Goal: Task Accomplishment & Management: Manage account settings

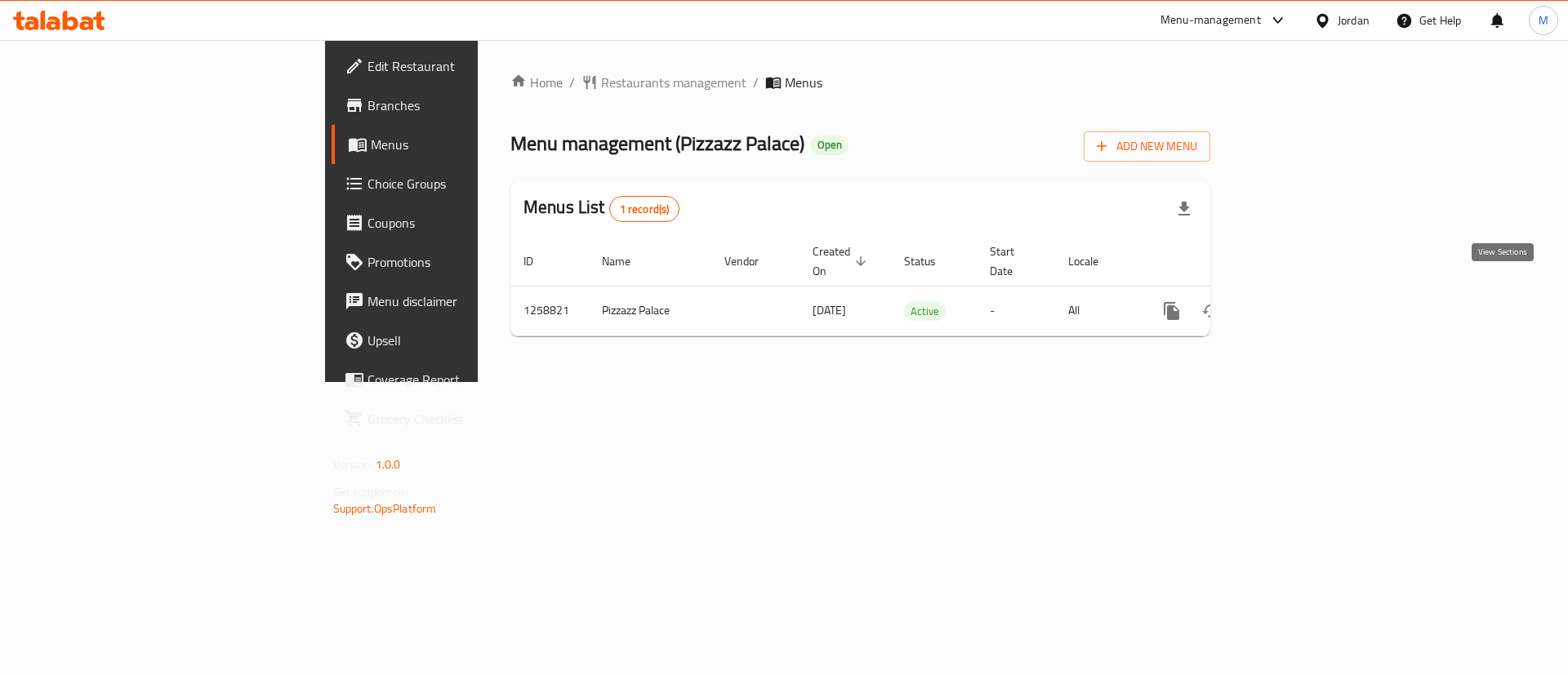
click at [1299, 301] on icon "enhanced table" at bounding box center [1289, 311] width 19 height 19
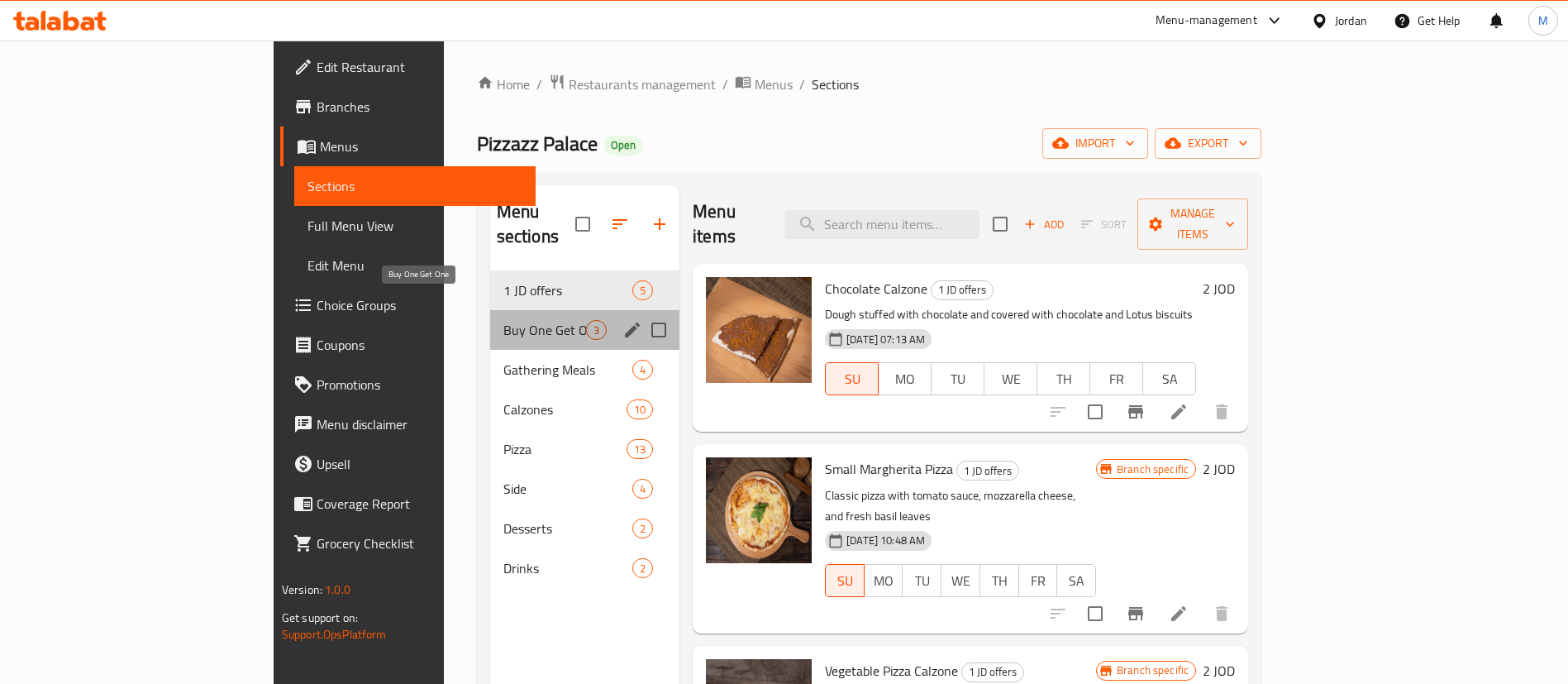
click at [503, 320] on span "Buy One Get One" at bounding box center [544, 329] width 82 height 20
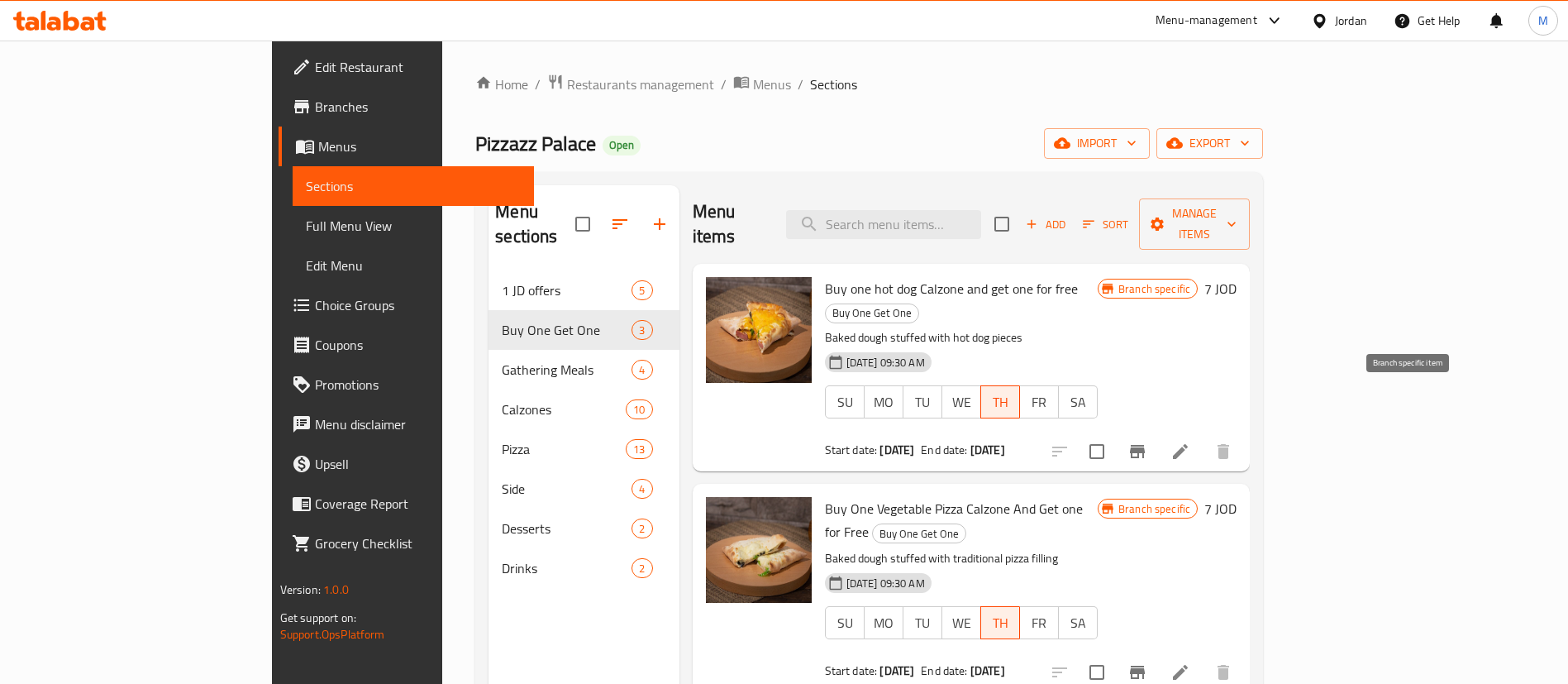
click at [1145, 445] on icon "Branch-specific-item" at bounding box center [1138, 451] width 15 height 14
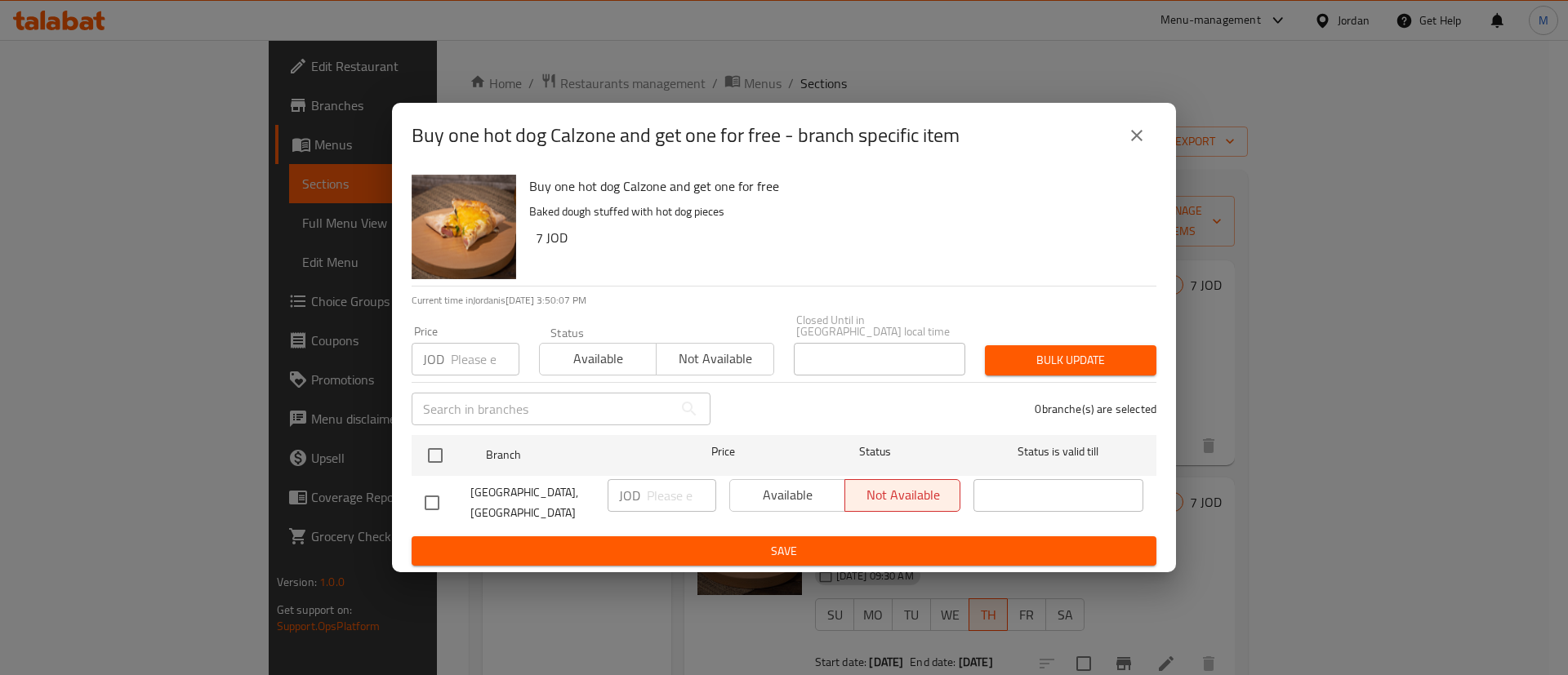
click at [1141, 137] on icon "close" at bounding box center [1136, 136] width 12 height 12
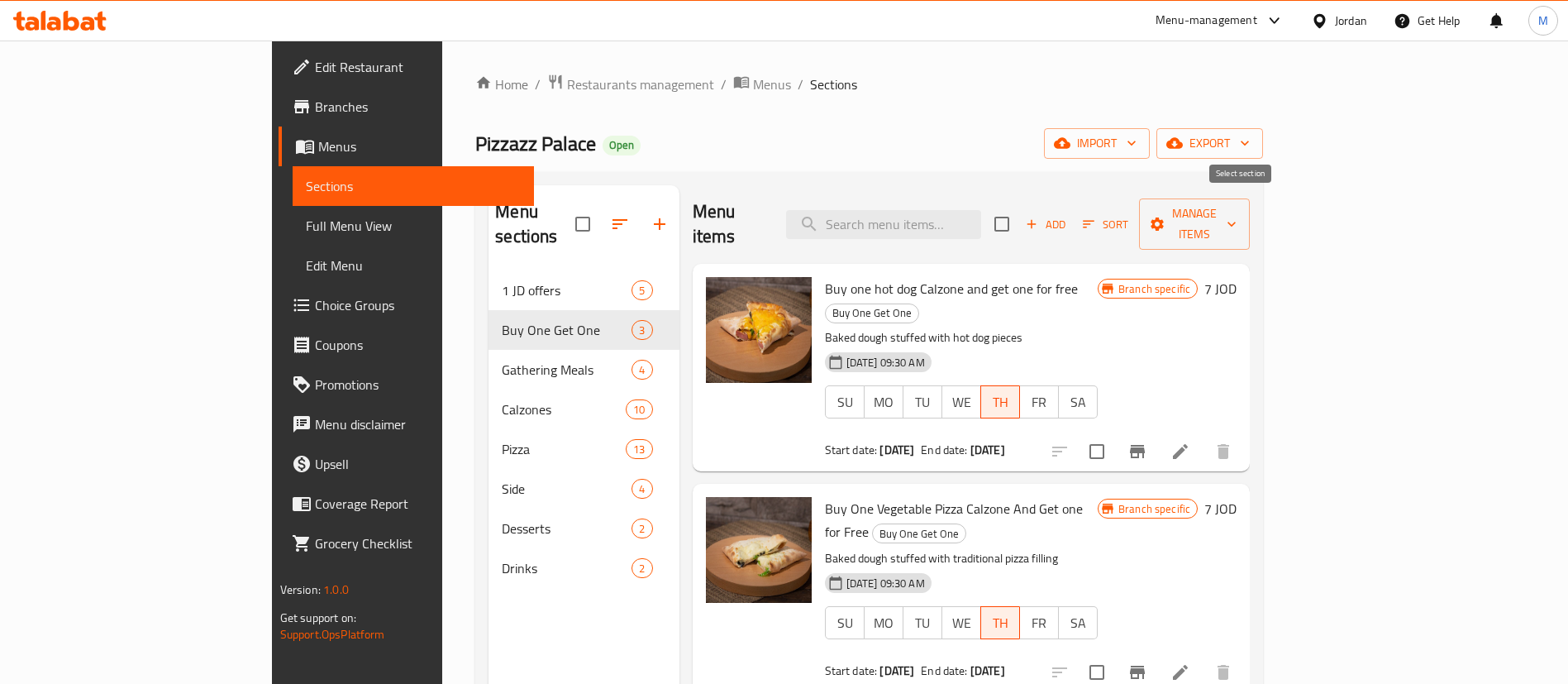
click at [1019, 216] on input "checkbox" at bounding box center [1001, 224] width 35 height 35
checkbox input "true"
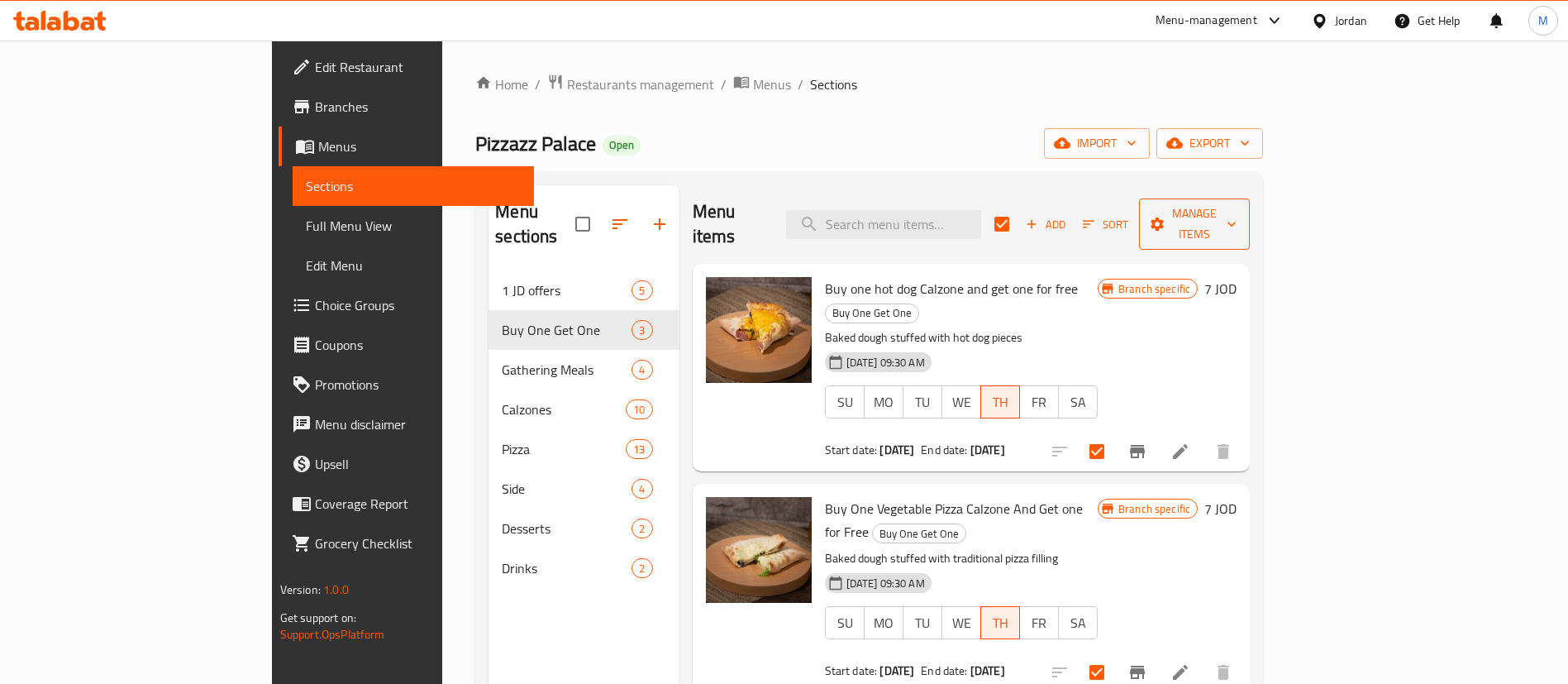
click at [1250, 226] on button "Manage items" at bounding box center [1195, 224] width 111 height 51
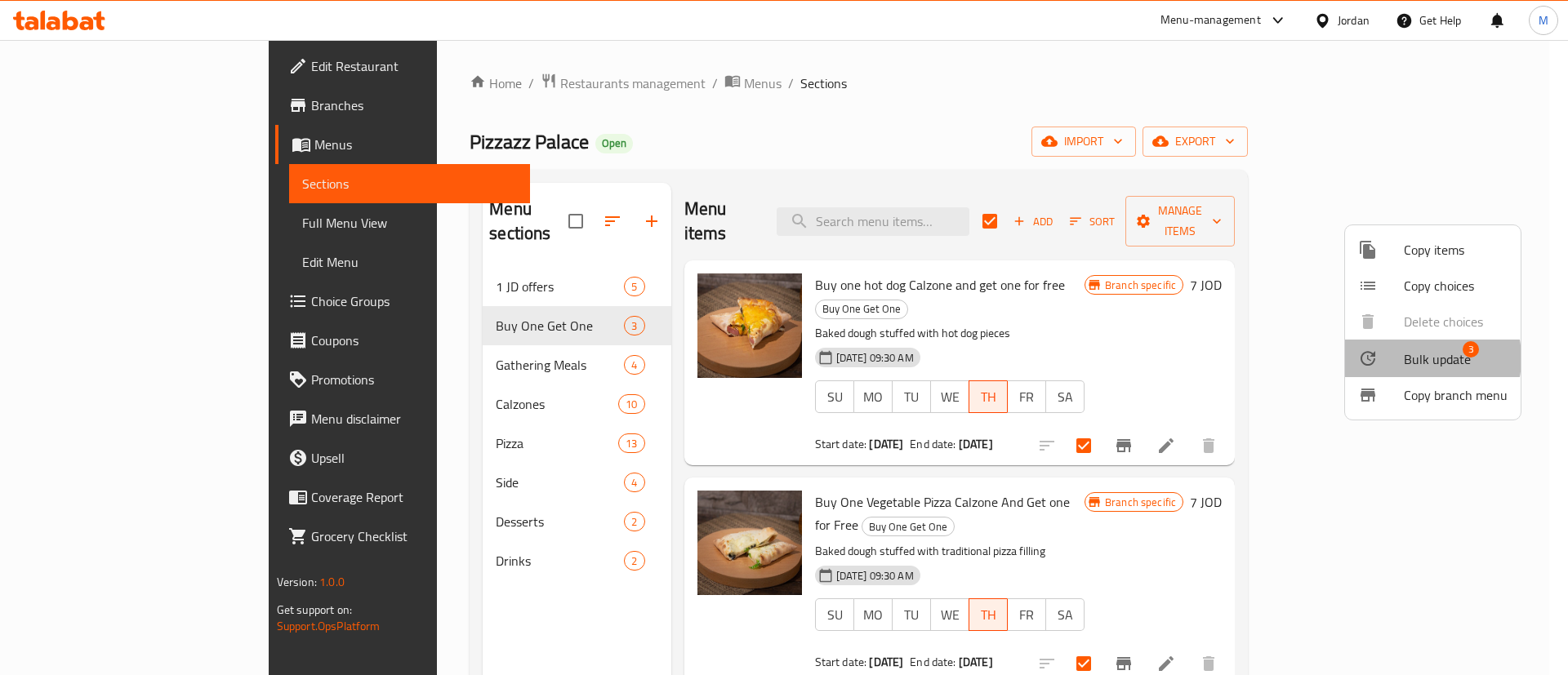
click at [1415, 358] on span "Bulk update" at bounding box center [1437, 358] width 67 height 19
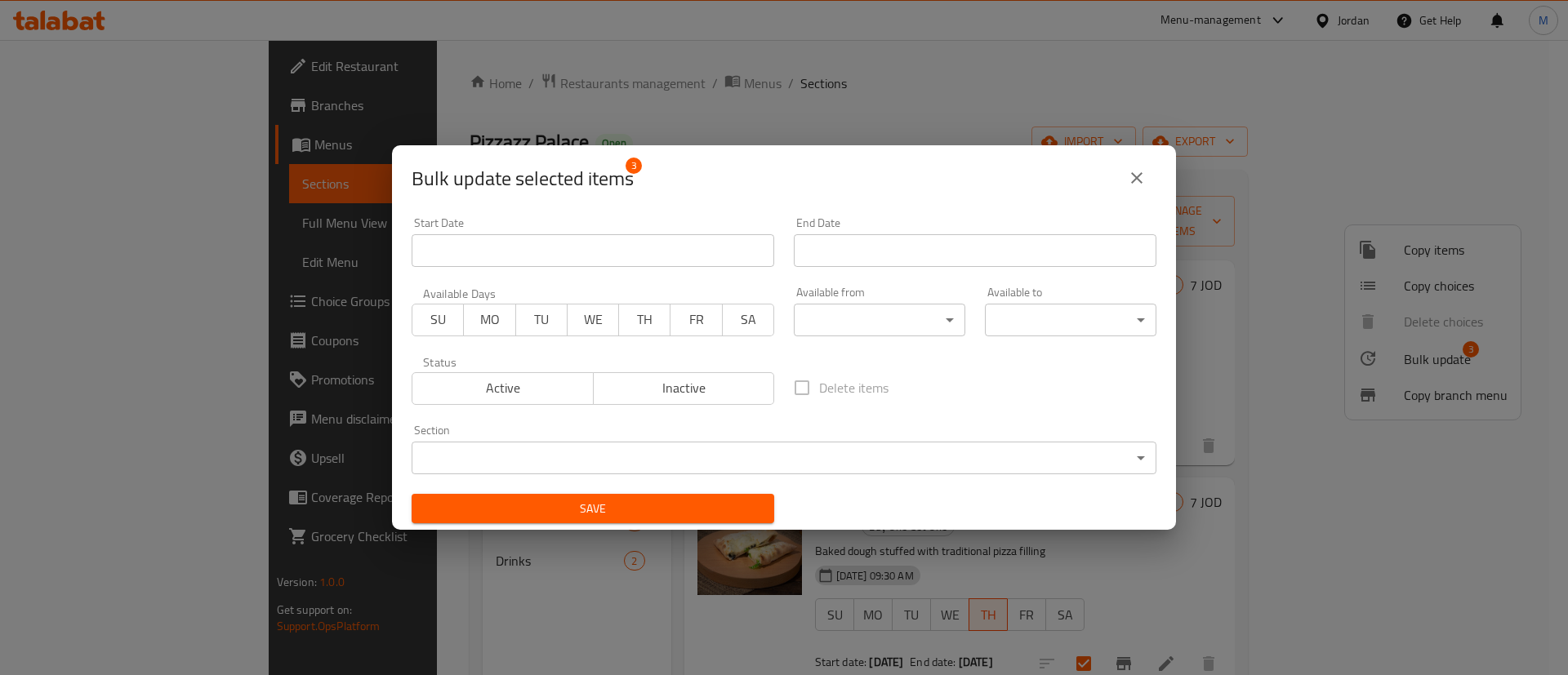
click at [501, 319] on span "MO" at bounding box center [489, 319] width 39 height 23
click at [531, 318] on span "TU" at bounding box center [542, 319] width 39 height 23
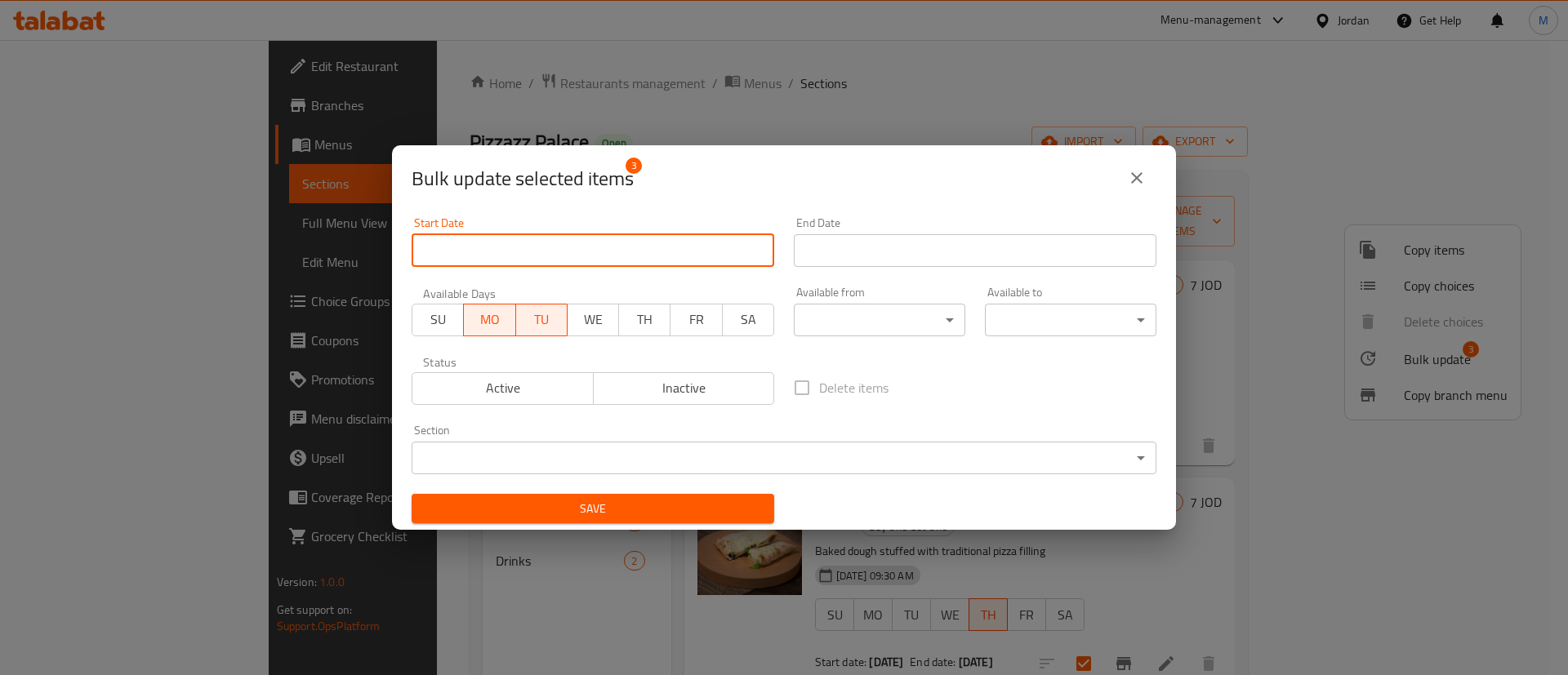
click at [563, 250] on input "Start Date" at bounding box center [593, 250] width 363 height 33
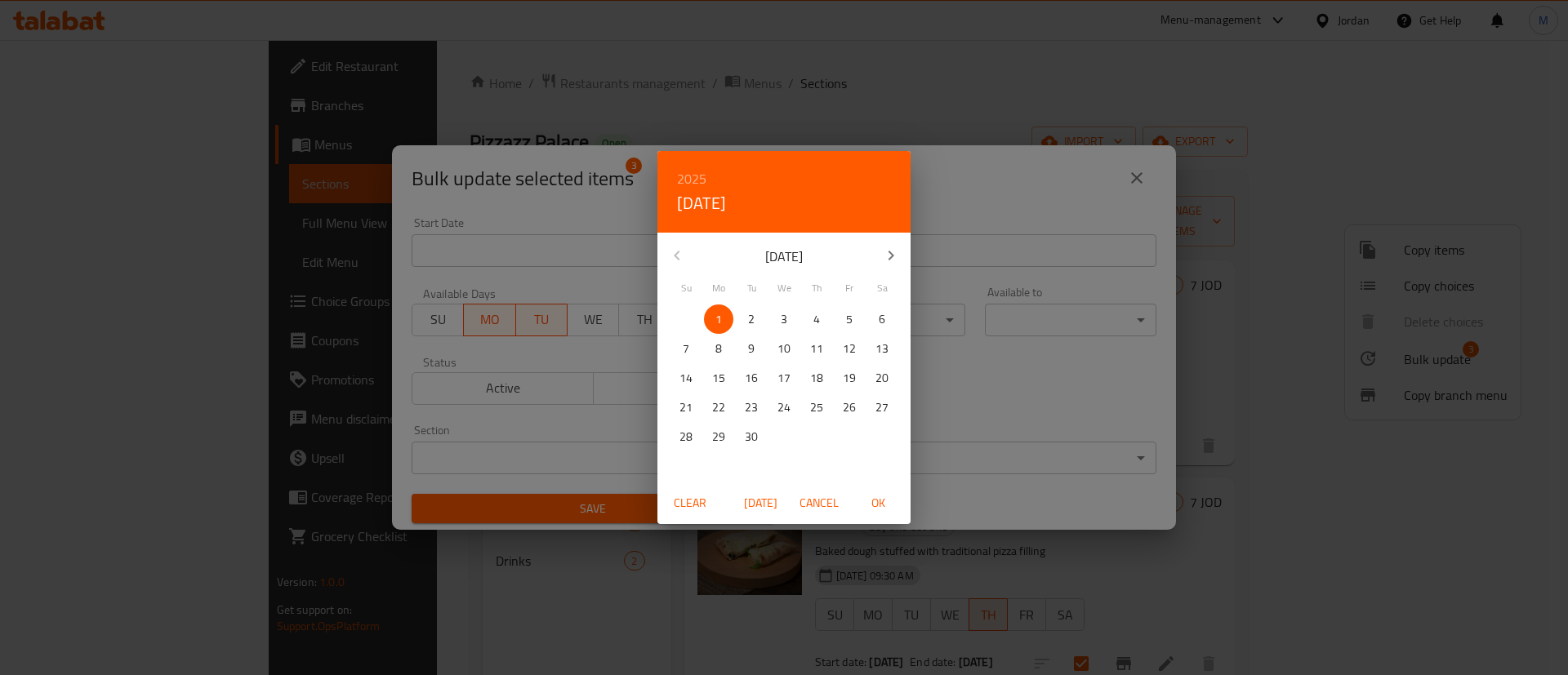
click at [722, 310] on span "1" at bounding box center [718, 319] width 29 height 20
drag, startPoint x: 882, startPoint y: 500, endPoint x: 910, endPoint y: 405, distance: 99.0
click at [880, 500] on span "OK" at bounding box center [877, 502] width 39 height 20
type input "01-09-2025"
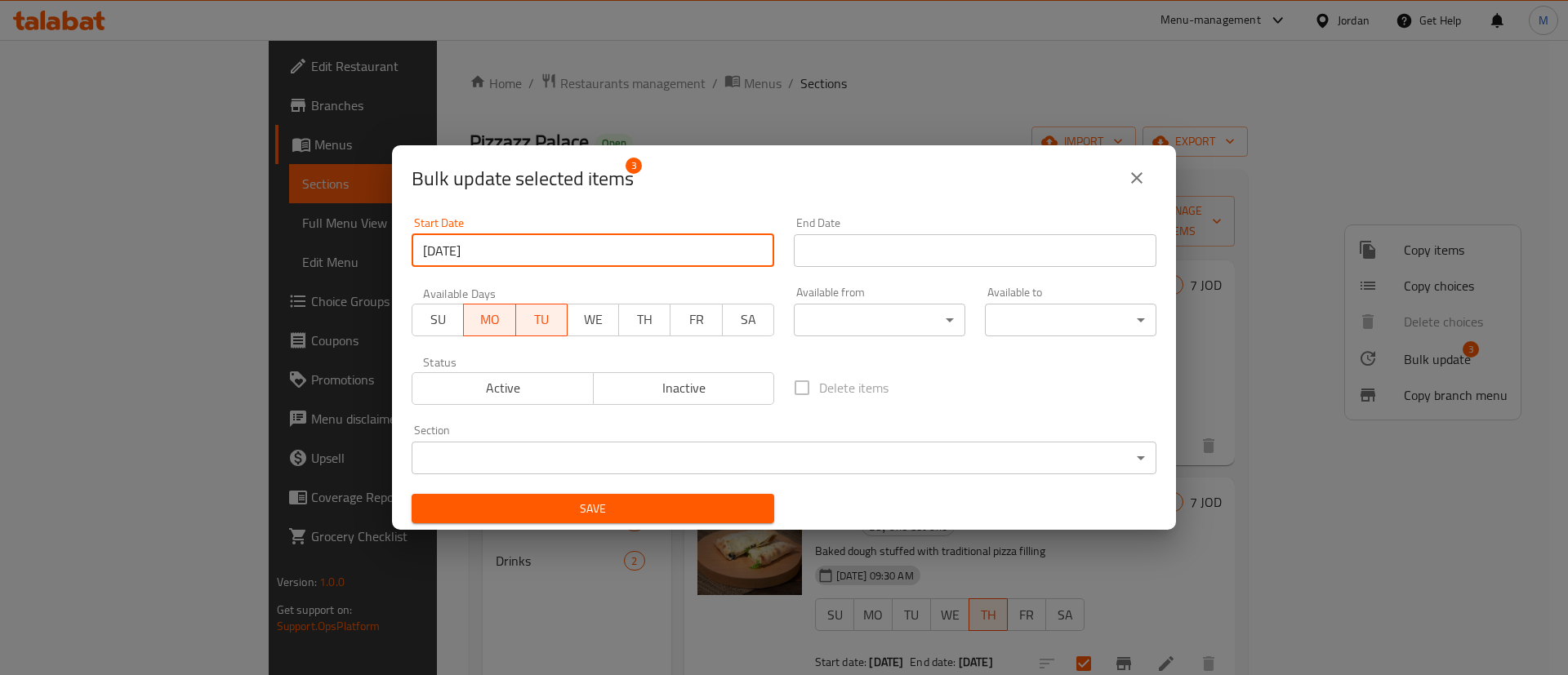
click at [948, 235] on input "Start Date" at bounding box center [975, 250] width 363 height 33
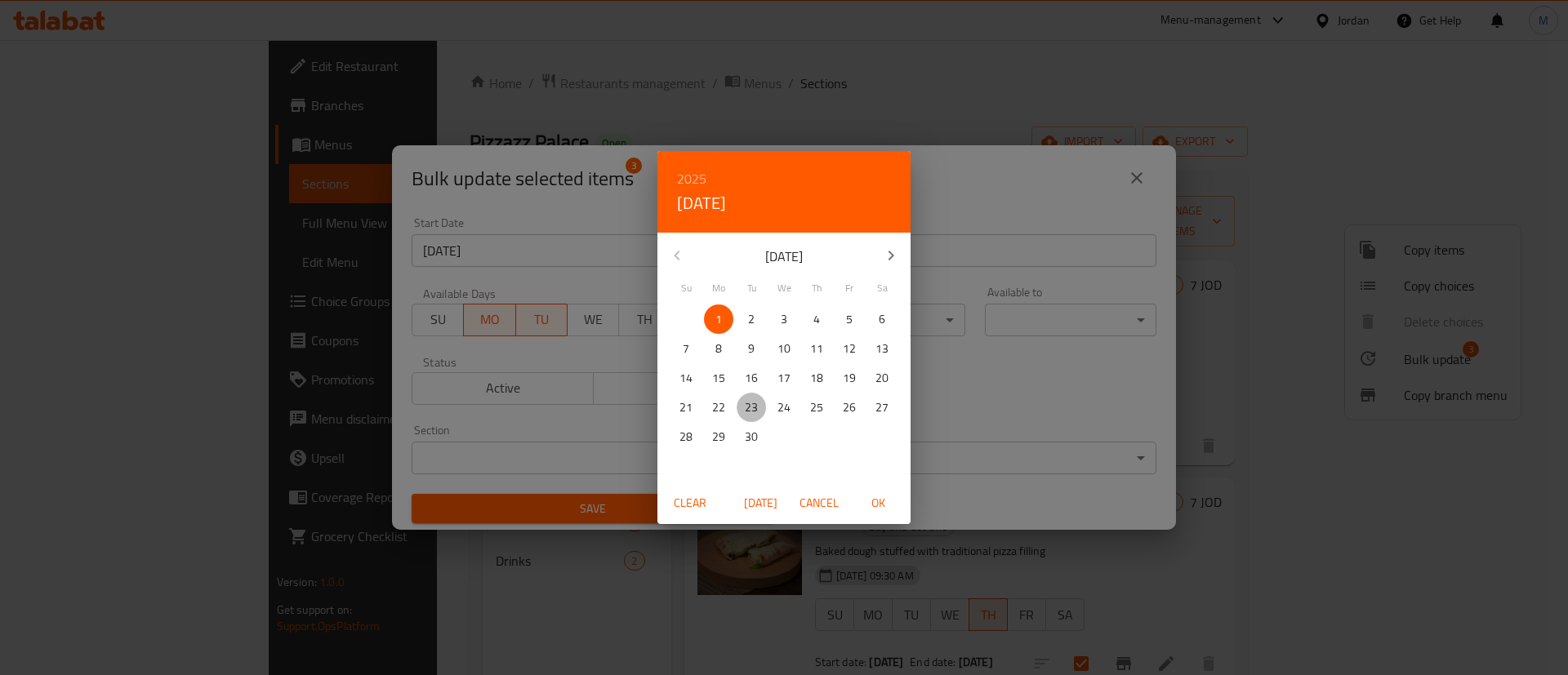
click at [748, 409] on p "23" at bounding box center [752, 407] width 13 height 20
click at [875, 494] on span "OK" at bounding box center [877, 502] width 39 height 20
type input "23-09-2025"
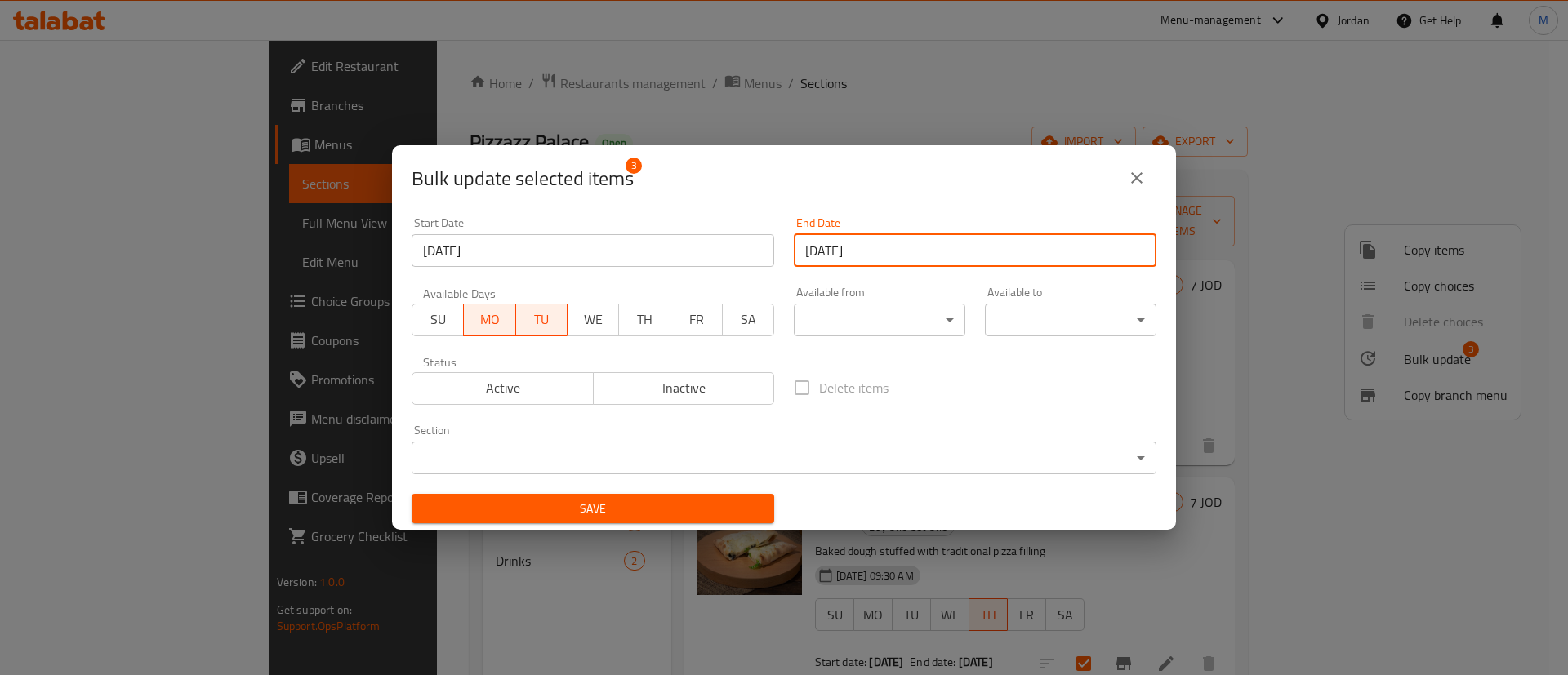
click at [555, 397] on span "Active" at bounding box center [503, 388] width 168 height 23
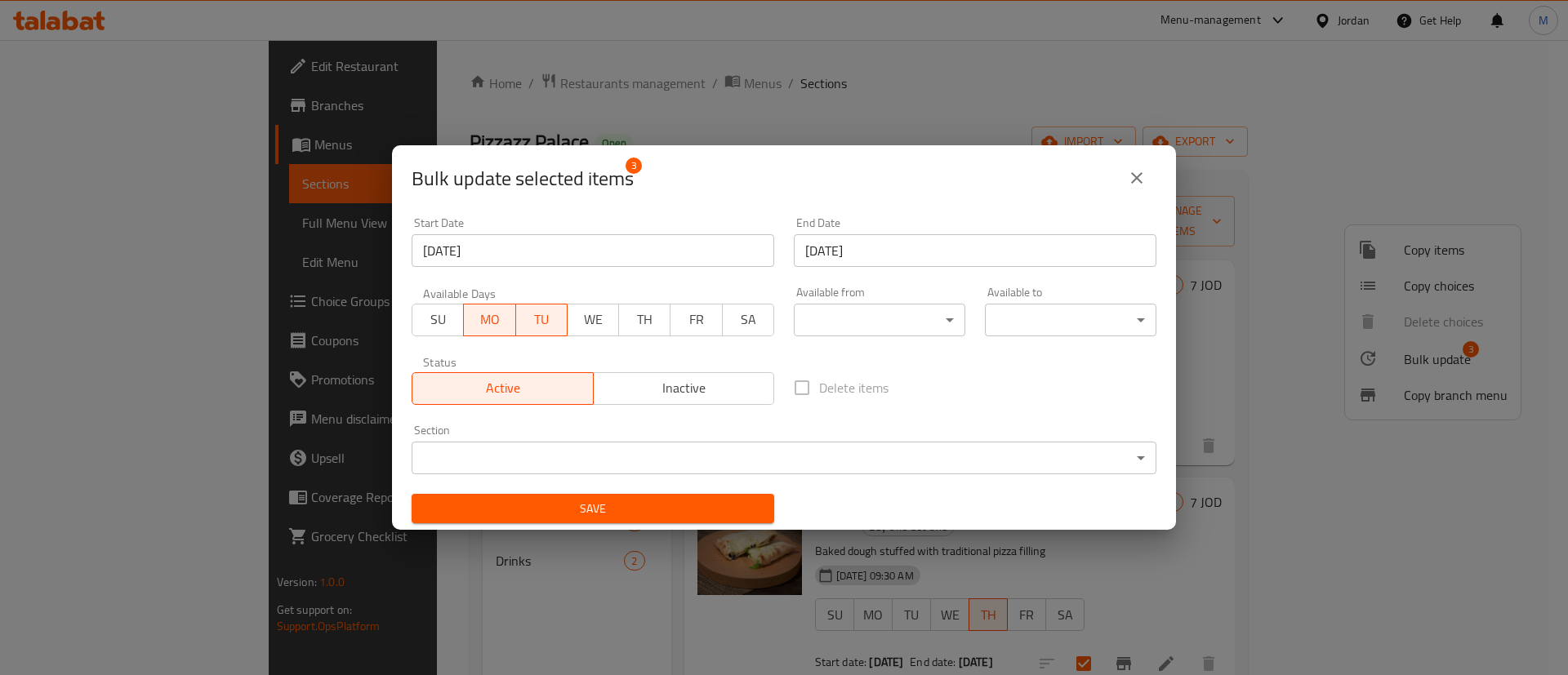
click at [618, 495] on button "Save" at bounding box center [593, 508] width 363 height 30
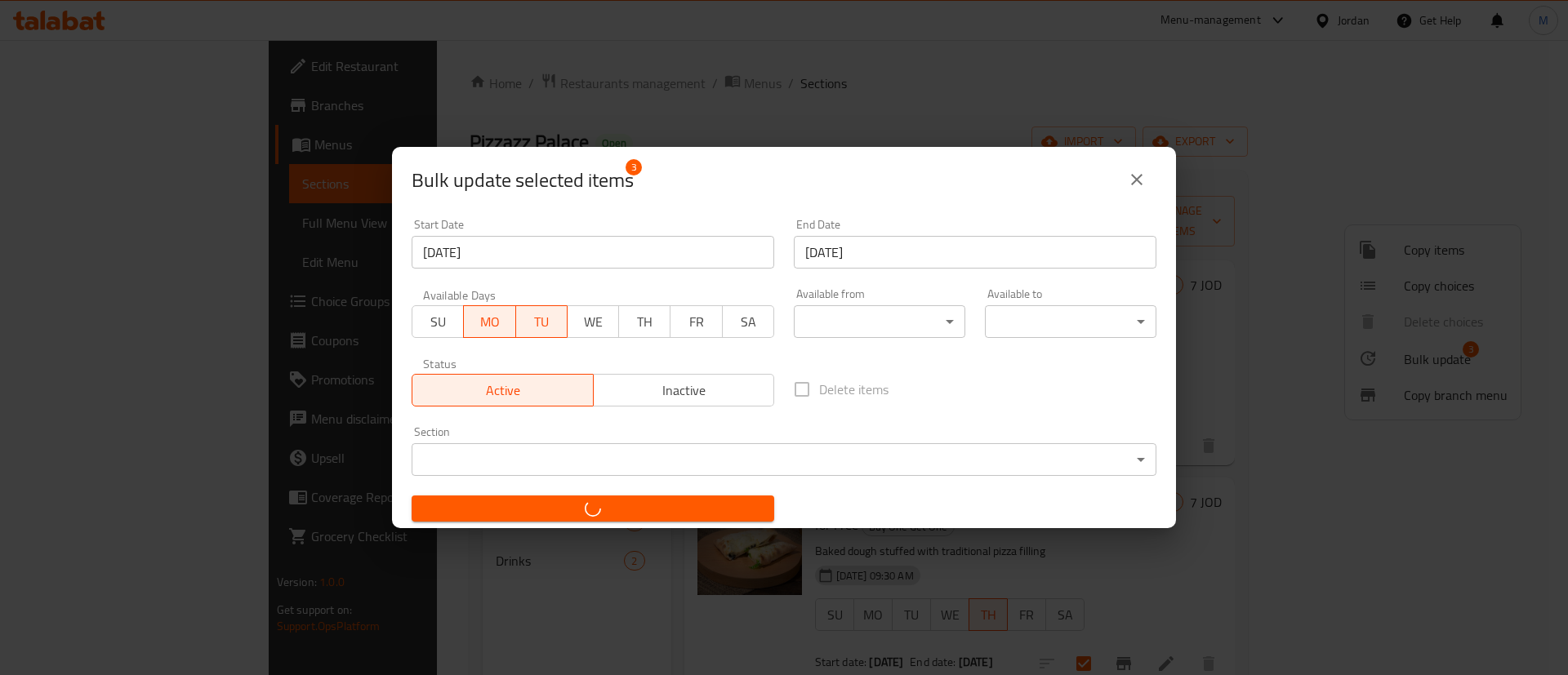
checkbox input "false"
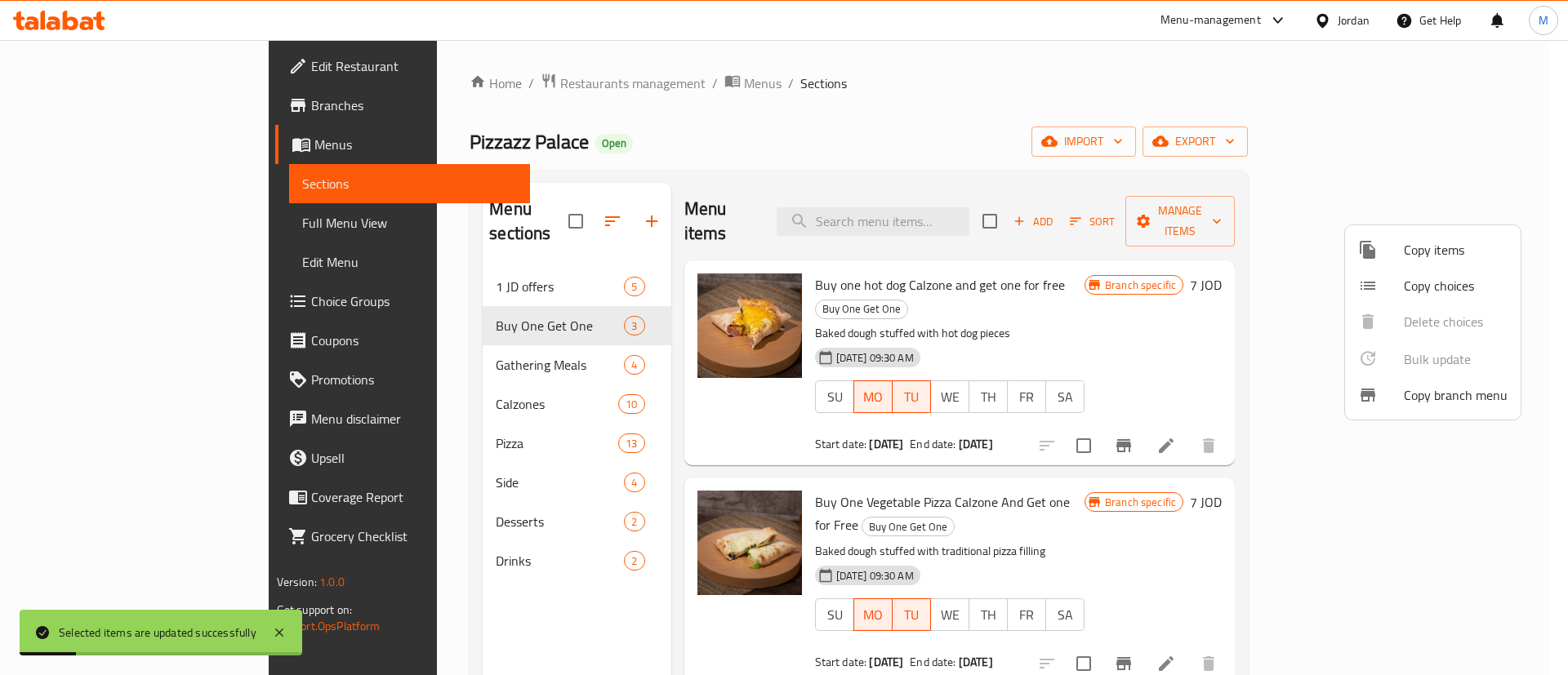
click at [1078, 88] on div at bounding box center [784, 338] width 1568 height 675
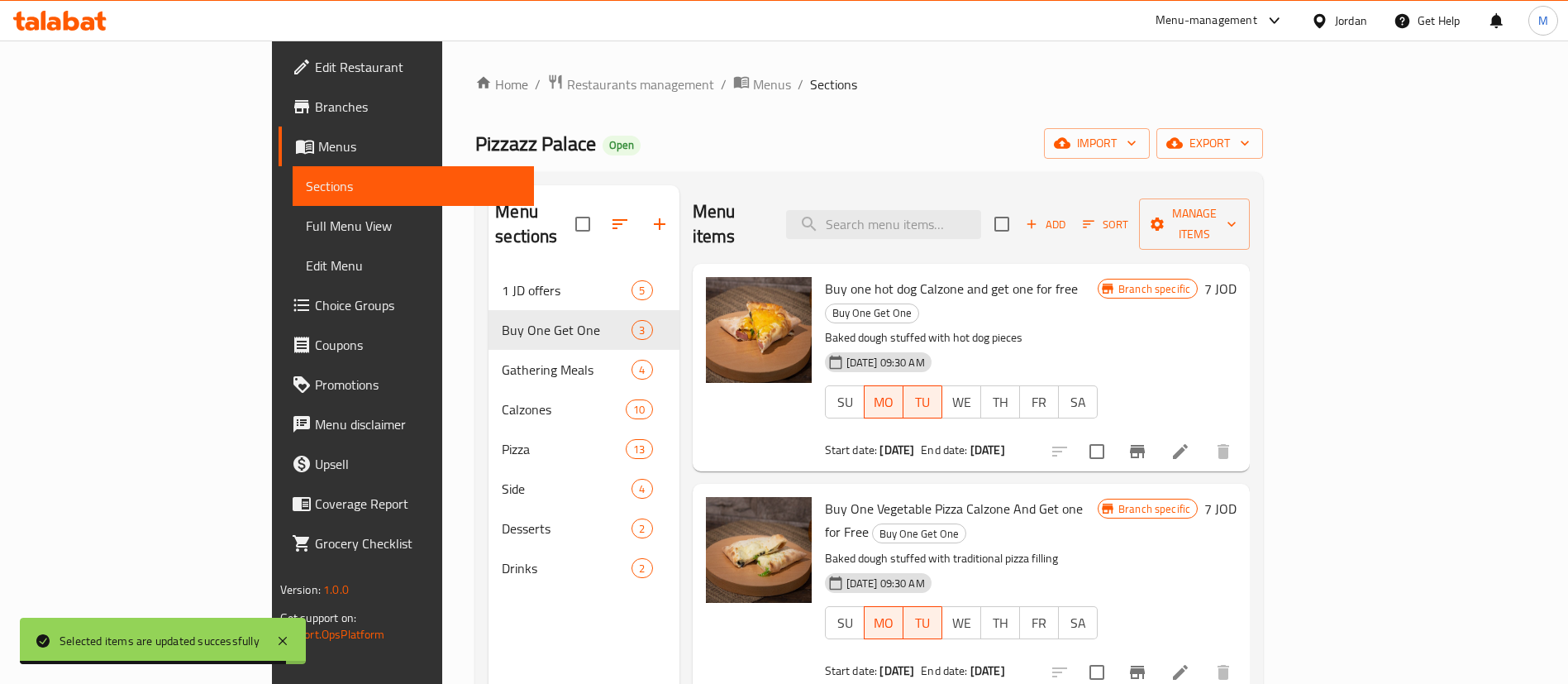
click at [1211, 20] on div "Menu-management" at bounding box center [1207, 20] width 102 height 20
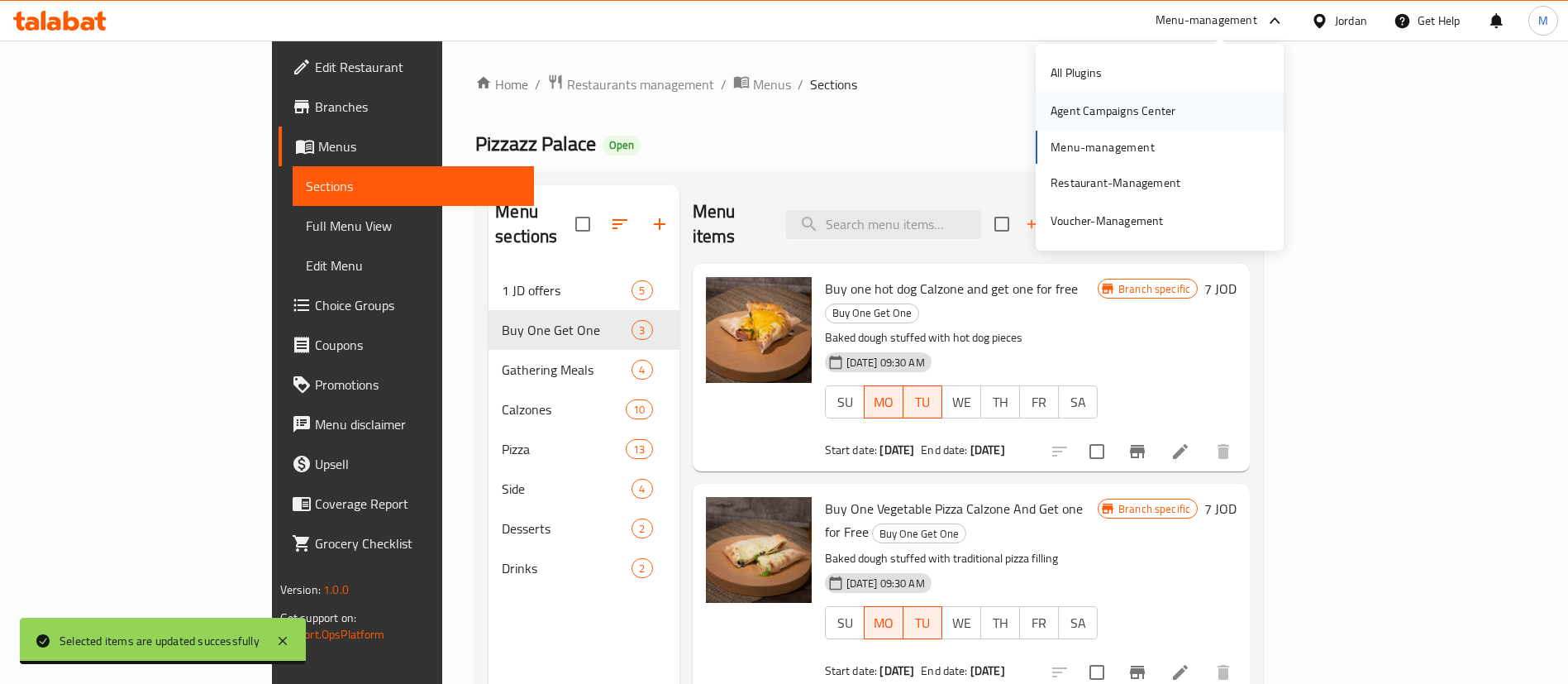
click at [1179, 108] on div "Agent Campaigns Center" at bounding box center [1113, 110] width 151 height 38
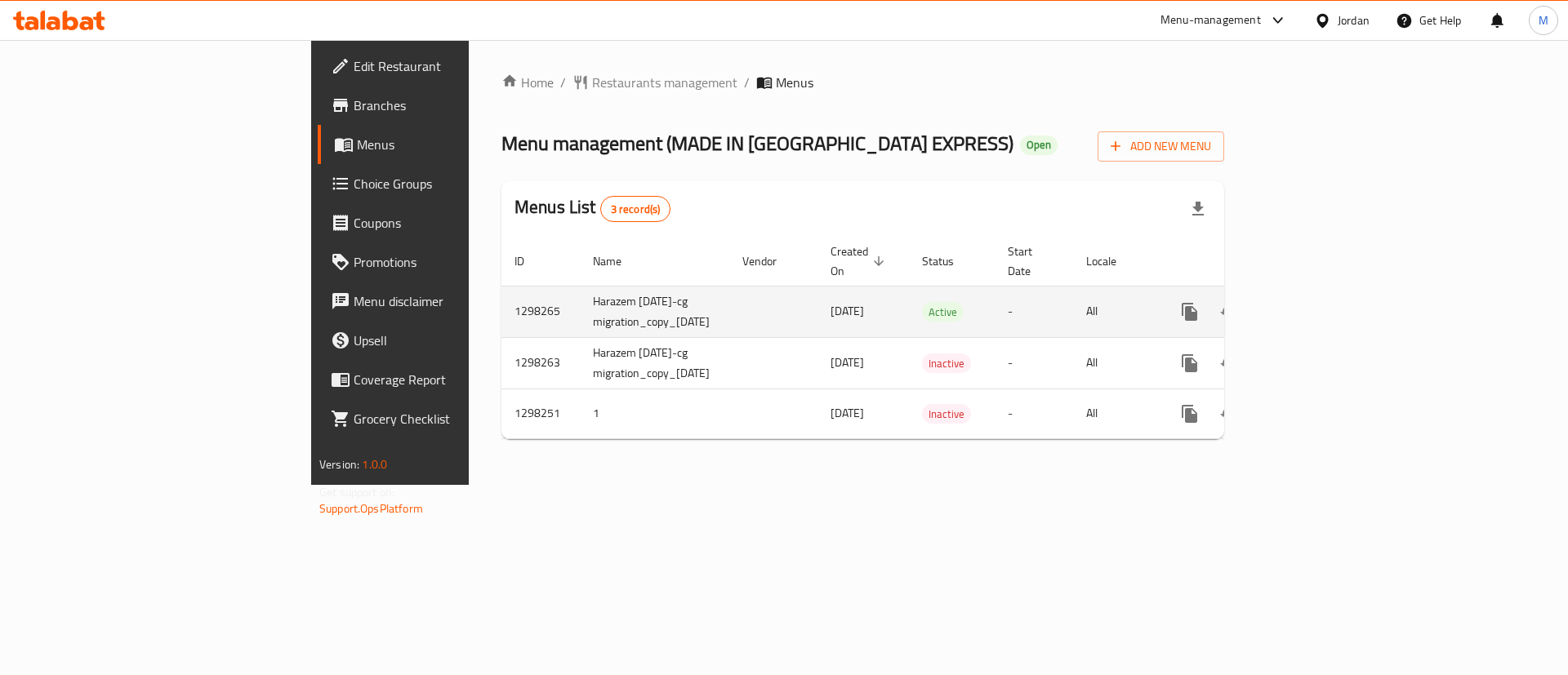
click at [1315, 304] on icon "enhanced table" at bounding box center [1307, 312] width 15 height 15
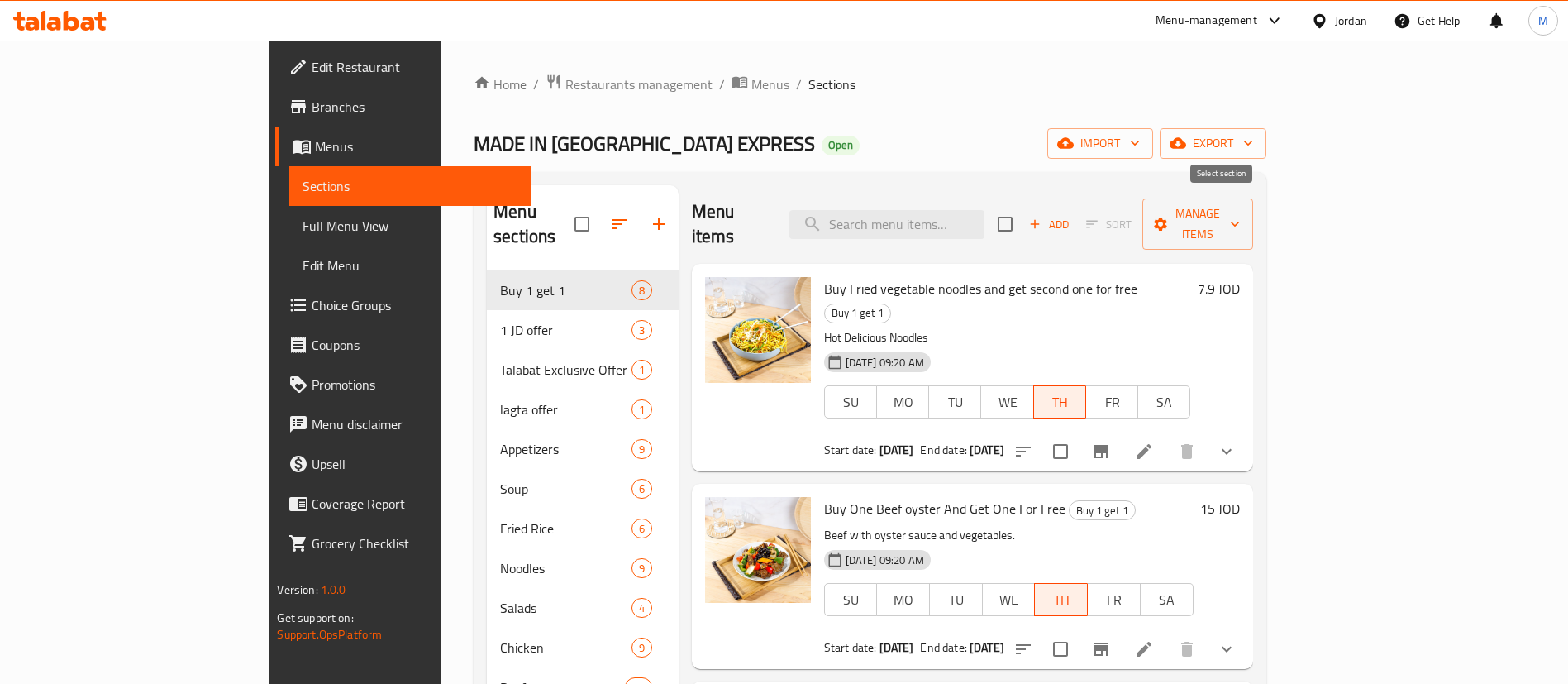
click at [1022, 214] on input "checkbox" at bounding box center [1005, 224] width 35 height 35
checkbox input "true"
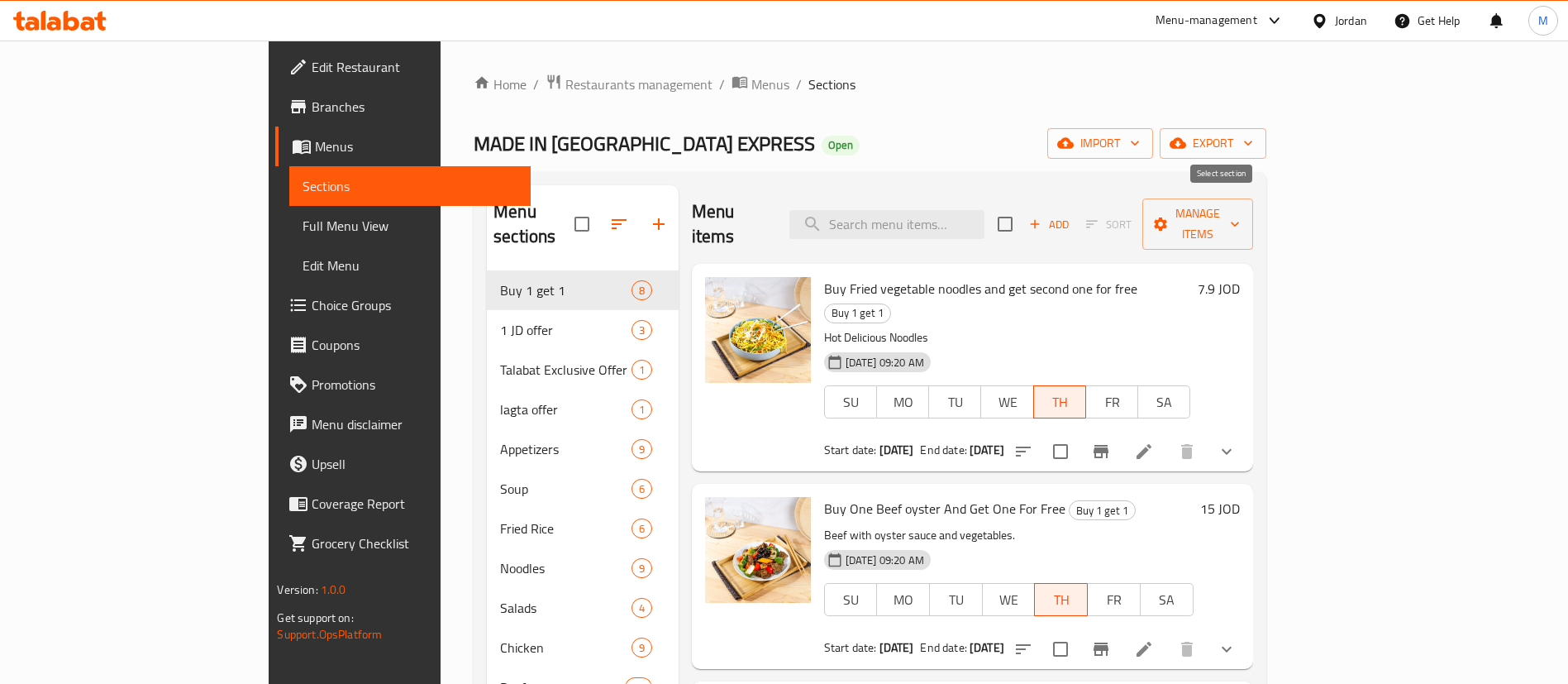
checkbox input "true"
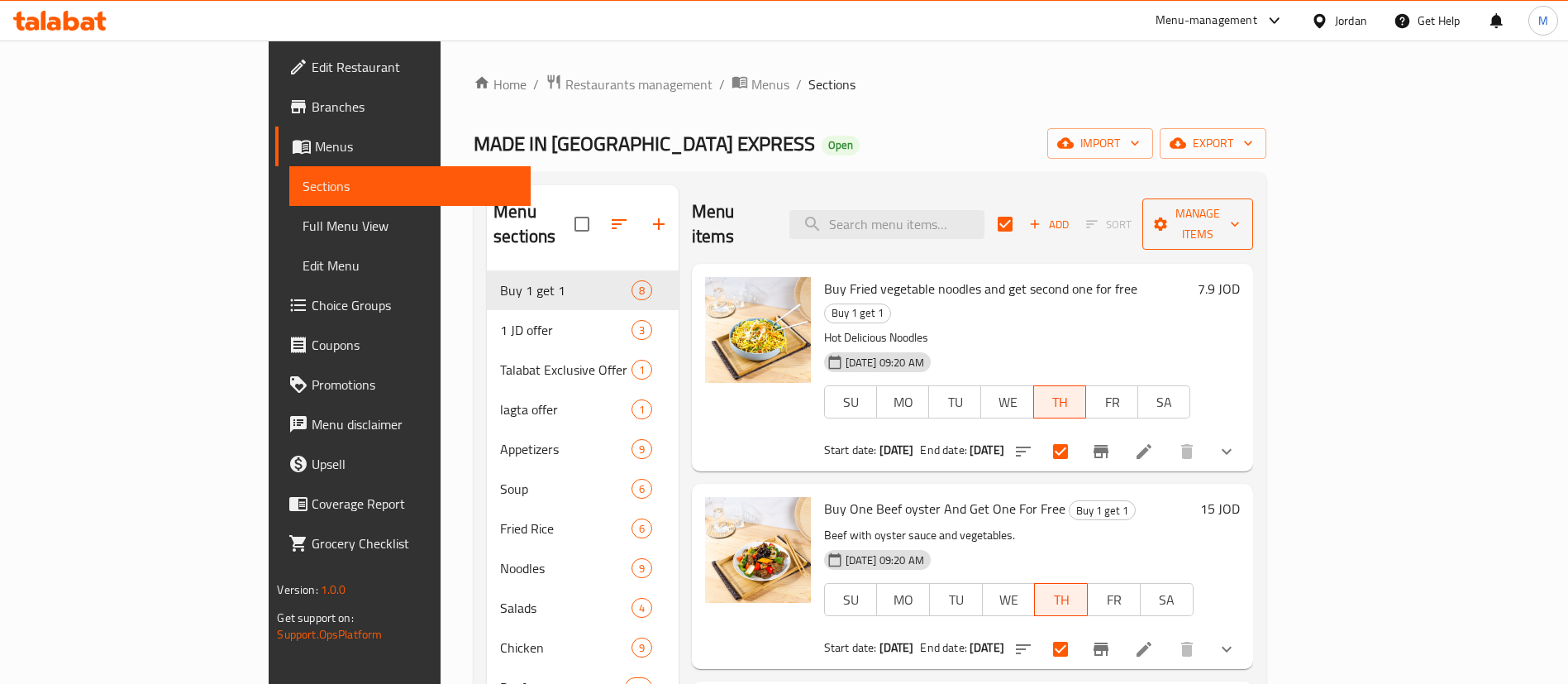
click at [1240, 214] on span "Manage items" at bounding box center [1197, 224] width 84 height 42
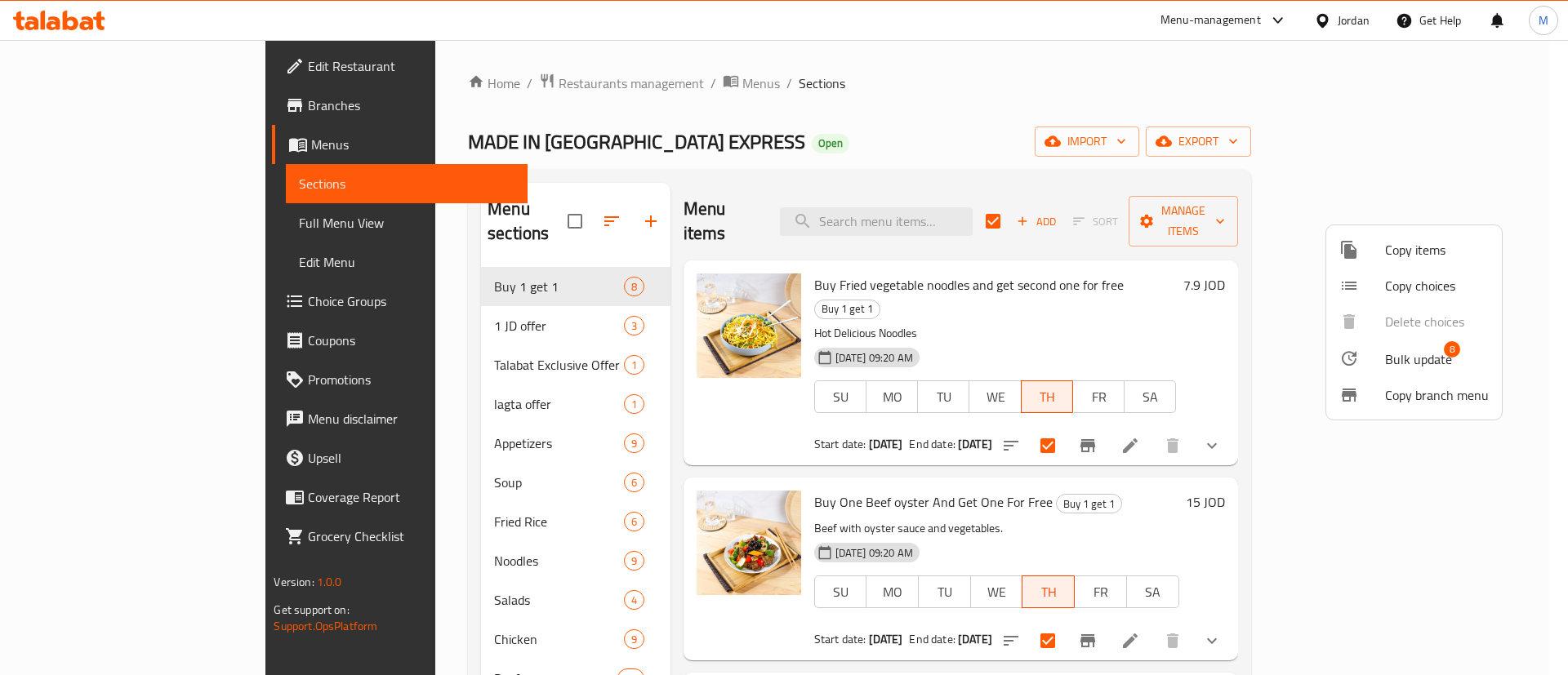
click at [1405, 349] on span "Bulk update" at bounding box center [1418, 358] width 67 height 19
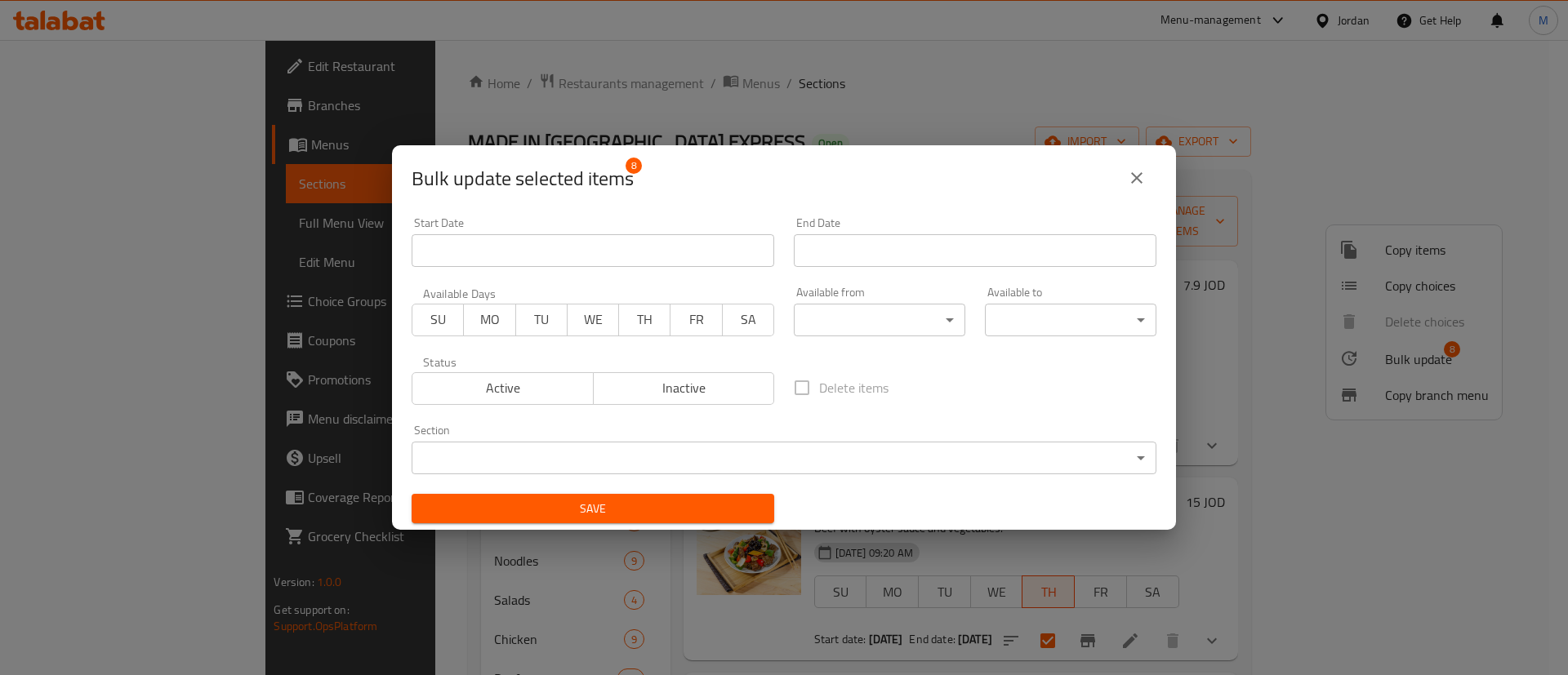
click at [453, 322] on span "SU" at bounding box center [438, 319] width 39 height 23
drag, startPoint x: 465, startPoint y: 323, endPoint x: 489, endPoint y: 323, distance: 24.0
click at [466, 323] on button "MO" at bounding box center [489, 319] width 52 height 33
click at [530, 322] on span "TU" at bounding box center [542, 319] width 39 height 23
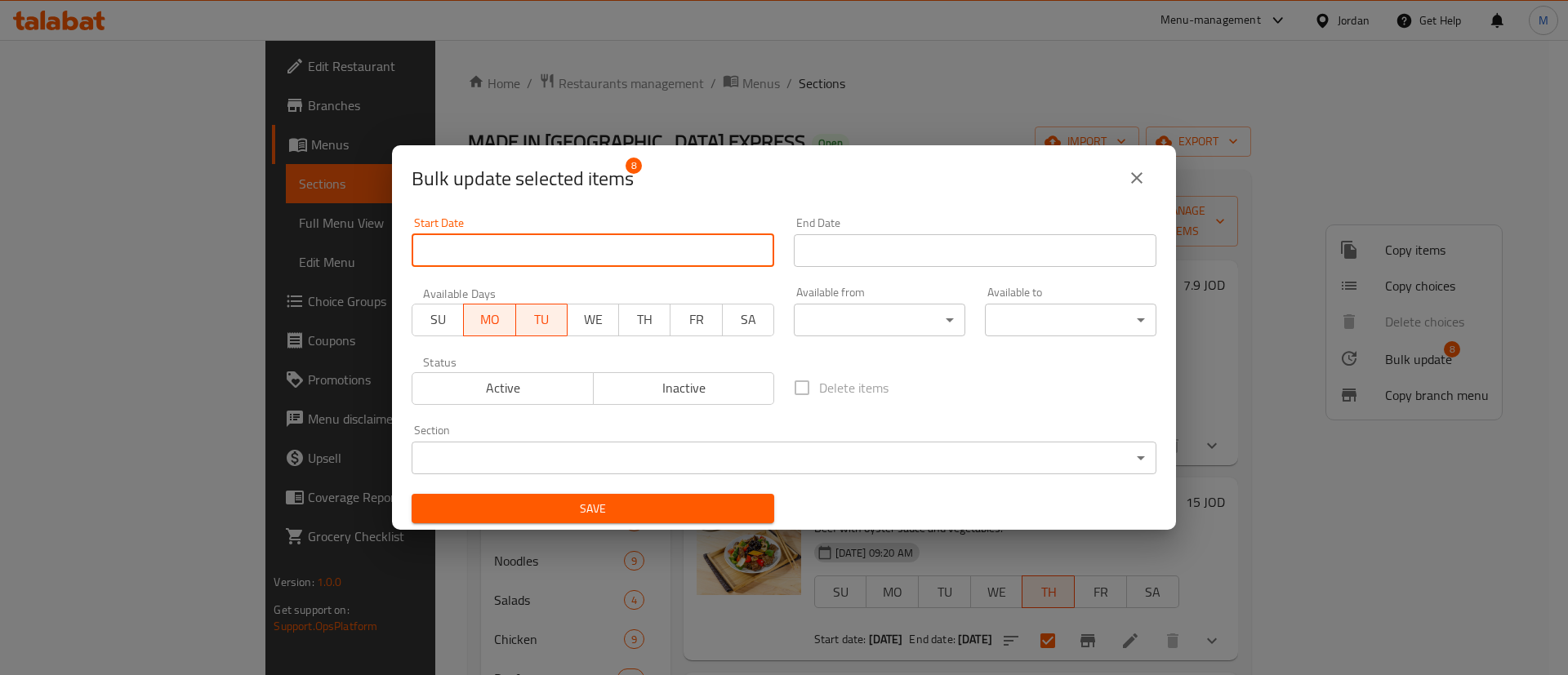
click at [568, 243] on input "Start Date" at bounding box center [593, 250] width 363 height 33
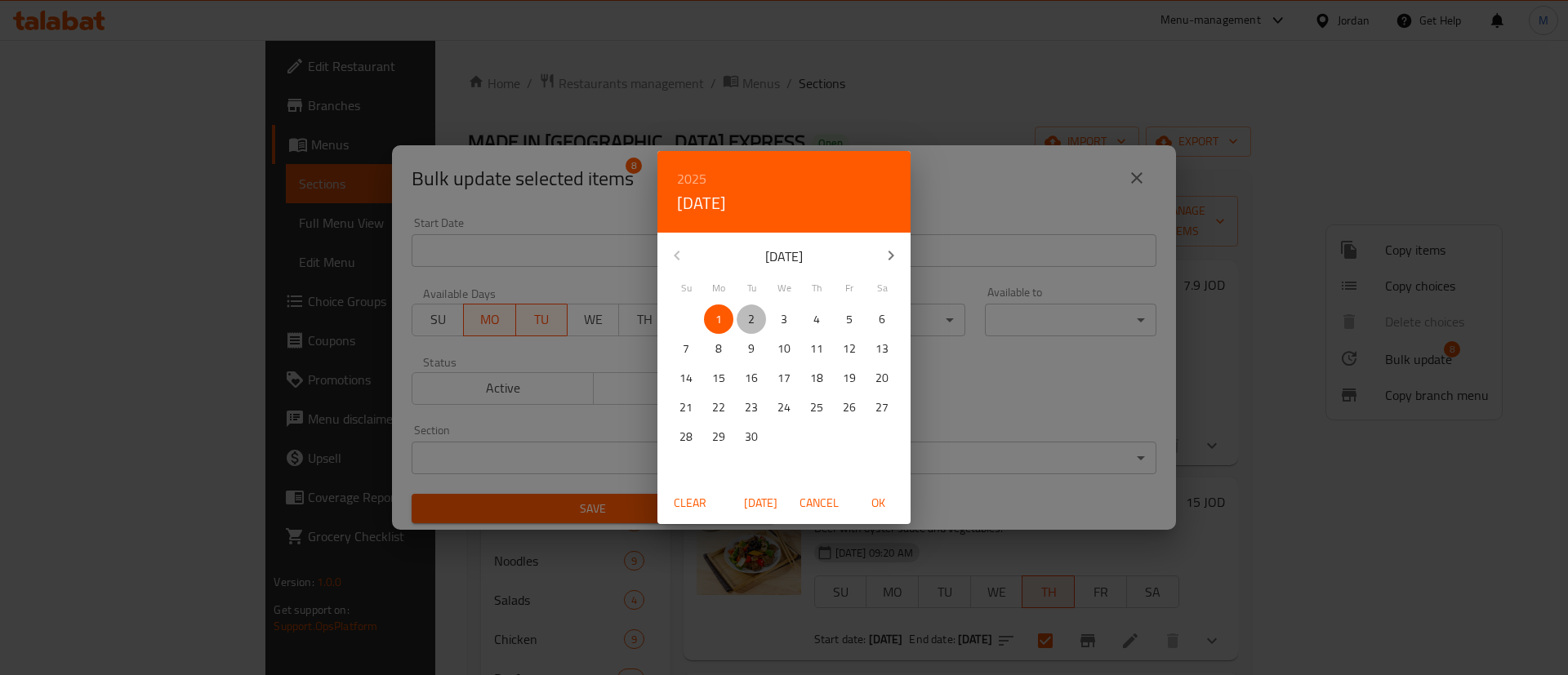
click at [756, 320] on span "2" at bounding box center [751, 319] width 29 height 20
click at [880, 502] on span "OK" at bounding box center [877, 502] width 39 height 20
type input "02-09-2025"
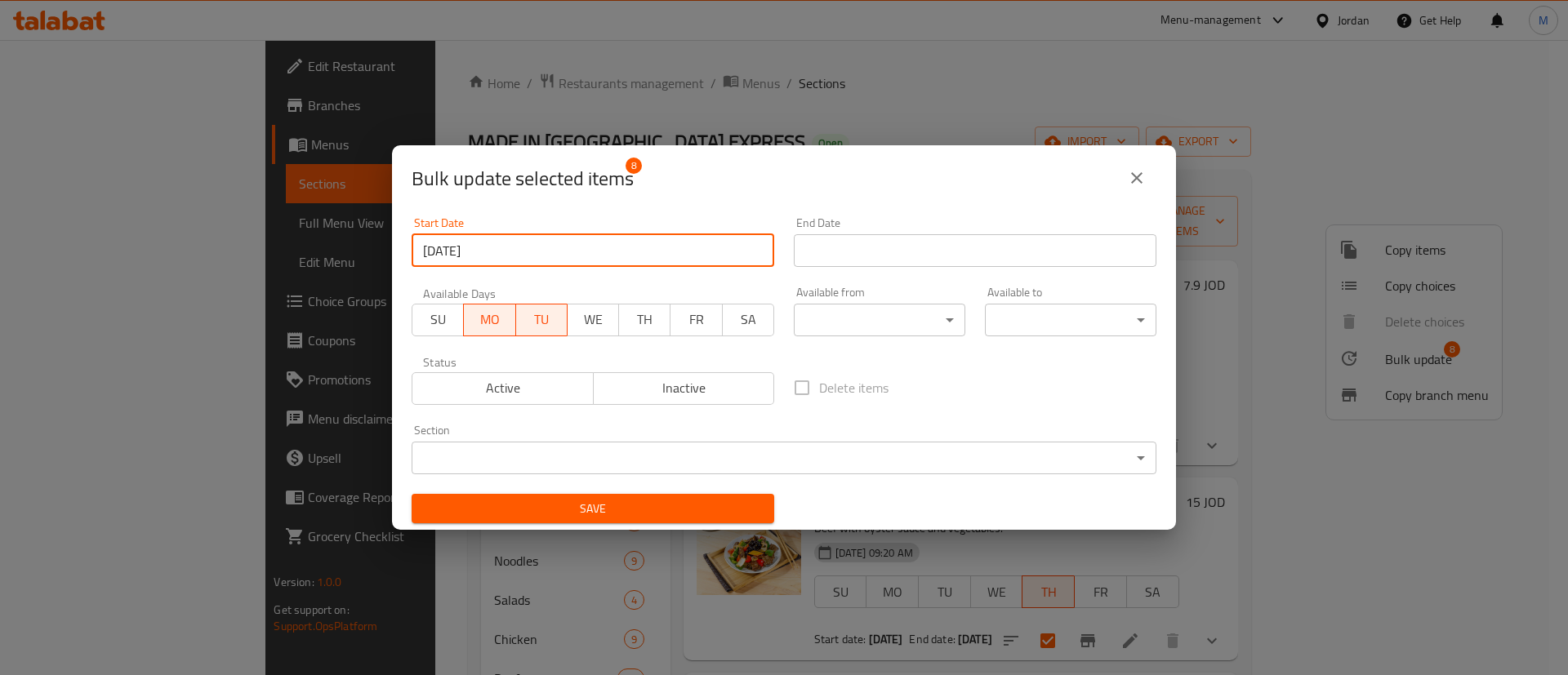
click at [939, 250] on input "Start Date" at bounding box center [975, 250] width 363 height 33
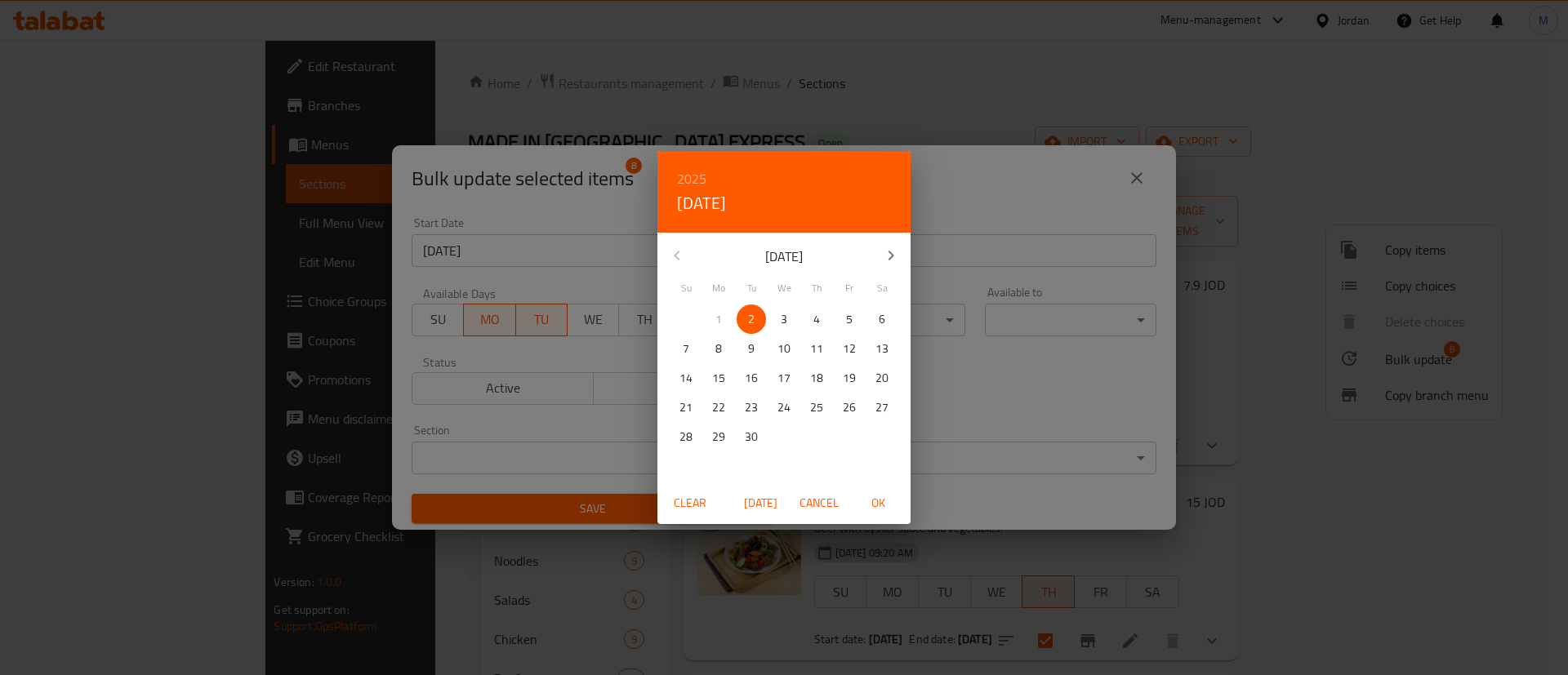
click at [743, 405] on span "23" at bounding box center [751, 407] width 29 height 20
click at [877, 498] on span "OK" at bounding box center [877, 502] width 39 height 20
type input "23-09-2025"
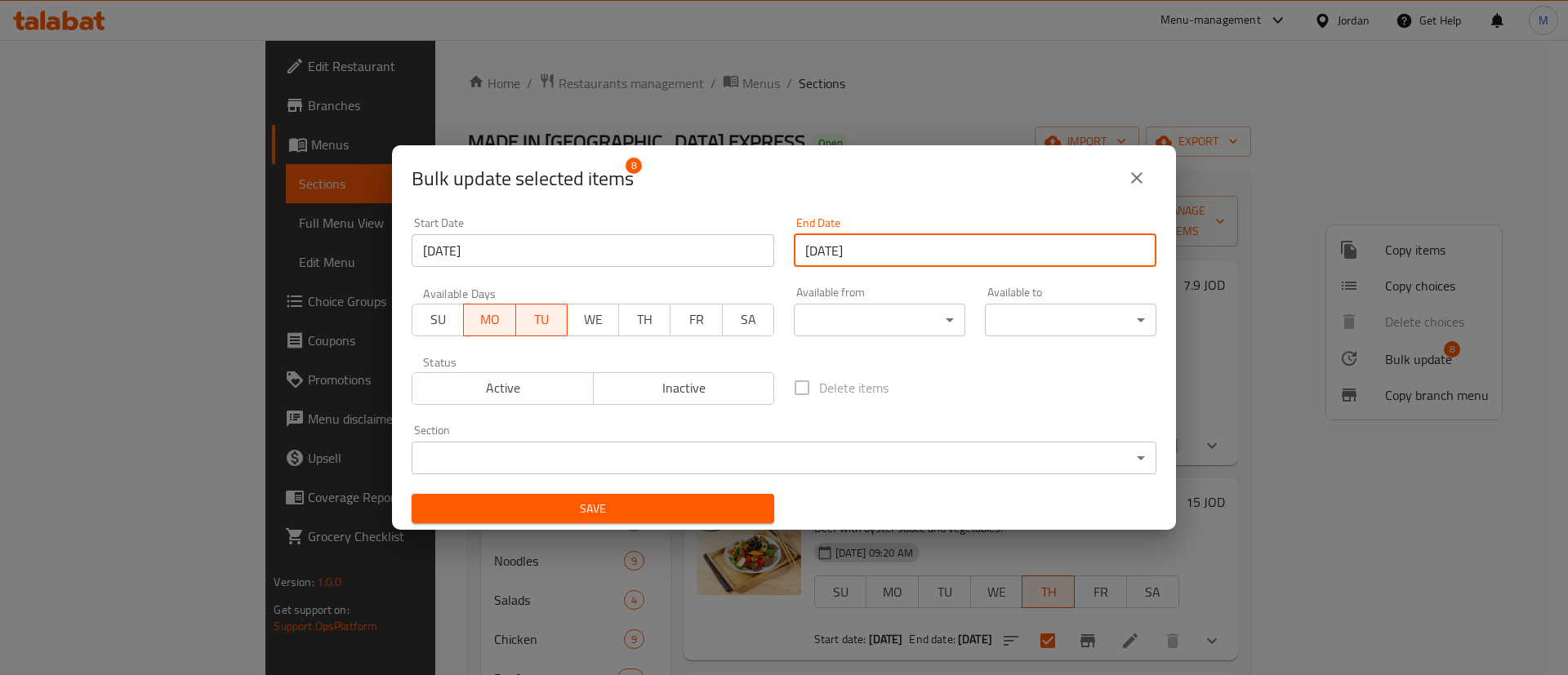
click at [526, 380] on span "Active" at bounding box center [503, 388] width 168 height 23
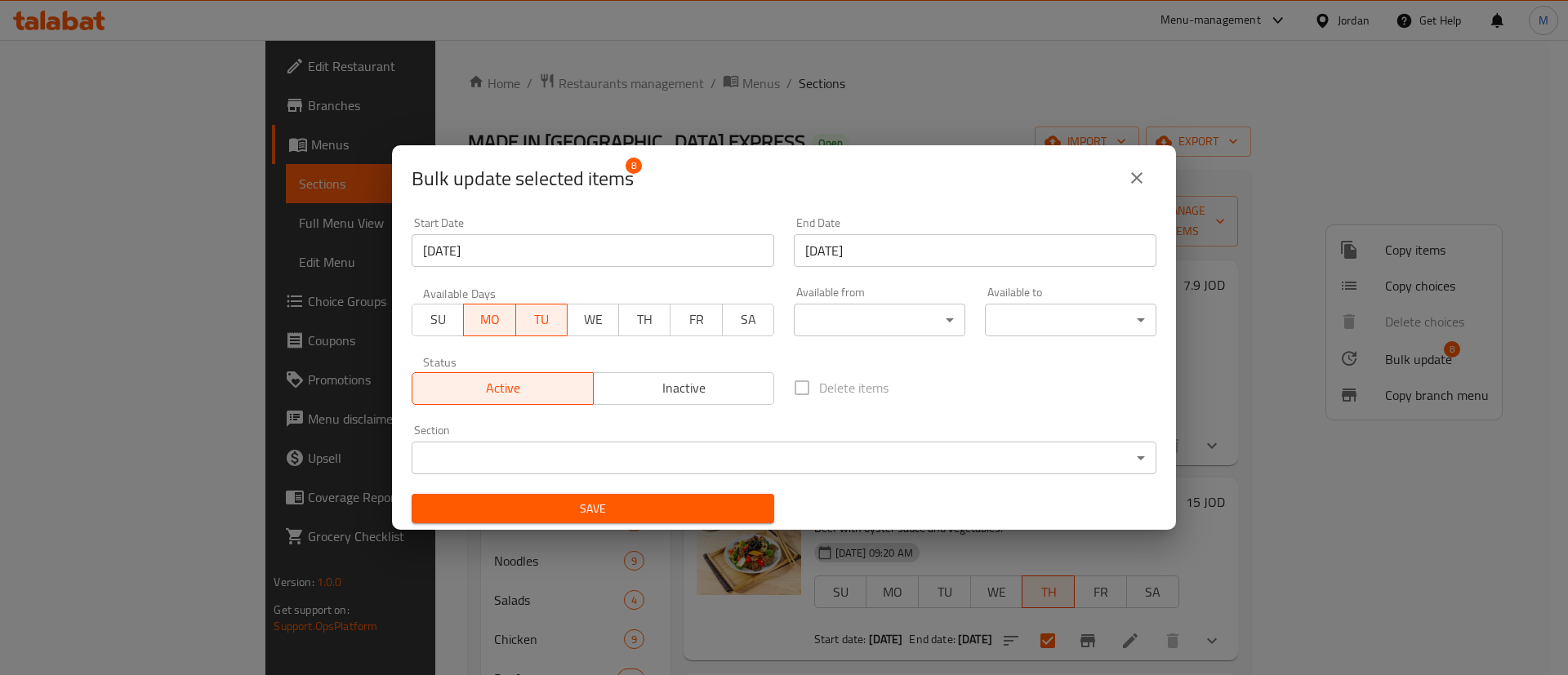
click at [581, 516] on span "Save" at bounding box center [593, 508] width 336 height 20
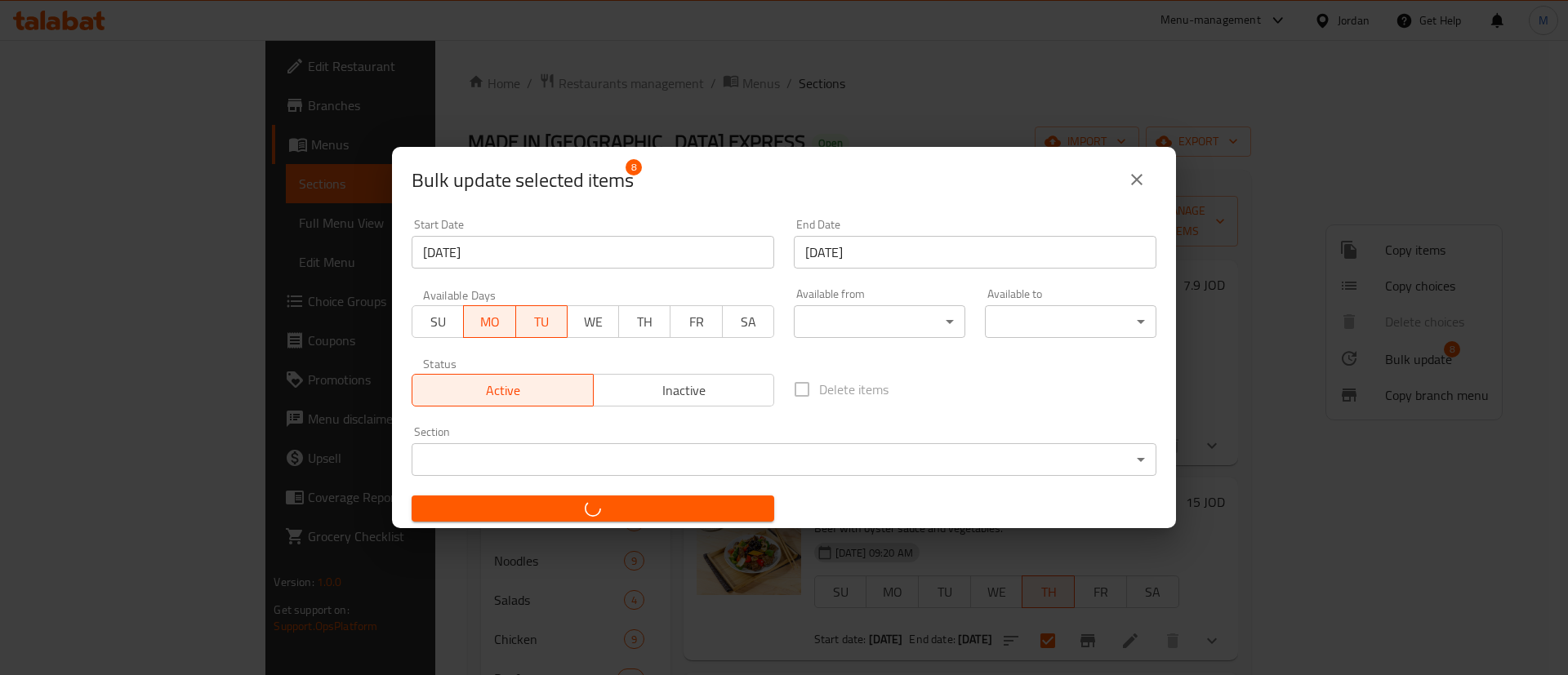
checkbox input "false"
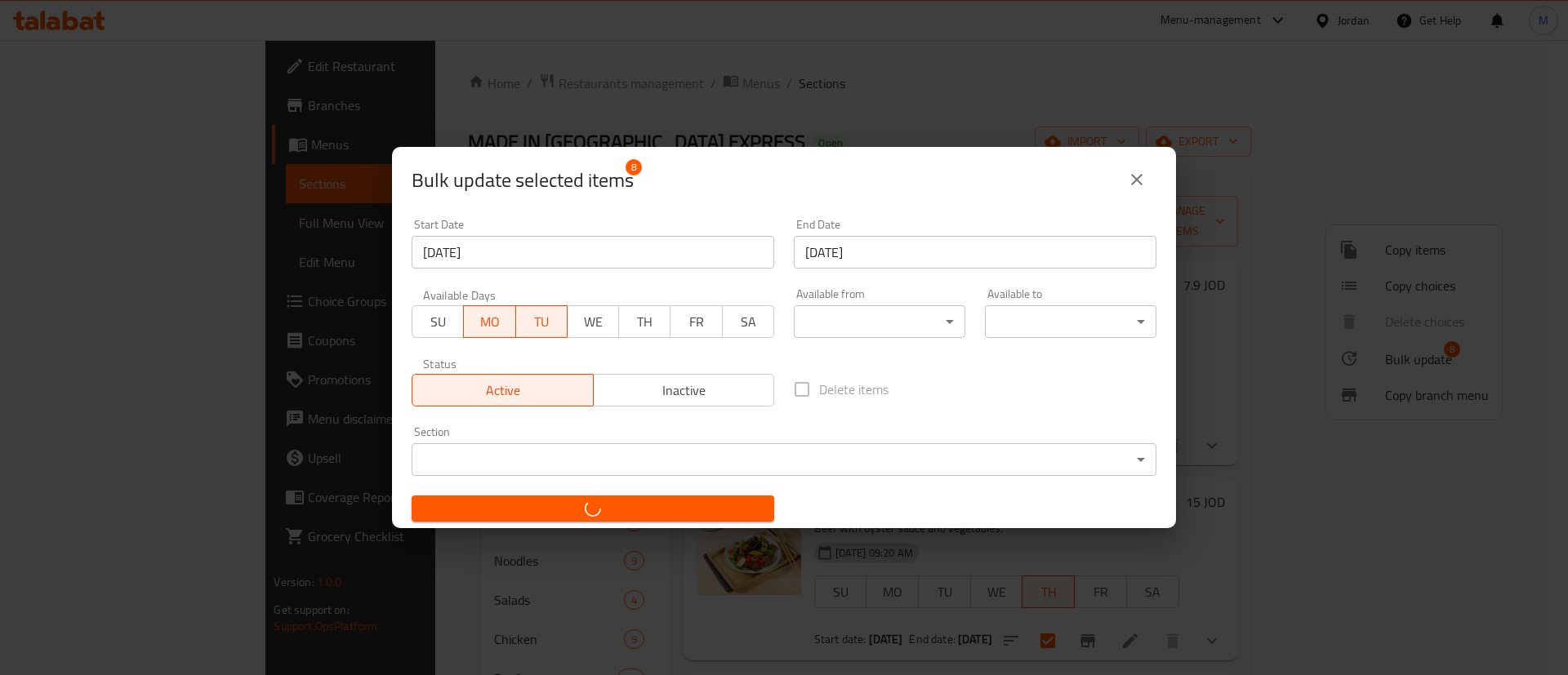
checkbox input "false"
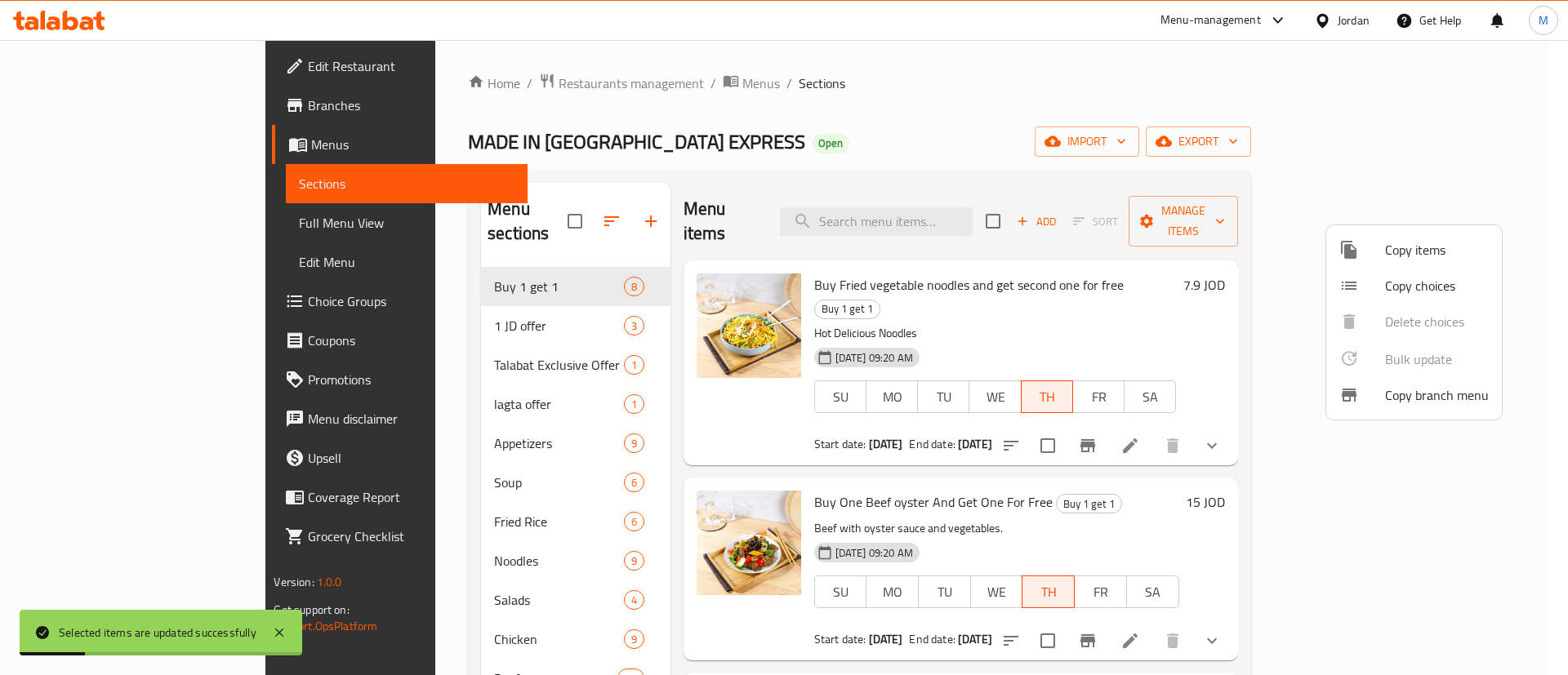
click at [1541, 365] on div at bounding box center [784, 338] width 1568 height 675
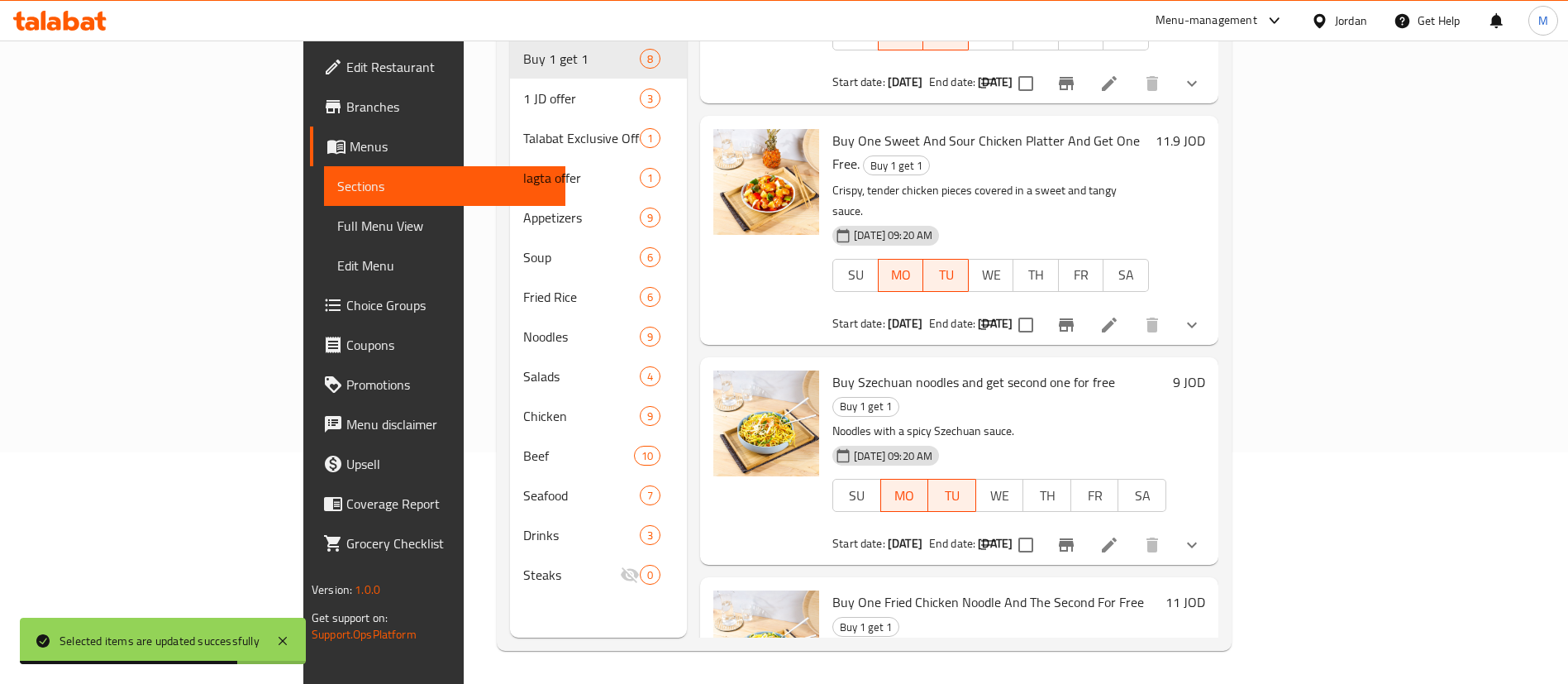
scroll to position [579, 0]
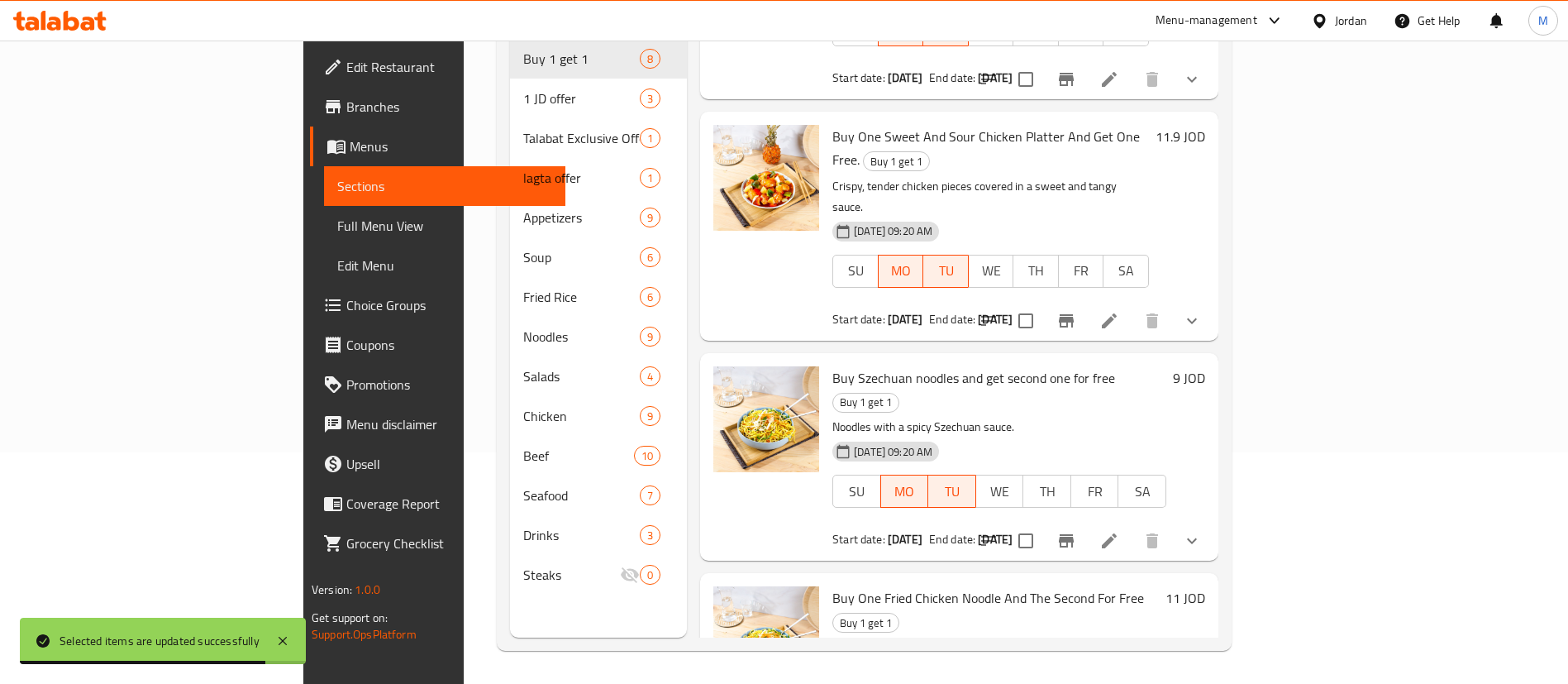
click at [1044, 304] on input "checkbox" at bounding box center [1026, 321] width 35 height 35
checkbox input "true"
click at [1044, 524] on input "checkbox" at bounding box center [1026, 541] width 35 height 35
checkbox input "true"
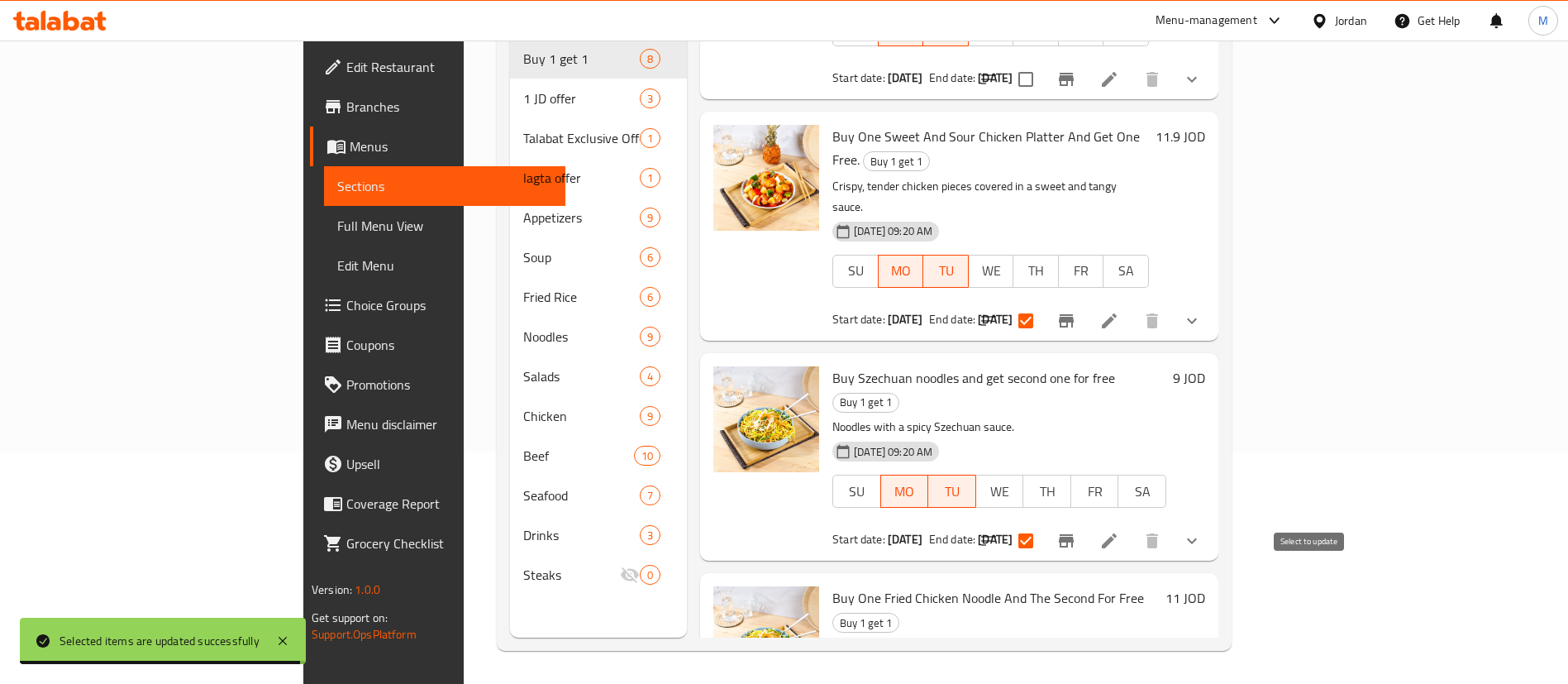
checkbox input "true"
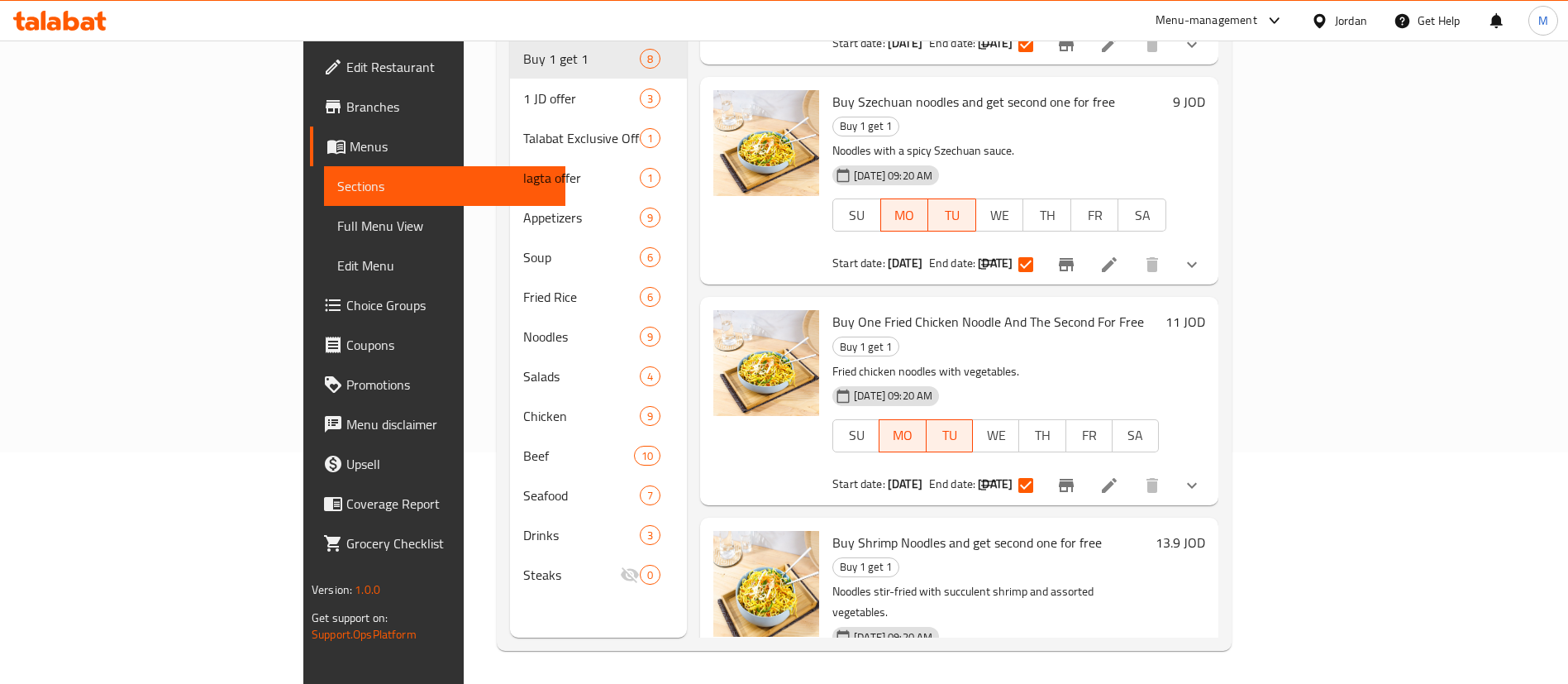
scroll to position [935, 0]
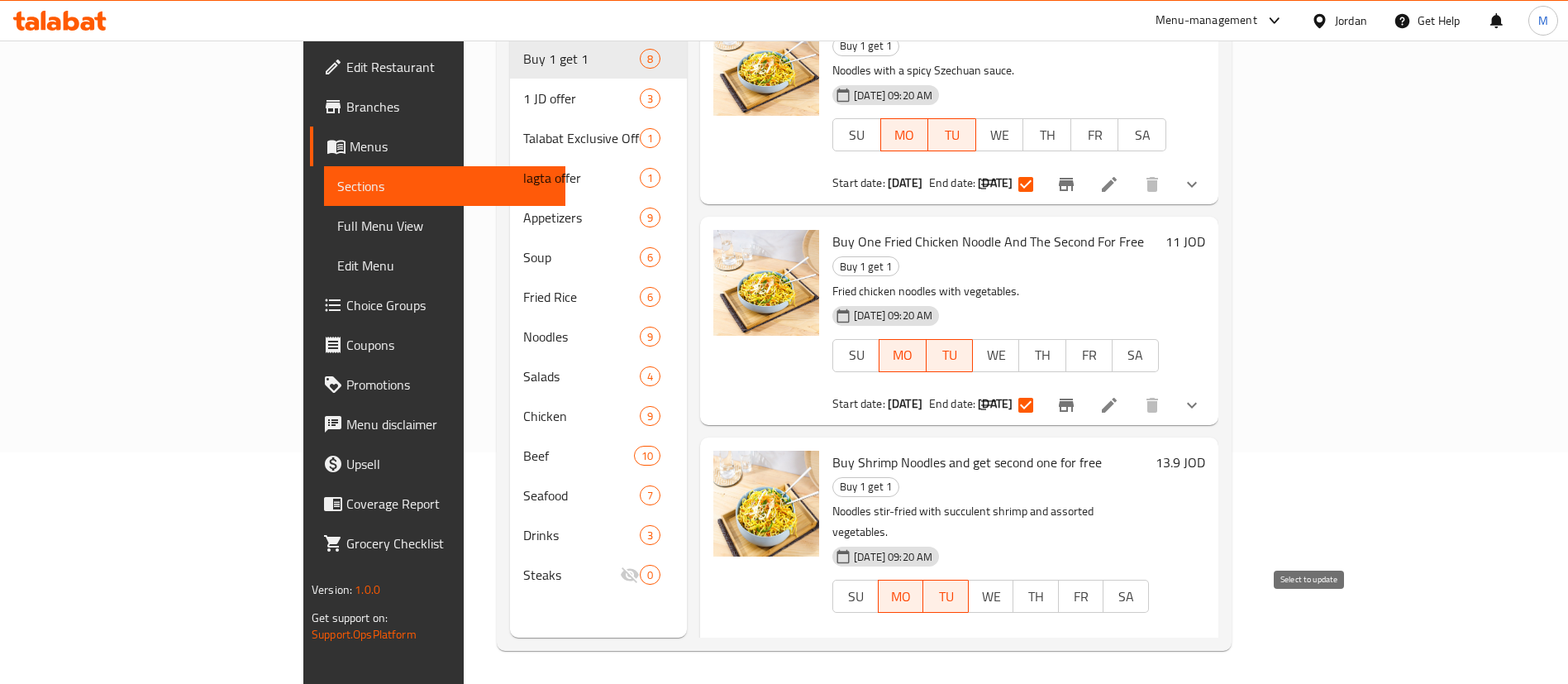
checkbox input "true"
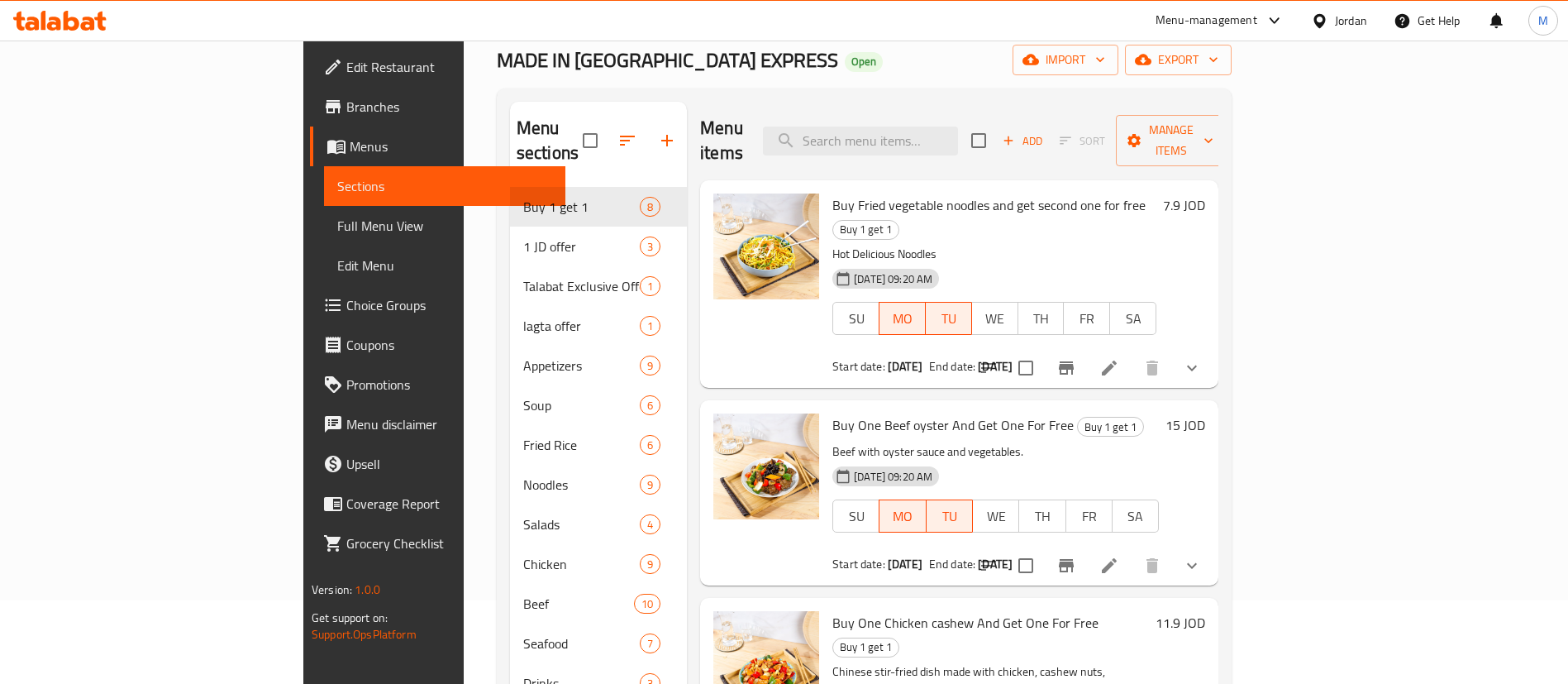
scroll to position [0, 0]
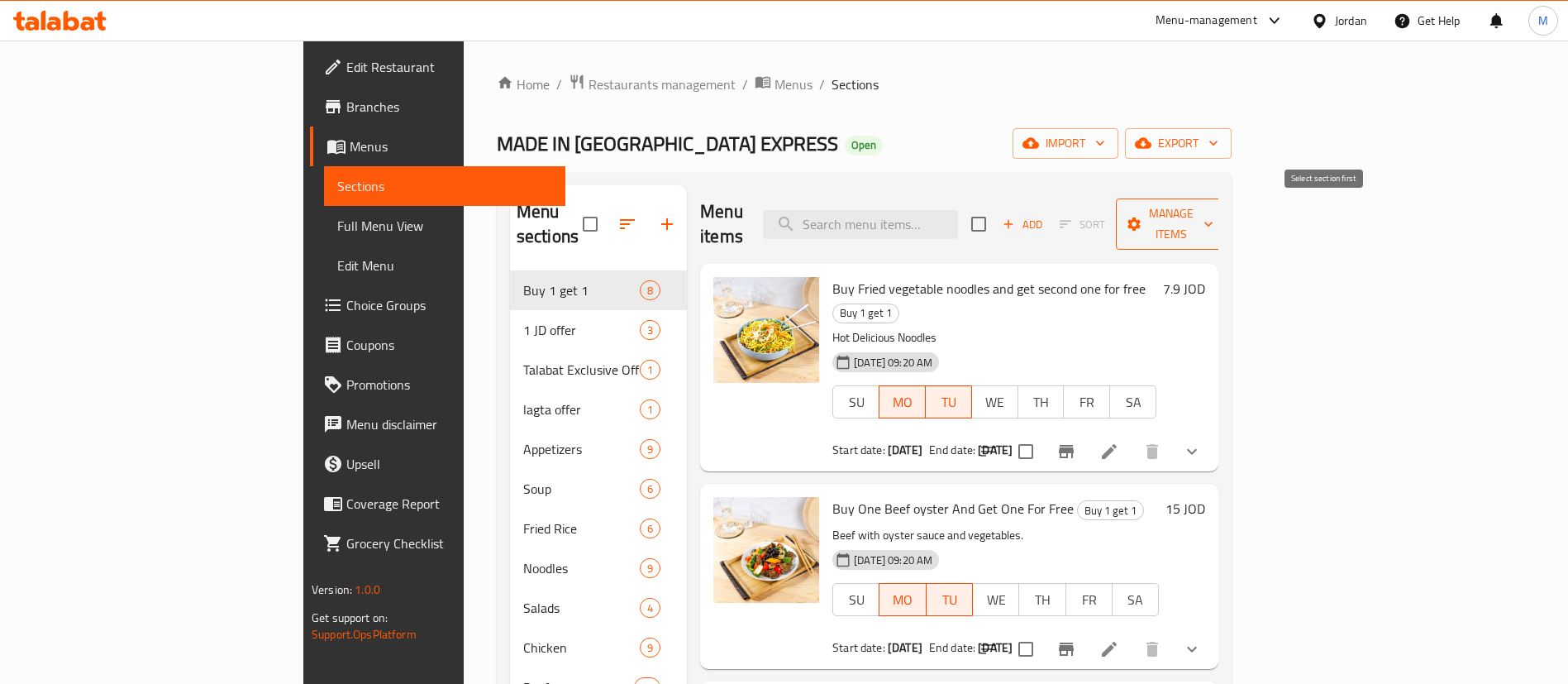
click at [1213, 220] on span "Manage items" at bounding box center [1171, 224] width 84 height 42
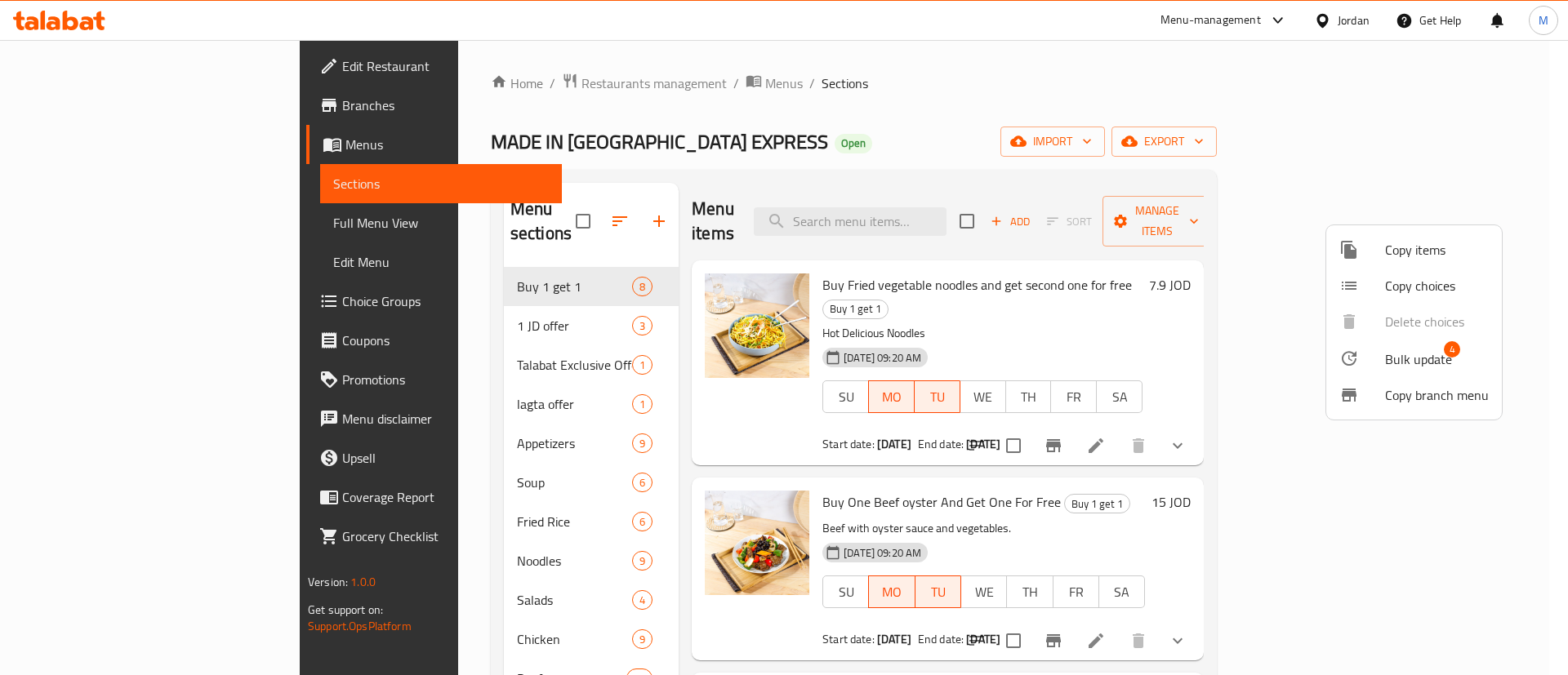
click at [1406, 344] on li "Bulk update 4" at bounding box center [1413, 358] width 175 height 38
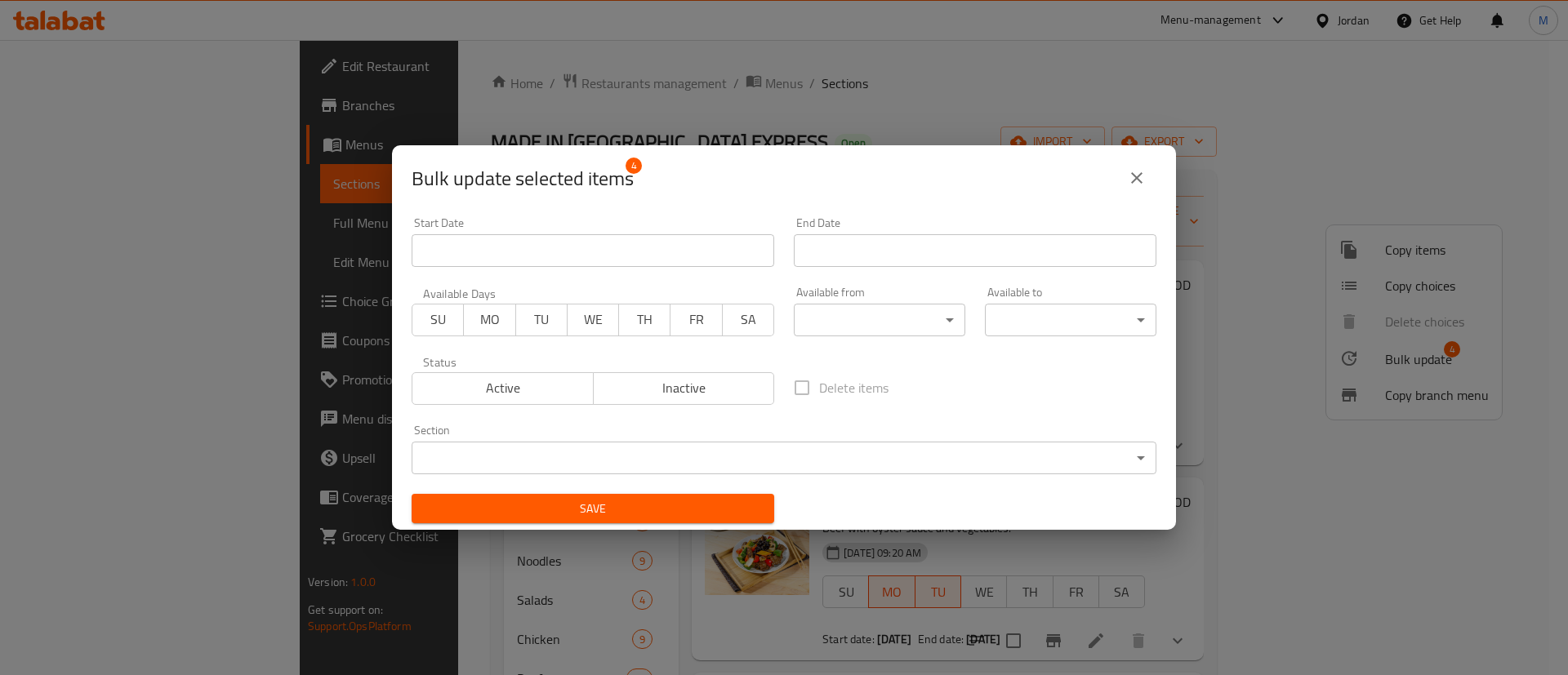
click at [699, 389] on span "Inactive" at bounding box center [684, 388] width 168 height 23
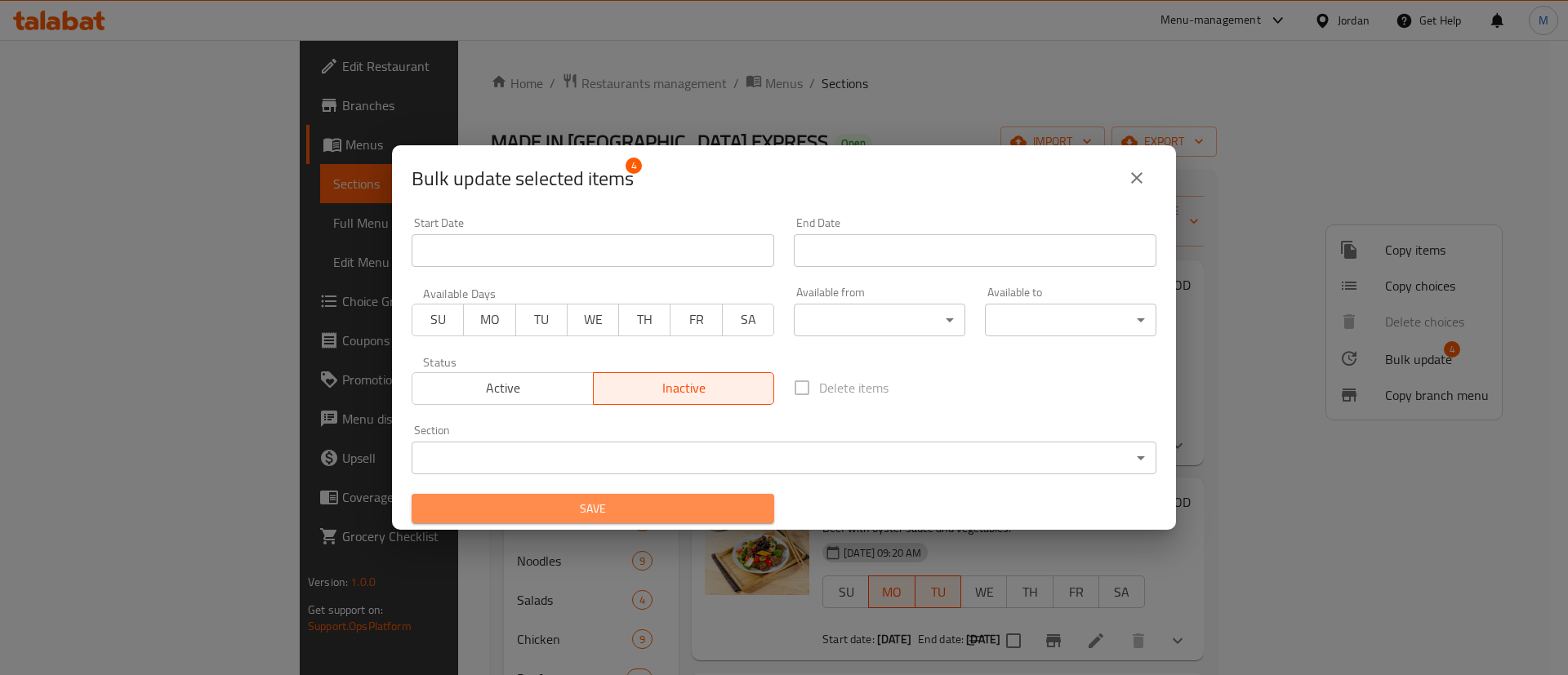
click at [681, 509] on span "Save" at bounding box center [593, 508] width 336 height 20
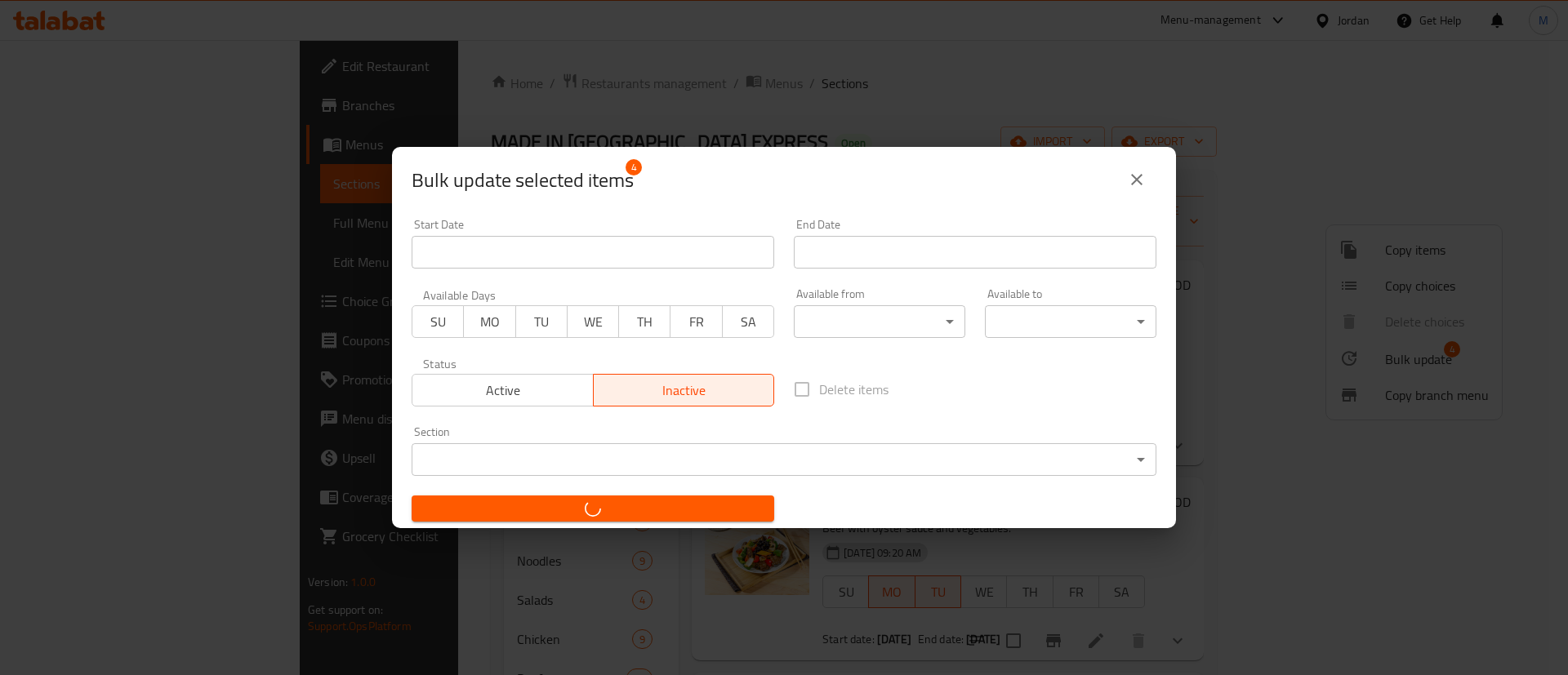
checkbox input "false"
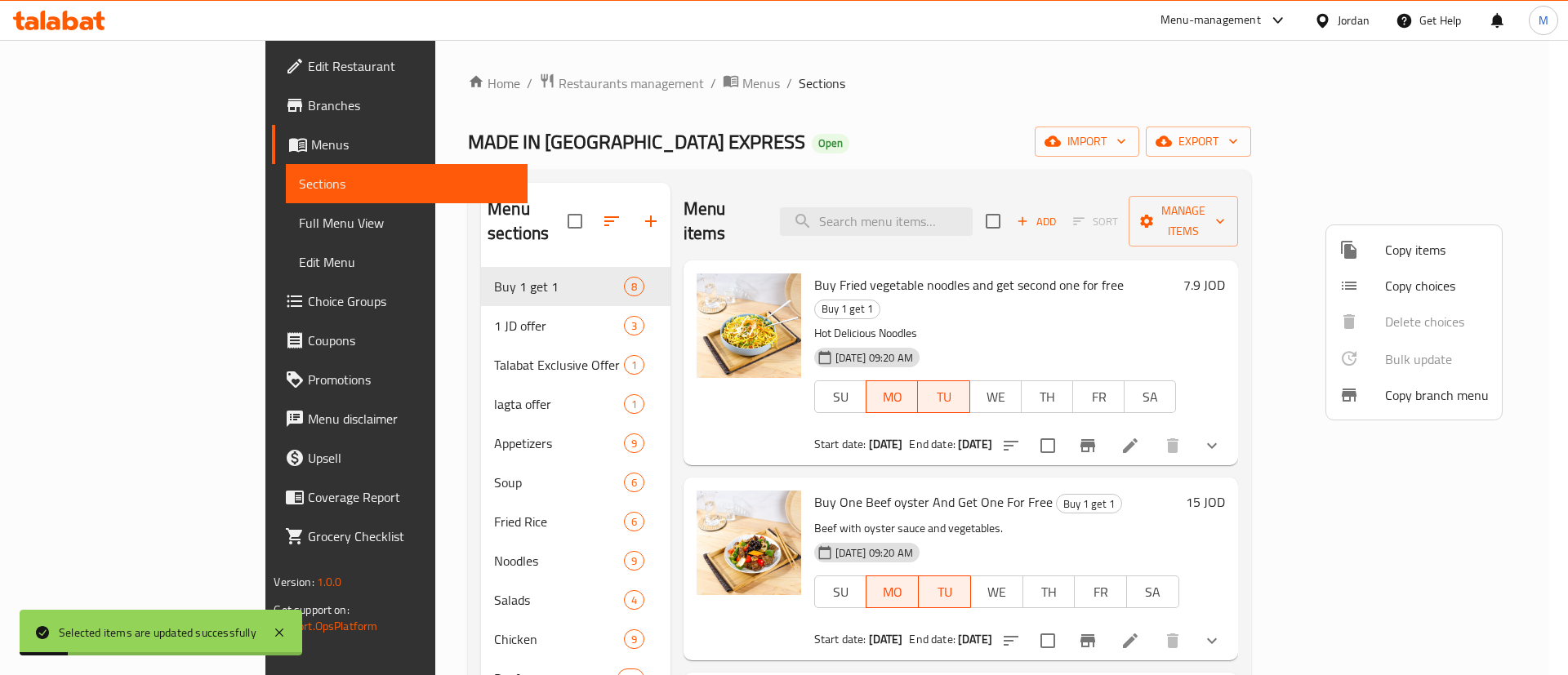
click at [1070, 90] on div at bounding box center [784, 338] width 1568 height 675
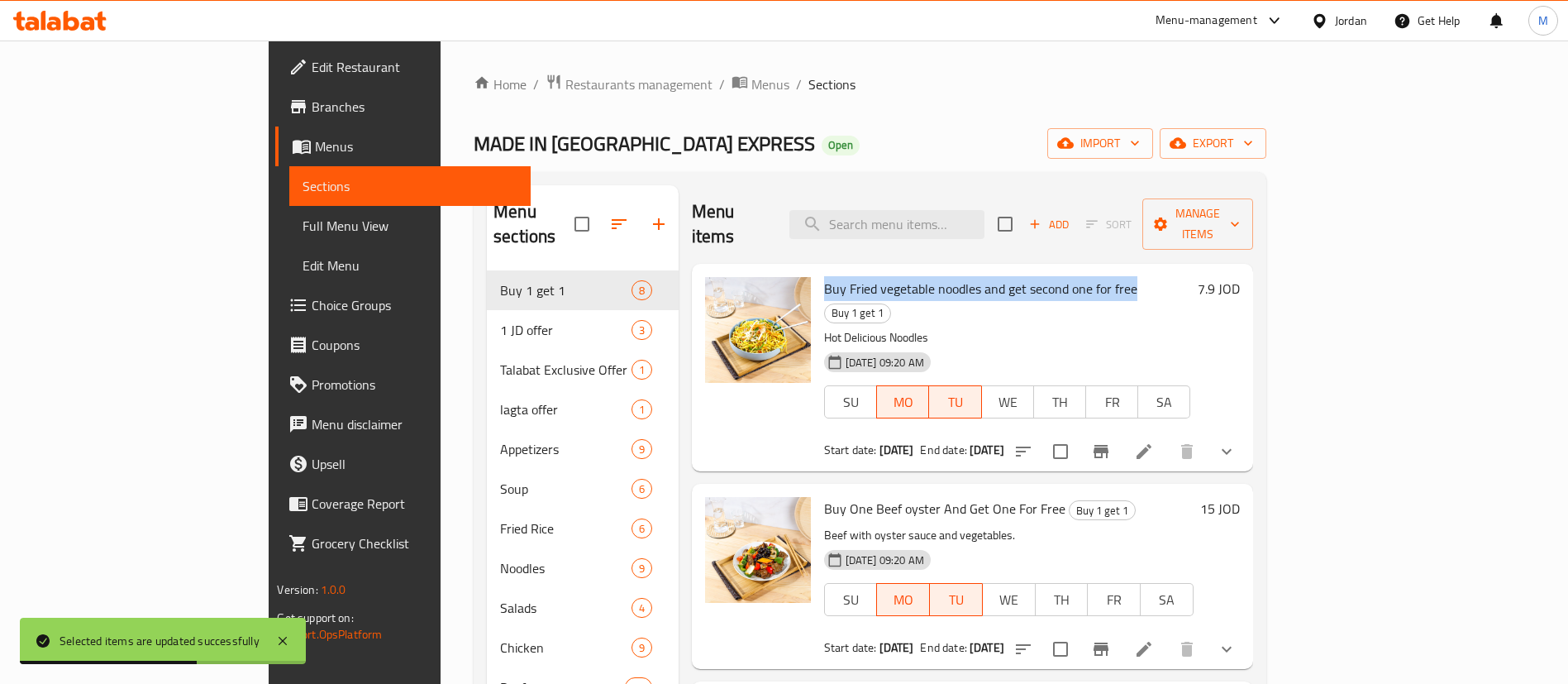
drag, startPoint x: 757, startPoint y: 267, endPoint x: 1067, endPoint y: 262, distance: 310.0
click at [1067, 276] on span "Buy Fried vegetable noodles and get second one for free" at bounding box center [980, 288] width 313 height 25
copy span "Buy Fried vegetable noodles and get second one for free"
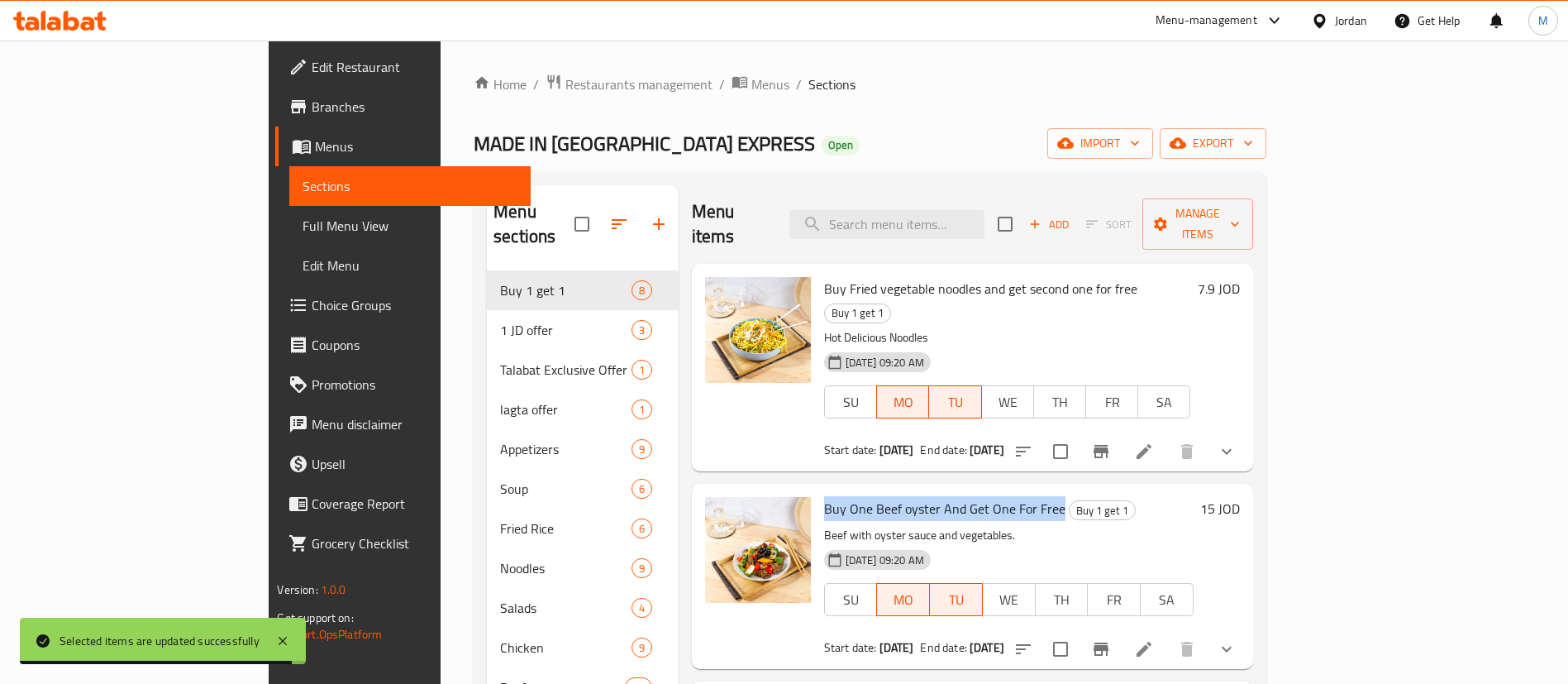
drag, startPoint x: 759, startPoint y: 460, endPoint x: 991, endPoint y: 460, distance: 232.0
click at [991, 496] on span "Buy One Beef oyster And Get One For Free" at bounding box center [944, 508] width 241 height 25
copy span "Buy One Beef oyster And Get One For Free"
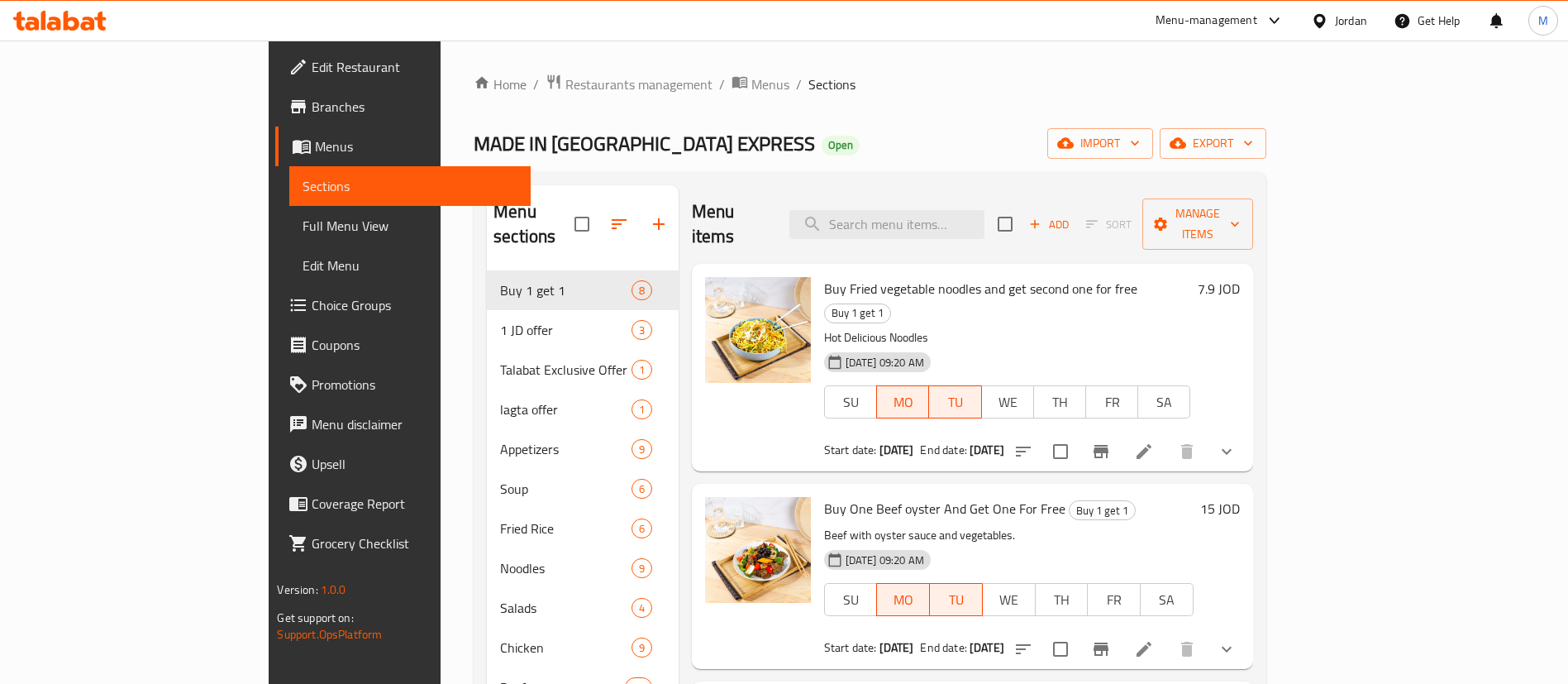
click at [1240, 277] on h6 "7.9 JOD" at bounding box center [1219, 288] width 42 height 23
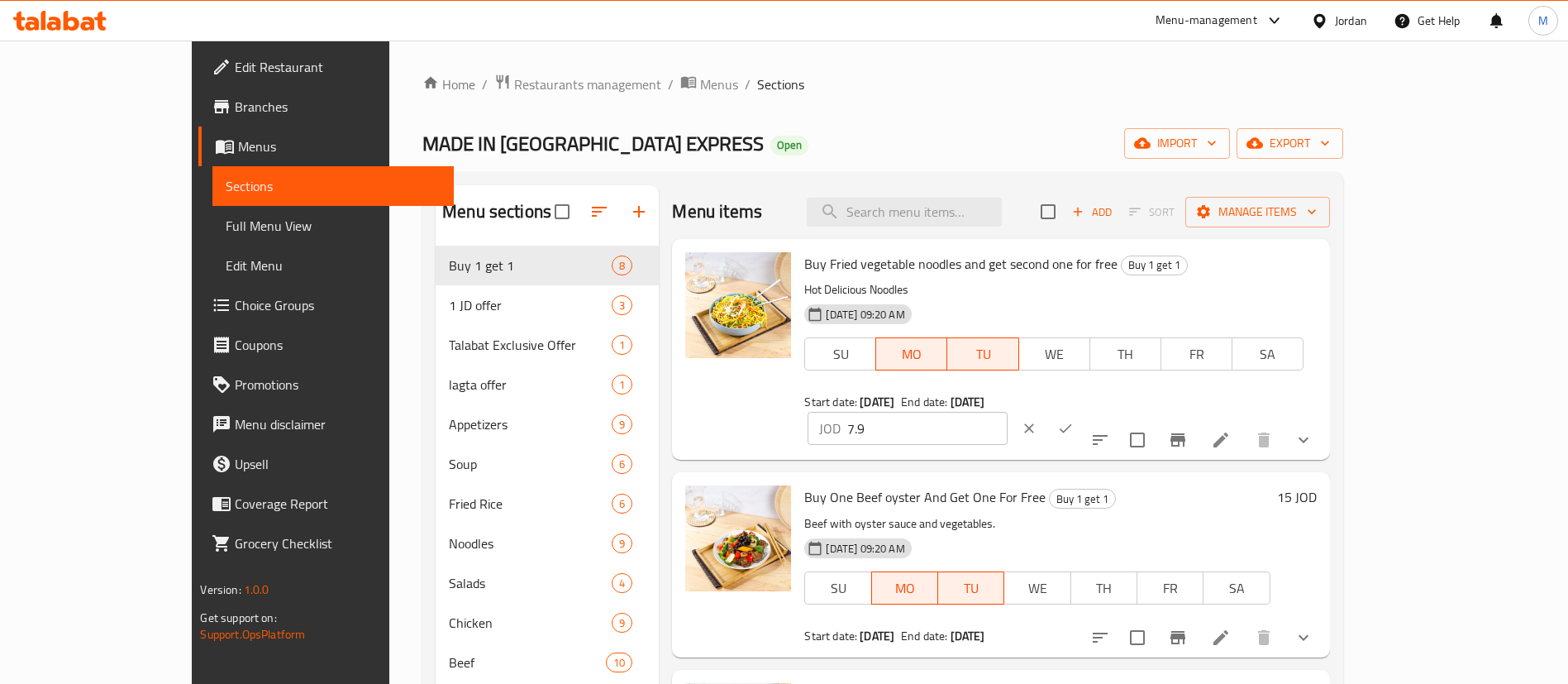
click at [1008, 412] on input "7.9" at bounding box center [927, 428] width 160 height 33
click at [1317, 485] on h6 "15 JOD" at bounding box center [1296, 496] width 40 height 23
click at [1008, 646] on input "15" at bounding box center [927, 662] width 160 height 33
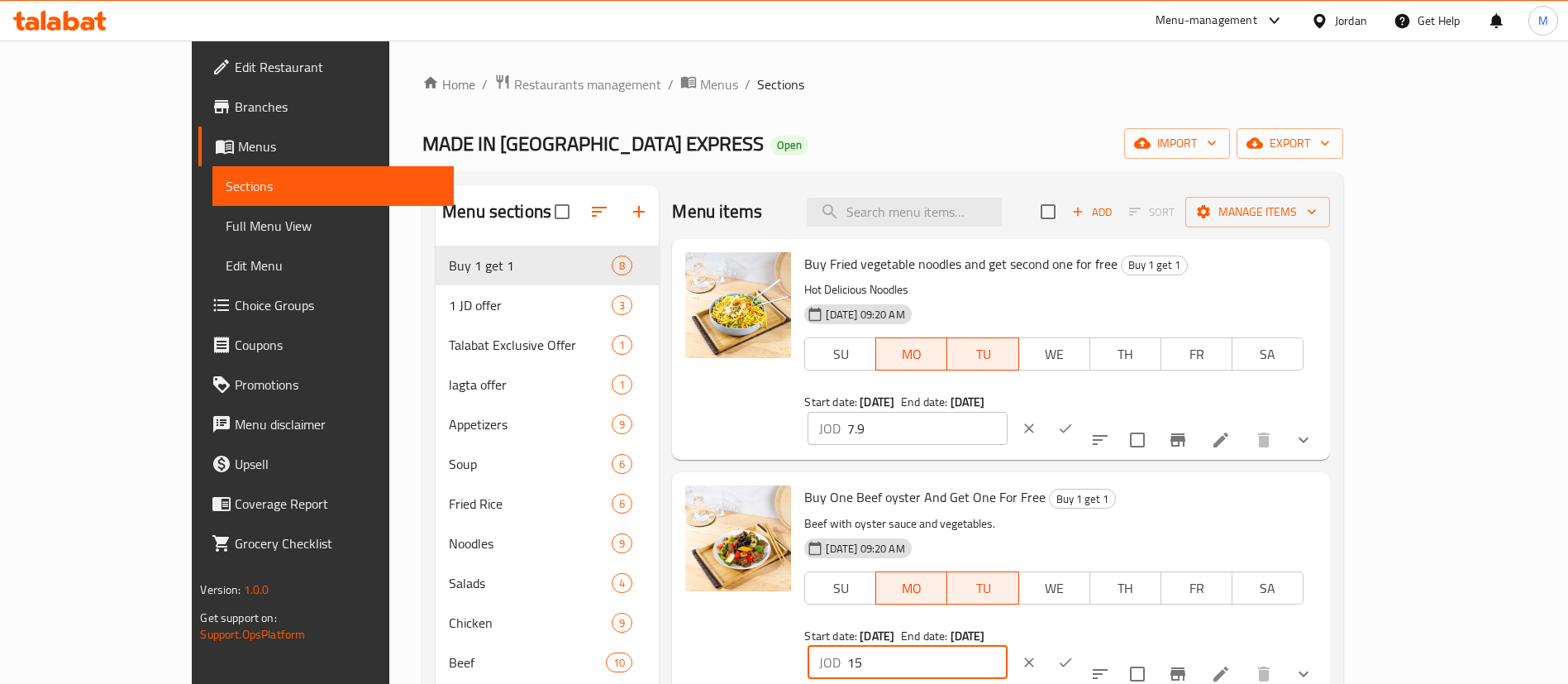
click at [1008, 646] on input "15" at bounding box center [927, 662] width 160 height 33
click at [235, 98] on span "Branches" at bounding box center [338, 106] width 206 height 20
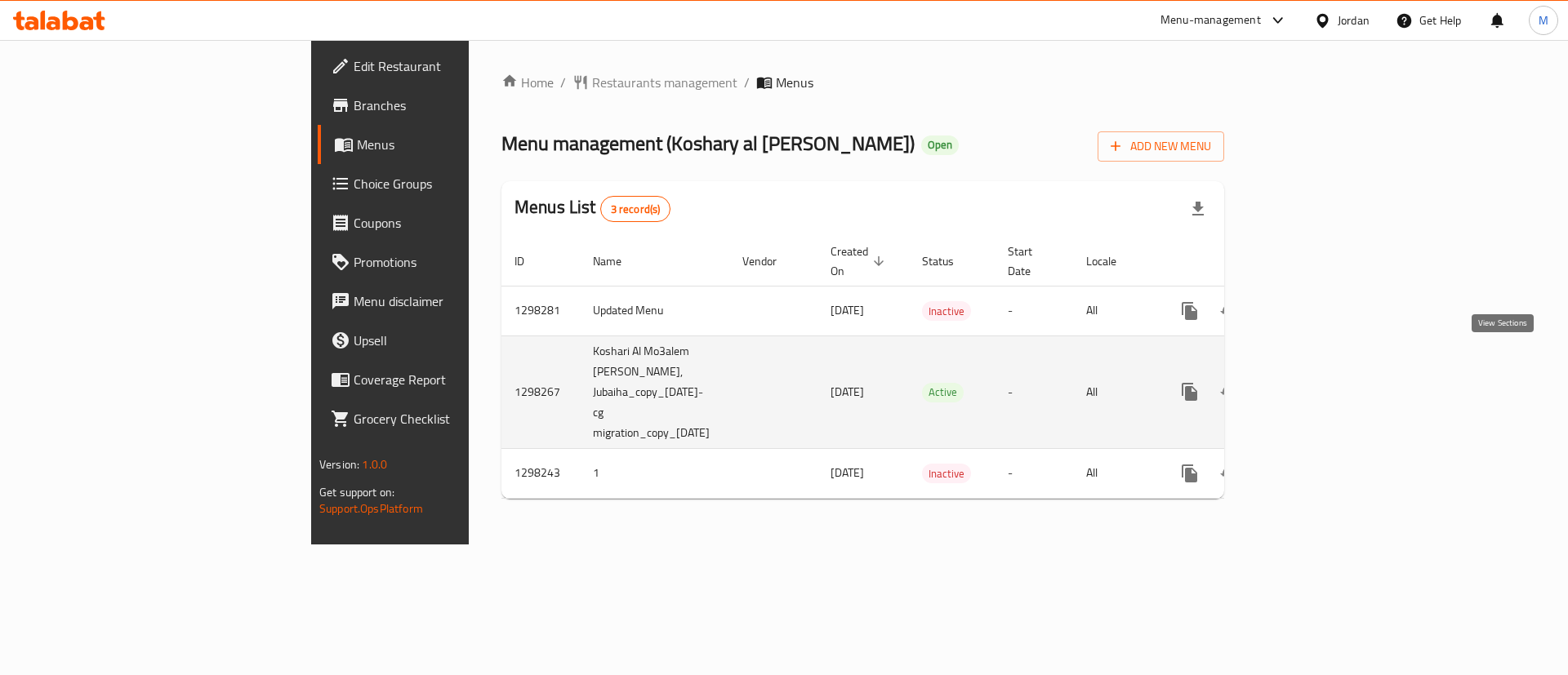
click at [1317, 382] on icon "enhanced table" at bounding box center [1307, 391] width 19 height 19
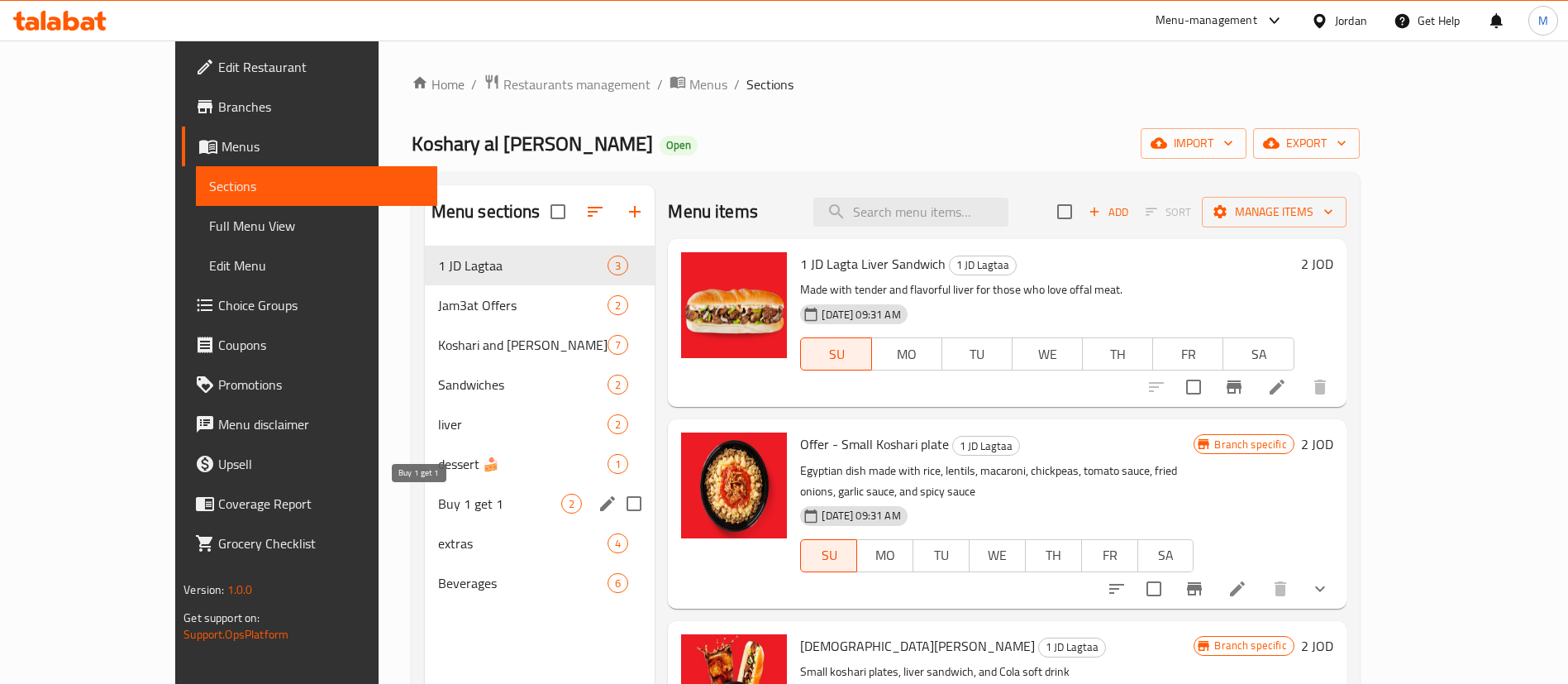
click at [444, 505] on span "Buy 1 get 1" at bounding box center [500, 503] width 124 height 20
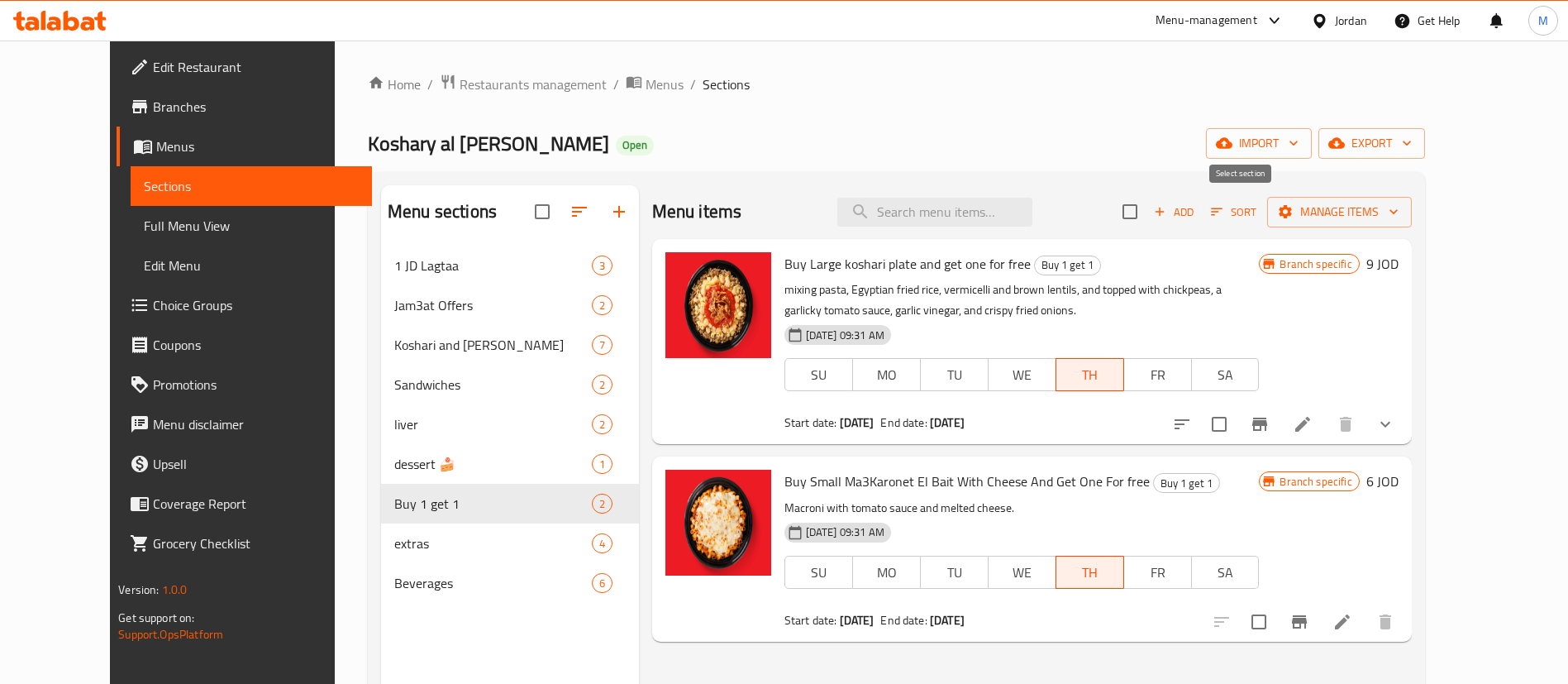
click at [1147, 210] on input "checkbox" at bounding box center [1129, 211] width 35 height 35
checkbox input "true"
click at [1399, 214] on span "Manage items" at bounding box center [1339, 212] width 118 height 20
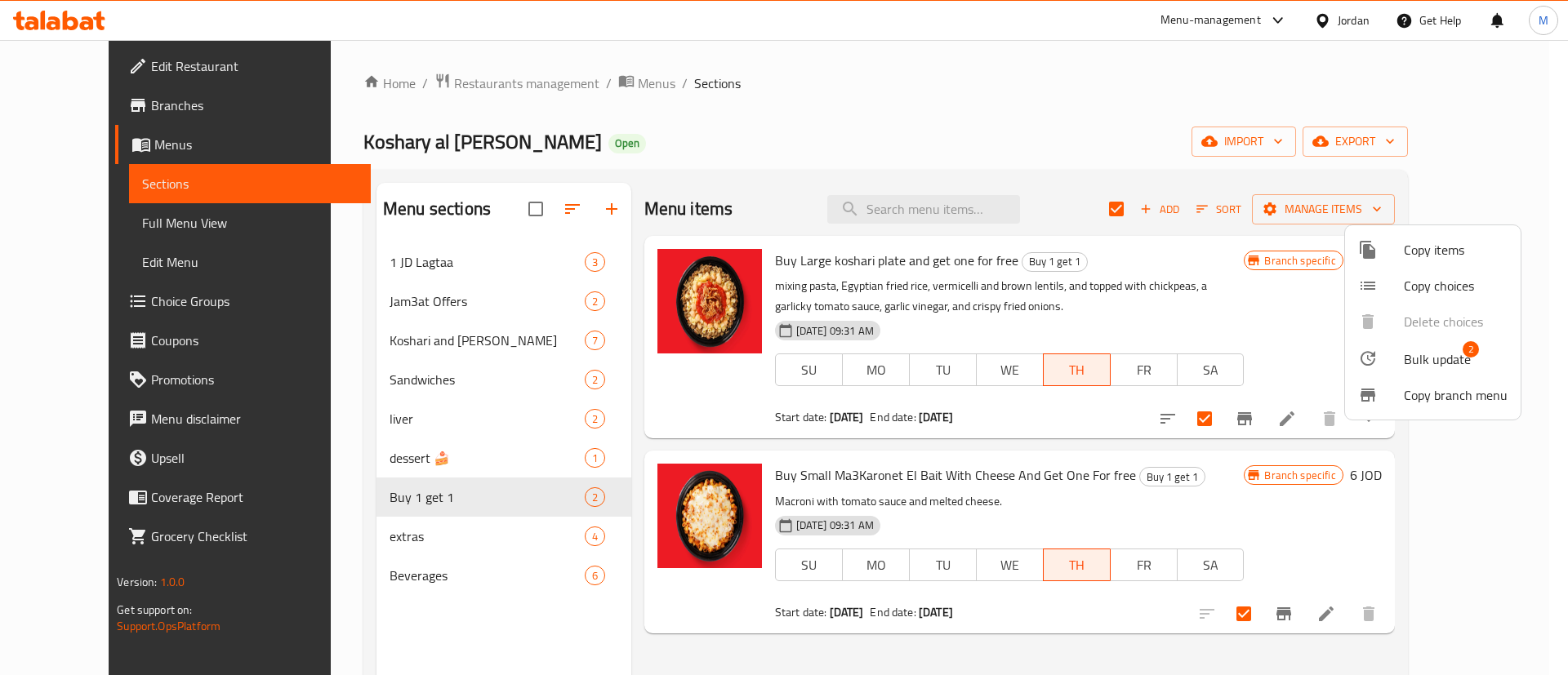
click at [1405, 349] on span "Bulk update" at bounding box center [1437, 358] width 67 height 19
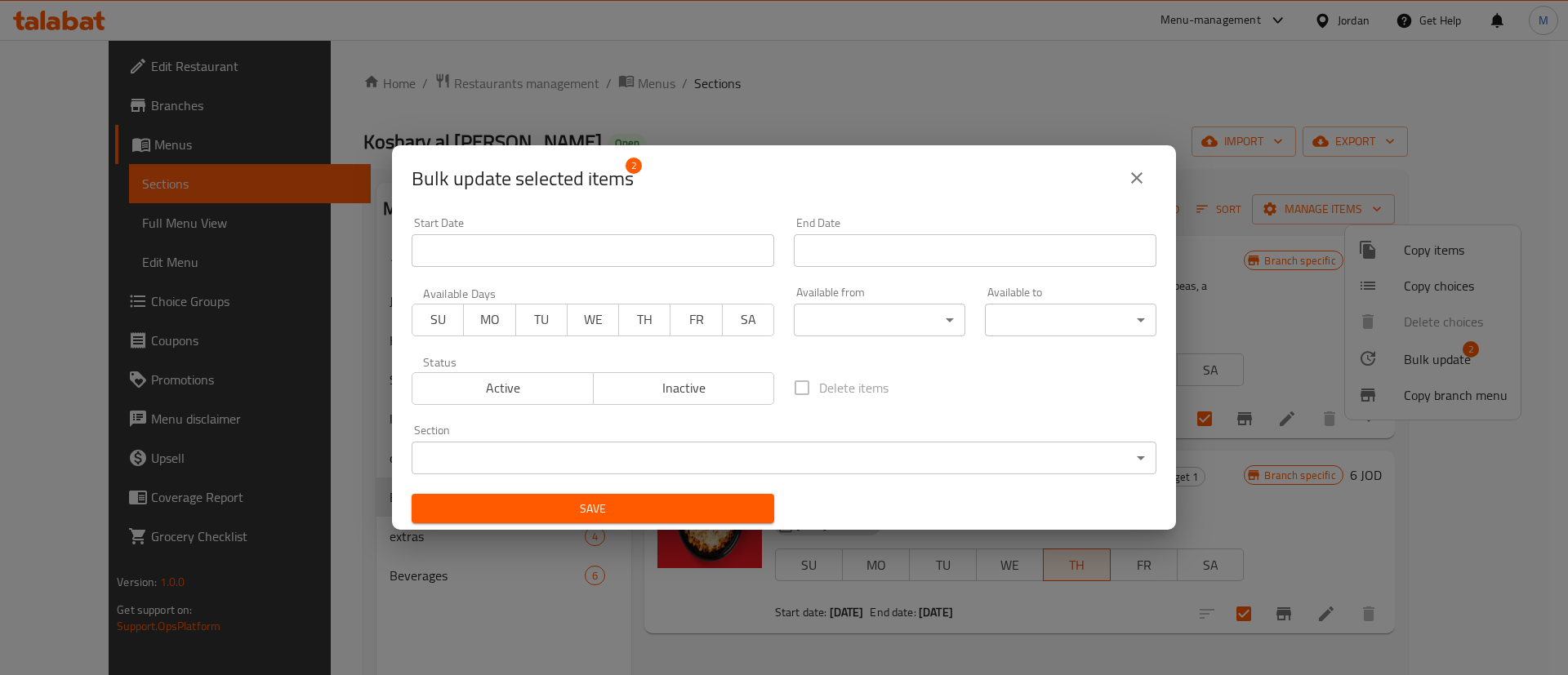
click at [493, 323] on span "MO" at bounding box center [489, 319] width 39 height 23
click at [530, 320] on span "TU" at bounding box center [542, 319] width 39 height 23
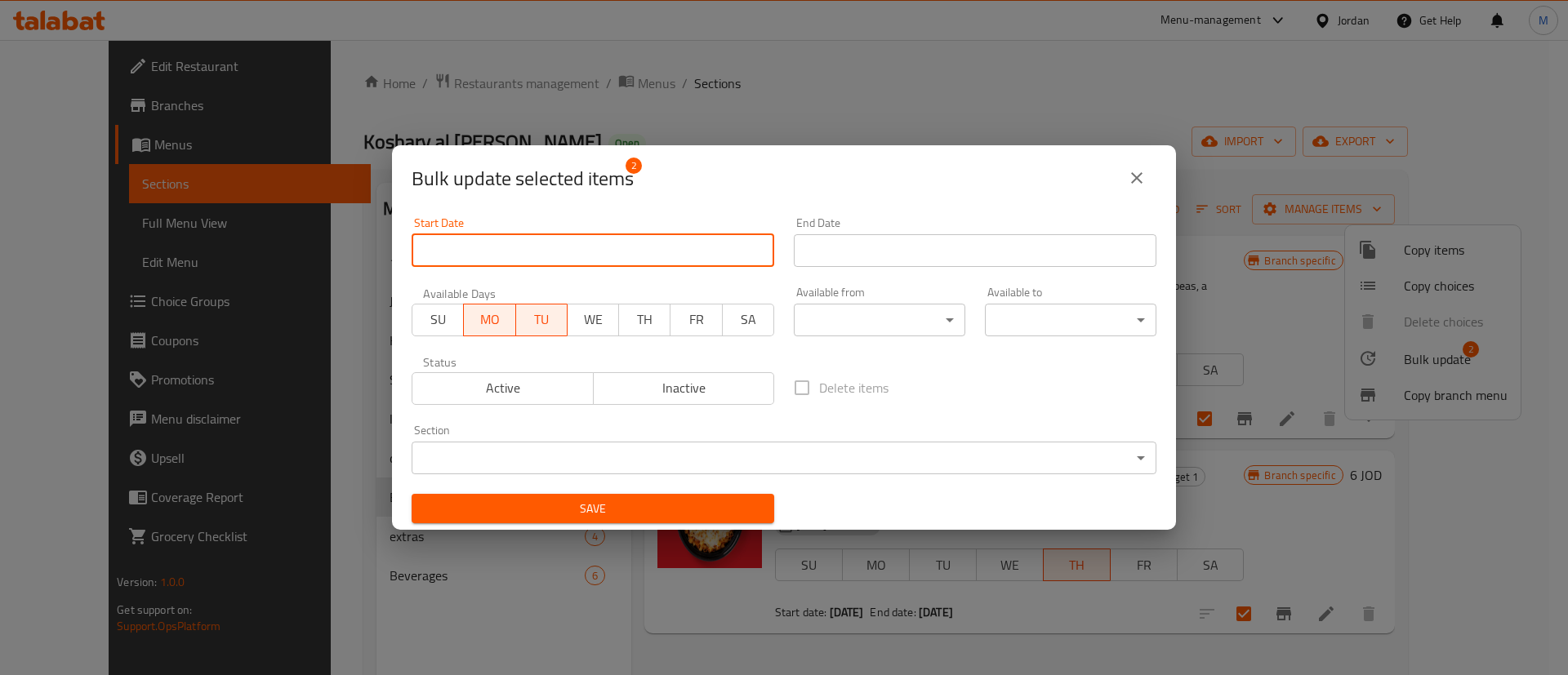
click at [557, 258] on input "Start Date" at bounding box center [593, 250] width 363 height 33
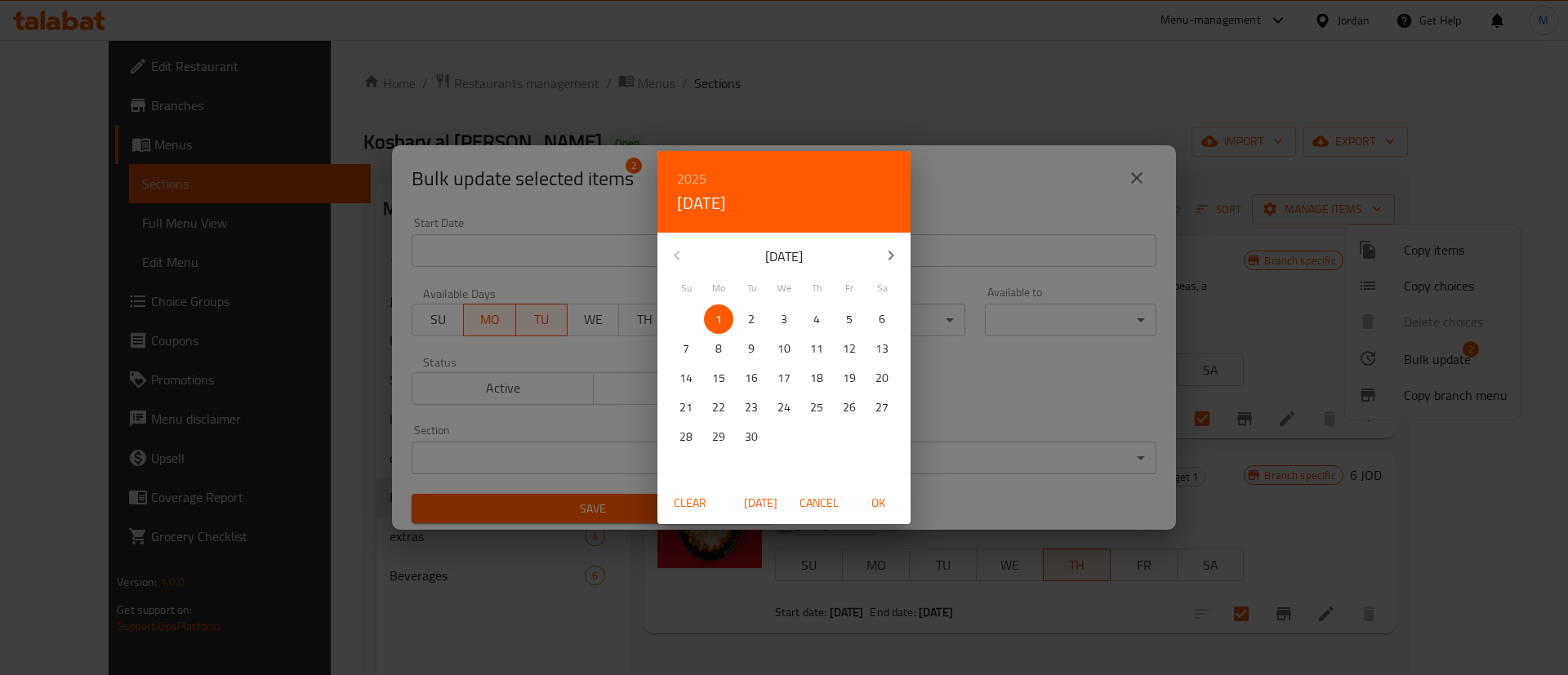
click at [751, 318] on p "2" at bounding box center [751, 319] width 7 height 20
click at [879, 492] on button "OK" at bounding box center [877, 503] width 52 height 30
type input "02-09-2025"
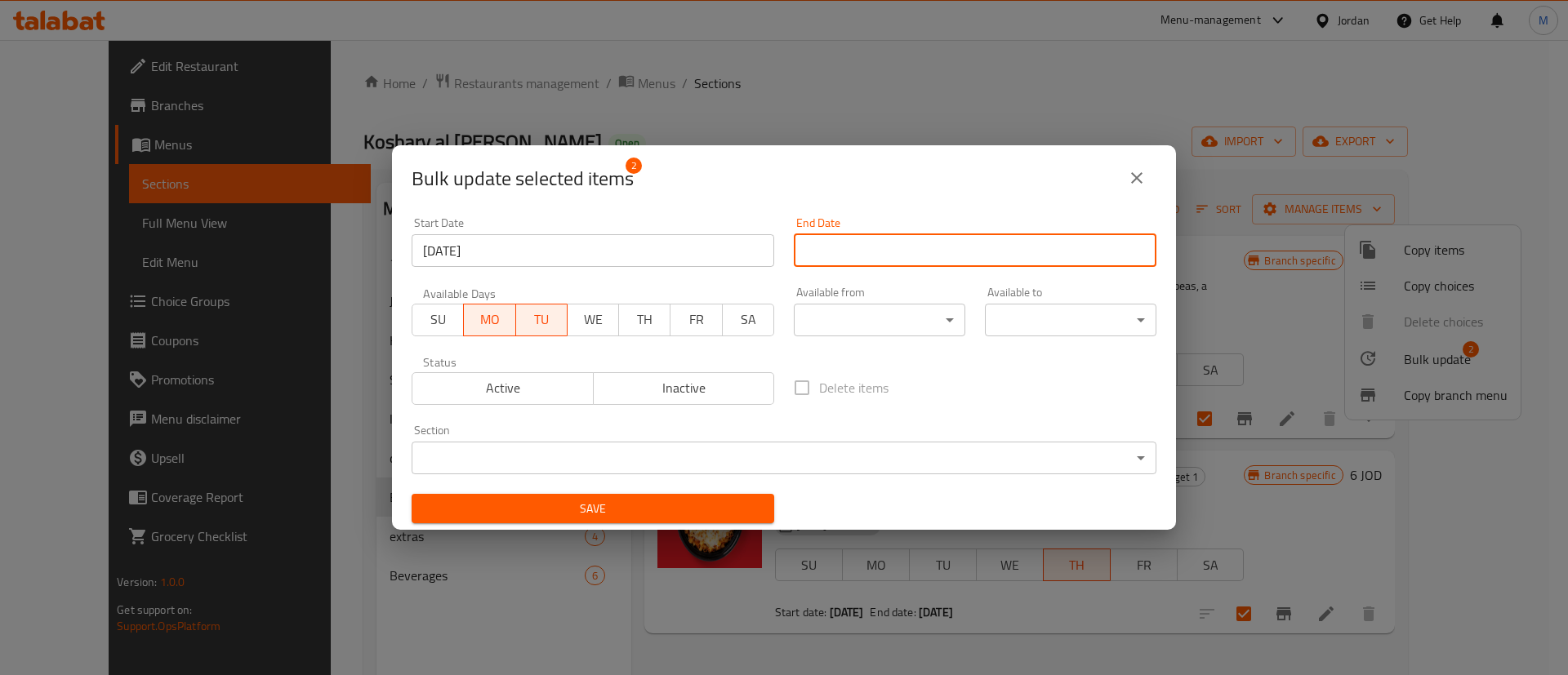
click at [937, 248] on input "Start Date" at bounding box center [975, 250] width 363 height 33
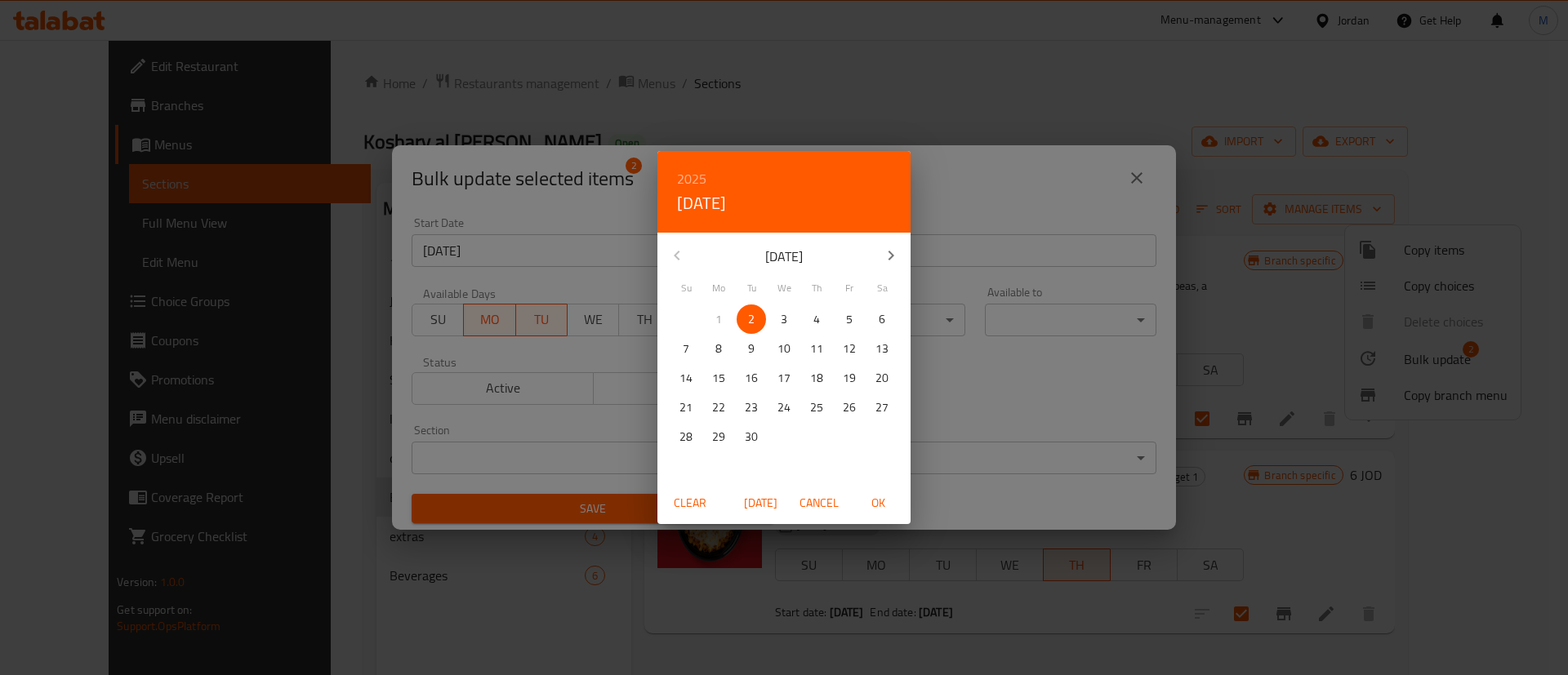
click at [753, 415] on p "23" at bounding box center [752, 407] width 13 height 20
click at [871, 495] on span "OK" at bounding box center [877, 502] width 39 height 20
type input "23-09-2025"
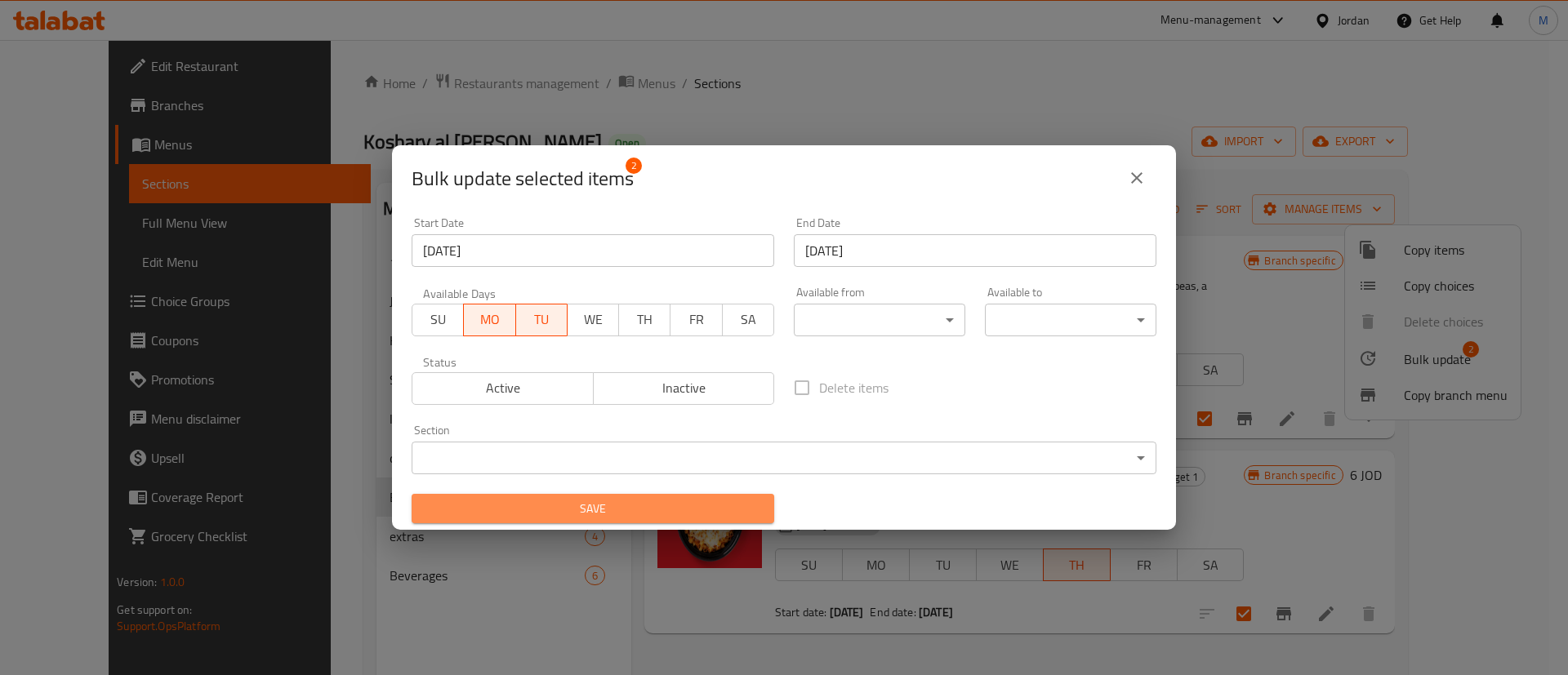
click at [623, 506] on span "Save" at bounding box center [593, 508] width 336 height 20
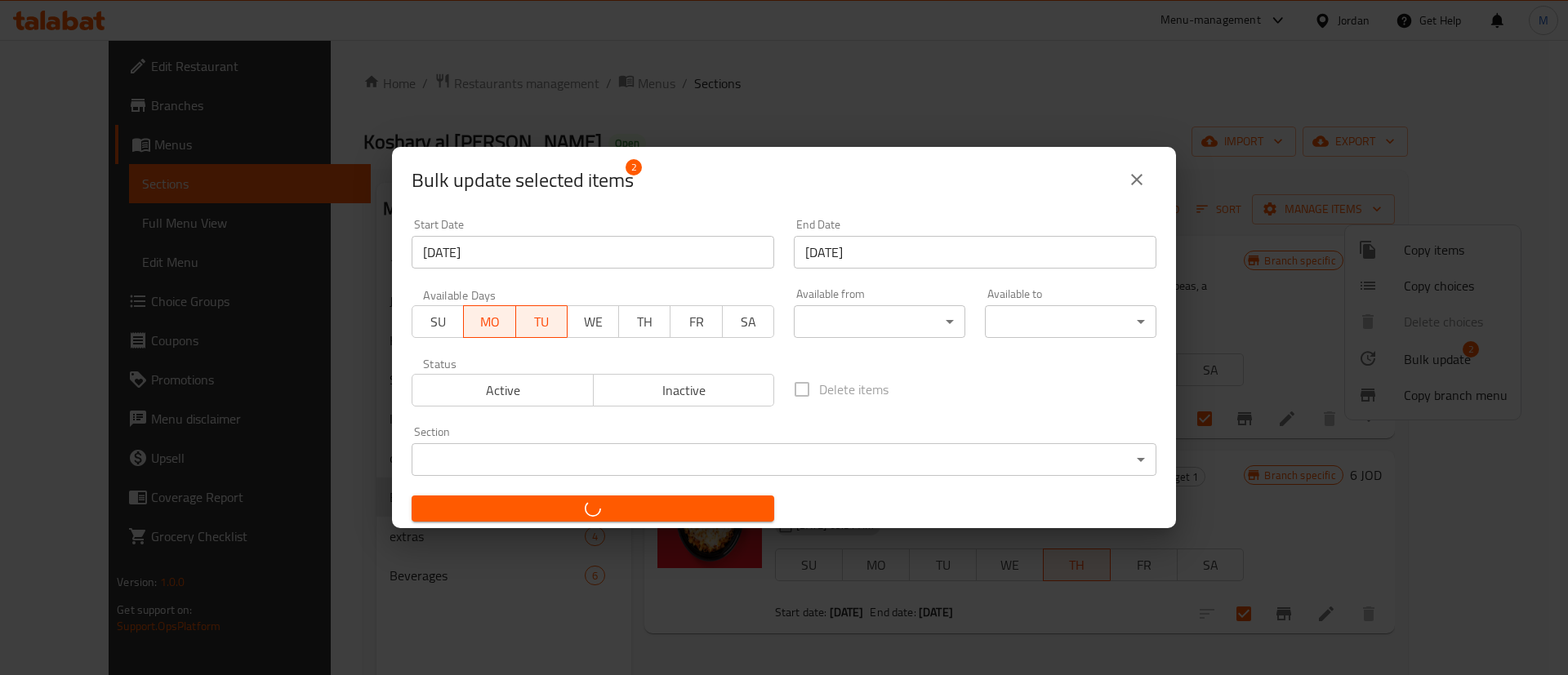
checkbox input "false"
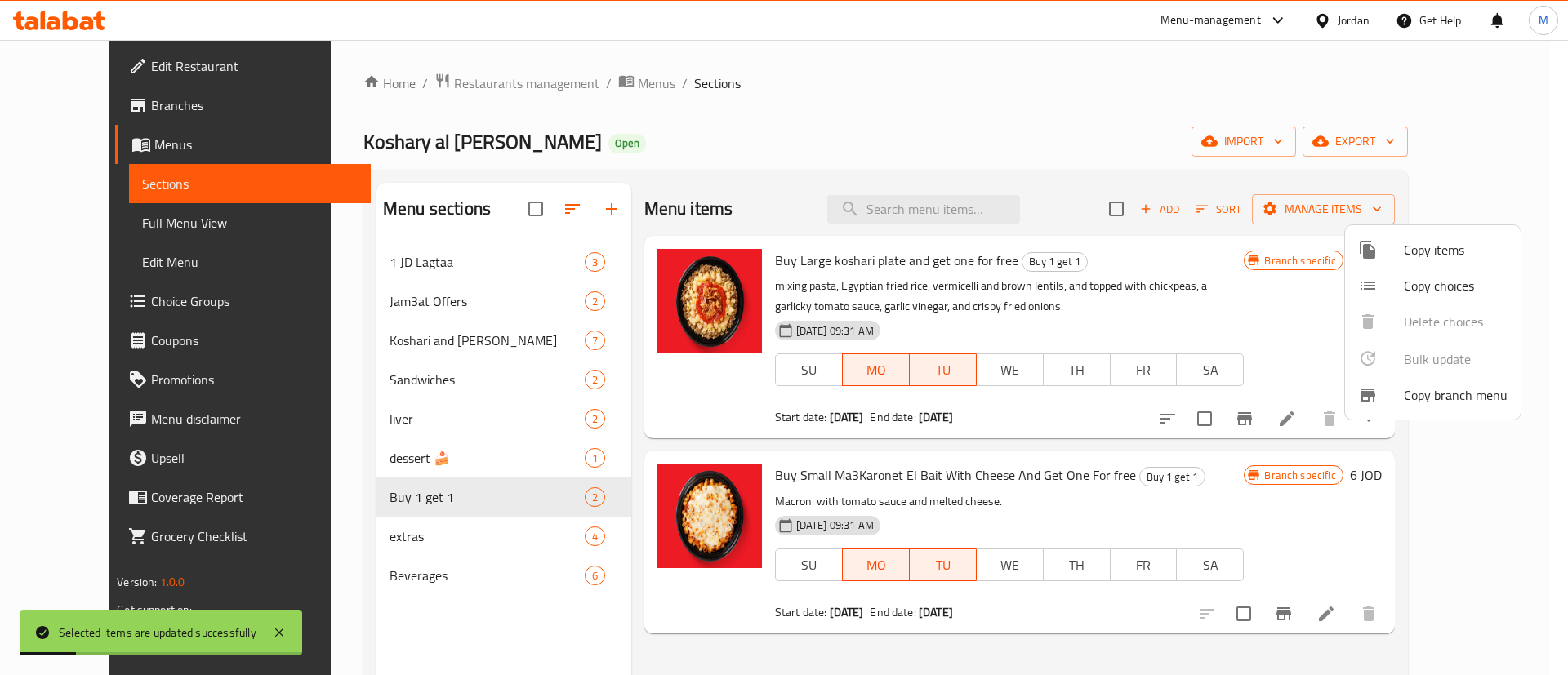
drag, startPoint x: 747, startPoint y: 260, endPoint x: 906, endPoint y: 259, distance: 159.0
click at [906, 259] on div at bounding box center [784, 338] width 1568 height 675
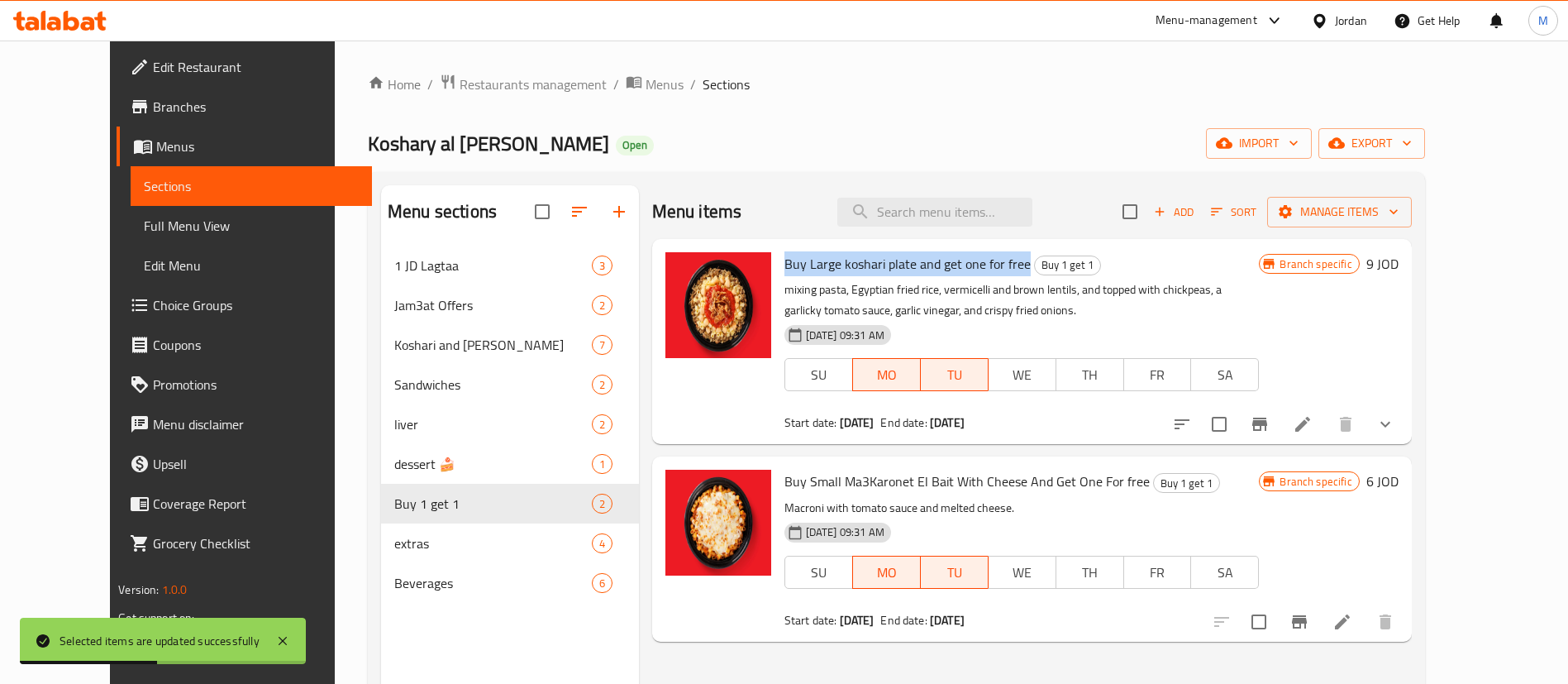
drag, startPoint x: 753, startPoint y: 263, endPoint x: 996, endPoint y: 267, distance: 243.0
click at [996, 267] on div "Buy Large koshari plate and get one for free Buy 1 get 1 mixing pasta, Egyptian…" at bounding box center [1022, 341] width 489 height 192
copy span "Buy Large koshari plate and get one for free"
click at [1399, 266] on h6 "9 JOD" at bounding box center [1383, 263] width 32 height 23
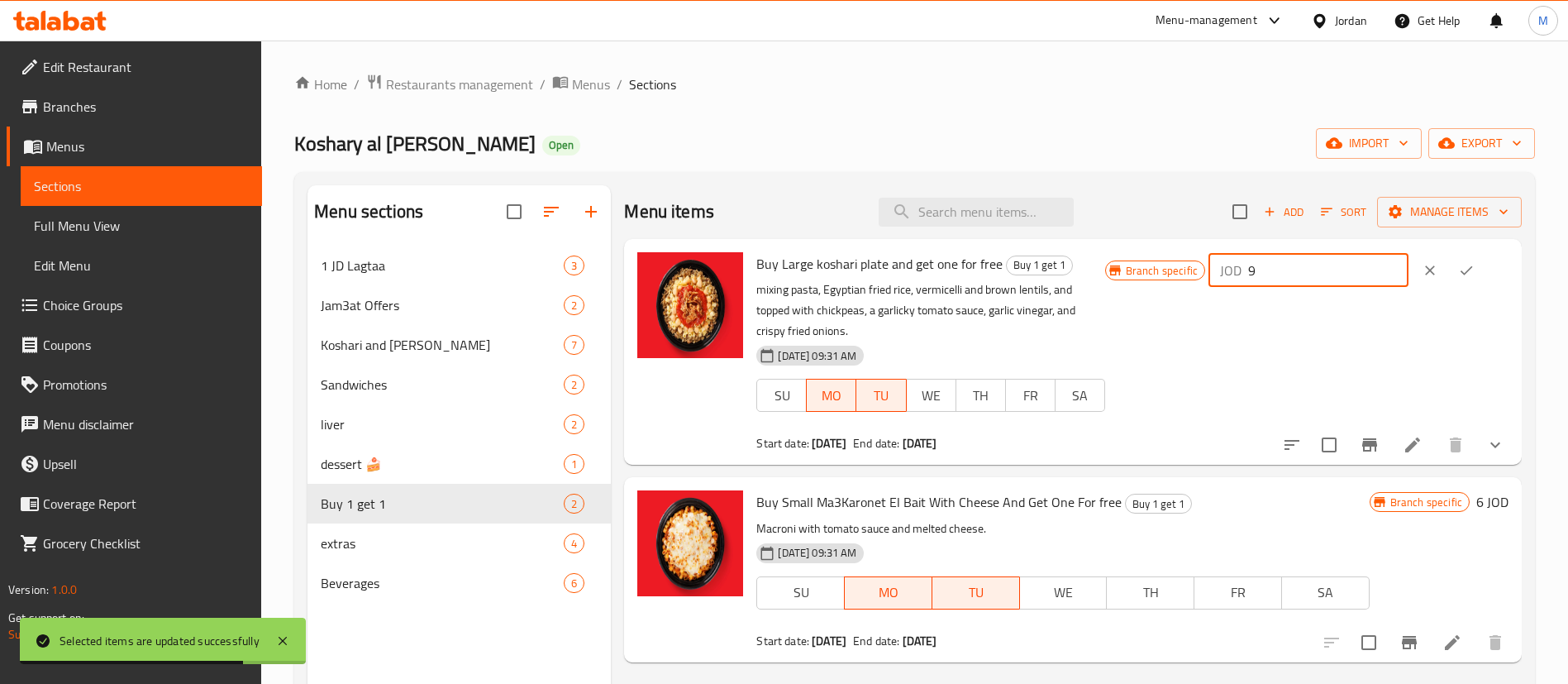
drag, startPoint x: 1299, startPoint y: 275, endPoint x: 1272, endPoint y: 275, distance: 27.0
click at [1272, 275] on div "JOD 9 ​" at bounding box center [1308, 270] width 200 height 33
click at [937, 490] on span "Buy Small Ma3Karonet El Bait With Cheese And Get One For free" at bounding box center [938, 502] width 366 height 25
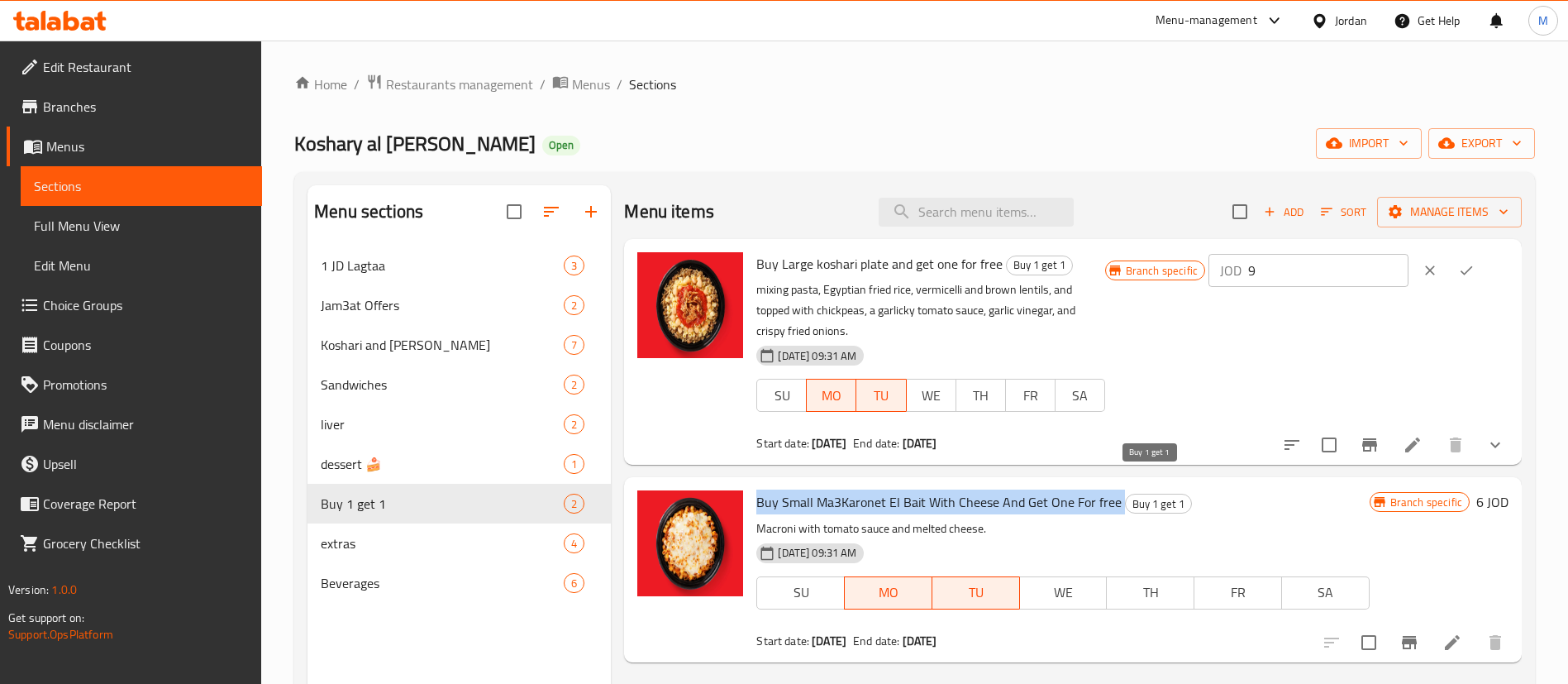
drag, startPoint x: 757, startPoint y: 479, endPoint x: 1117, endPoint y: 474, distance: 360.0
click at [1117, 491] on h6 "Buy Small Ma3Karonet El Bait With Cheese And Get One For free Buy 1 get 1" at bounding box center [1062, 502] width 613 height 23
copy h6 "Buy Small Ma3Karonet El Bait With Cheese And Get One For free"
click at [1481, 491] on h6 "6 JOD" at bounding box center [1492, 502] width 32 height 23
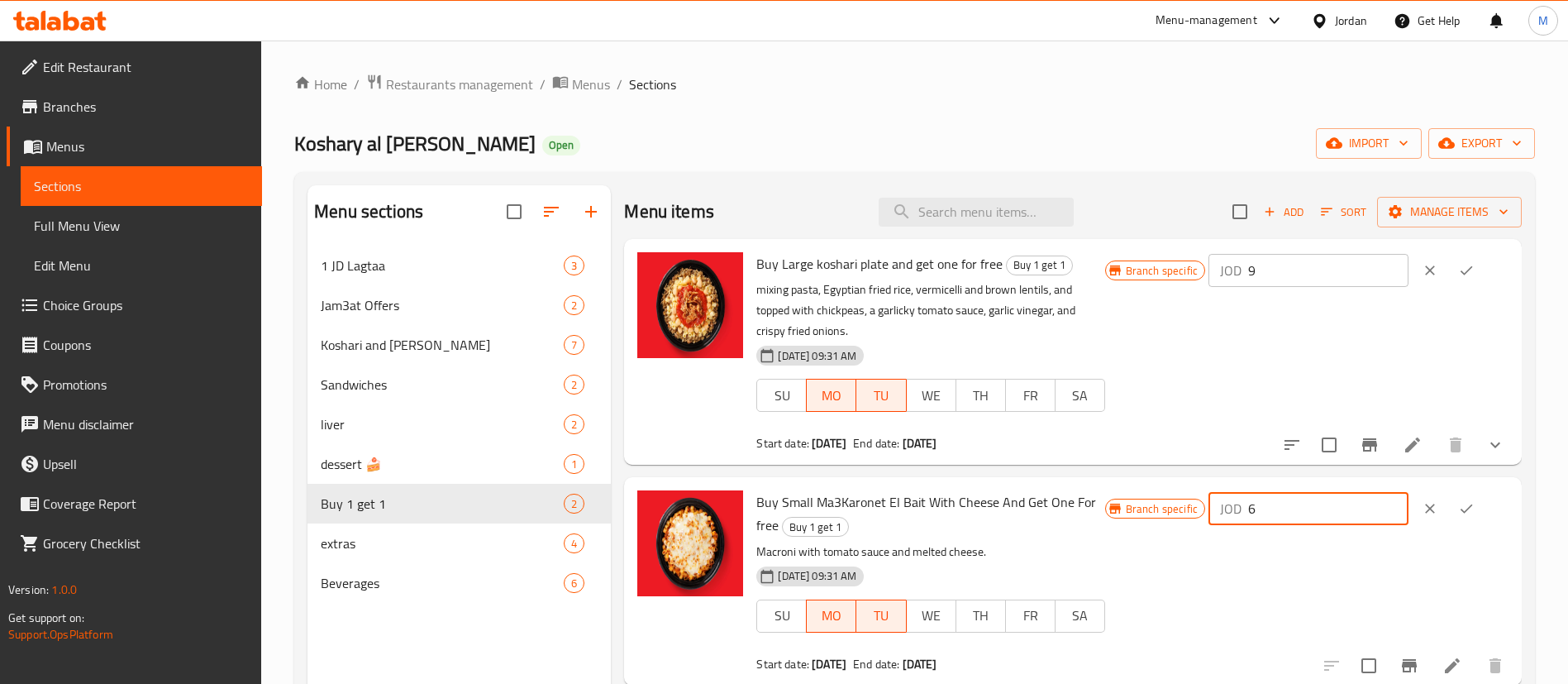
click at [1285, 492] on input "6" at bounding box center [1328, 508] width 160 height 33
click at [1039, 117] on div "Home / Restaurants management / Menus / Sections Koshary al Maalem Hanafy Open …" at bounding box center [915, 478] width 1240 height 809
click at [221, 93] on link "Branches" at bounding box center [134, 106] width 255 height 40
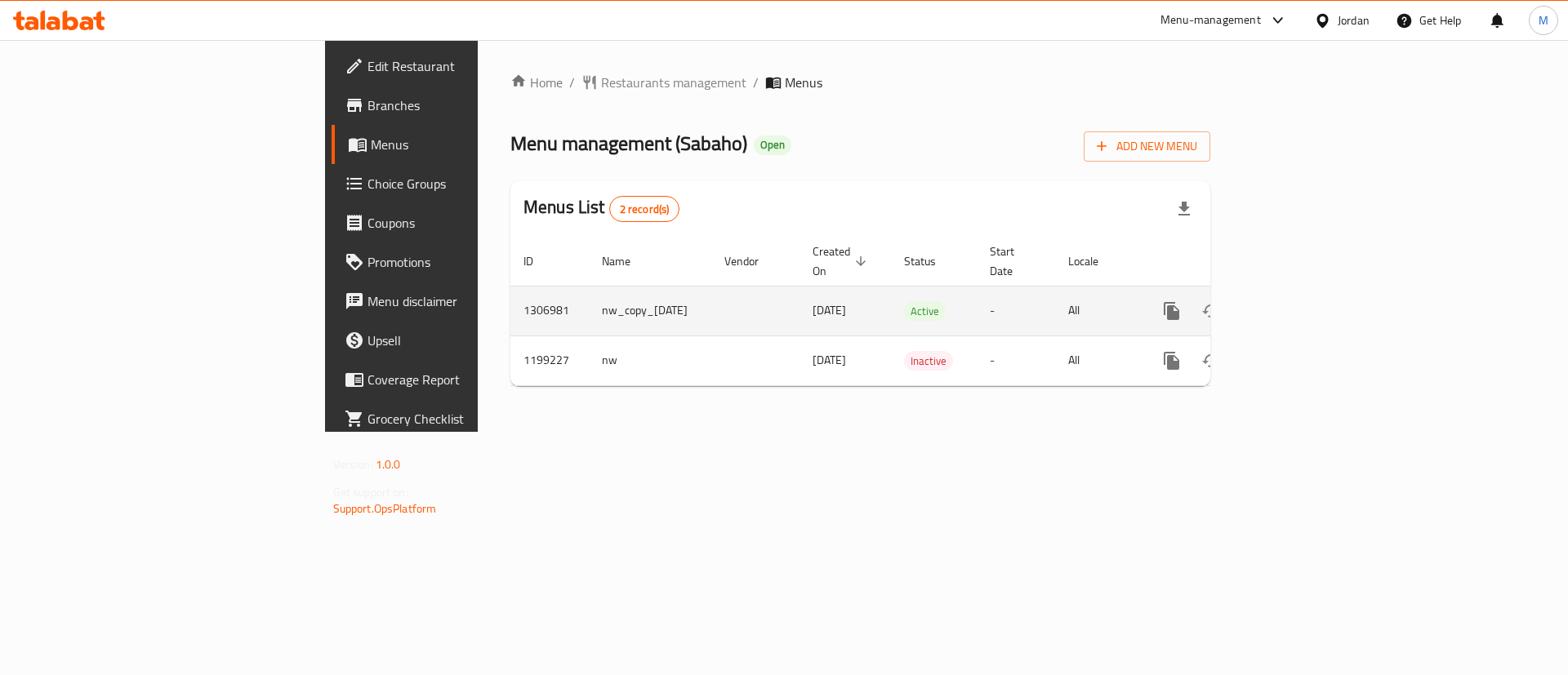
click at [1299, 301] on icon "enhanced table" at bounding box center [1289, 311] width 19 height 19
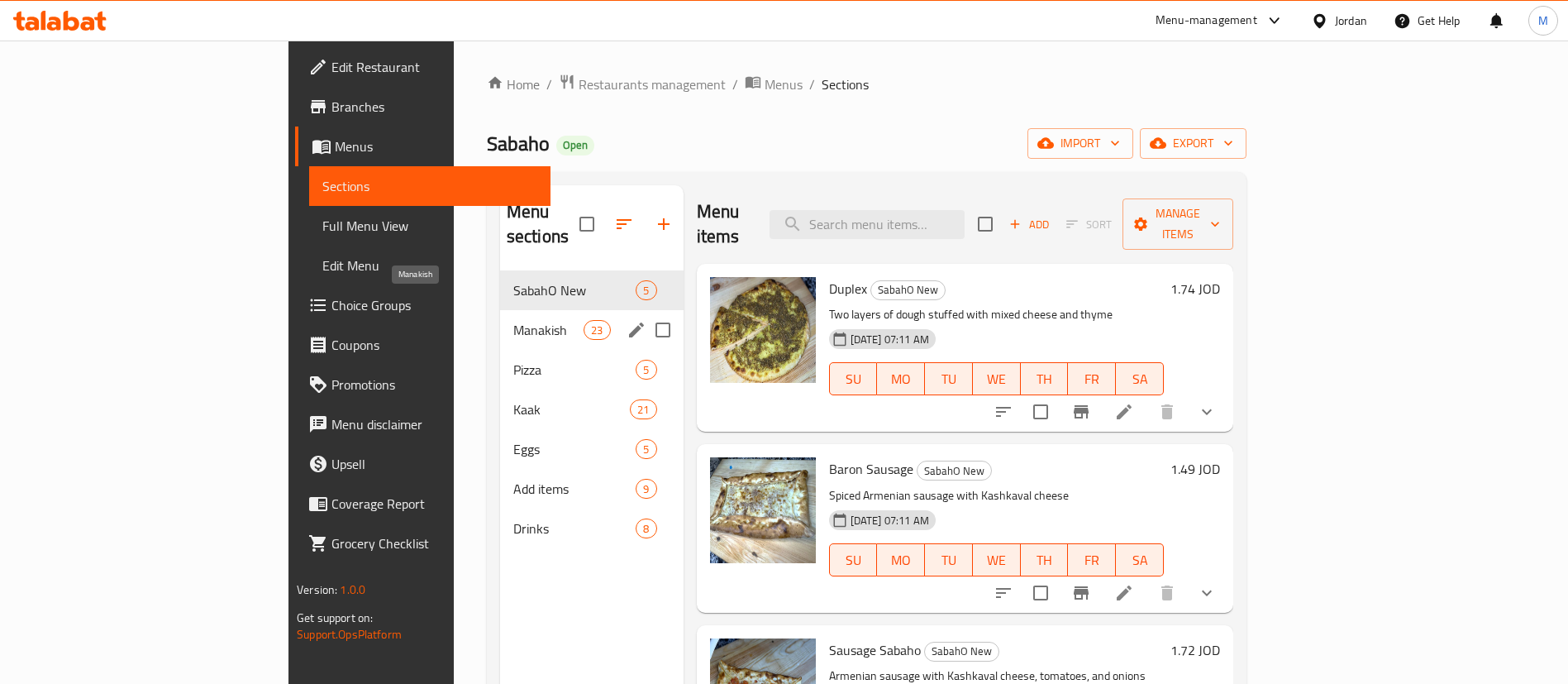
click at [513, 320] on span "Manakish" at bounding box center [548, 329] width 70 height 20
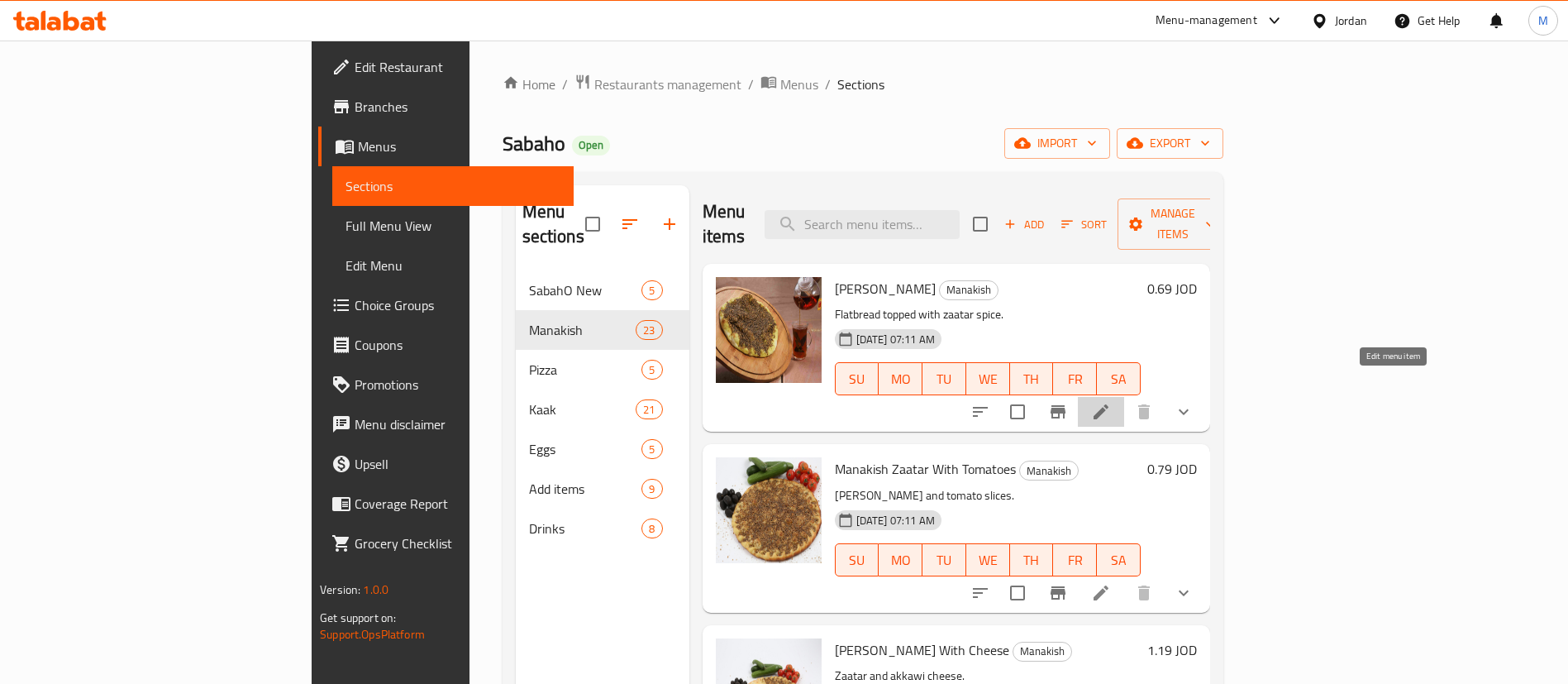
click at [1109, 404] on icon at bounding box center [1101, 412] width 15 height 15
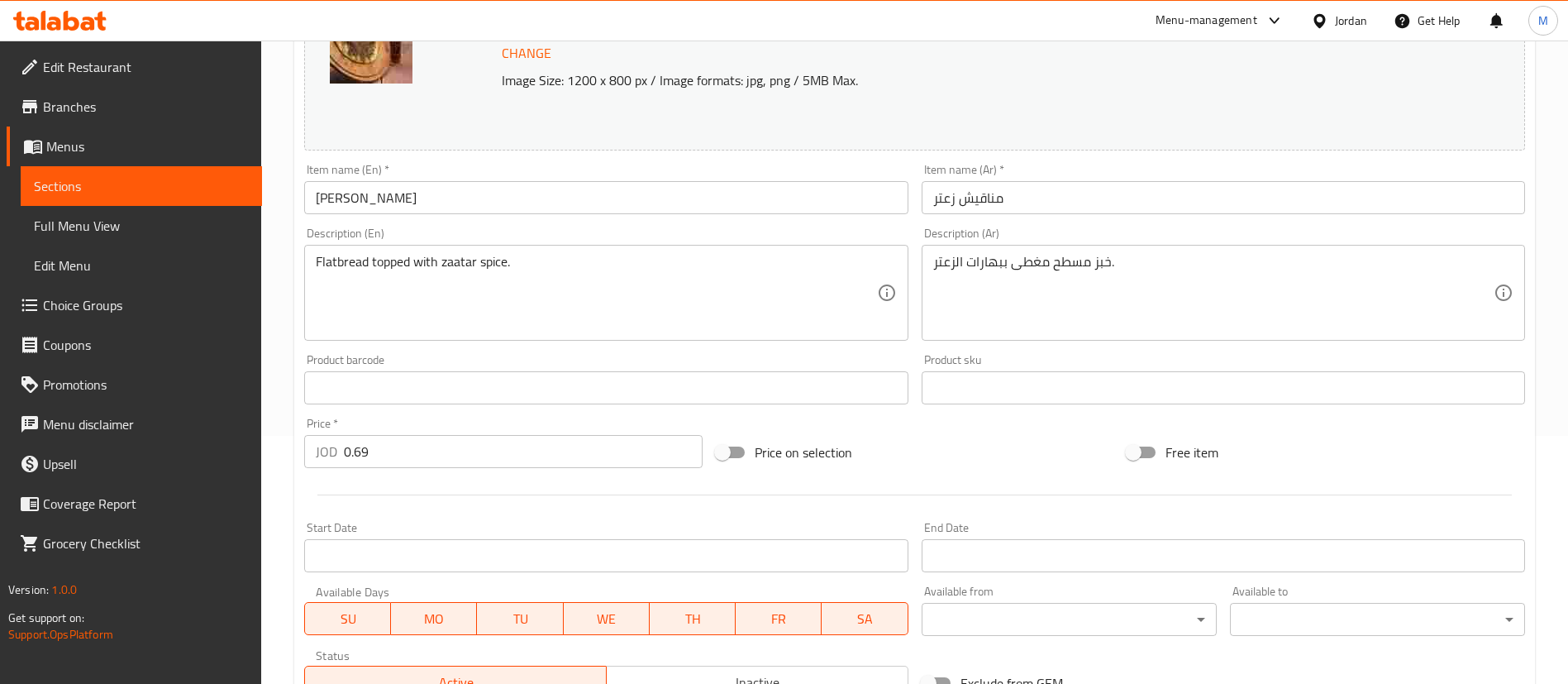
scroll to position [535, 0]
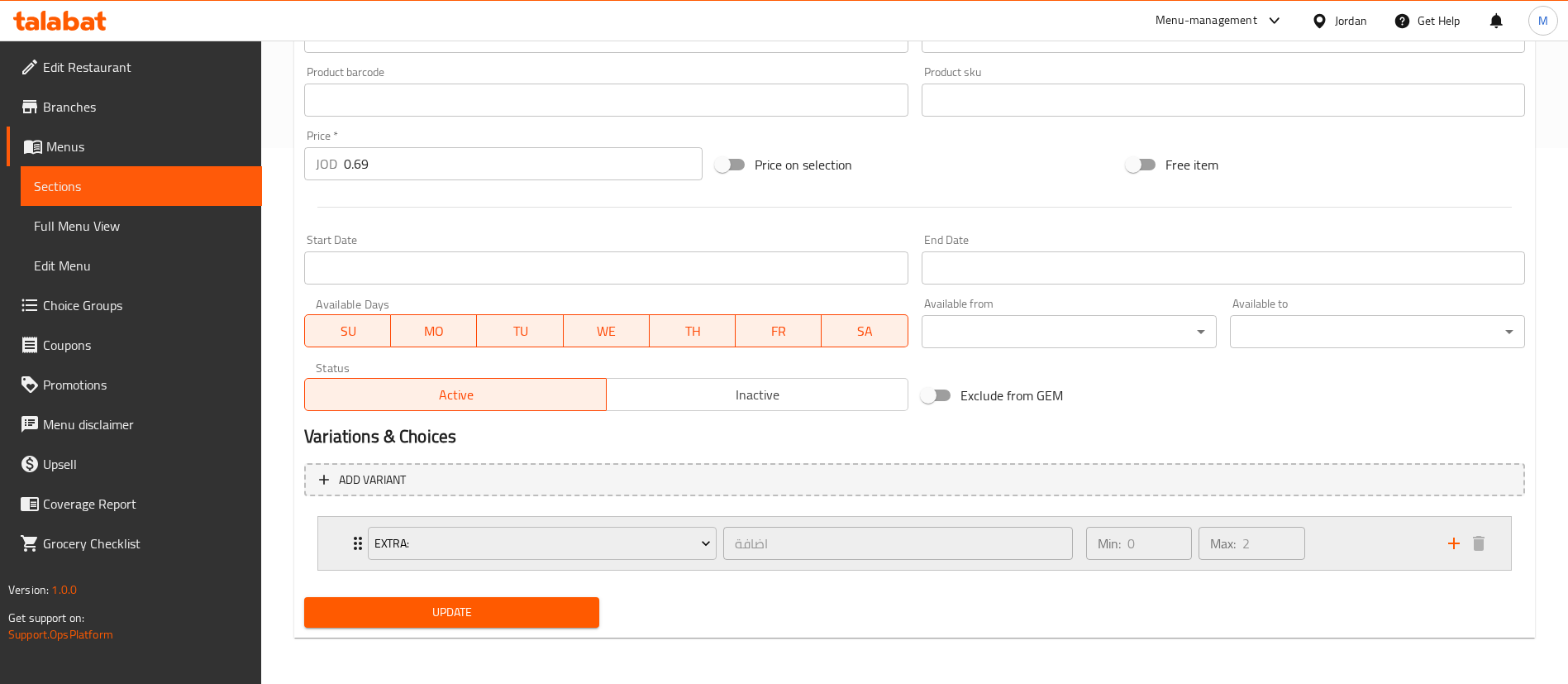
click at [1339, 541] on div "Min: 0 ​ Max: 2 ​" at bounding box center [1257, 543] width 362 height 53
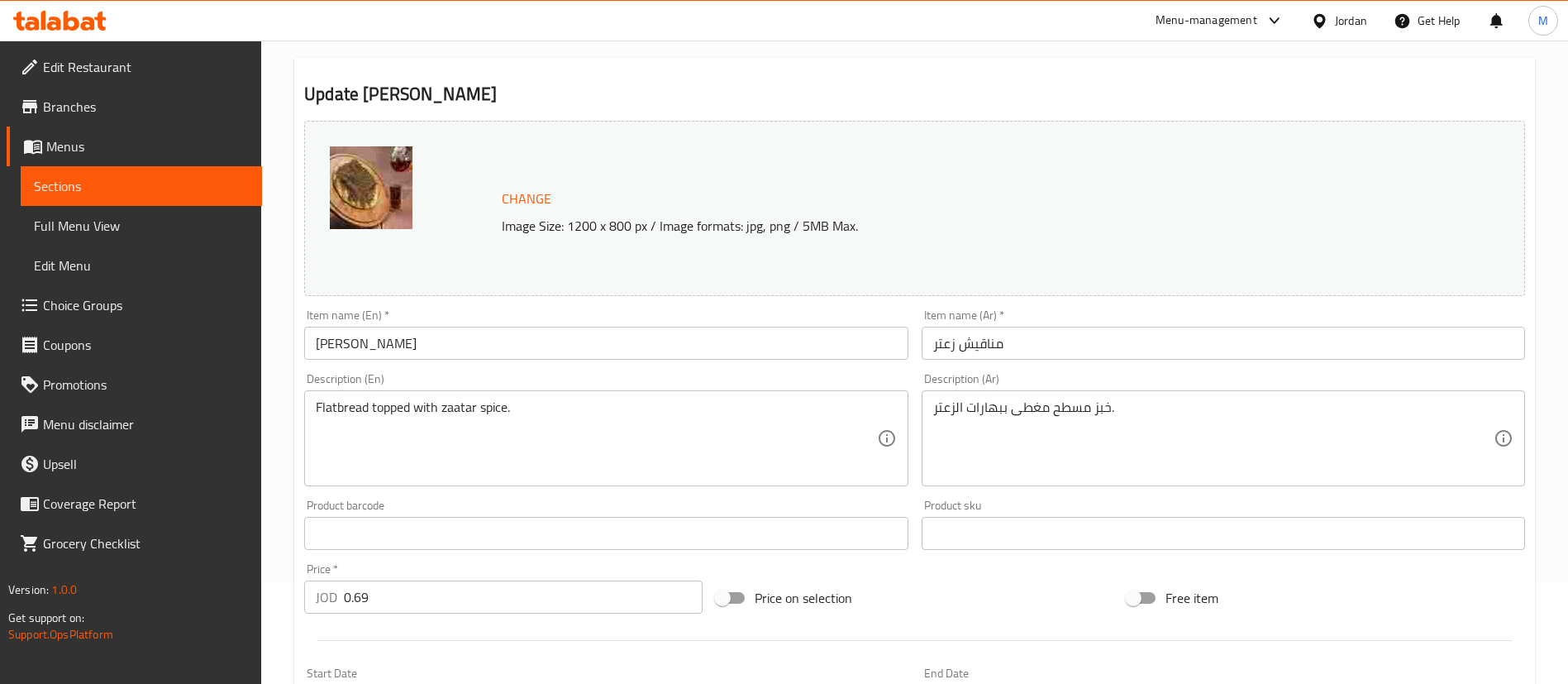
scroll to position [0, 0]
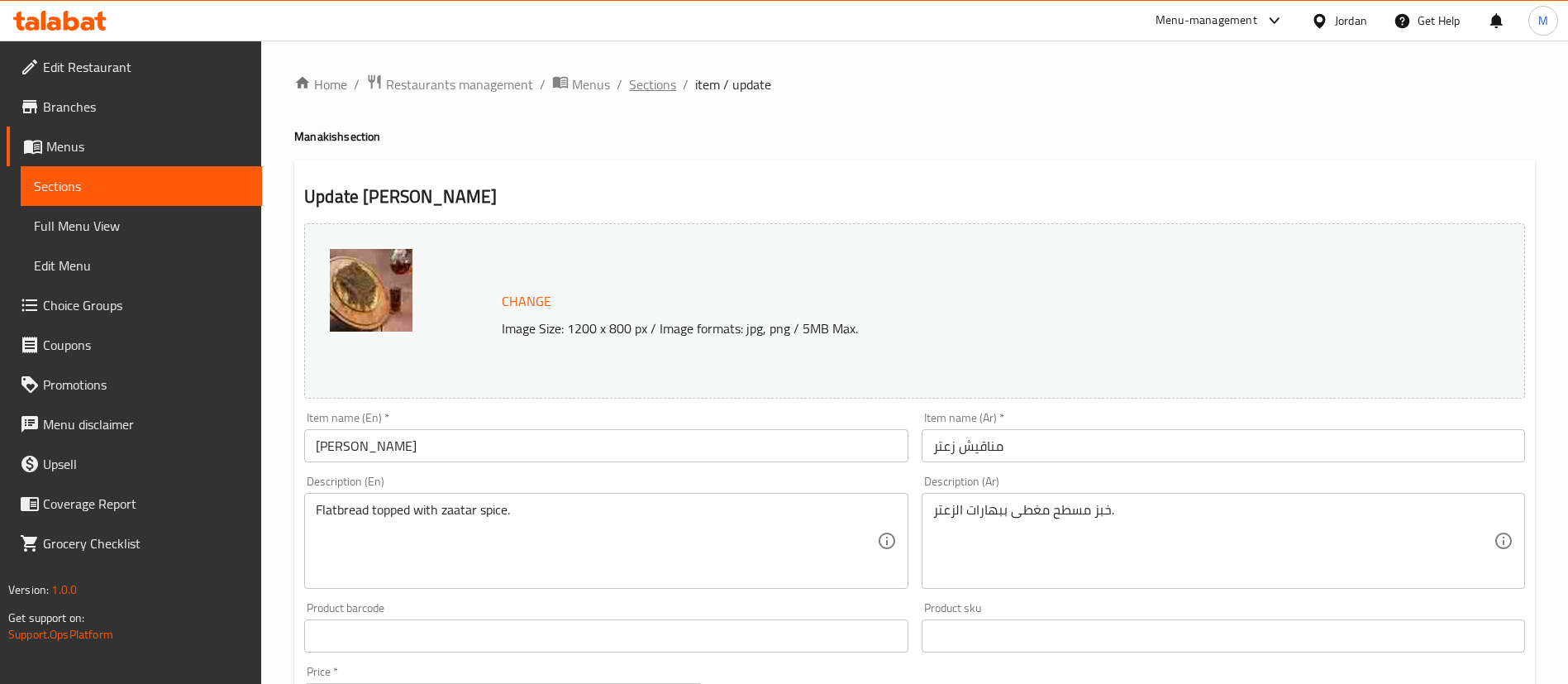
click at [644, 87] on span "Sections" at bounding box center [652, 84] width 48 height 20
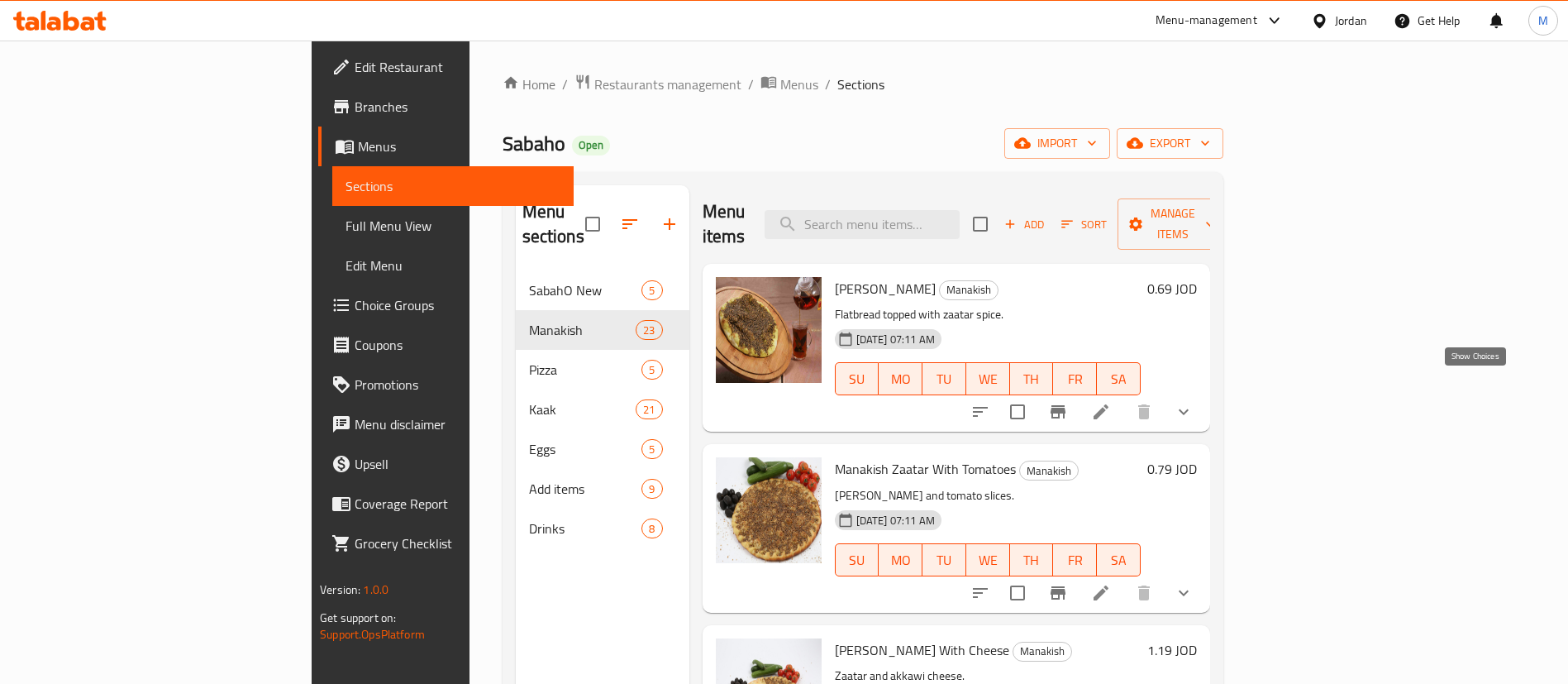
click at [1194, 402] on icon "show more" at bounding box center [1184, 412] width 20 height 20
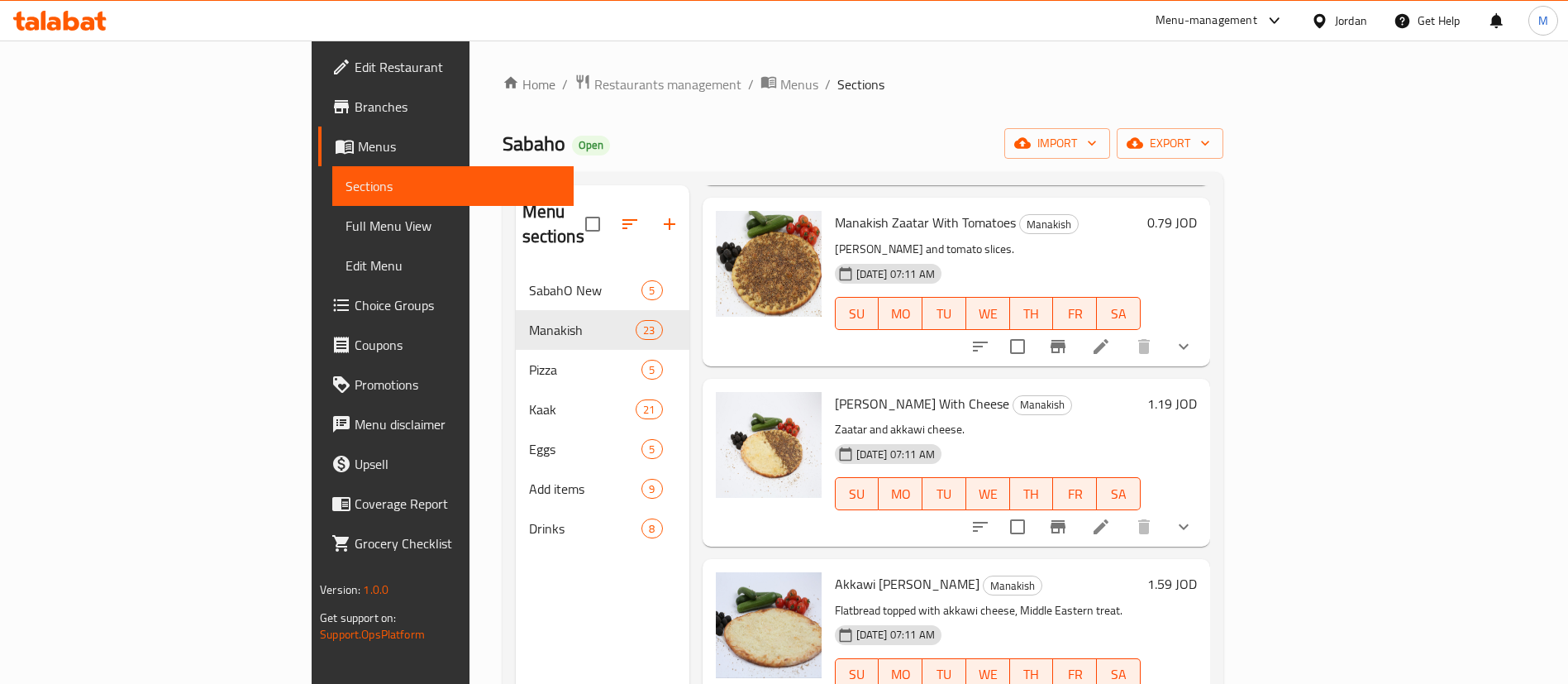
scroll to position [248, 0]
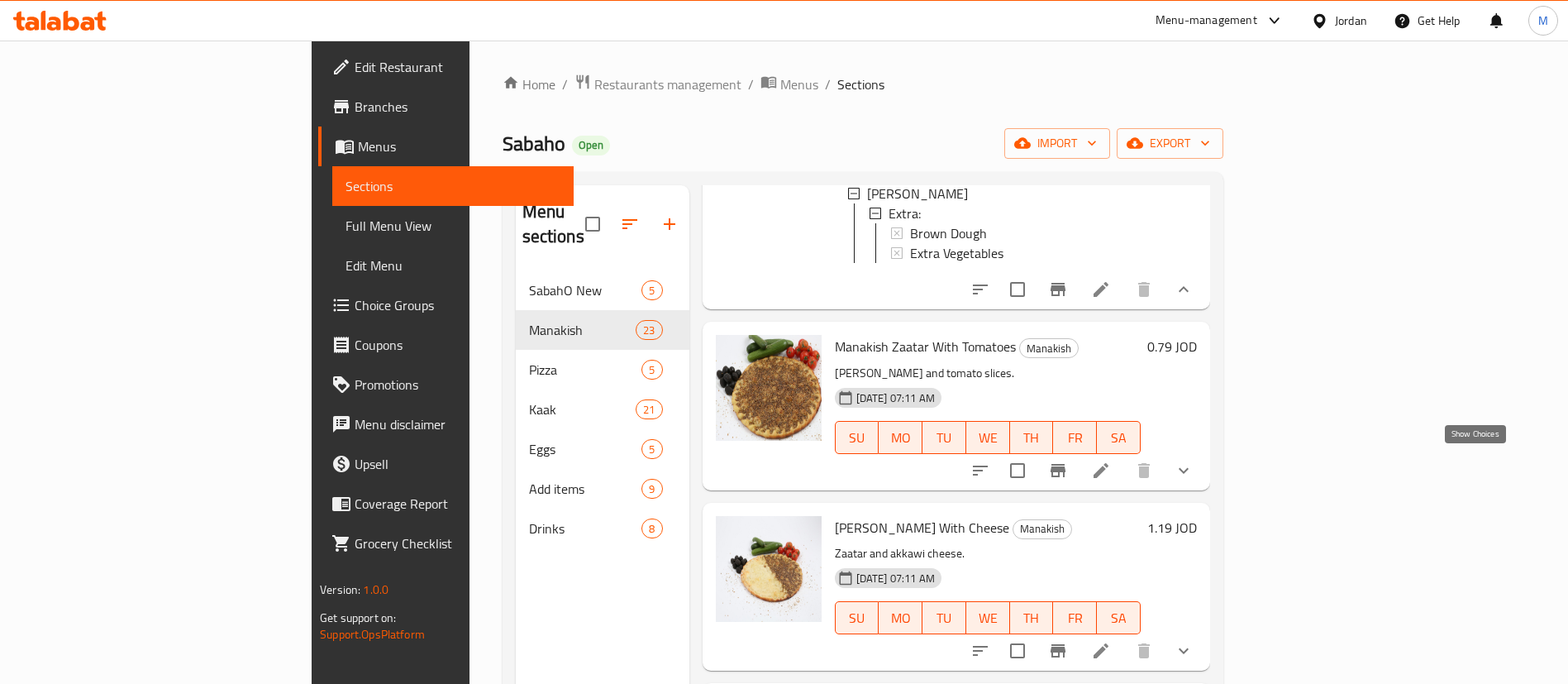
click at [1194, 468] on icon "show more" at bounding box center [1184, 470] width 20 height 20
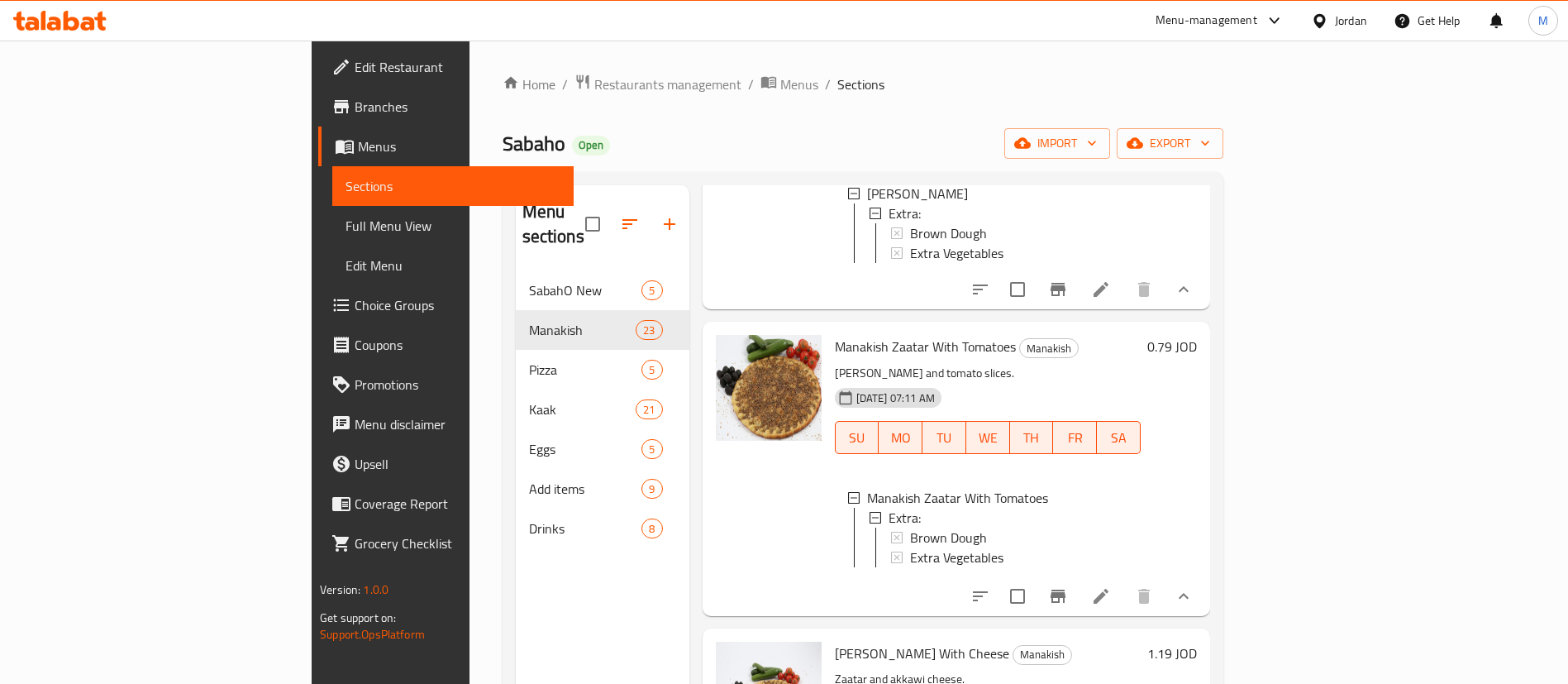
scroll to position [496, 0]
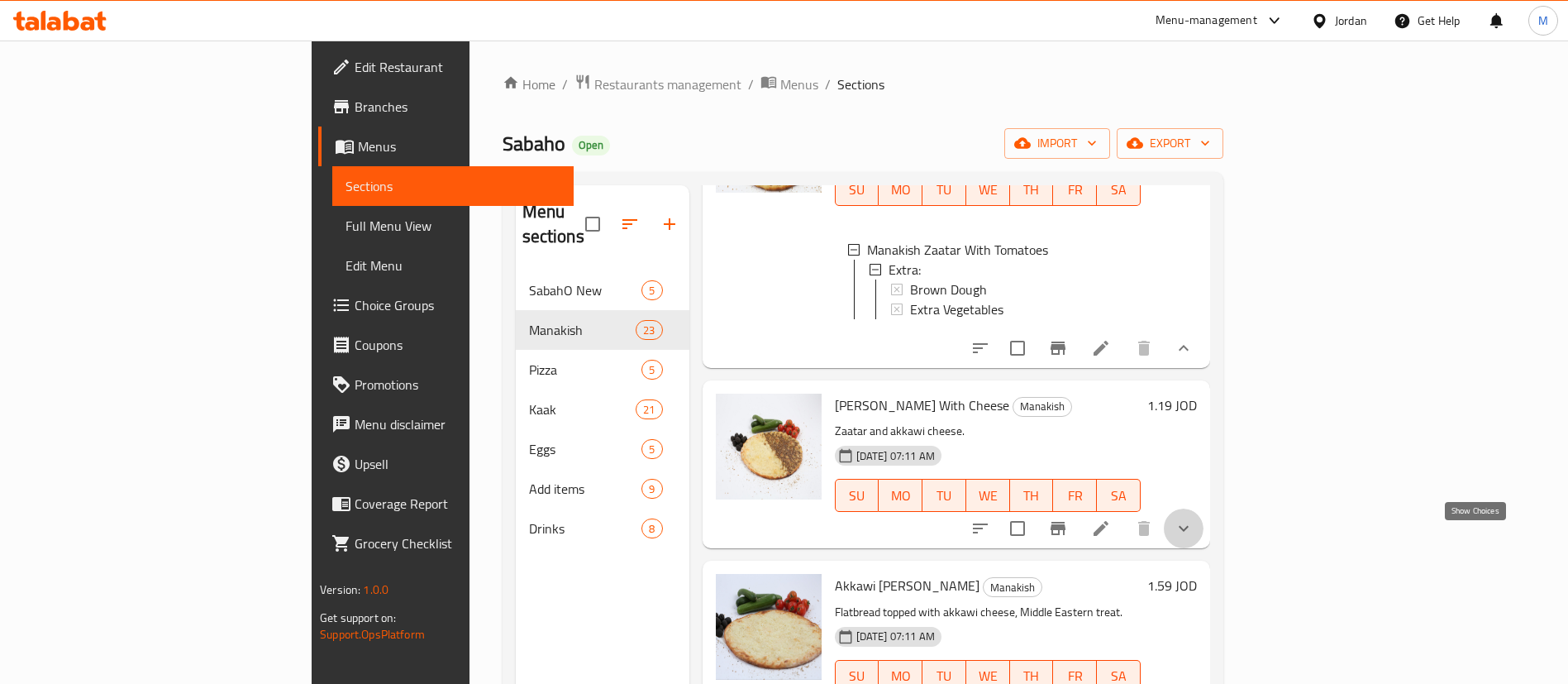
click at [1194, 538] on icon "show more" at bounding box center [1184, 528] width 20 height 20
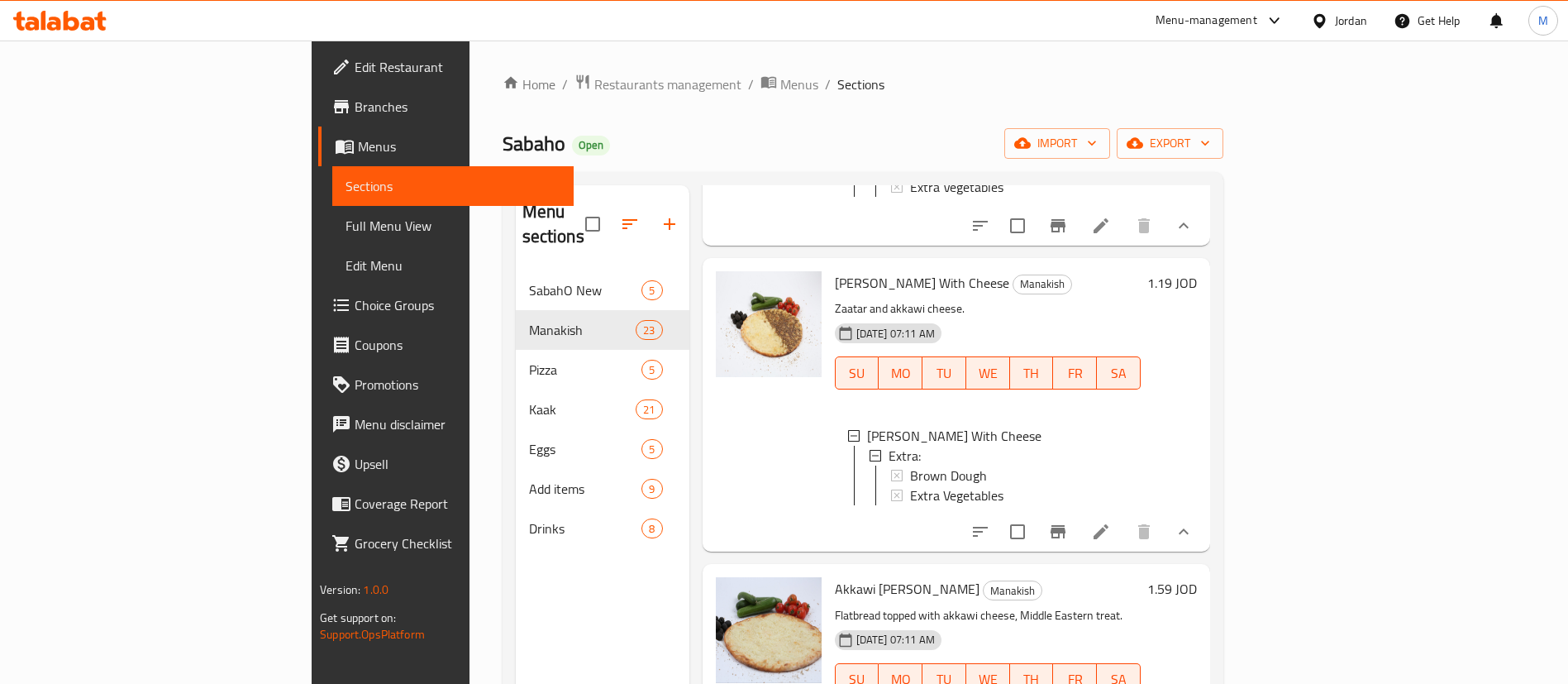
scroll to position [620, 0]
click at [1109, 537] on icon at bounding box center [1101, 530] width 15 height 15
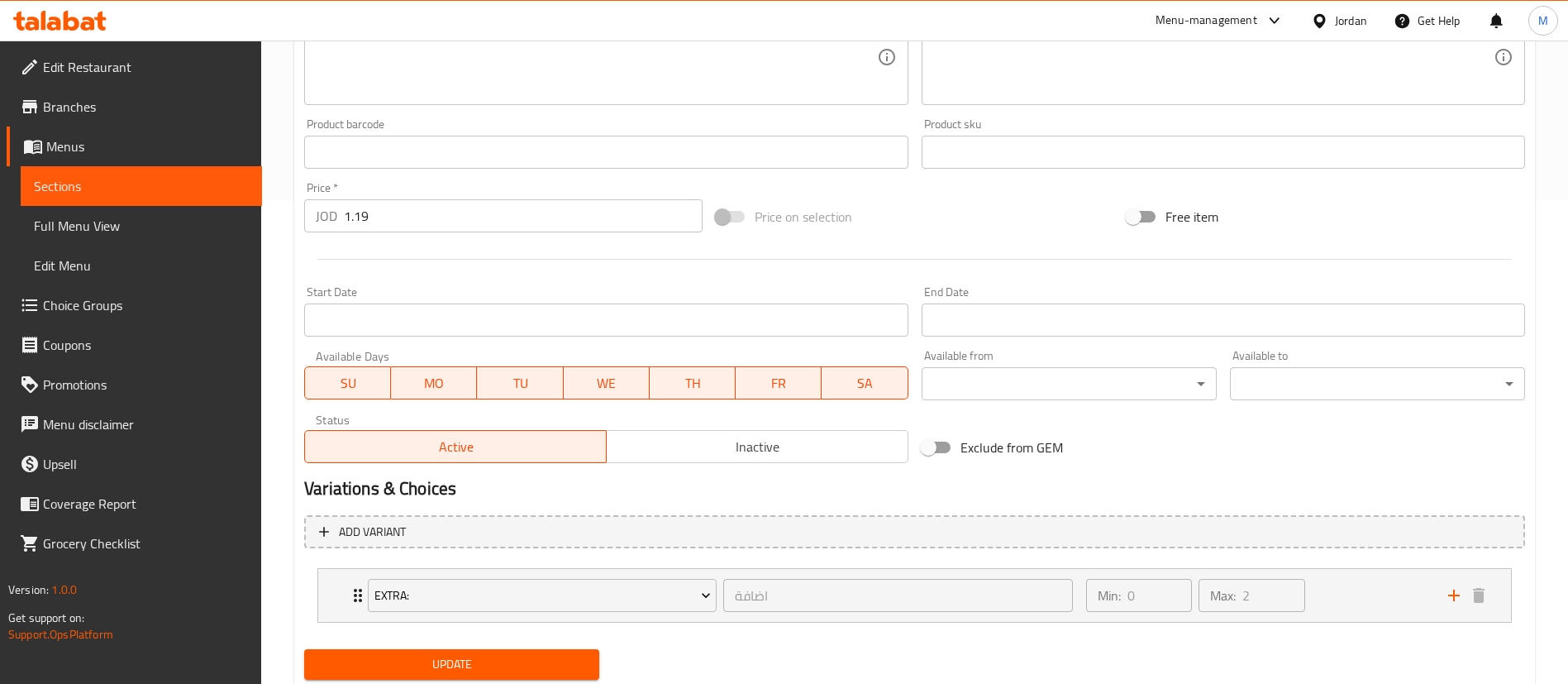
scroll to position [535, 0]
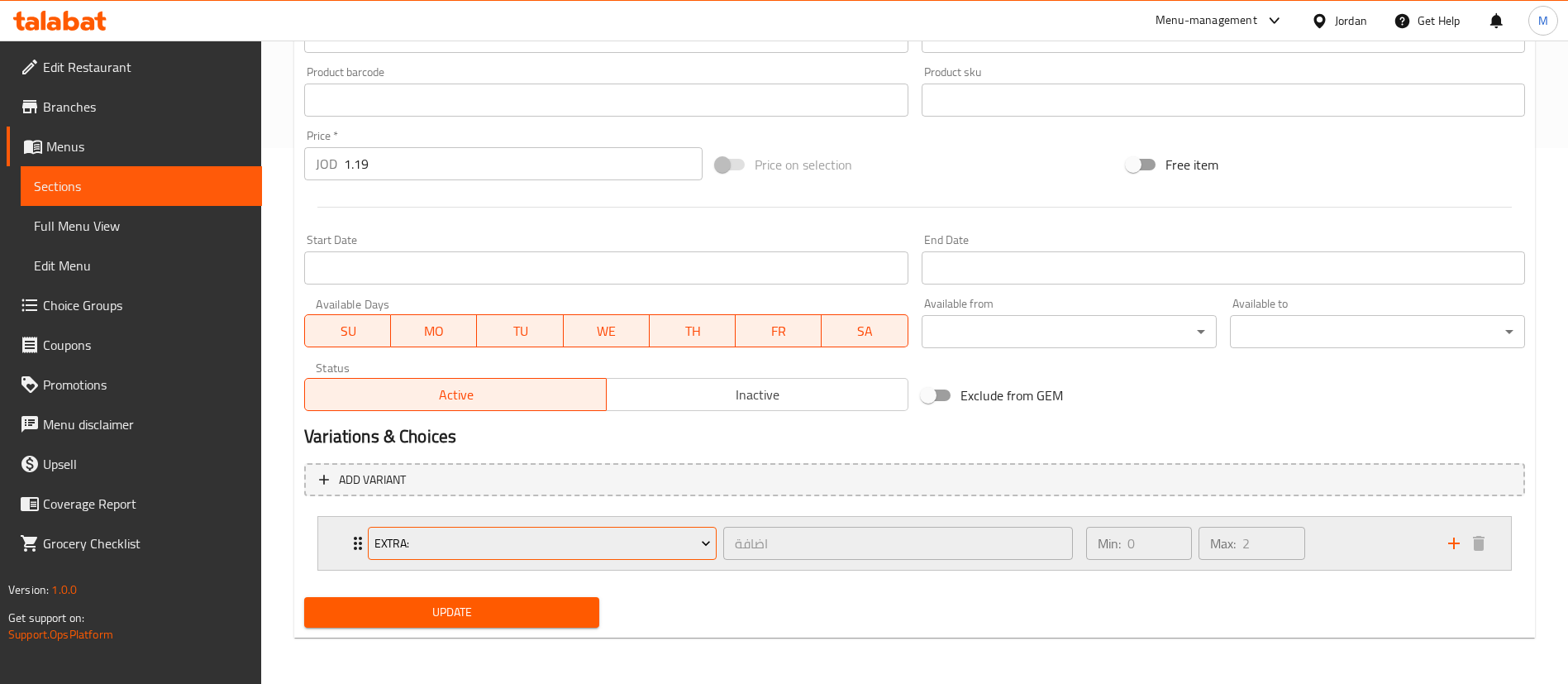
click at [636, 547] on span "Extra:" at bounding box center [542, 543] width 337 height 20
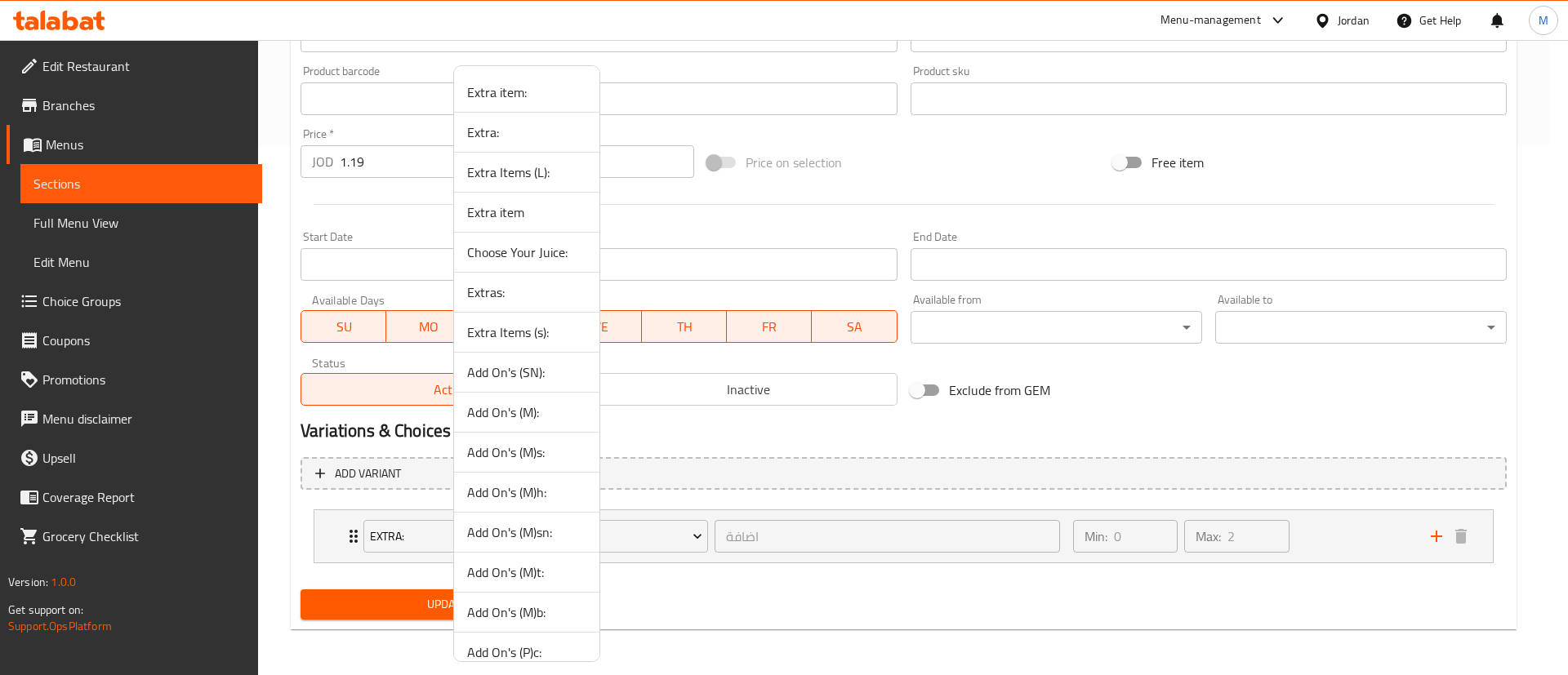
click at [542, 142] on span "Extra:" at bounding box center [526, 131] width 119 height 19
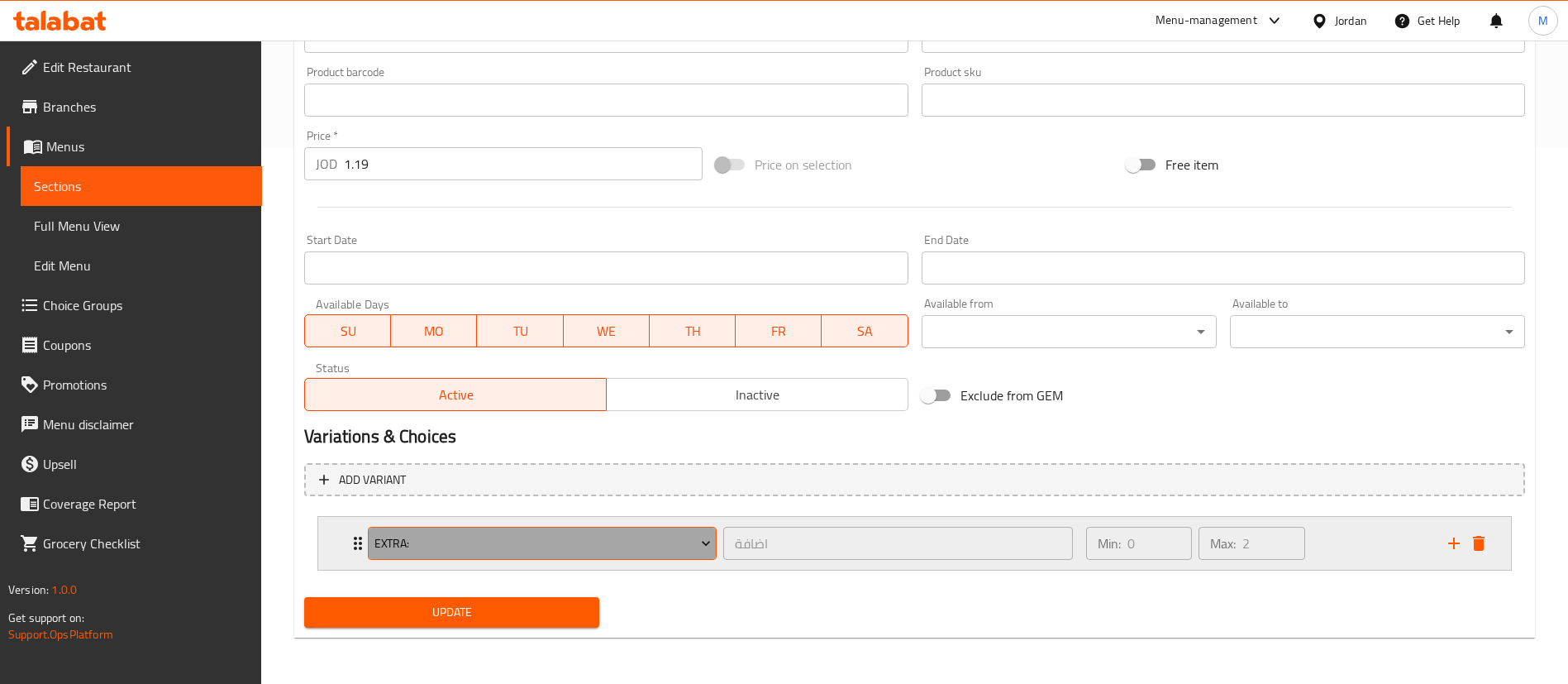
click at [669, 552] on span "Extra:" at bounding box center [542, 543] width 337 height 20
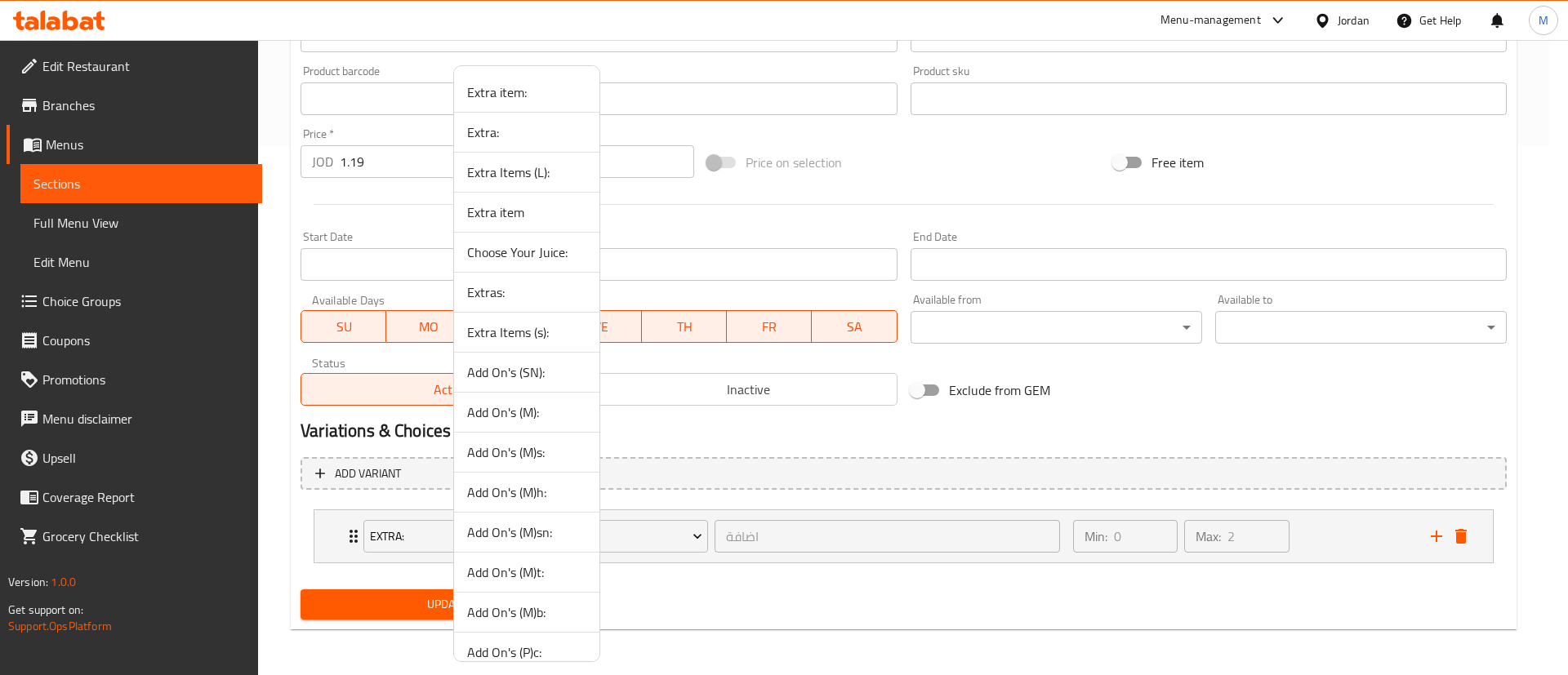
click at [551, 95] on span "Extra item:" at bounding box center [526, 91] width 119 height 19
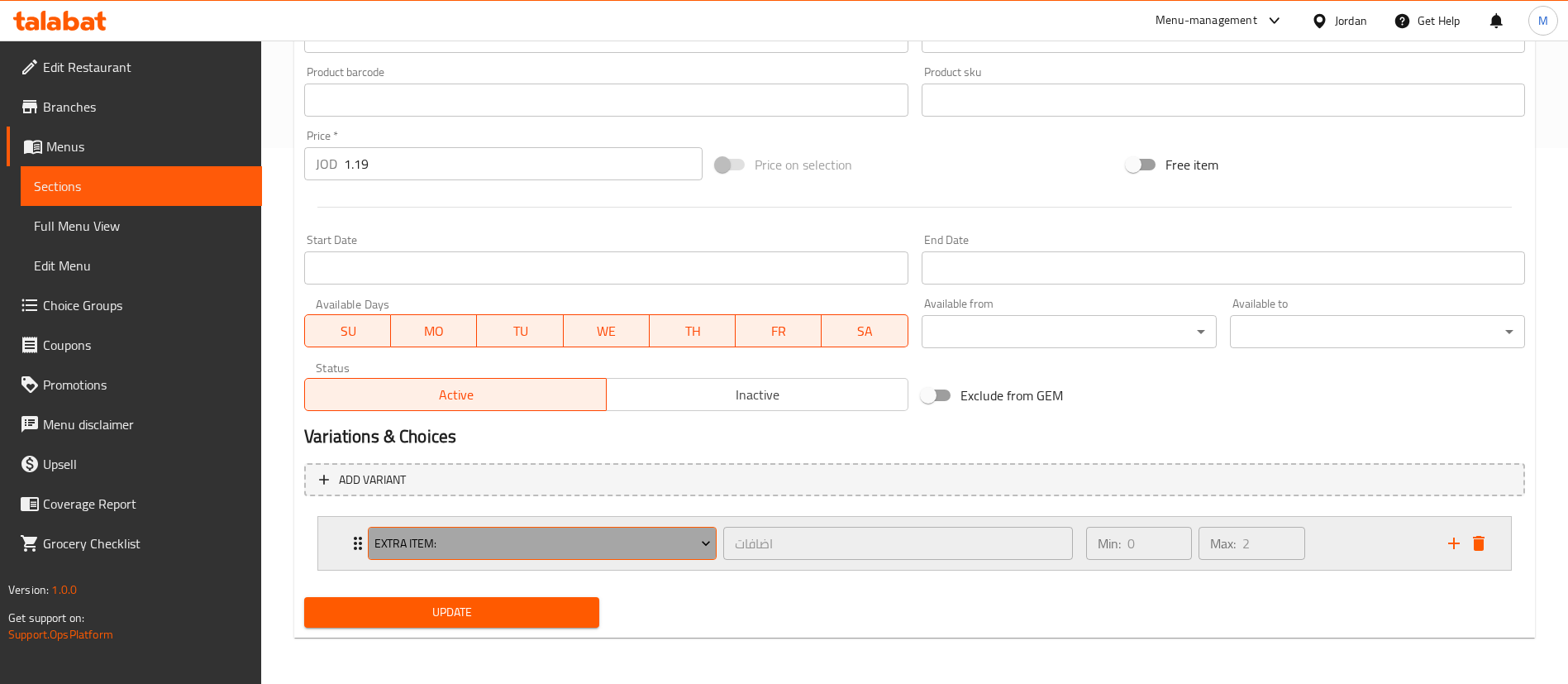
click at [578, 535] on span "Extra item:" at bounding box center [542, 543] width 337 height 20
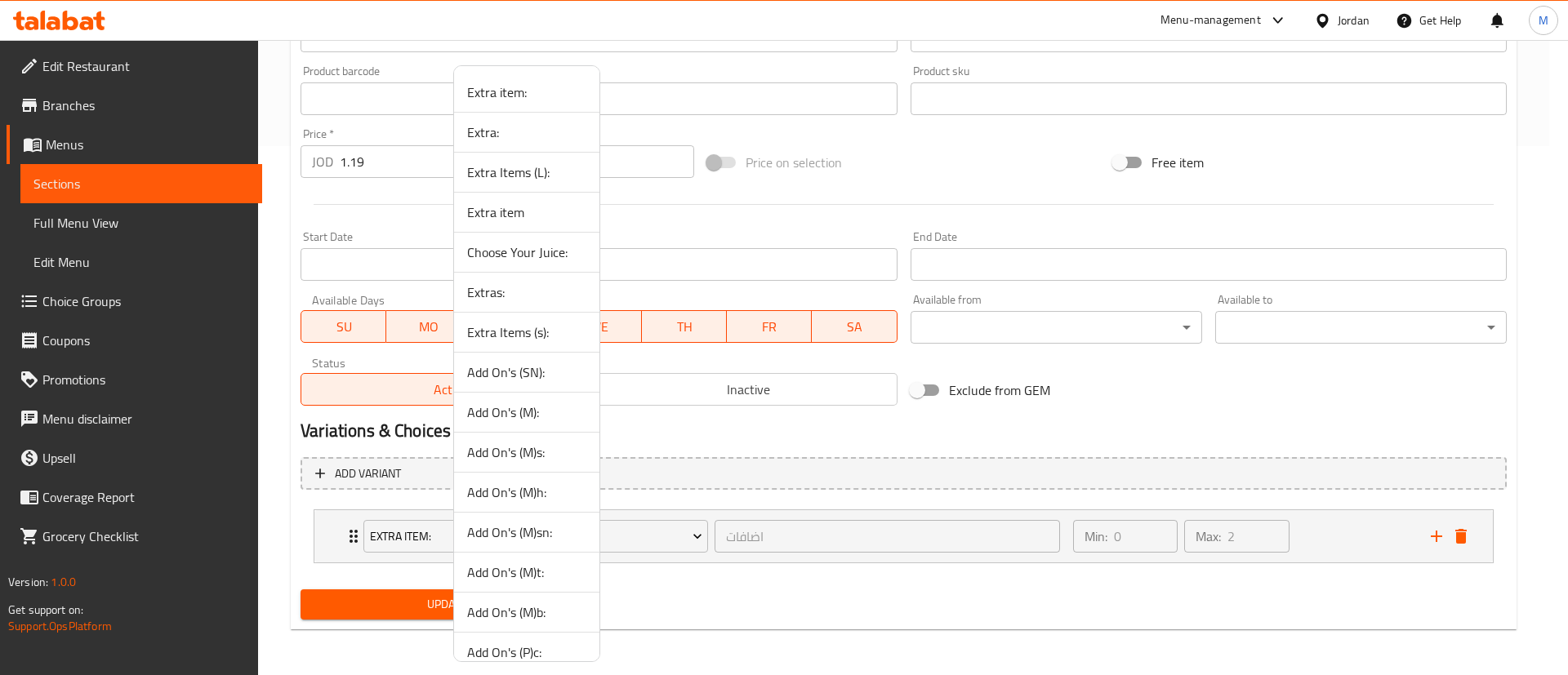
click at [548, 206] on span "Extra item" at bounding box center [526, 212] width 119 height 19
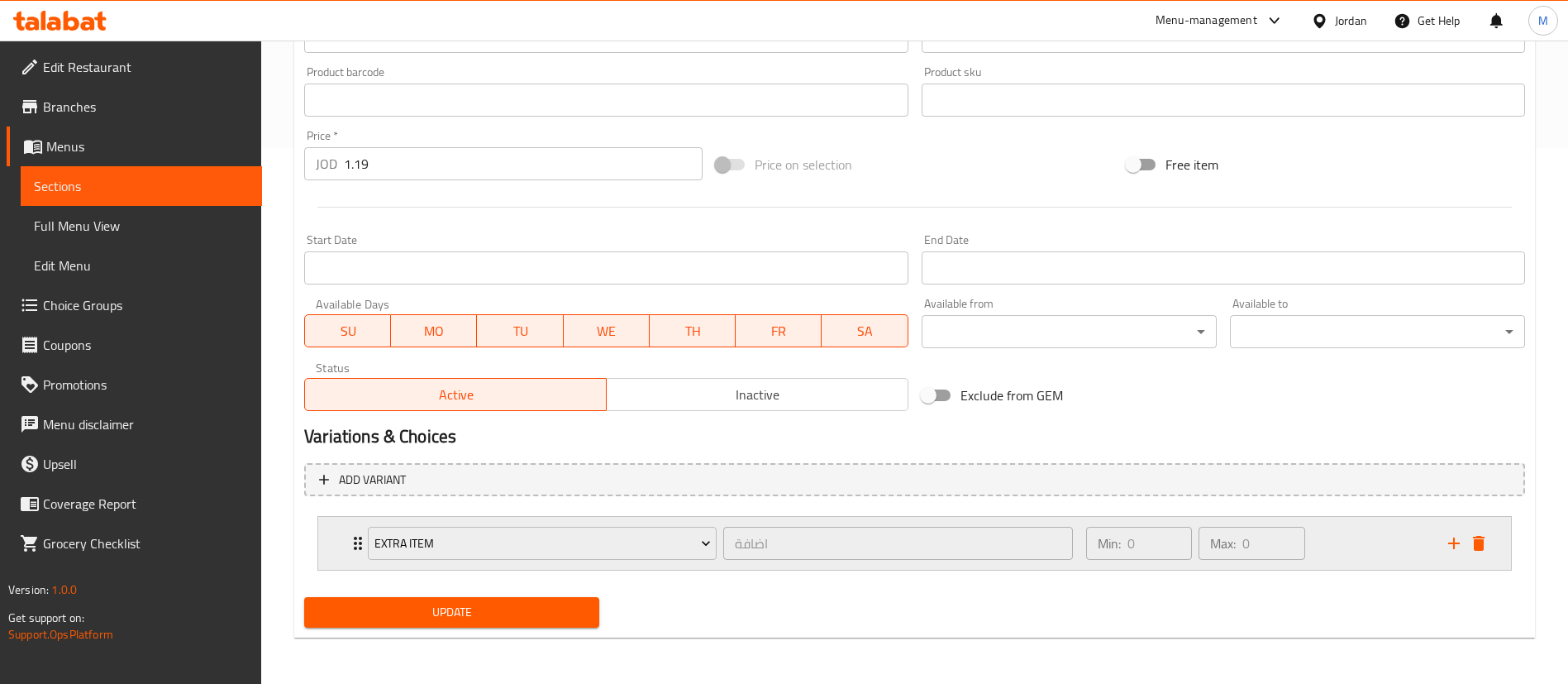
click at [1351, 533] on div "Min: 0 ​ Max: 0 ​" at bounding box center [1257, 543] width 362 height 53
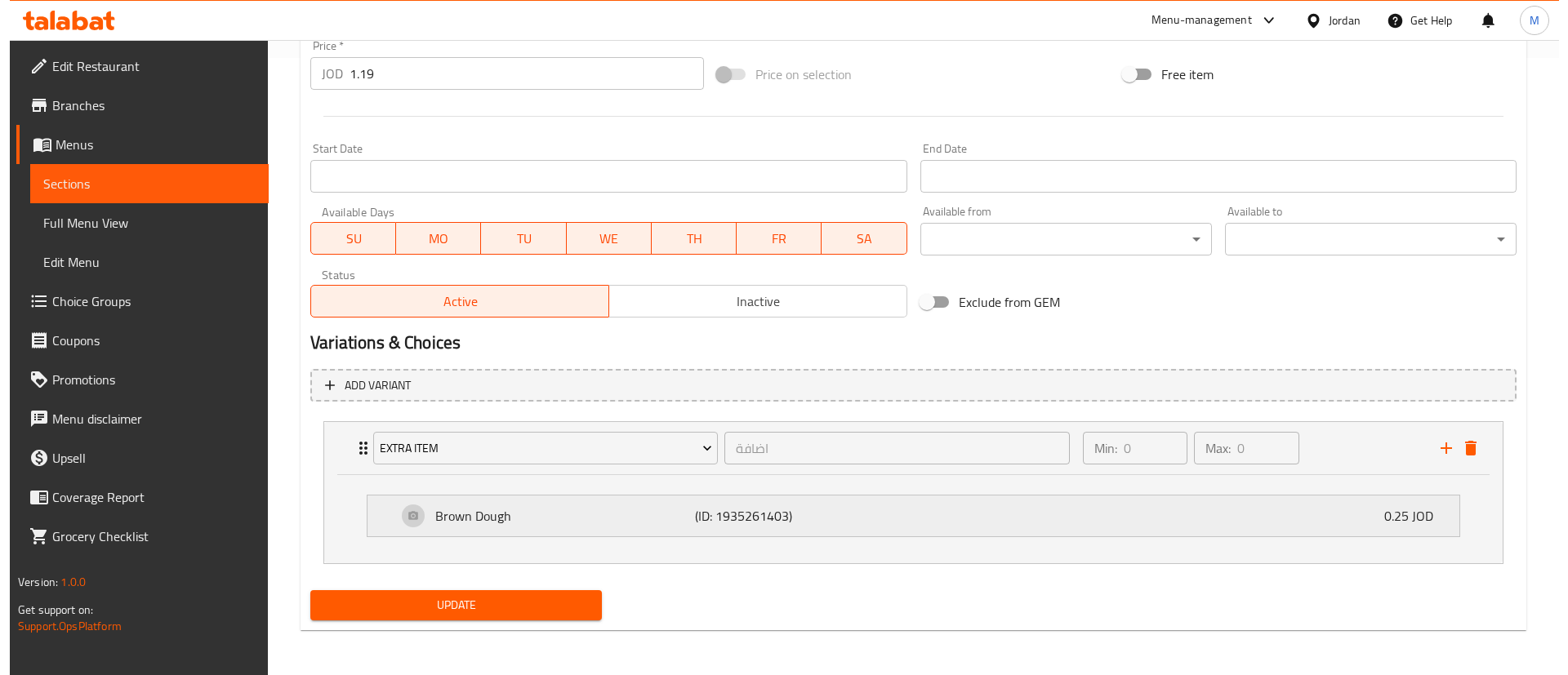
scroll to position [618, 0]
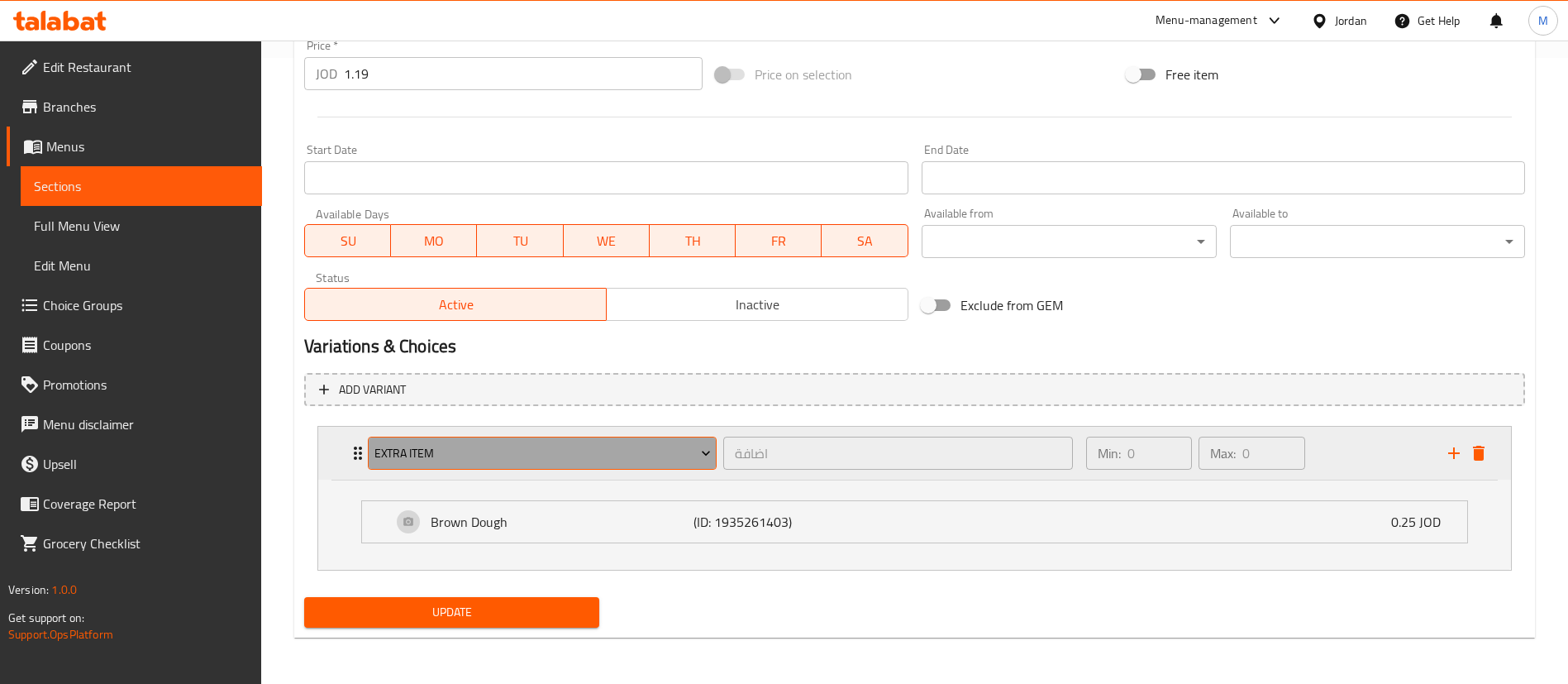
click at [692, 446] on span "Extra item" at bounding box center [542, 453] width 337 height 20
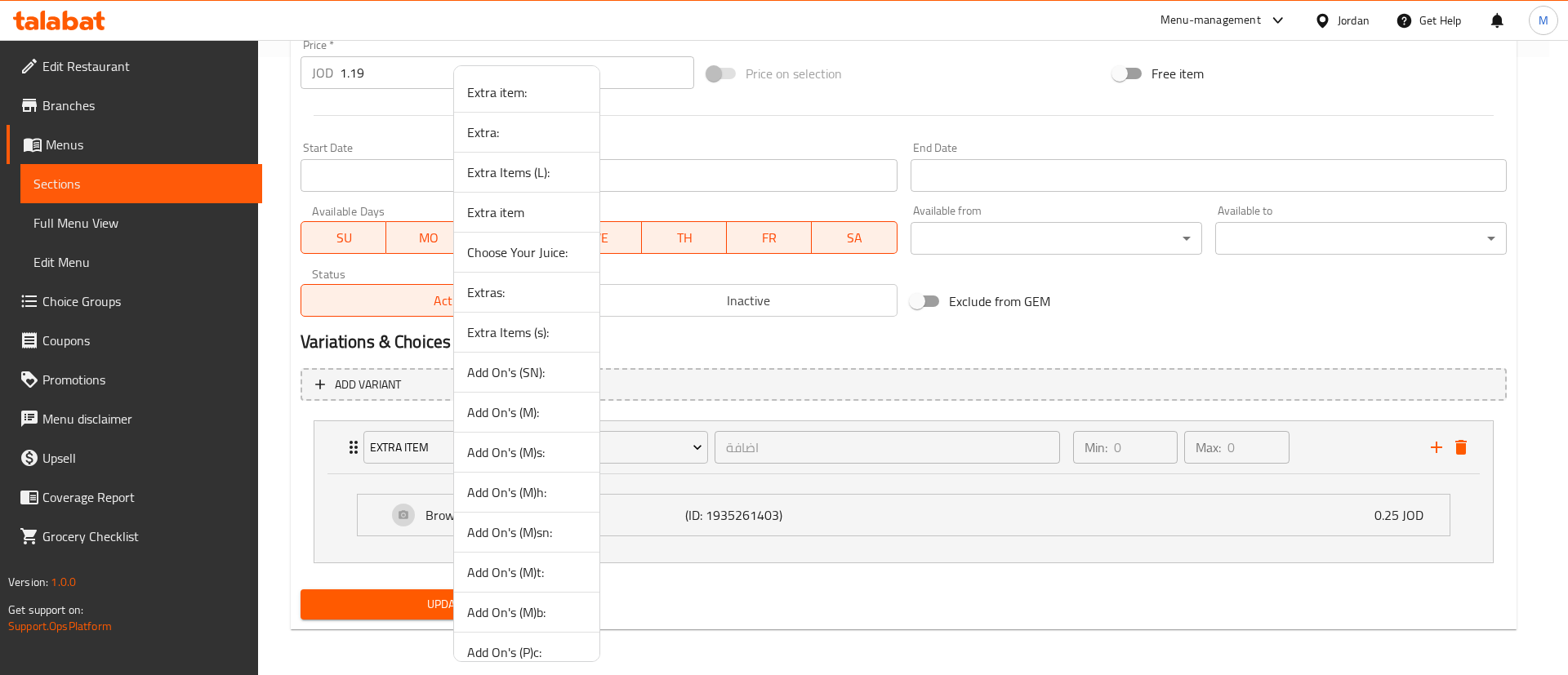
click at [549, 291] on span "Extras:" at bounding box center [526, 291] width 119 height 19
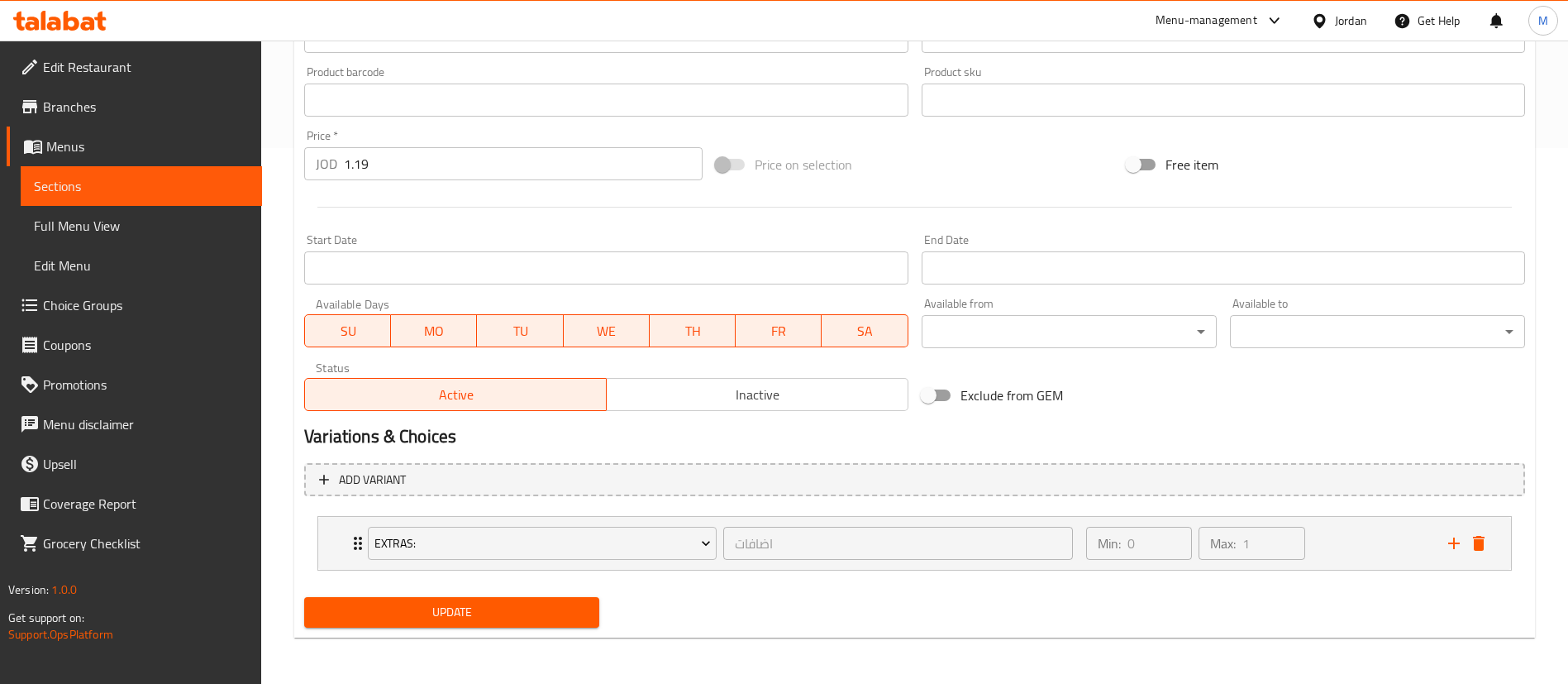
click at [1368, 569] on div "Min: 0 ​ Max: 1 ​" at bounding box center [1257, 543] width 362 height 53
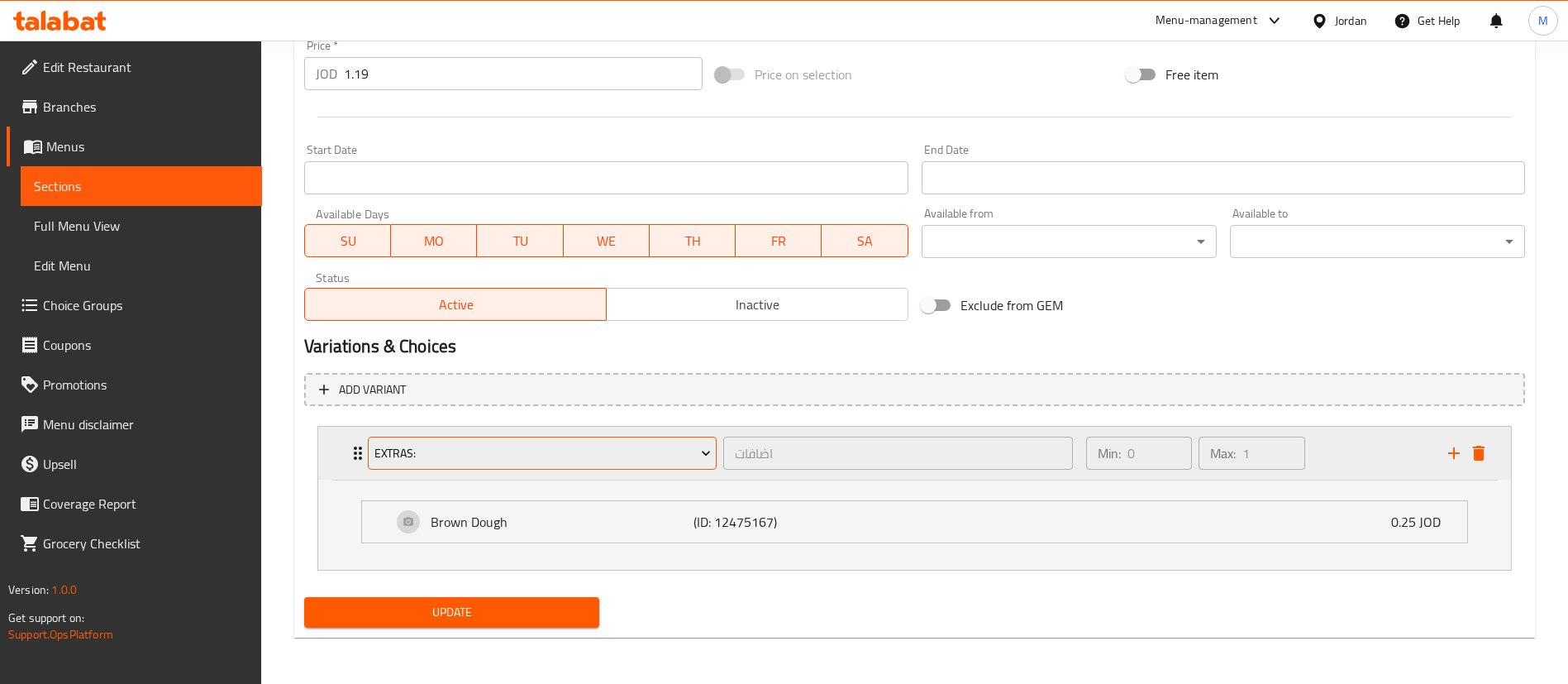
click at [699, 449] on icon "Expand" at bounding box center [705, 452] width 16 height 16
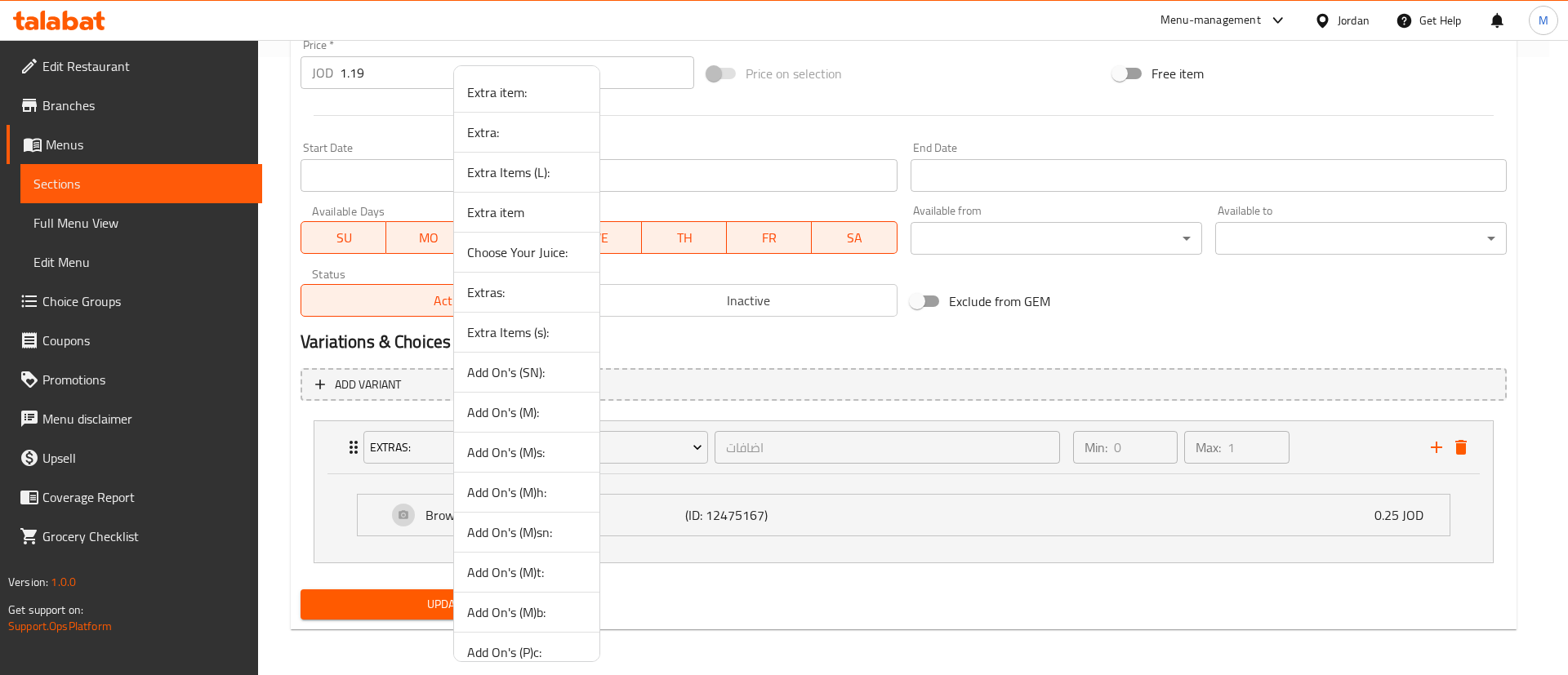
click at [557, 365] on span "Add On's (SN):" at bounding box center [526, 372] width 119 height 19
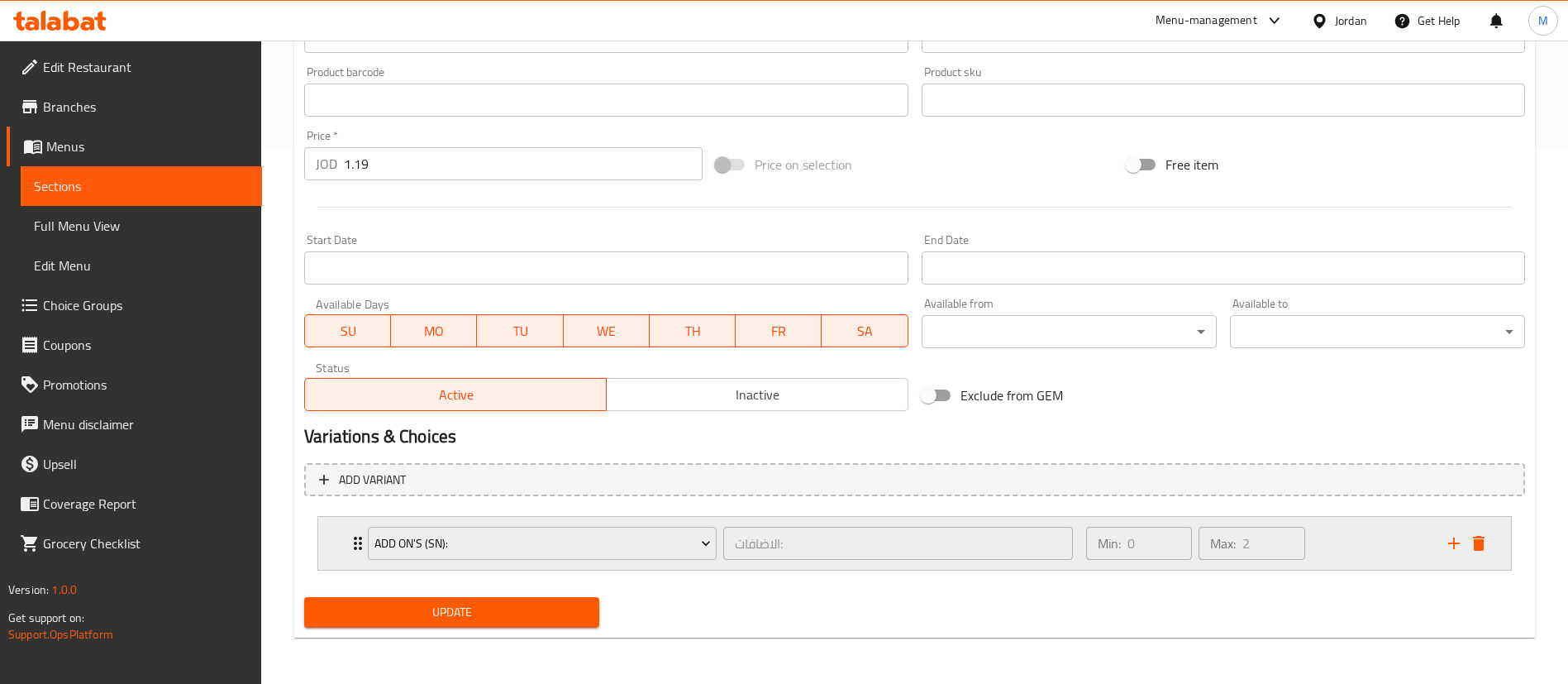
click at [1322, 563] on div "Min: 0 ​ Max: 2 ​" at bounding box center [1257, 543] width 362 height 53
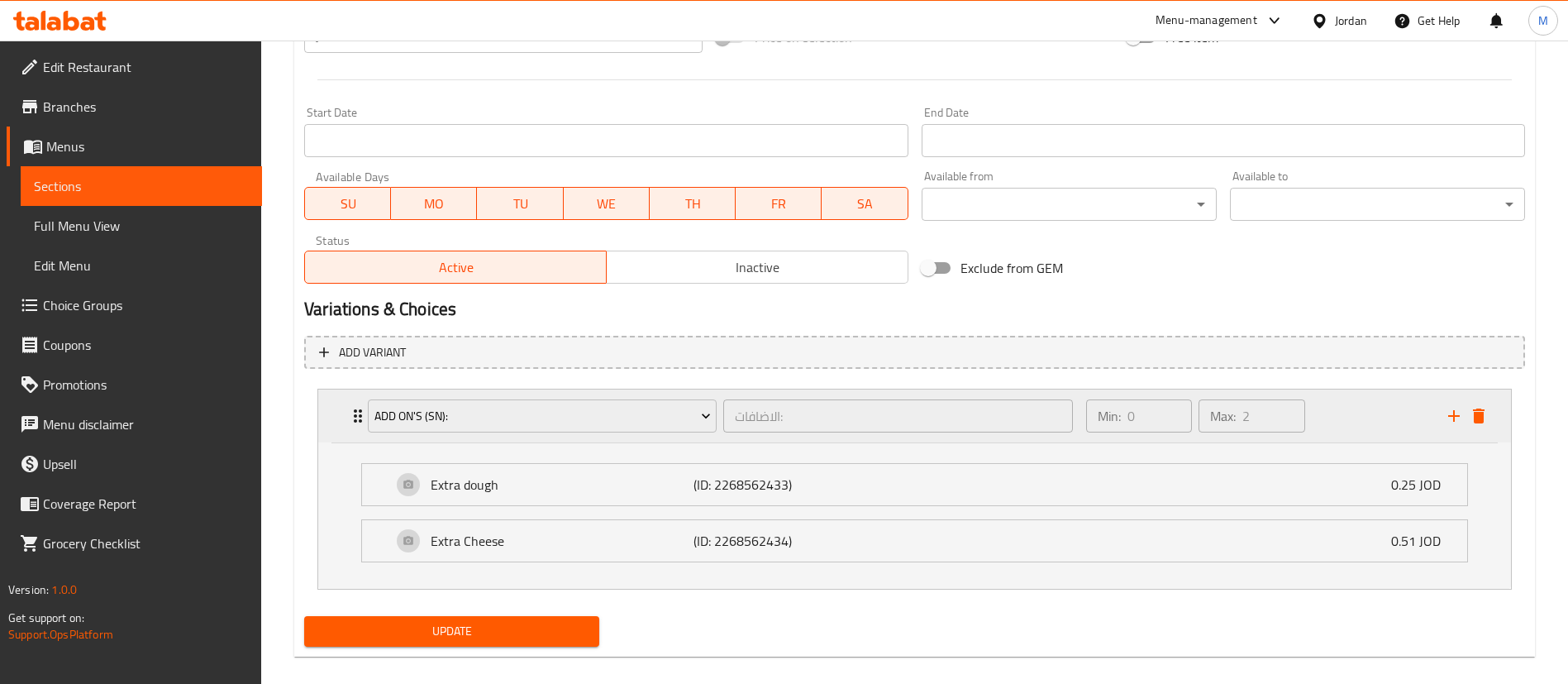
scroll to position [682, 0]
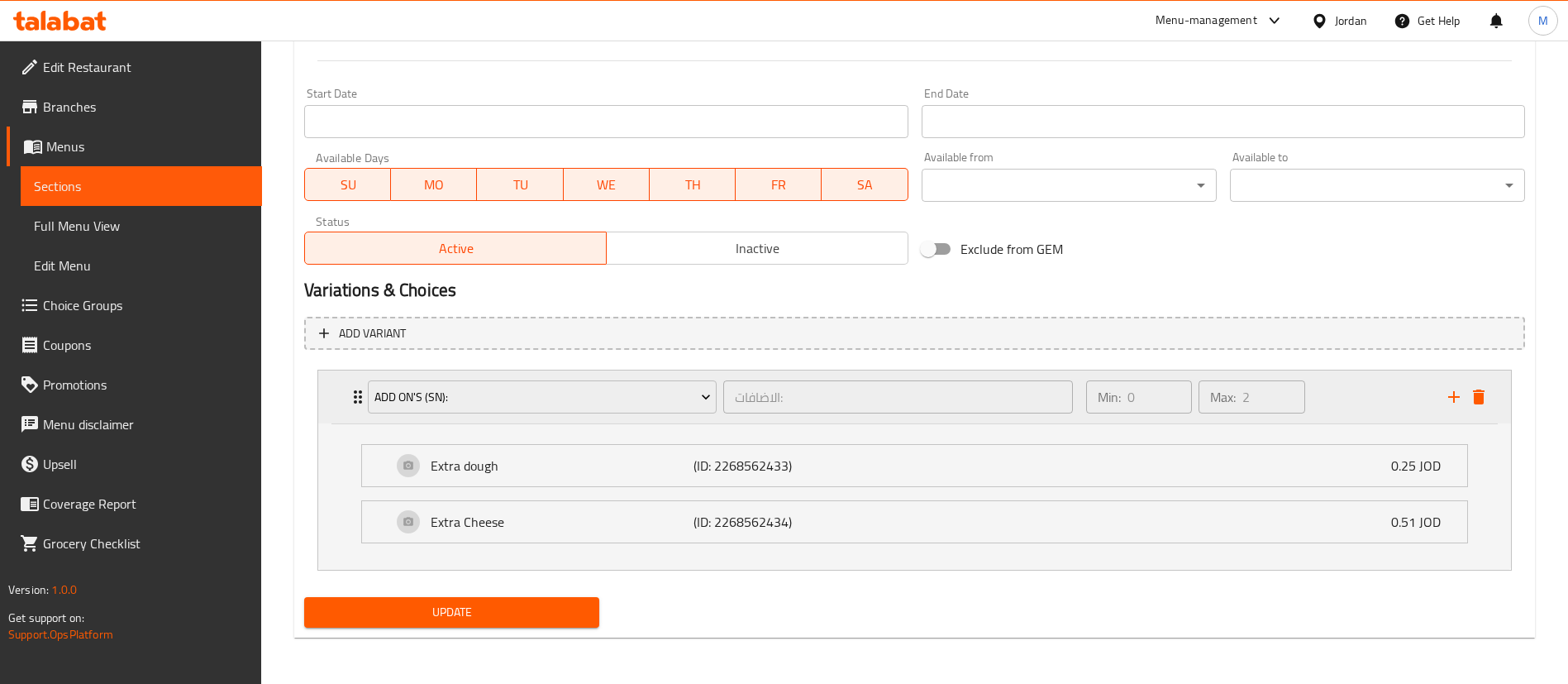
click at [633, 415] on div "Add On's (SN):" at bounding box center [542, 396] width 356 height 40
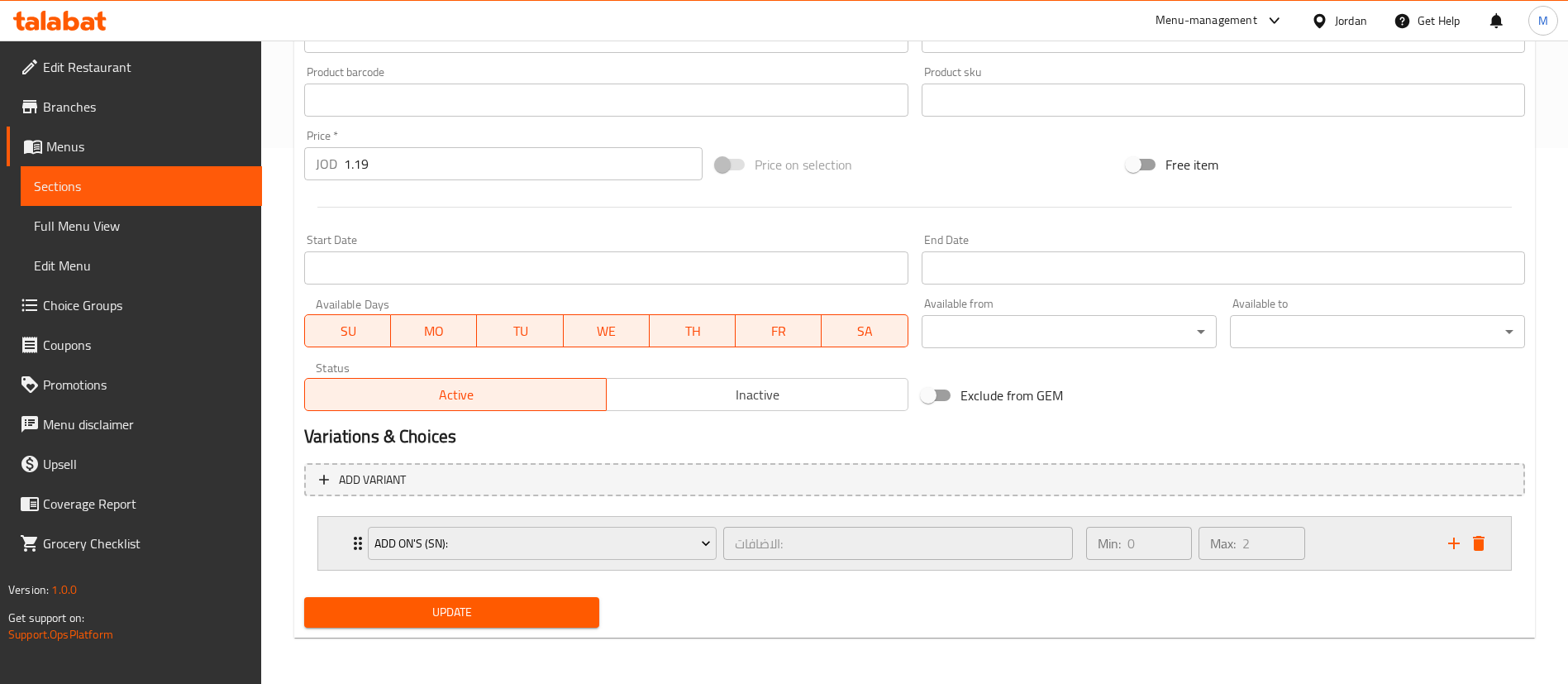
scroll to position [535, 0]
click at [628, 540] on span "Add On's (SN):" at bounding box center [542, 543] width 337 height 20
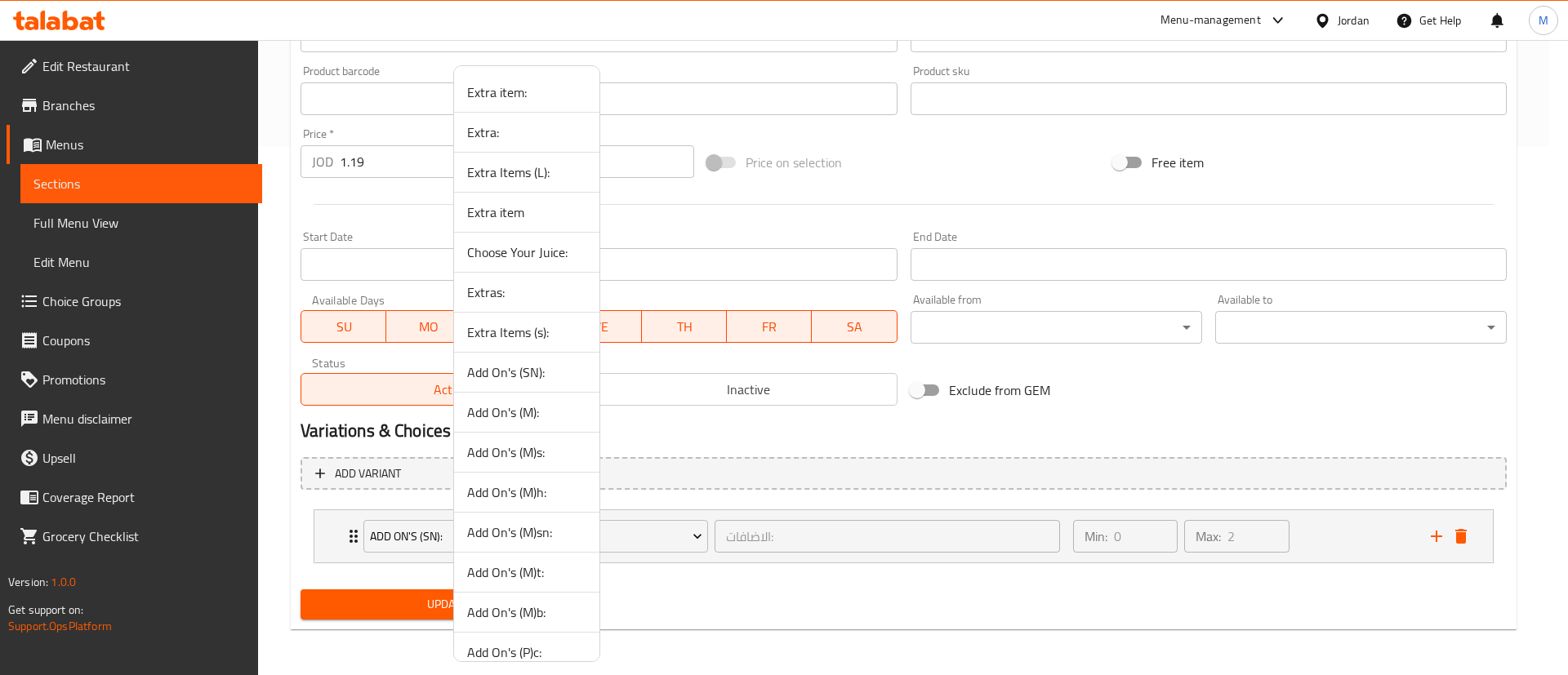
click at [572, 374] on span "Add On's (SN):" at bounding box center [526, 372] width 119 height 19
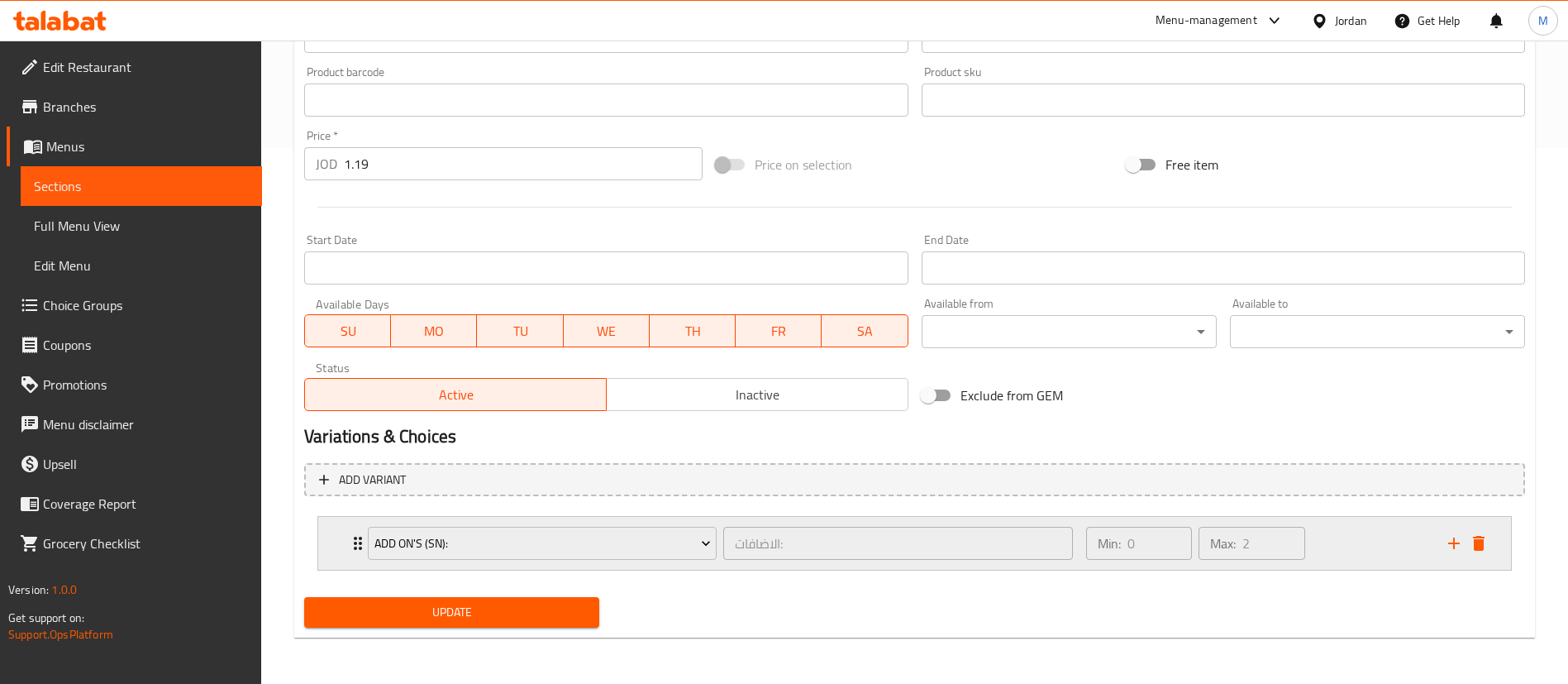
click at [1364, 567] on div "Min: 0 ​ Max: 2 ​" at bounding box center [1257, 543] width 362 height 53
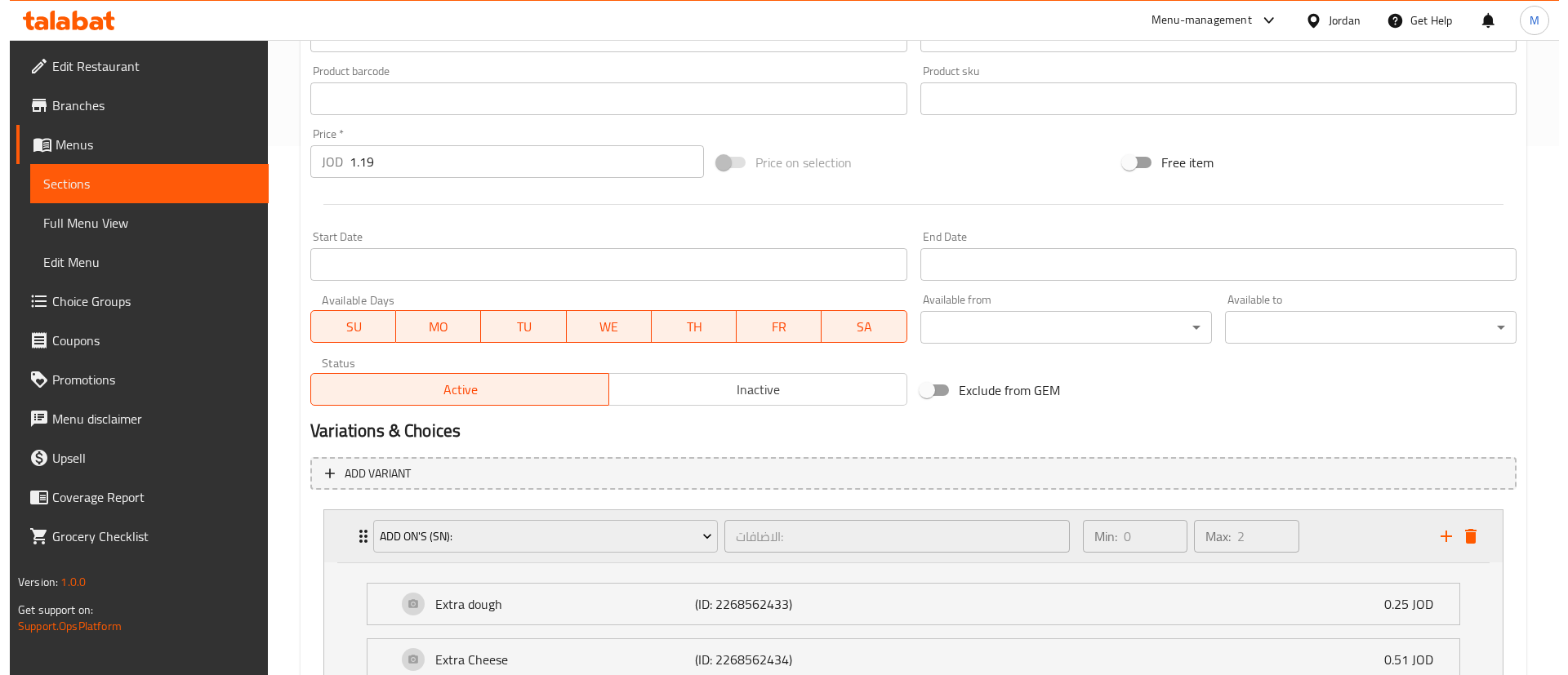
scroll to position [673, 0]
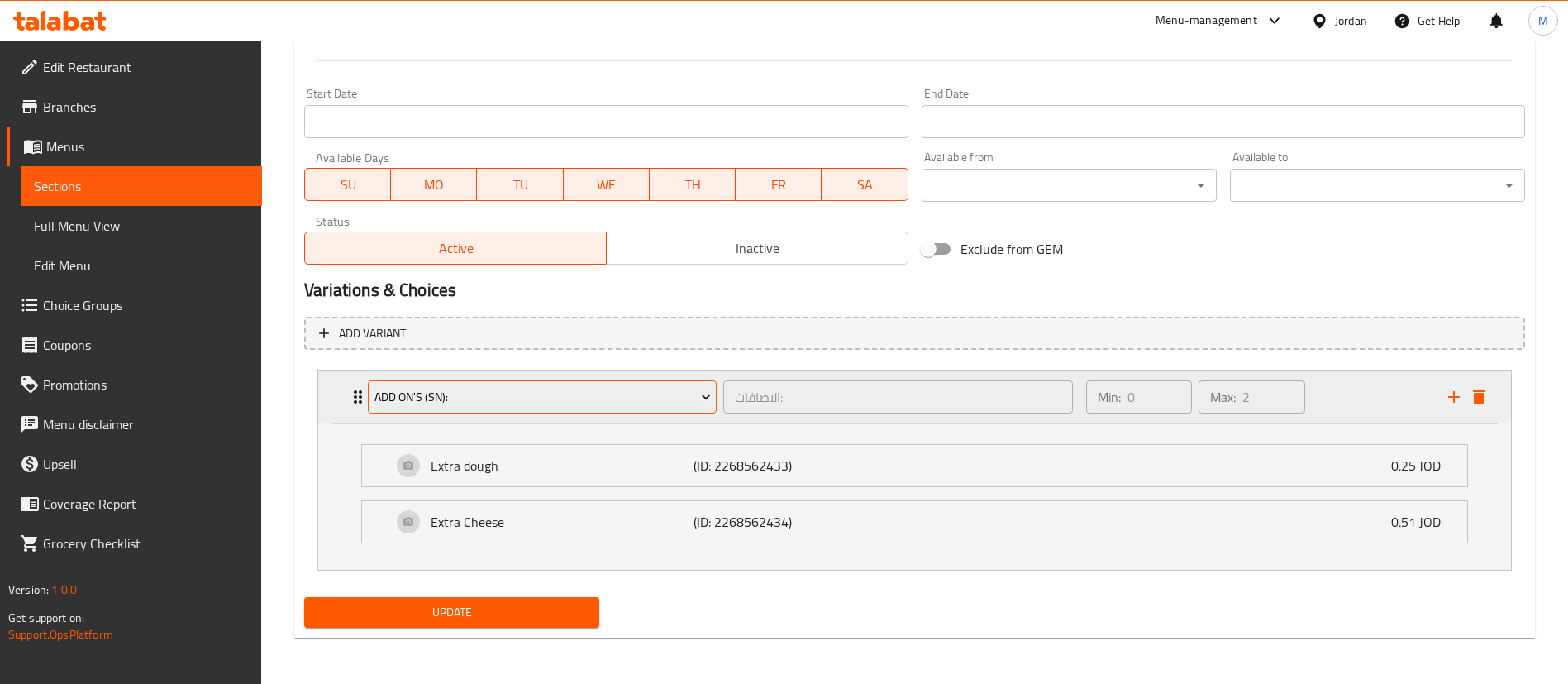
click at [590, 402] on span "Add On's (SN):" at bounding box center [542, 397] width 337 height 20
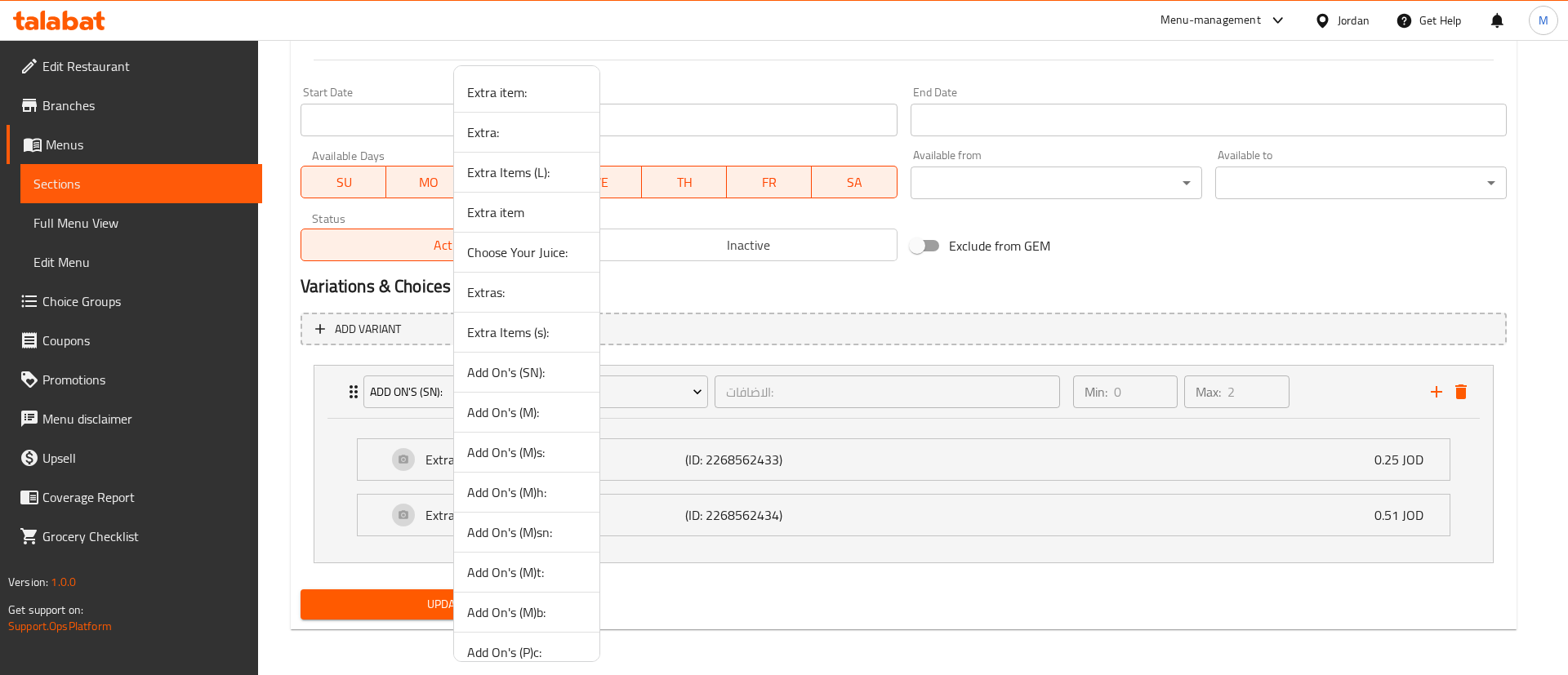
click at [553, 453] on span "Add On's (M)s:" at bounding box center [526, 451] width 119 height 19
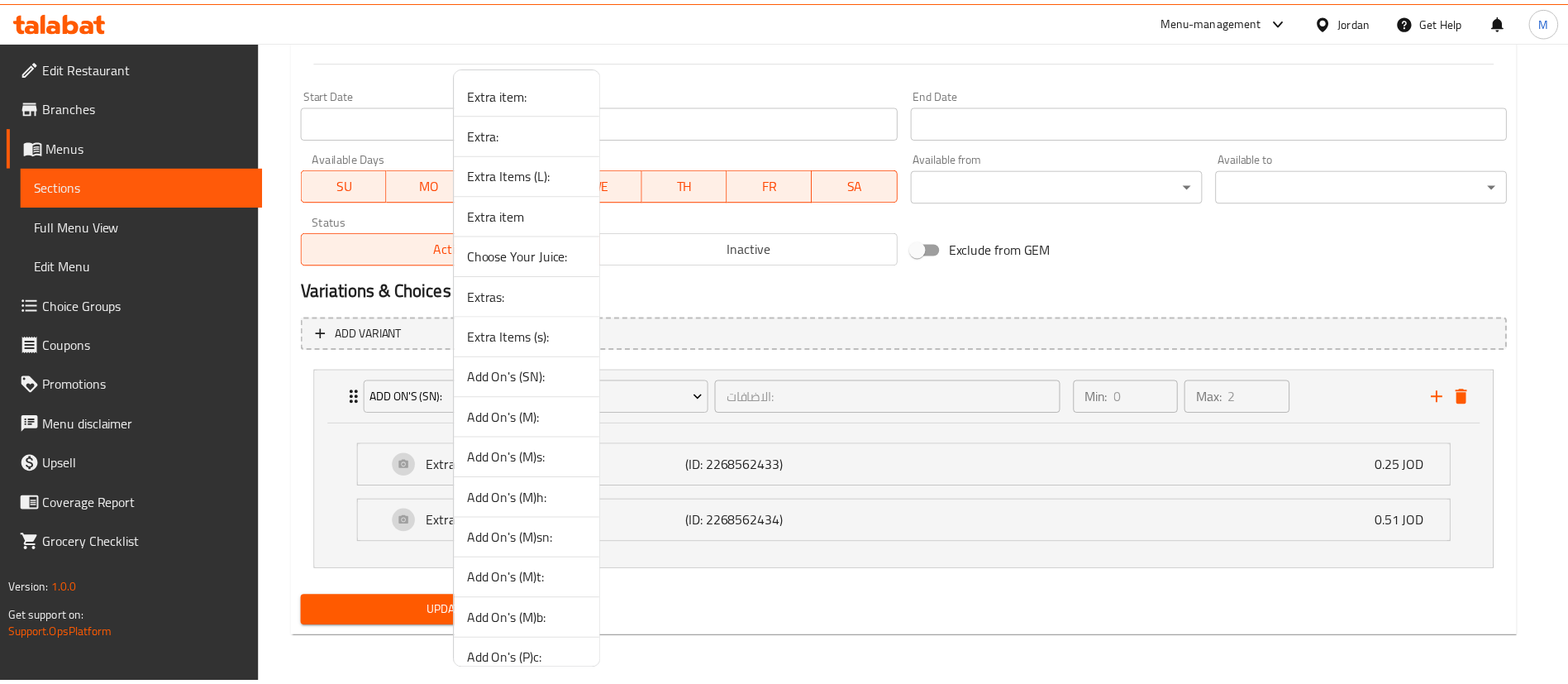
scroll to position [535, 0]
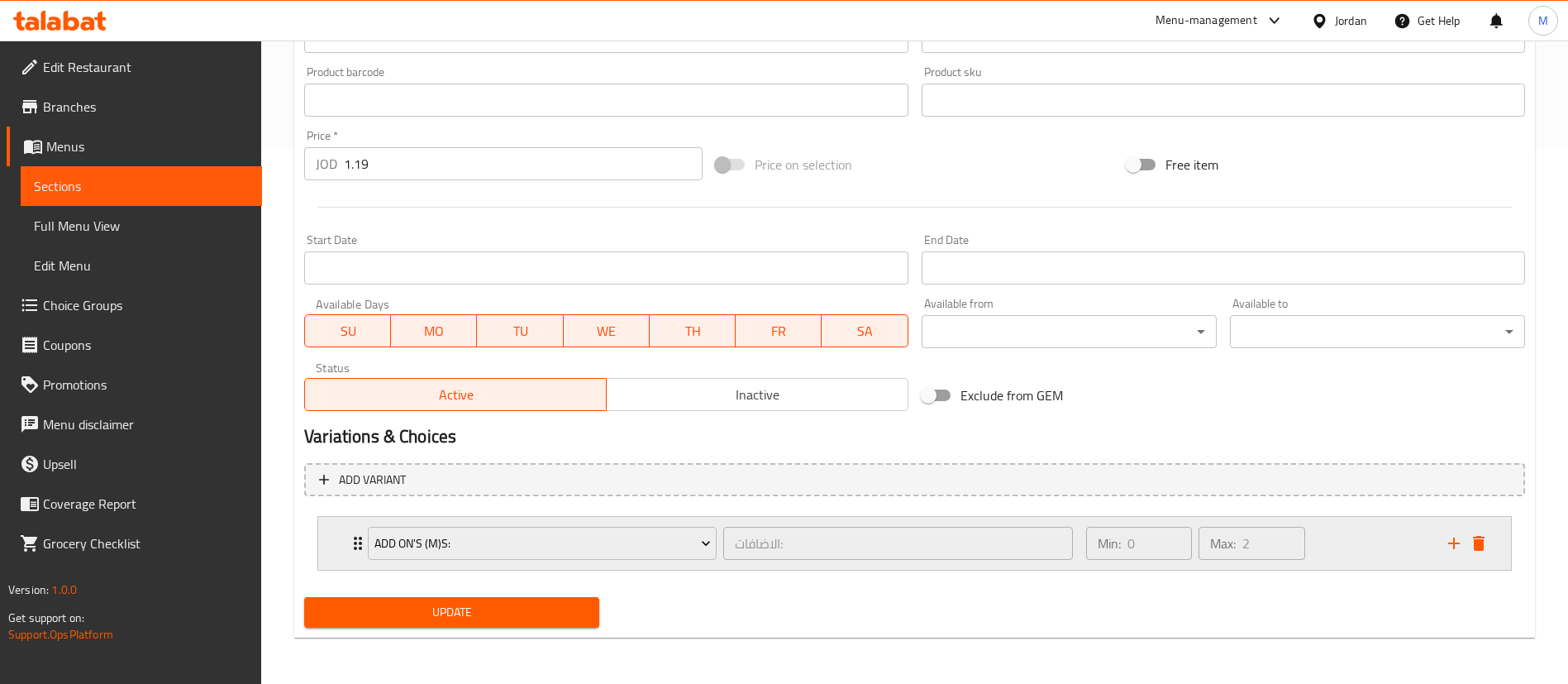
click at [1369, 558] on div "Min: 0 ​ Max: 2 ​" at bounding box center [1257, 543] width 362 height 53
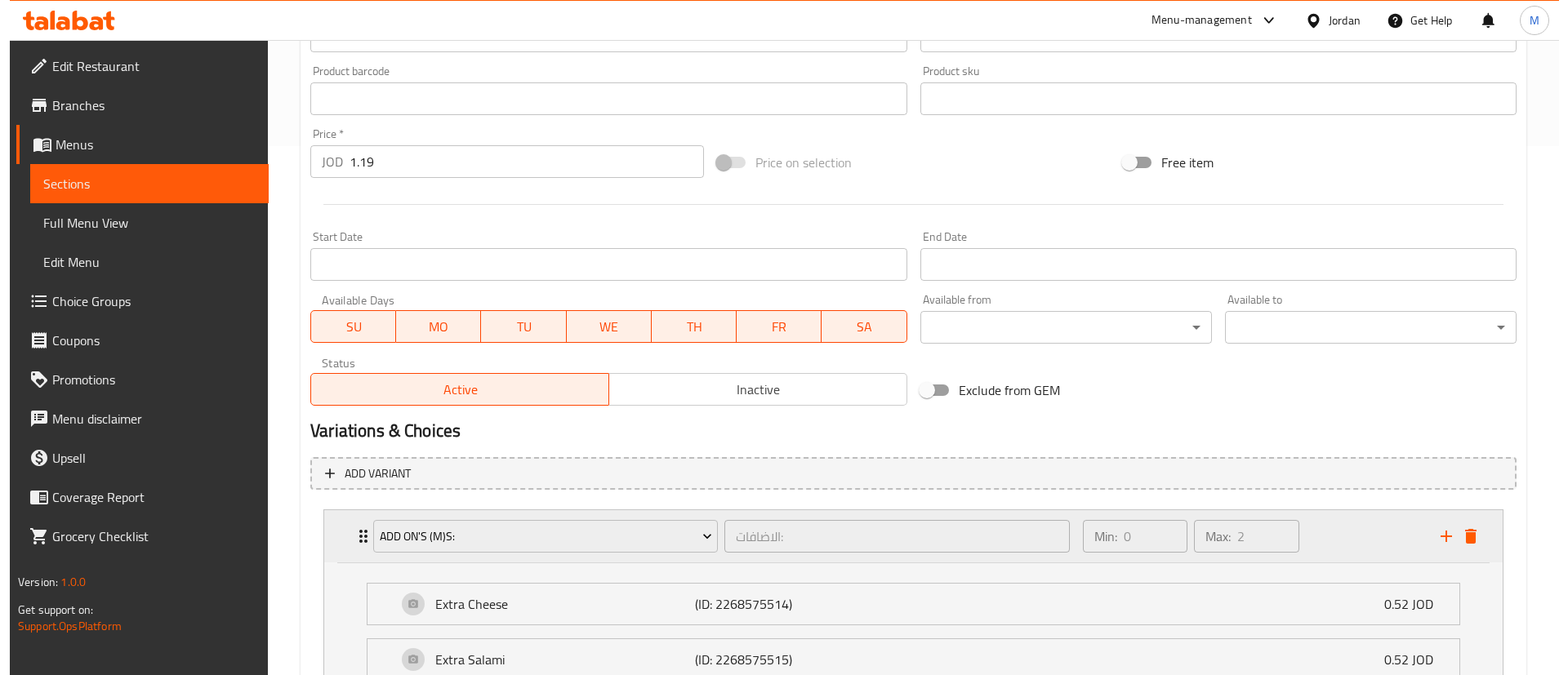
scroll to position [673, 0]
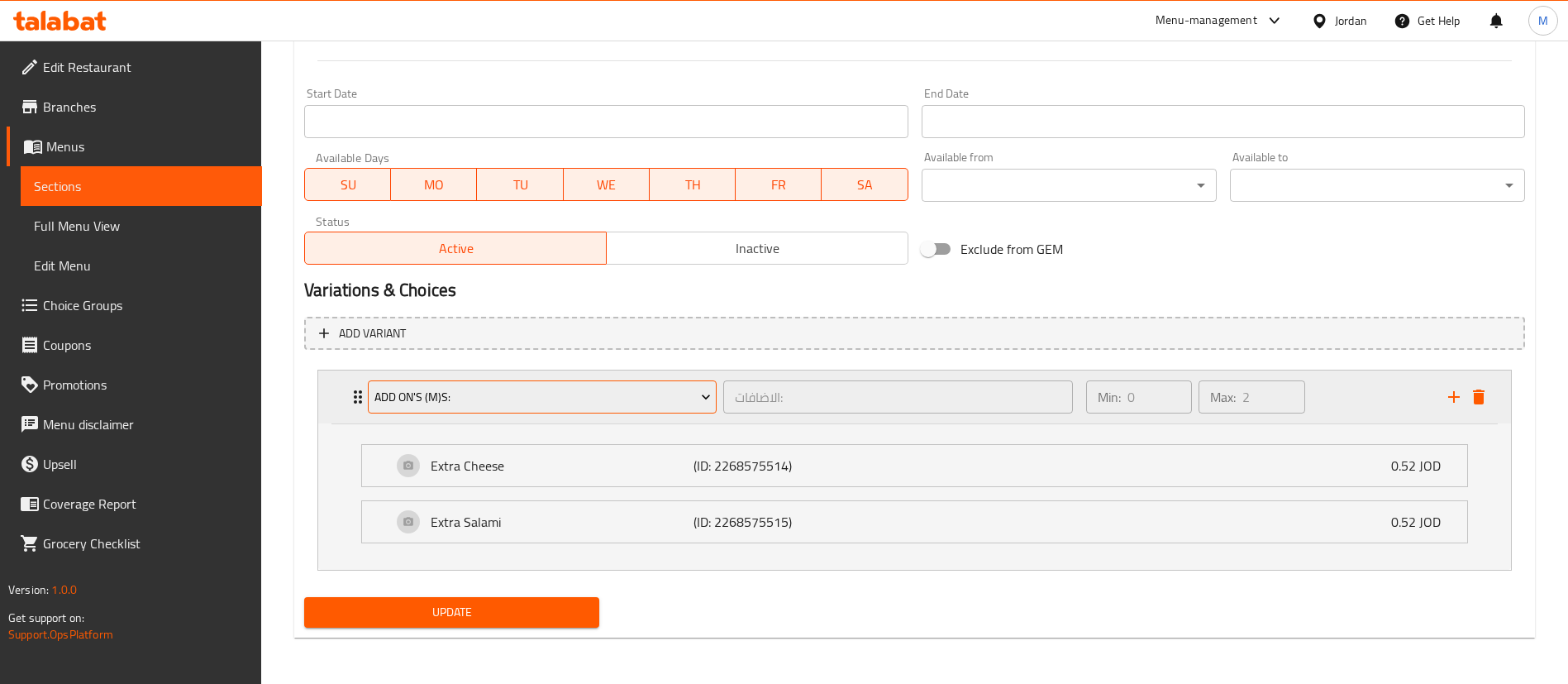
click at [687, 402] on span "Add On's (M)s:" at bounding box center [542, 397] width 337 height 20
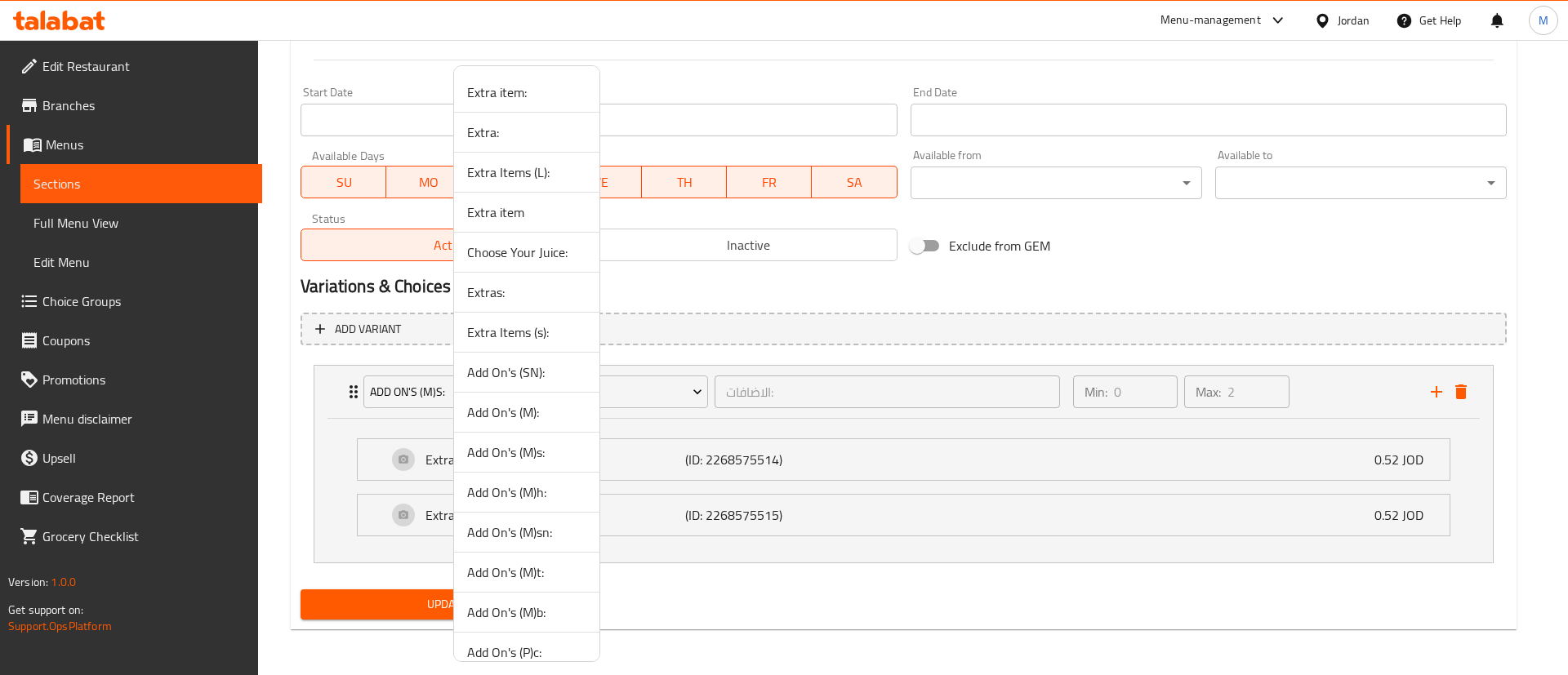
click at [748, 643] on div at bounding box center [784, 338] width 1568 height 675
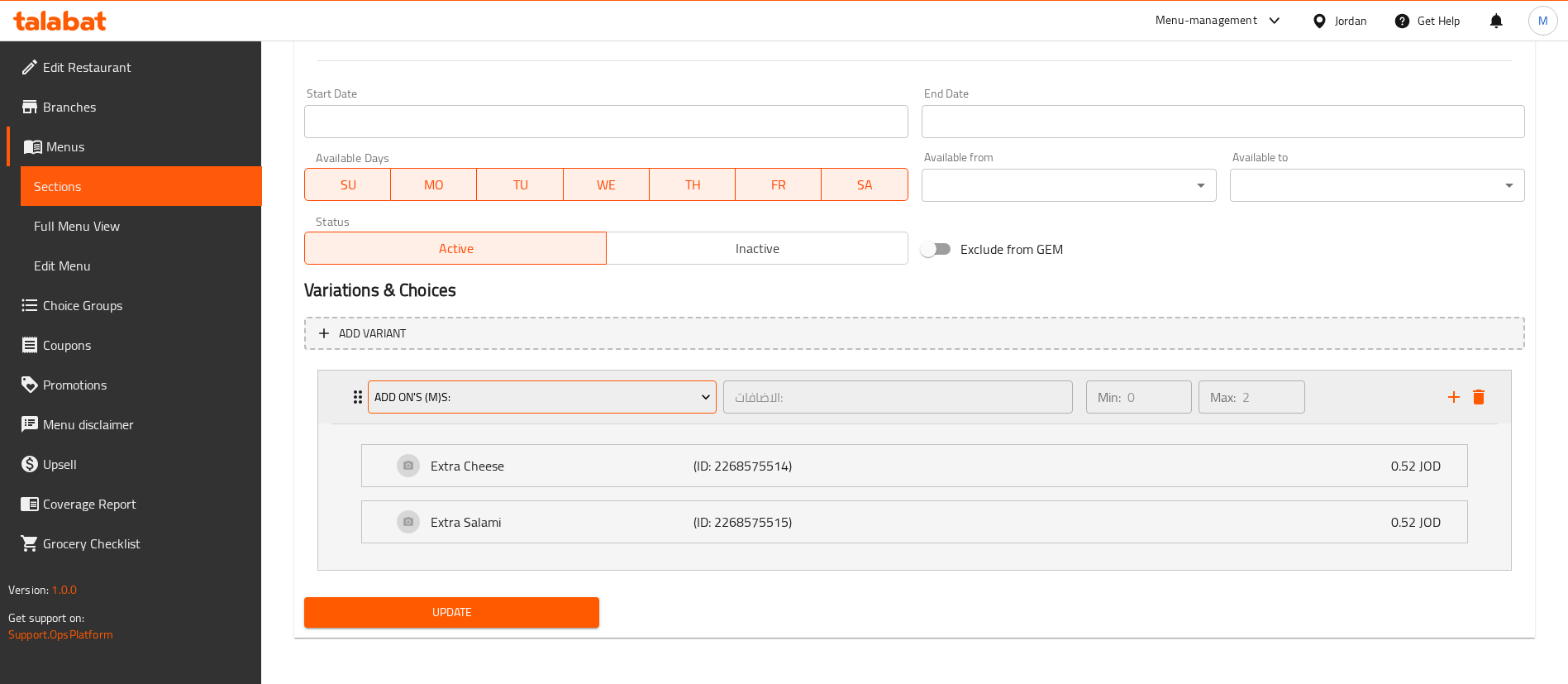
click at [551, 398] on span "Add On's (M)s:" at bounding box center [542, 397] width 337 height 20
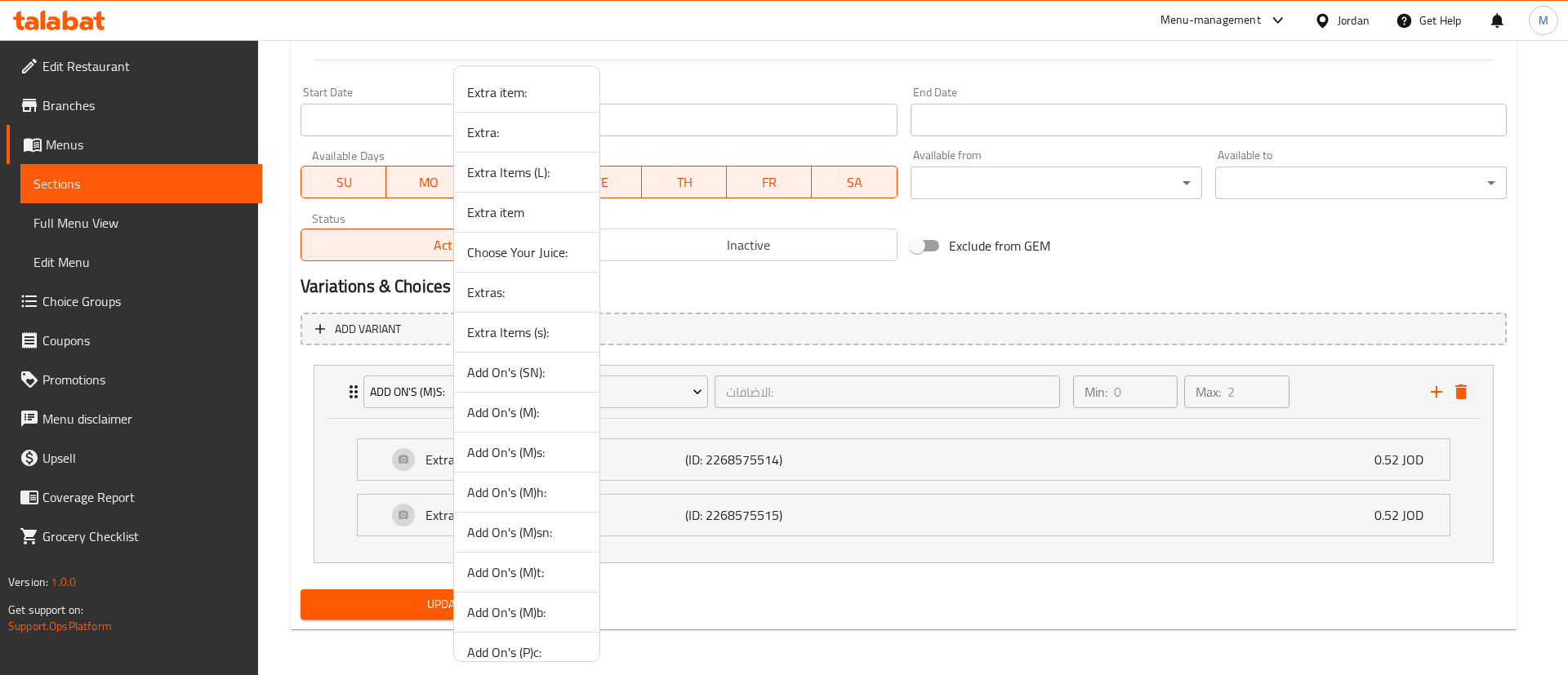
click at [564, 333] on span "Extra Items (s):" at bounding box center [526, 332] width 119 height 19
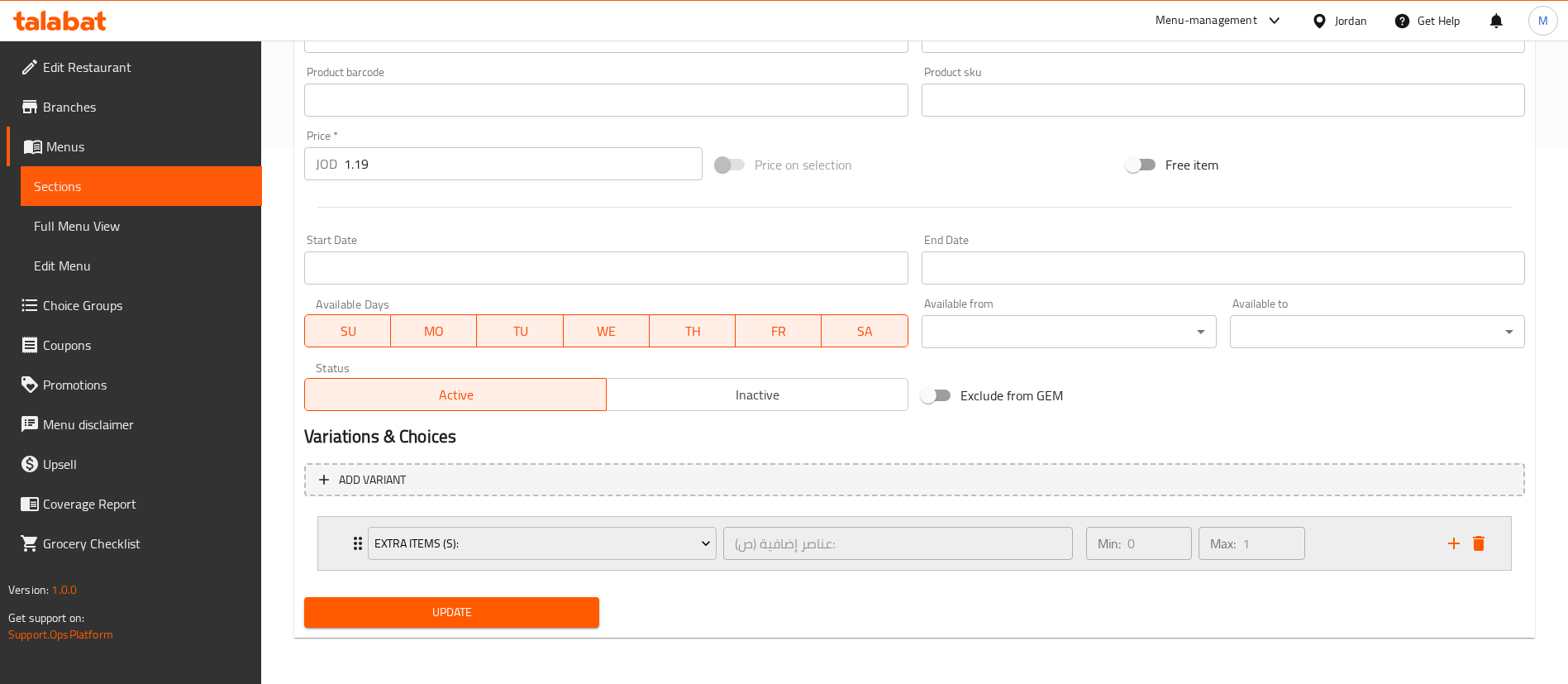
click at [1308, 542] on div "Max: 1 ​" at bounding box center [1252, 543] width 113 height 40
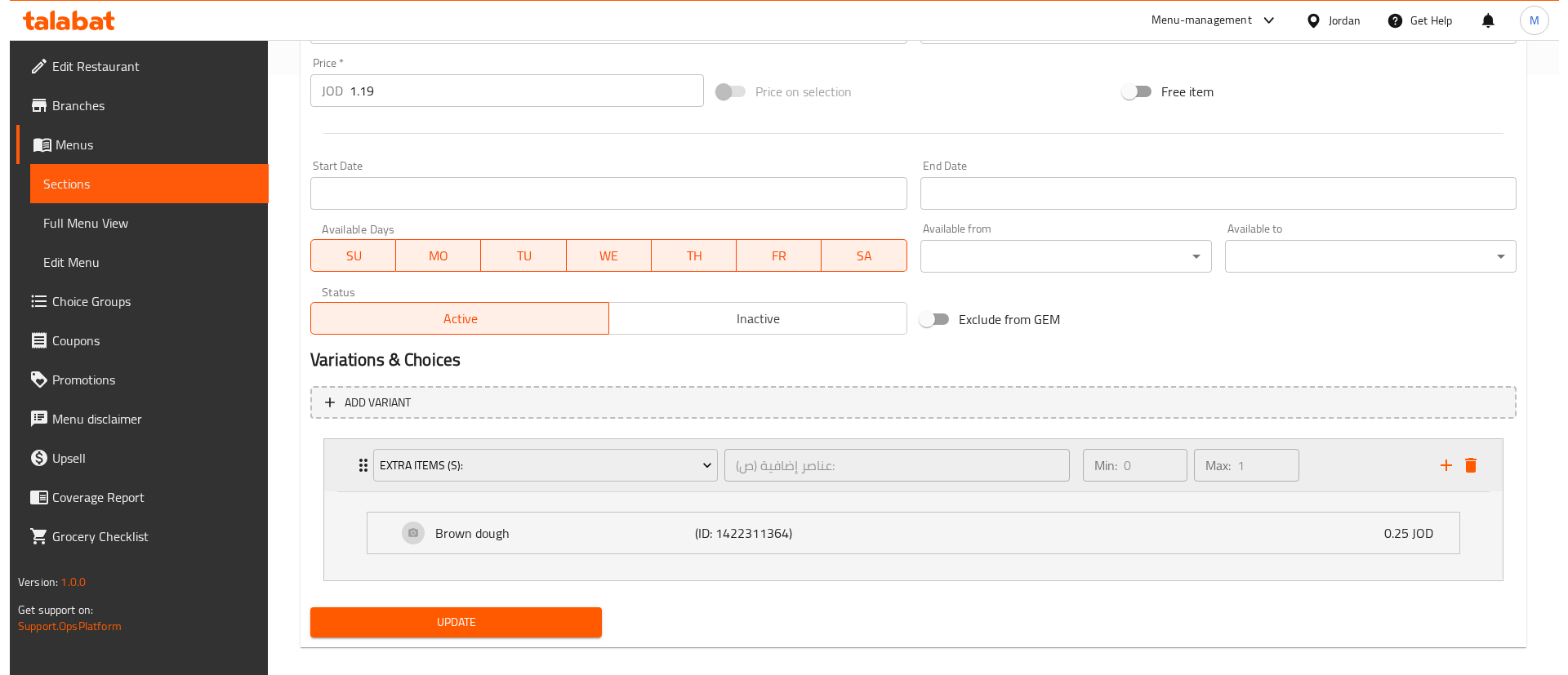
scroll to position [618, 0]
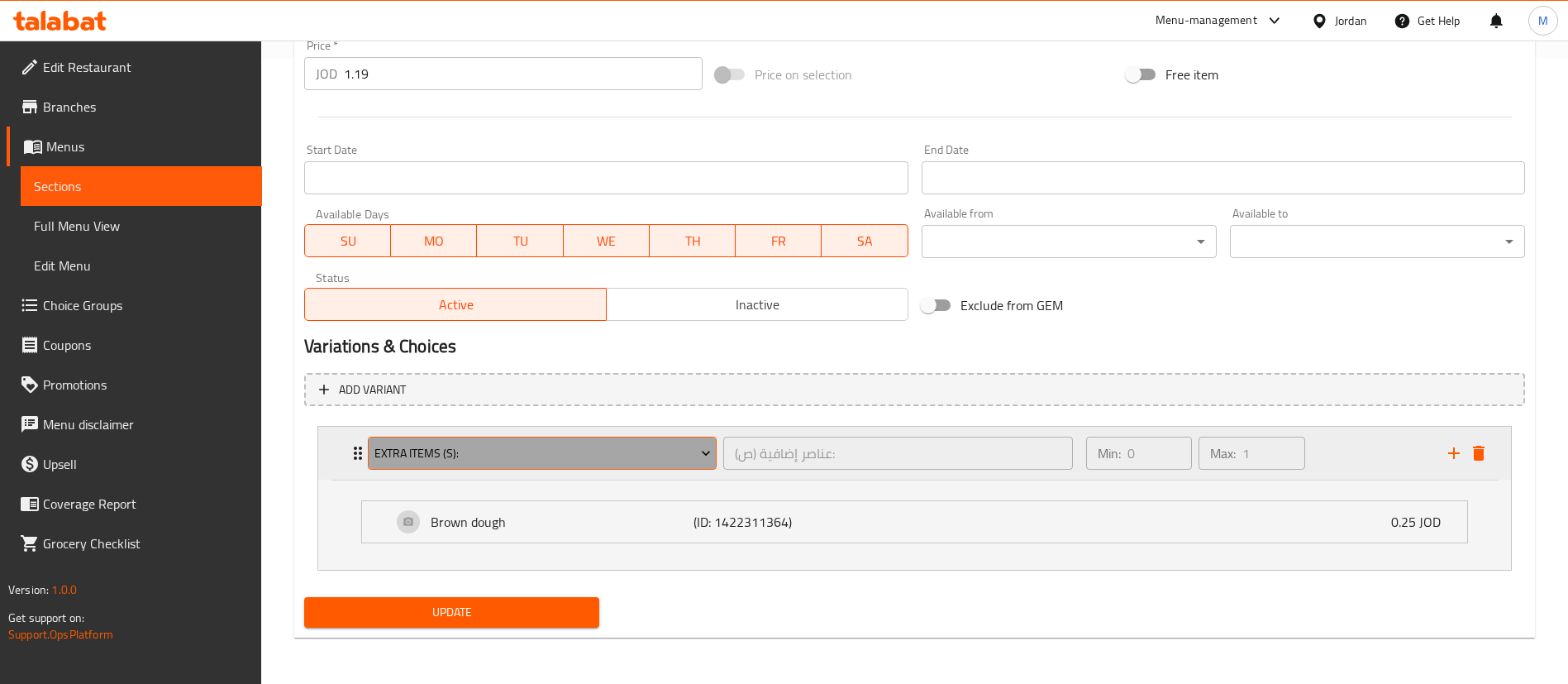
click at [644, 461] on span "Extra Items (s):" at bounding box center [542, 453] width 337 height 20
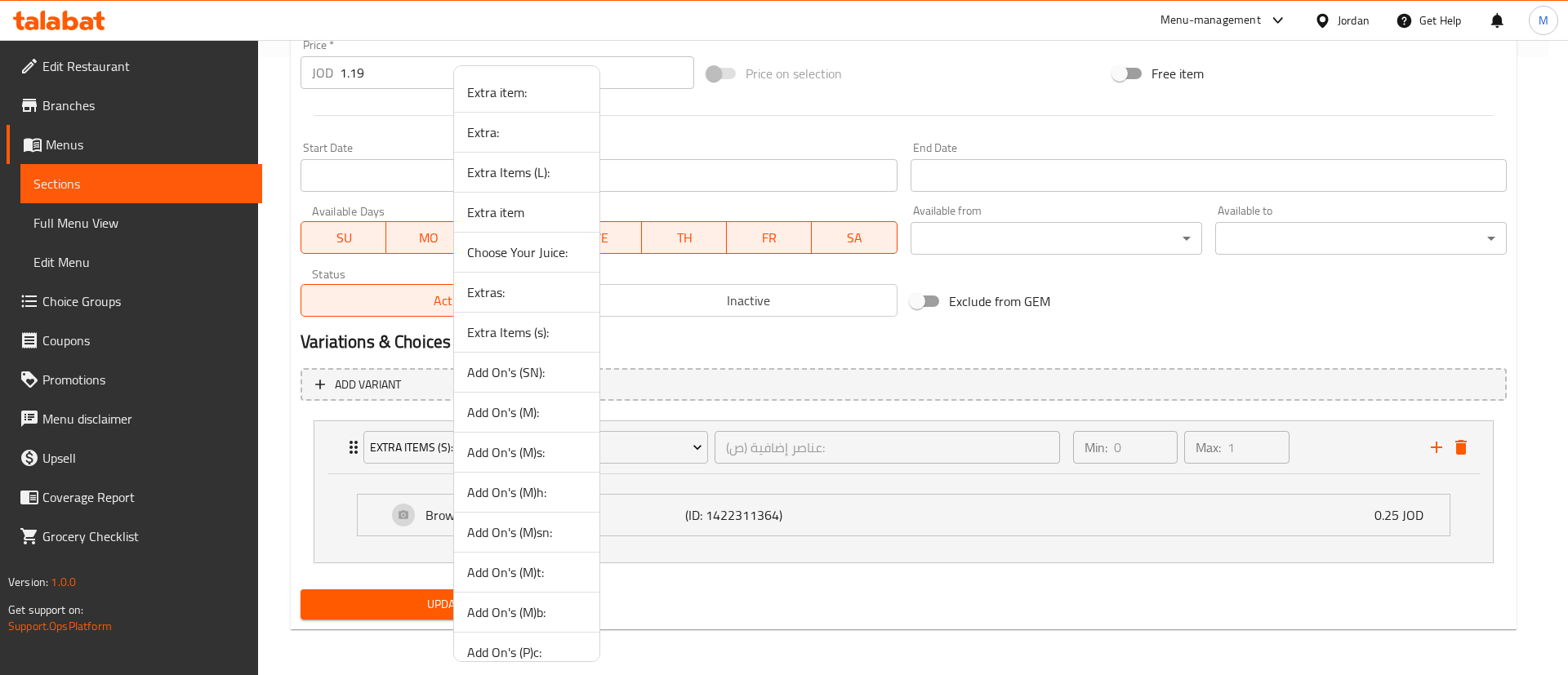
click at [561, 413] on span "Add On's (M):" at bounding box center [526, 411] width 119 height 19
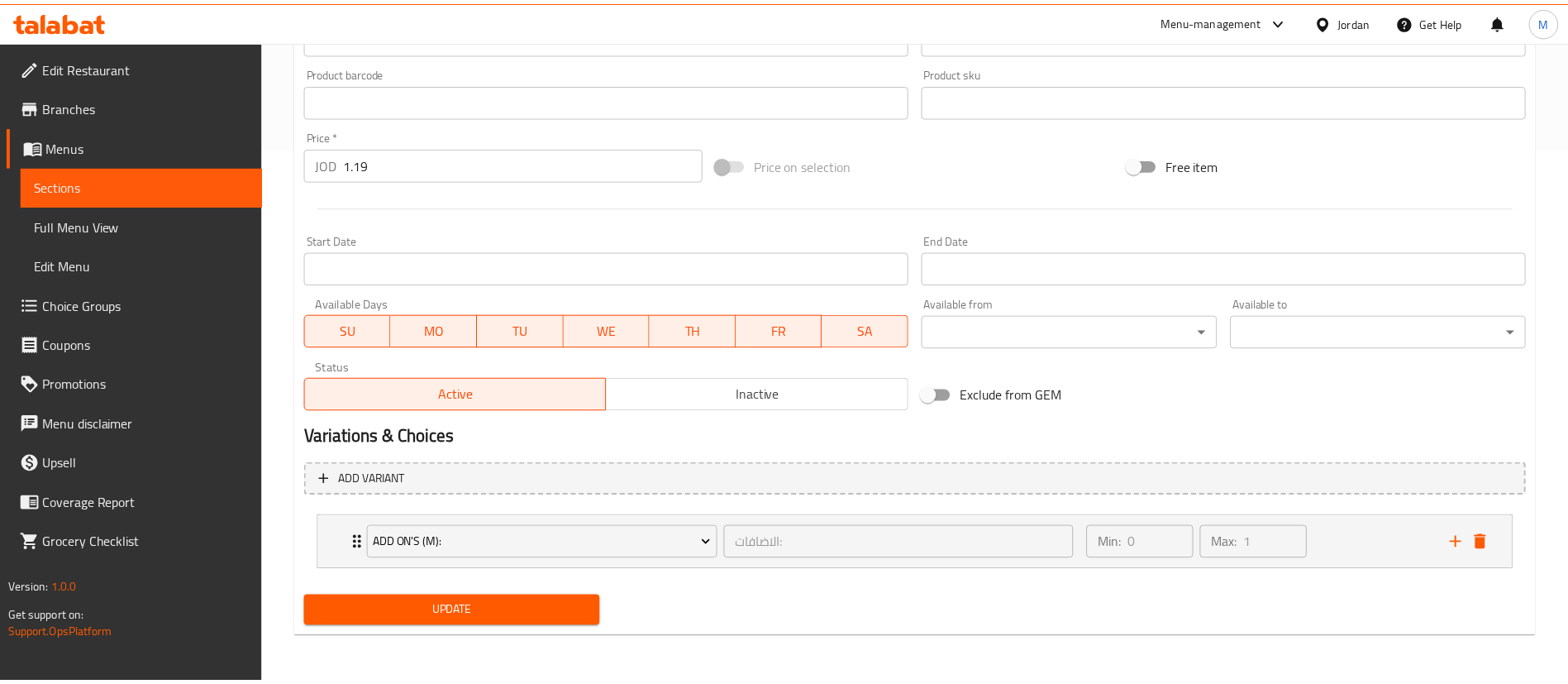
scroll to position [535, 0]
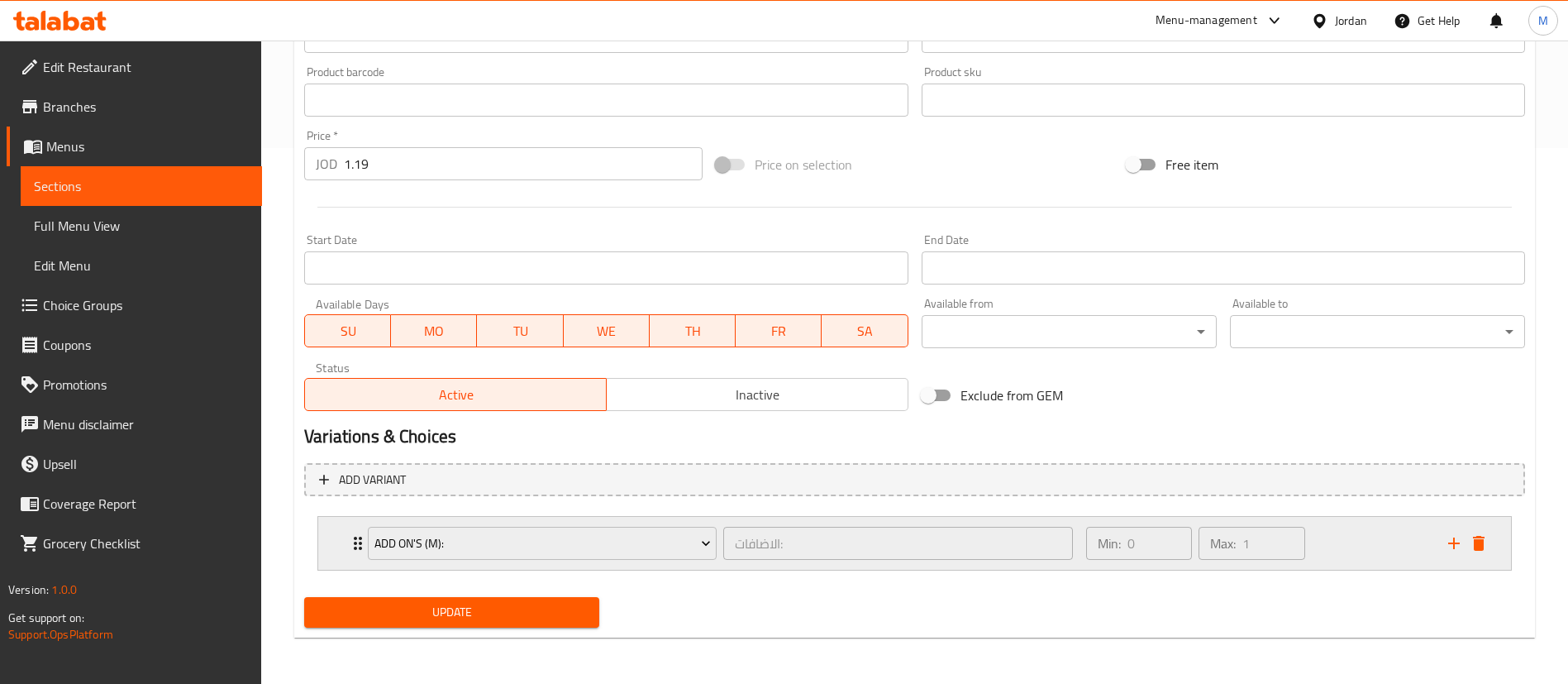
click at [1311, 544] on div "Min: 0 ​ Max: 1 ​" at bounding box center [1196, 543] width 233 height 47
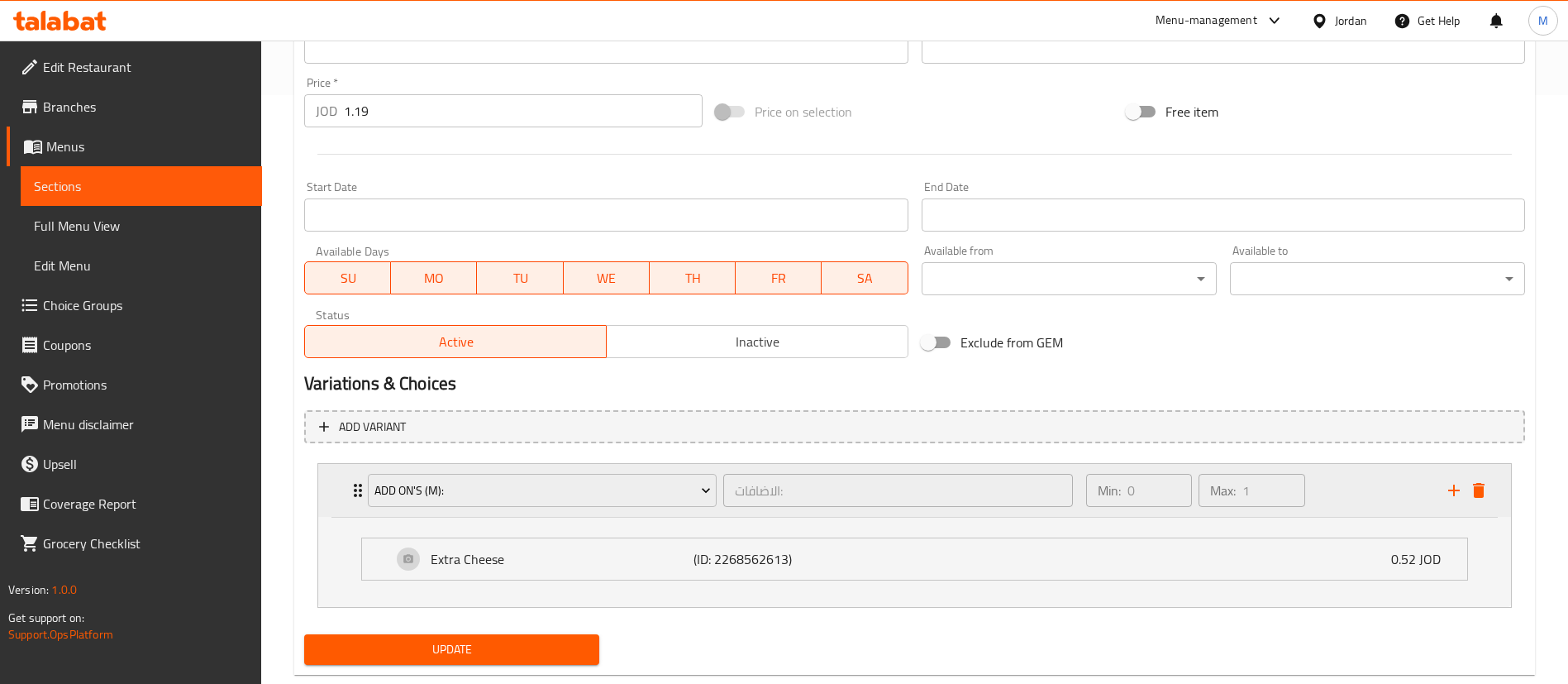
scroll to position [626, 0]
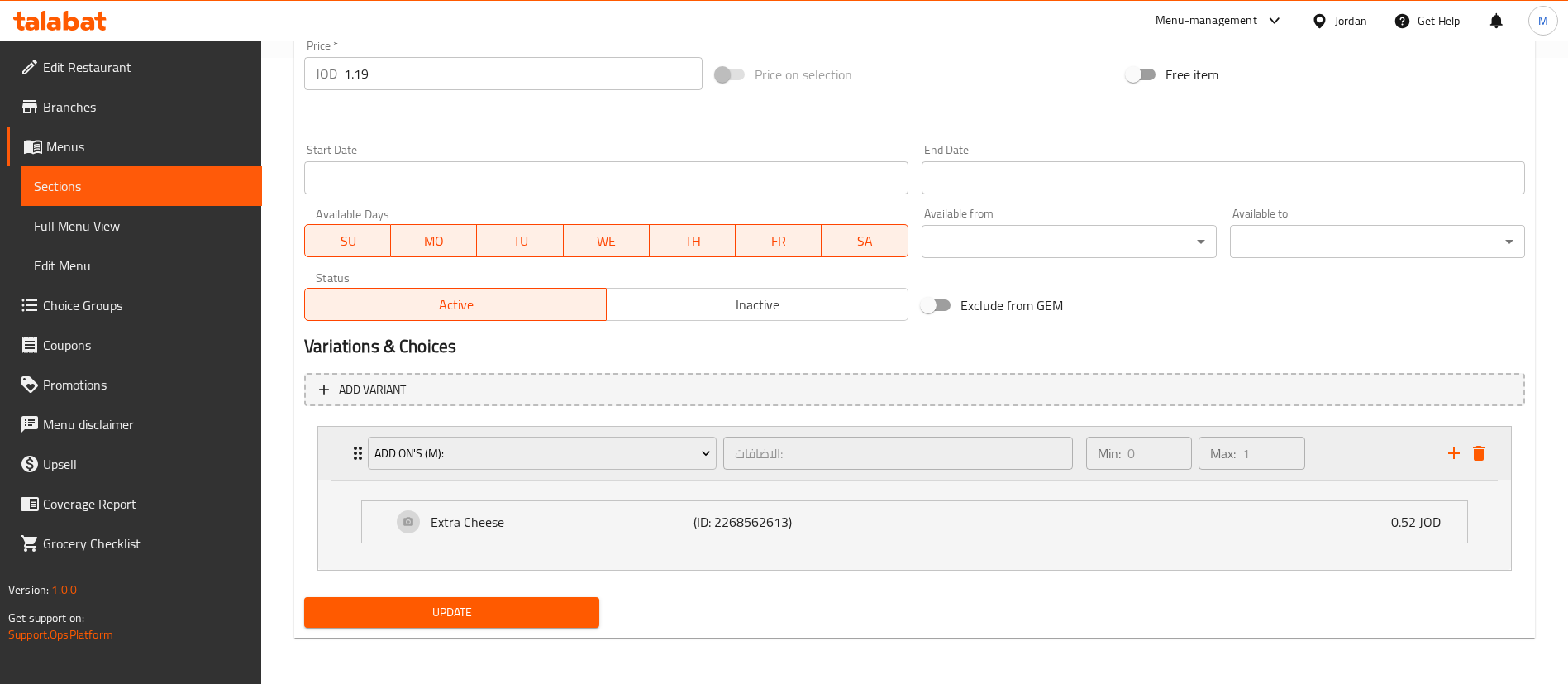
click at [1449, 459] on icon "add" at bounding box center [1453, 452] width 20 height 20
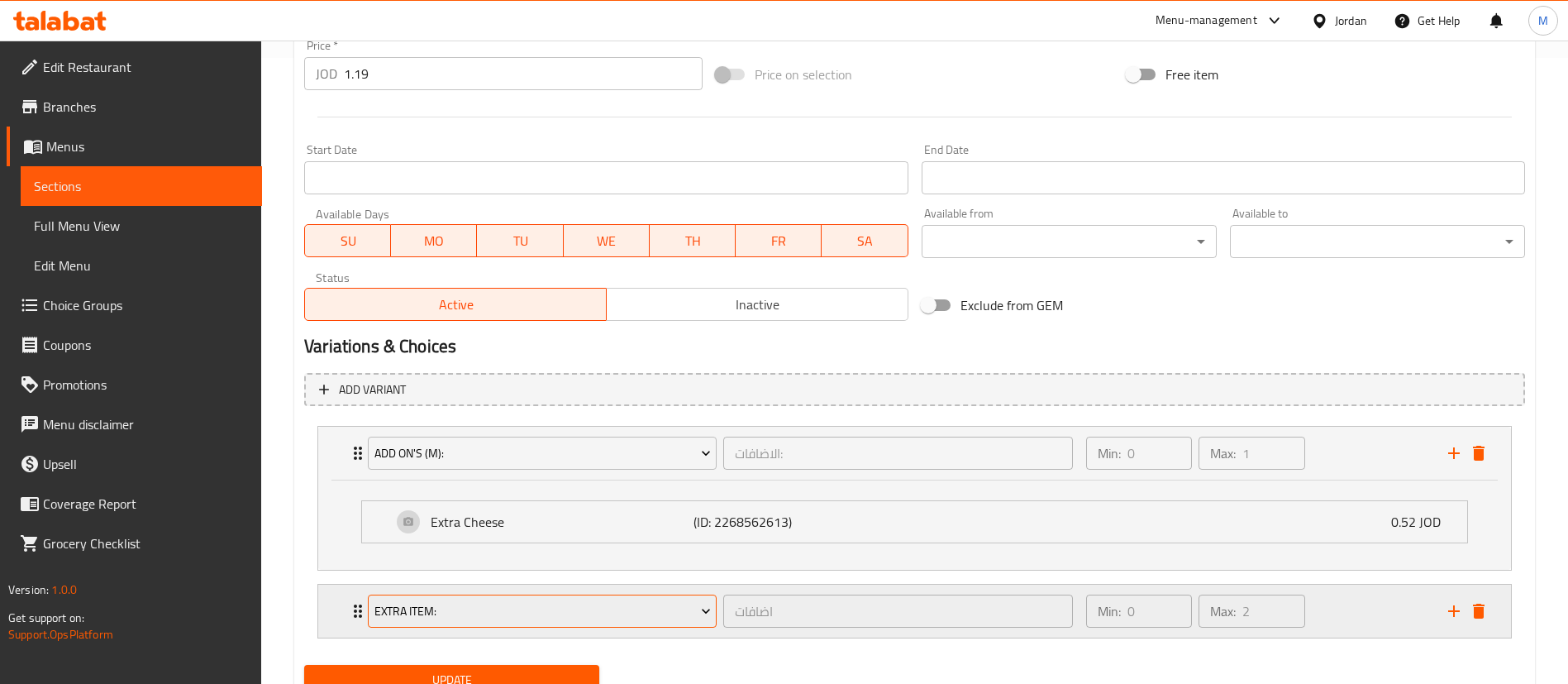
click at [661, 603] on span "Extra item:" at bounding box center [542, 611] width 337 height 20
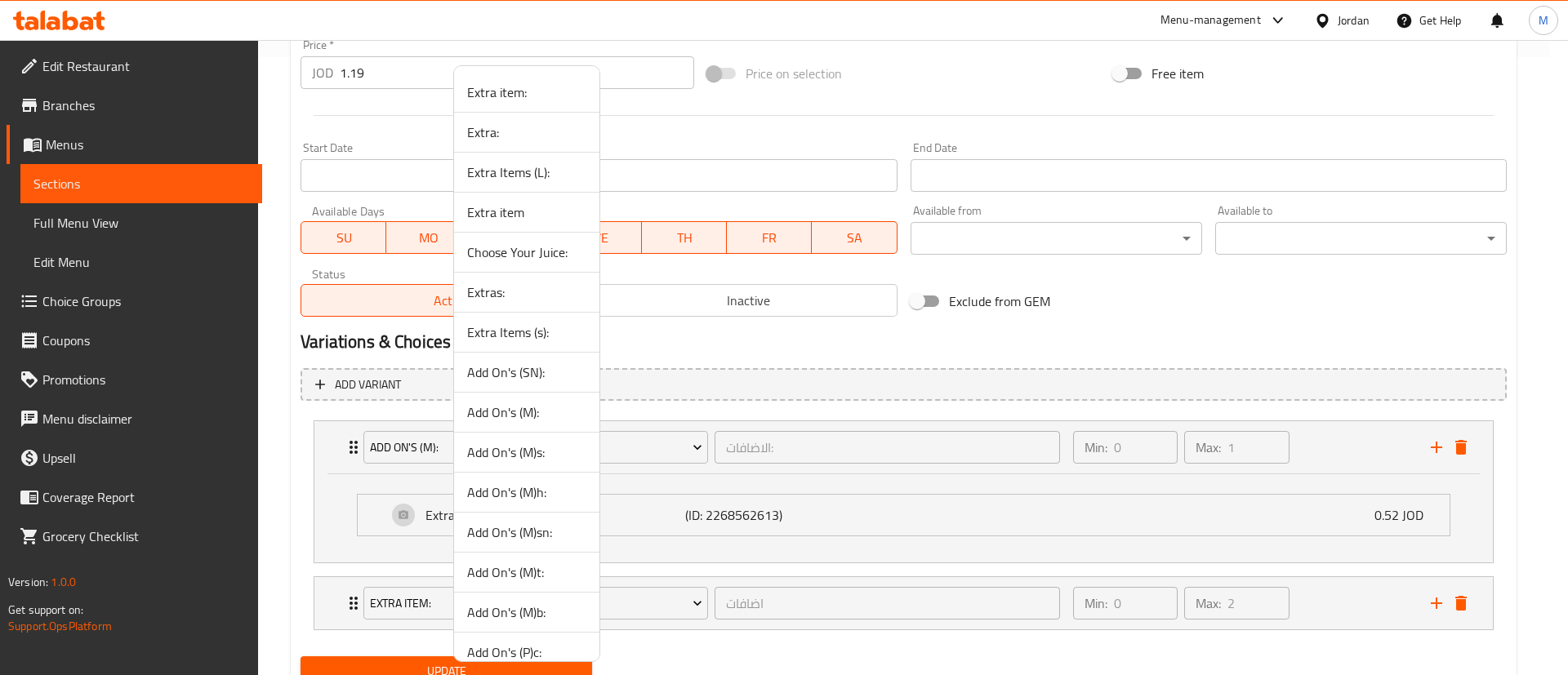
click at [551, 129] on span "Extra:" at bounding box center [526, 131] width 119 height 19
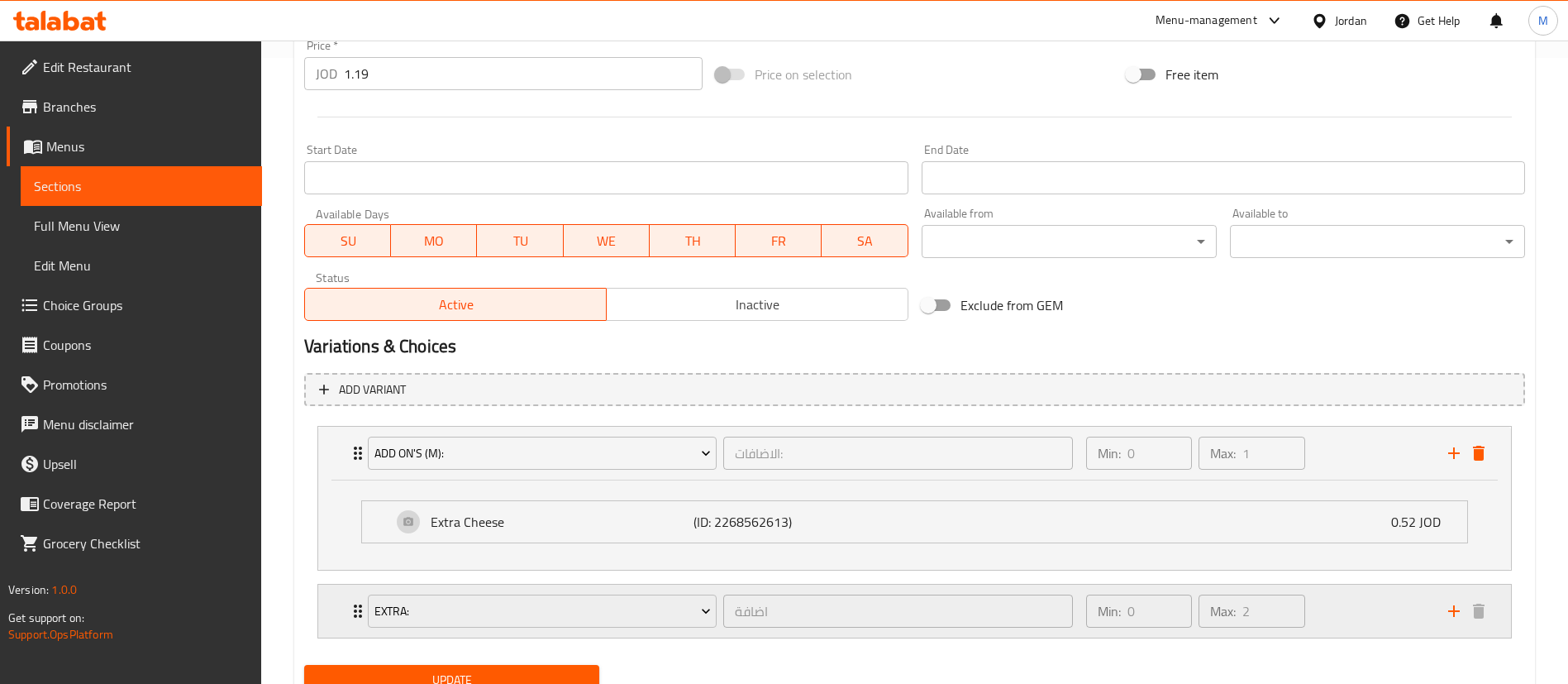
click at [1363, 620] on div "Min: 0 ​ Max: 2 ​" at bounding box center [1257, 611] width 362 height 53
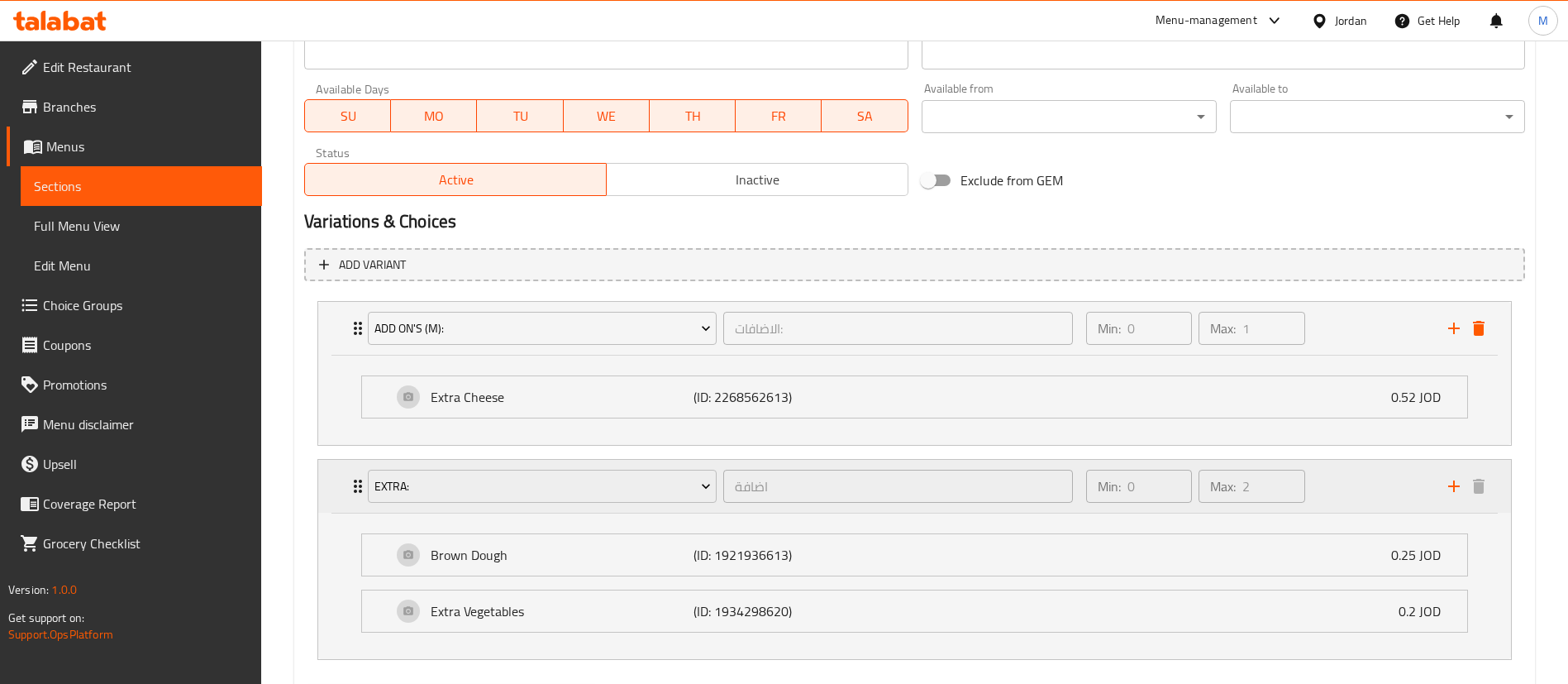
scroll to position [840, 0]
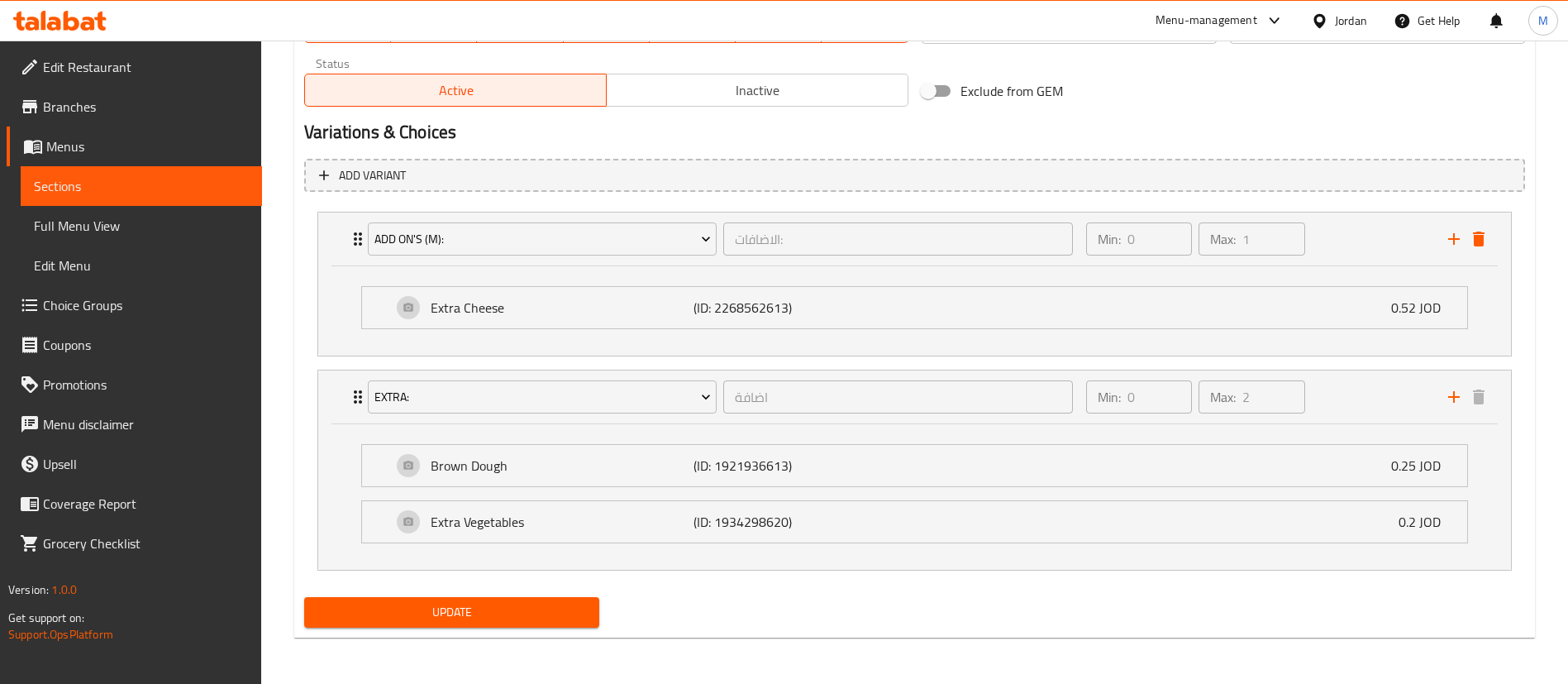
click at [519, 618] on span "Update" at bounding box center [451, 612] width 269 height 20
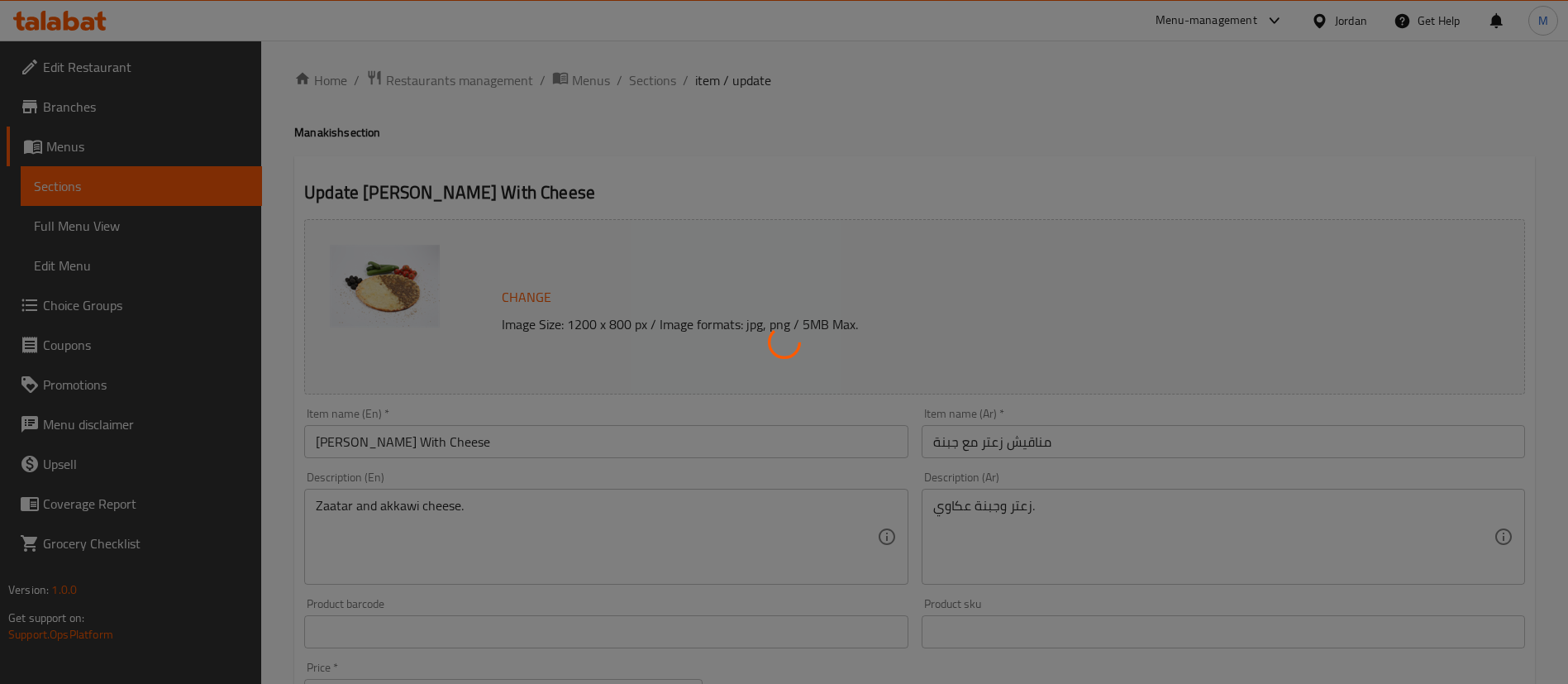
scroll to position [0, 0]
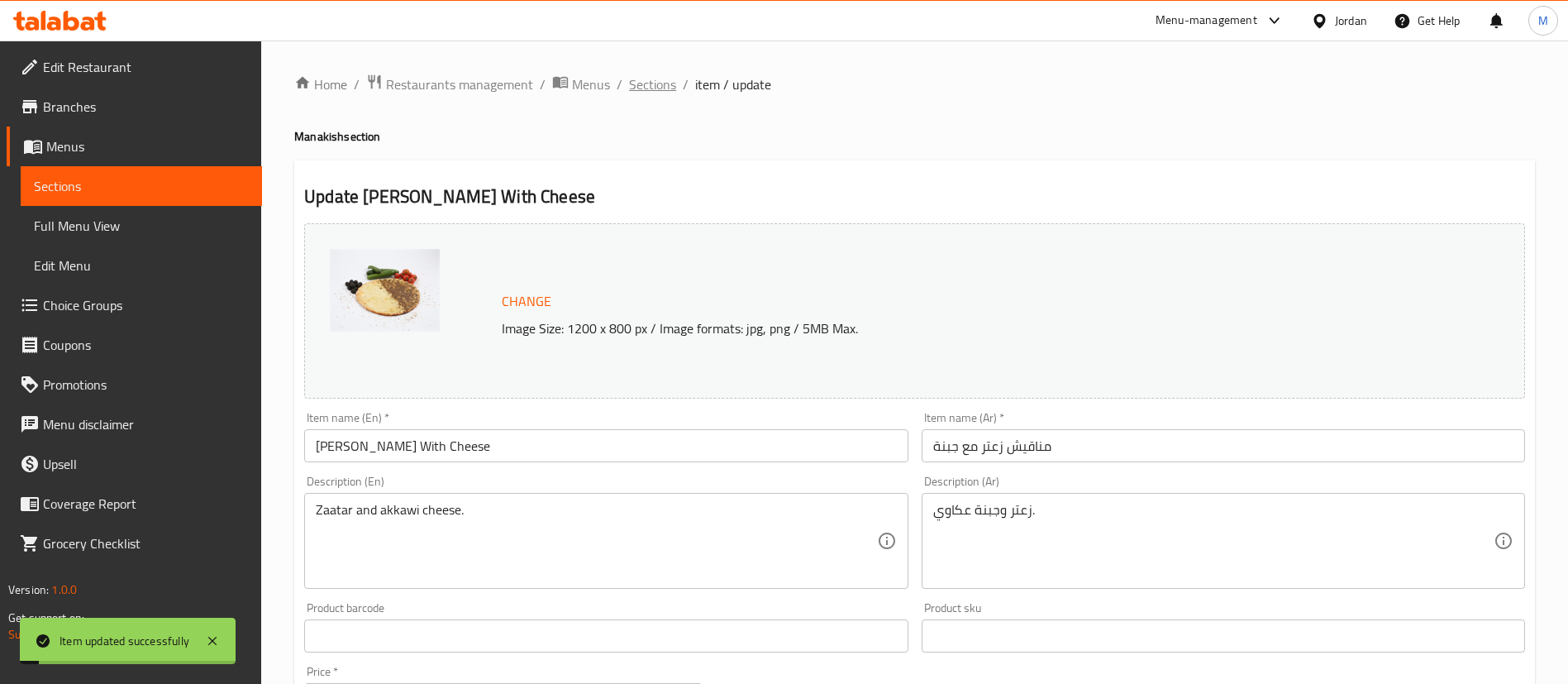
click at [665, 87] on span "Sections" at bounding box center [652, 84] width 48 height 20
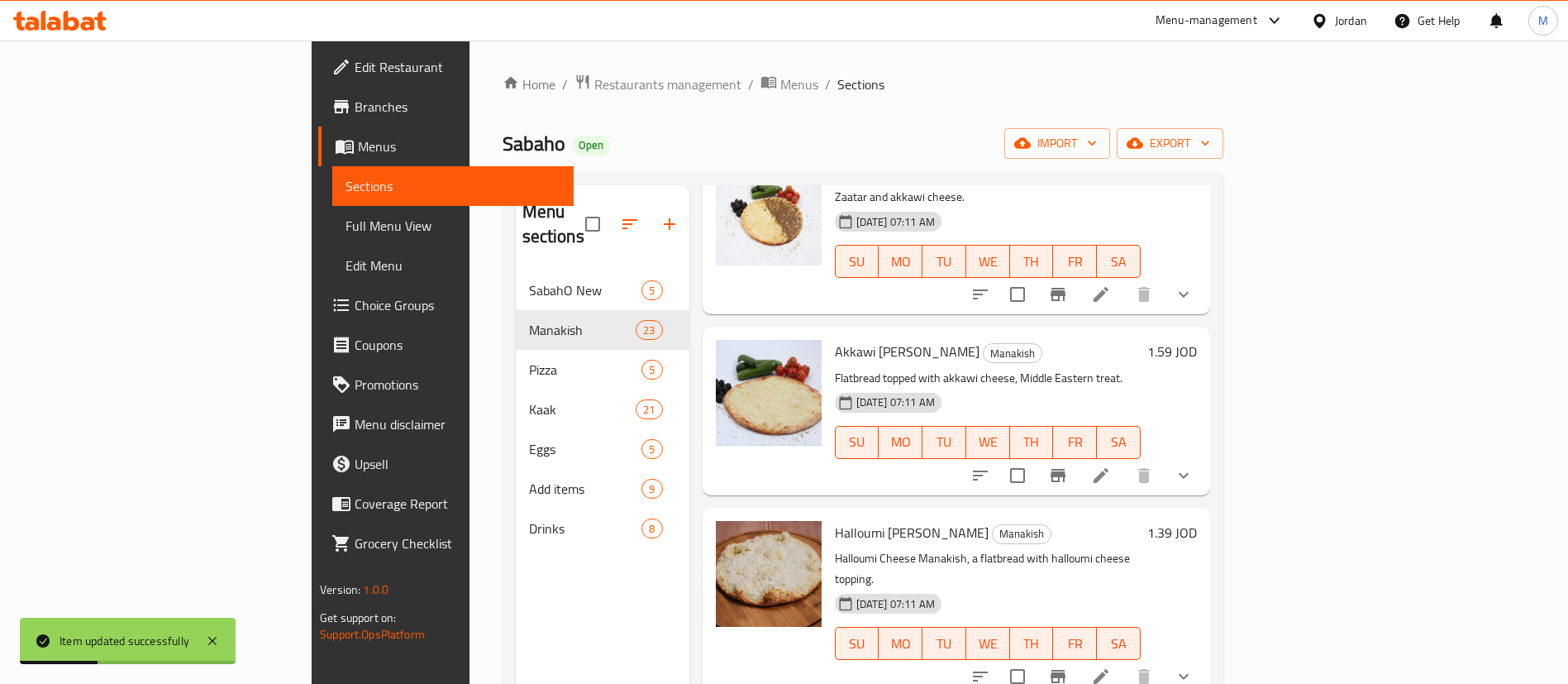
scroll to position [496, 0]
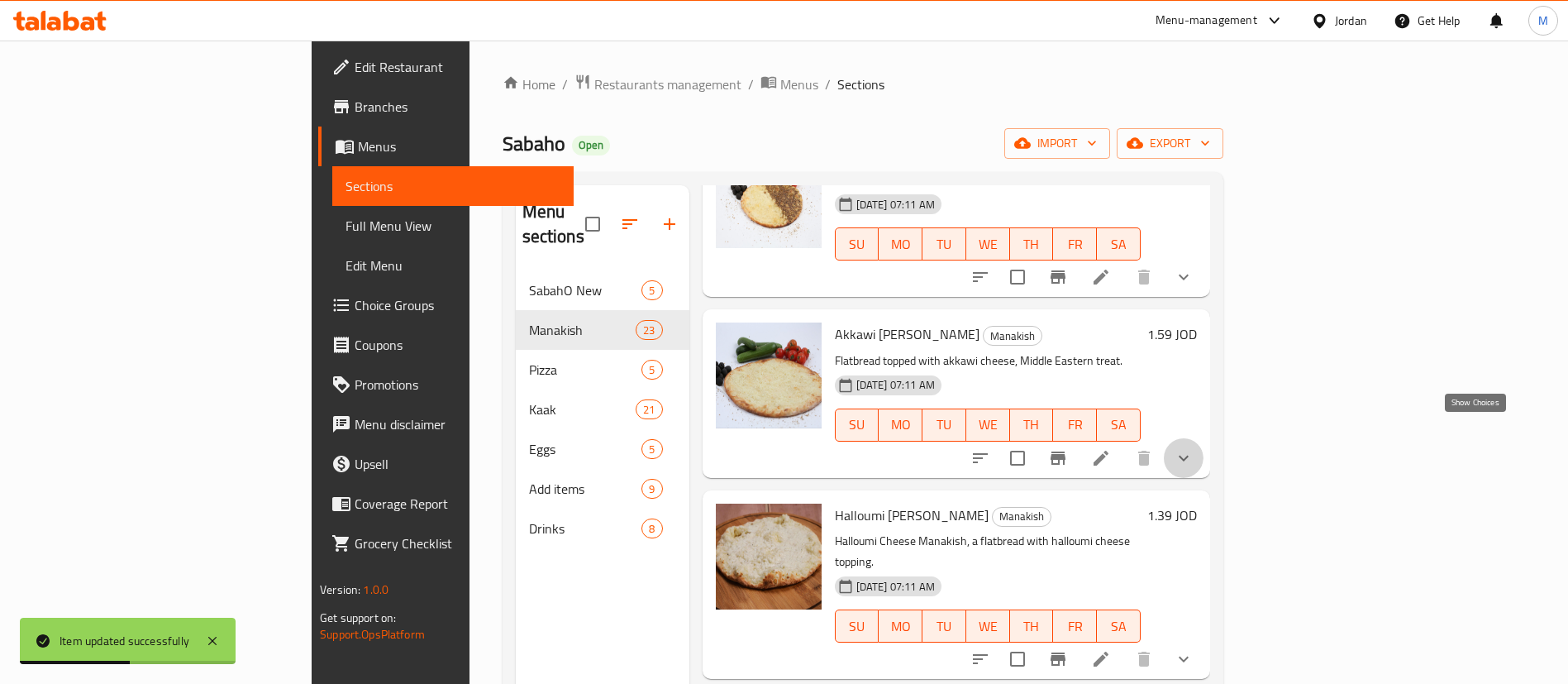
click at [1194, 448] on icon "show more" at bounding box center [1184, 457] width 20 height 20
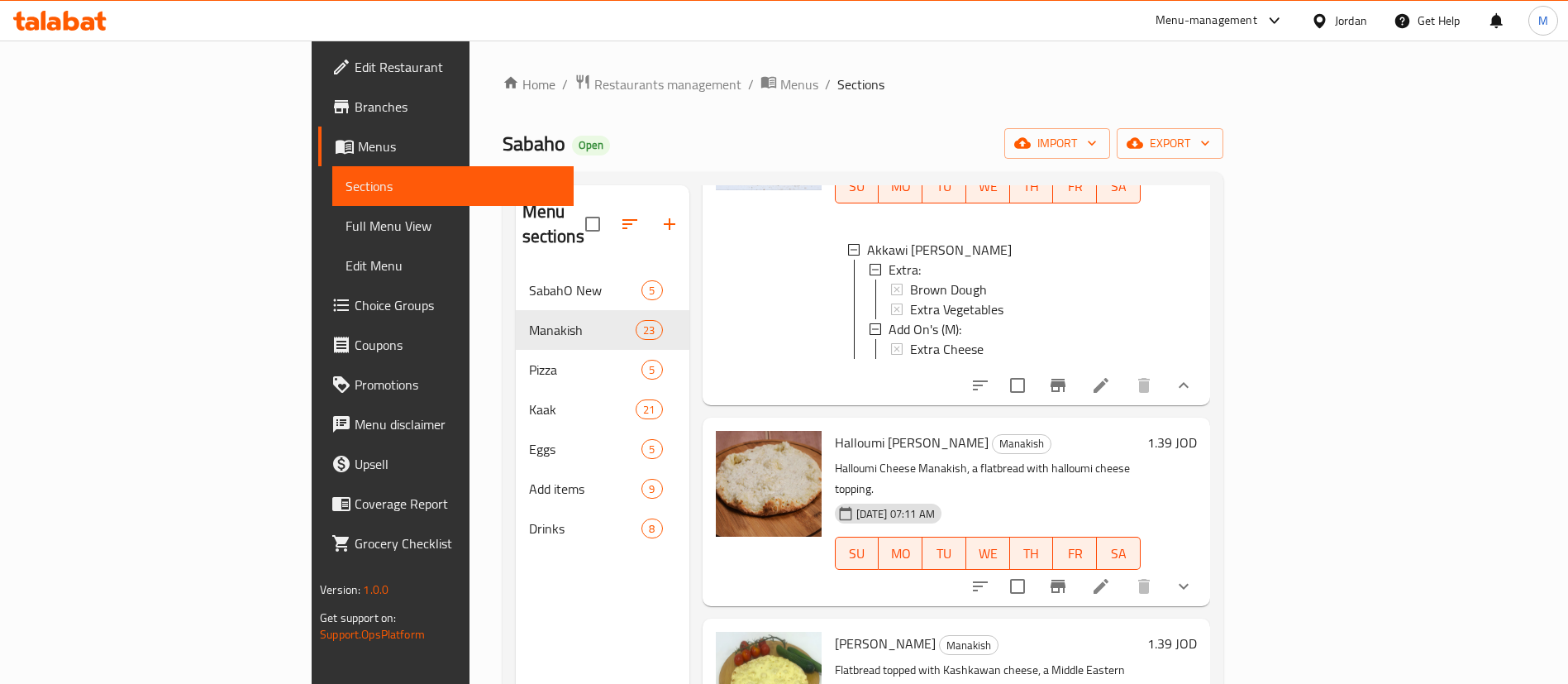
scroll to position [744, 0]
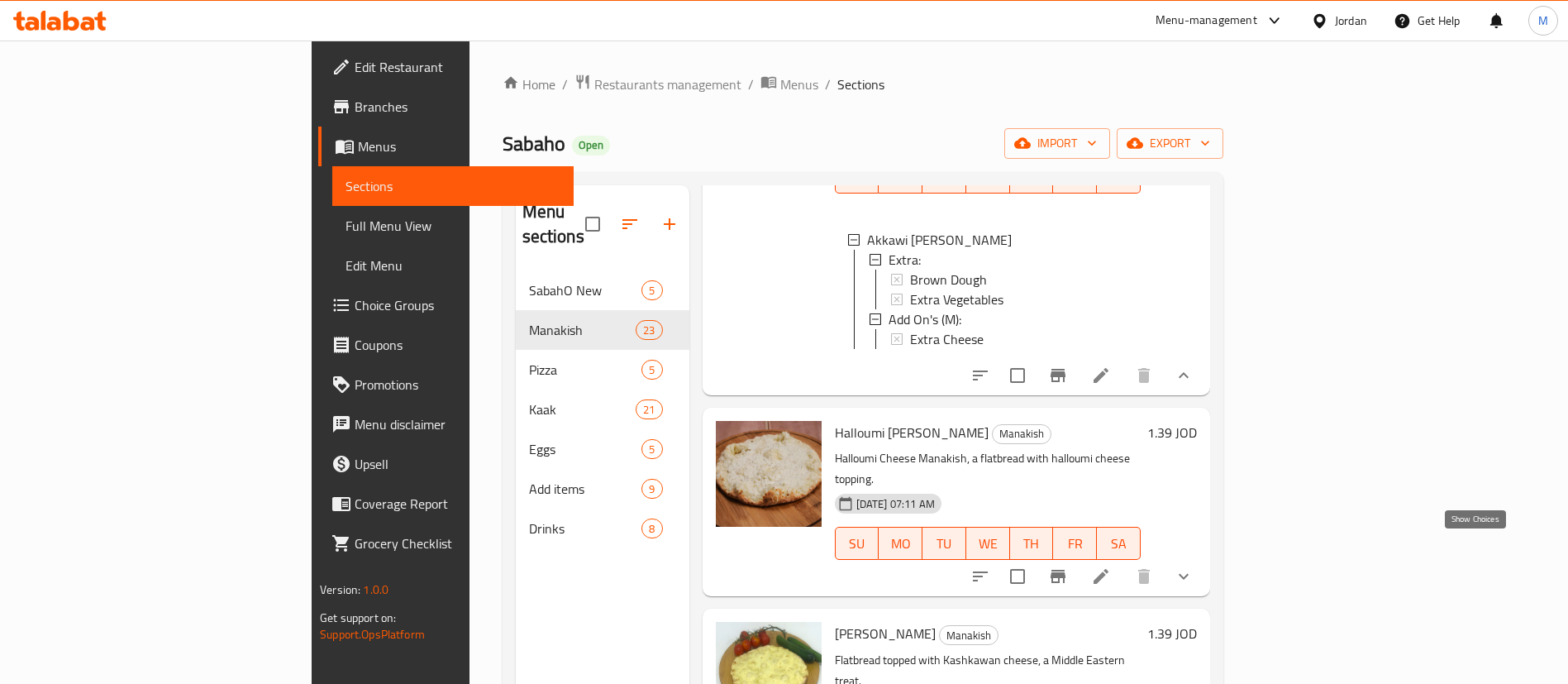
click at [1194, 566] on icon "show more" at bounding box center [1184, 575] width 20 height 20
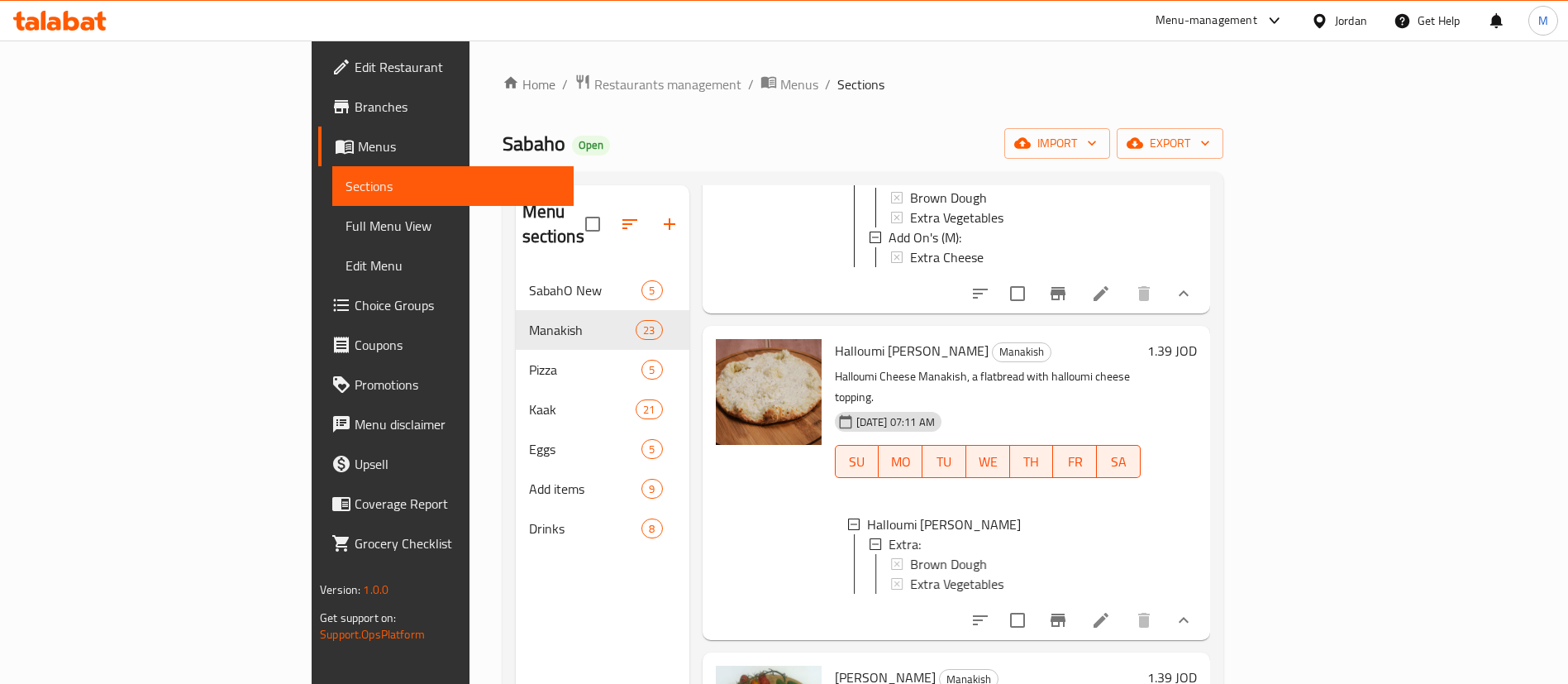
scroll to position [868, 0]
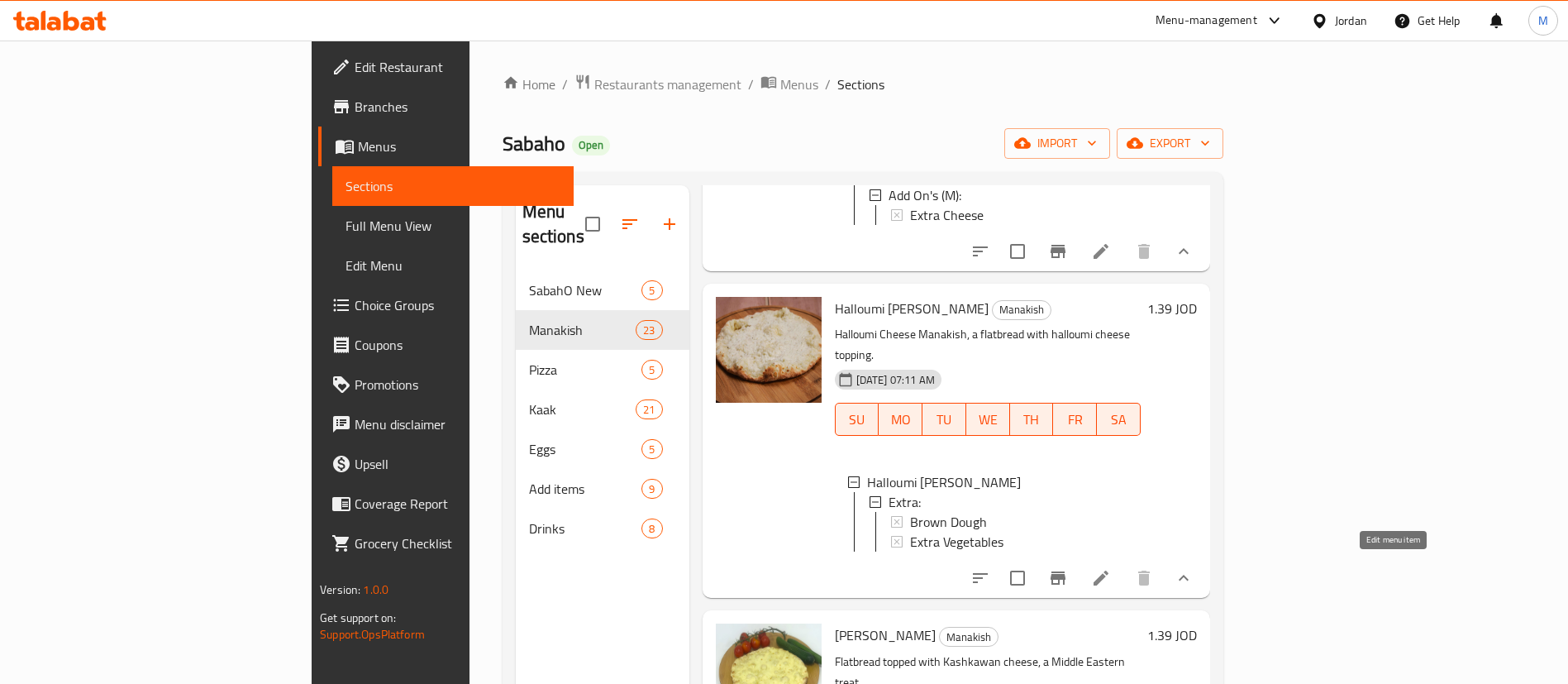
click at [1111, 577] on icon at bounding box center [1100, 577] width 20 height 20
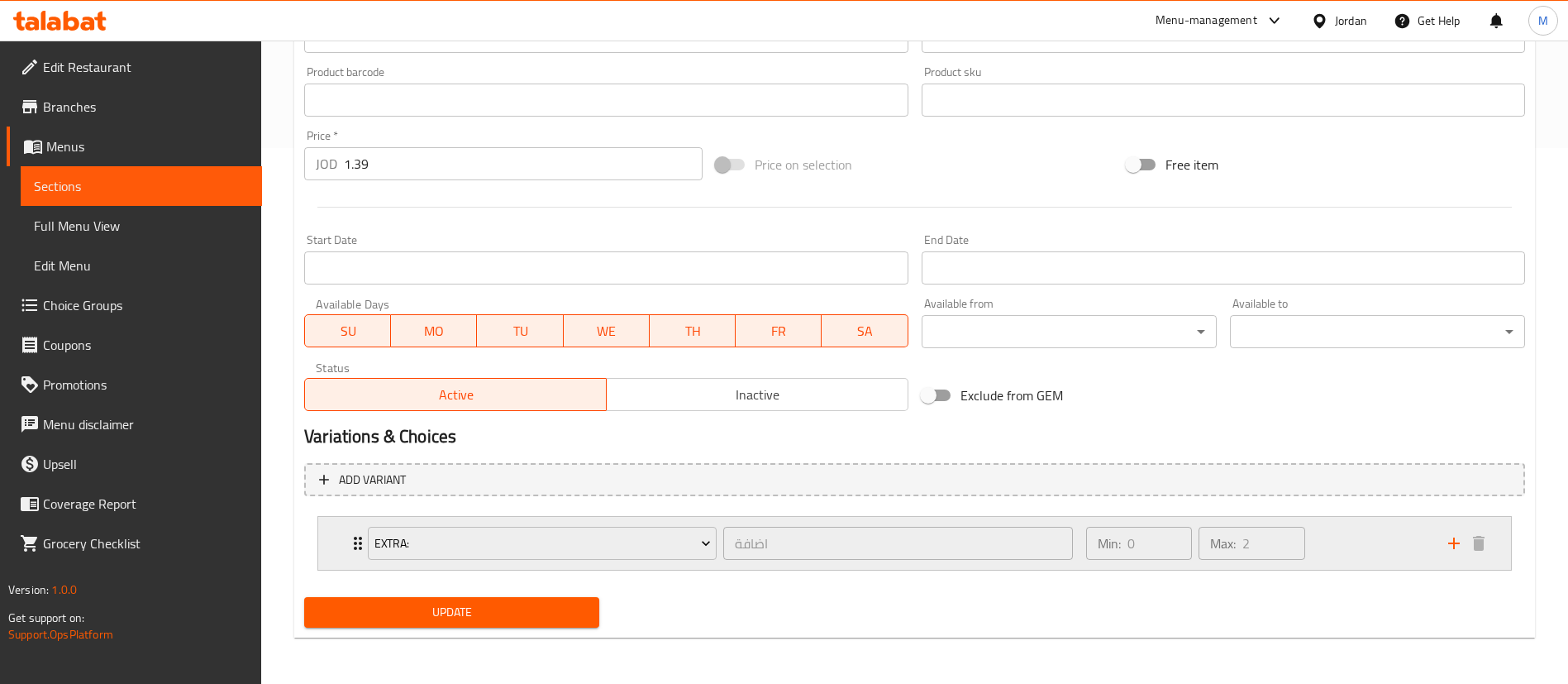
click at [1331, 552] on div "Min: 0 ​ Max: 2 ​" at bounding box center [1257, 543] width 362 height 53
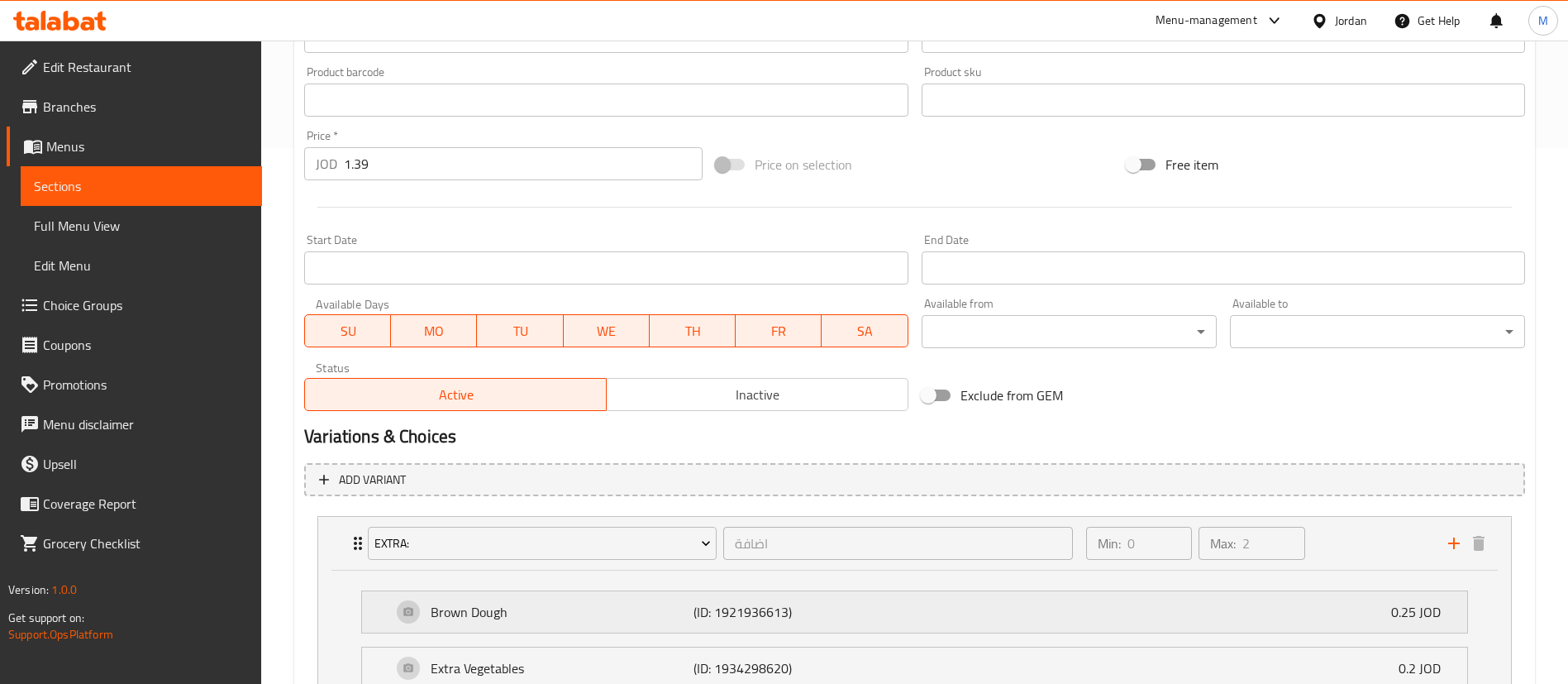
click at [994, 607] on div "Brown Dough (ID: 1921936613) 0.25 JOD" at bounding box center [920, 612] width 1056 height 42
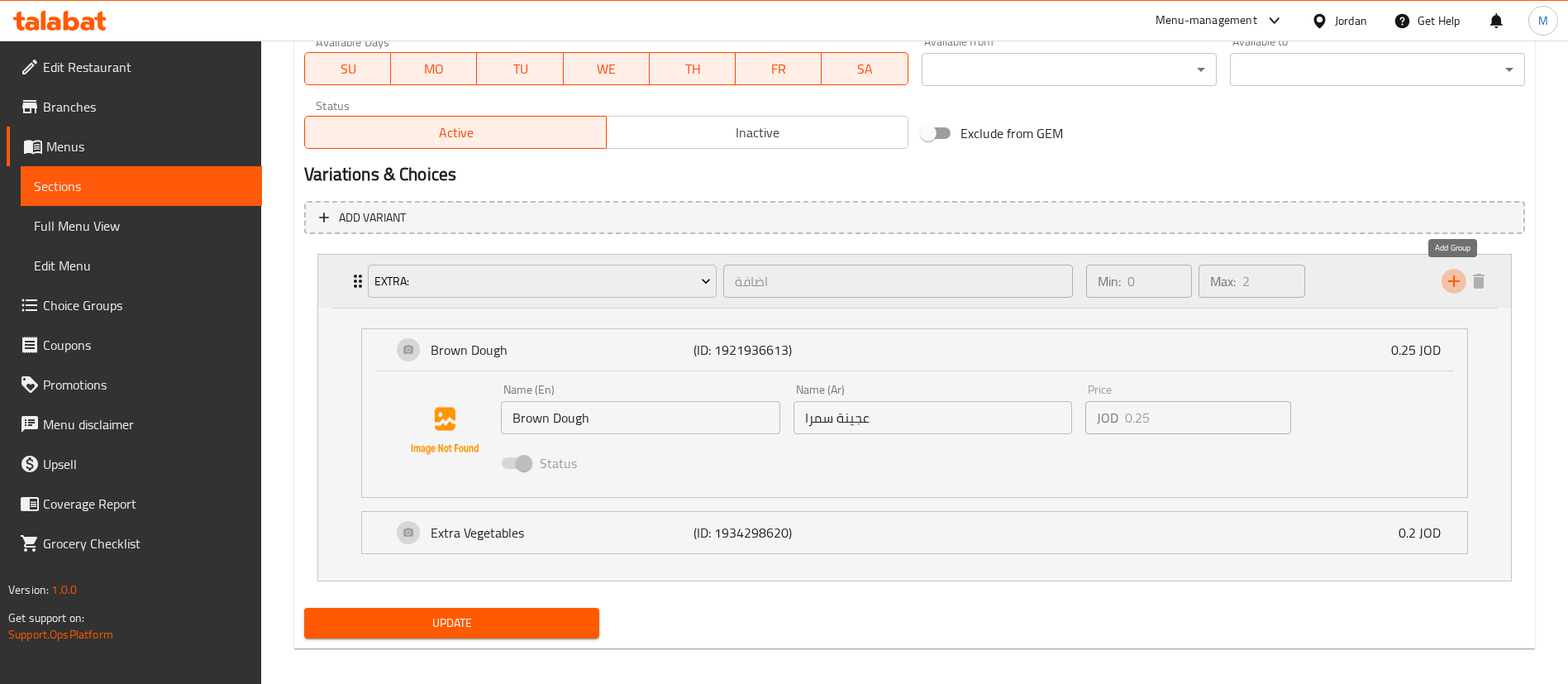
click at [1450, 283] on icon "add" at bounding box center [1453, 281] width 20 height 20
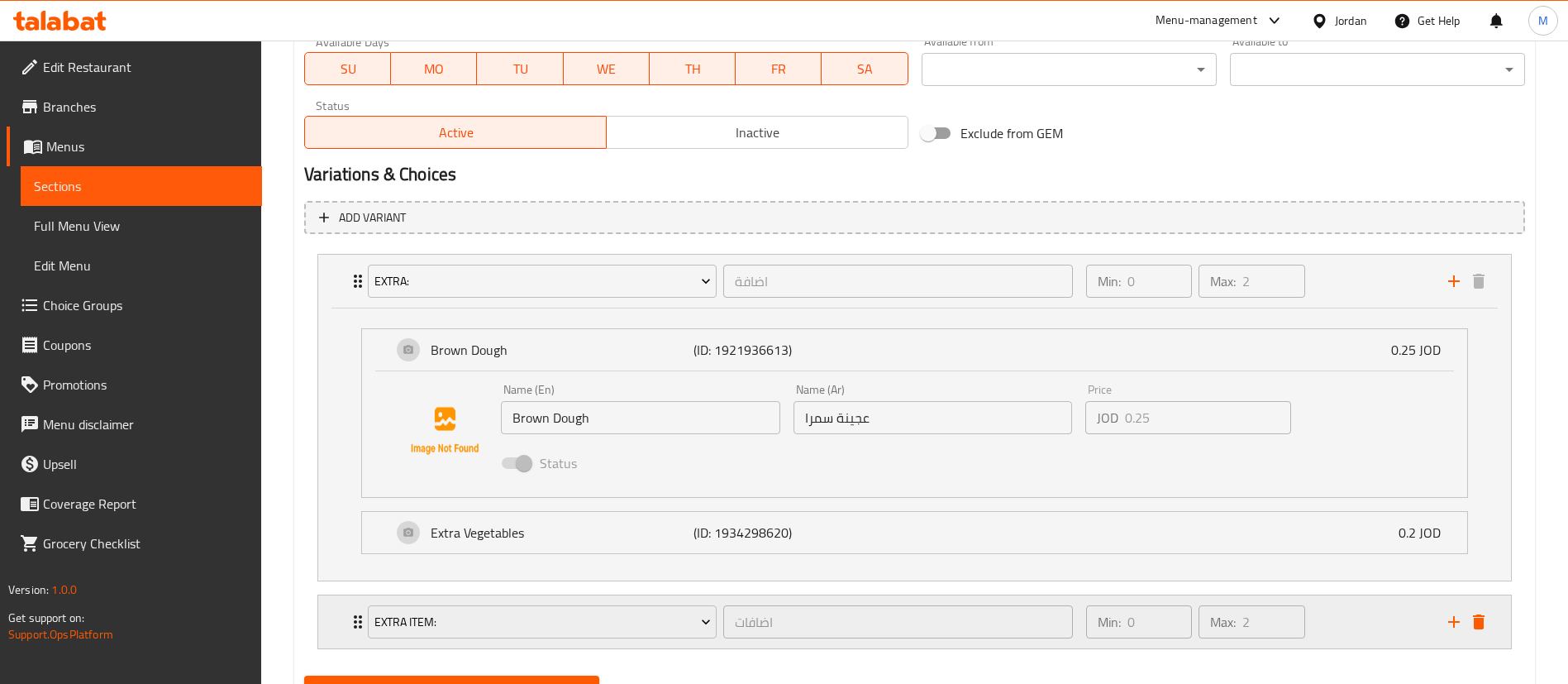
click at [663, 644] on div "Extra item: اضافات ​" at bounding box center [720, 622] width 725 height 53
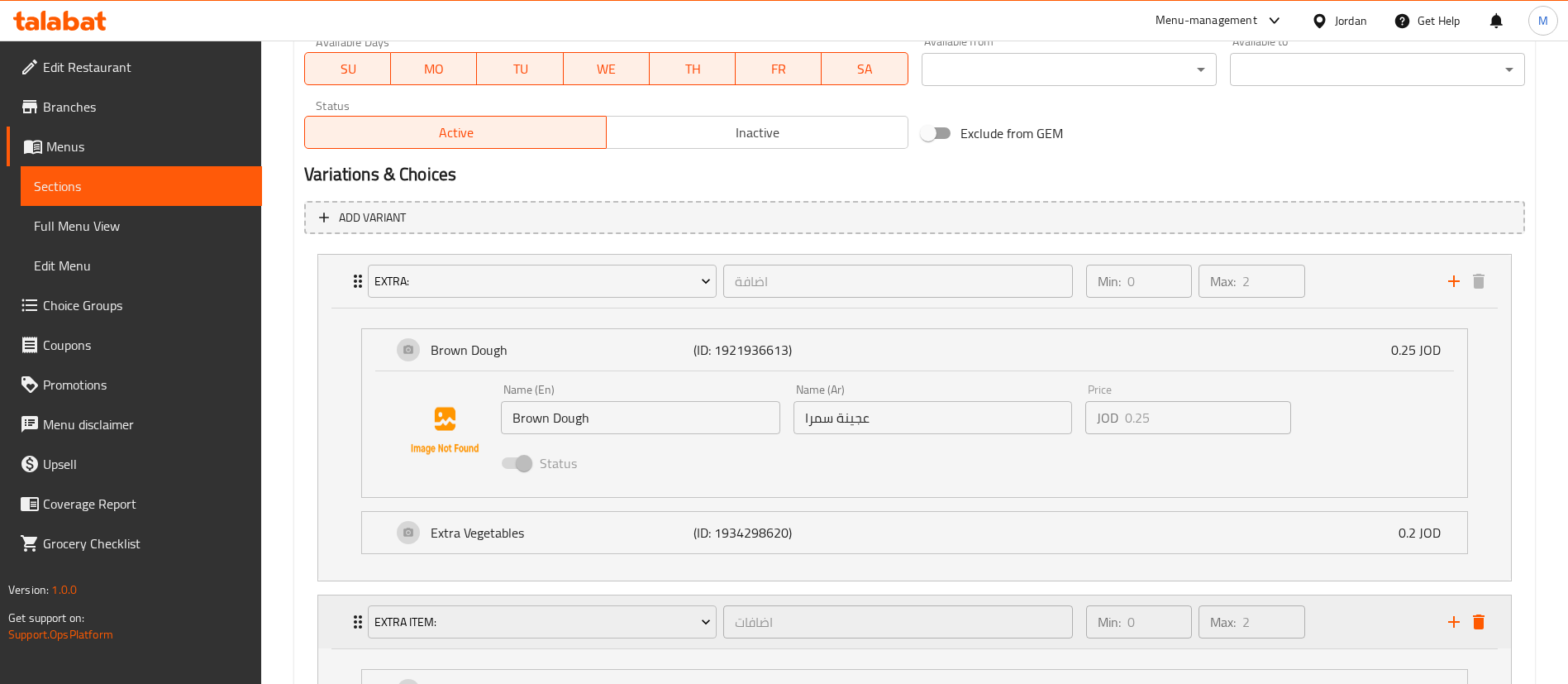
click at [662, 639] on div "Extra item:" at bounding box center [542, 621] width 356 height 40
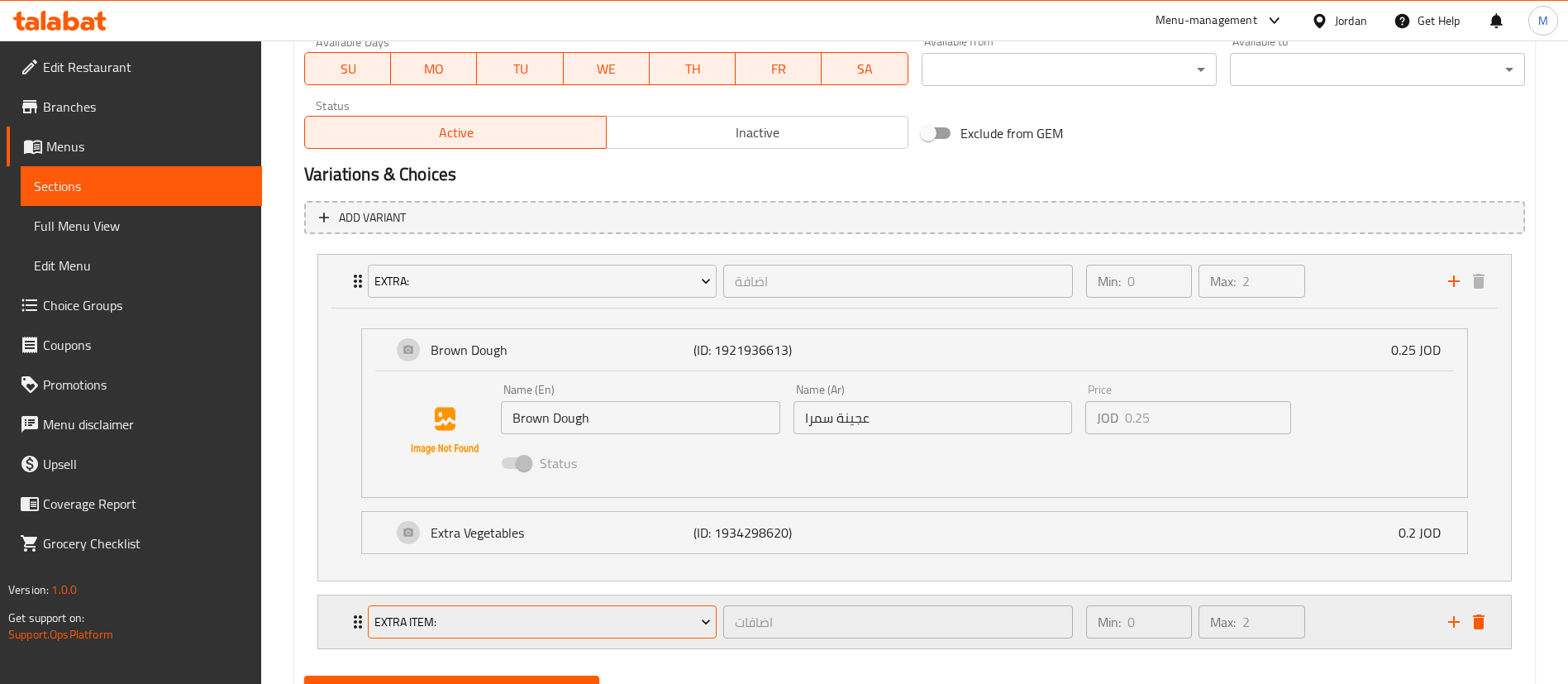
click at [666, 612] on span "Extra item:" at bounding box center [542, 622] width 337 height 20
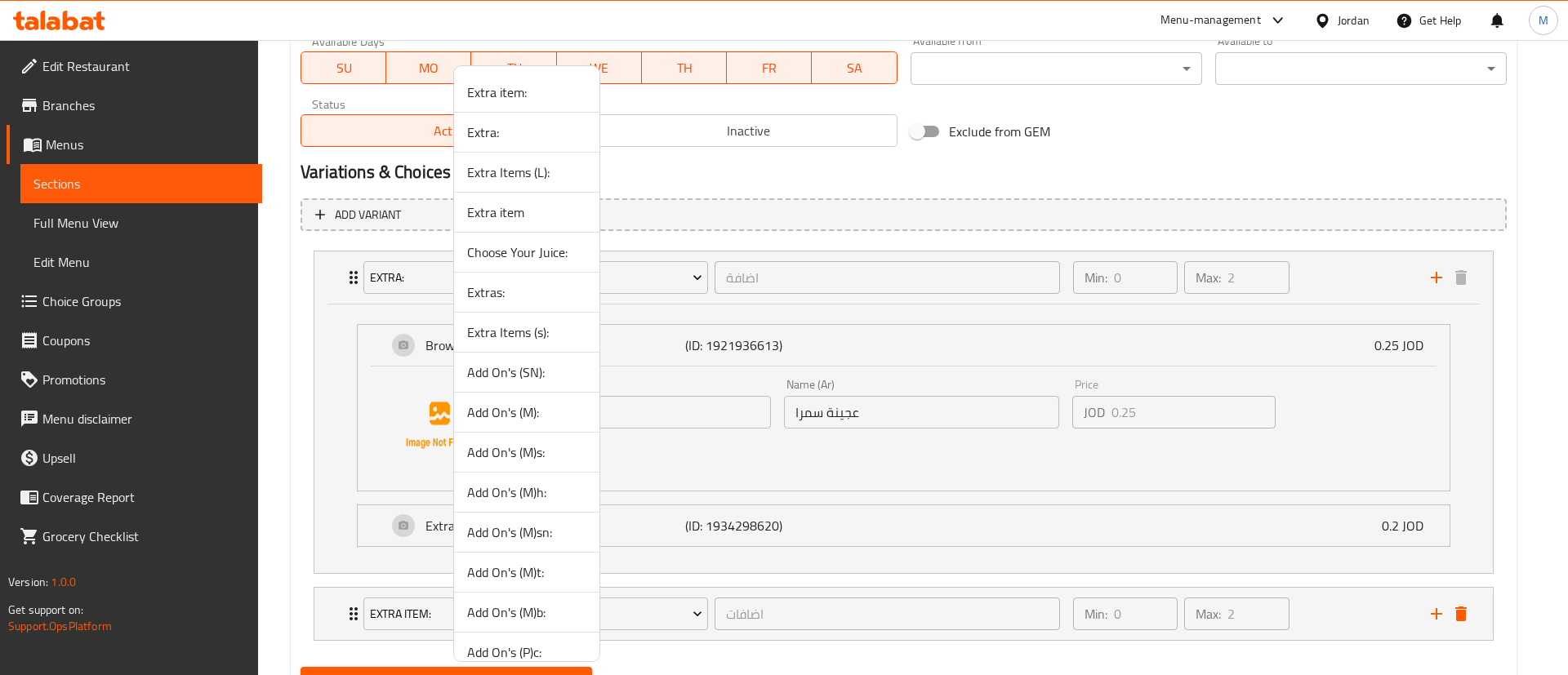
click at [1043, 150] on div at bounding box center [784, 338] width 1568 height 675
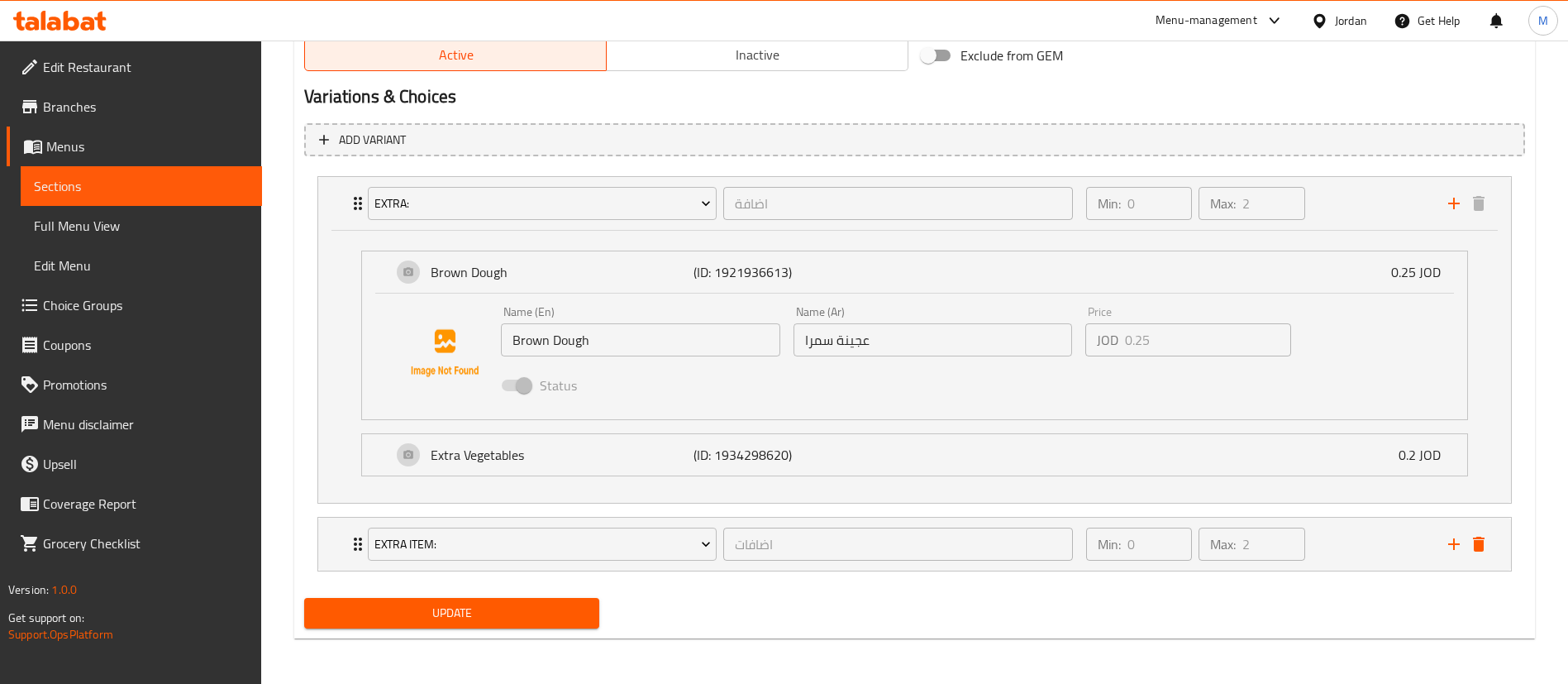
scroll to position [877, 0]
click at [1347, 554] on div "Min: 0 ​ Max: 2 ​" at bounding box center [1257, 543] width 362 height 53
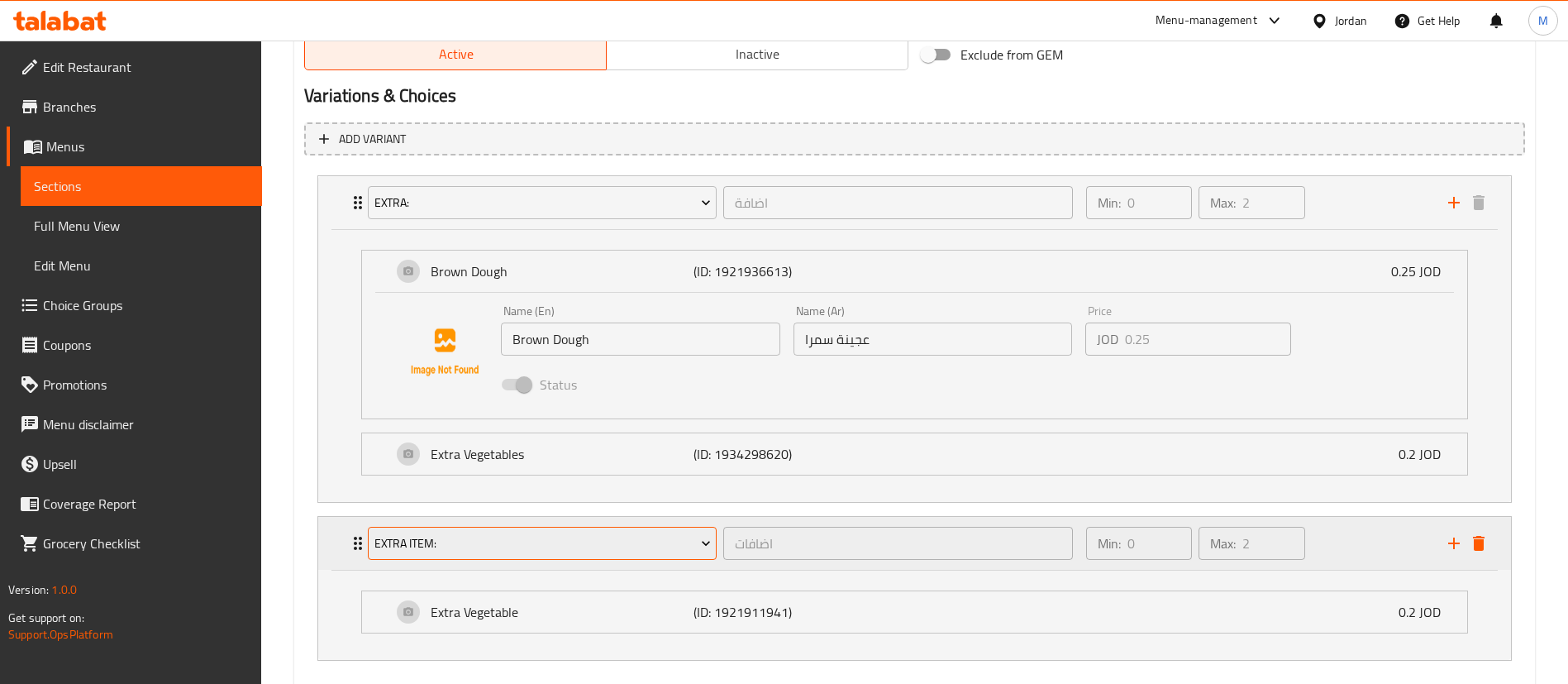
click at [682, 543] on span "Extra item:" at bounding box center [542, 543] width 337 height 20
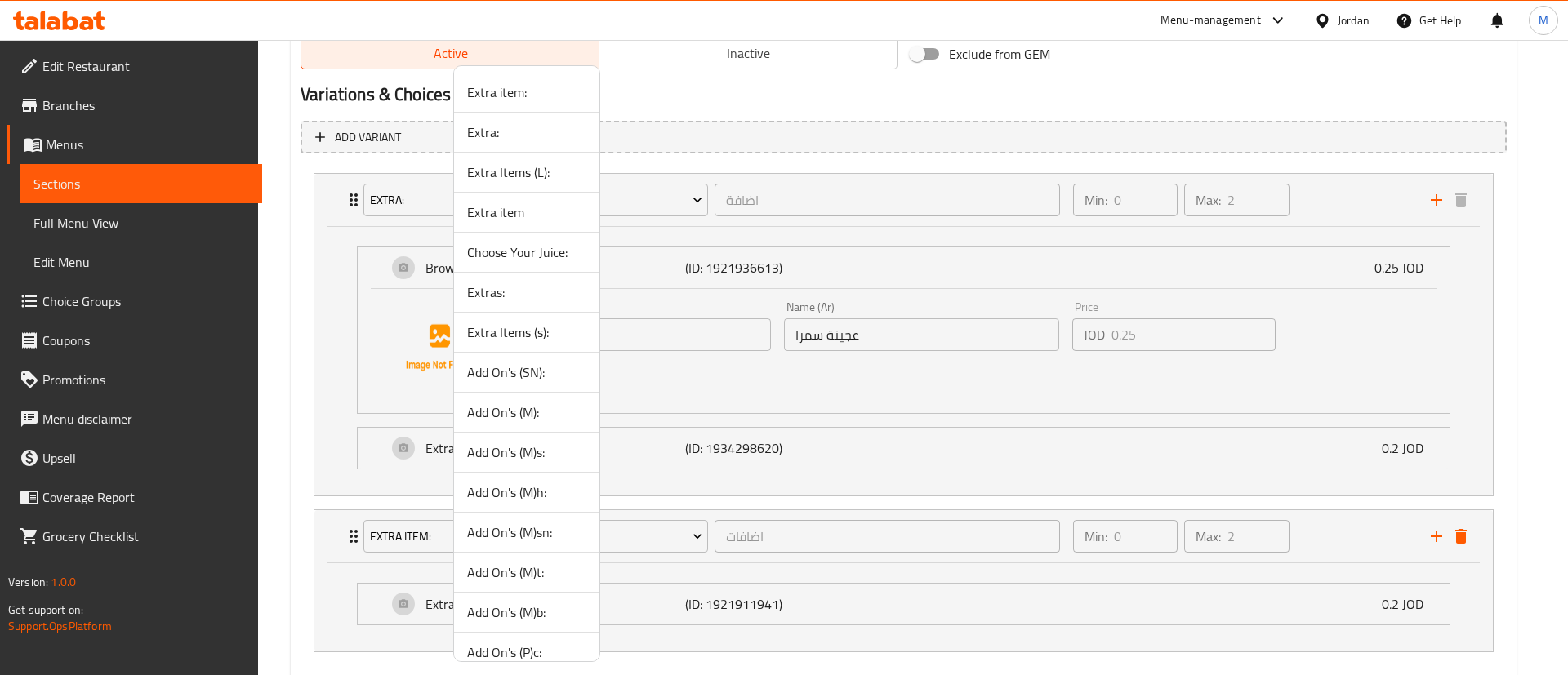
click at [541, 411] on span "Add On's (M):" at bounding box center [526, 411] width 119 height 19
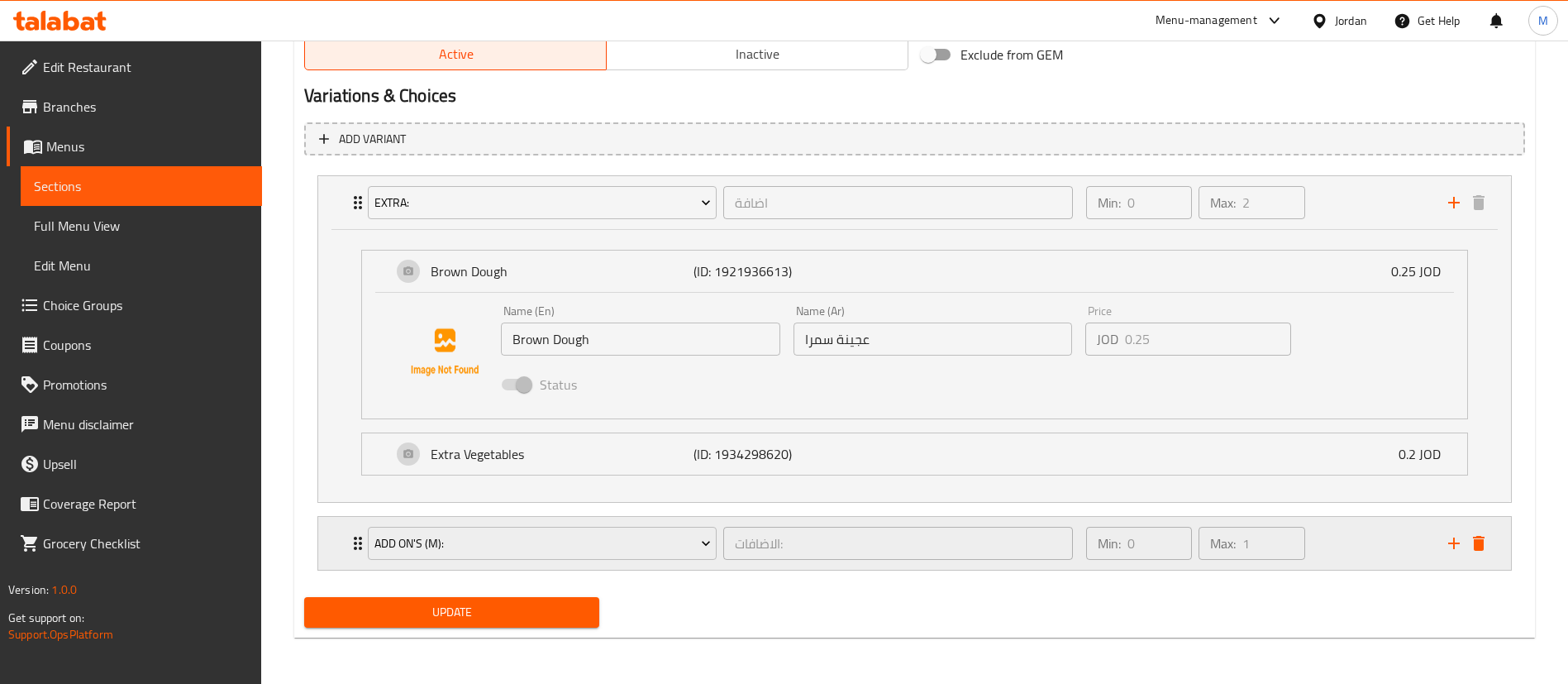
click at [1405, 535] on div "Min: 0 ​ Max: 1 ​" at bounding box center [1257, 543] width 362 height 53
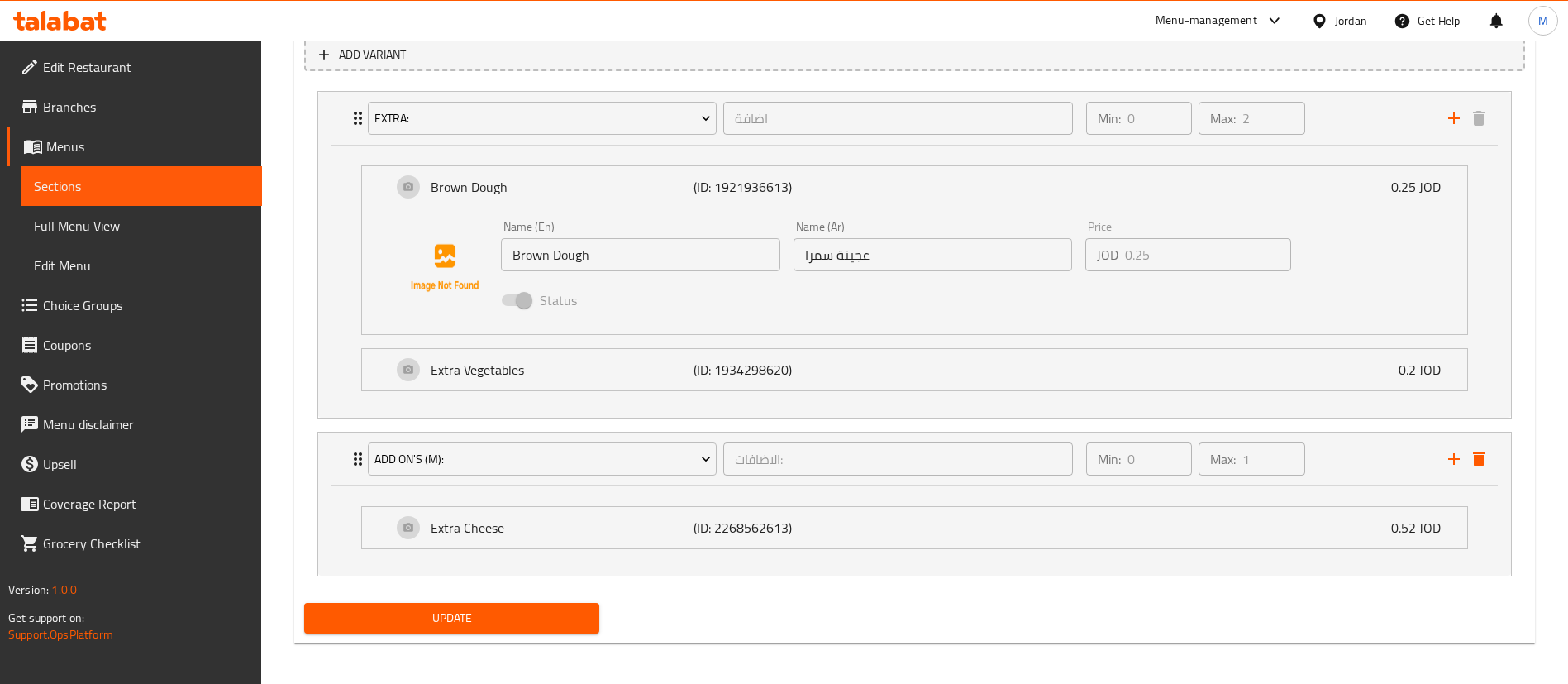
scroll to position [967, 0]
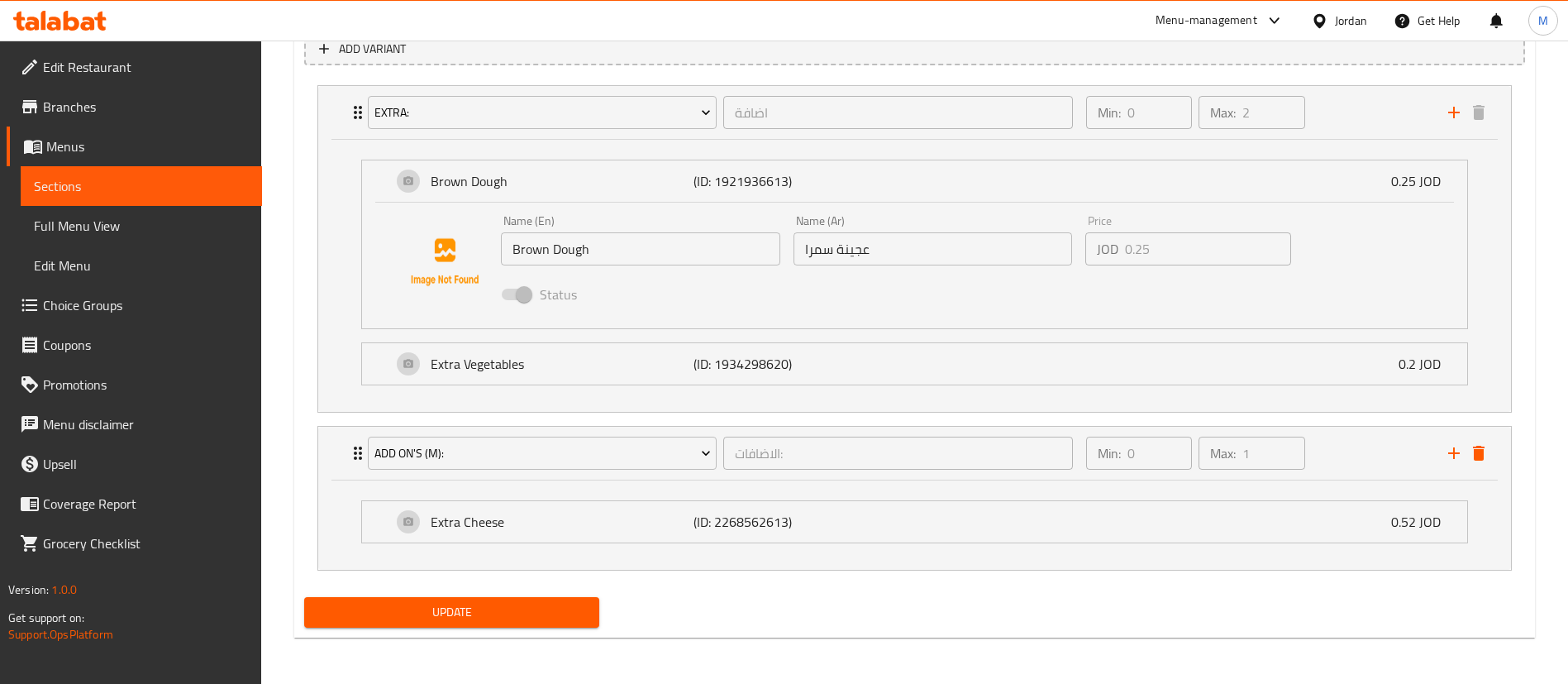
click at [561, 618] on span "Update" at bounding box center [451, 612] width 269 height 20
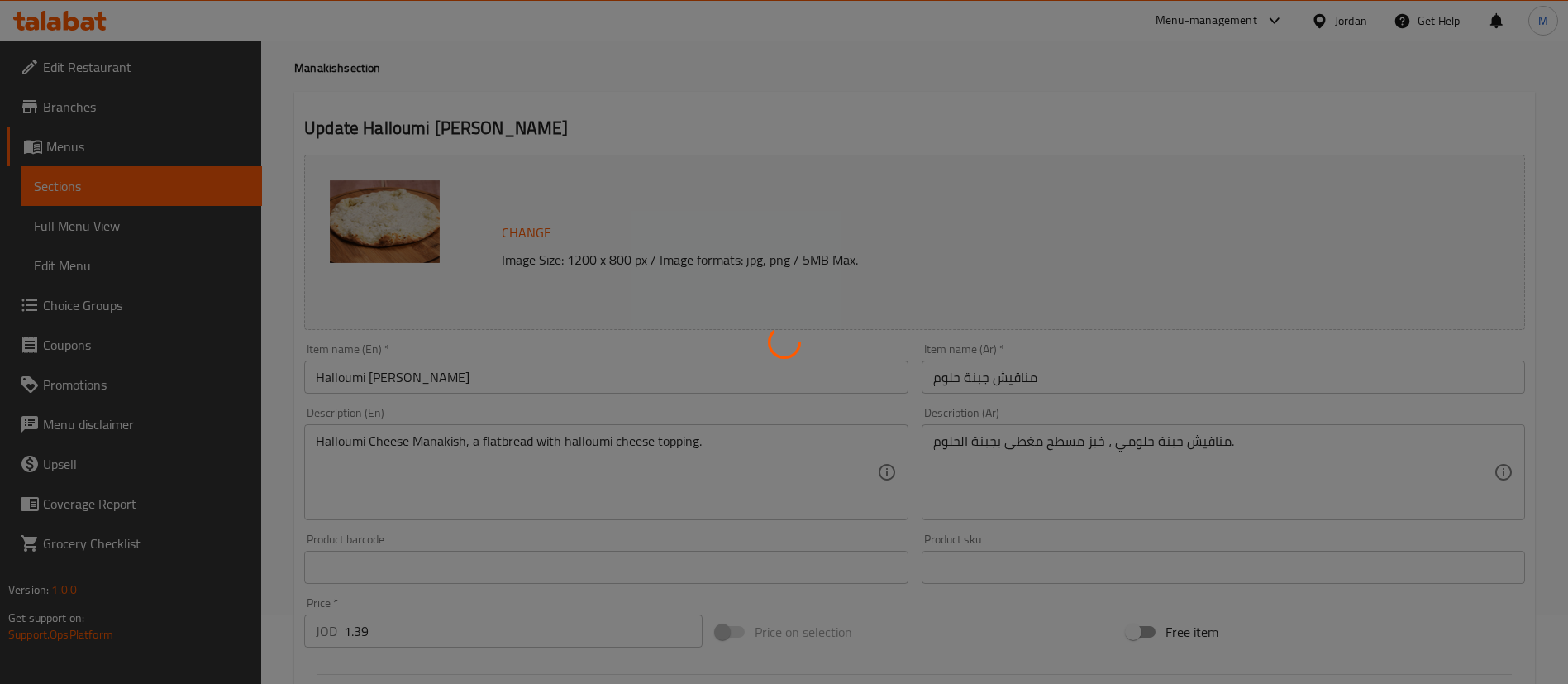
scroll to position [0, 0]
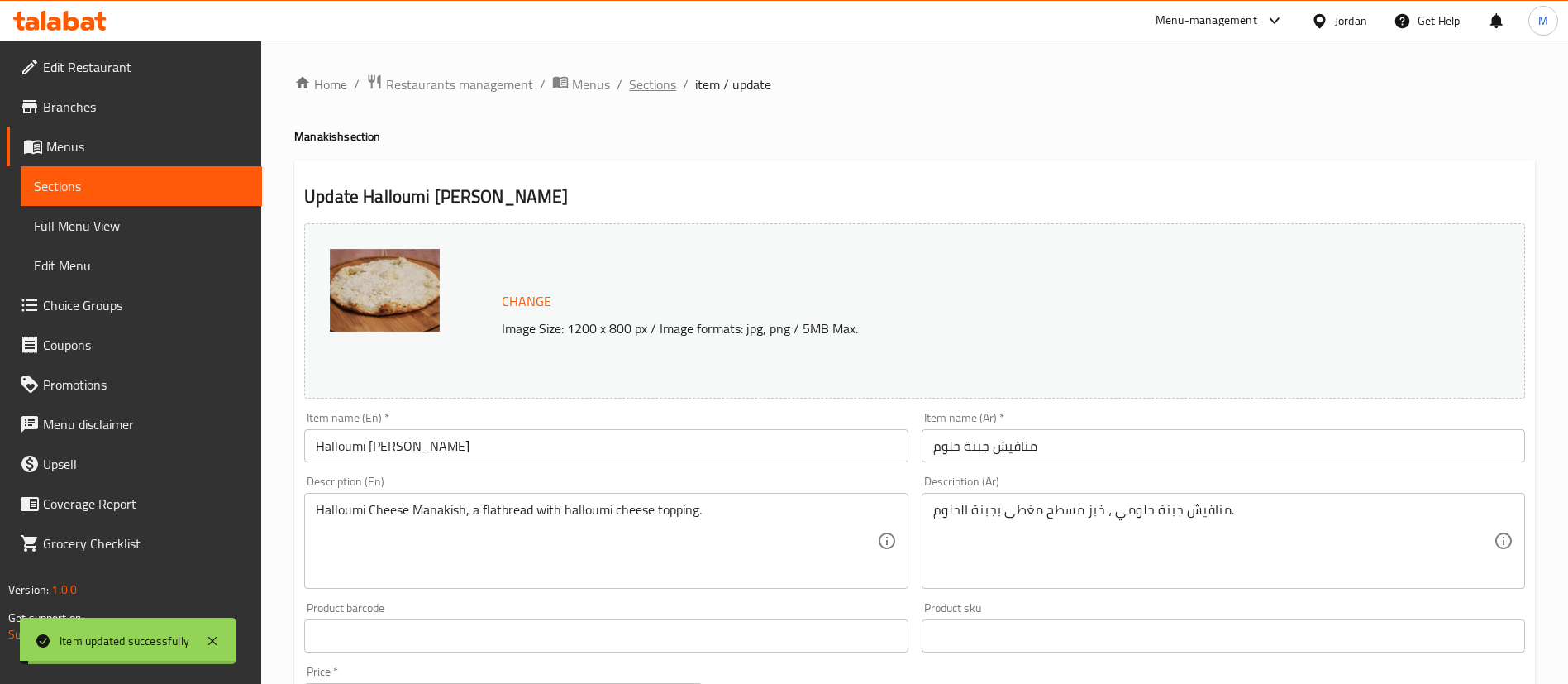
click at [663, 83] on span "Sections" at bounding box center [652, 84] width 48 height 20
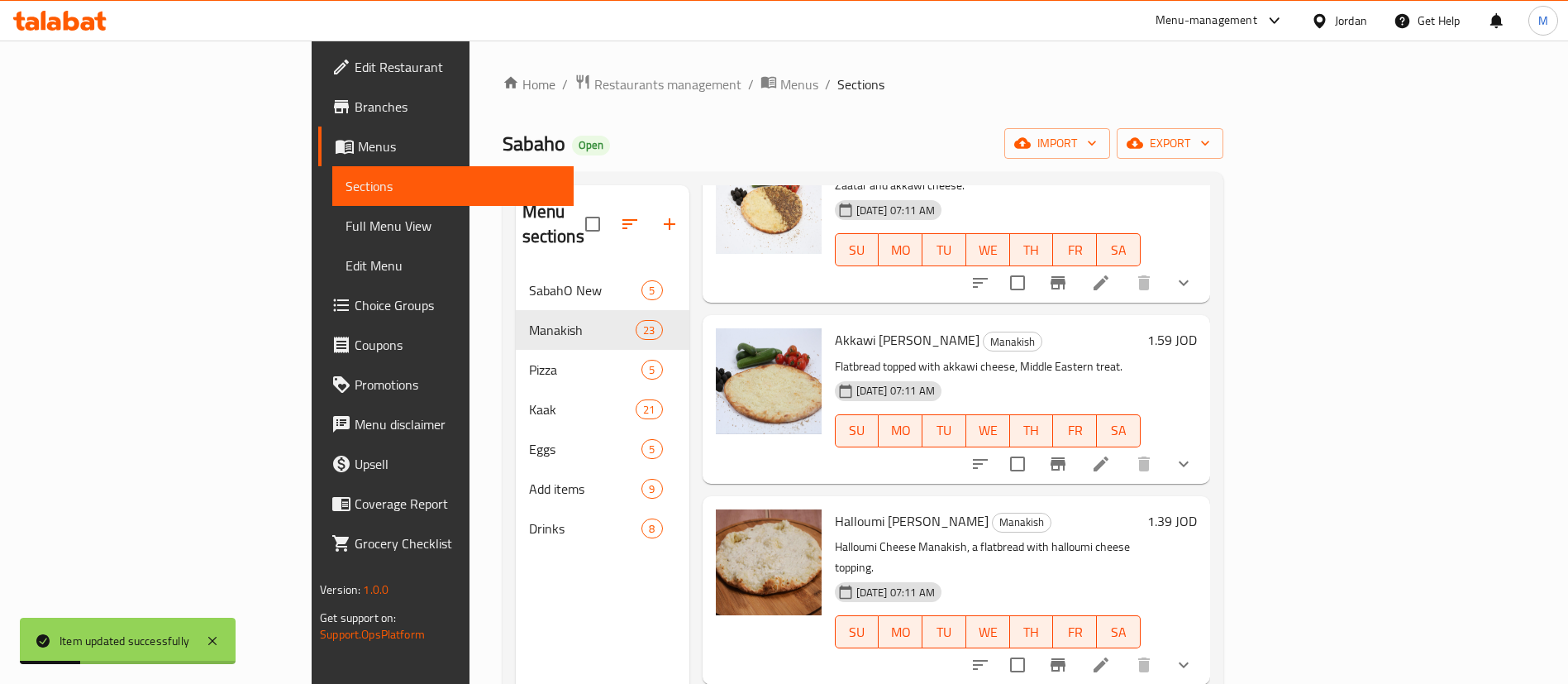
scroll to position [496, 0]
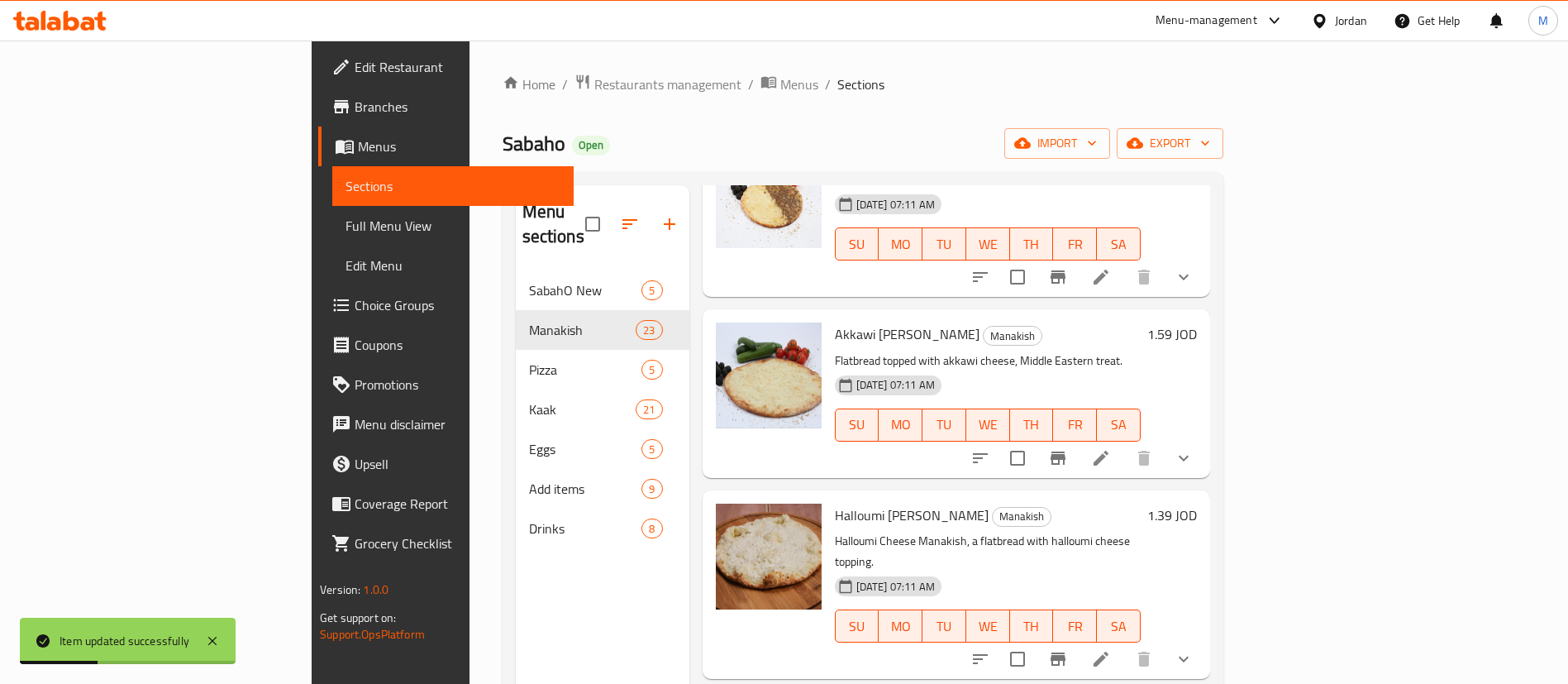
click at [1194, 448] on icon "show more" at bounding box center [1184, 457] width 20 height 20
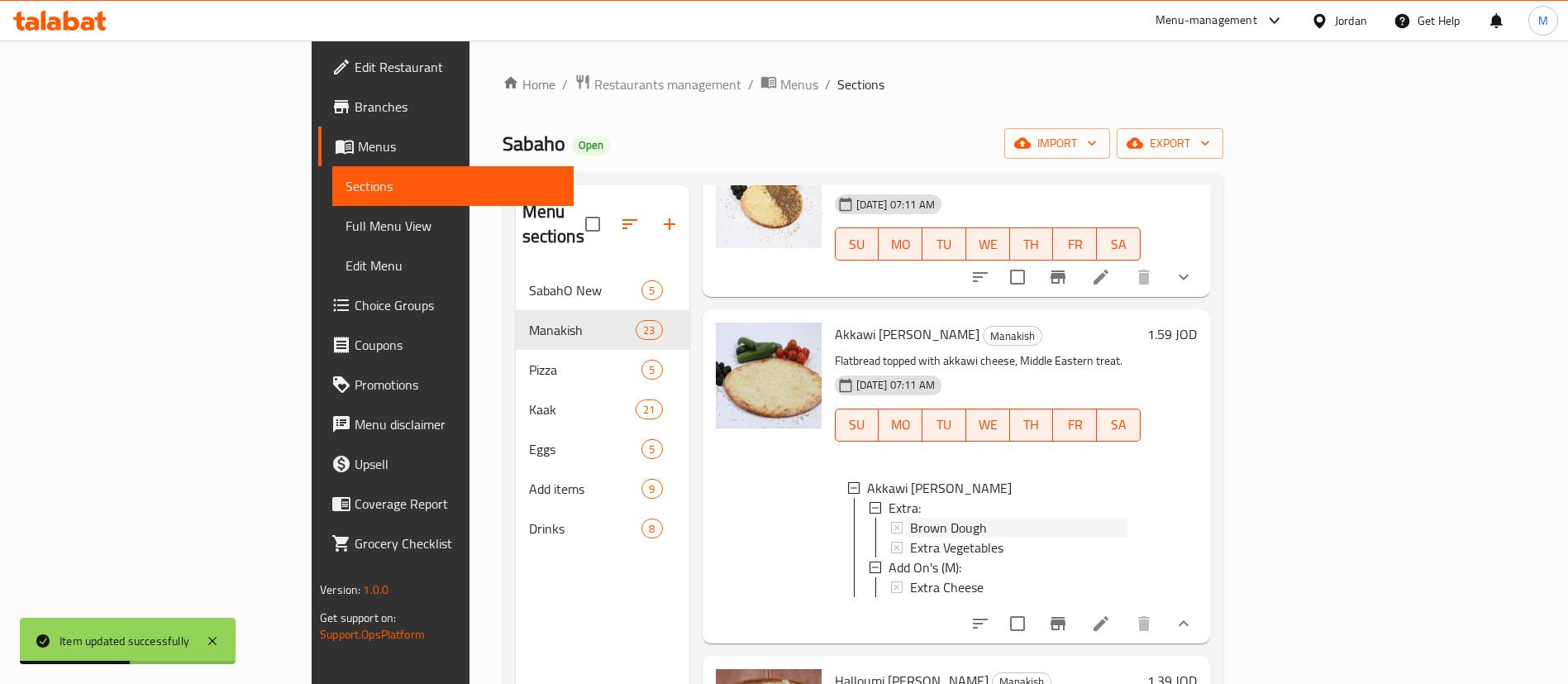
click at [963, 518] on div "Brown Dough" at bounding box center [1019, 527] width 217 height 20
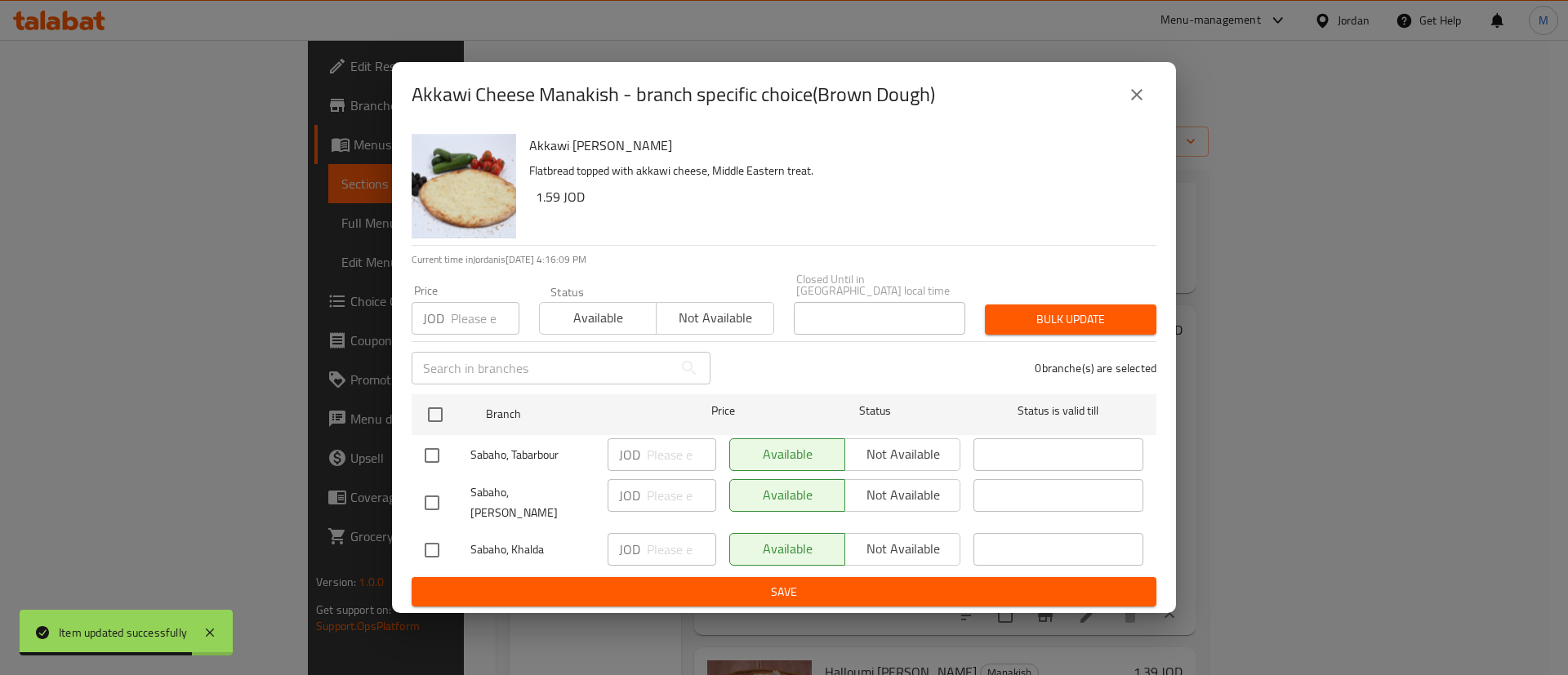
click at [1143, 105] on icon "close" at bounding box center [1136, 94] width 19 height 19
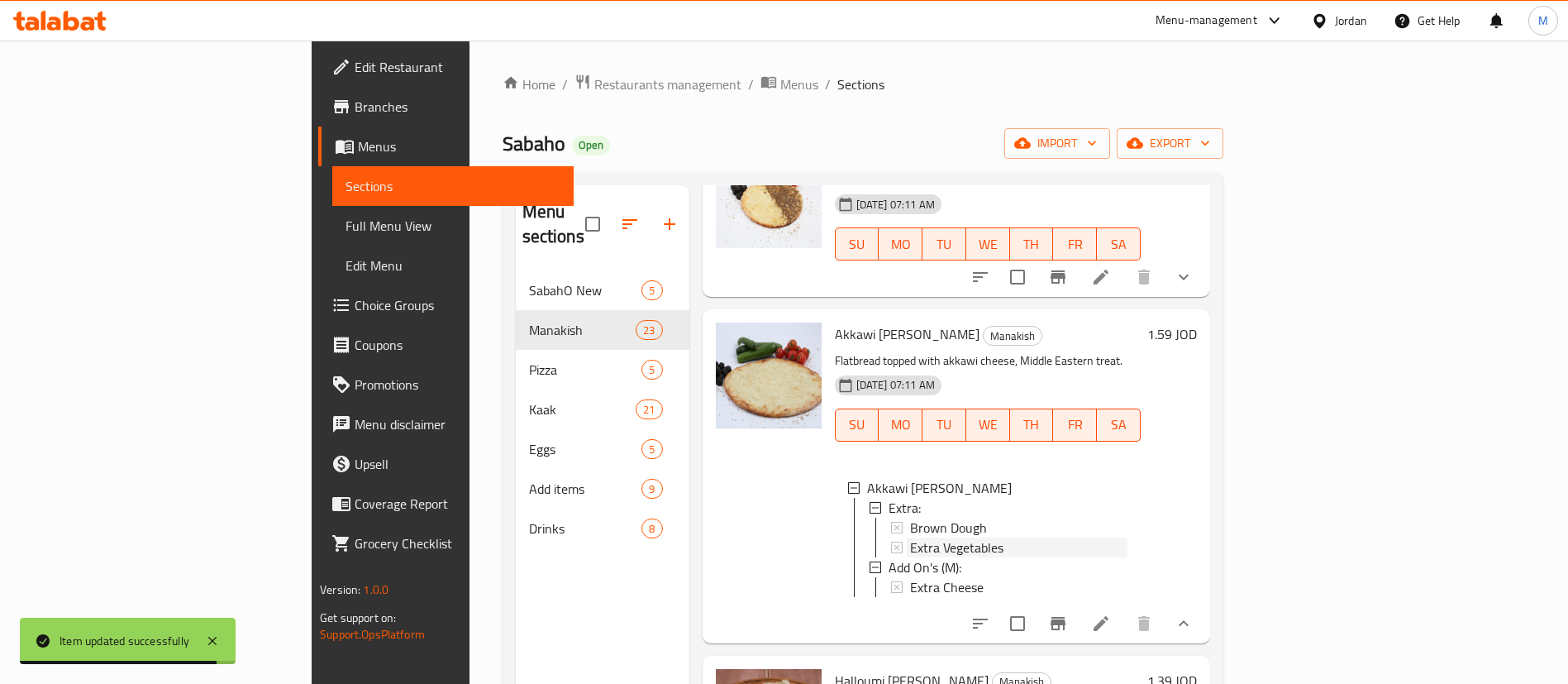
click at [911, 537] on span "Extra Vegetables" at bounding box center [957, 547] width 93 height 20
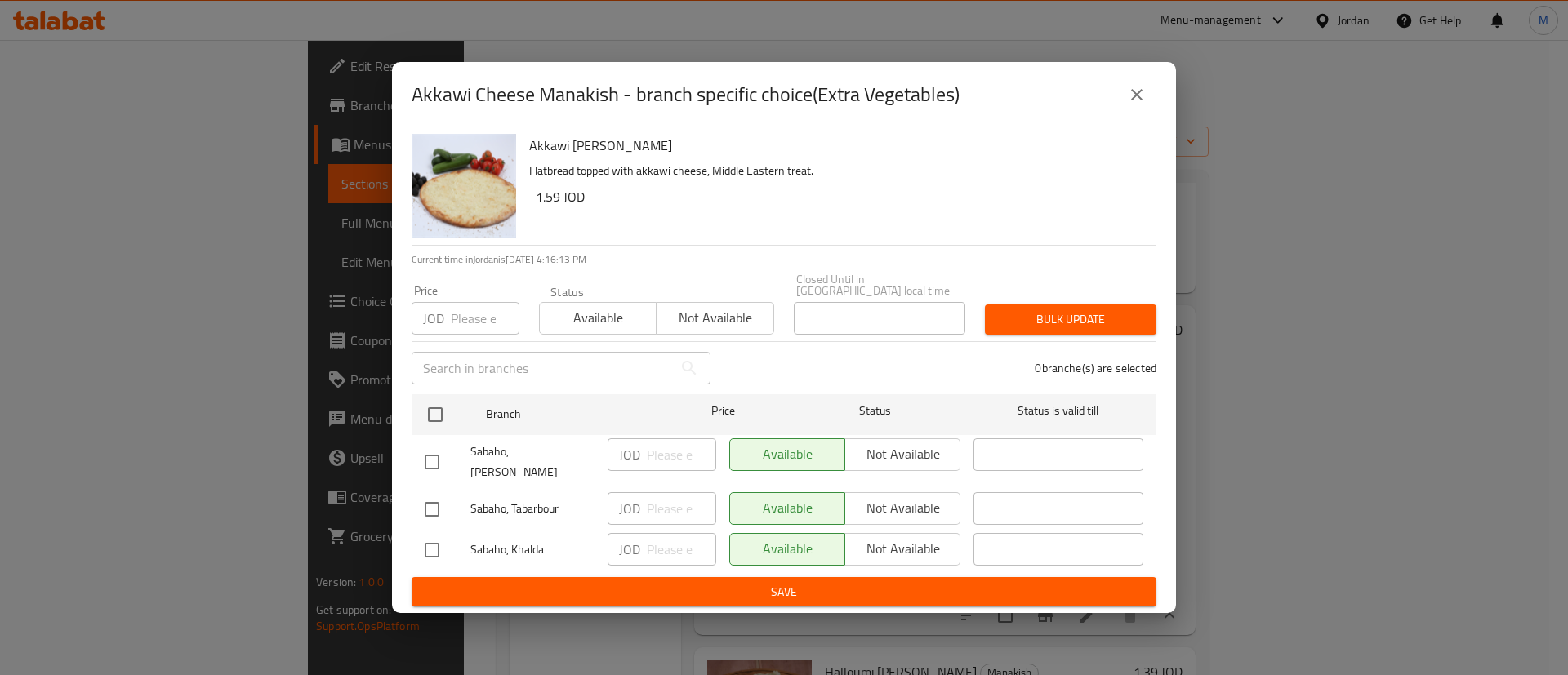
click at [1137, 100] on icon "close" at bounding box center [1136, 95] width 12 height 12
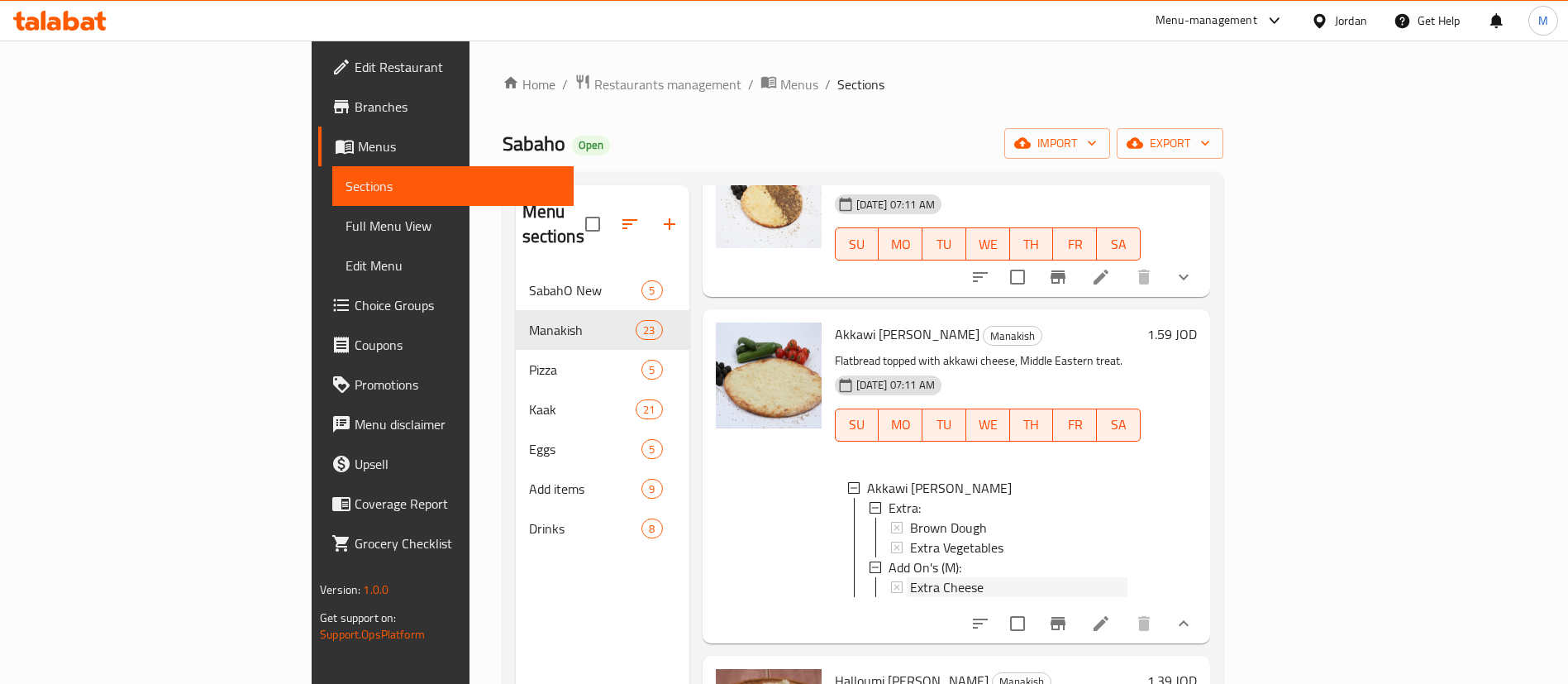
click at [969, 577] on div "Extra Cheese" at bounding box center [1019, 586] width 217 height 20
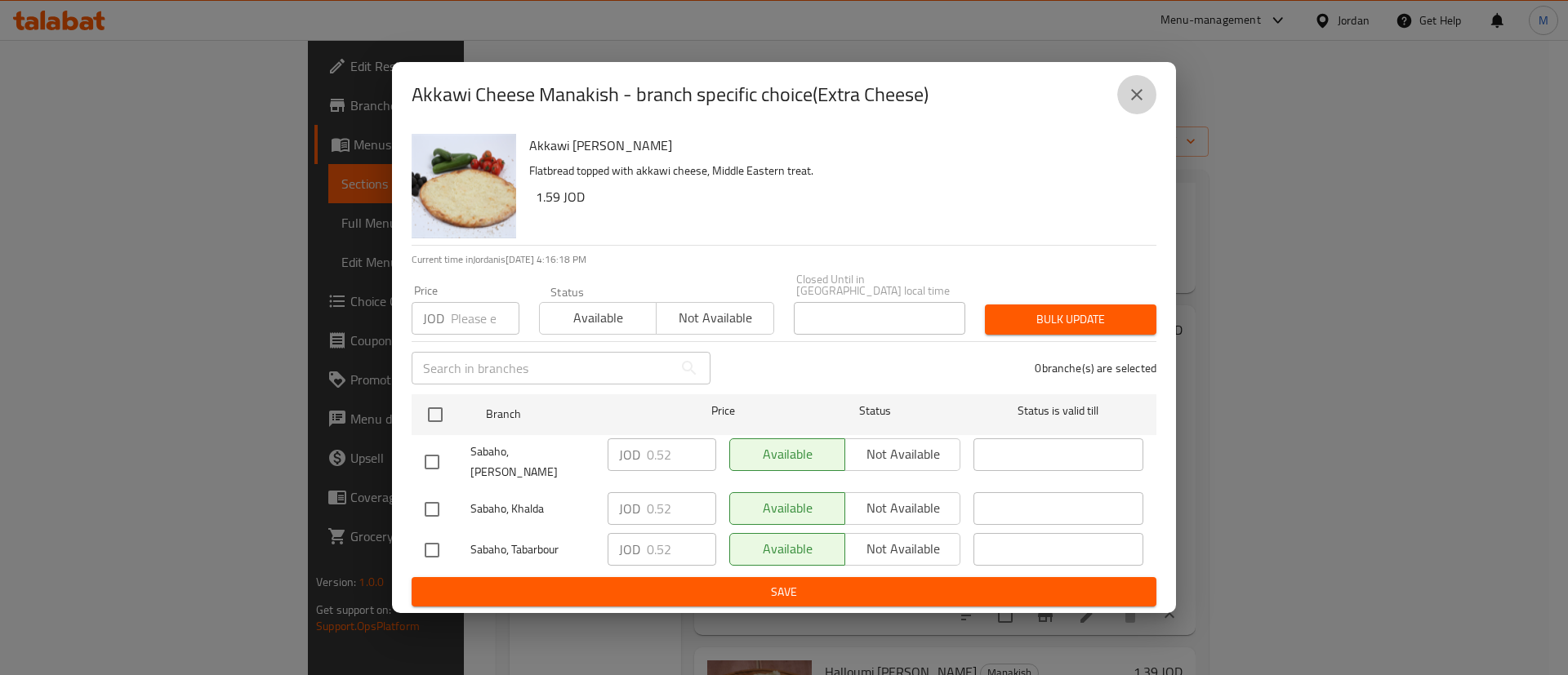
click at [1135, 105] on icon "close" at bounding box center [1136, 94] width 19 height 19
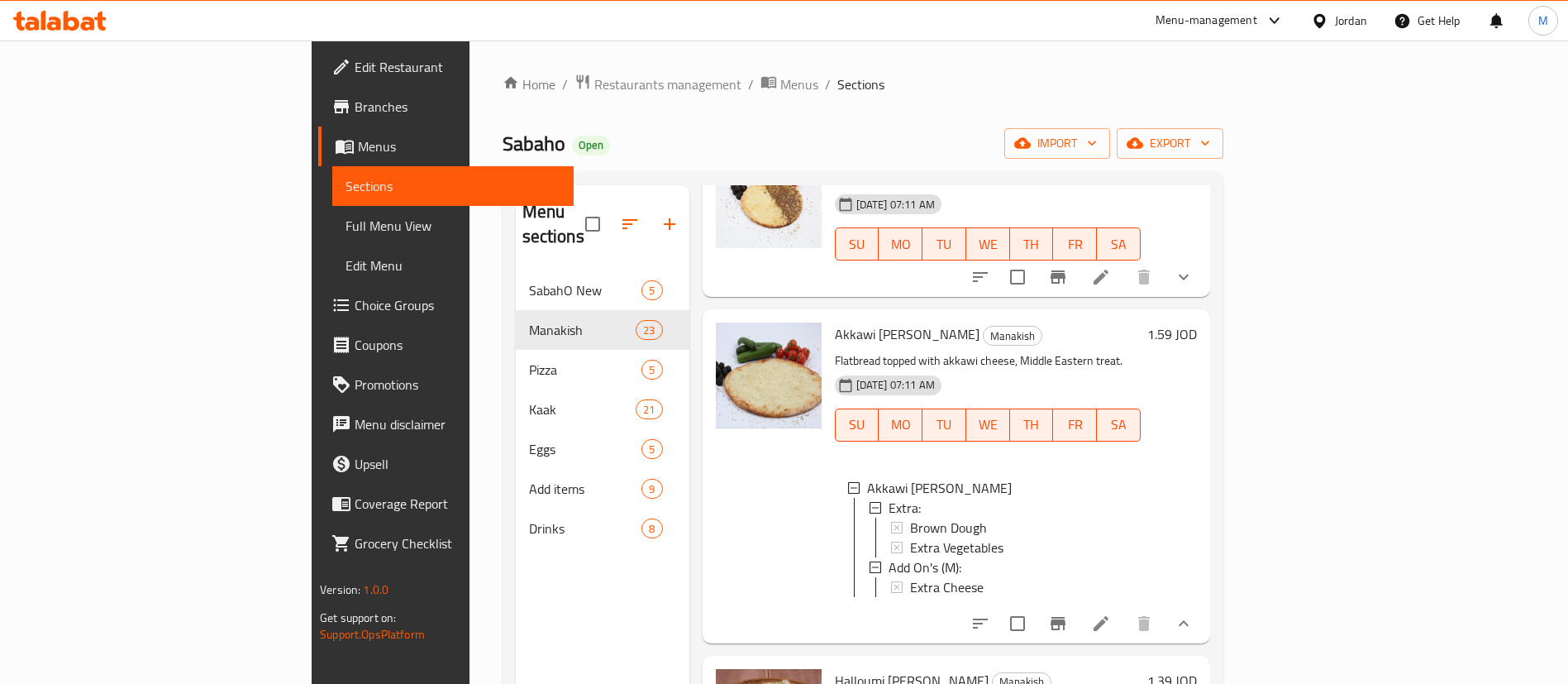
click at [1050, 577] on div "Extra Cheese" at bounding box center [1019, 586] width 217 height 20
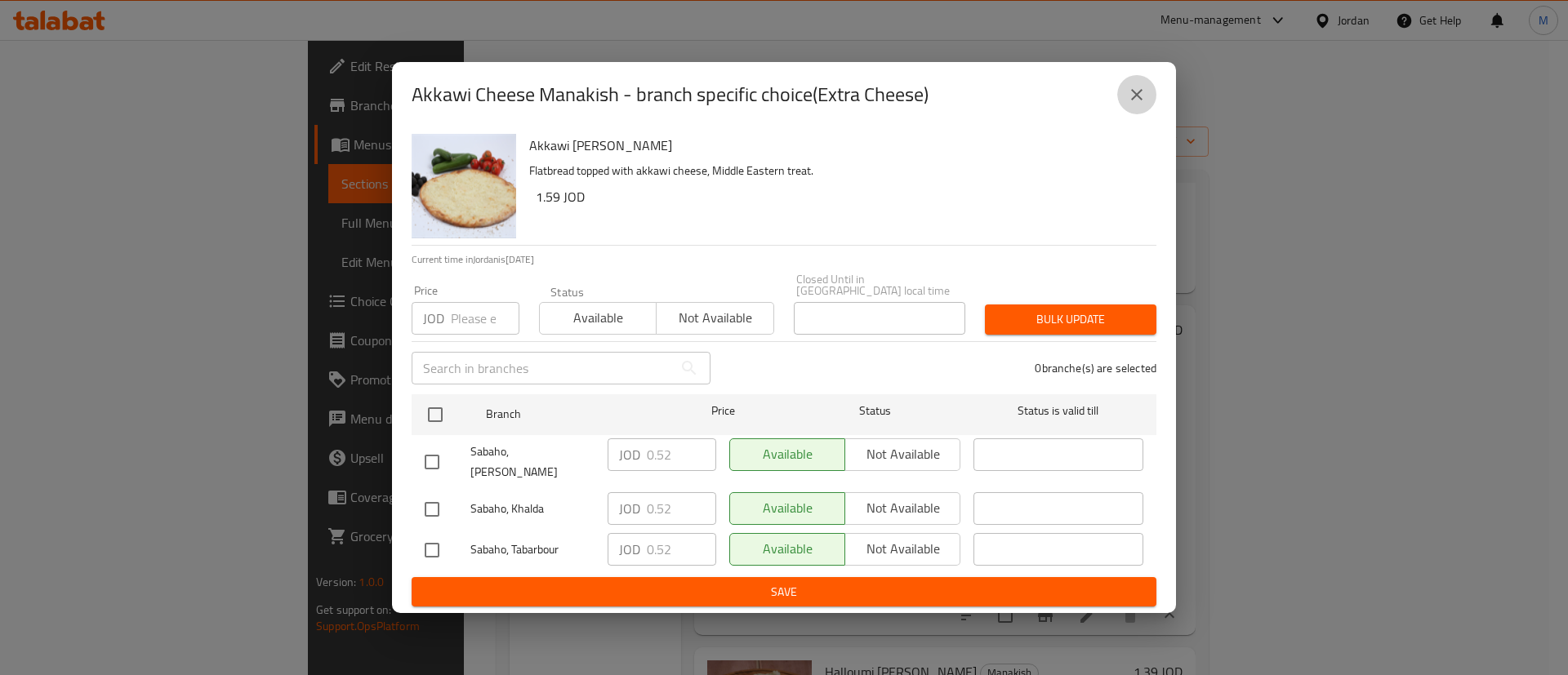
click at [1139, 105] on icon "close" at bounding box center [1136, 94] width 19 height 19
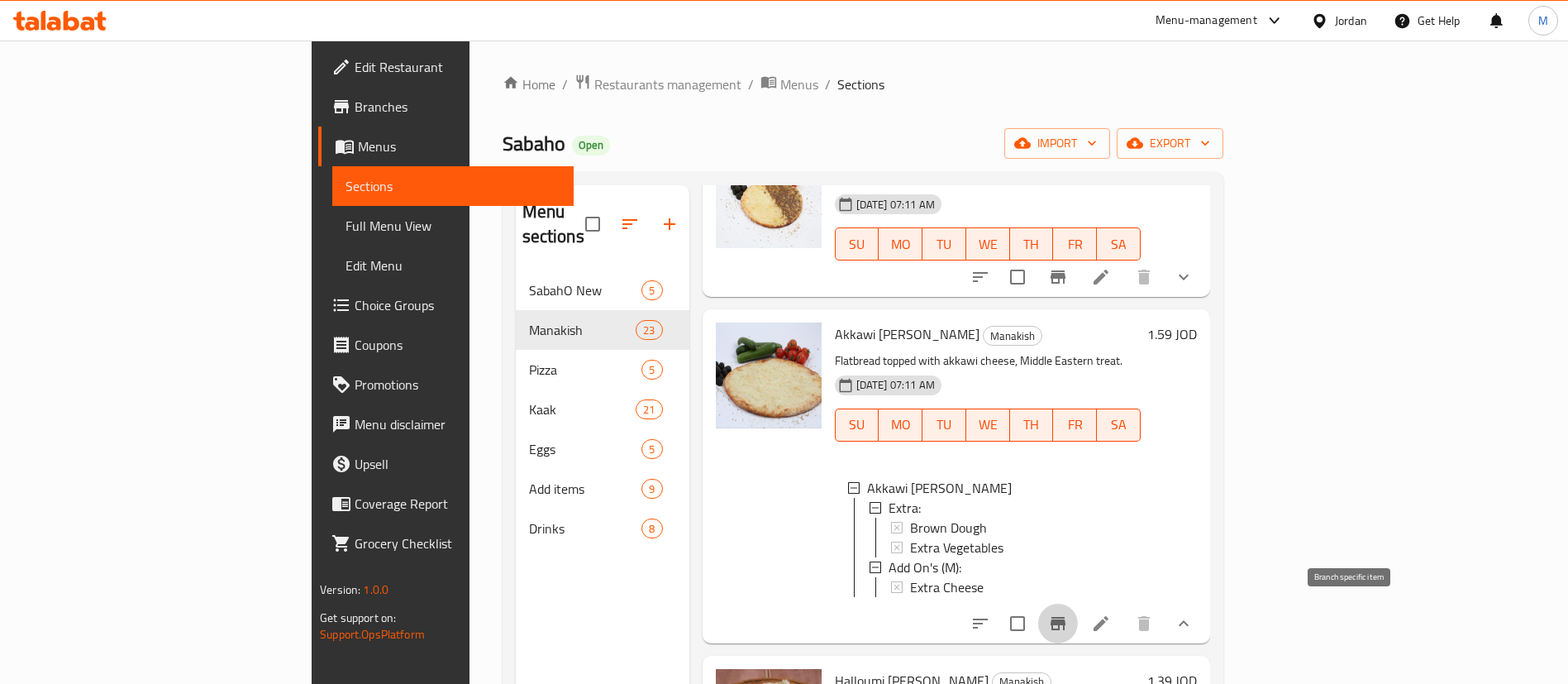
click at [1068, 618] on icon "Branch-specific-item" at bounding box center [1057, 623] width 20 height 20
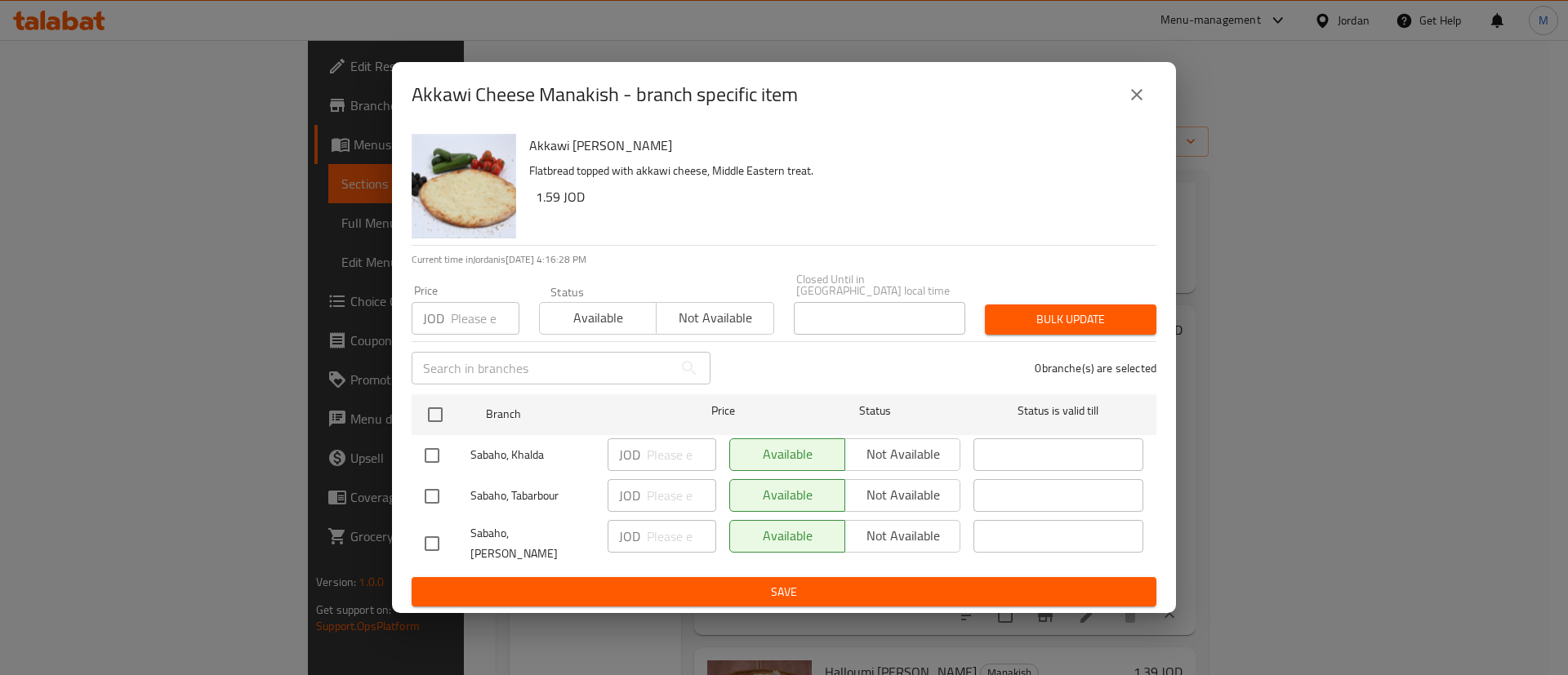
click at [1140, 97] on icon "close" at bounding box center [1136, 94] width 19 height 19
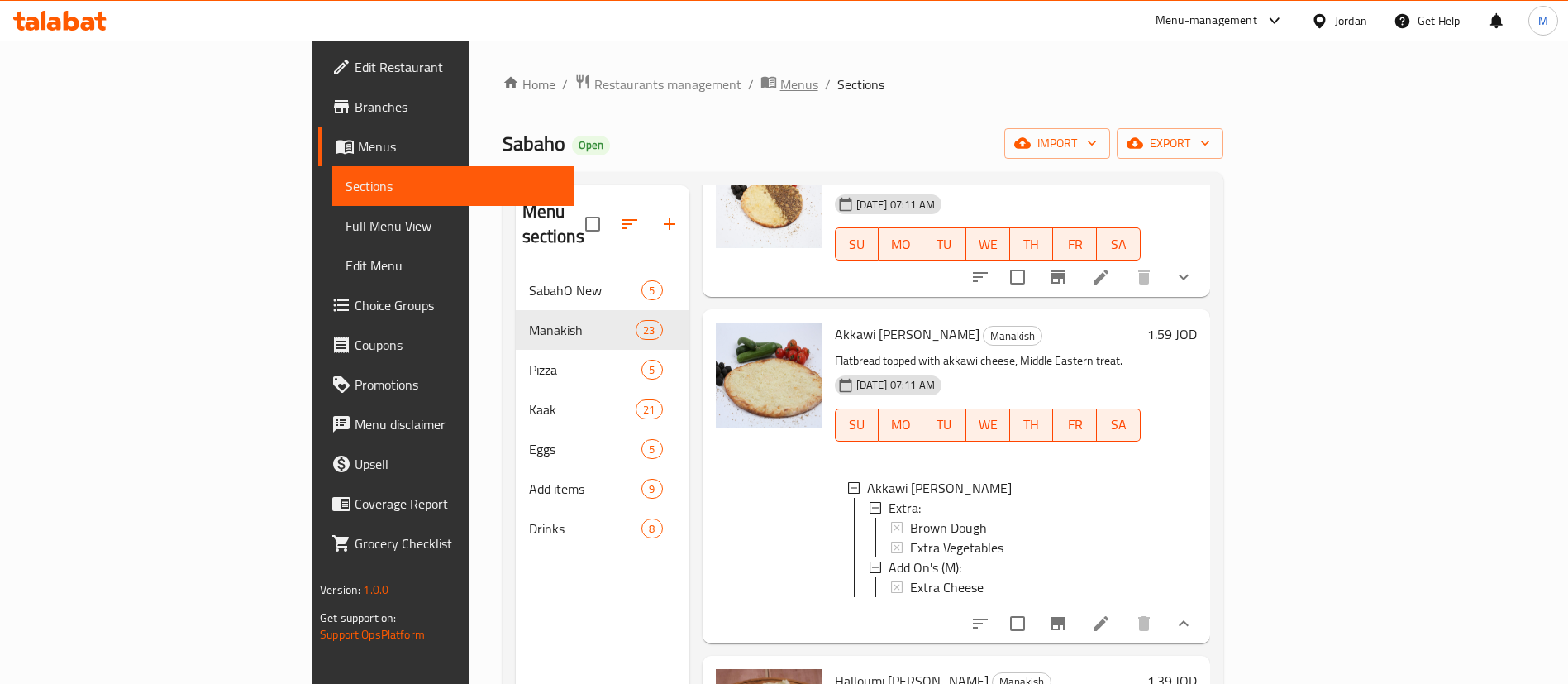
click at [781, 87] on span "Menus" at bounding box center [799, 84] width 38 height 20
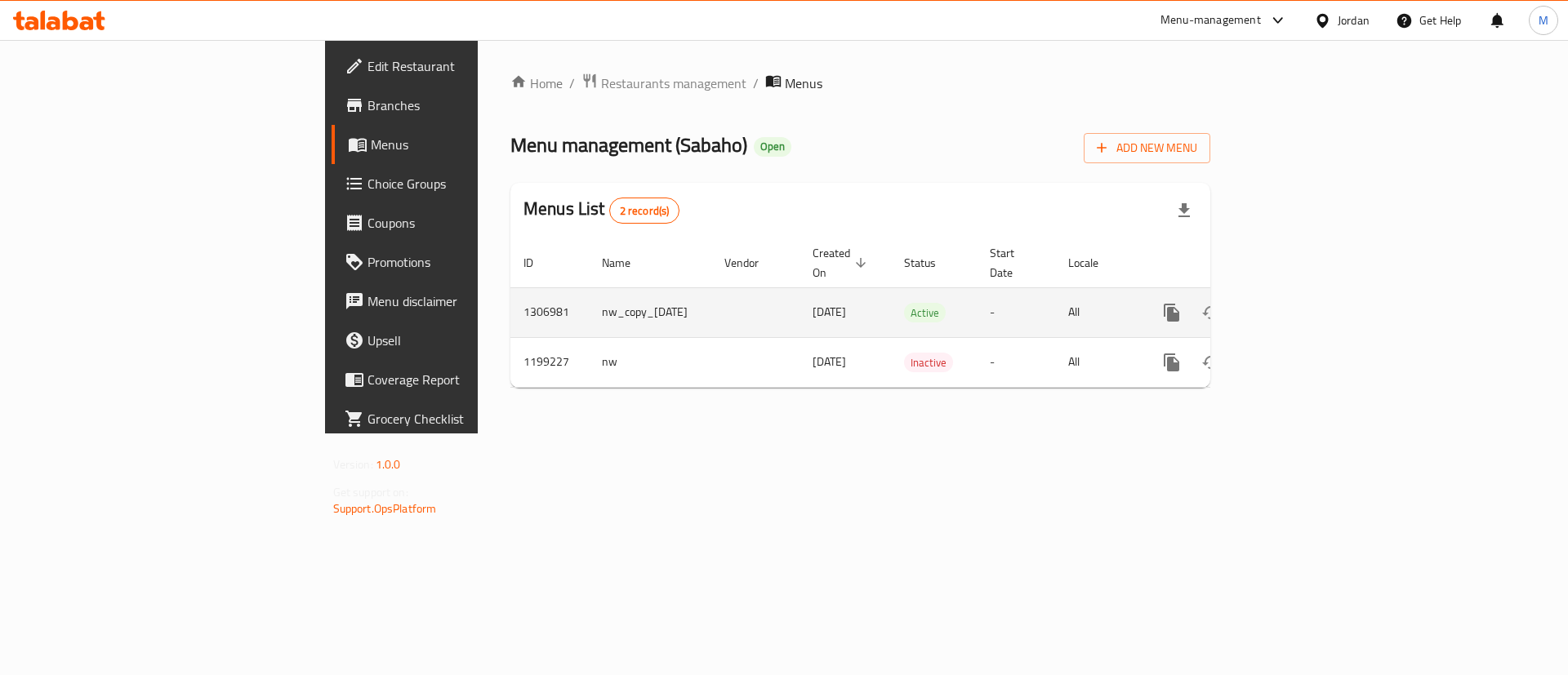
click at [1296, 305] on icon "enhanced table" at bounding box center [1290, 312] width 15 height 15
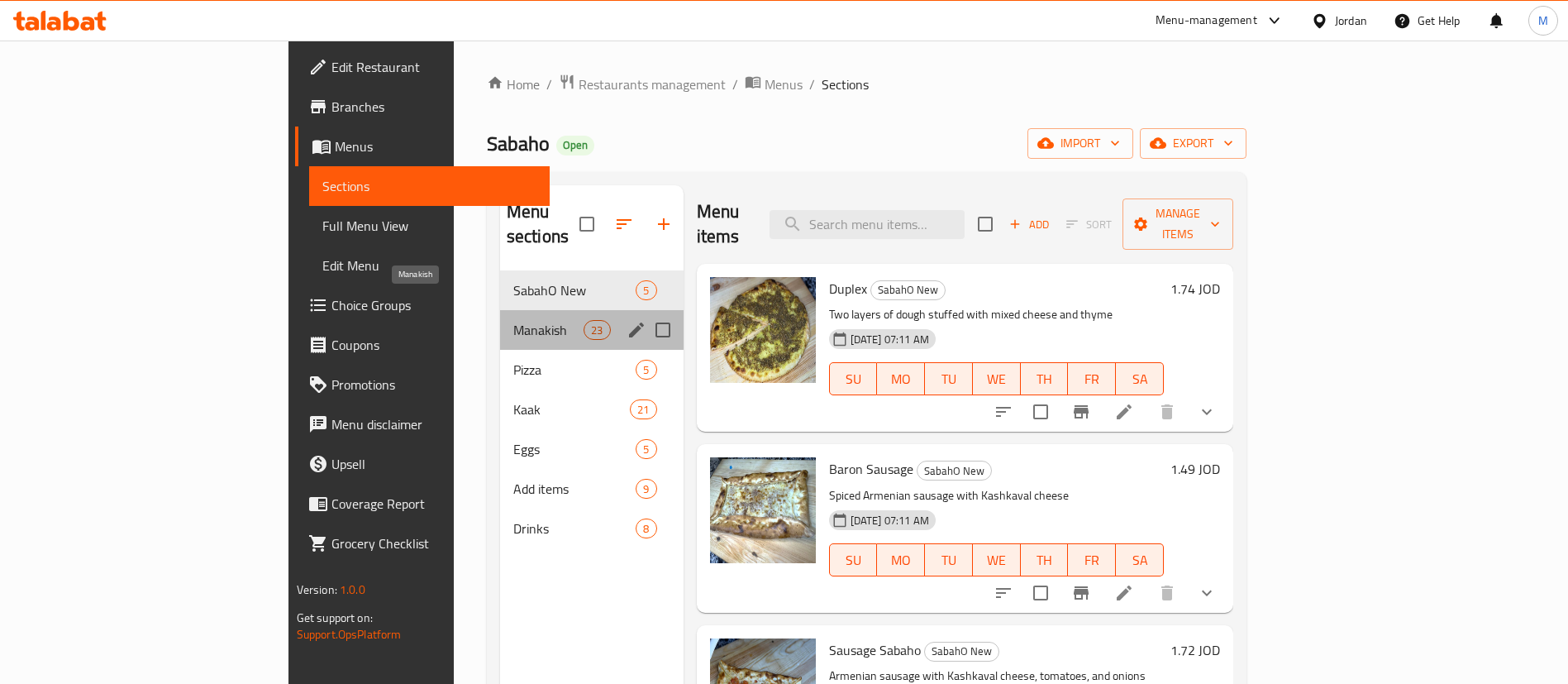
click at [513, 320] on span "Manakish" at bounding box center [548, 329] width 70 height 20
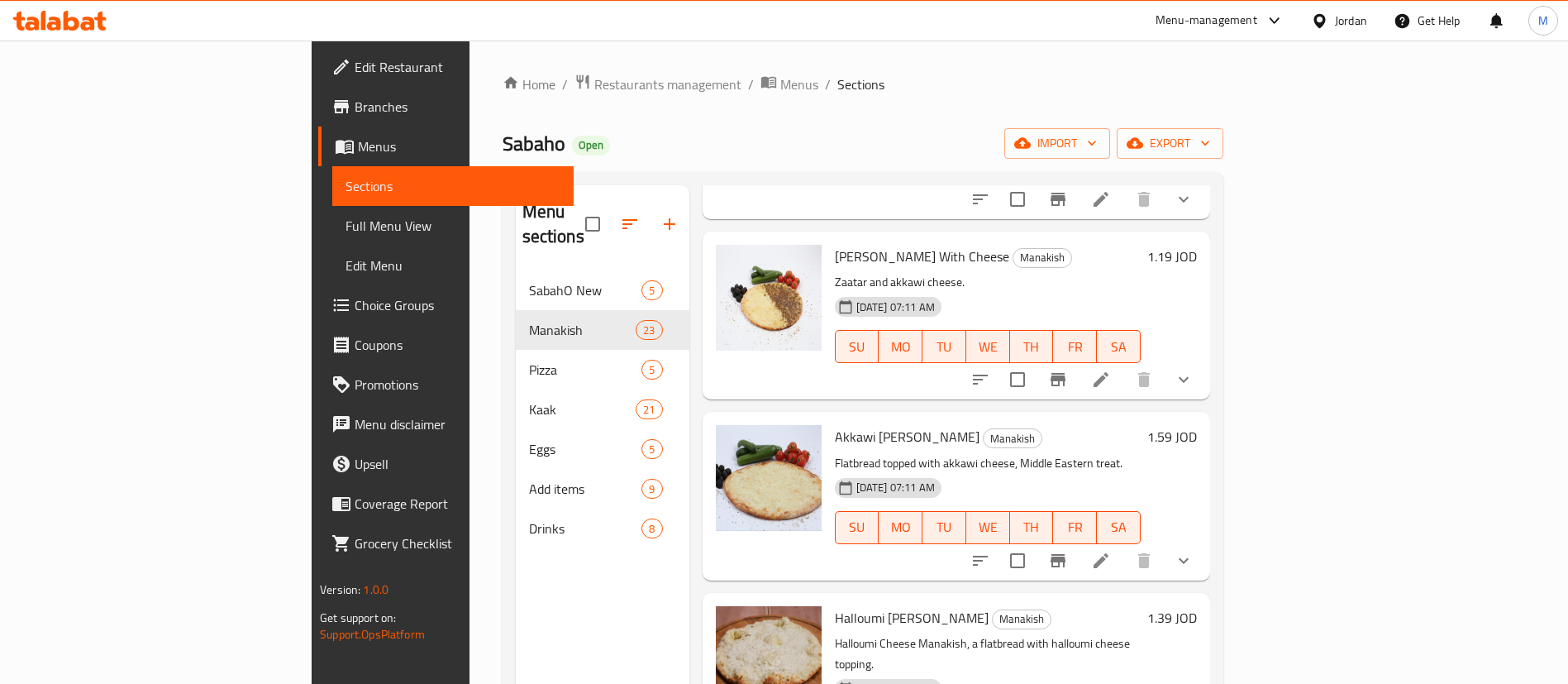
scroll to position [496, 0]
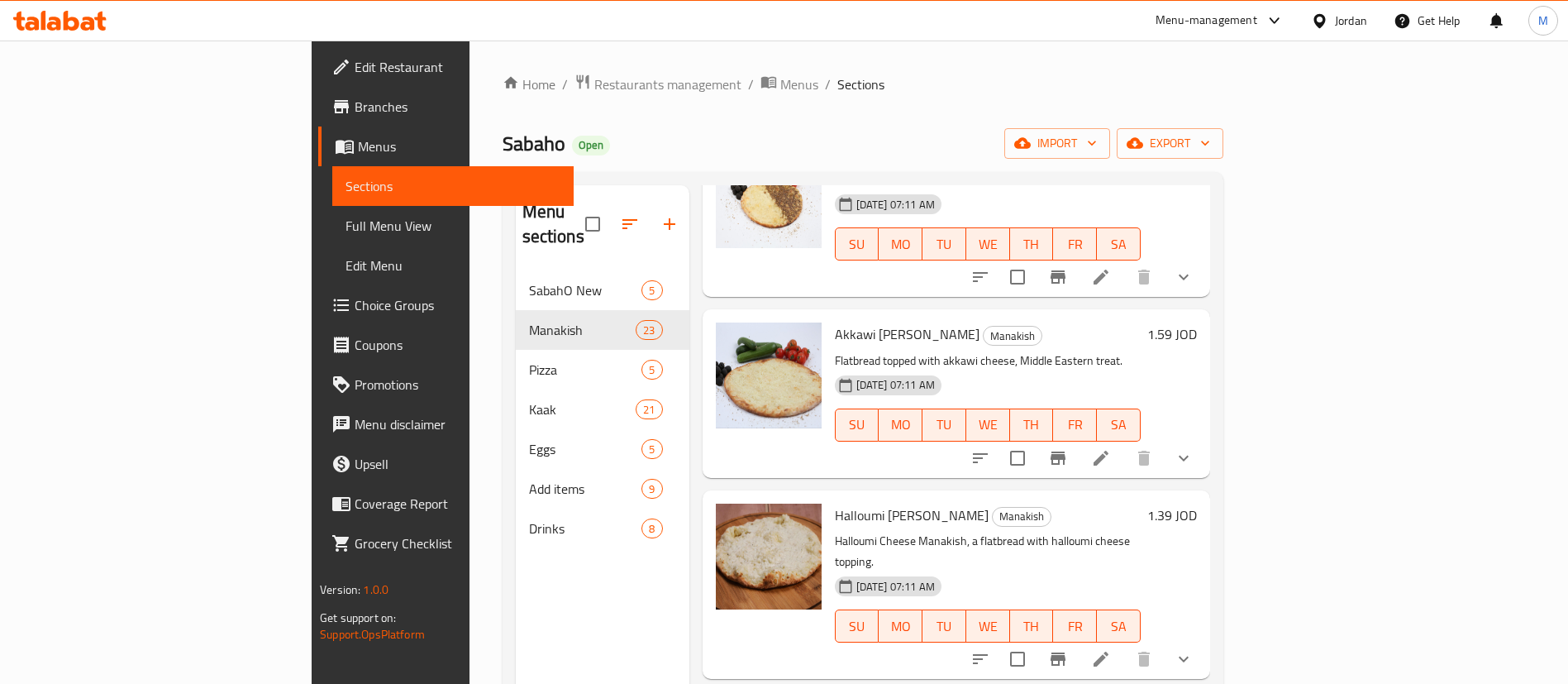
click at [1194, 448] on icon "show more" at bounding box center [1184, 457] width 20 height 20
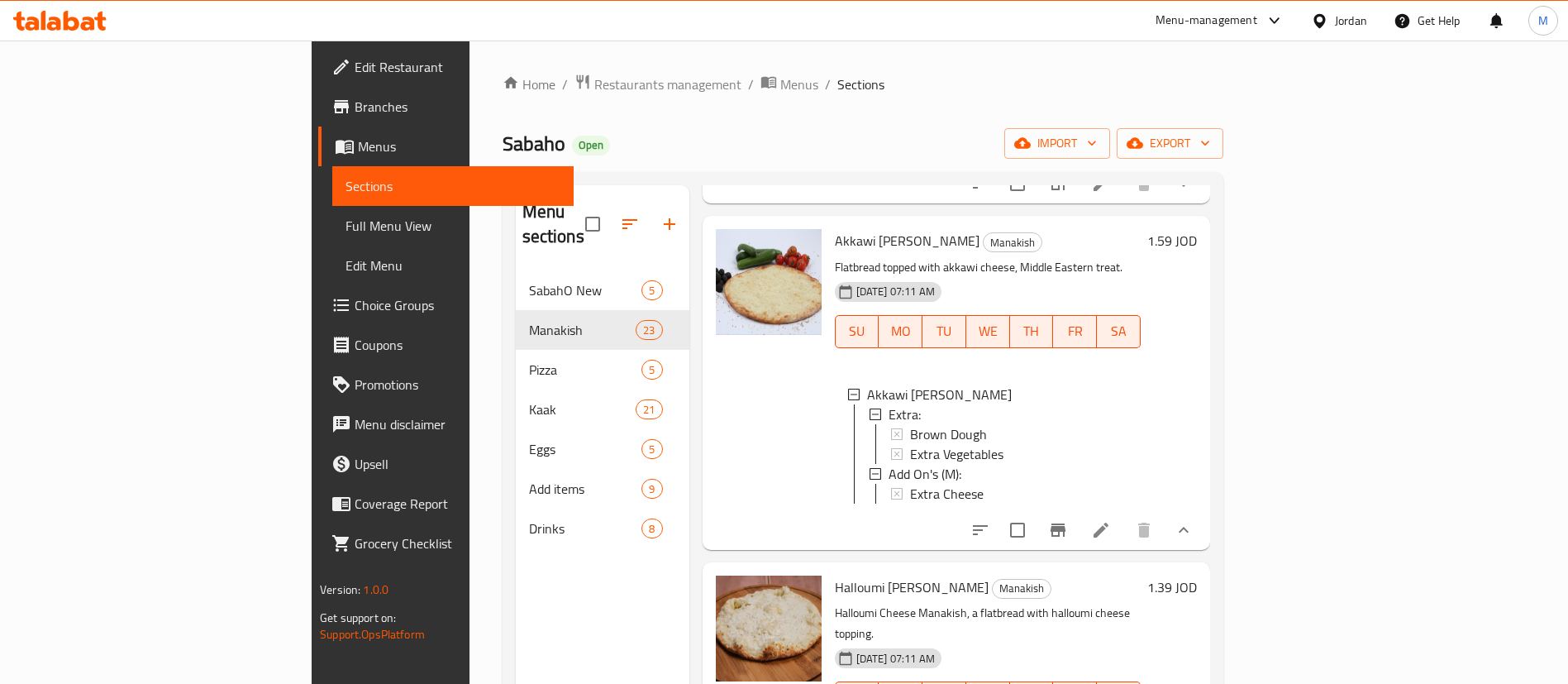
scroll to position [620, 0]
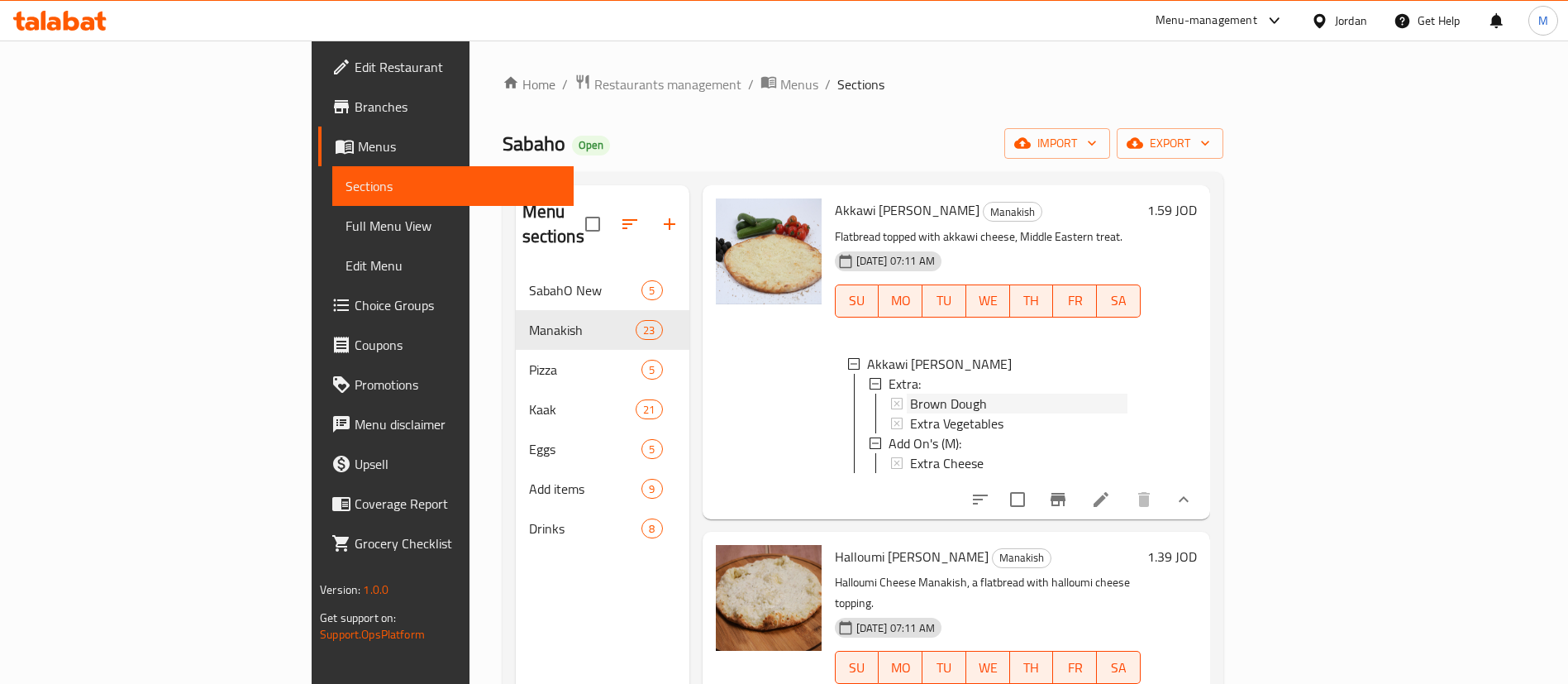
click at [949, 394] on div "Brown Dough" at bounding box center [1019, 403] width 217 height 20
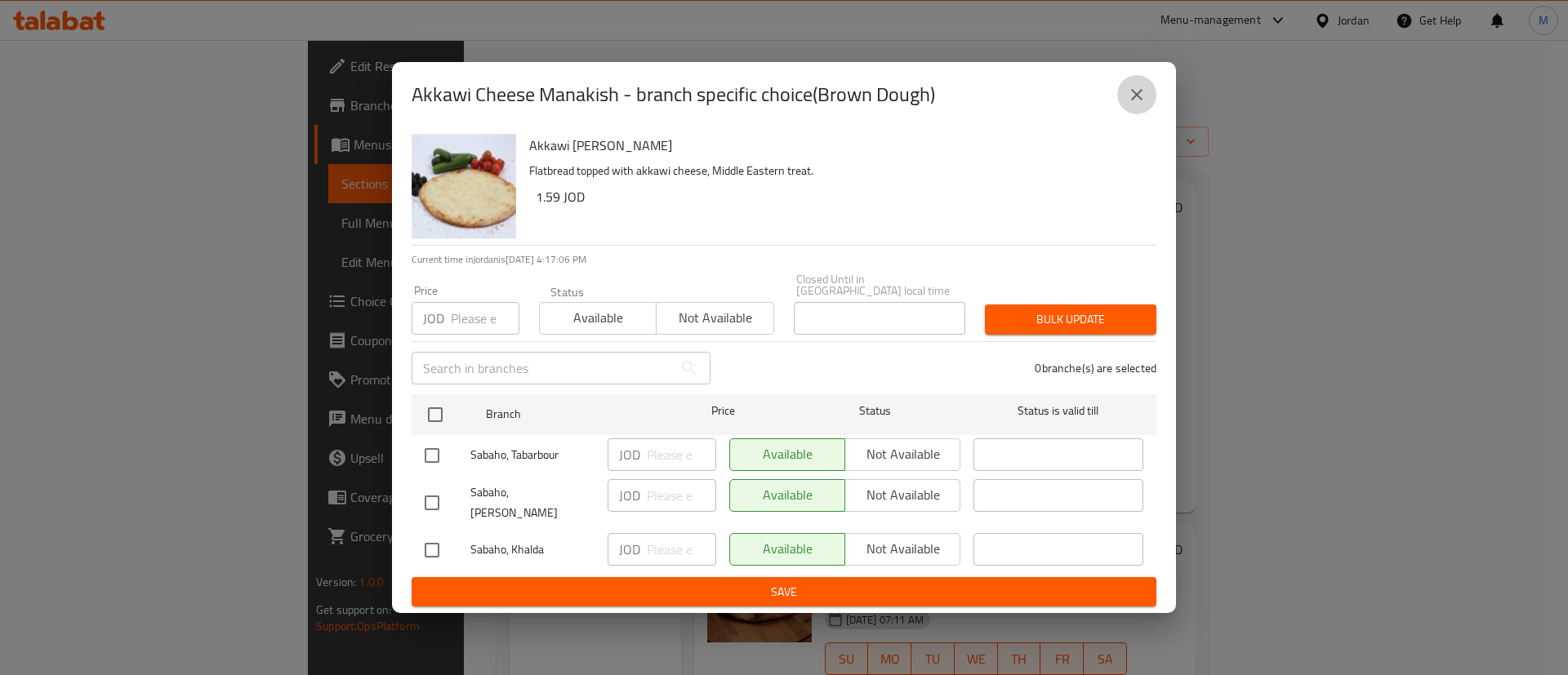
click at [1133, 105] on icon "close" at bounding box center [1136, 94] width 19 height 19
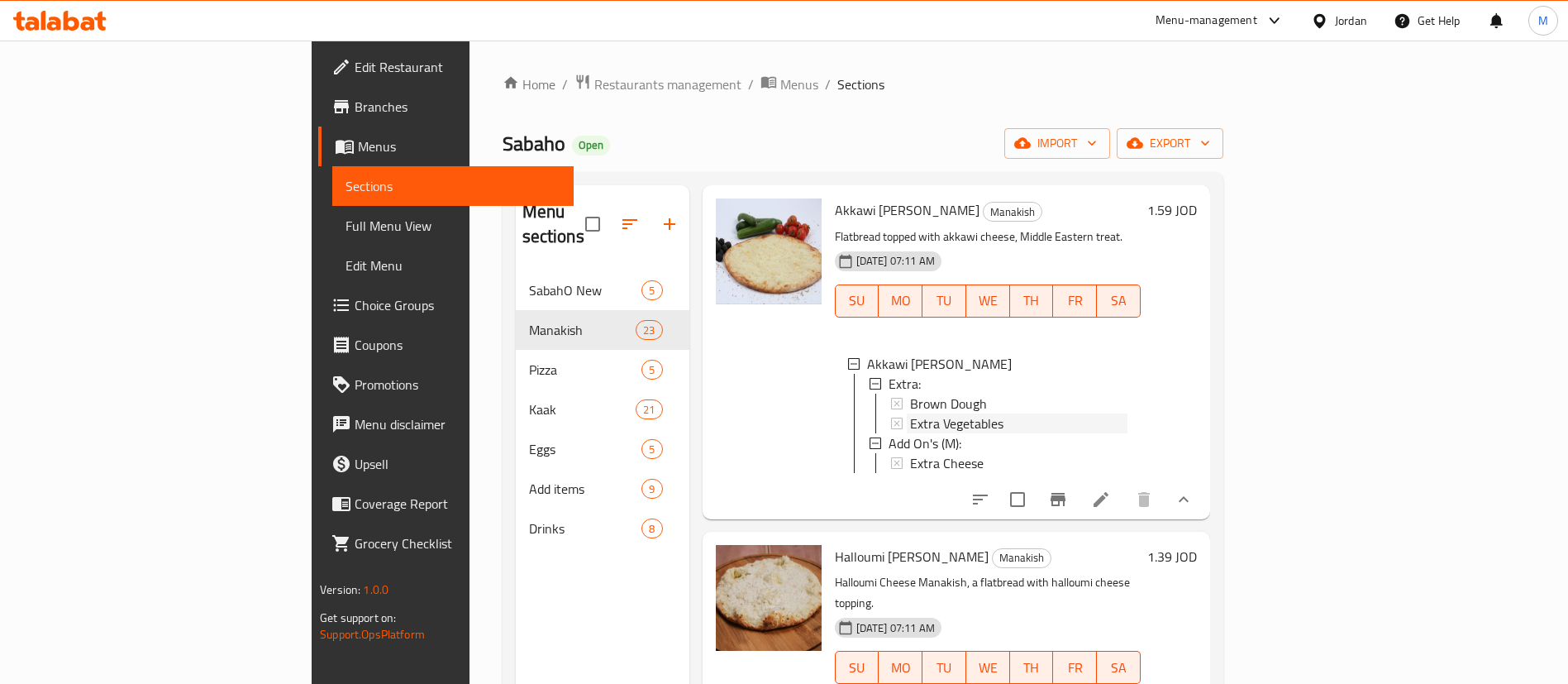
click at [916, 413] on span "Extra Vegetables" at bounding box center [957, 423] width 93 height 20
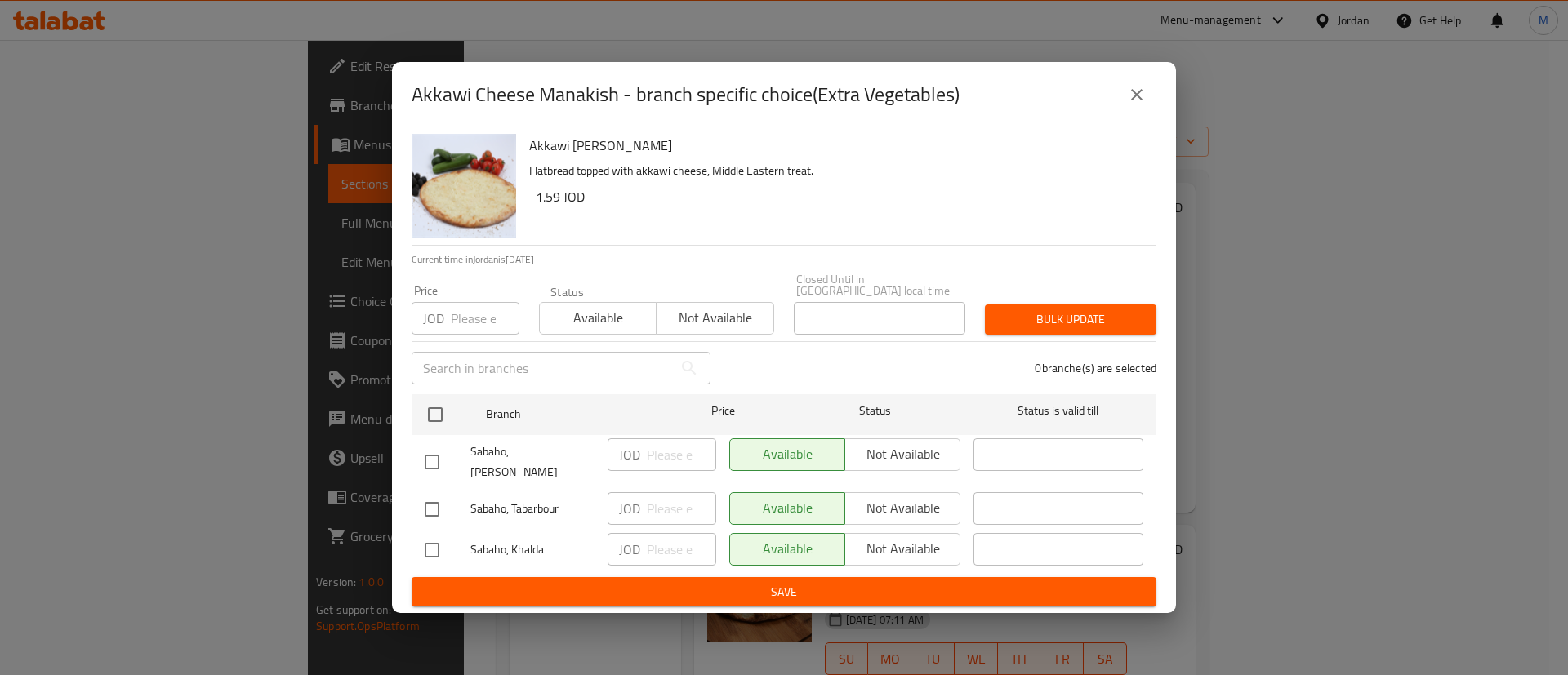
click at [1136, 105] on icon "close" at bounding box center [1136, 94] width 19 height 19
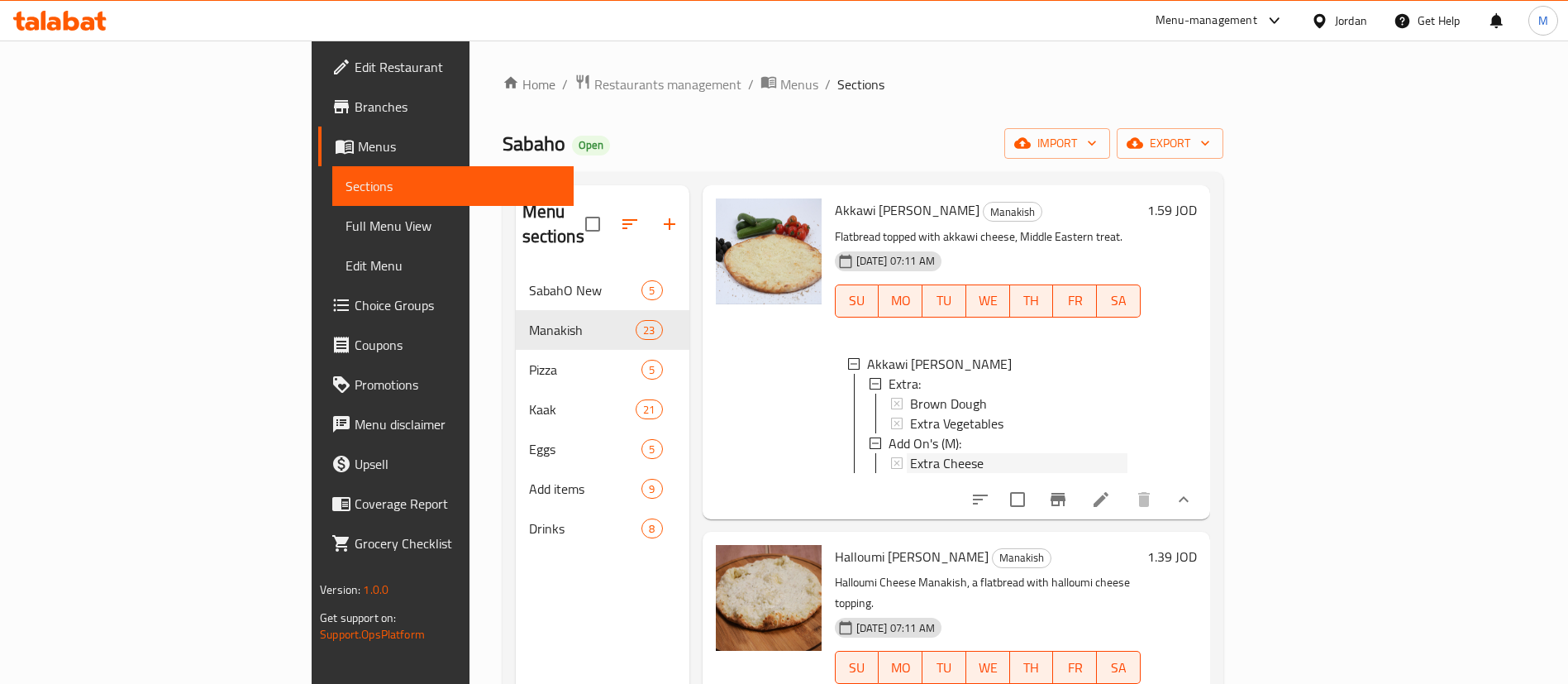
click at [953, 453] on div "Extra Cheese" at bounding box center [1019, 463] width 217 height 20
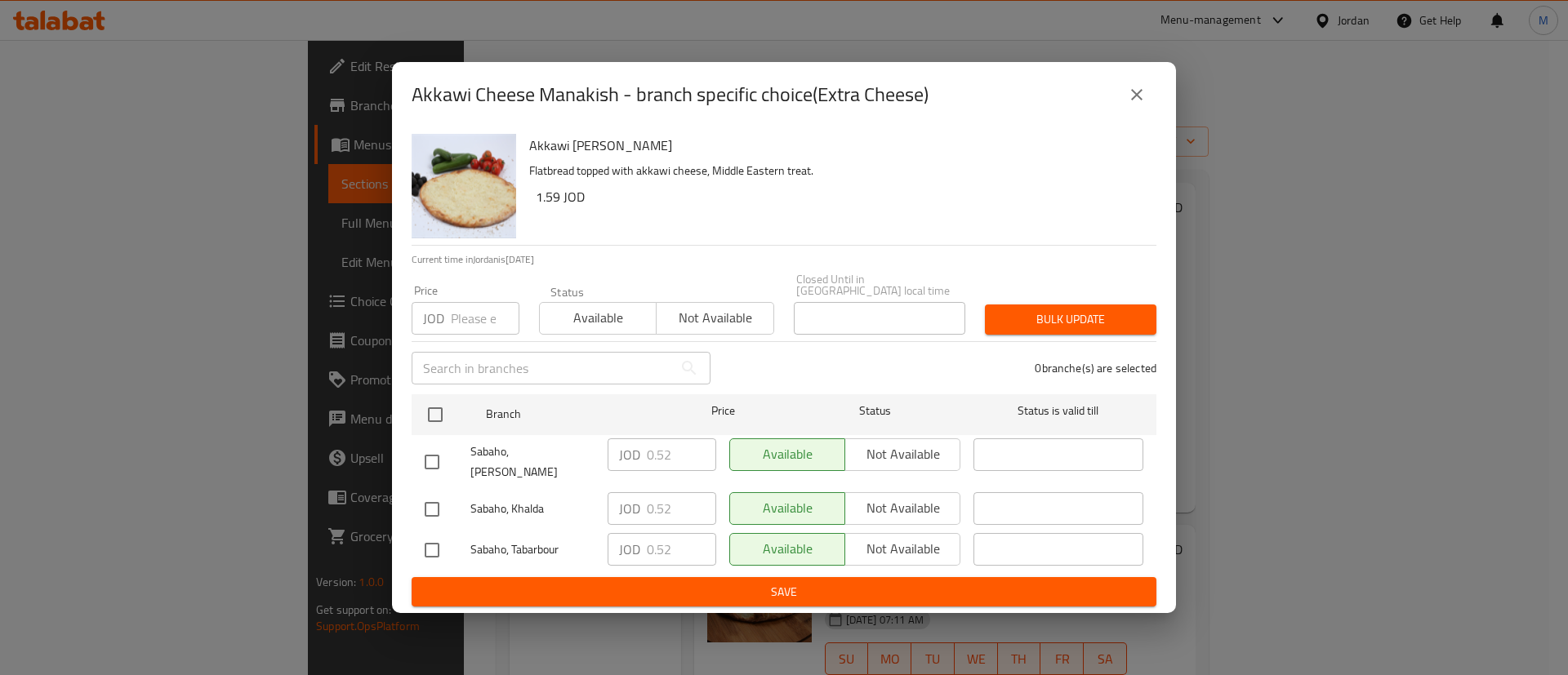
click at [1145, 105] on icon "close" at bounding box center [1136, 94] width 19 height 19
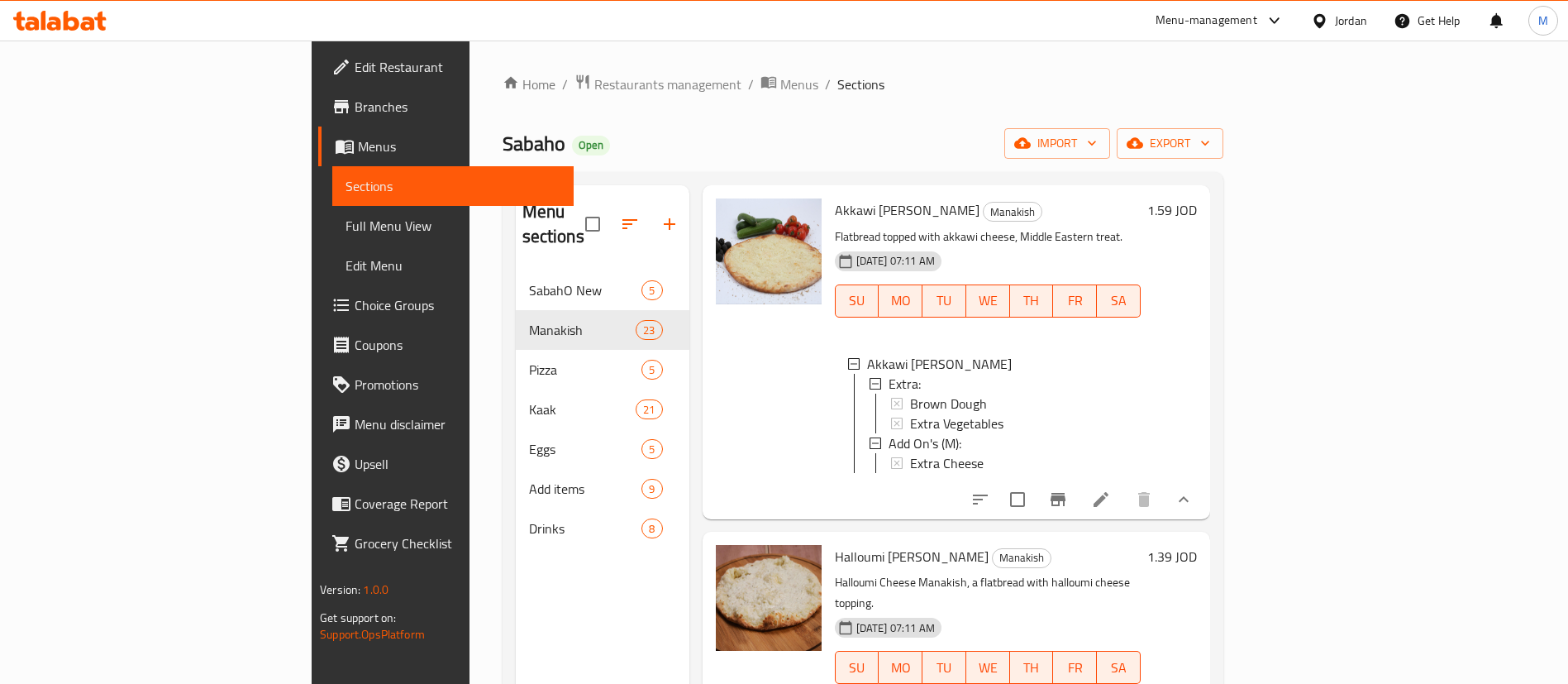
scroll to position [744, 0]
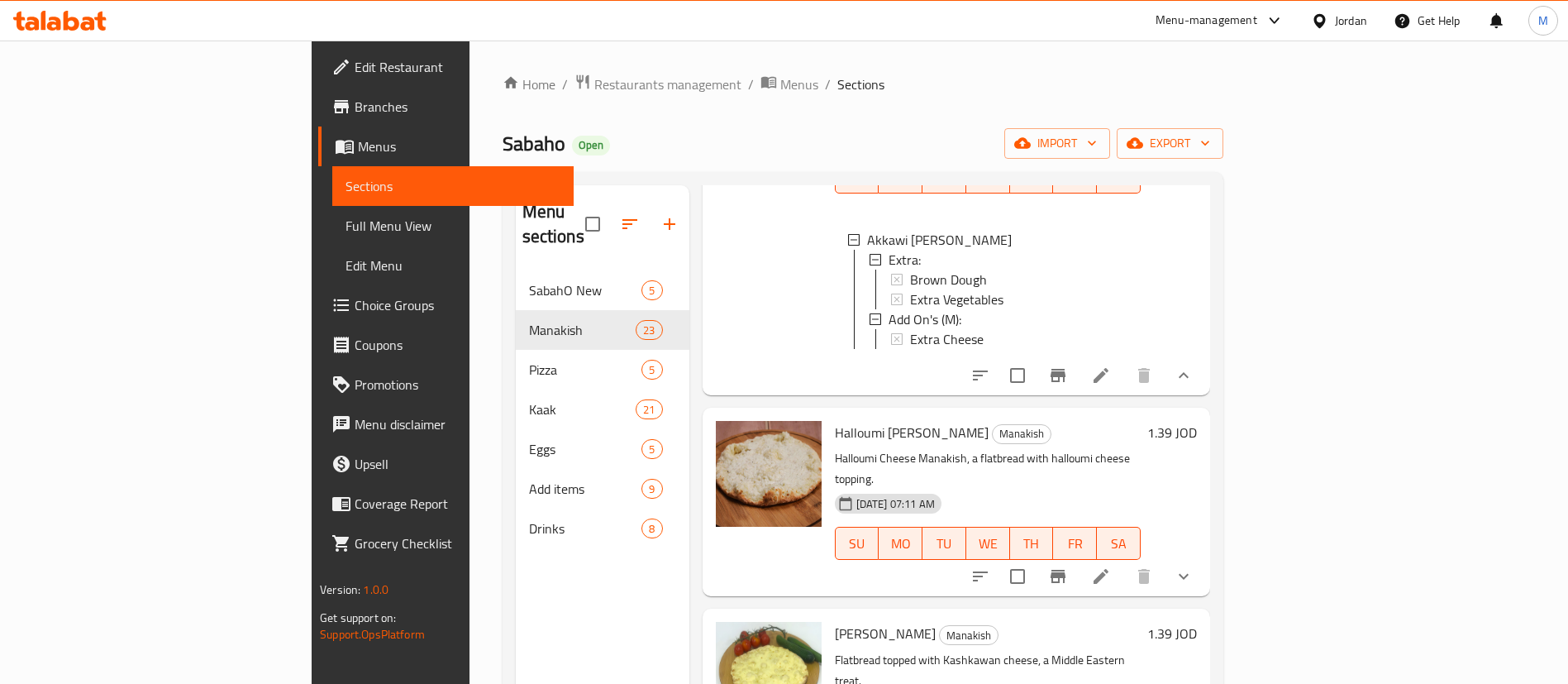
click at [1194, 566] on icon "show more" at bounding box center [1184, 575] width 20 height 20
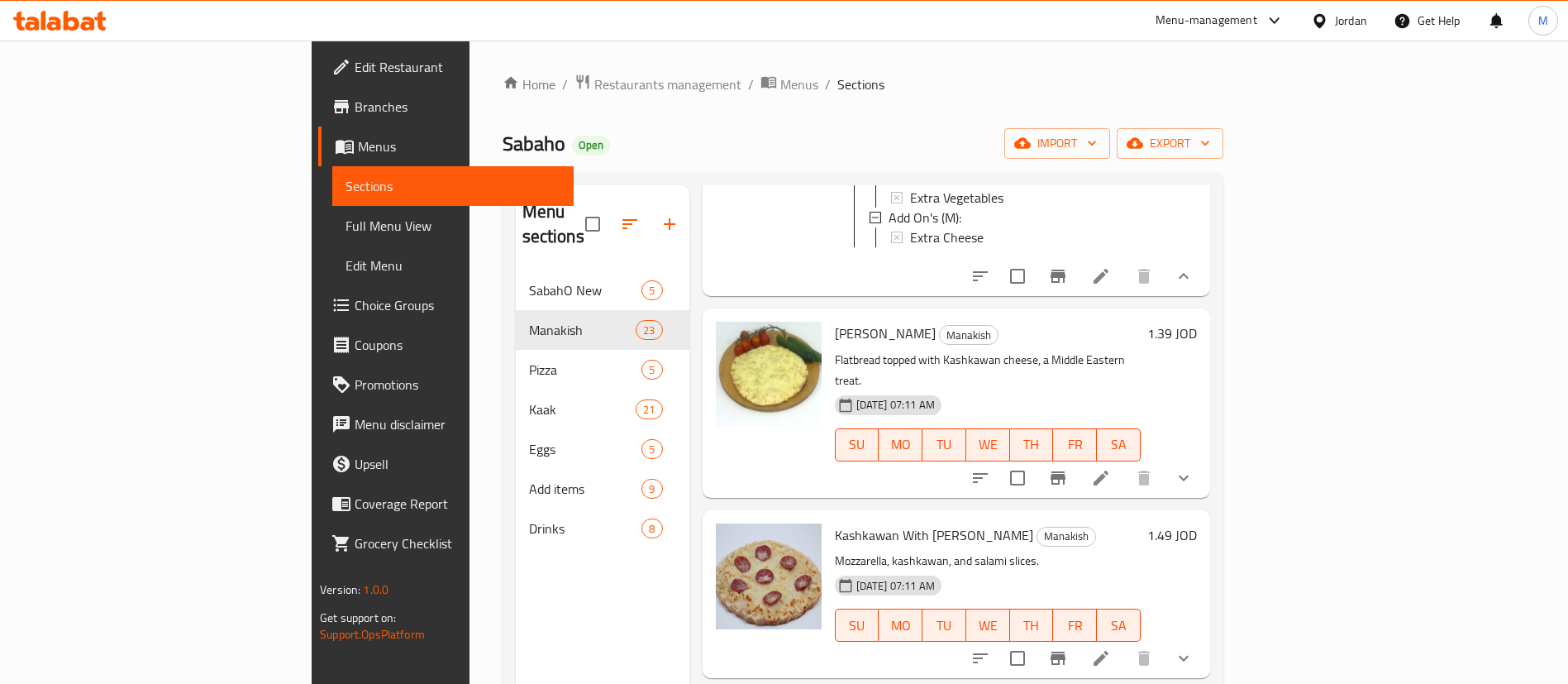
scroll to position [1240, 0]
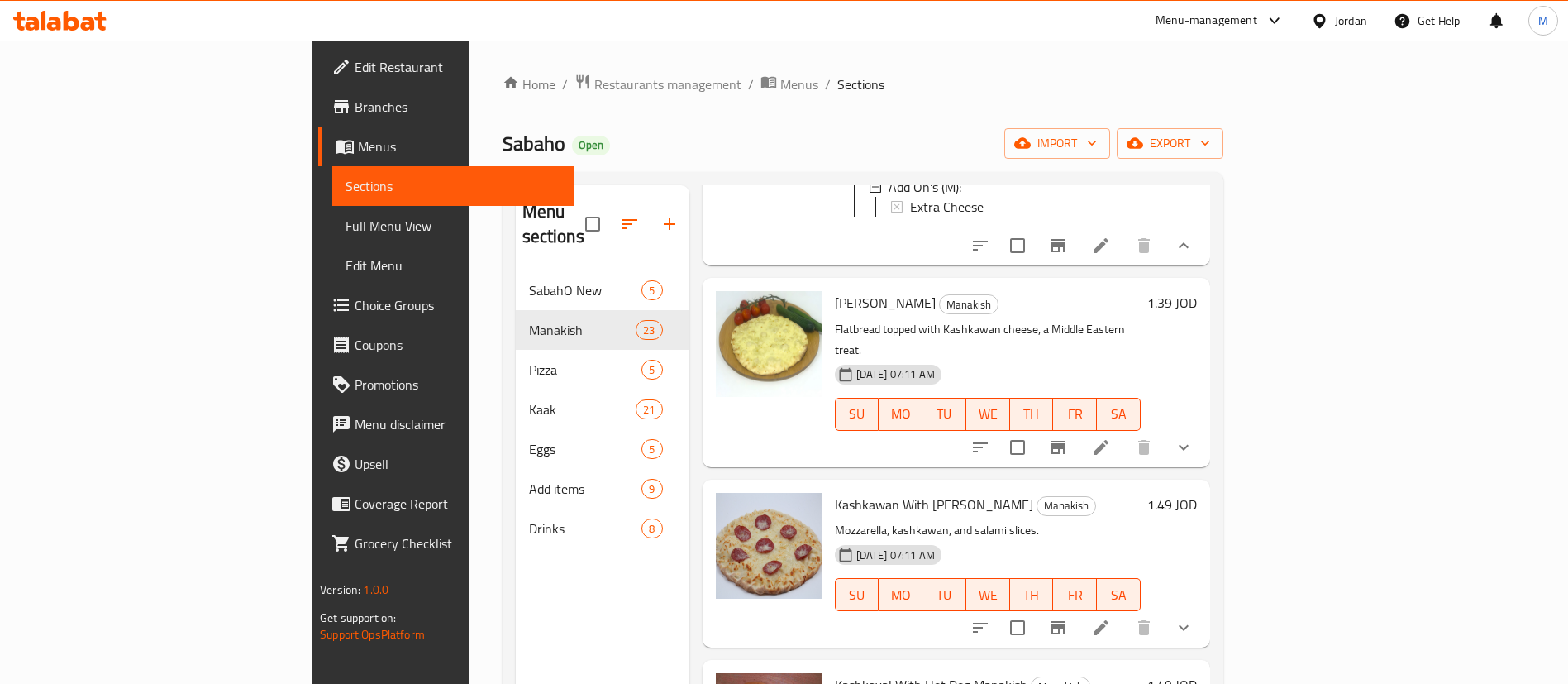
click at [1194, 437] on icon "show more" at bounding box center [1184, 446] width 20 height 20
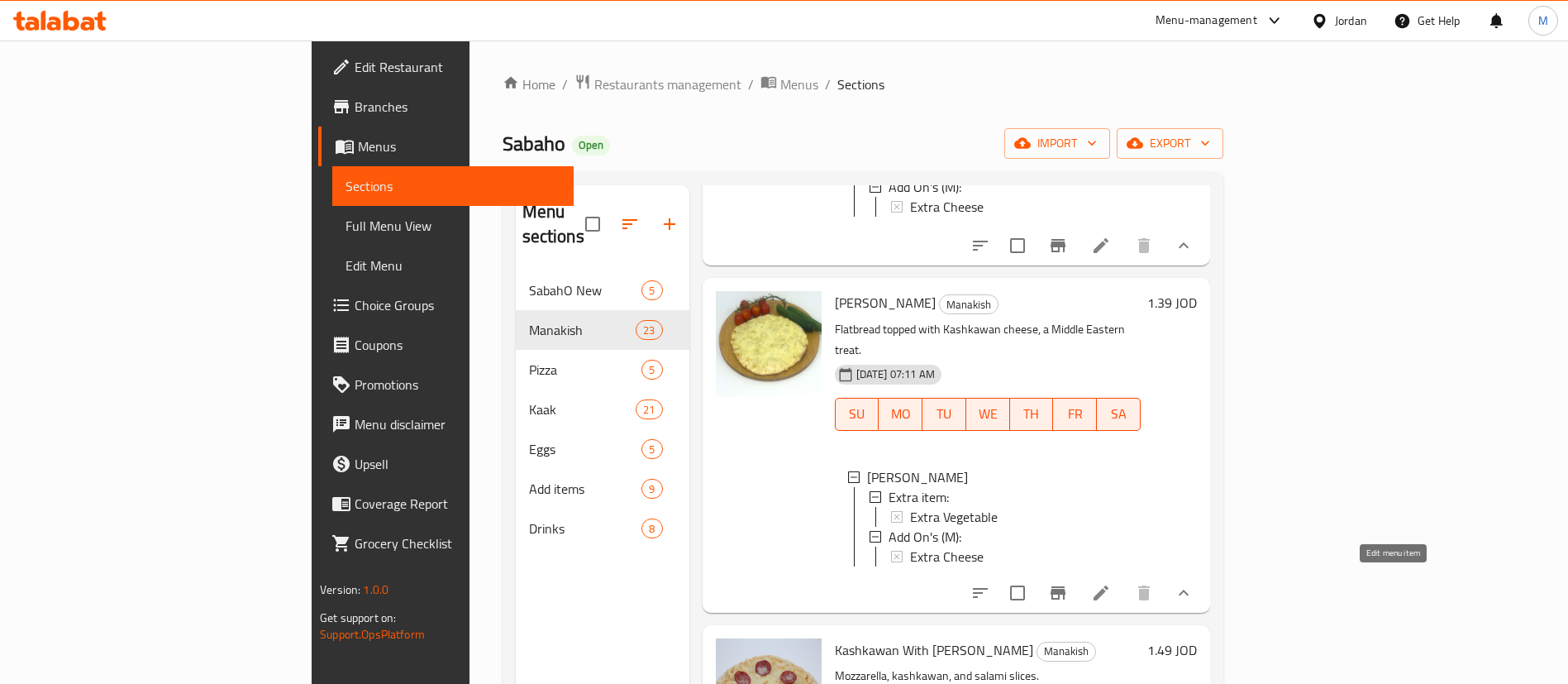
click at [1111, 583] on icon at bounding box center [1100, 592] width 20 height 20
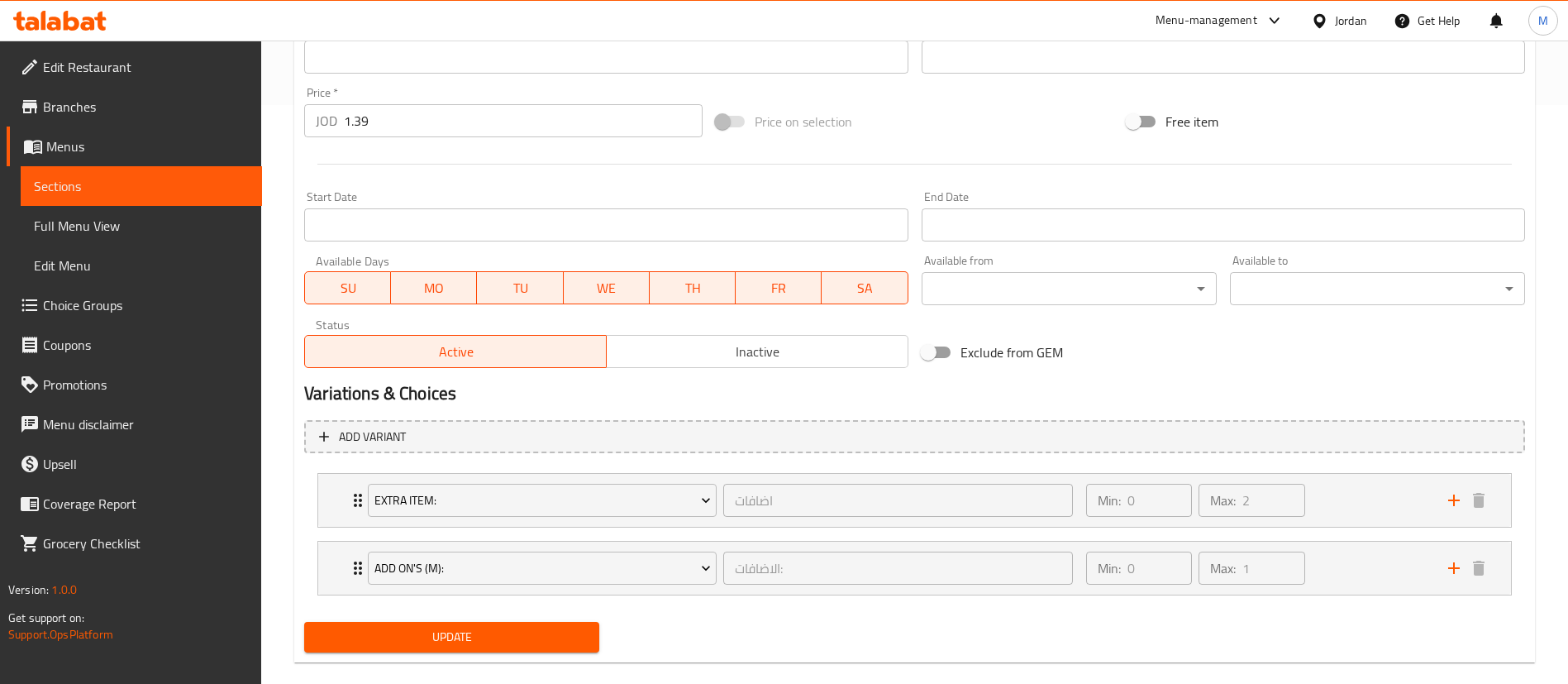
scroll to position [603, 0]
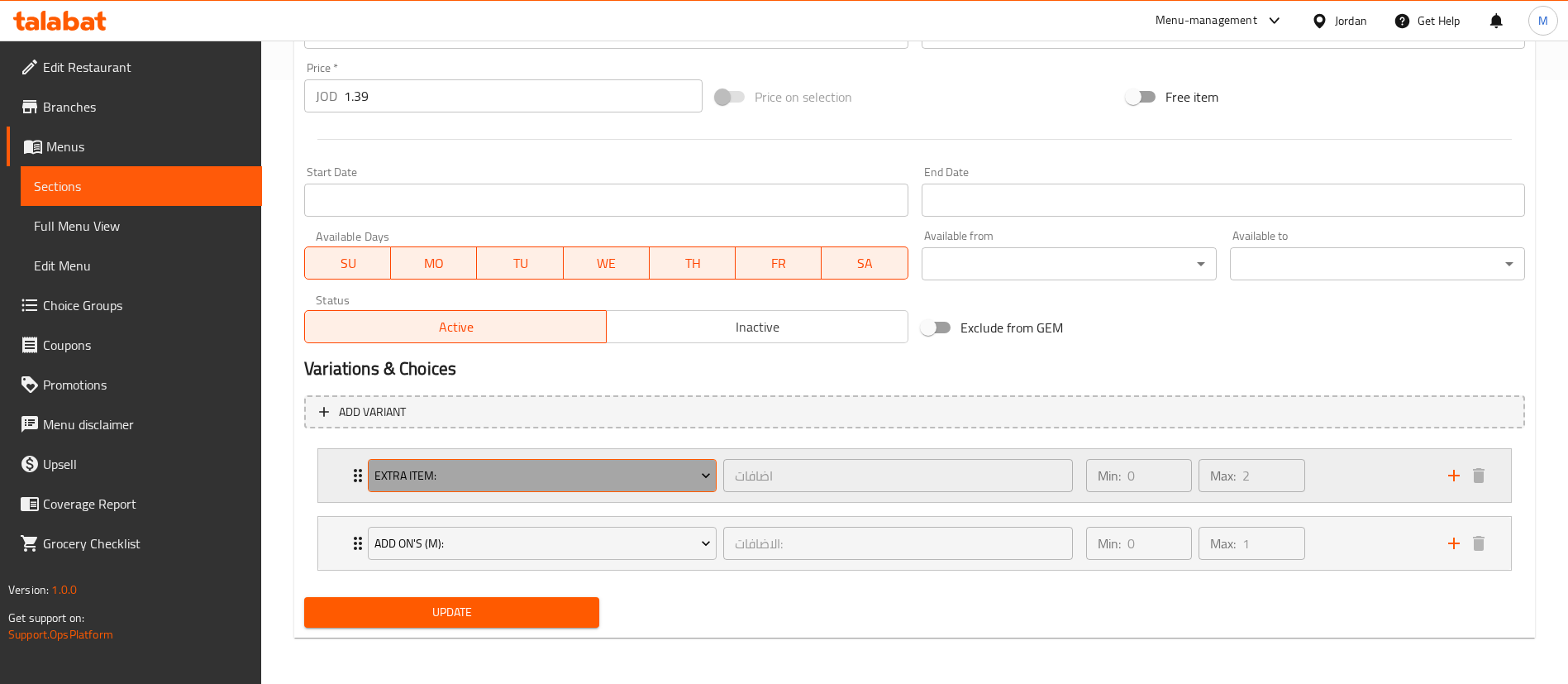
click at [628, 474] on span "Extra item:" at bounding box center [542, 476] width 337 height 20
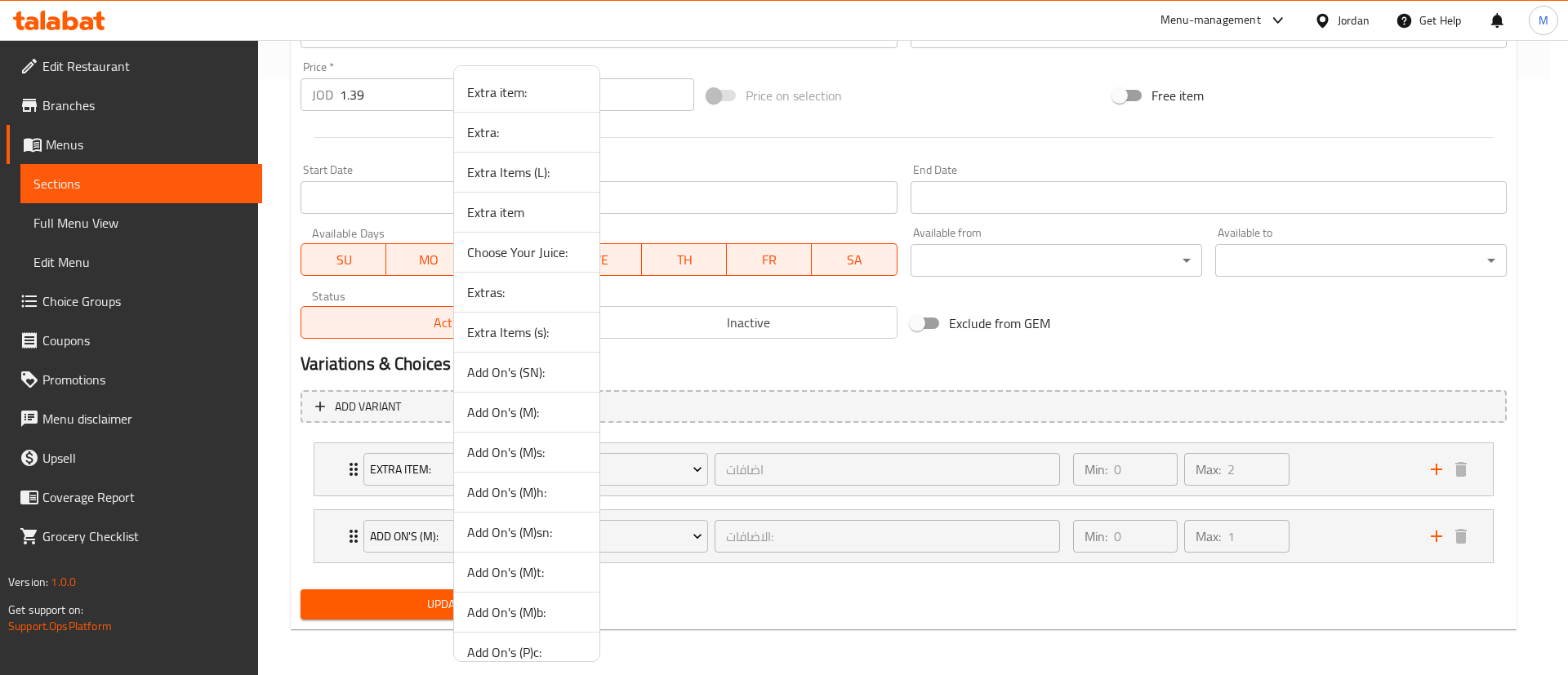
click at [528, 140] on span "Extra:" at bounding box center [526, 131] width 119 height 19
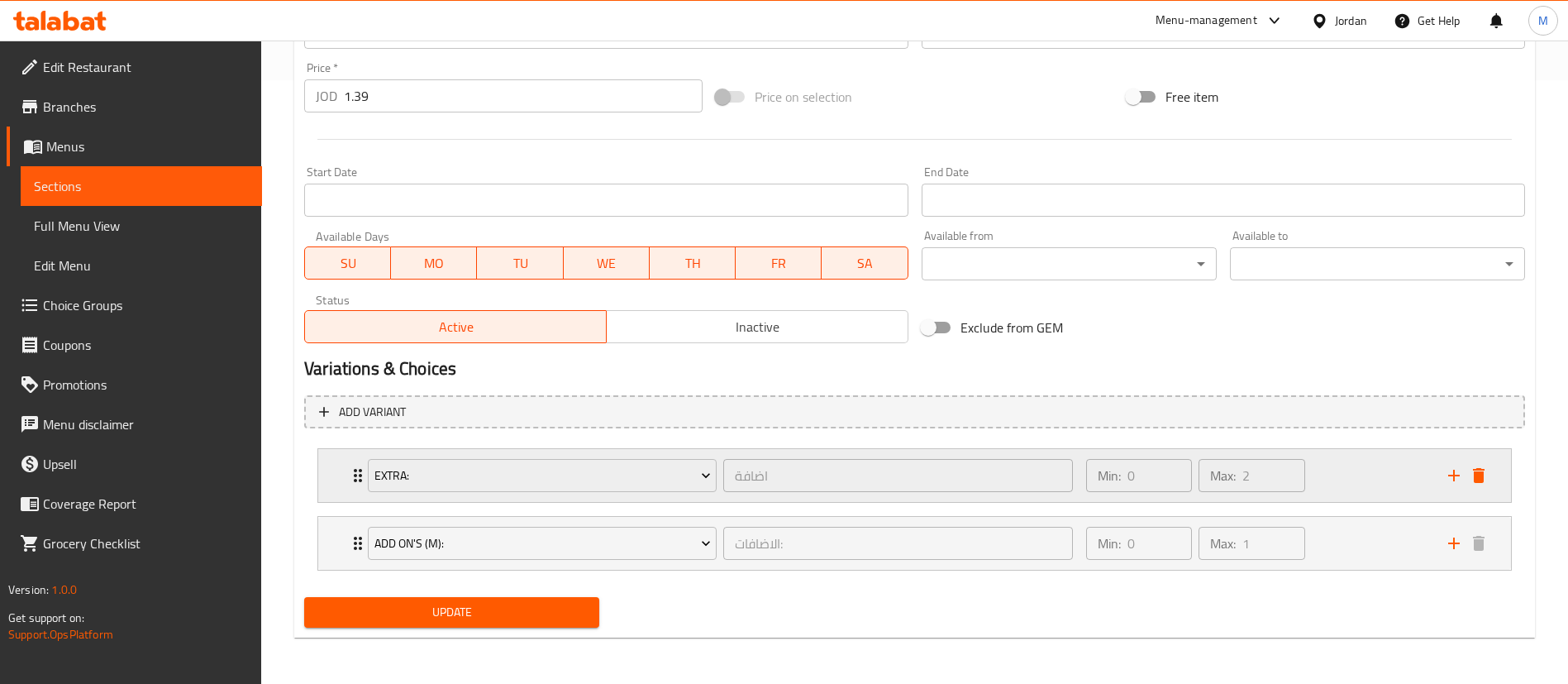
click at [1335, 466] on div "Min: 0 ​ Max: 2 ​" at bounding box center [1257, 475] width 362 height 53
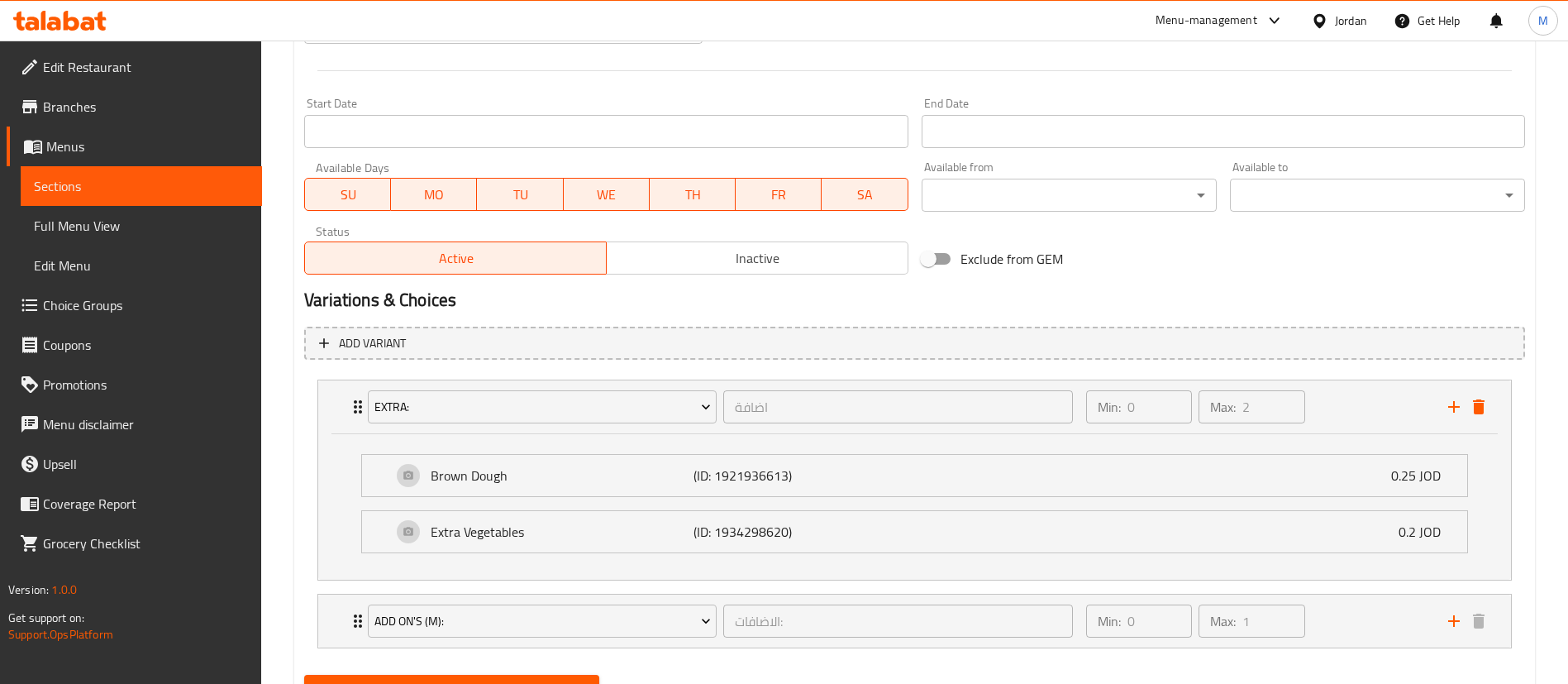
scroll to position [750, 0]
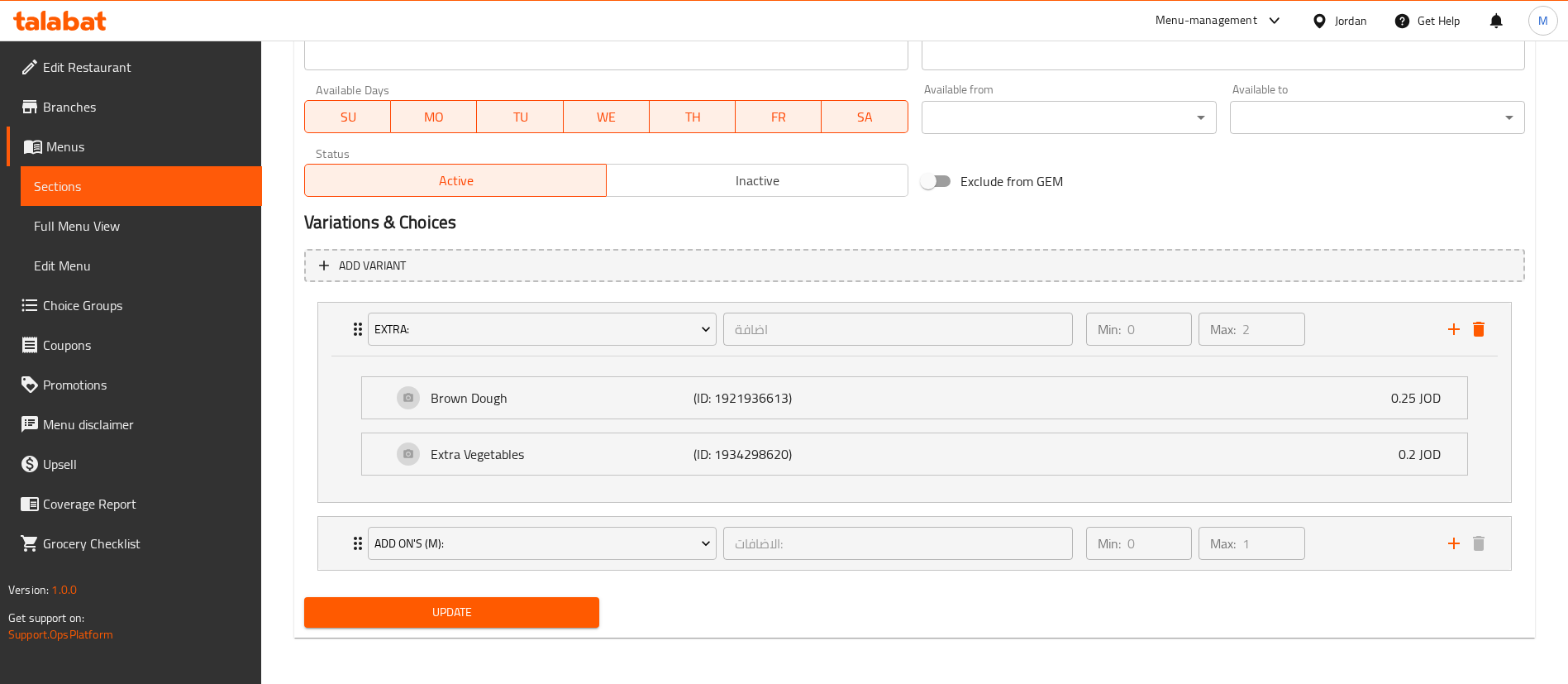
click at [547, 609] on span "Update" at bounding box center [451, 612] width 269 height 20
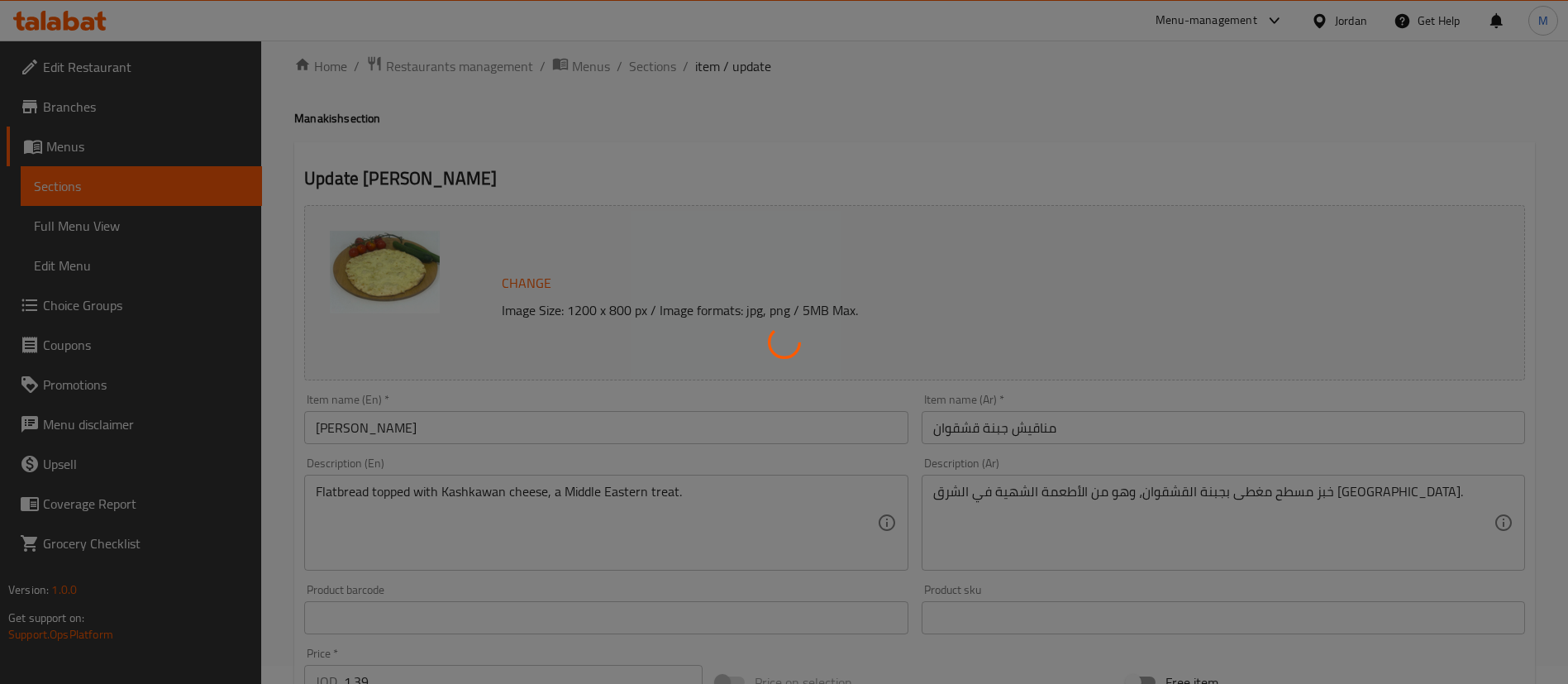
scroll to position [0, 0]
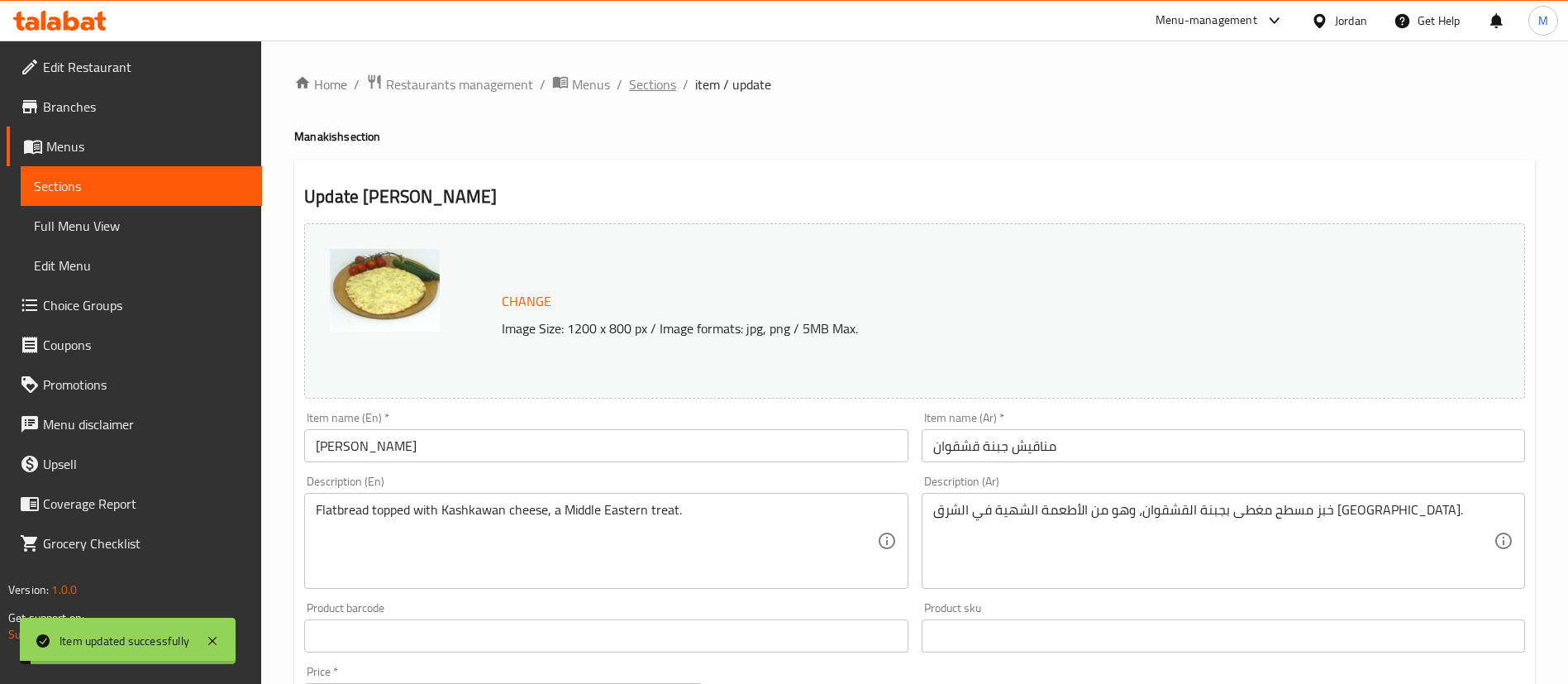
click at [656, 87] on span "Sections" at bounding box center [652, 84] width 48 height 20
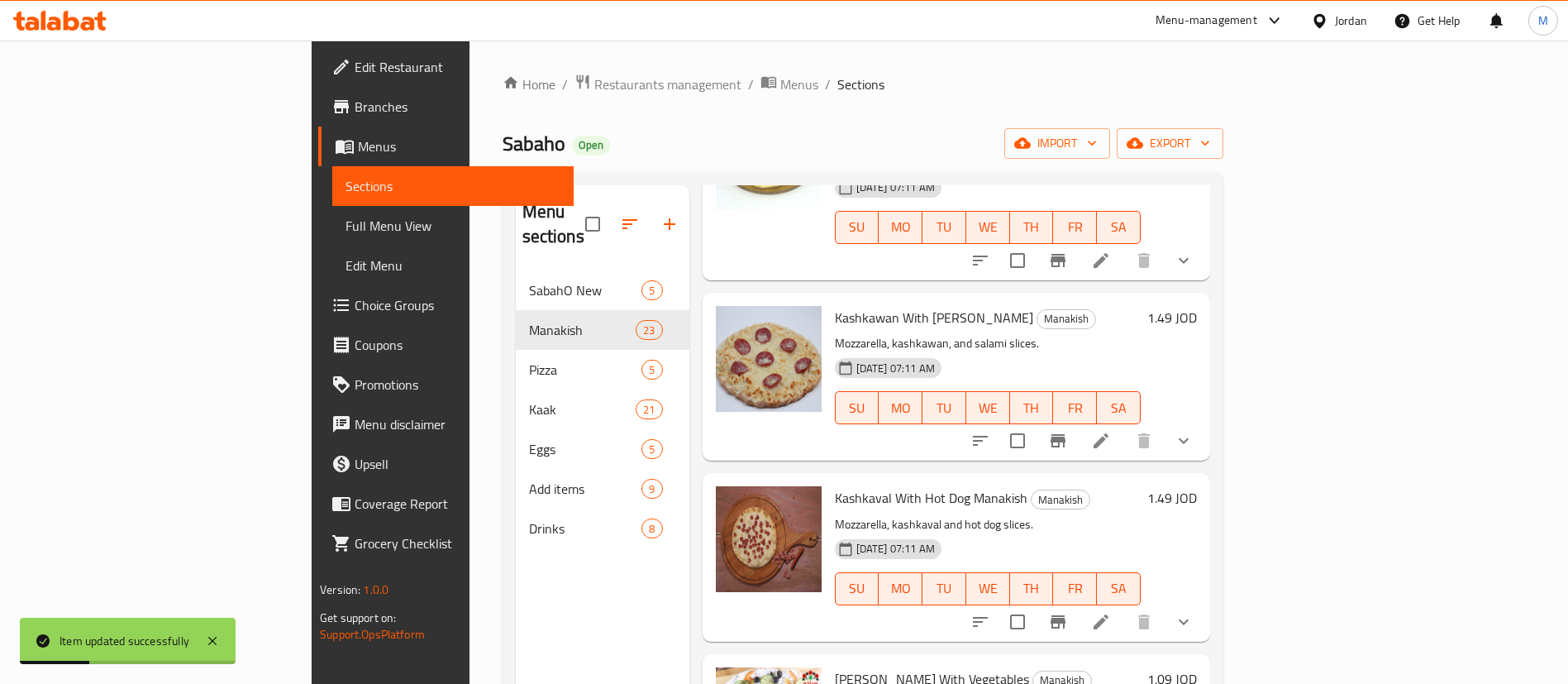
scroll to position [992, 0]
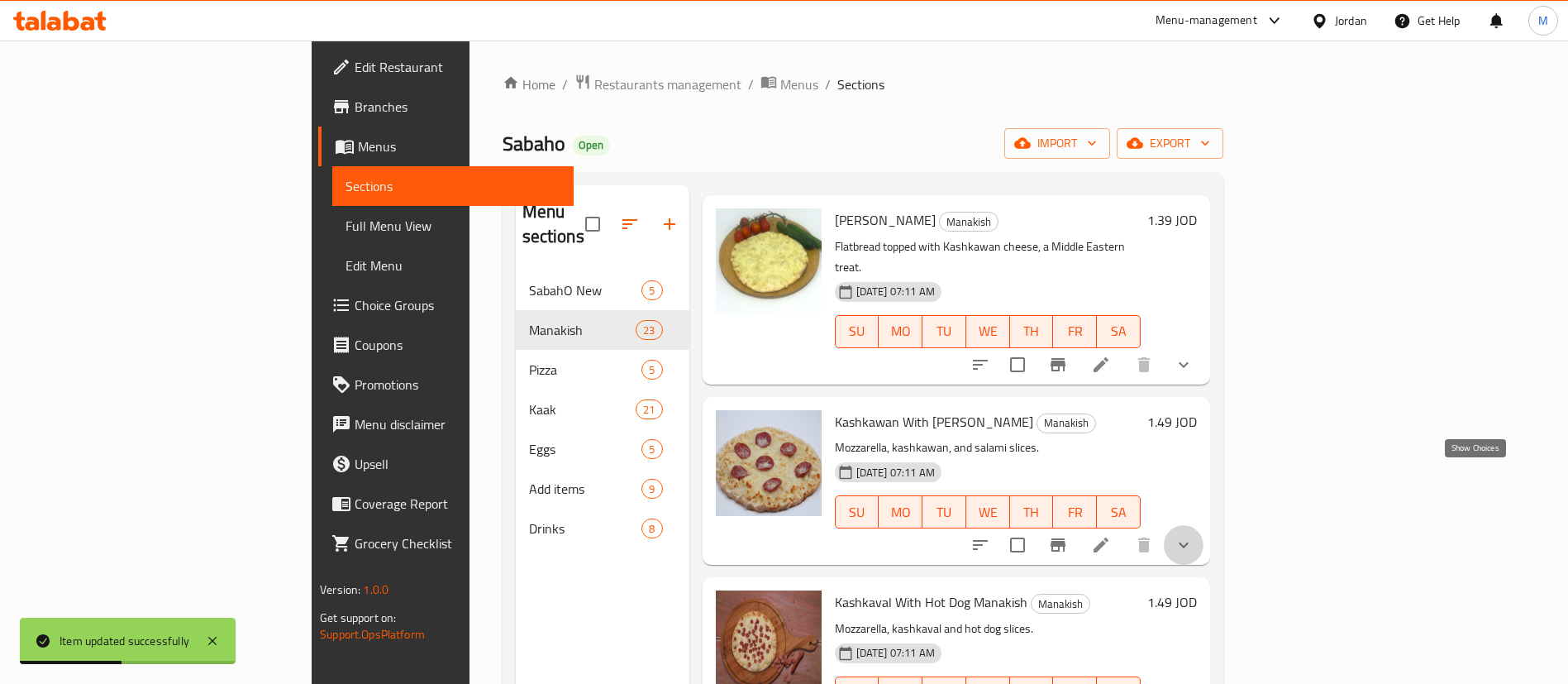
click at [1194, 535] on icon "show more" at bounding box center [1184, 544] width 20 height 20
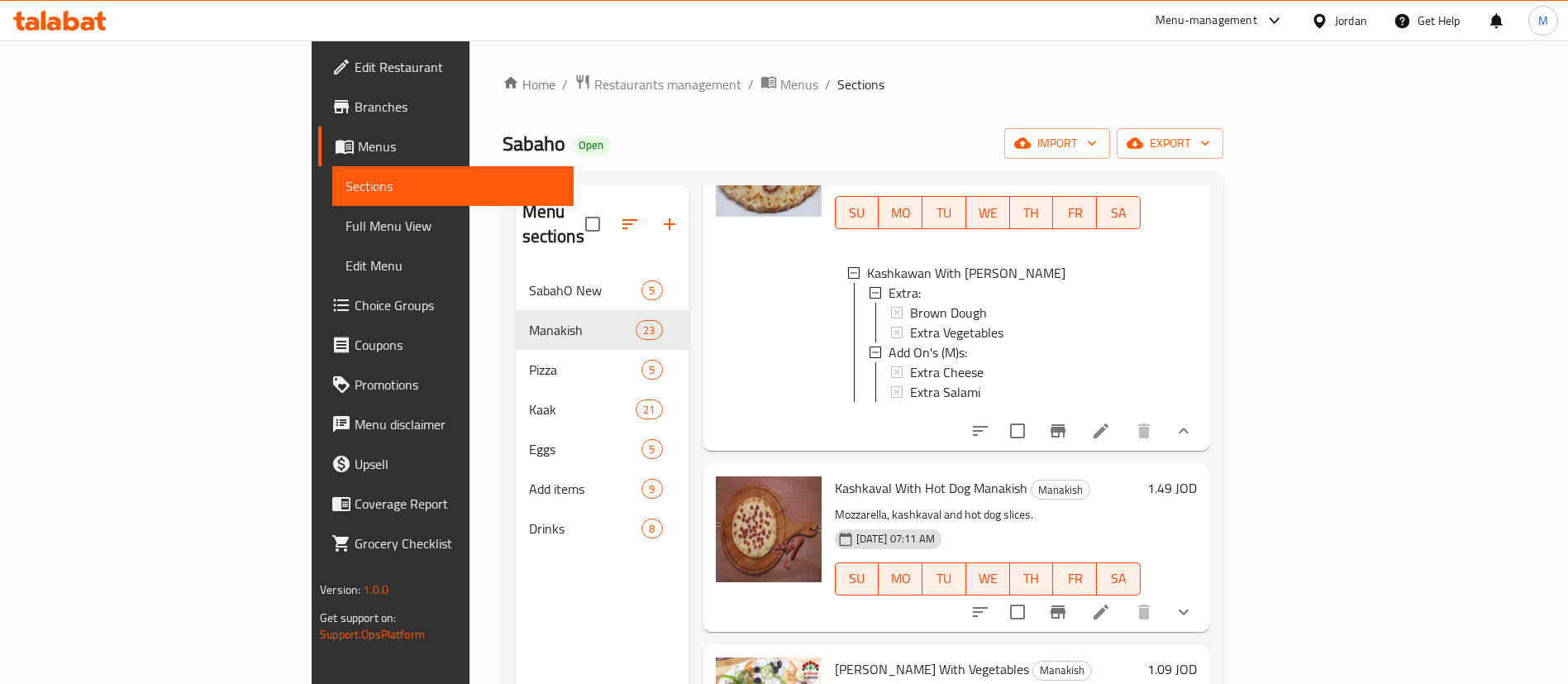
scroll to position [1365, 0]
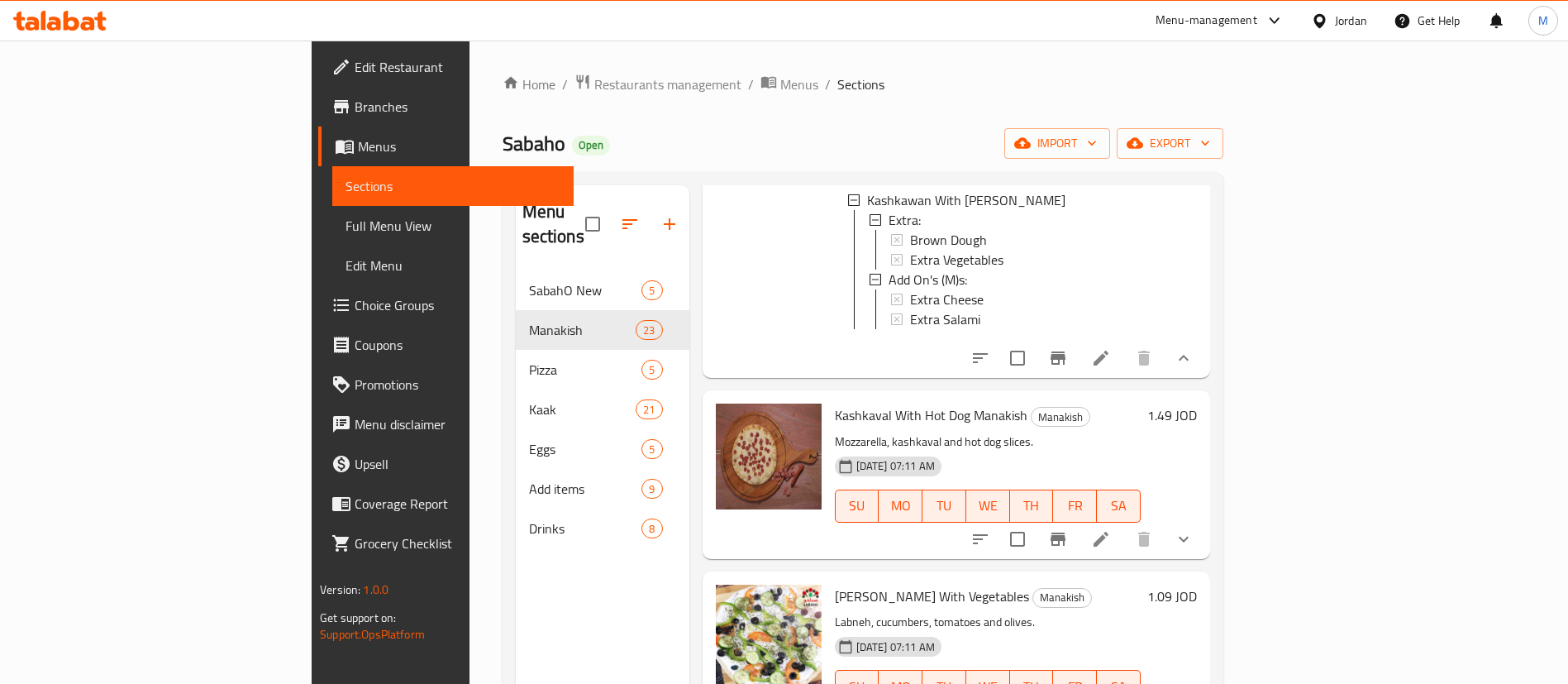
click at [1194, 530] on icon "show more" at bounding box center [1184, 539] width 20 height 20
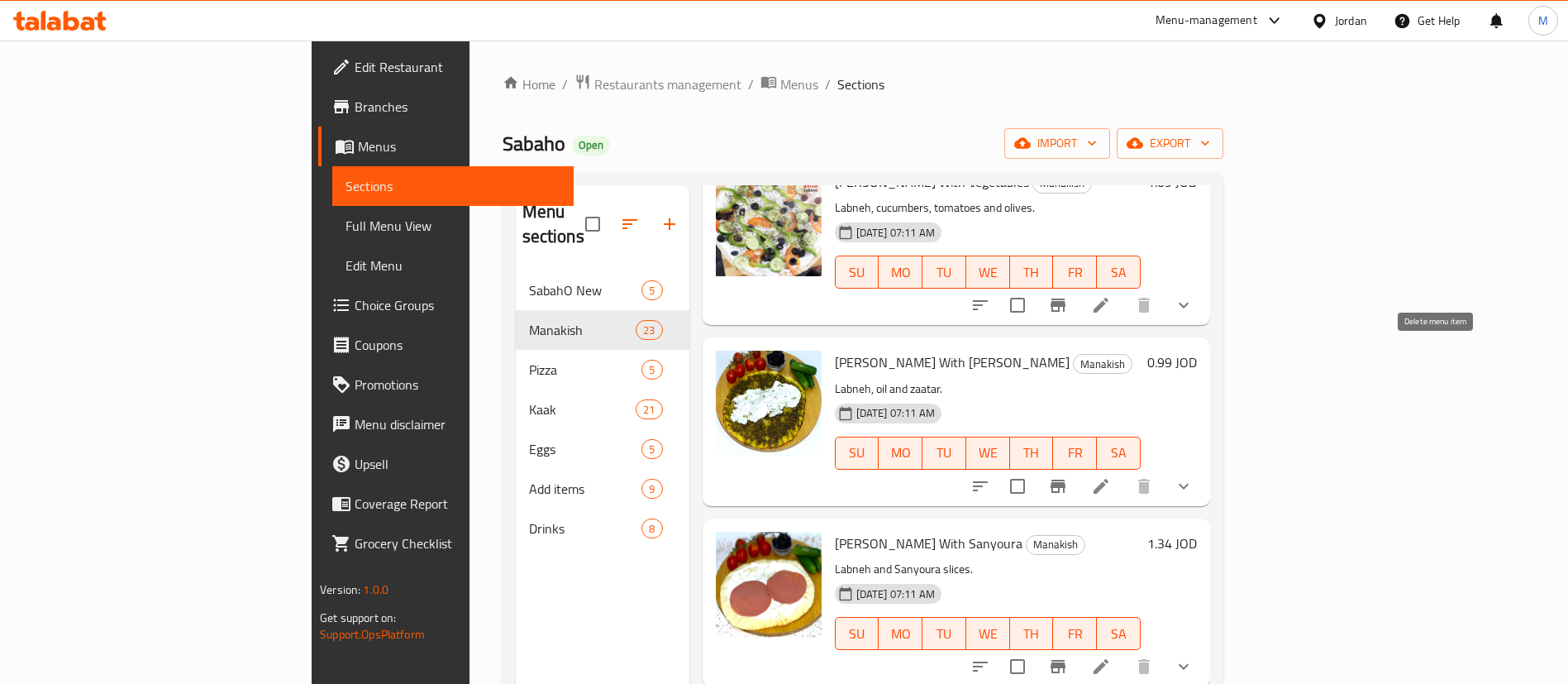
scroll to position [1860, 0]
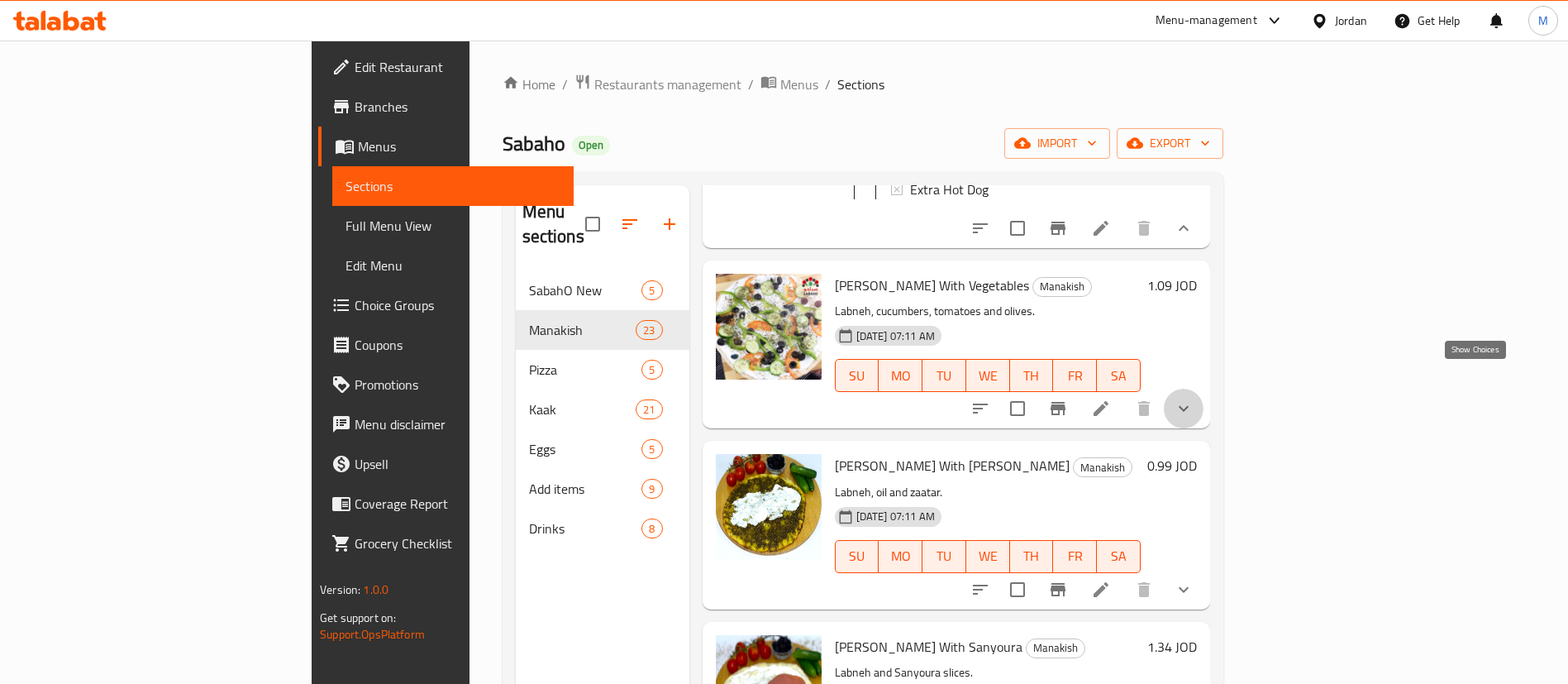
click at [1194, 399] on icon "show more" at bounding box center [1184, 408] width 20 height 20
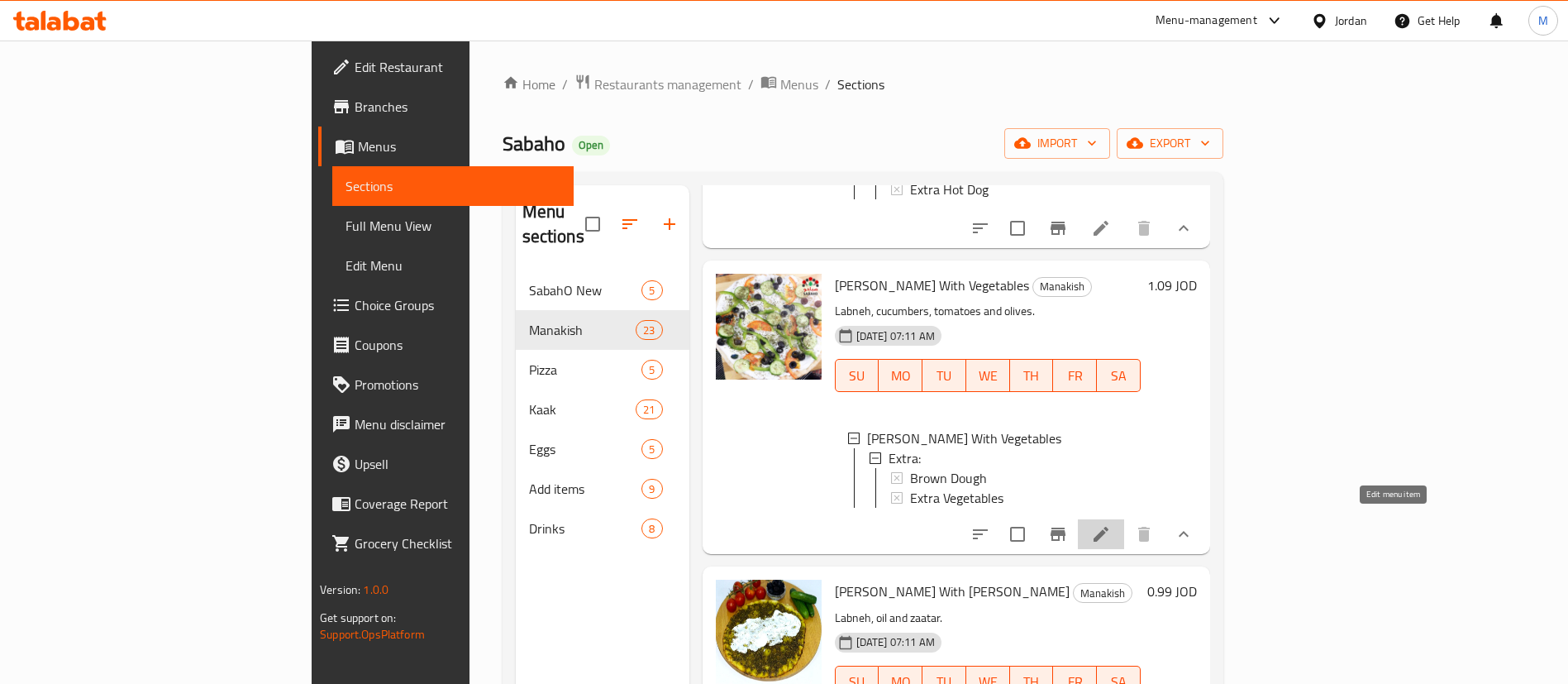
click at [1109, 527] on icon at bounding box center [1101, 535] width 15 height 15
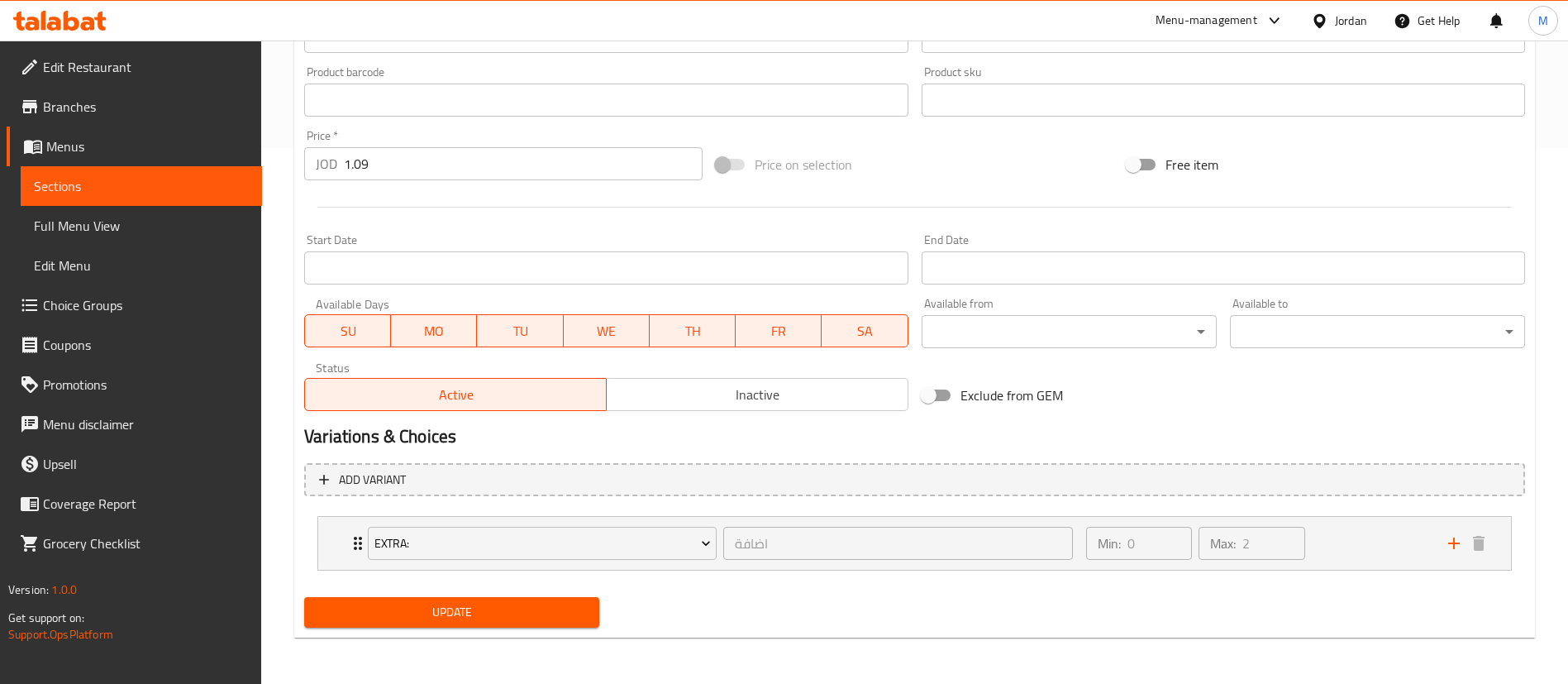
scroll to position [412, 0]
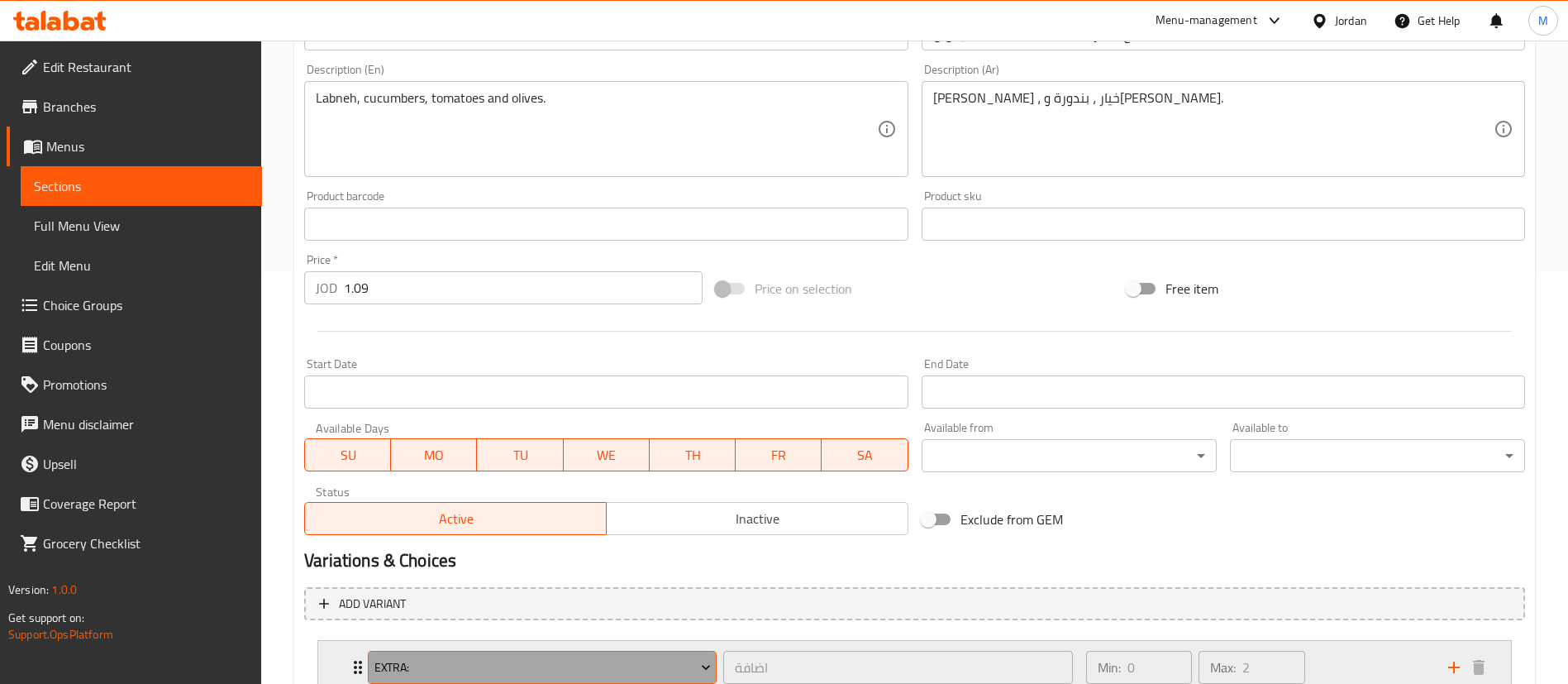
click at [691, 658] on span "Extra:" at bounding box center [542, 668] width 337 height 20
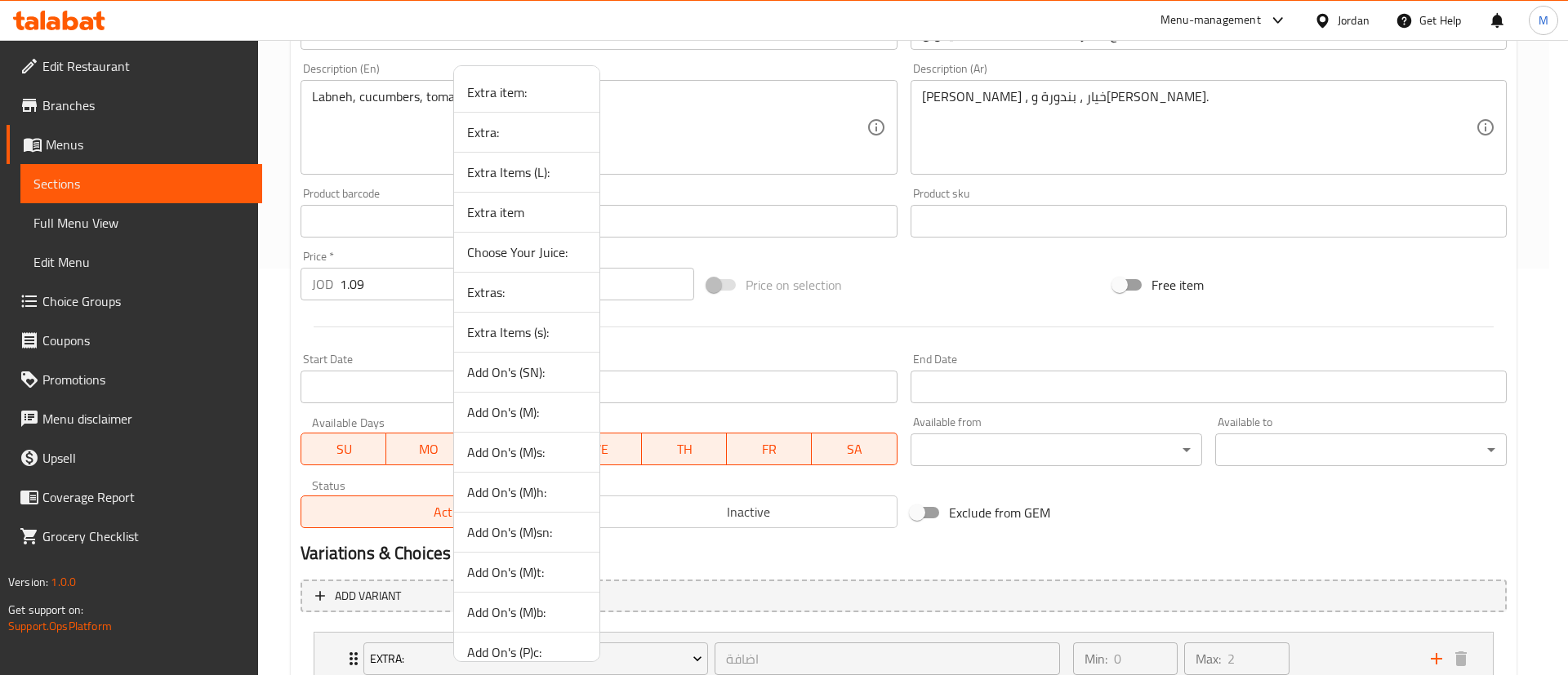
drag, startPoint x: 546, startPoint y: 95, endPoint x: 543, endPoint y: 111, distance: 16.3
click at [545, 93] on span "Extra item:" at bounding box center [526, 91] width 119 height 19
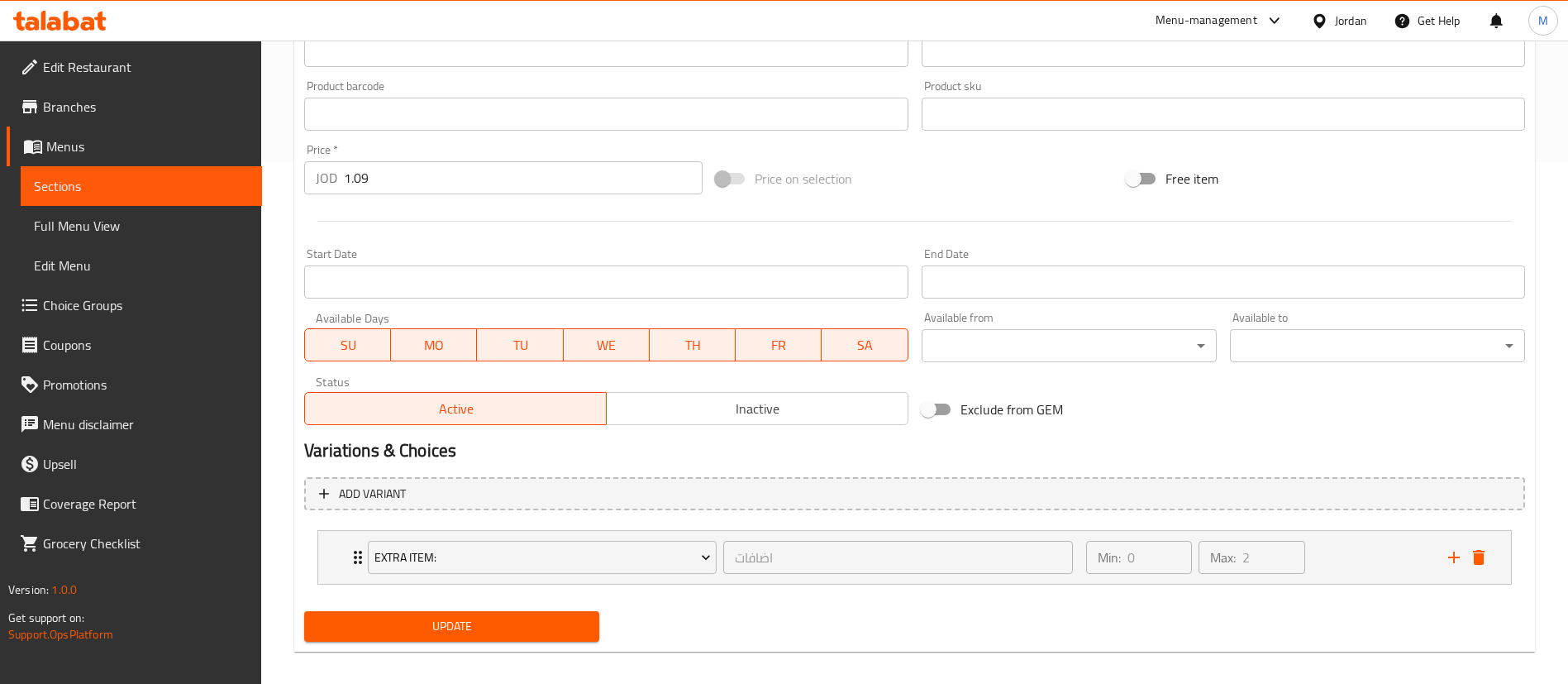
scroll to position [535, 0]
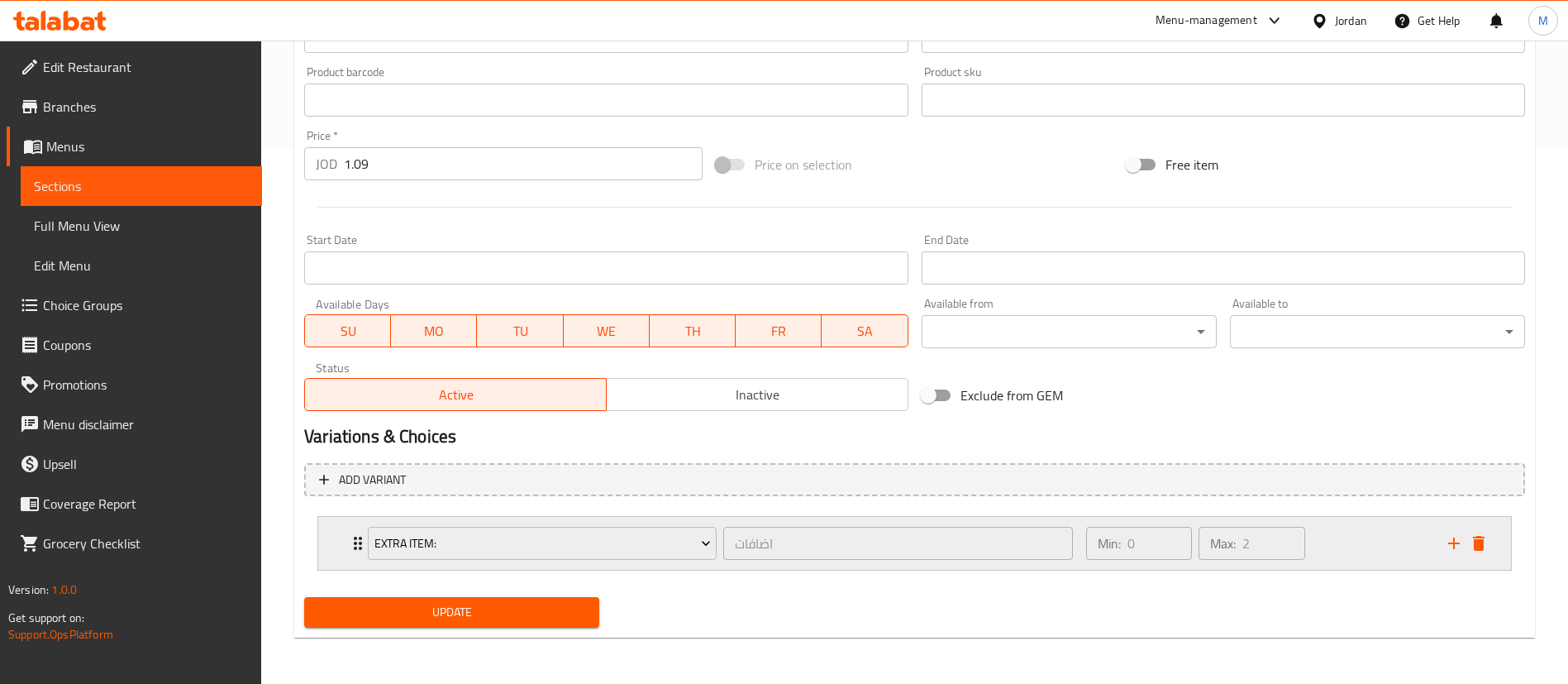
click at [1344, 547] on div "Min: 0 ​ Max: 2 ​" at bounding box center [1257, 543] width 362 height 53
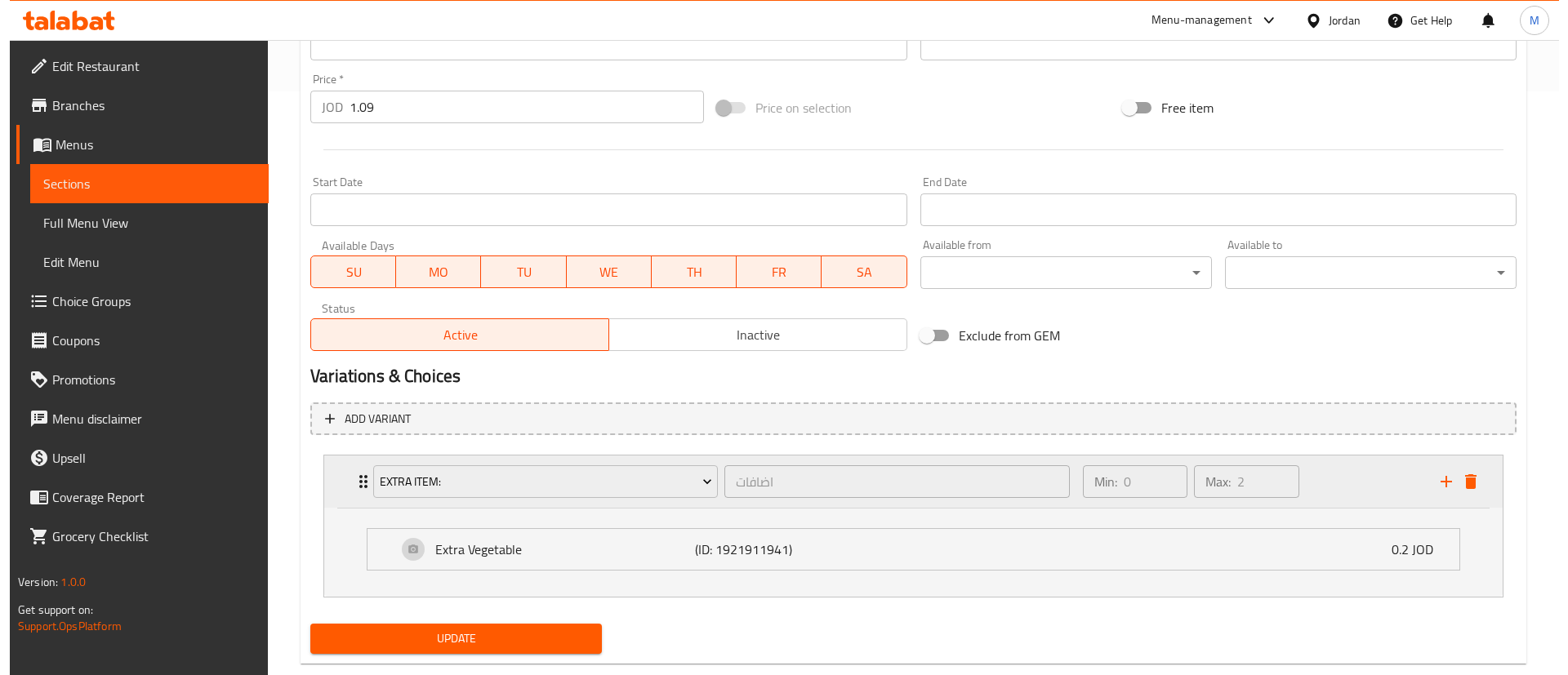
scroll to position [618, 0]
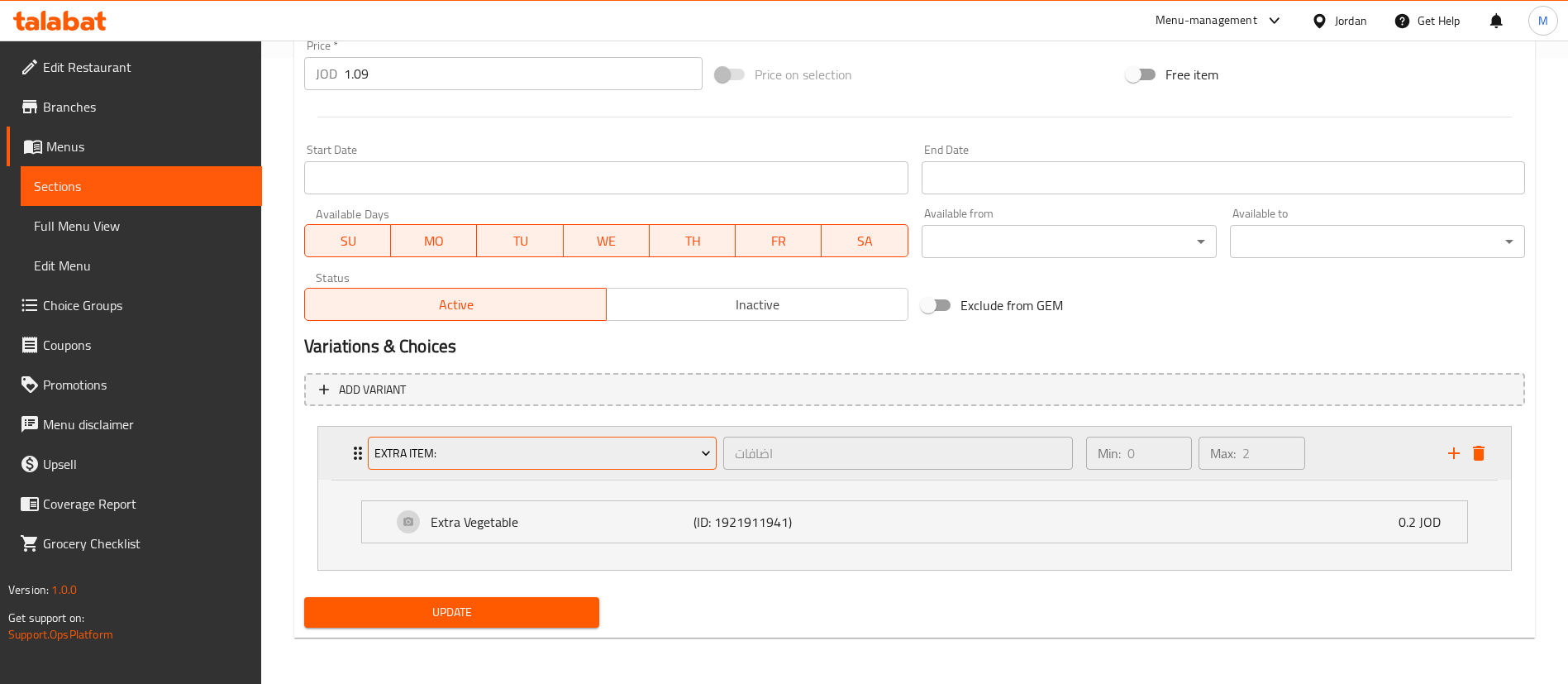
click at [649, 452] on span "Extra item:" at bounding box center [542, 453] width 337 height 20
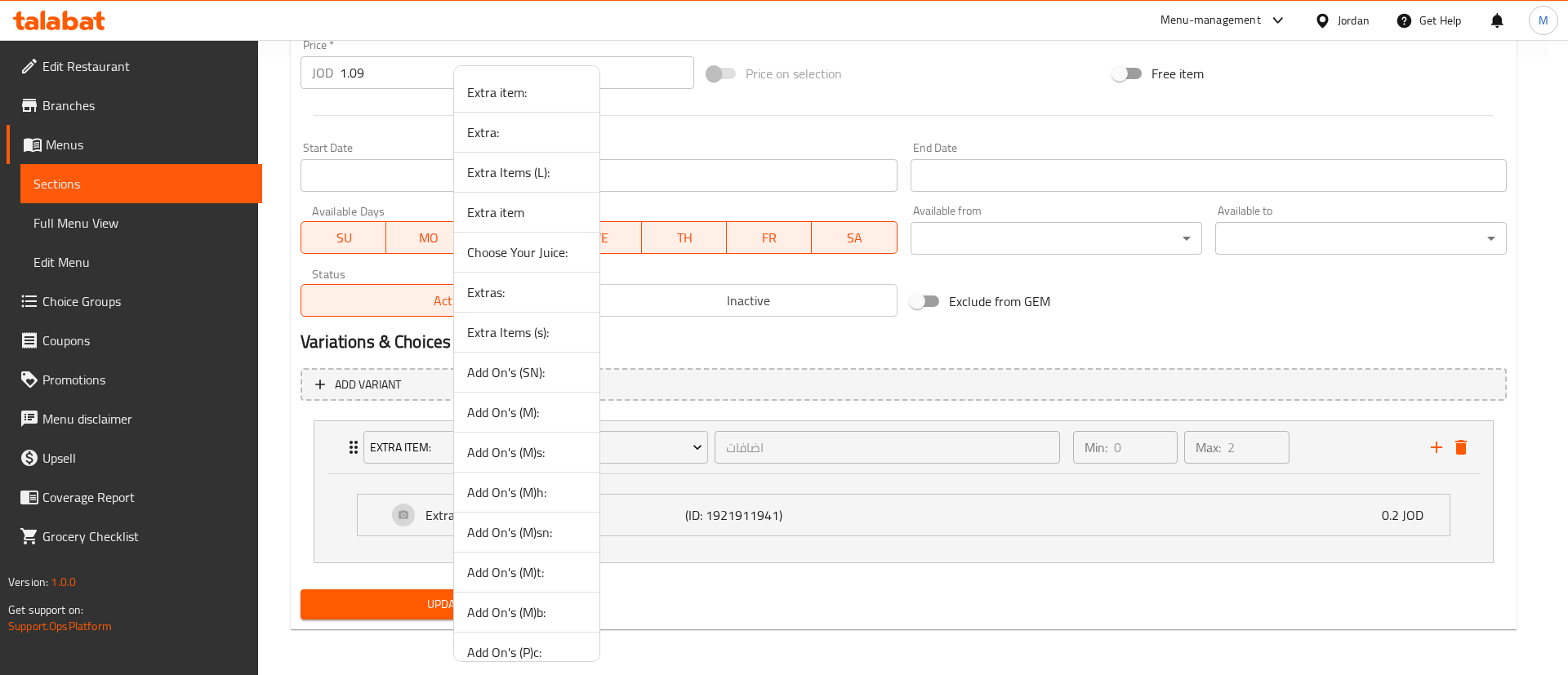
click at [543, 136] on span "Extra:" at bounding box center [526, 131] width 119 height 19
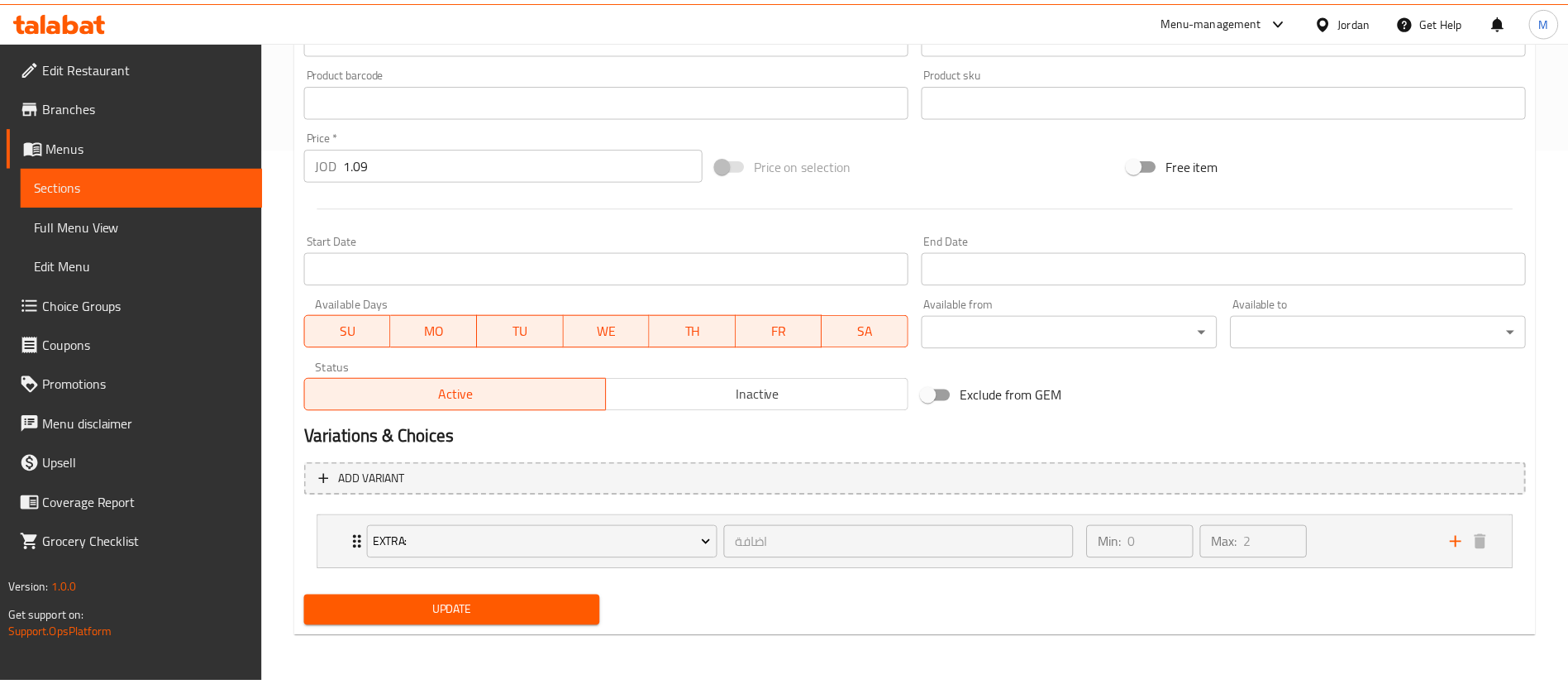
scroll to position [535, 0]
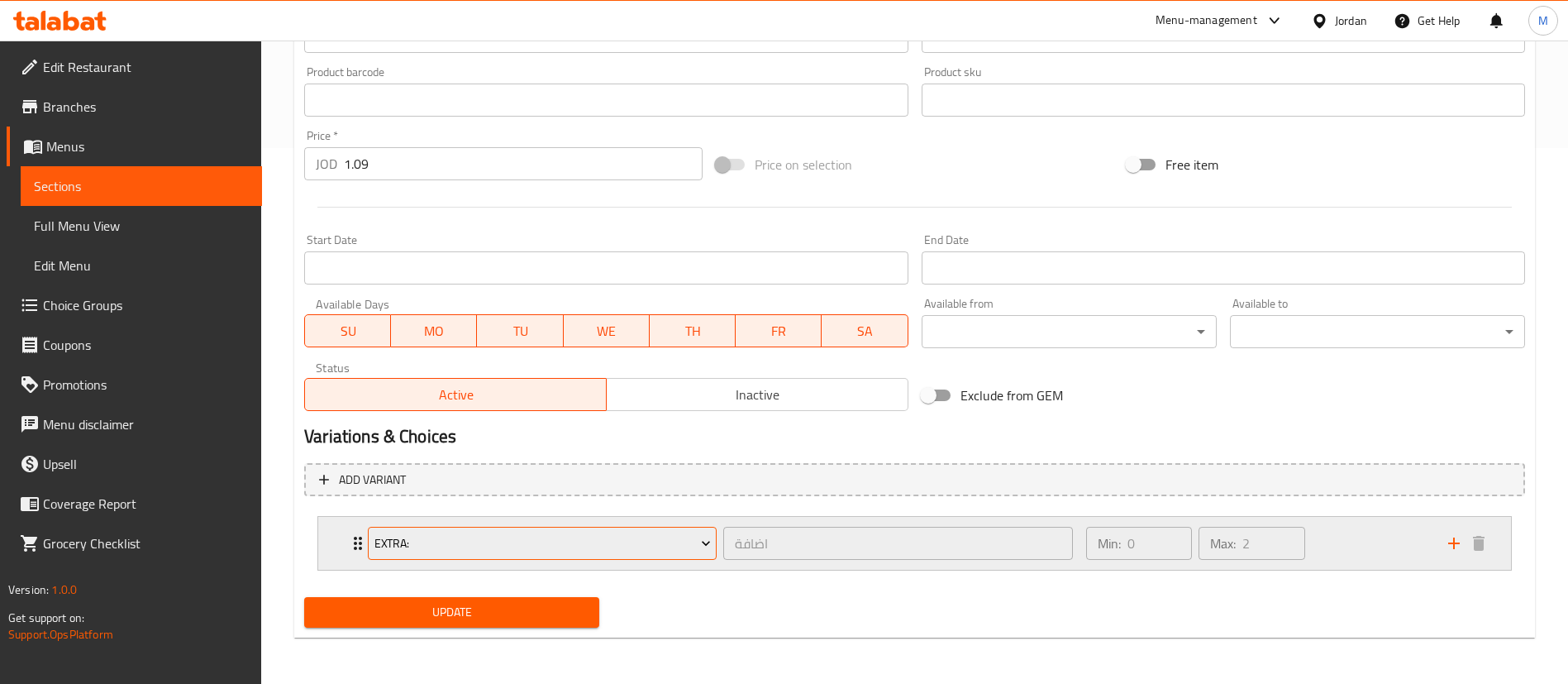
click at [658, 535] on span "Extra:" at bounding box center [542, 543] width 337 height 20
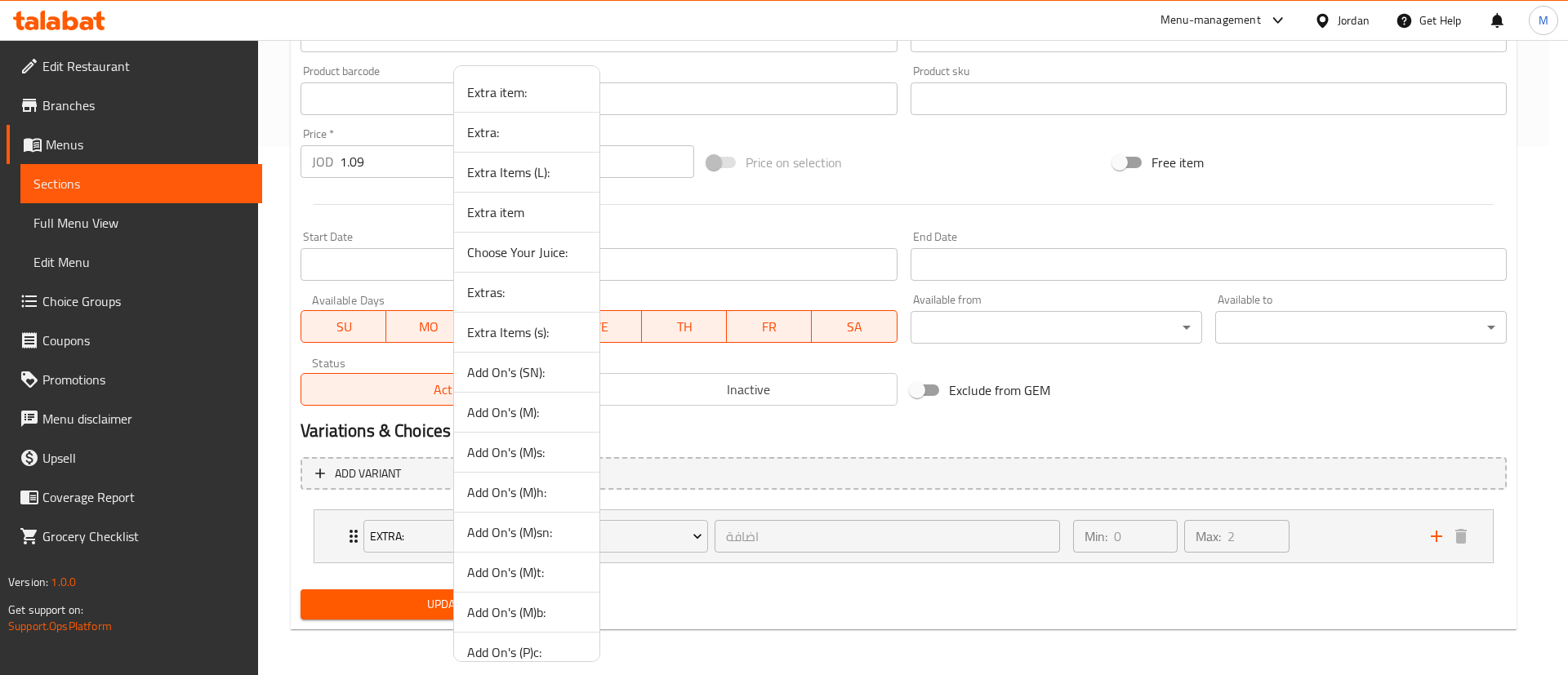
click at [543, 209] on span "Extra item" at bounding box center [526, 212] width 119 height 19
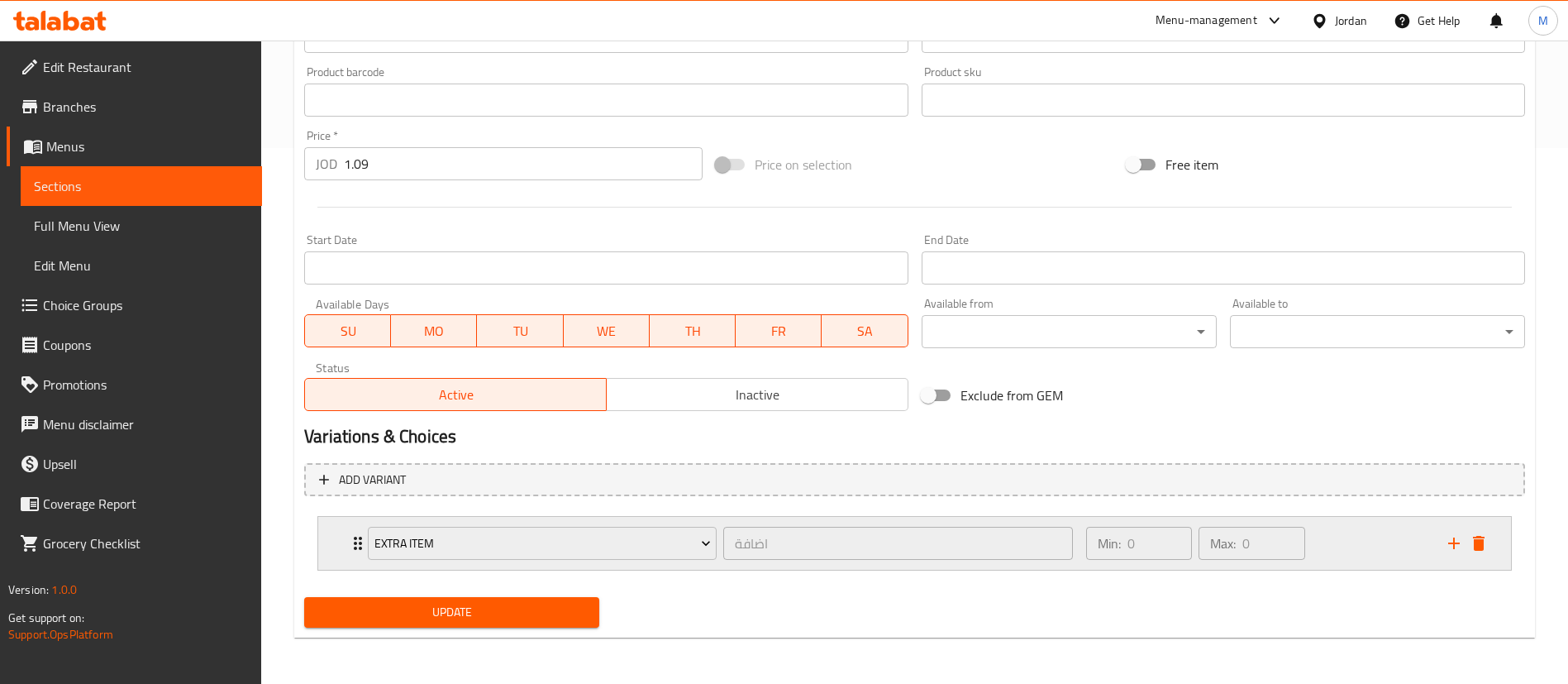
click at [1373, 547] on div "Min: 0 ​ Max: 0 ​" at bounding box center [1257, 543] width 362 height 53
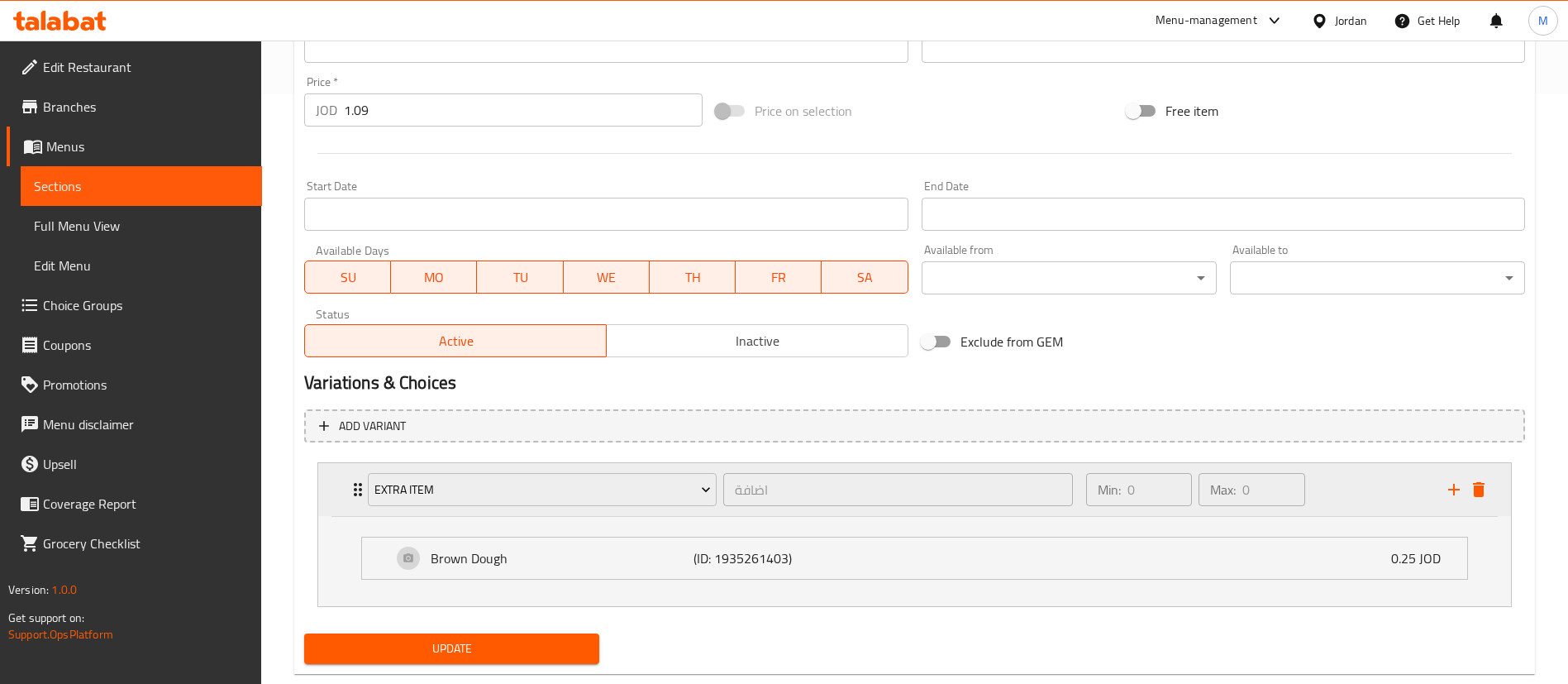
scroll to position [626, 0]
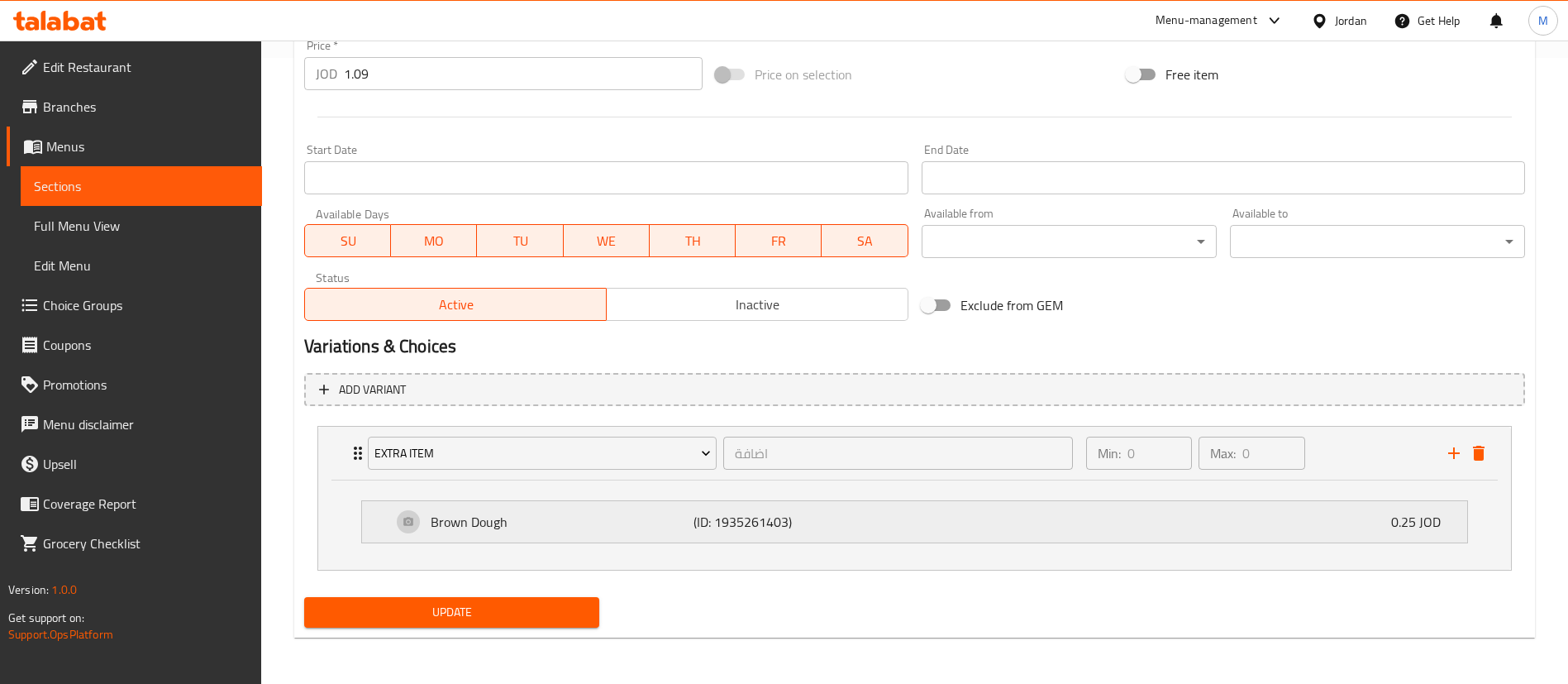
click at [1031, 535] on div "Brown Dough (ID: 1935261403) 0.25 JOD" at bounding box center [920, 521] width 1056 height 42
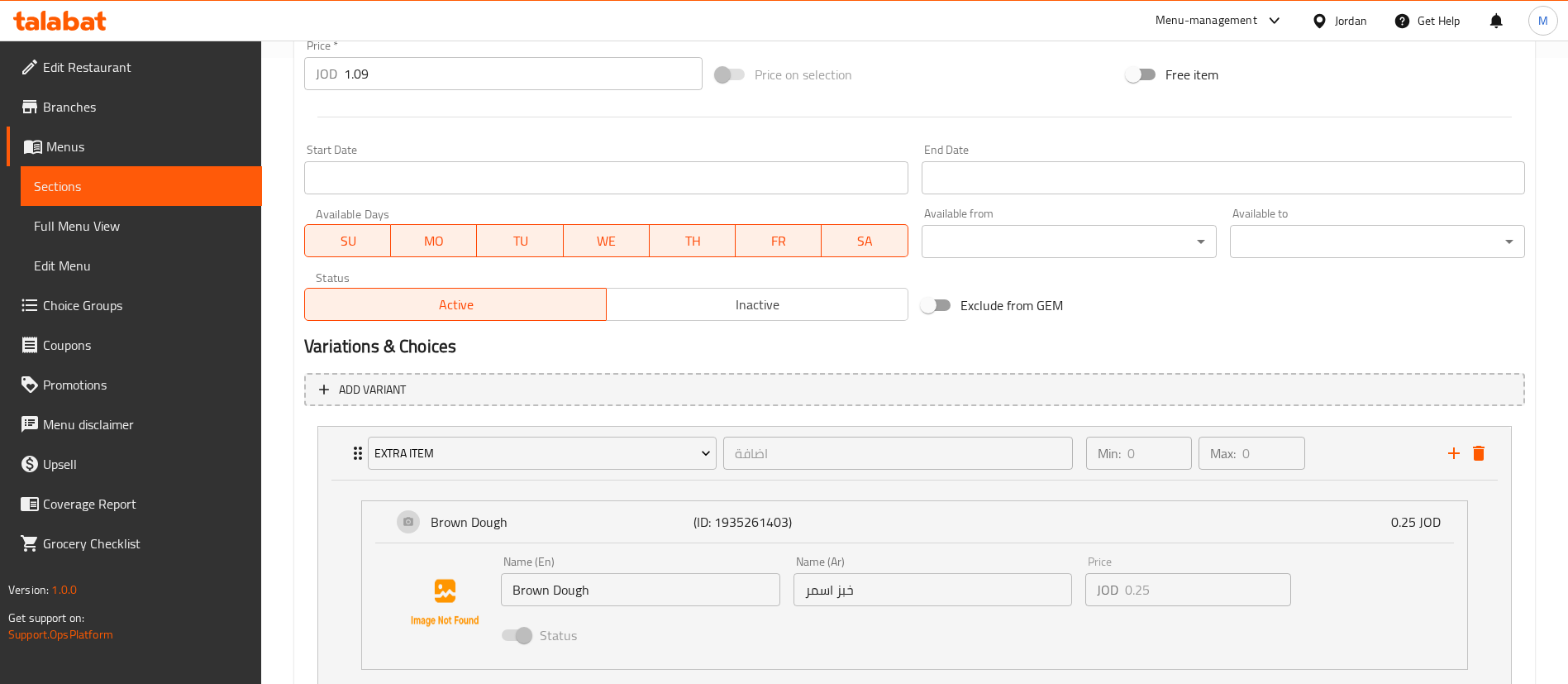
scroll to position [750, 0]
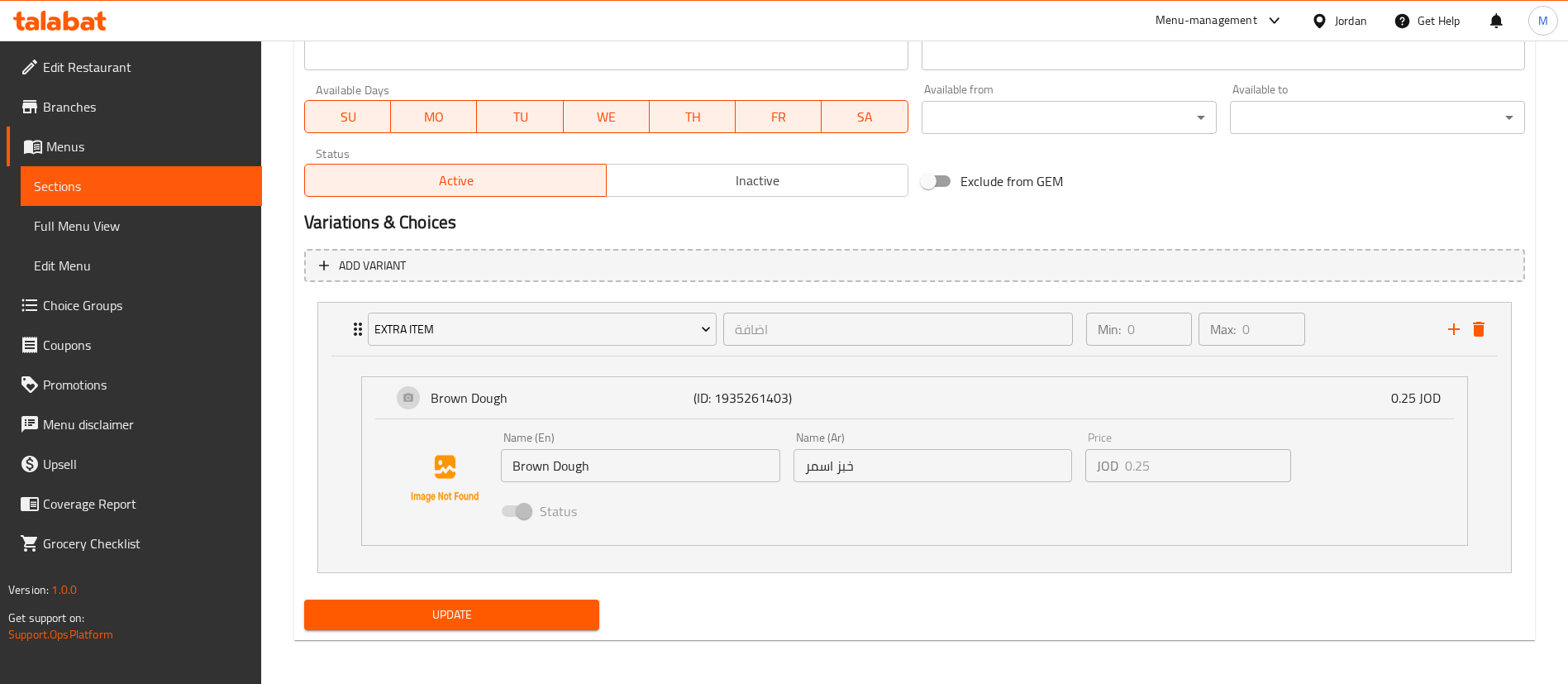
click at [572, 612] on span "Update" at bounding box center [451, 614] width 269 height 20
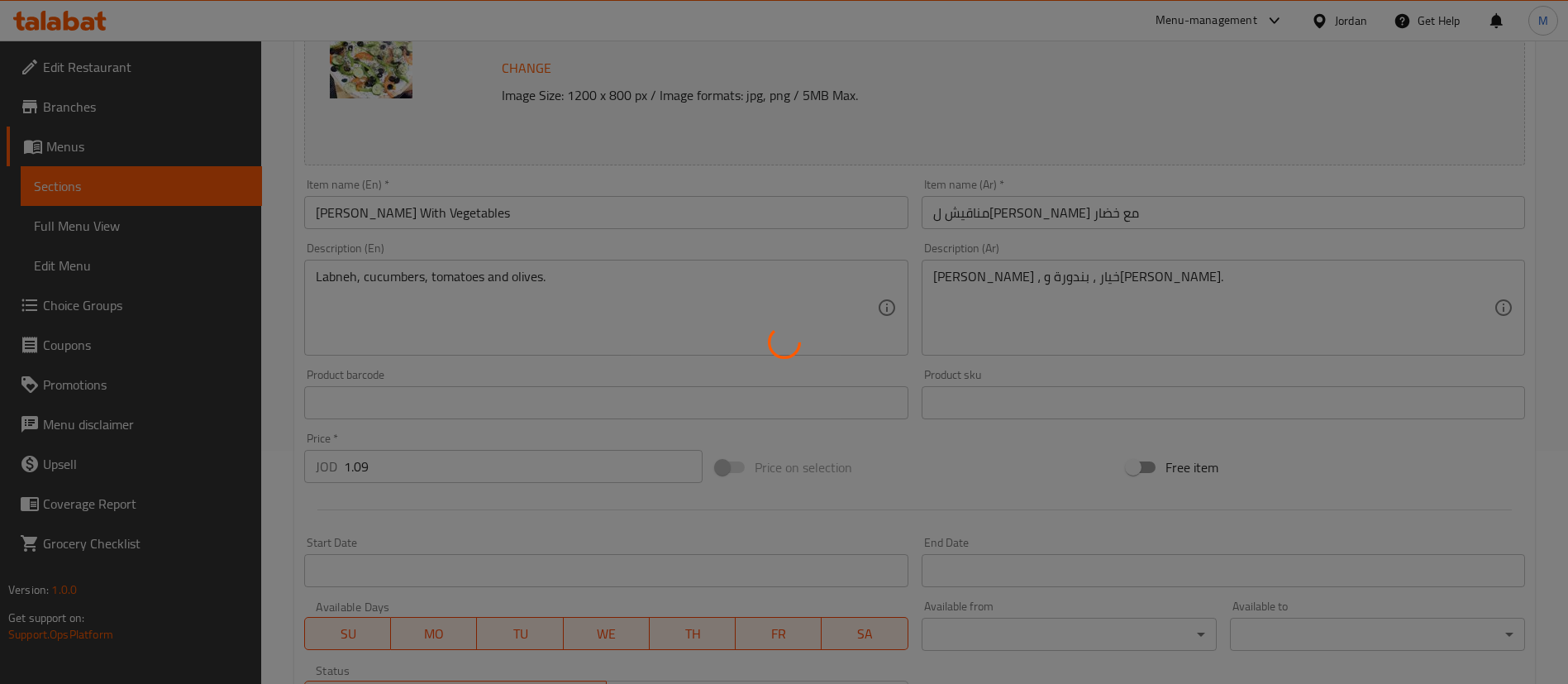
scroll to position [0, 0]
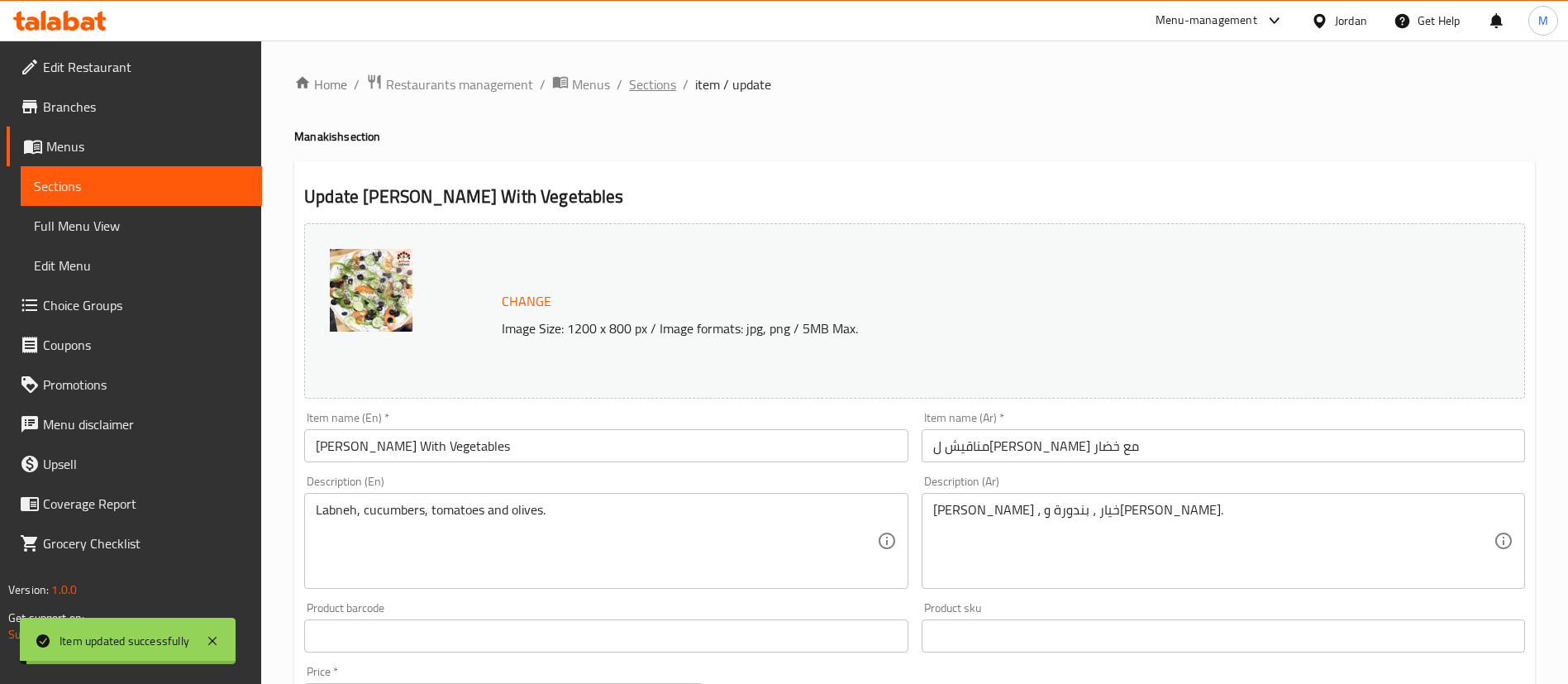
click at [657, 87] on span "Sections" at bounding box center [652, 84] width 48 height 20
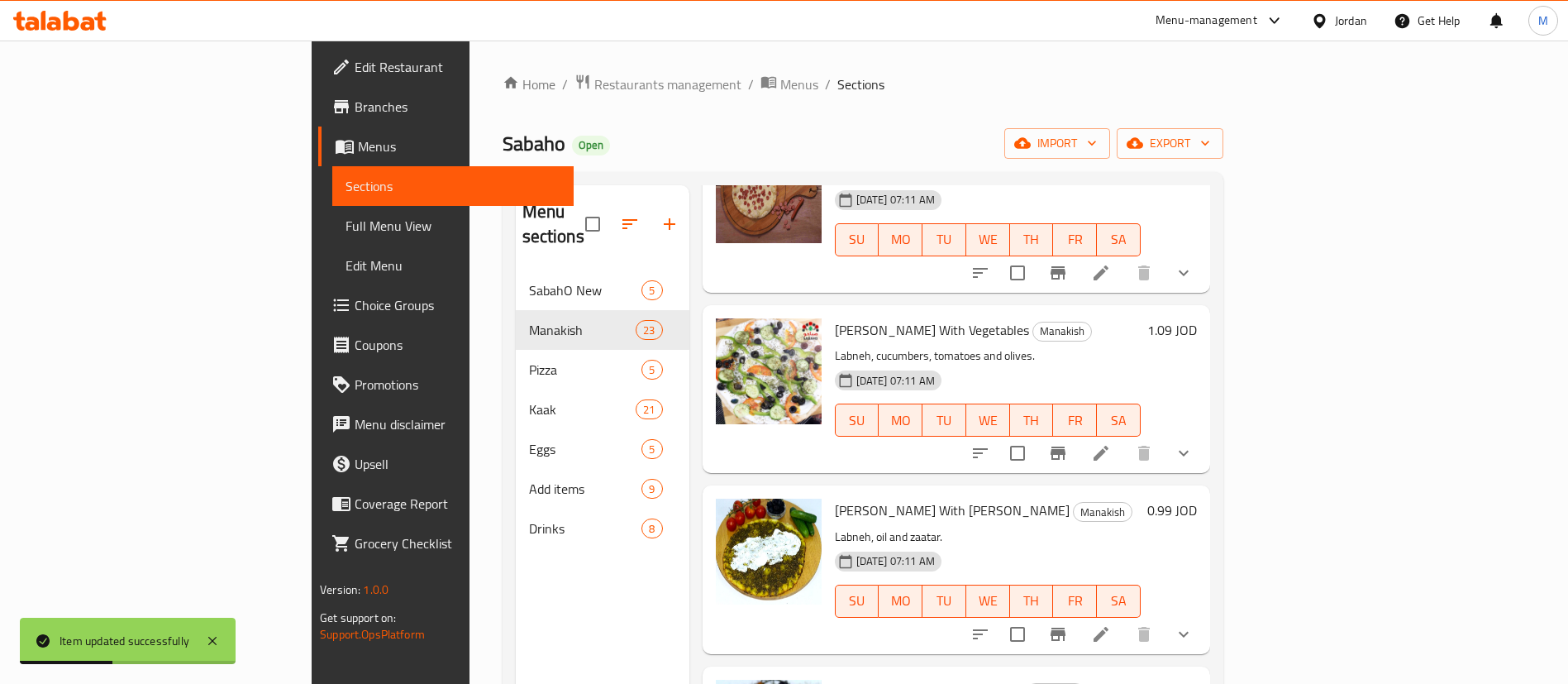
scroll to position [1489, 0]
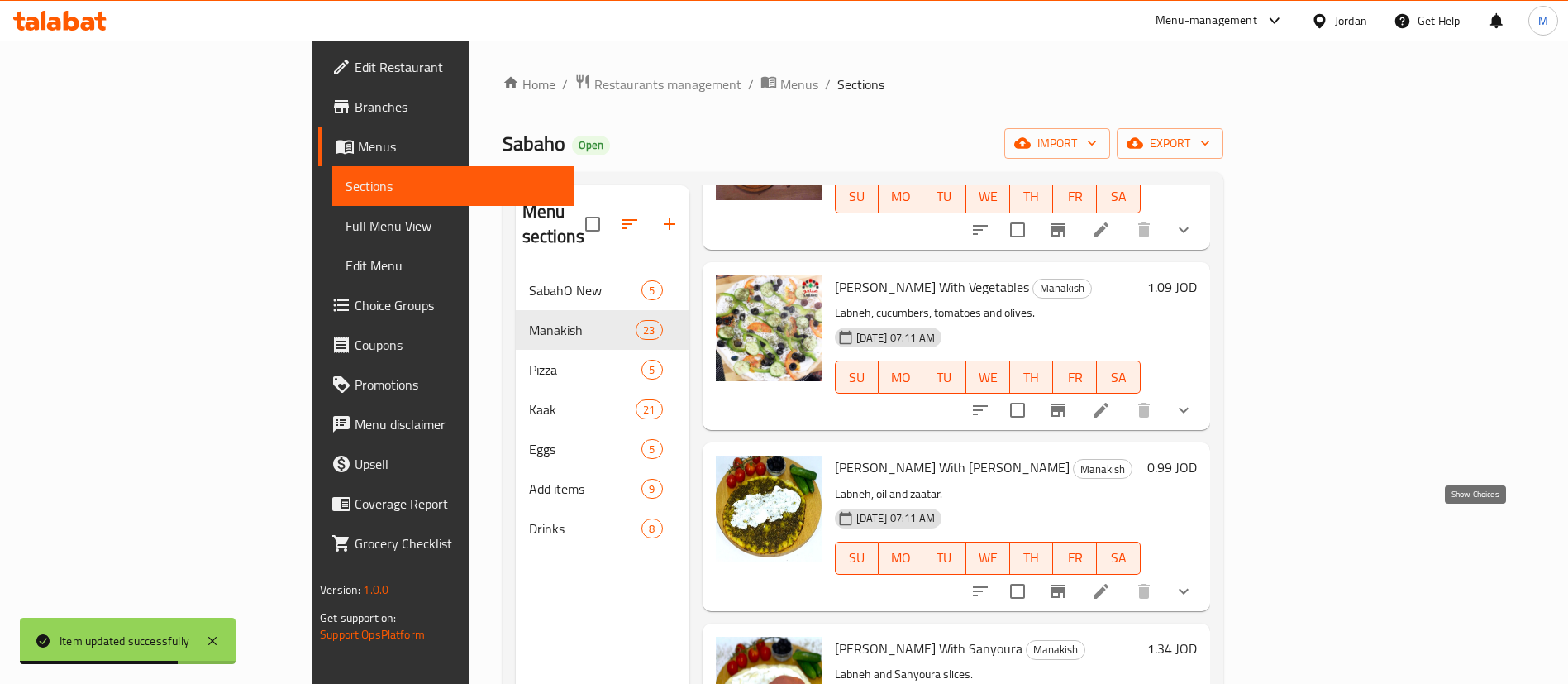
click at [1194, 581] on icon "show more" at bounding box center [1184, 591] width 20 height 20
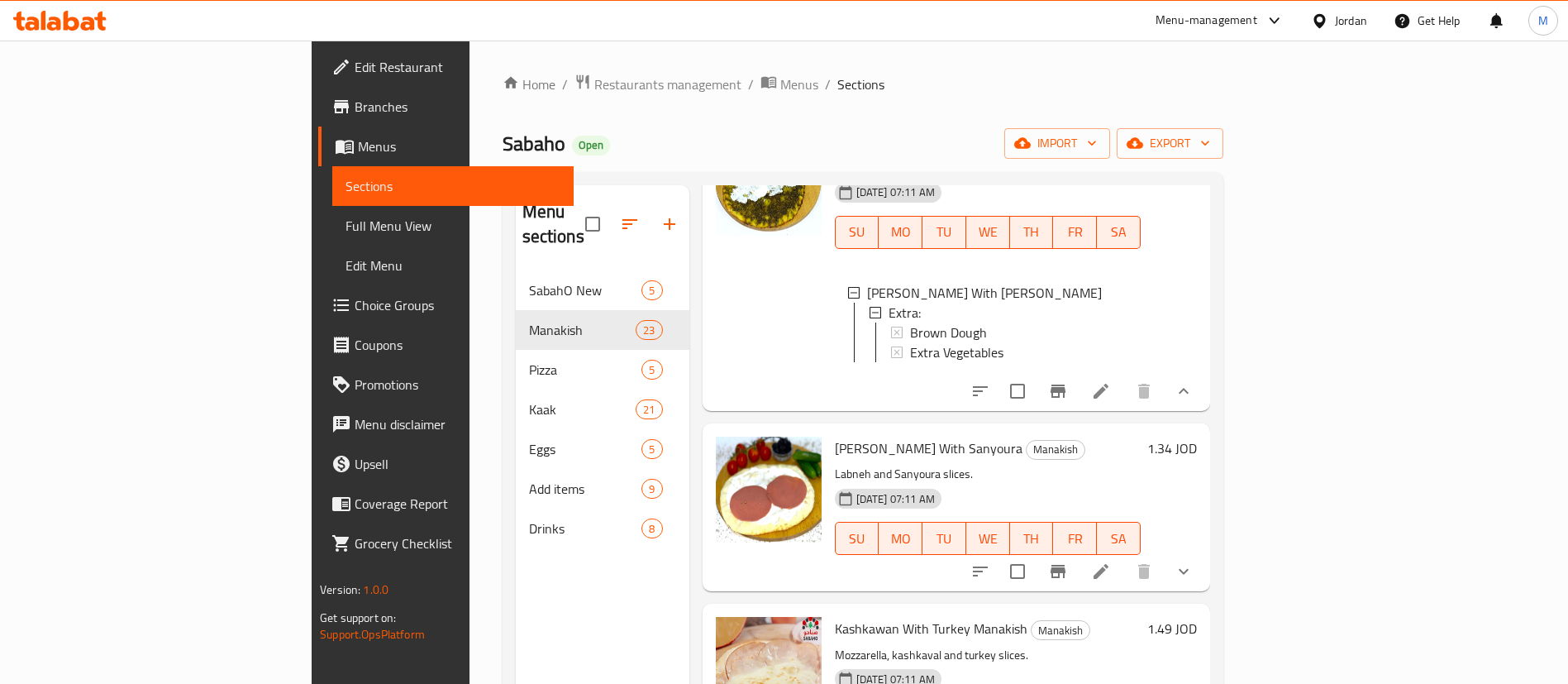
scroll to position [1860, 0]
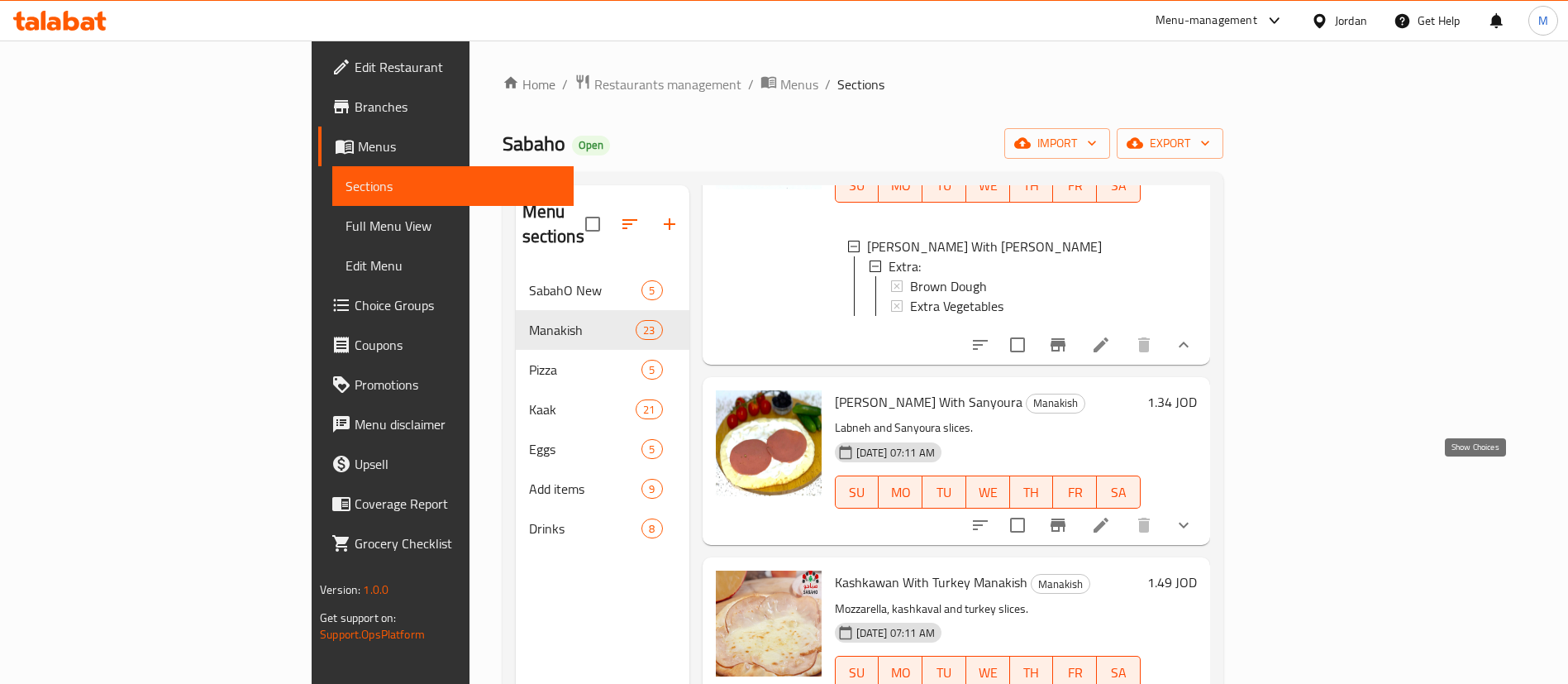
click at [1194, 515] on icon "show more" at bounding box center [1184, 524] width 20 height 20
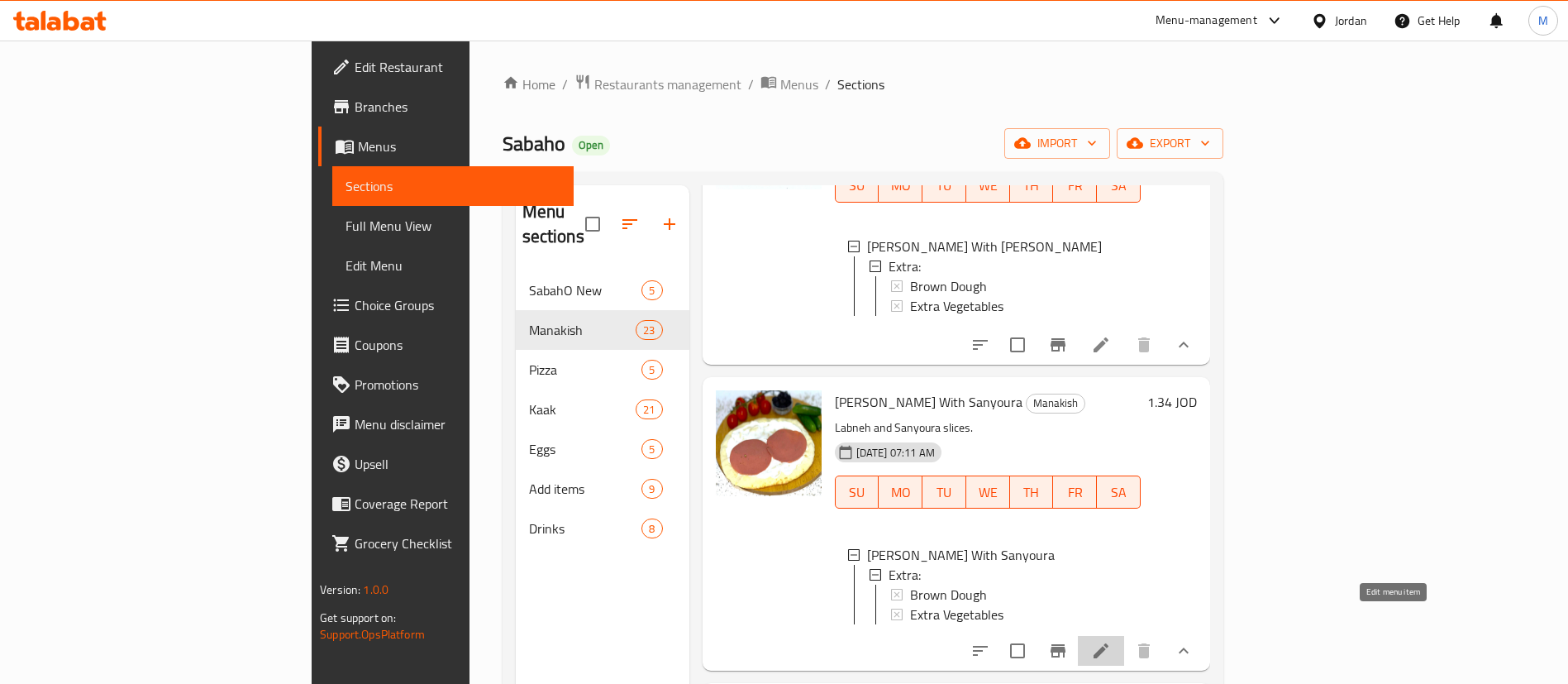
click at [1111, 641] on icon at bounding box center [1100, 650] width 20 height 20
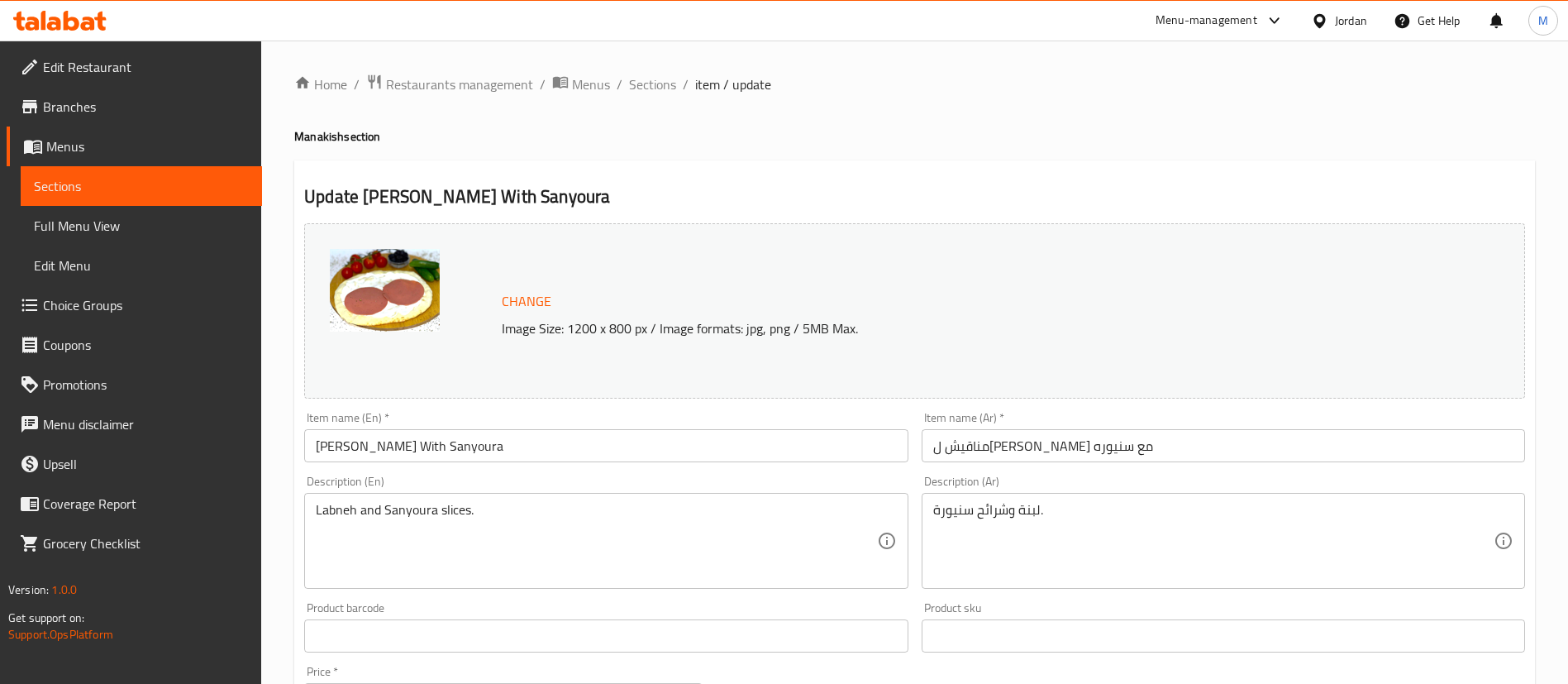
scroll to position [535, 0]
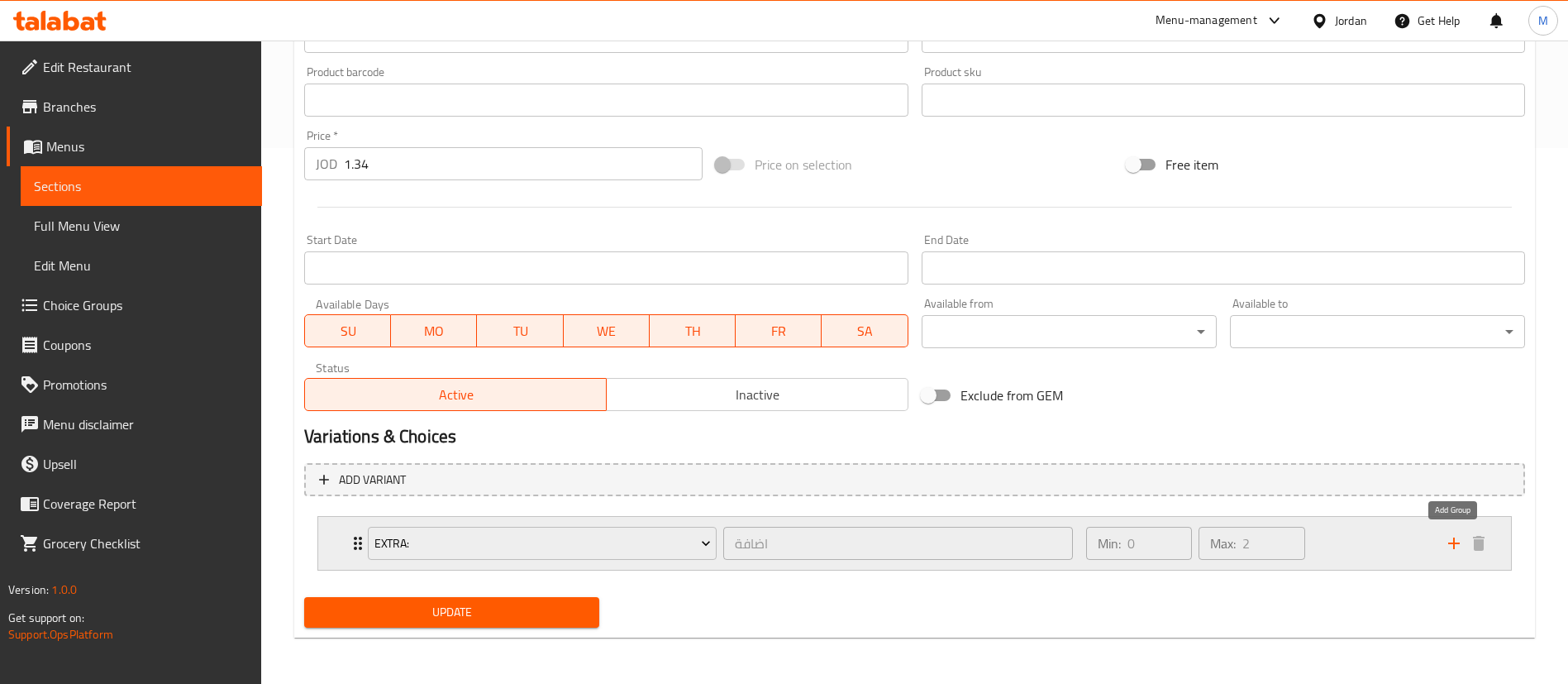
click at [1445, 541] on icon "add" at bounding box center [1453, 542] width 20 height 20
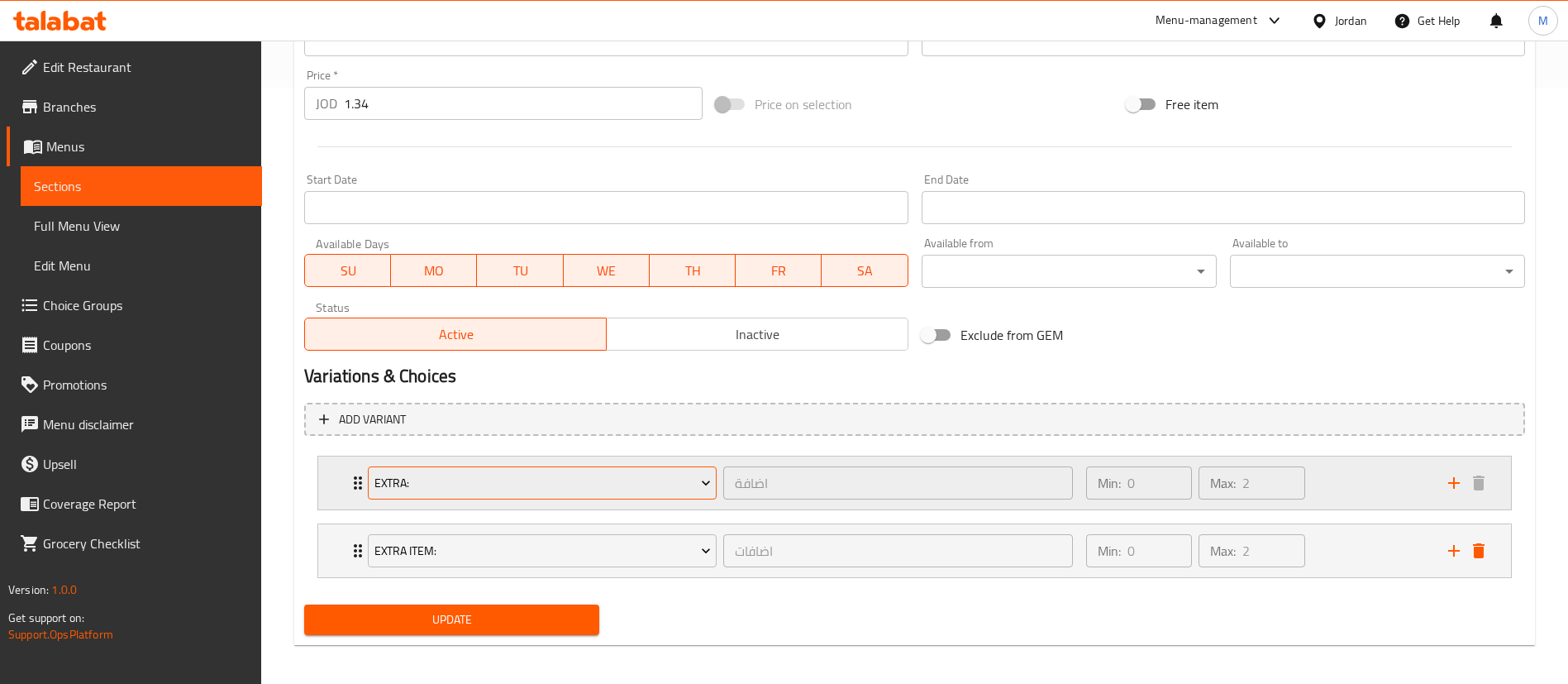
scroll to position [603, 0]
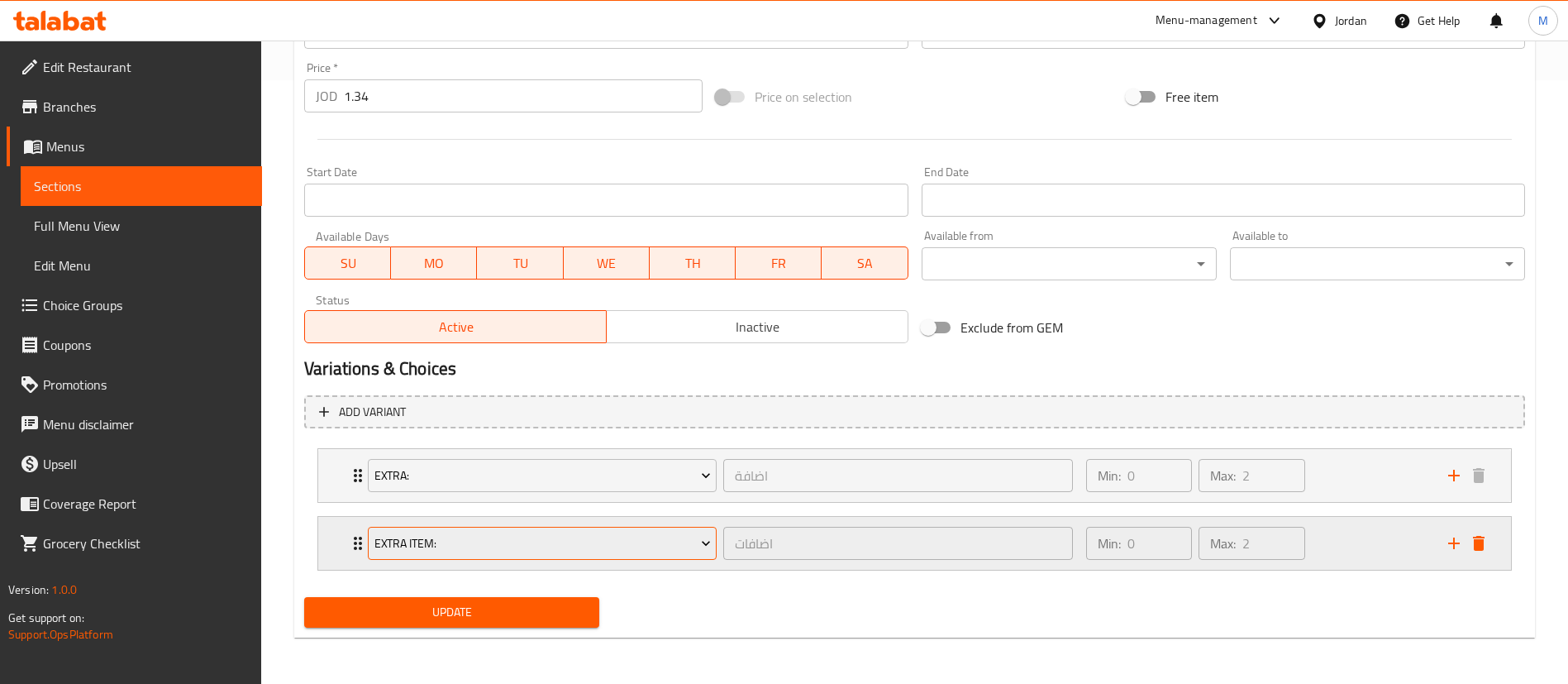
click at [683, 536] on span "Extra item:" at bounding box center [542, 543] width 337 height 20
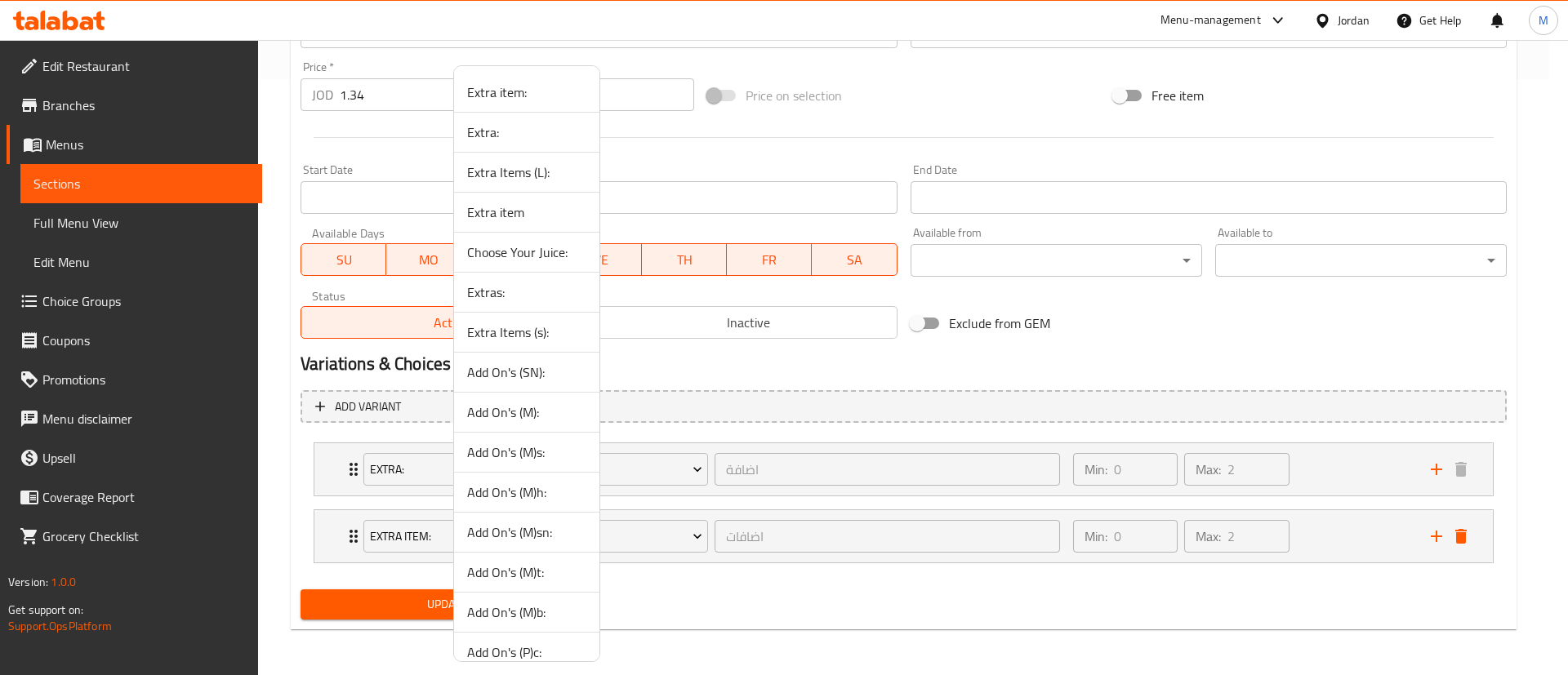
click at [556, 524] on span "Add On's (M)sn:" at bounding box center [526, 532] width 119 height 19
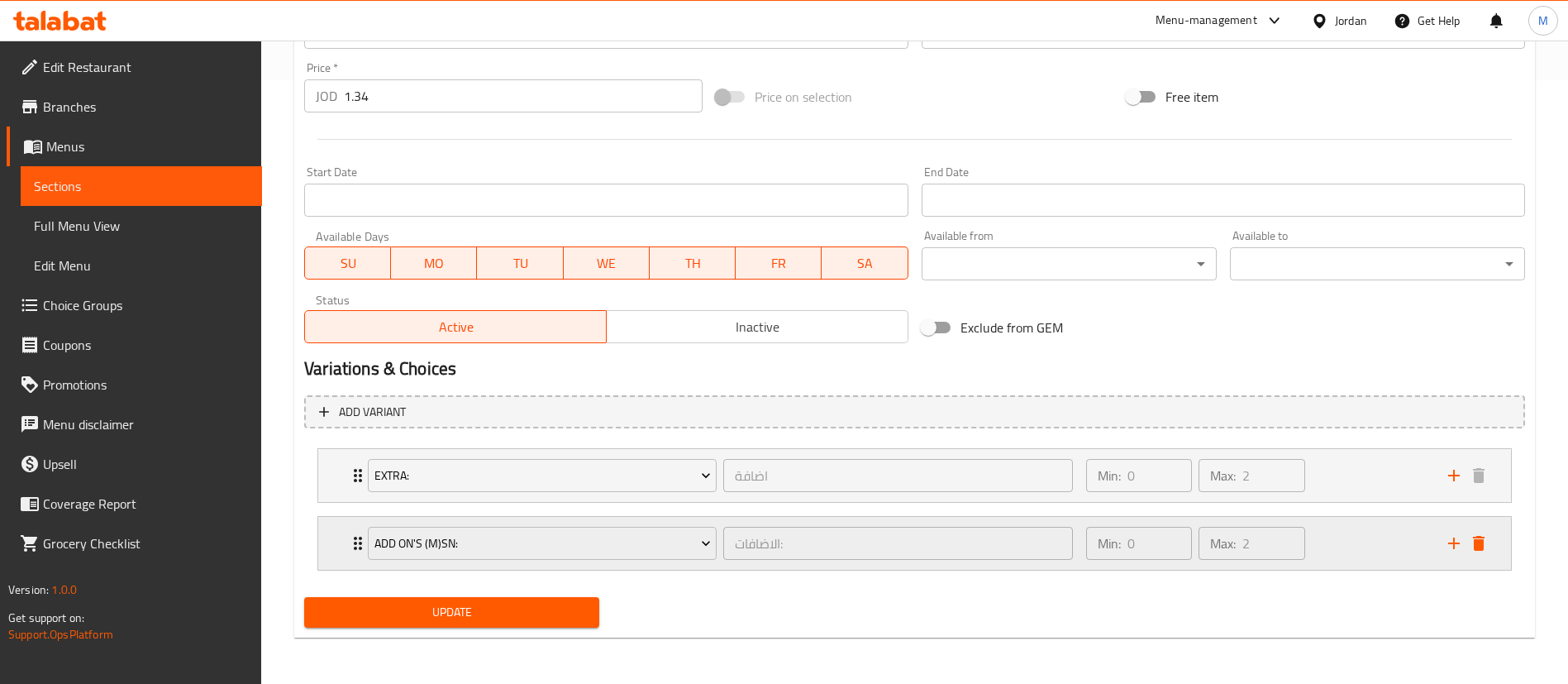
click at [1381, 529] on div "Min: 0 ​ Max: 2 ​" at bounding box center [1257, 543] width 362 height 53
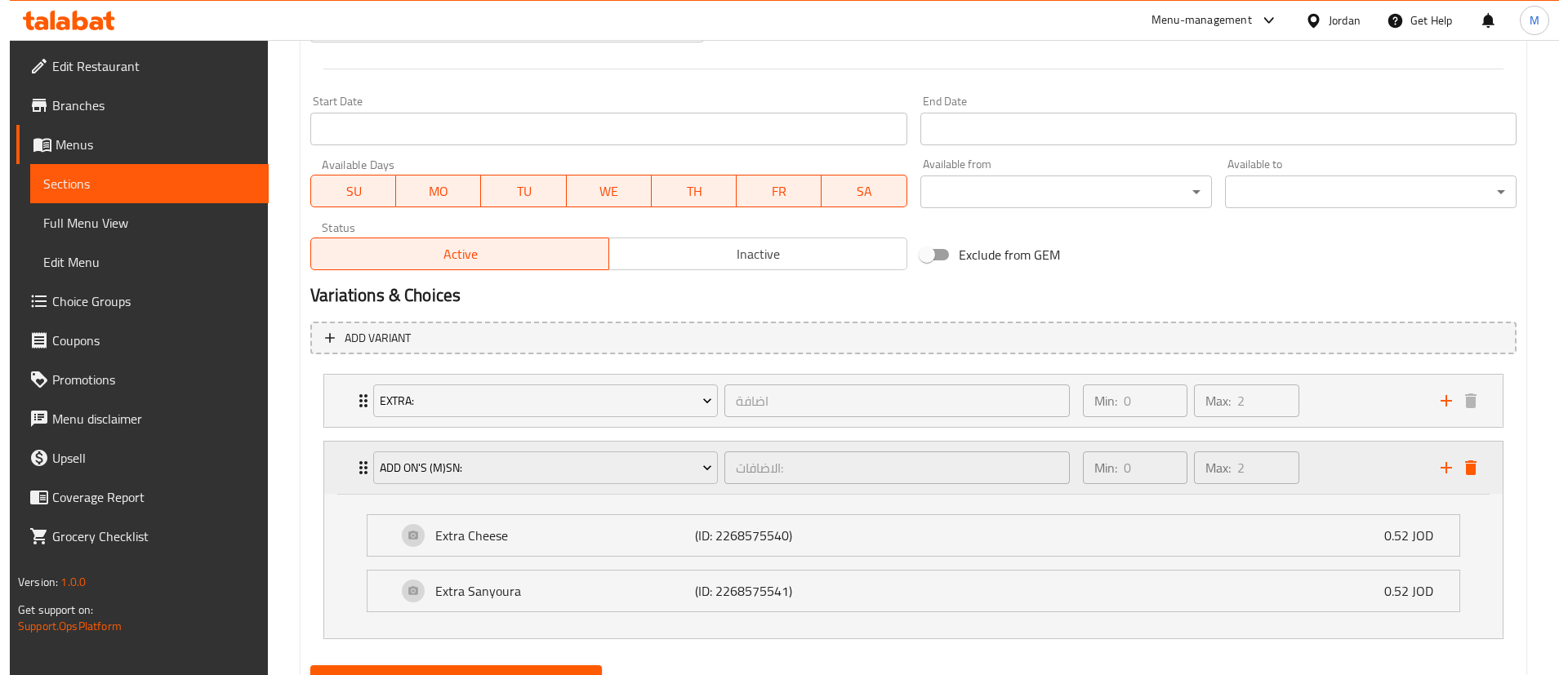
scroll to position [719, 0]
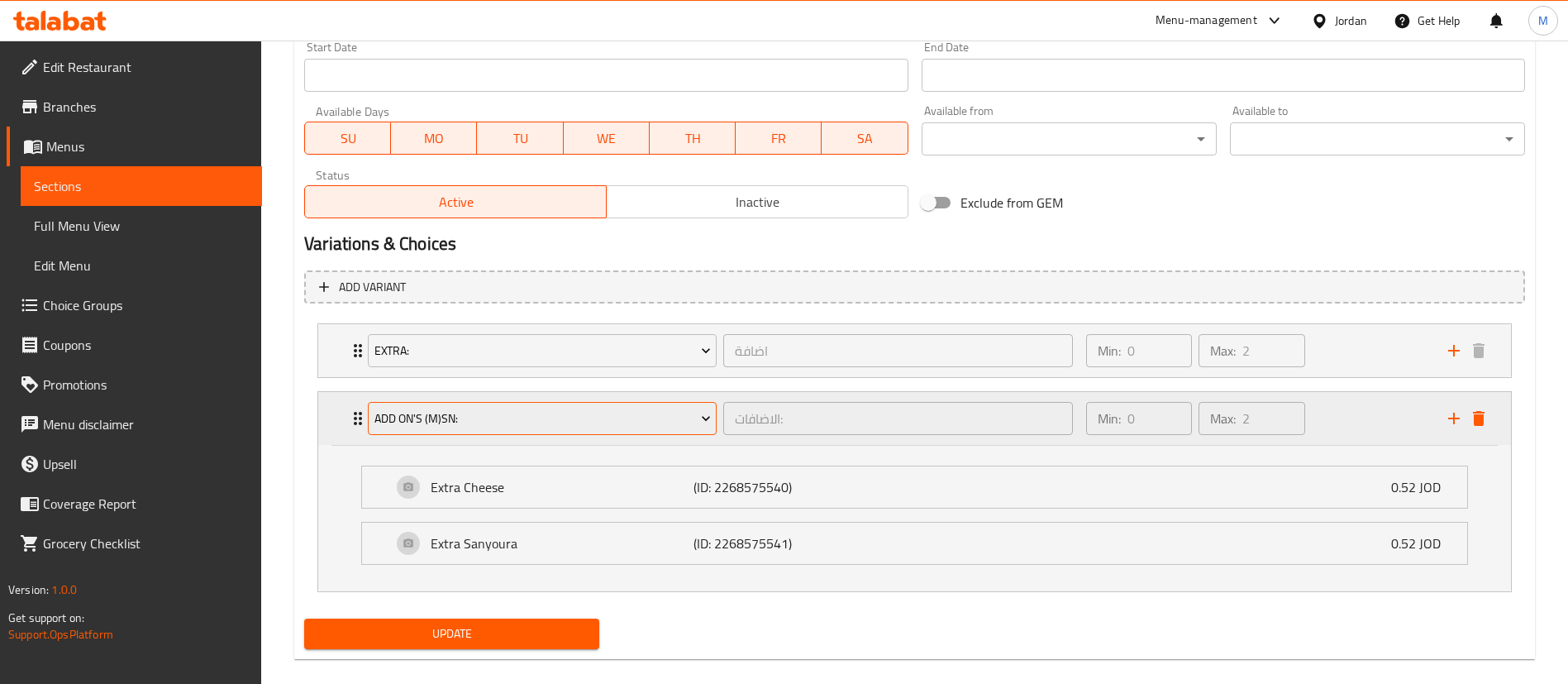
click at [653, 428] on span "Add On's (M)sn:" at bounding box center [542, 418] width 337 height 20
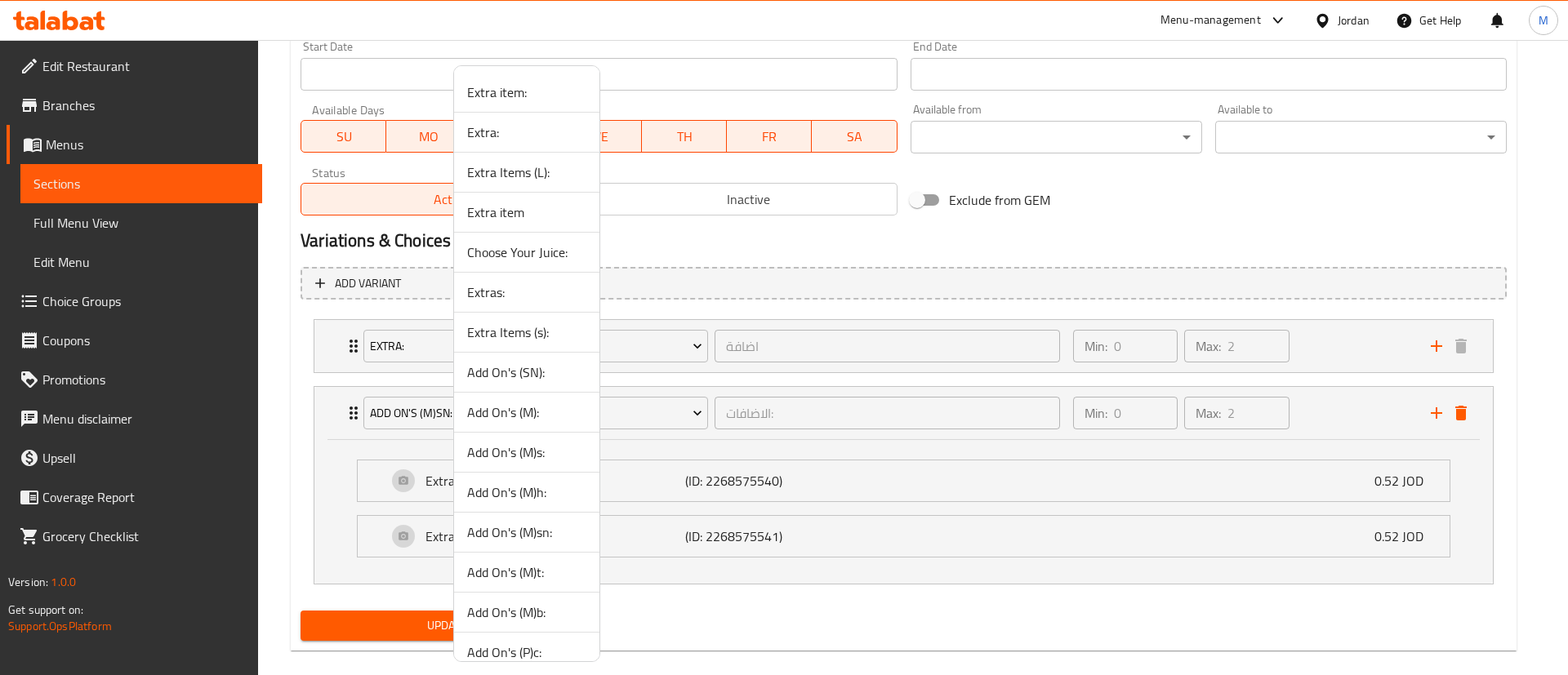
click at [556, 528] on span "Add On's (M)sn:" at bounding box center [526, 532] width 119 height 19
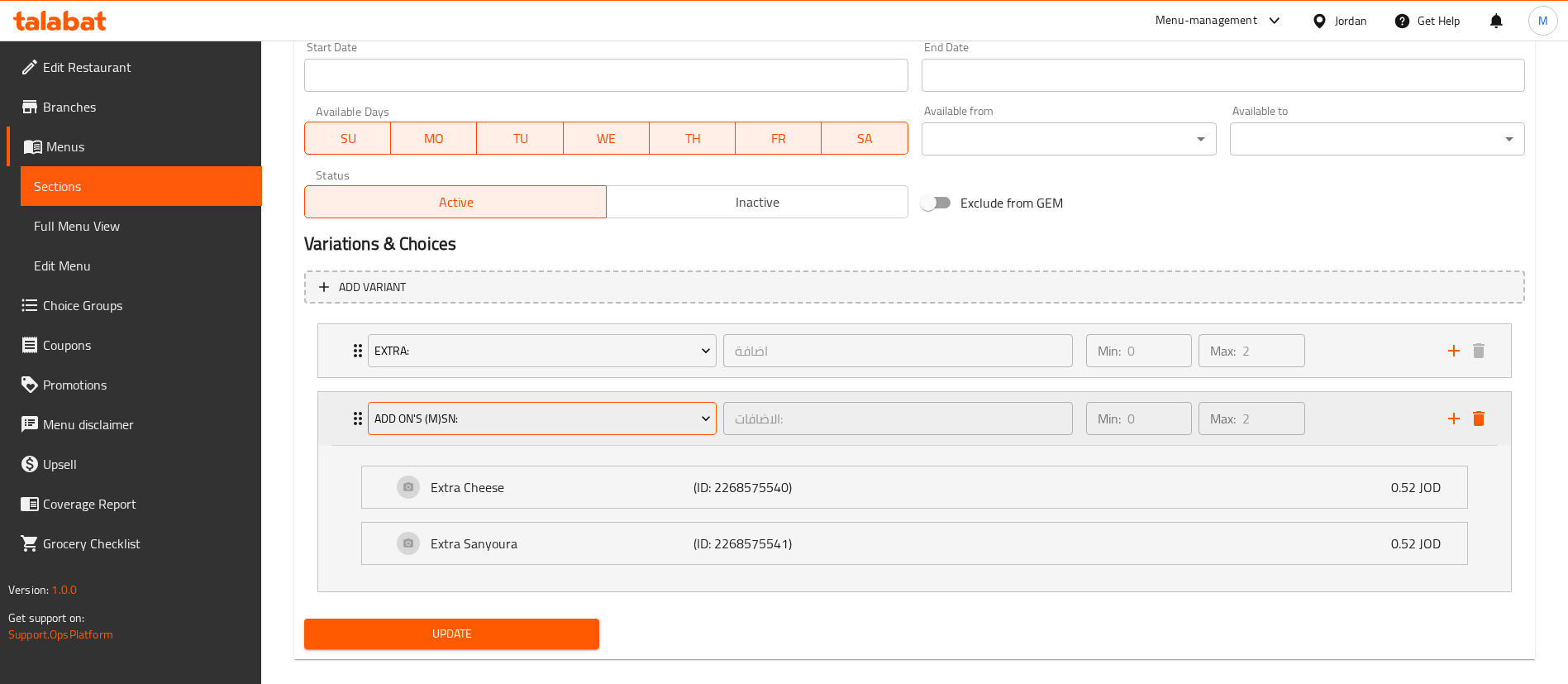
click at [627, 415] on span "Add On's (M)sn:" at bounding box center [542, 418] width 337 height 20
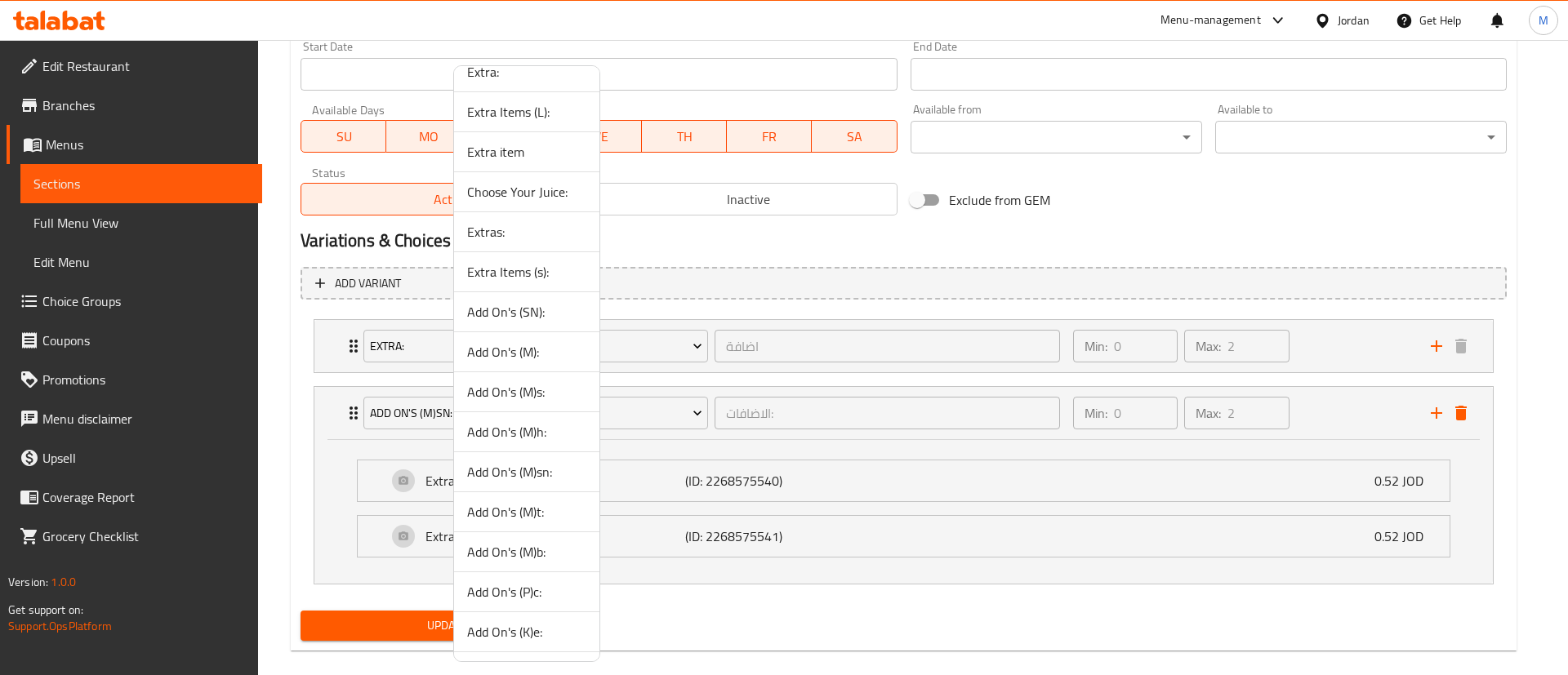
scroll to position [97, 0]
click at [917, 579] on div at bounding box center [784, 338] width 1568 height 675
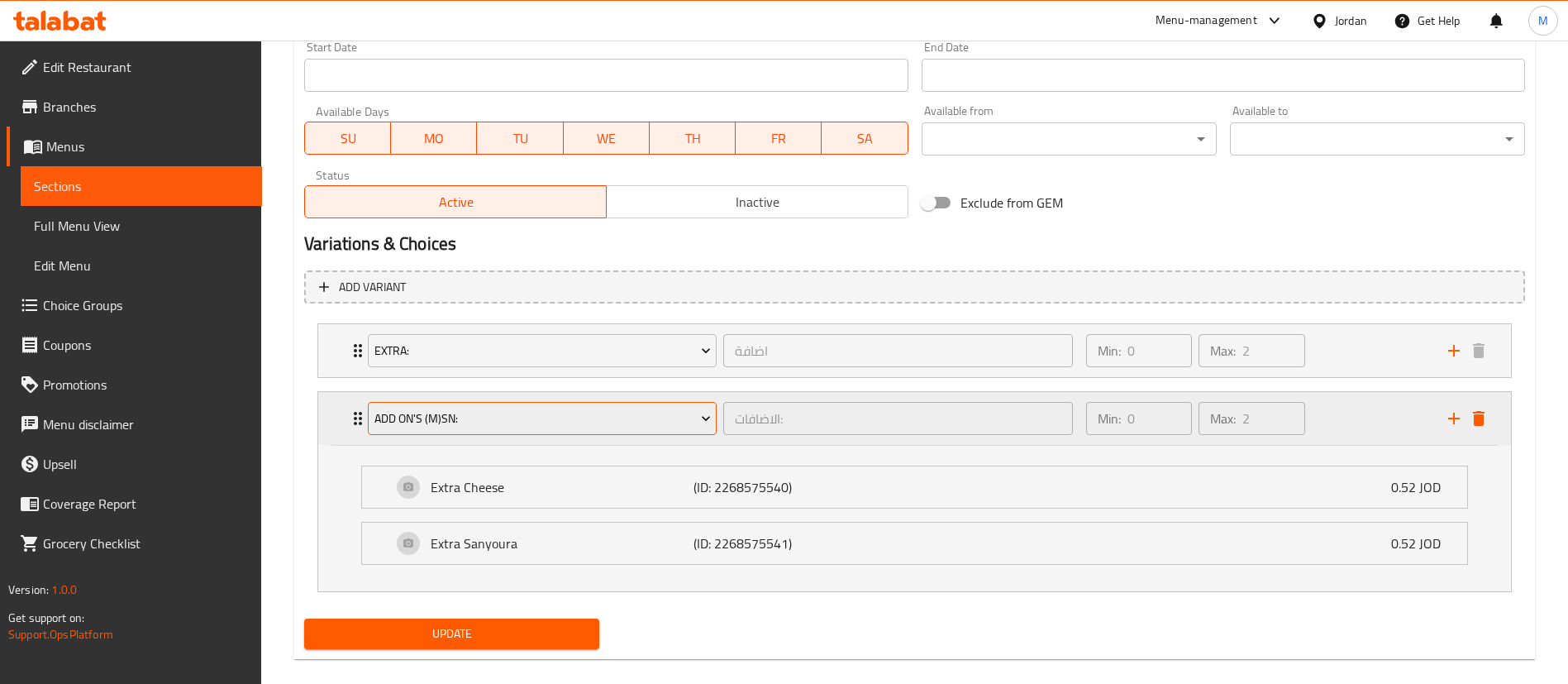
click at [640, 426] on span "Add On's (M)sn:" at bounding box center [542, 418] width 337 height 20
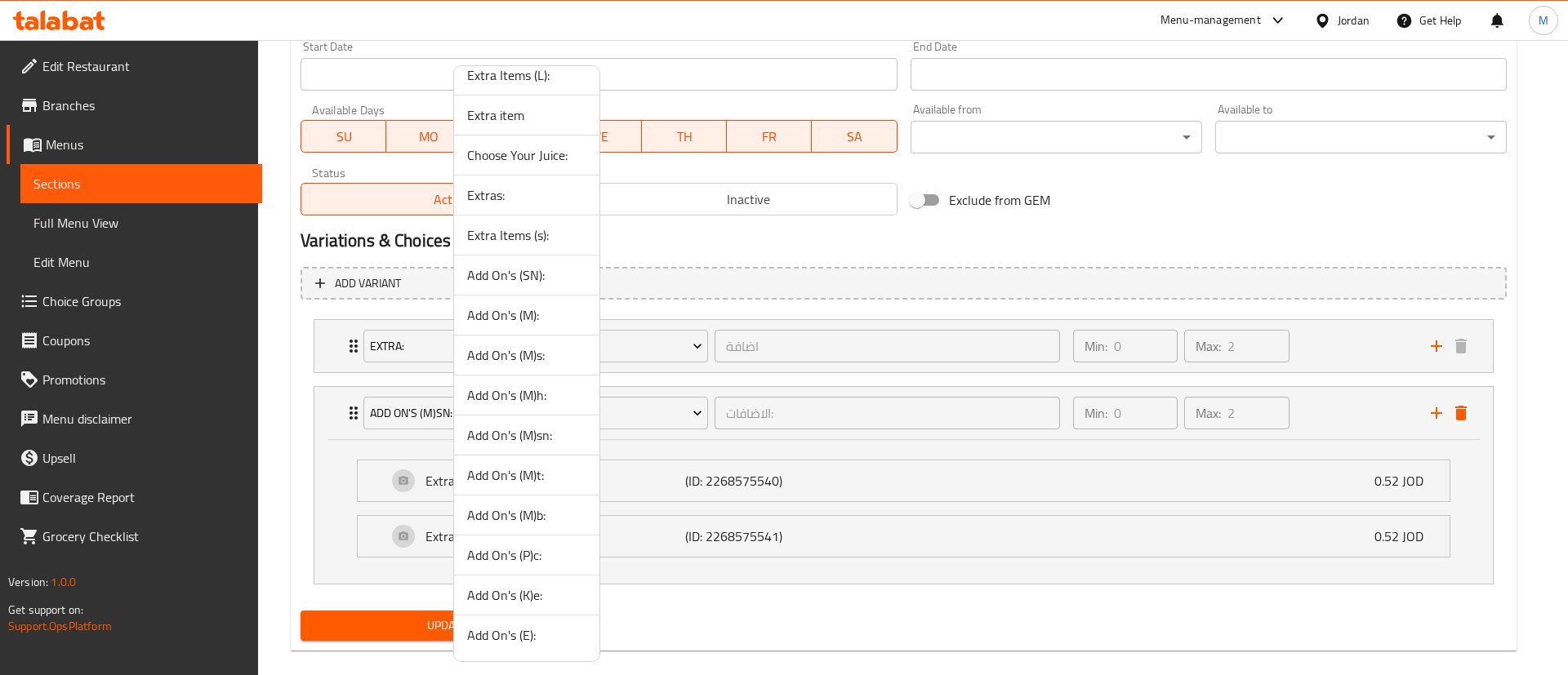
click at [526, 482] on span "Add On's (M)t:" at bounding box center [526, 474] width 119 height 19
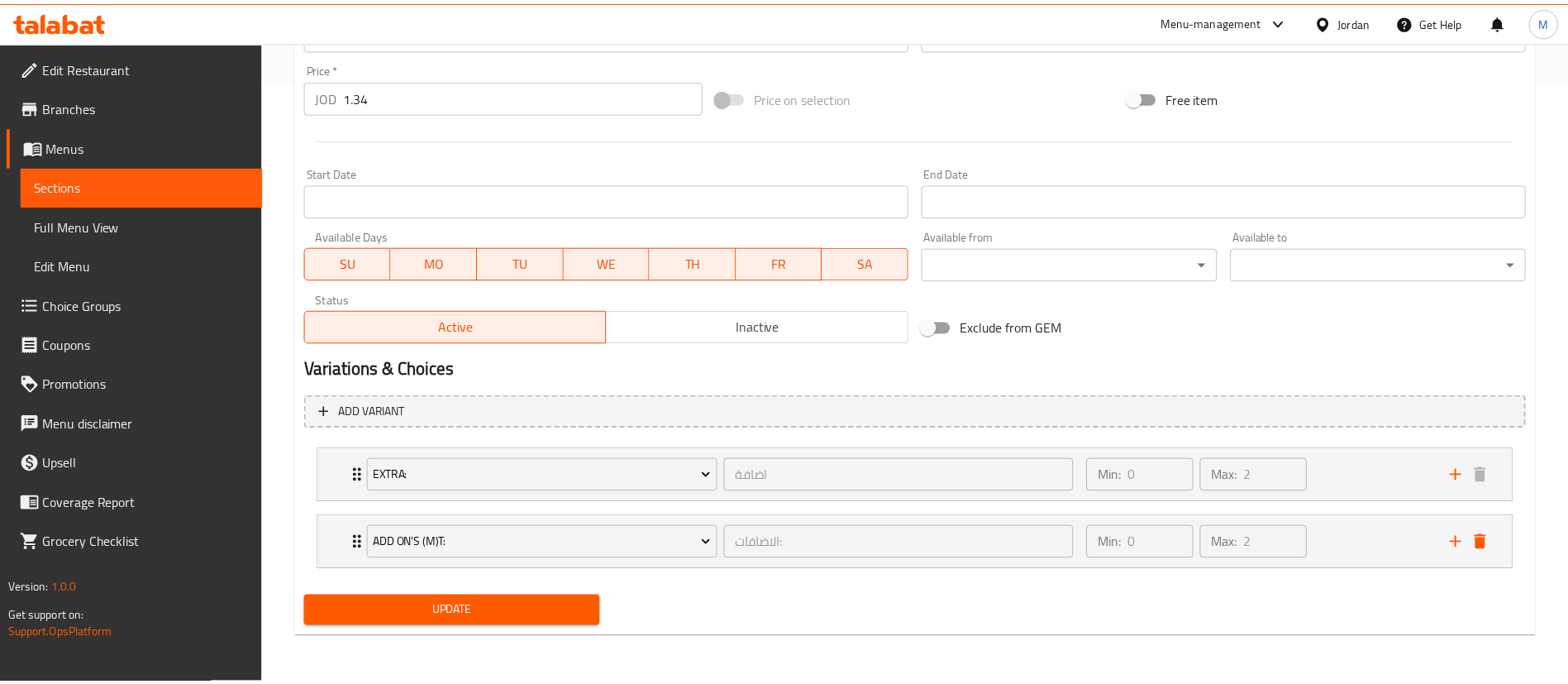
scroll to position [603, 0]
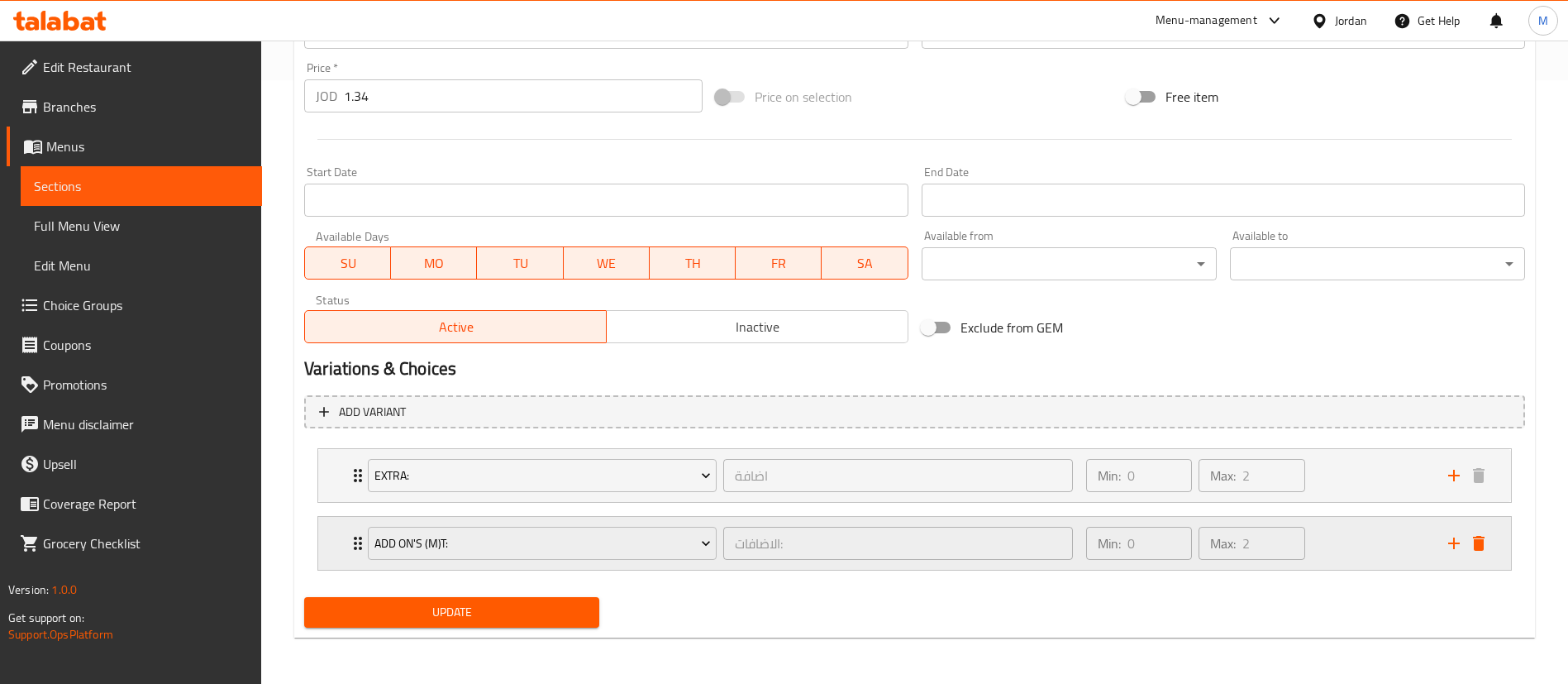
click at [1336, 545] on div "Min: 0 ​ Max: 2 ​" at bounding box center [1257, 543] width 362 height 53
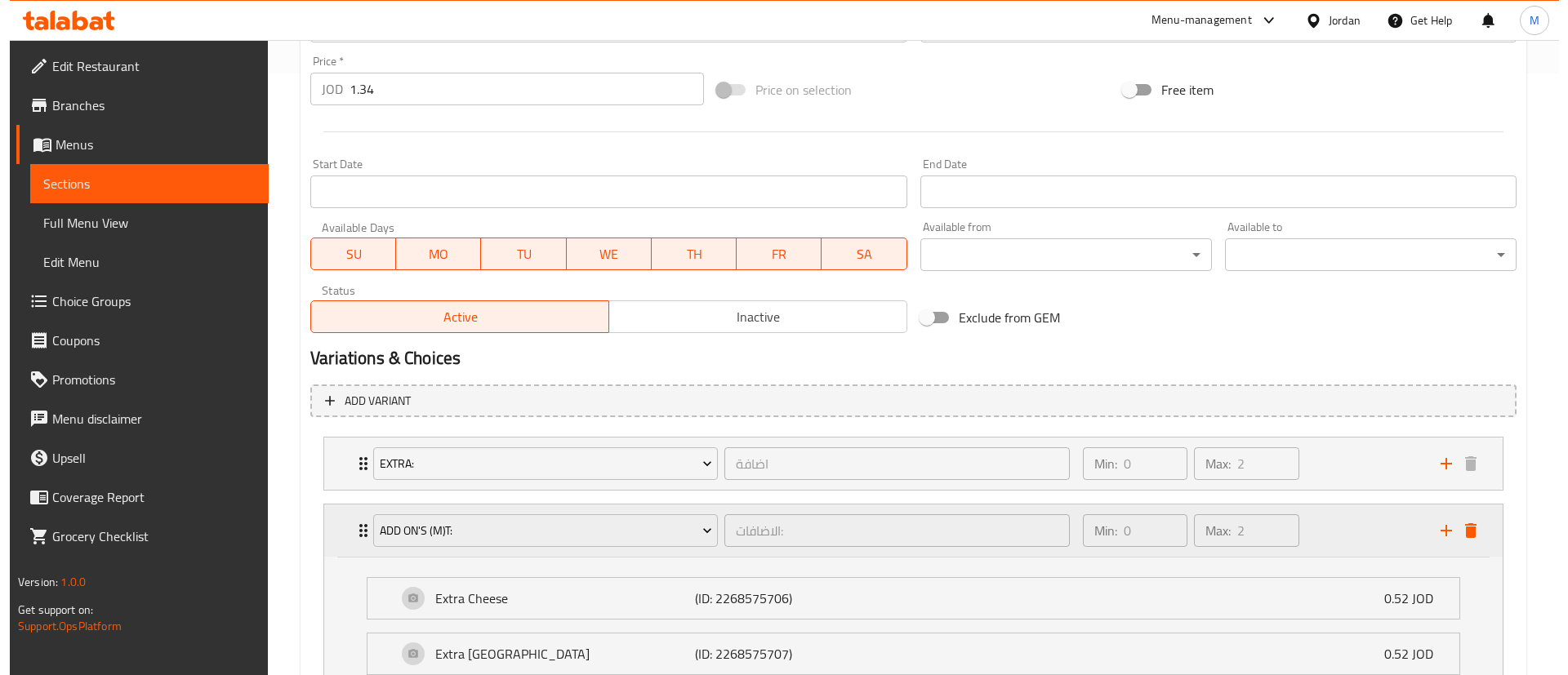
scroll to position [719, 0]
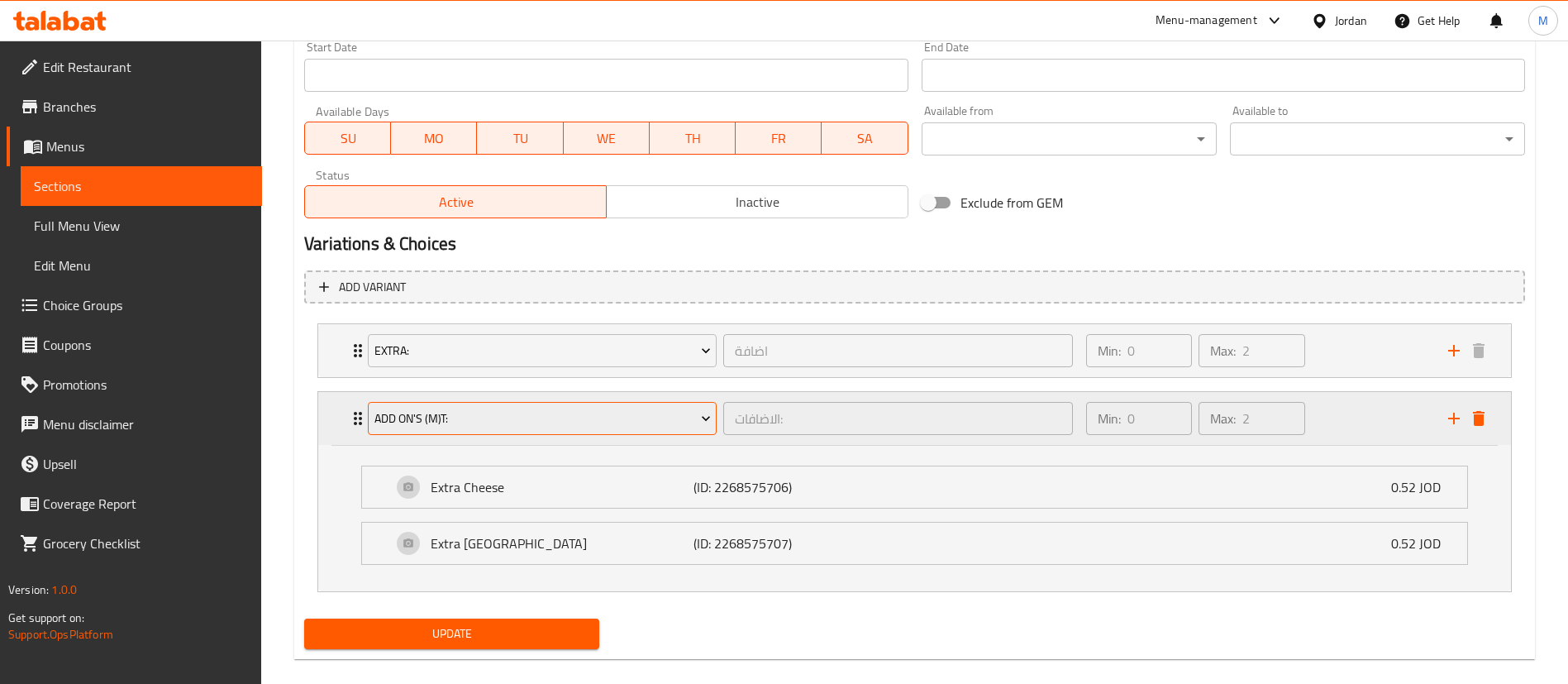
click at [645, 420] on span "Add On's (M)t:" at bounding box center [542, 418] width 337 height 20
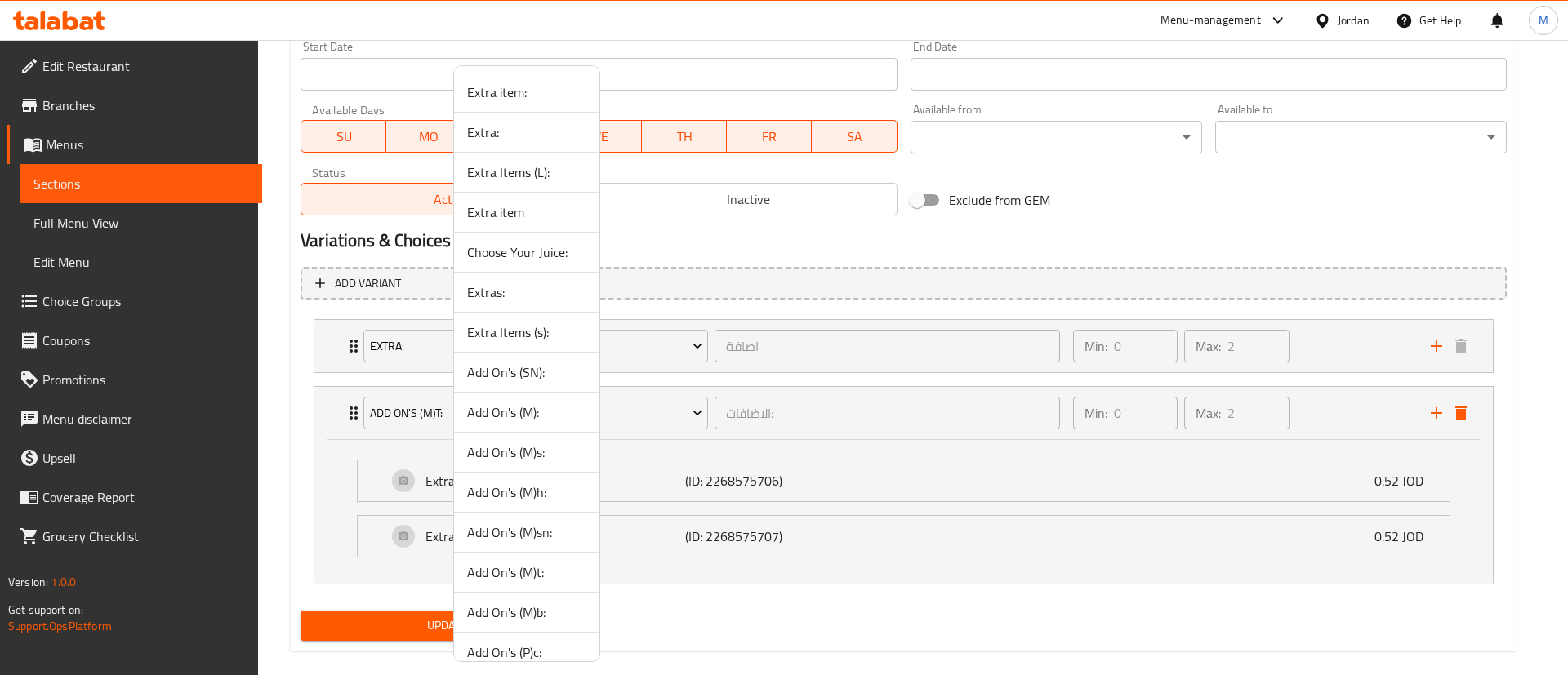
click at [567, 368] on span "Add On's (SN):" at bounding box center [526, 372] width 119 height 19
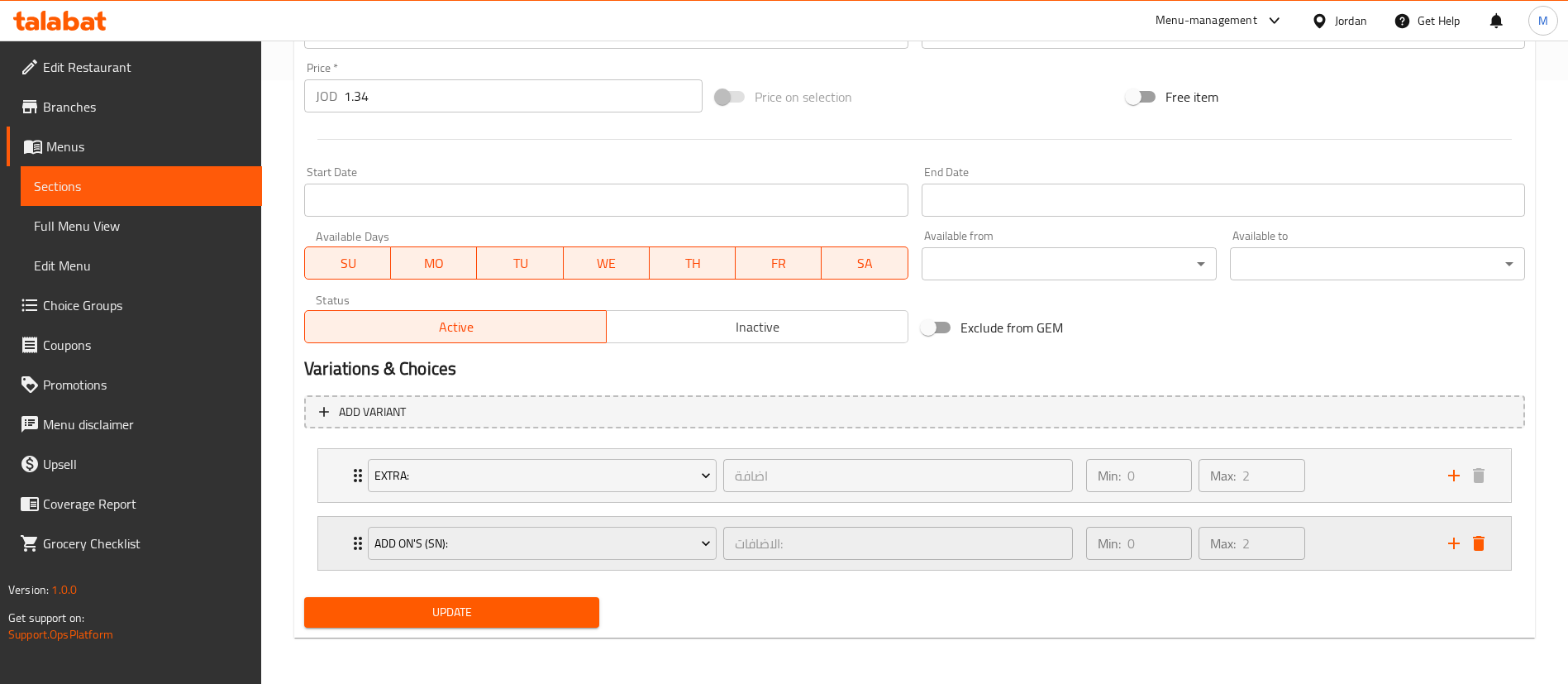
click at [1336, 537] on div "Min: 0 ​ Max: 2 ​" at bounding box center [1257, 543] width 362 height 53
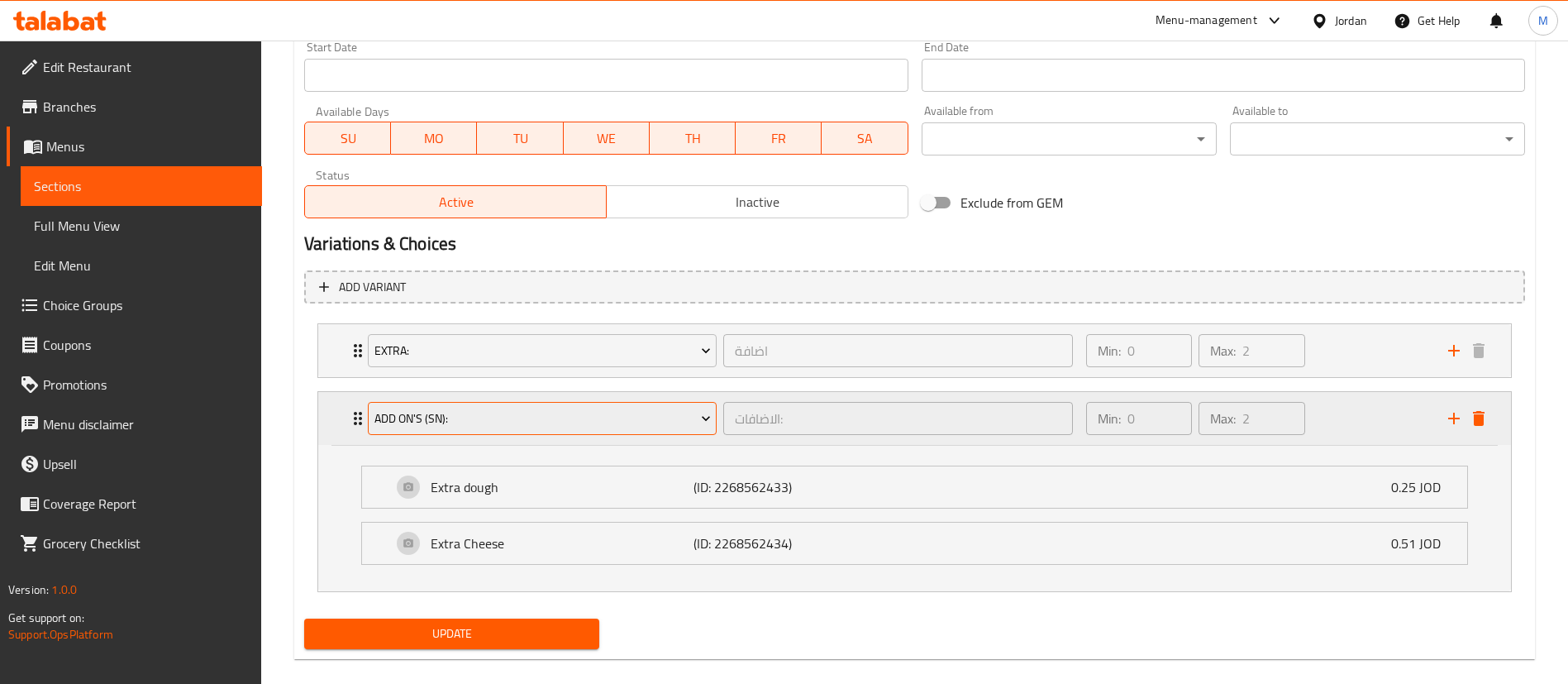
click at [652, 424] on span "Add On's (SN):" at bounding box center [542, 418] width 337 height 20
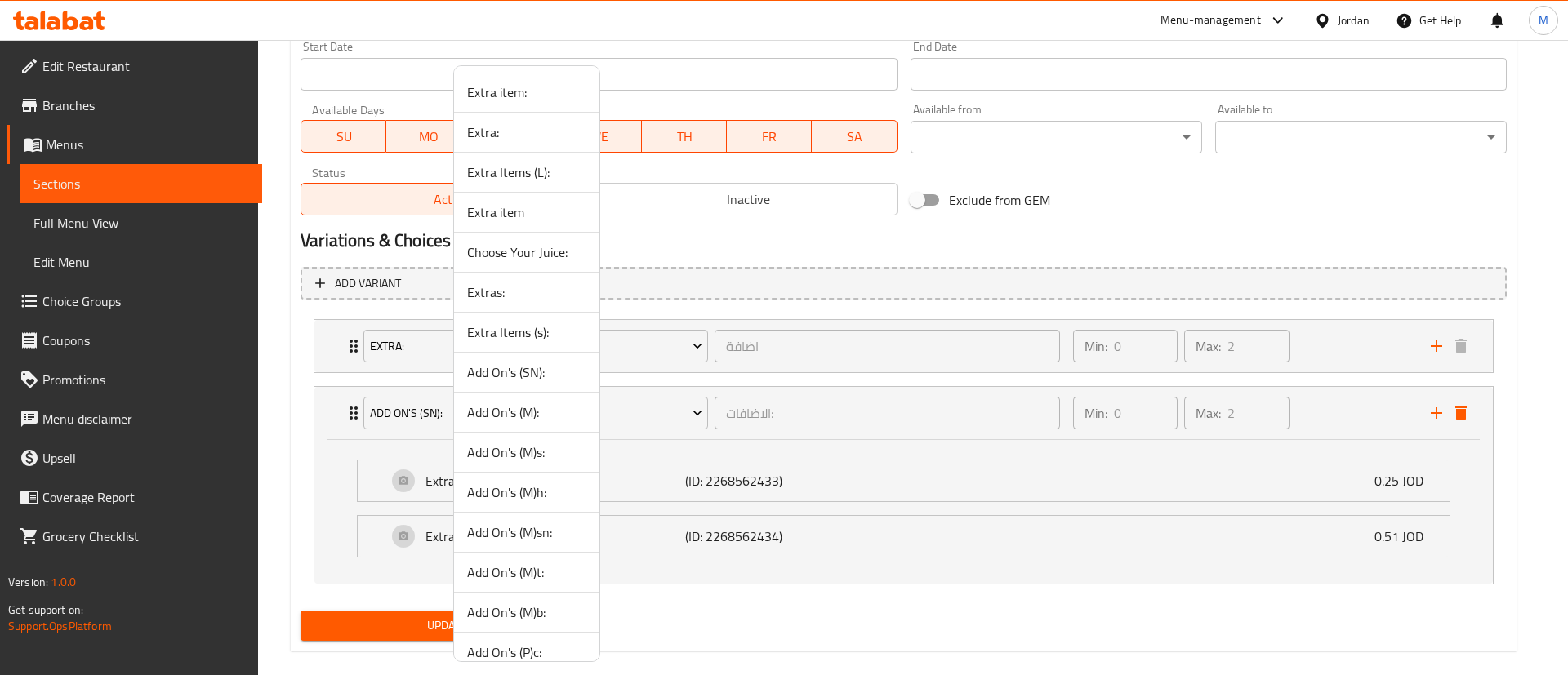
click at [554, 411] on span "Add On's (M):" at bounding box center [526, 411] width 119 height 19
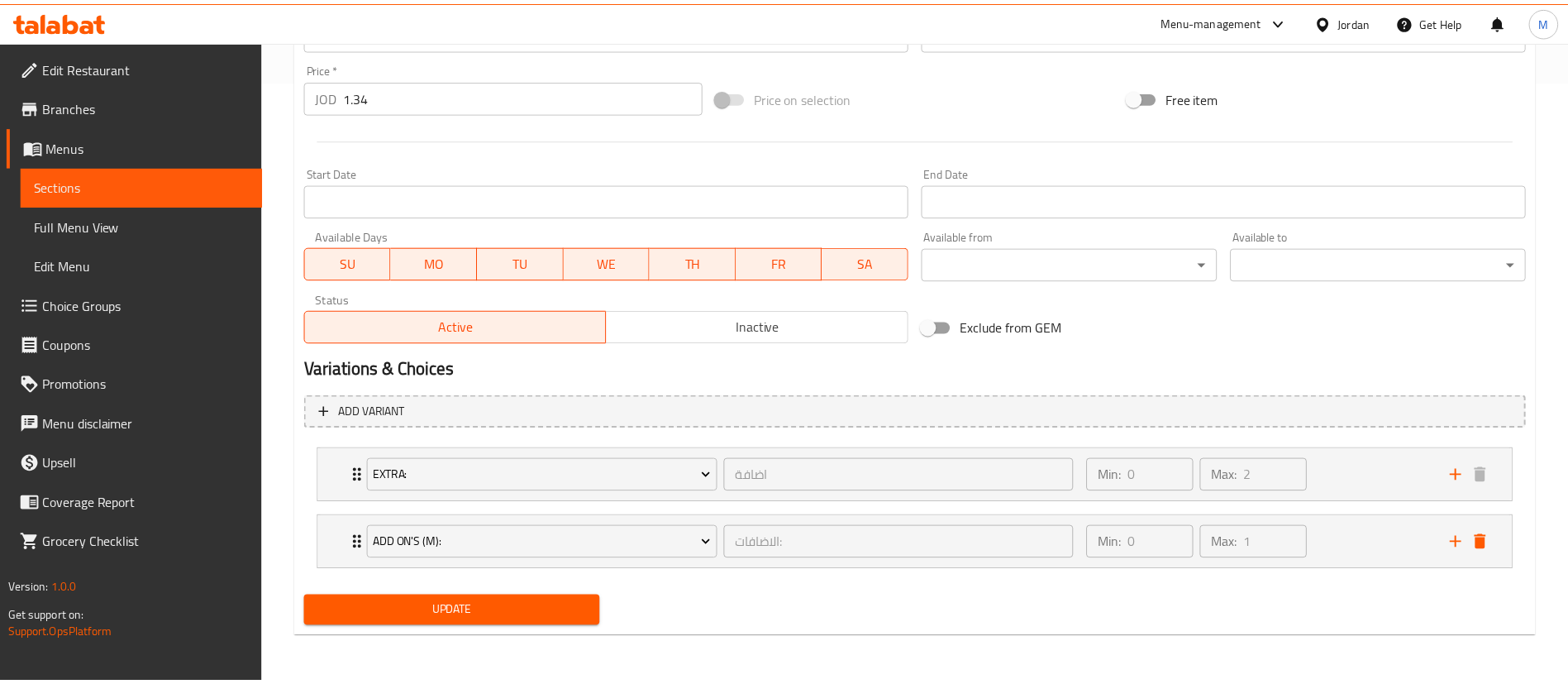
scroll to position [603, 0]
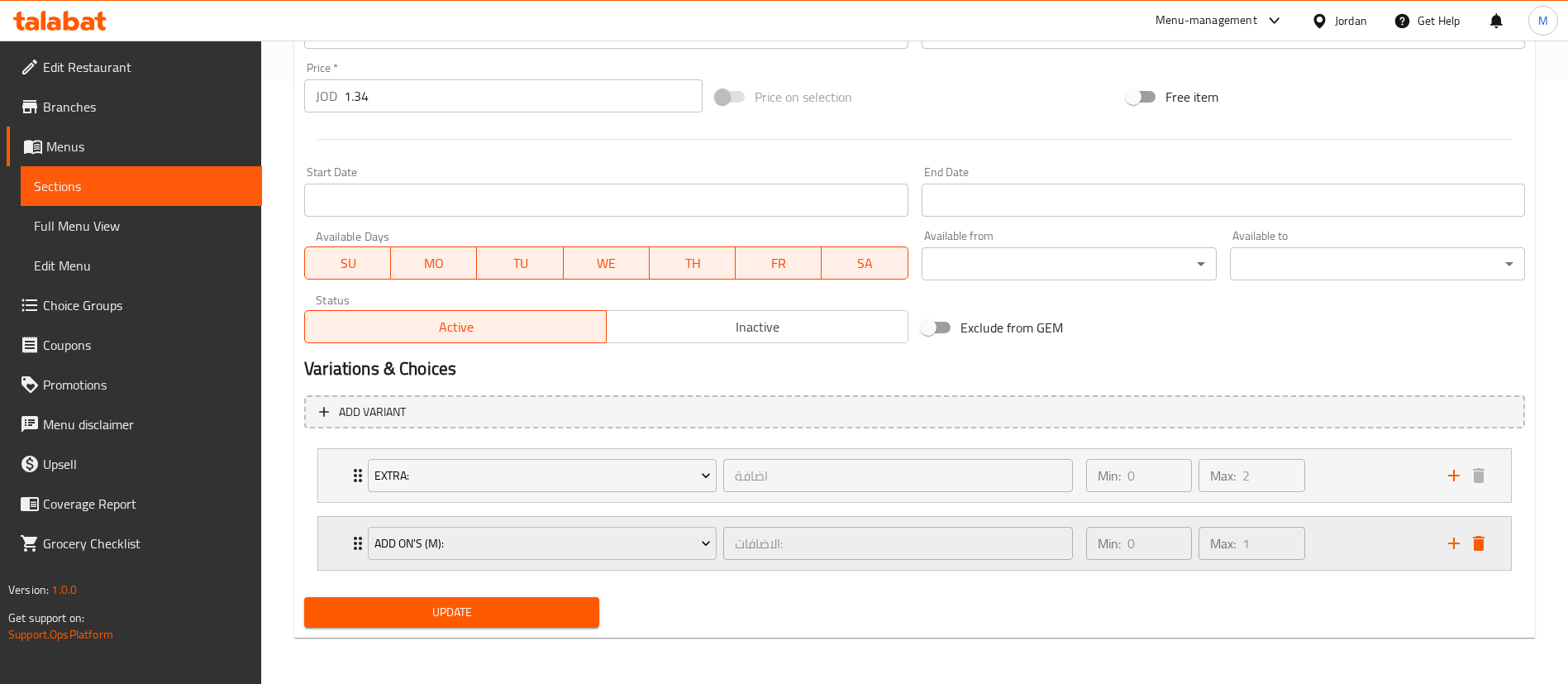
click at [1318, 544] on div "Min: 0 ​ Max: 1 ​" at bounding box center [1257, 543] width 362 height 53
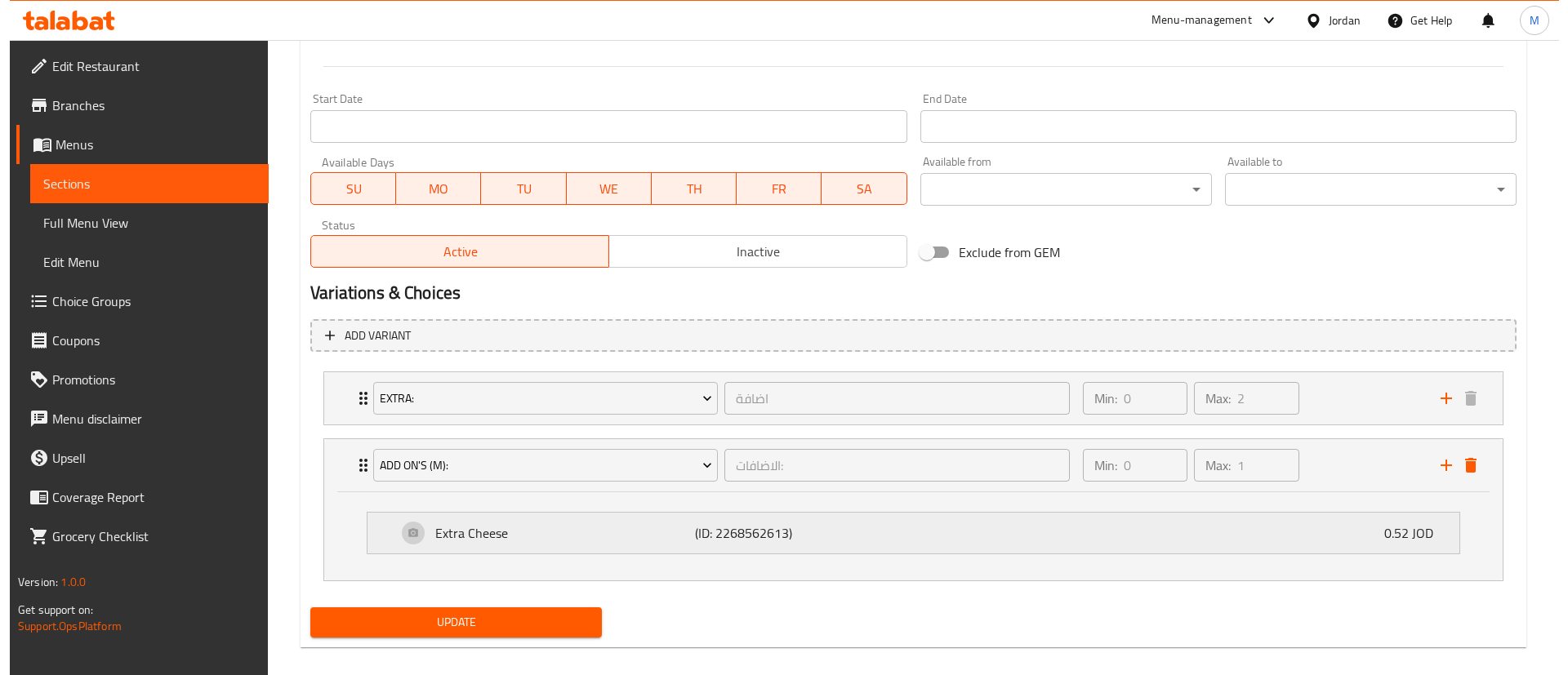
scroll to position [684, 0]
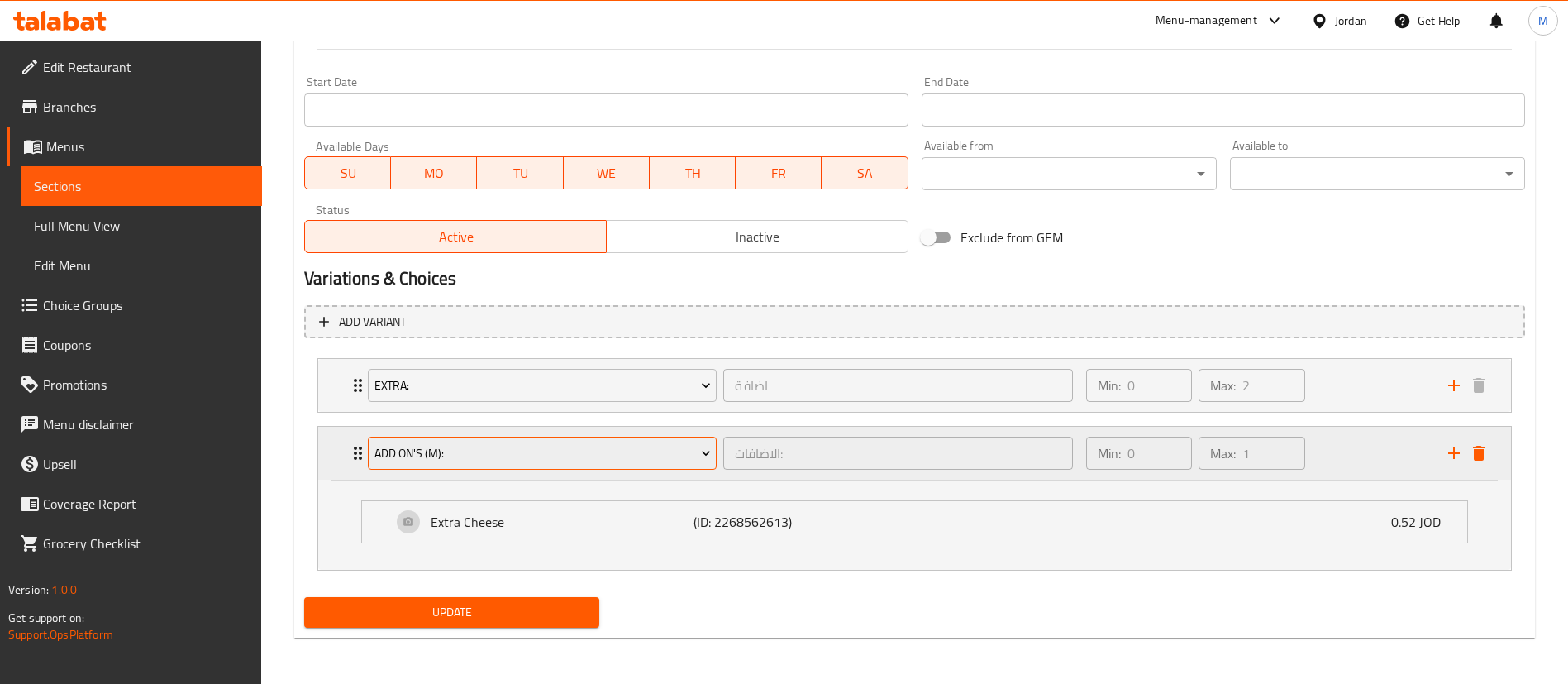
click at [701, 463] on span "Add On's (M):" at bounding box center [542, 453] width 337 height 20
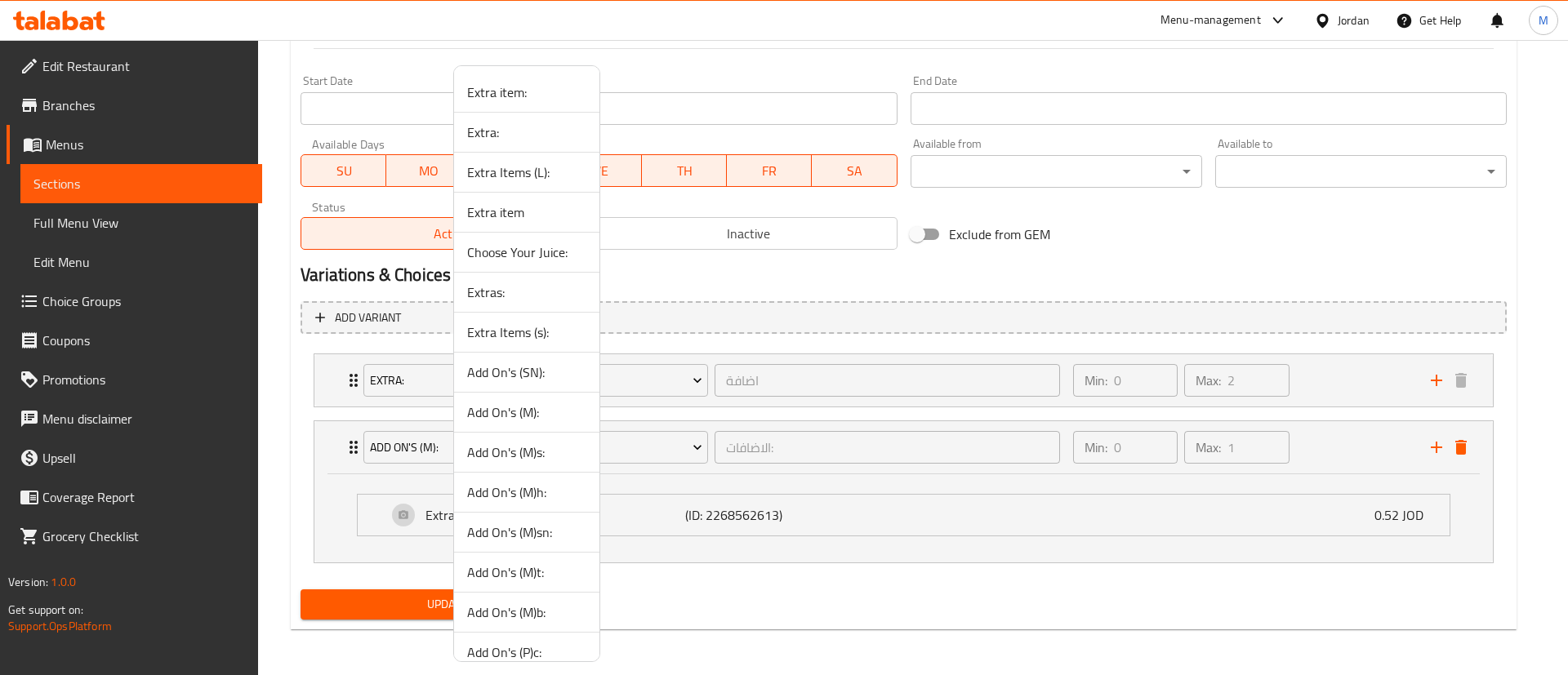
click at [550, 462] on li "Add On's (M)s:" at bounding box center [526, 452] width 145 height 40
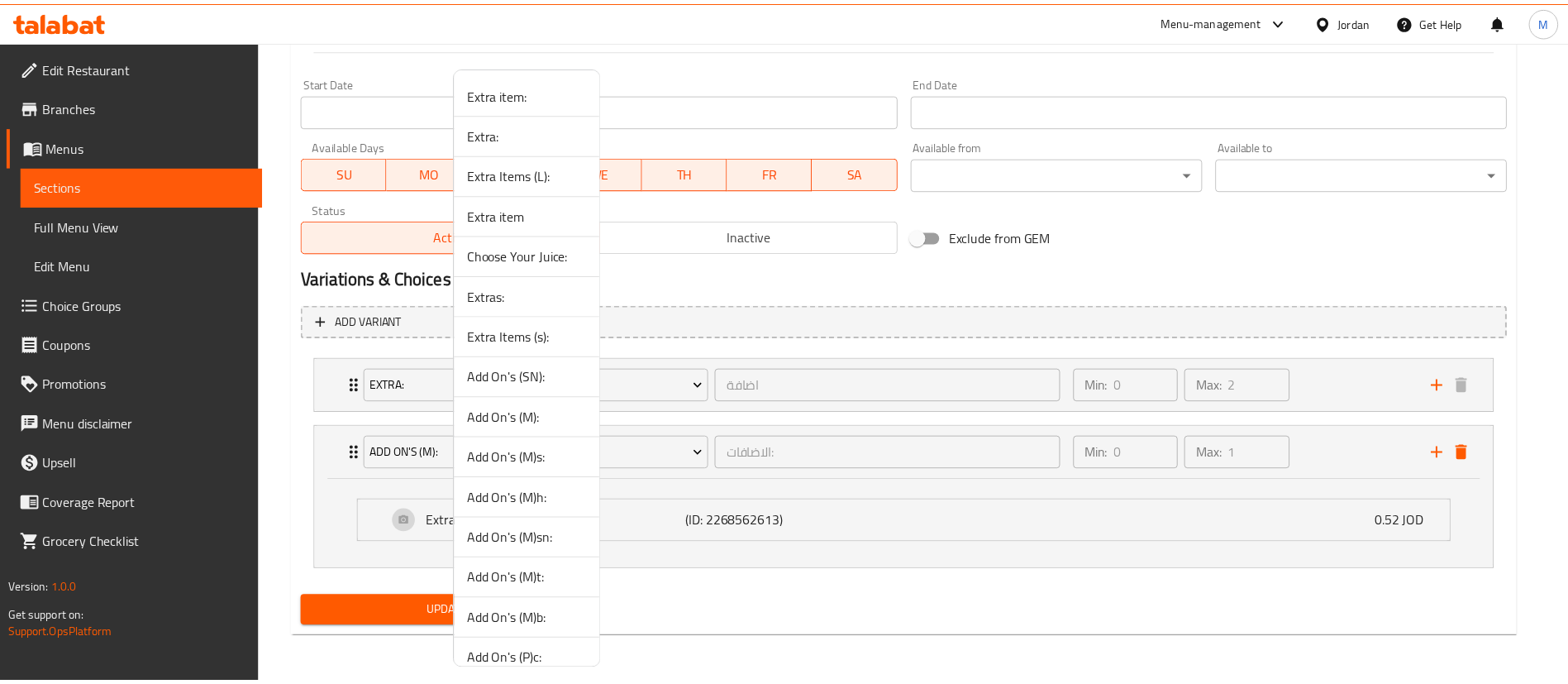
scroll to position [603, 0]
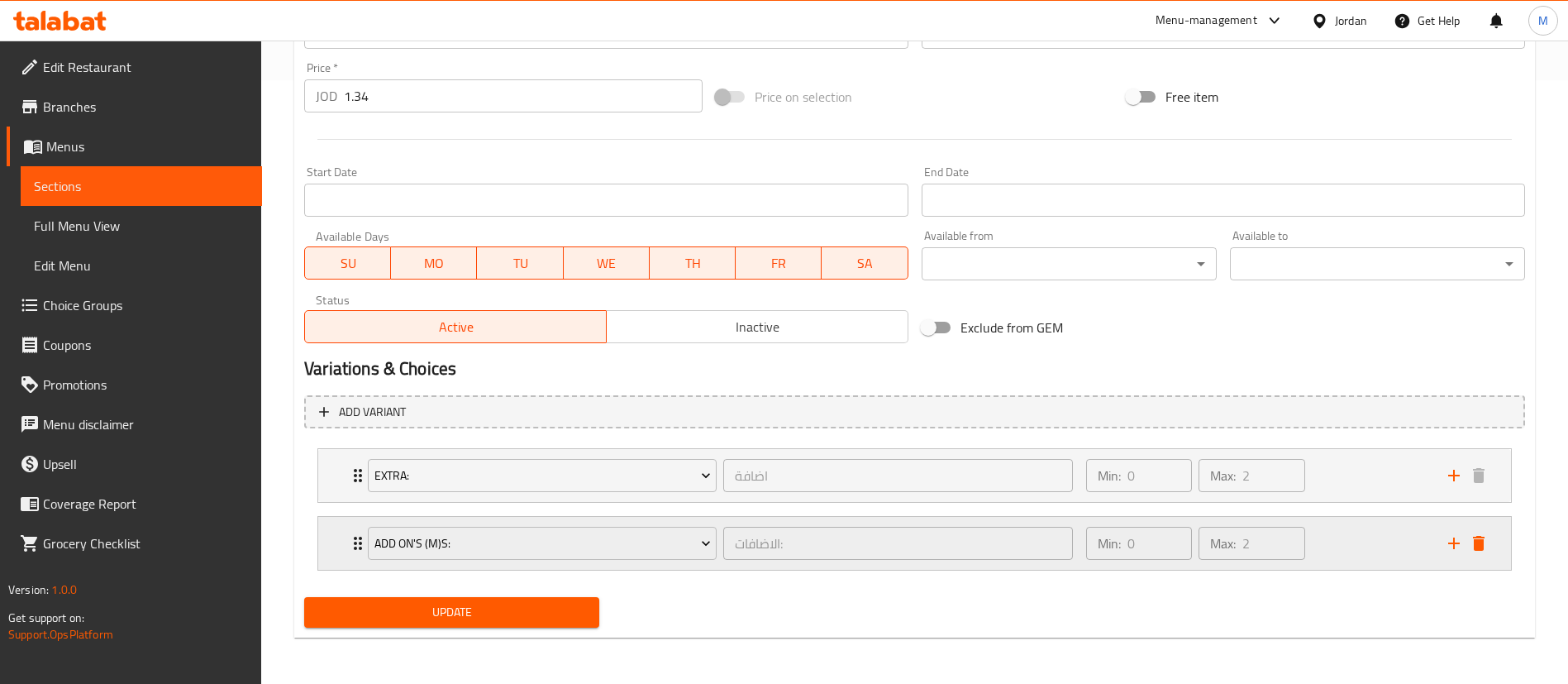
click at [1331, 547] on div "Min: 0 ​ Max: 2 ​" at bounding box center [1257, 543] width 362 height 53
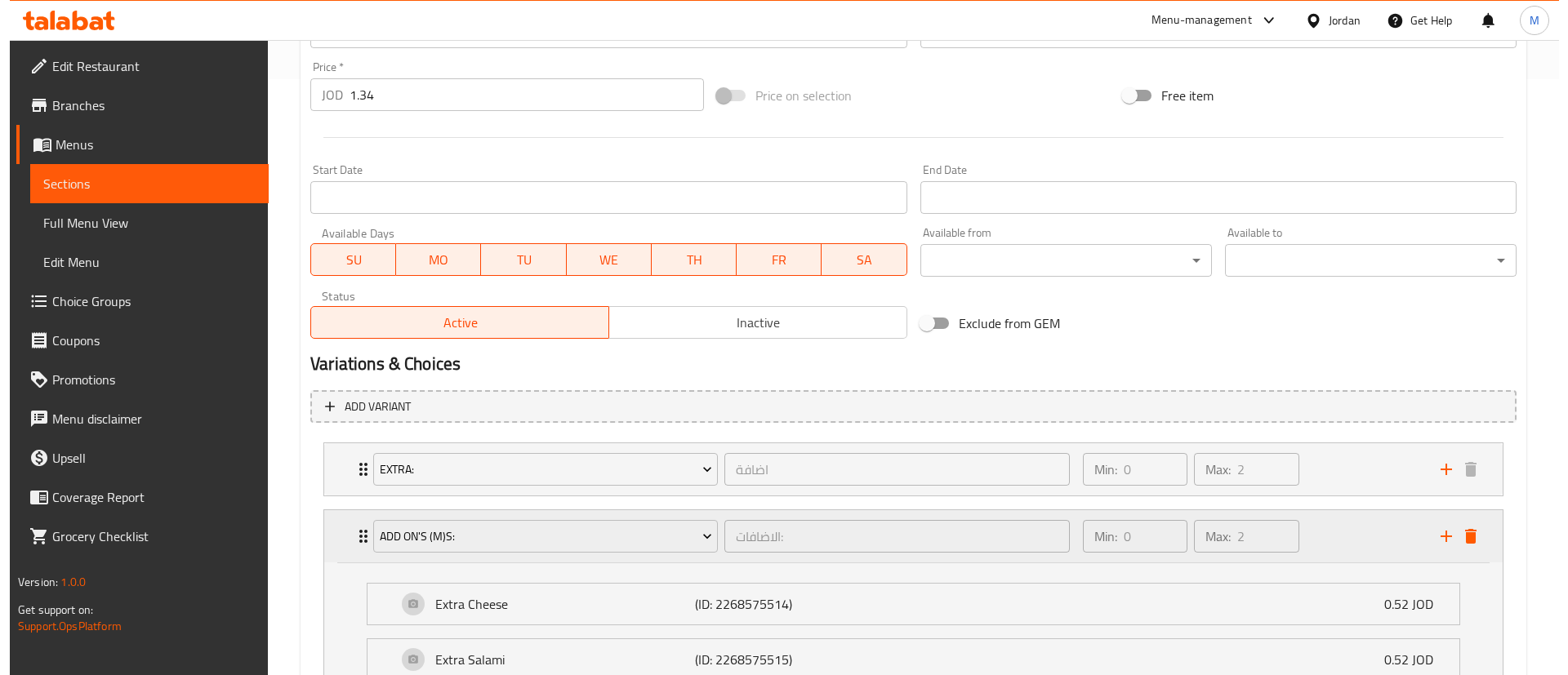
scroll to position [684, 0]
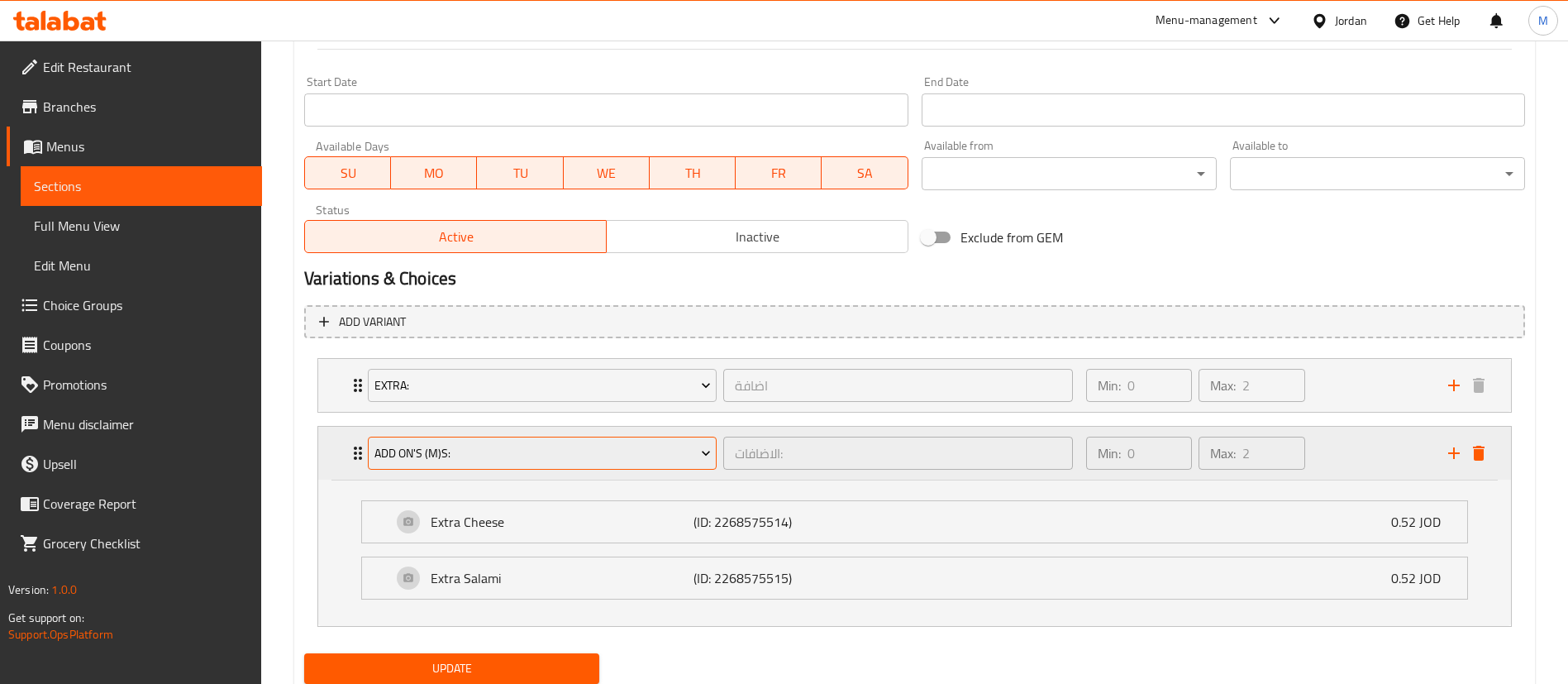
click at [630, 463] on span "Add On's (M)s:" at bounding box center [542, 453] width 337 height 20
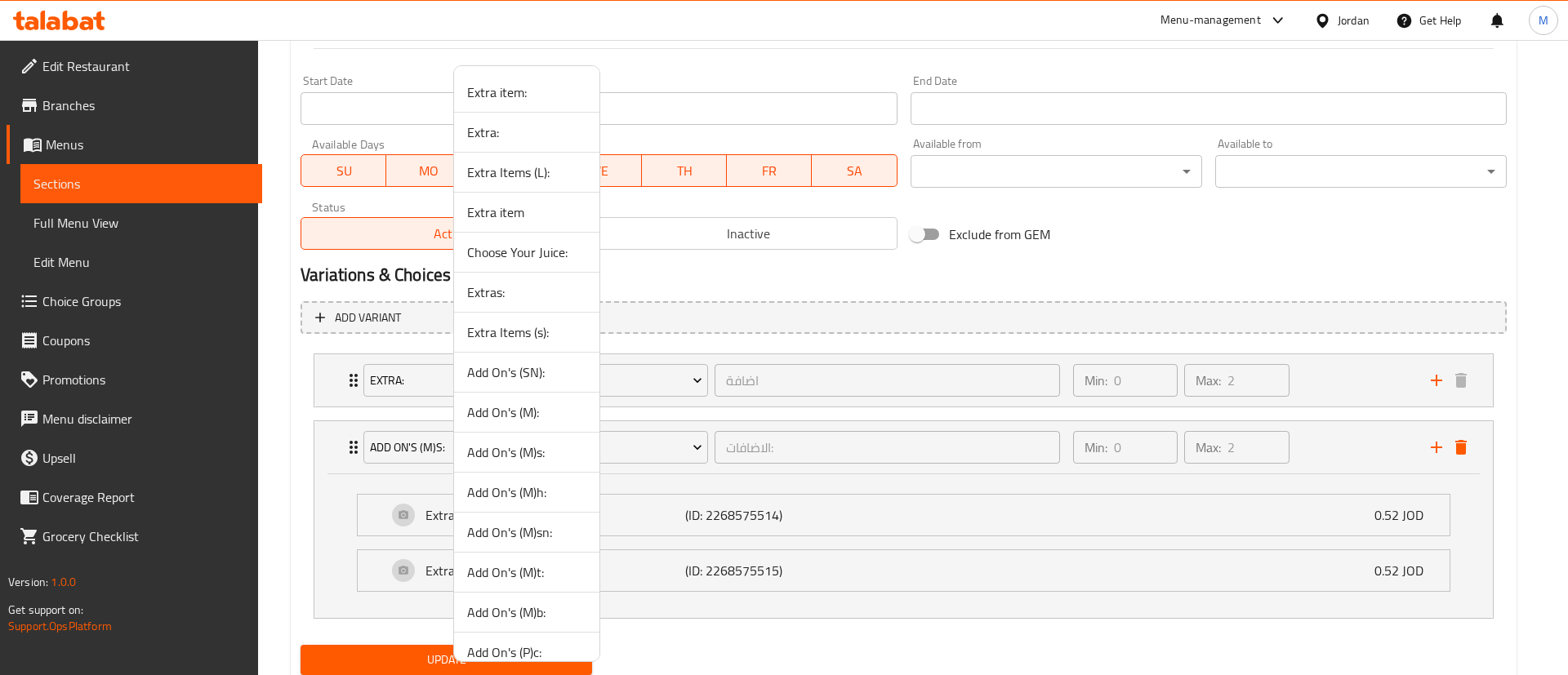
click at [566, 488] on span "Add On's (M)h:" at bounding box center [526, 492] width 119 height 19
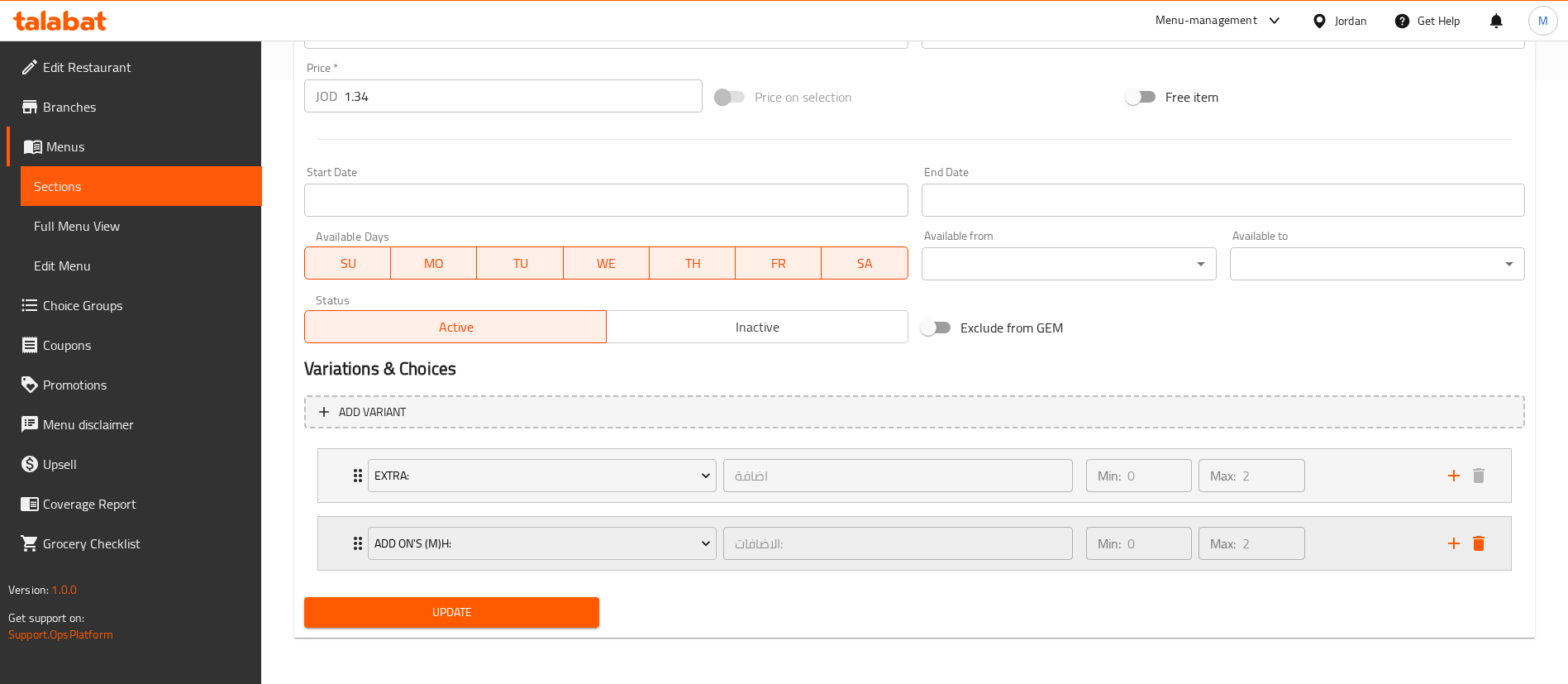
click at [1333, 558] on div "Min: 0 ​ Max: 2 ​" at bounding box center [1257, 543] width 362 height 53
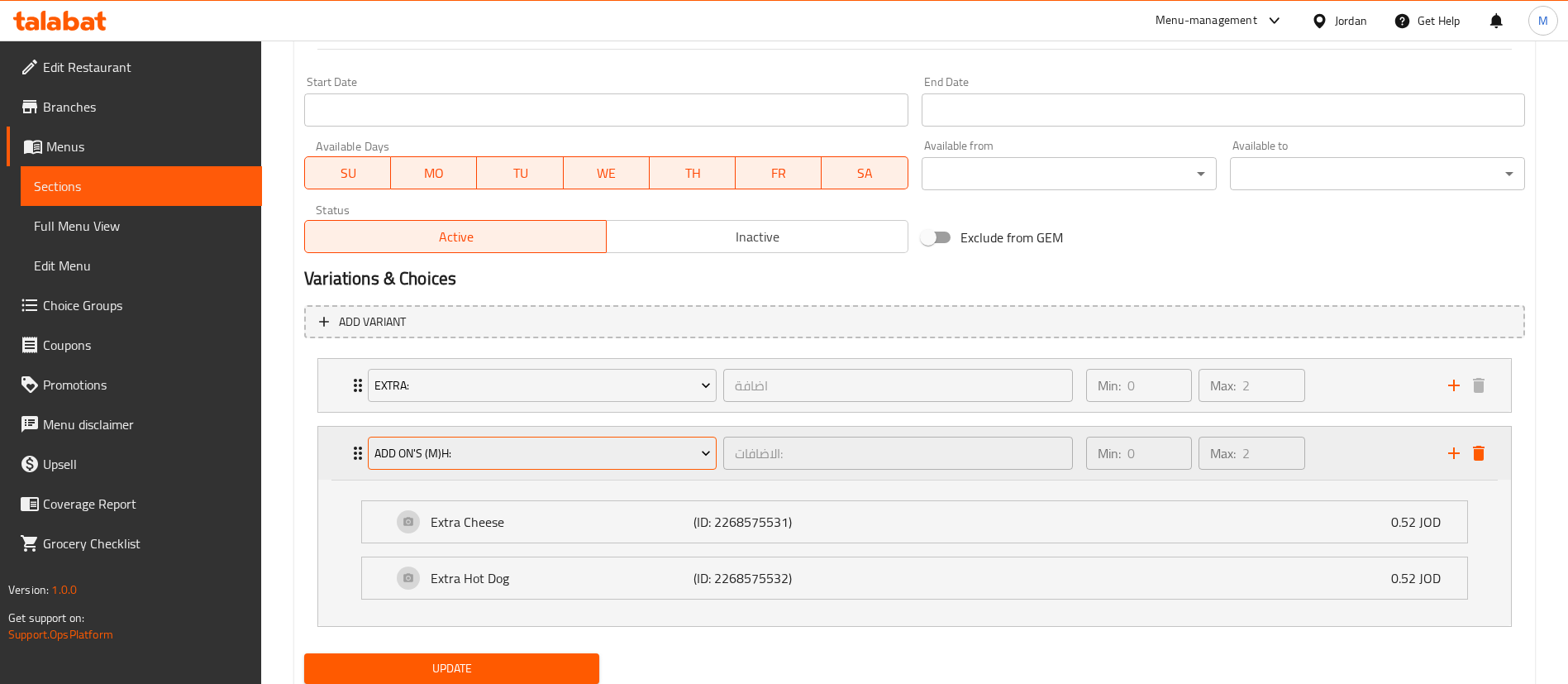
click at [654, 467] on button "Add On's (M)h:" at bounding box center [542, 452] width 349 height 33
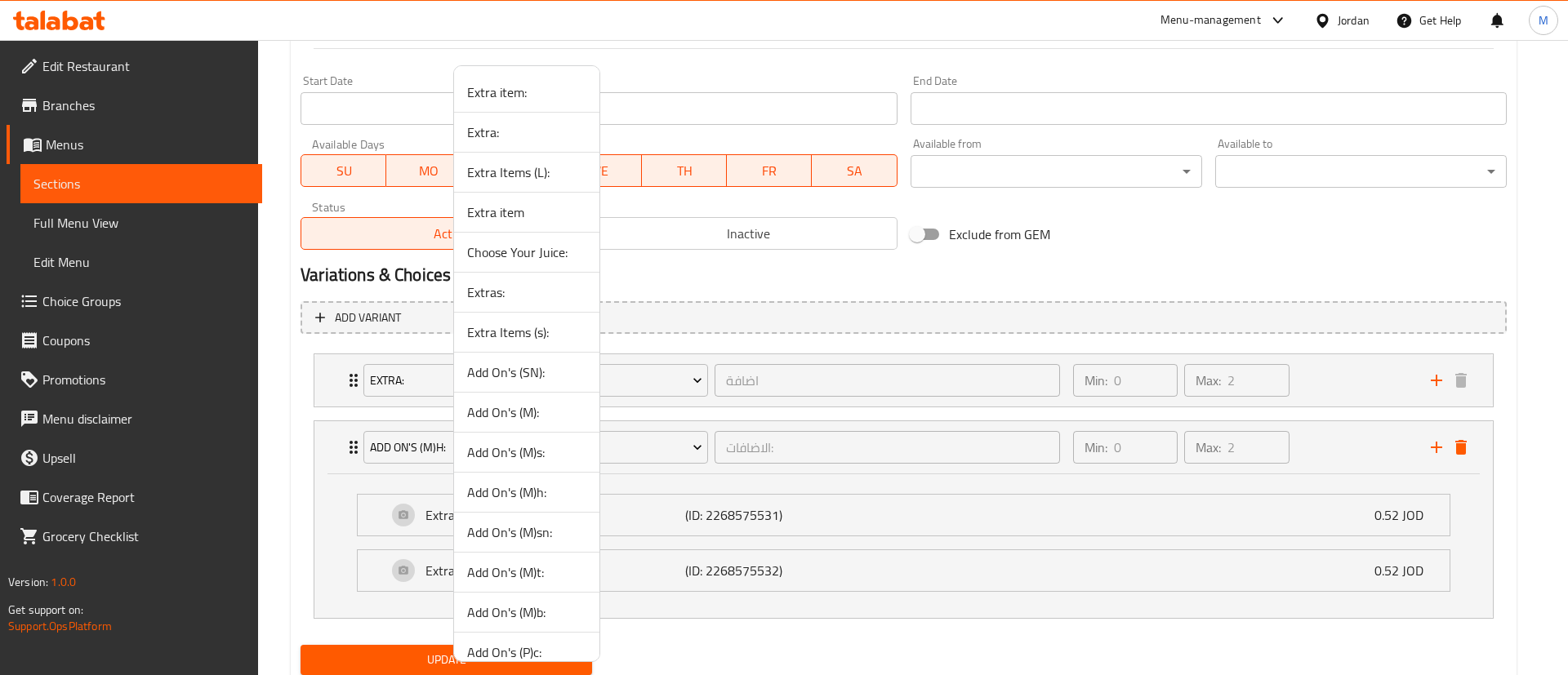
click at [571, 531] on span "Add On's (M)sn:" at bounding box center [526, 532] width 119 height 19
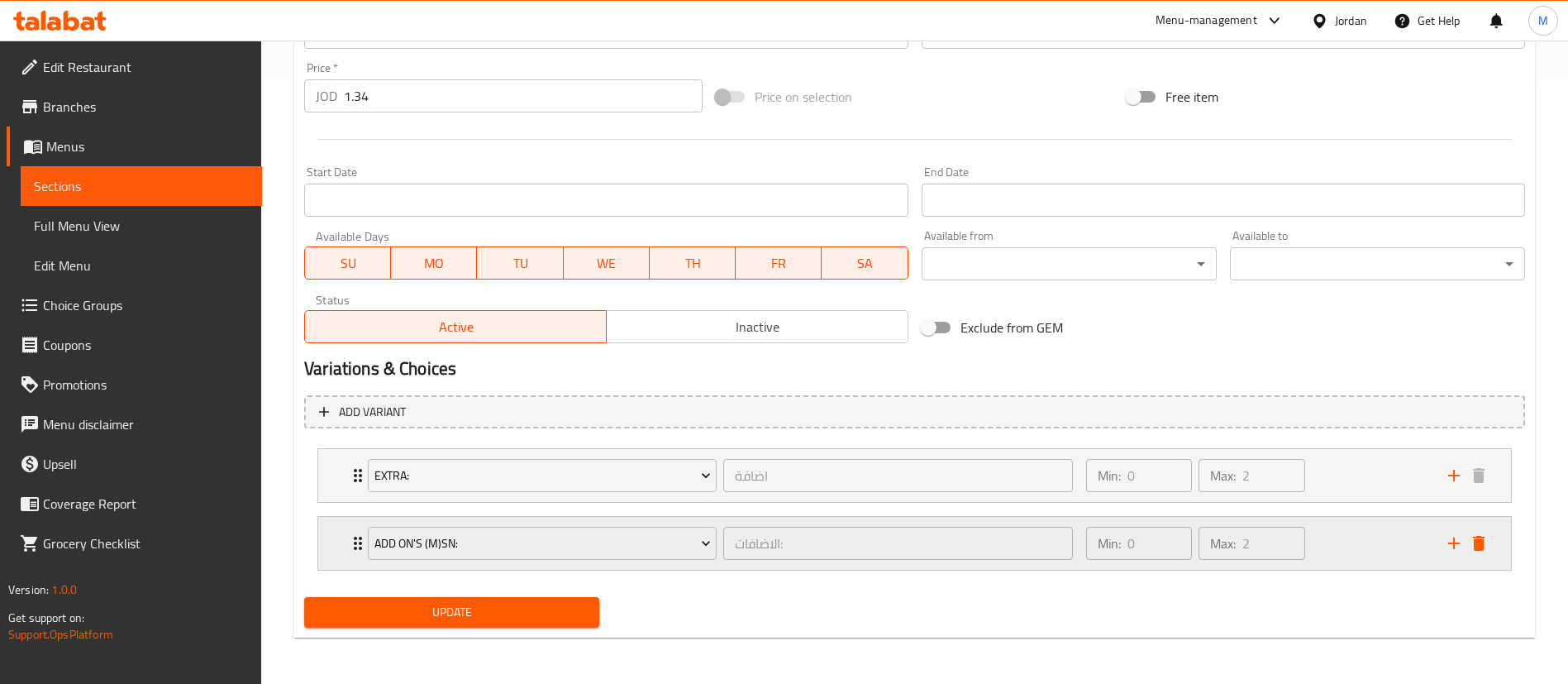
click at [1351, 563] on div "Min: 0 ​ Max: 2 ​" at bounding box center [1257, 543] width 362 height 53
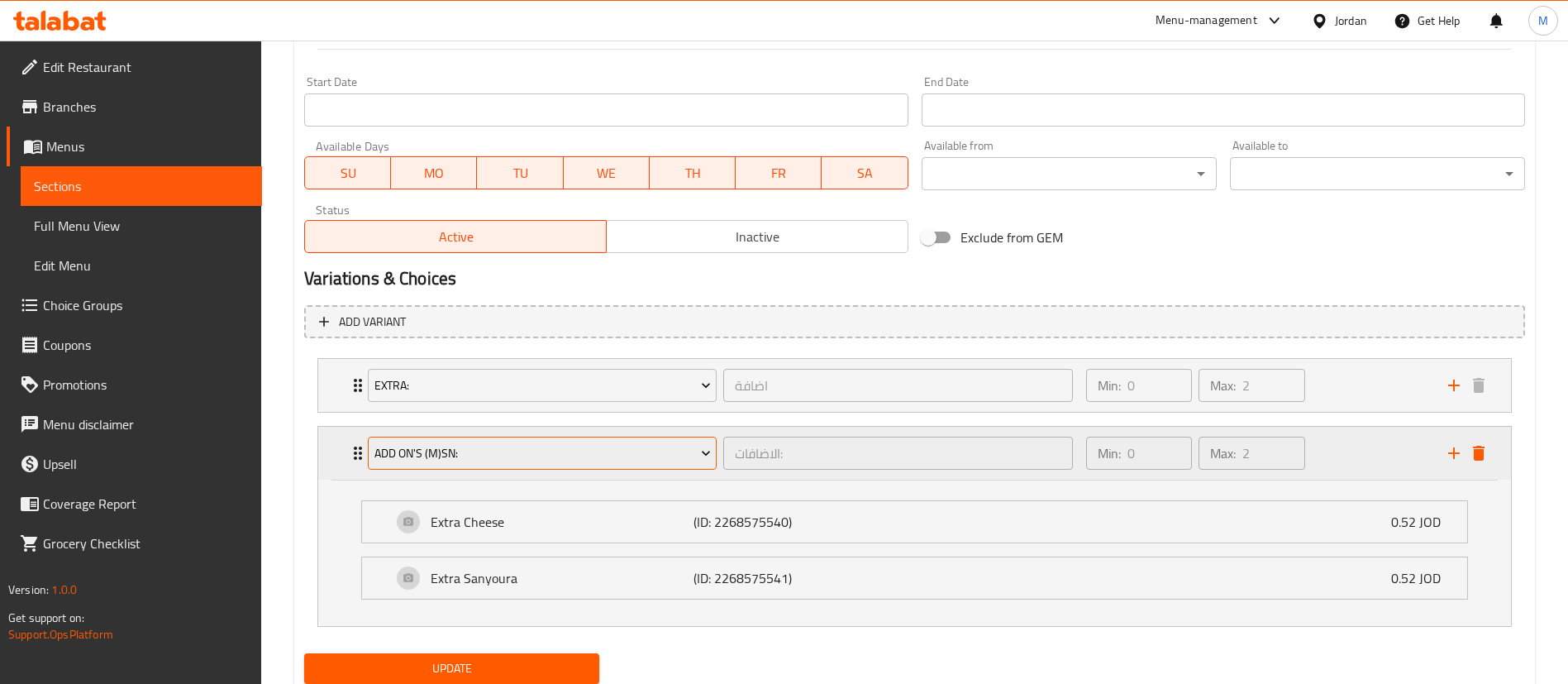
click at [624, 461] on span "Add On's (M)sn:" at bounding box center [542, 453] width 337 height 20
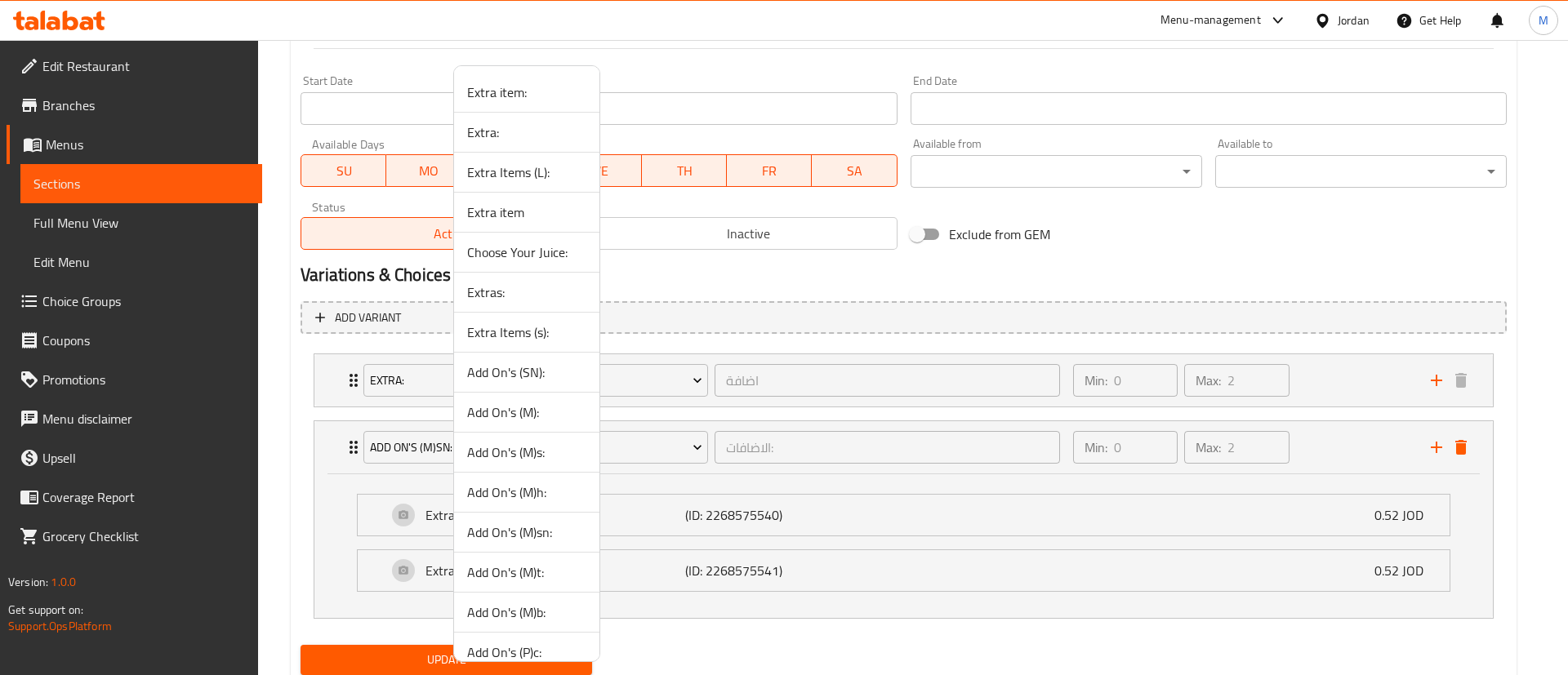
click at [567, 570] on span "Add On's (M)t:" at bounding box center [526, 571] width 119 height 19
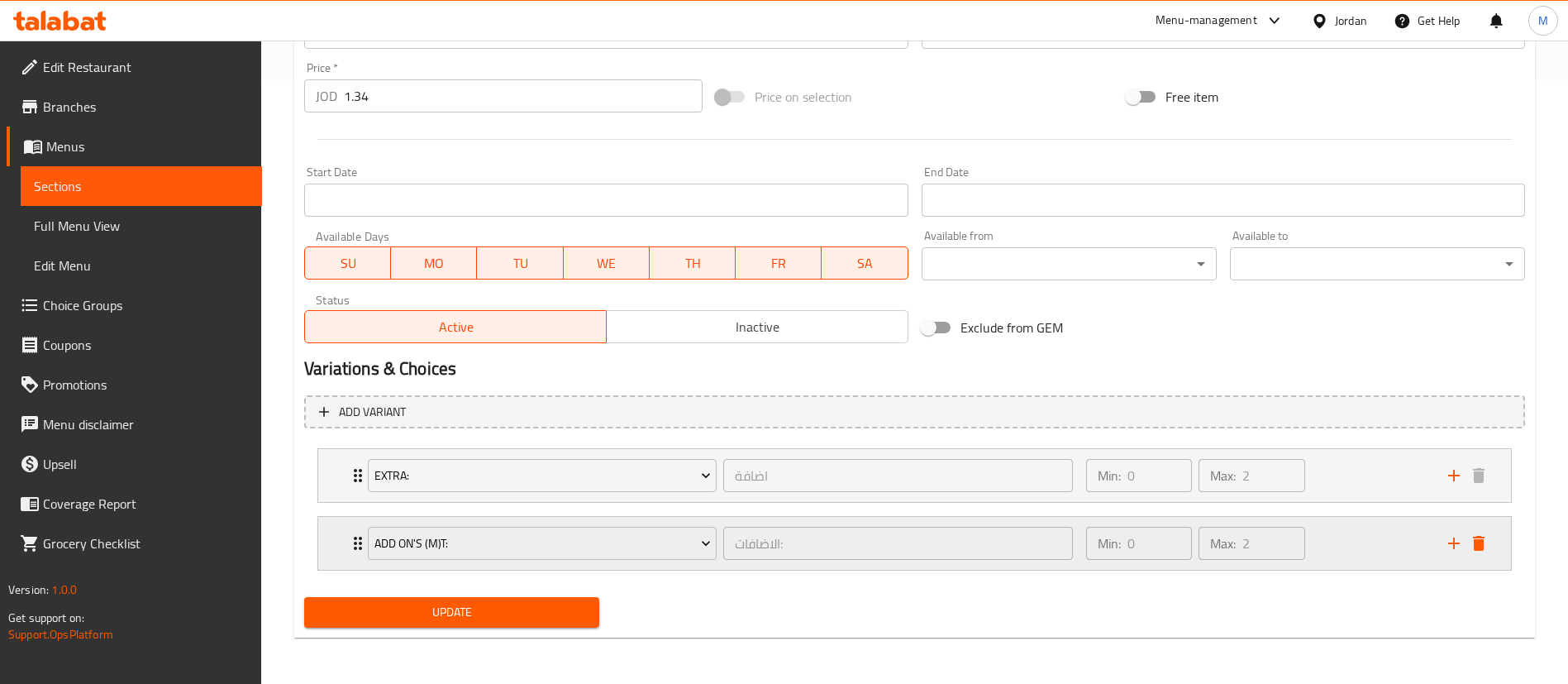
click at [1395, 565] on div "Min: 0 ​ Max: 2 ​" at bounding box center [1257, 543] width 362 height 53
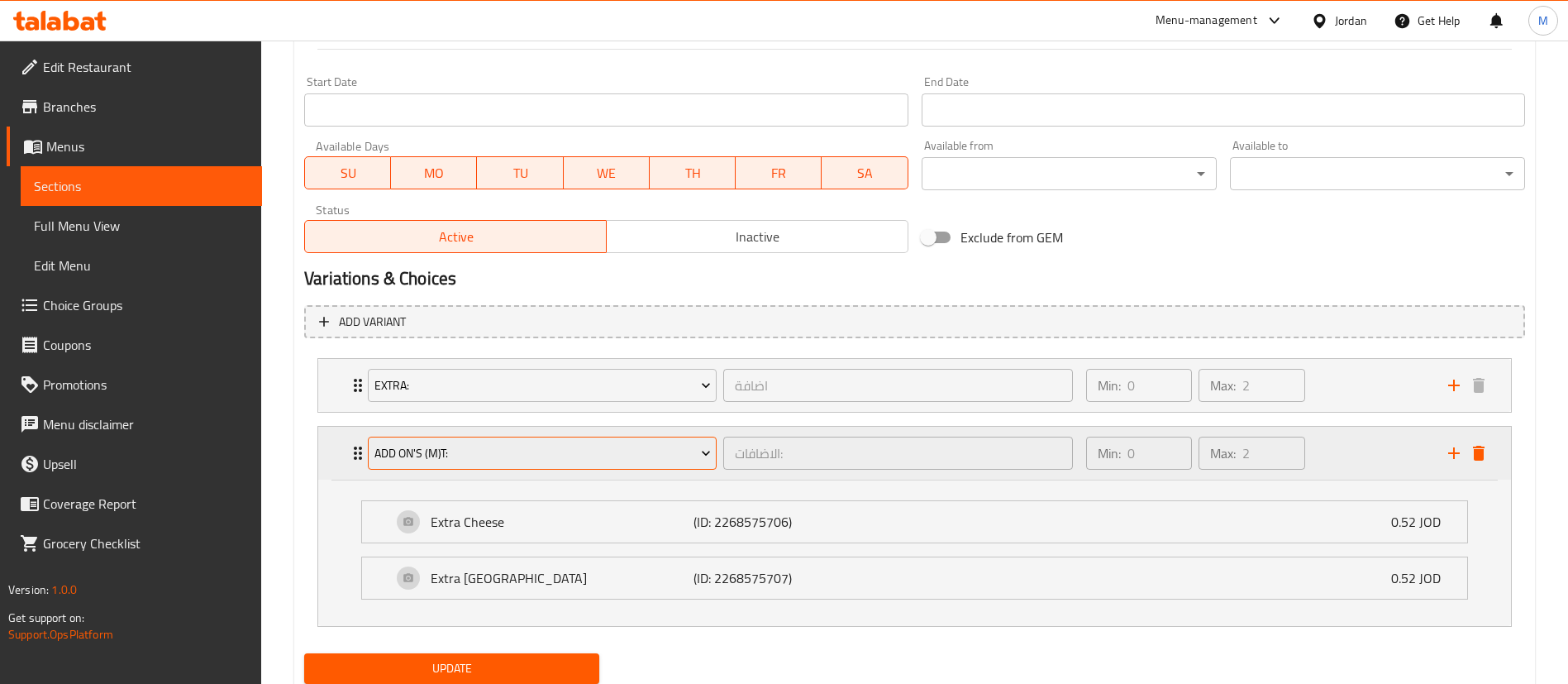
click at [626, 457] on span "Add On's (M)t:" at bounding box center [542, 453] width 337 height 20
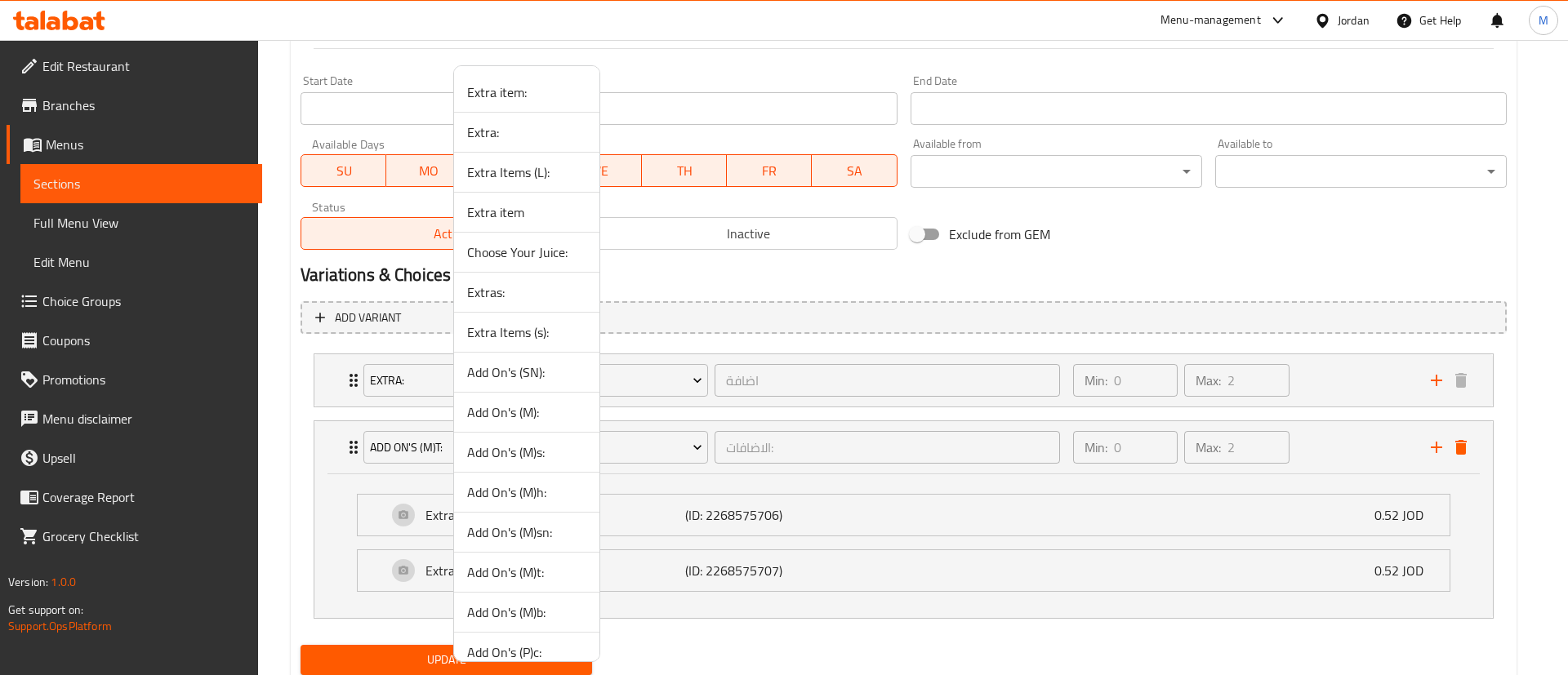
scroll to position [97, 0]
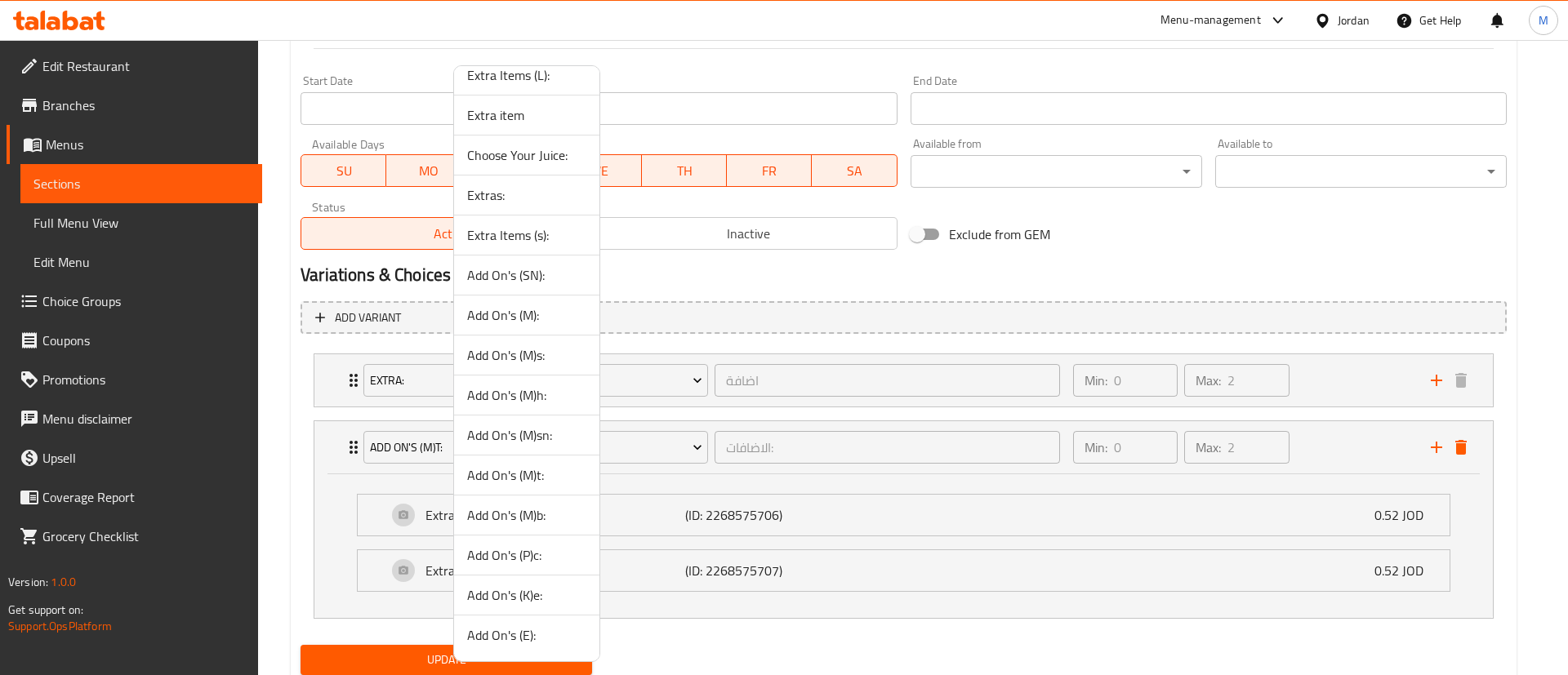
click at [572, 517] on span "Add On's (M)b:" at bounding box center [526, 514] width 119 height 19
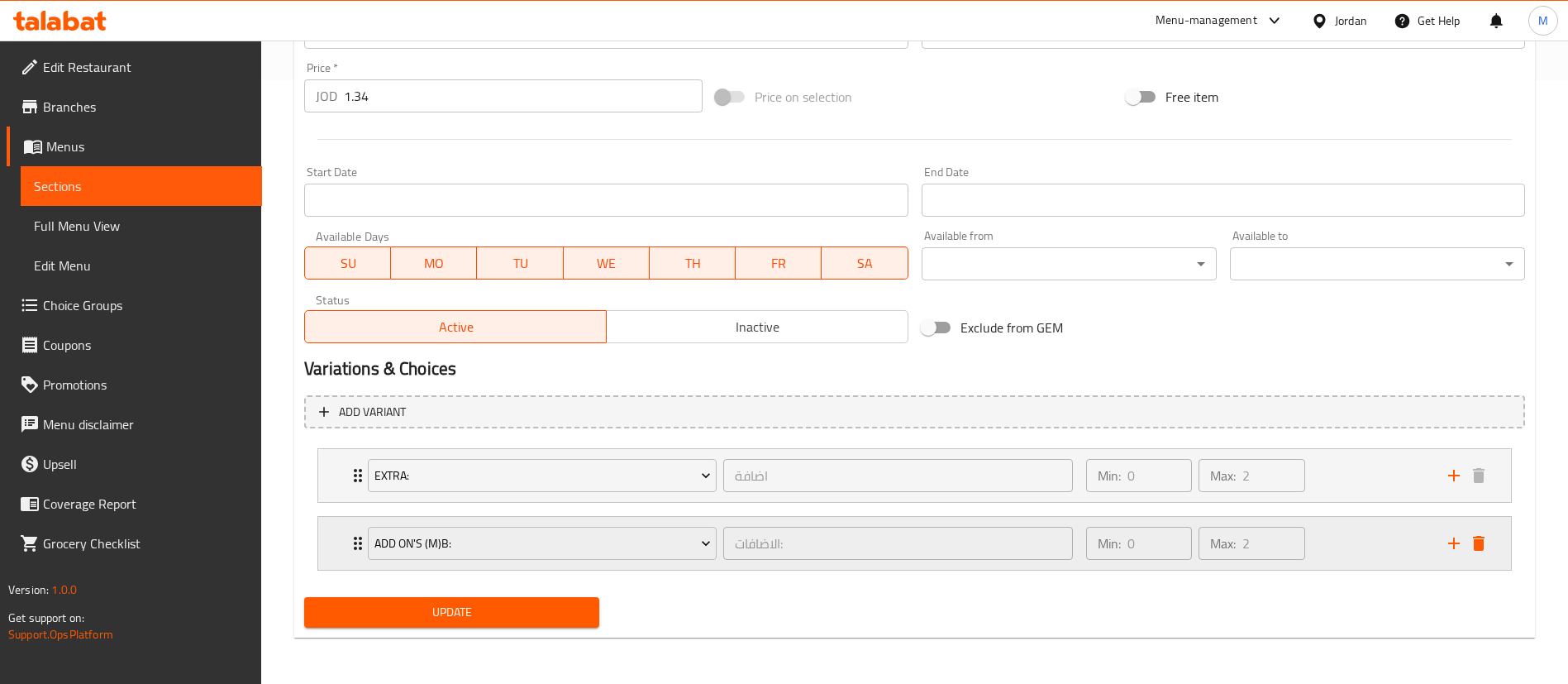
click at [1340, 554] on div "Min: 0 ​ Max: 2 ​" at bounding box center [1257, 543] width 362 height 53
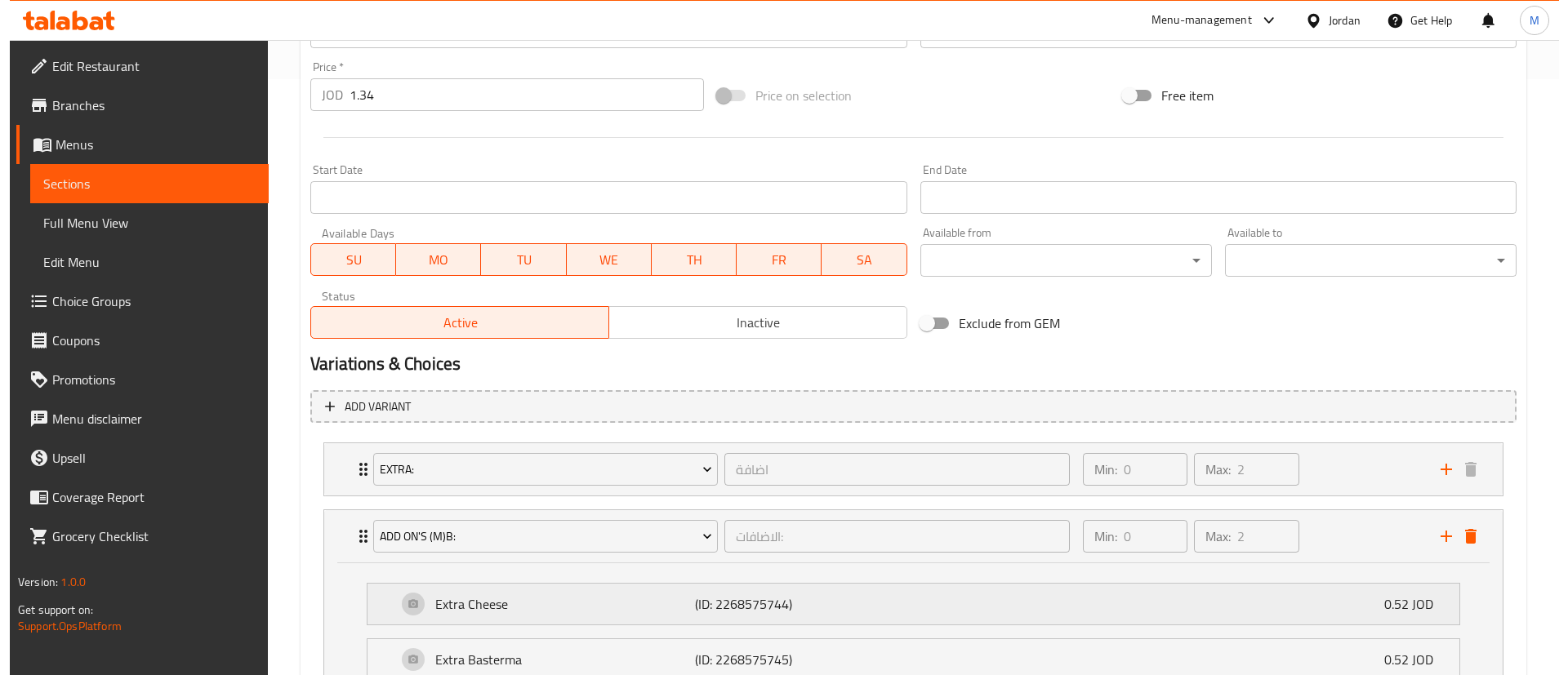
scroll to position [684, 0]
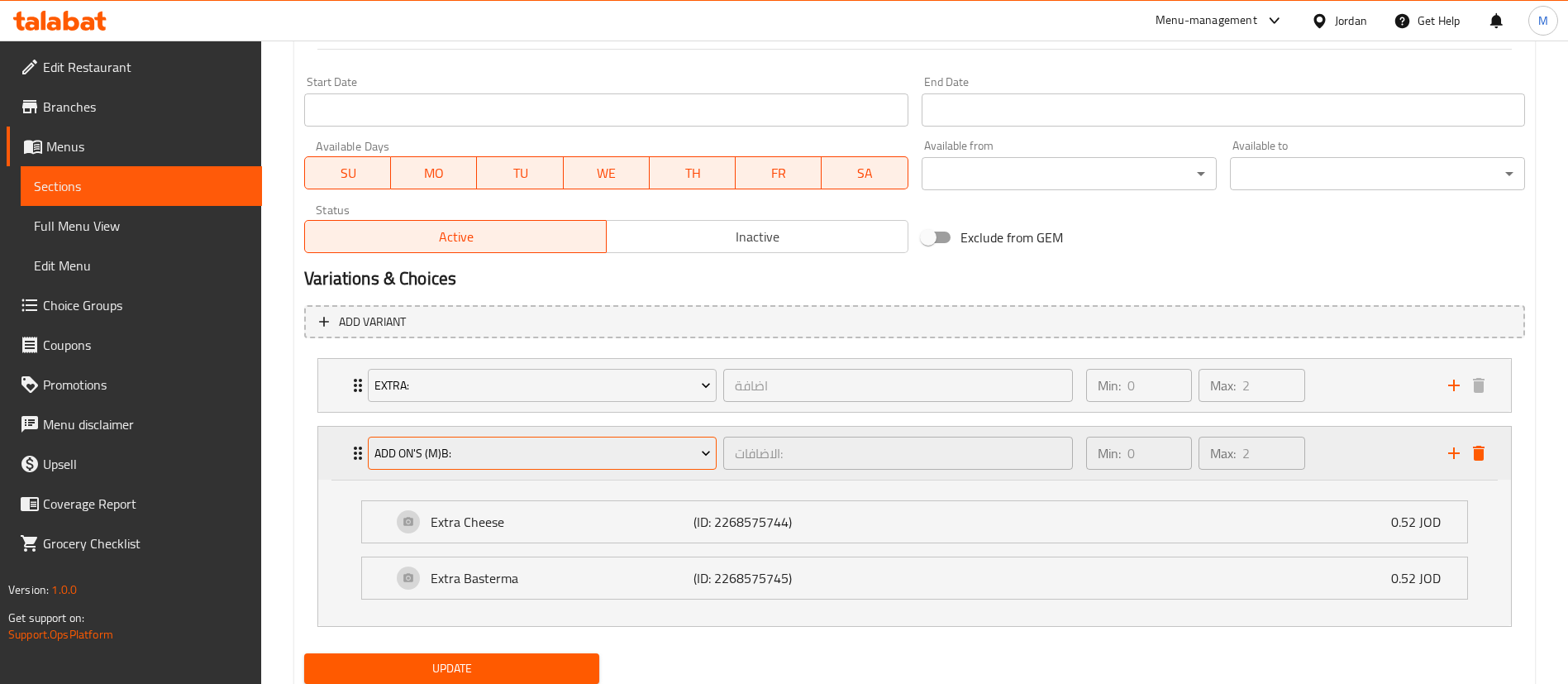
click at [628, 463] on span "Add On's (M)b:" at bounding box center [542, 453] width 337 height 20
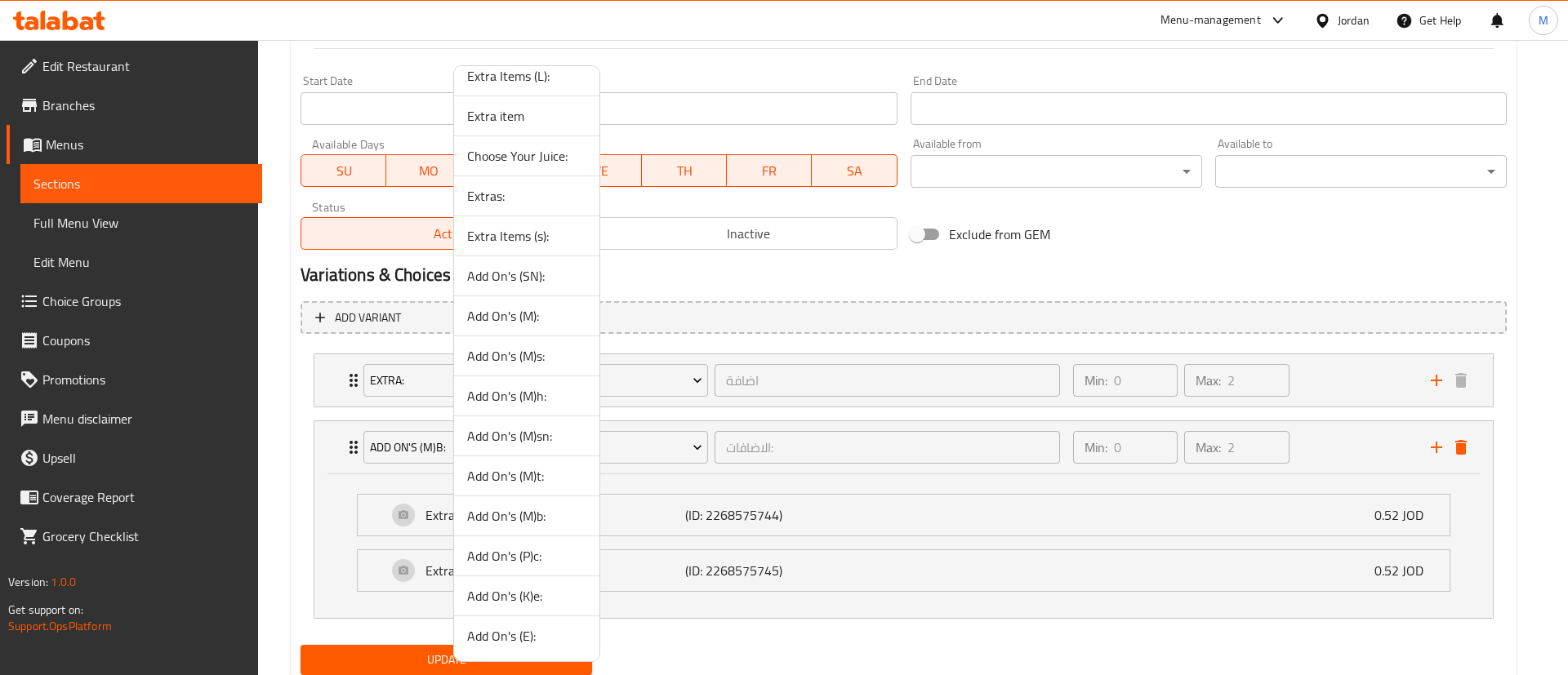
scroll to position [97, 0]
click at [564, 558] on span "Add On's (P)c:" at bounding box center [526, 554] width 119 height 19
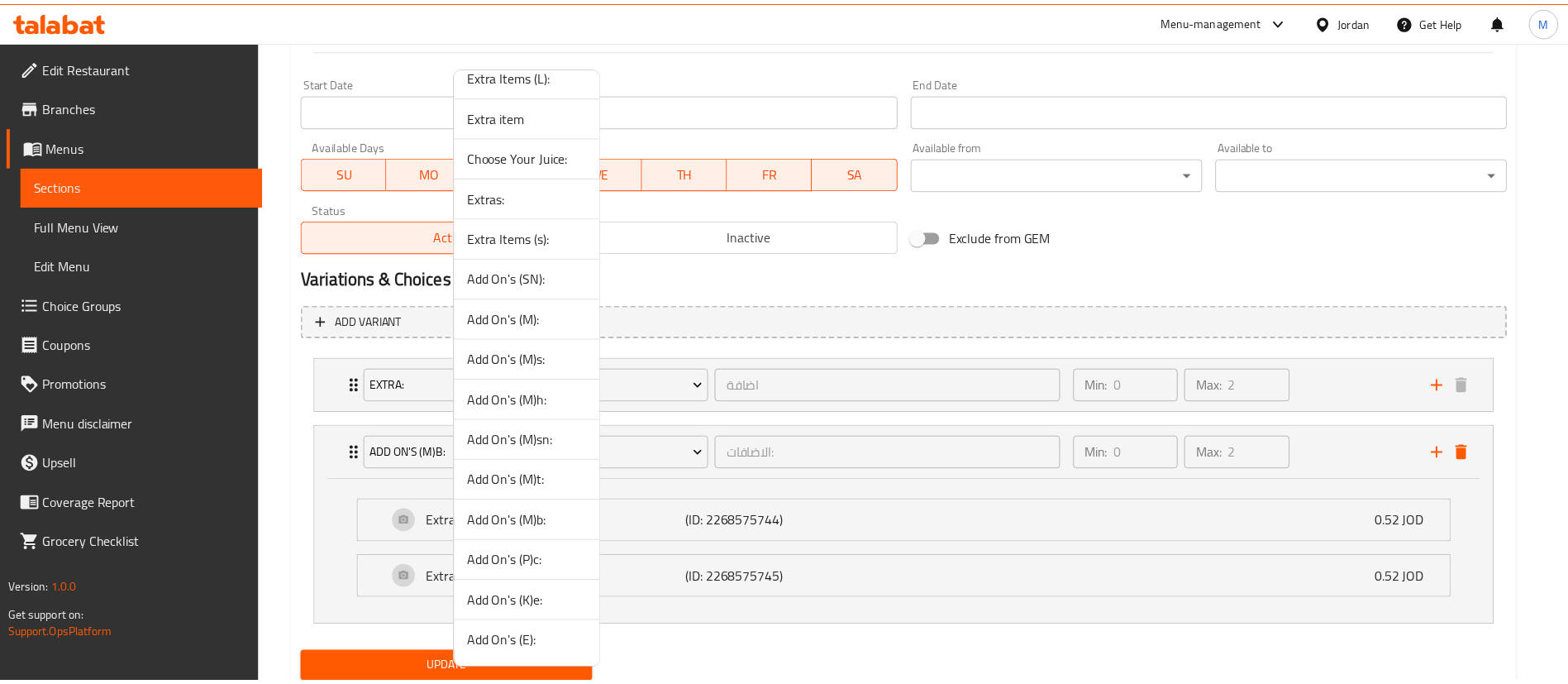
scroll to position [603, 0]
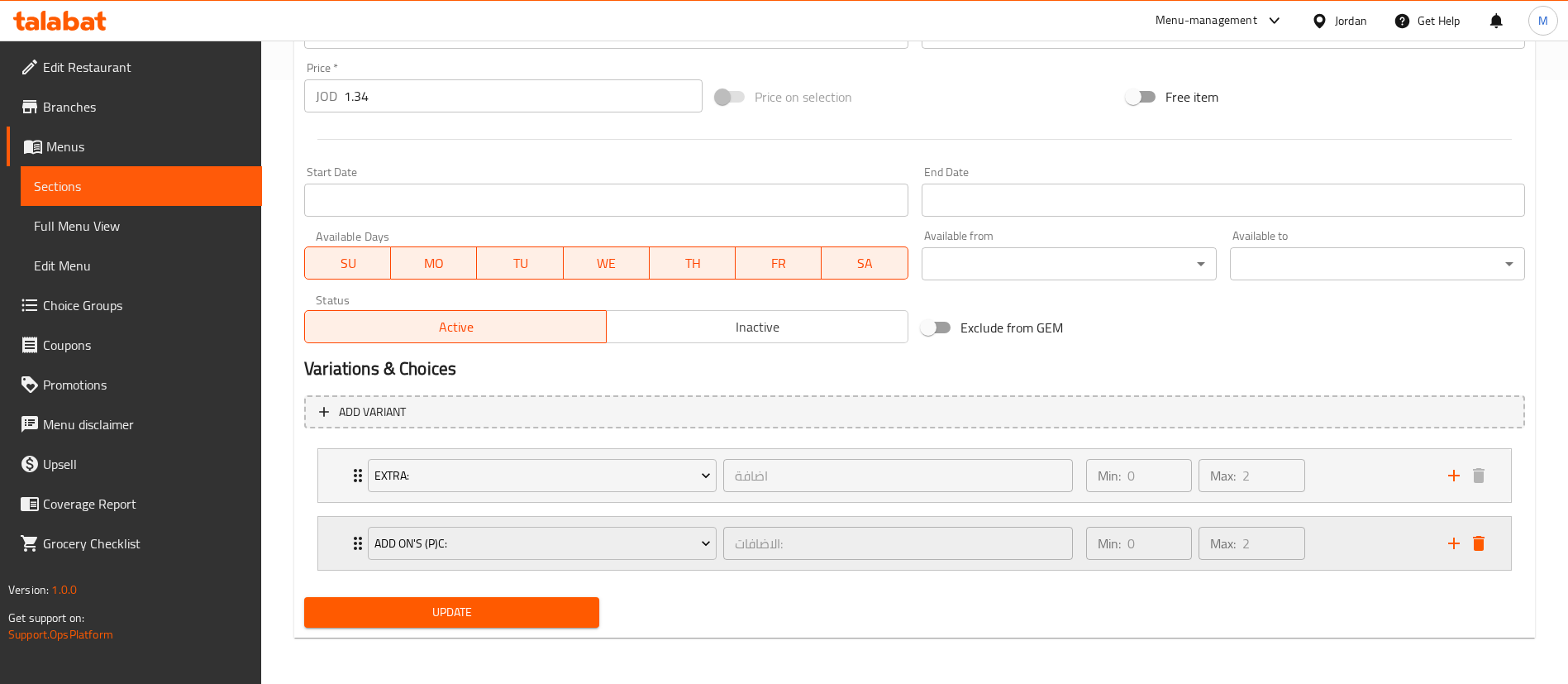
click at [1345, 546] on div "Min: 0 ​ Max: 2 ​" at bounding box center [1257, 543] width 362 height 53
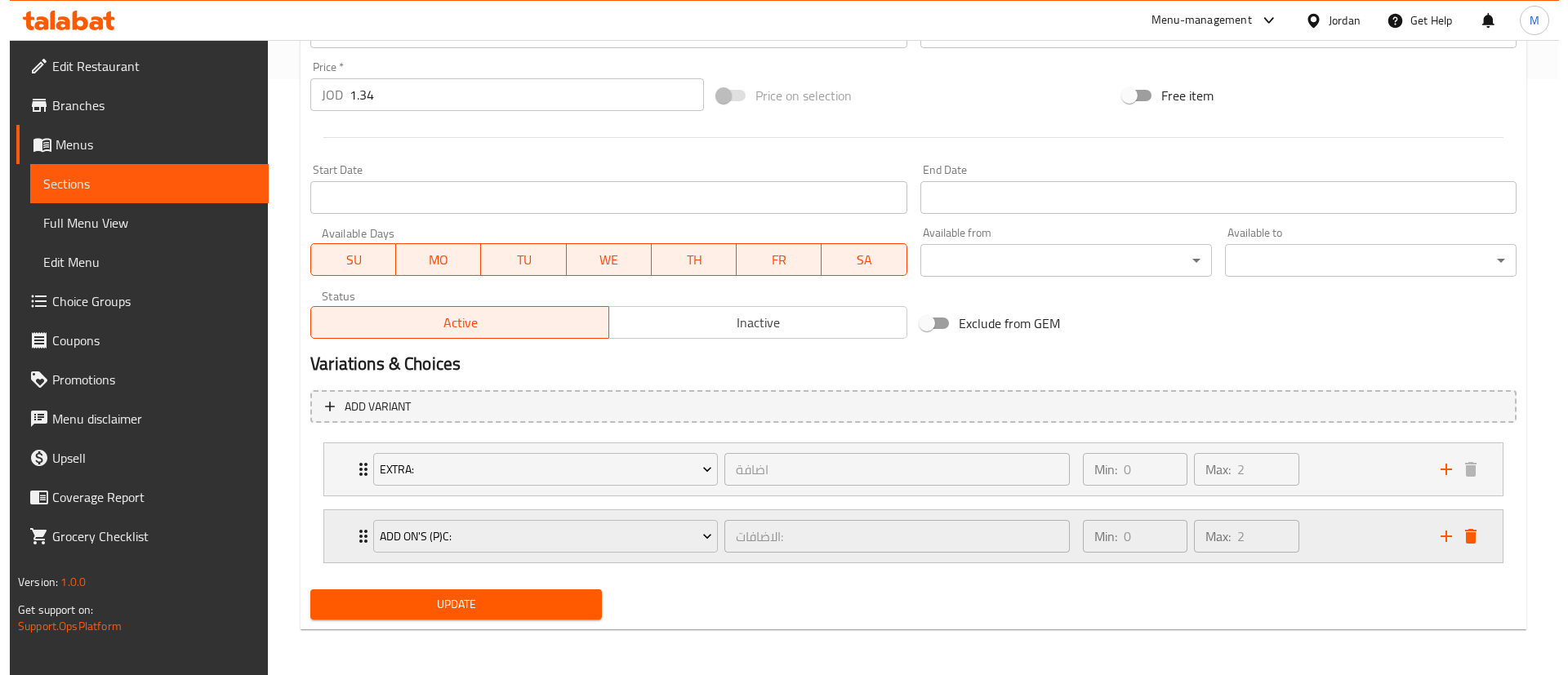
scroll to position [684, 0]
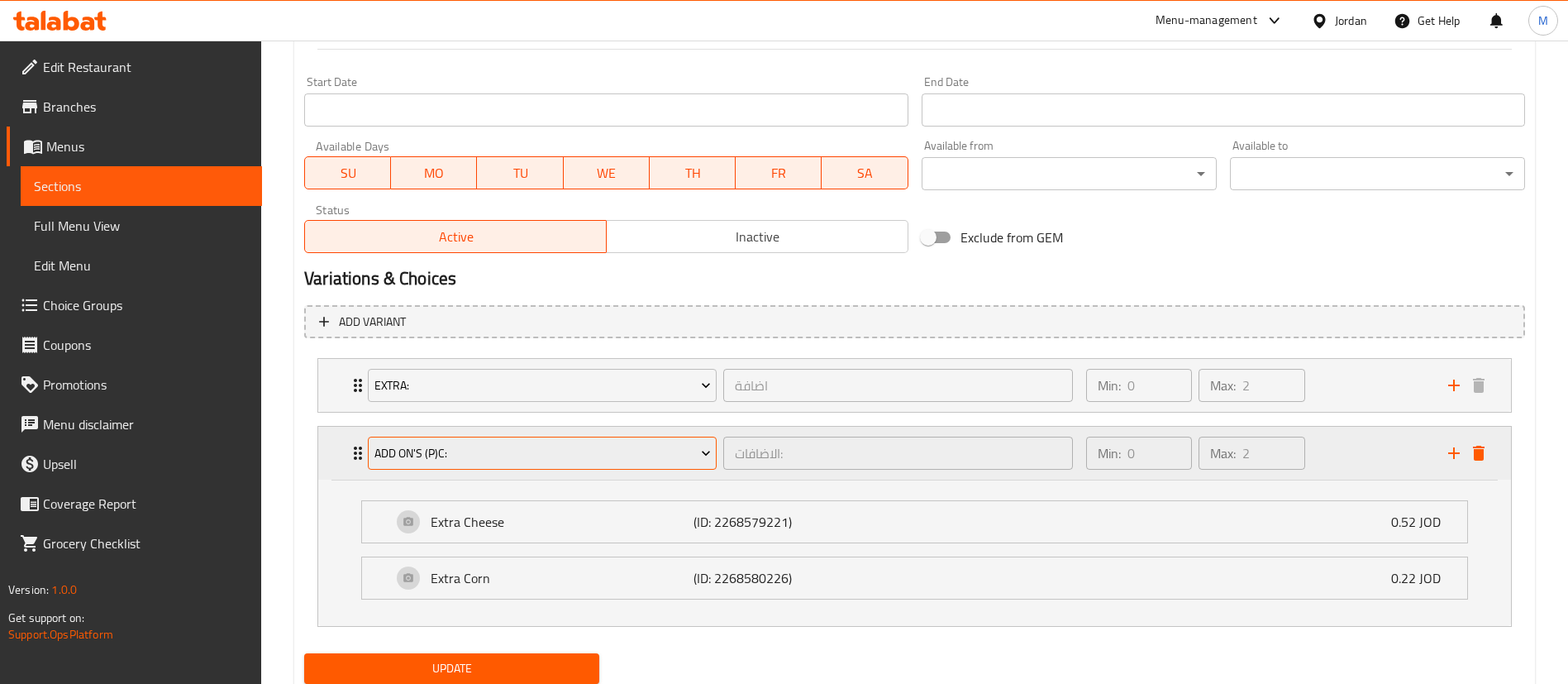
click at [617, 464] on button "Add On's (P)c:" at bounding box center [542, 452] width 349 height 33
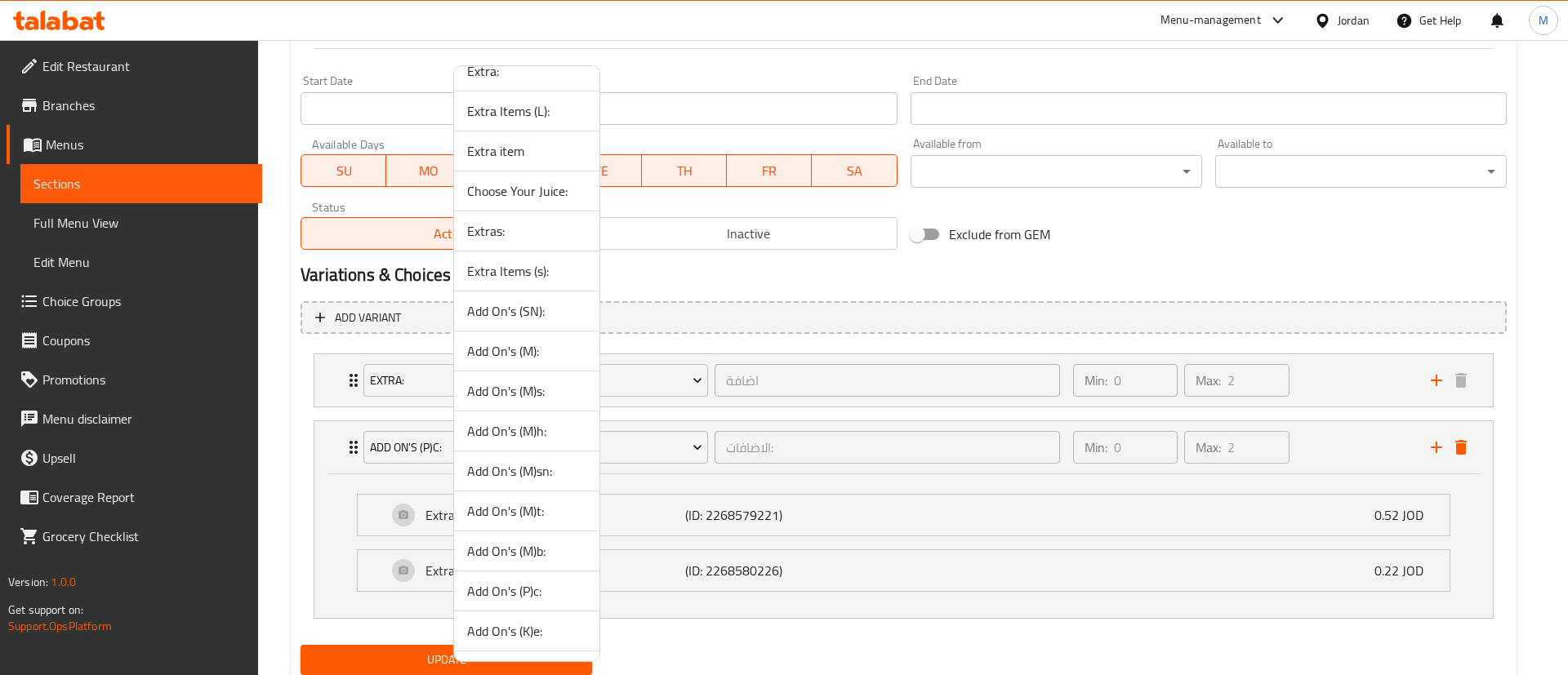
scroll to position [97, 0]
click at [567, 598] on span "Add On's (K)e:" at bounding box center [526, 595] width 119 height 19
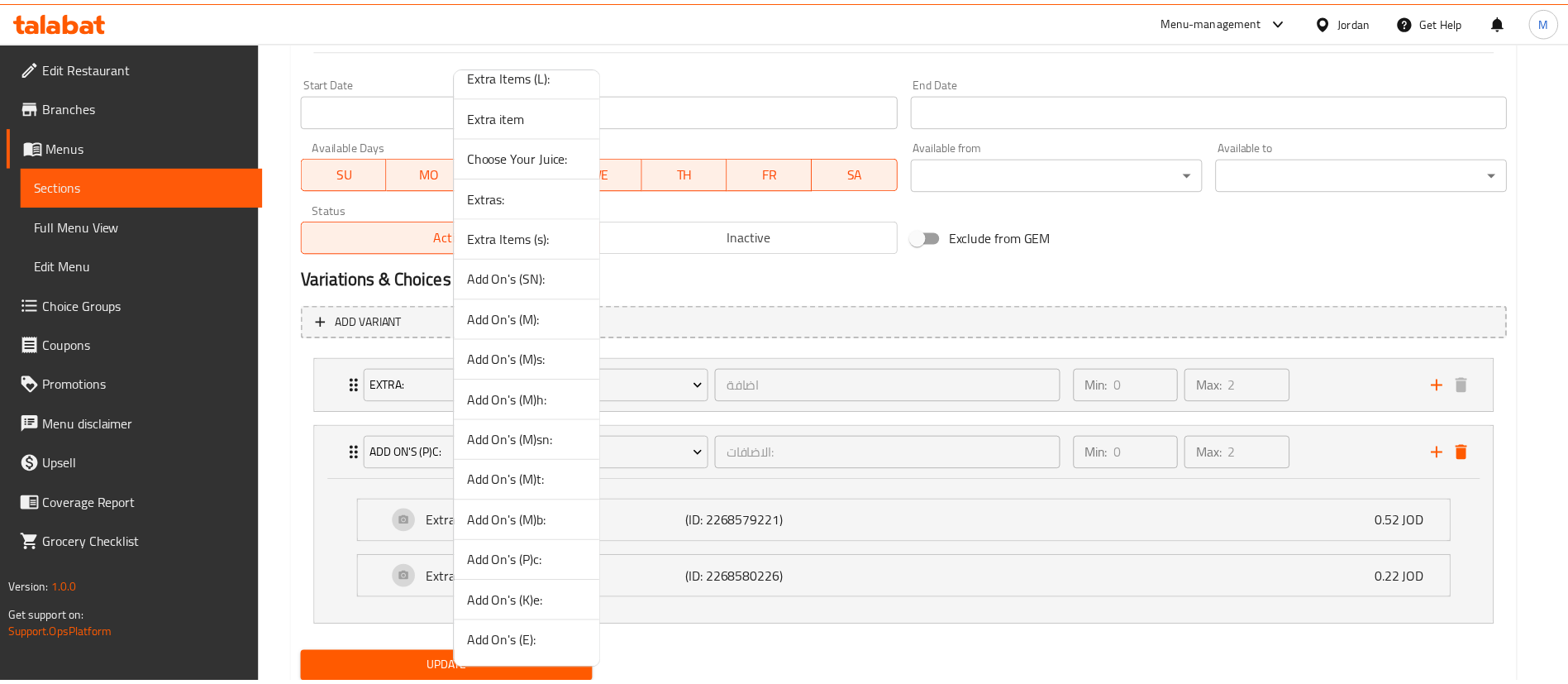
scroll to position [603, 0]
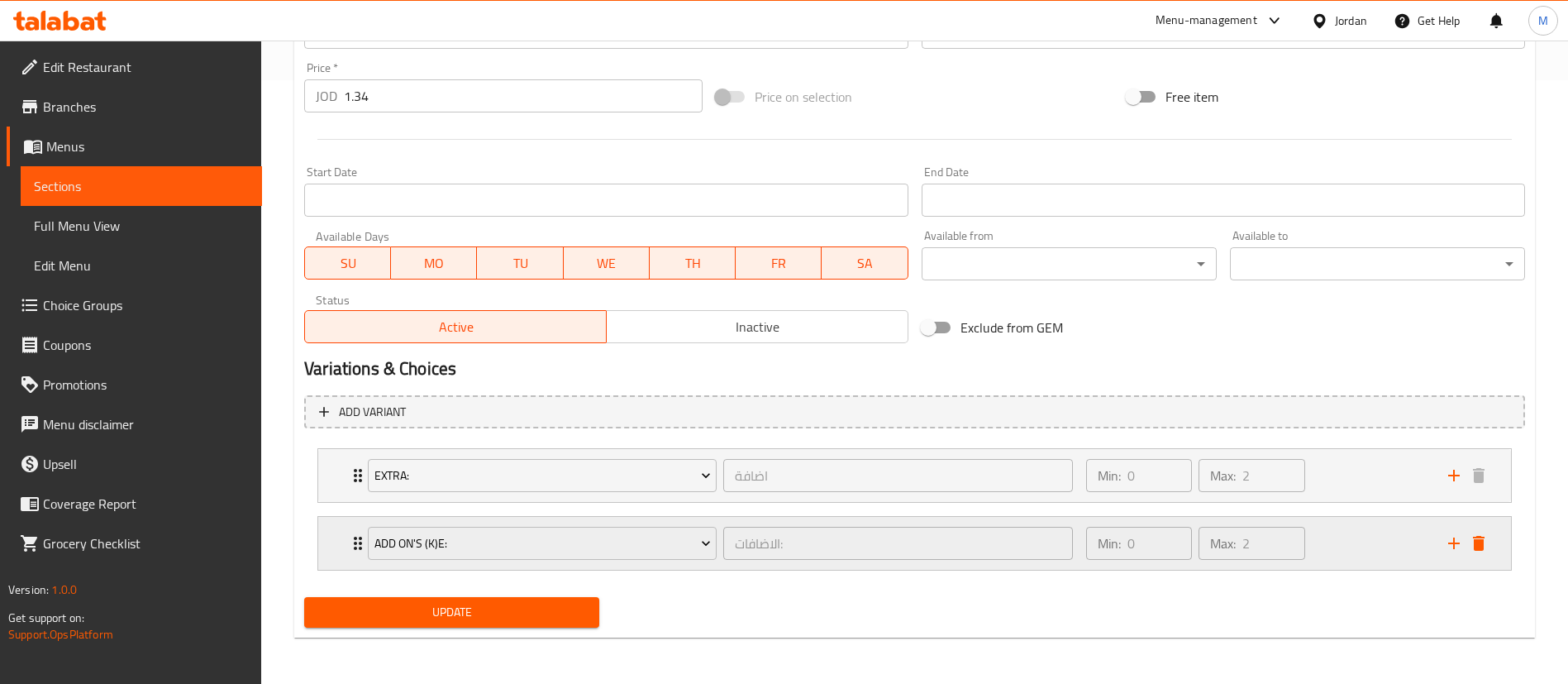
click at [1330, 547] on div "Min: 0 ​ Max: 2 ​" at bounding box center [1257, 543] width 362 height 53
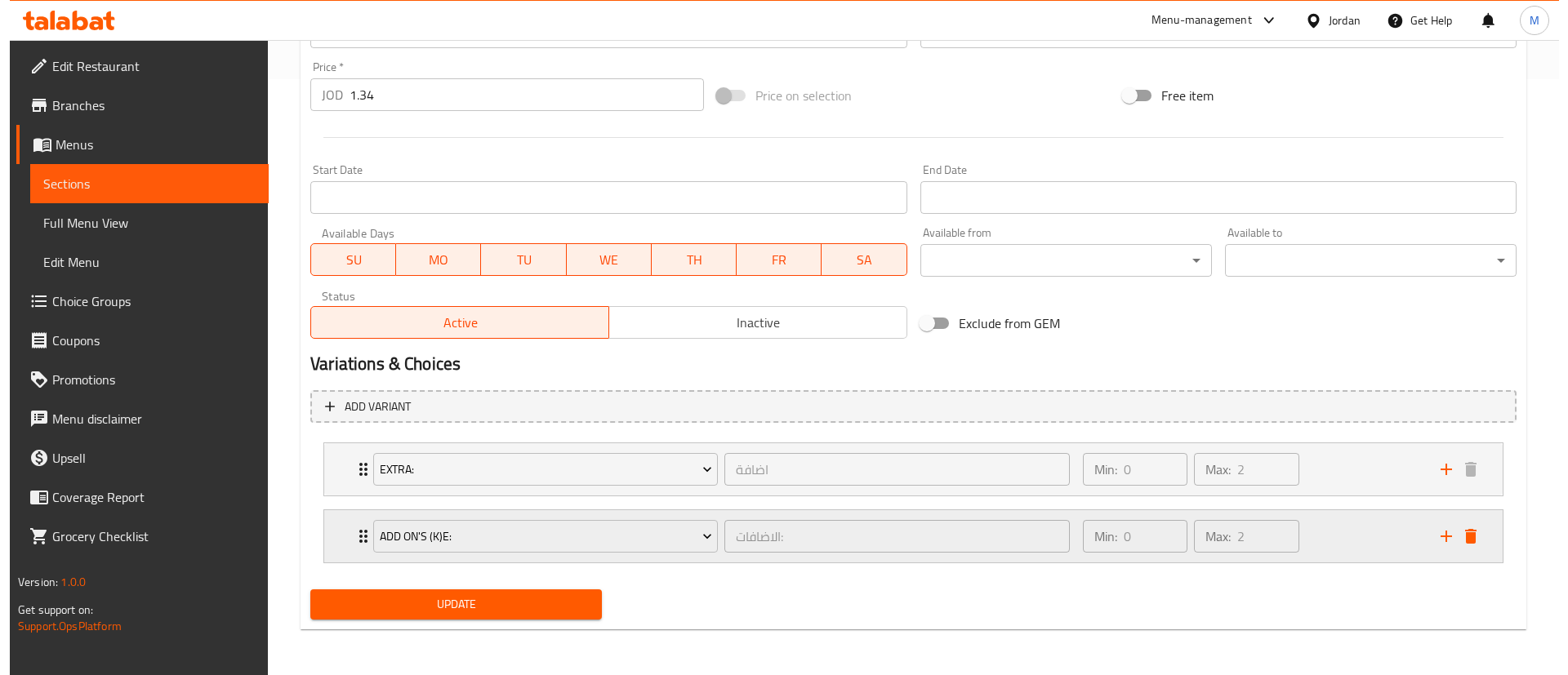
scroll to position [684, 0]
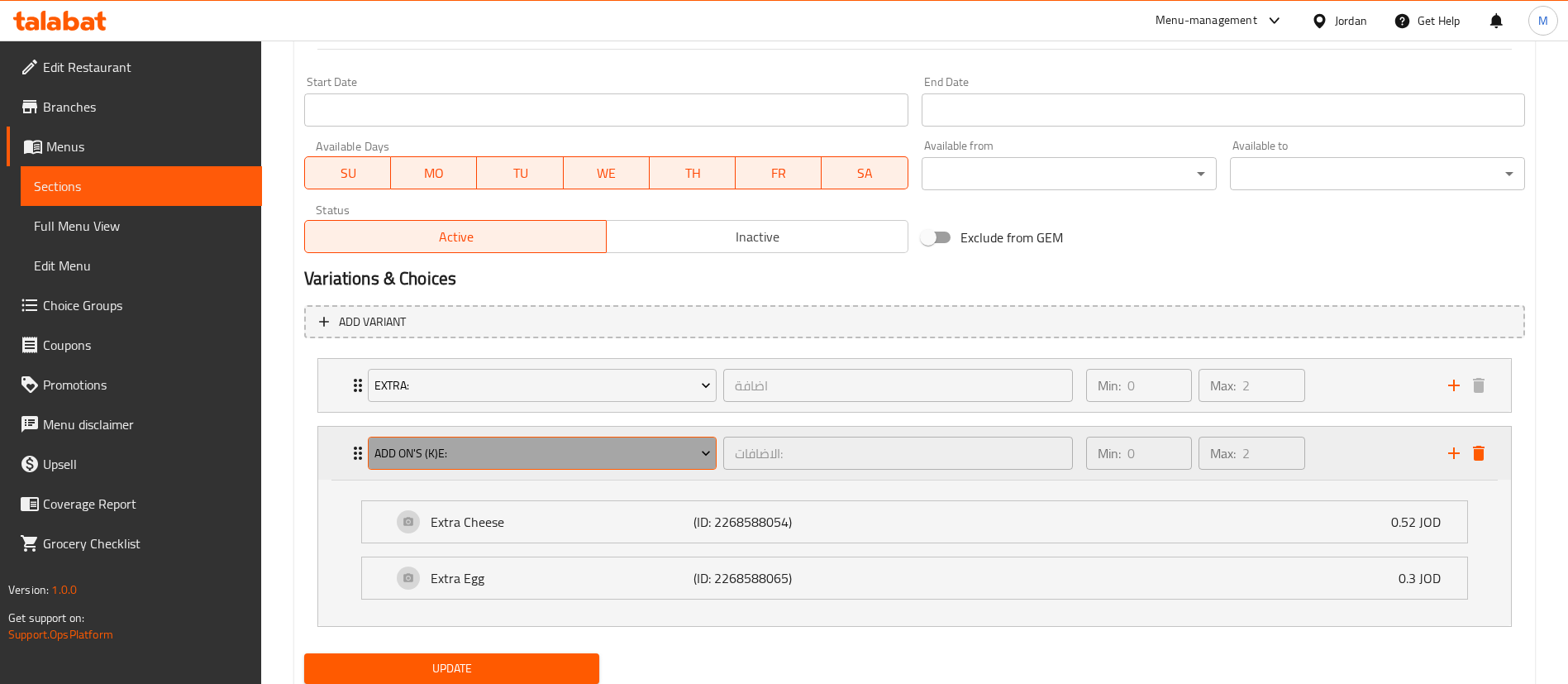
click at [636, 444] on span "Add On's (K)e:" at bounding box center [542, 453] width 337 height 20
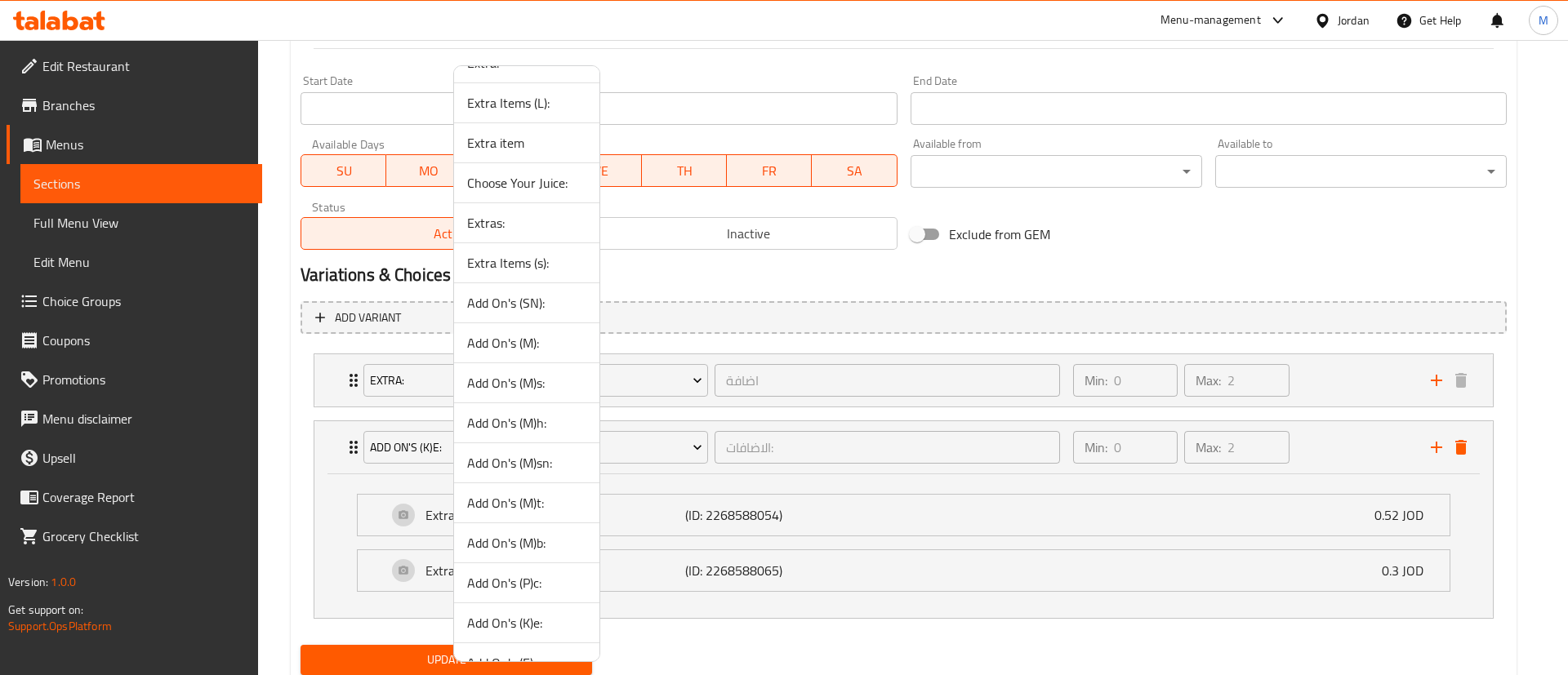
scroll to position [97, 0]
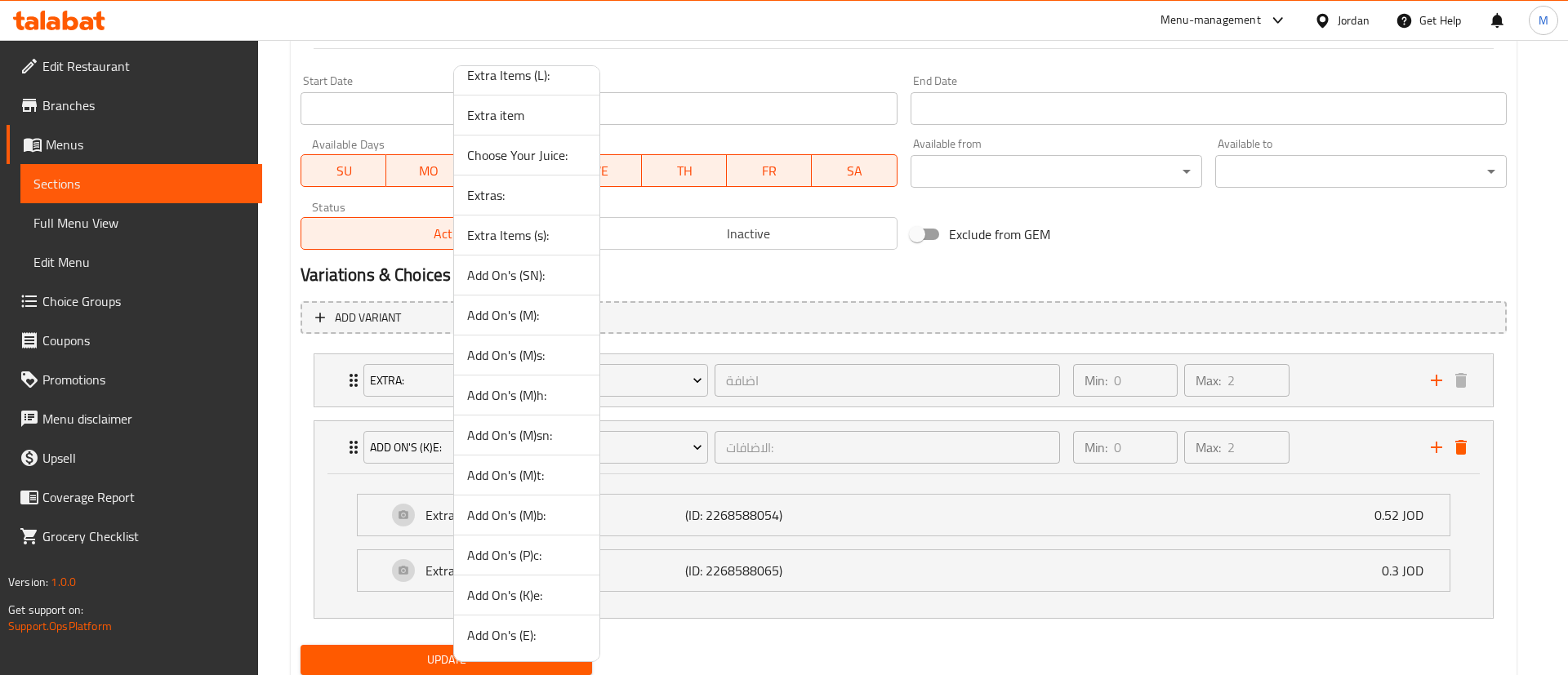
click at [559, 558] on span "Add On's (P)c:" at bounding box center [526, 554] width 119 height 19
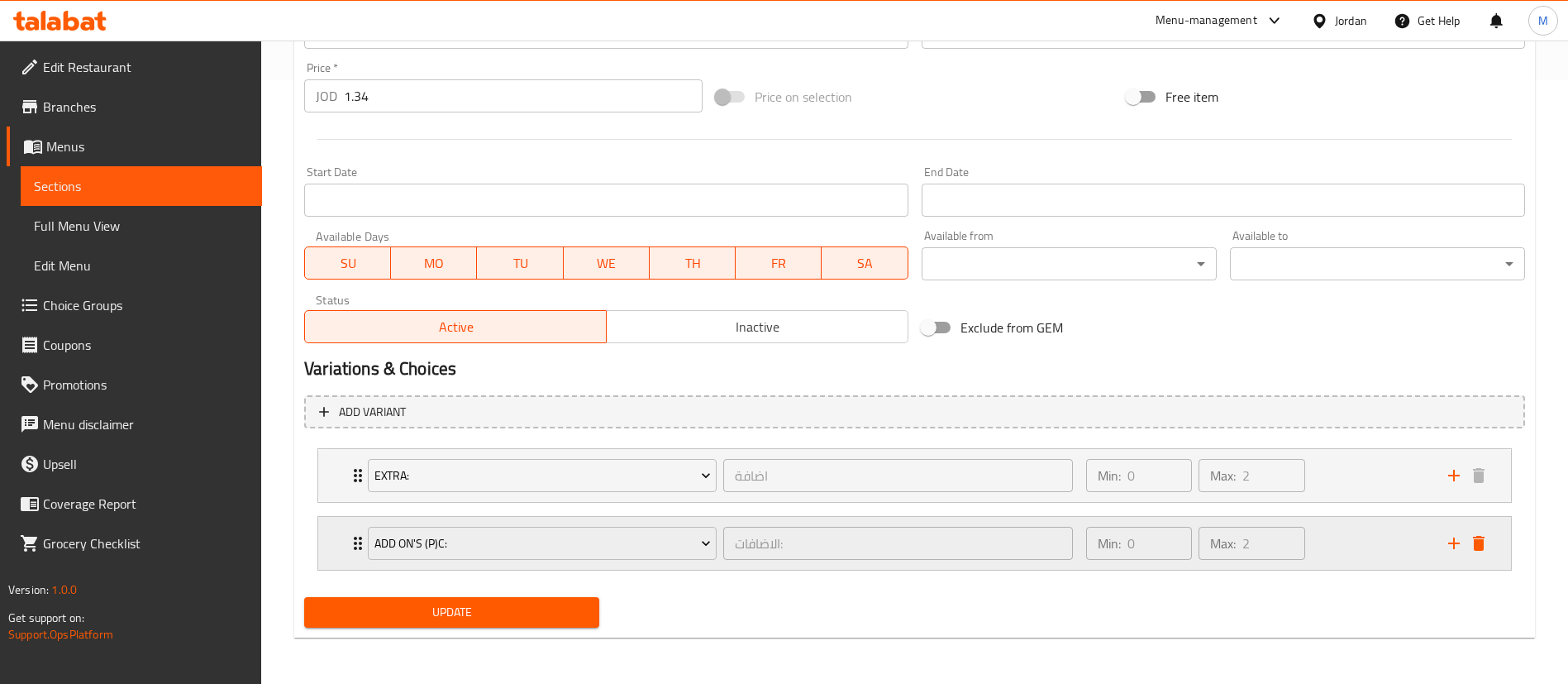
click at [1319, 554] on div "Min: 0 ​ Max: 2 ​" at bounding box center [1257, 543] width 362 height 53
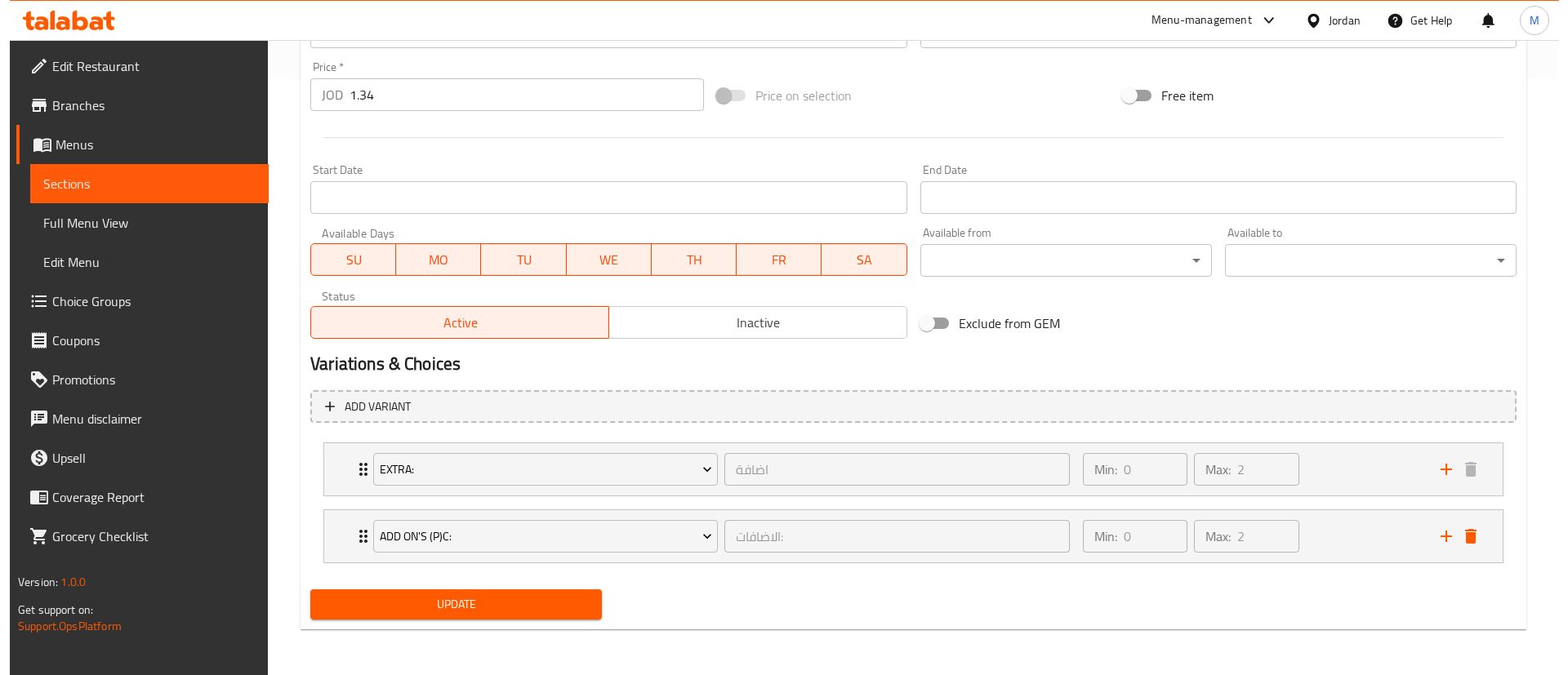
scroll to position [684, 0]
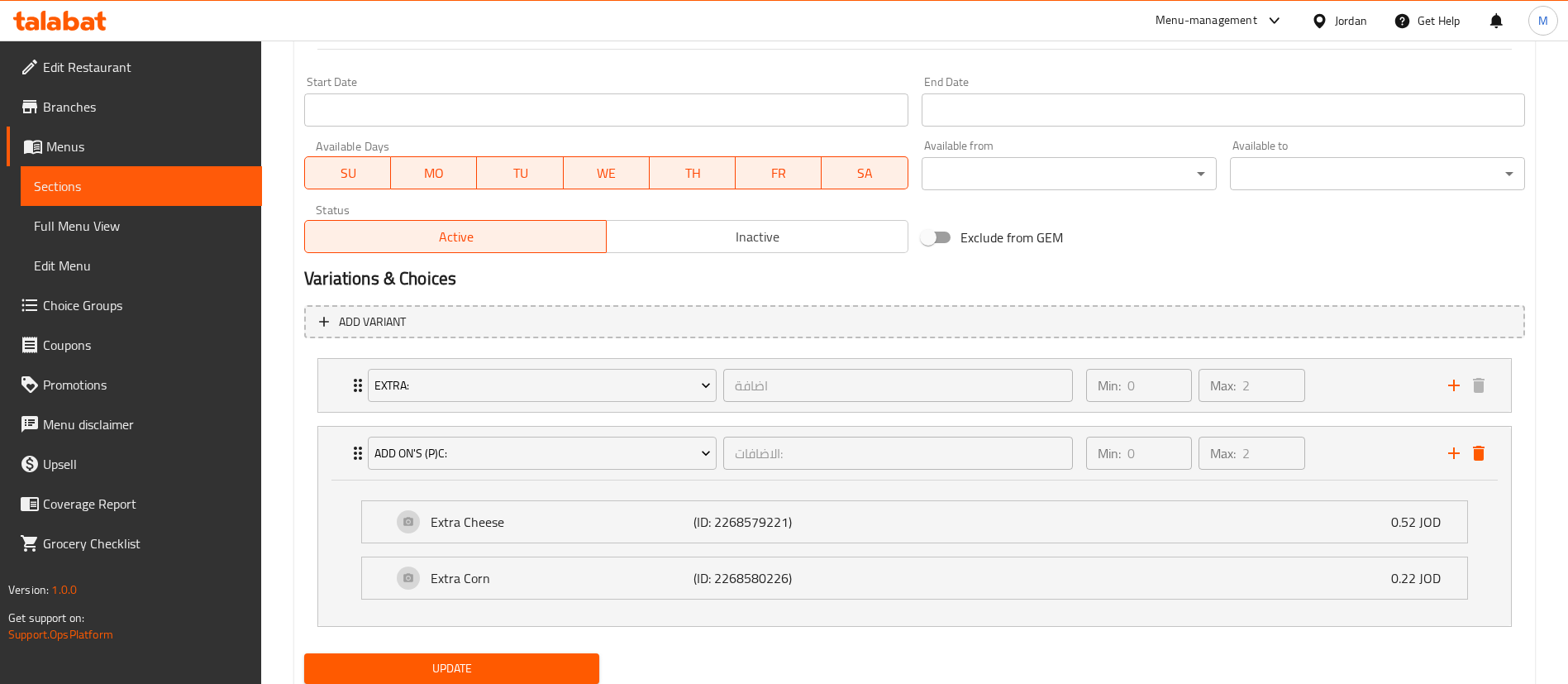
click at [630, 482] on div "Extra Cheese (ID: 2268579221) 0.52 JOD Name (En) Extra Cheese Name (En) Name (A…" at bounding box center [915, 552] width 1193 height 145
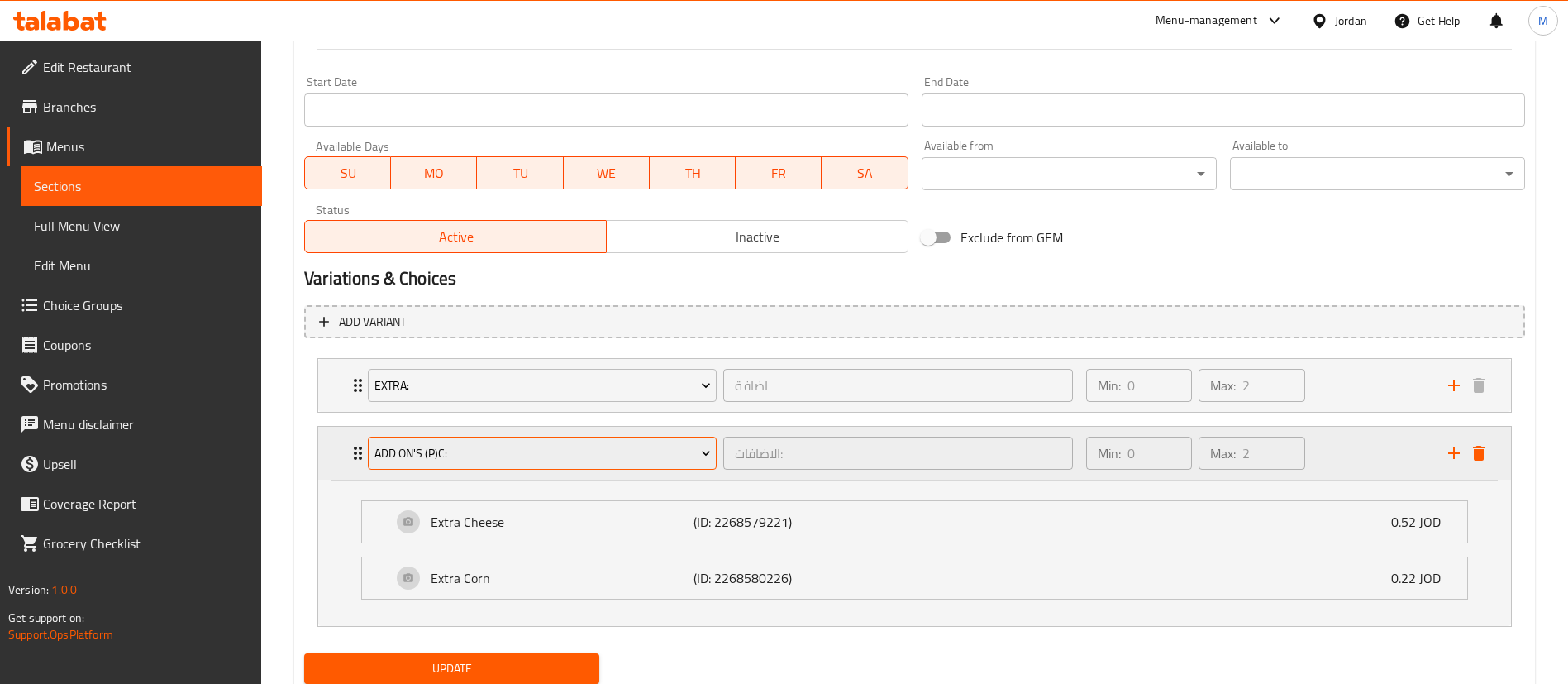
click at [624, 468] on button "Add On's (P)c:" at bounding box center [542, 452] width 349 height 33
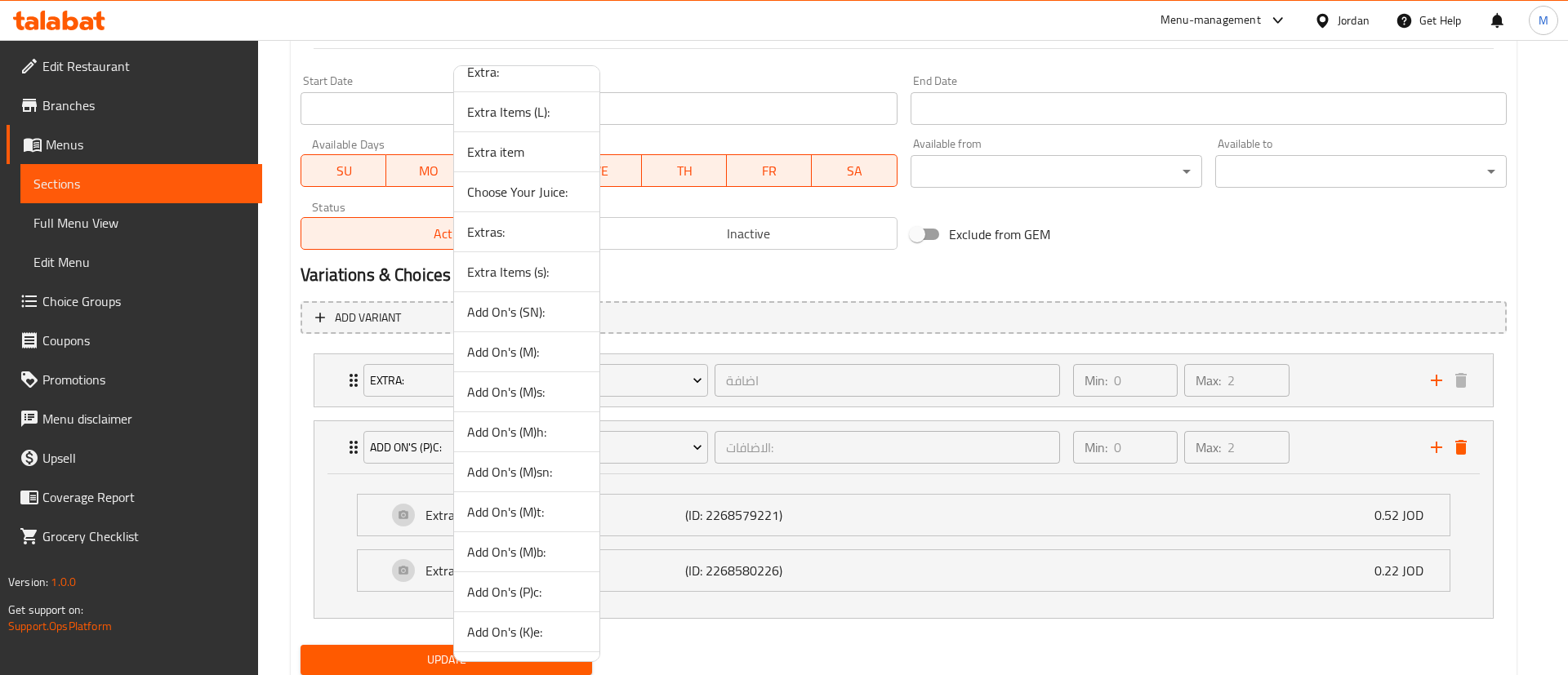
scroll to position [97, 0]
click at [562, 632] on span "Add On's (E):" at bounding box center [526, 634] width 119 height 19
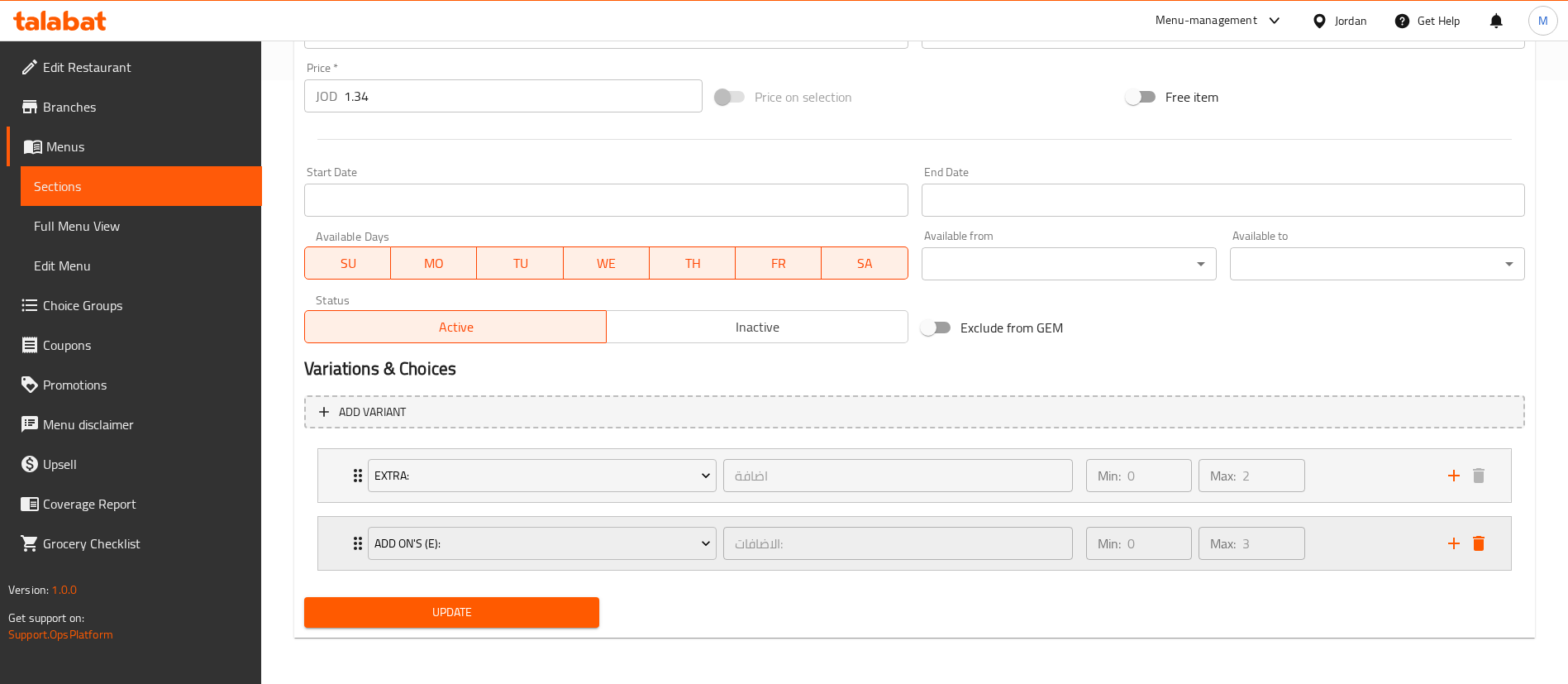
click at [1390, 558] on div "Min: 0 ​ Max: 3 ​" at bounding box center [1257, 543] width 362 height 53
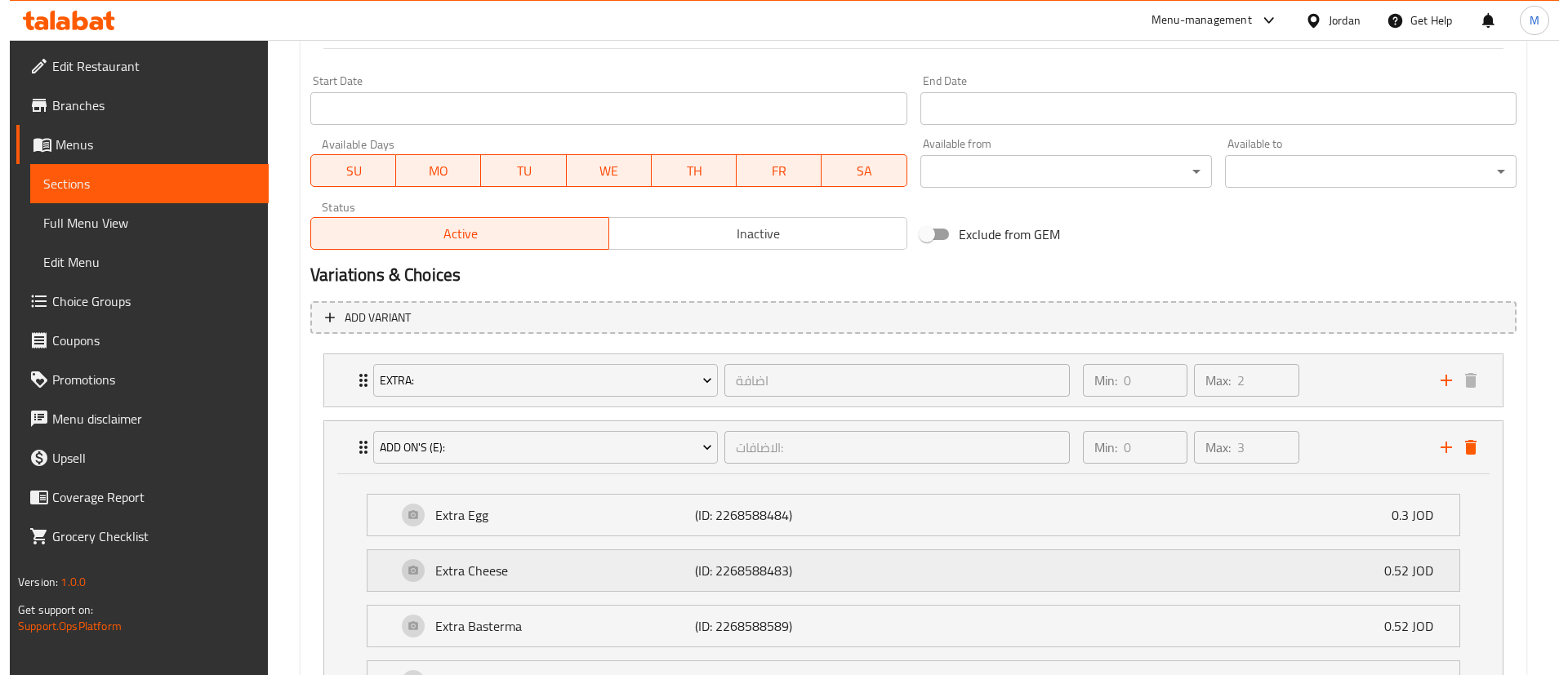
scroll to position [807, 0]
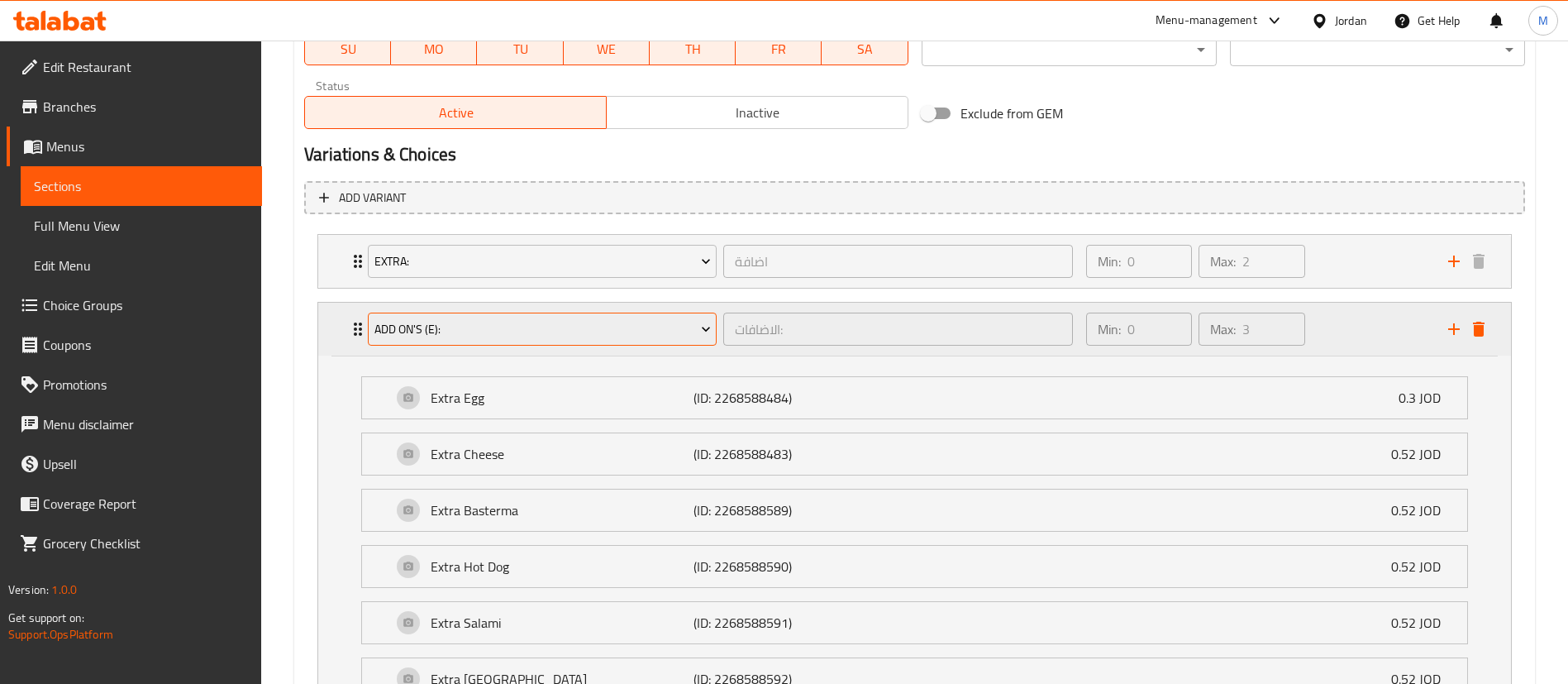
click at [696, 336] on span "Add On's (E):" at bounding box center [542, 329] width 337 height 20
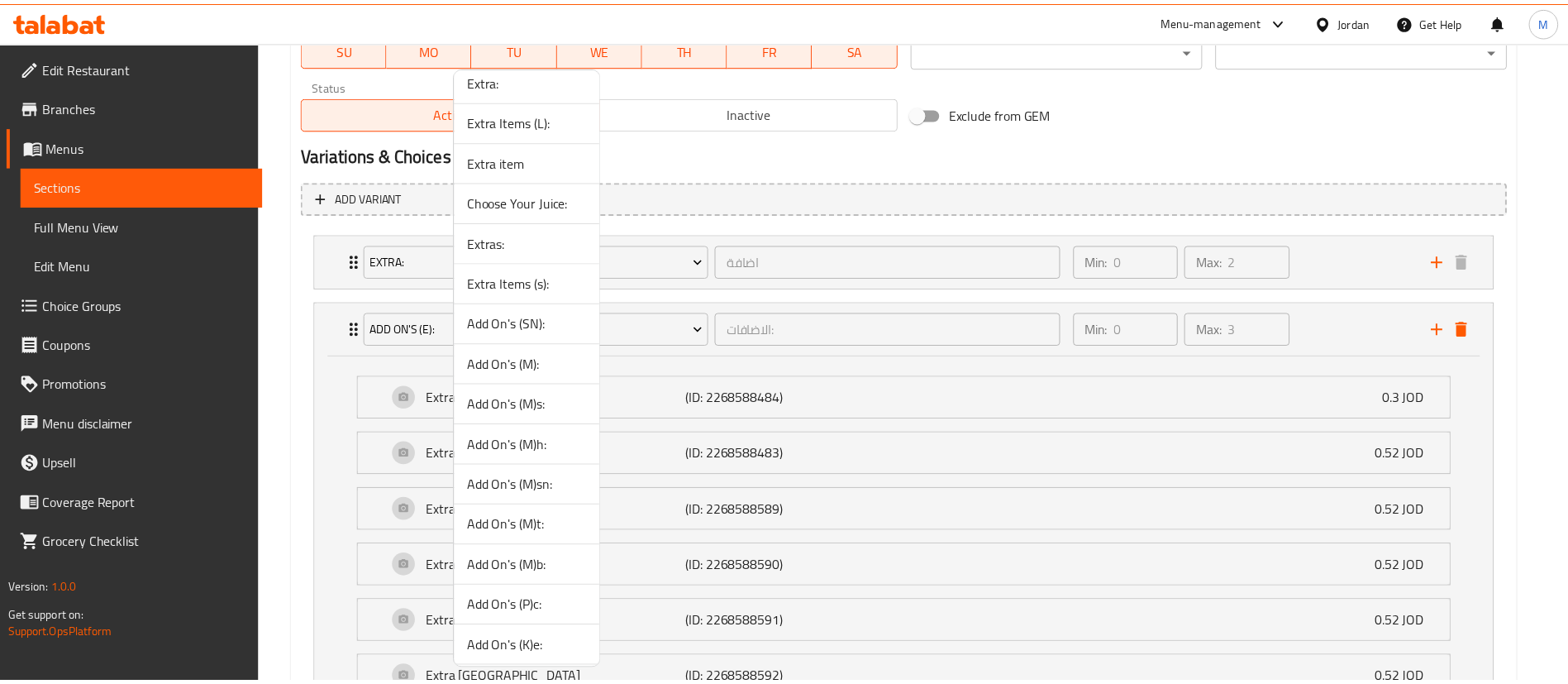
scroll to position [98, 0]
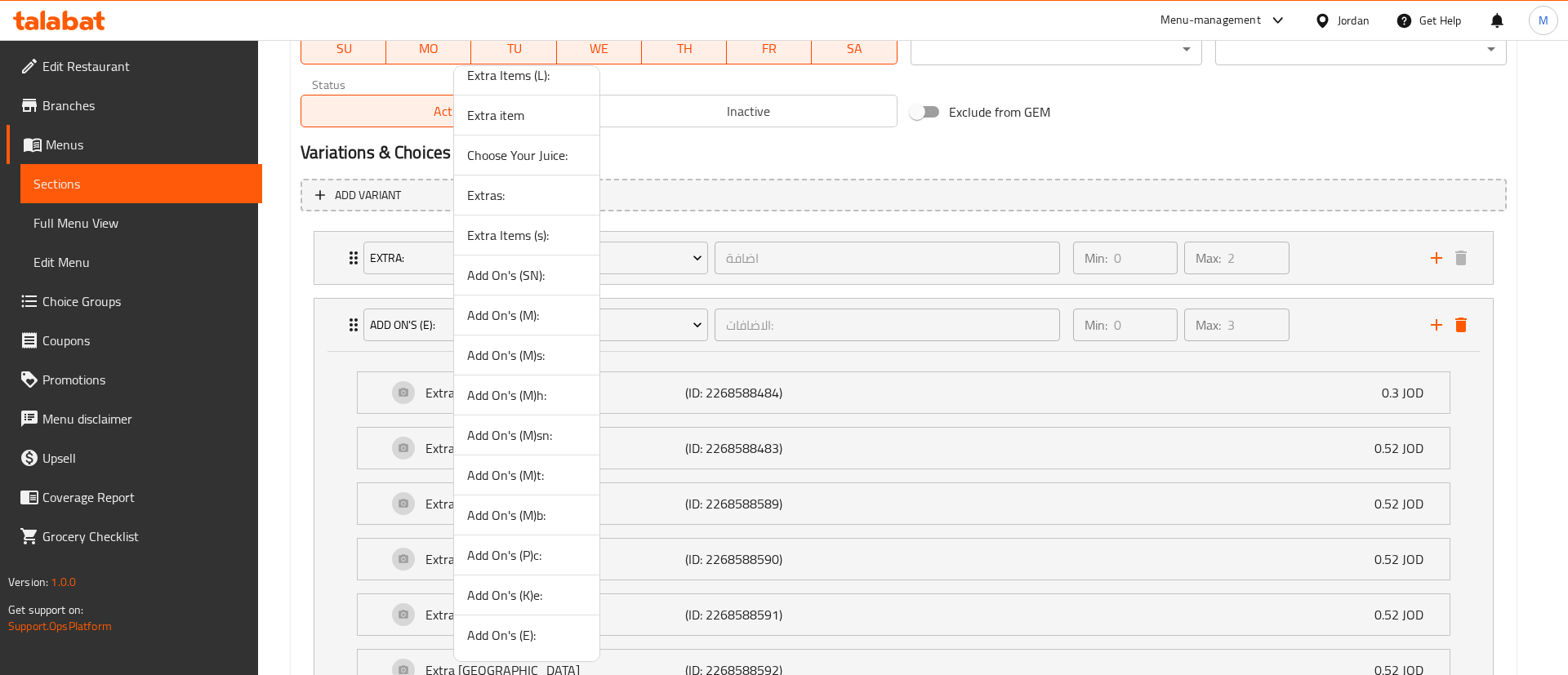
click at [1364, 131] on div at bounding box center [784, 338] width 1568 height 675
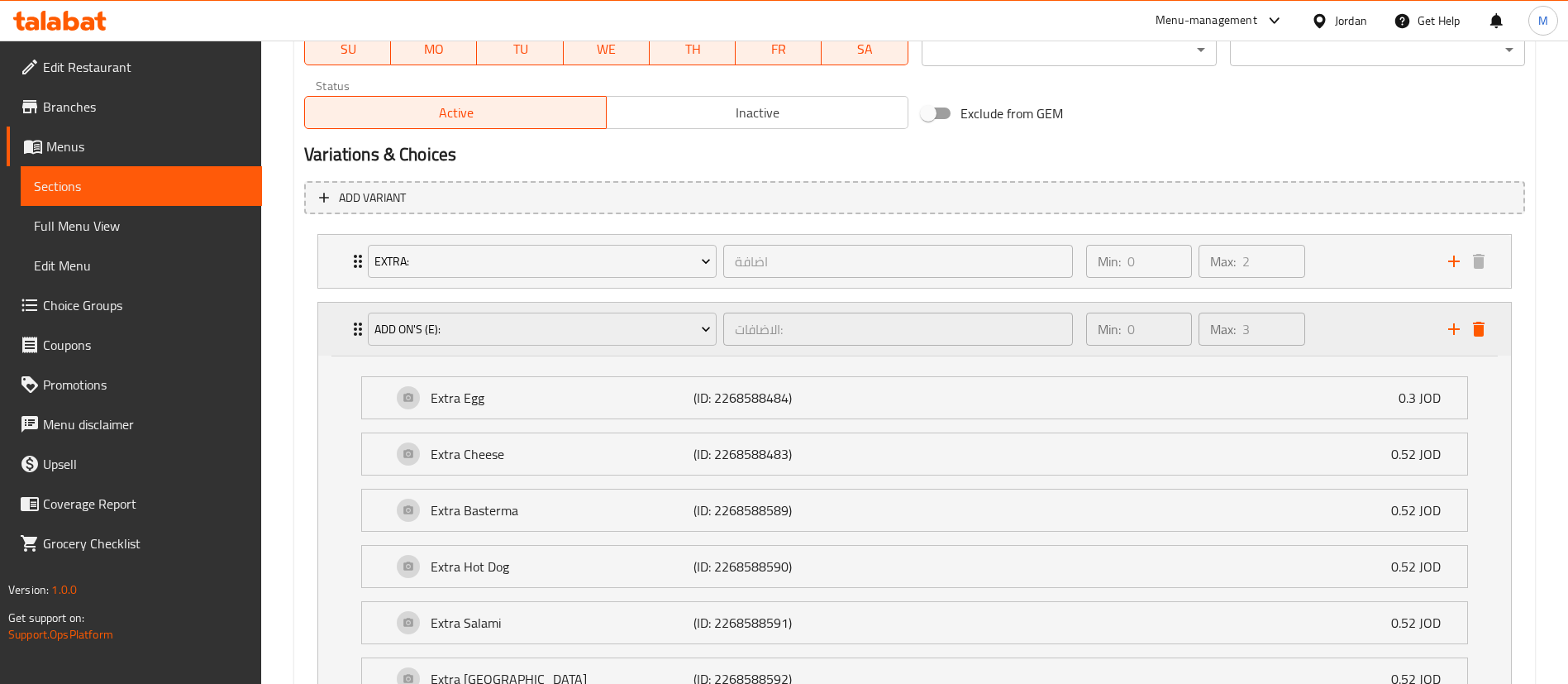
click at [1479, 327] on icon "delete" at bounding box center [1479, 329] width 12 height 15
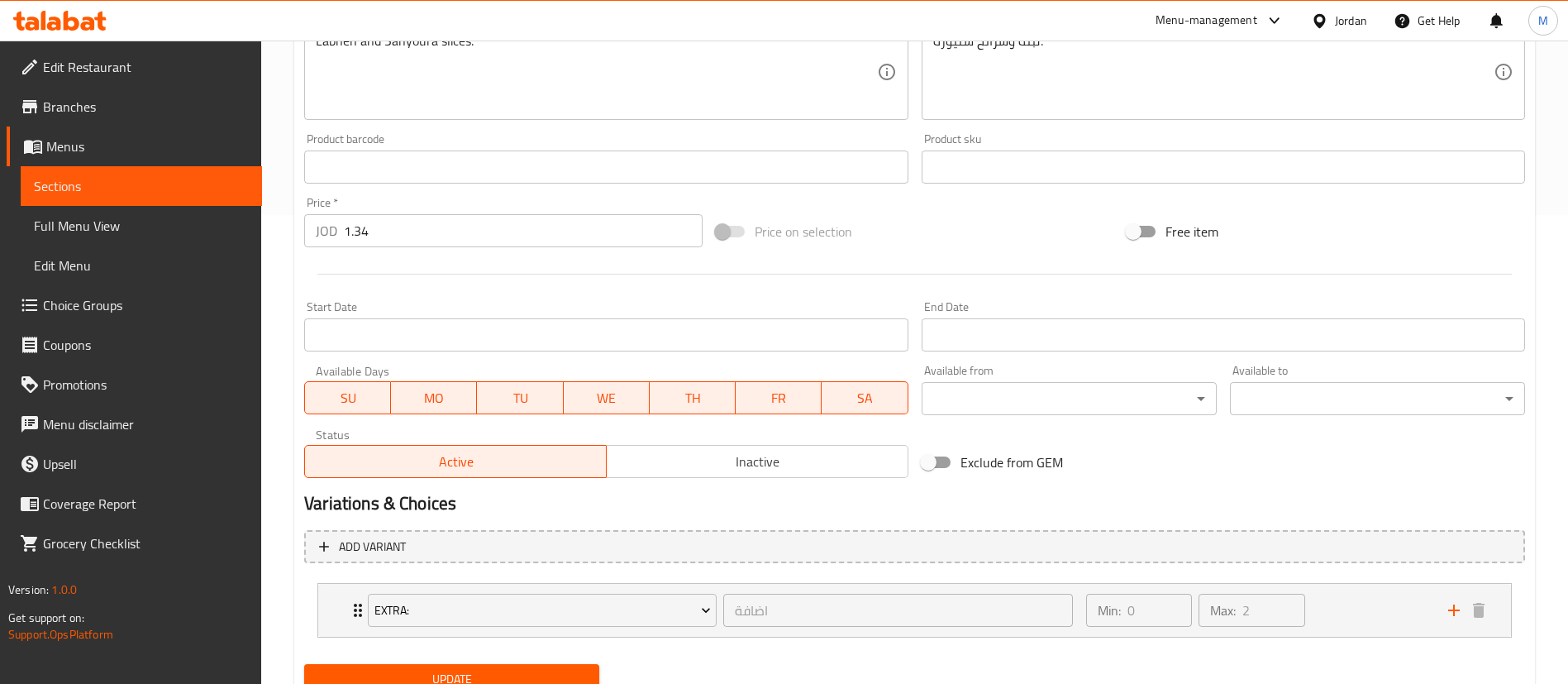
scroll to position [535, 0]
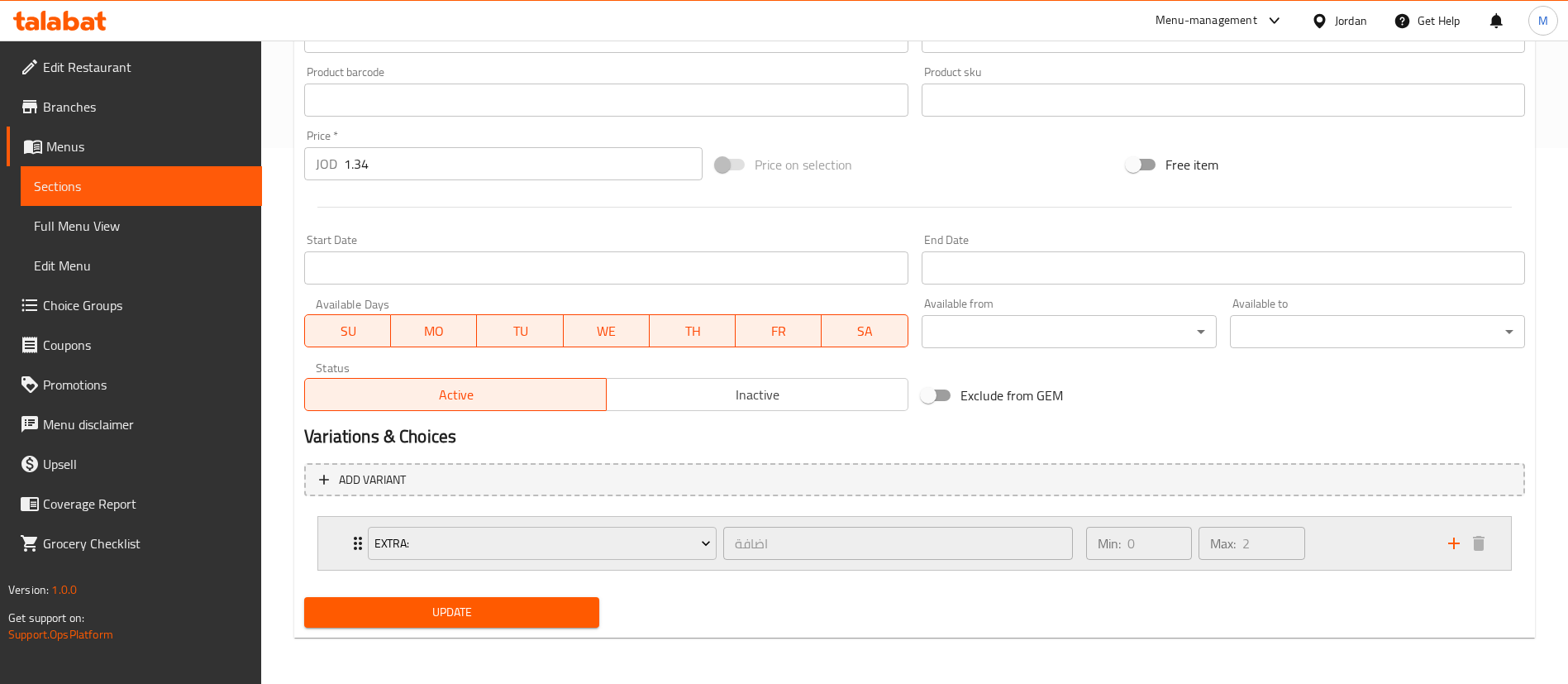
click at [1323, 531] on div "Min: 0 ​ Max: 2 ​" at bounding box center [1257, 543] width 362 height 53
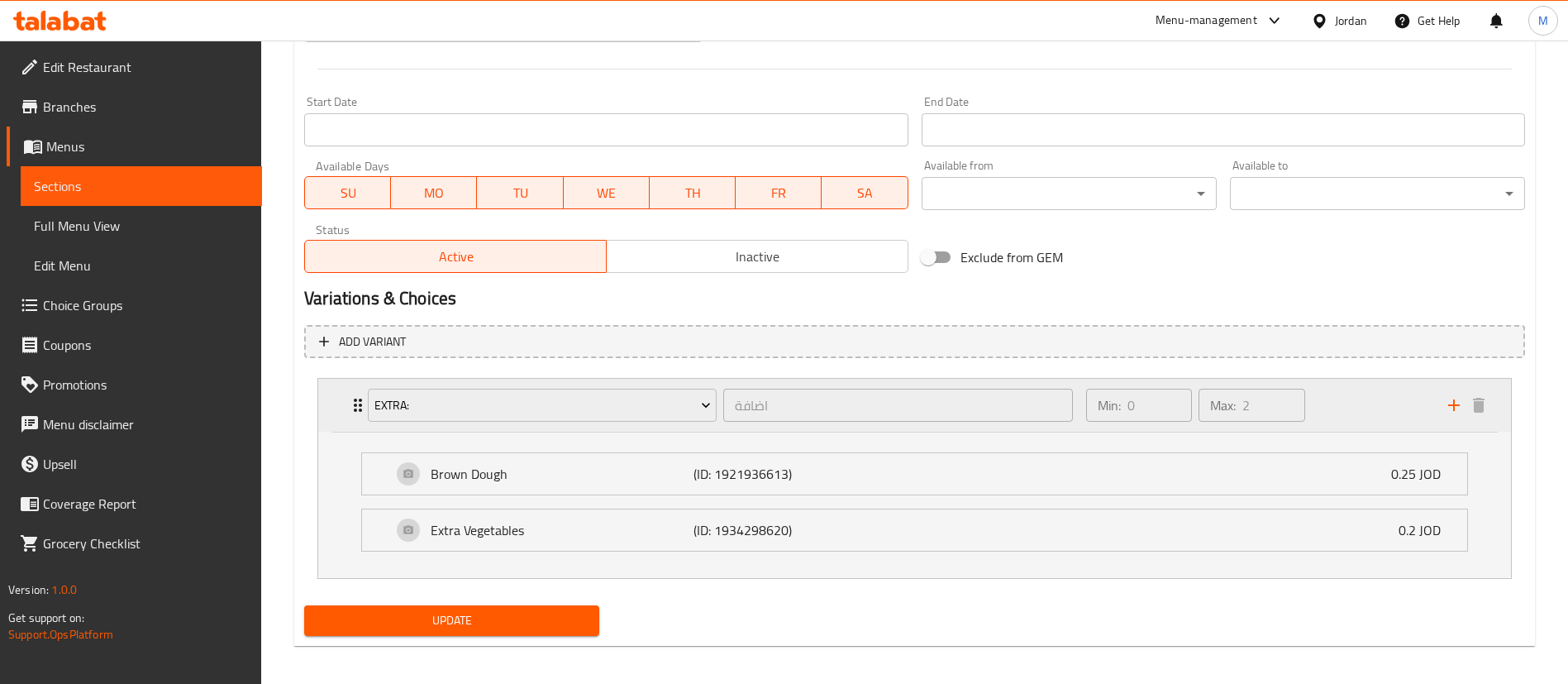
scroll to position [682, 0]
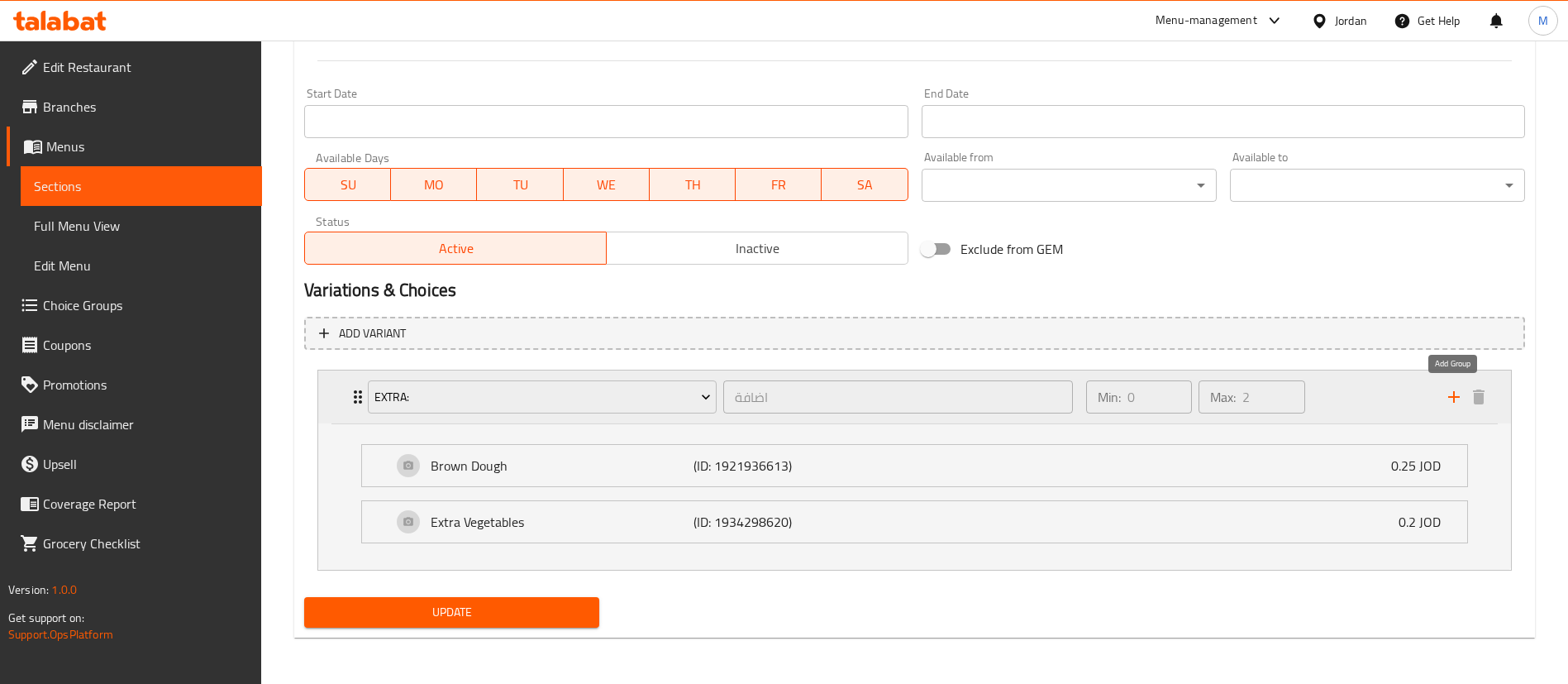
click at [1449, 398] on icon "add" at bounding box center [1453, 396] width 20 height 20
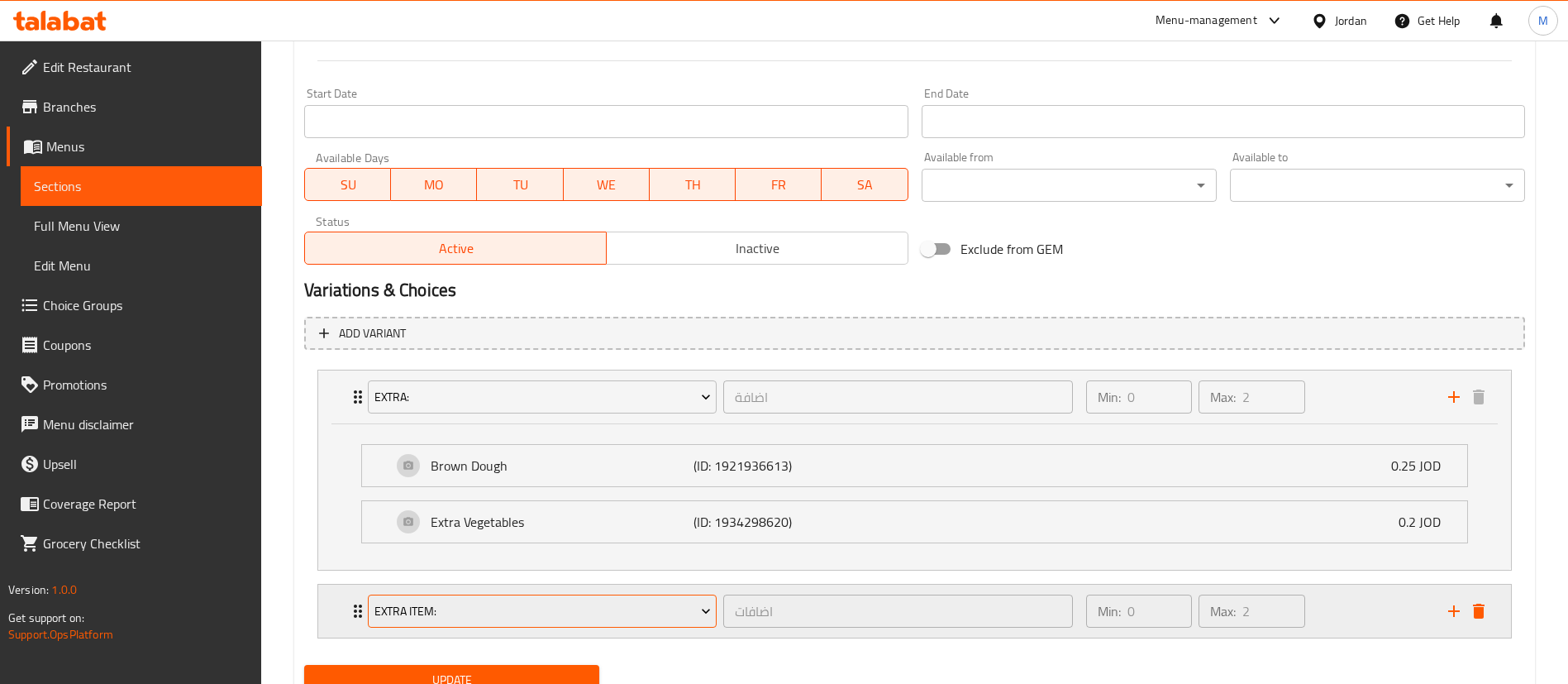
click at [646, 606] on span "Extra item:" at bounding box center [542, 611] width 337 height 20
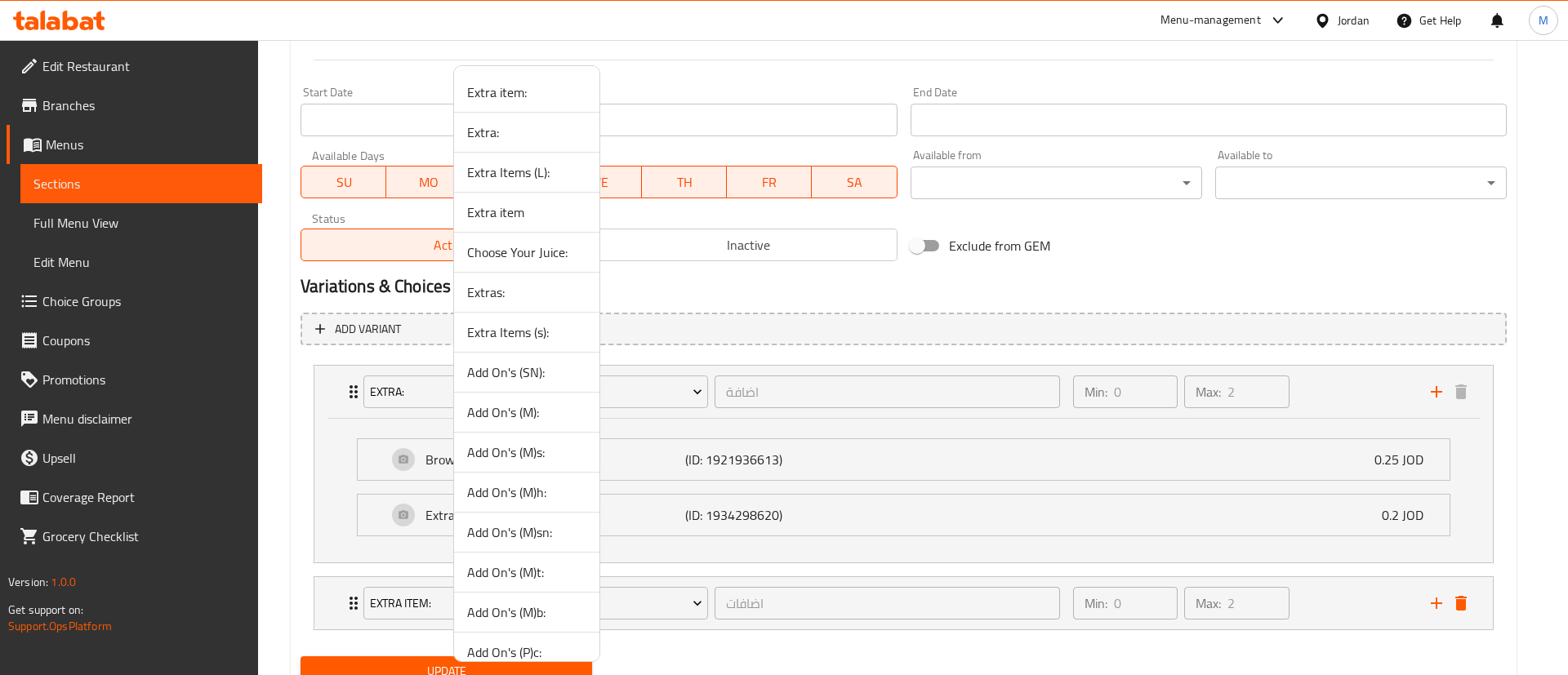
click at [556, 327] on span "Extra Items (s):" at bounding box center [526, 332] width 119 height 19
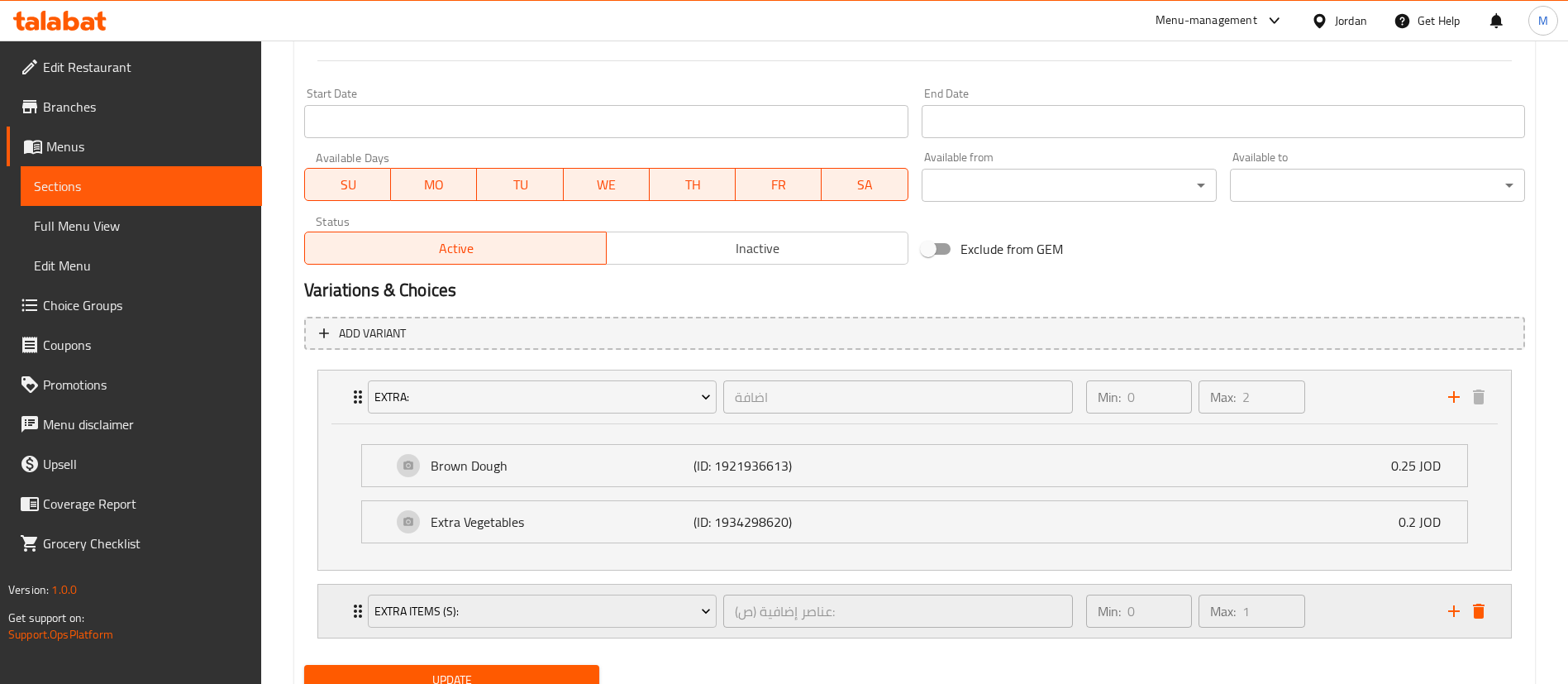
click at [1381, 616] on div "Min: 0 ​ Max: 1 ​" at bounding box center [1257, 611] width 362 height 53
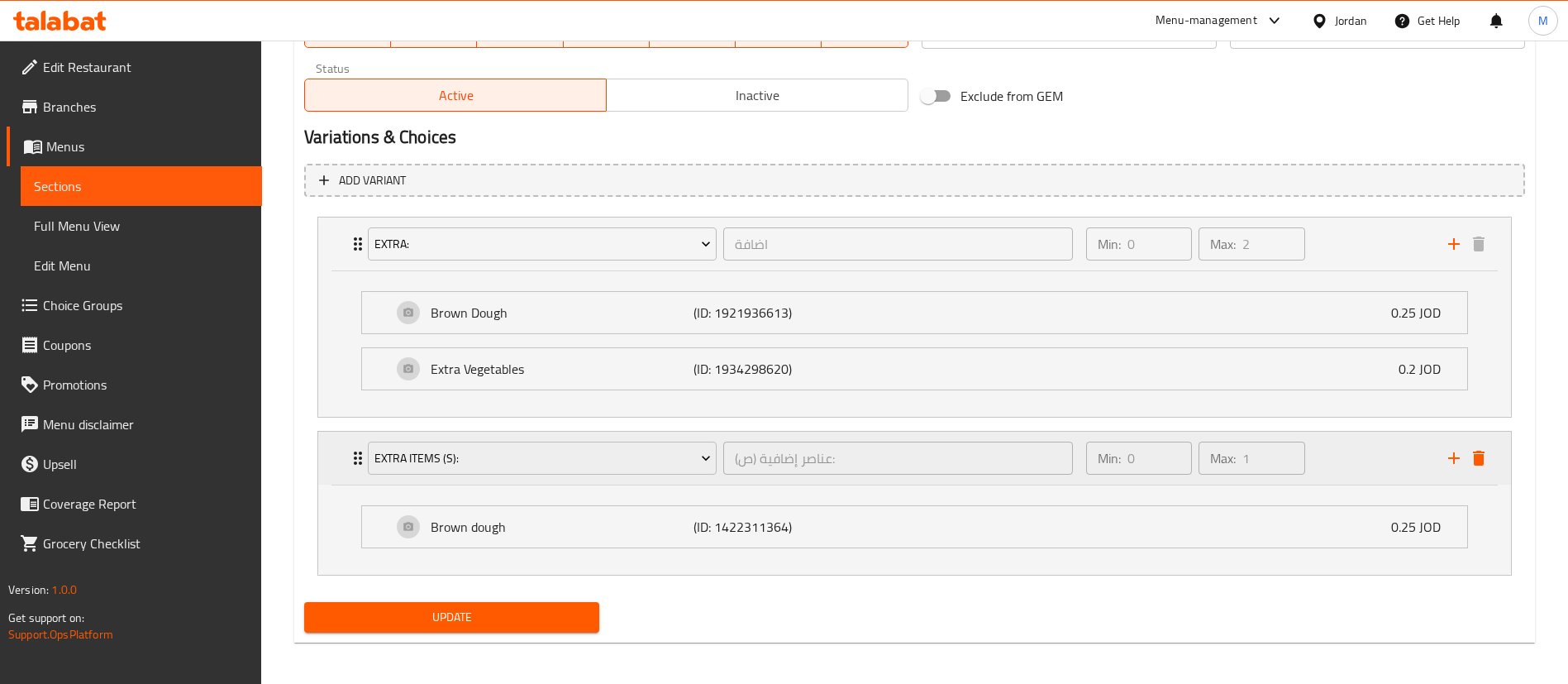
scroll to position [840, 0]
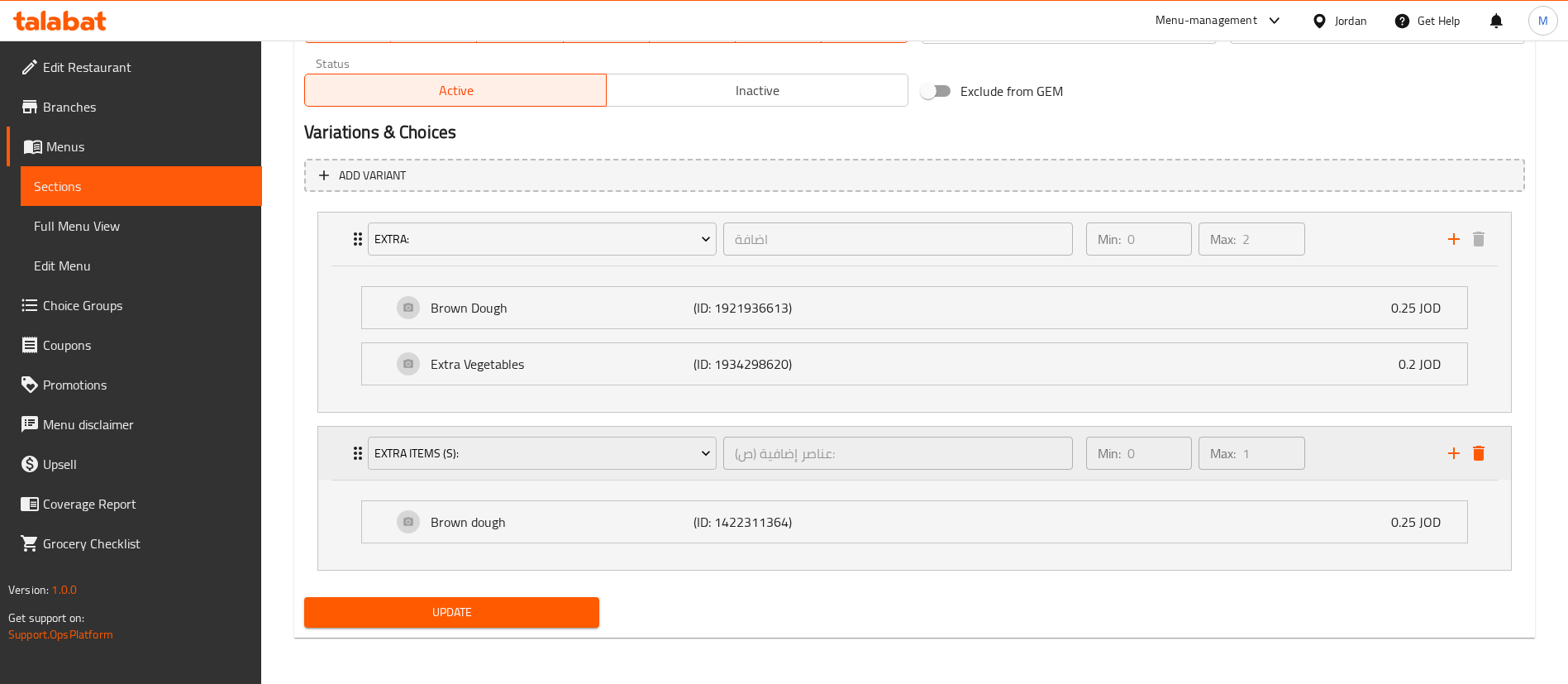
click at [647, 434] on div "Extra Items (s):" at bounding box center [542, 453] width 356 height 40
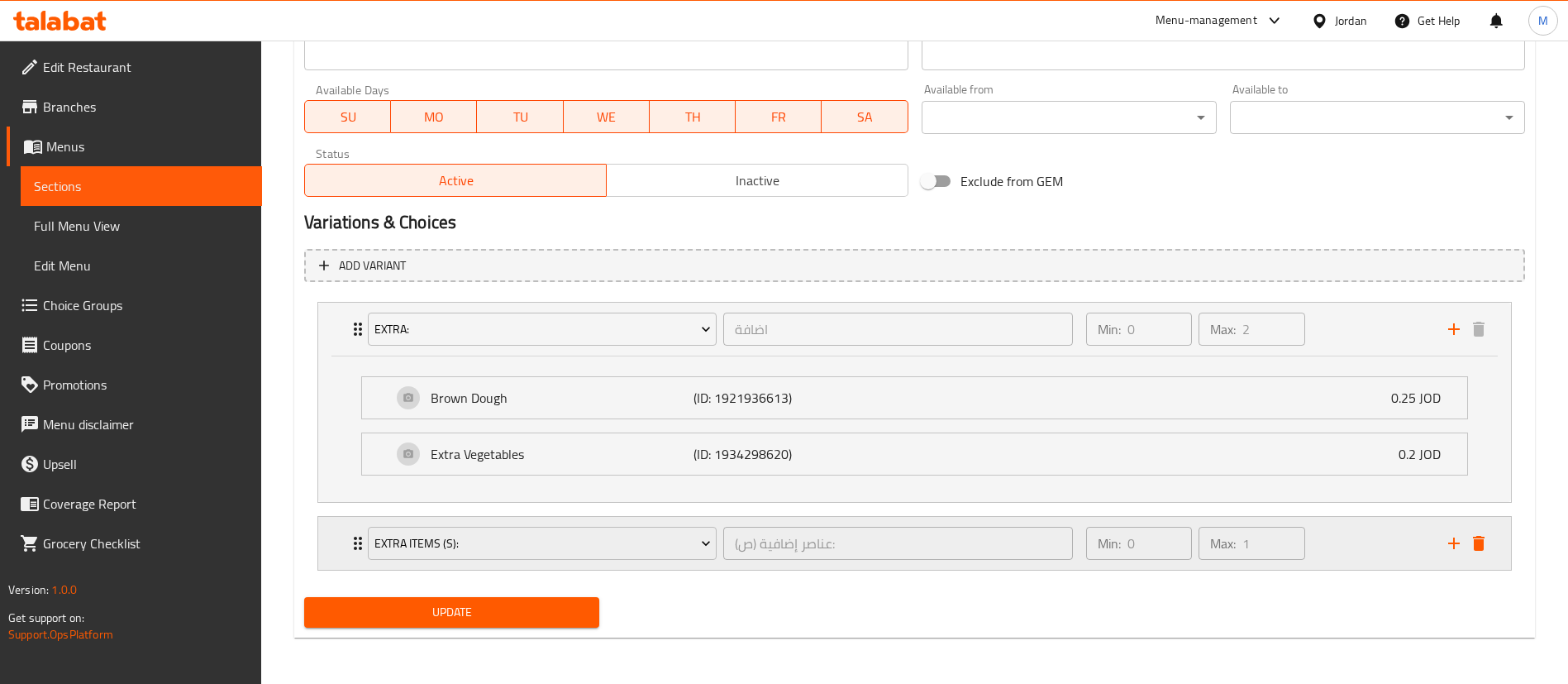
scroll to position [750, 0]
click at [641, 535] on span "Extra Items (s):" at bounding box center [542, 543] width 337 height 20
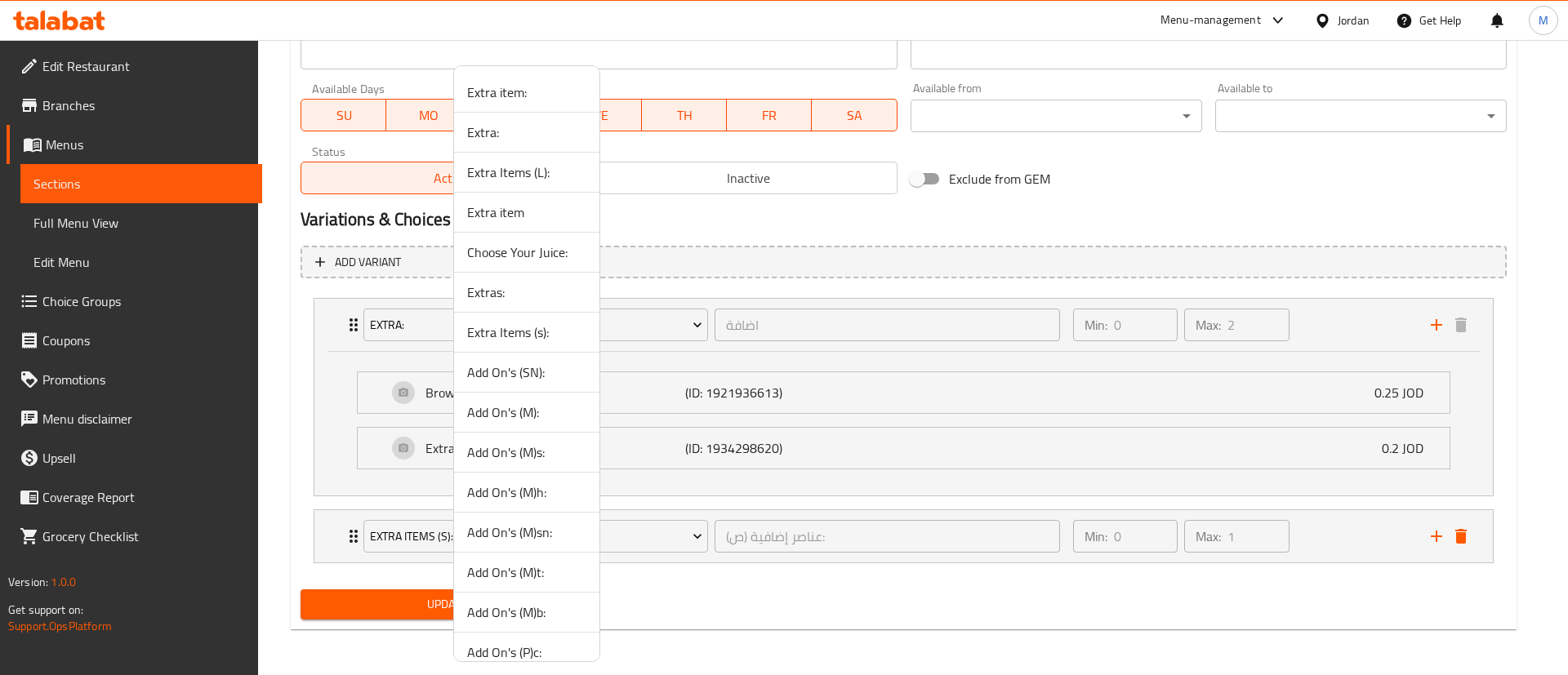
click at [562, 365] on span "Add On's (SN):" at bounding box center [526, 372] width 119 height 19
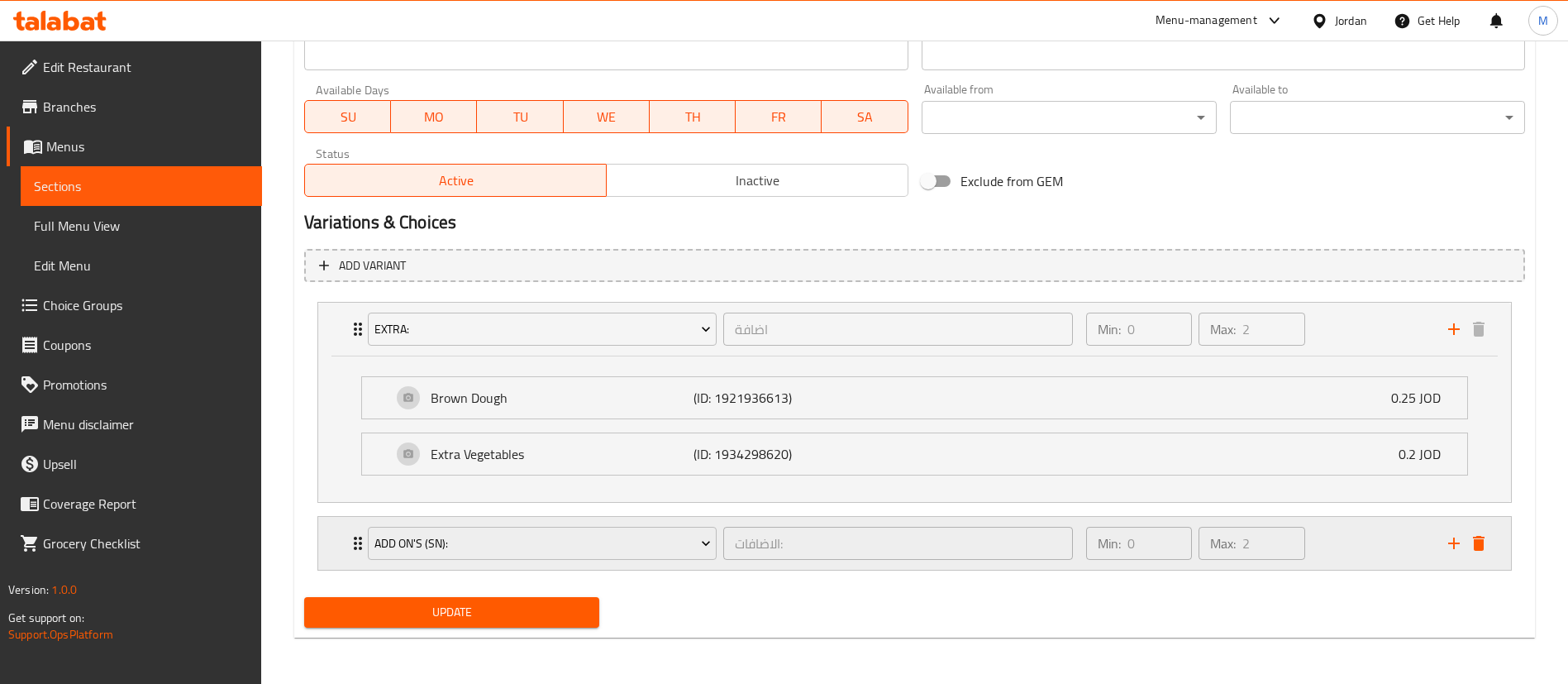
click at [1354, 553] on div "Min: 0 ​ Max: 2 ​" at bounding box center [1257, 543] width 362 height 53
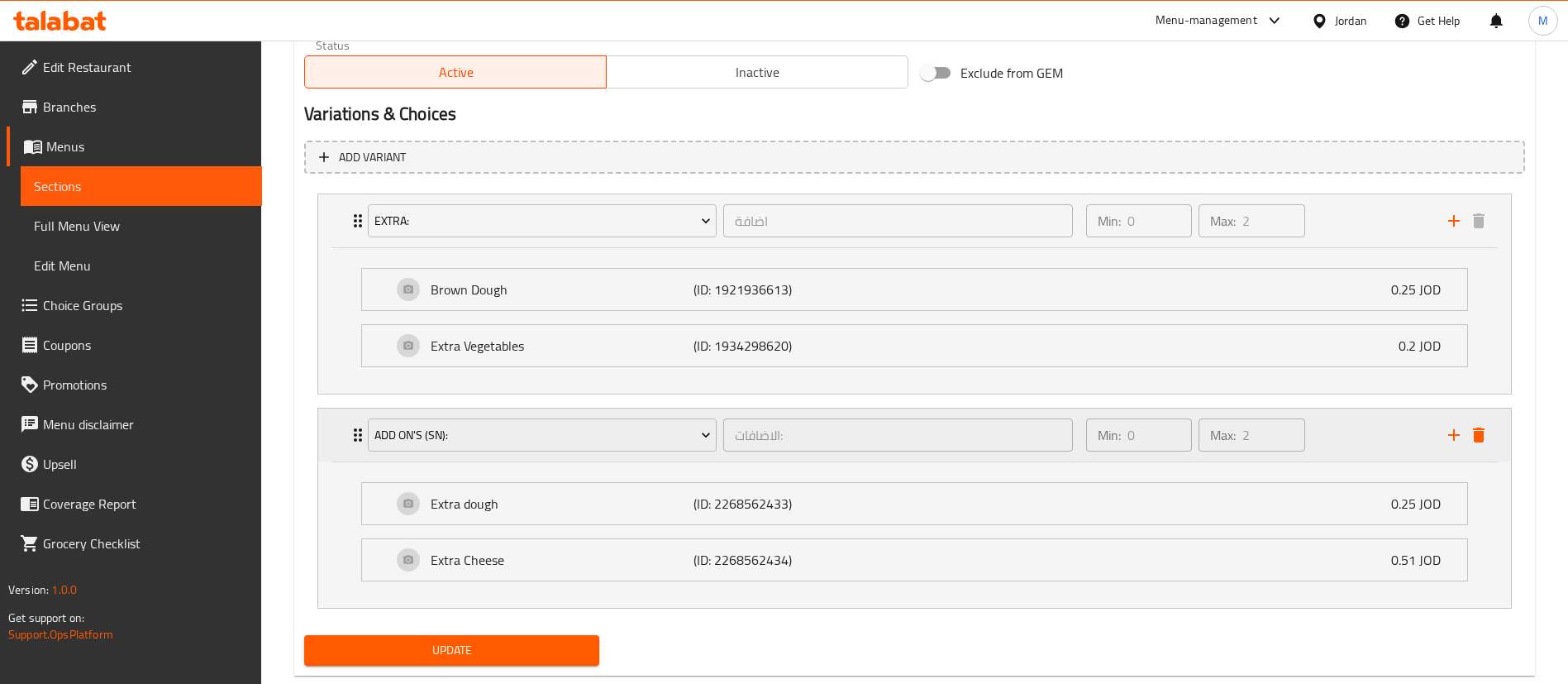
scroll to position [874, 0]
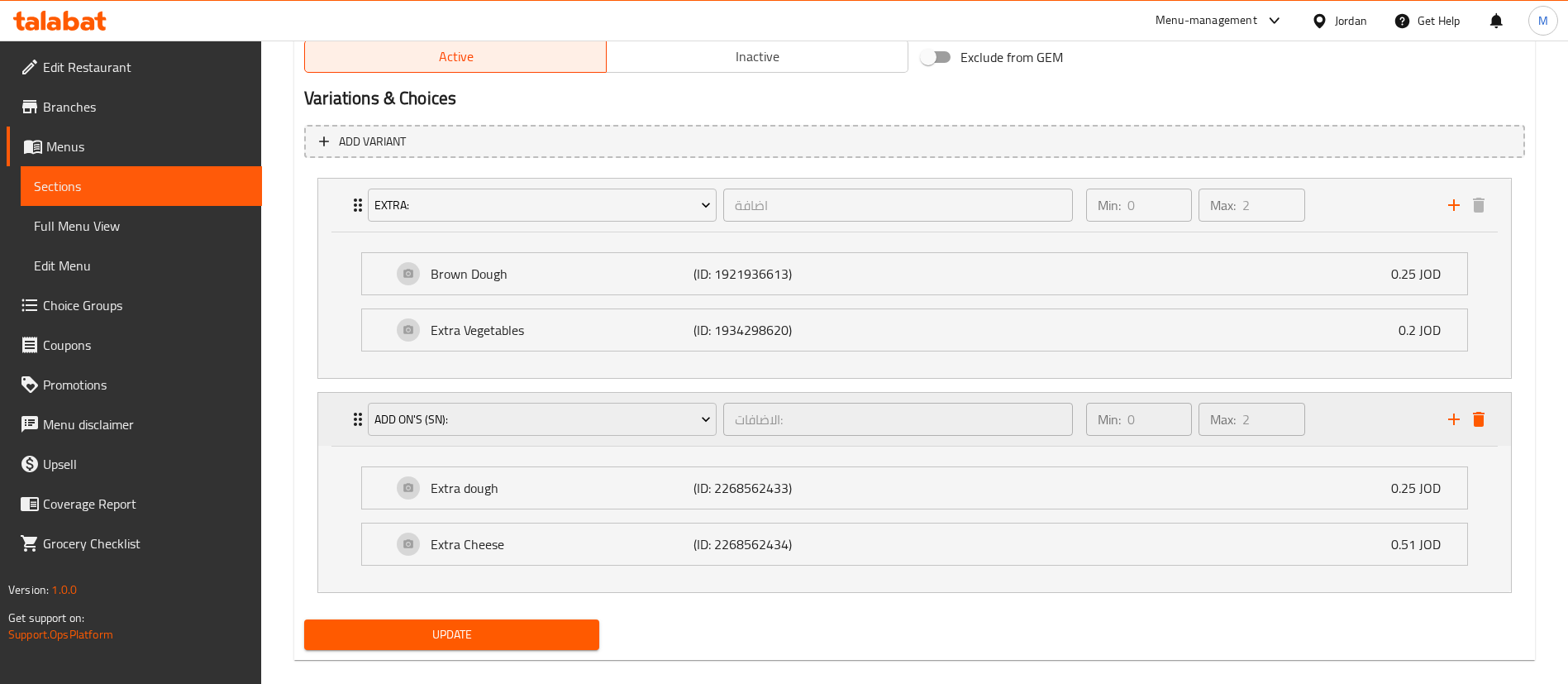
click at [1480, 420] on icon "delete" at bounding box center [1479, 419] width 12 height 15
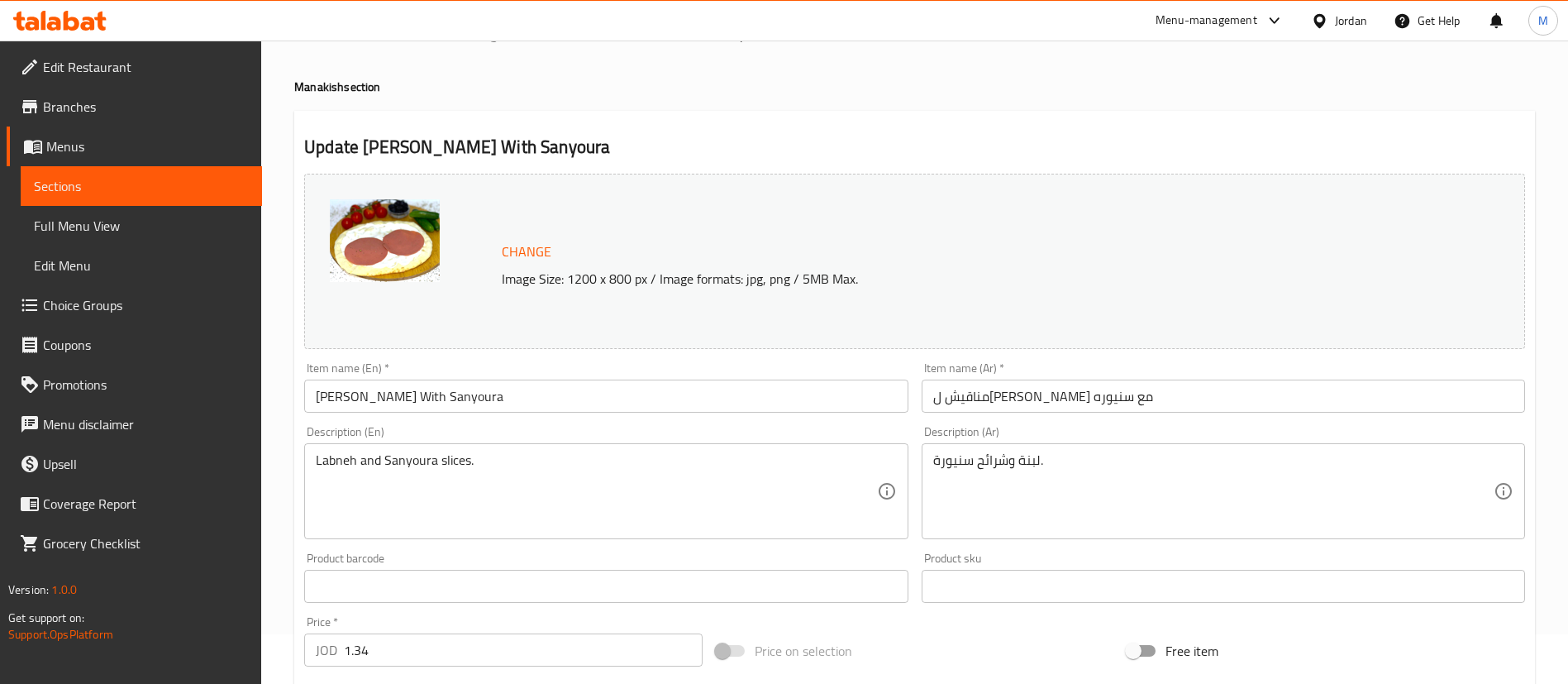
scroll to position [0, 0]
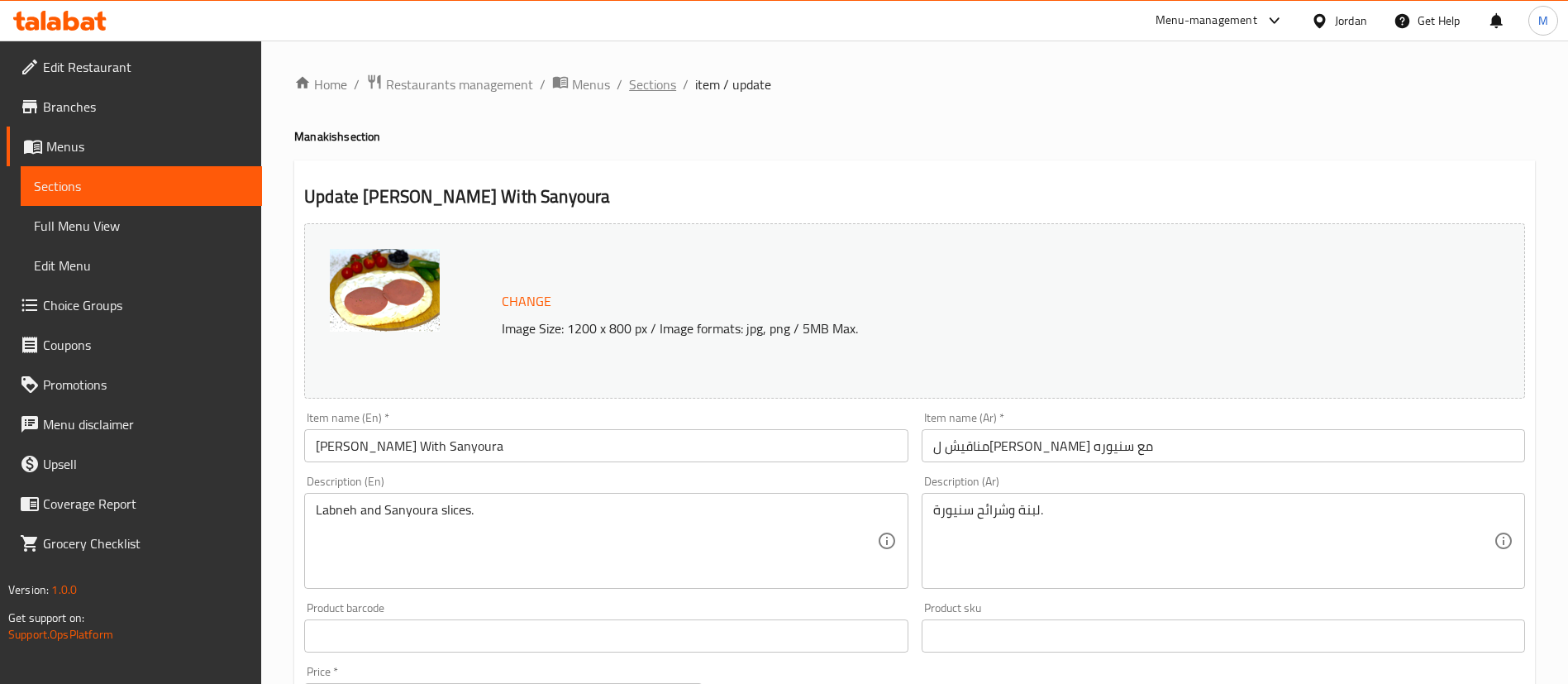
click at [658, 76] on span "Sections" at bounding box center [652, 84] width 48 height 20
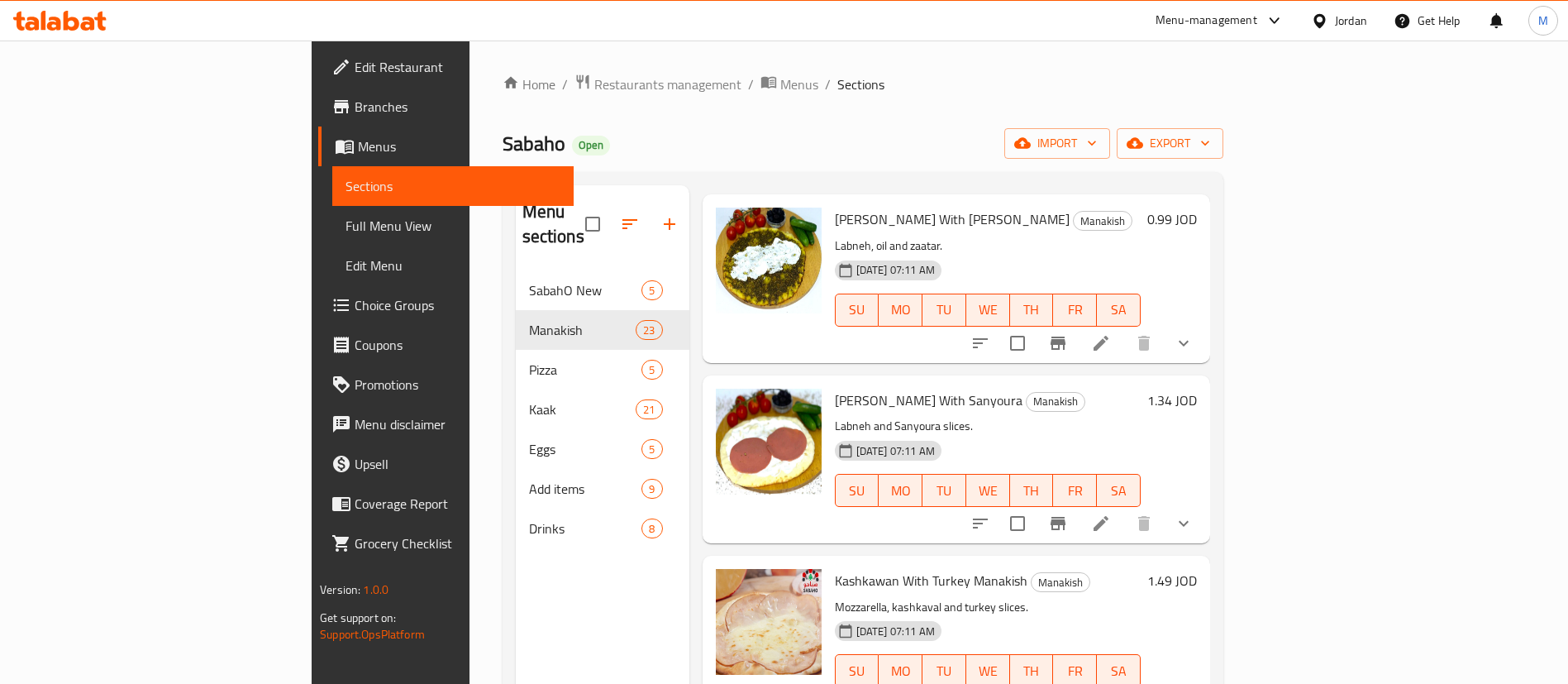
scroll to position [1984, 0]
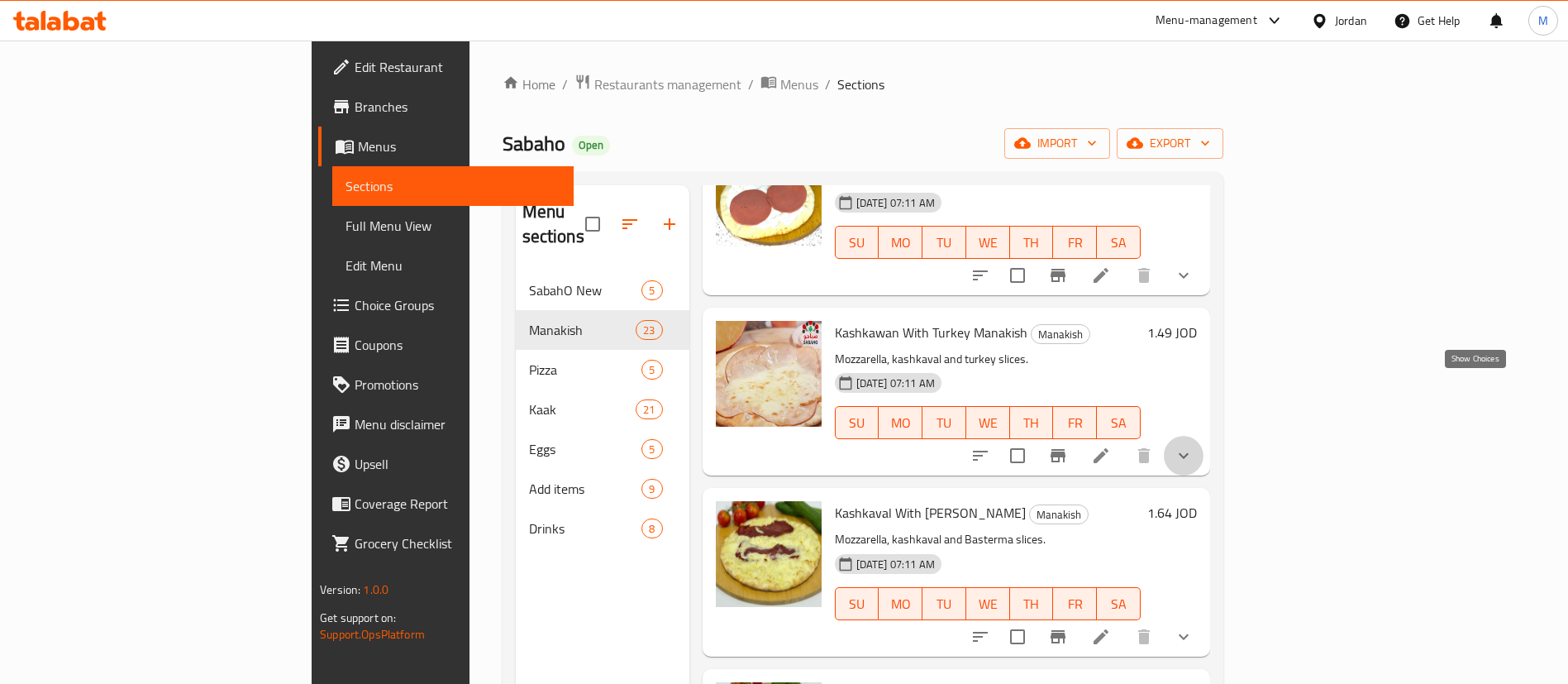
click at [1194, 446] on icon "show more" at bounding box center [1184, 455] width 20 height 20
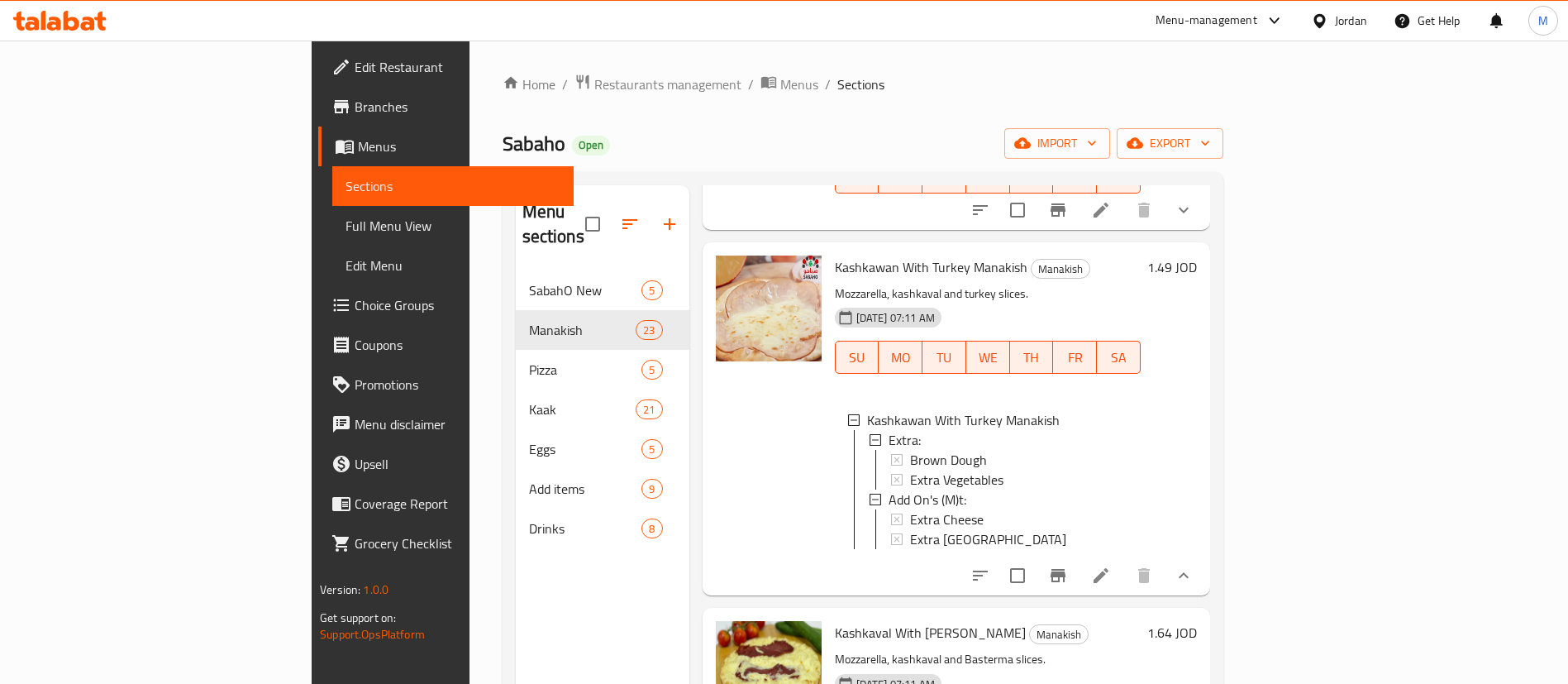
scroll to position [2233, 0]
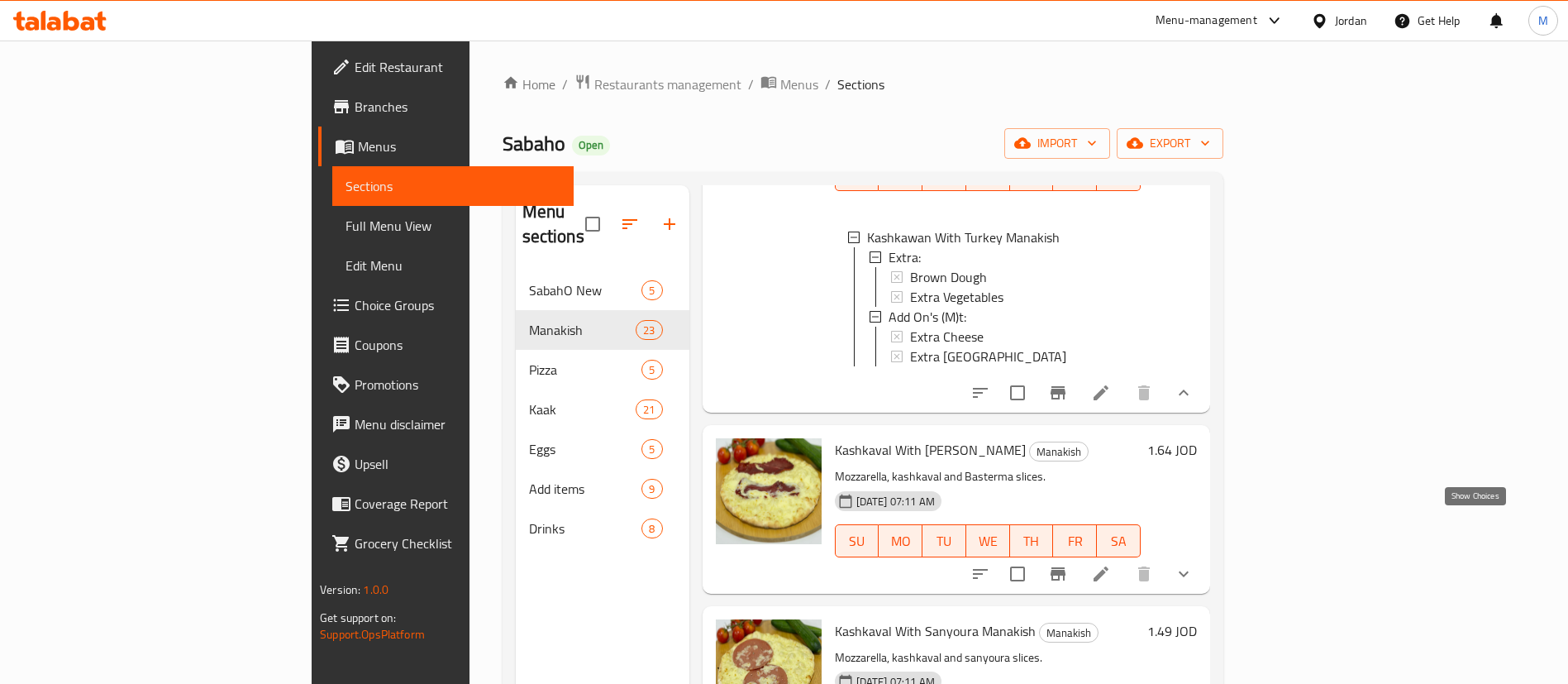
click at [1194, 563] on icon "show more" at bounding box center [1184, 573] width 20 height 20
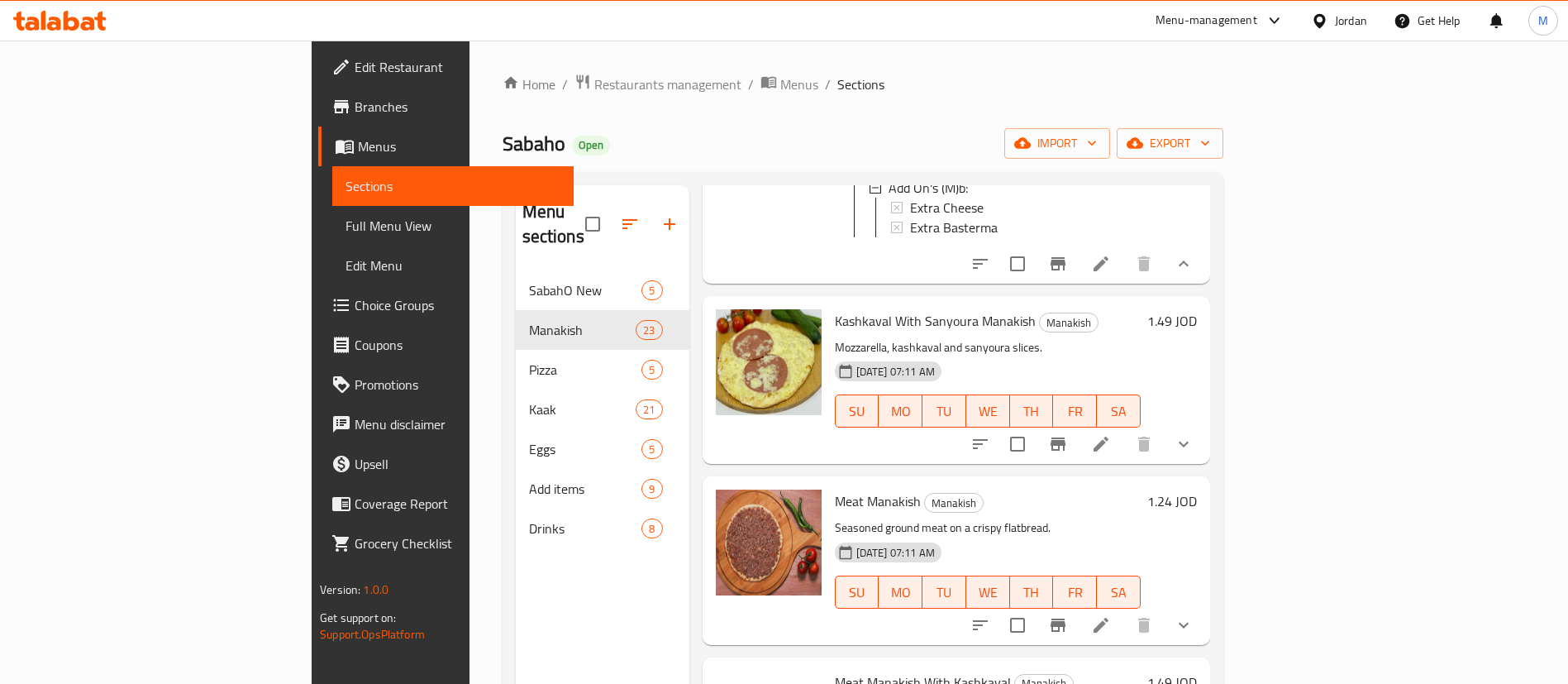
scroll to position [2728, 0]
click at [1204, 426] on button "show more" at bounding box center [1184, 443] width 40 height 40
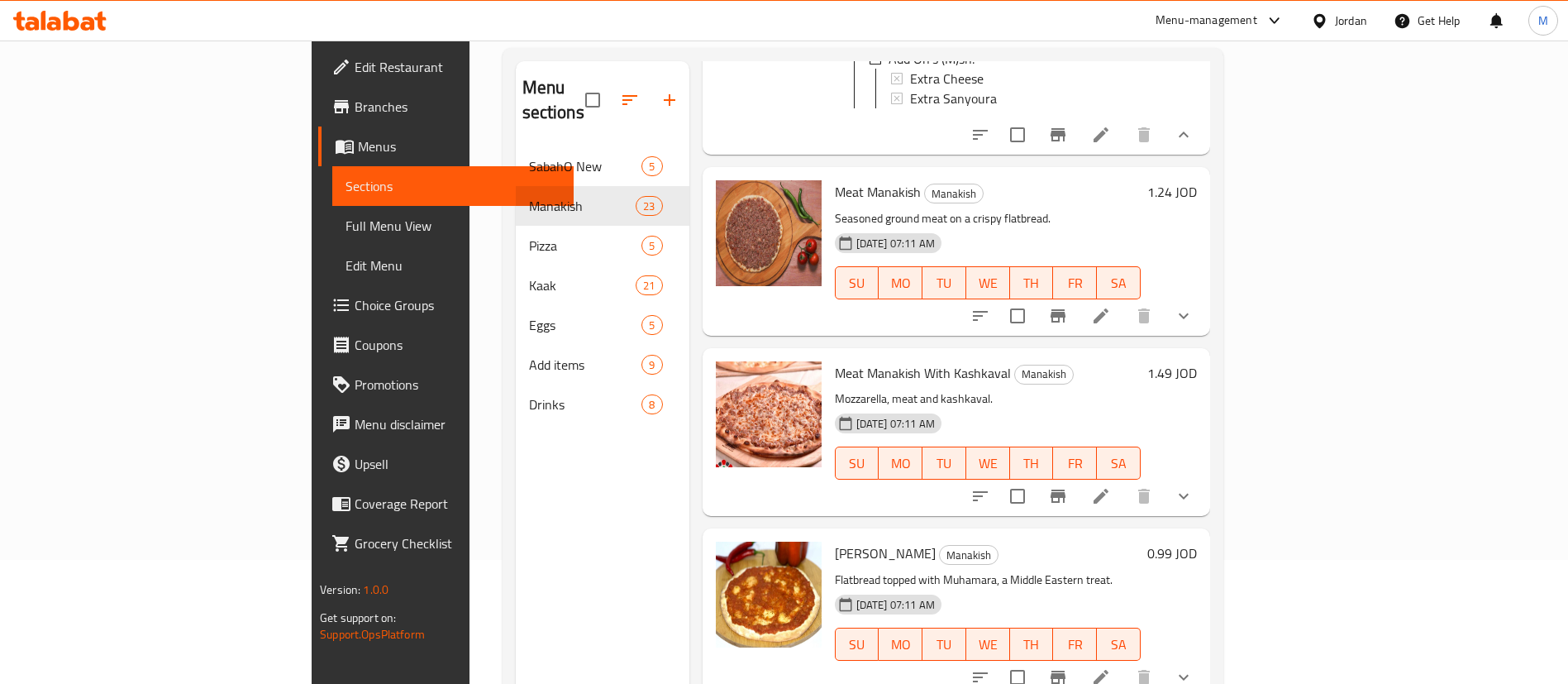
scroll to position [3101, 0]
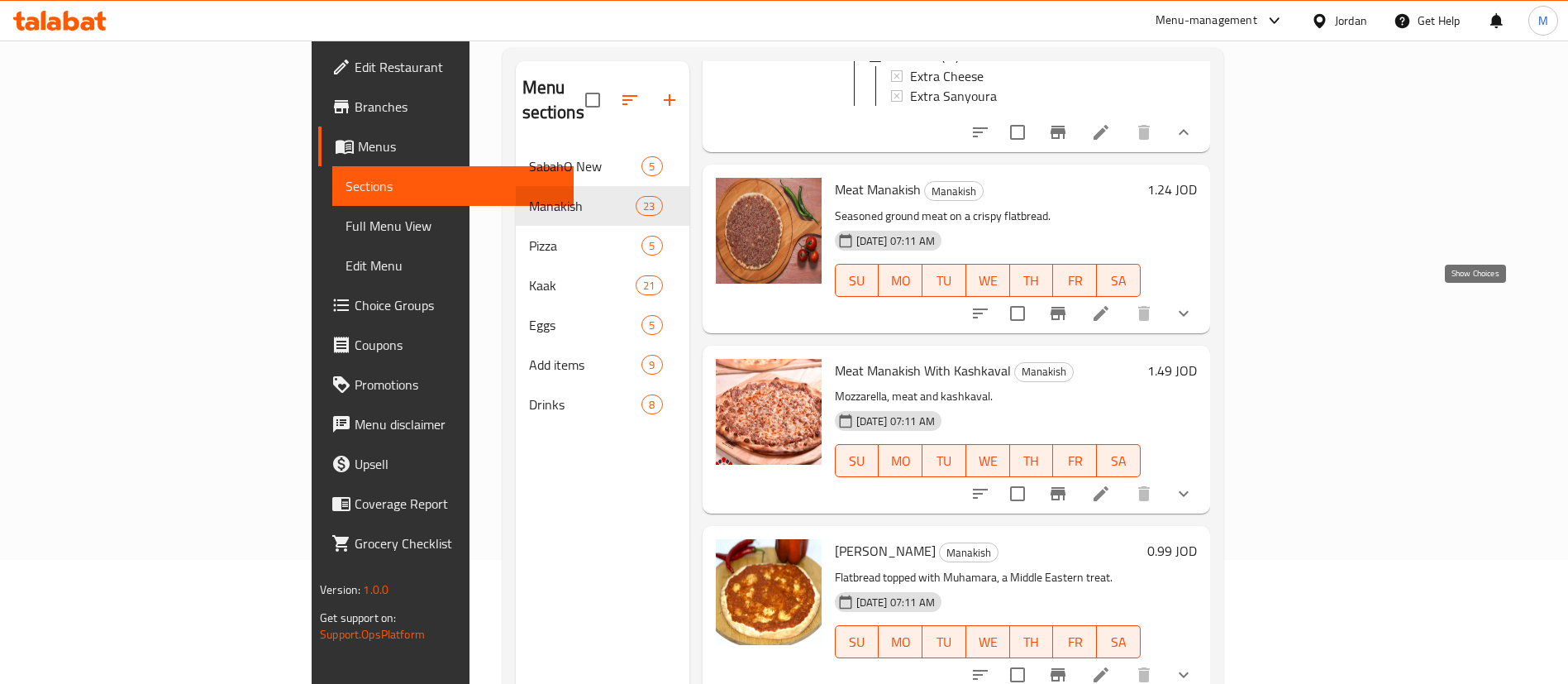
click at [1194, 304] on icon "show more" at bounding box center [1184, 313] width 20 height 20
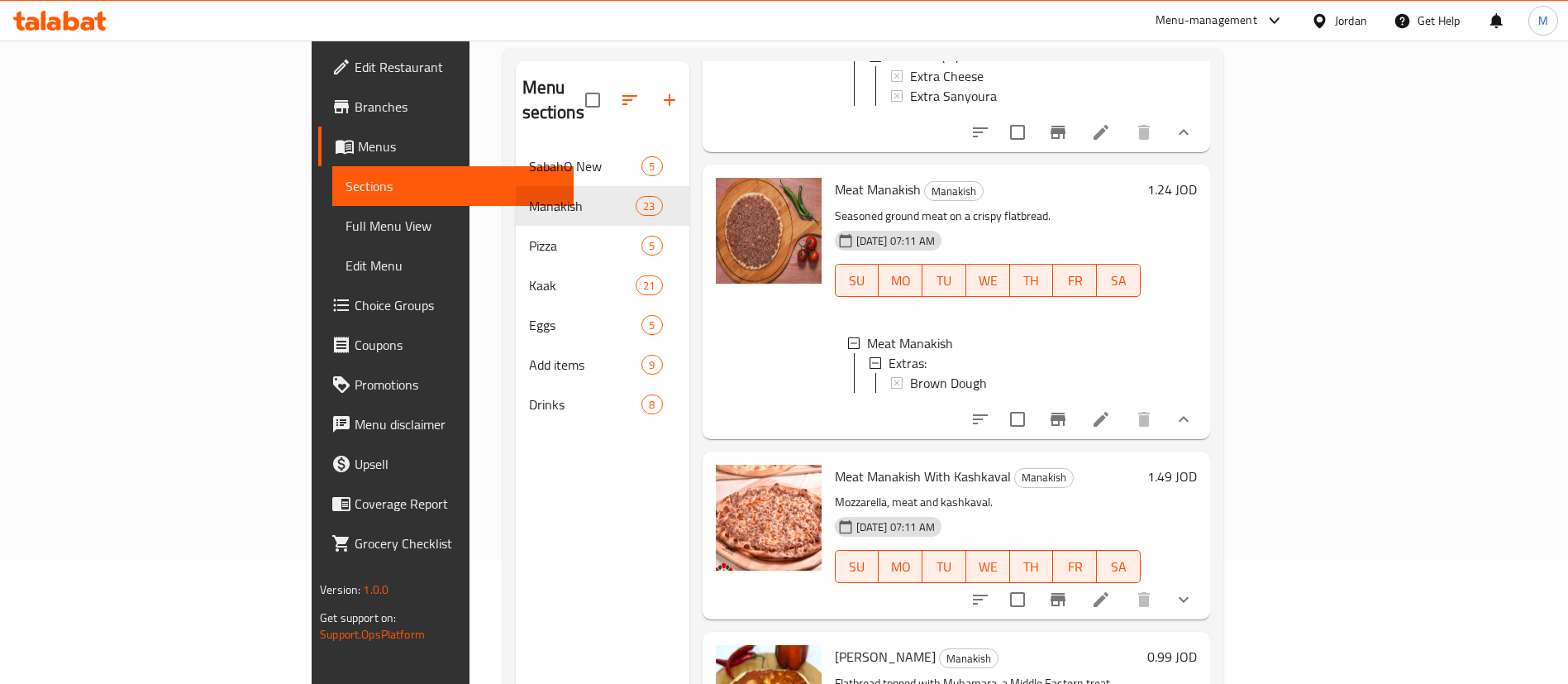
scroll to position [3225, 0]
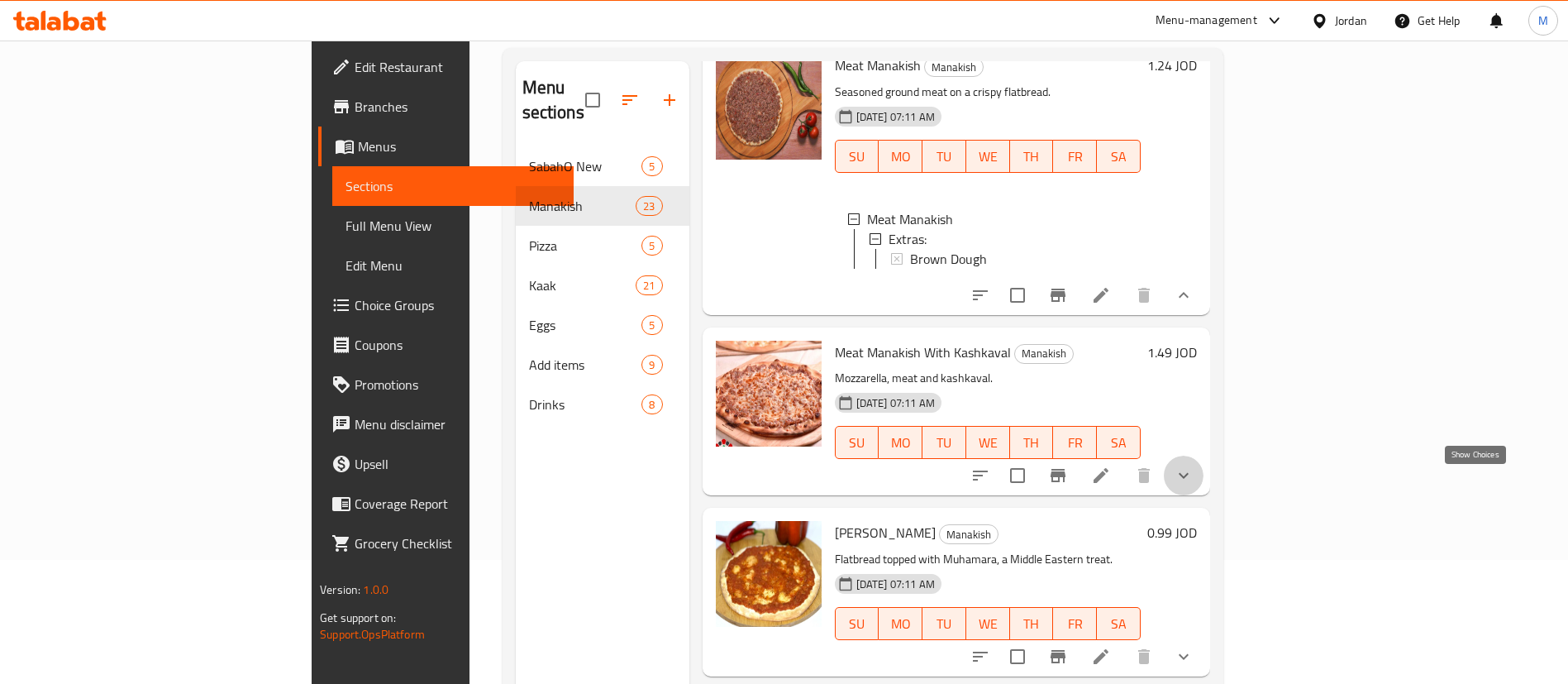
click at [1194, 485] on icon "show more" at bounding box center [1184, 475] width 20 height 20
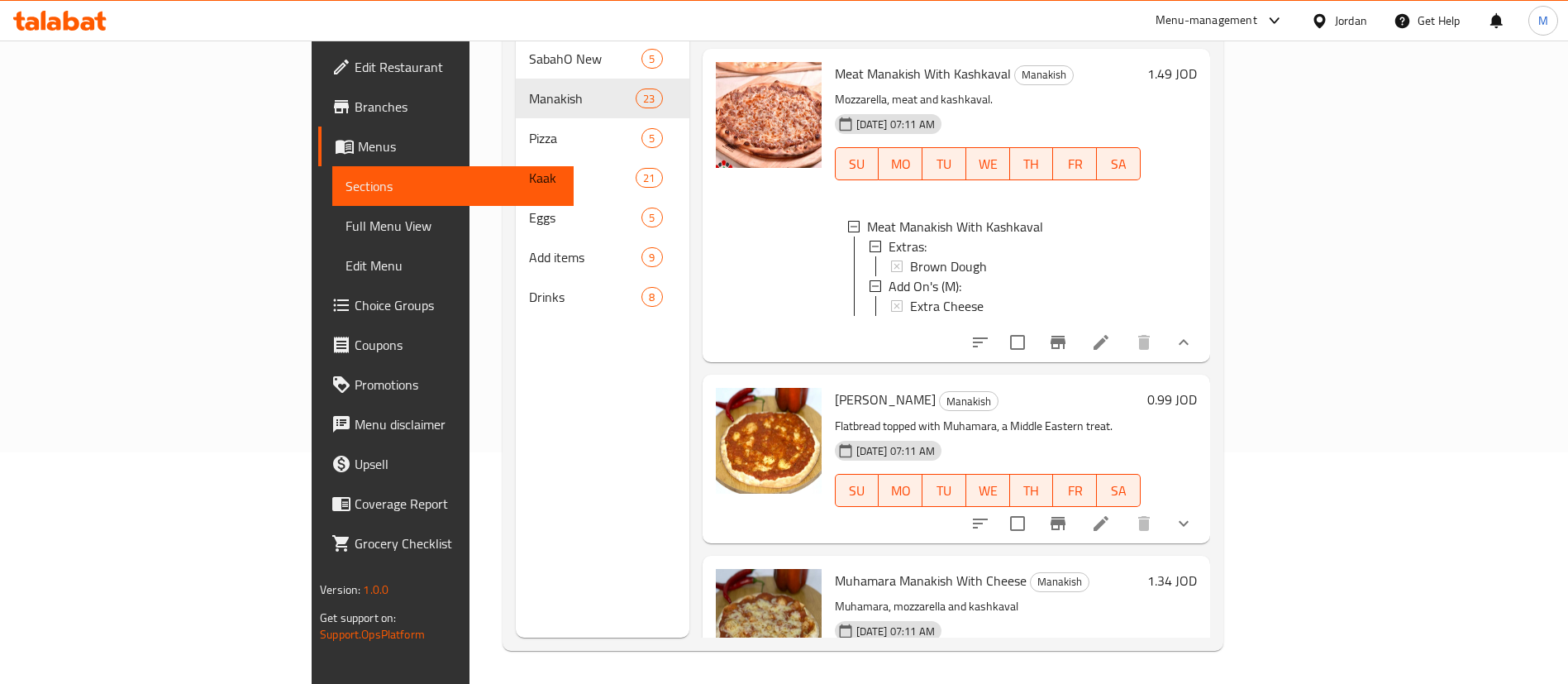
scroll to position [3597, 0]
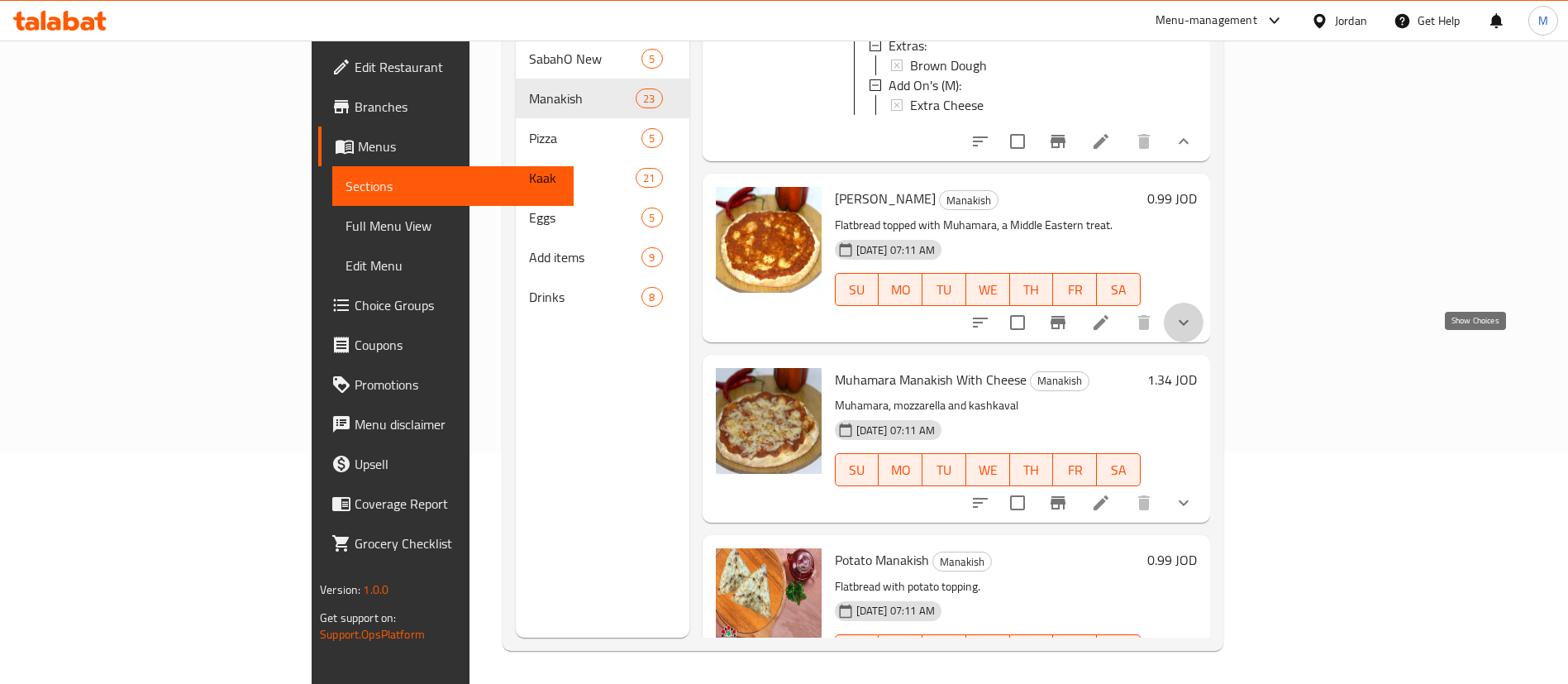
click at [1194, 333] on icon "show more" at bounding box center [1184, 322] width 20 height 20
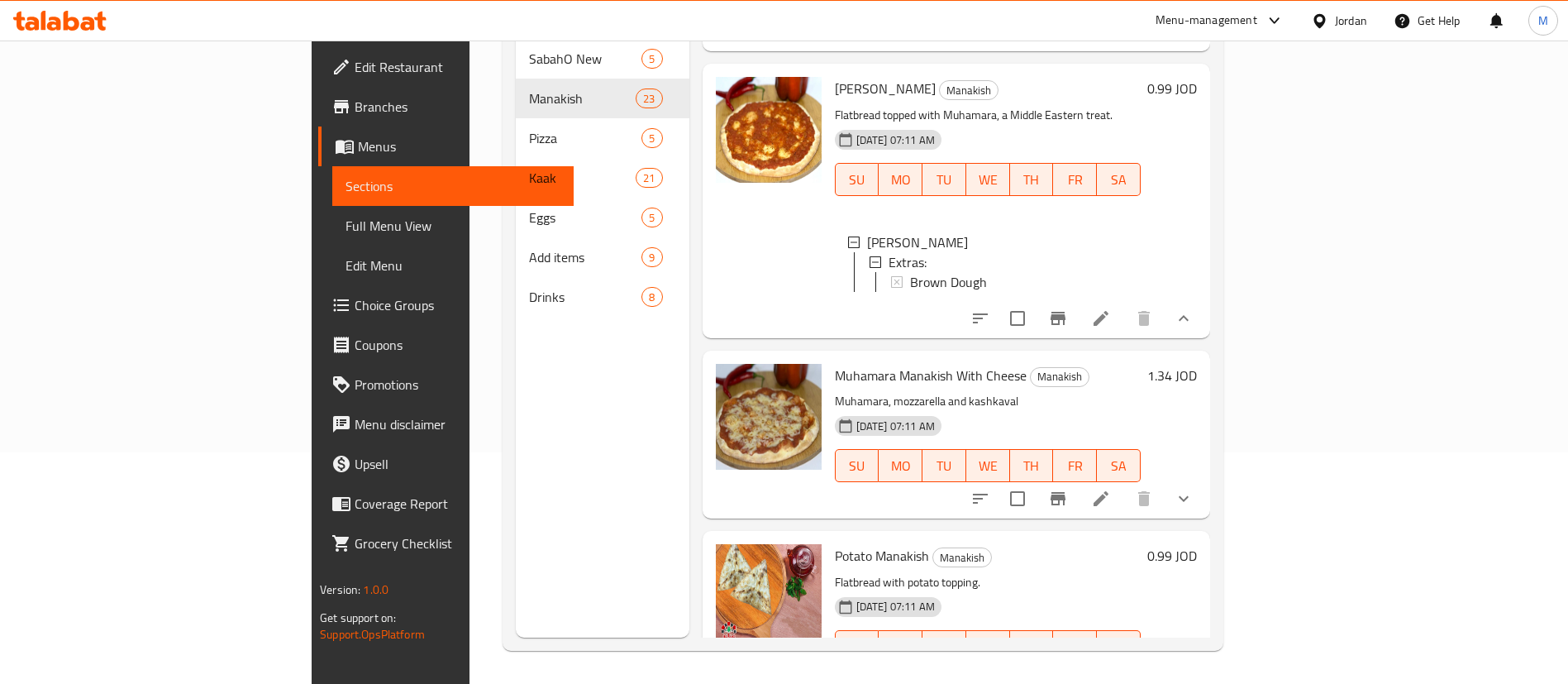
scroll to position [3720, 0]
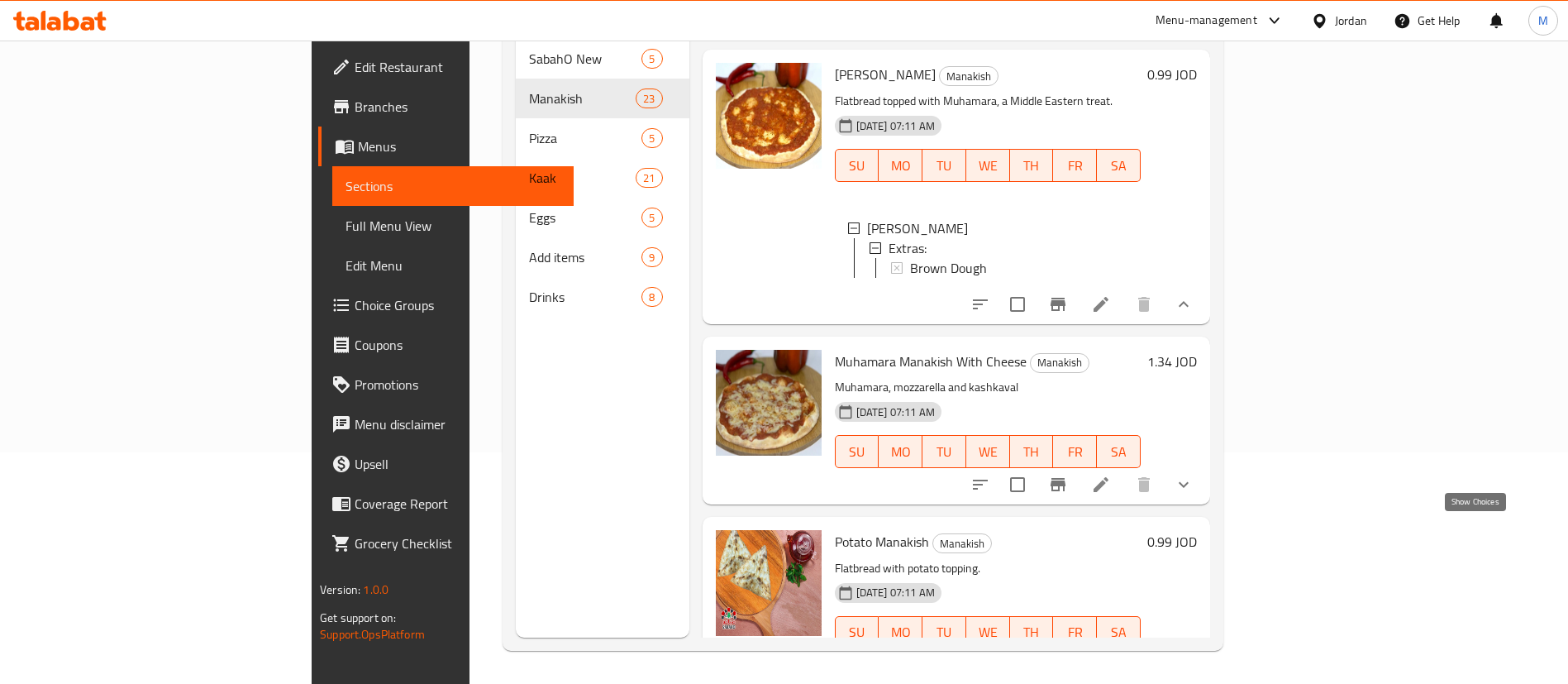
click at [1204, 504] on button "show more" at bounding box center [1184, 485] width 40 height 40
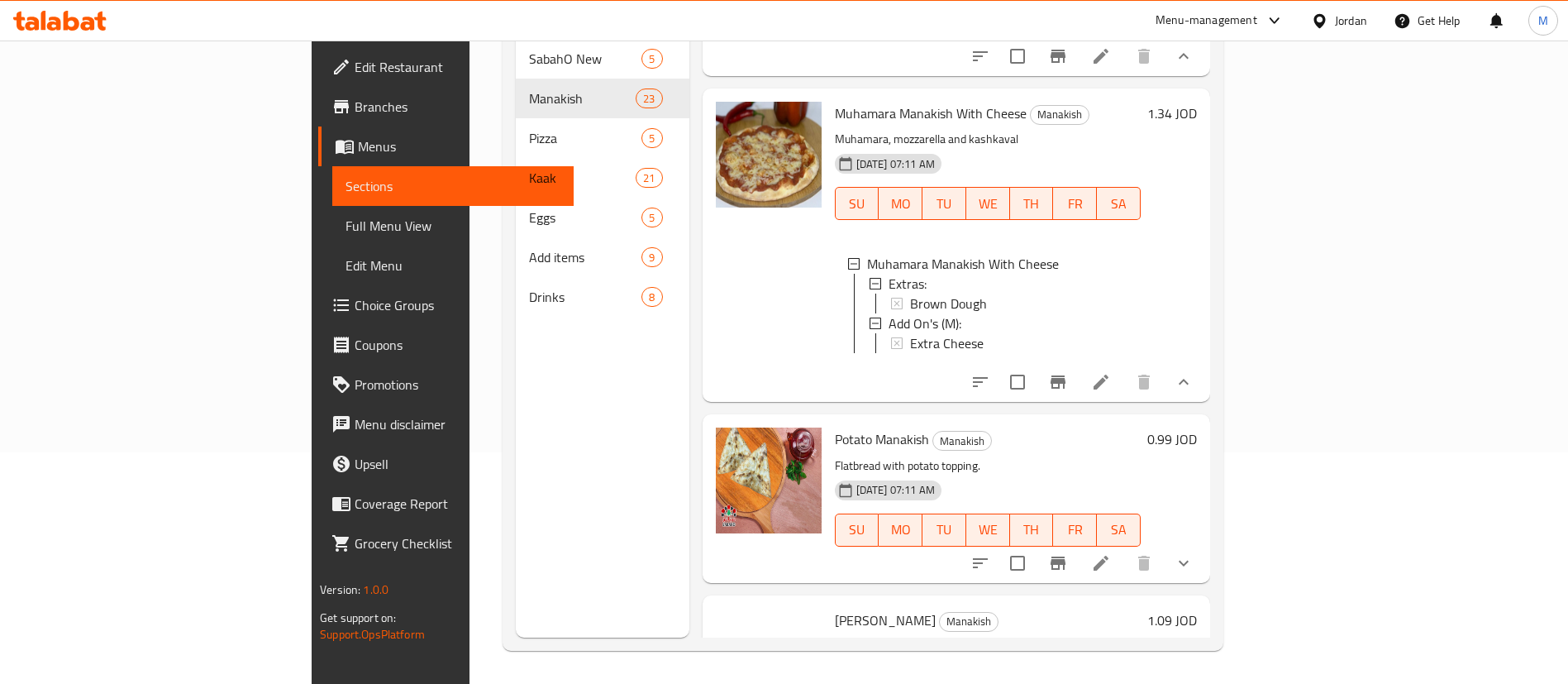
scroll to position [4093, 0]
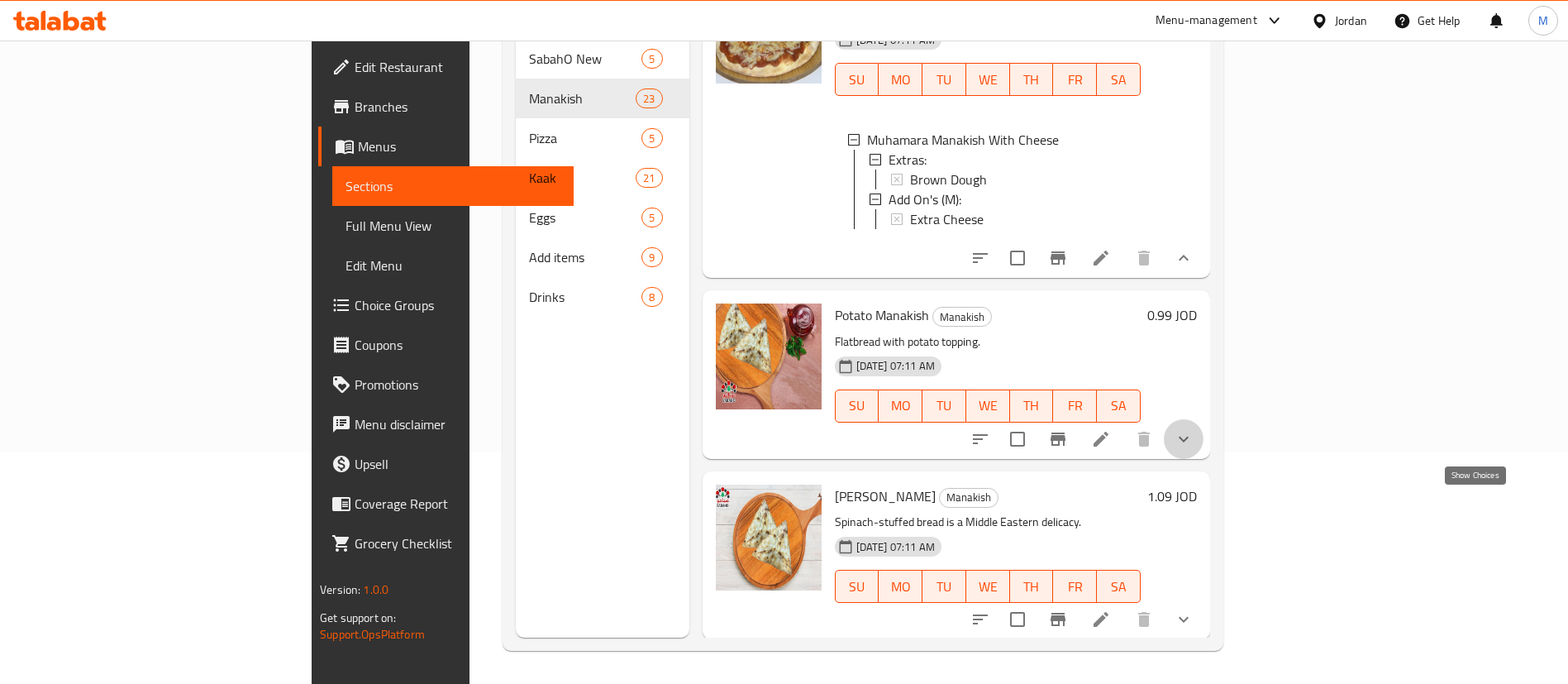
click at [1194, 449] on icon "show more" at bounding box center [1184, 439] width 20 height 20
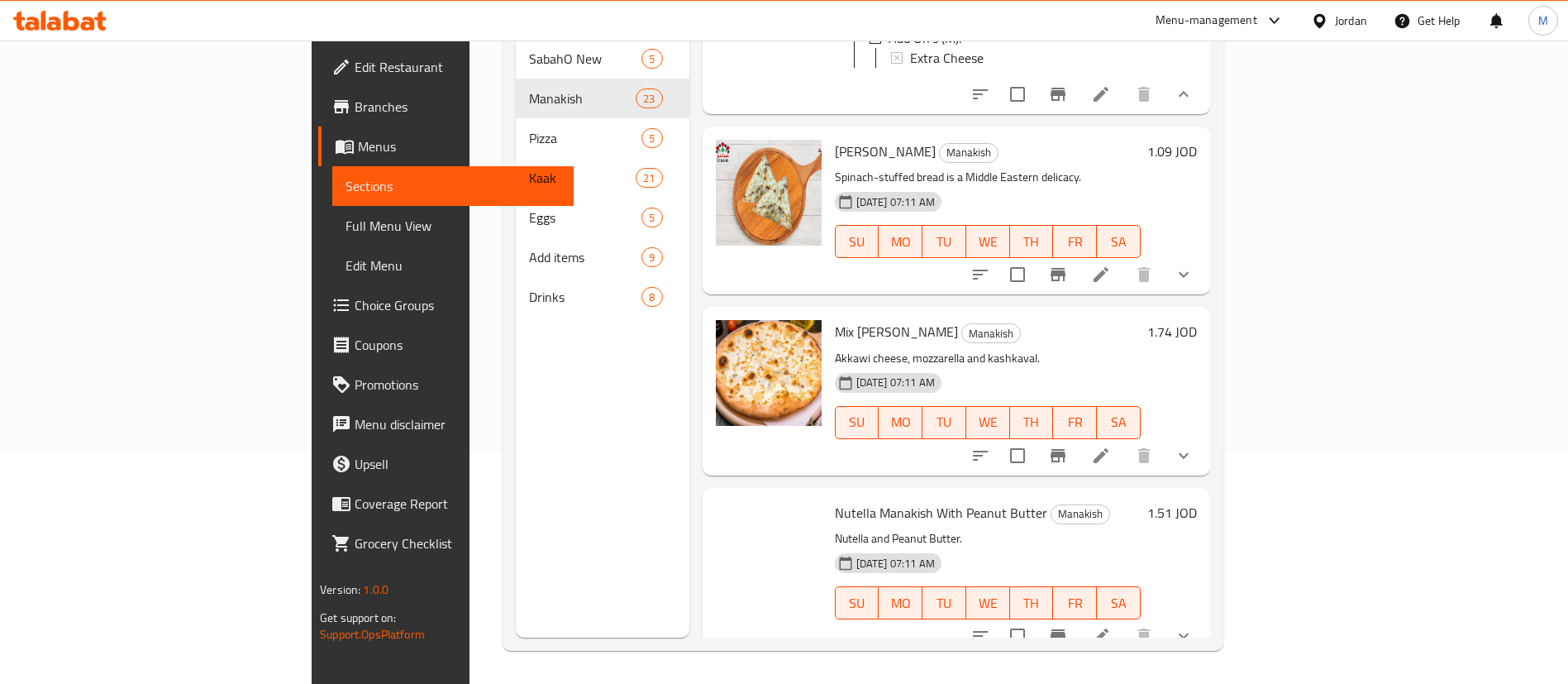
scroll to position [4589, 0]
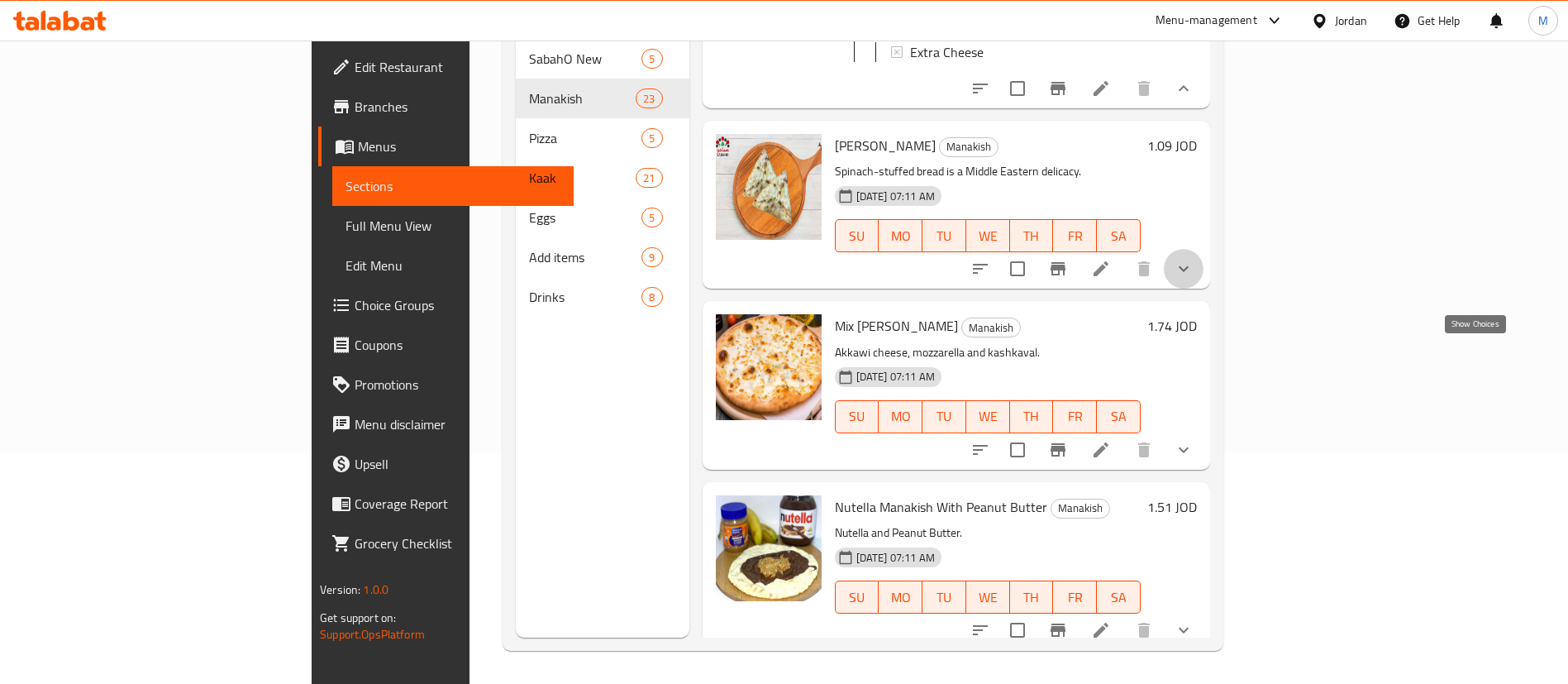
click at [1194, 278] on icon "show more" at bounding box center [1184, 268] width 20 height 20
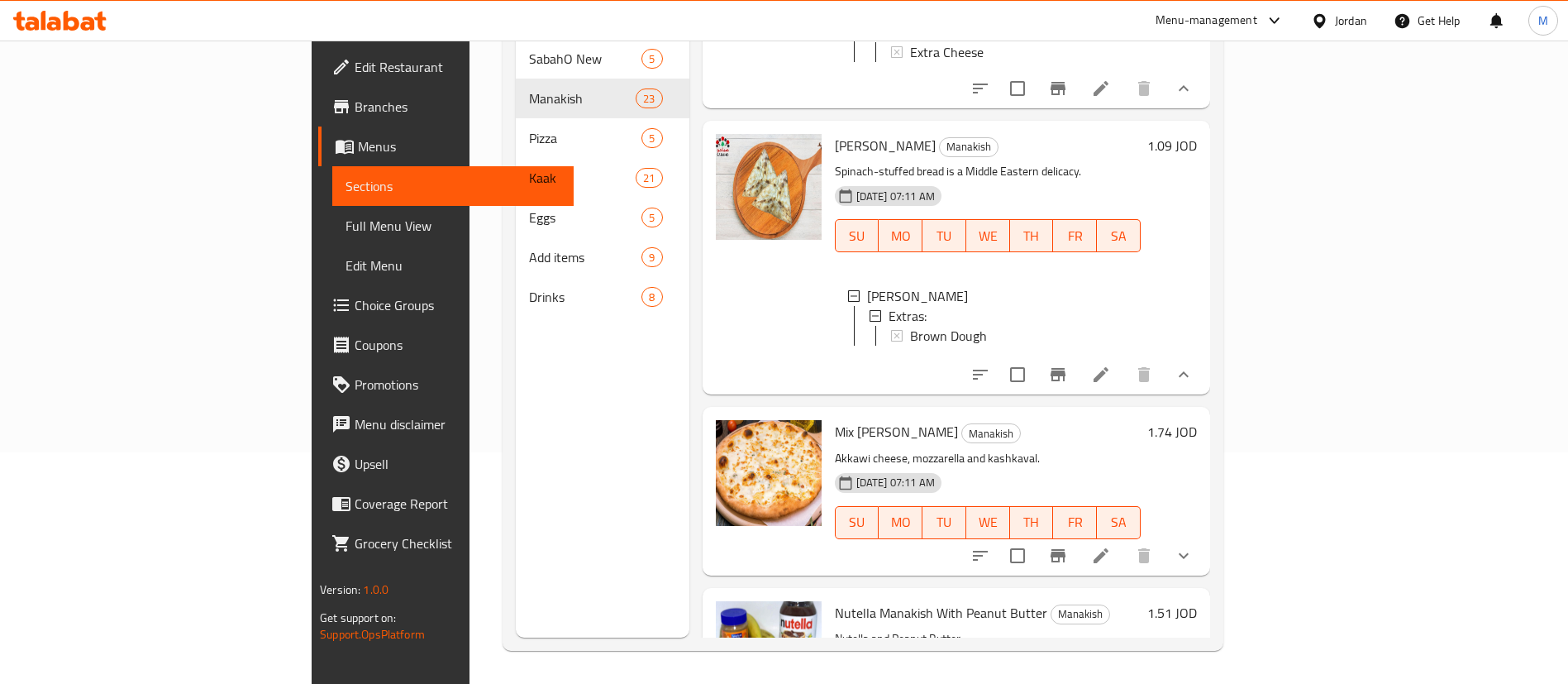
scroll to position [4713, 0]
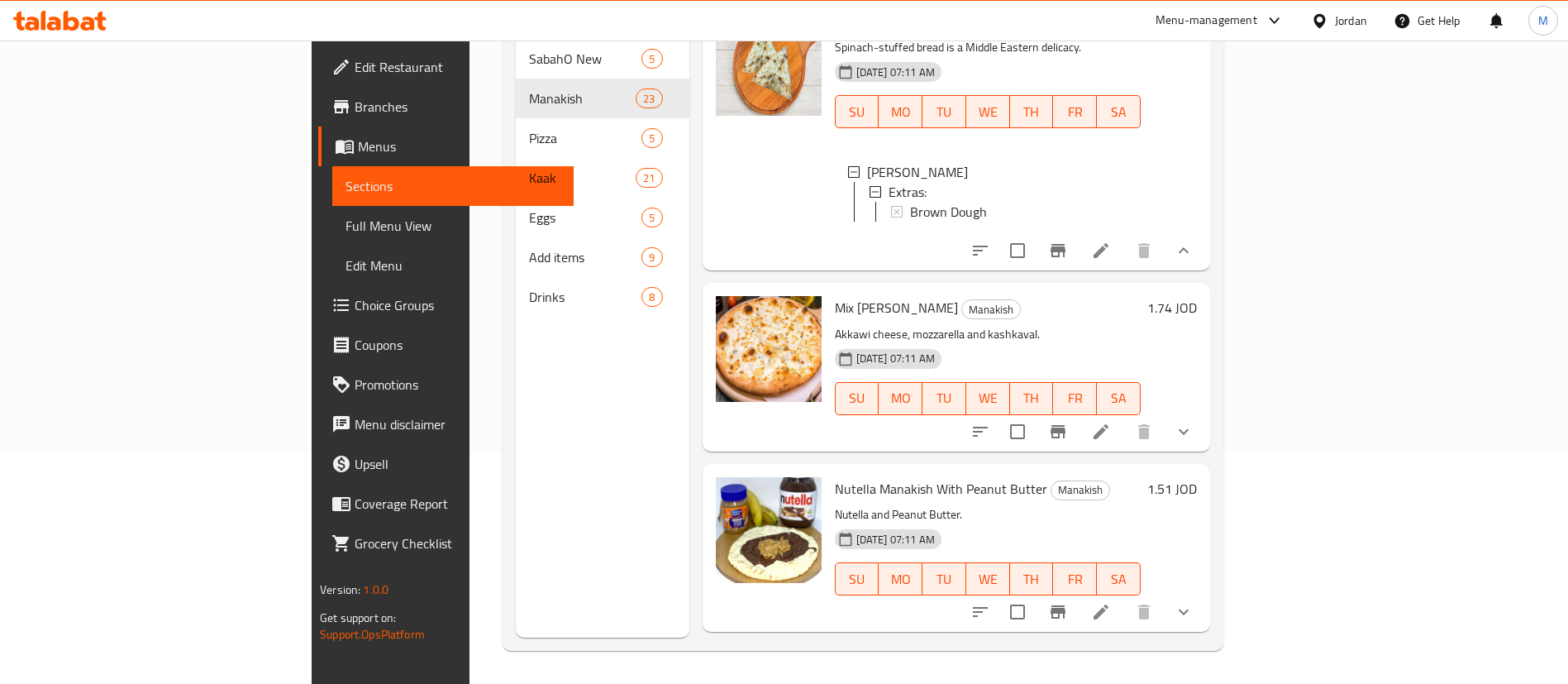
click at [1194, 441] on icon "show more" at bounding box center [1184, 431] width 20 height 20
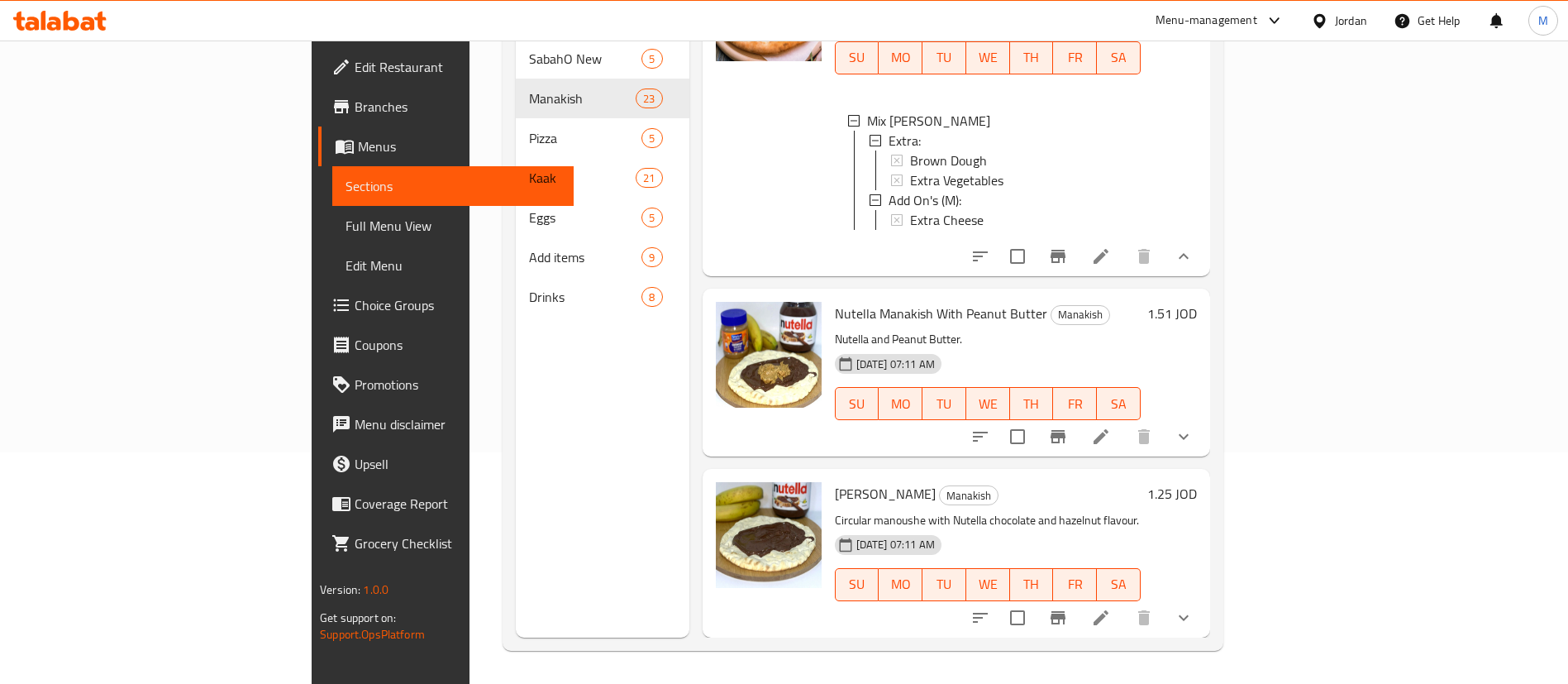
scroll to position [5178, 0]
click at [1194, 439] on icon "show more" at bounding box center [1184, 436] width 20 height 20
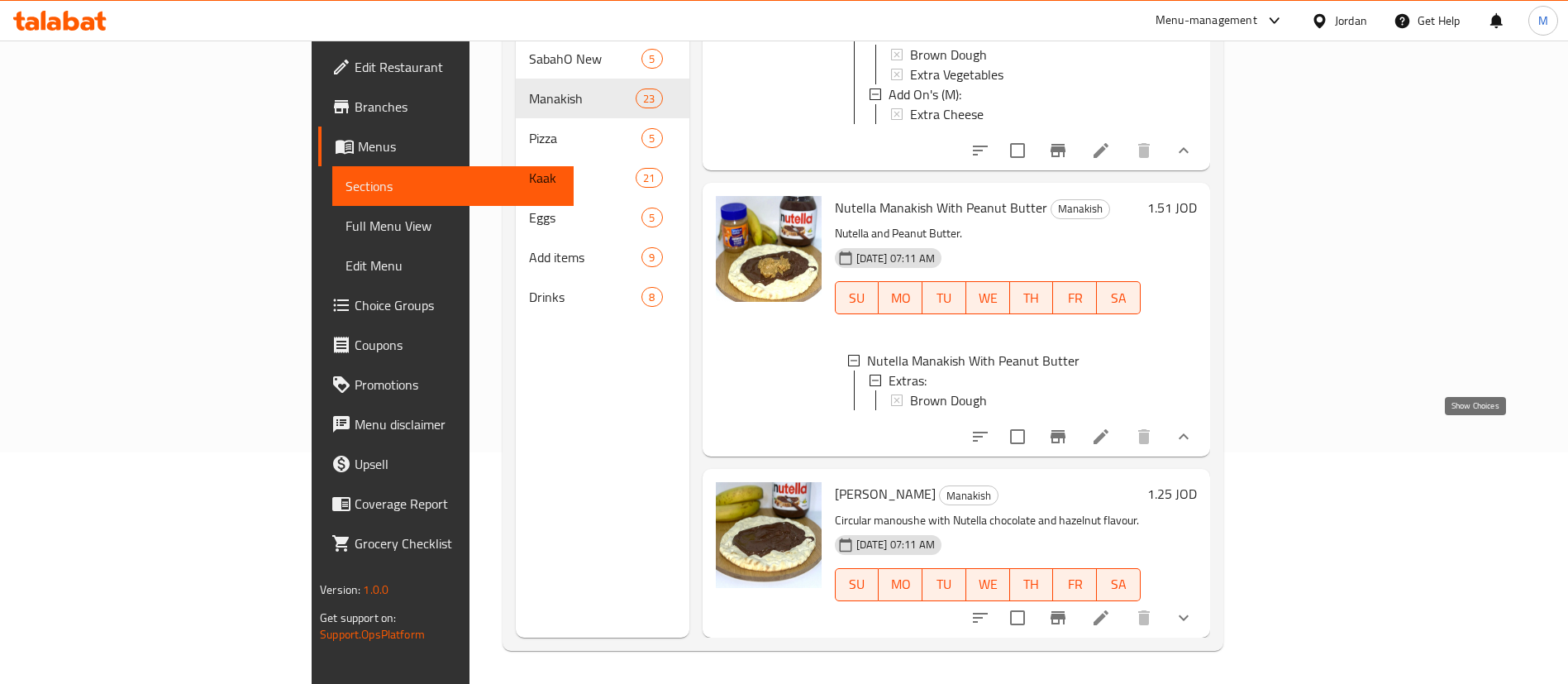
scroll to position [5302, 0]
click at [1194, 614] on icon "show more" at bounding box center [1184, 617] width 20 height 20
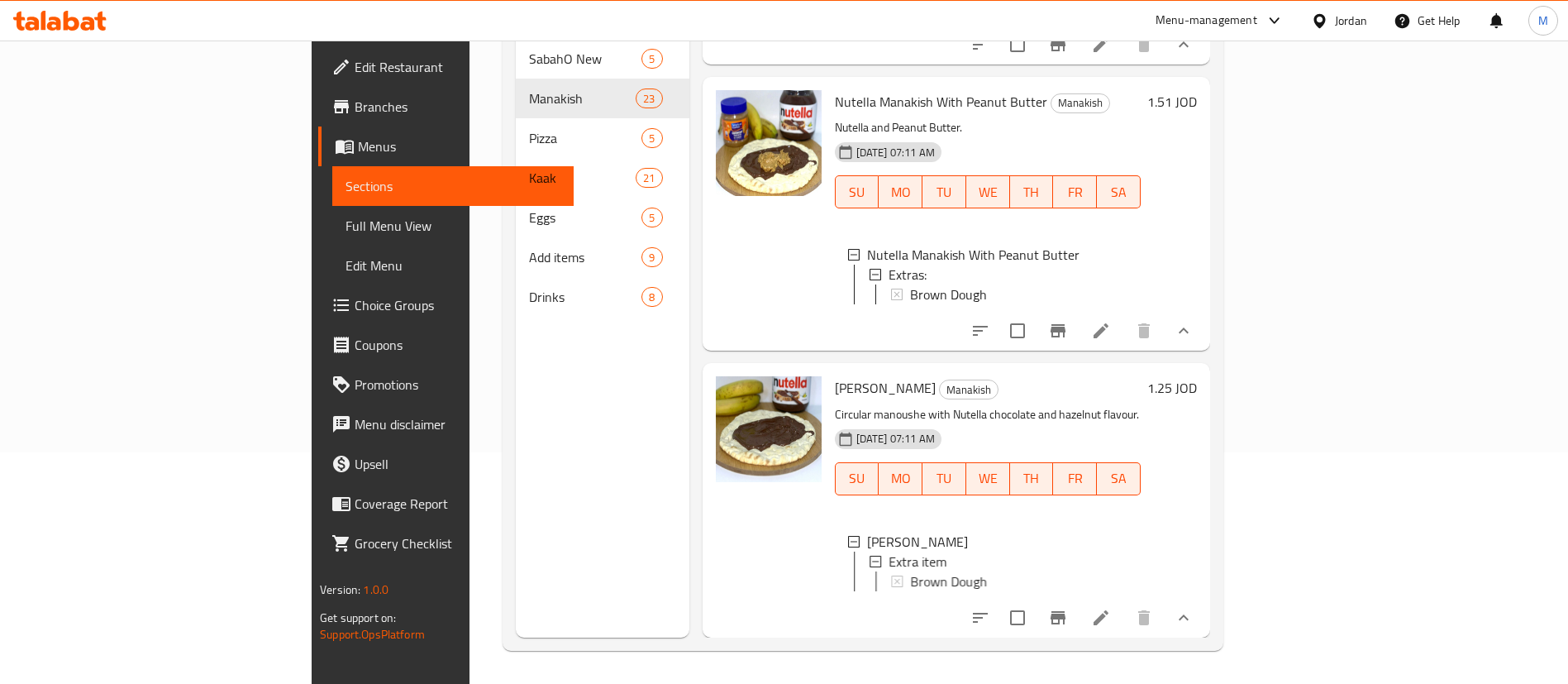
scroll to position [5427, 0]
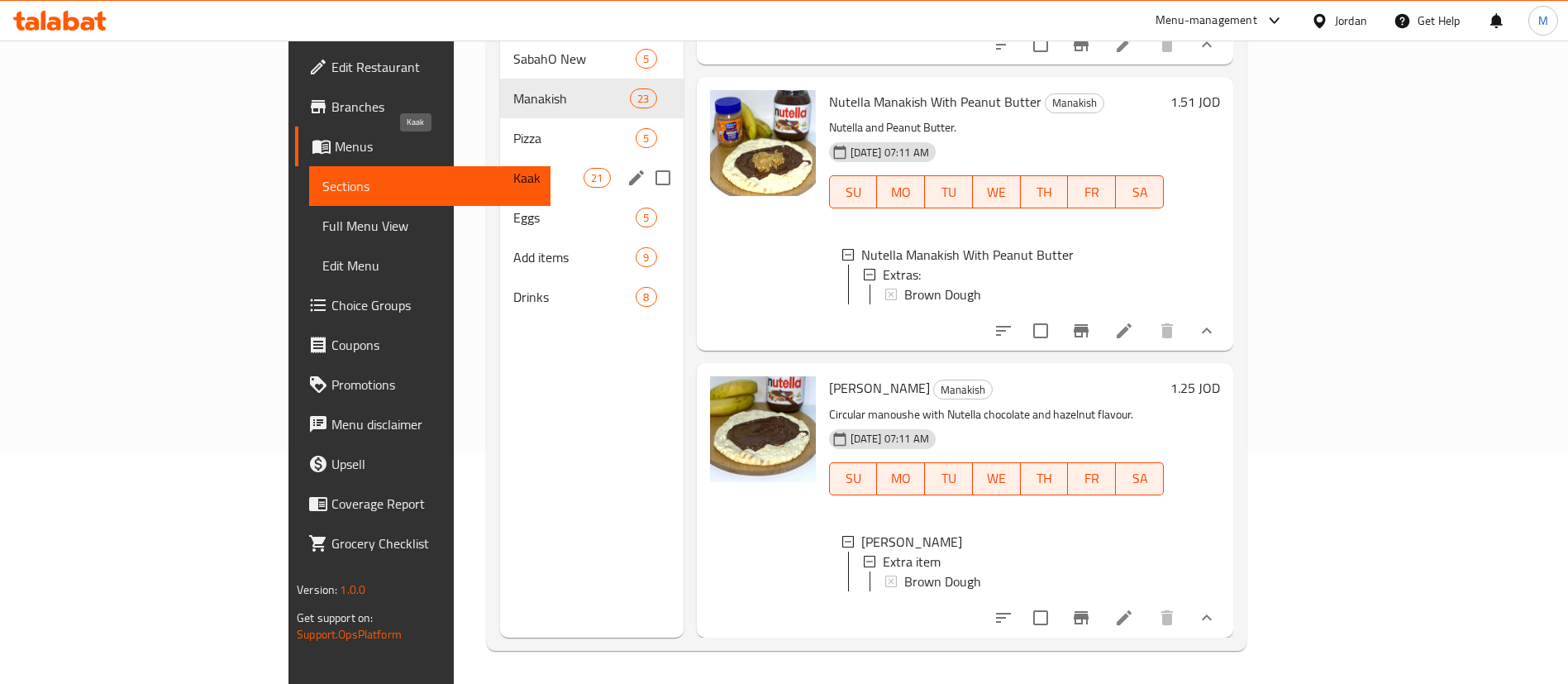
click at [513, 168] on span "Kaak" at bounding box center [548, 177] width 70 height 20
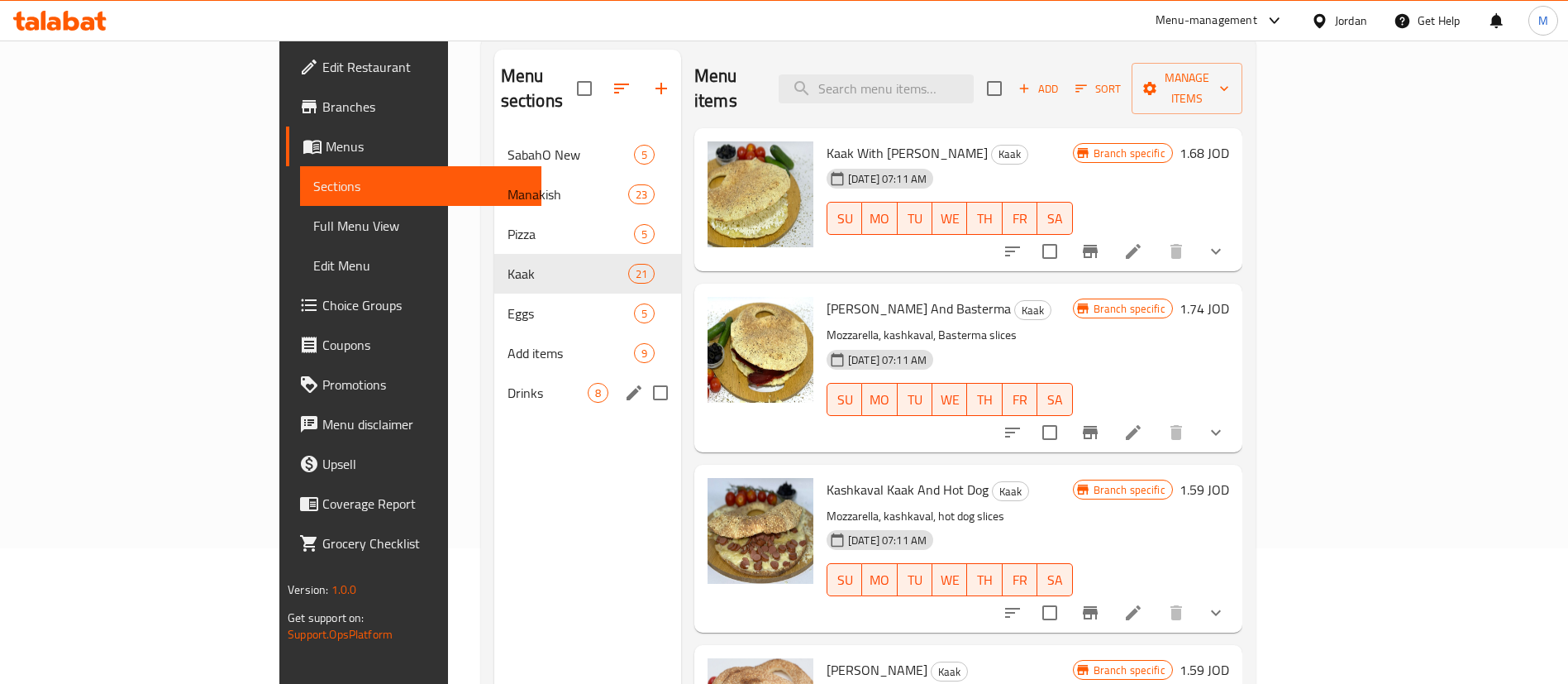
scroll to position [108, 0]
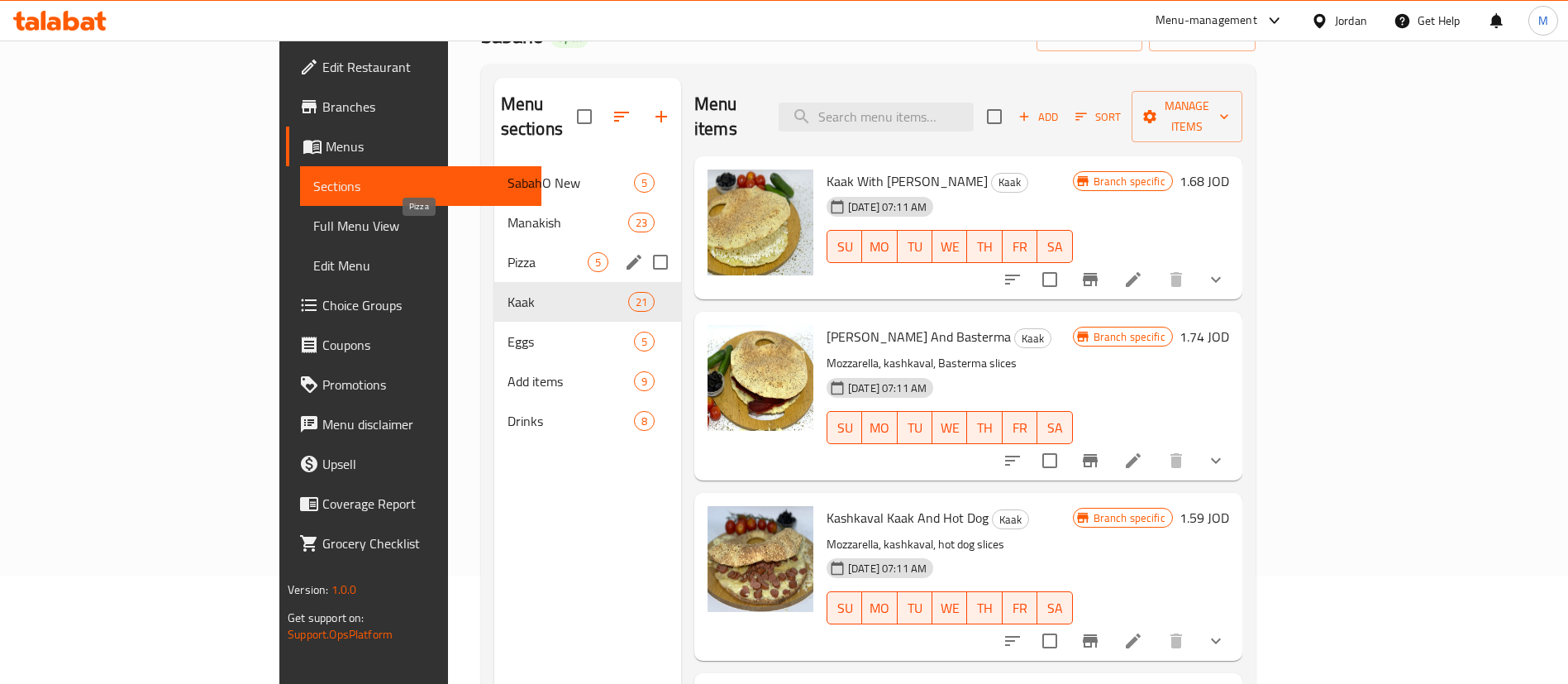
click at [507, 252] on span "Pizza" at bounding box center [547, 261] width 81 height 20
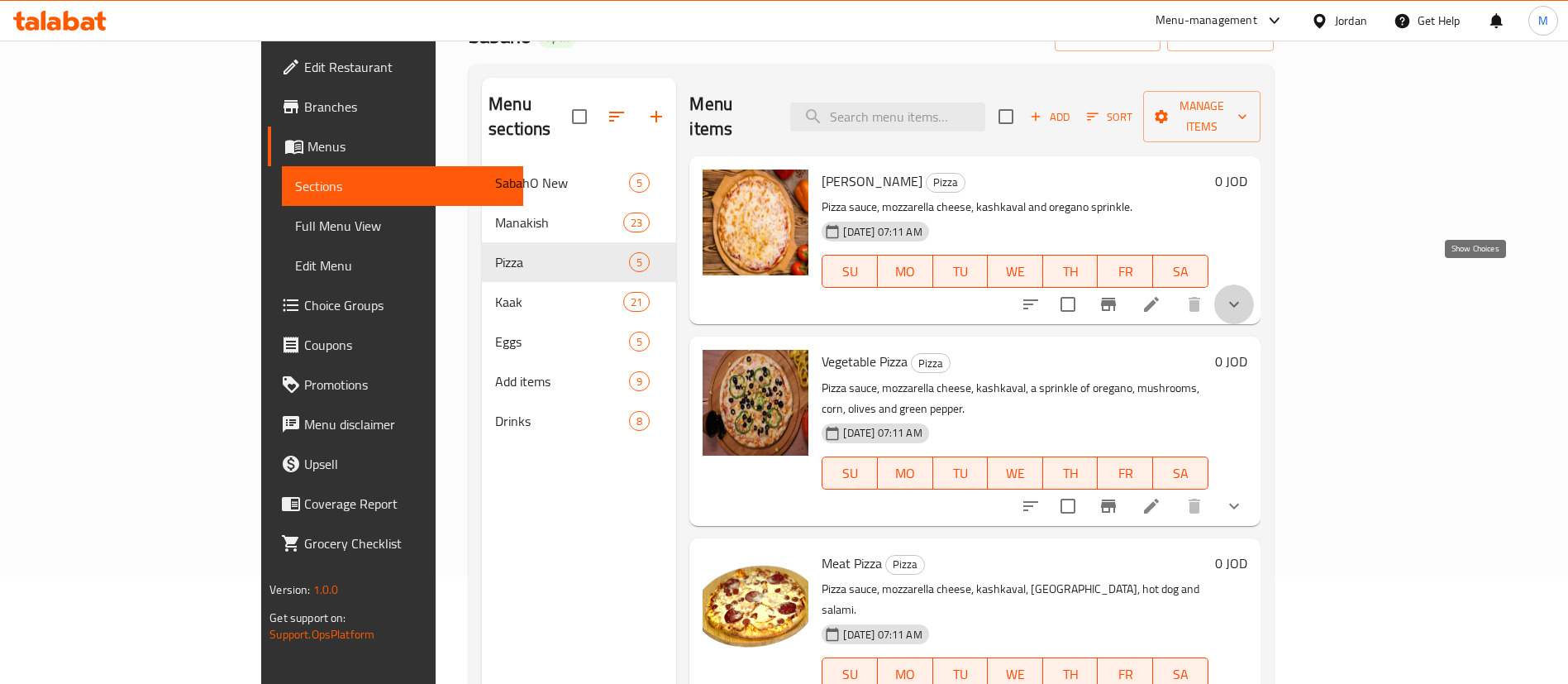
click at [1239, 302] on icon "show more" at bounding box center [1235, 305] width 10 height 6
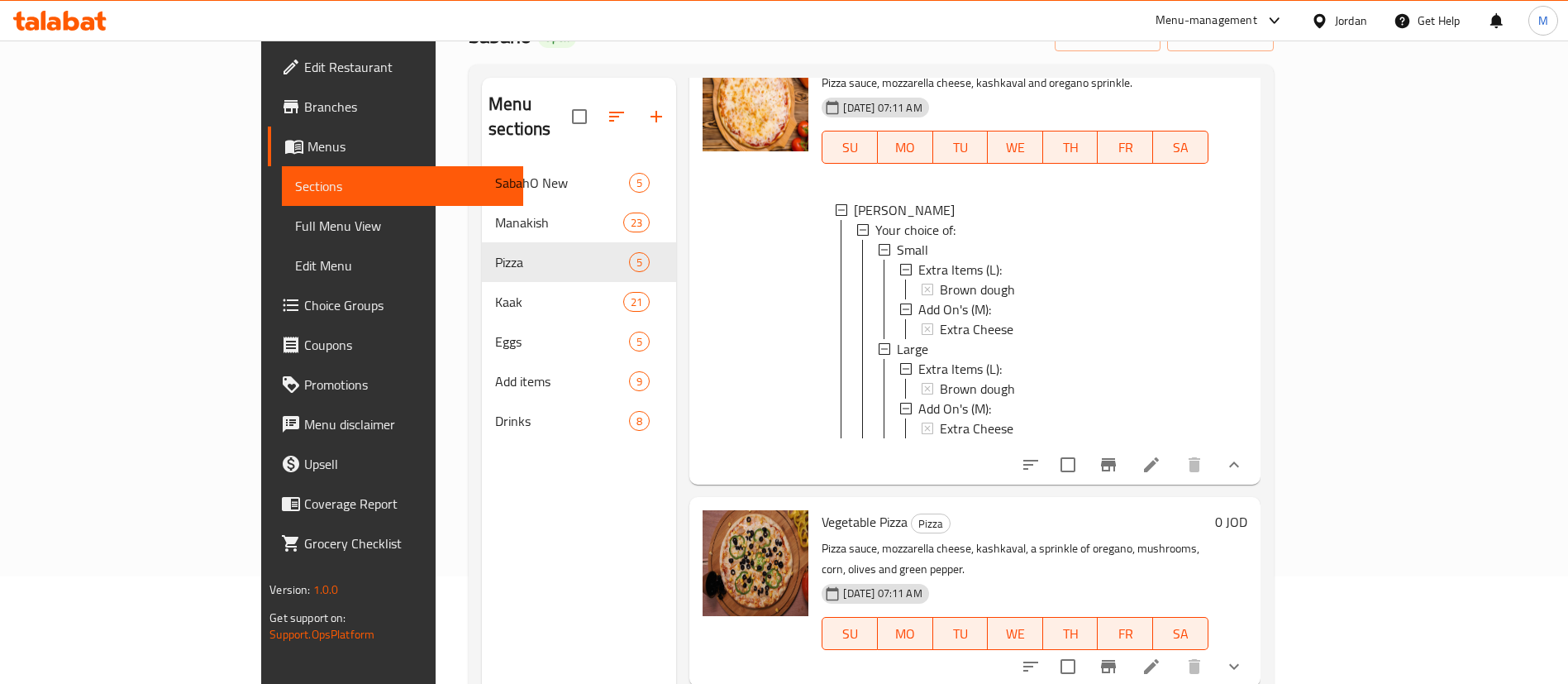
scroll to position [372, 0]
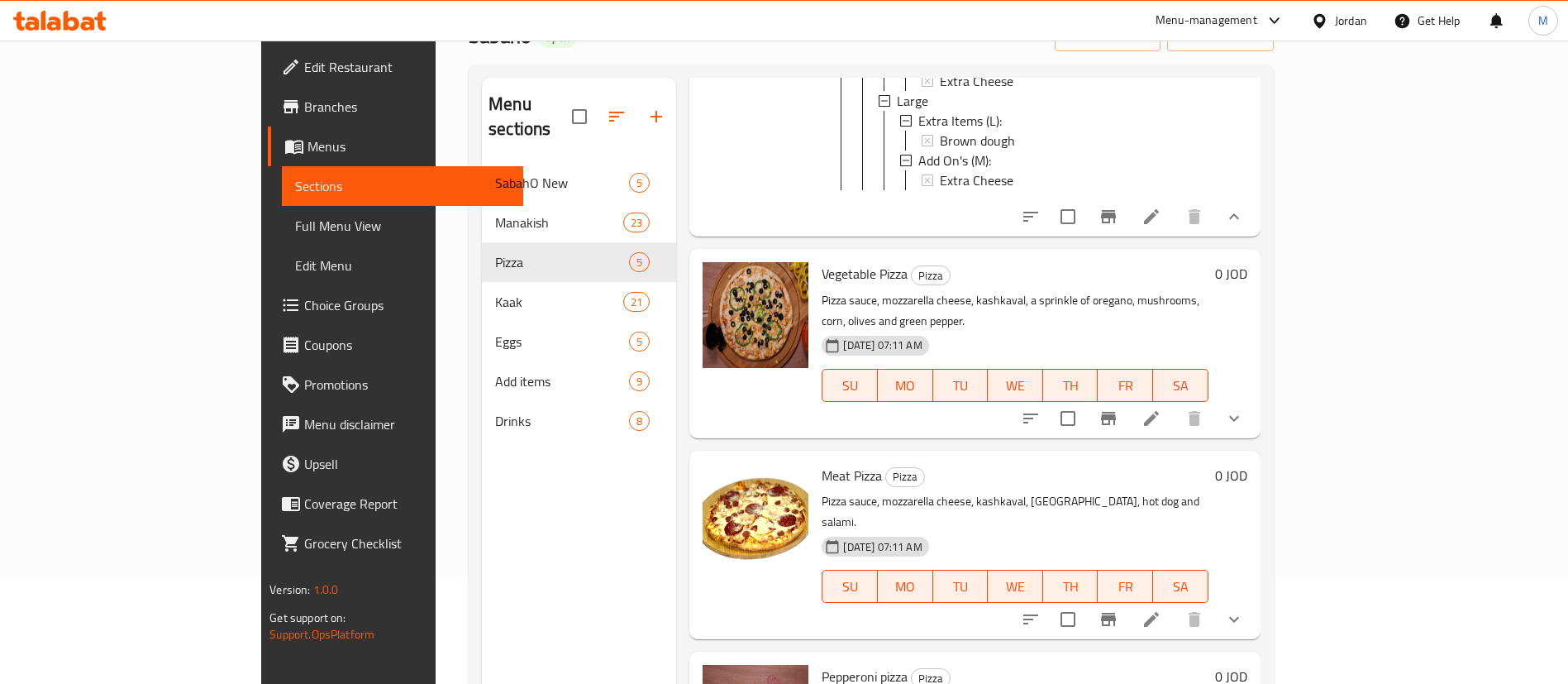
click at [1244, 408] on icon "show more" at bounding box center [1234, 418] width 20 height 20
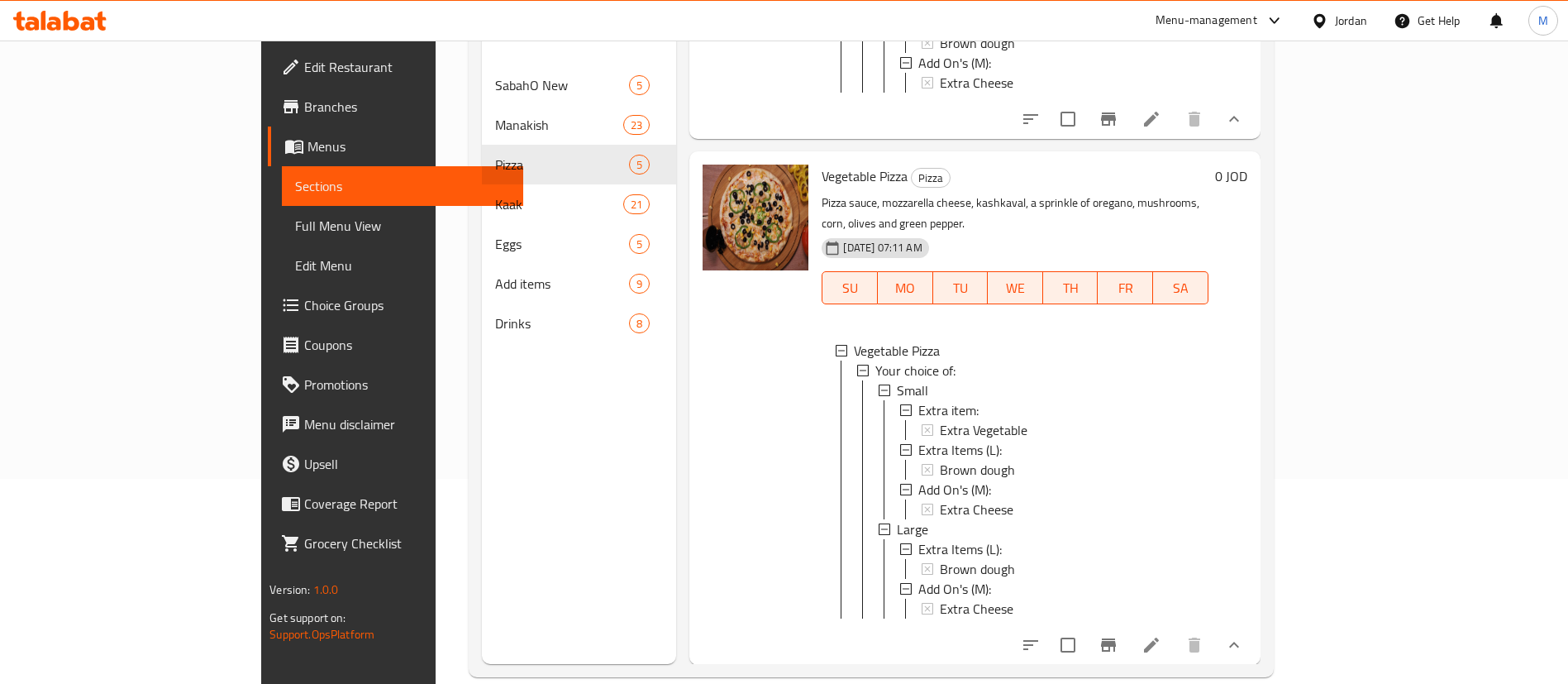
scroll to position [232, 0]
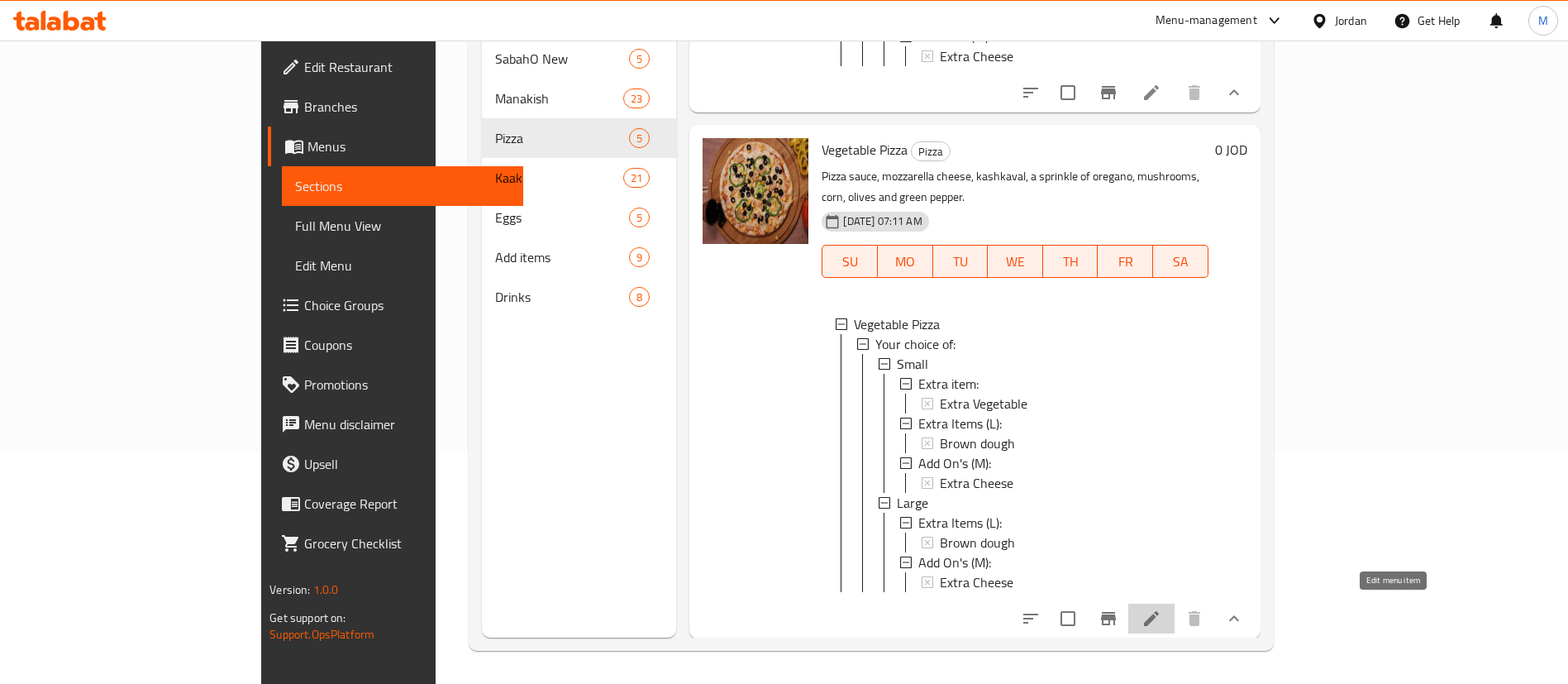
click at [1162, 609] on icon at bounding box center [1151, 618] width 20 height 20
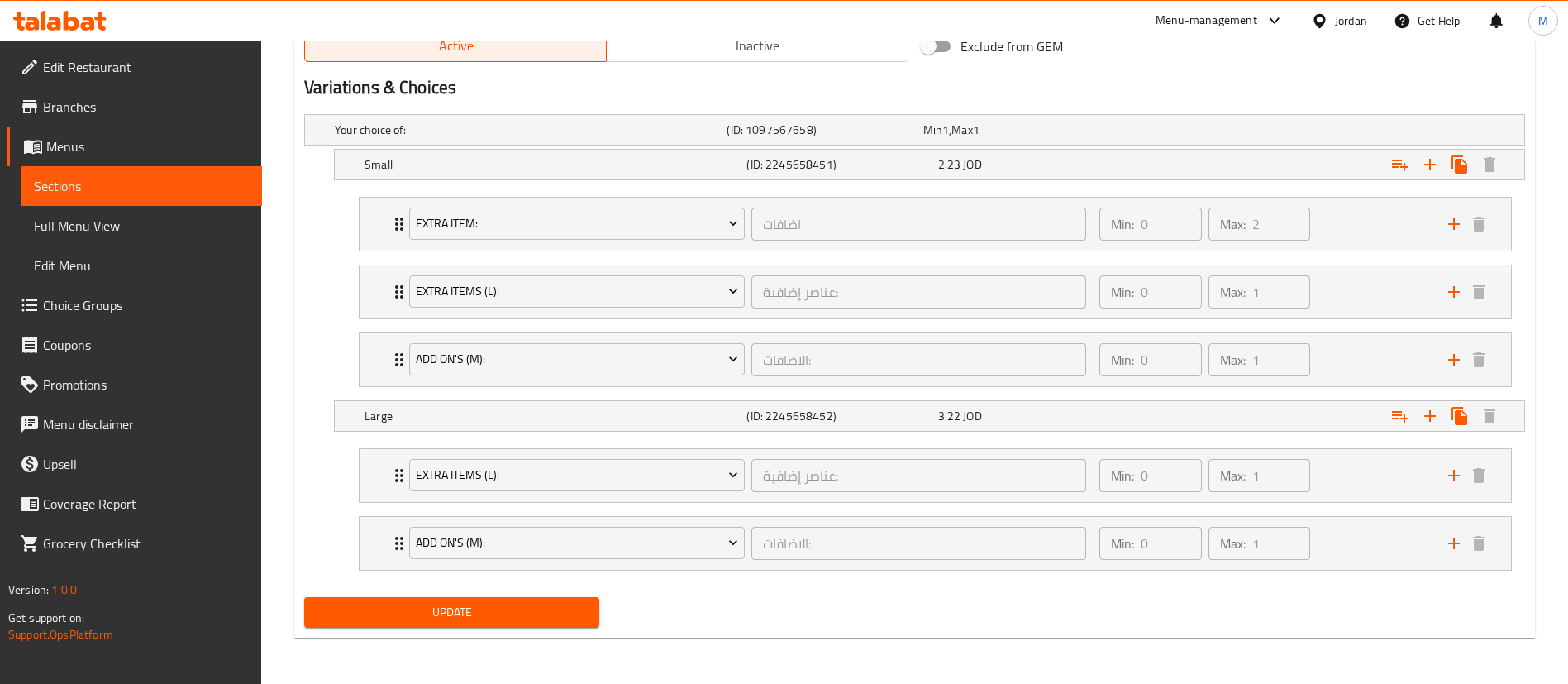
scroll to position [760, 0]
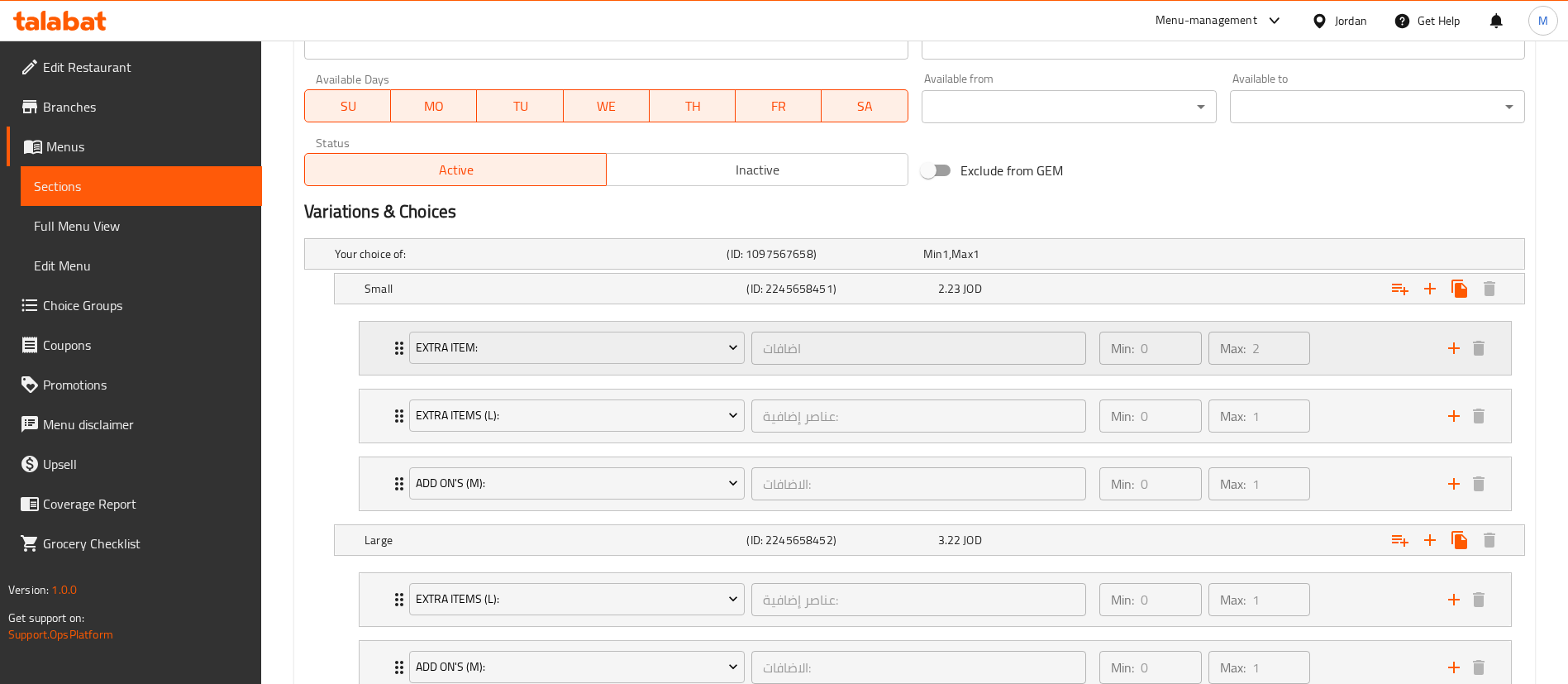
click at [1387, 355] on div "Min: 0 ​ Max: 2 ​" at bounding box center [1263, 348] width 349 height 53
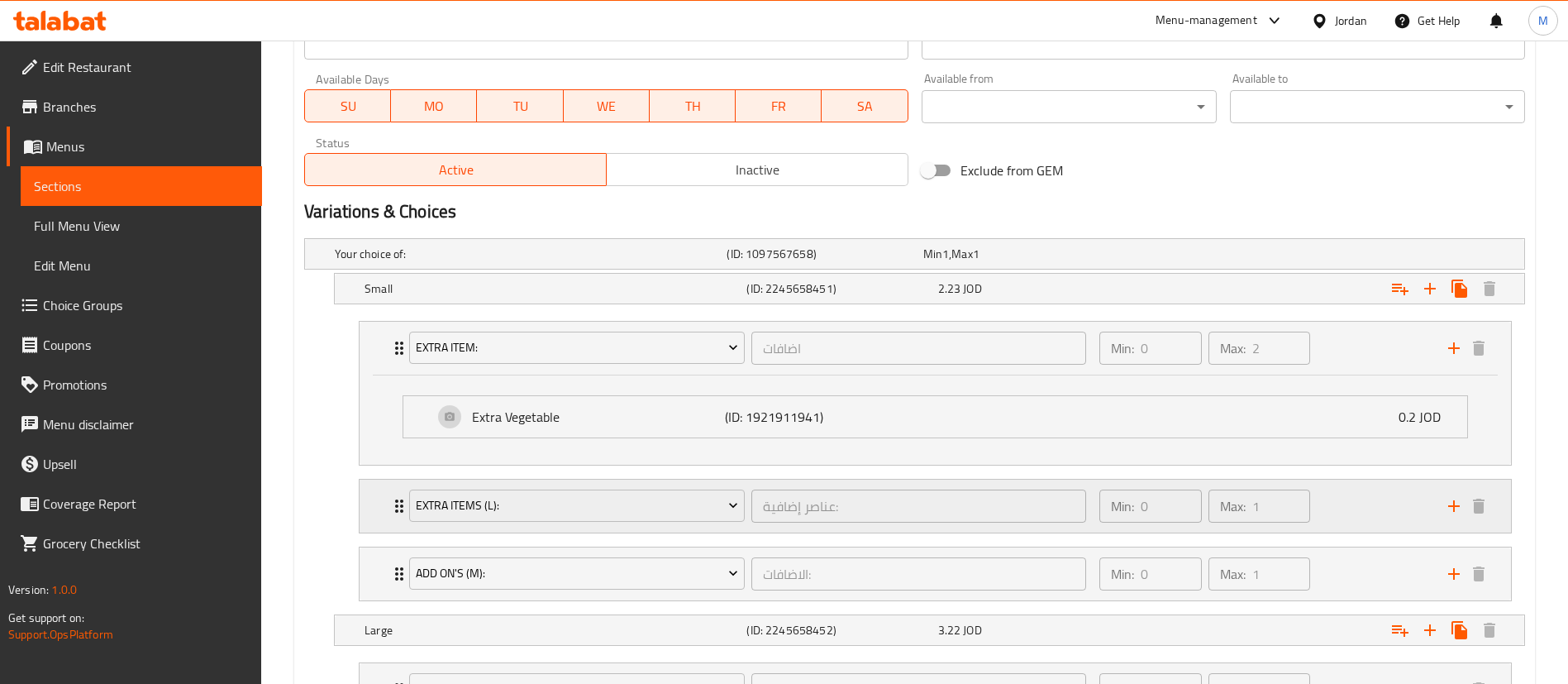
click at [1346, 519] on div "Min: 0 ​ Max: 1 ​" at bounding box center [1263, 506] width 349 height 53
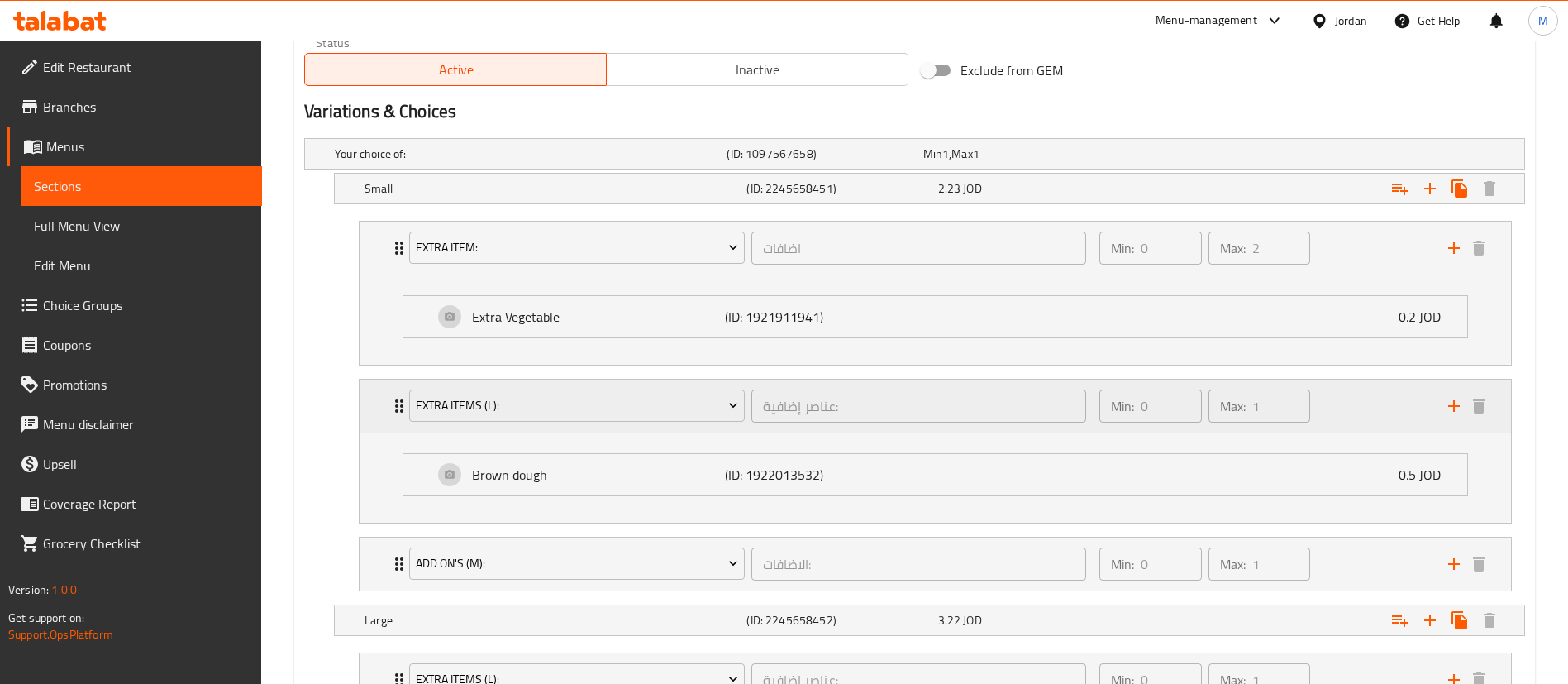
scroll to position [885, 0]
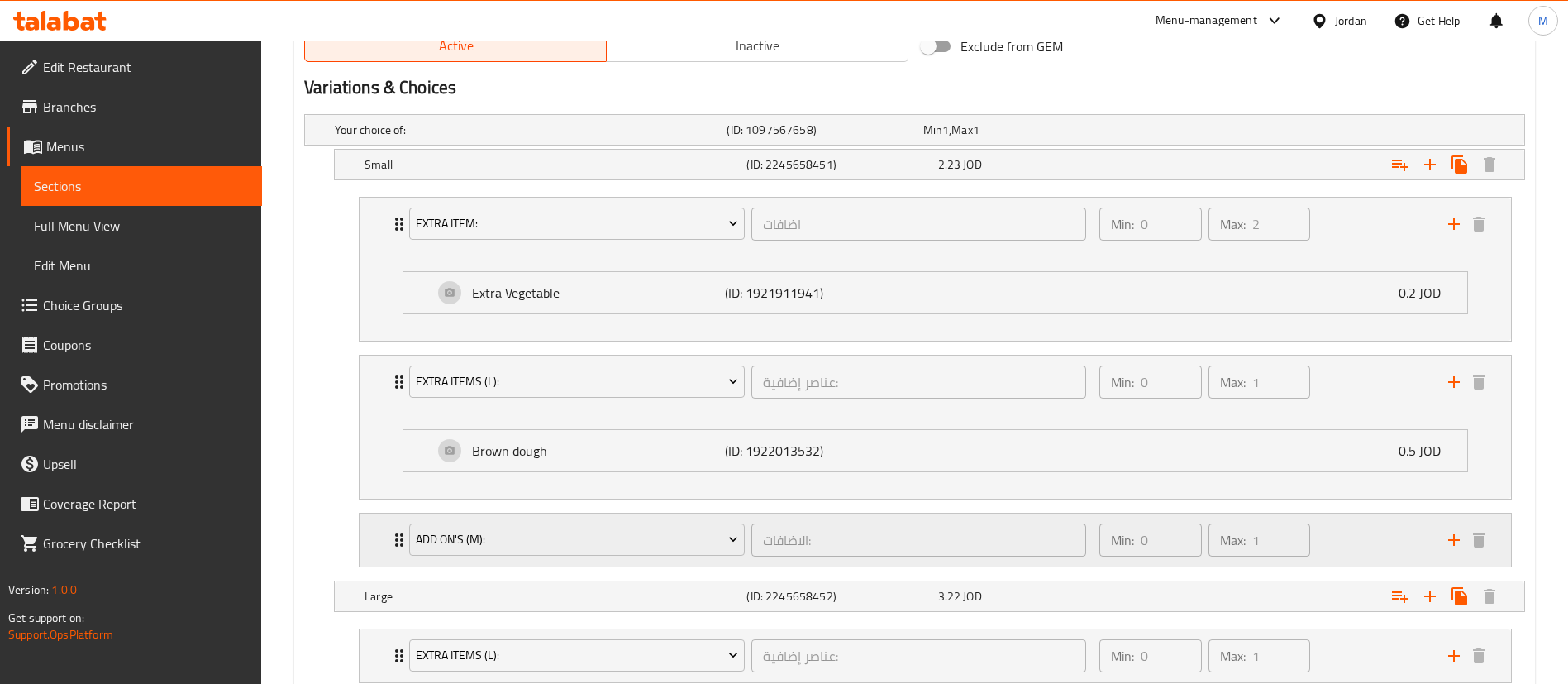
click at [1347, 541] on div "Min: 0 ​ Max: 1 ​" at bounding box center [1263, 540] width 349 height 53
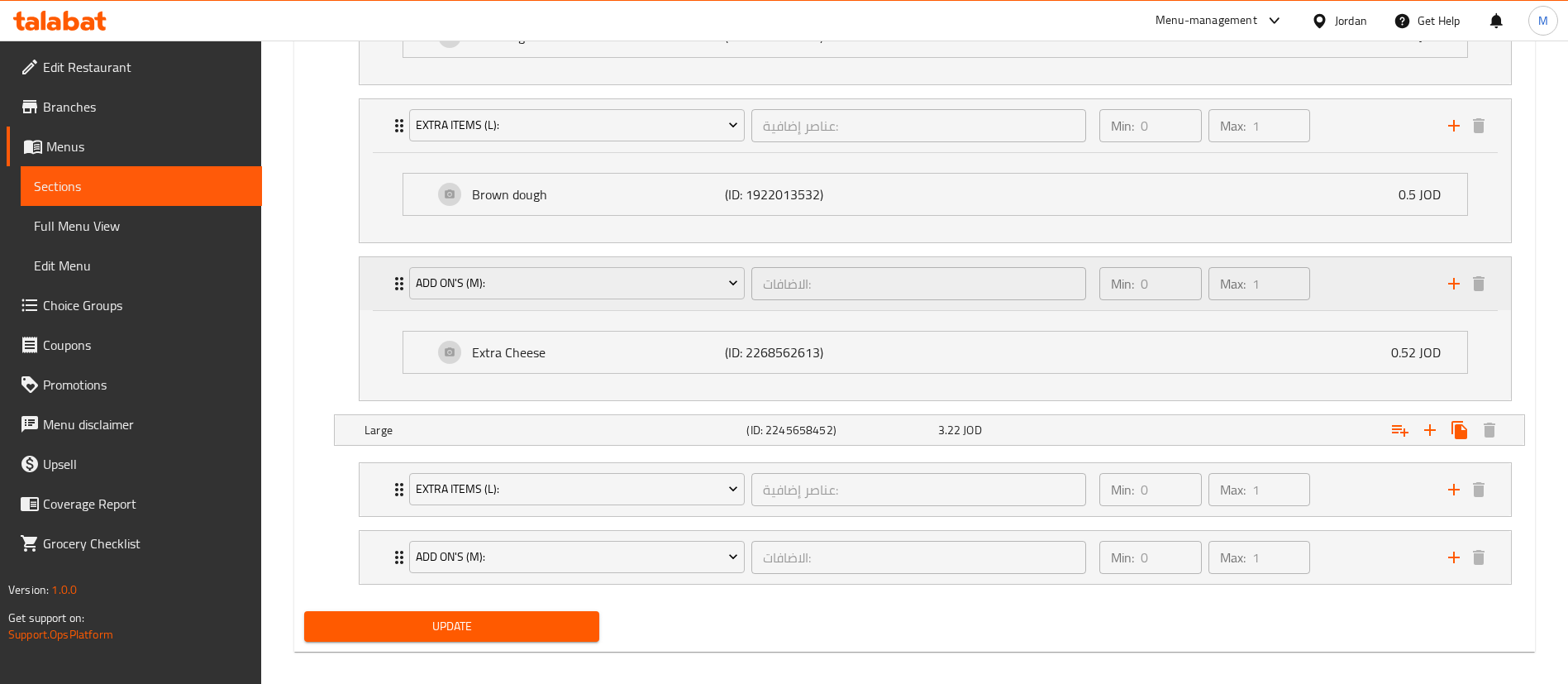
scroll to position [1155, 0]
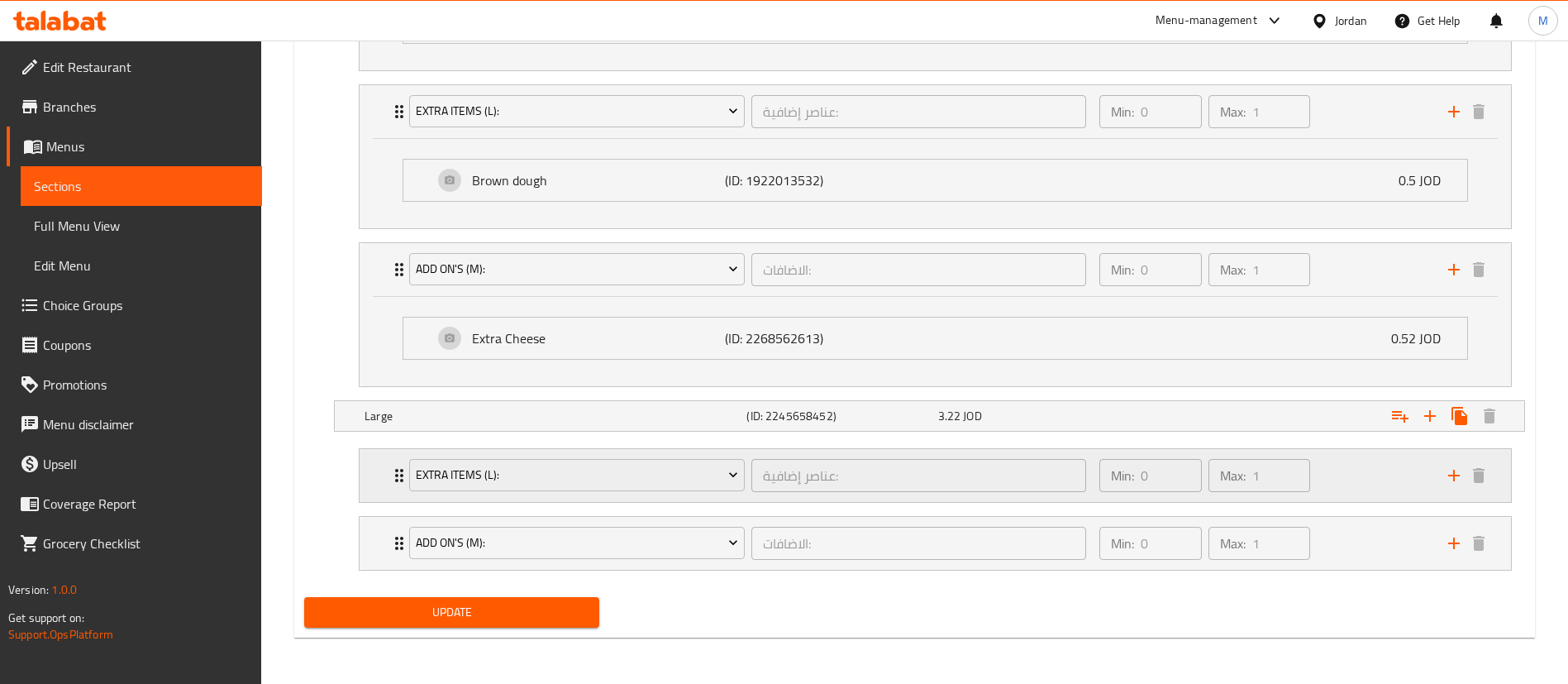
click at [1390, 484] on div "Min: 0 ​ Max: 1 ​" at bounding box center [1263, 475] width 349 height 53
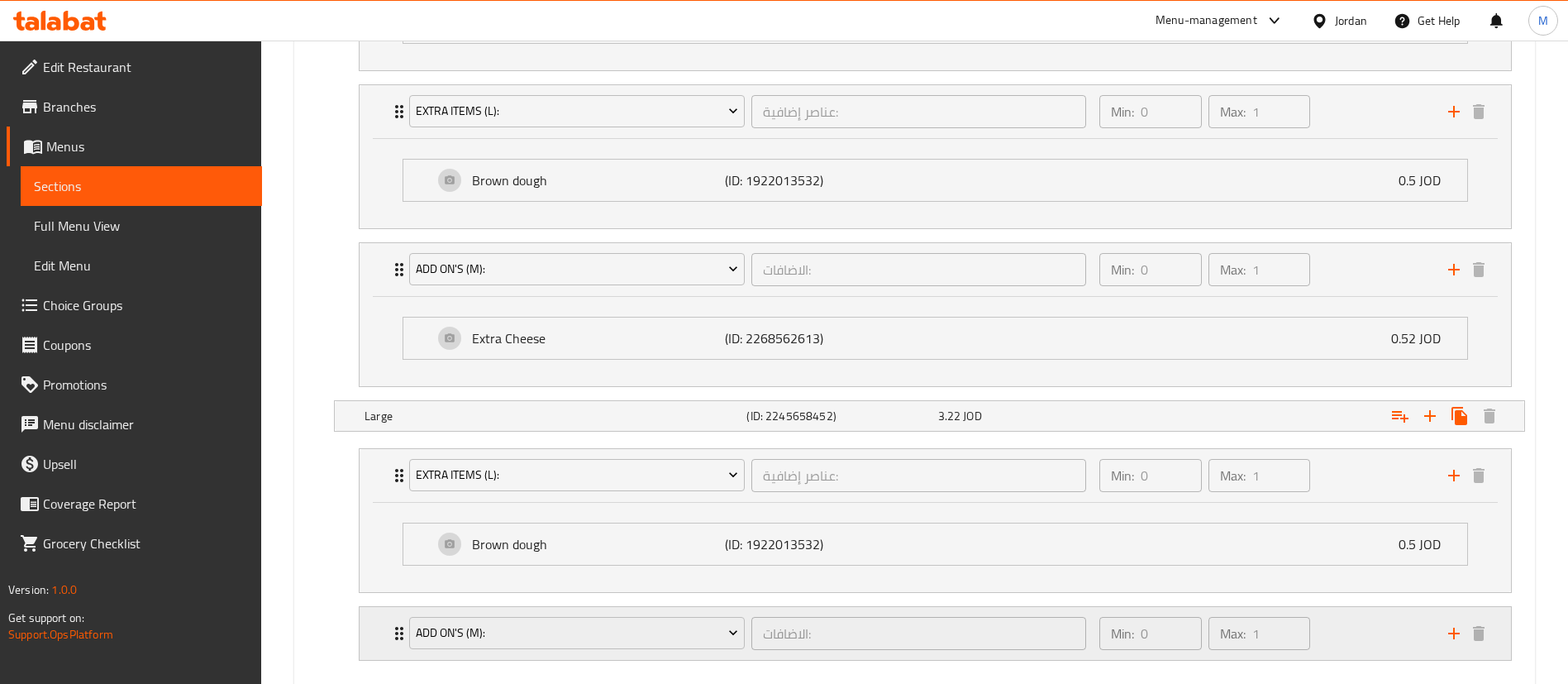
click at [1386, 619] on div "Min: 0 ​ Max: 1 ​" at bounding box center [1263, 633] width 349 height 53
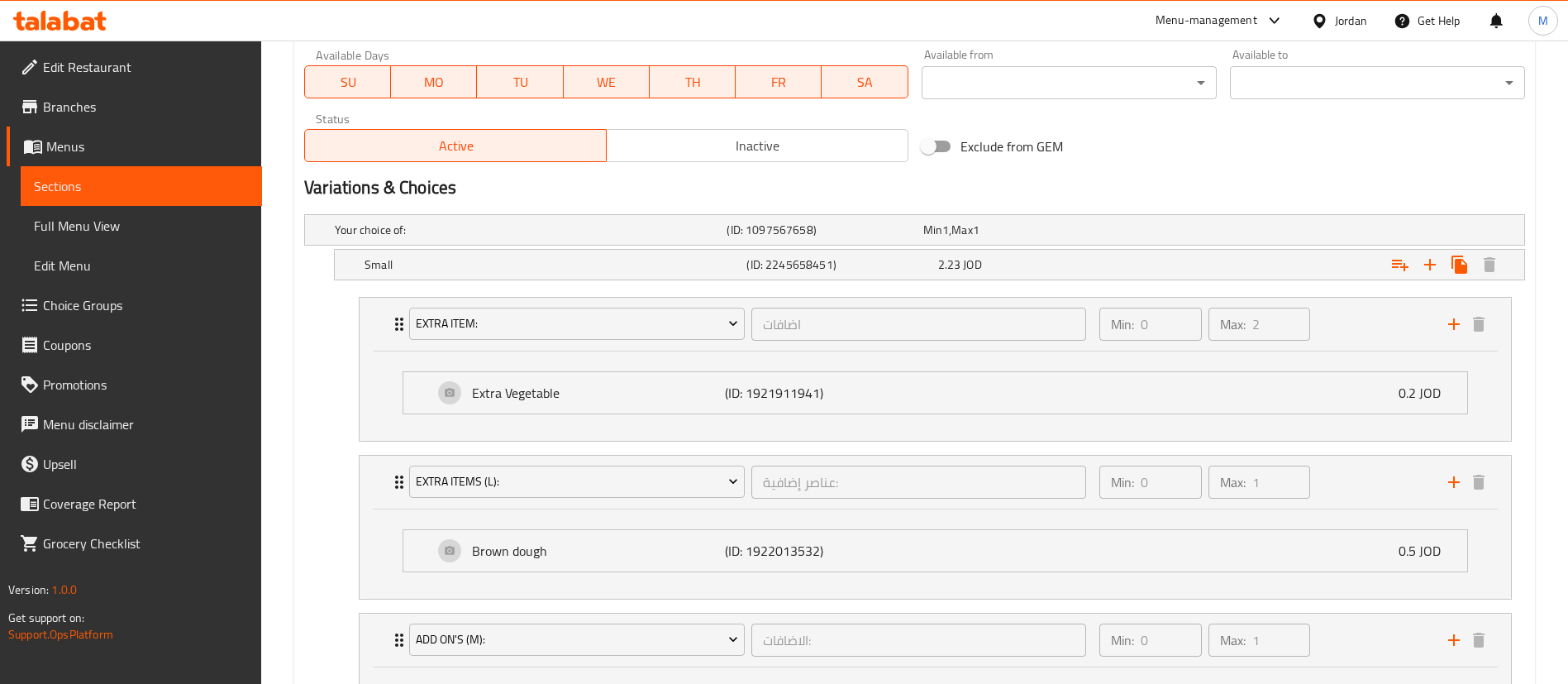
scroll to position [0, 0]
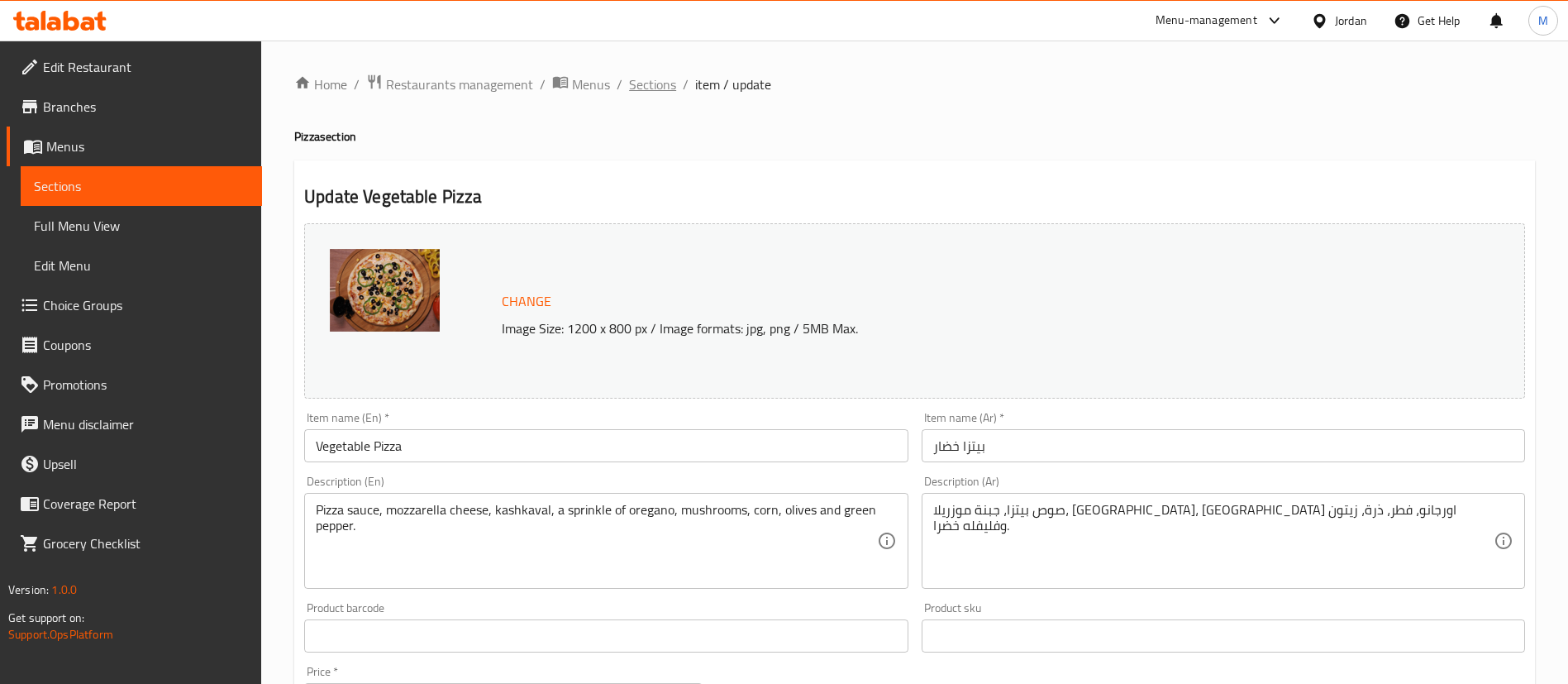
click at [669, 91] on span "Sections" at bounding box center [652, 84] width 48 height 20
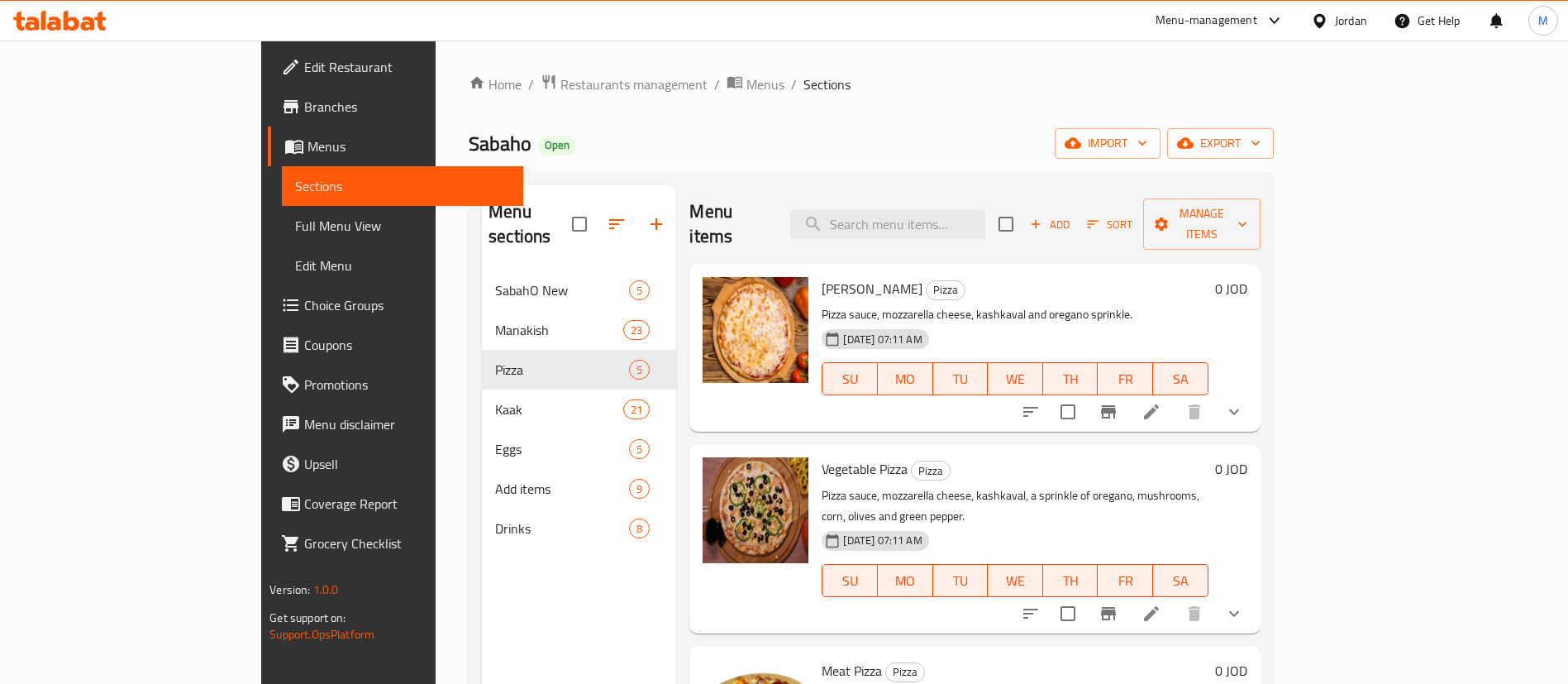
click at [305, 306] on span "Choice Groups" at bounding box center [407, 305] width 206 height 20
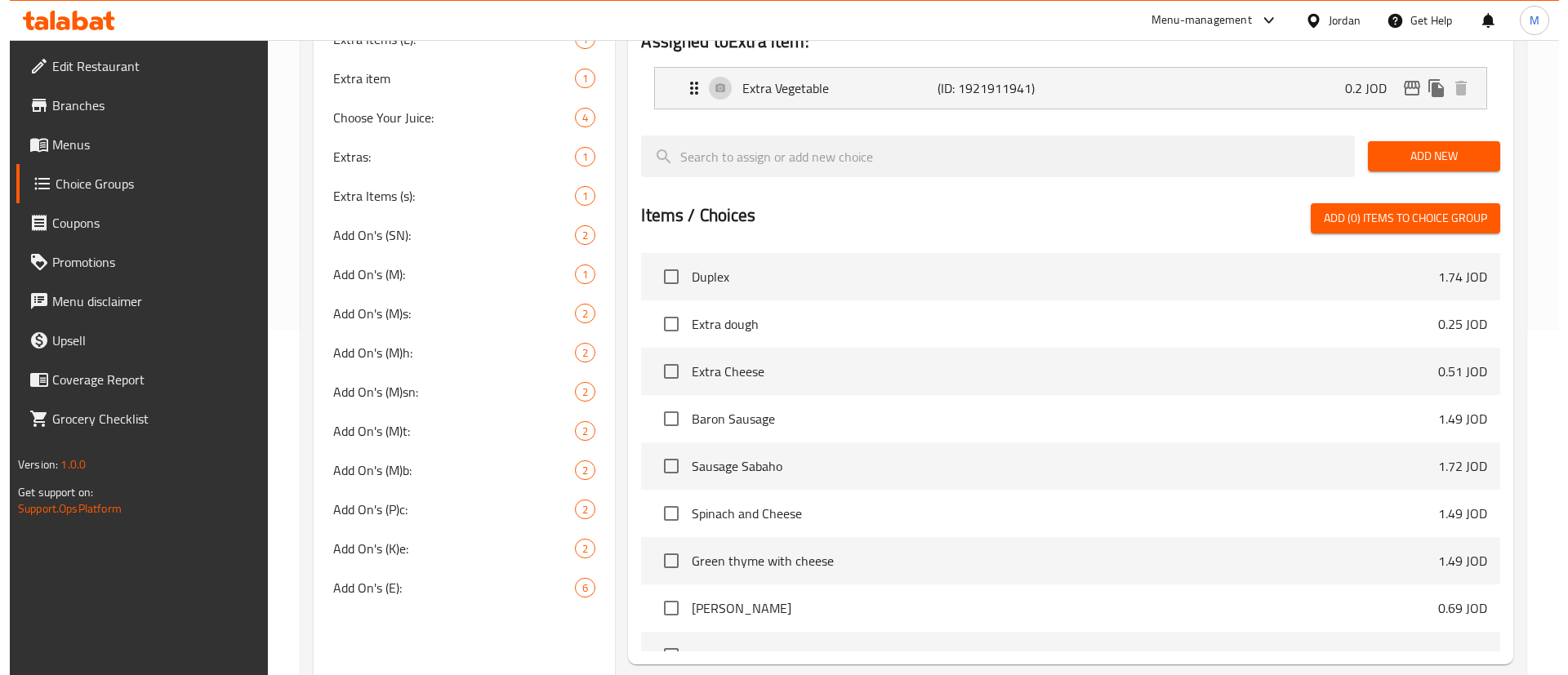
scroll to position [456, 0]
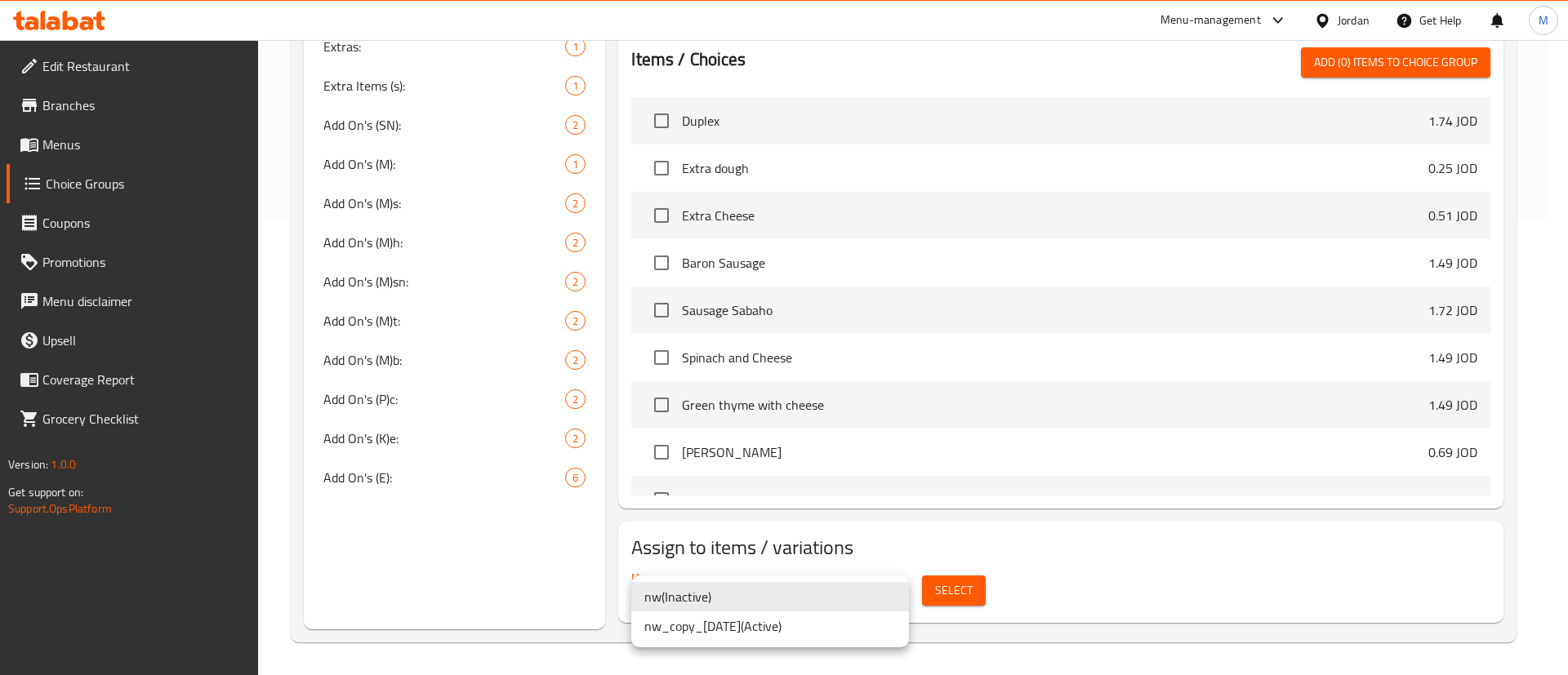
click at [811, 624] on li "nw_copy_21/08/2025 ( Active )" at bounding box center [769, 626] width 277 height 29
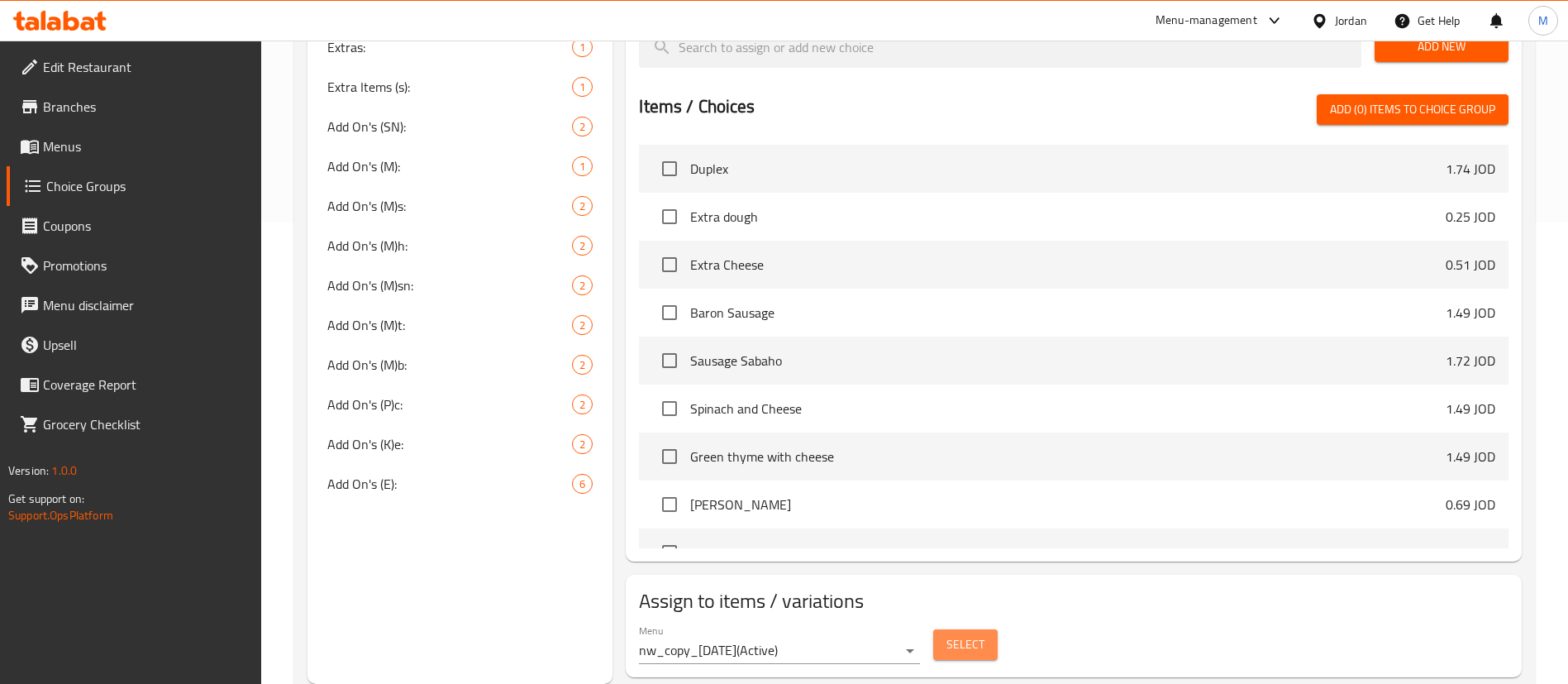
click at [967, 634] on span "Select" at bounding box center [966, 644] width 38 height 20
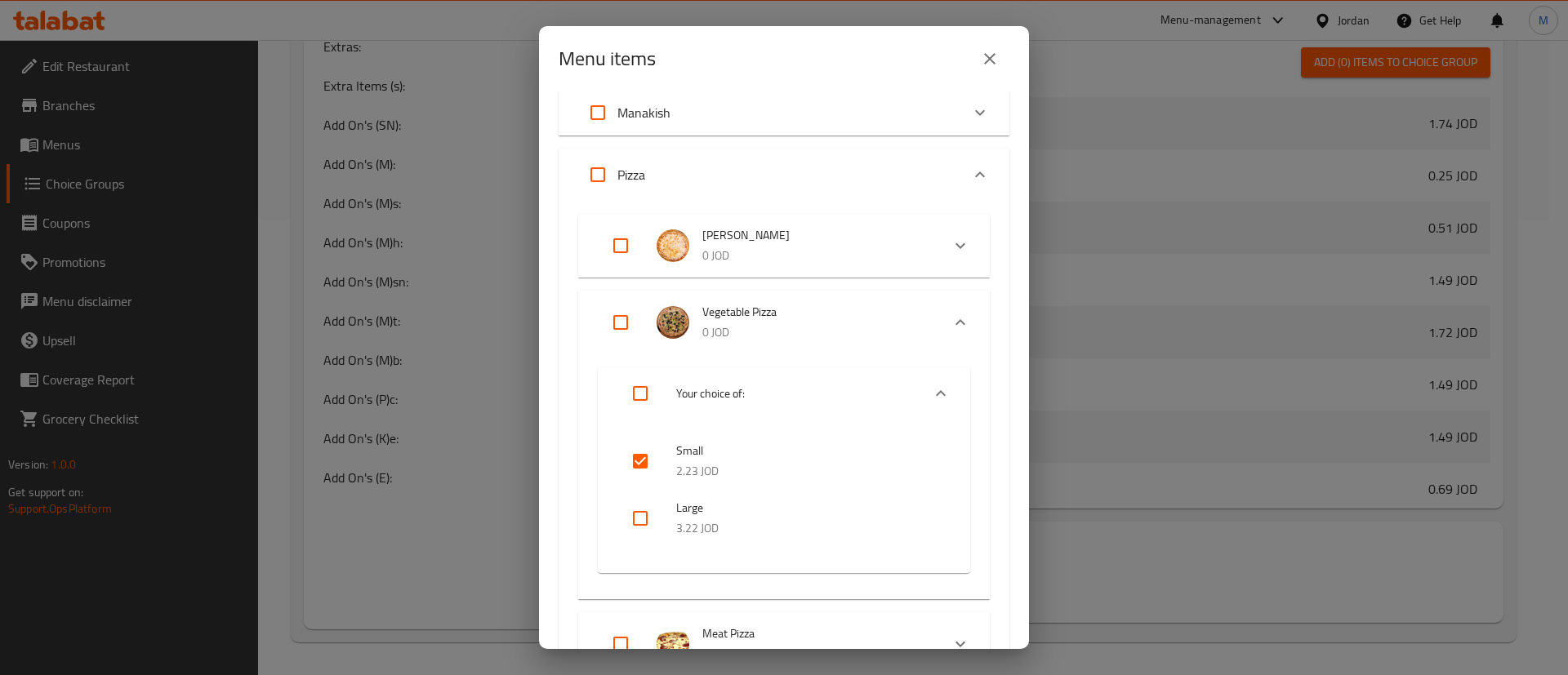
scroll to position [122, 0]
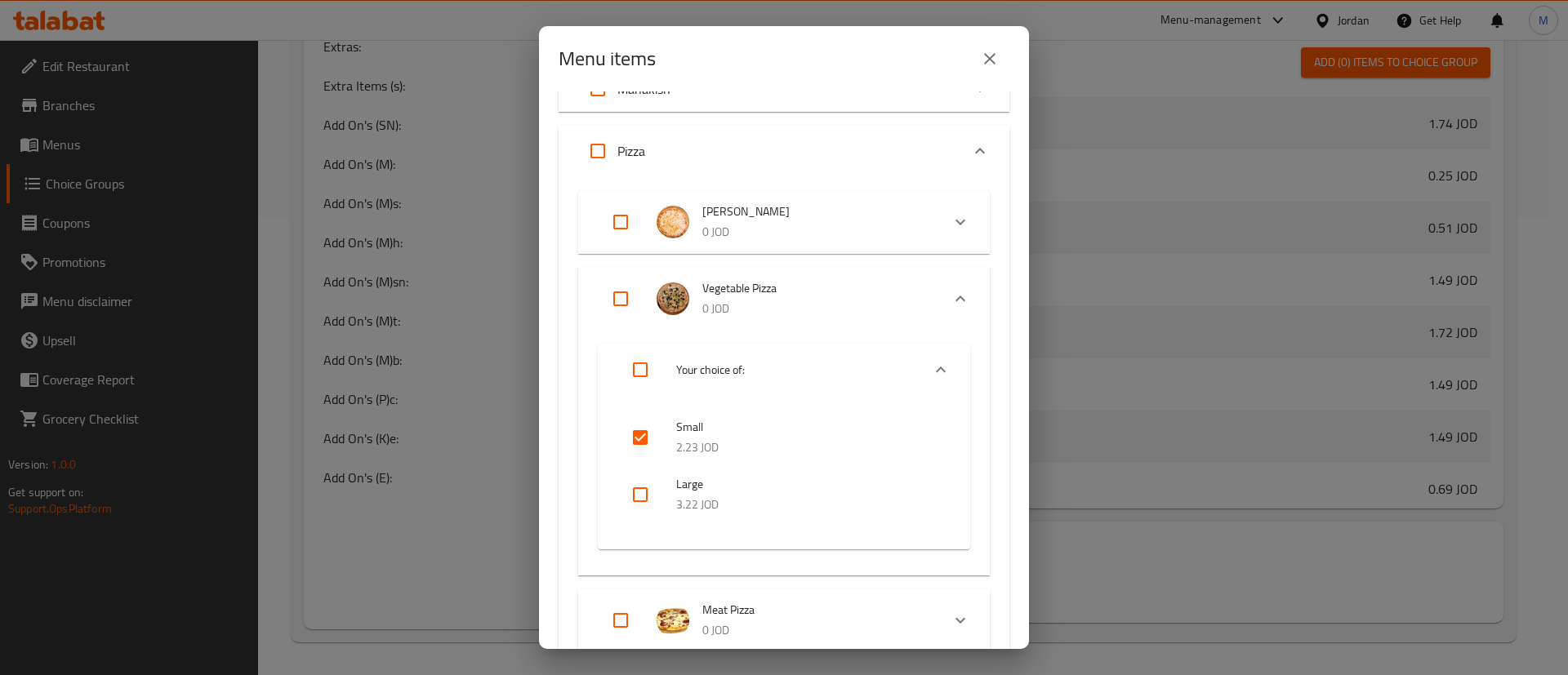
click at [645, 433] on input "checkbox" at bounding box center [639, 437] width 39 height 39
checkbox input "false"
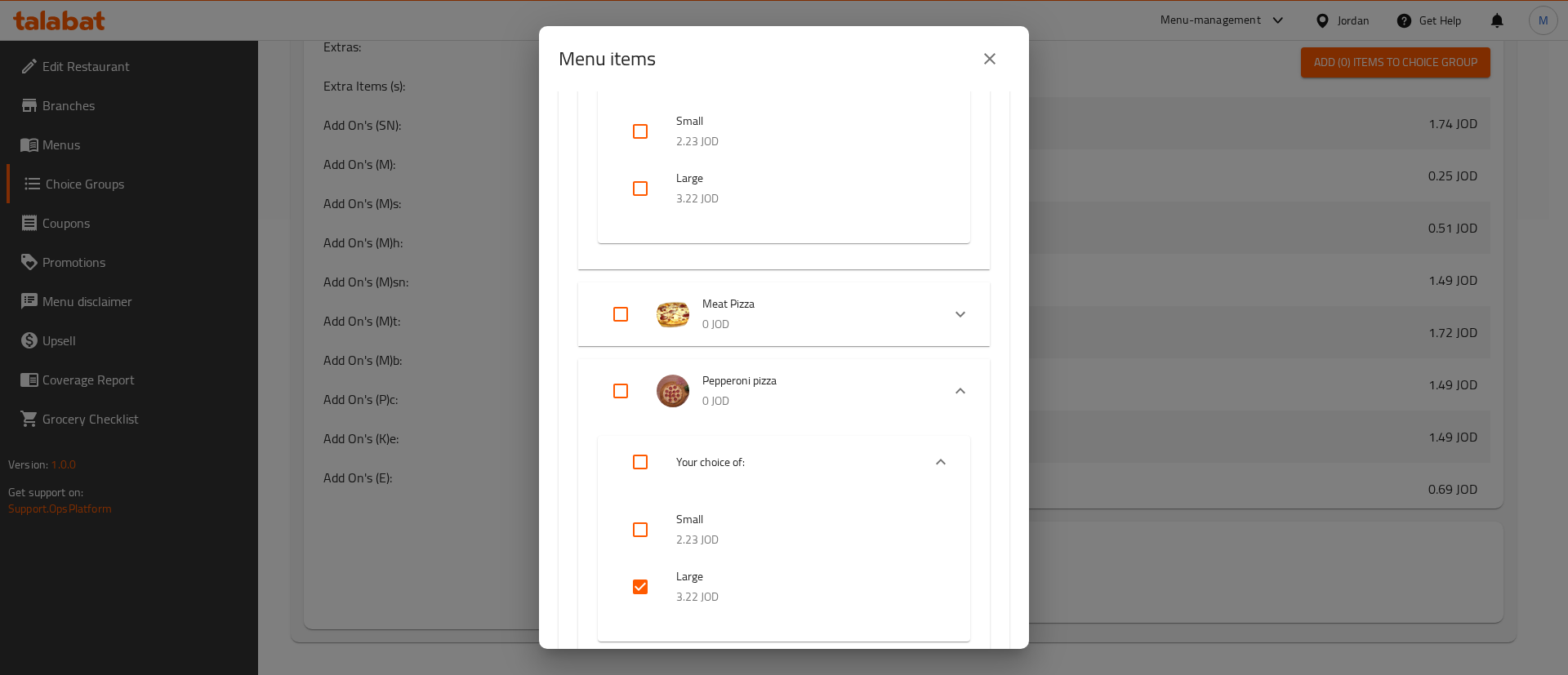
scroll to position [612, 0]
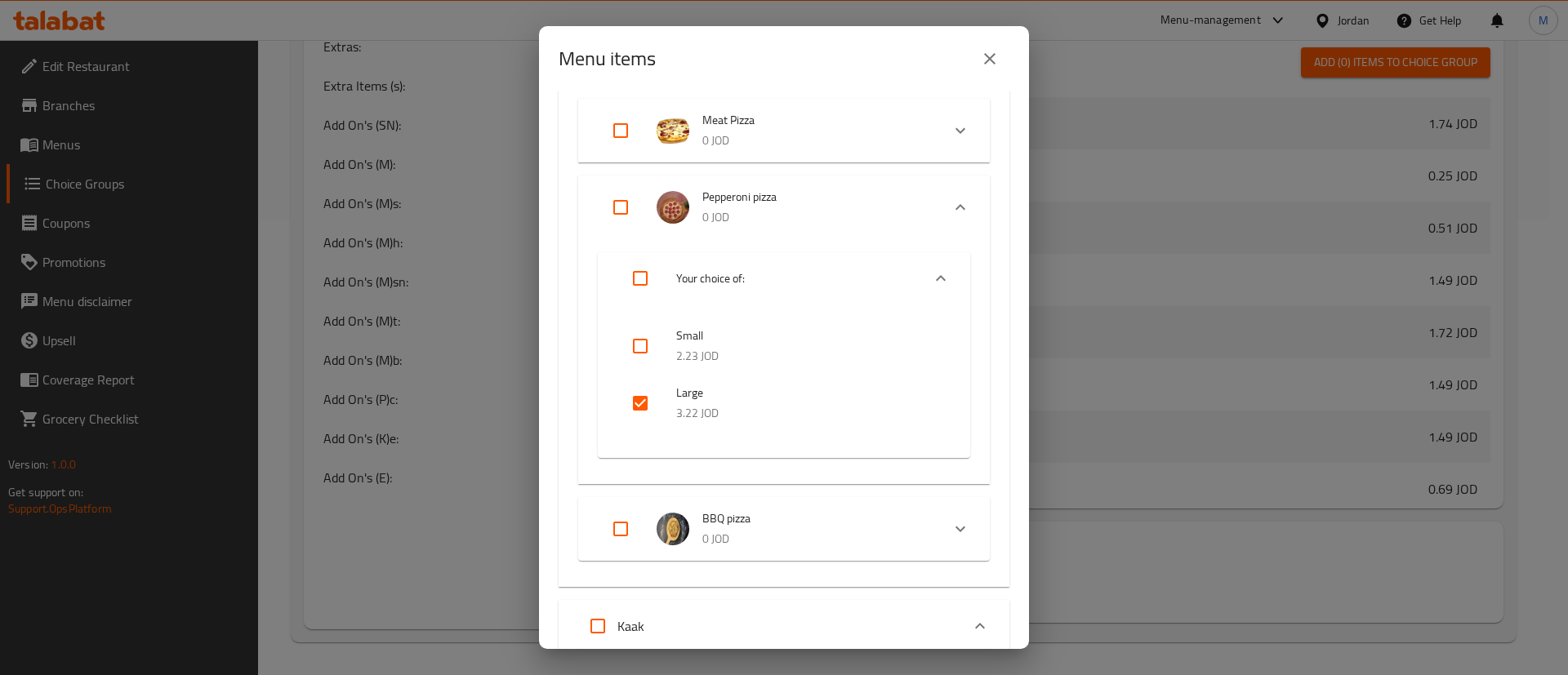
click at [633, 394] on input "checkbox" at bounding box center [639, 403] width 39 height 39
checkbox input "false"
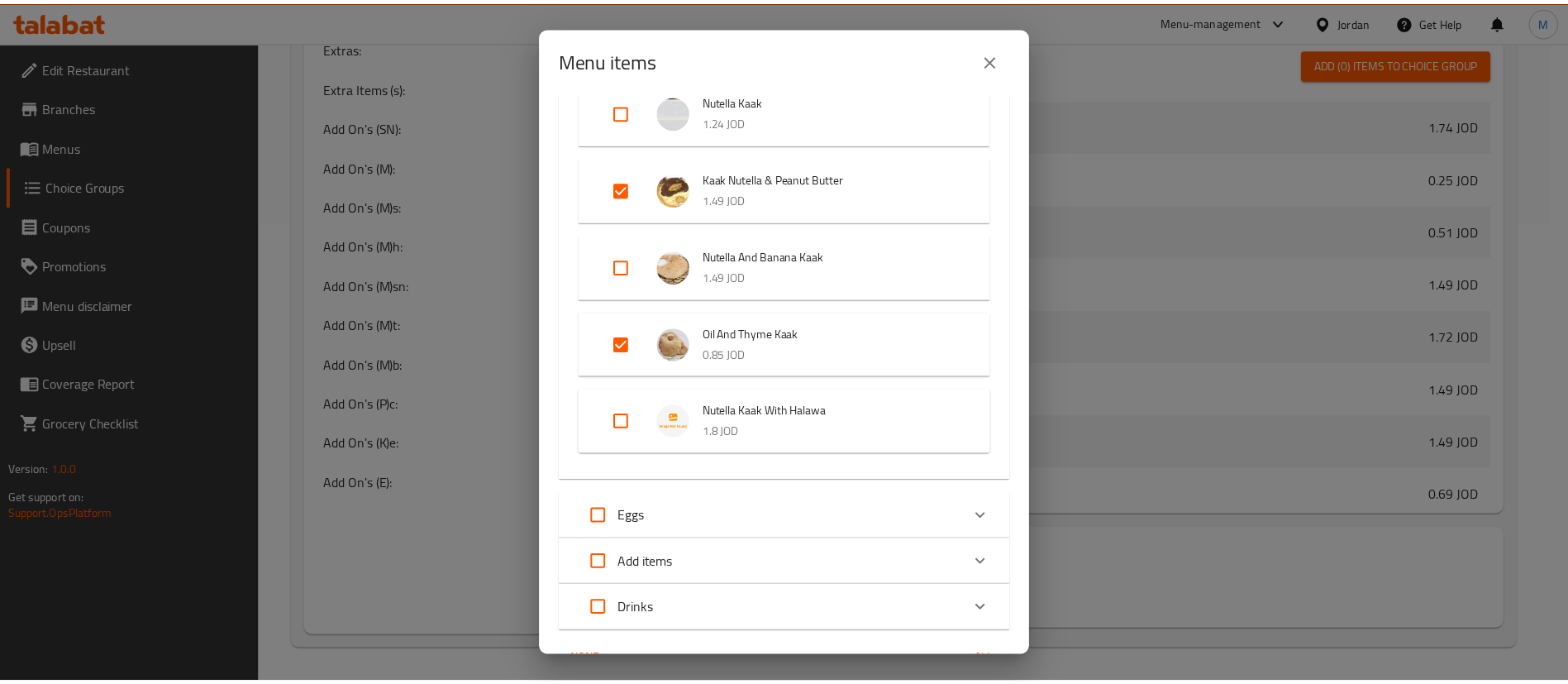
scroll to position [2481, 0]
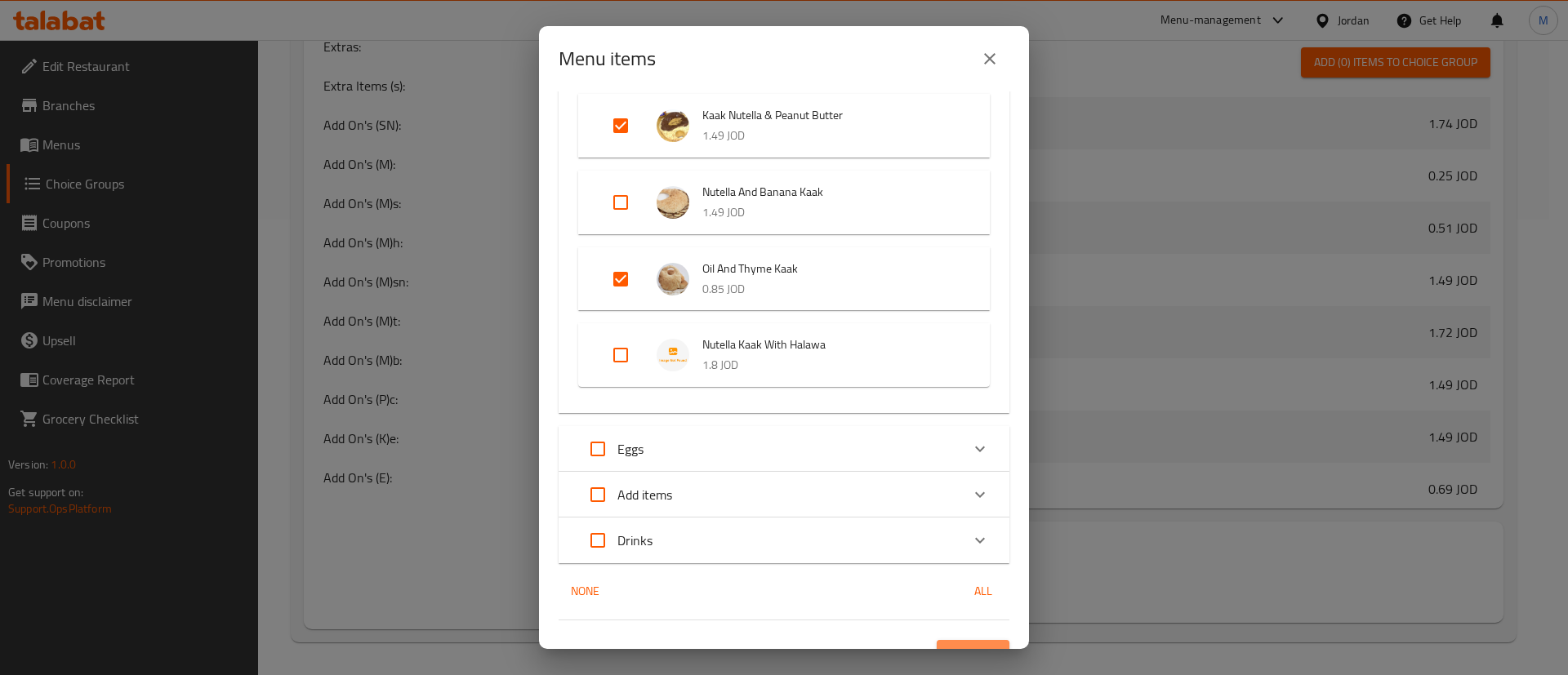
click at [976, 640] on button "Confirm" at bounding box center [973, 655] width 73 height 30
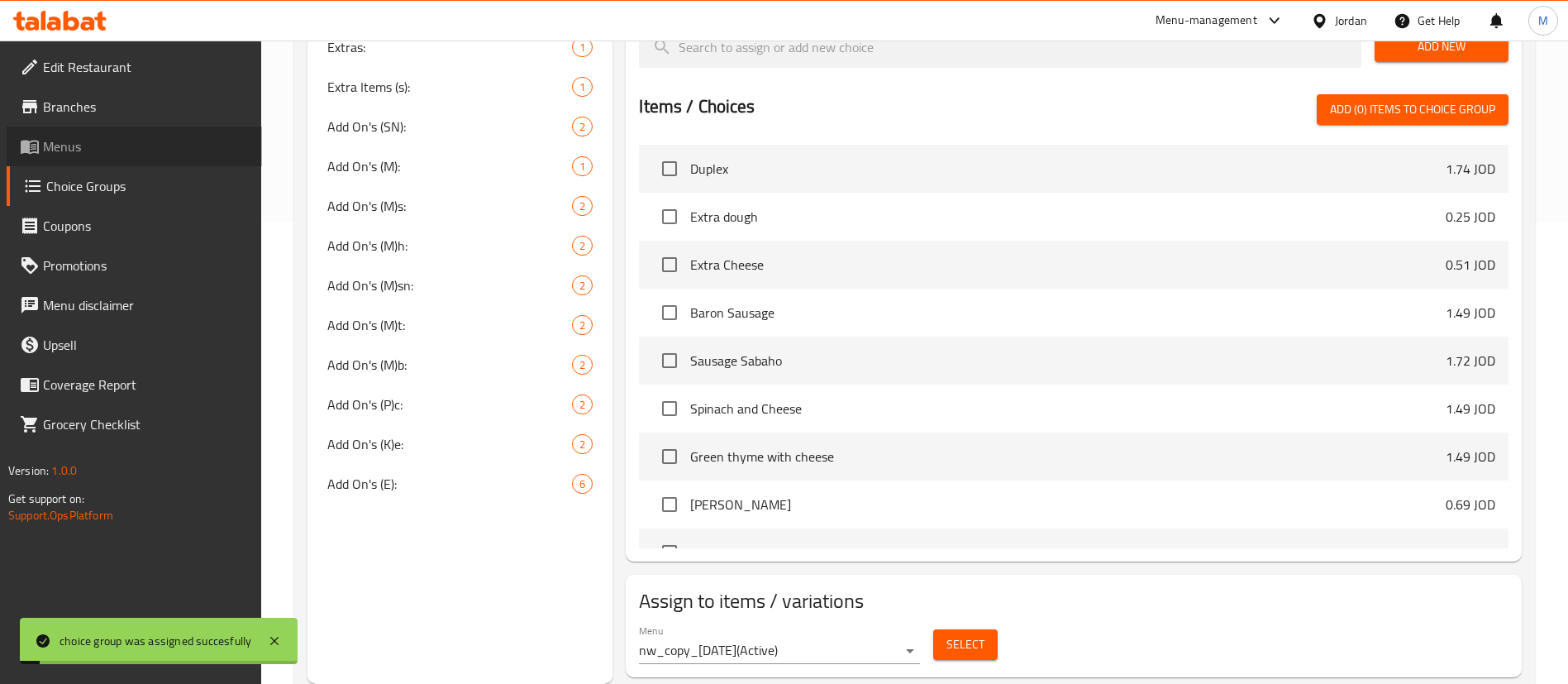
click at [155, 162] on link "Menus" at bounding box center [134, 146] width 255 height 40
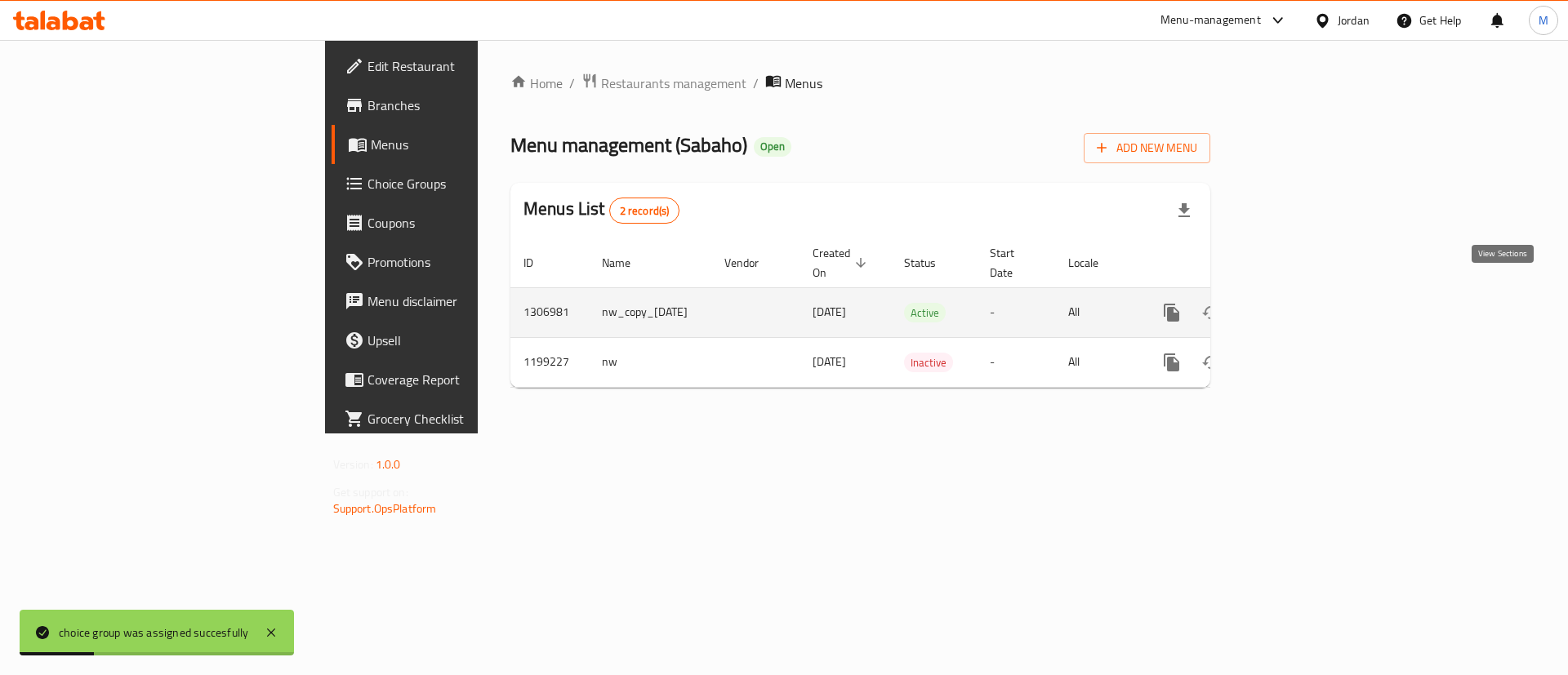
click at [1309, 307] on link "enhanced table" at bounding box center [1289, 312] width 39 height 39
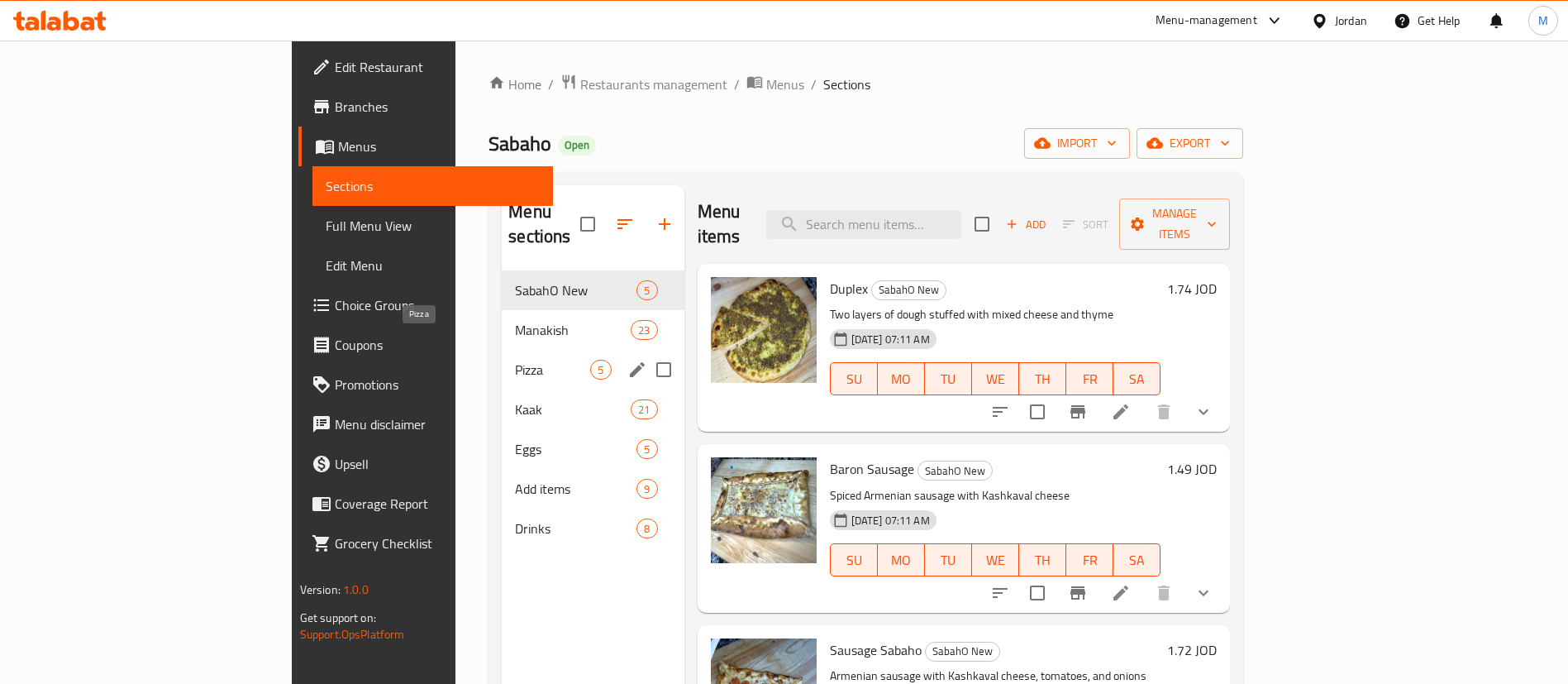
click at [515, 360] on span "Pizza" at bounding box center [552, 369] width 76 height 20
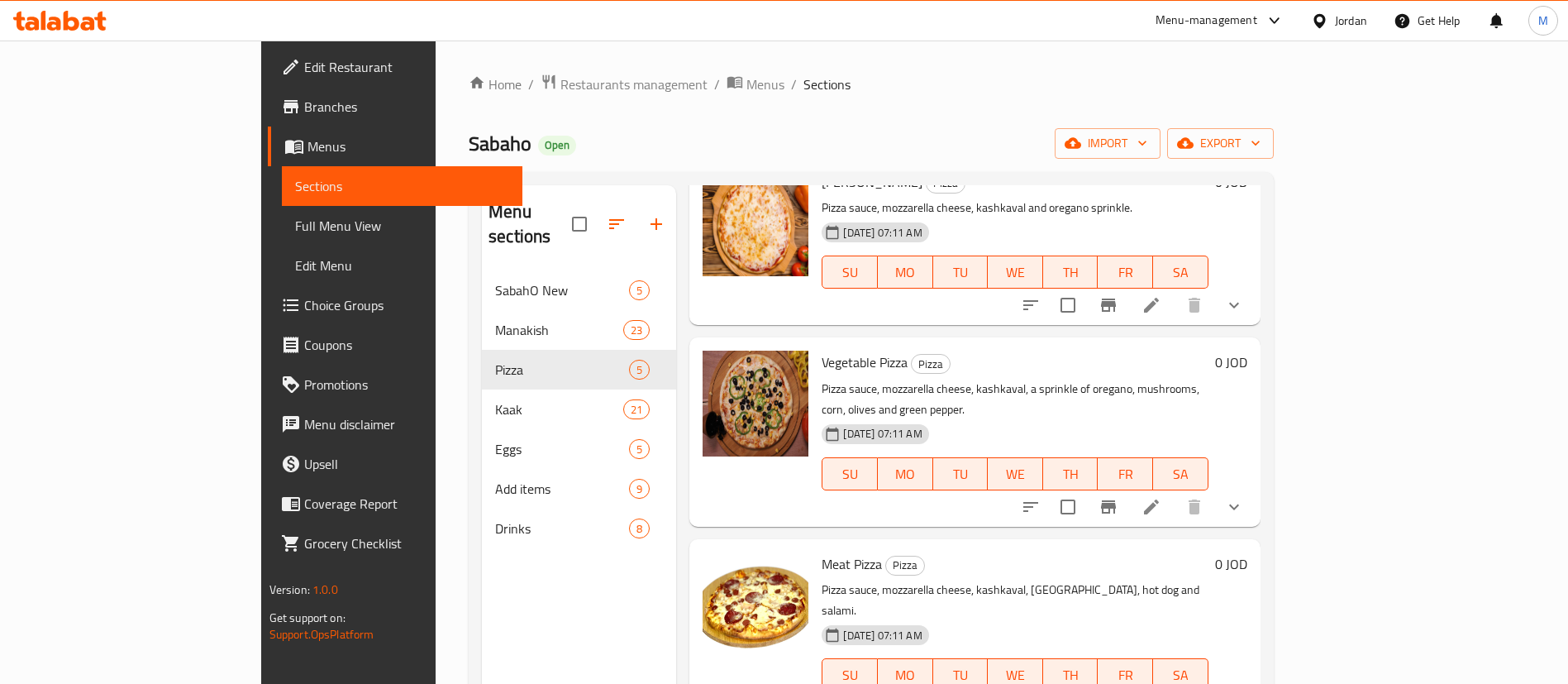
scroll to position [124, 0]
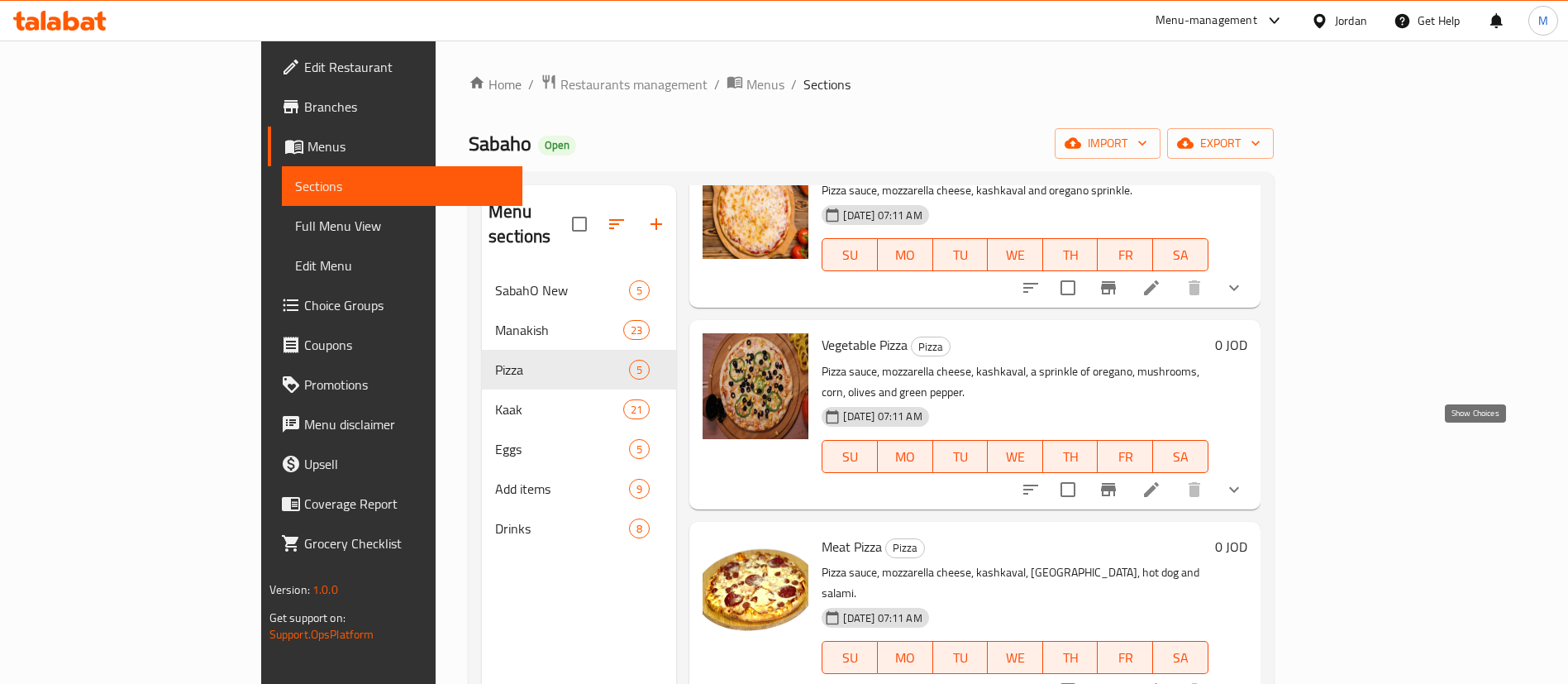
click at [1244, 479] on icon "show more" at bounding box center [1234, 489] width 20 height 20
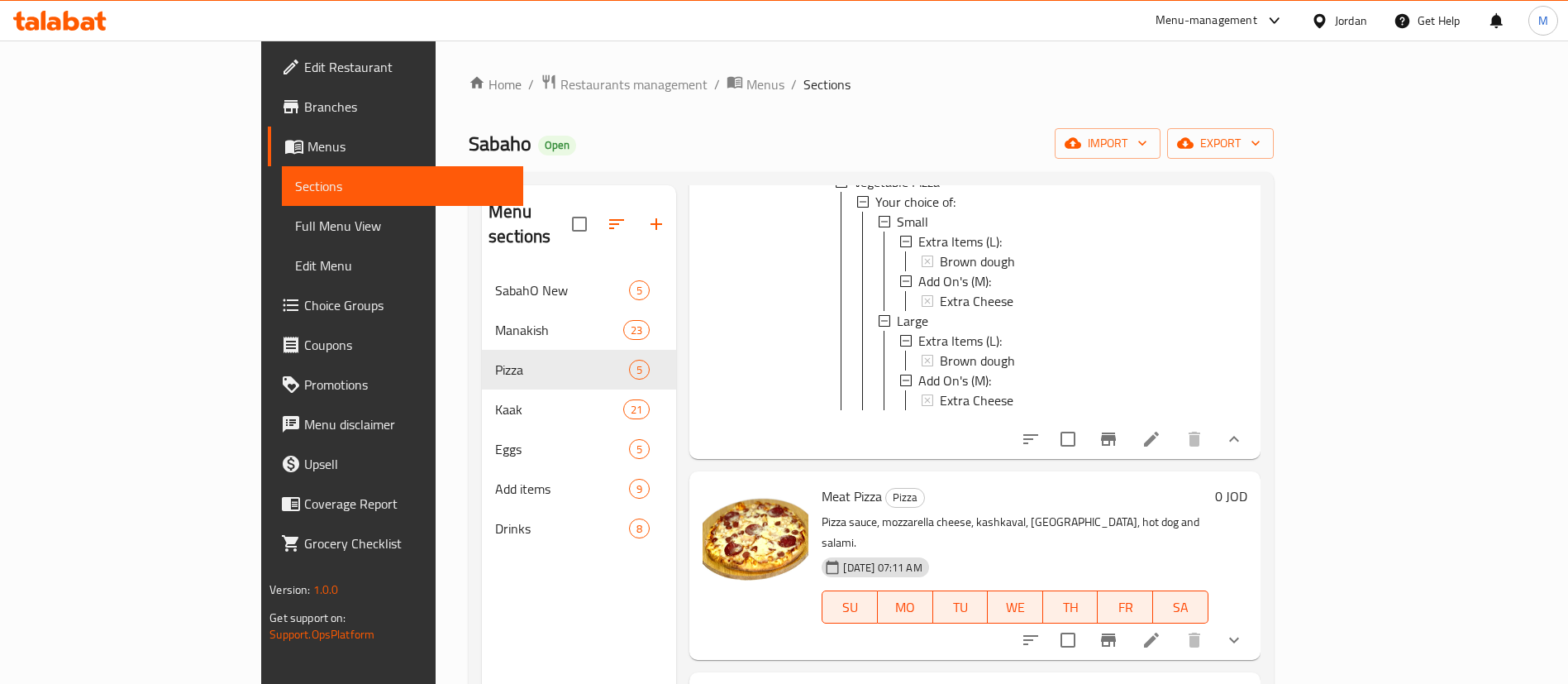
scroll to position [563, 0]
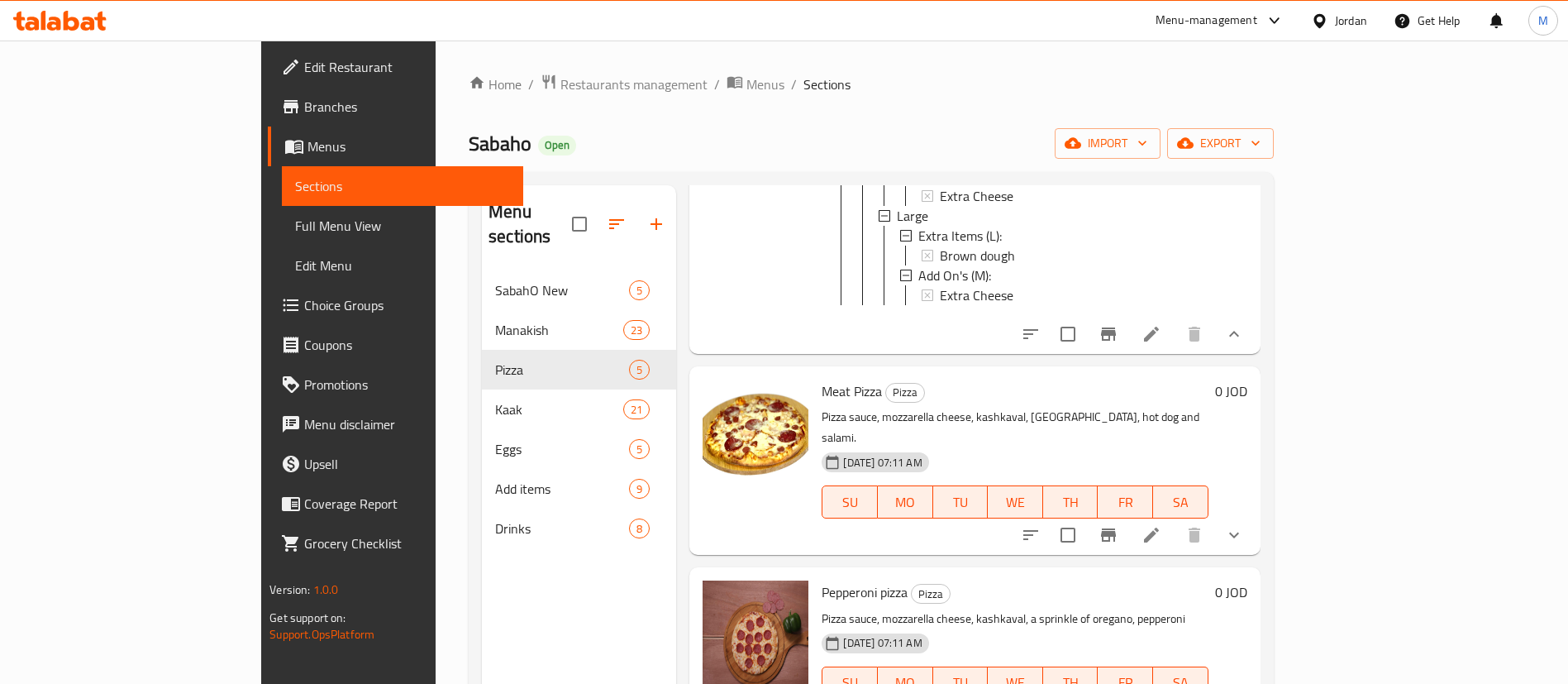
click at [1244, 525] on icon "show more" at bounding box center [1234, 535] width 20 height 20
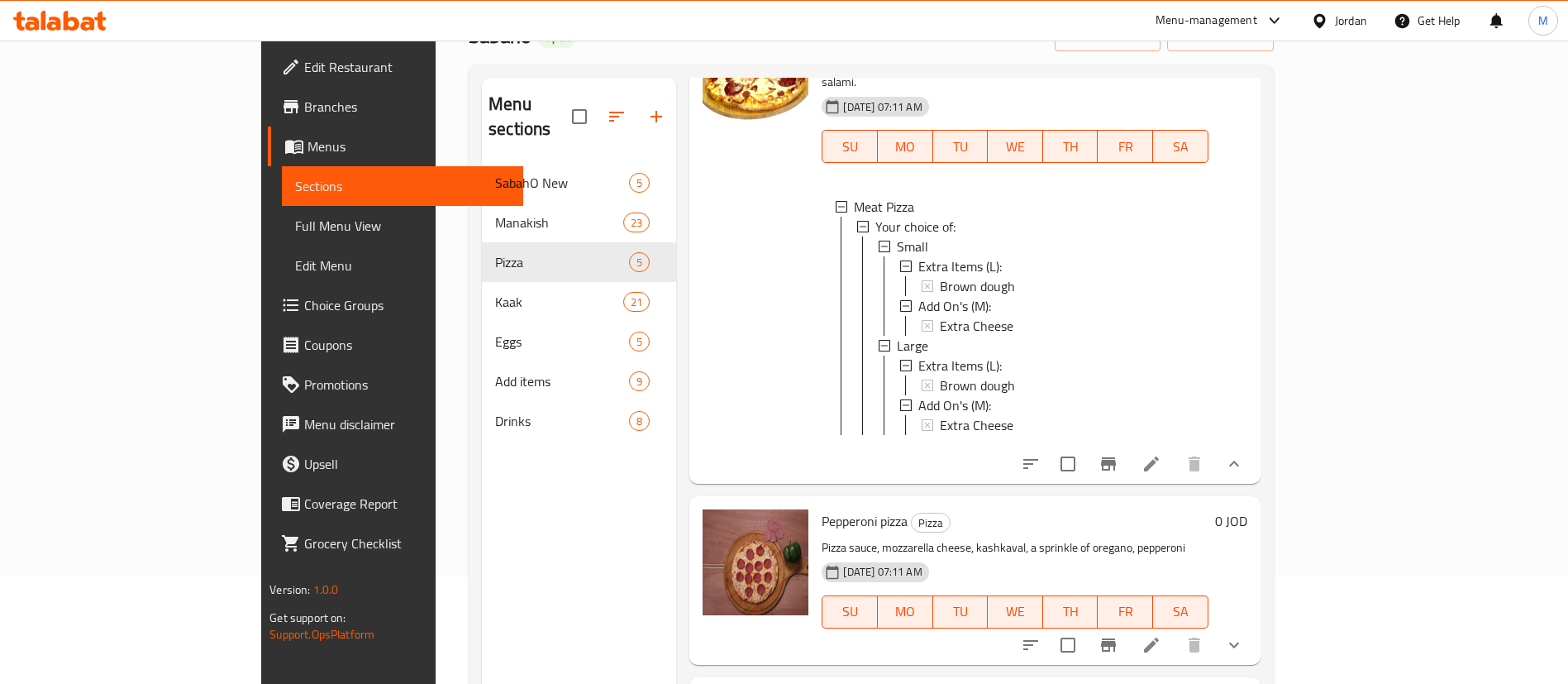
scroll to position [232, 0]
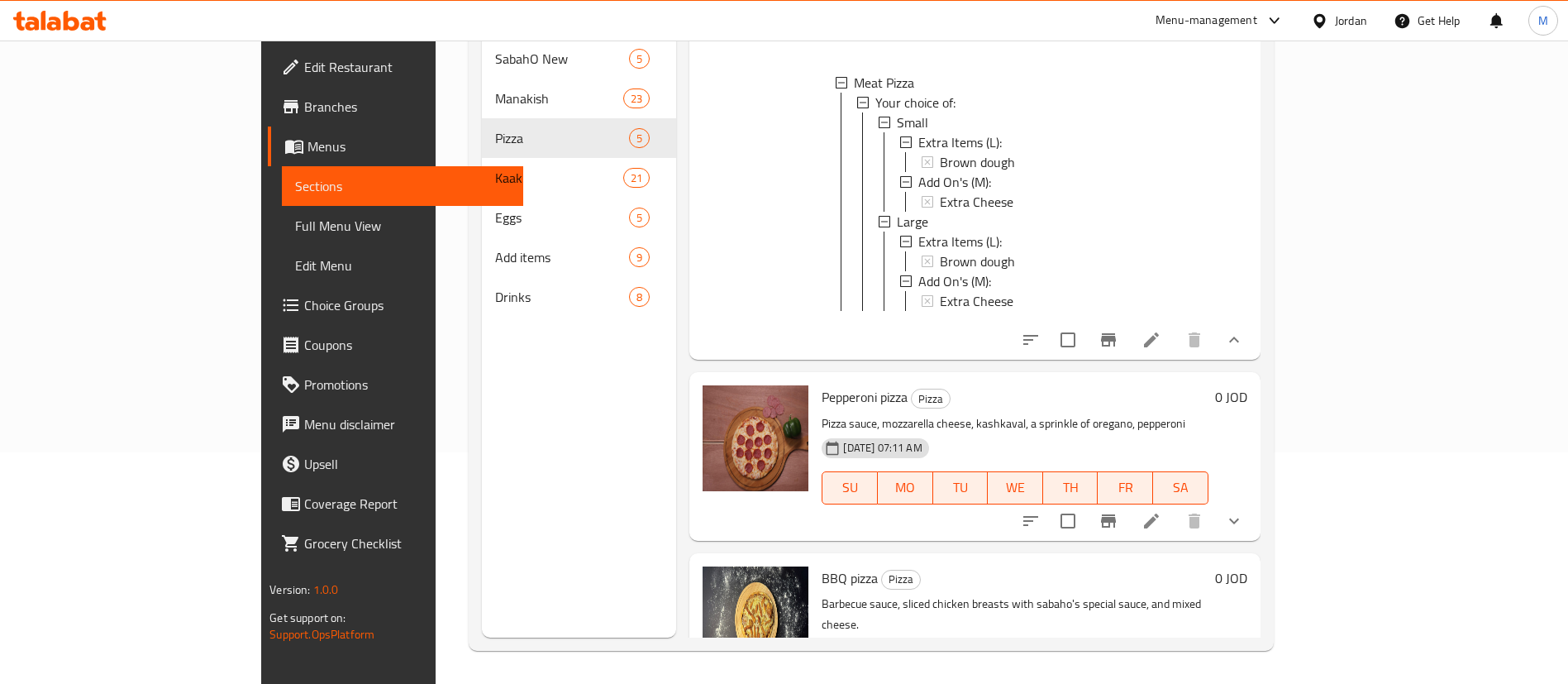
click at [1244, 511] on icon "show more" at bounding box center [1234, 520] width 20 height 20
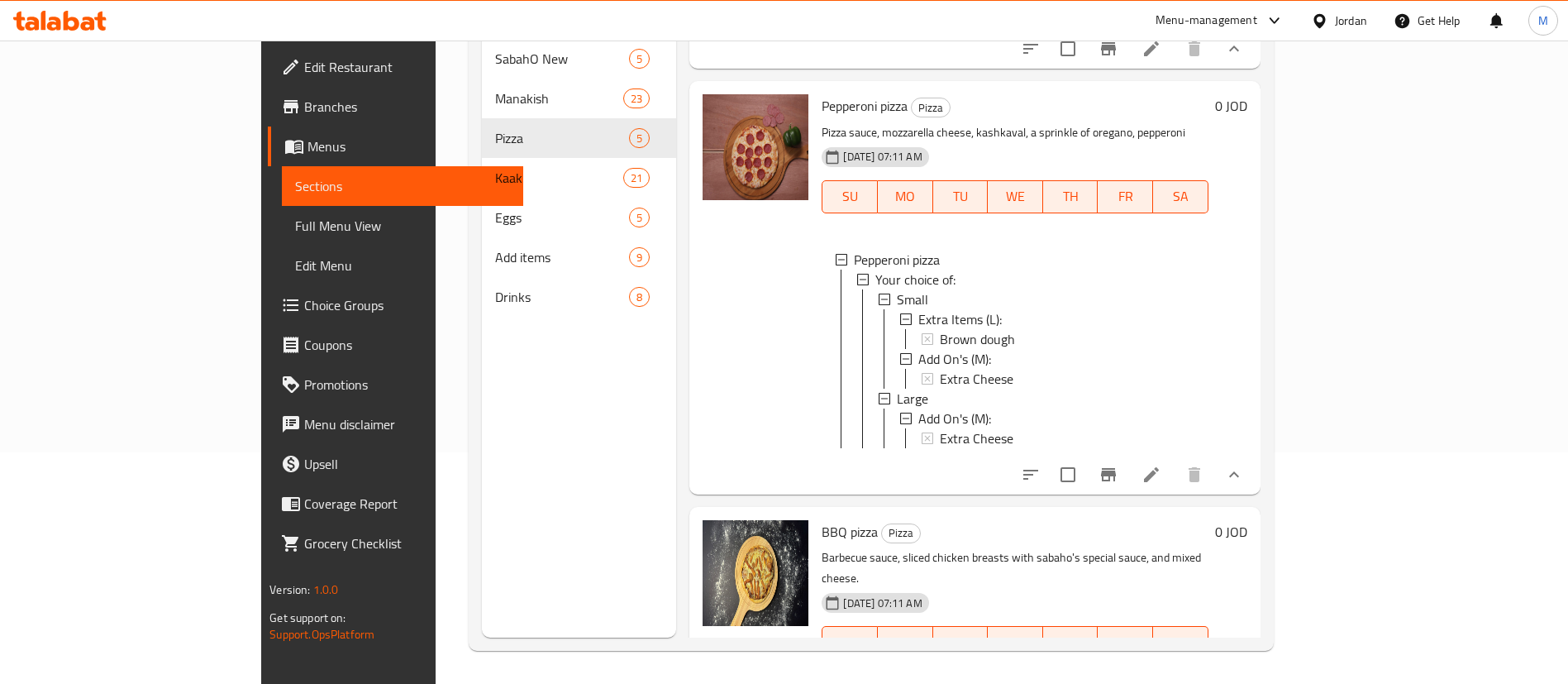
scroll to position [1131, 0]
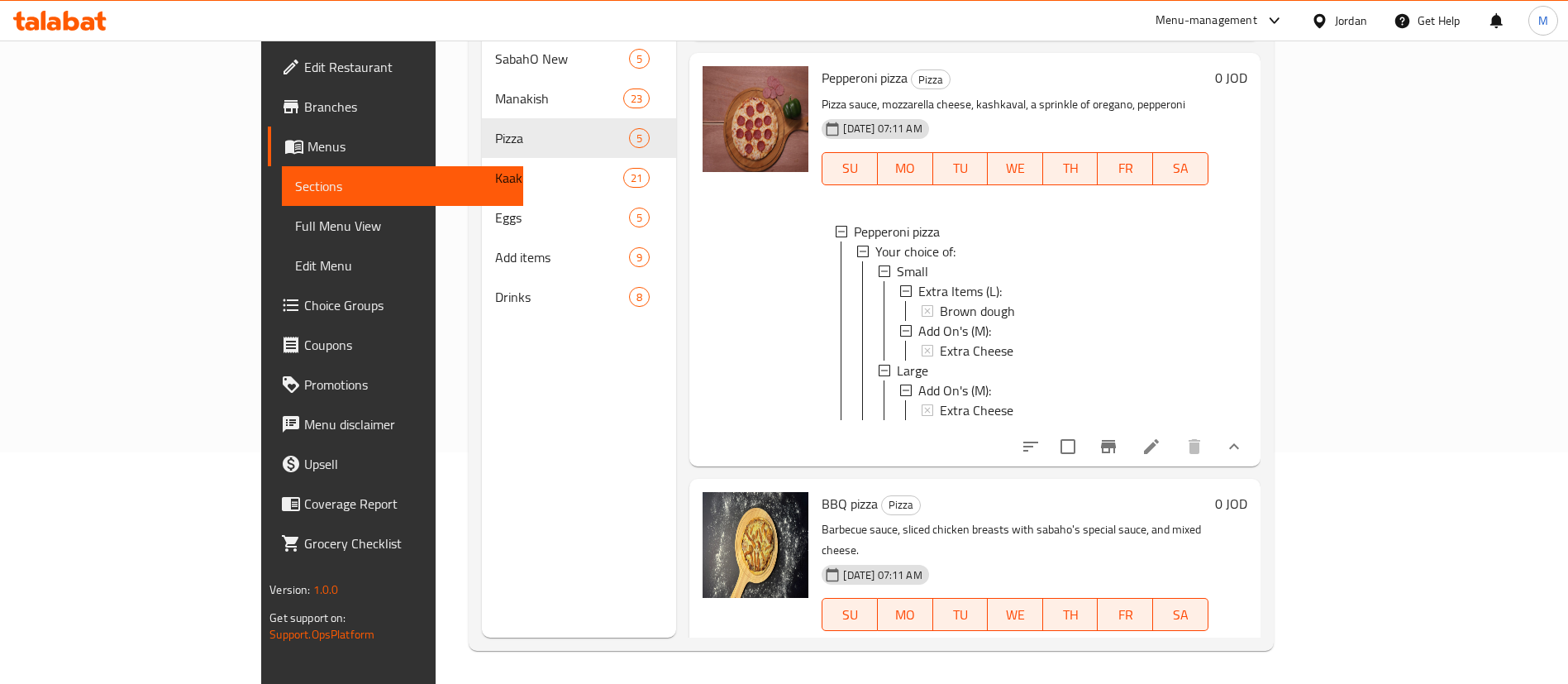
click at [1244, 637] on icon "show more" at bounding box center [1234, 647] width 20 height 20
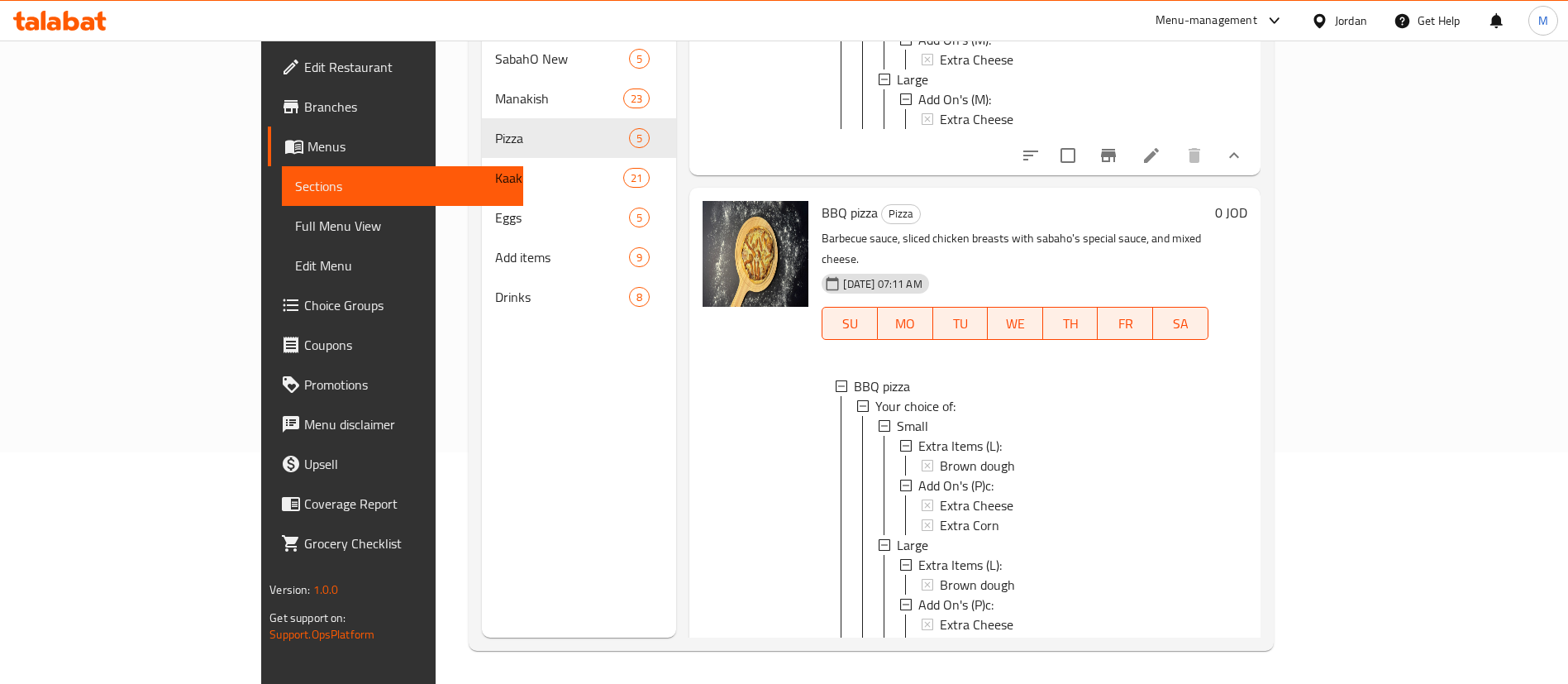
scroll to position [1474, 0]
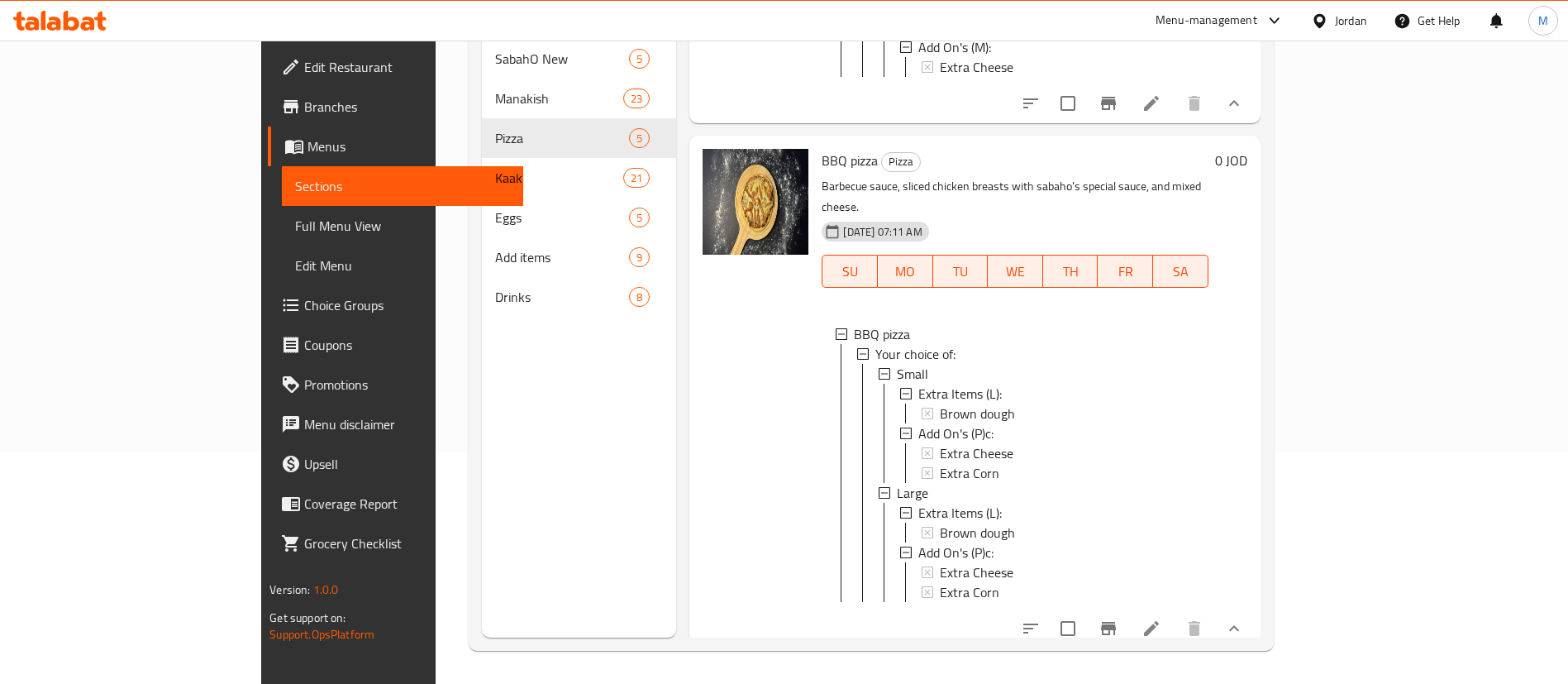
click at [529, 477] on div "Menu sections SabahO New 5 Manakish 23 Pizza 5 Kaak 21 Eggs 5 Add items 9 Drink…" at bounding box center [579, 295] width 194 height 684
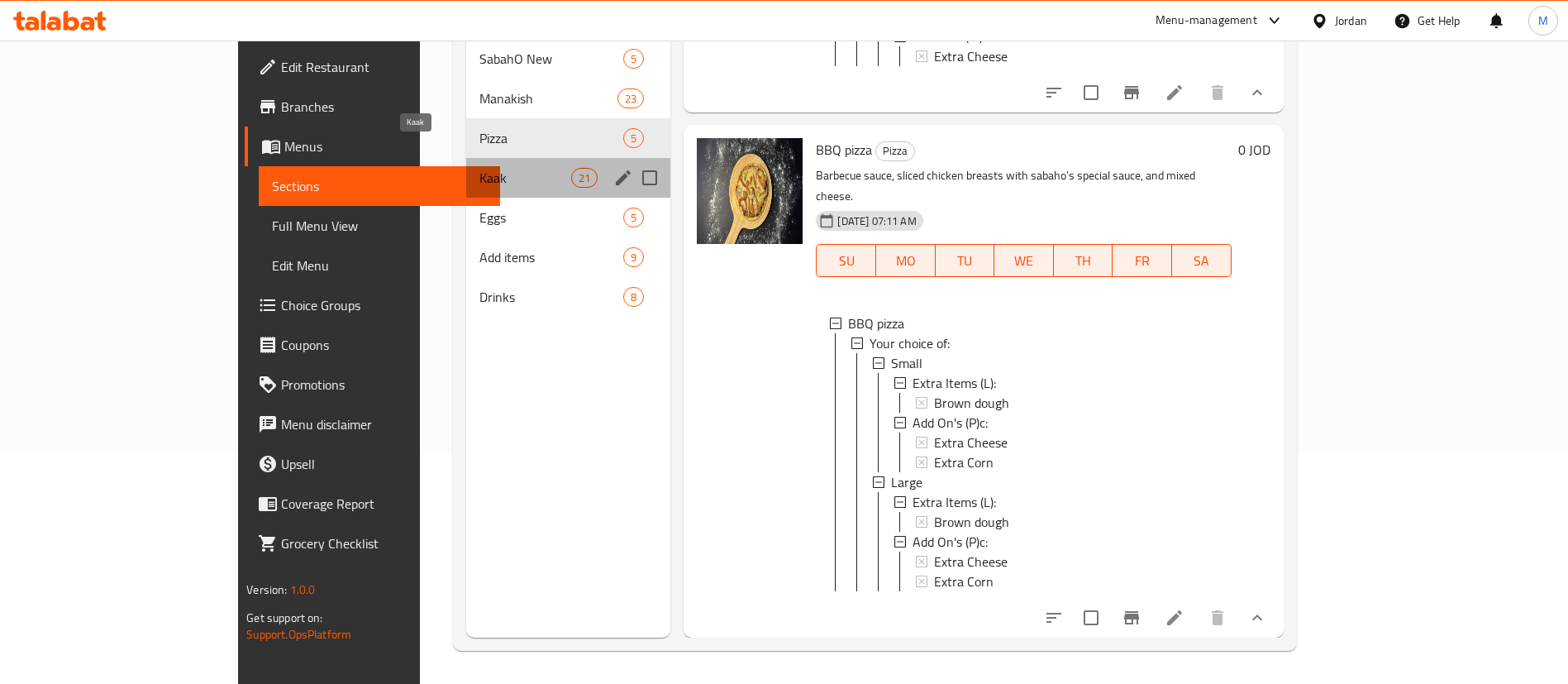
click at [479, 168] on span "Kaak" at bounding box center [525, 177] width 92 height 20
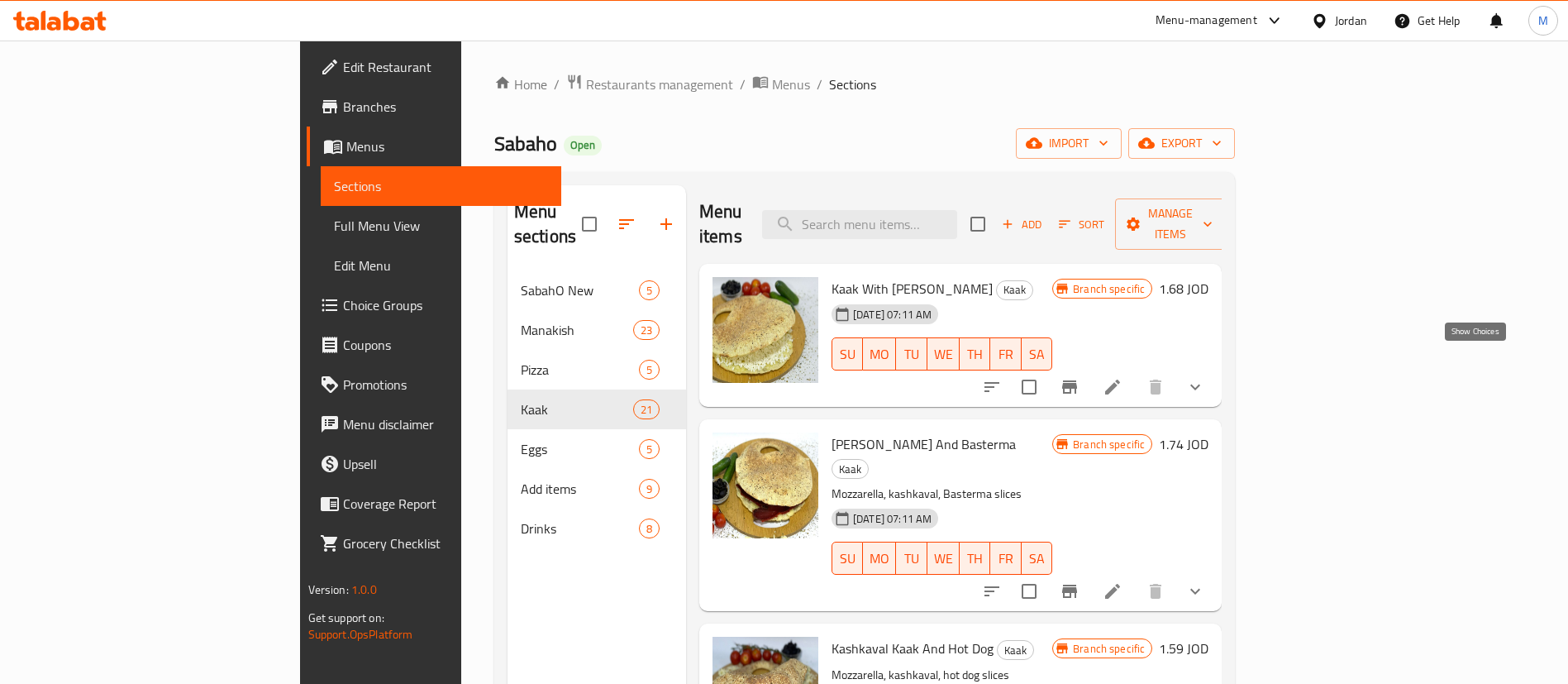
click at [1206, 377] on icon "show more" at bounding box center [1195, 386] width 20 height 20
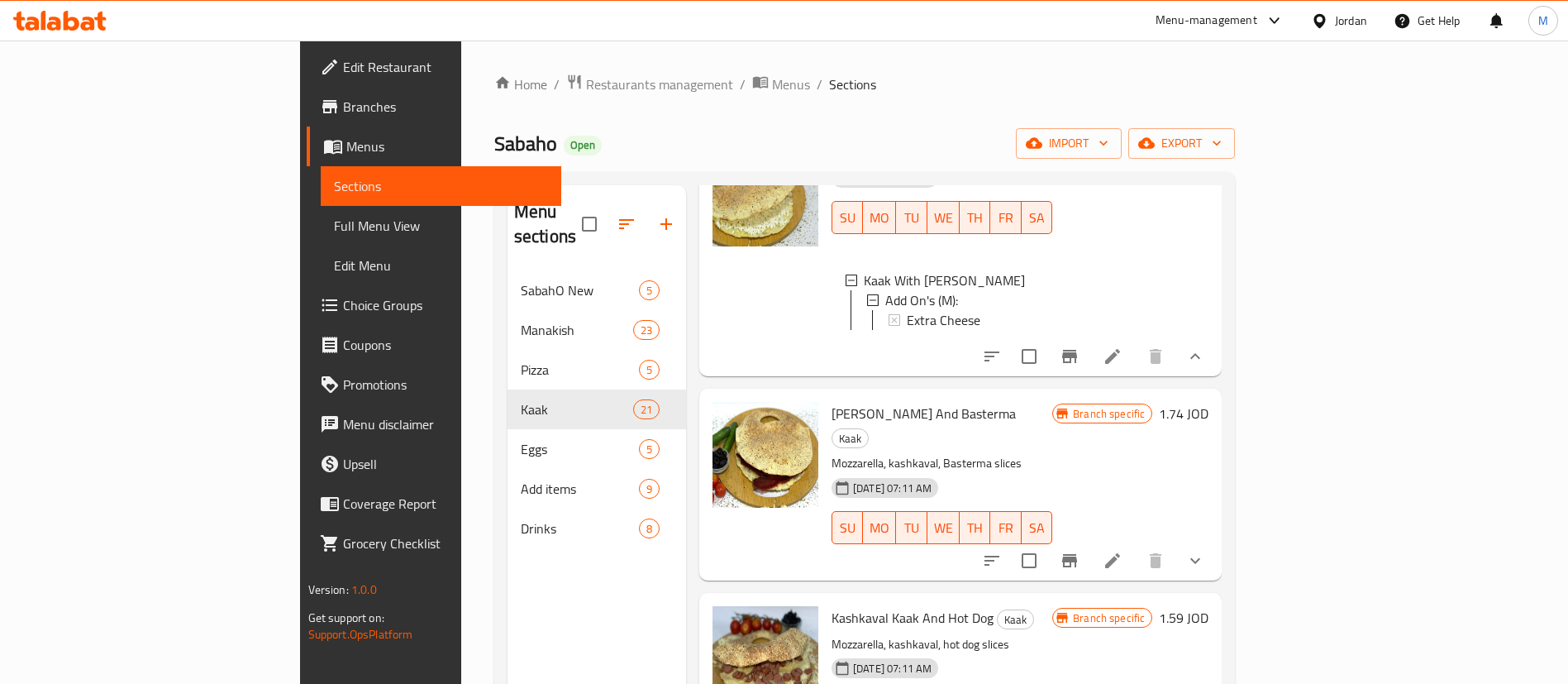
scroll to position [248, 0]
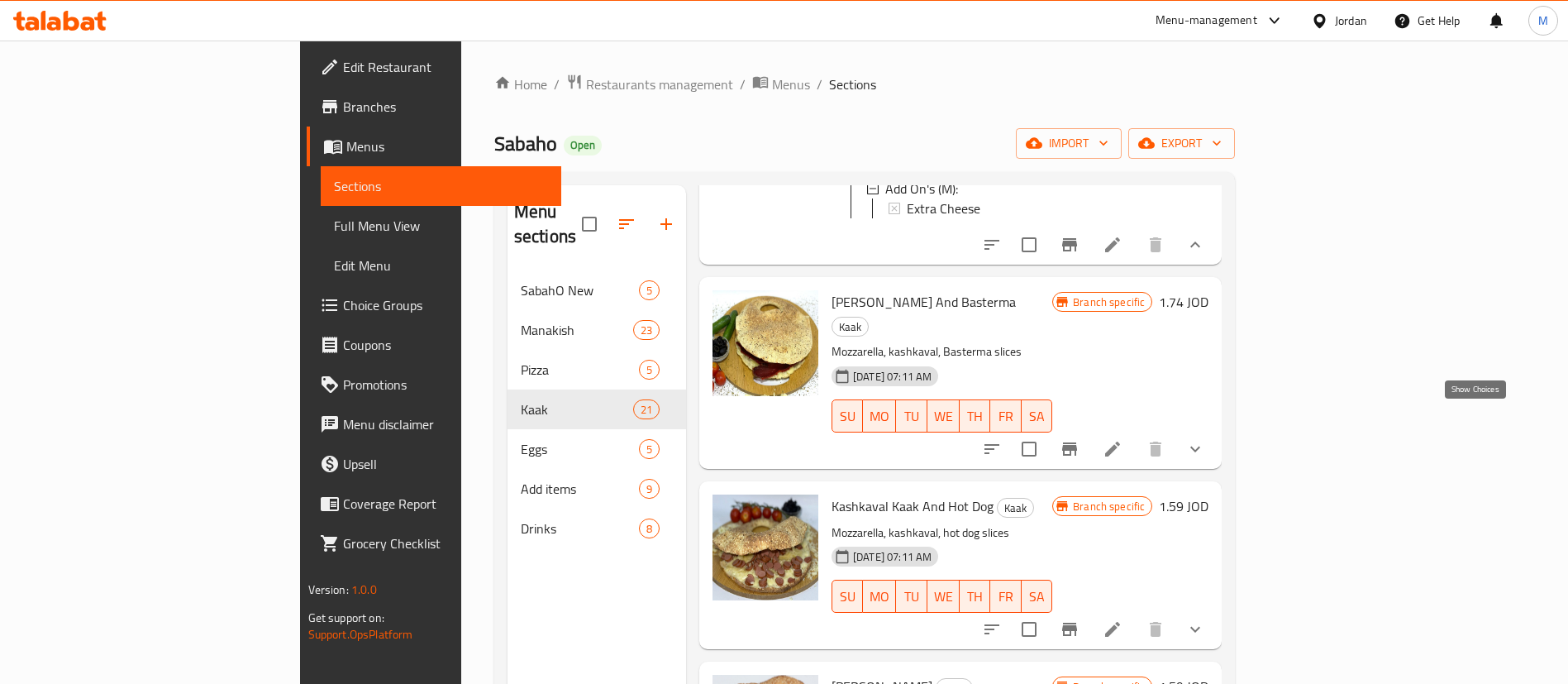
click at [1206, 439] on icon "show more" at bounding box center [1195, 448] width 20 height 20
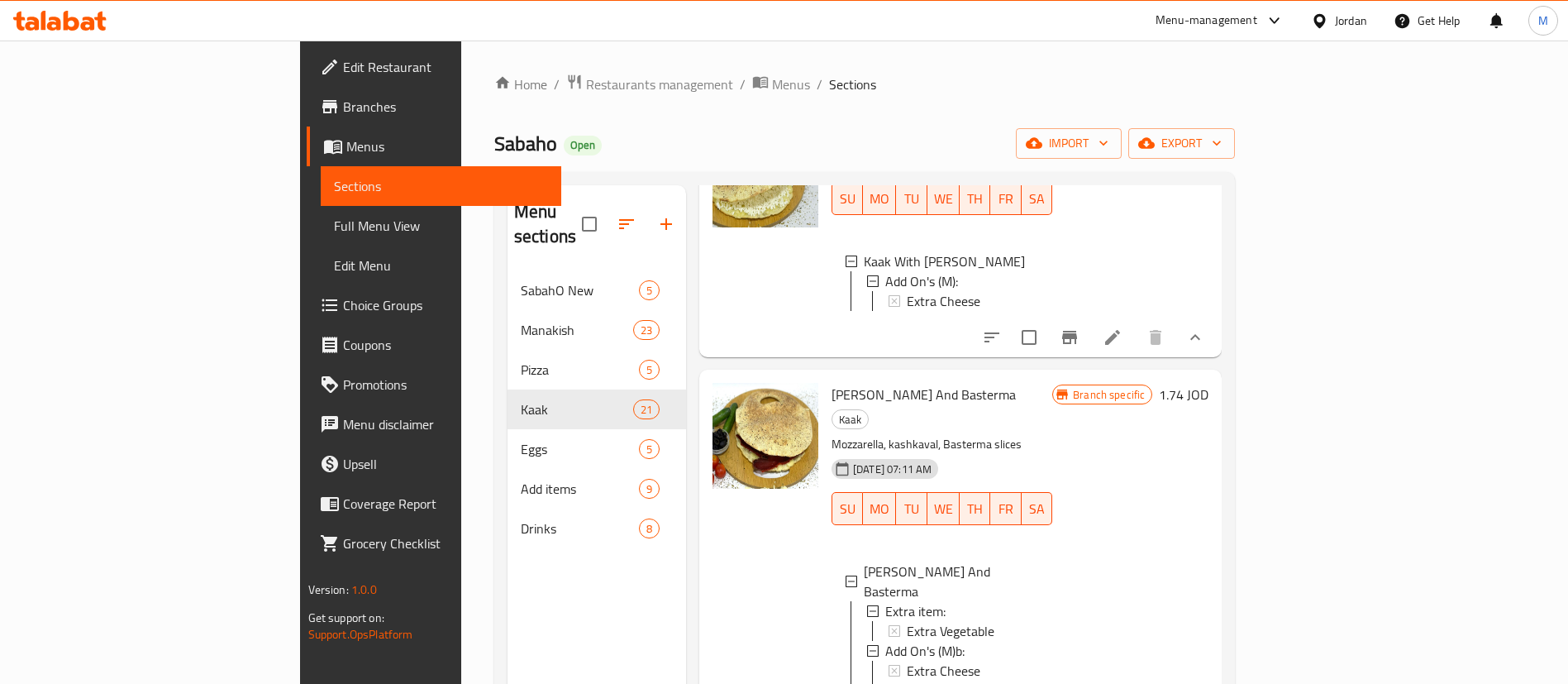
scroll to position [124, 0]
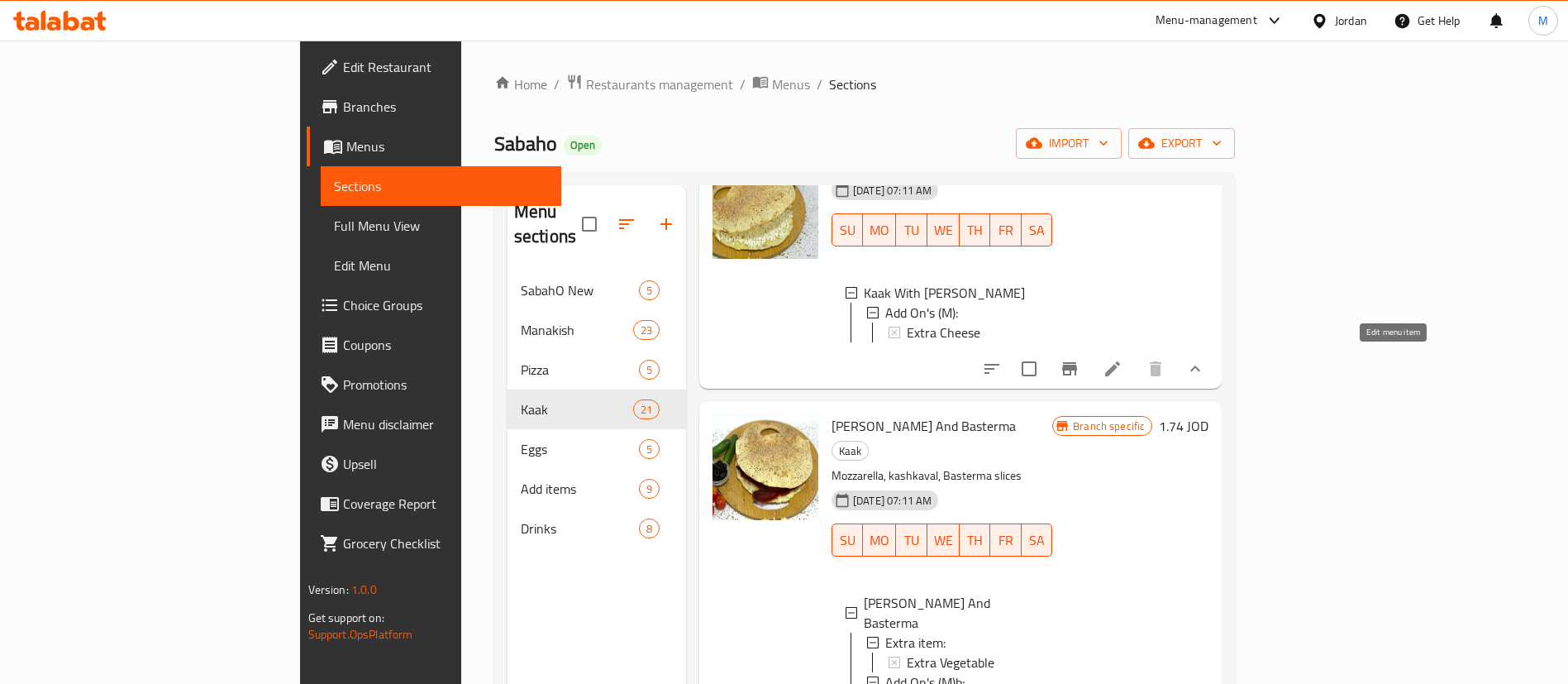
click at [1123, 369] on icon at bounding box center [1112, 368] width 20 height 20
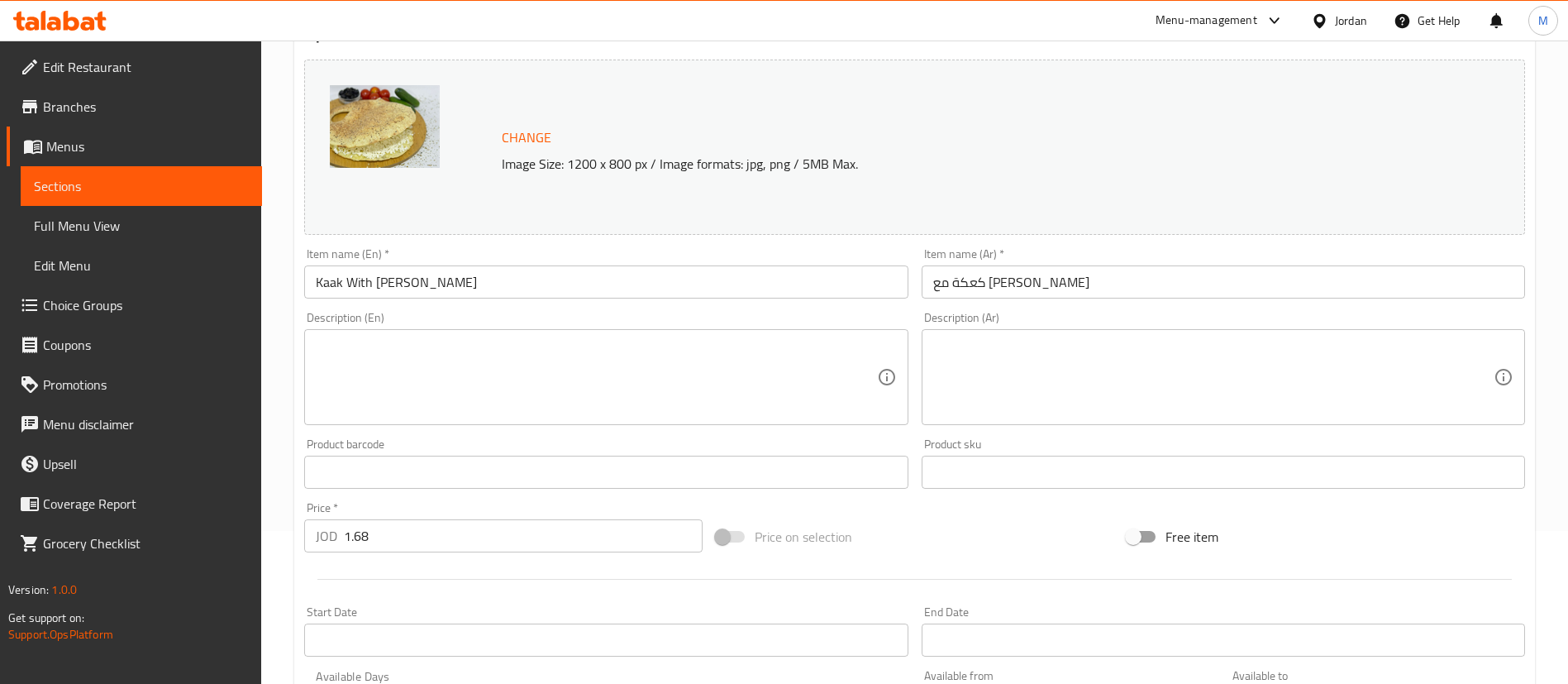
scroll to position [525, 0]
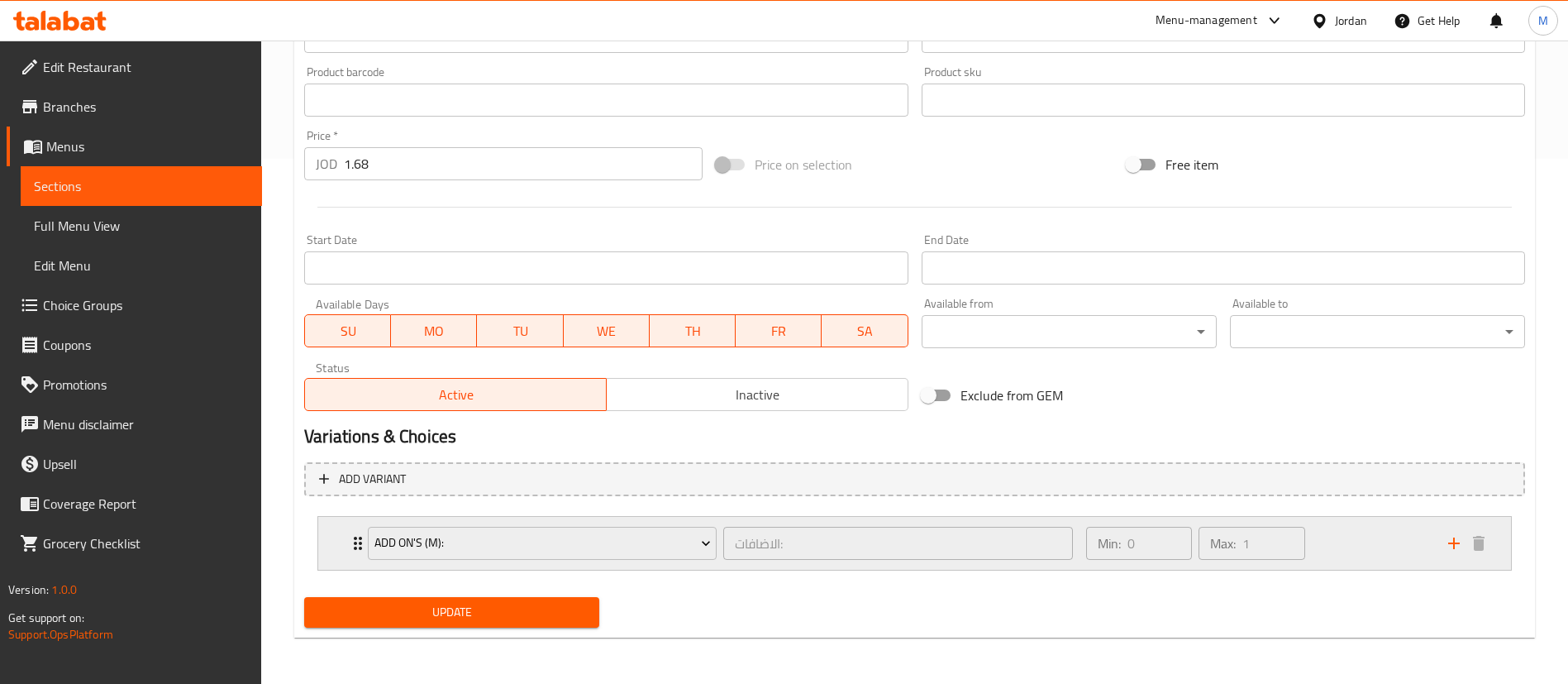
click at [1343, 539] on div "Min: 0 ​ Max: 1 ​" at bounding box center [1257, 543] width 362 height 53
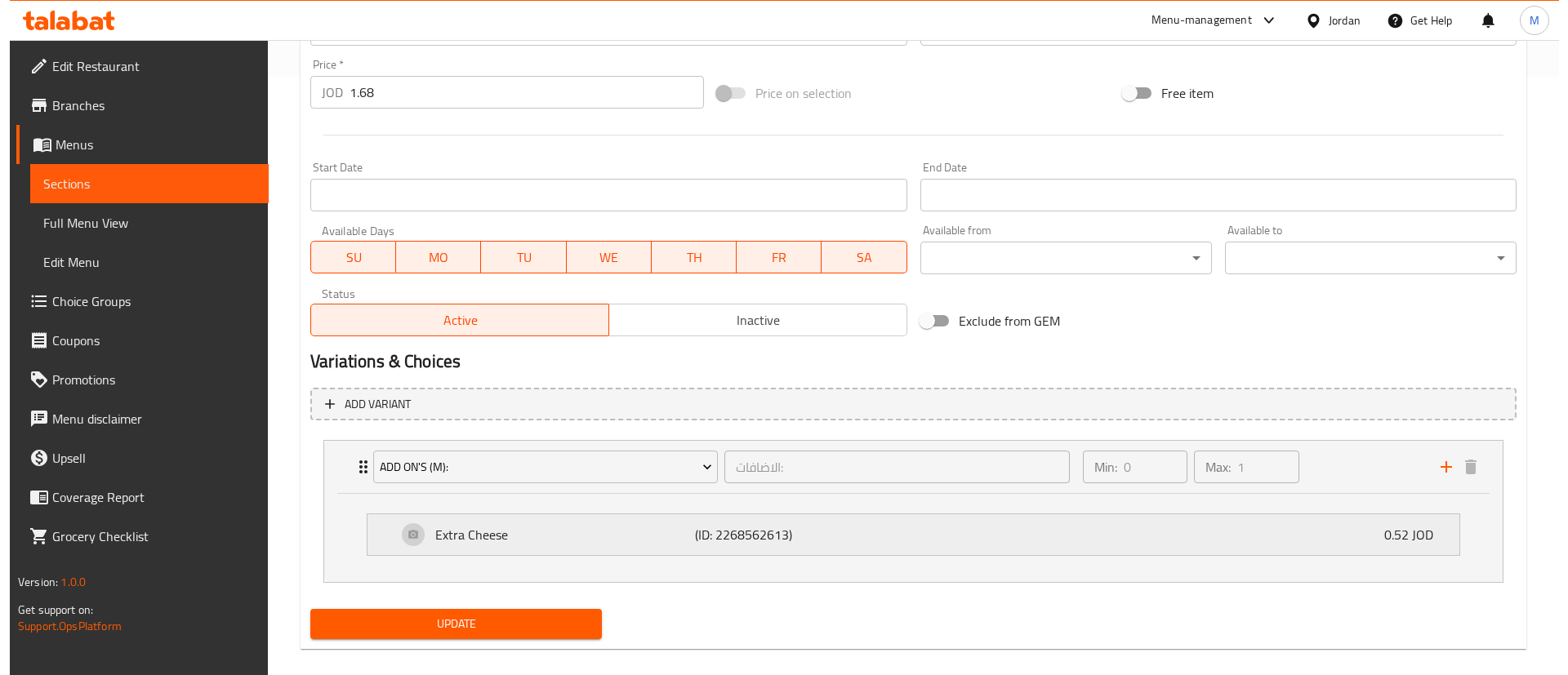
scroll to position [618, 0]
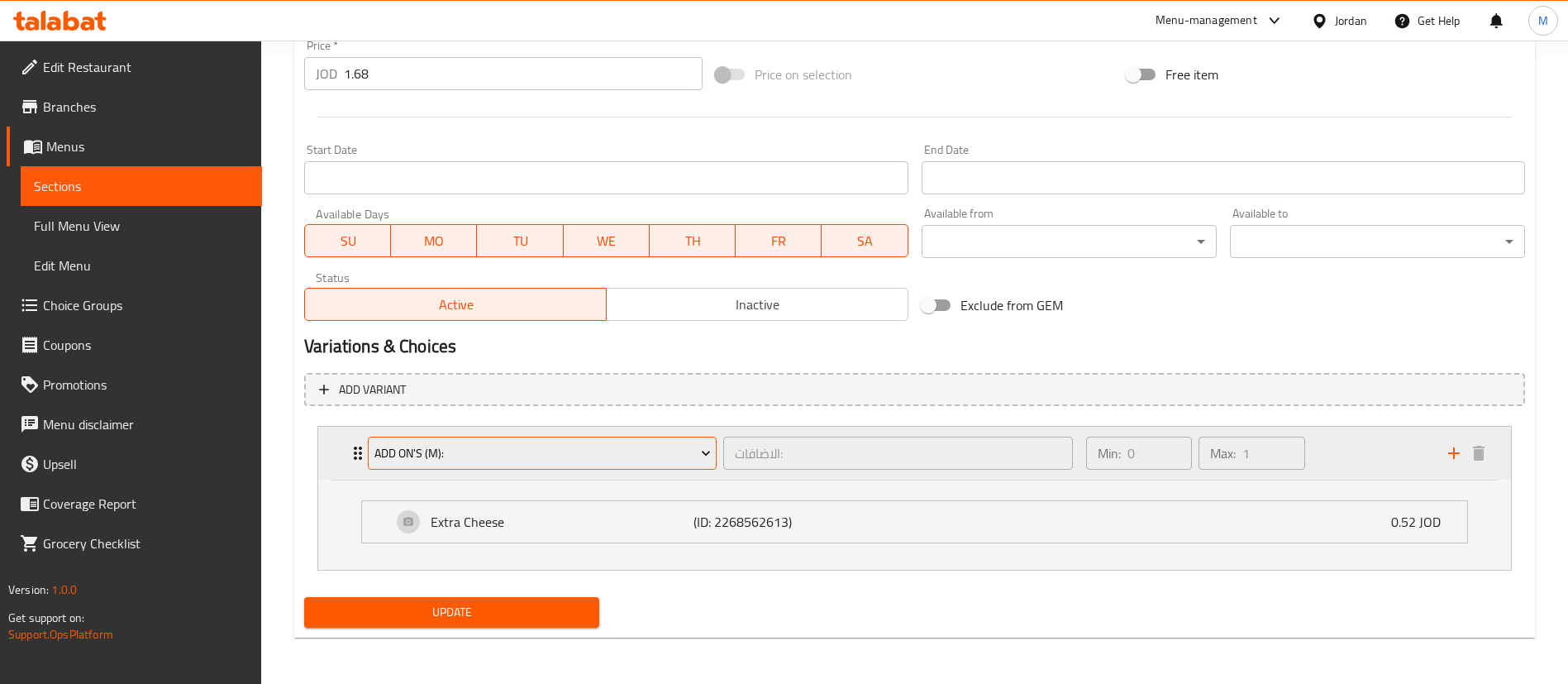
click at [678, 468] on button "Add On's (M):" at bounding box center [542, 452] width 349 height 33
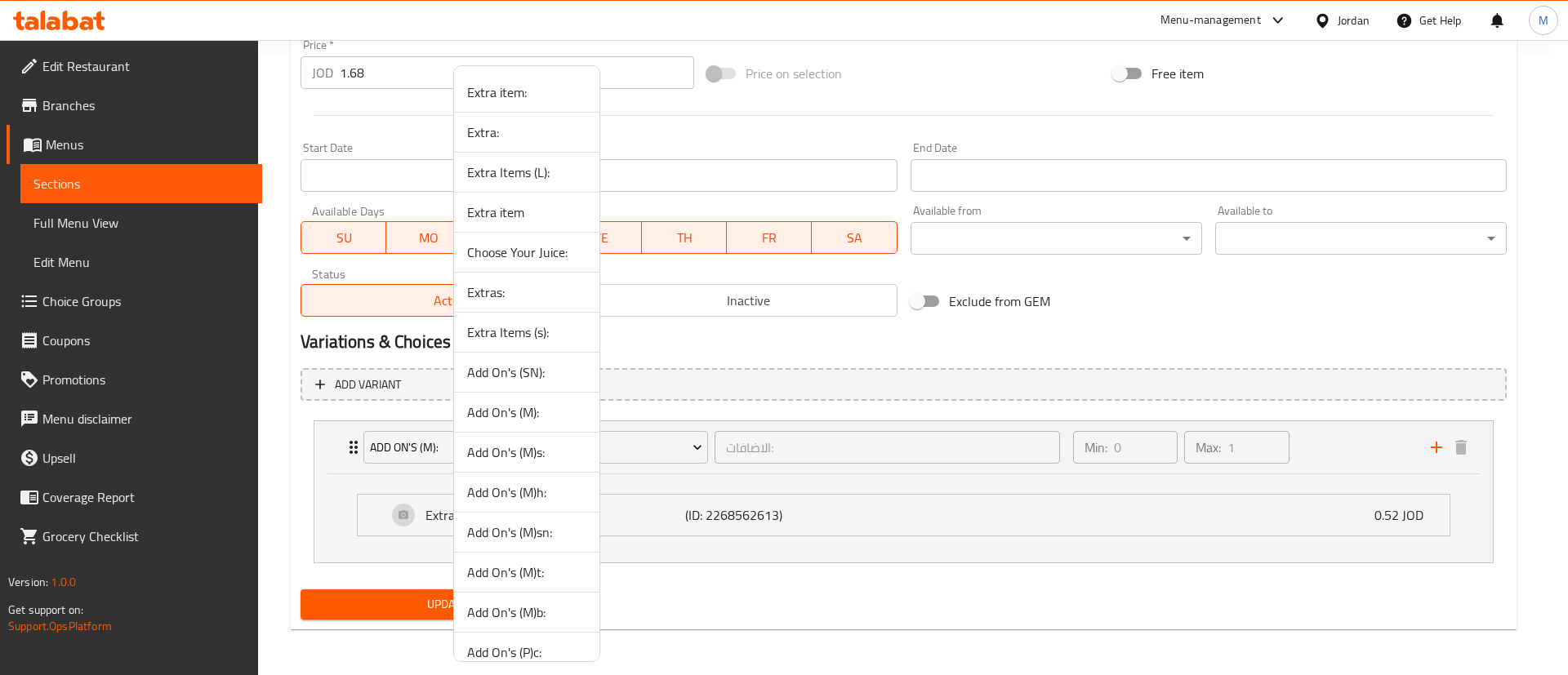
click at [693, 605] on div at bounding box center [784, 338] width 1568 height 675
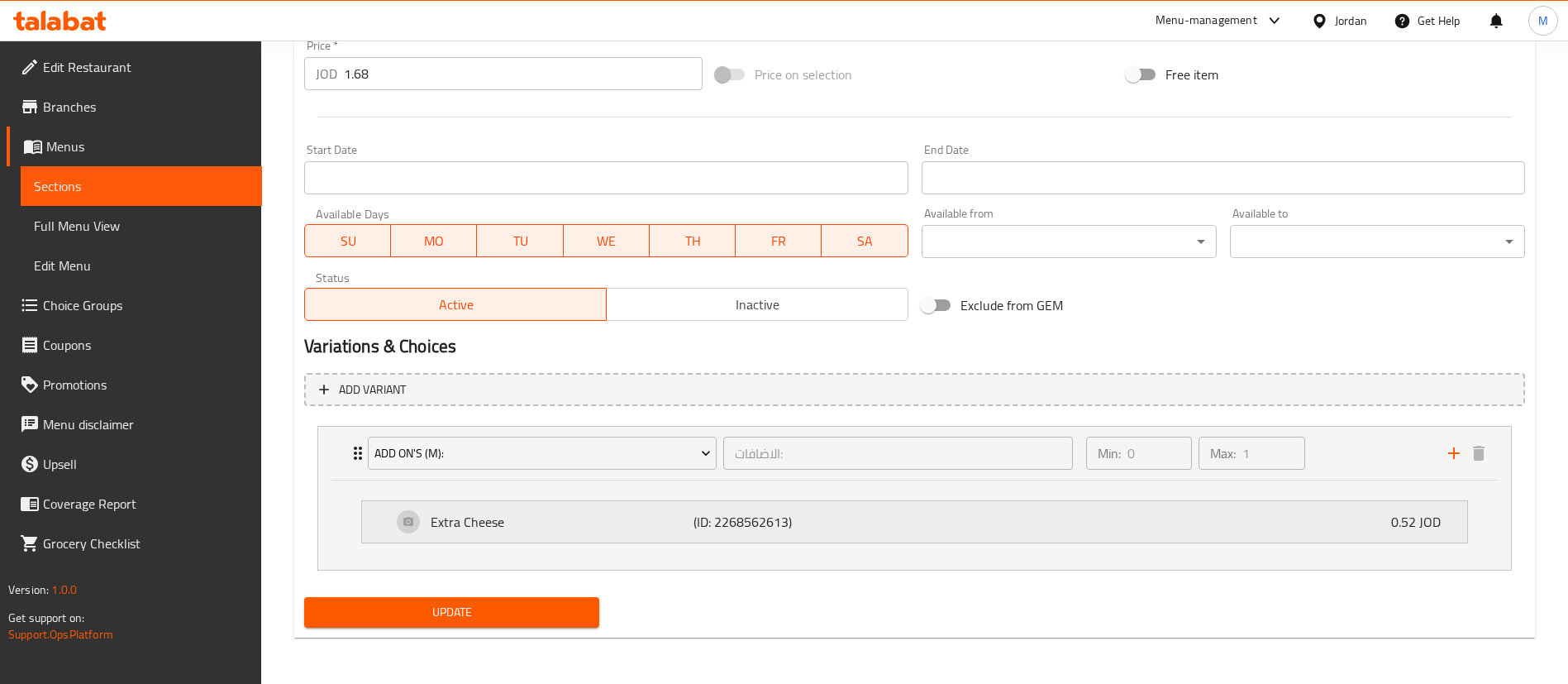
click at [585, 516] on p "Extra Cheese" at bounding box center [563, 521] width 263 height 20
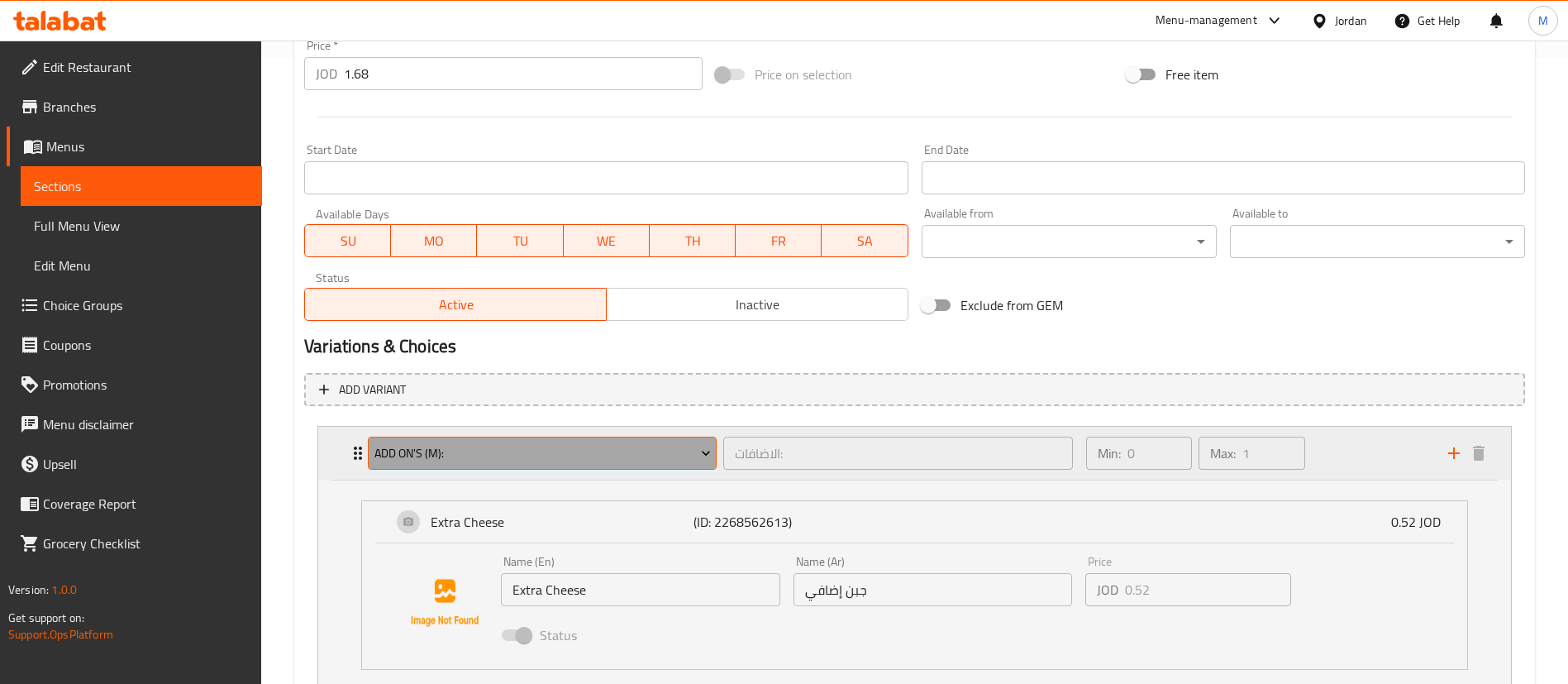
click at [560, 453] on span "Add On's (M):" at bounding box center [542, 453] width 337 height 20
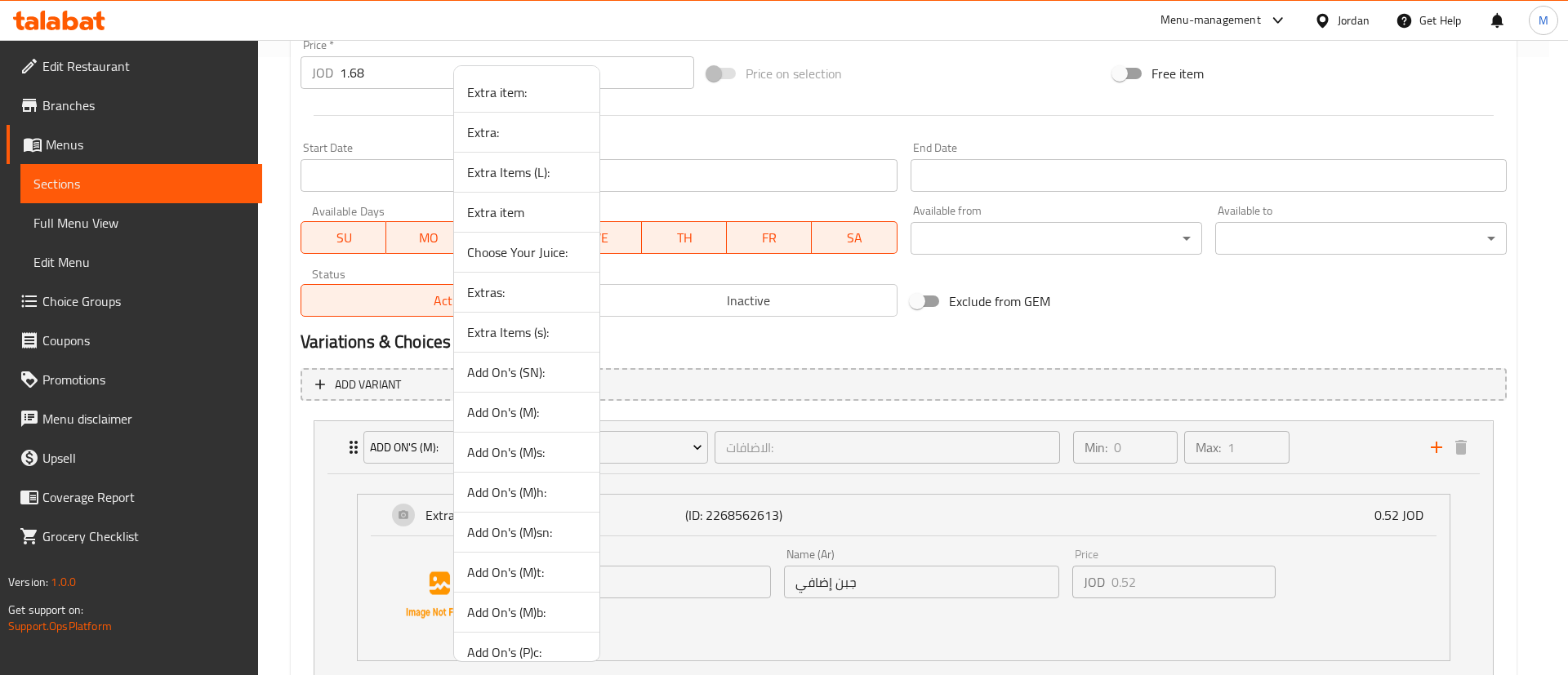
click at [537, 128] on span "Extra:" at bounding box center [526, 131] width 119 height 19
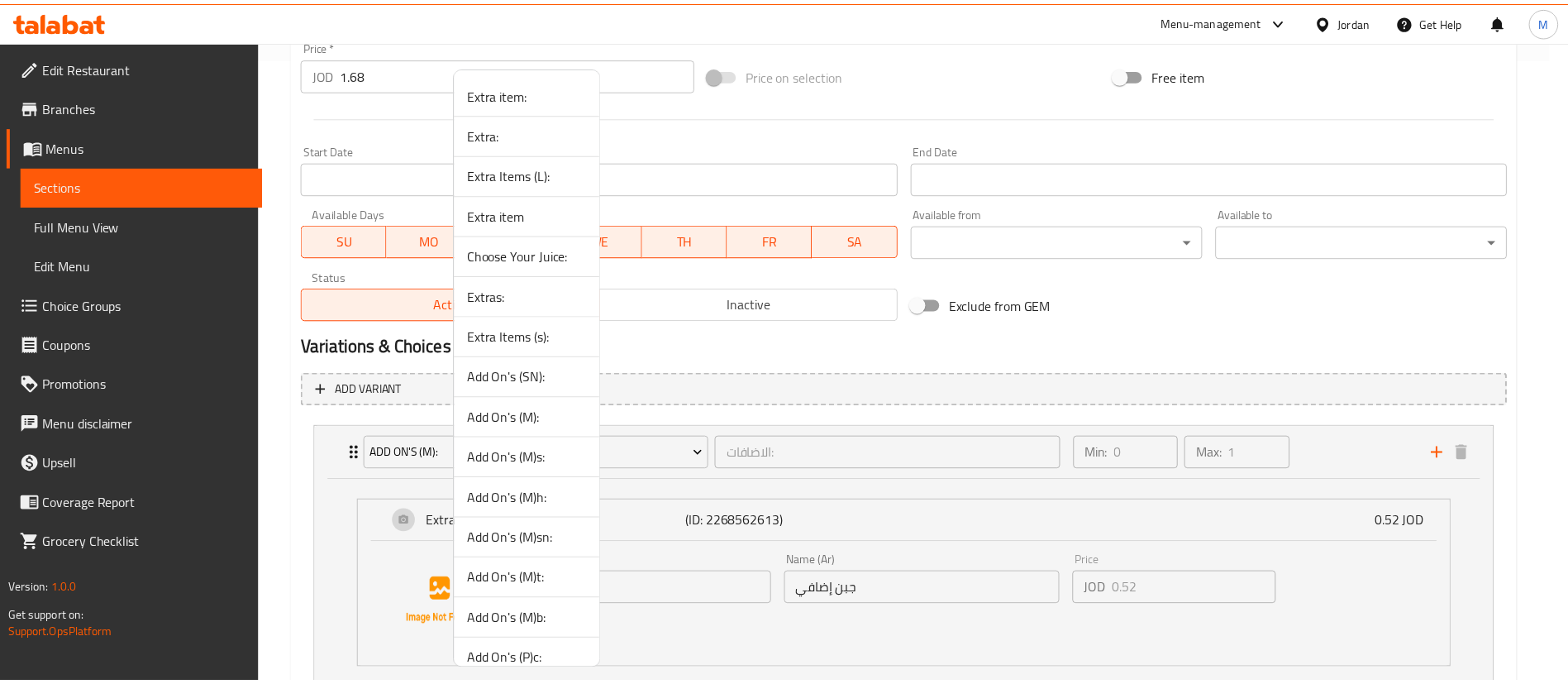
scroll to position [535, 0]
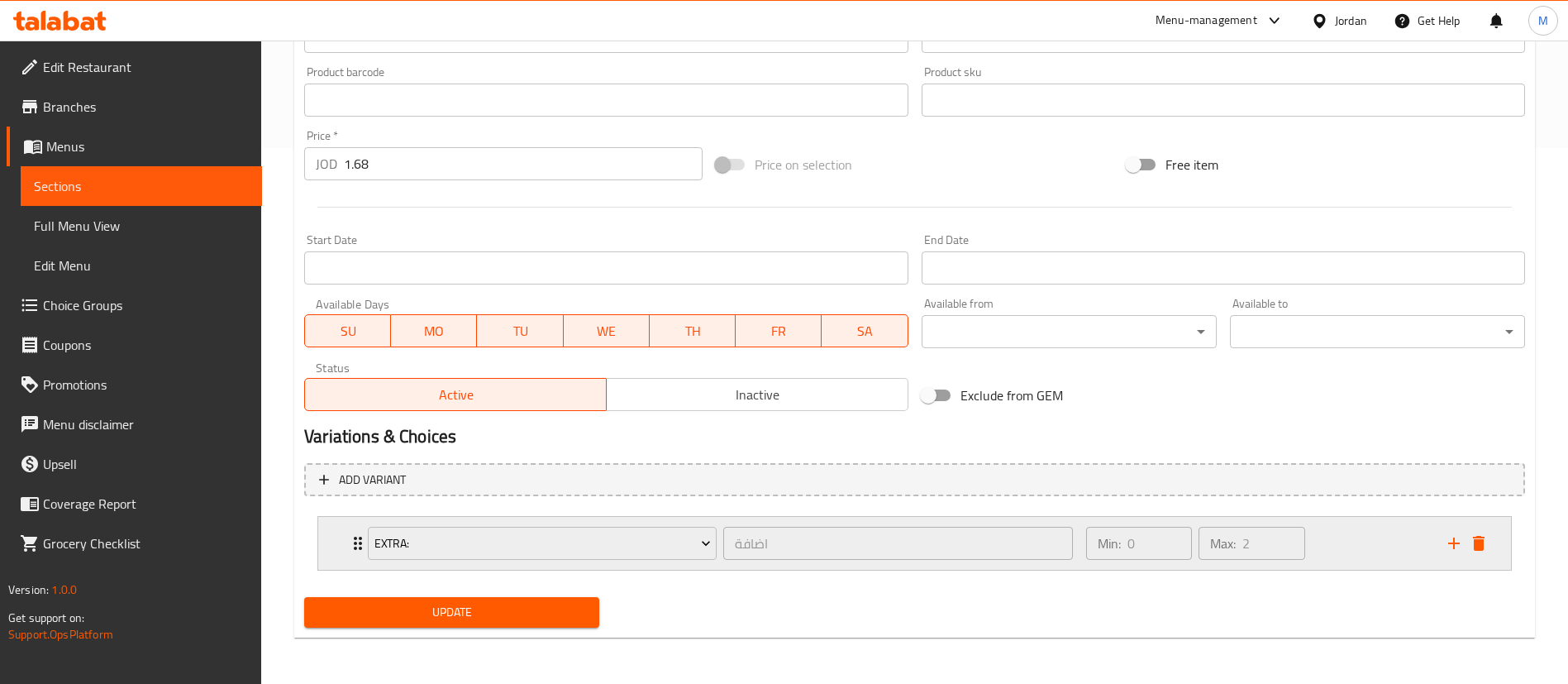
click at [1337, 550] on div "Min: 0 ​ Max: 2 ​" at bounding box center [1257, 543] width 362 height 53
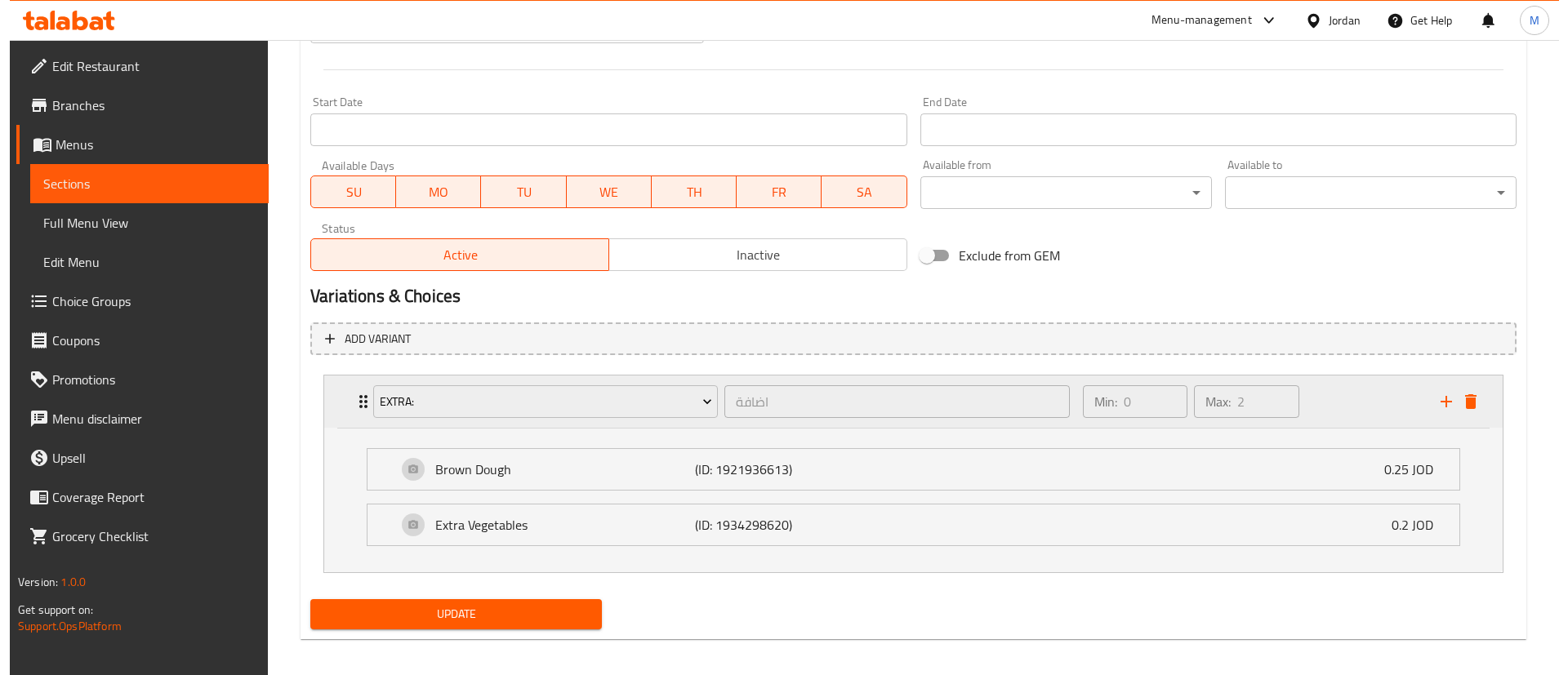
scroll to position [673, 0]
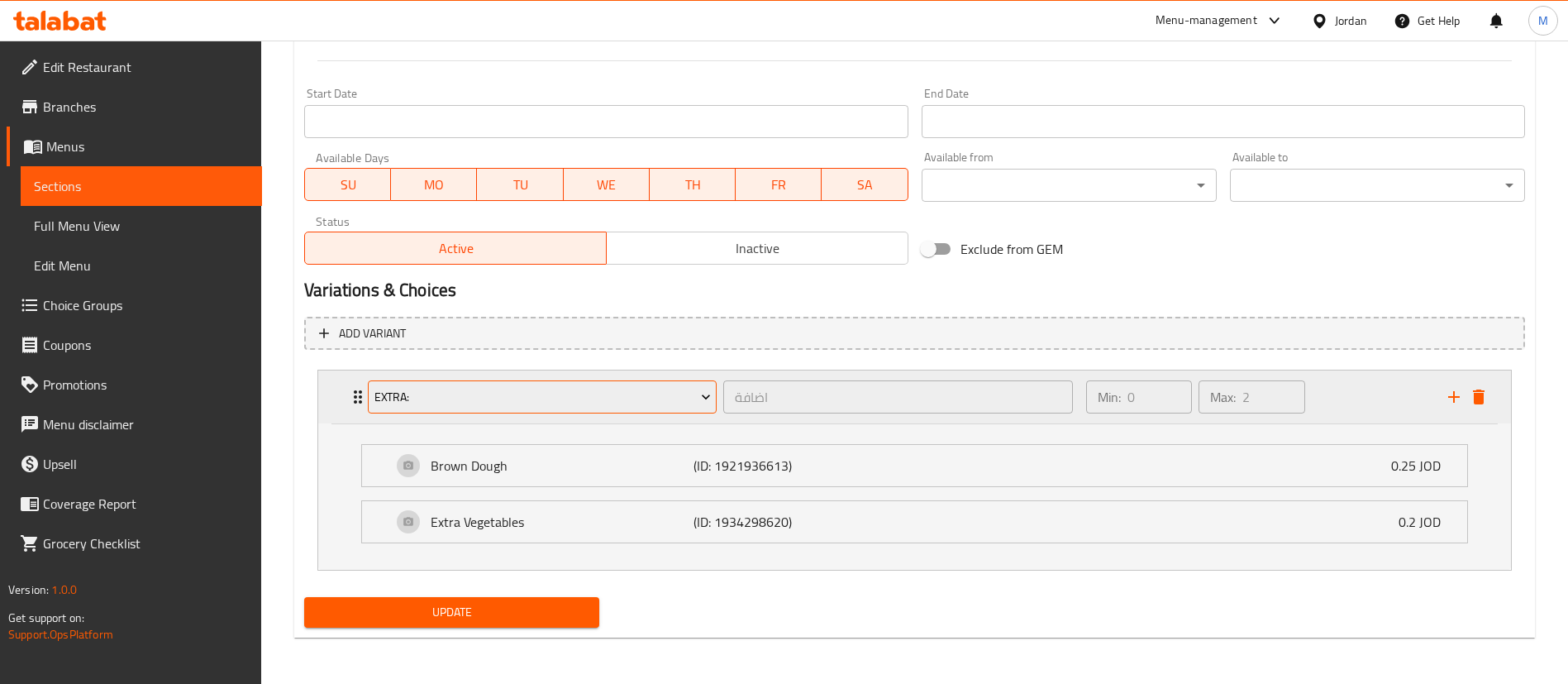
click at [700, 392] on icon "Expand" at bounding box center [705, 396] width 16 height 16
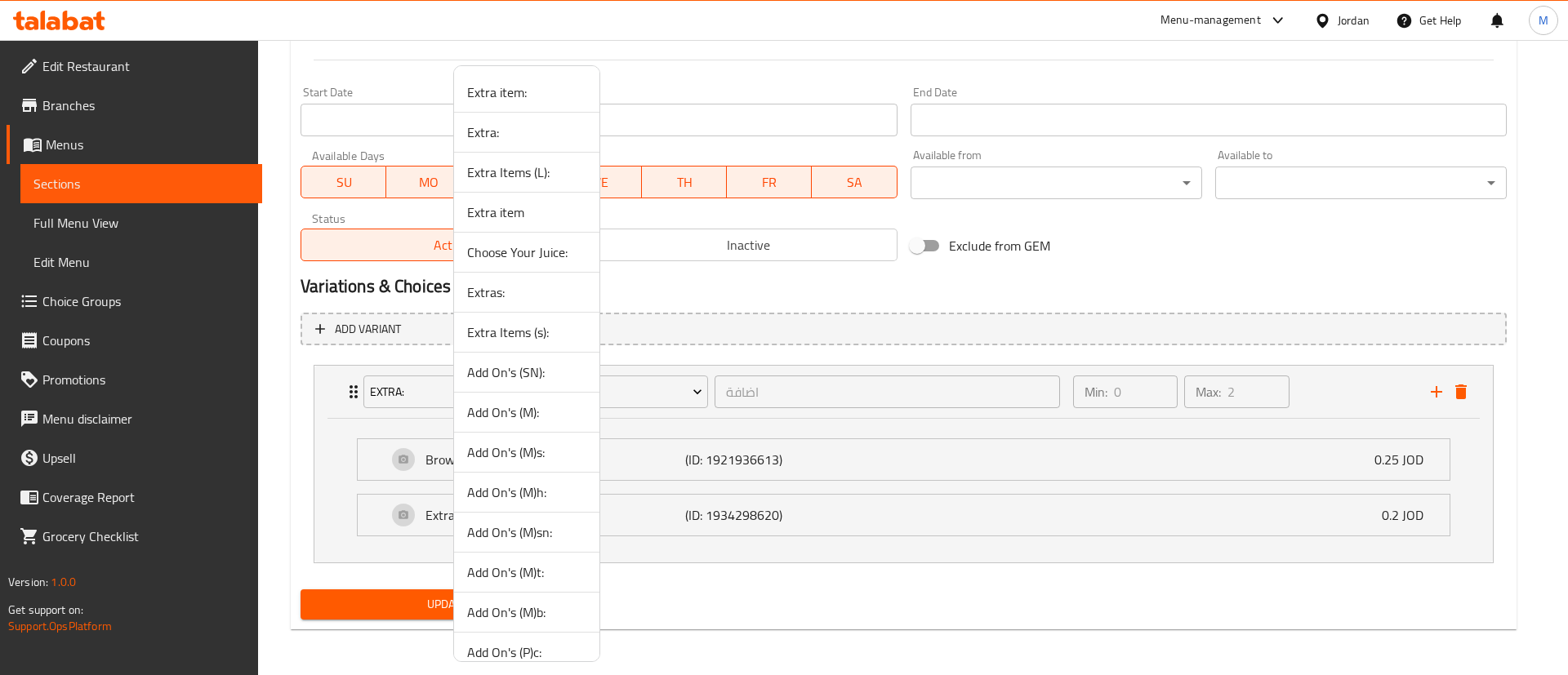
click at [712, 601] on div at bounding box center [784, 338] width 1568 height 675
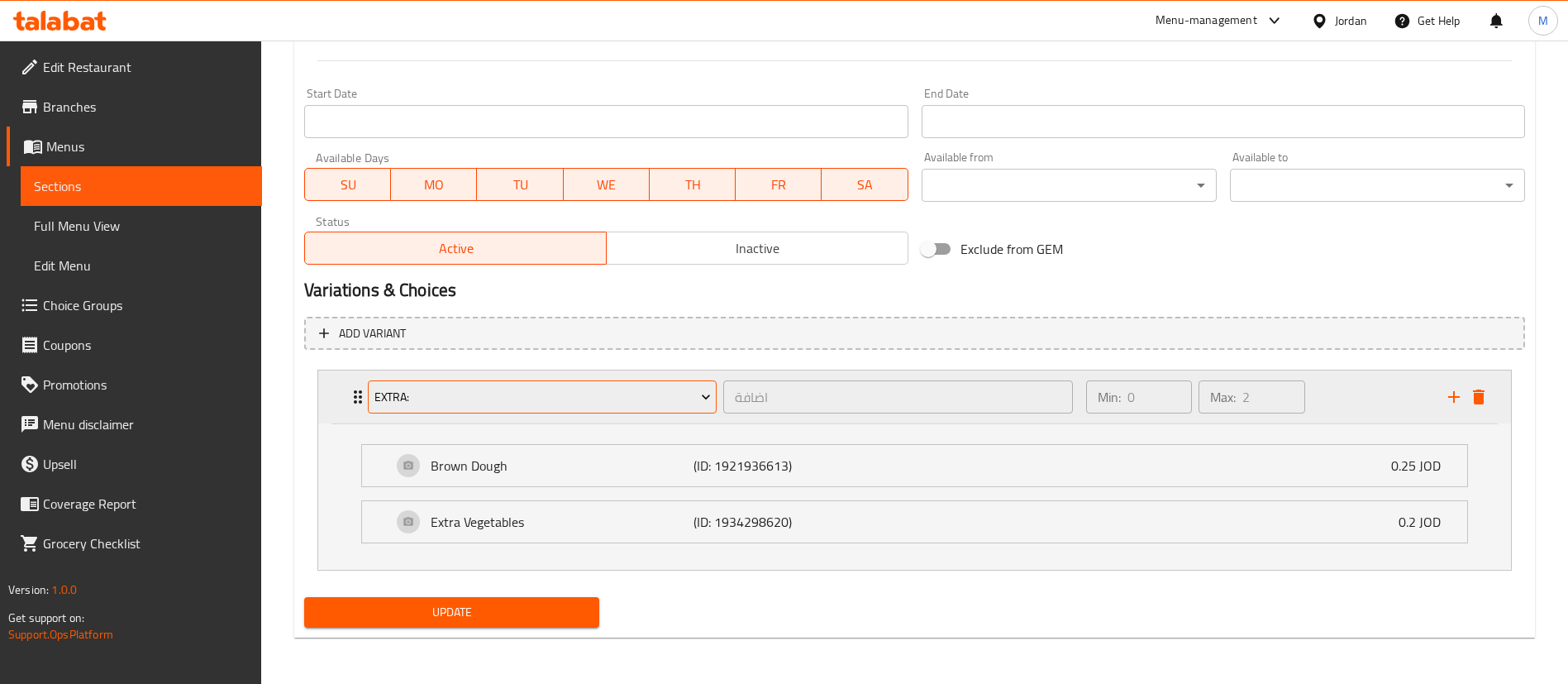
click at [631, 402] on span "Extra:" at bounding box center [542, 397] width 337 height 20
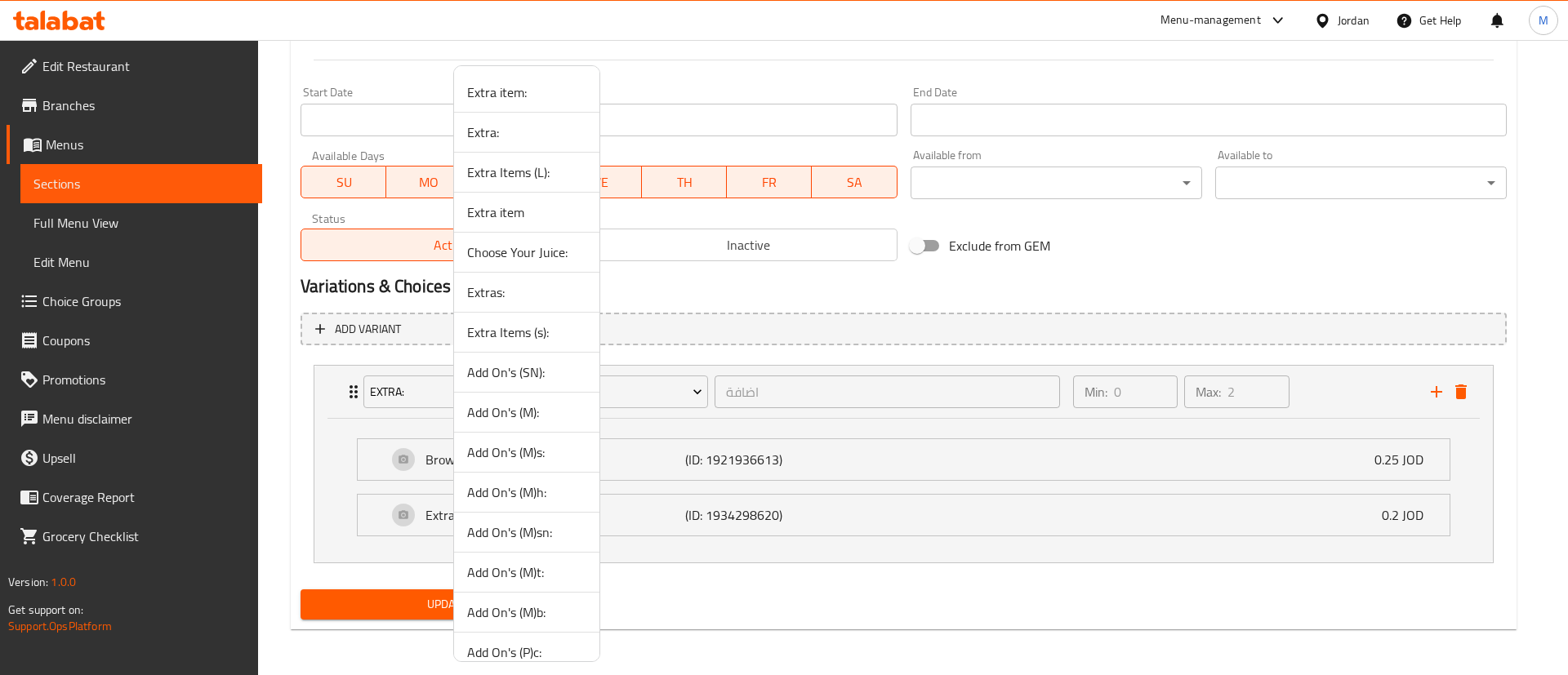
click at [572, 214] on span "Extra item" at bounding box center [526, 212] width 119 height 19
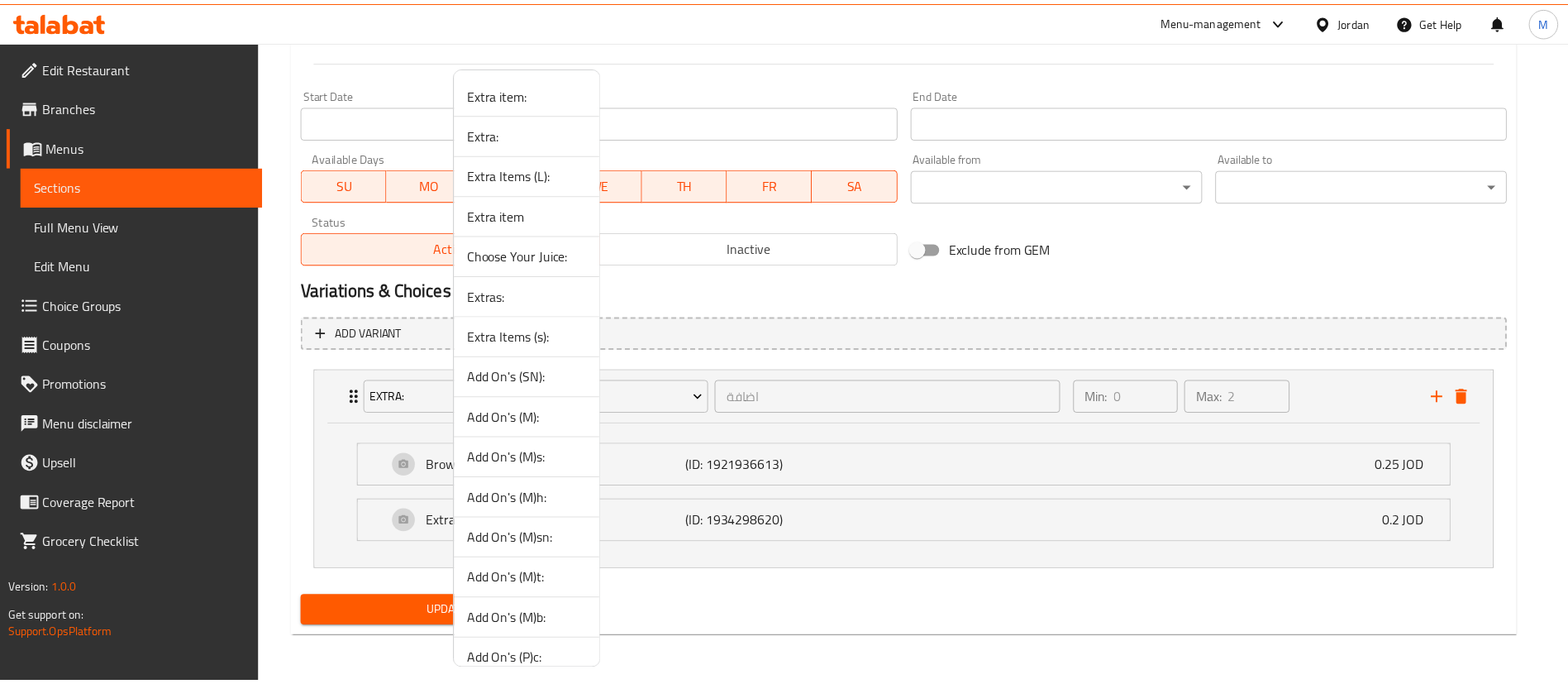
scroll to position [535, 0]
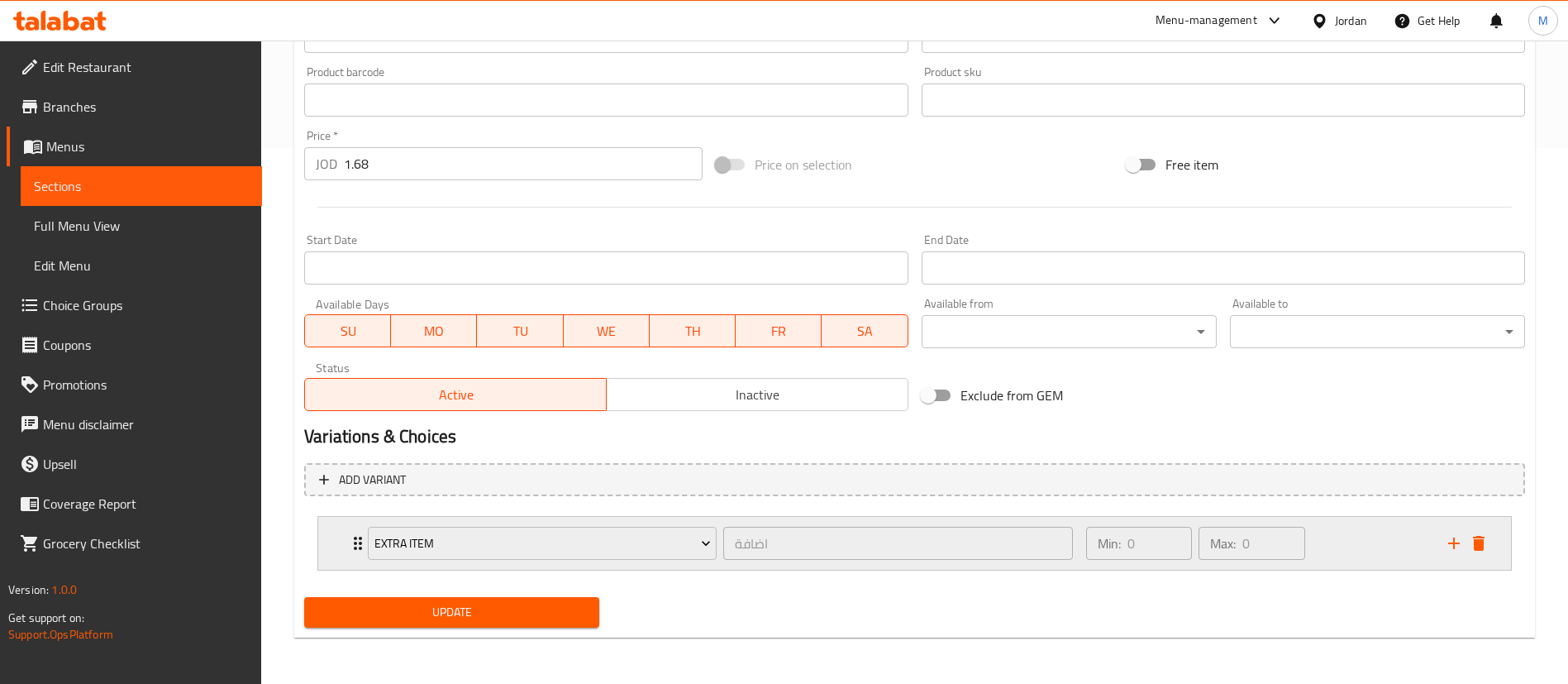
click at [1379, 547] on div "Min: 0 ​ Max: 0 ​" at bounding box center [1257, 543] width 362 height 53
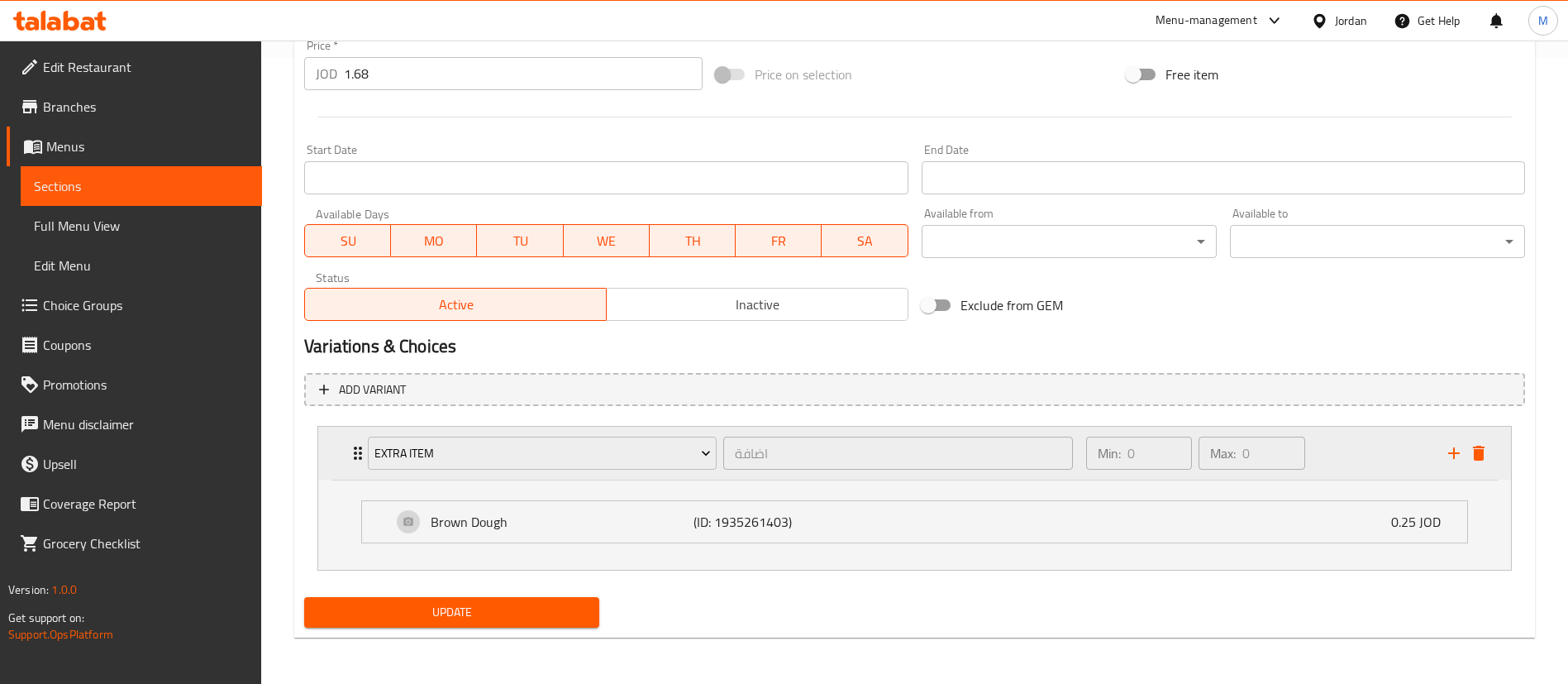
click at [616, 474] on div "Extra item اضافة ​" at bounding box center [720, 453] width 725 height 53
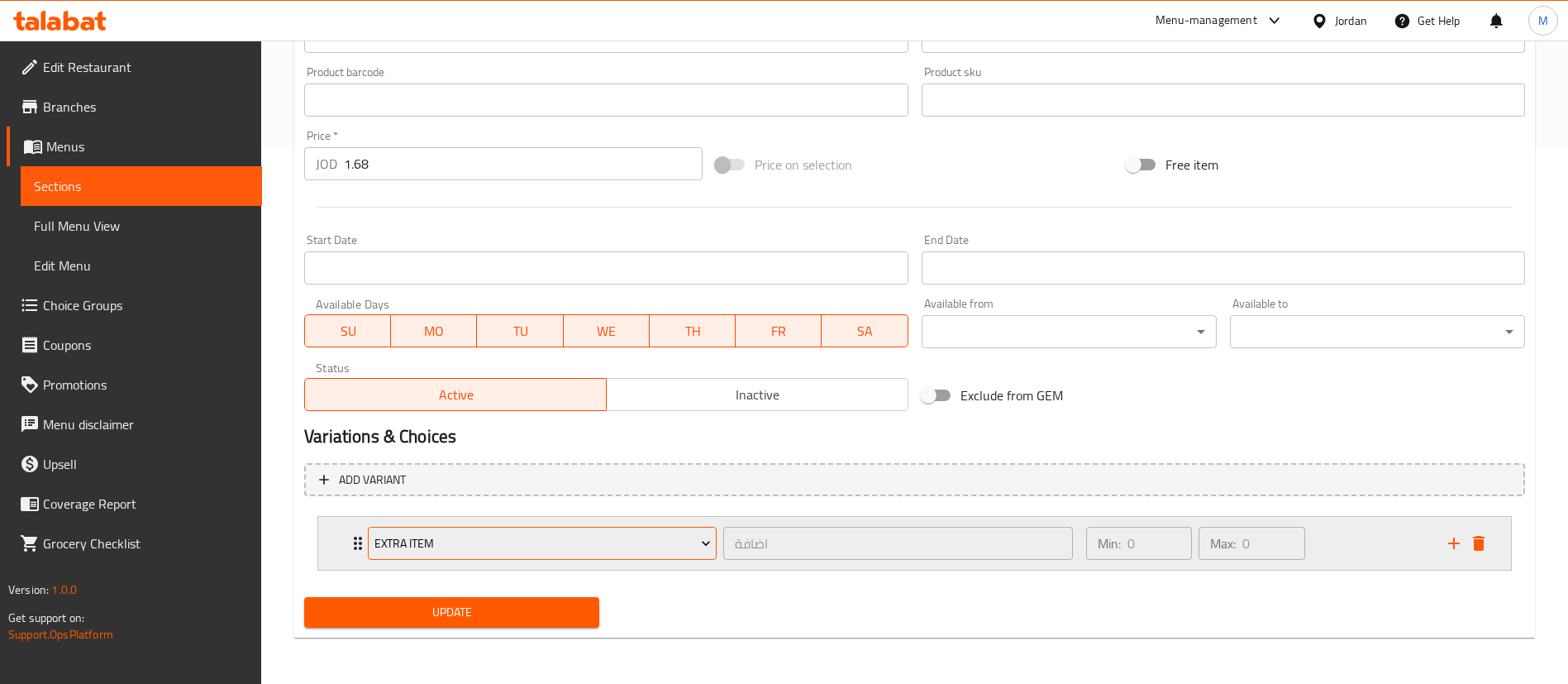
click at [624, 528] on button "Extra item" at bounding box center [542, 543] width 349 height 33
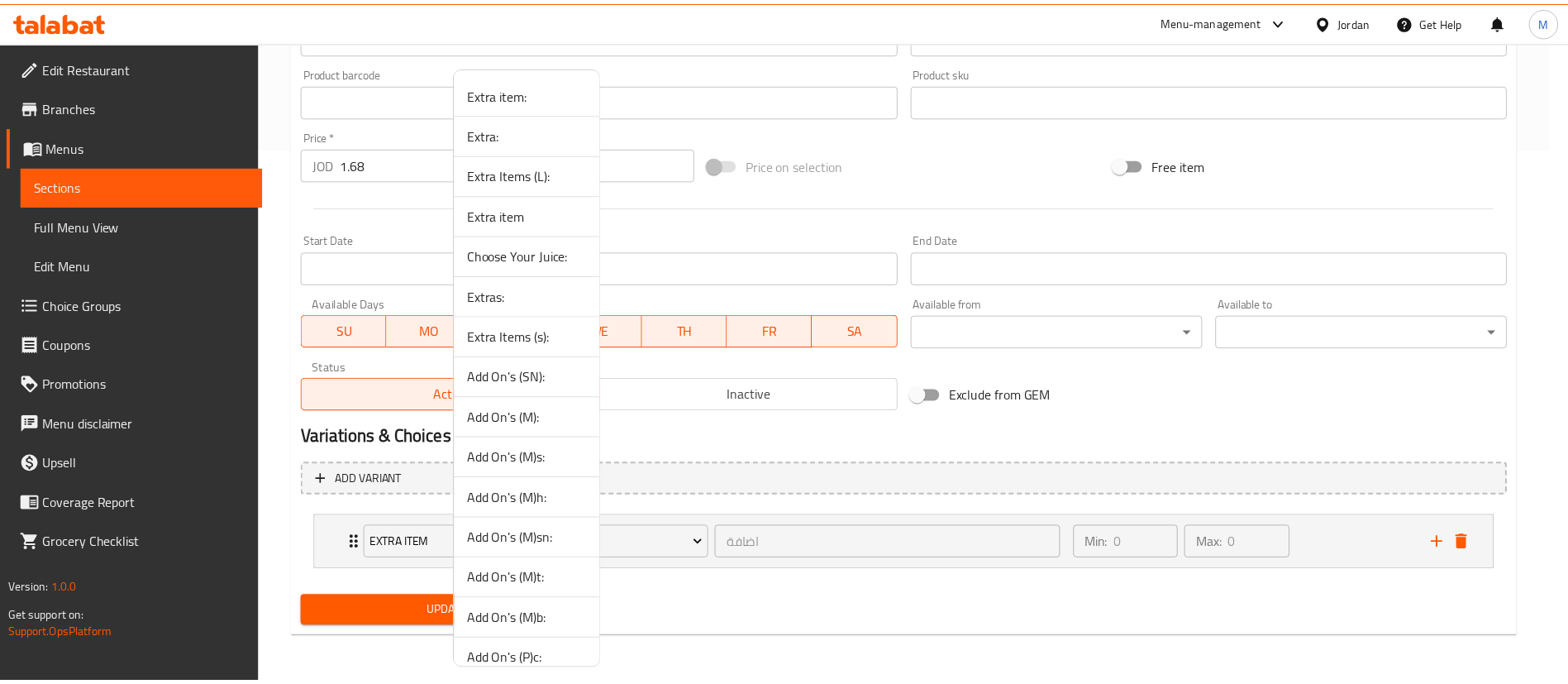
scroll to position [98, 0]
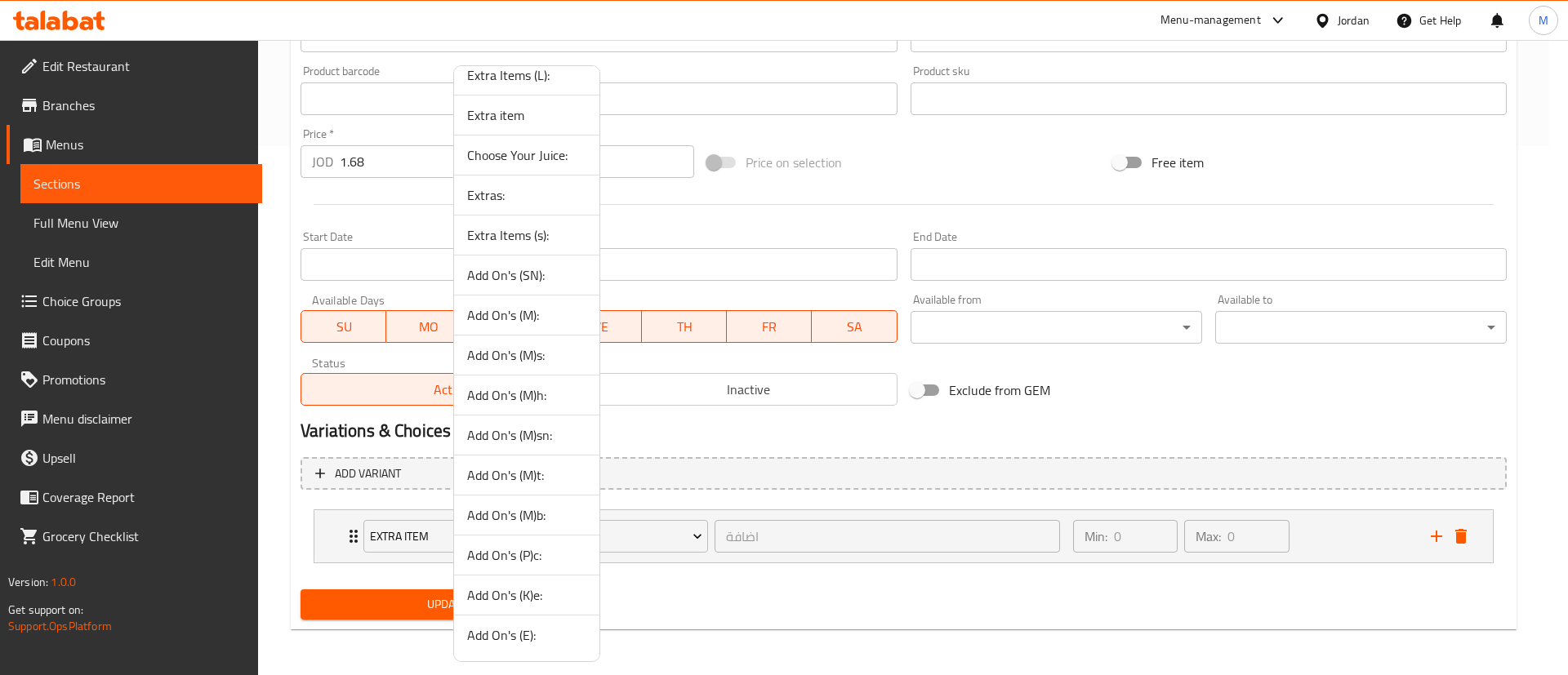
click at [551, 600] on span "Add On's (K)e:" at bounding box center [526, 595] width 119 height 19
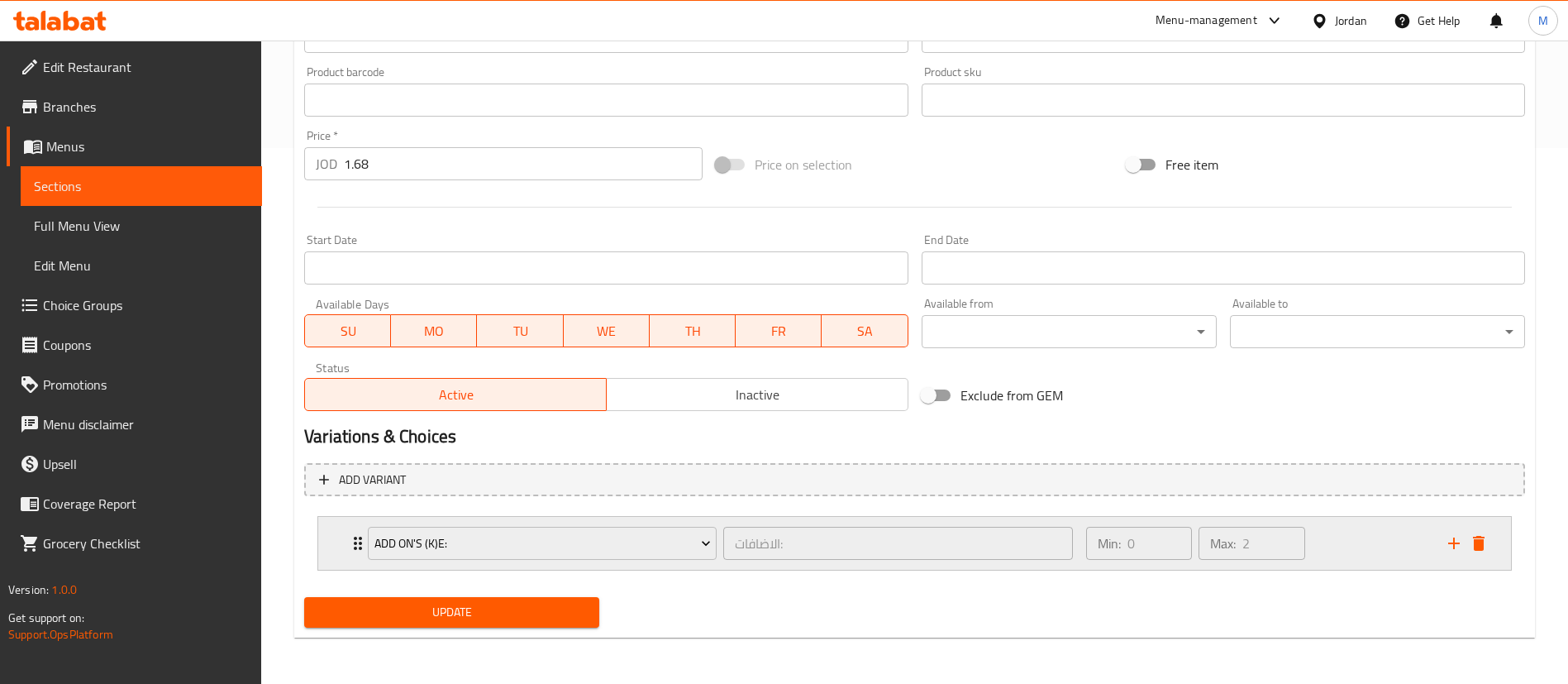
click at [1393, 541] on div "Min: 0 ​ Max: 2 ​" at bounding box center [1257, 543] width 362 height 53
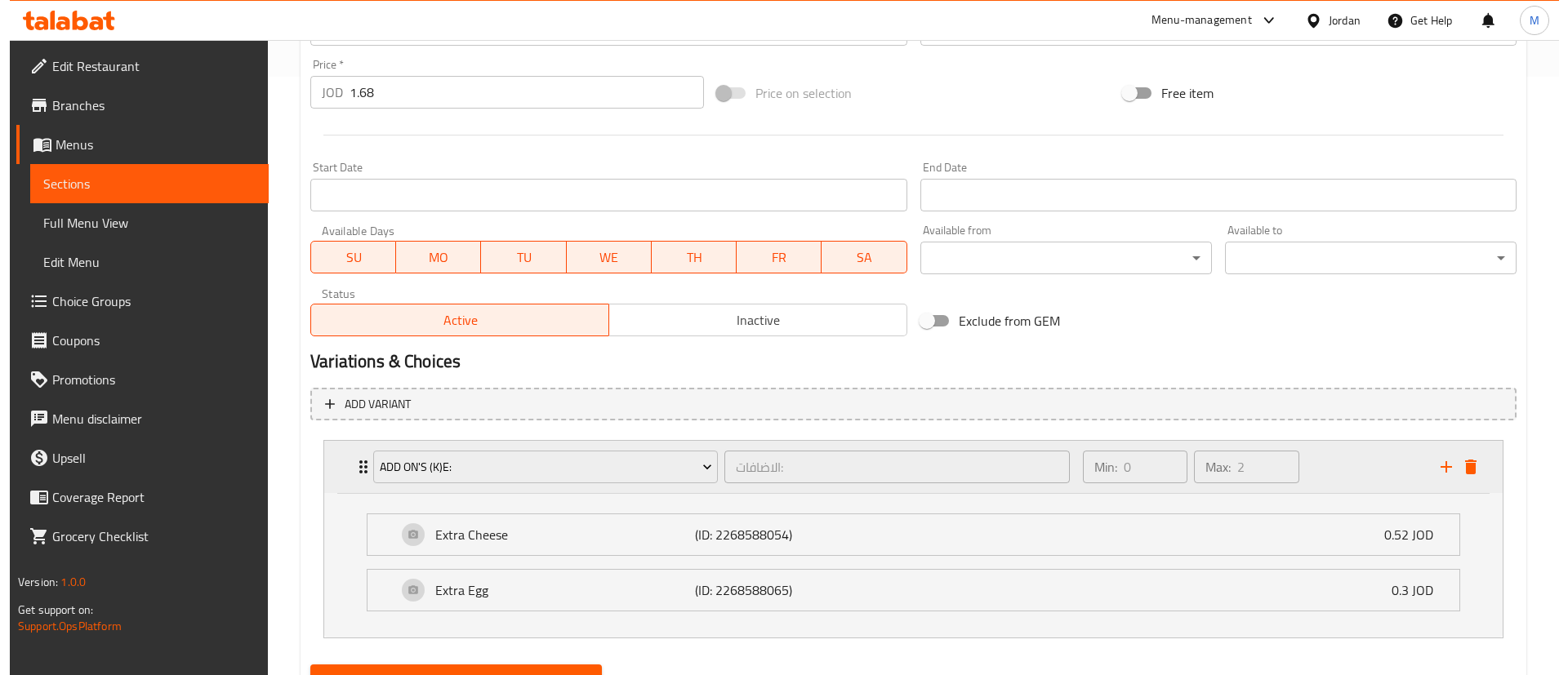
scroll to position [670, 0]
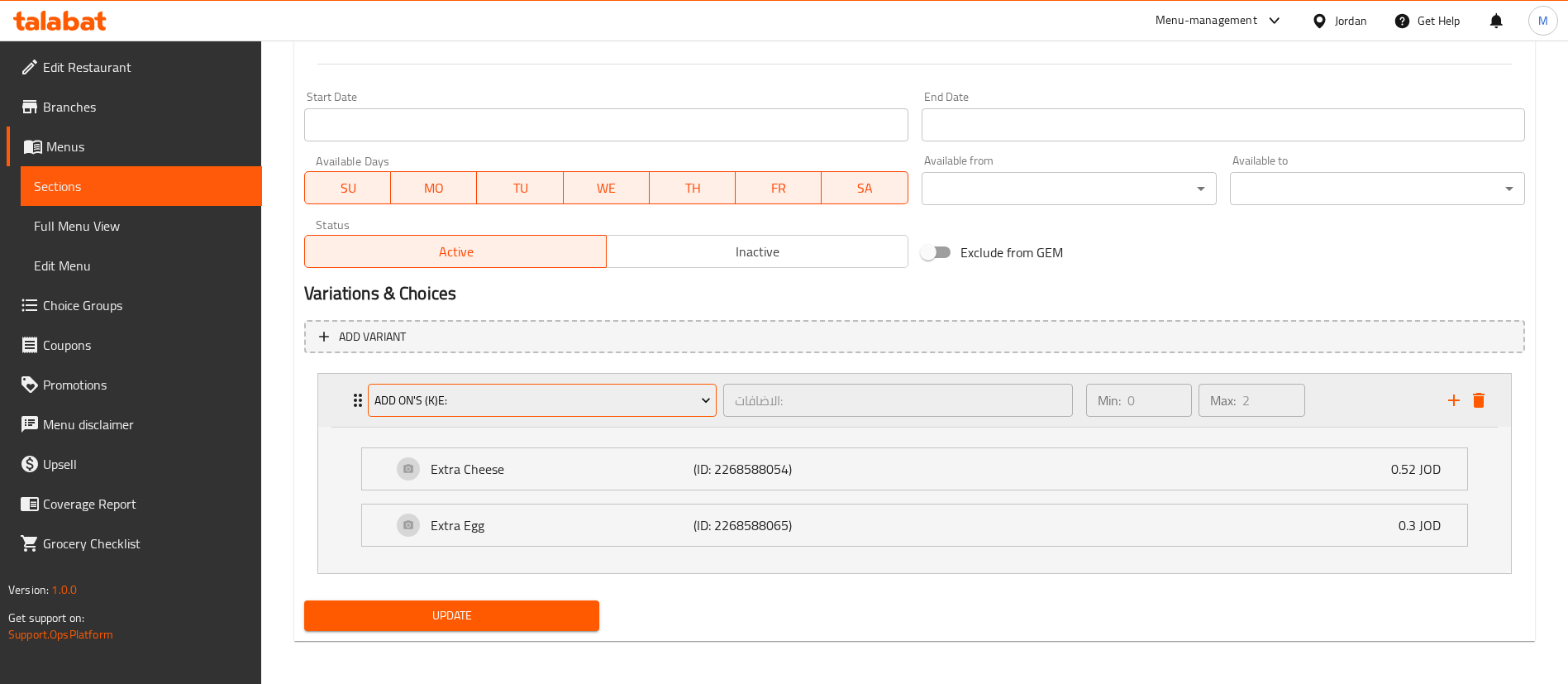
click at [647, 405] on span "Add On's (K)e:" at bounding box center [542, 401] width 337 height 20
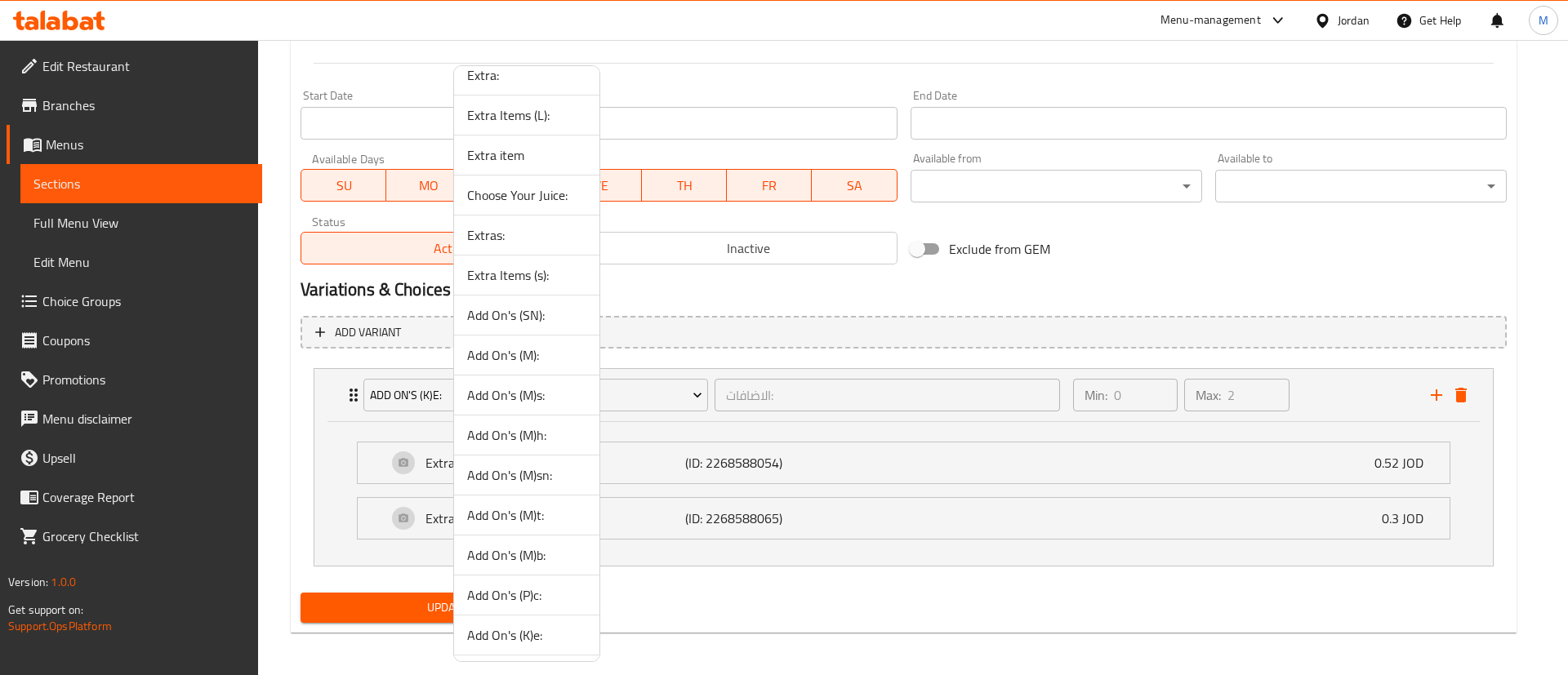
scroll to position [97, 0]
click at [536, 318] on span "Add On's (M):" at bounding box center [526, 314] width 119 height 19
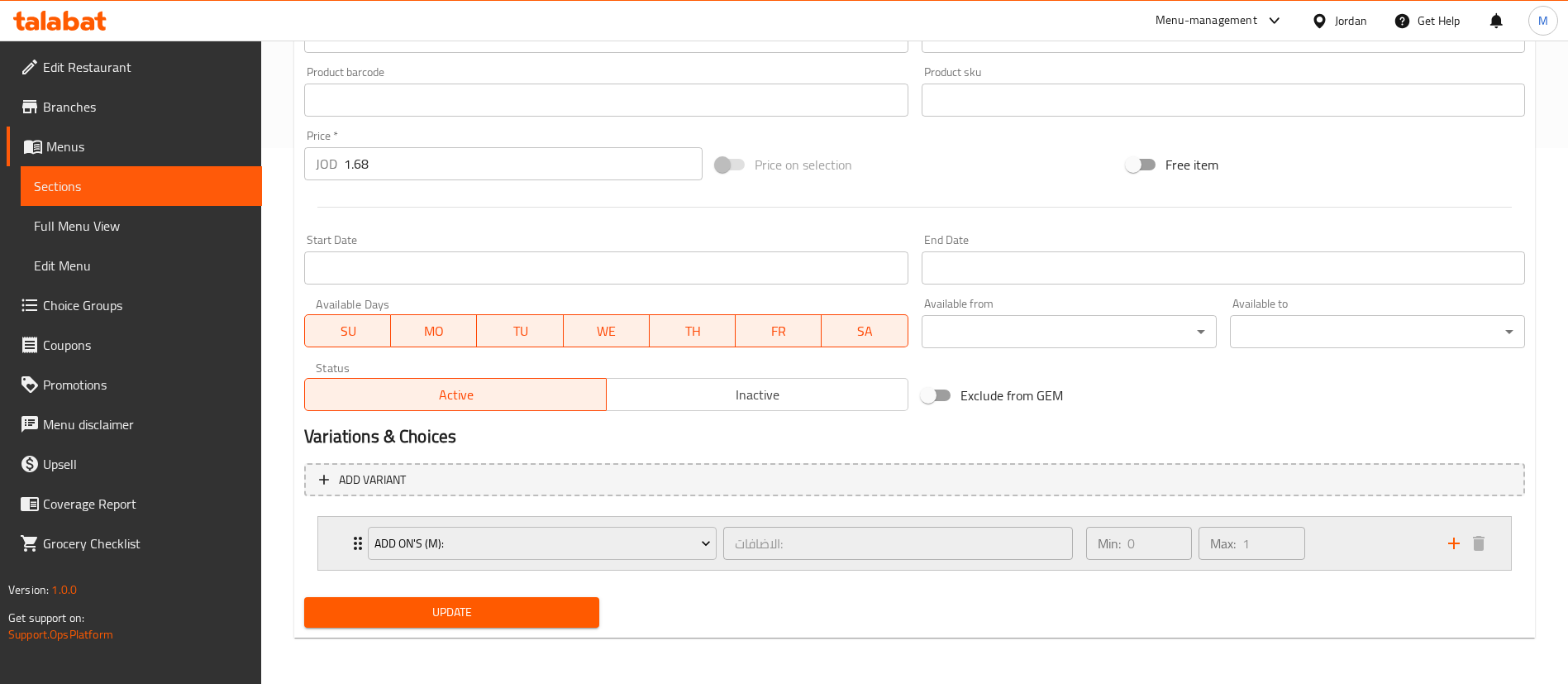
click at [1326, 547] on div "Min: 0 ​ Max: 1 ​" at bounding box center [1257, 543] width 362 height 53
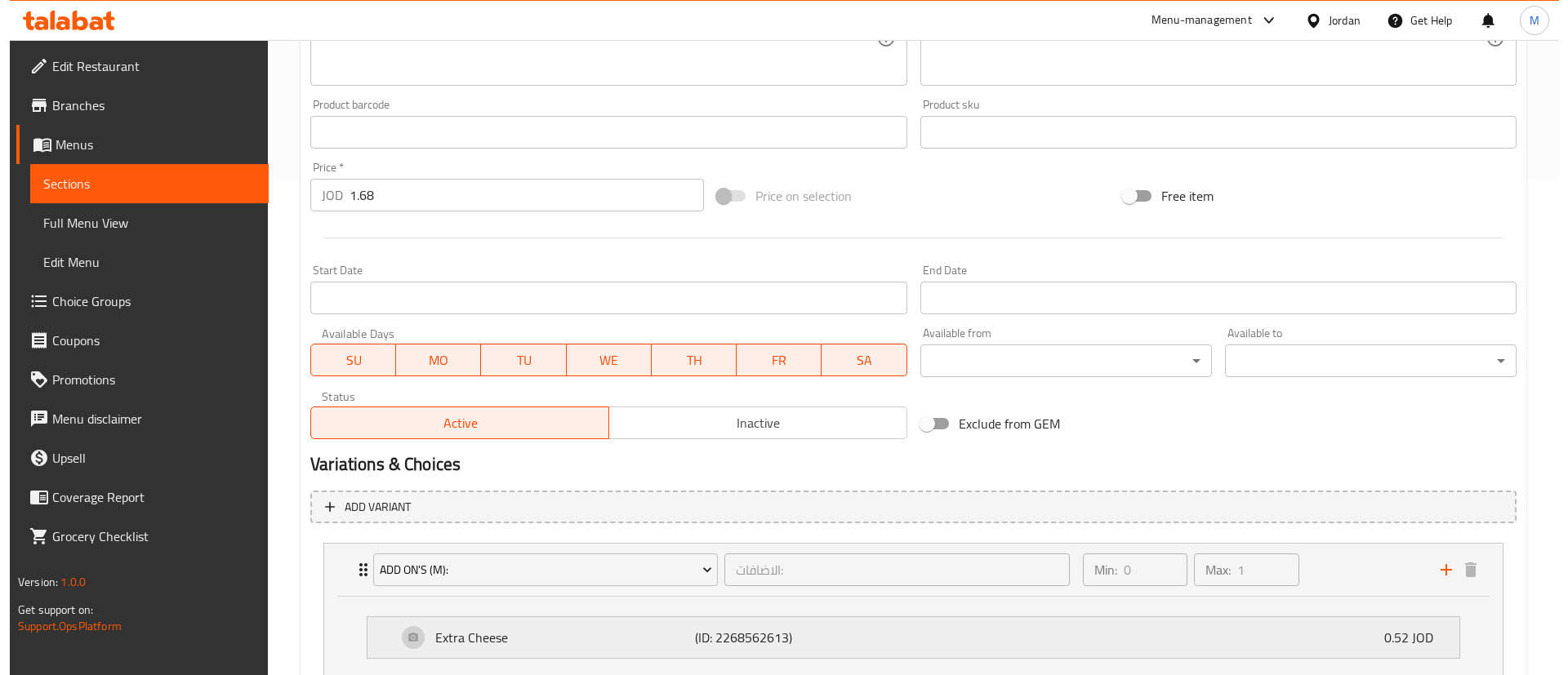
scroll to position [618, 0]
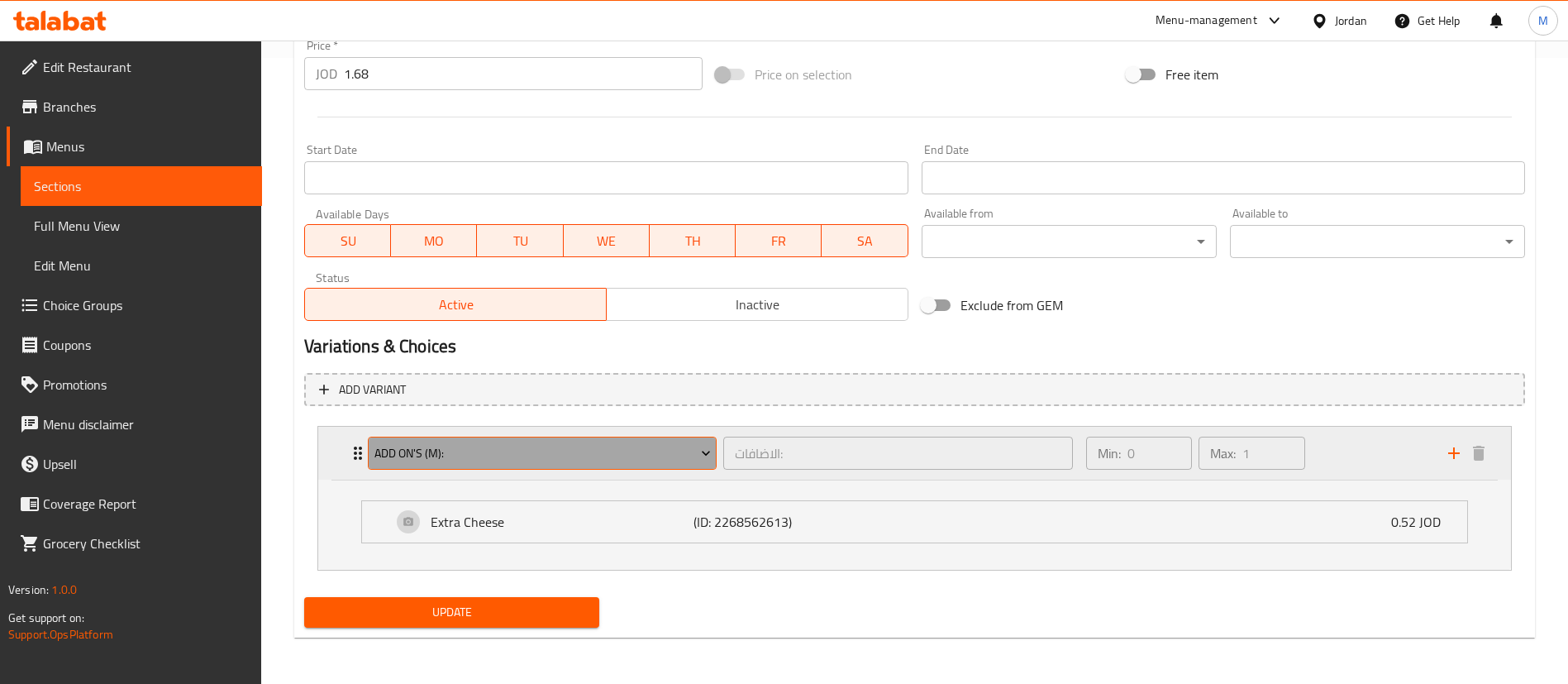
click at [664, 468] on button "Add On's (M):" at bounding box center [542, 452] width 349 height 33
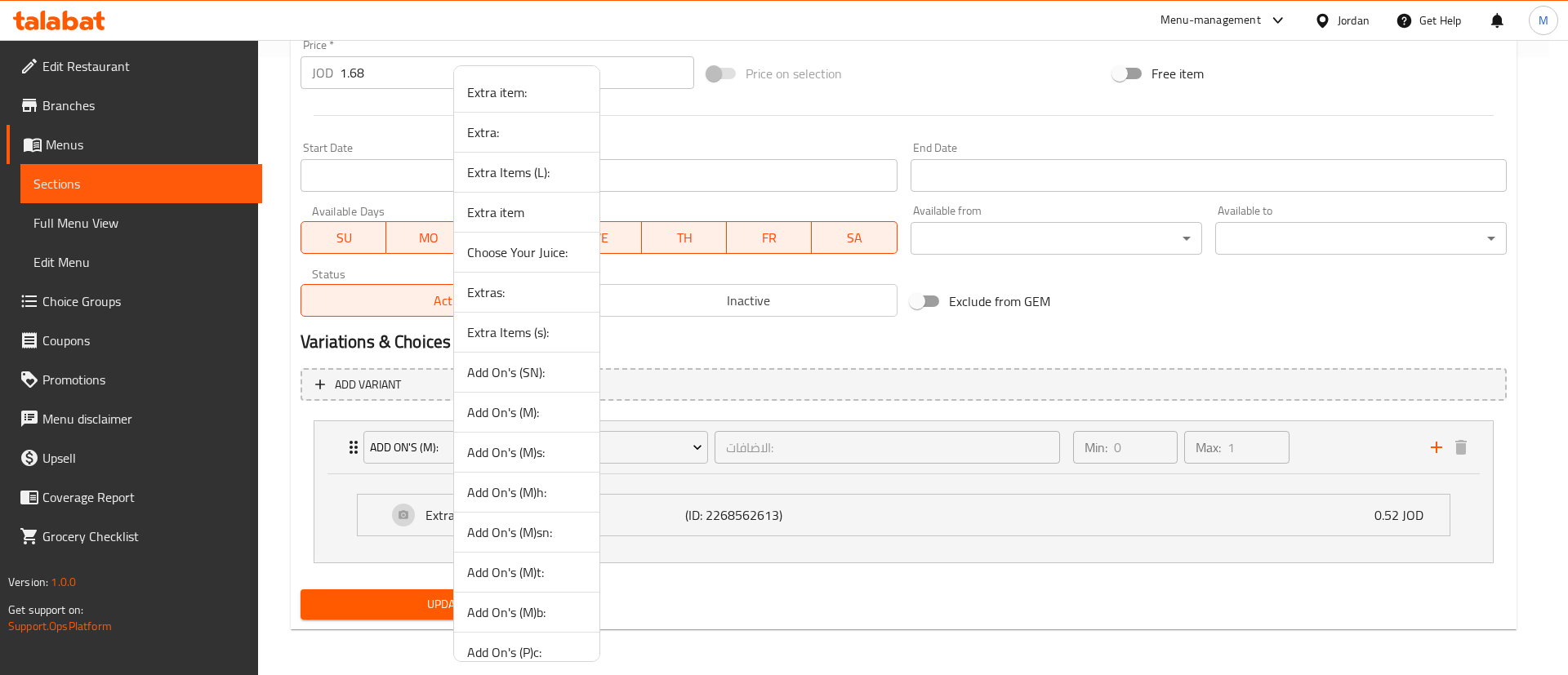
click at [532, 298] on span "Extras:" at bounding box center [526, 291] width 119 height 19
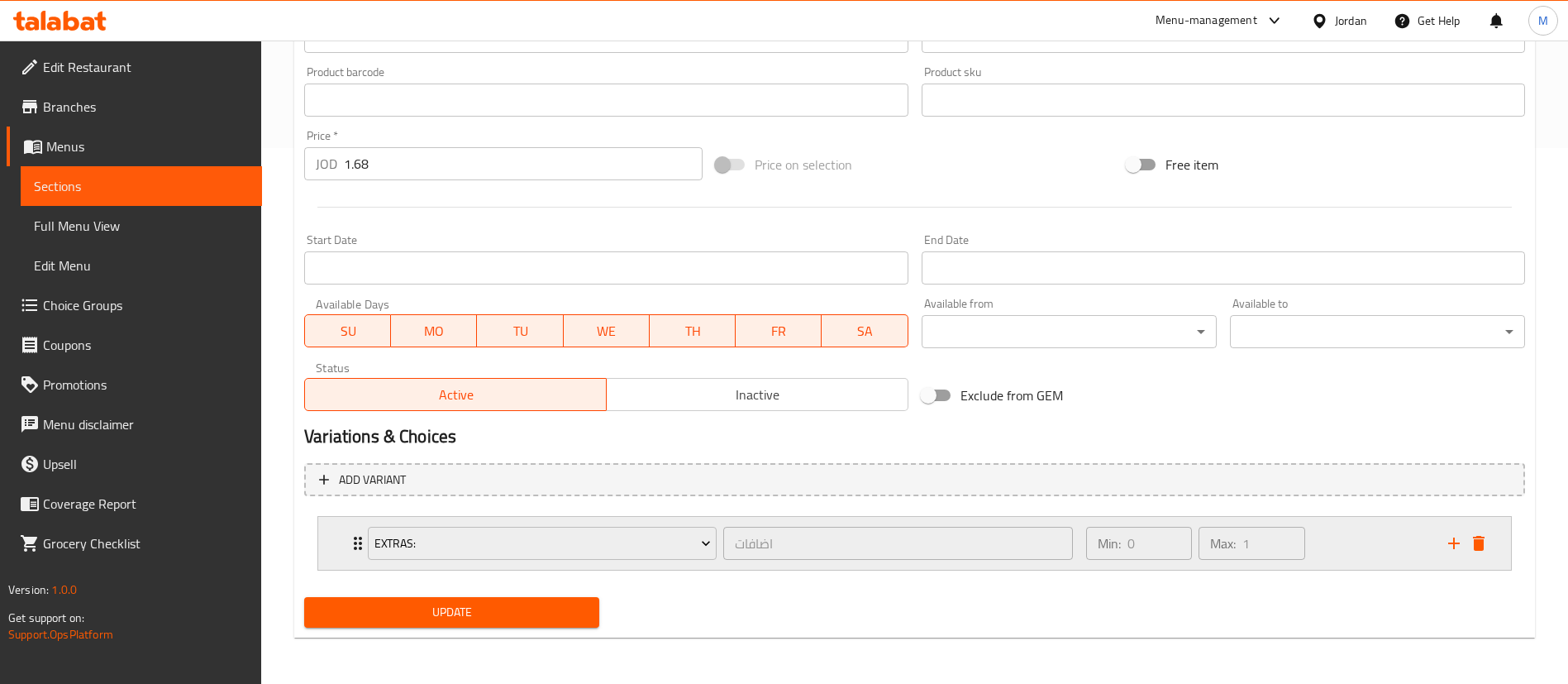
click at [1347, 556] on div "Min: 0 ​ Max: 1 ​" at bounding box center [1257, 543] width 362 height 53
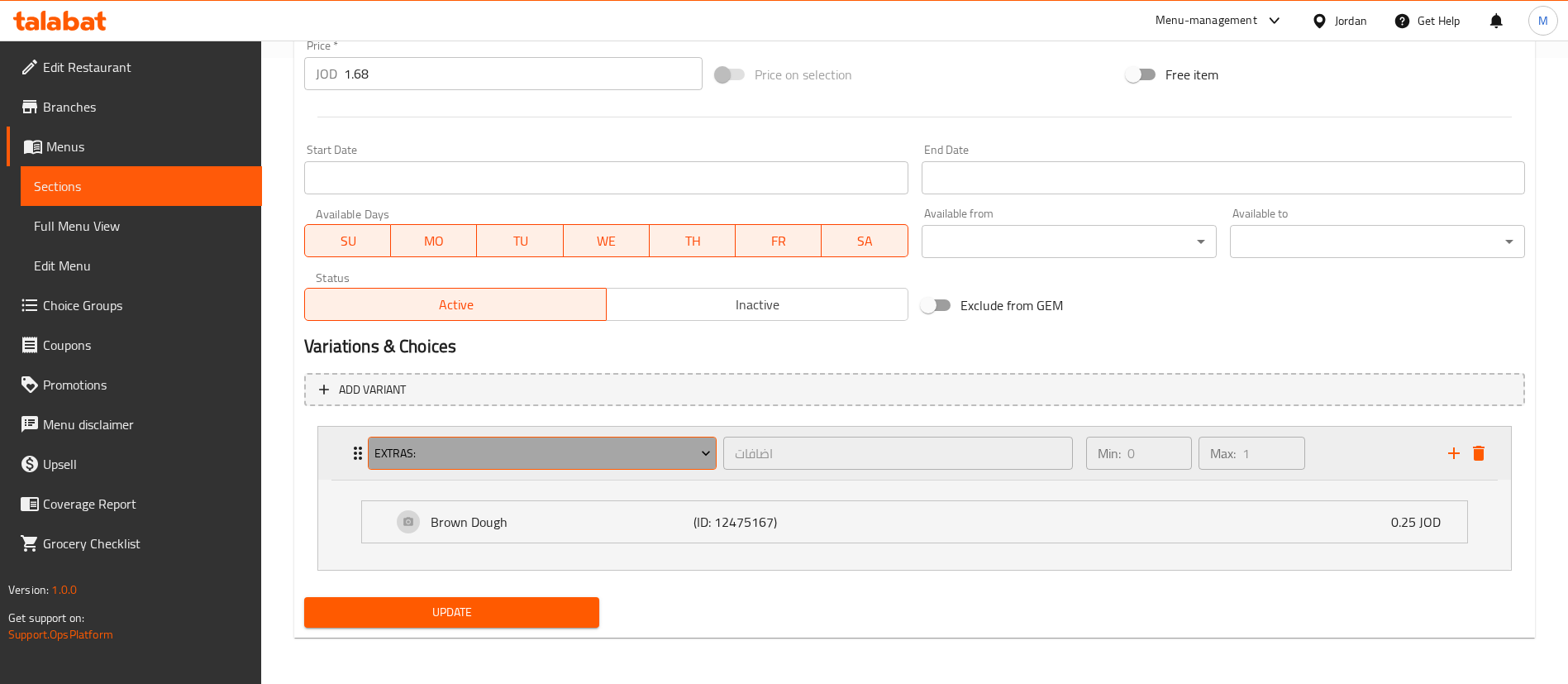
click at [628, 451] on span "Extras:" at bounding box center [542, 453] width 337 height 20
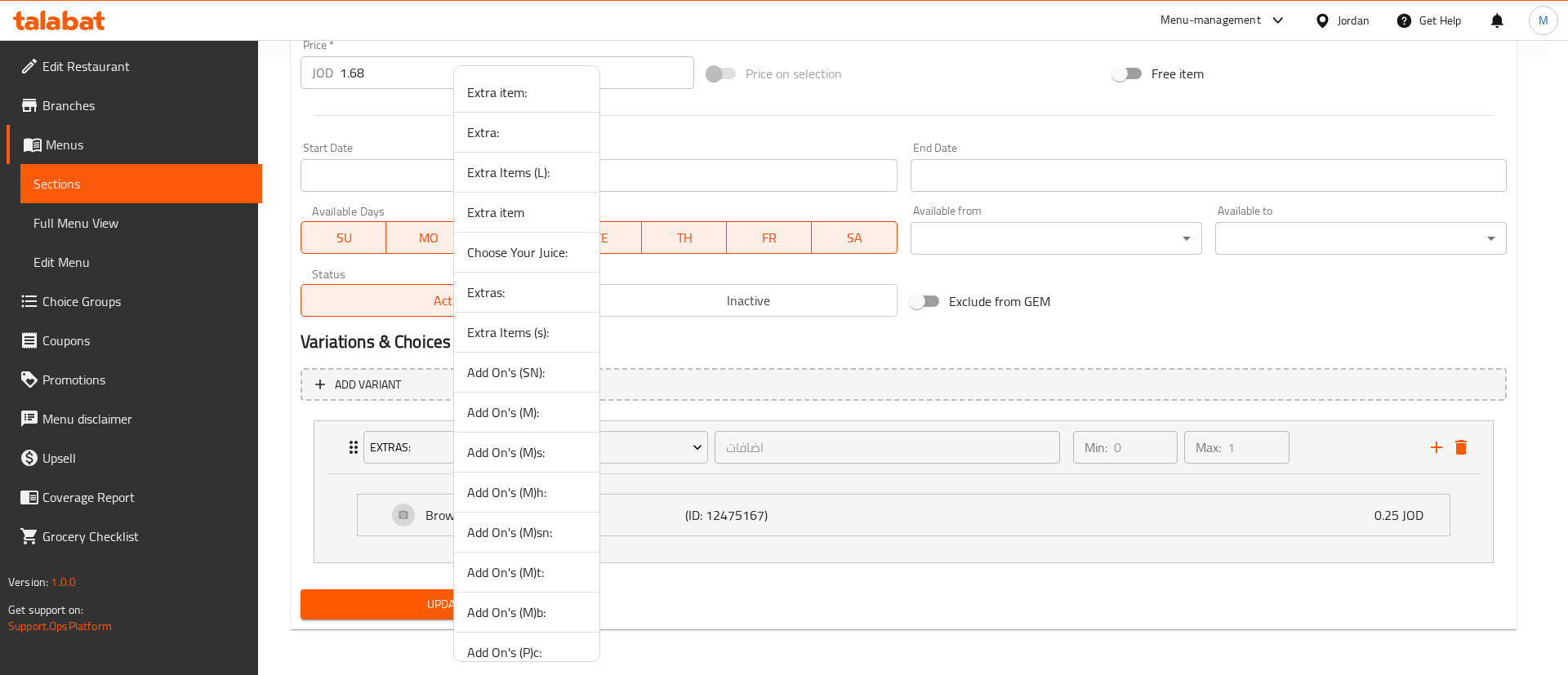
click at [552, 331] on span "Extra Items (s):" at bounding box center [526, 332] width 119 height 19
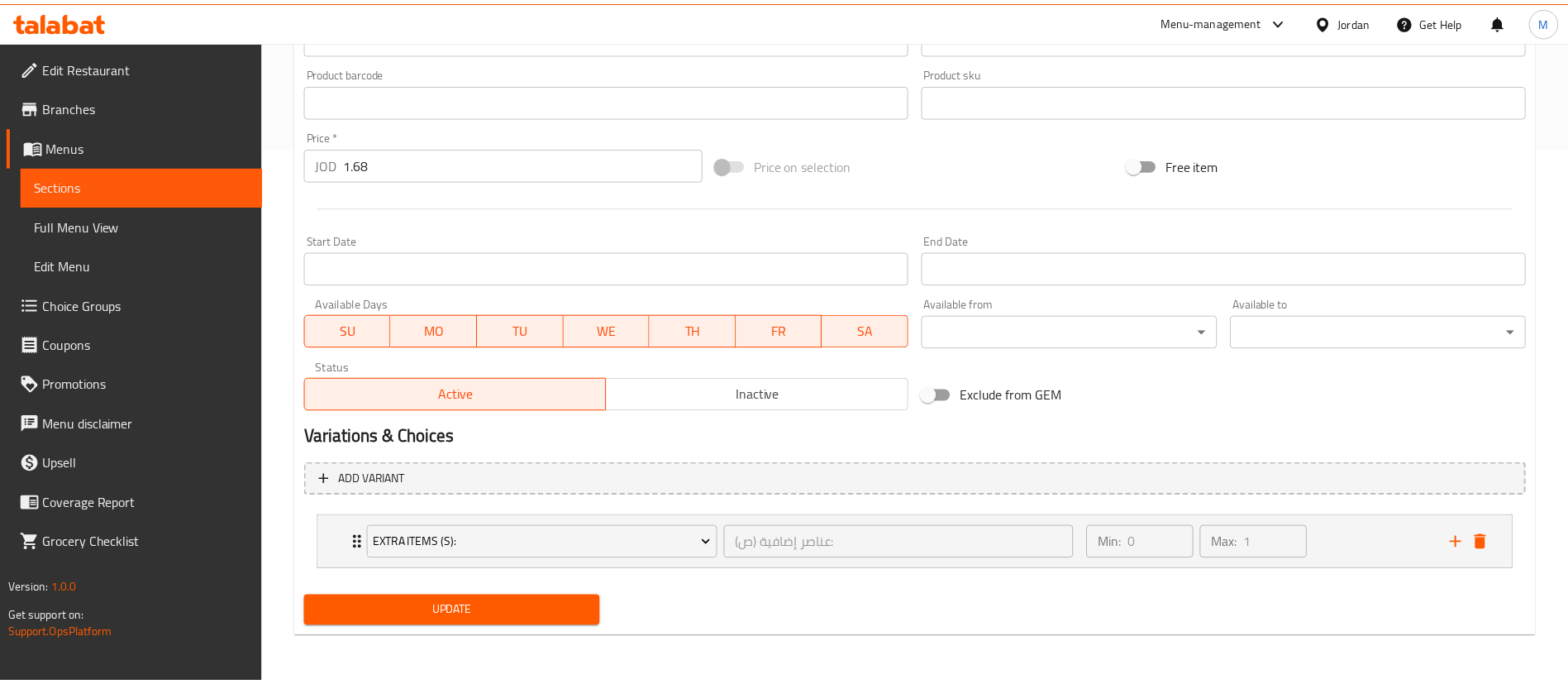
scroll to position [535, 0]
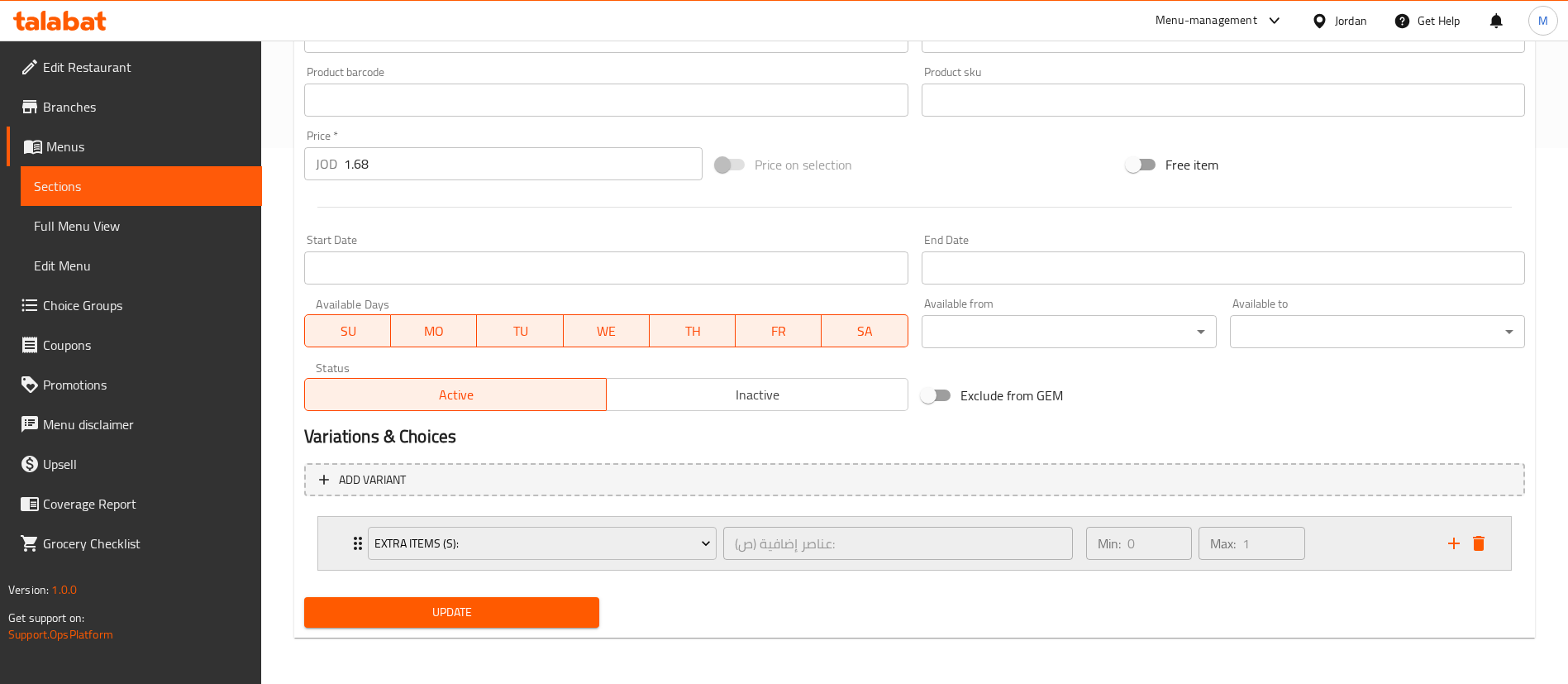
click at [1356, 543] on div "Min: 0 ​ Max: 1 ​" at bounding box center [1257, 543] width 362 height 53
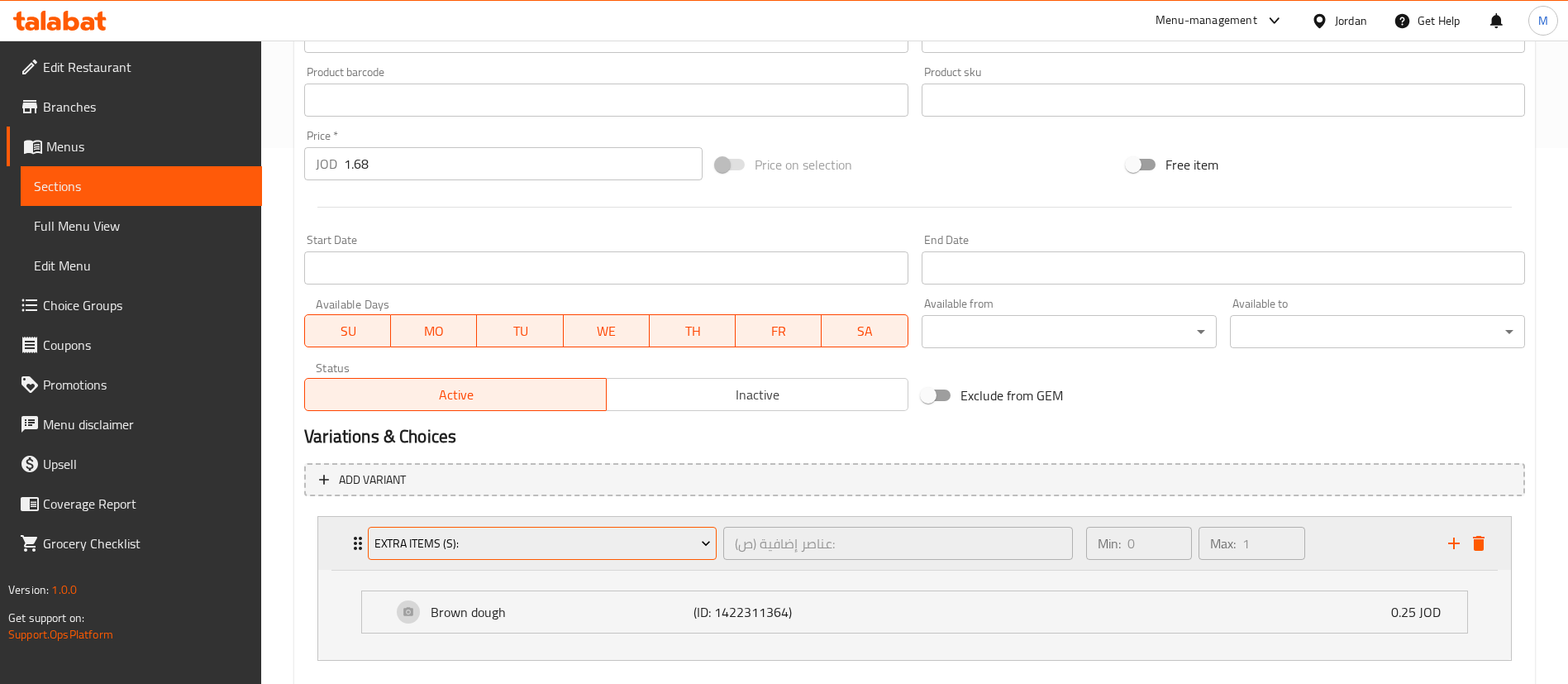
click at [610, 544] on span "Extra Items (s):" at bounding box center [542, 543] width 337 height 20
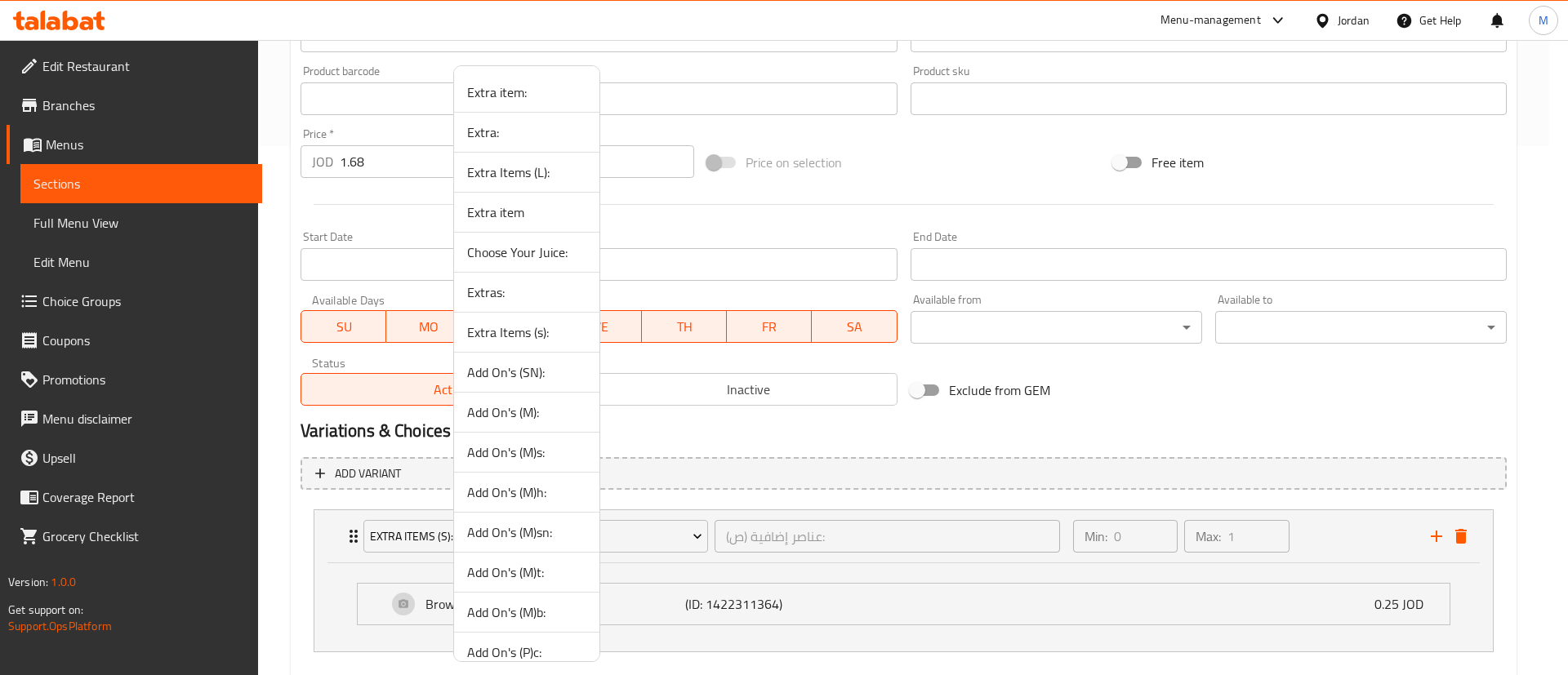
click at [558, 378] on span "Add On's (SN):" at bounding box center [526, 372] width 119 height 19
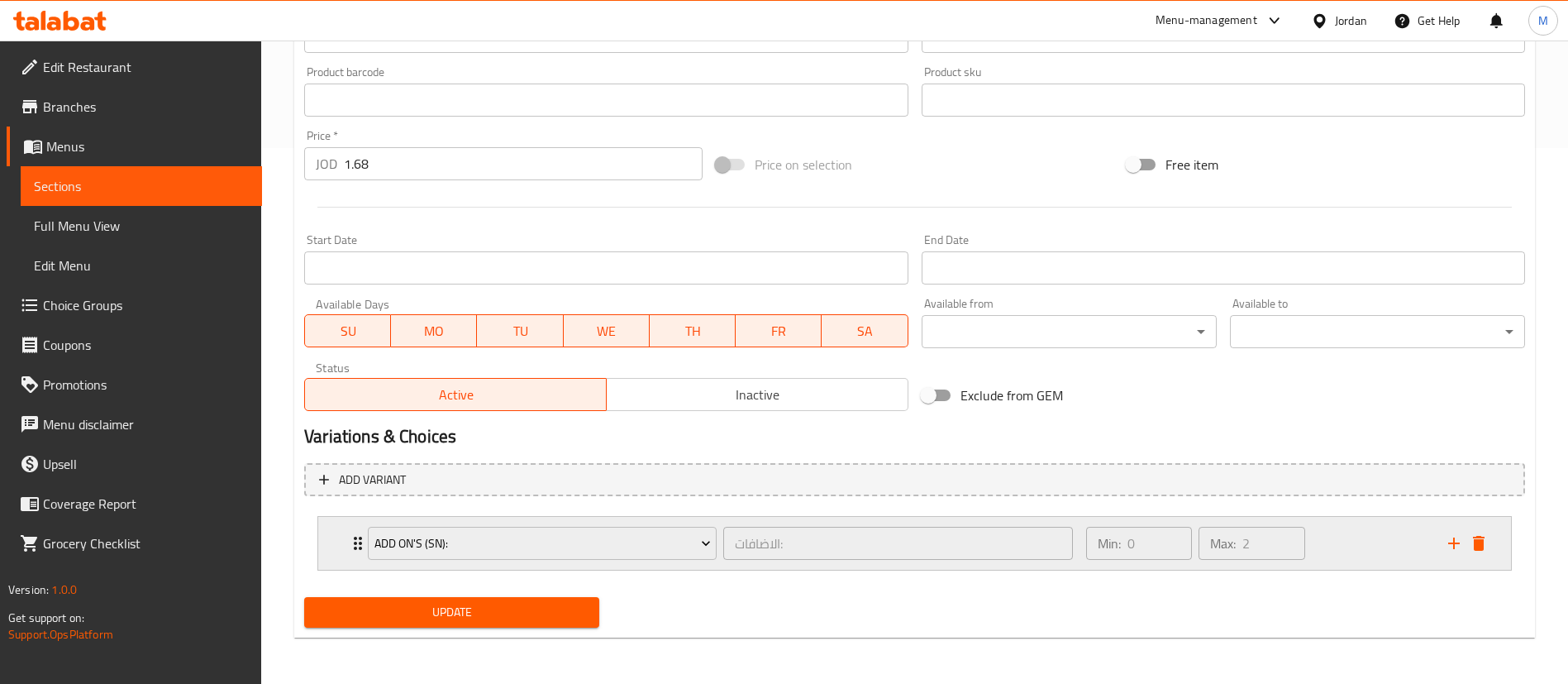
click at [1329, 555] on div "Min: 0 ​ Max: 2 ​" at bounding box center [1257, 543] width 362 height 53
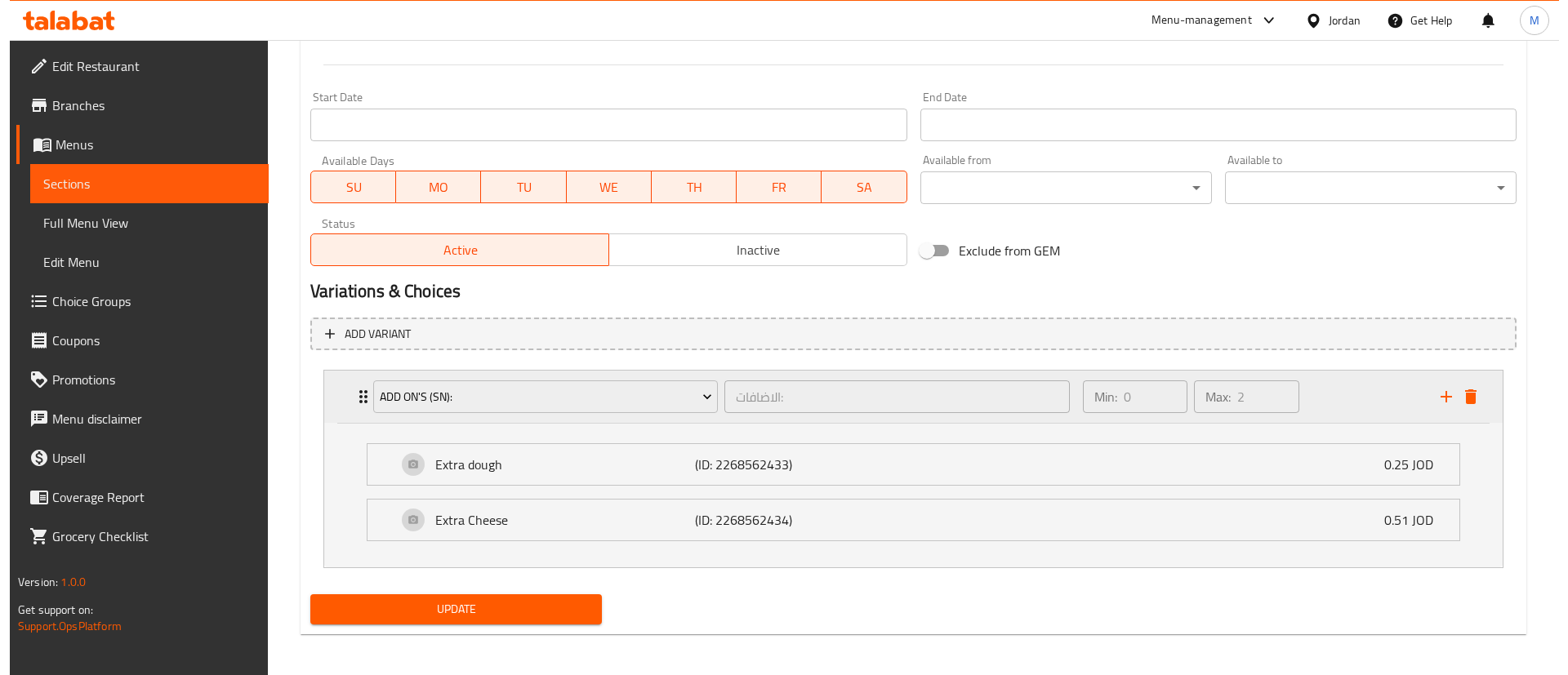
scroll to position [673, 0]
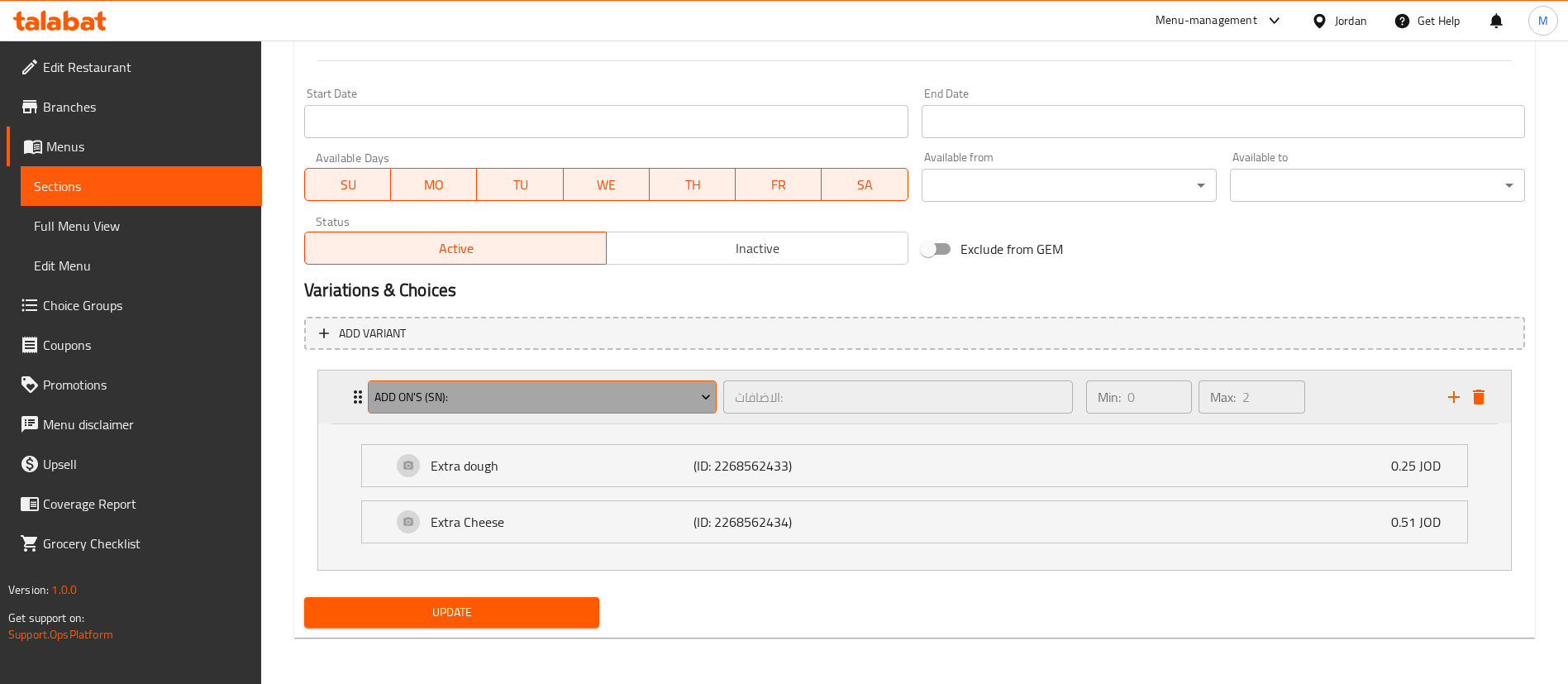
click at [656, 389] on span "Add On's (SN):" at bounding box center [542, 397] width 337 height 20
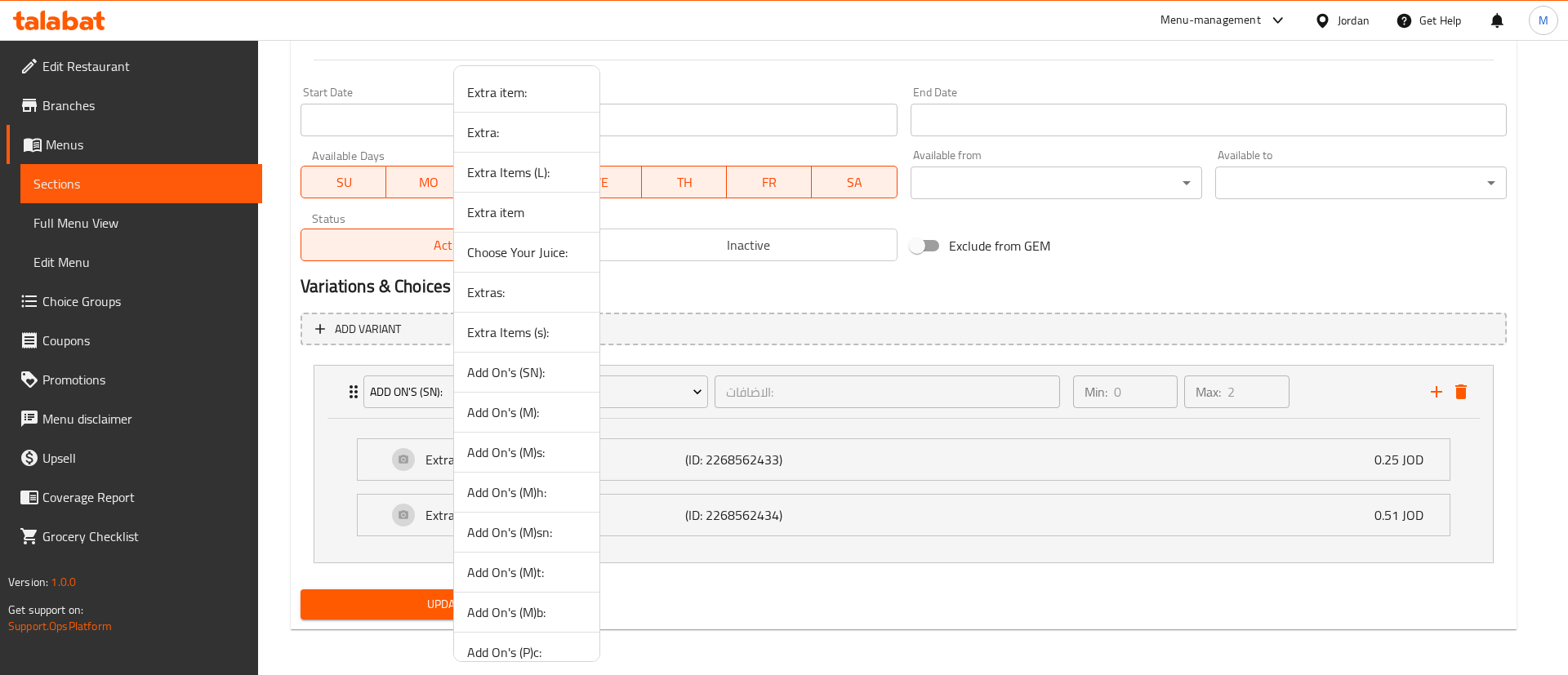
click at [551, 449] on span "Add On's (M)s:" at bounding box center [526, 451] width 119 height 19
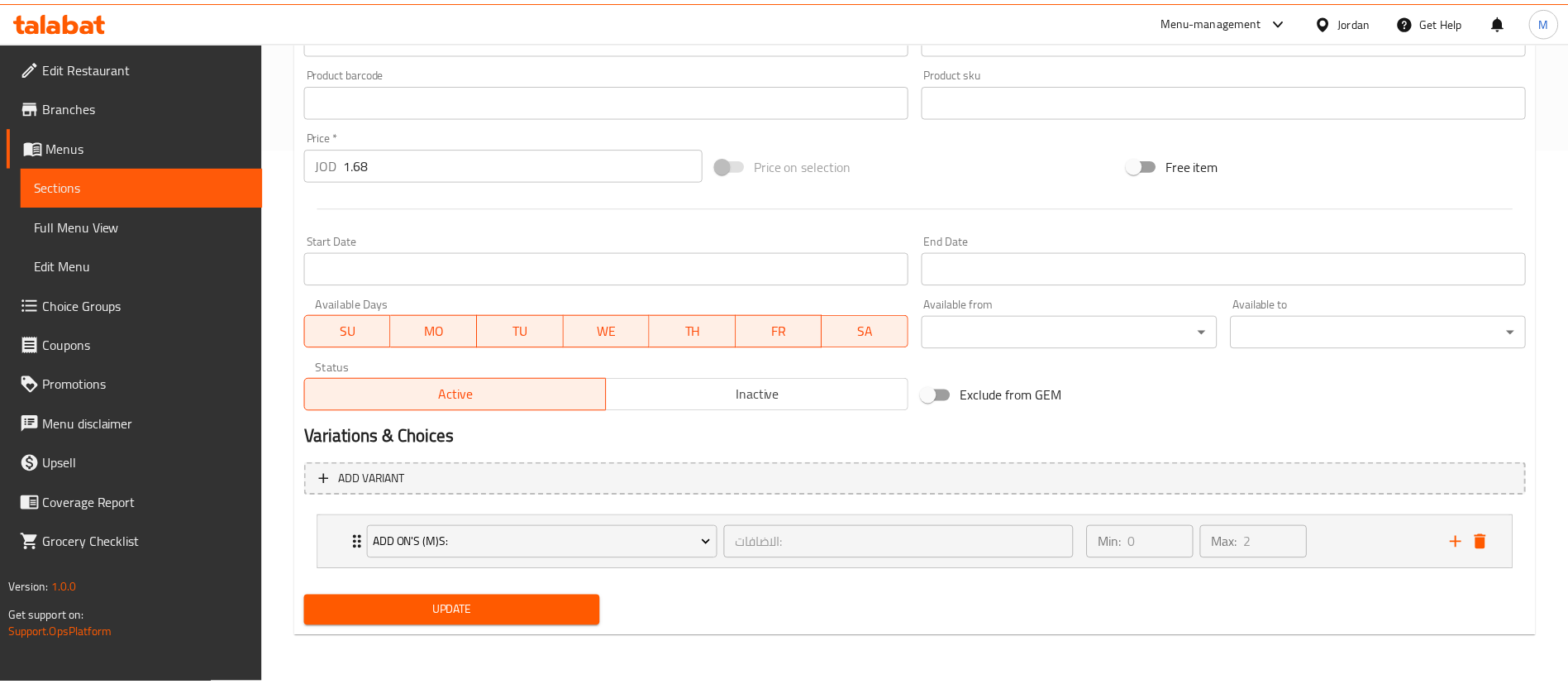
scroll to position [535, 0]
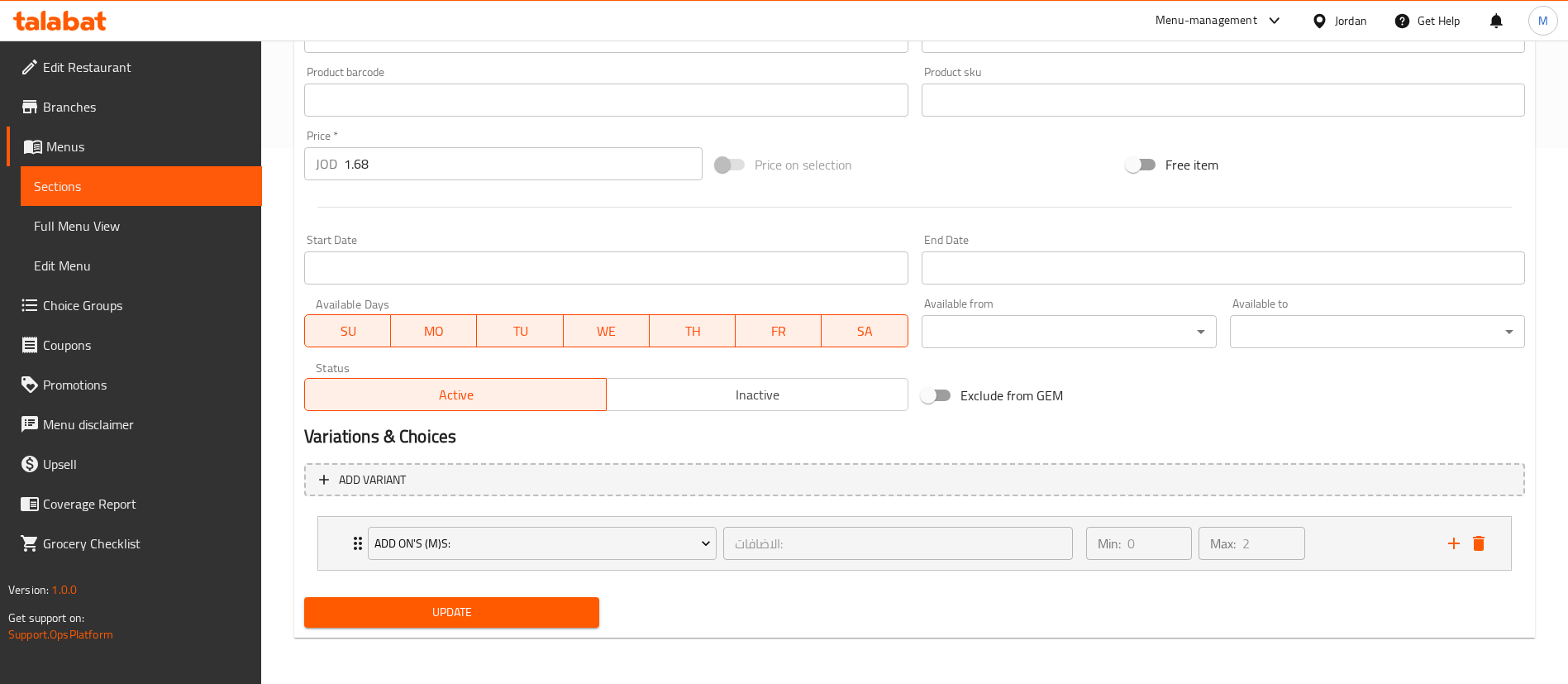
click at [1340, 571] on li "Add On's (M)s: الاضافات: ​ Min: 0 ​ Max: 2 ​ Extra Cheese (ID: 2268575514) 0.52…" at bounding box center [915, 543] width 1221 height 68
click at [1344, 552] on div "Min: 0 ​ Max: 2 ​" at bounding box center [1257, 543] width 362 height 53
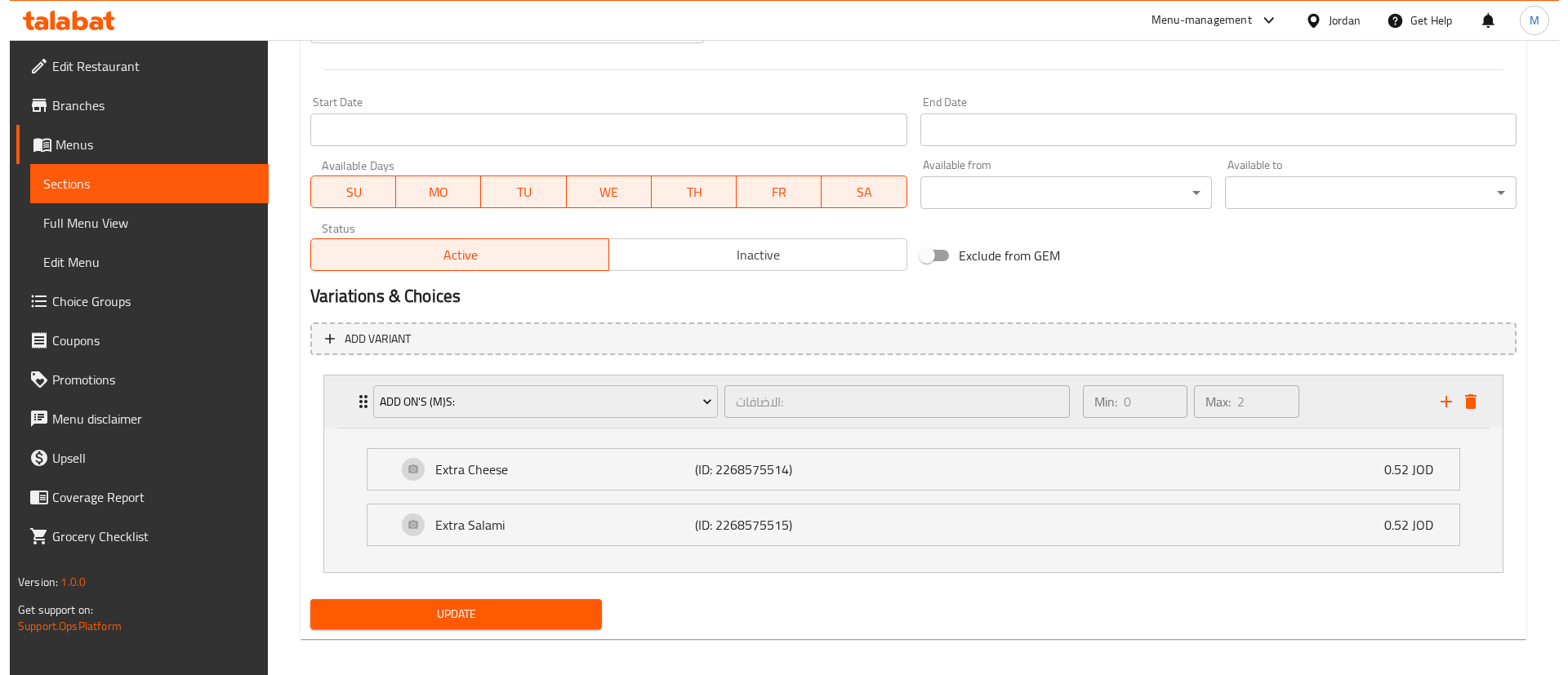
scroll to position [673, 0]
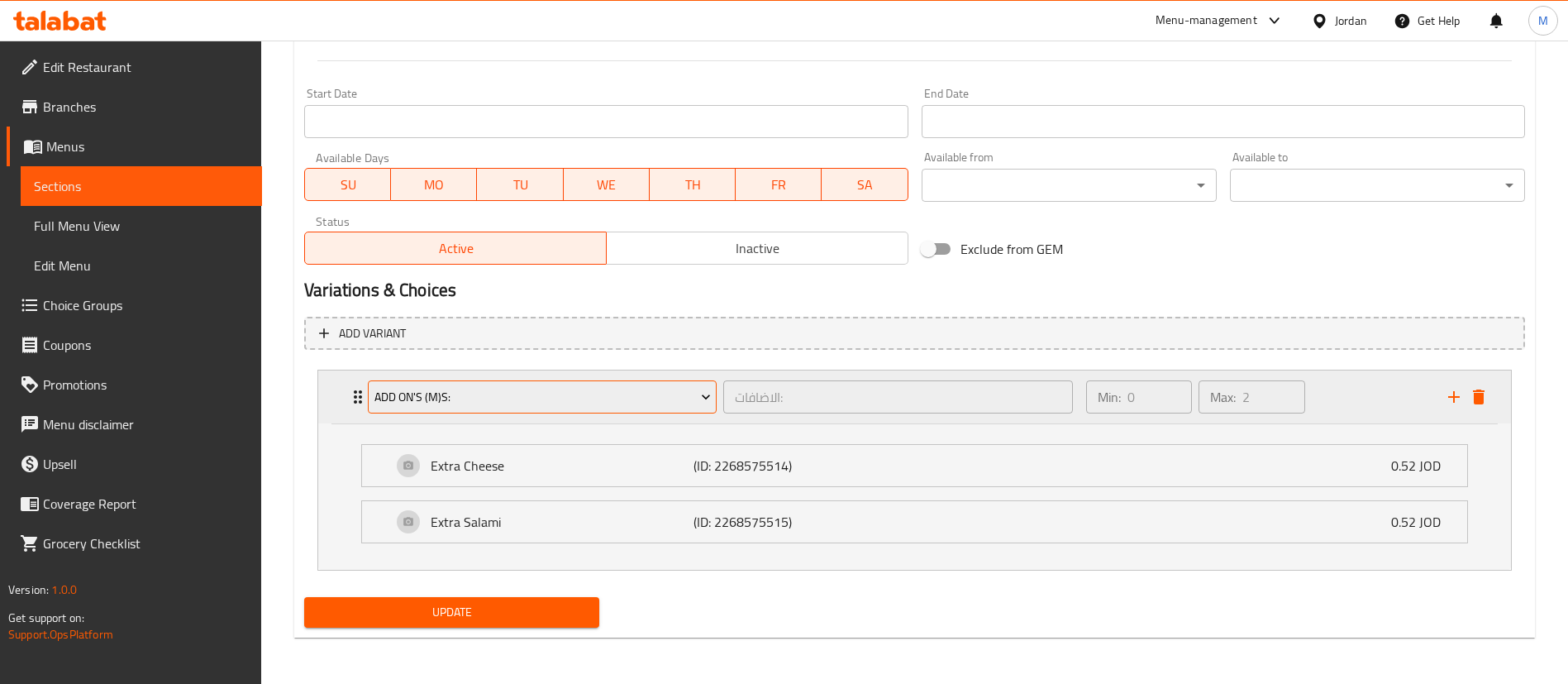
click at [706, 399] on icon "Expand" at bounding box center [706, 398] width 8 height 5
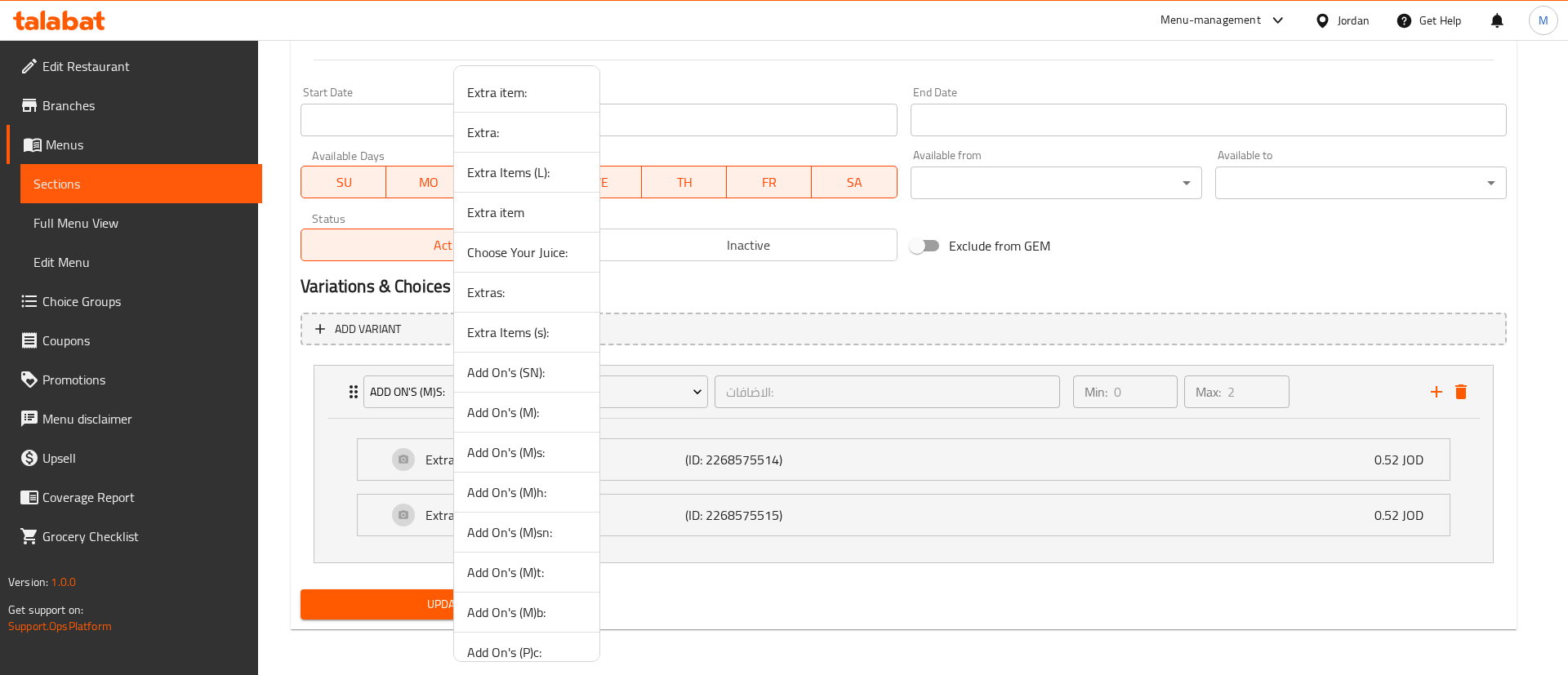
click at [536, 290] on span "Extras:" at bounding box center [526, 291] width 119 height 19
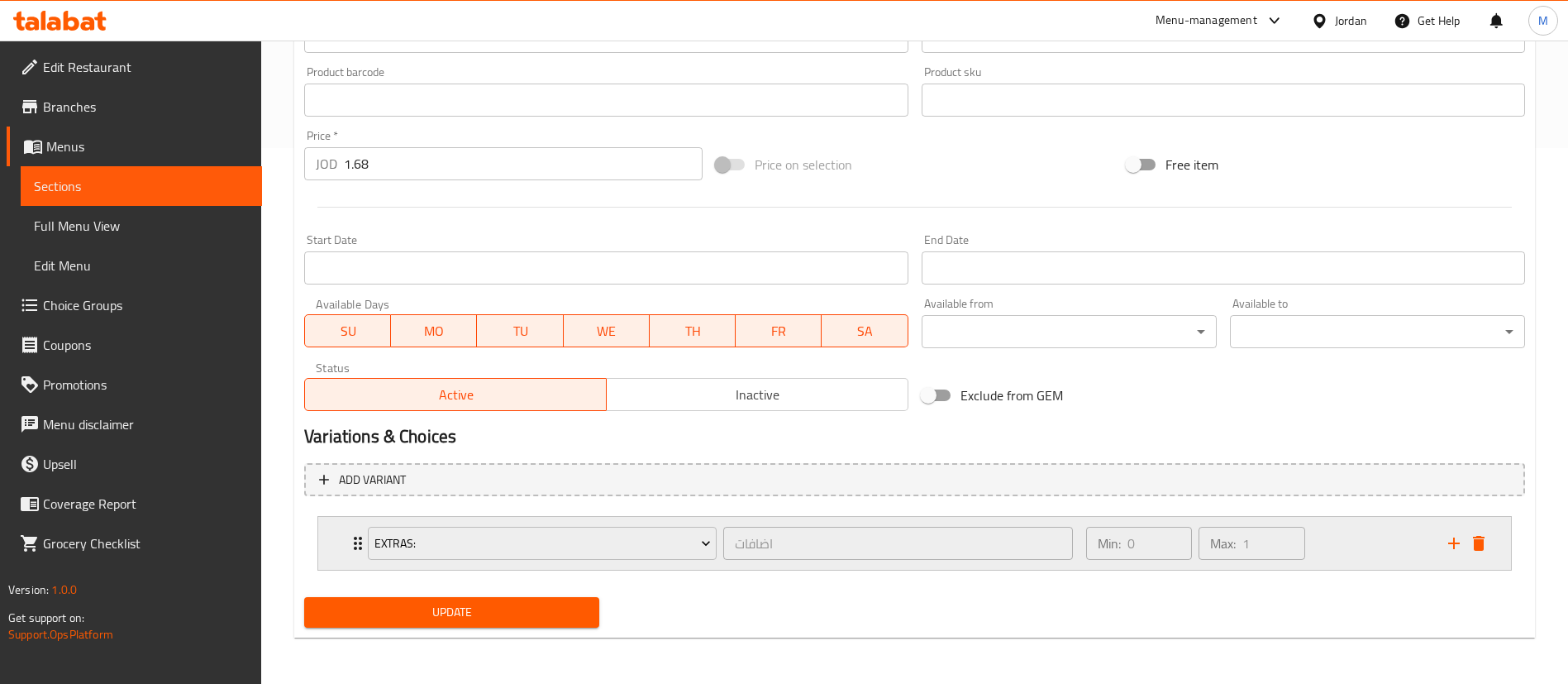
click at [1355, 554] on div "Min: 0 ​ Max: 1 ​" at bounding box center [1257, 543] width 362 height 53
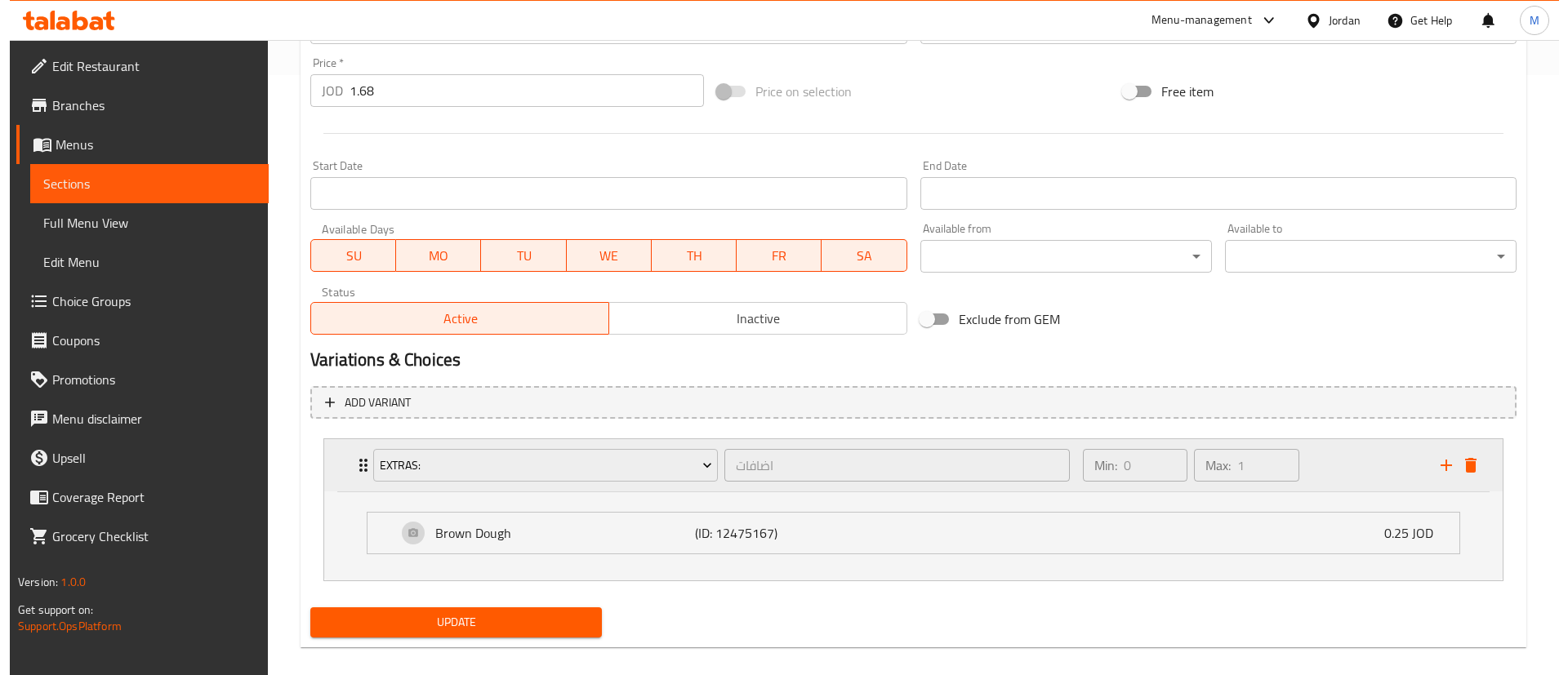
scroll to position [618, 0]
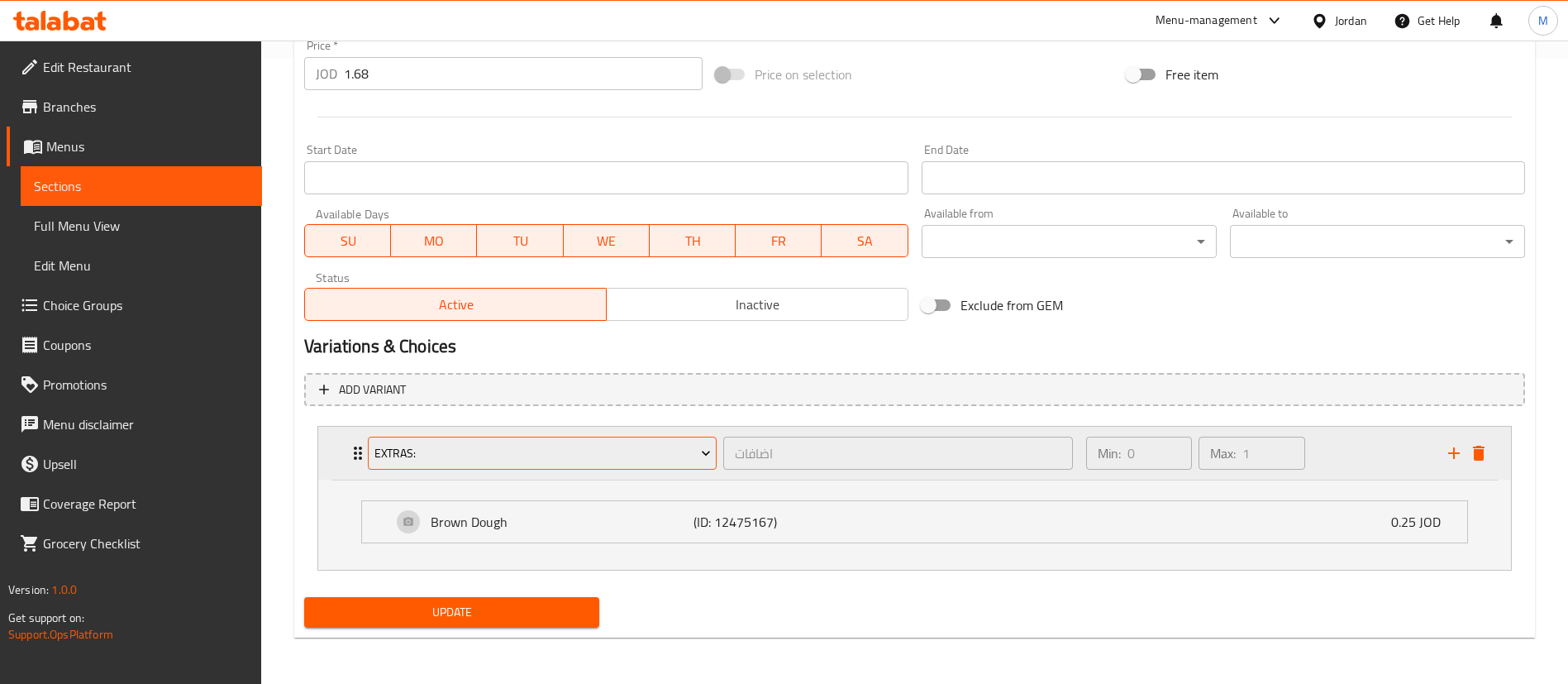
click at [692, 464] on button "Extras:" at bounding box center [542, 452] width 349 height 33
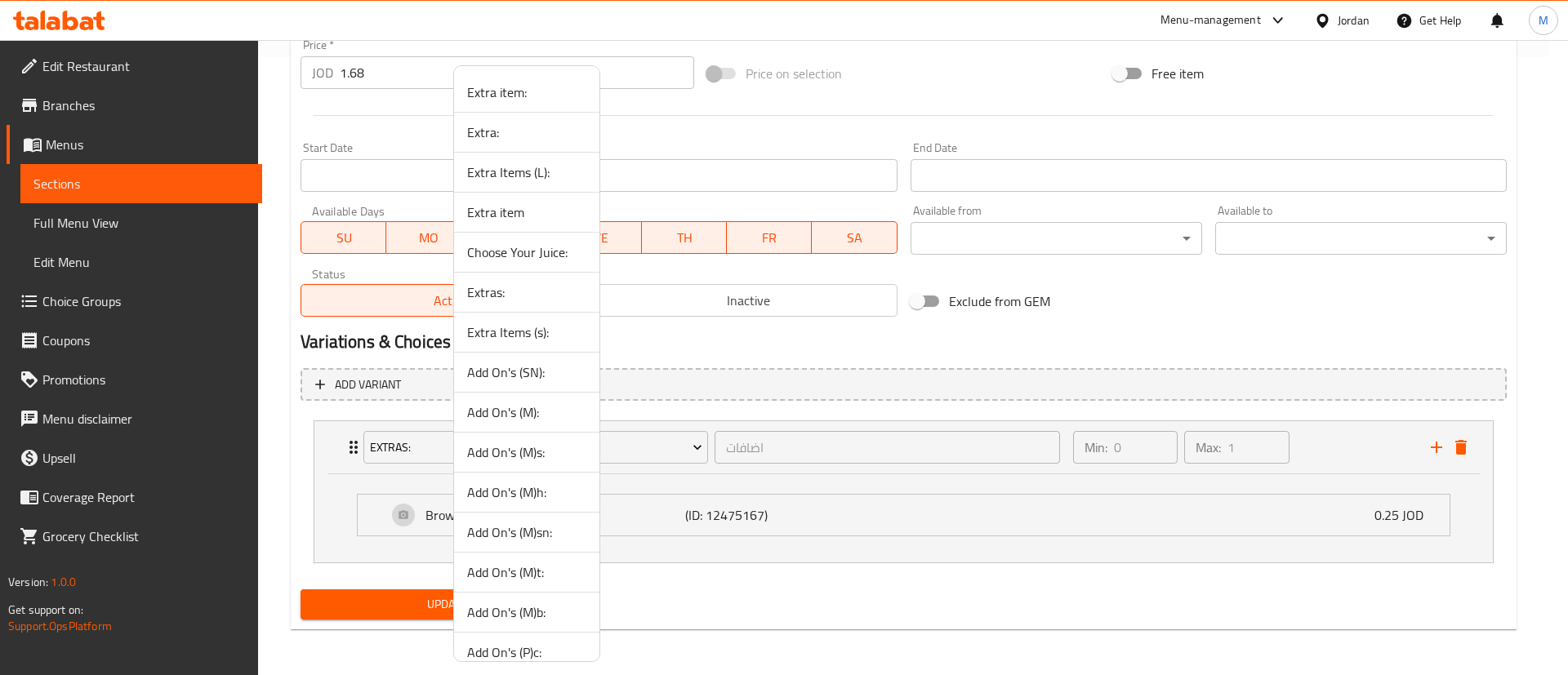
click at [501, 329] on span "Extra Items (s):" at bounding box center [526, 332] width 119 height 19
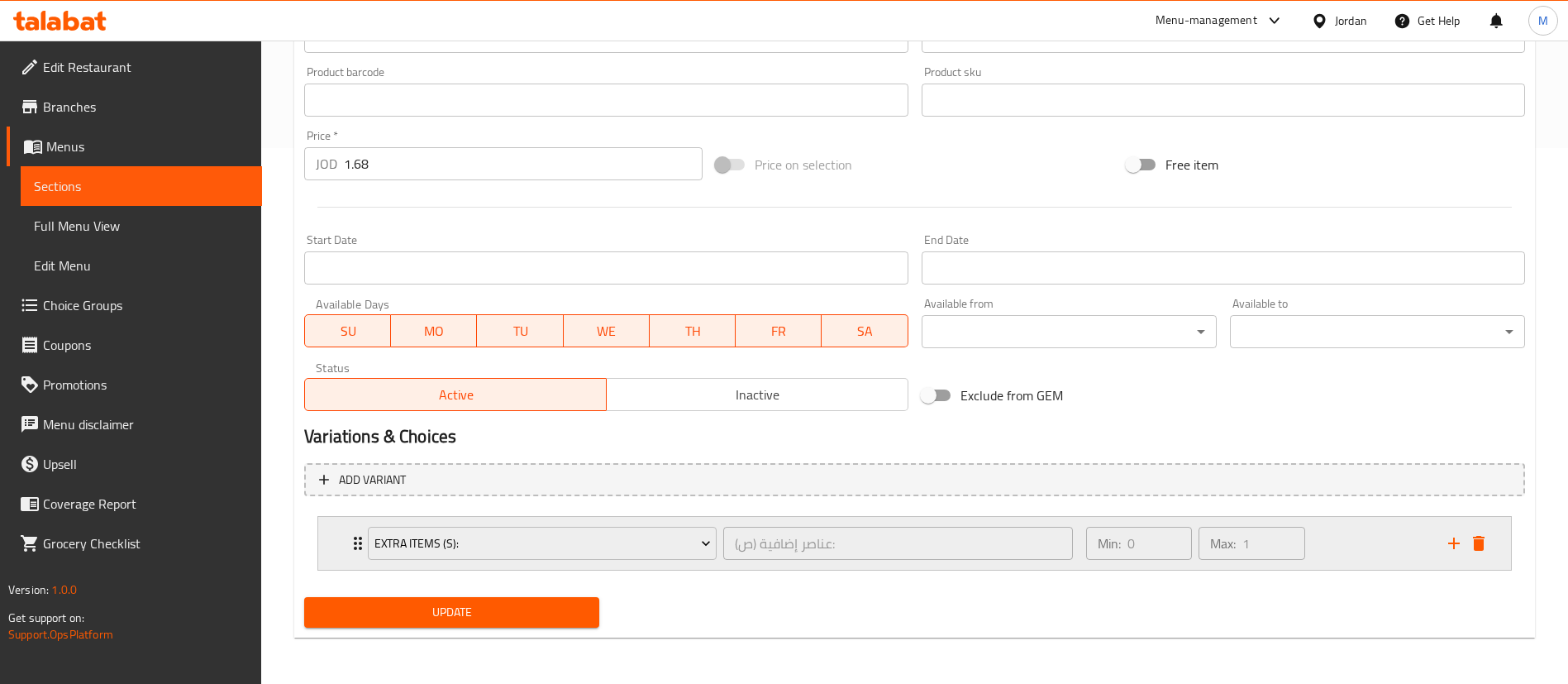
click at [1339, 539] on div "Min: 0 ​ Max: 1 ​" at bounding box center [1257, 543] width 362 height 53
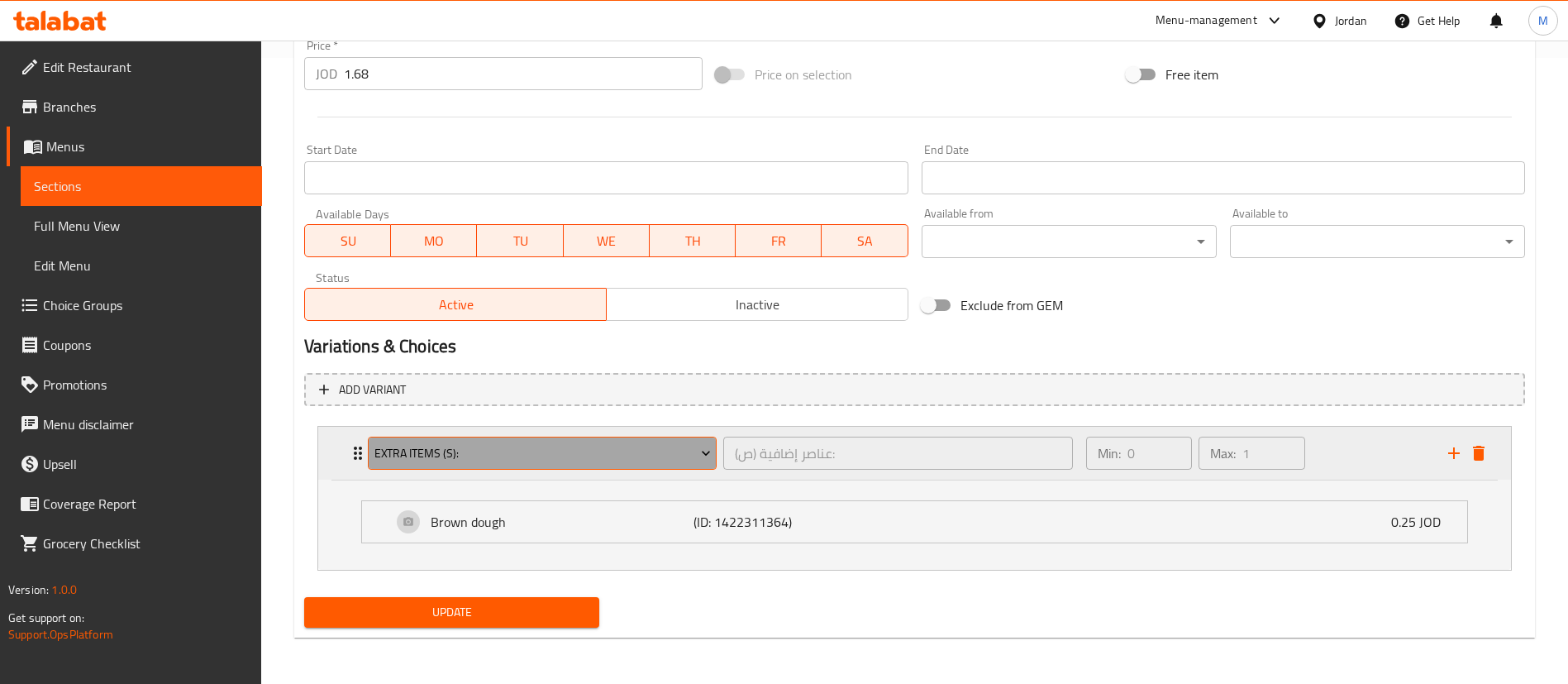
click at [672, 459] on span "Extra Items (s):" at bounding box center [542, 453] width 337 height 20
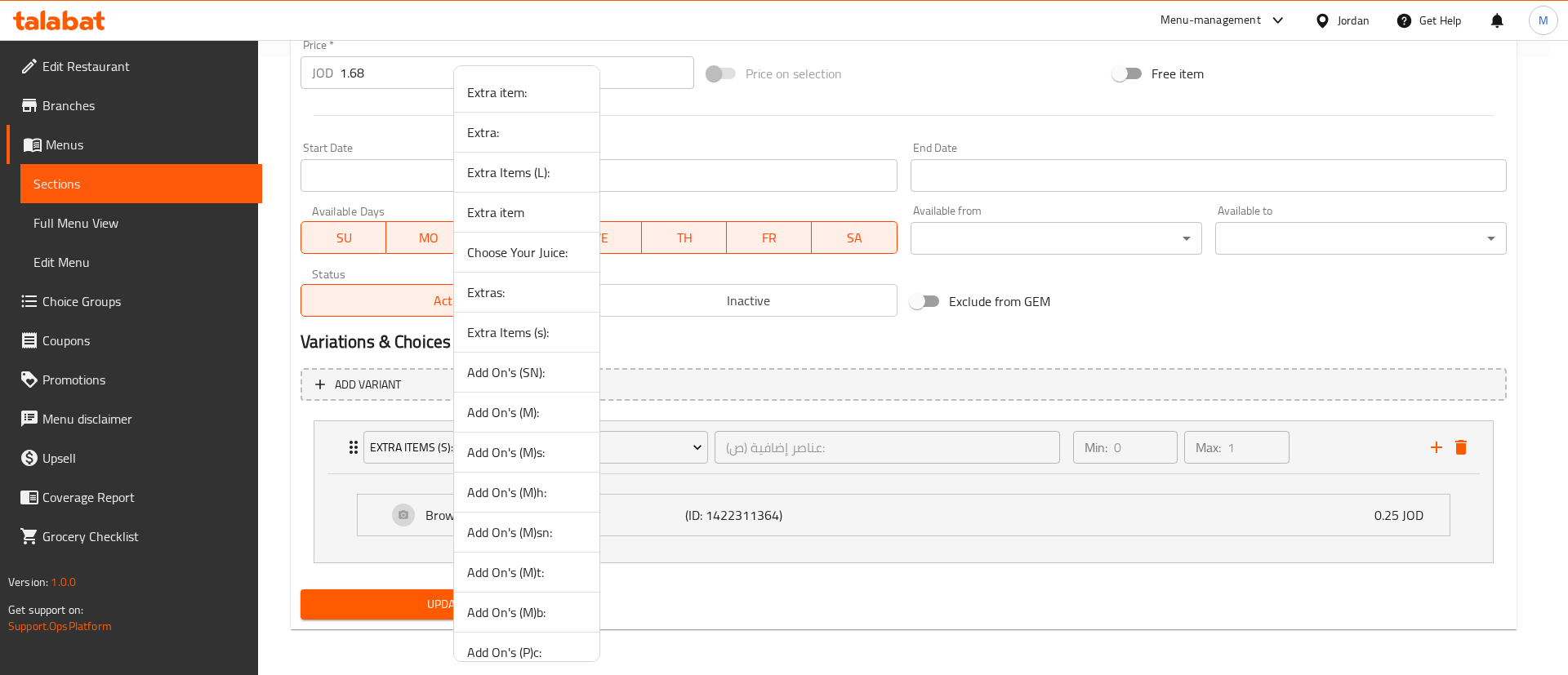
click at [563, 380] on span "Add On's (SN):" at bounding box center [526, 372] width 119 height 19
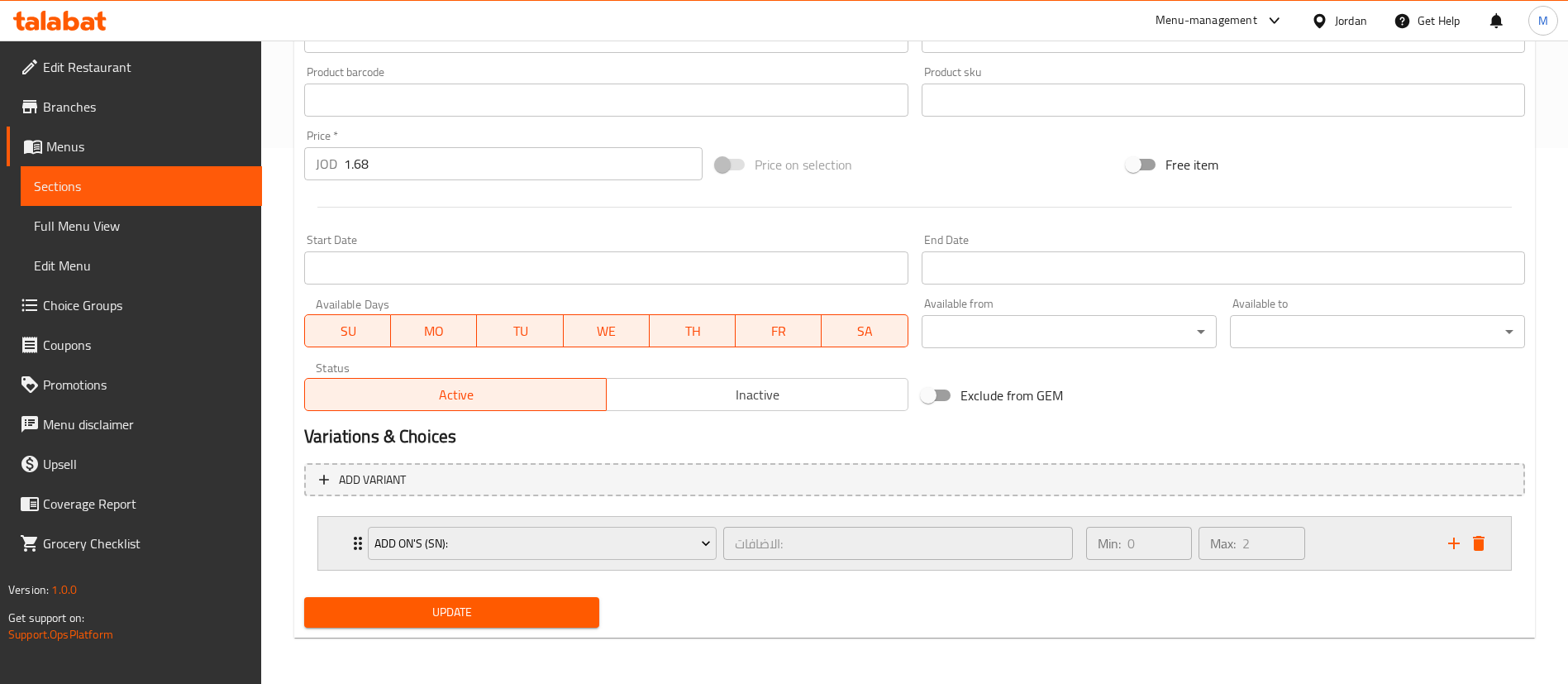
click at [1338, 556] on div "Min: 0 ​ Max: 2 ​" at bounding box center [1257, 543] width 362 height 53
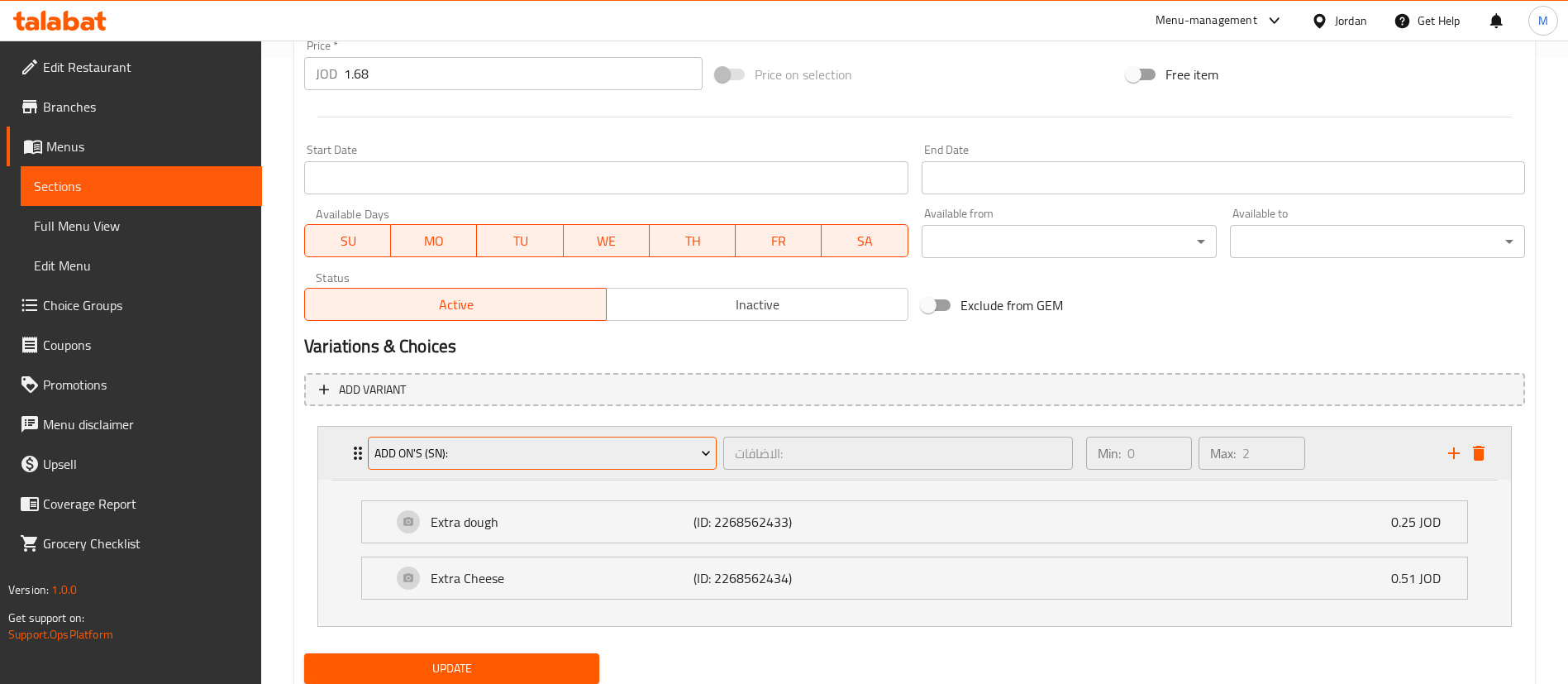
click at [671, 458] on span "Add On's (SN):" at bounding box center [542, 453] width 337 height 20
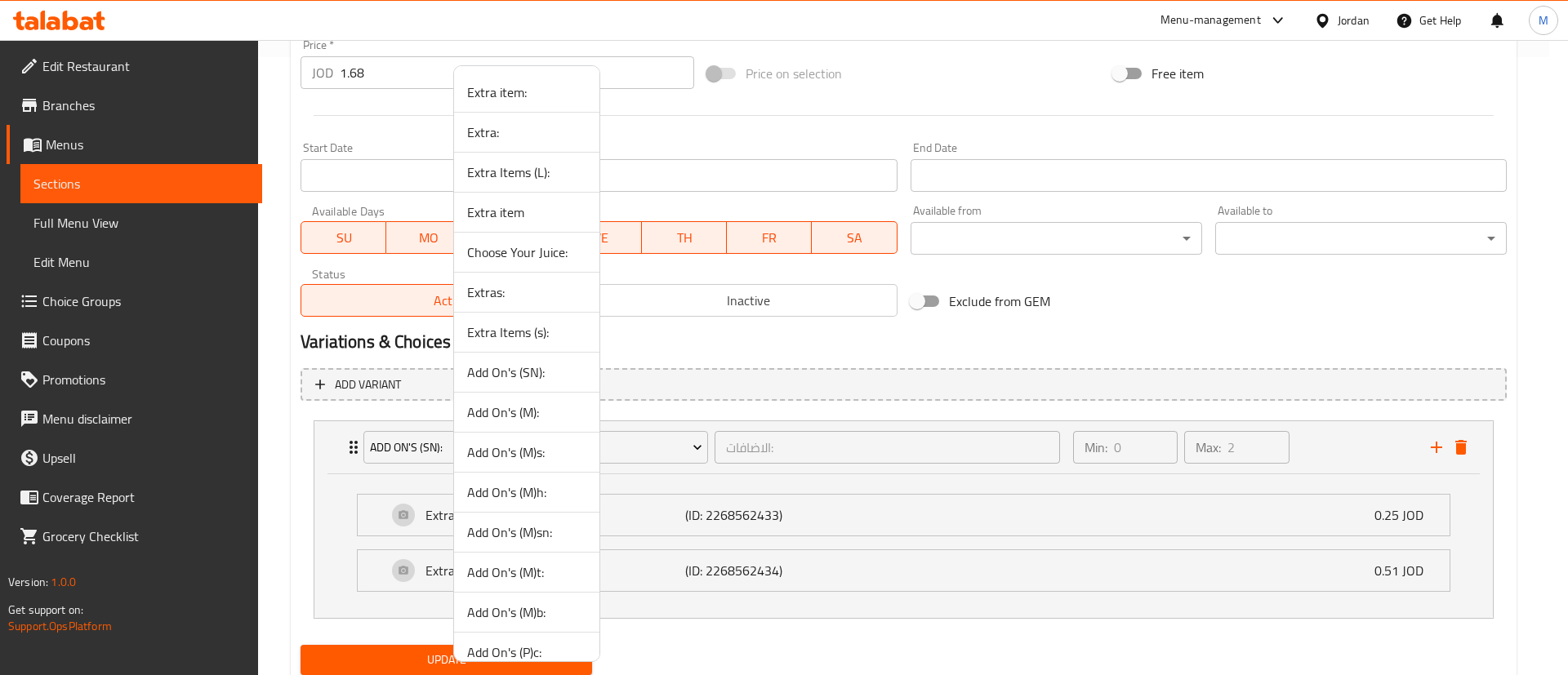
click at [551, 413] on span "Add On's (M):" at bounding box center [526, 411] width 119 height 19
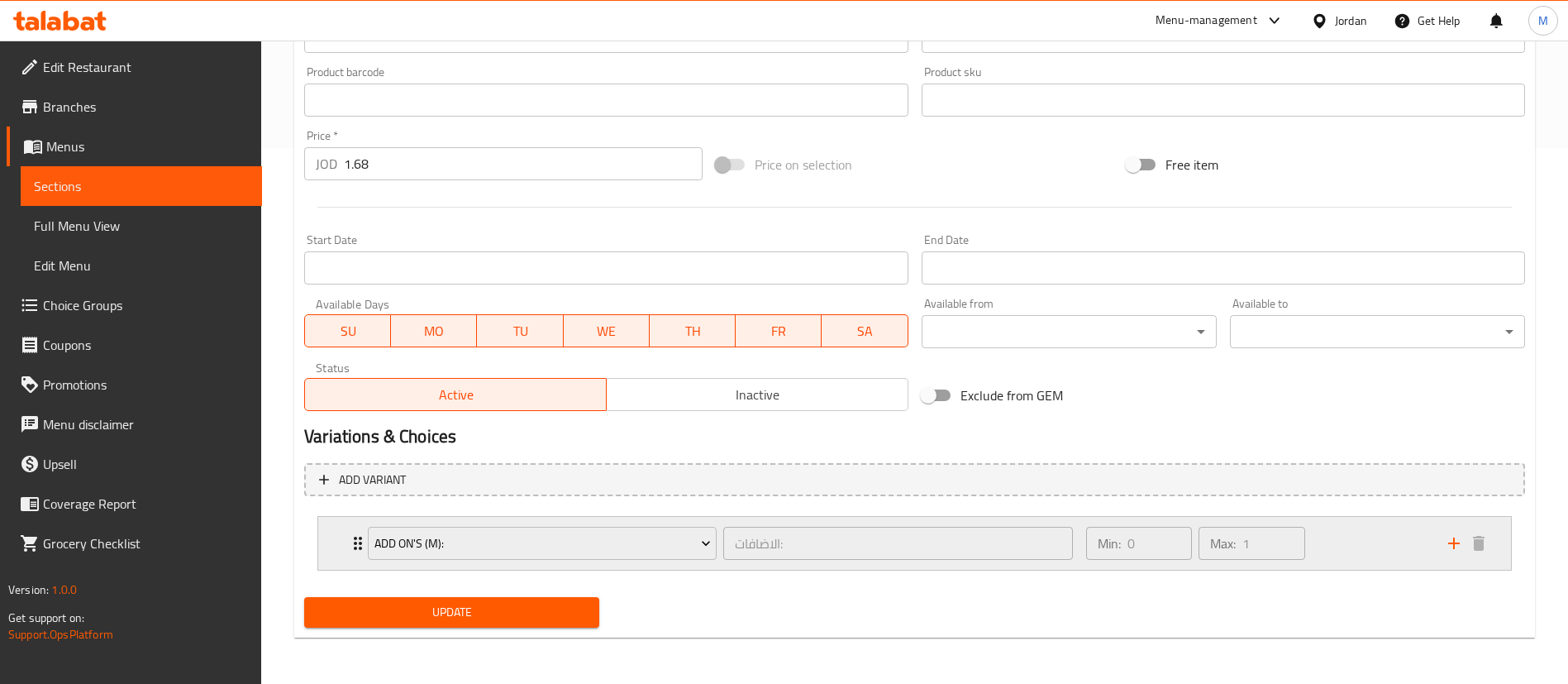
click at [1331, 553] on div "Min: 0 ​ Max: 1 ​" at bounding box center [1257, 543] width 362 height 53
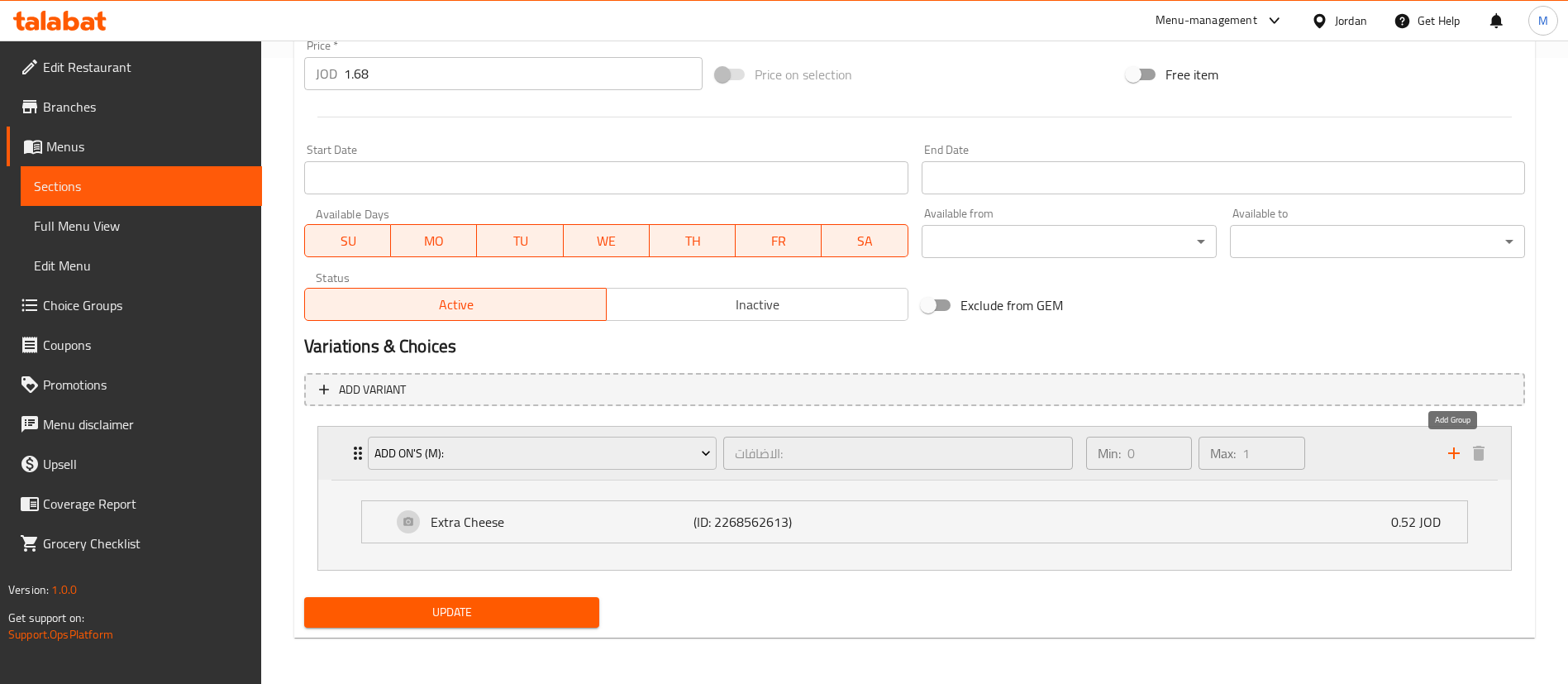
click at [1454, 443] on icon "add" at bounding box center [1453, 452] width 20 height 20
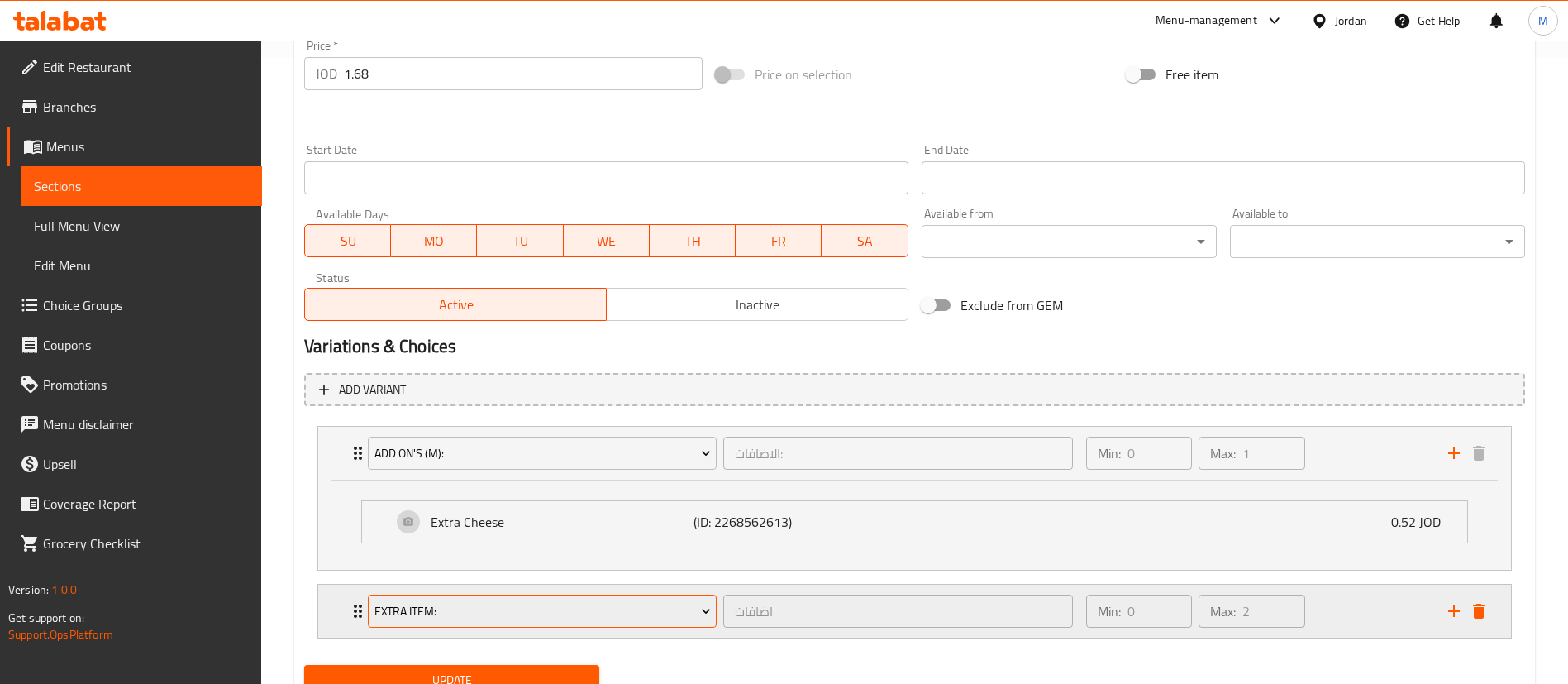
click at [693, 613] on span "Extra item:" at bounding box center [542, 611] width 337 height 20
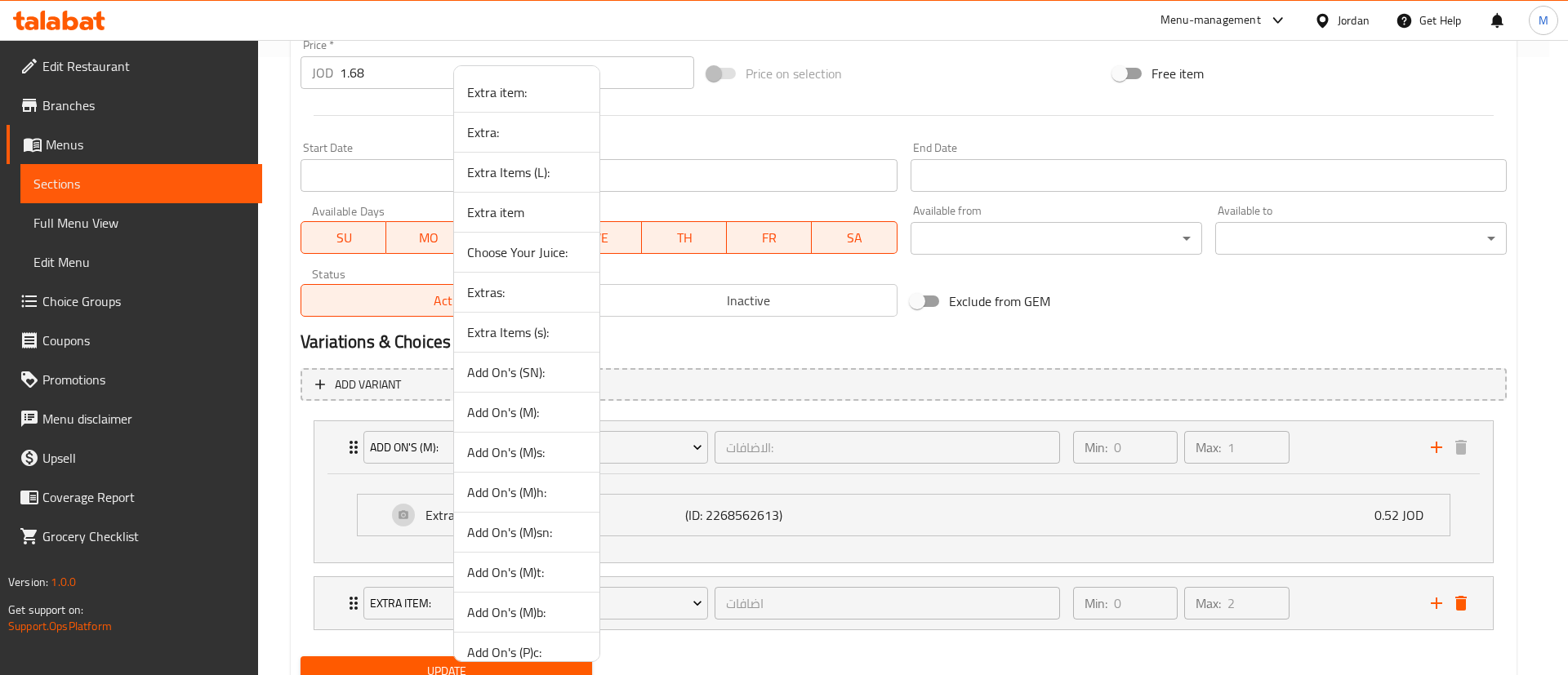
click at [539, 130] on span "Extra:" at bounding box center [526, 131] width 119 height 19
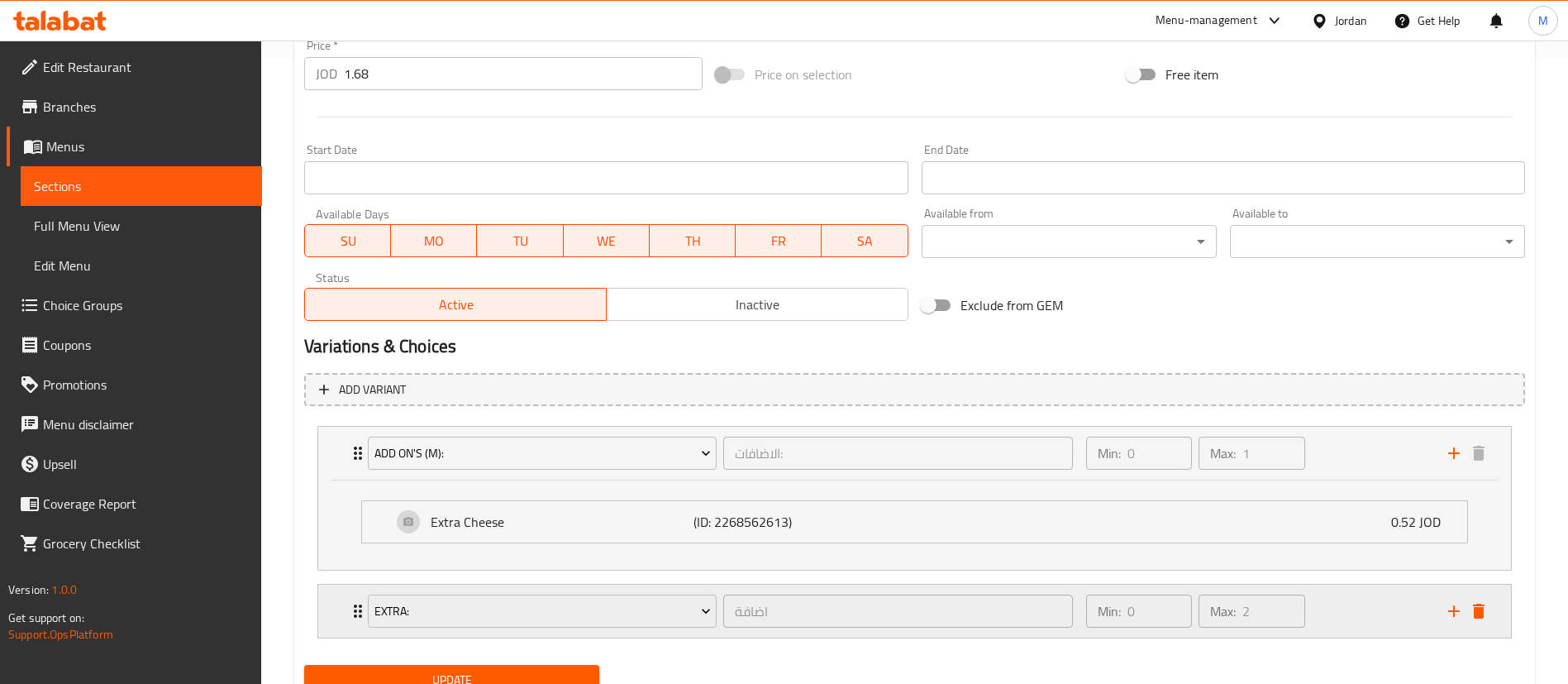
click at [1373, 612] on div "Min: 0 ​ Max: 2 ​" at bounding box center [1257, 611] width 362 height 53
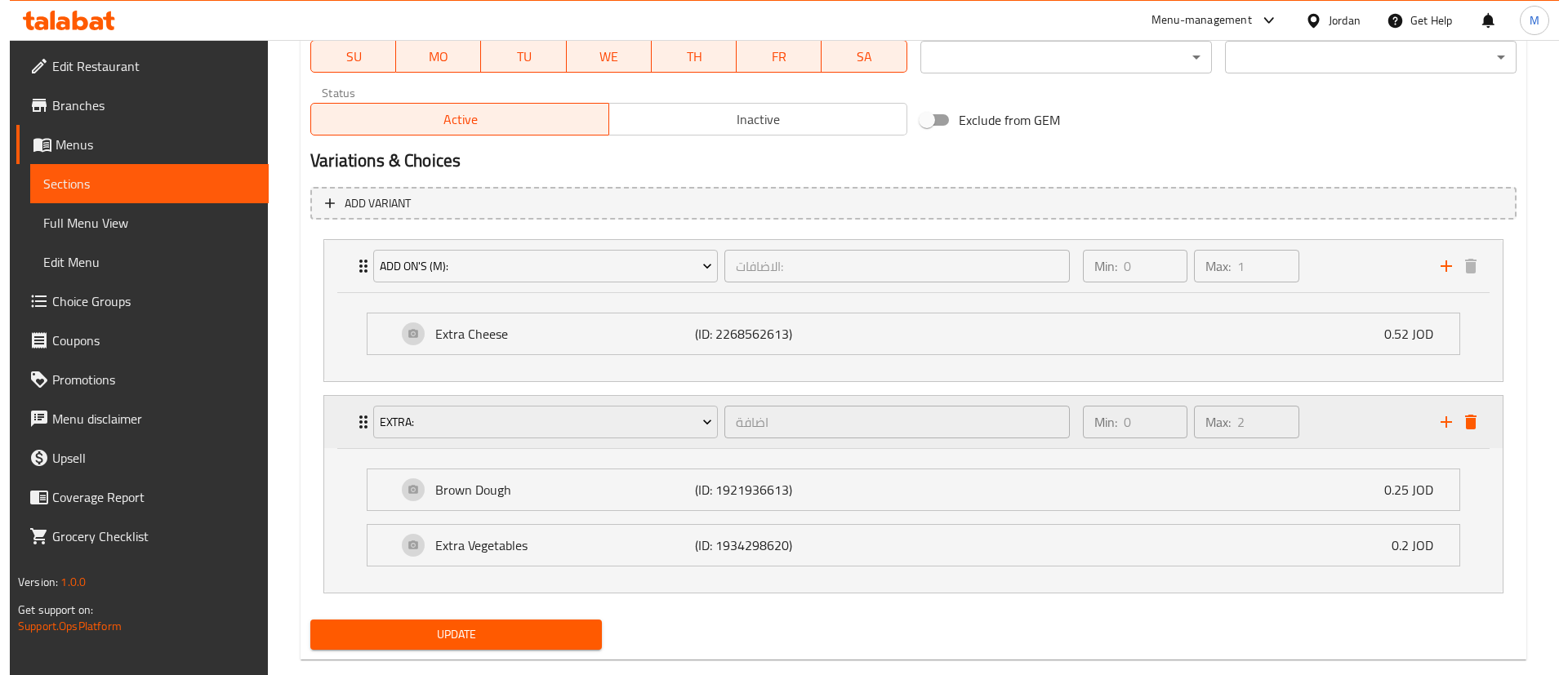
scroll to position [829, 0]
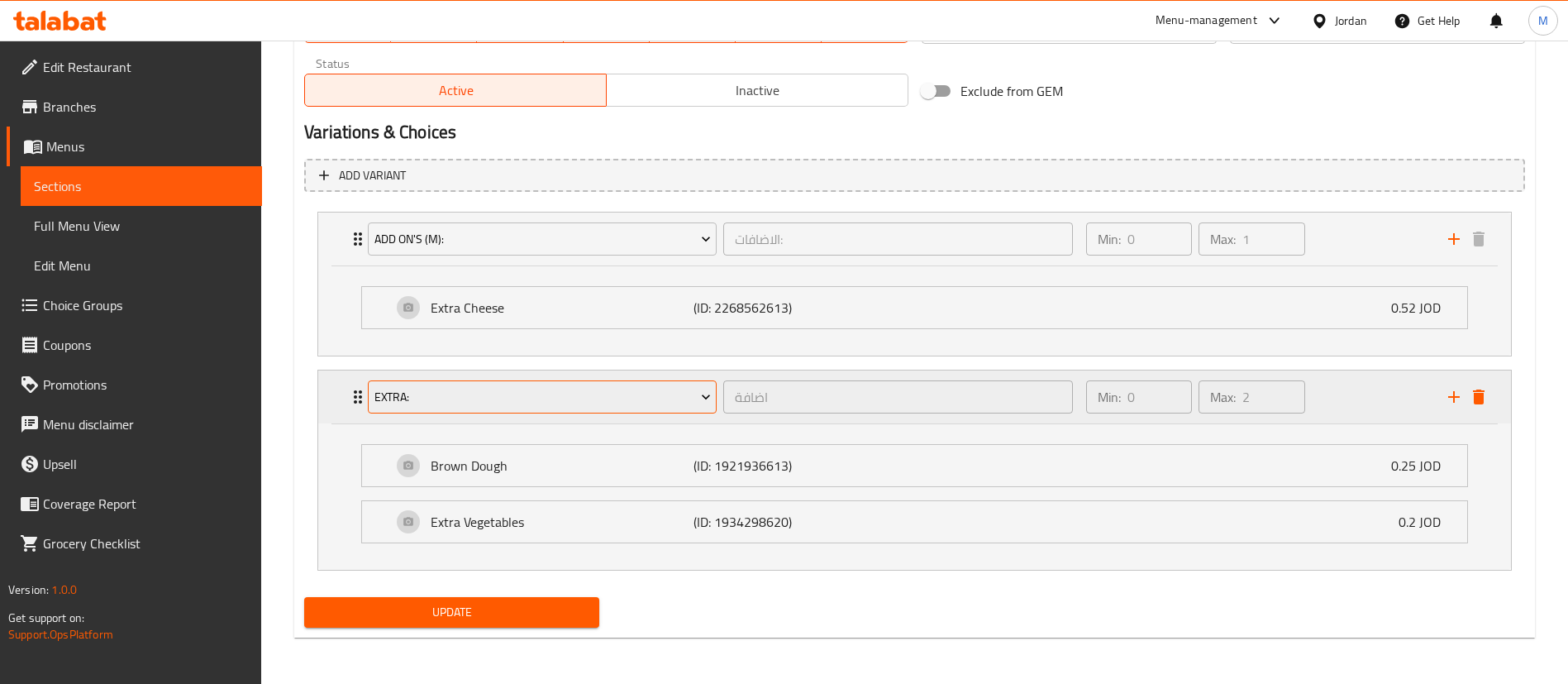
click at [669, 392] on span "Extra:" at bounding box center [542, 397] width 337 height 20
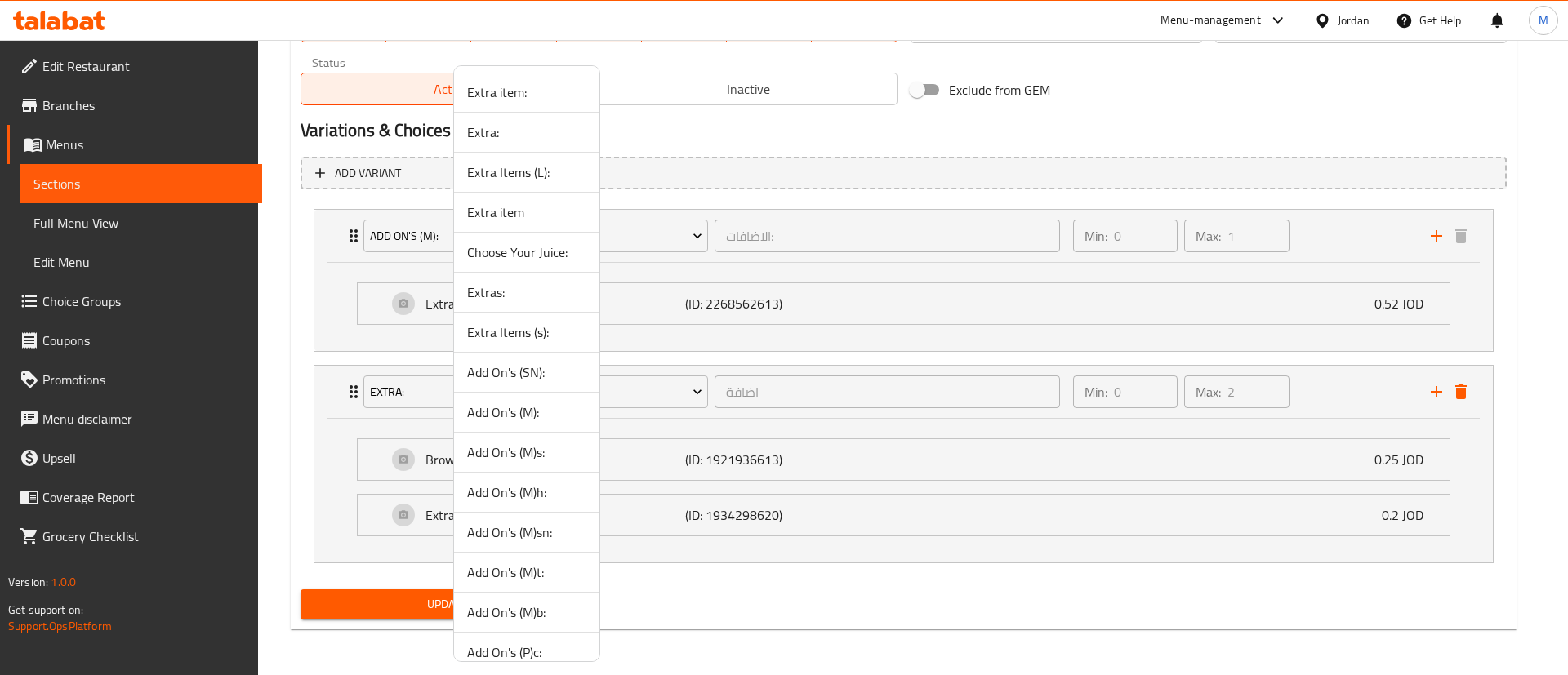
click at [526, 99] on span "Extra item:" at bounding box center [526, 91] width 119 height 19
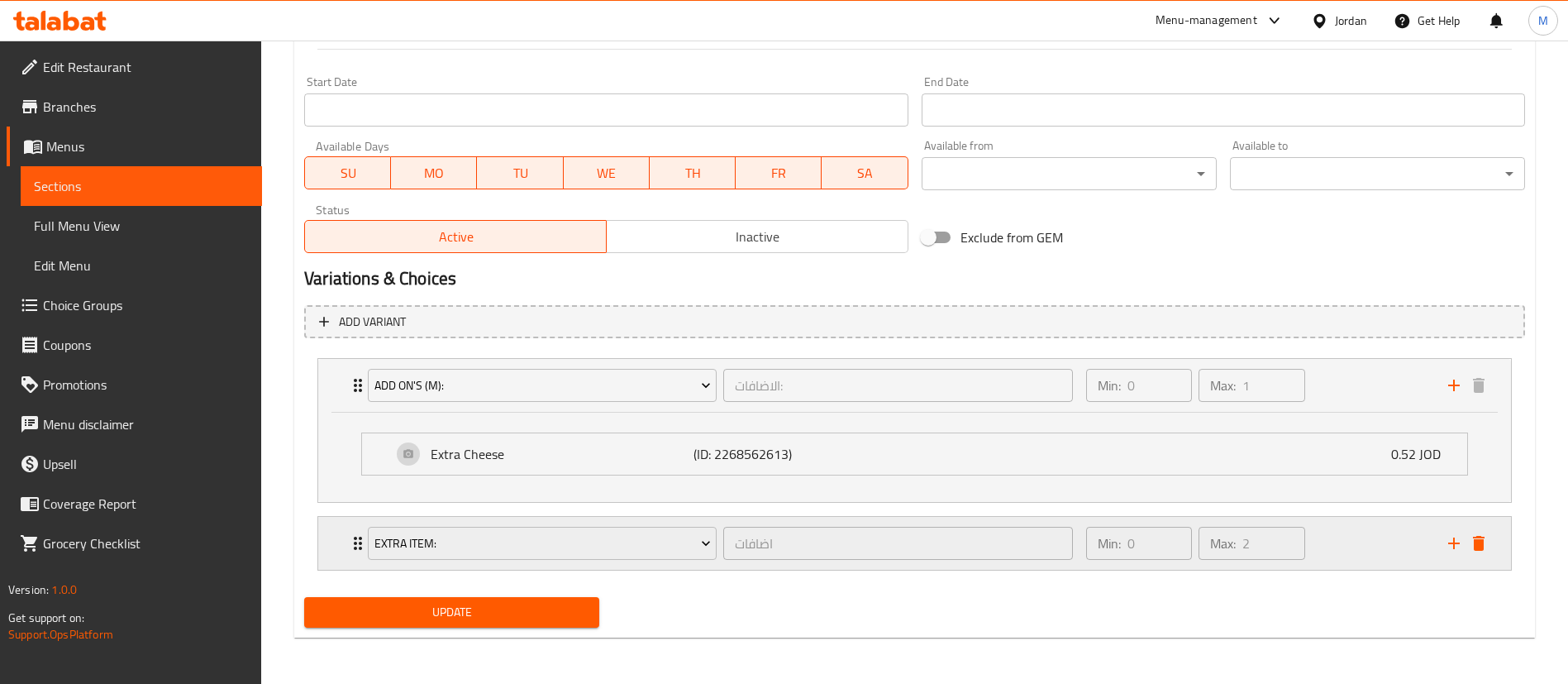
click at [1350, 554] on div "Min: 0 ​ Max: 2 ​" at bounding box center [1257, 543] width 362 height 53
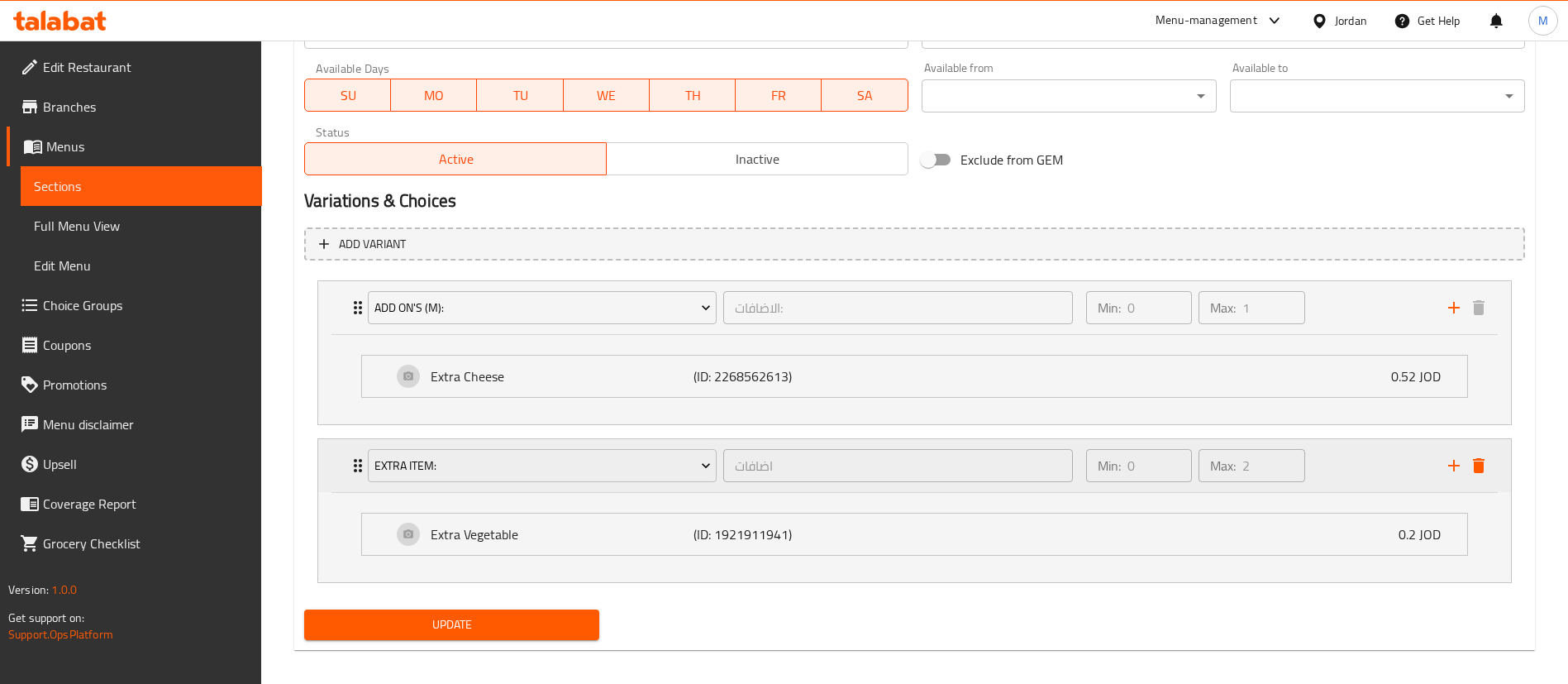
scroll to position [784, 0]
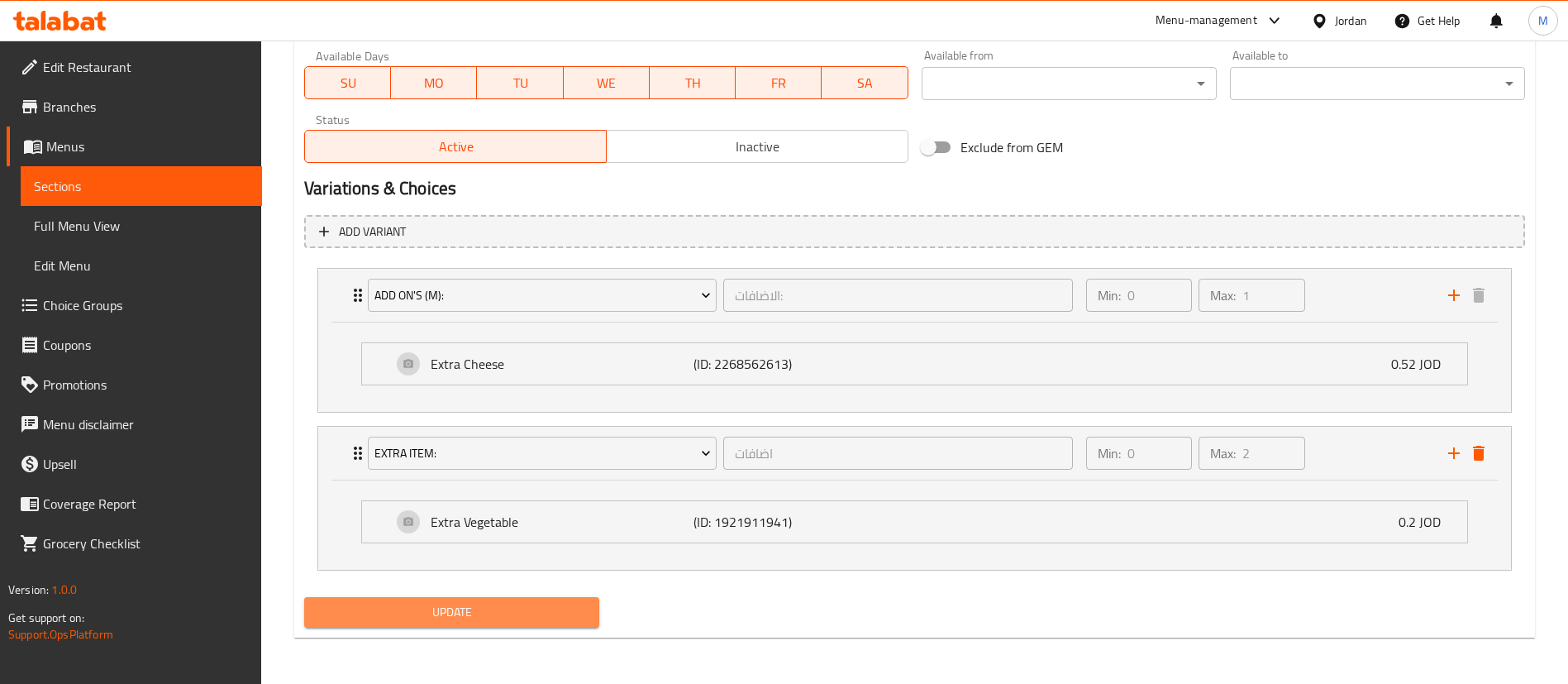
click at [520, 608] on span "Update" at bounding box center [451, 612] width 269 height 20
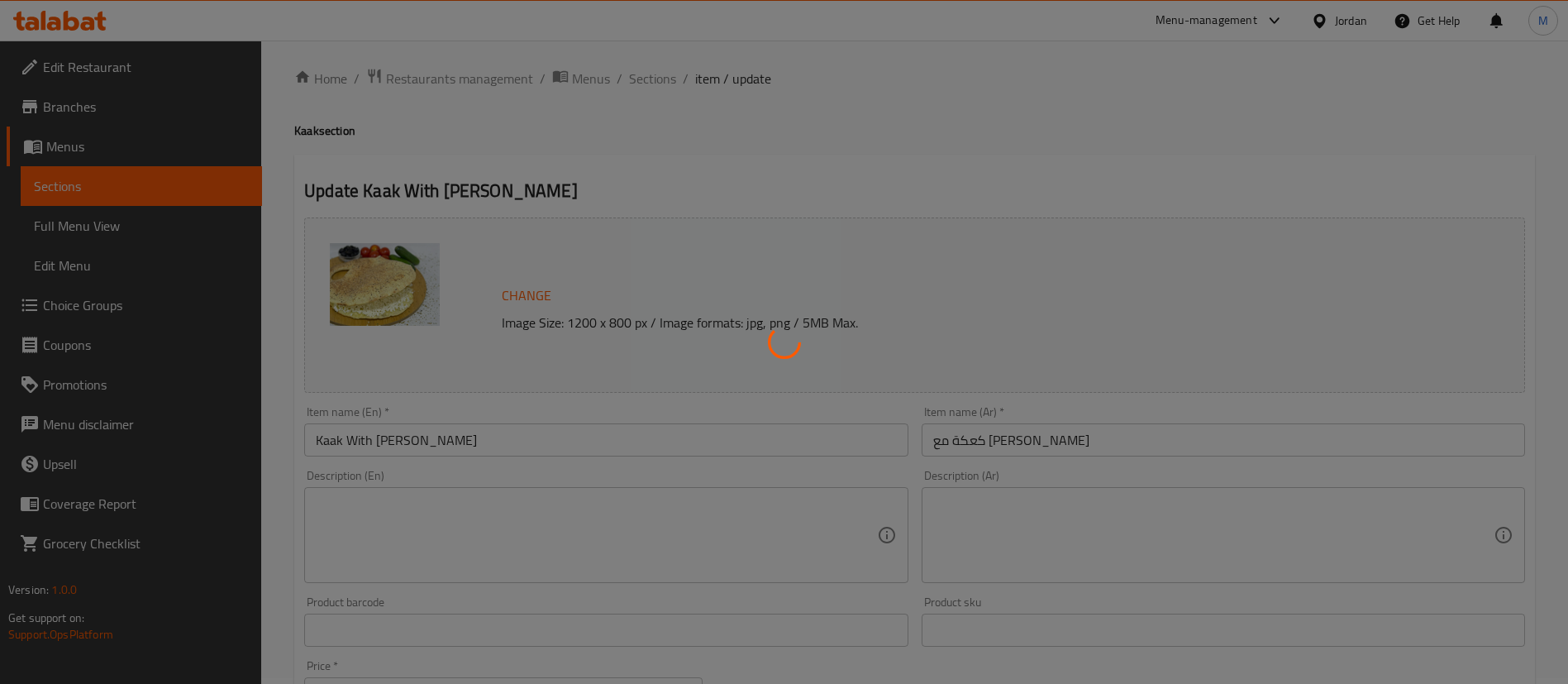
scroll to position [0, 0]
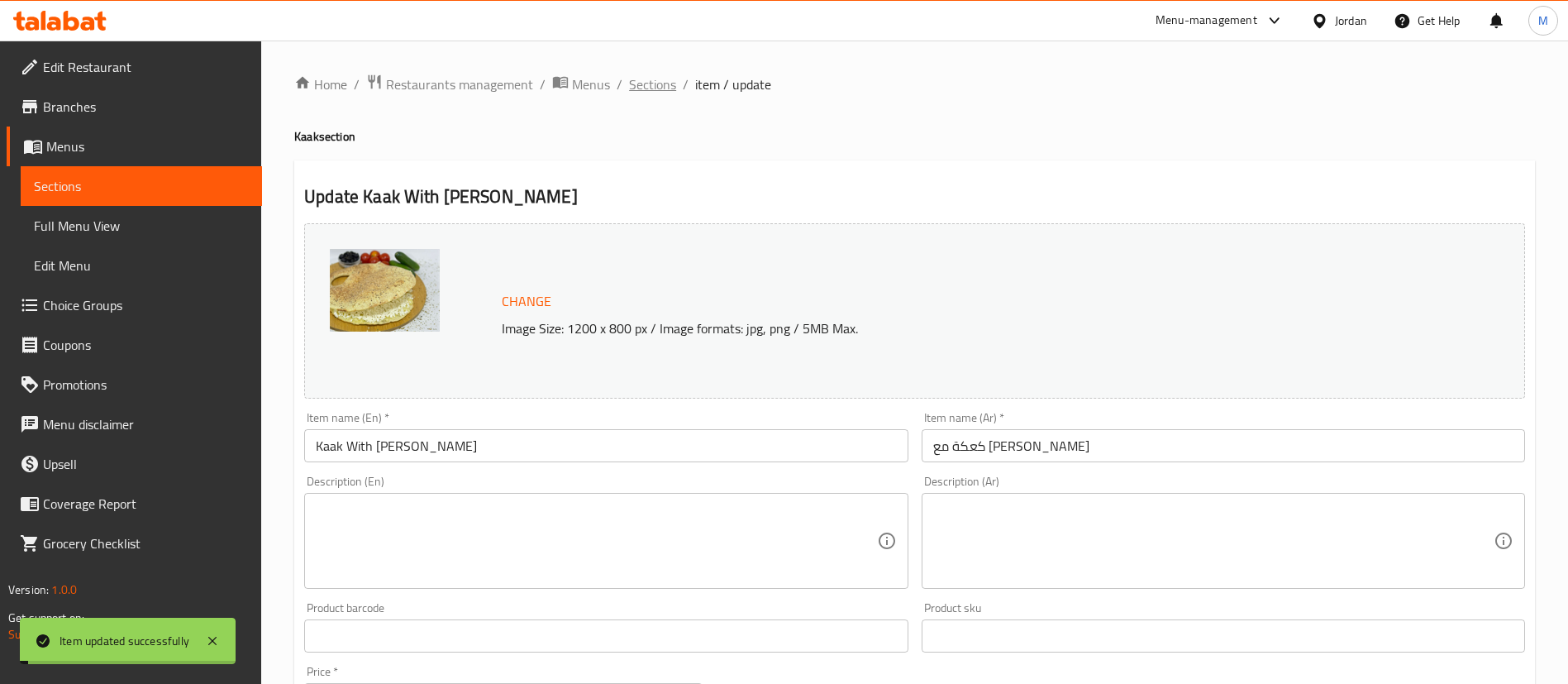
click at [665, 89] on span "Sections" at bounding box center [652, 84] width 48 height 20
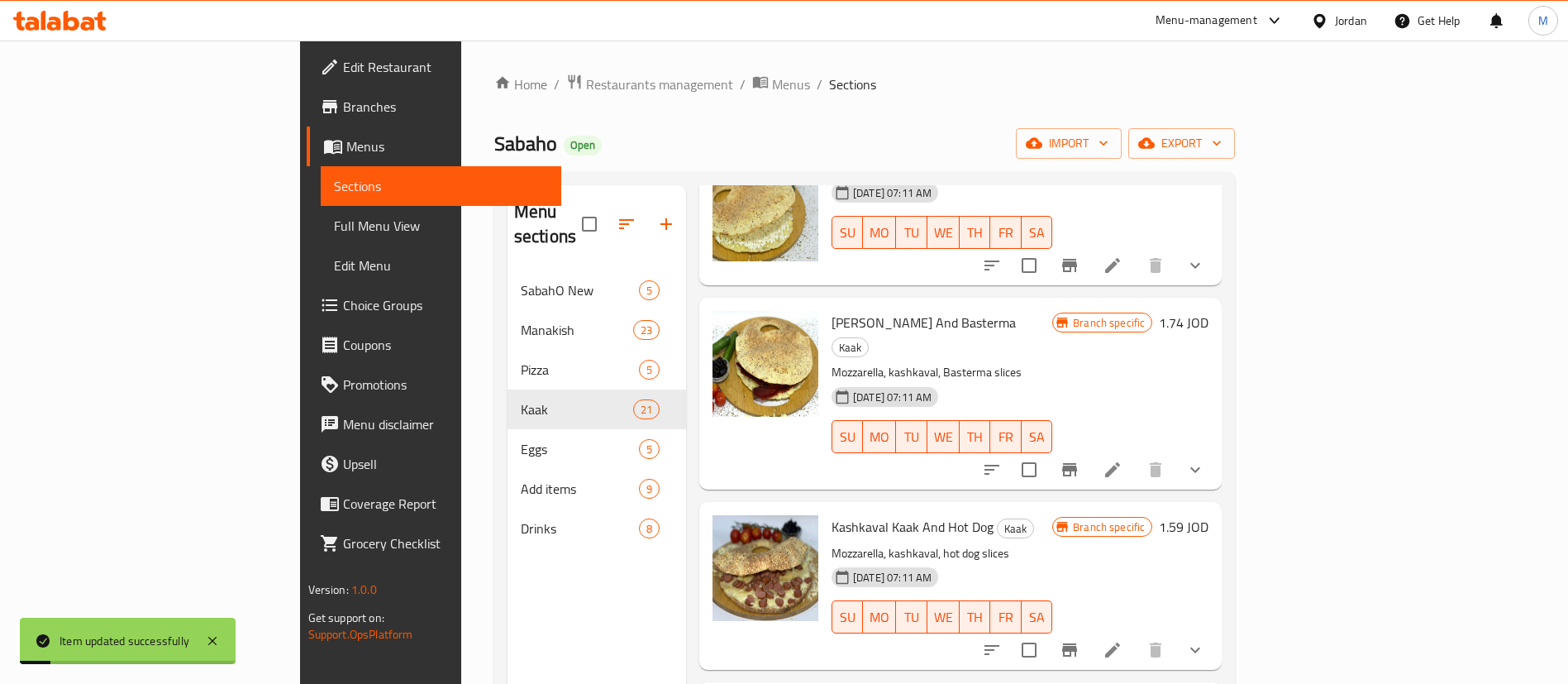
scroll to position [124, 0]
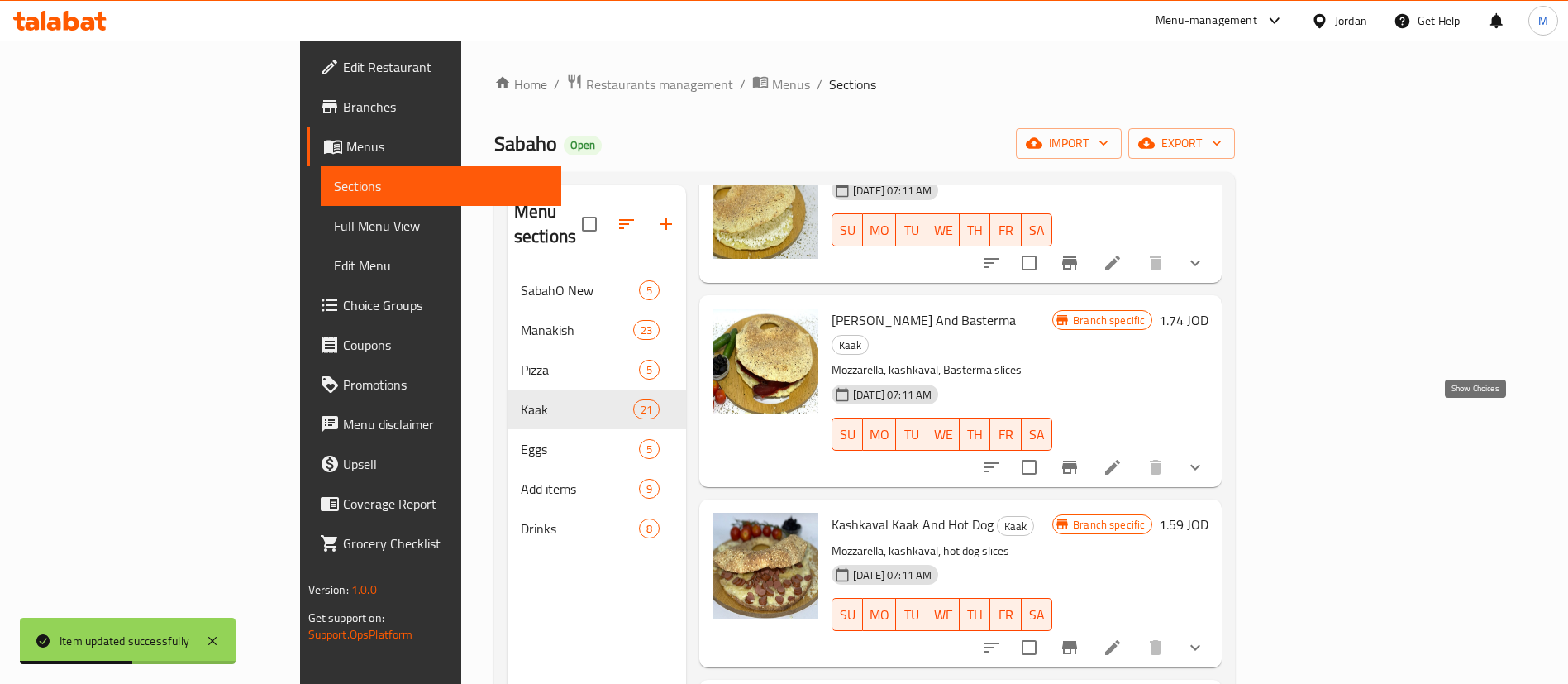
click at [1206, 457] on icon "show more" at bounding box center [1195, 467] width 20 height 20
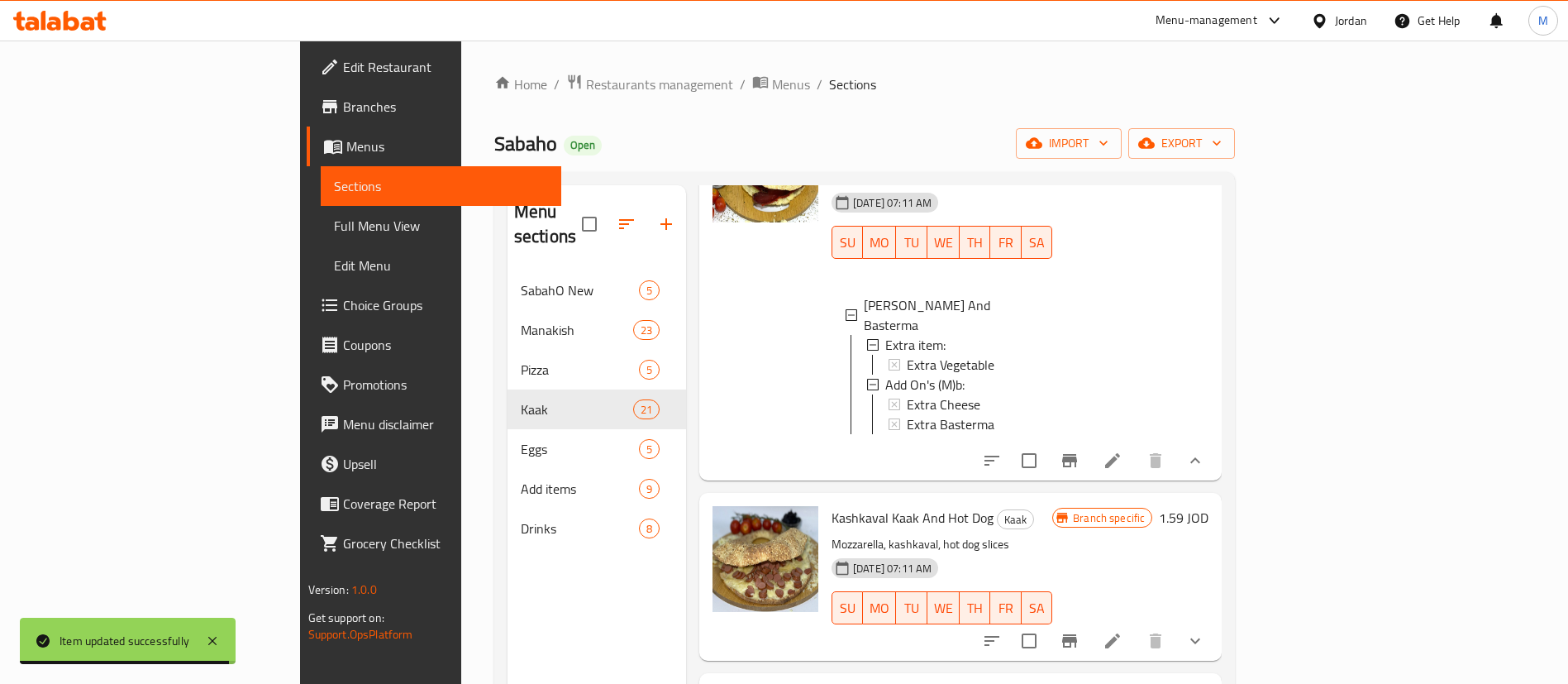
scroll to position [372, 0]
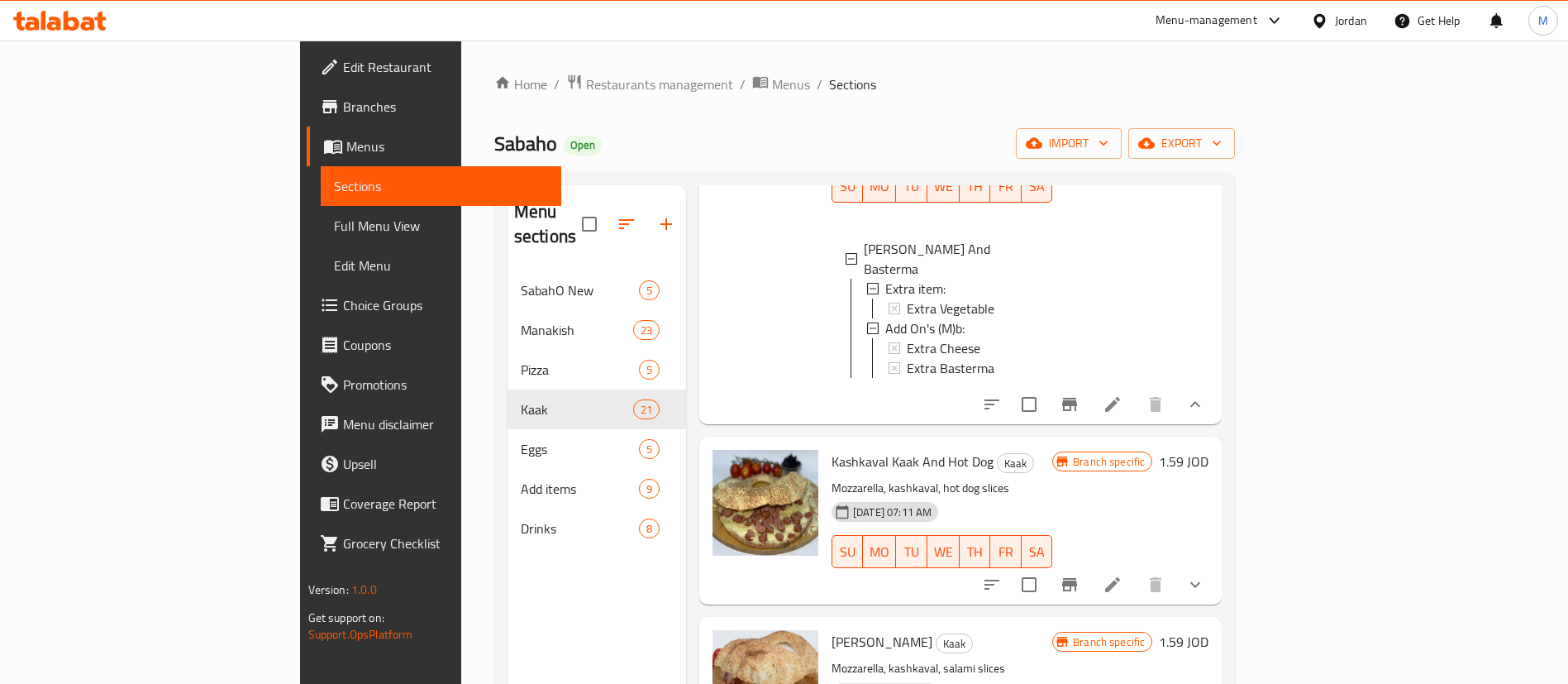
click at [1215, 564] on button "show more" at bounding box center [1195, 584] width 40 height 40
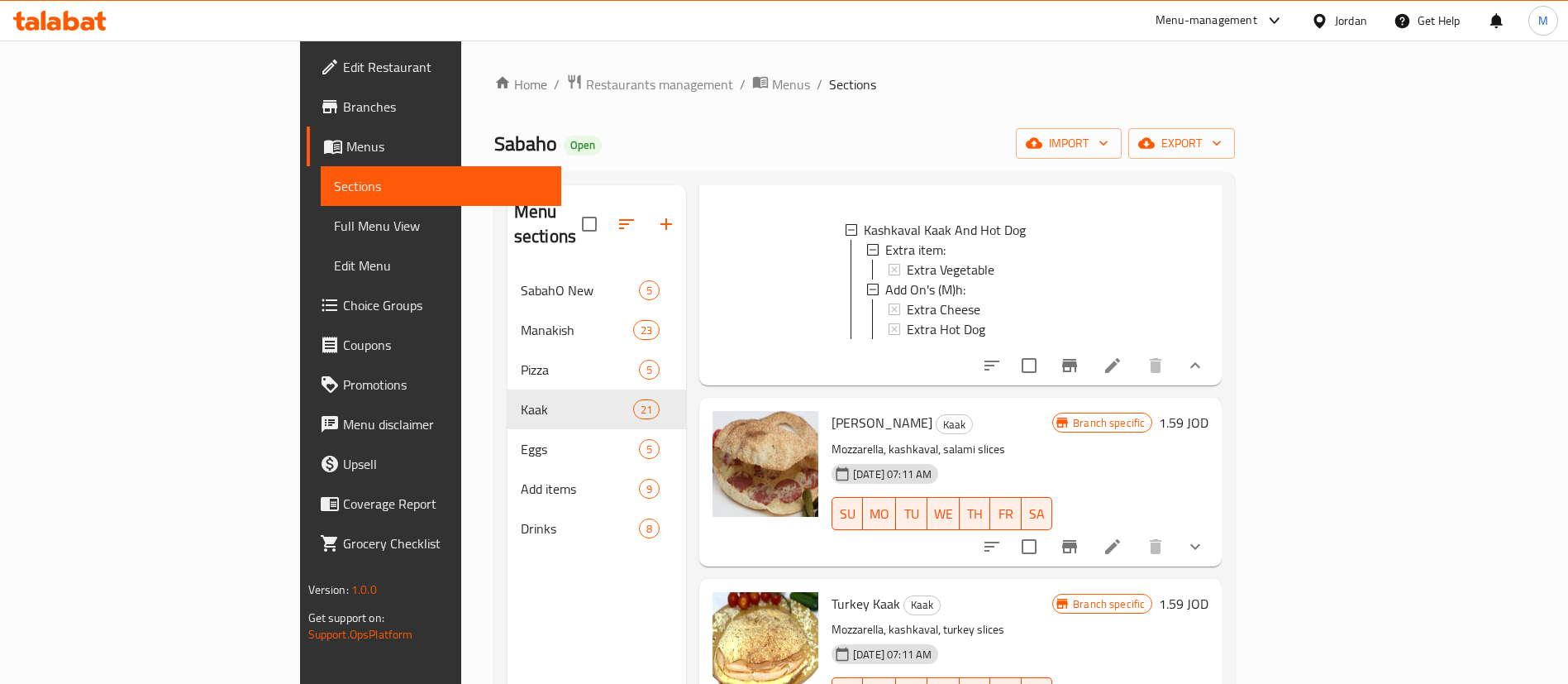
scroll to position [868, 0]
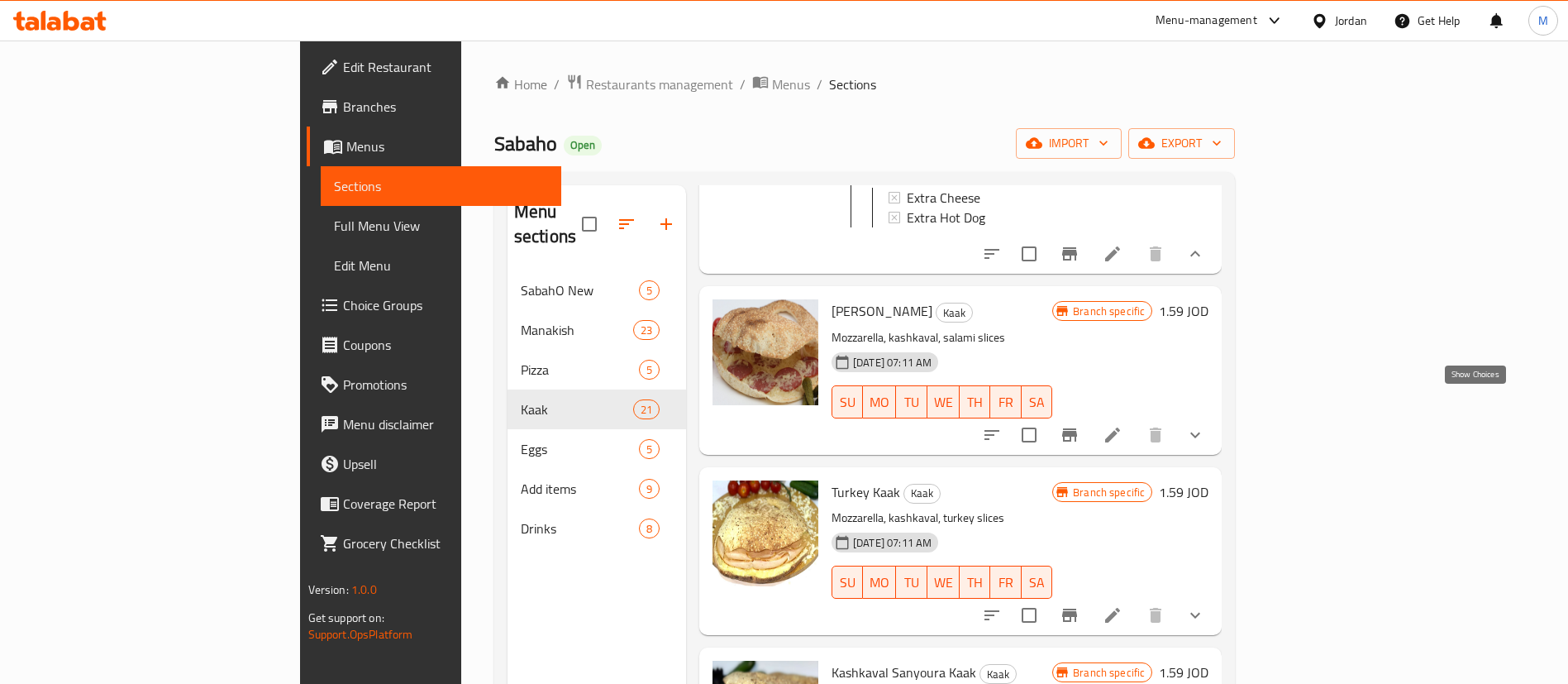
click at [1206, 425] on icon "show more" at bounding box center [1195, 435] width 20 height 20
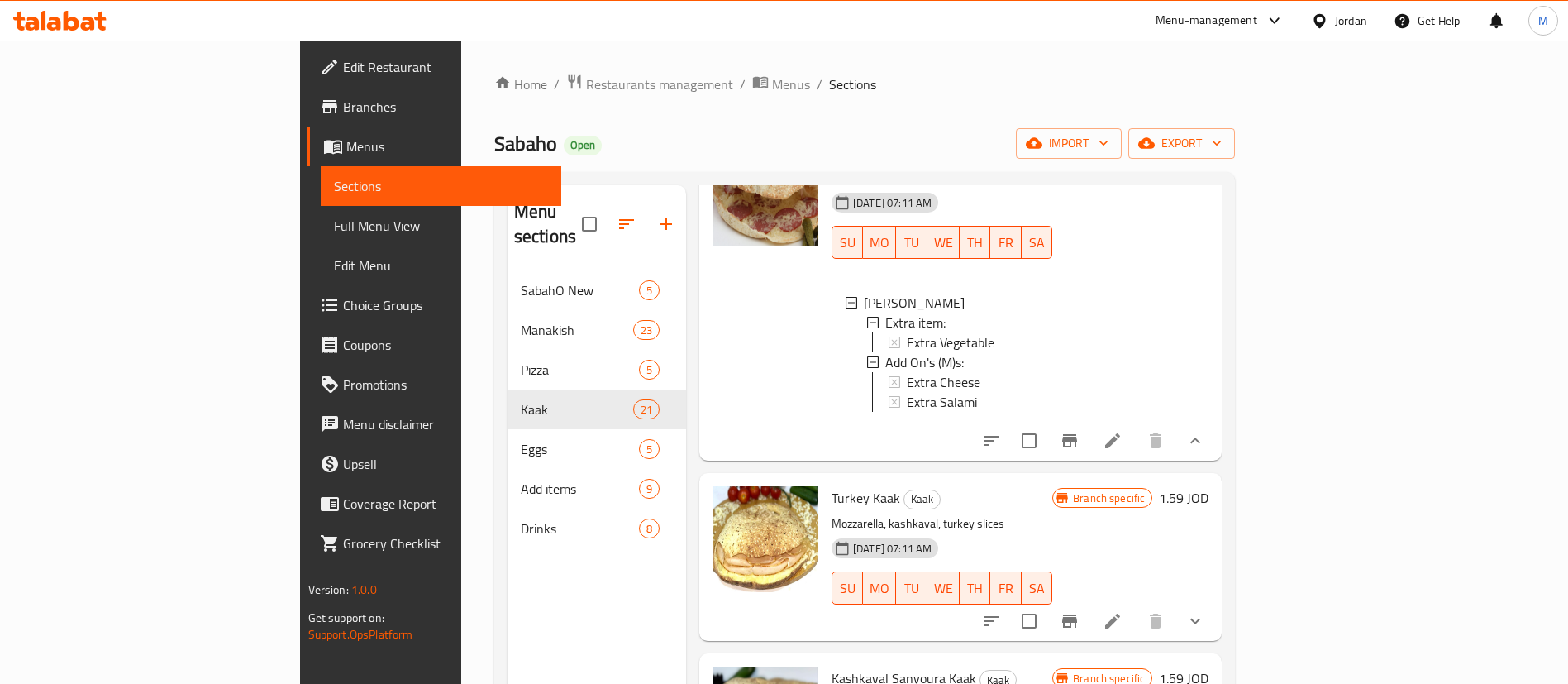
scroll to position [1116, 0]
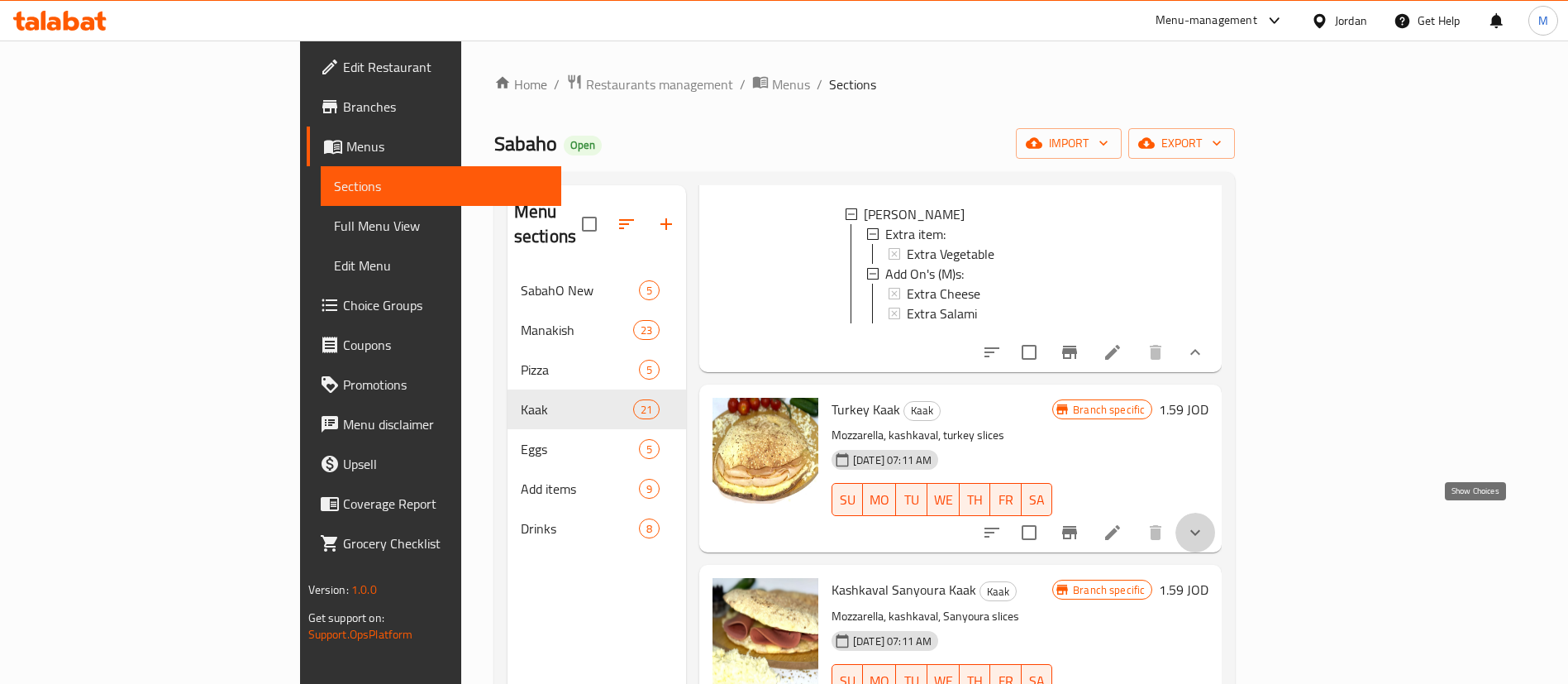
click at [1201, 530] on icon "show more" at bounding box center [1196, 533] width 10 height 6
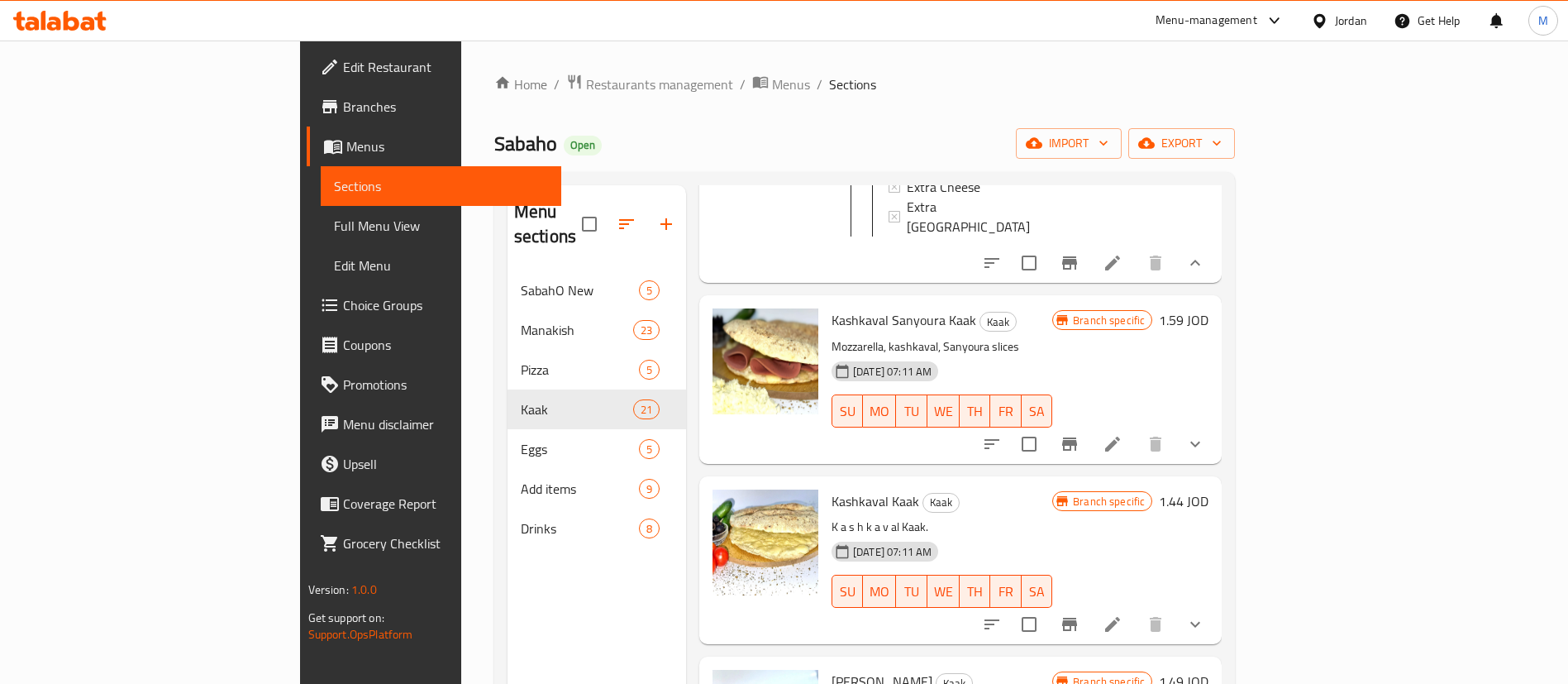
scroll to position [1612, 0]
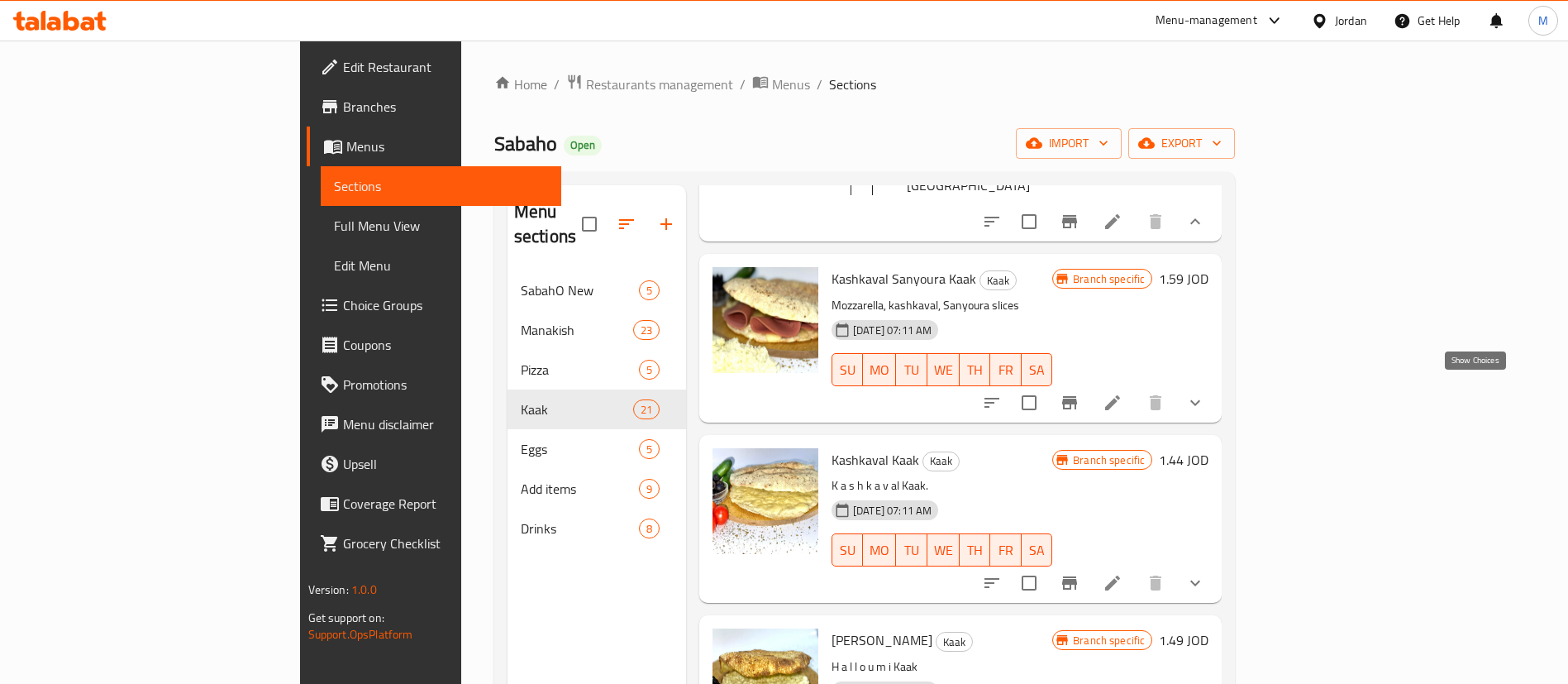
click at [1201, 400] on icon "show more" at bounding box center [1196, 402] width 10 height 6
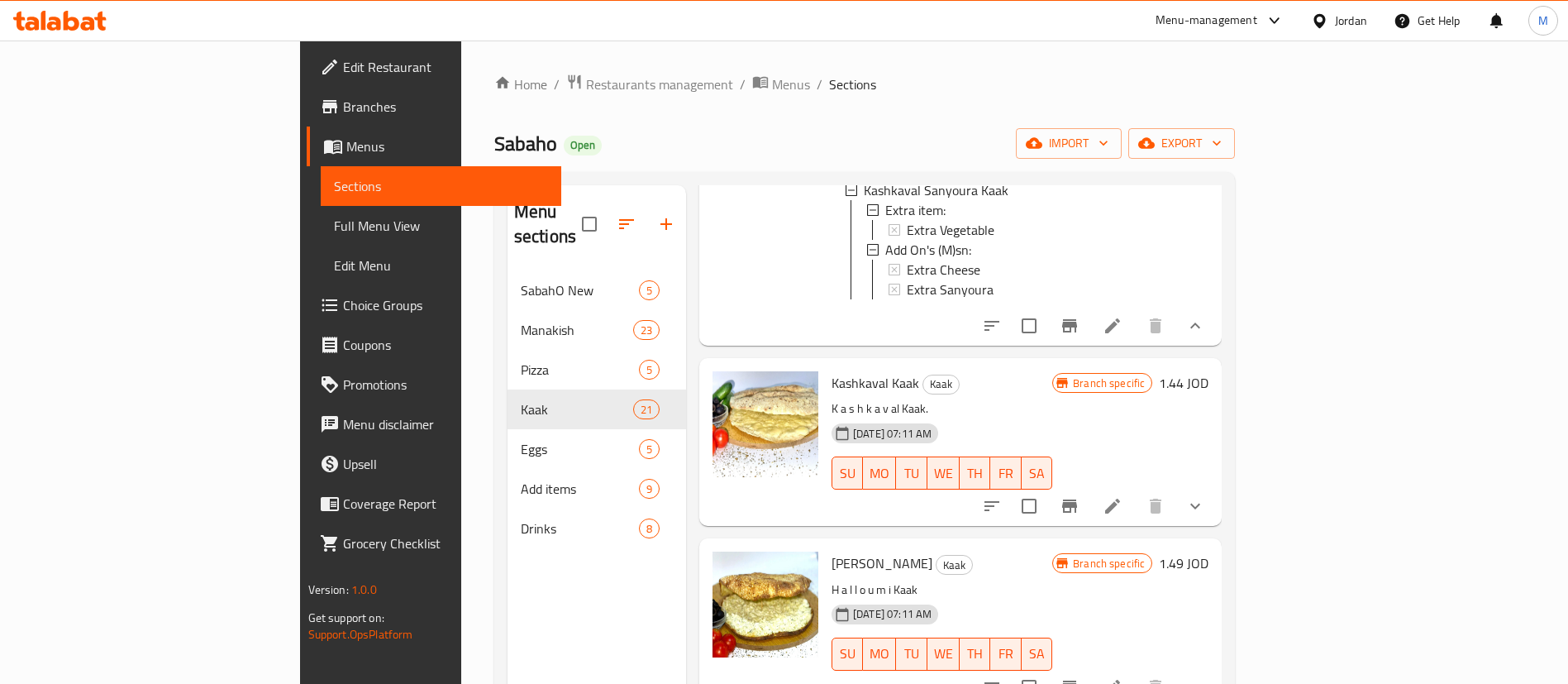
scroll to position [1860, 0]
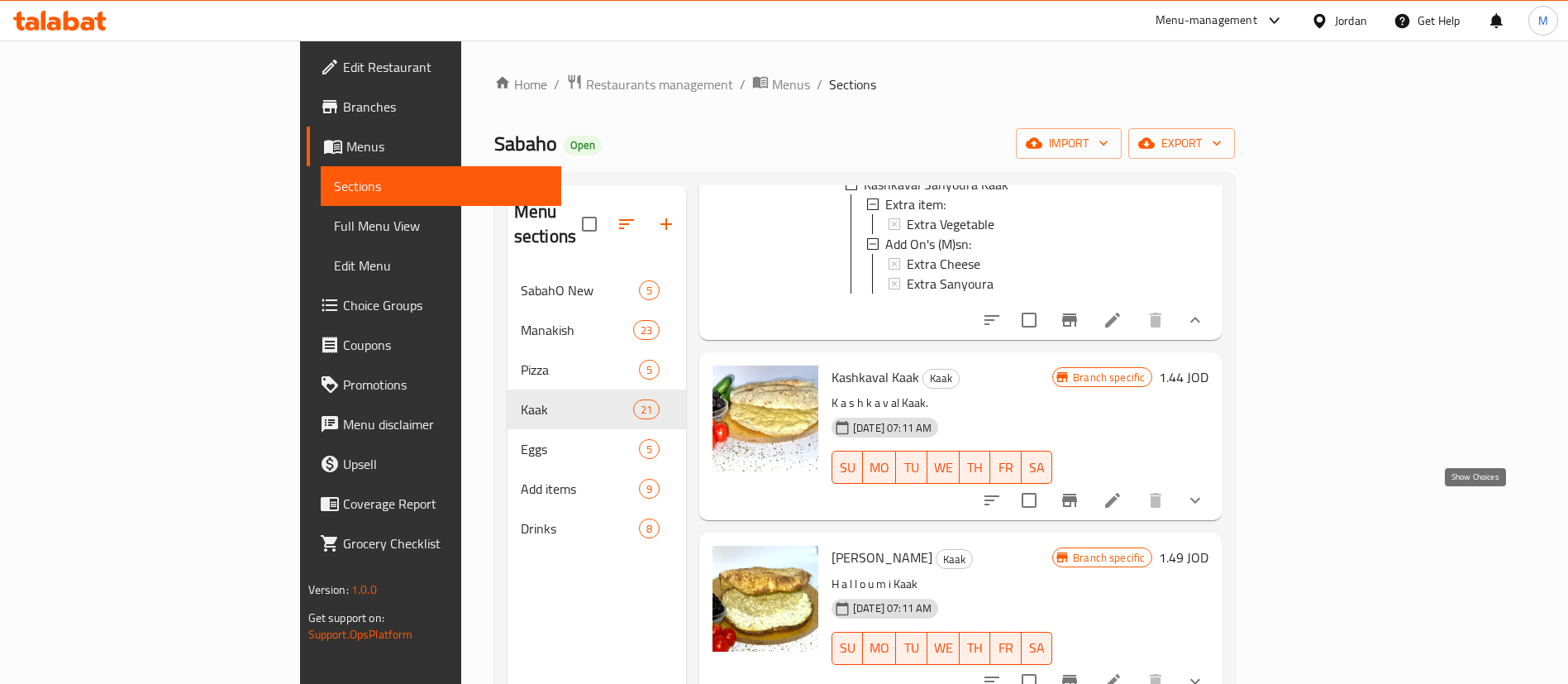
click at [1206, 504] on icon "show more" at bounding box center [1195, 500] width 20 height 20
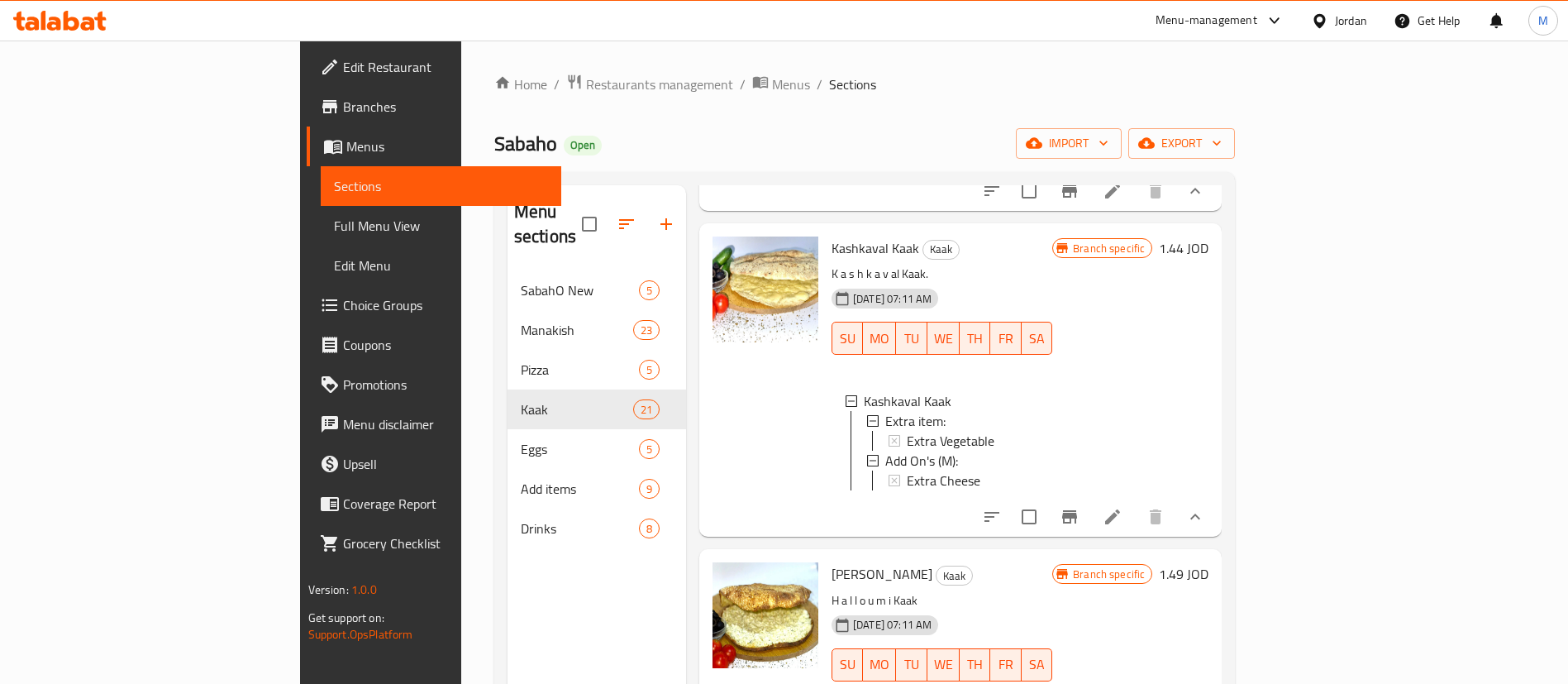
scroll to position [2108, 0]
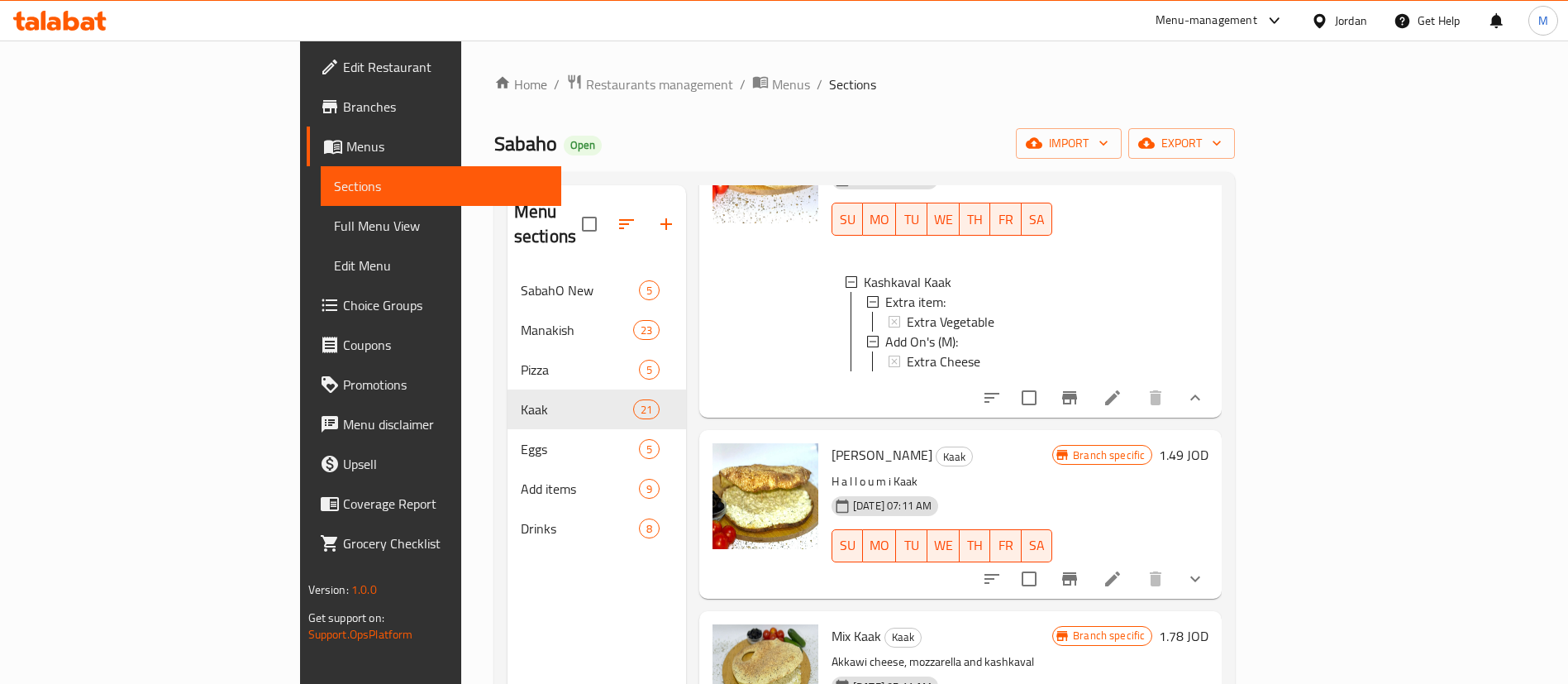
click at [1201, 581] on icon "show more" at bounding box center [1196, 578] width 10 height 6
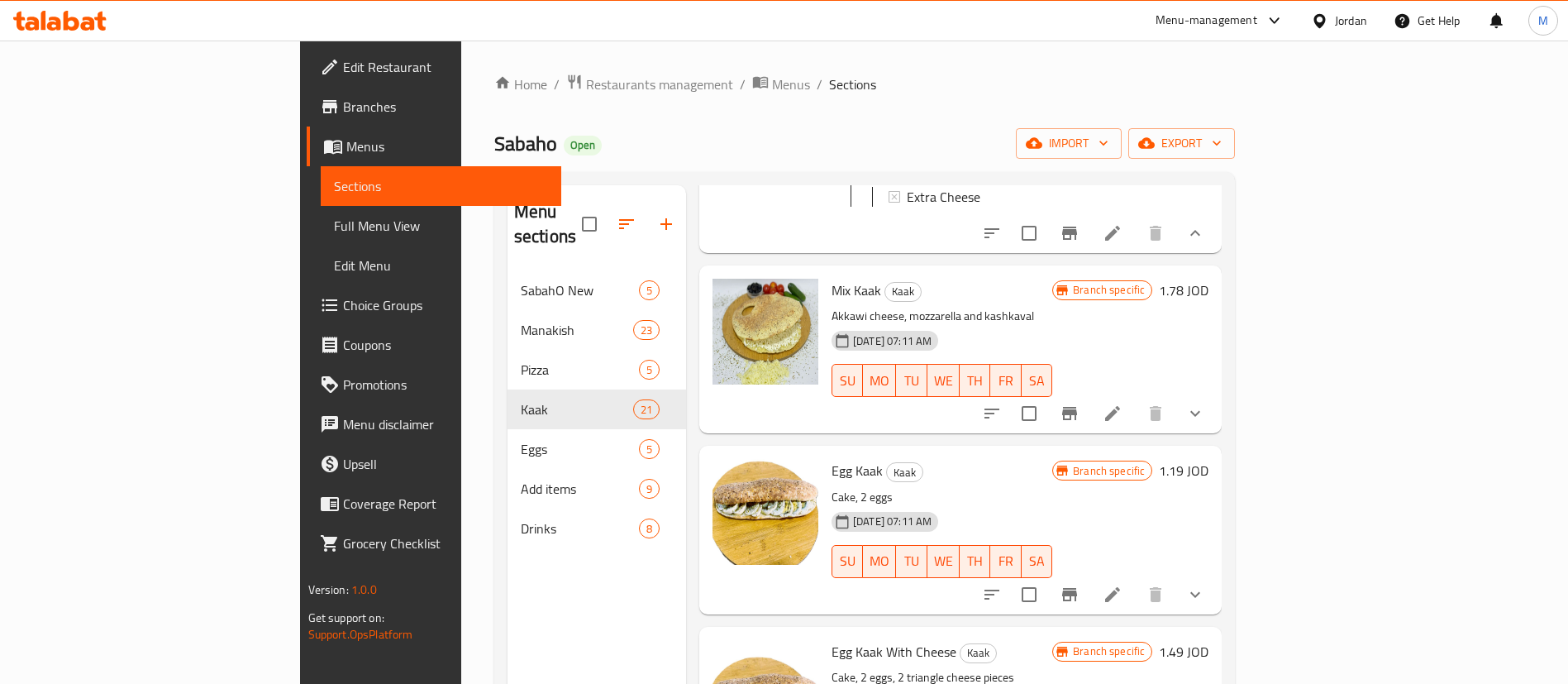
scroll to position [2604, 0]
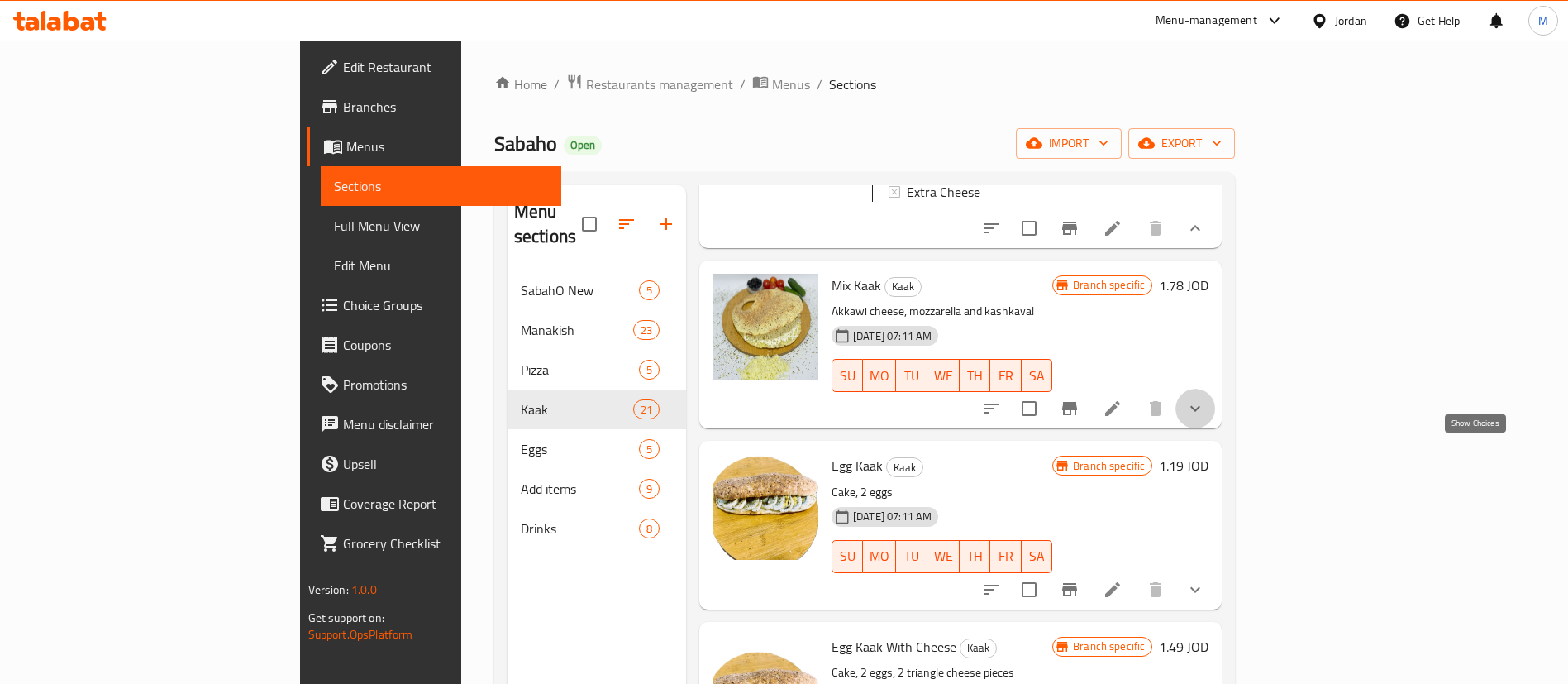
click at [1206, 418] on icon "show more" at bounding box center [1195, 408] width 20 height 20
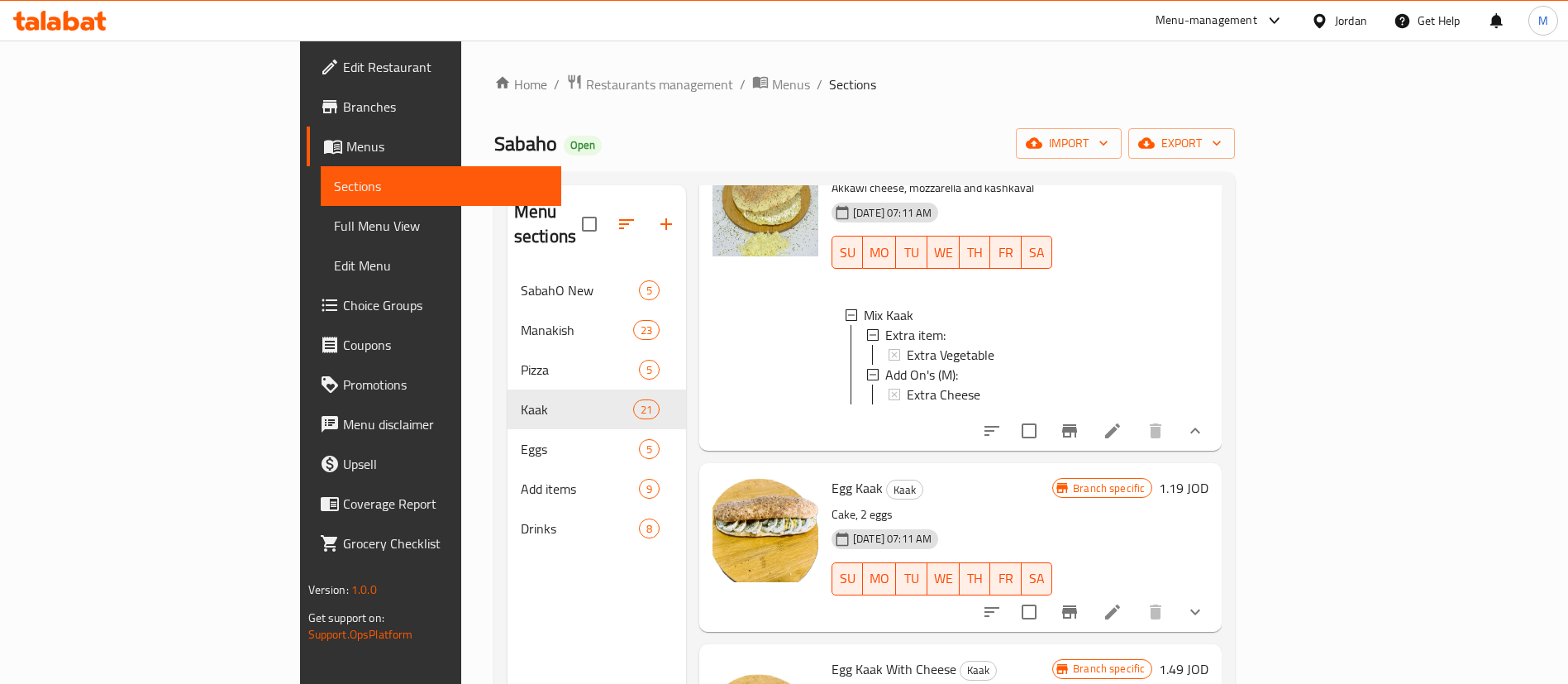
scroll to position [2852, 0]
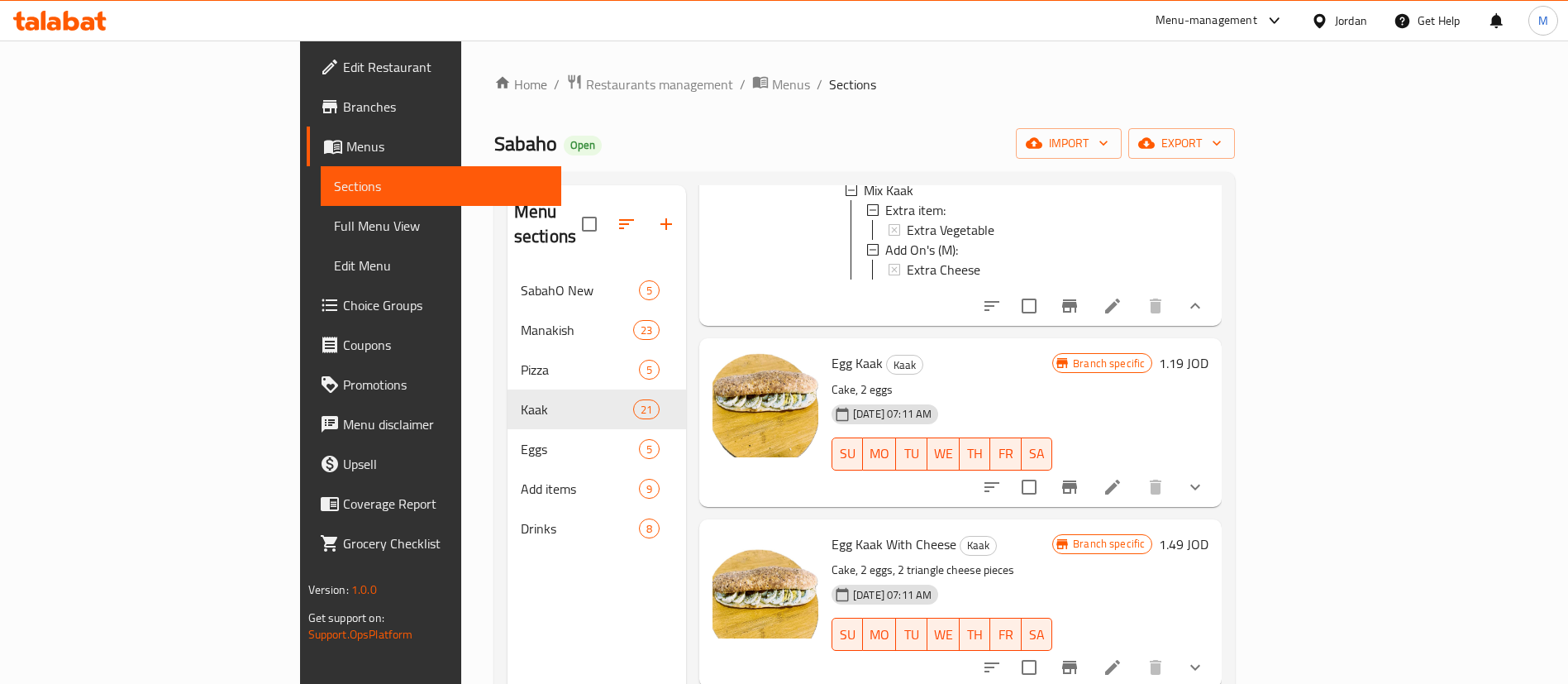
click at [1215, 507] on button "show more" at bounding box center [1195, 486] width 40 height 40
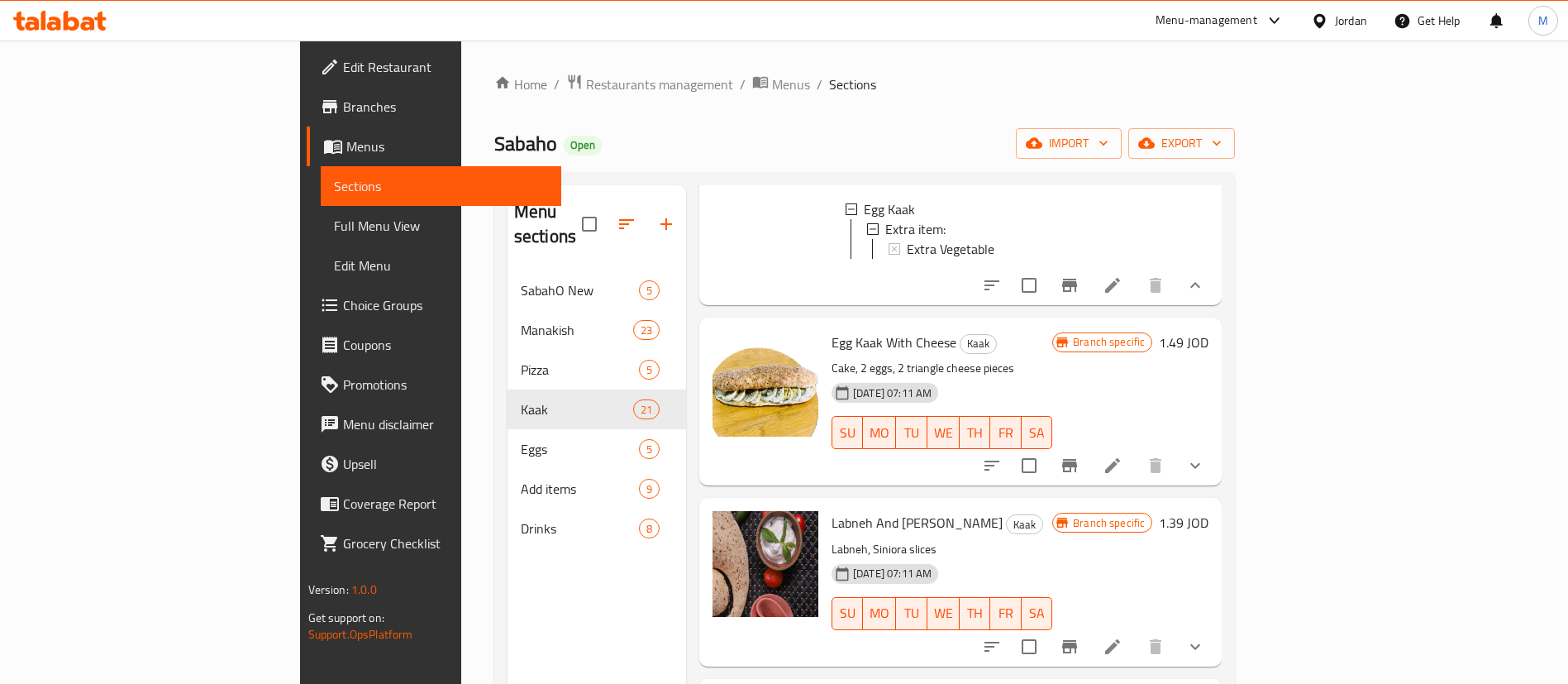
scroll to position [3225, 0]
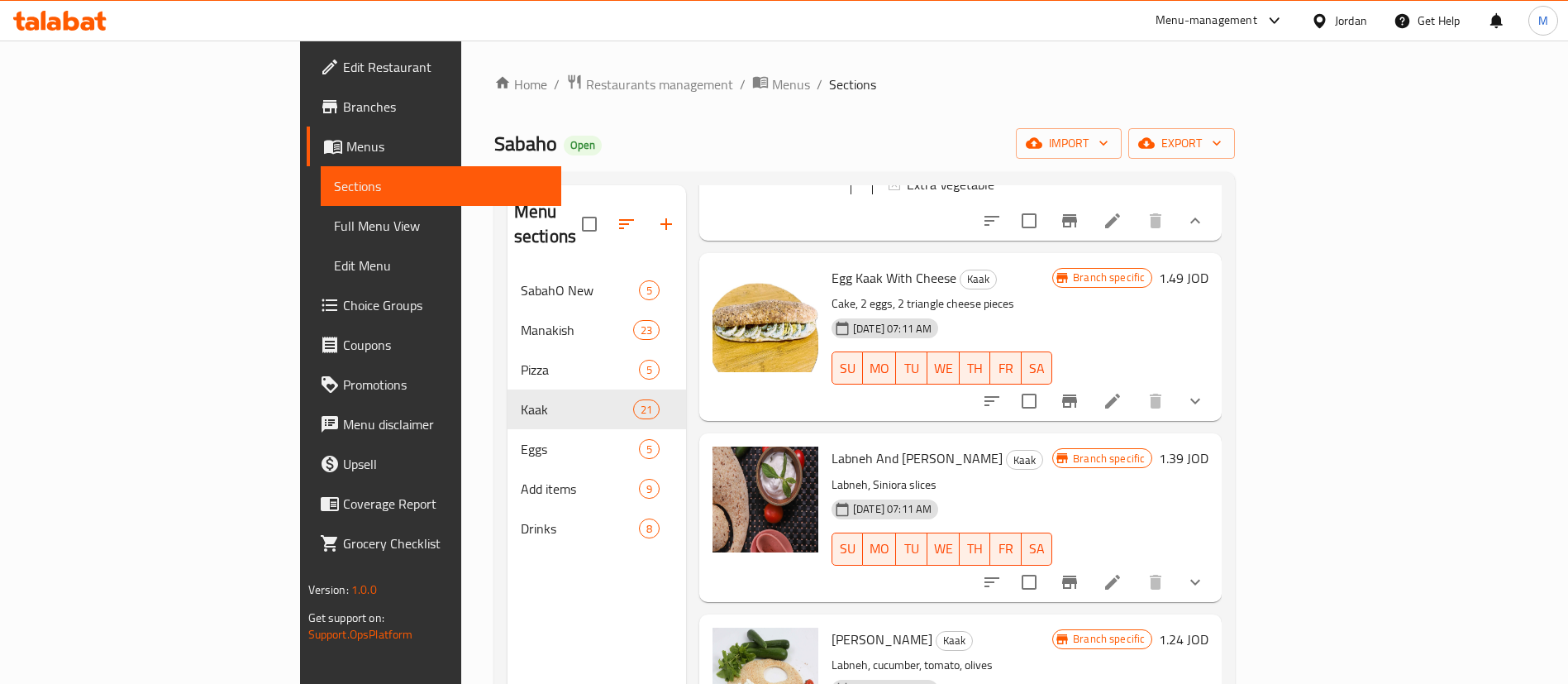
click at [1206, 411] on icon "show more" at bounding box center [1195, 401] width 20 height 20
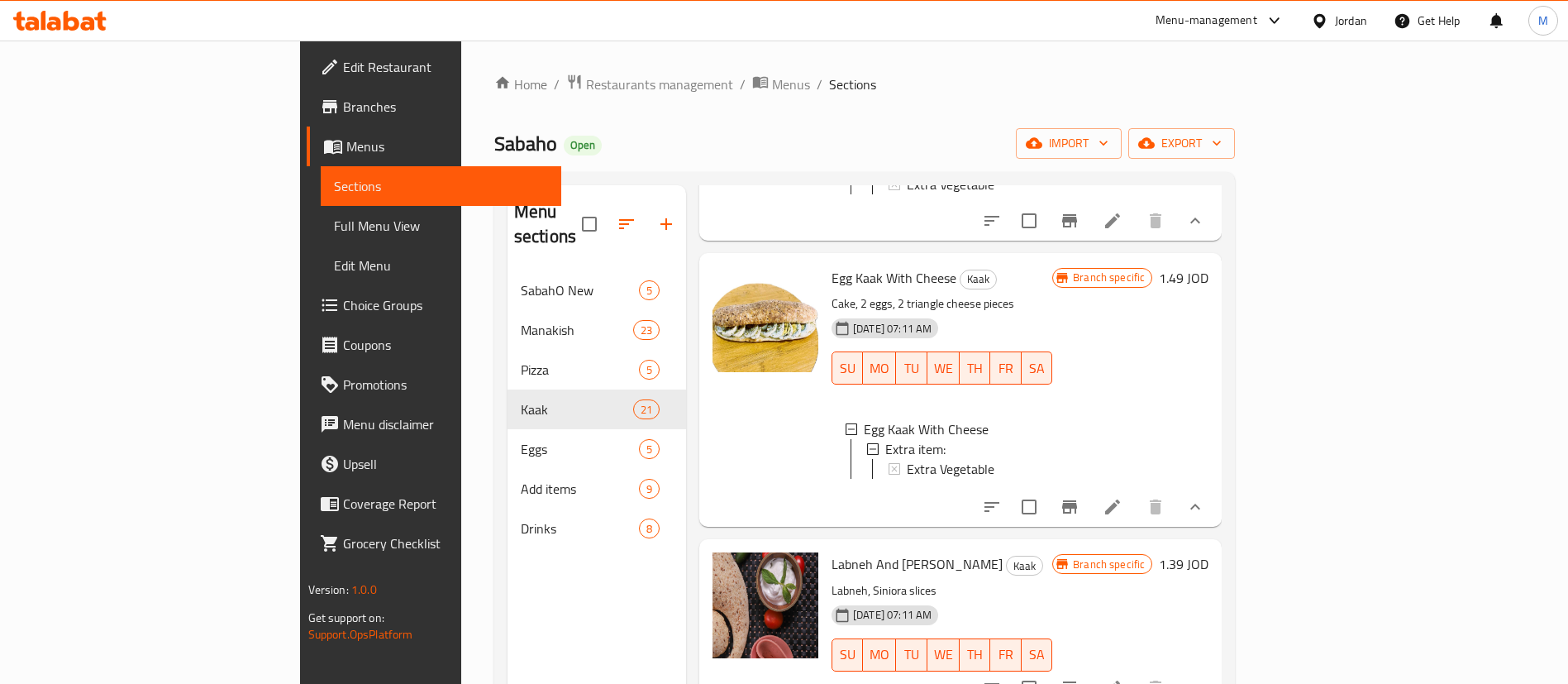
scroll to position [3, 0]
click at [1123, 517] on icon at bounding box center [1112, 507] width 20 height 20
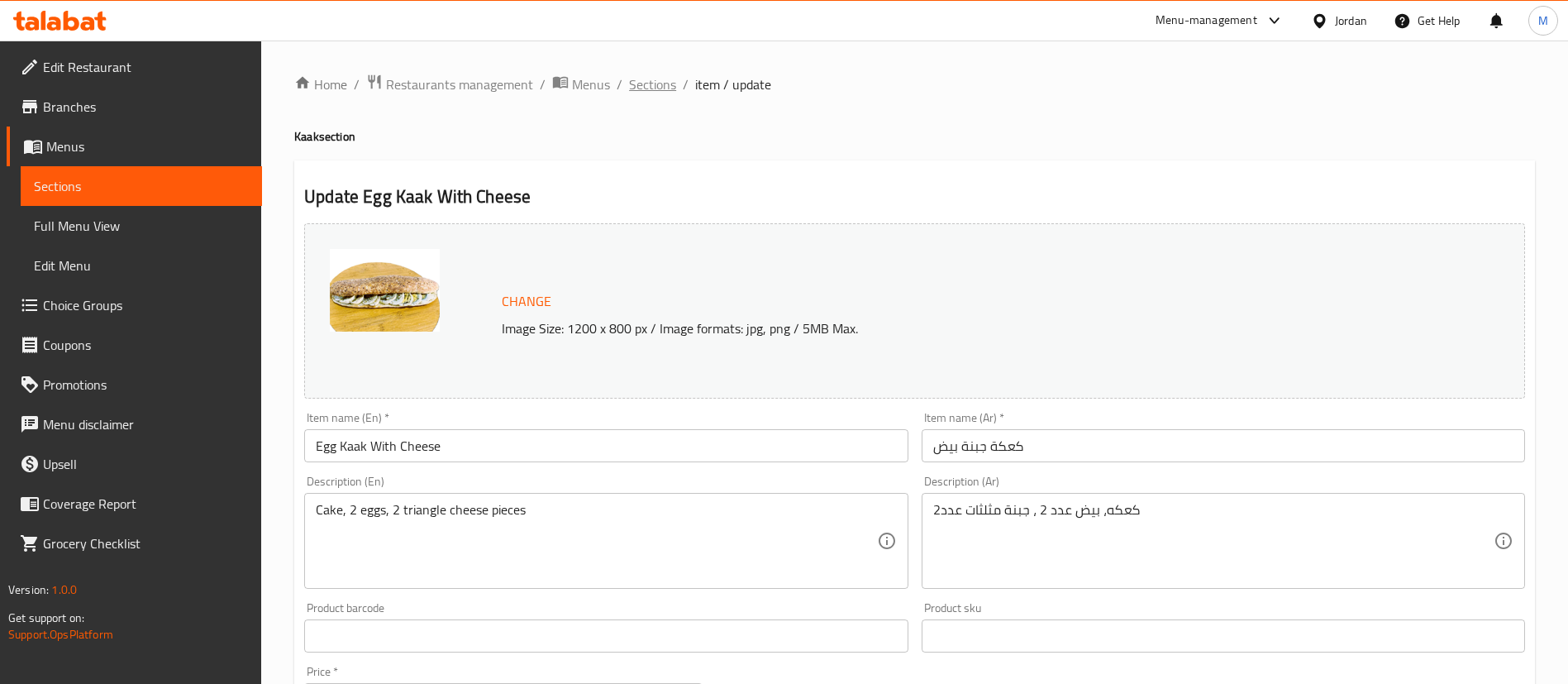
click at [659, 85] on span "Sections" at bounding box center [652, 84] width 48 height 20
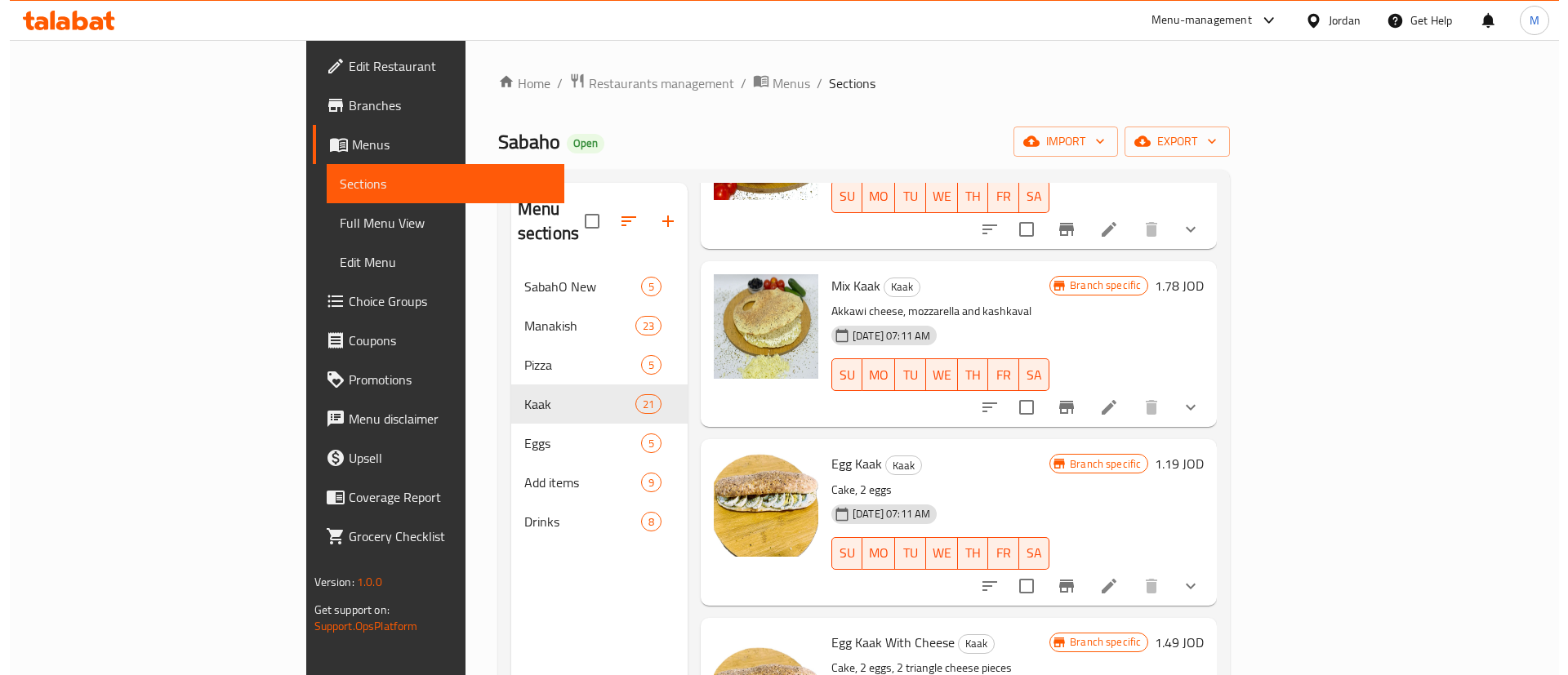
scroll to position [1469, 0]
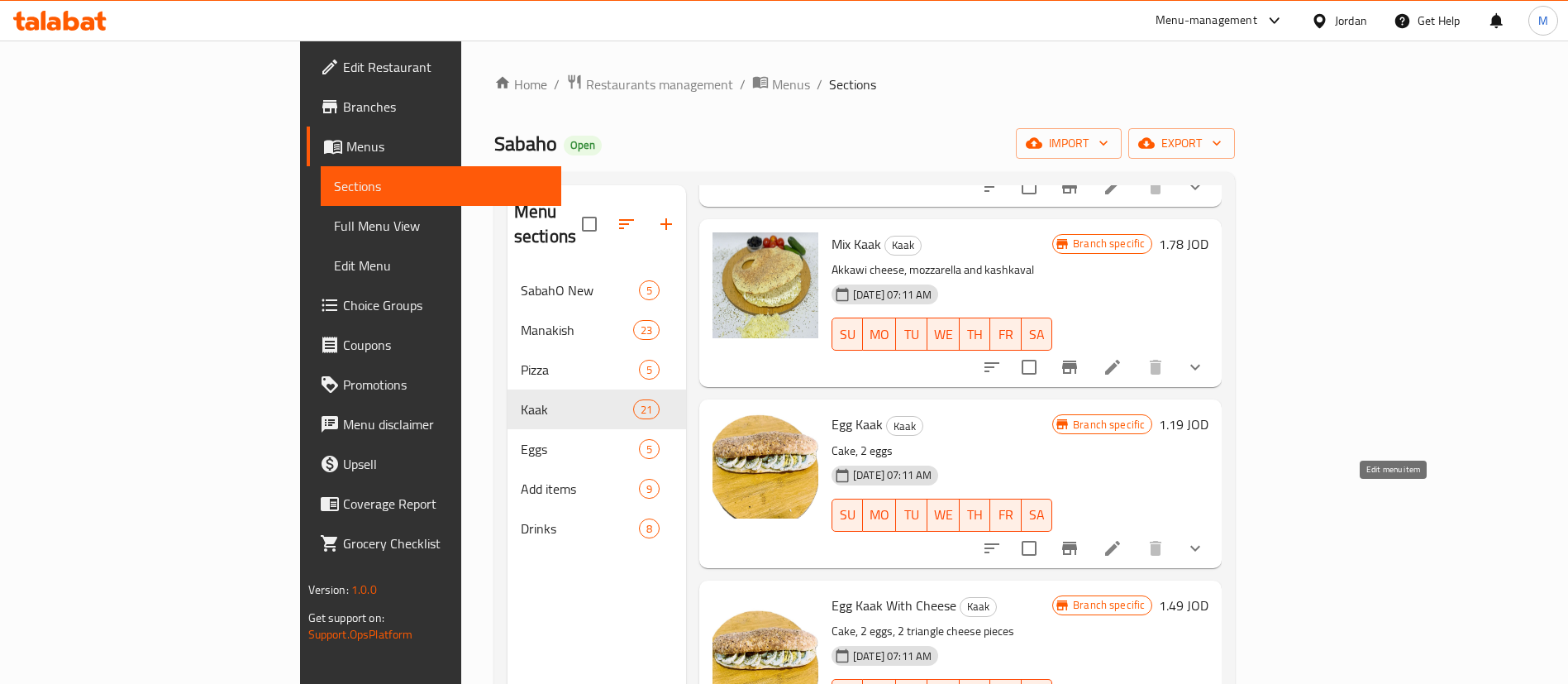
click at [1123, 538] on icon at bounding box center [1112, 547] width 20 height 20
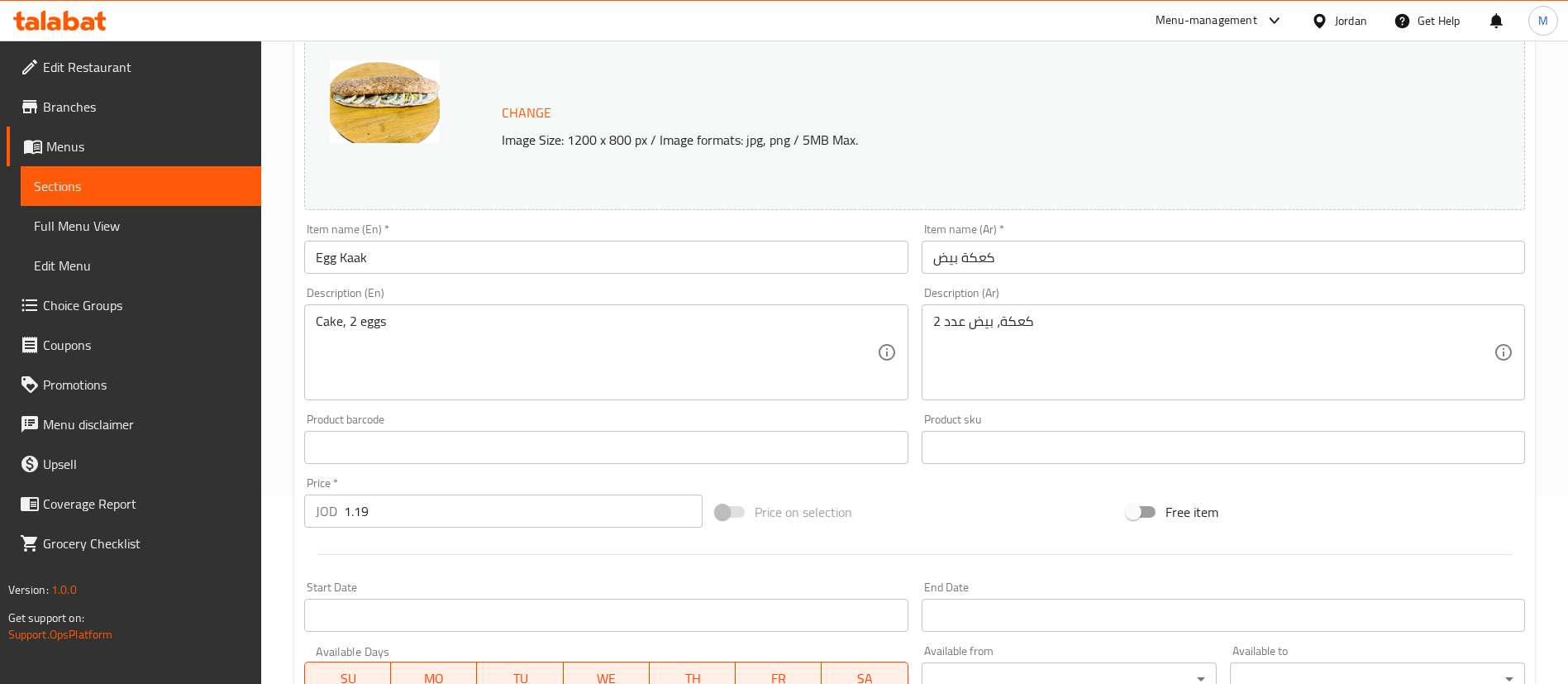
scroll to position [535, 0]
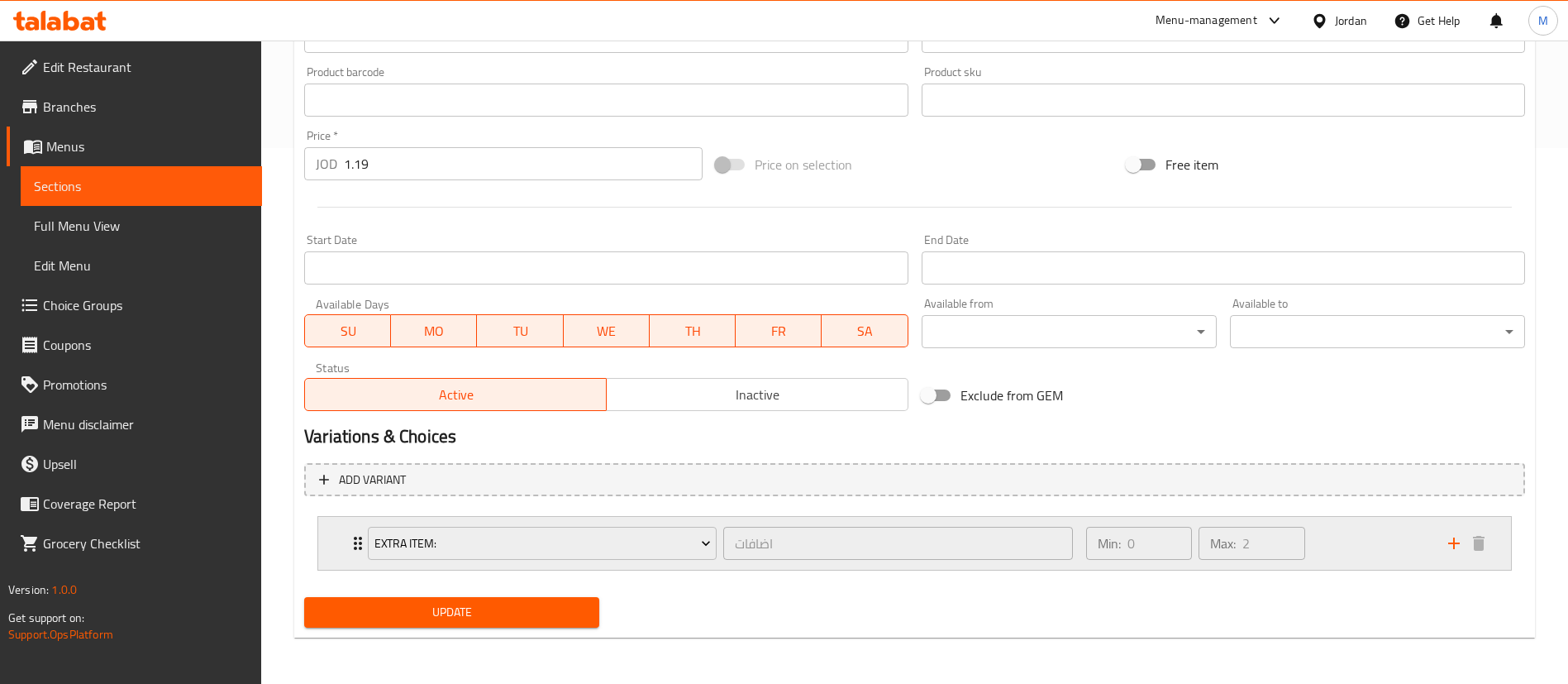
click at [1322, 547] on div "Min: 0 ​ Max: 2 ​" at bounding box center [1257, 543] width 362 height 53
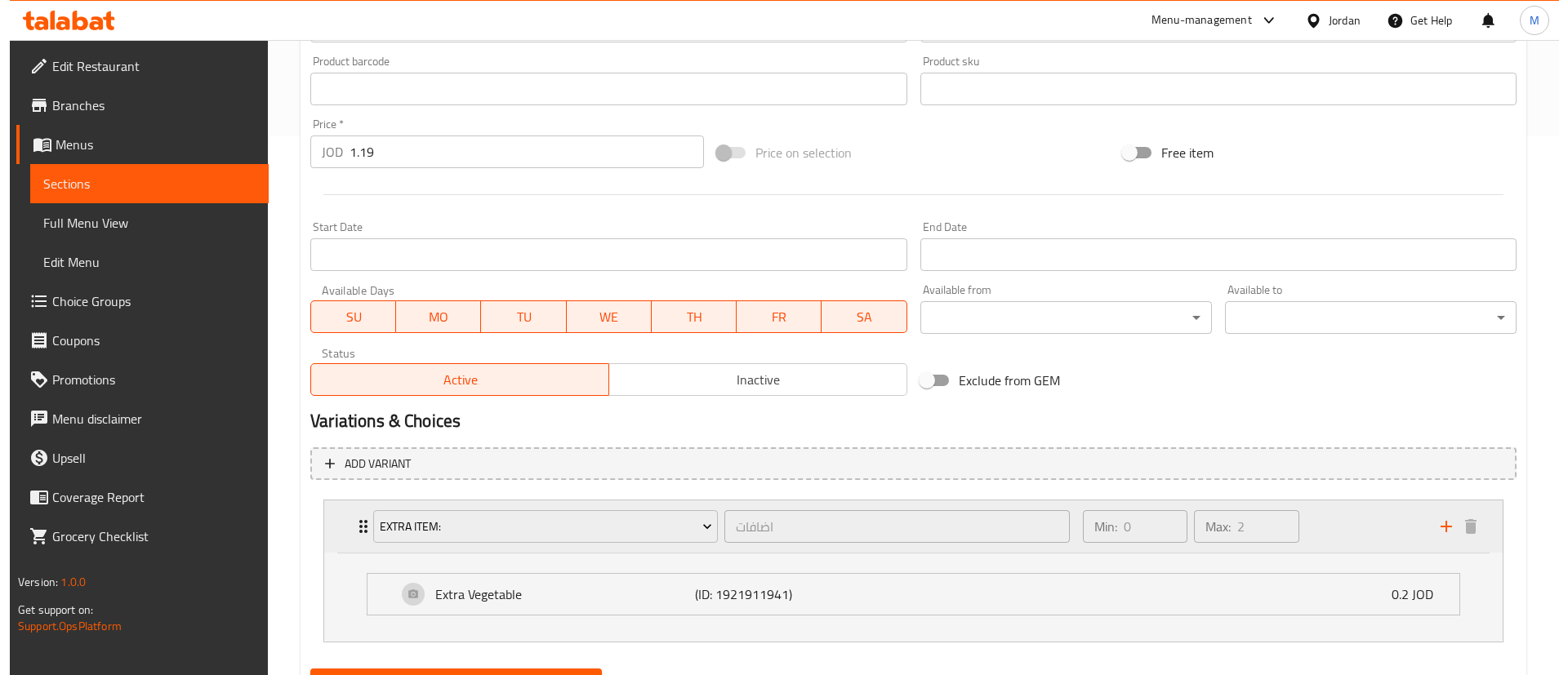
scroll to position [618, 0]
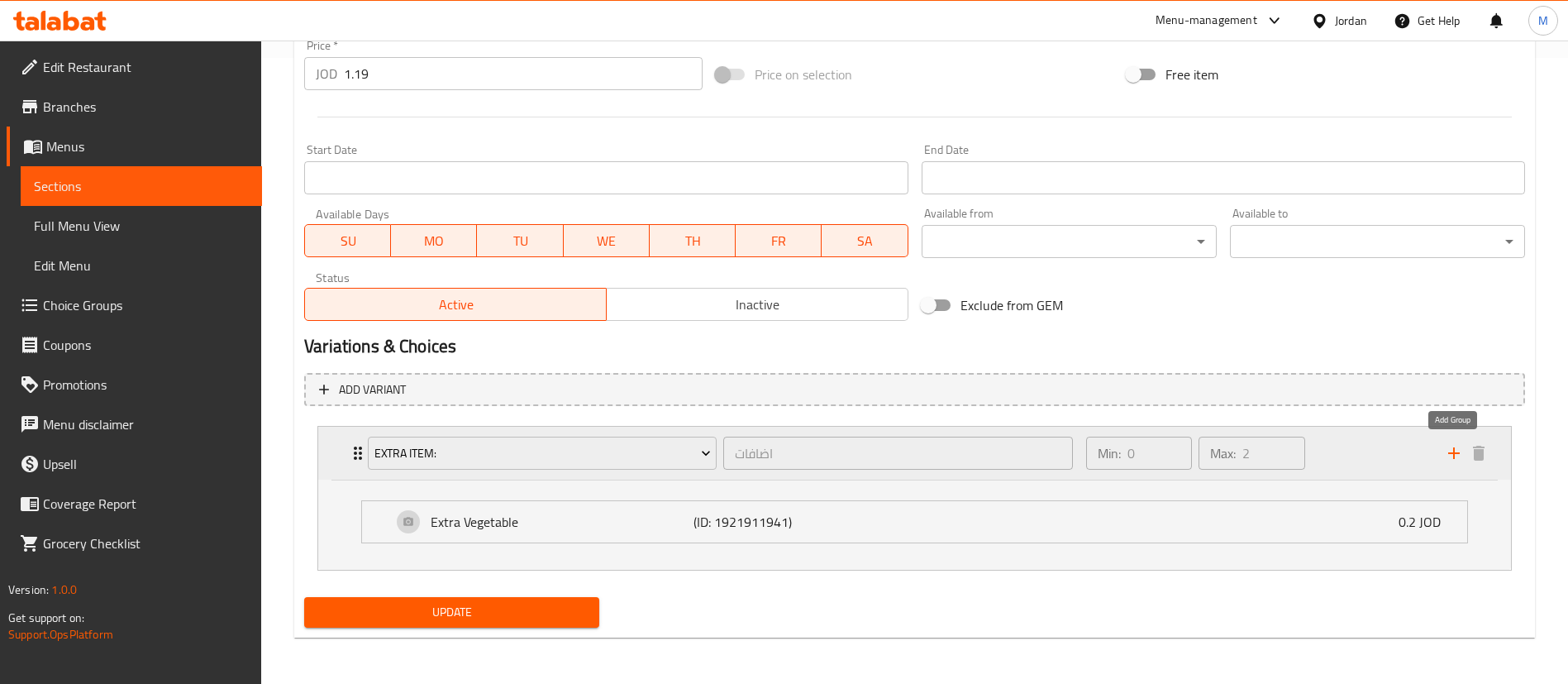
click at [1448, 463] on icon "add" at bounding box center [1453, 452] width 20 height 20
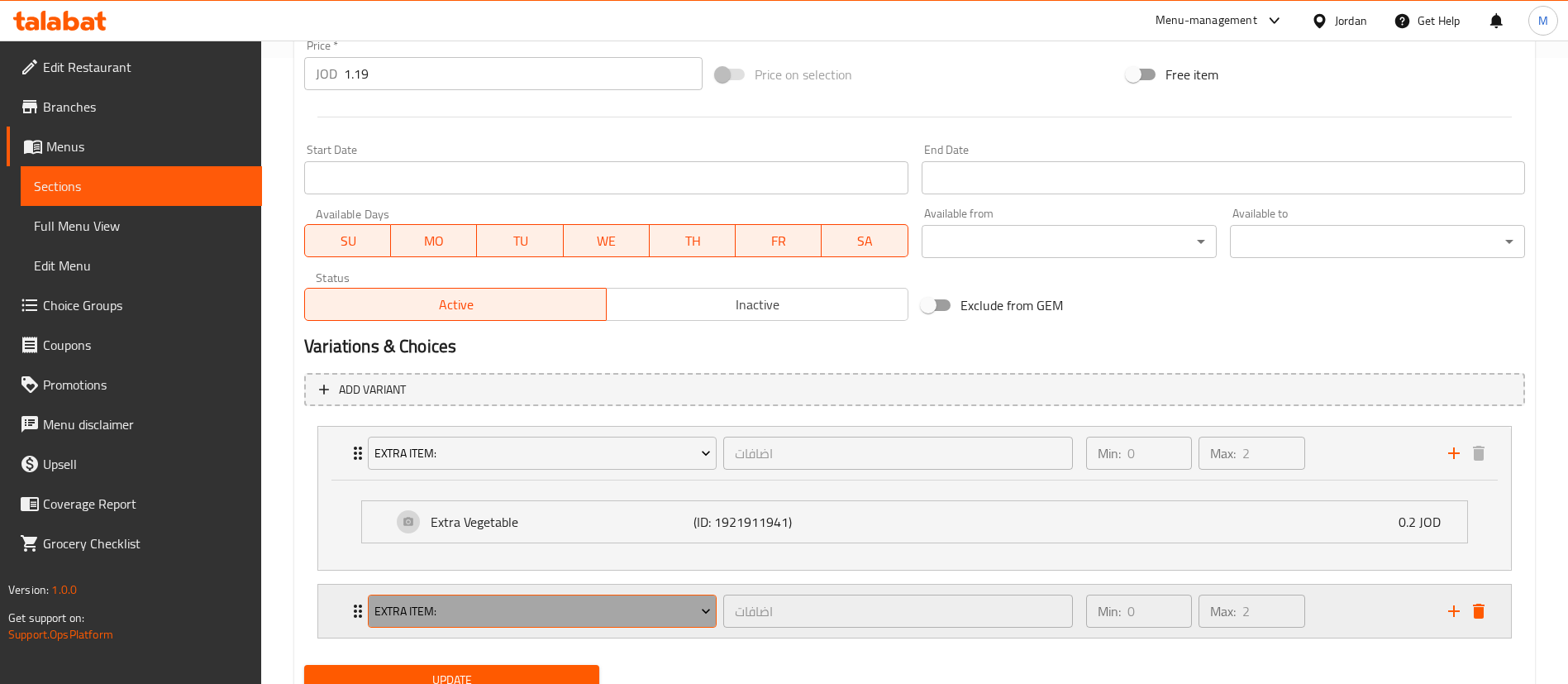
click at [692, 612] on span "Extra item:" at bounding box center [542, 611] width 337 height 20
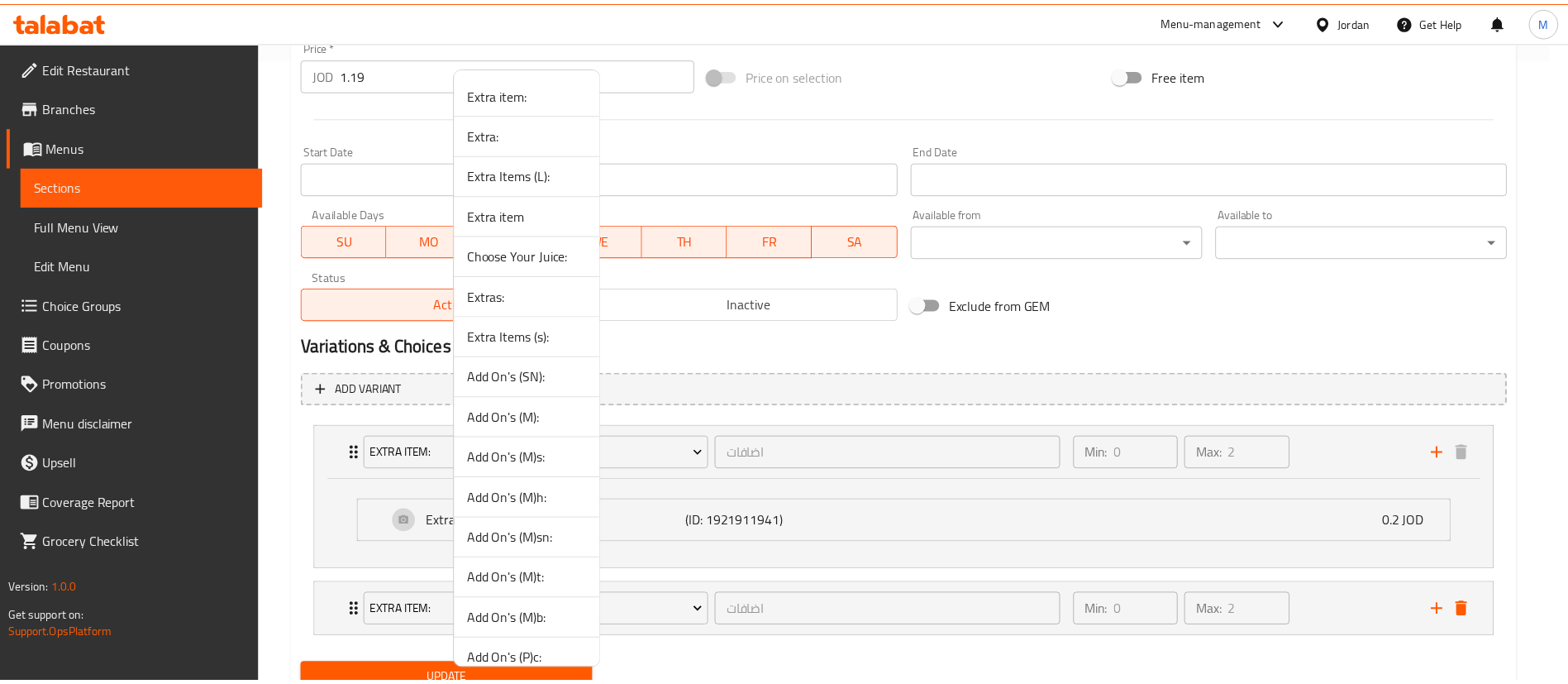
scroll to position [98, 0]
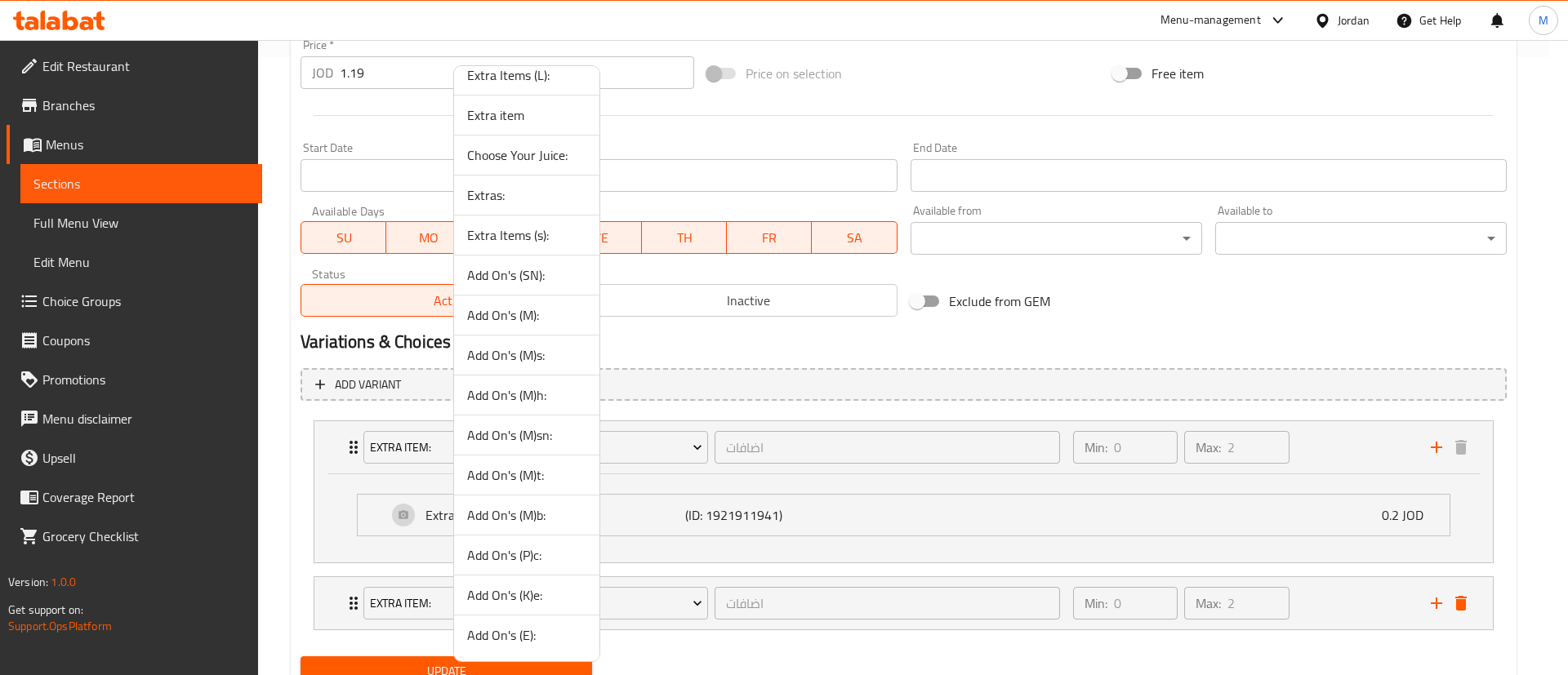
click at [565, 640] on span "Add On's (E):" at bounding box center [526, 634] width 119 height 19
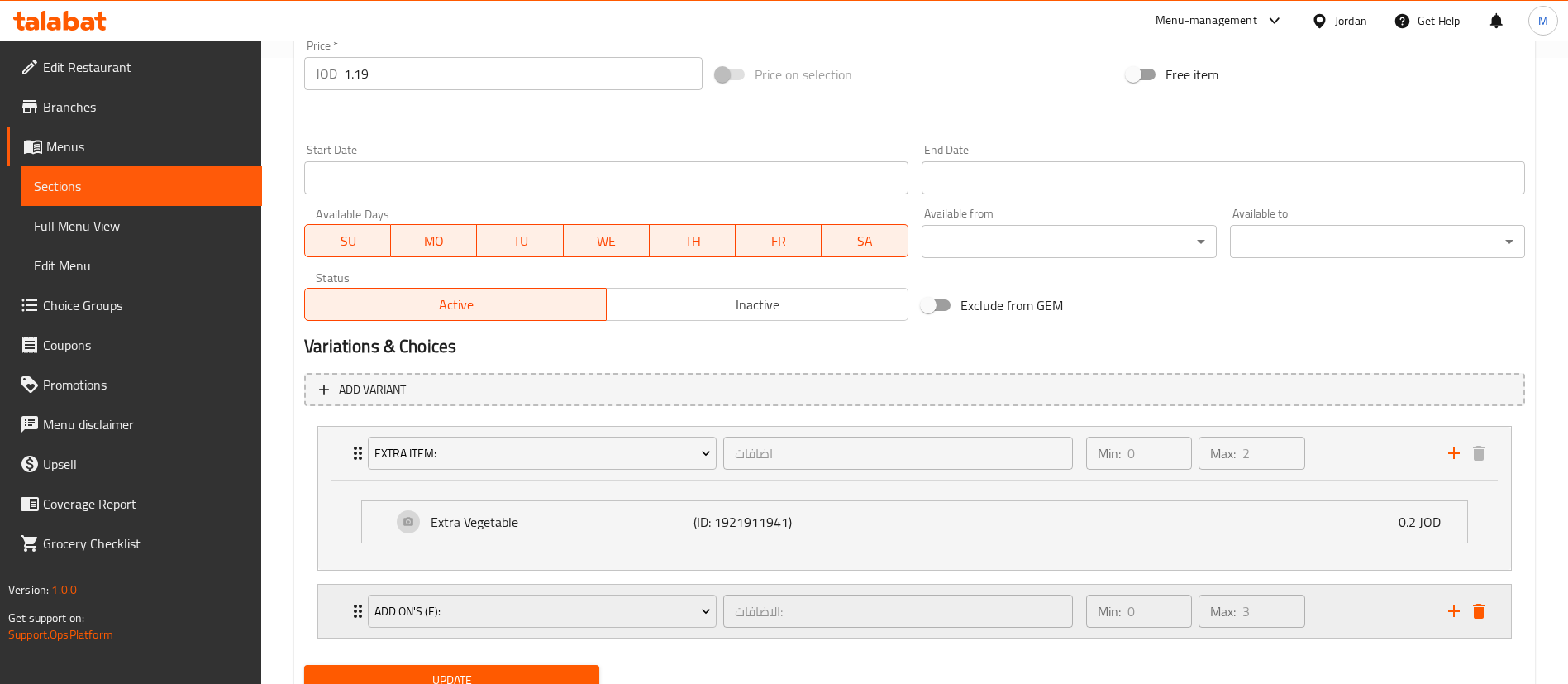
click at [1340, 603] on div "Min: 0 ​ Max: 3 ​" at bounding box center [1257, 611] width 362 height 53
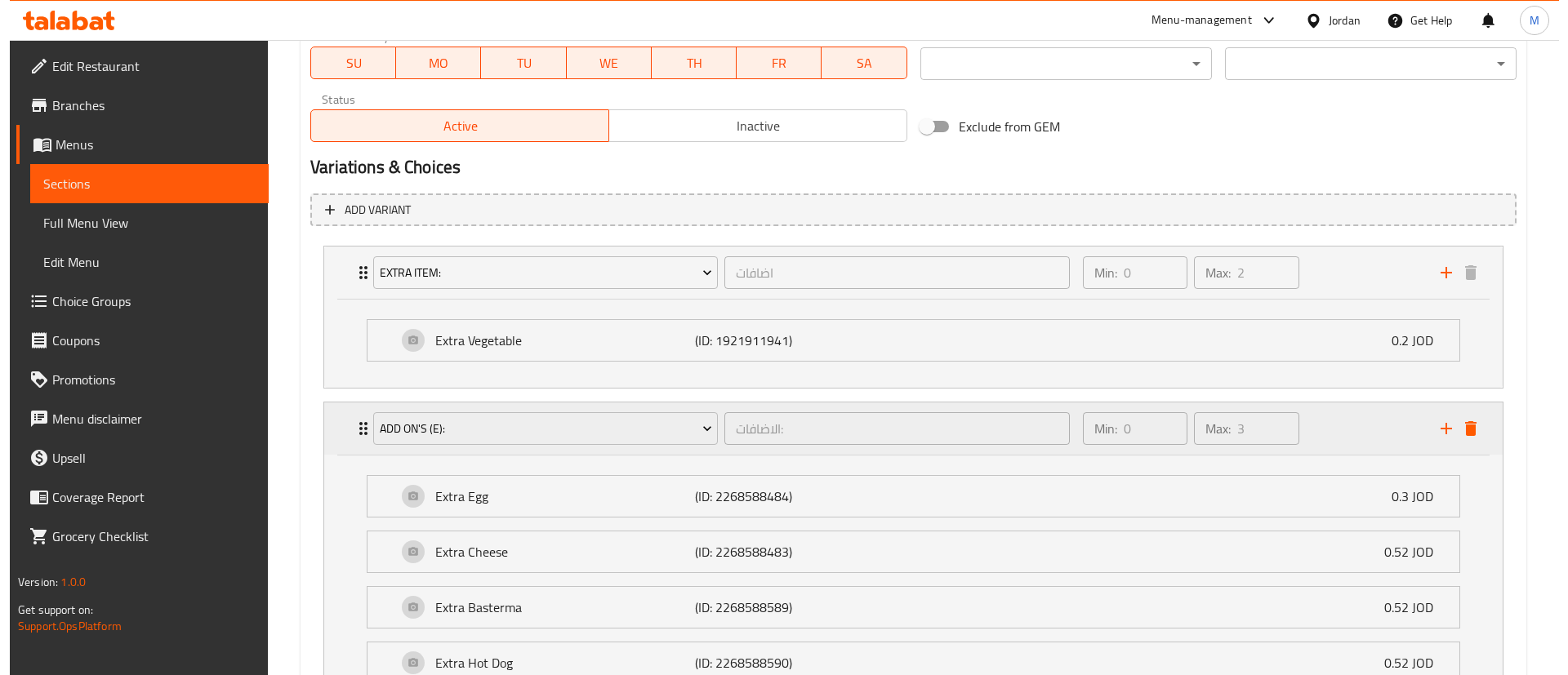
scroll to position [985, 0]
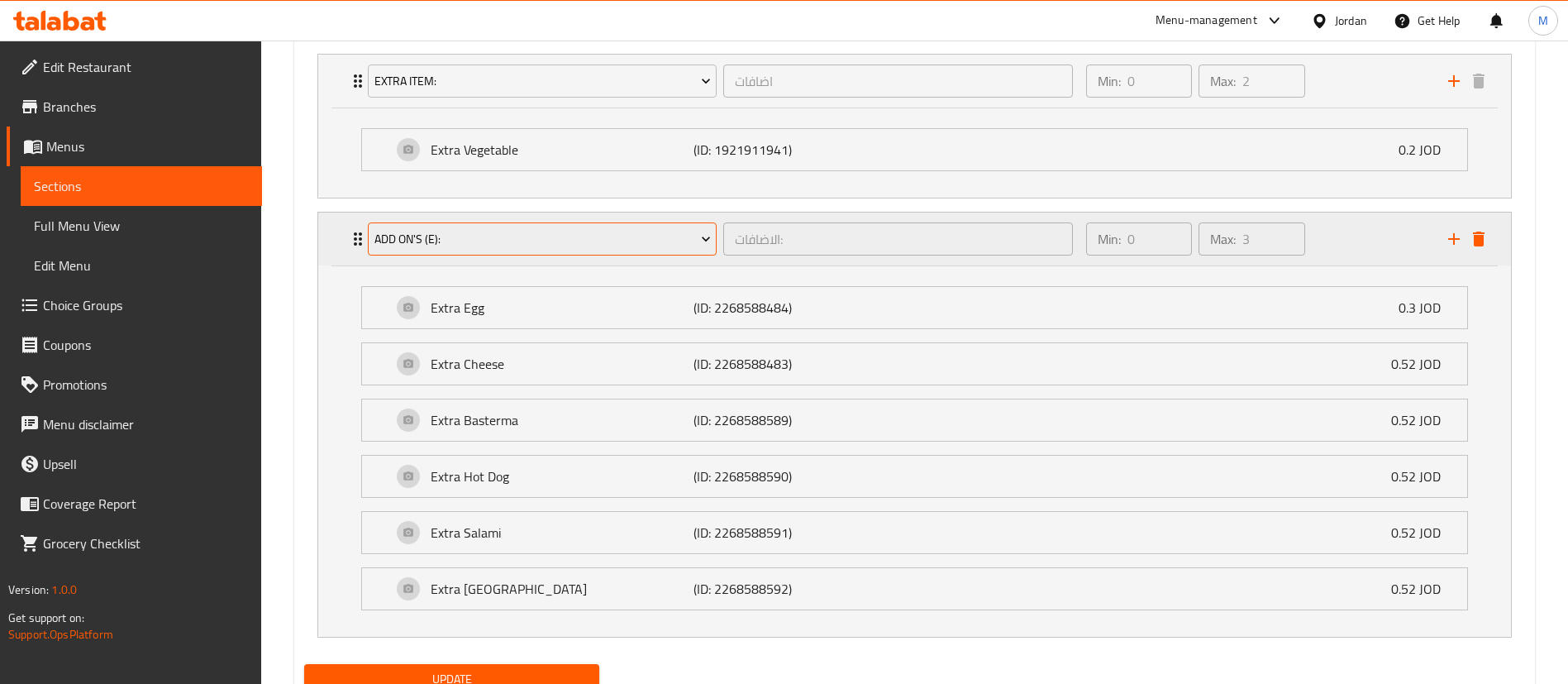
click at [644, 238] on span "Add On's (E):" at bounding box center [542, 239] width 337 height 20
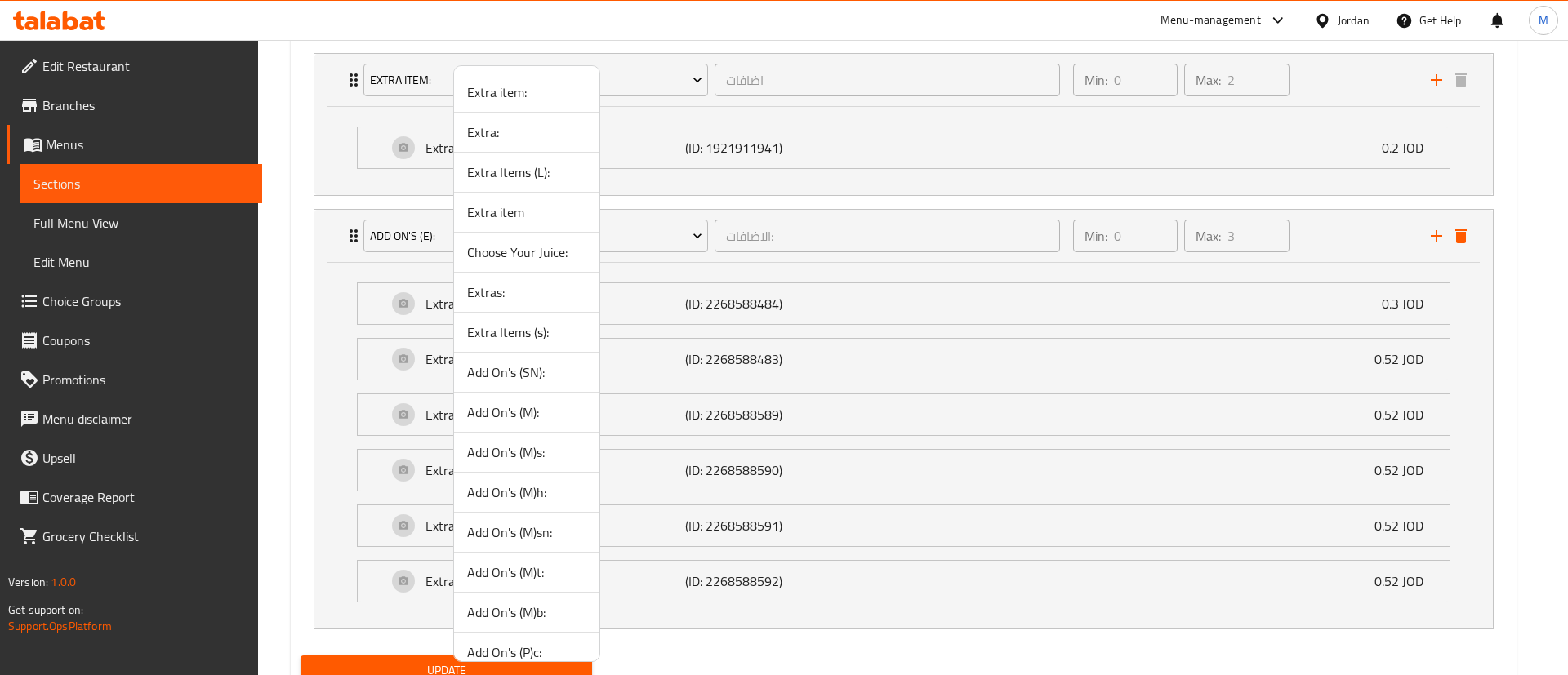
click at [550, 606] on span "Add On's (M)b:" at bounding box center [526, 611] width 119 height 19
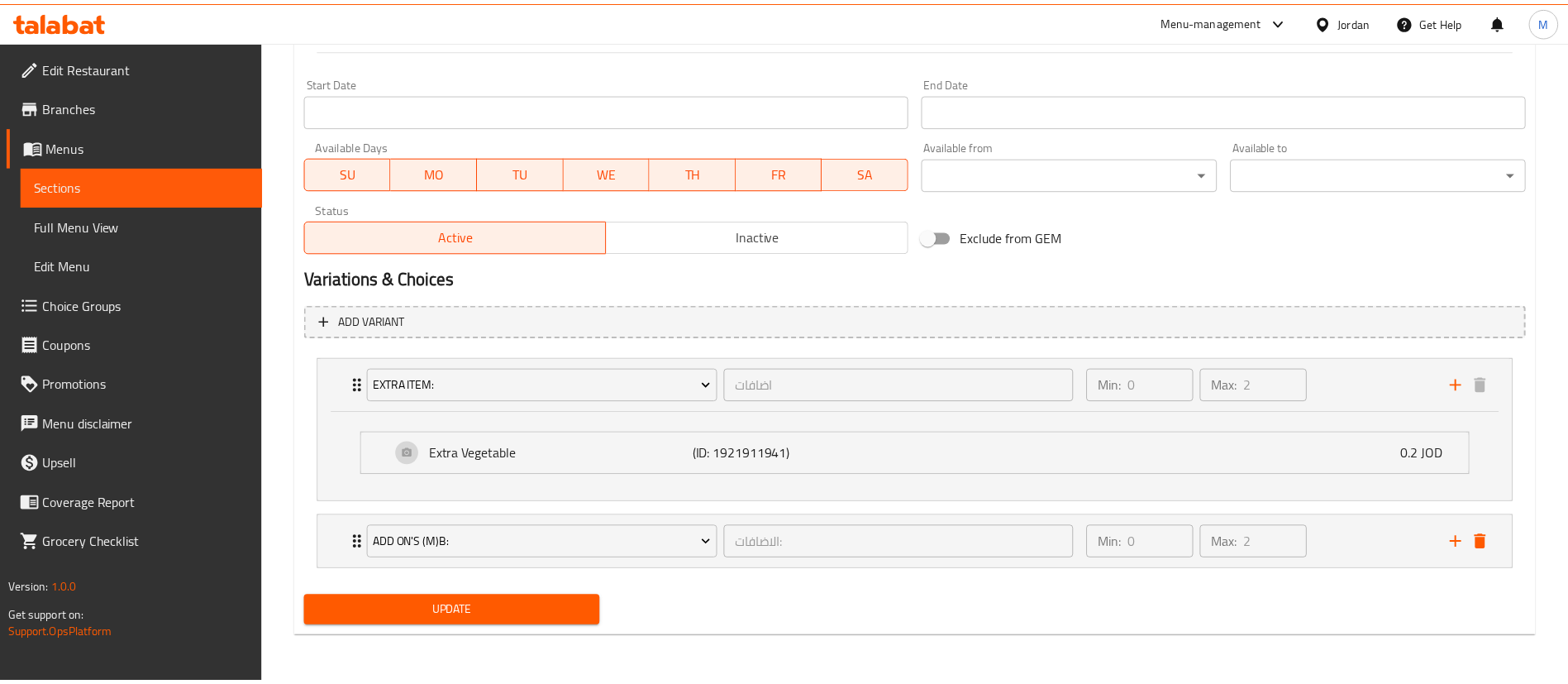
scroll to position [693, 0]
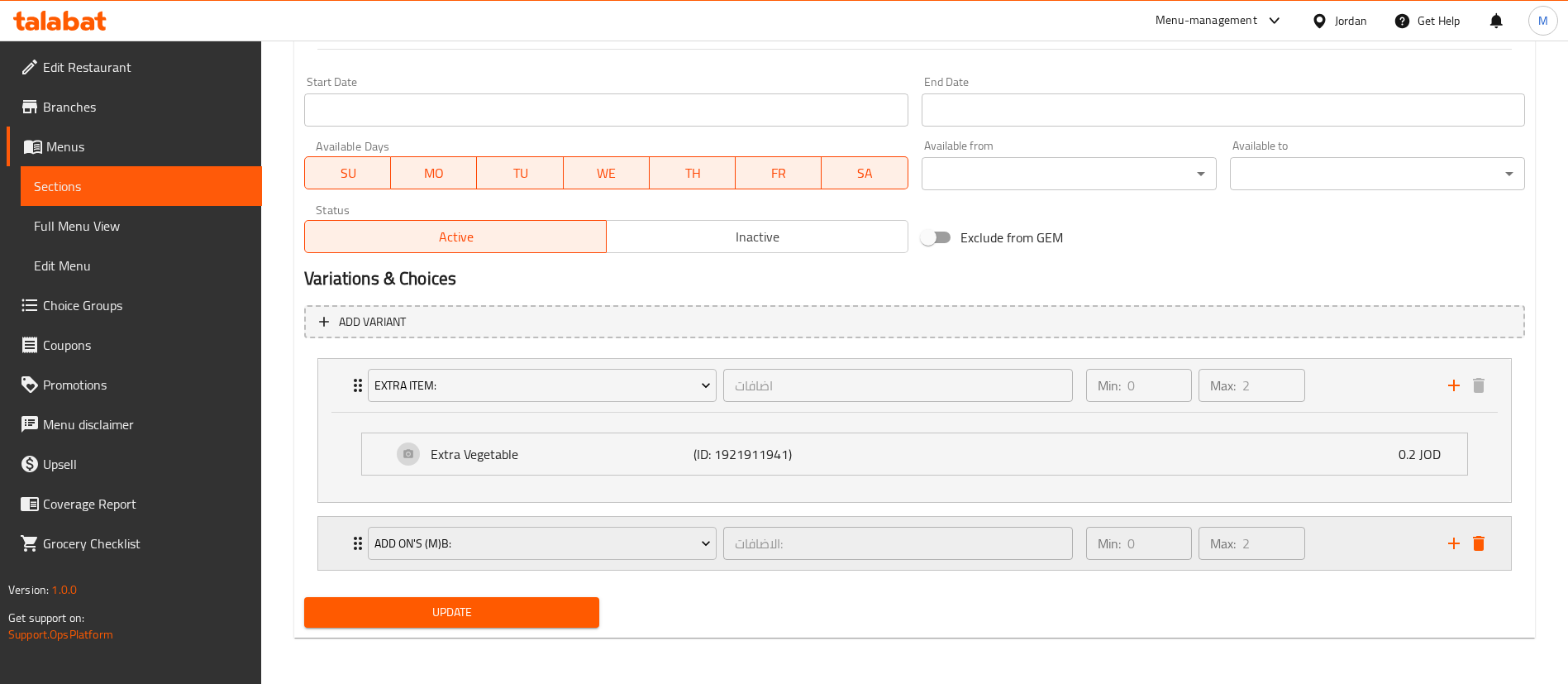
click at [1387, 551] on div "Min: 0 ​ Max: 2 ​" at bounding box center [1257, 543] width 362 height 53
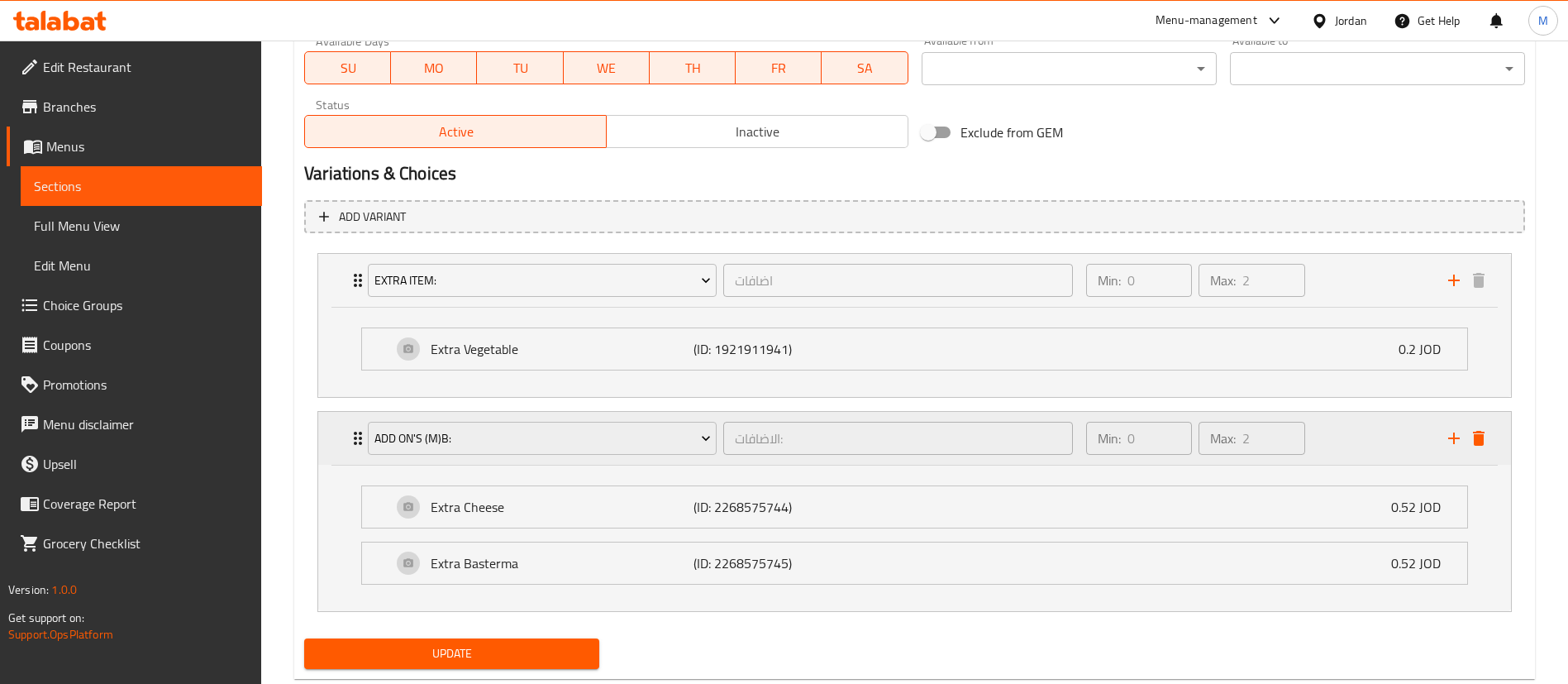
scroll to position [840, 0]
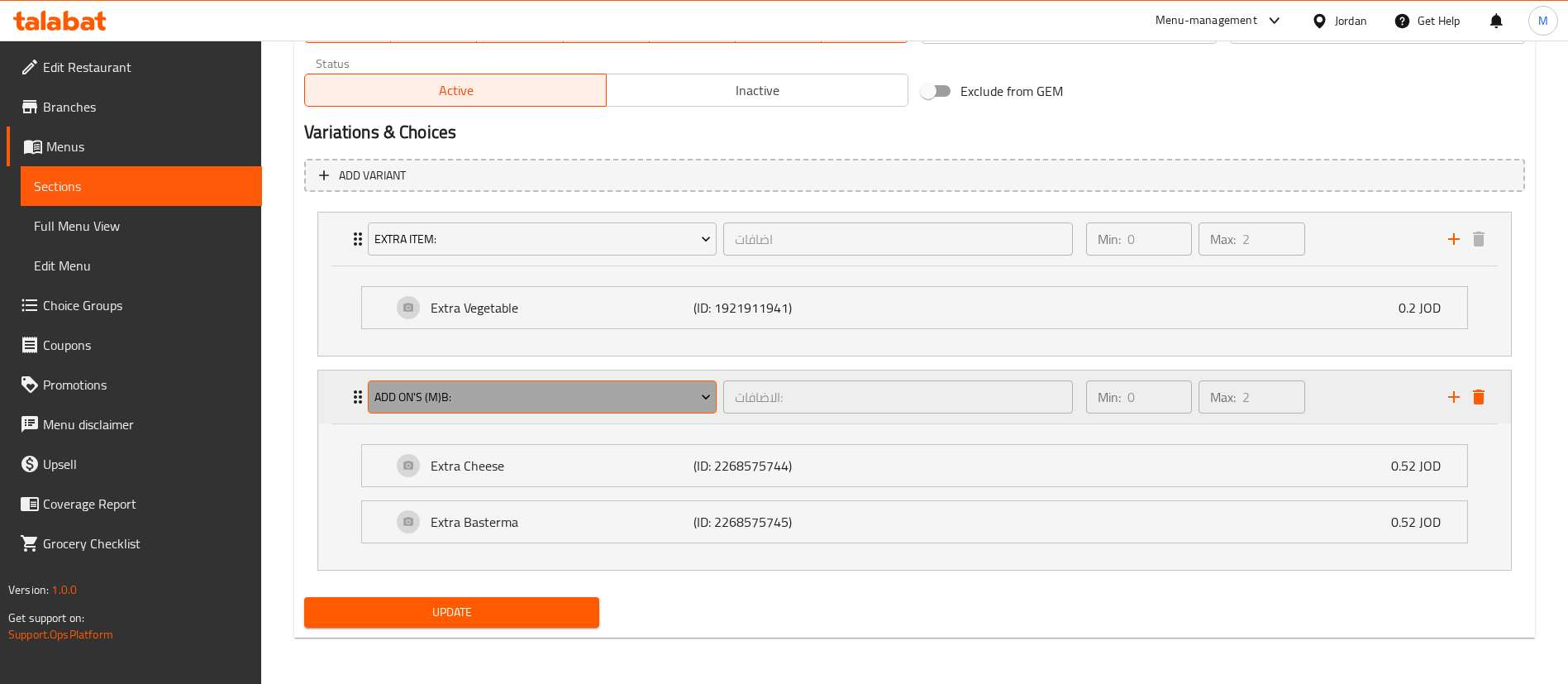
click at [646, 406] on span "Add On's (M)b:" at bounding box center [542, 397] width 337 height 20
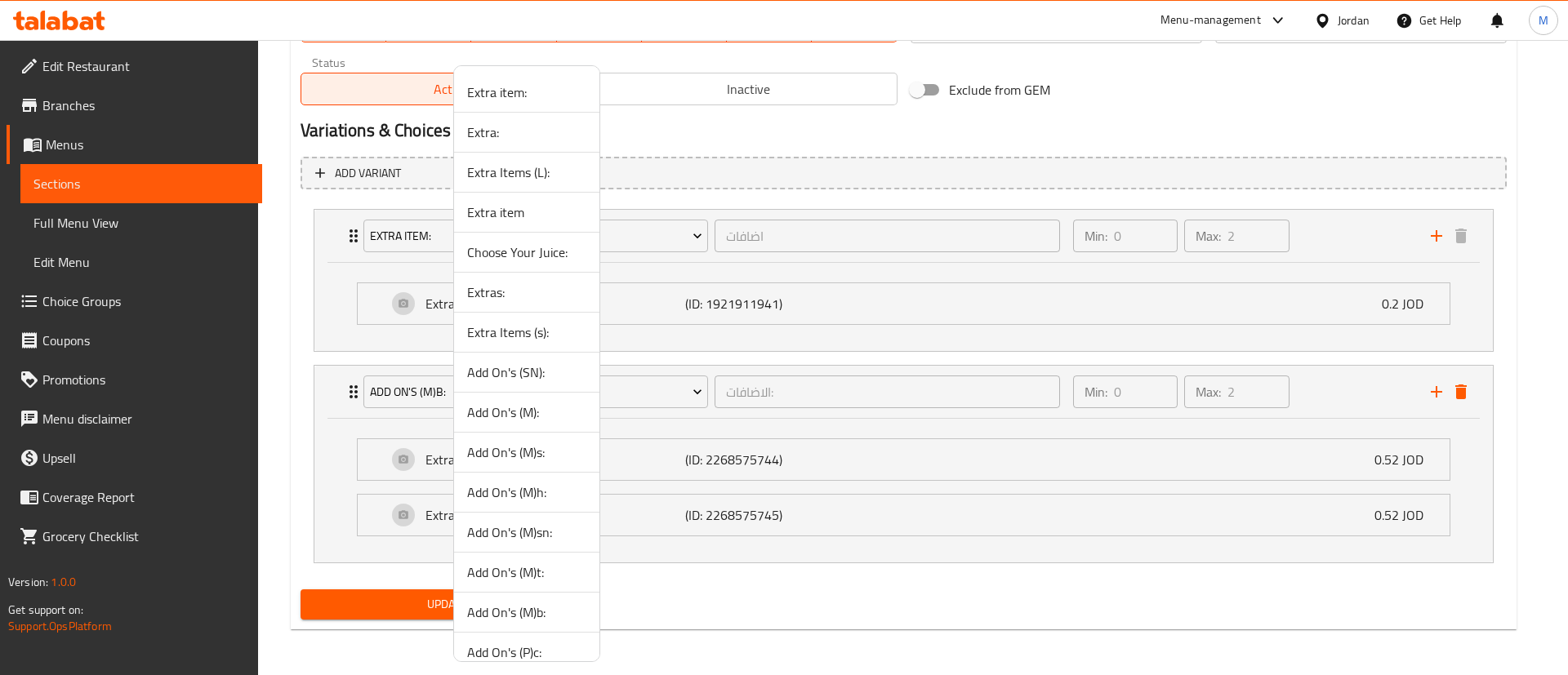
click at [932, 625] on div at bounding box center [784, 338] width 1568 height 675
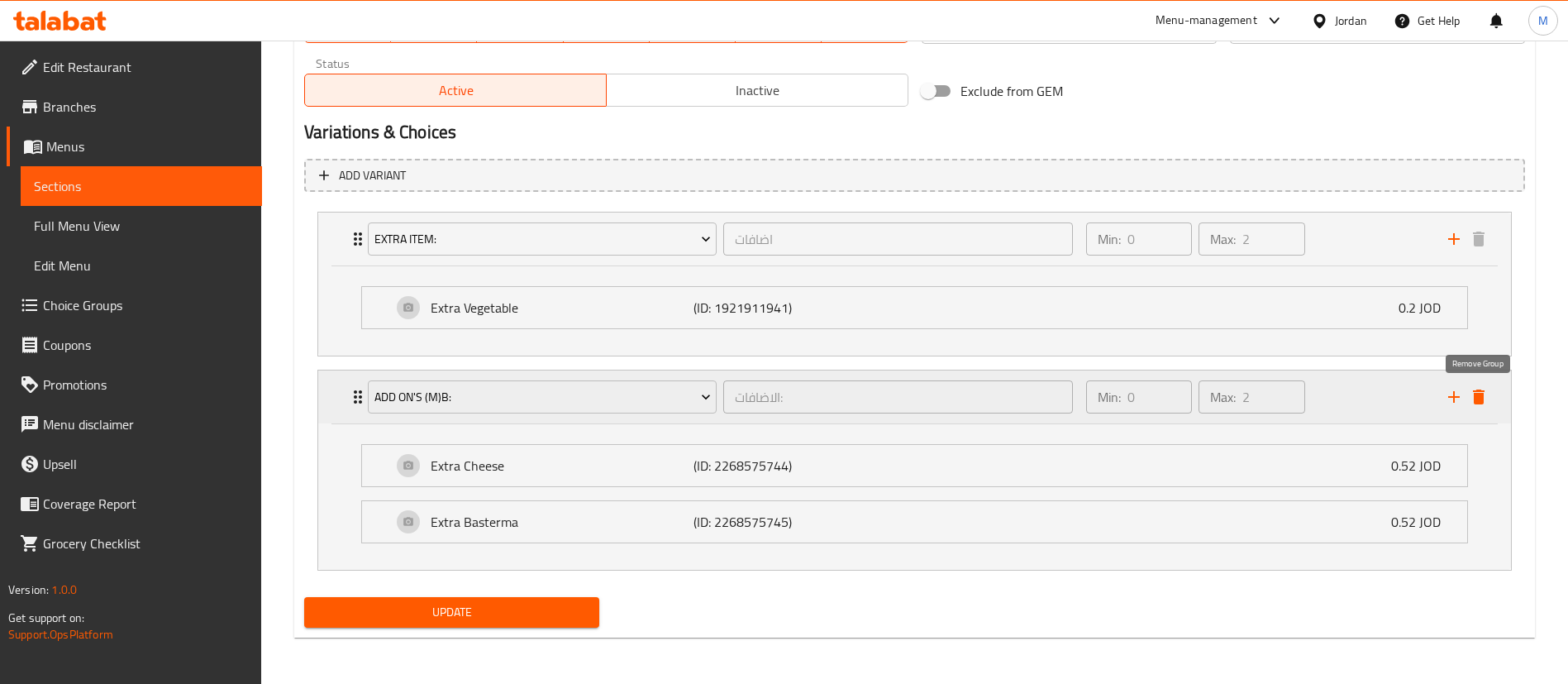
click at [1489, 405] on div "Expand" at bounding box center [1466, 396] width 49 height 25
click at [1478, 397] on icon "delete" at bounding box center [1479, 397] width 12 height 15
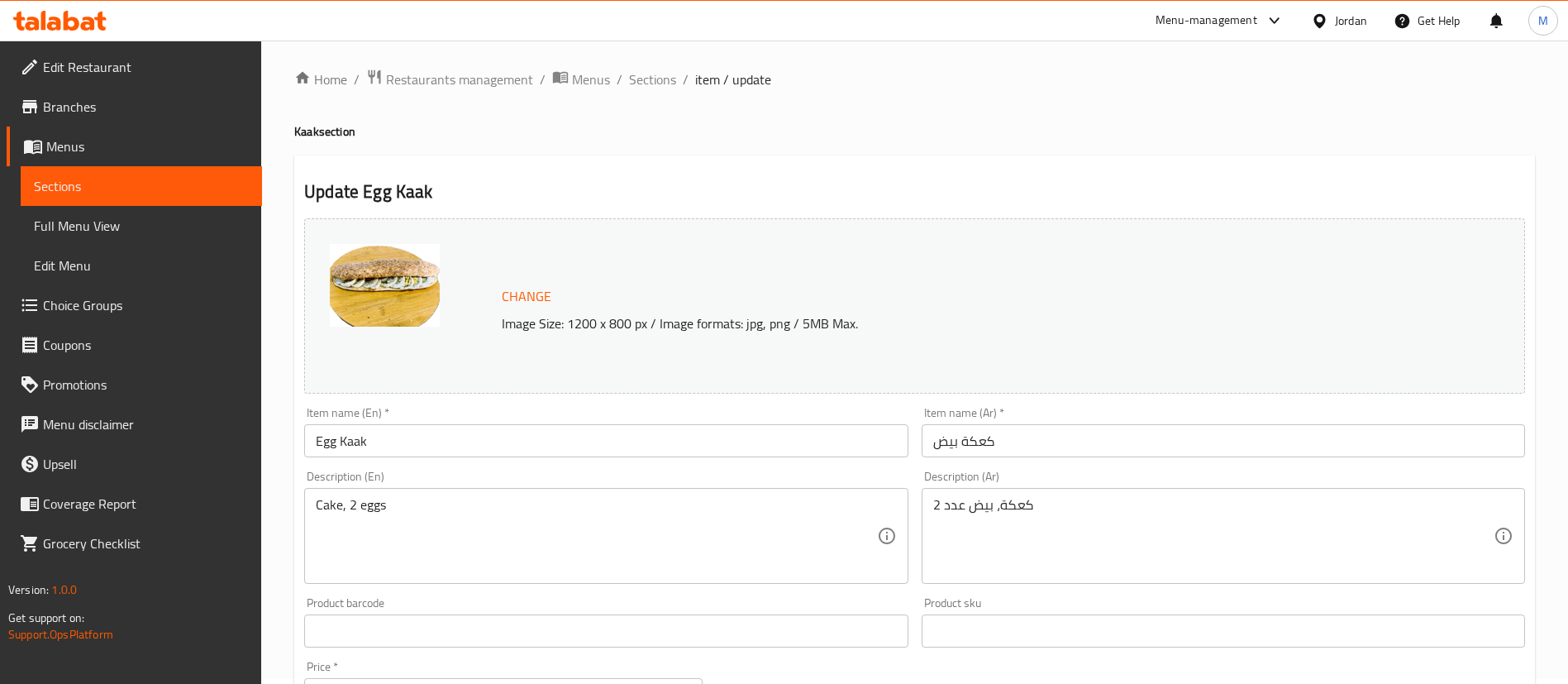
scroll to position [0, 0]
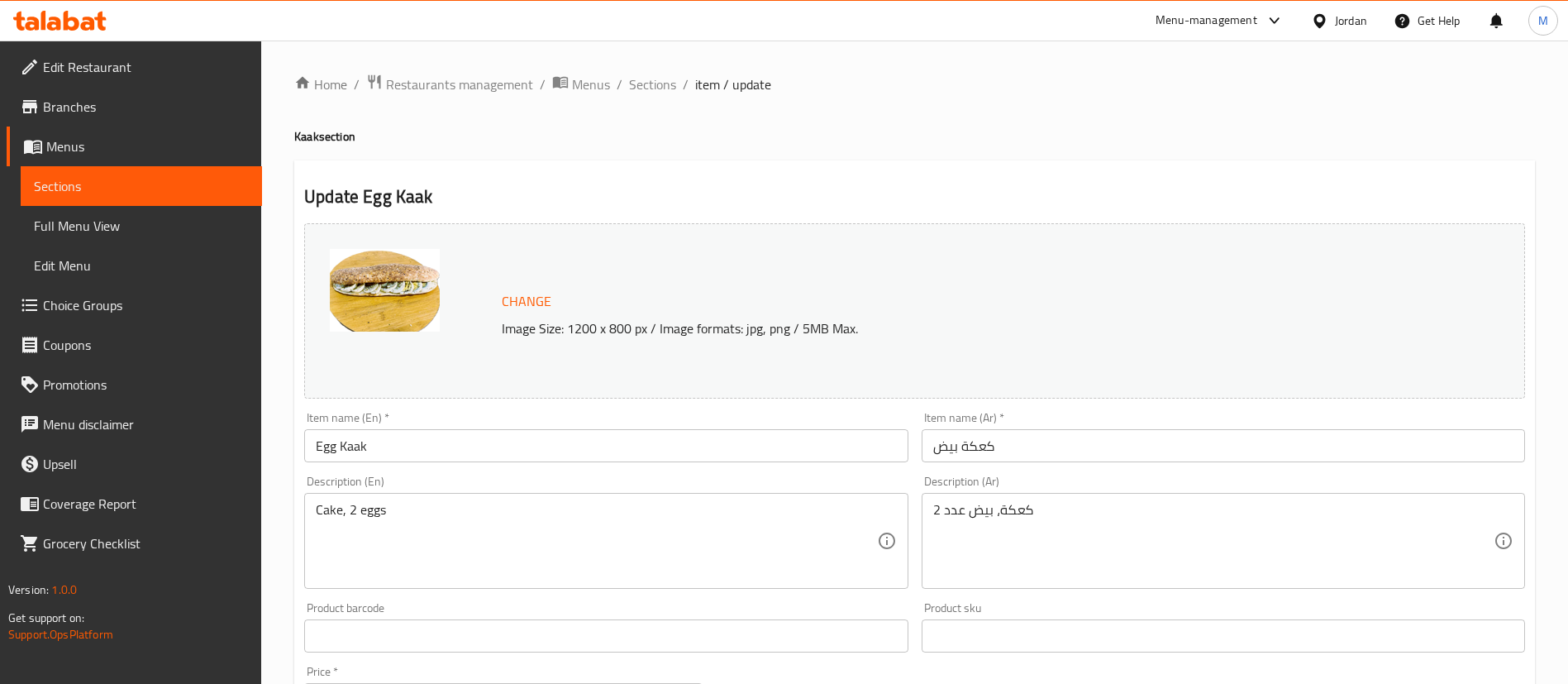
drag, startPoint x: 641, startPoint y: 83, endPoint x: 724, endPoint y: 168, distance: 118.8
click at [641, 83] on span "Sections" at bounding box center [652, 84] width 48 height 20
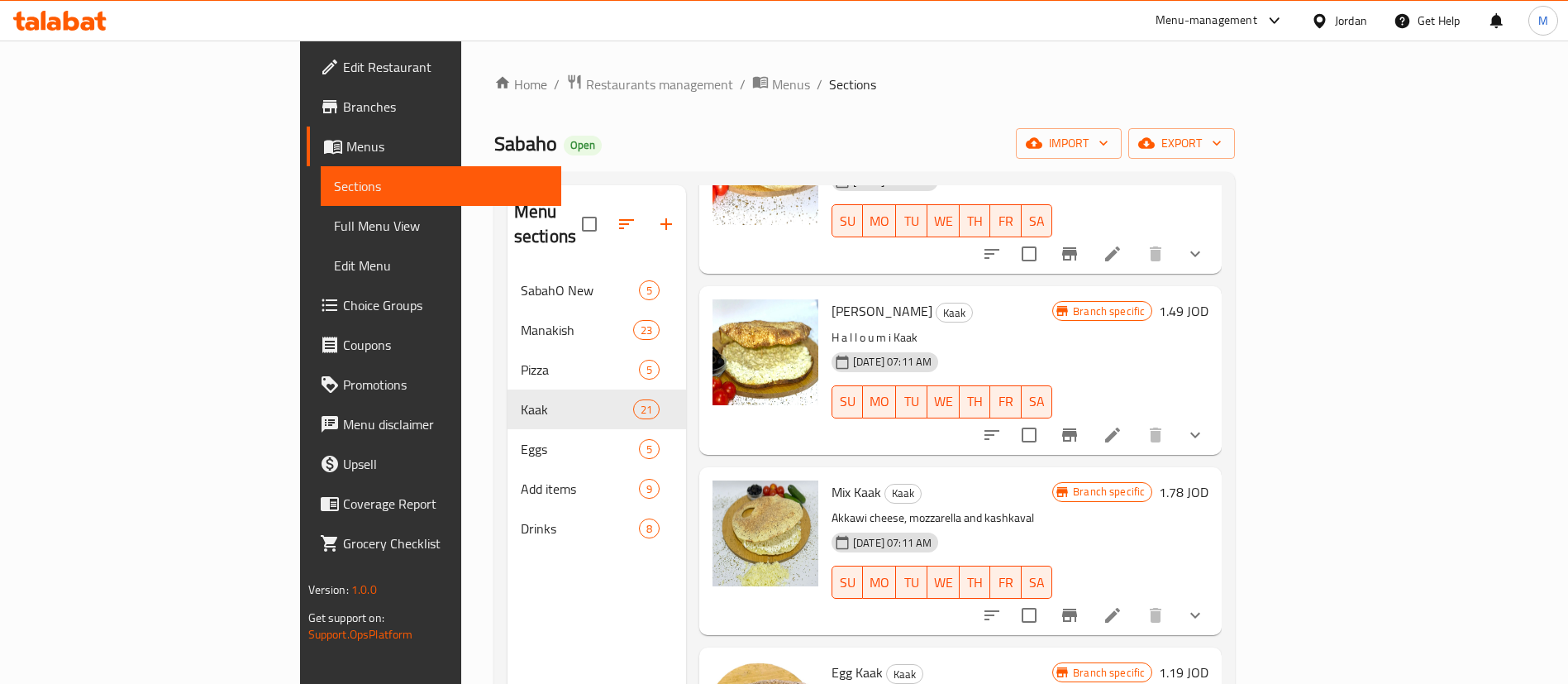
scroll to position [1612, 0]
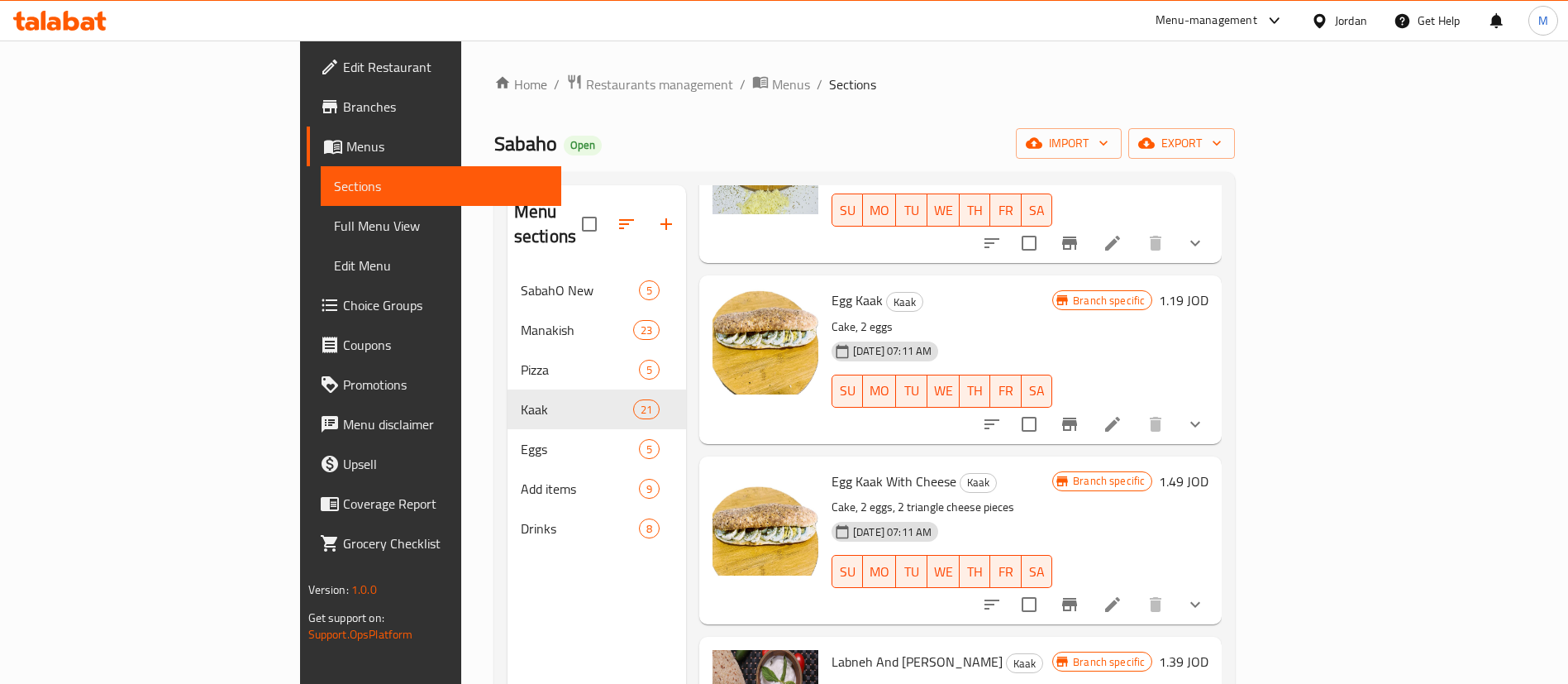
click at [1215, 585] on button "show more" at bounding box center [1195, 604] width 40 height 40
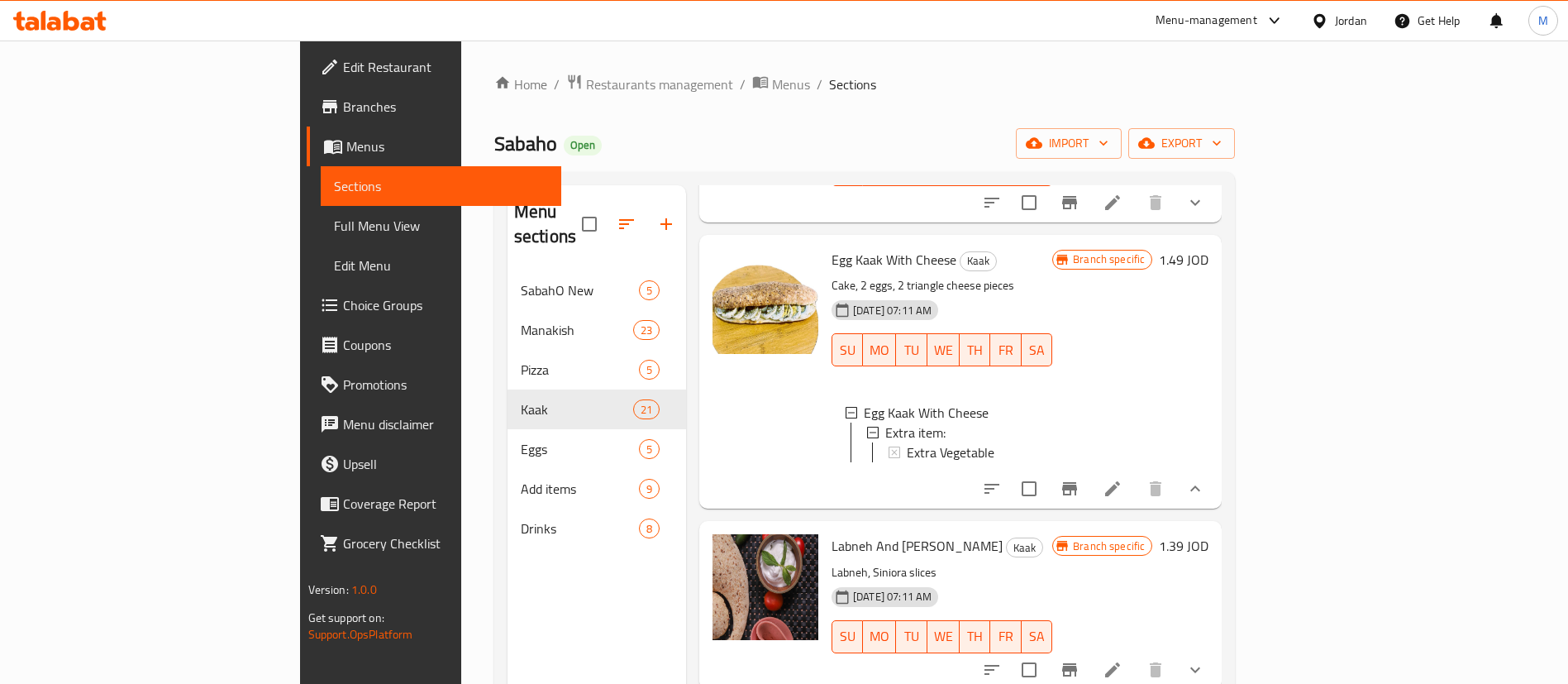
scroll to position [1860, 0]
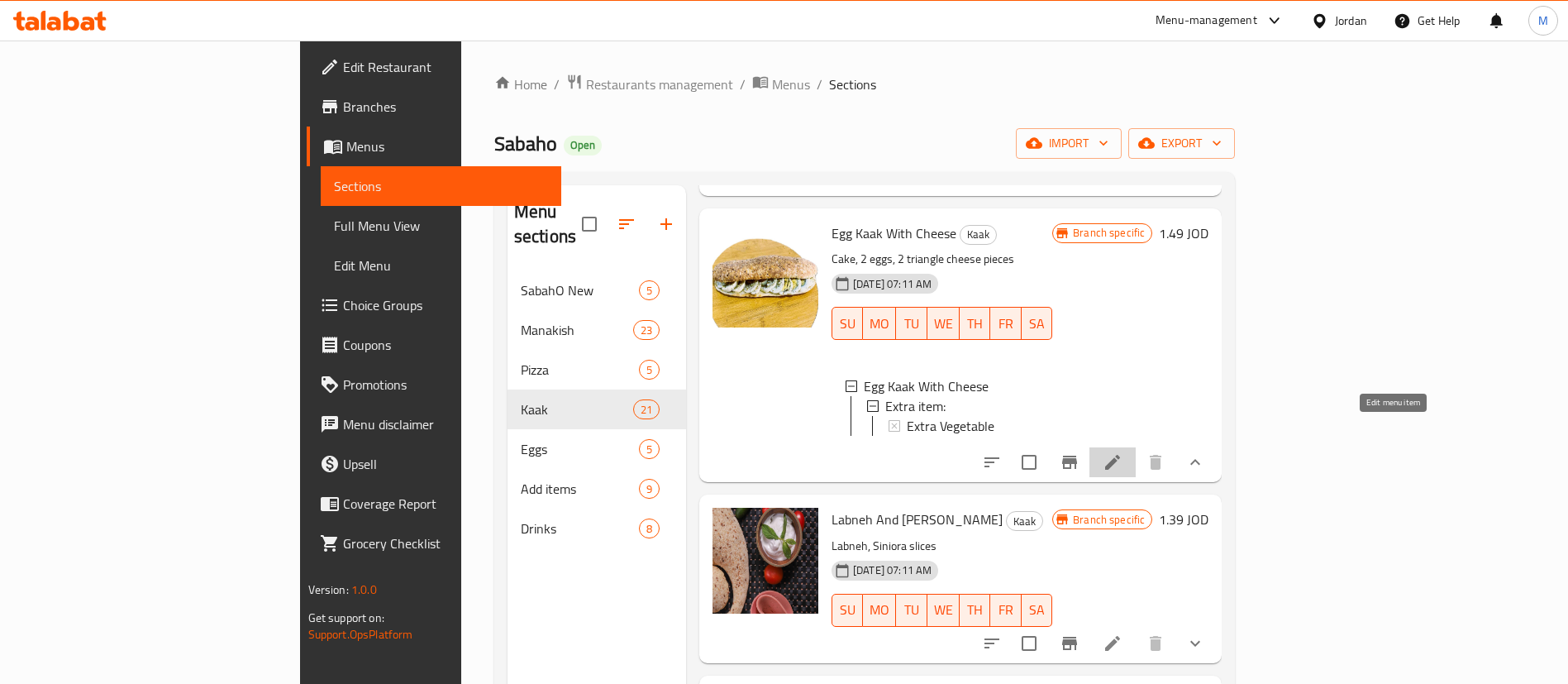
click at [1120, 455] on icon at bounding box center [1113, 463] width 15 height 15
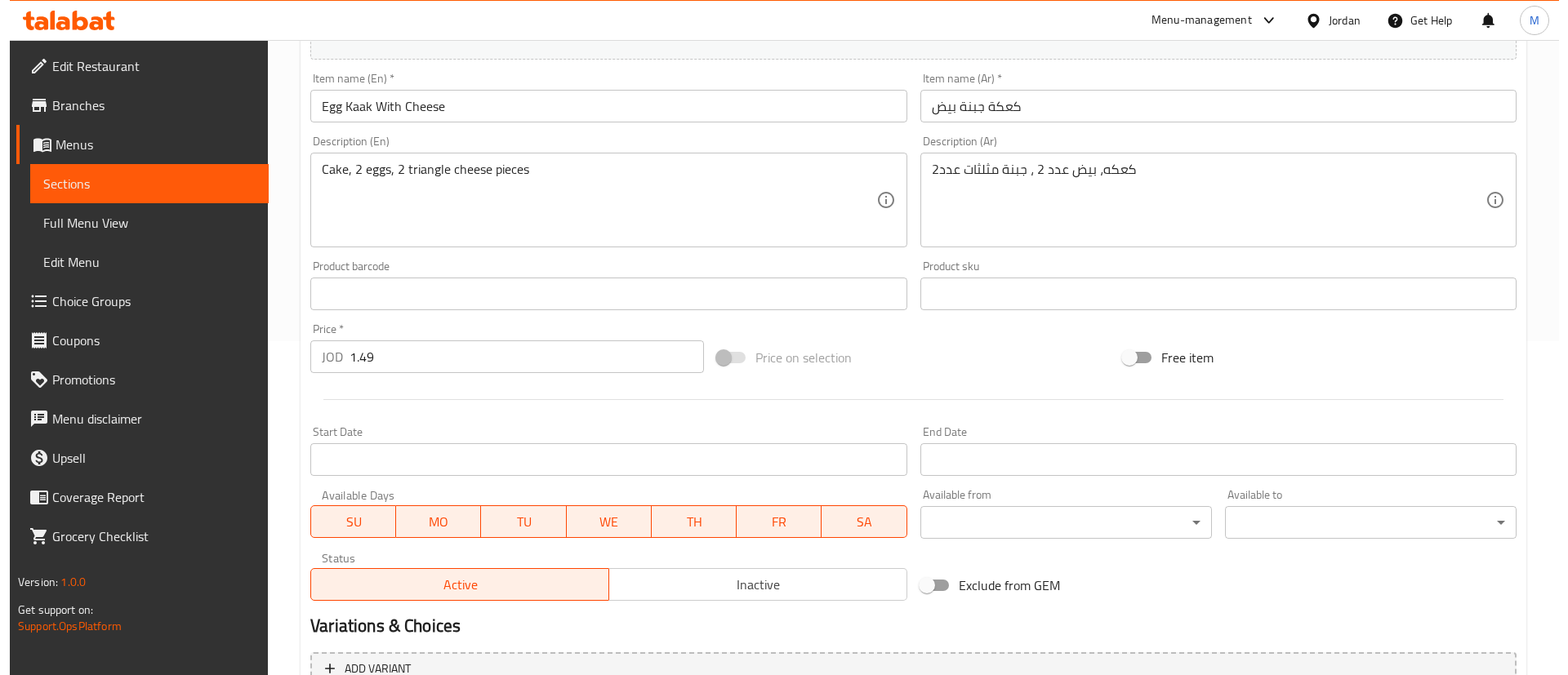
scroll to position [528, 0]
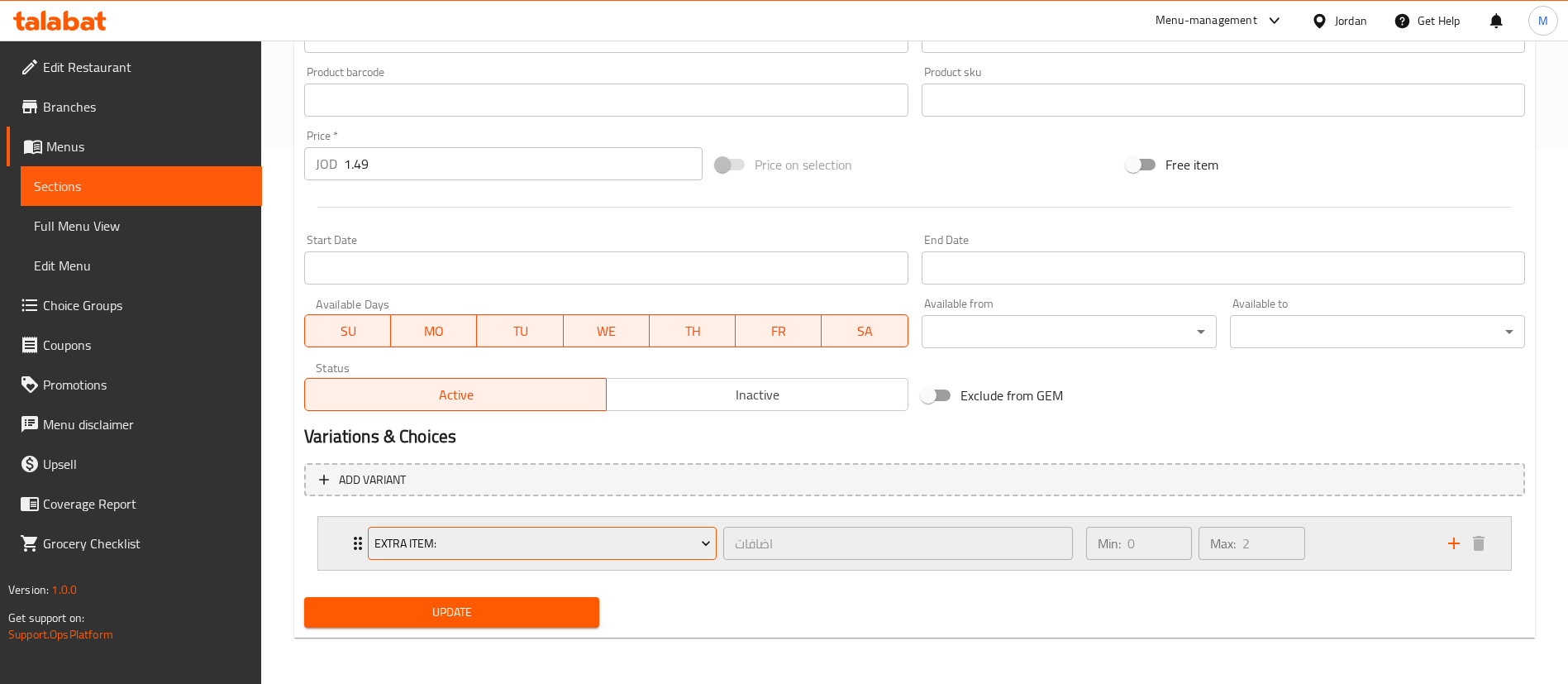
click at [696, 539] on span "Extra item:" at bounding box center [542, 543] width 337 height 20
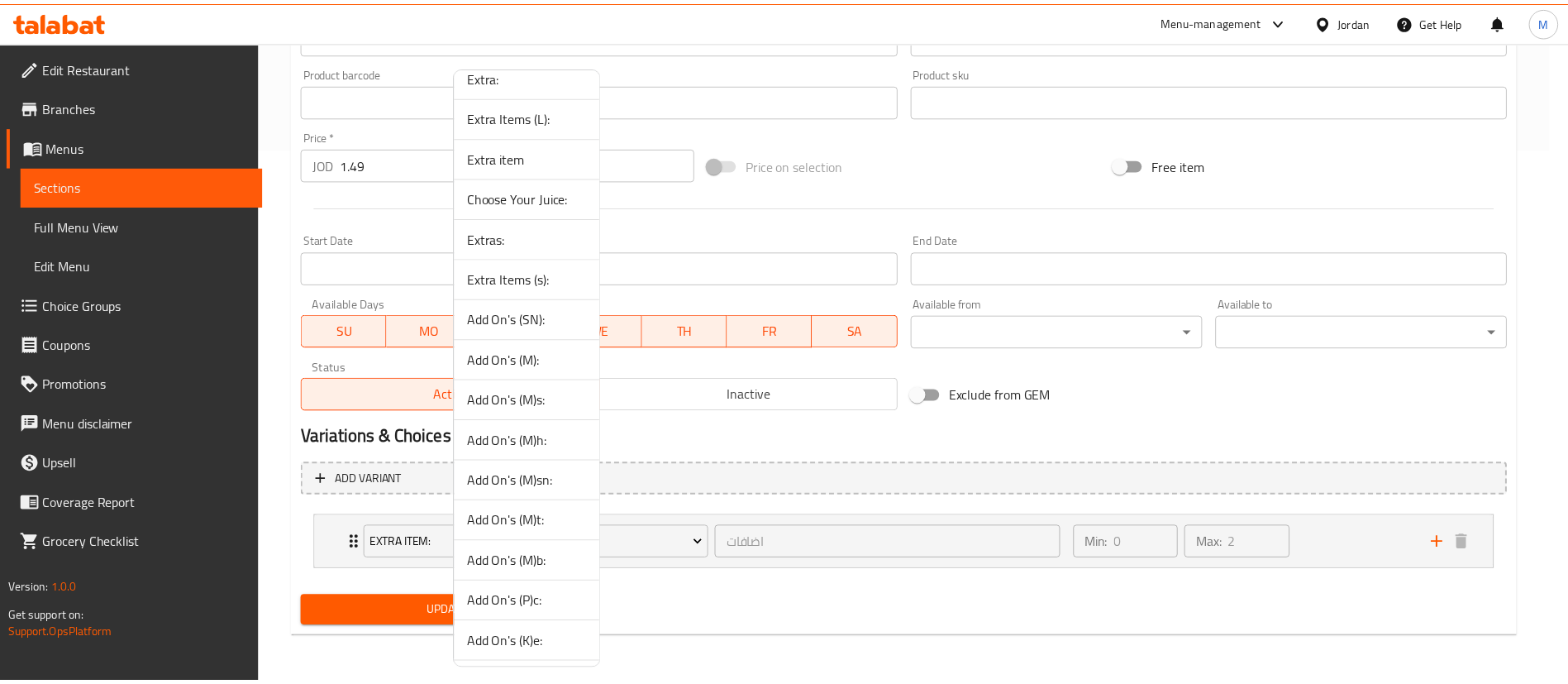
scroll to position [98, 0]
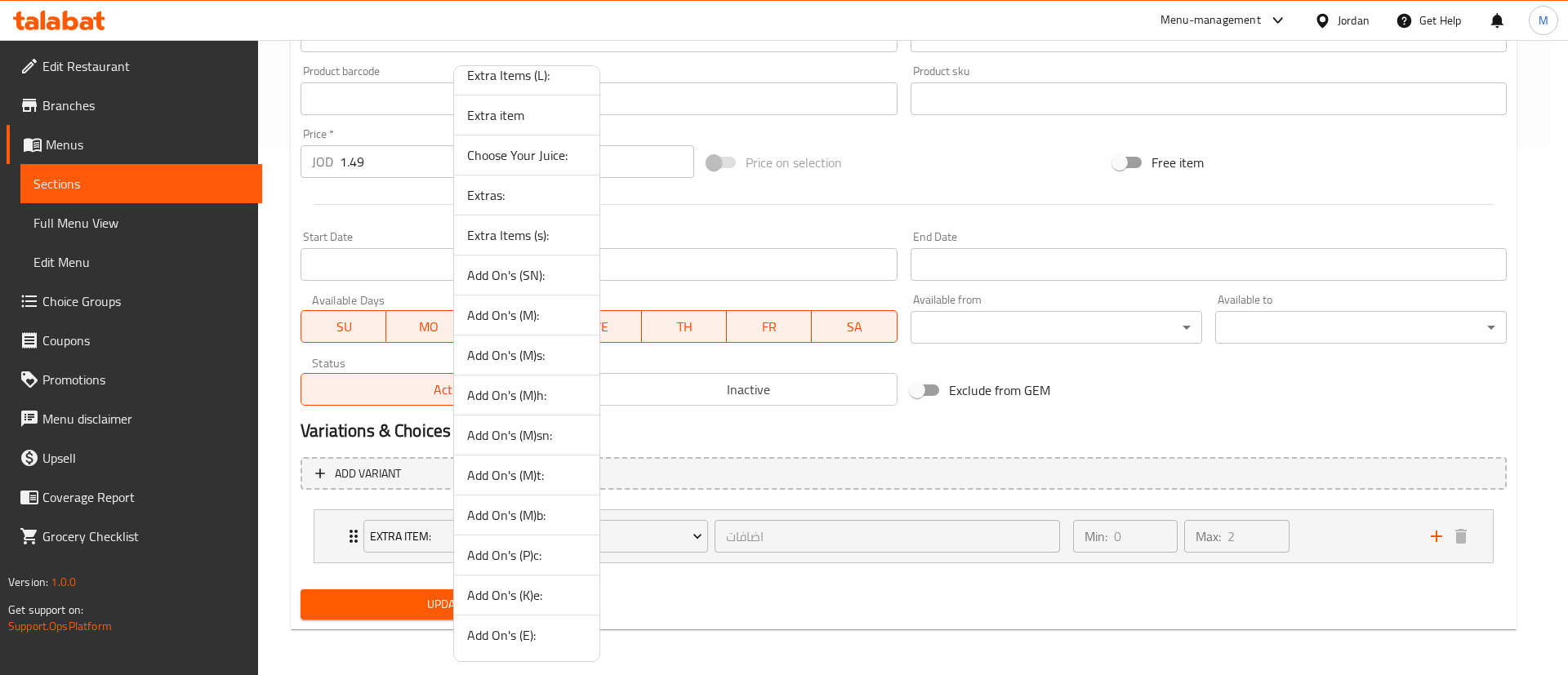
click at [568, 631] on span "Add On's (E):" at bounding box center [526, 634] width 119 height 19
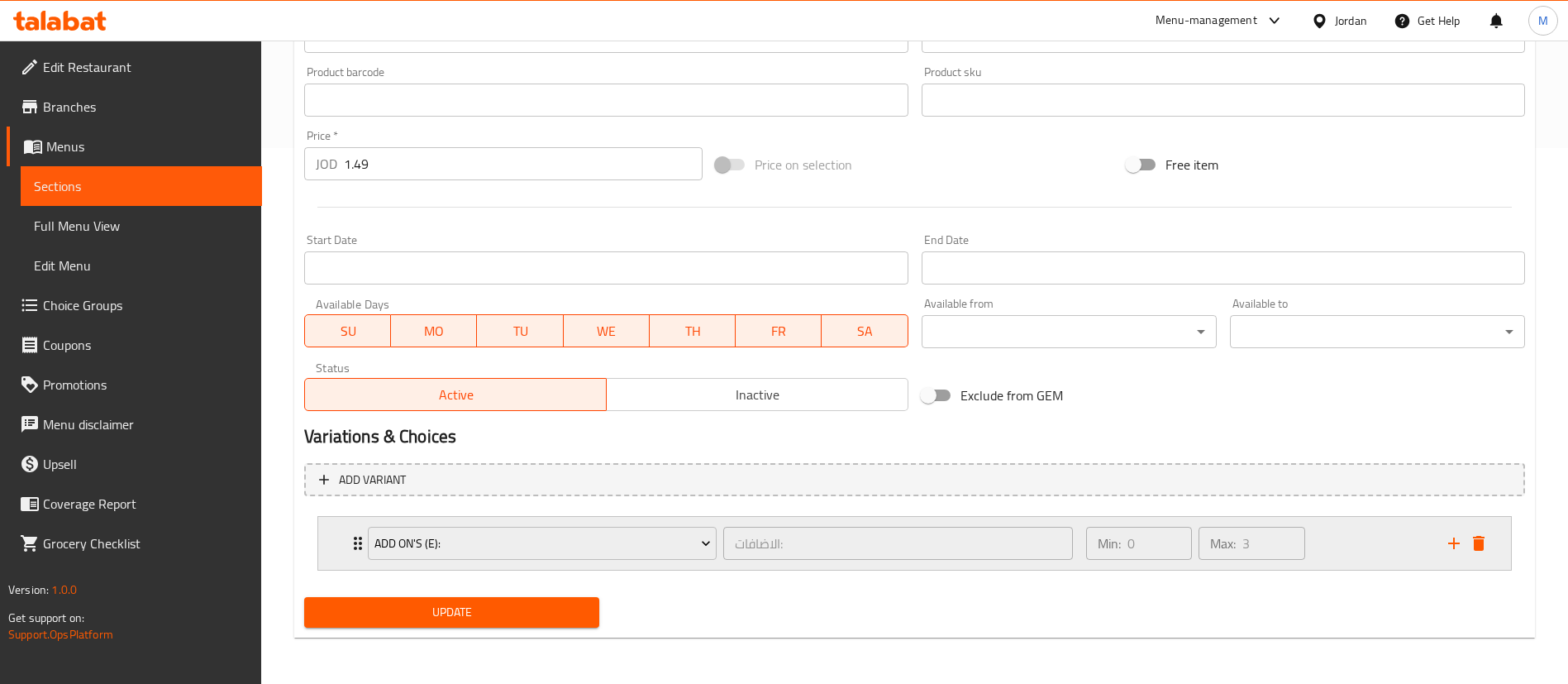
click at [1351, 552] on div "Min: 0 ​ Max: 3 ​" at bounding box center [1257, 543] width 362 height 53
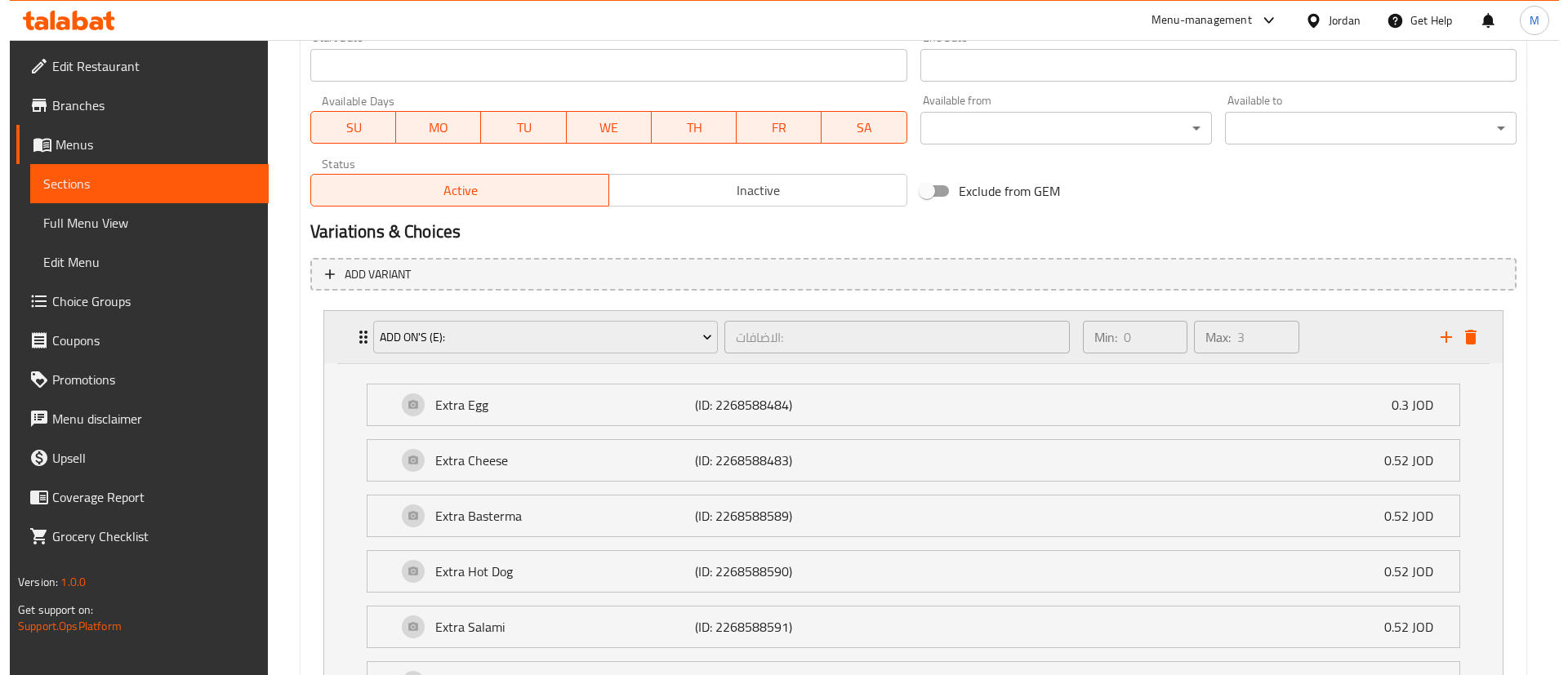
scroll to position [774, 0]
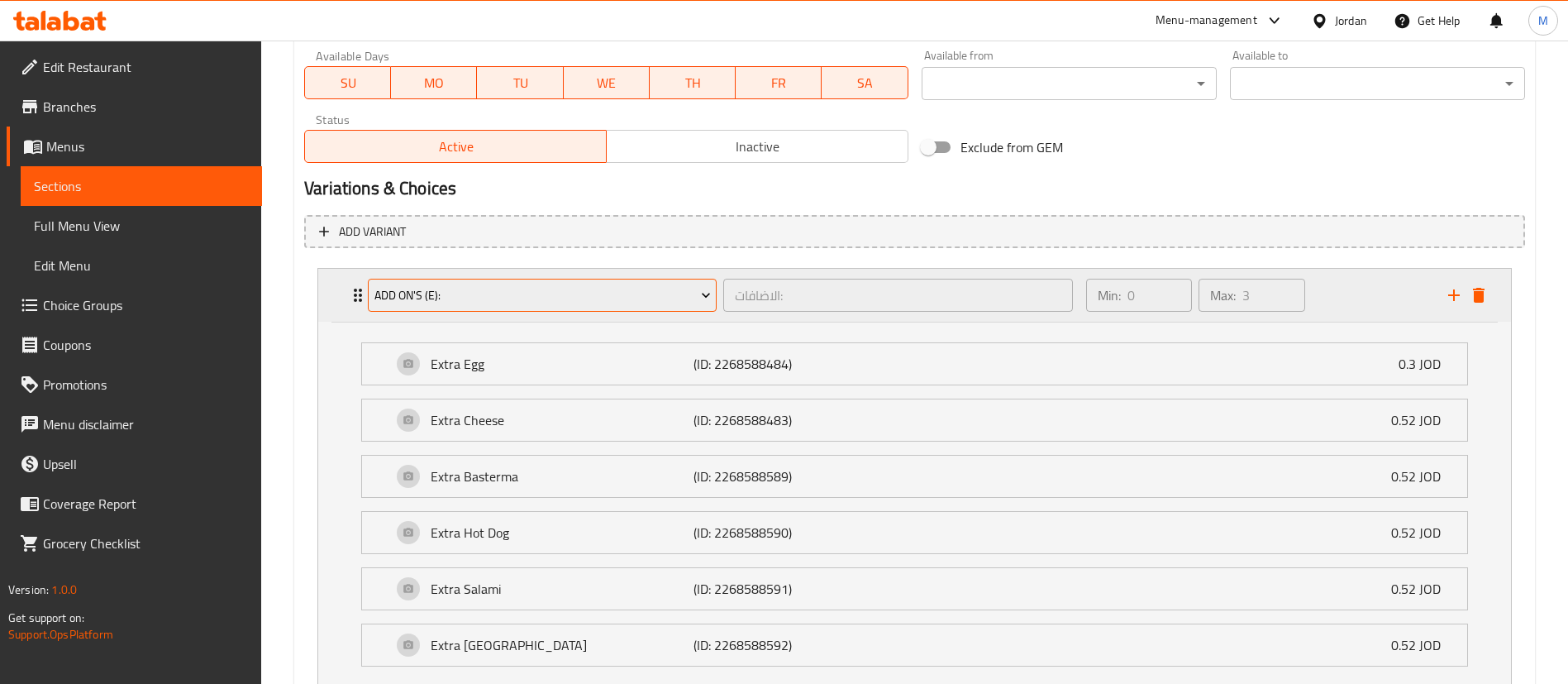
click at [698, 306] on button "Add On's (E):" at bounding box center [542, 294] width 349 height 33
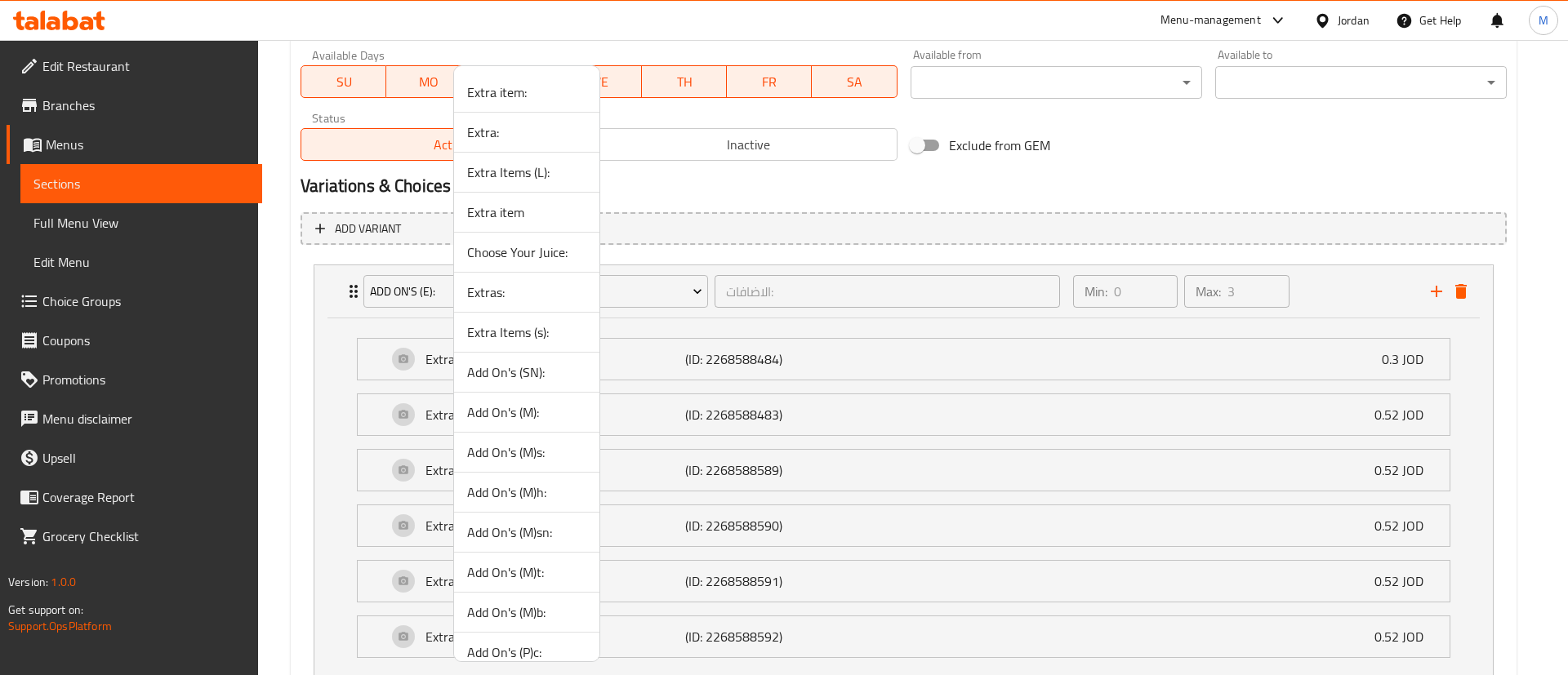
scroll to position [97, 0]
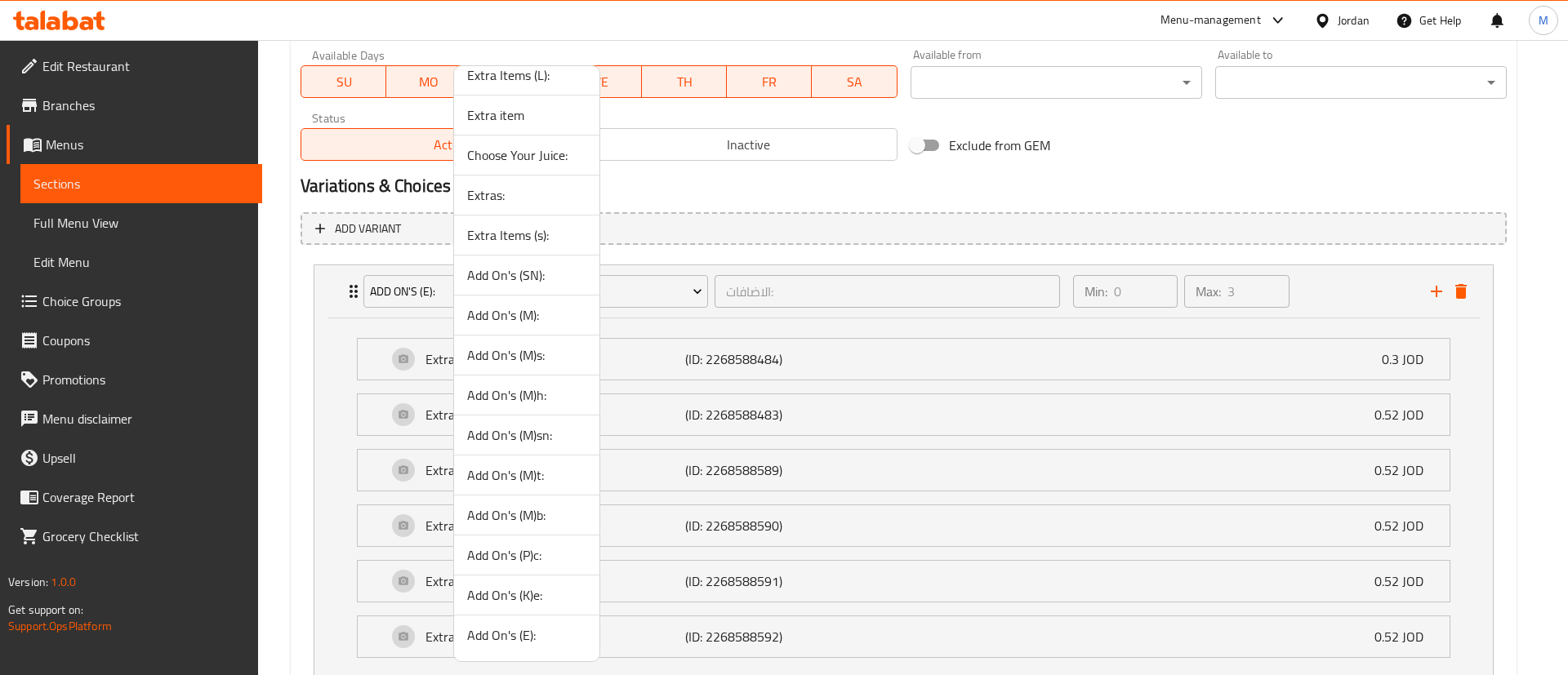
click at [540, 597] on span "Add On's (K)e:" at bounding box center [526, 595] width 119 height 19
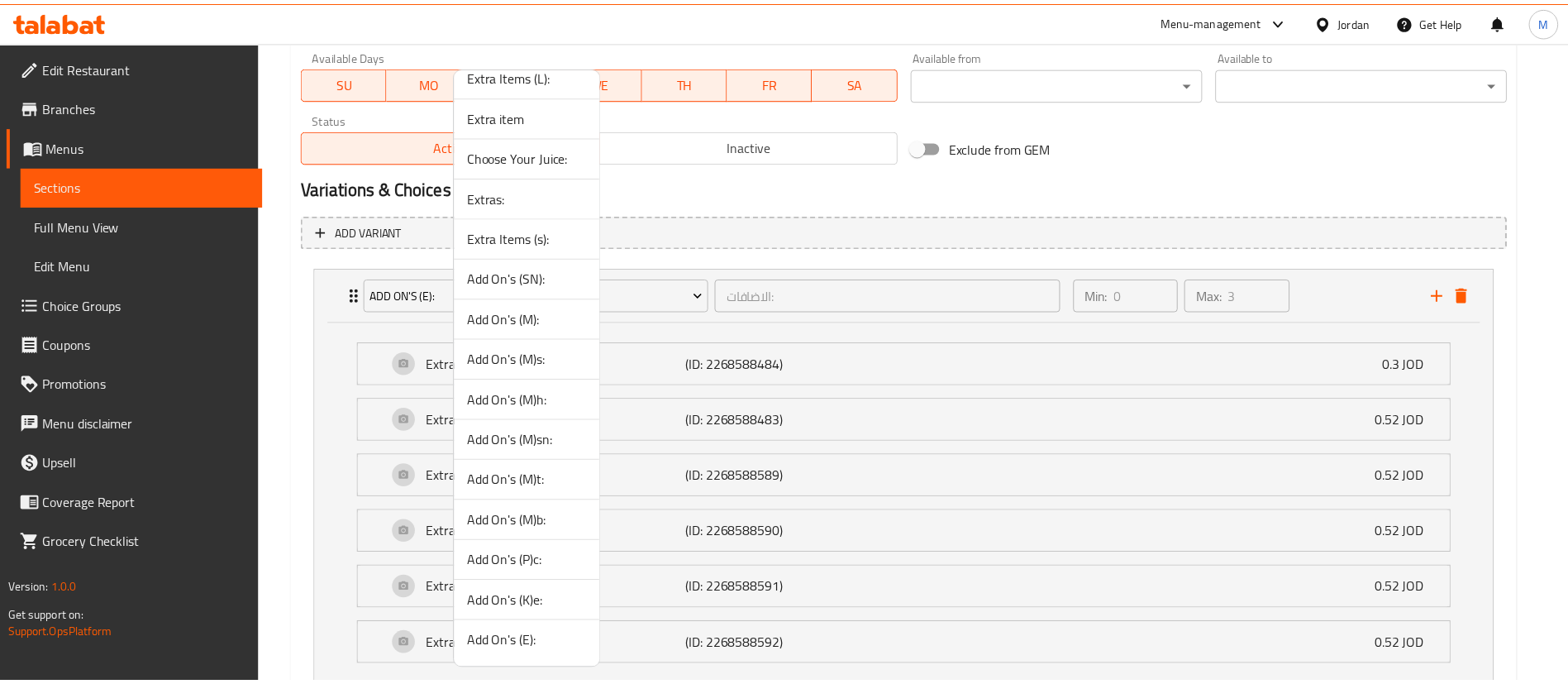
scroll to position [535, 0]
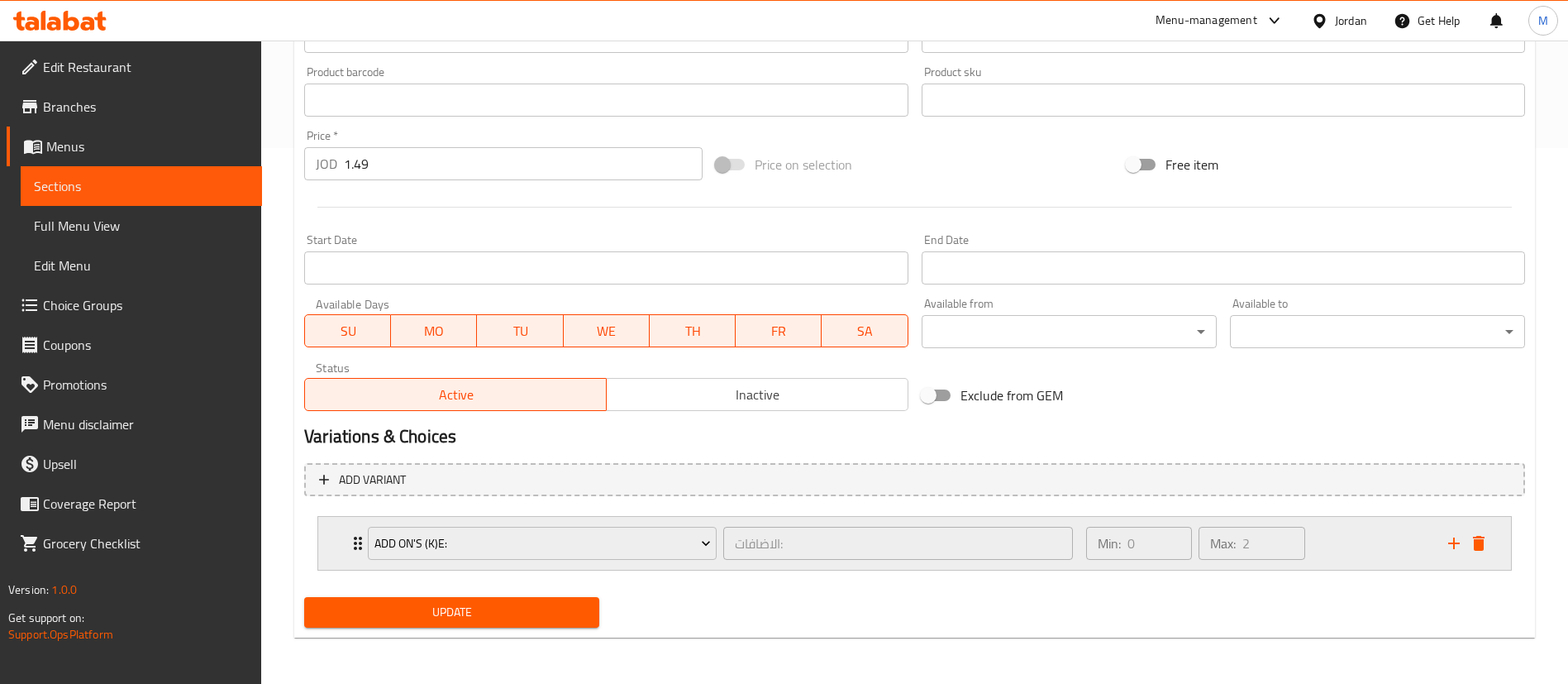
click at [1359, 541] on div "Min: 0 ​ Max: 2 ​" at bounding box center [1257, 543] width 362 height 53
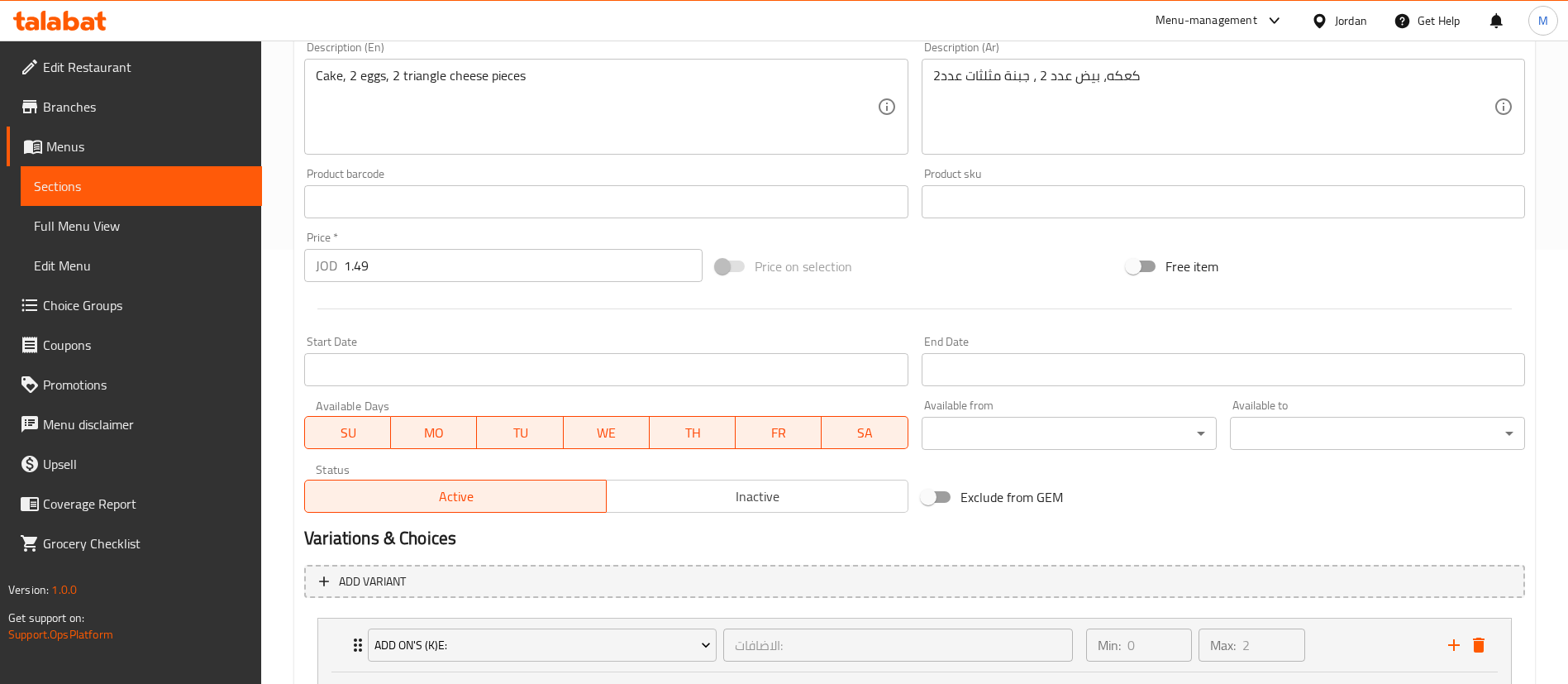
scroll to position [682, 0]
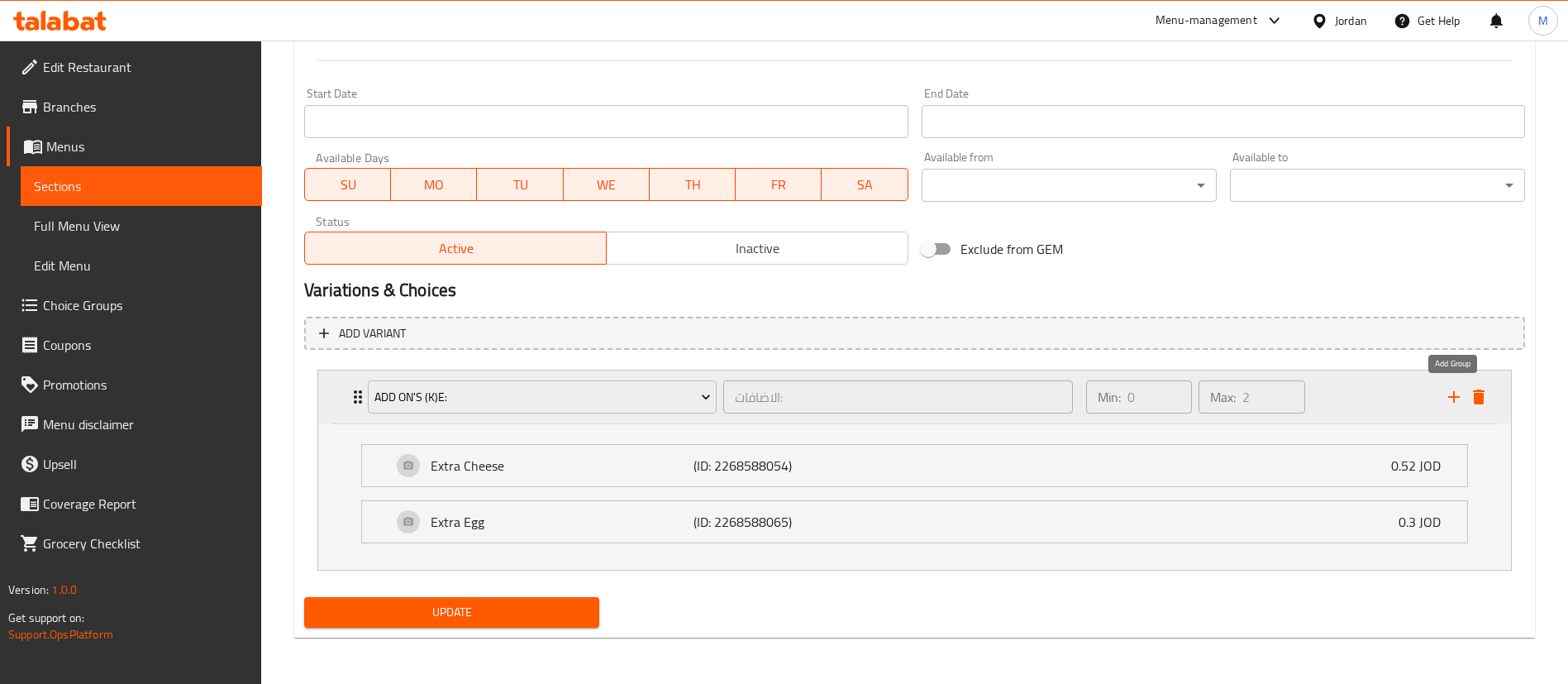
click at [1446, 396] on icon "add" at bounding box center [1453, 396] width 20 height 20
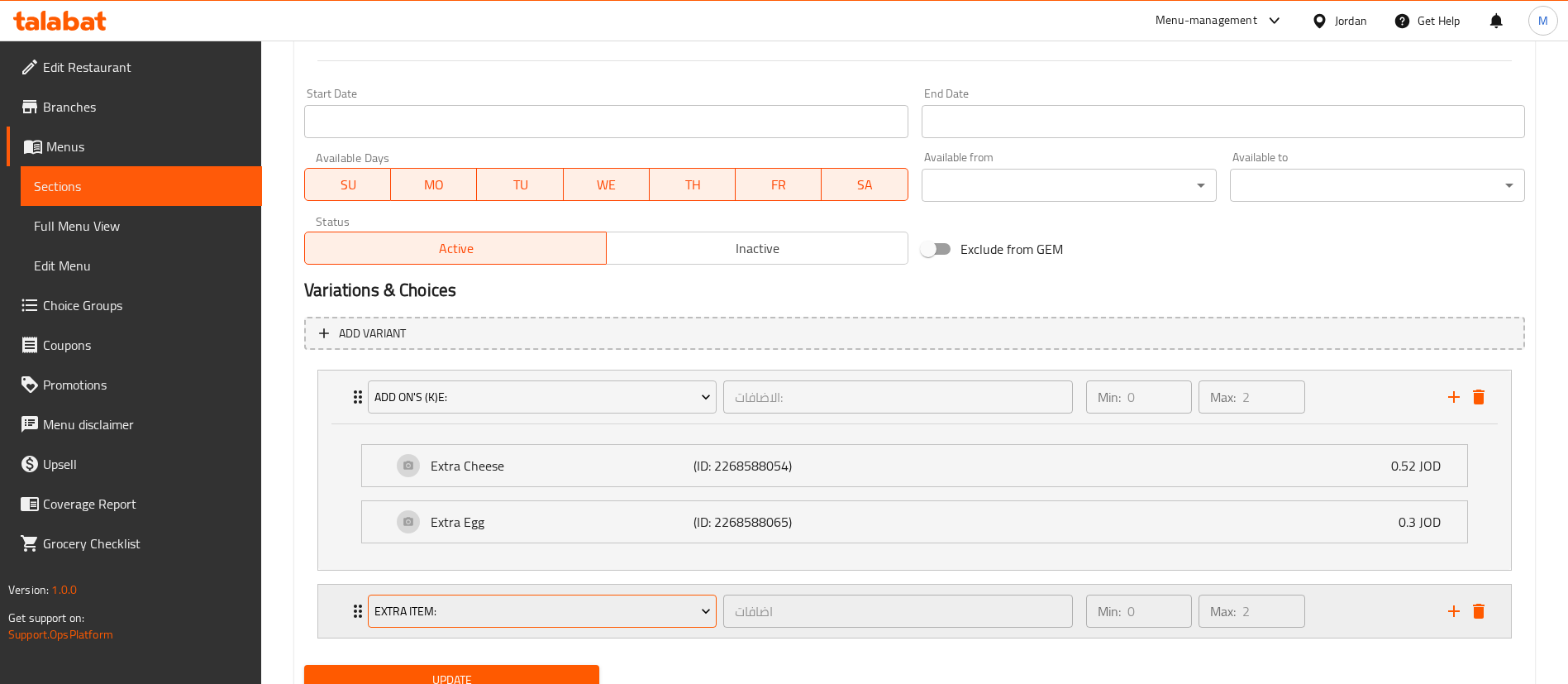
click at [609, 596] on button "Extra item:" at bounding box center [542, 611] width 349 height 33
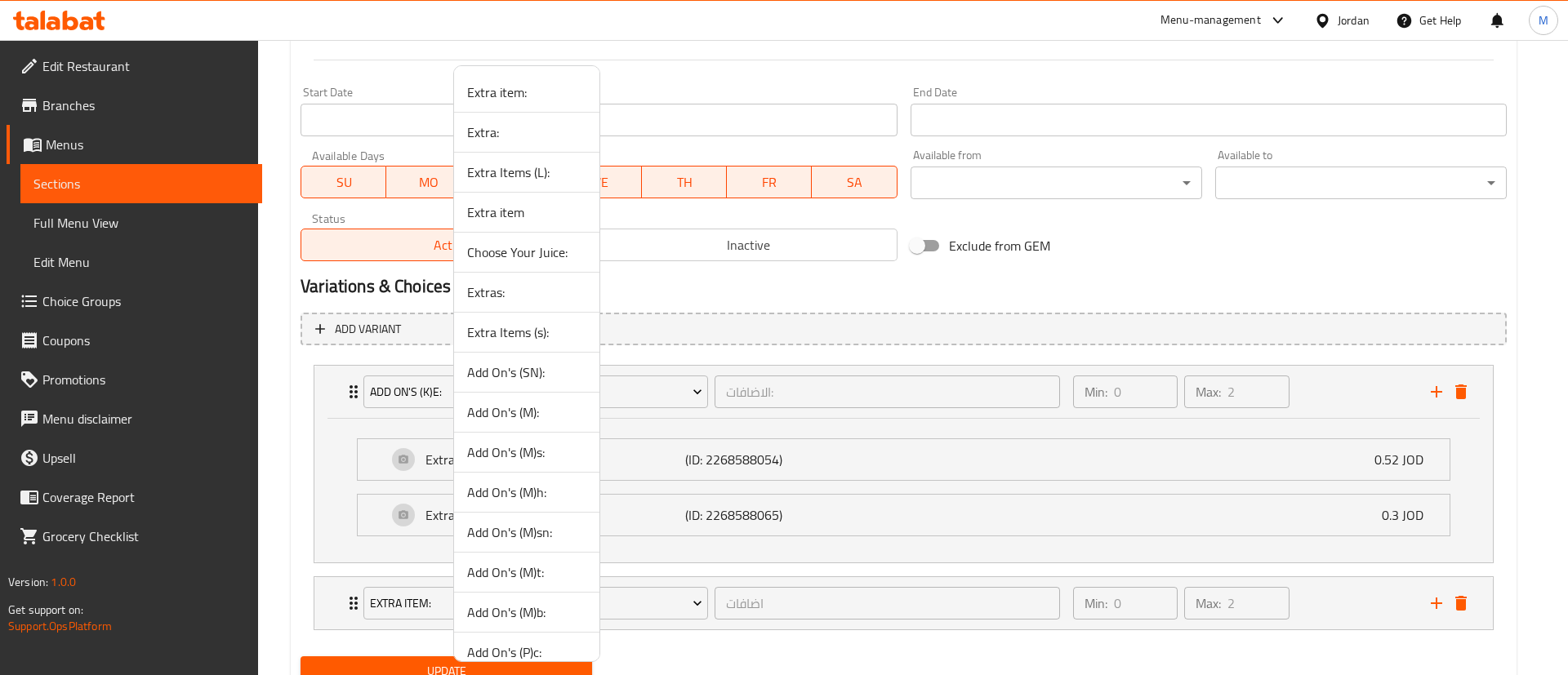
click at [530, 124] on span "Extra:" at bounding box center [526, 131] width 119 height 19
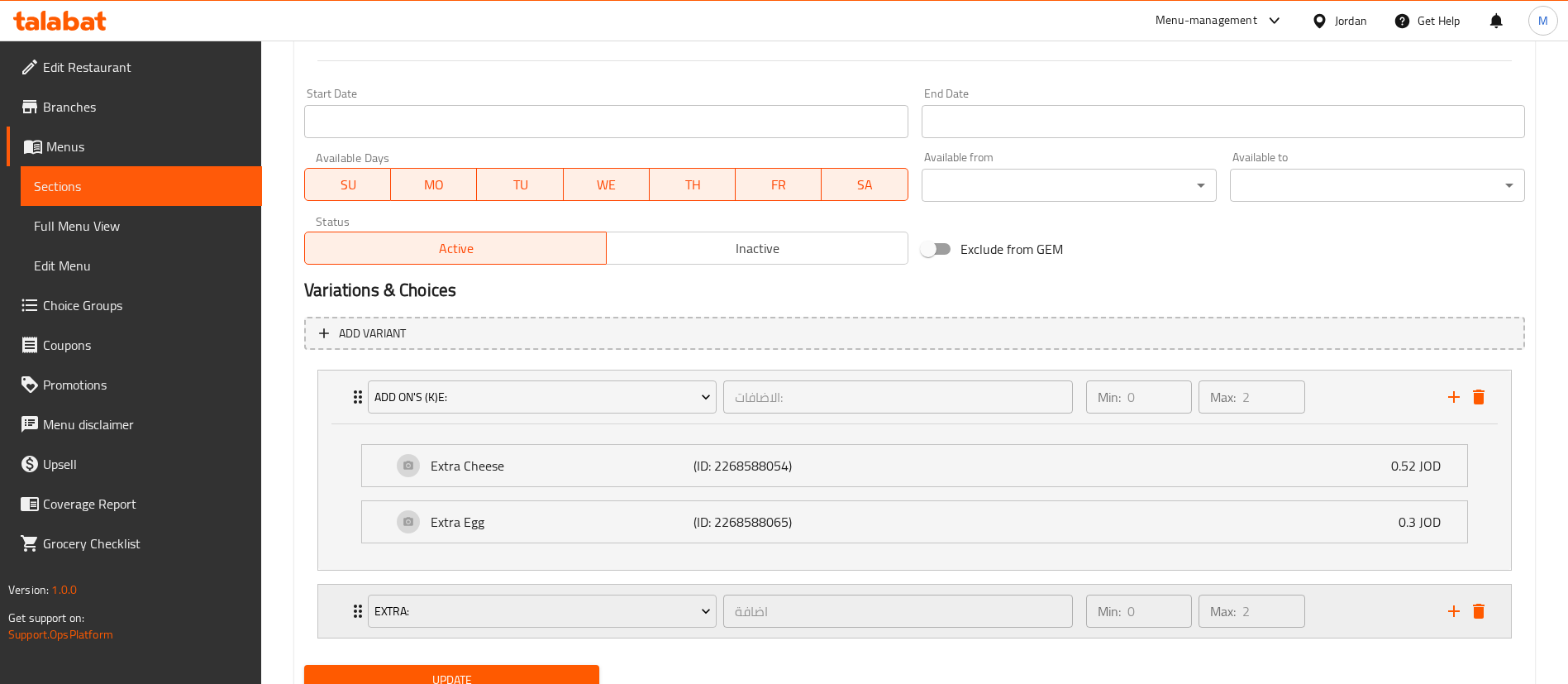
click at [1352, 627] on div "Min: 0 ​ Max: 2 ​" at bounding box center [1257, 611] width 362 height 53
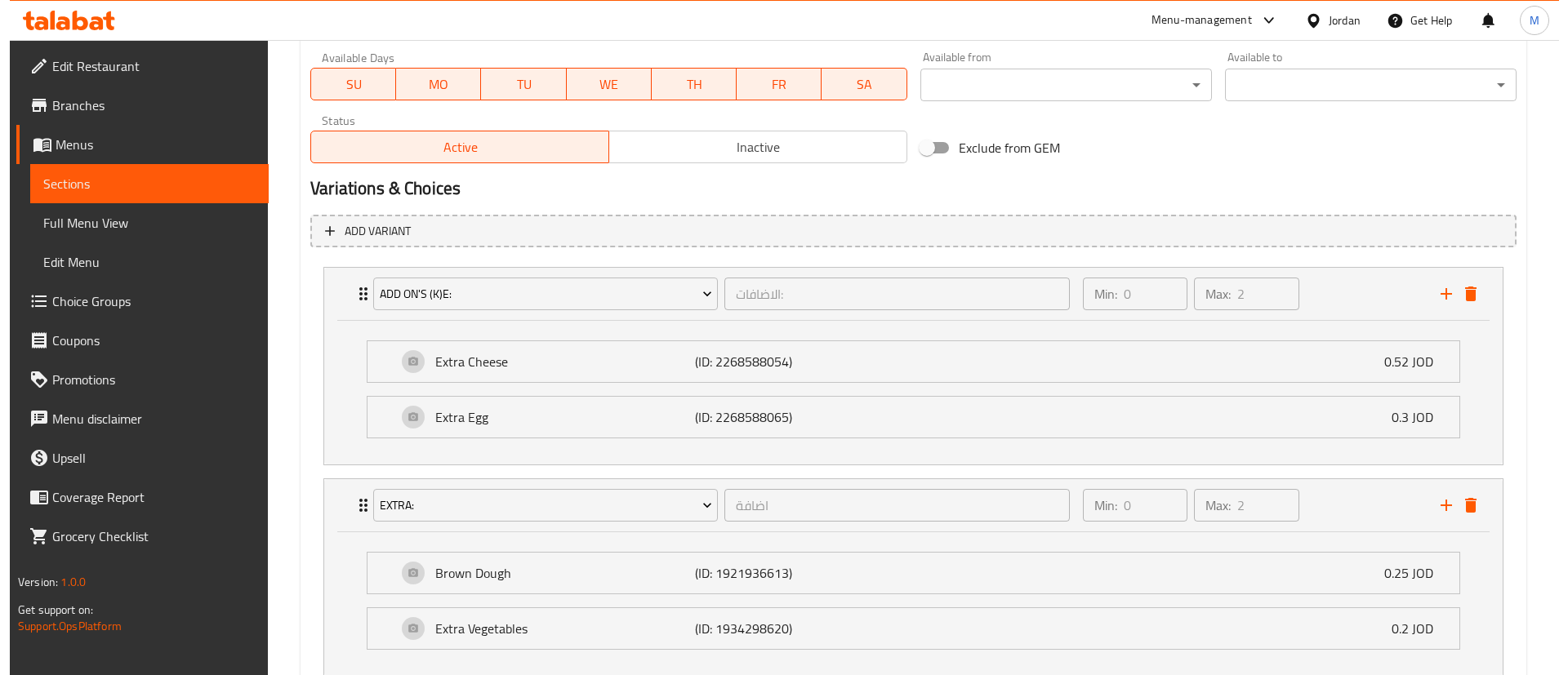
scroll to position [796, 0]
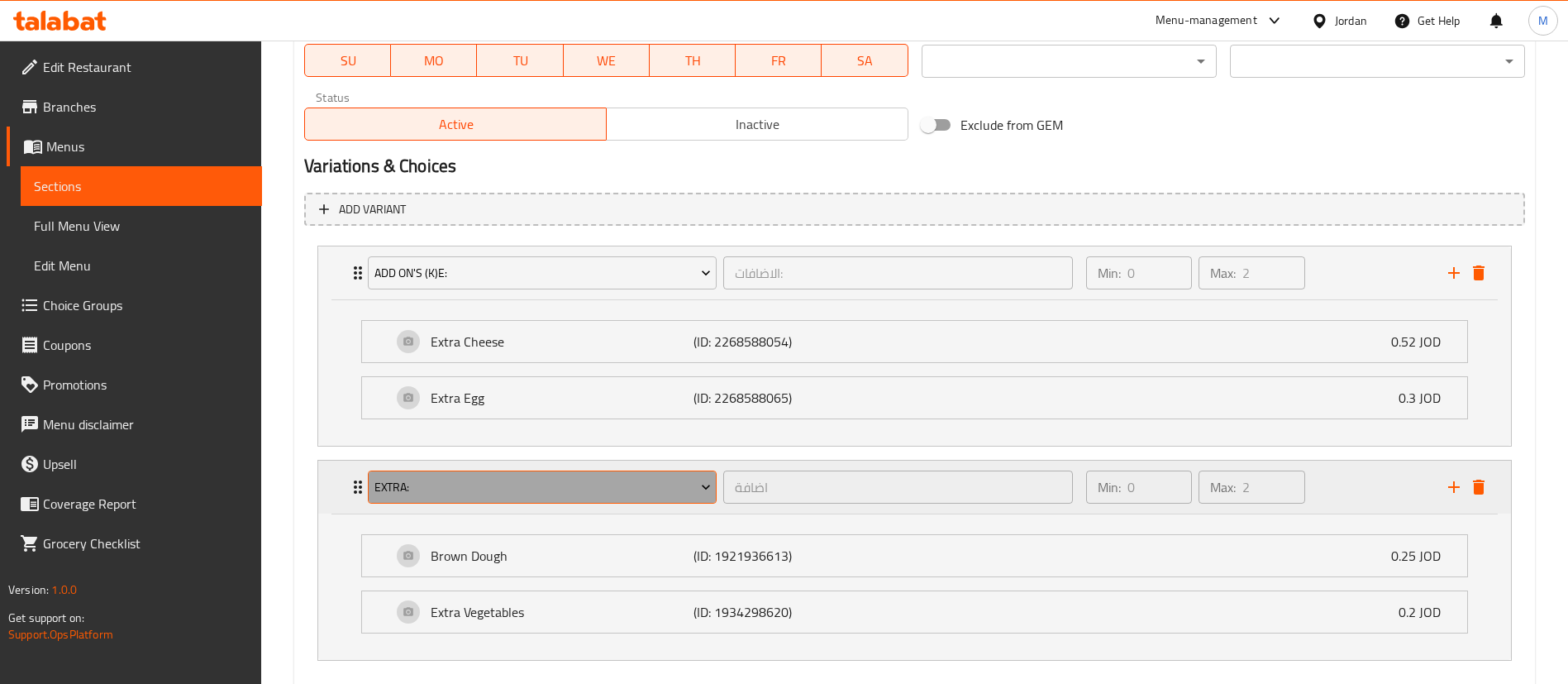
click at [659, 482] on span "Extra:" at bounding box center [542, 487] width 337 height 20
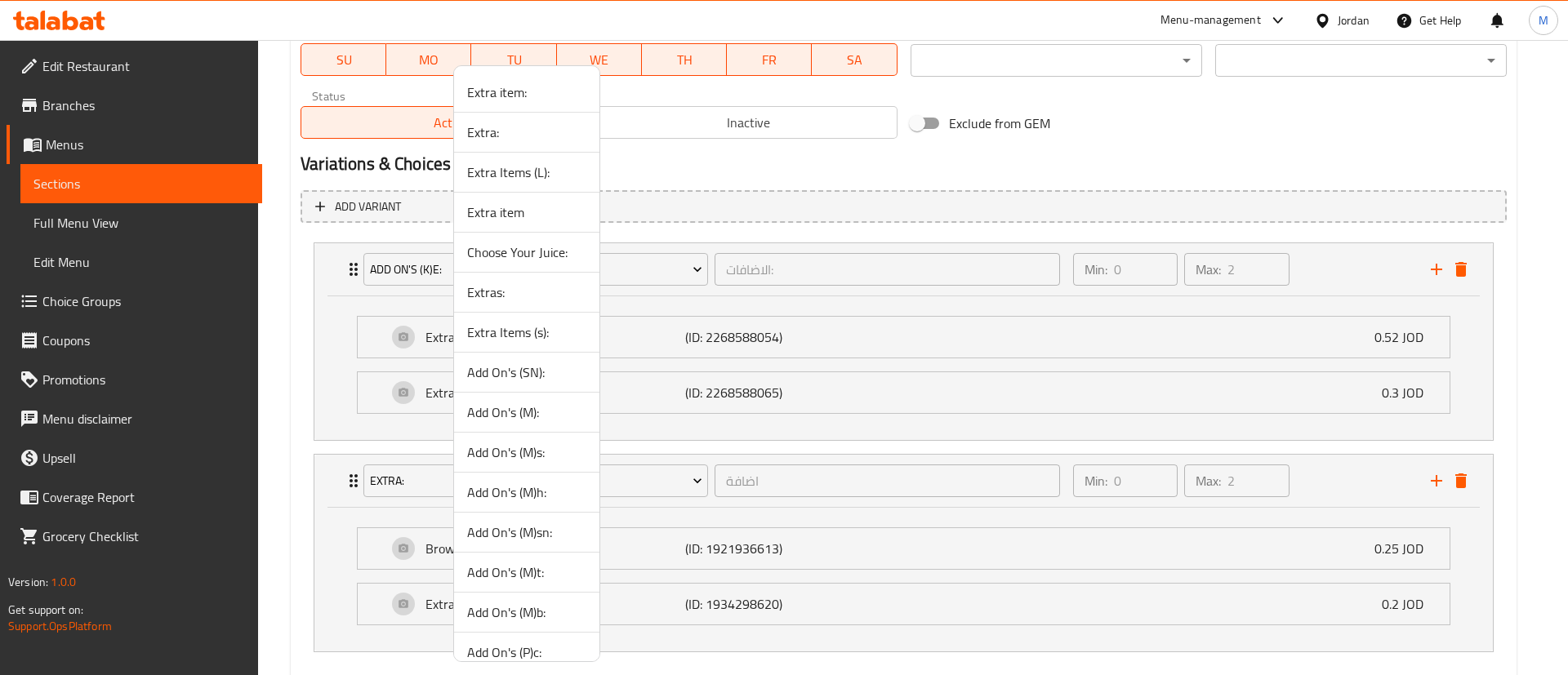
click at [518, 88] on span "Extra item:" at bounding box center [526, 91] width 119 height 19
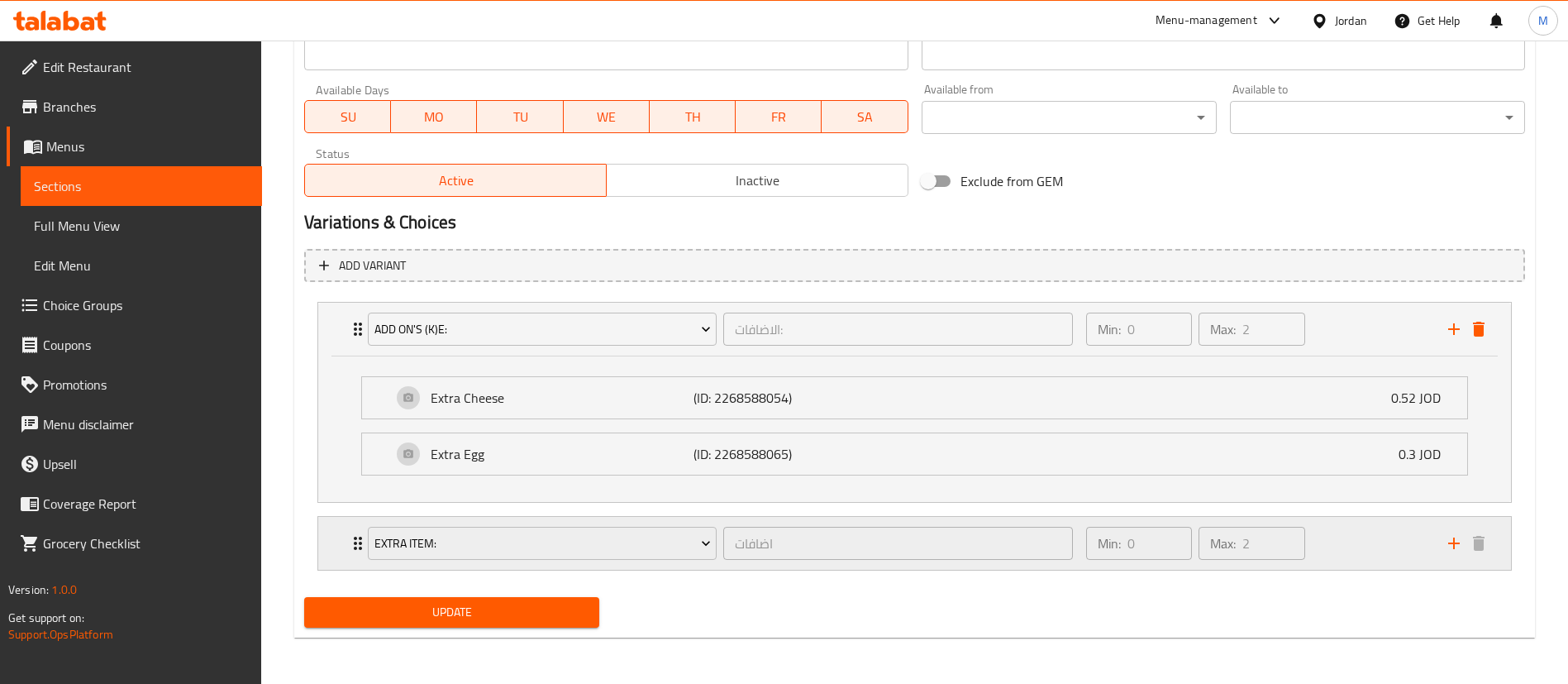
click at [1353, 543] on div "Min: 0 ​ Max: 2 ​" at bounding box center [1257, 543] width 362 height 53
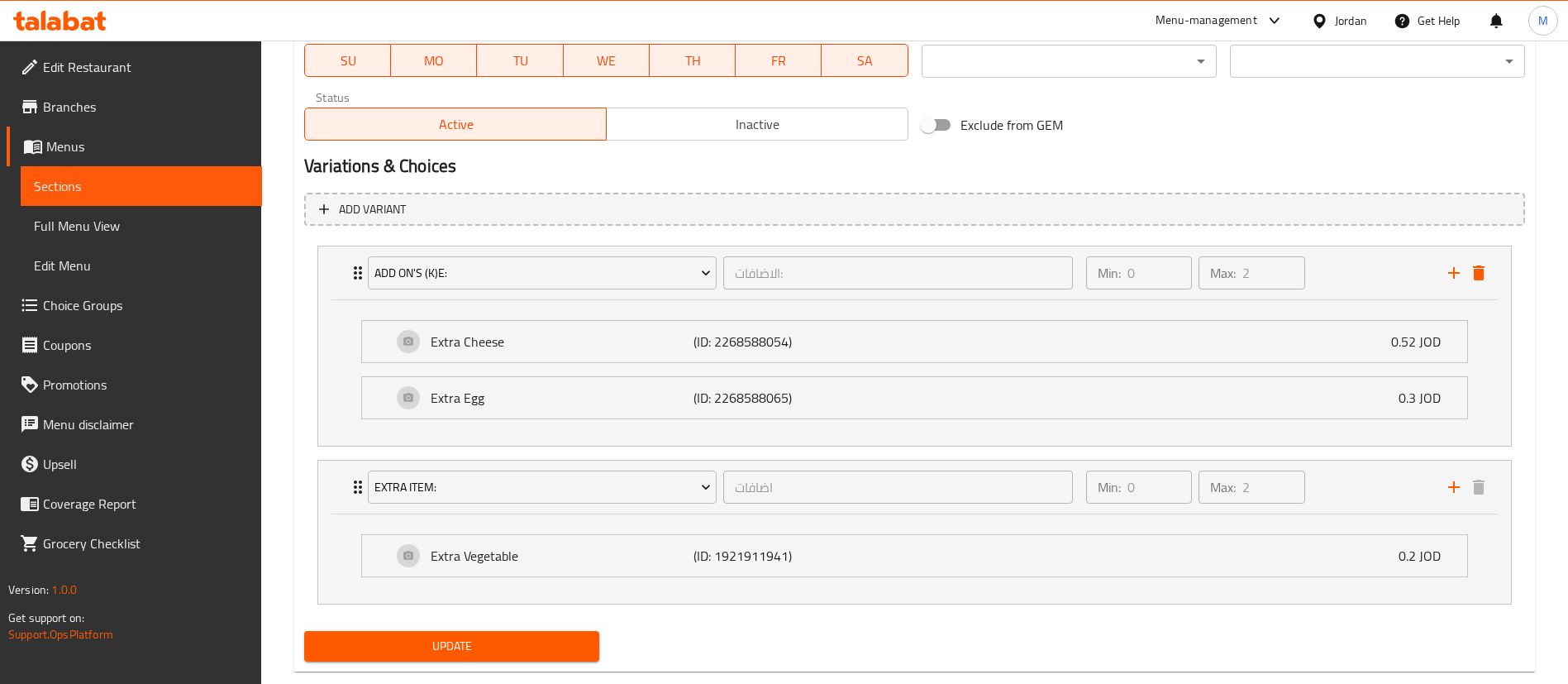
click at [595, 636] on button "Update" at bounding box center [452, 646] width 295 height 31
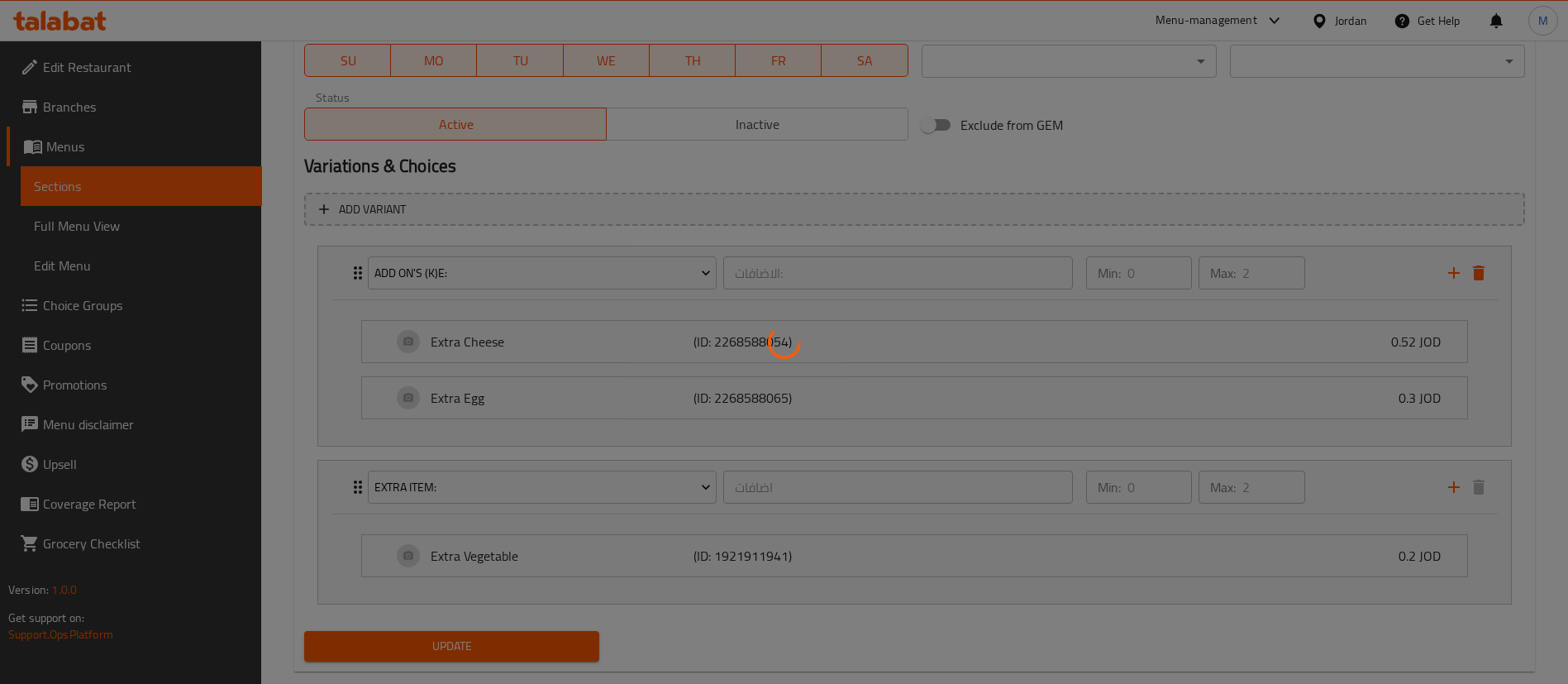
click at [580, 643] on div at bounding box center [784, 342] width 1568 height 684
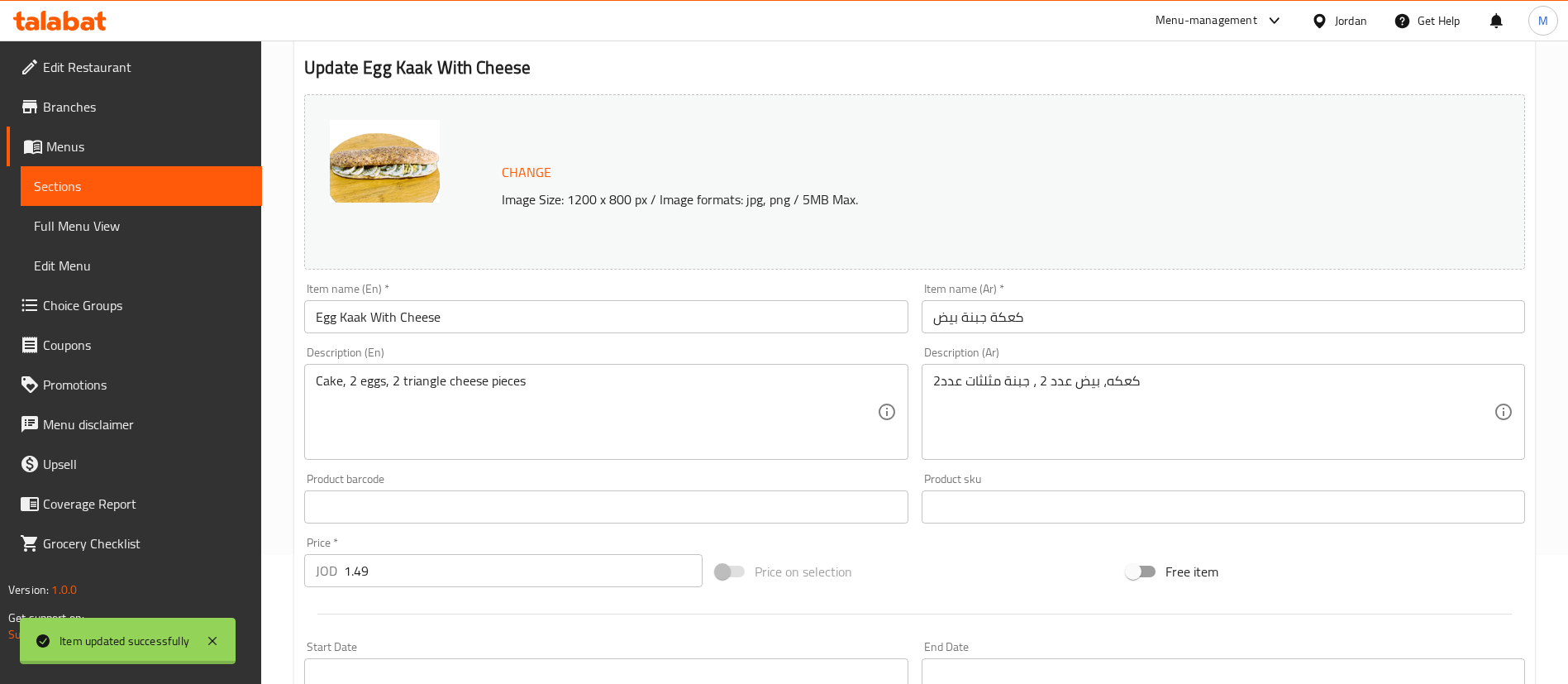
scroll to position [0, 0]
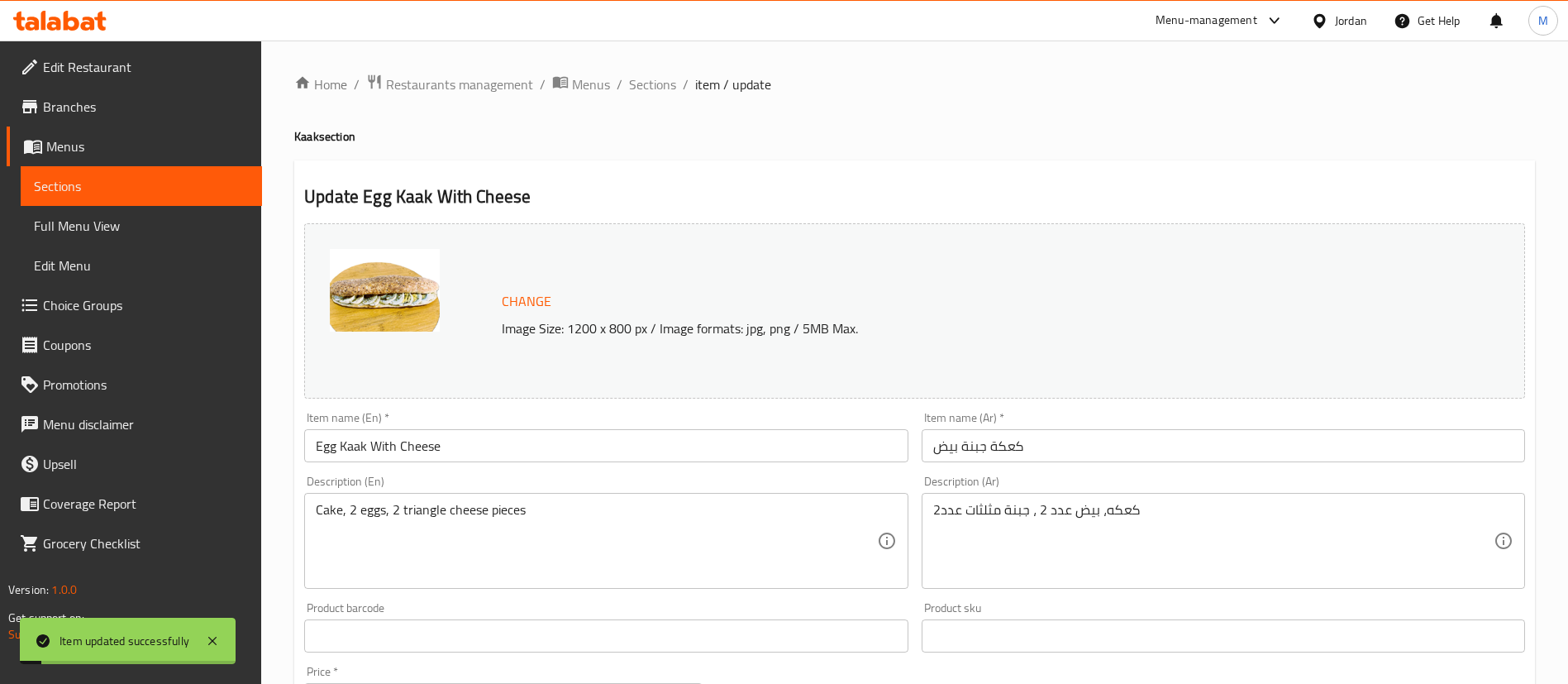
drag, startPoint x: 670, startPoint y: 81, endPoint x: 726, endPoint y: 122, distance: 69.4
click at [669, 81] on span "Sections" at bounding box center [652, 84] width 48 height 20
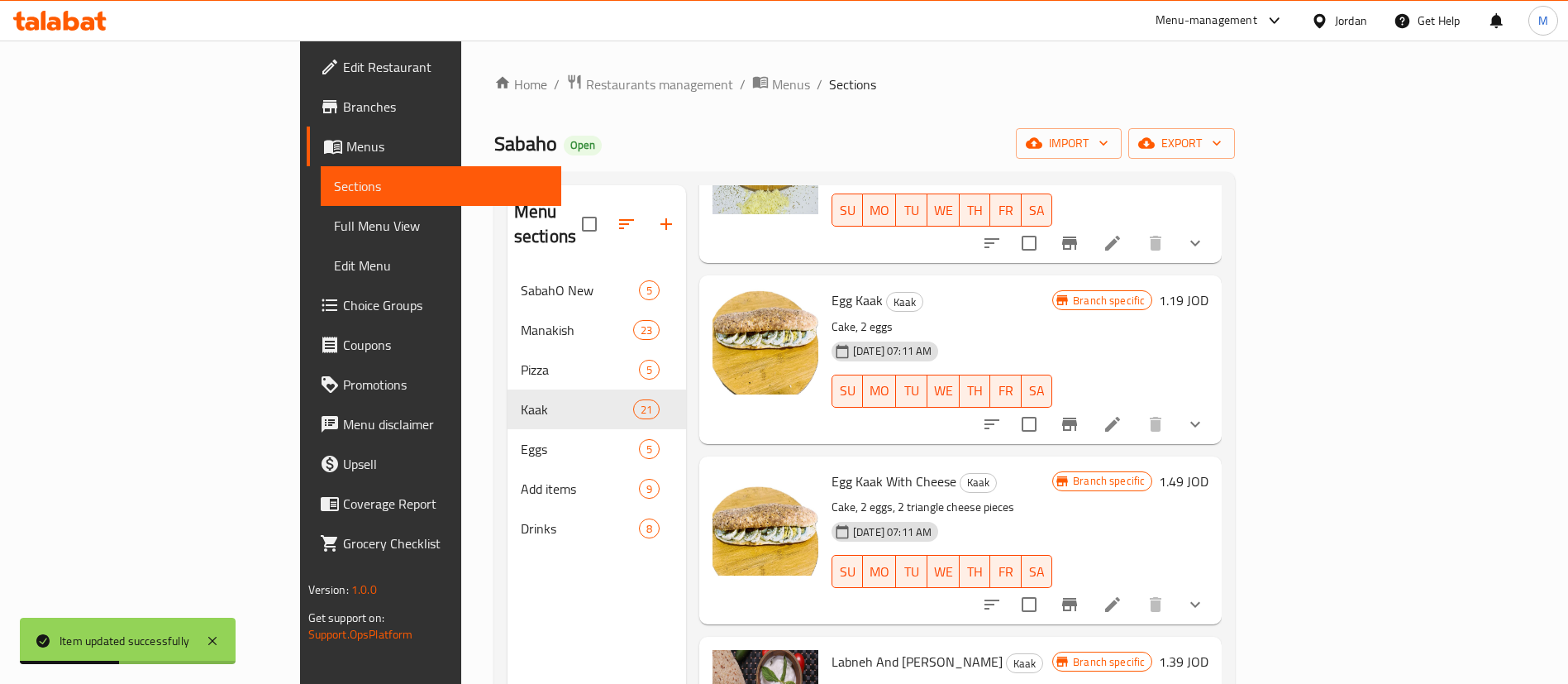
scroll to position [1860, 0]
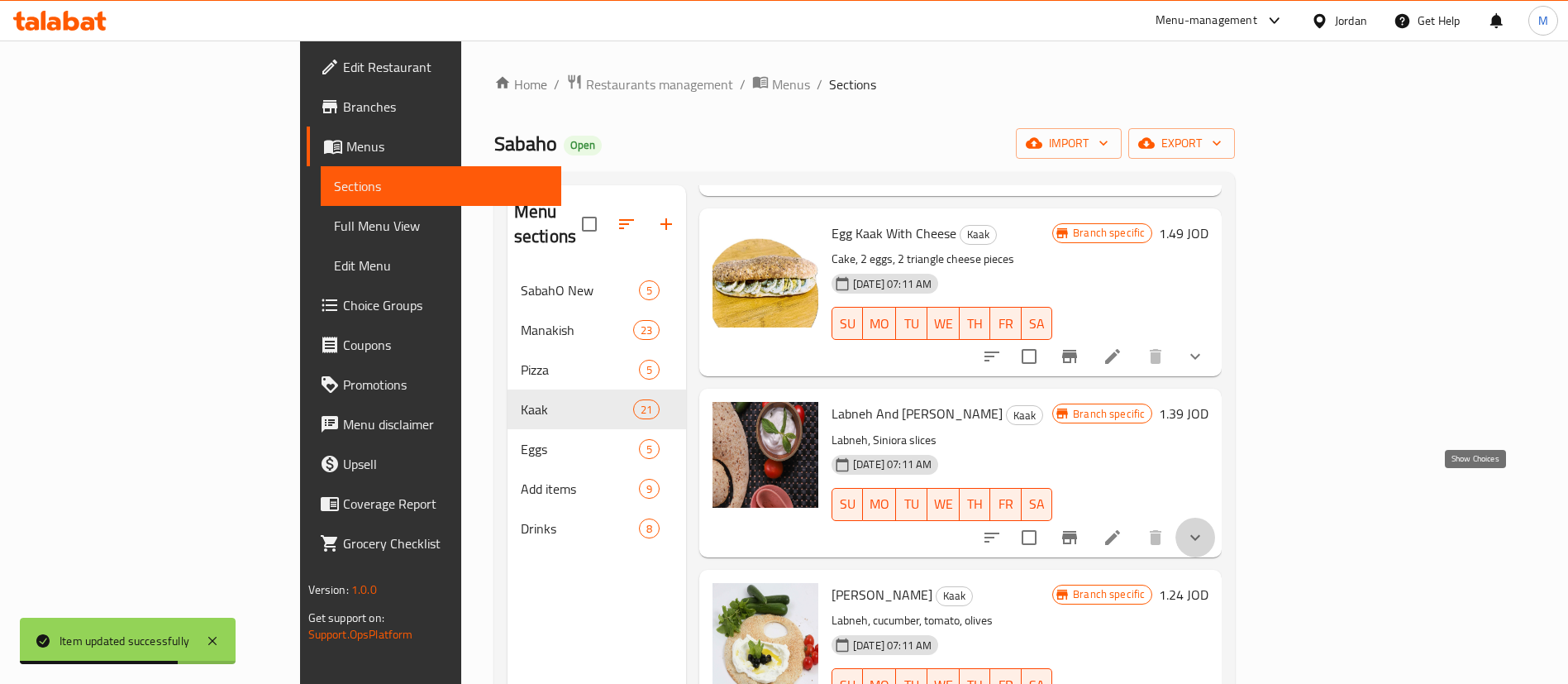
click at [1206, 528] on icon "show more" at bounding box center [1195, 537] width 20 height 20
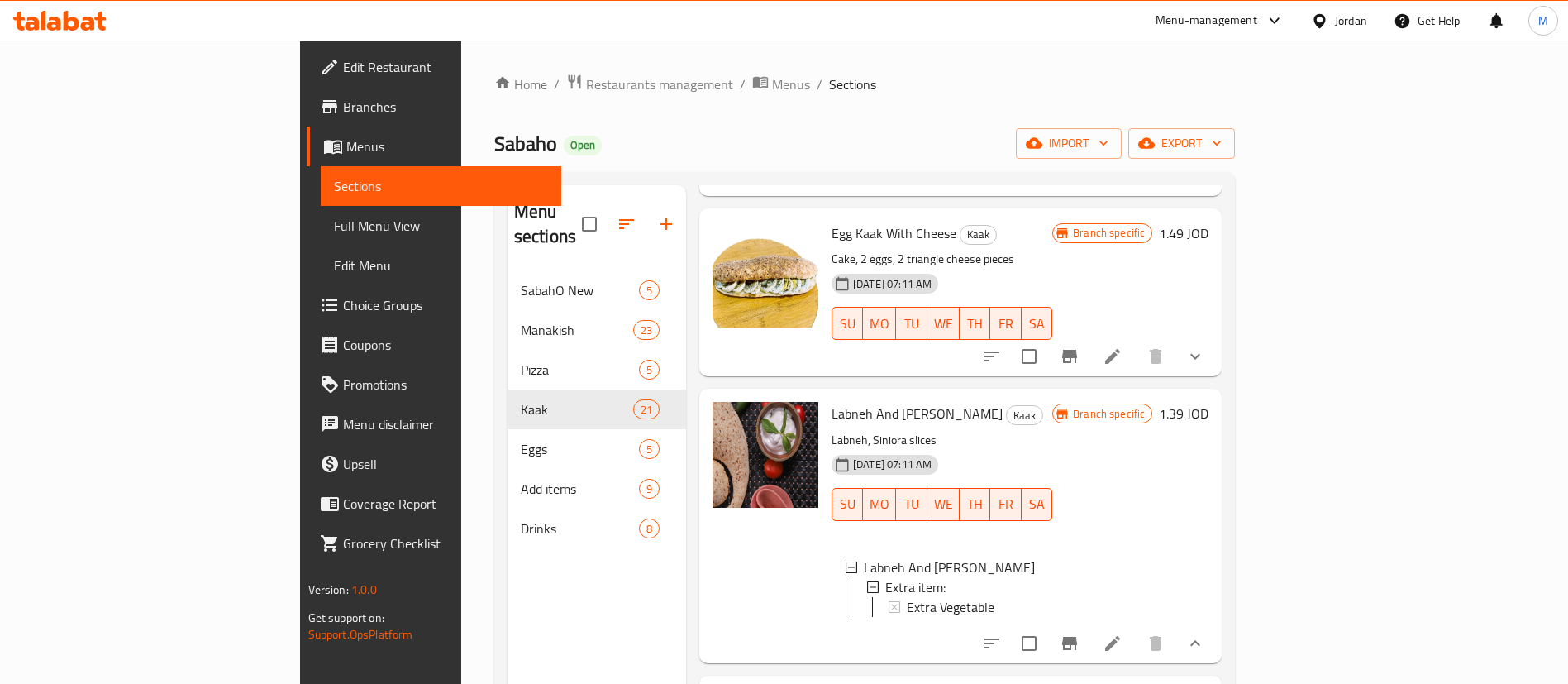
scroll to position [2108, 0]
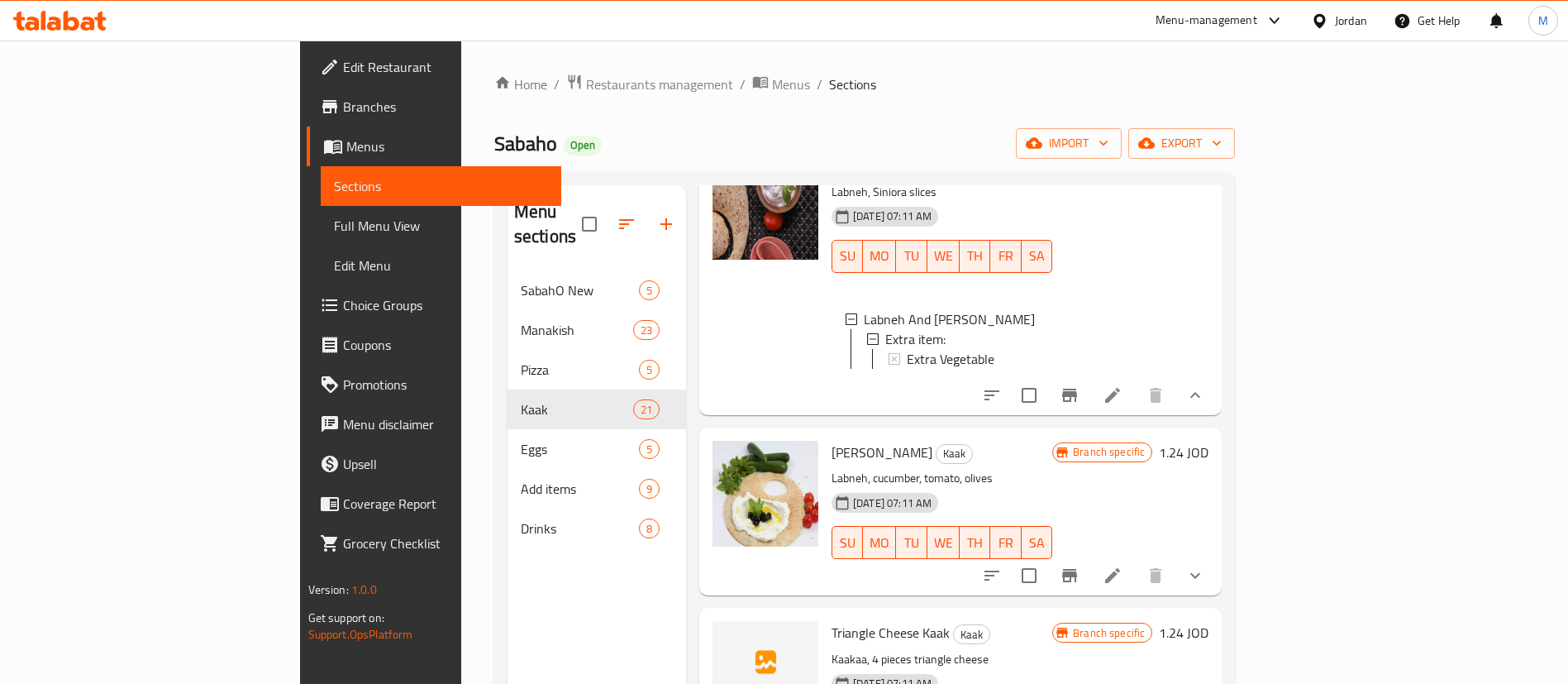
click at [1123, 385] on icon at bounding box center [1112, 395] width 20 height 20
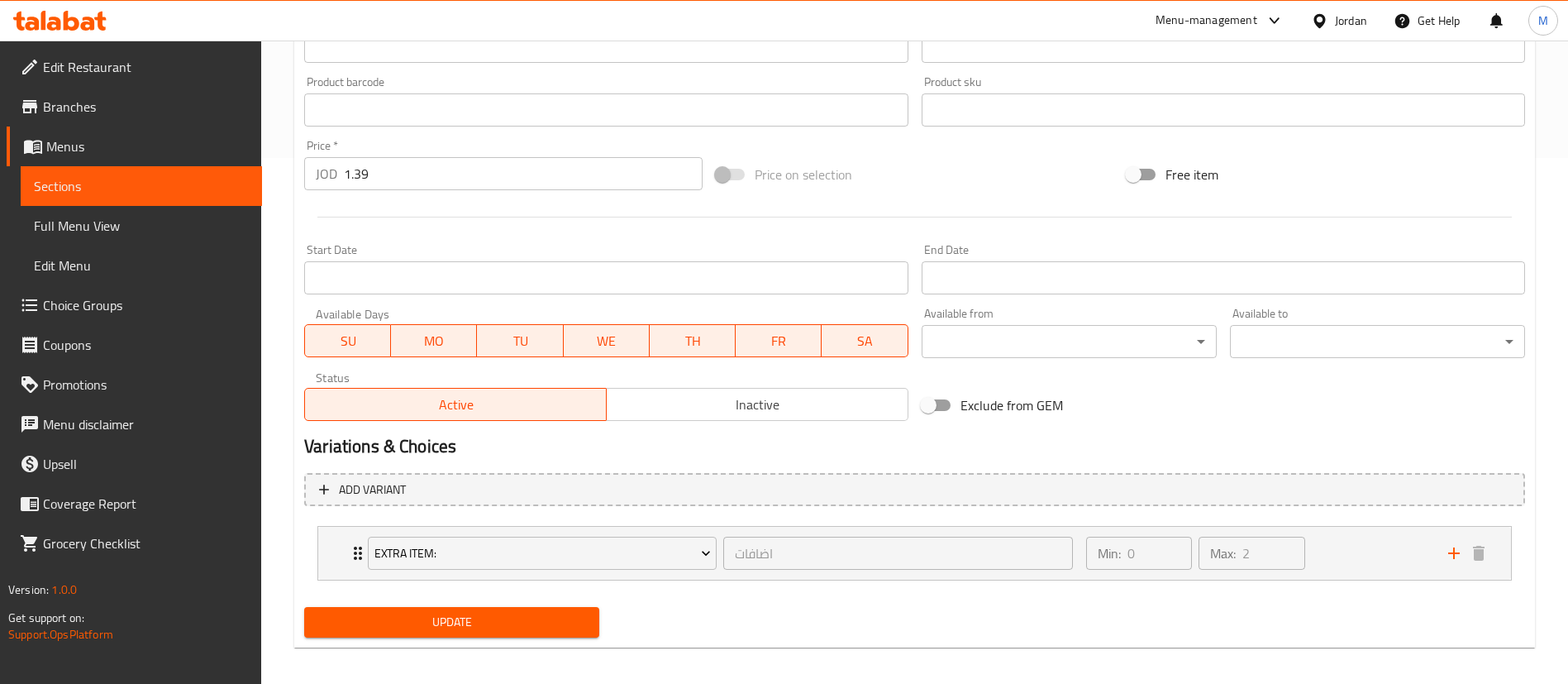
scroll to position [535, 0]
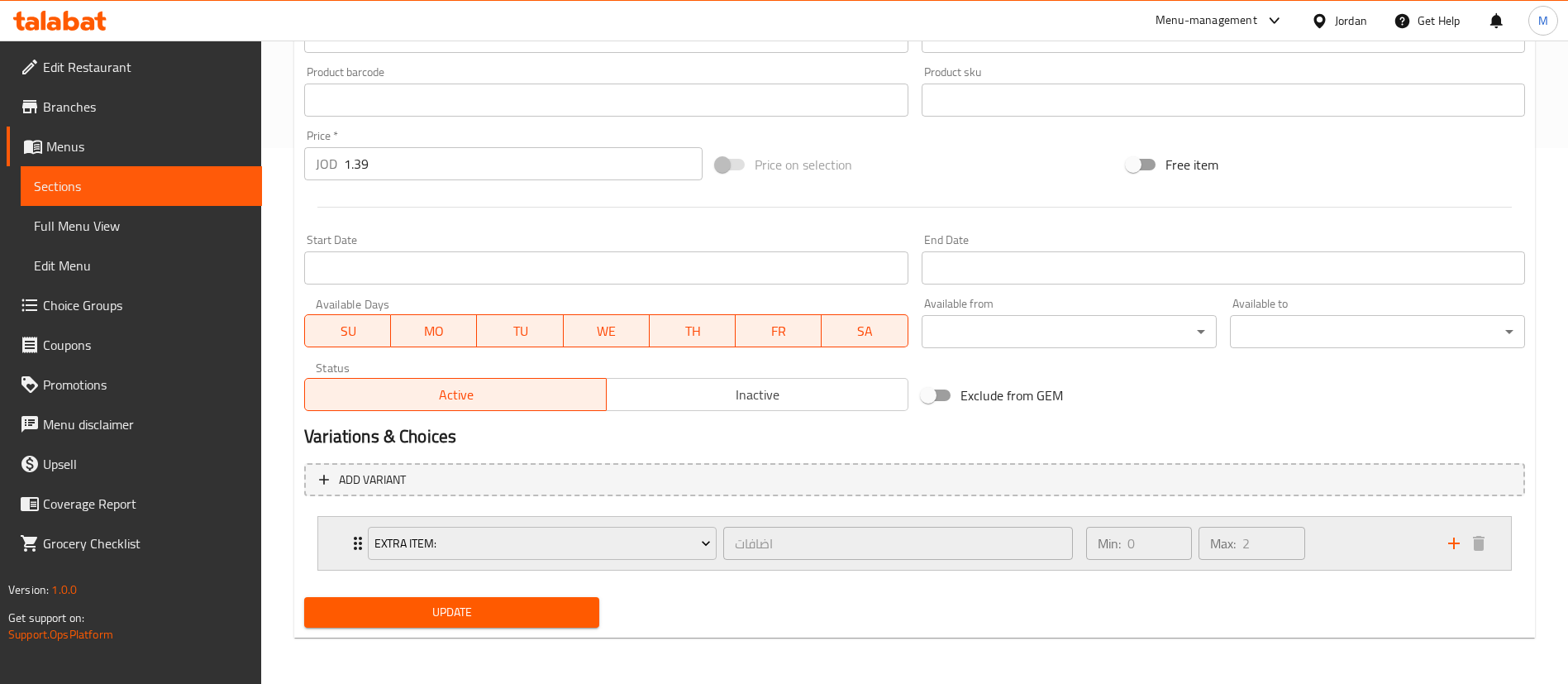
click at [1330, 548] on div "Min: 0 ​ Max: 2 ​" at bounding box center [1257, 543] width 362 height 53
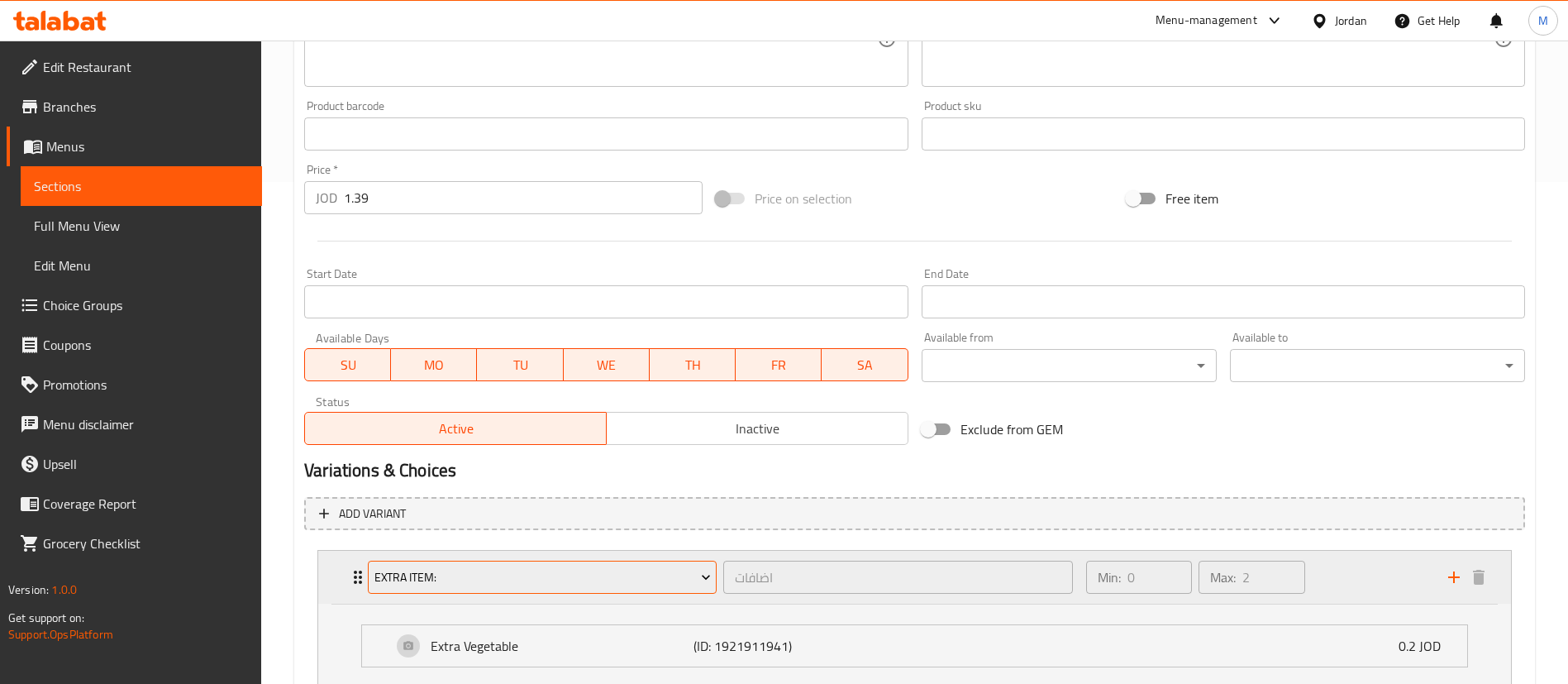
scroll to position [626, 0]
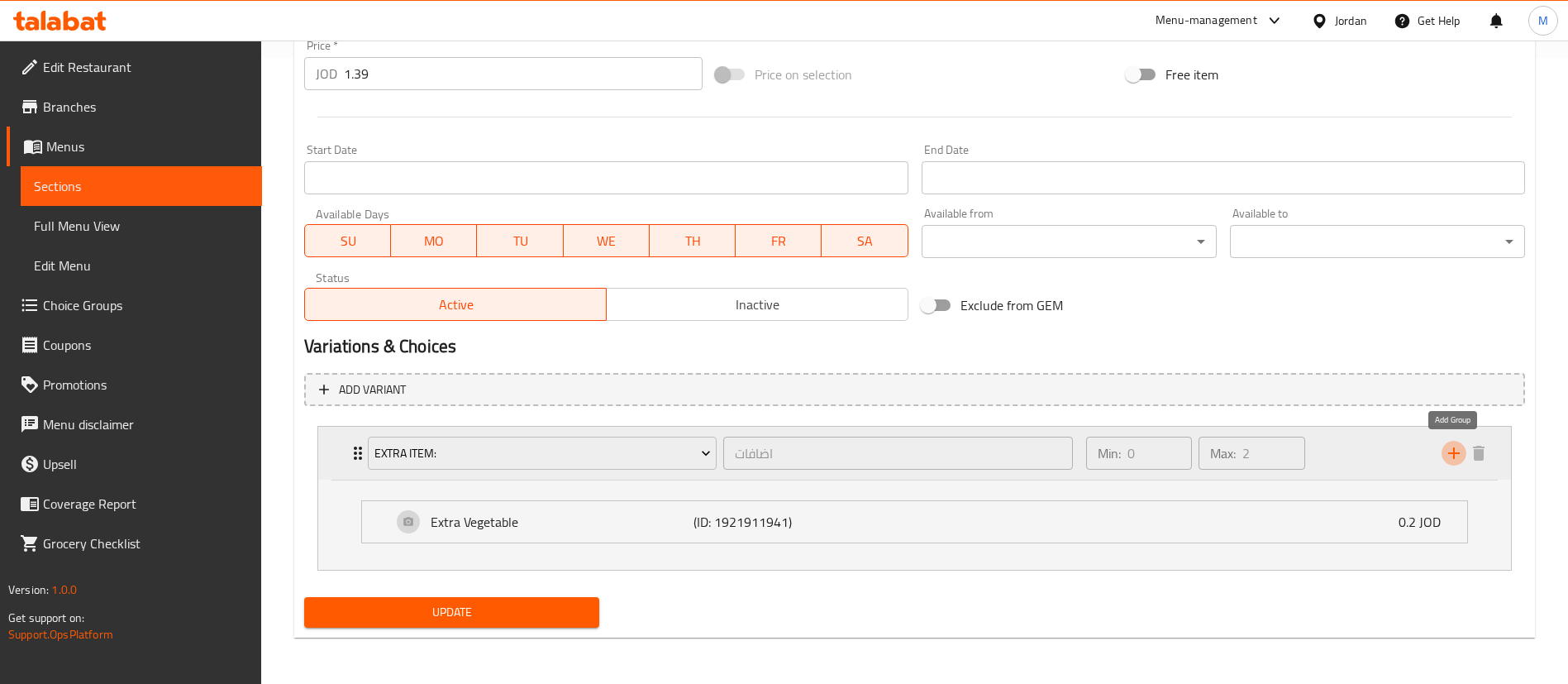
click at [1448, 458] on icon "add" at bounding box center [1453, 452] width 20 height 20
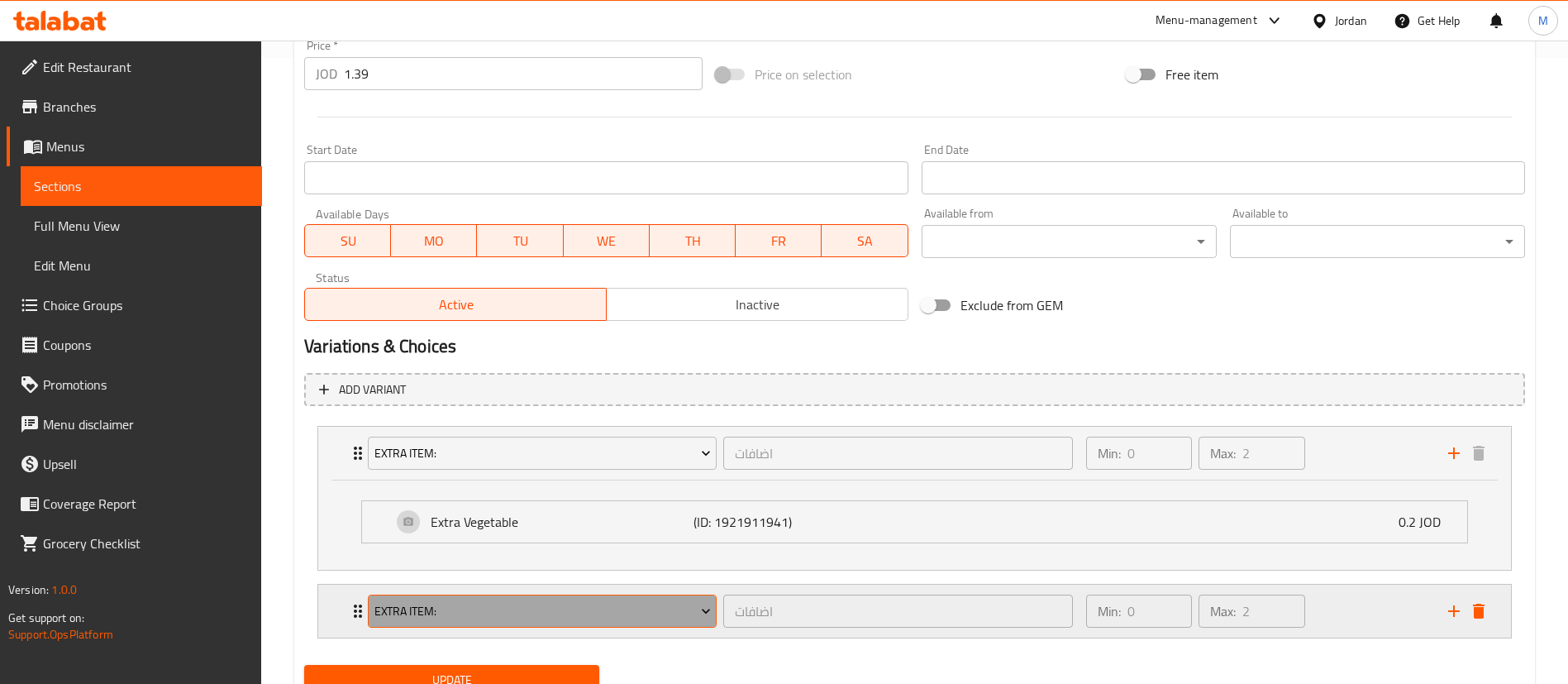
click at [646, 618] on span "Extra item:" at bounding box center [542, 611] width 337 height 20
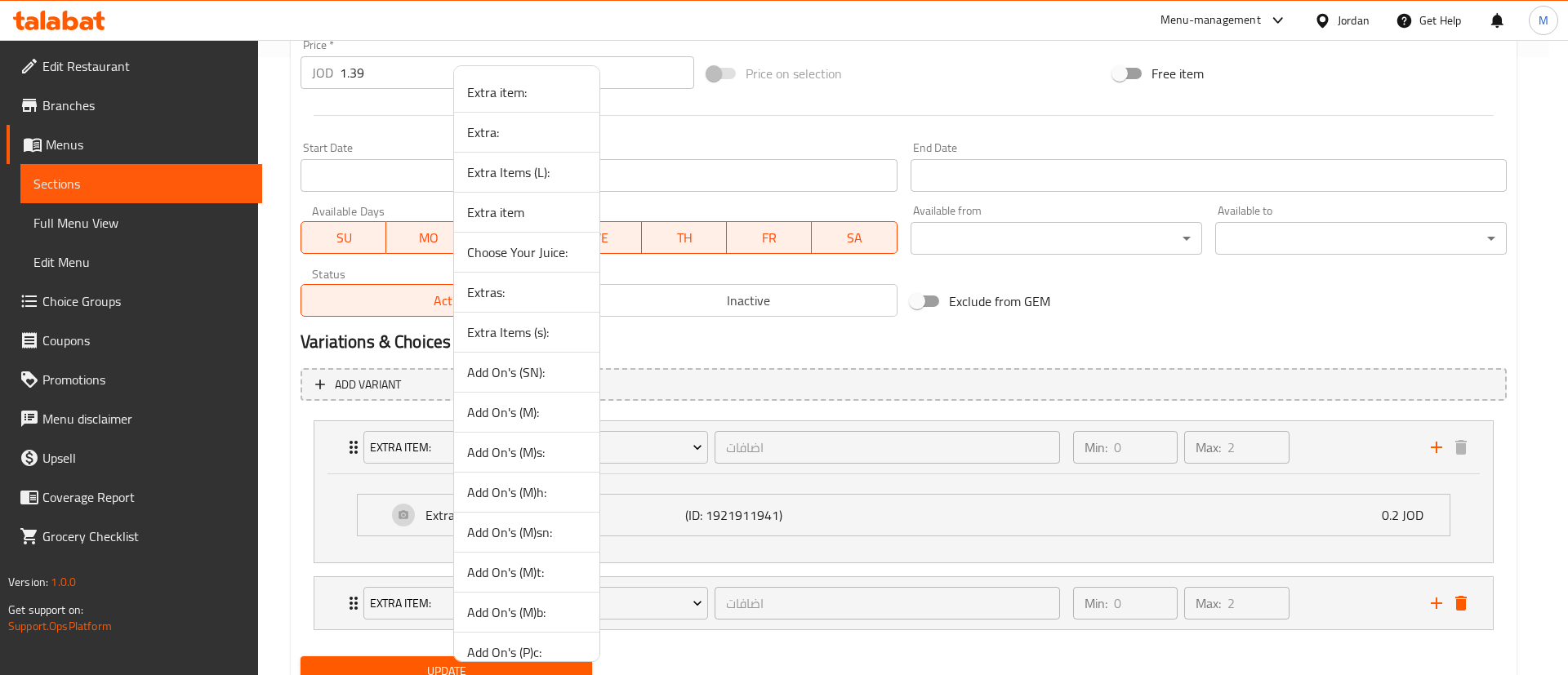
click at [556, 378] on span "Add On's (SN):" at bounding box center [526, 372] width 119 height 19
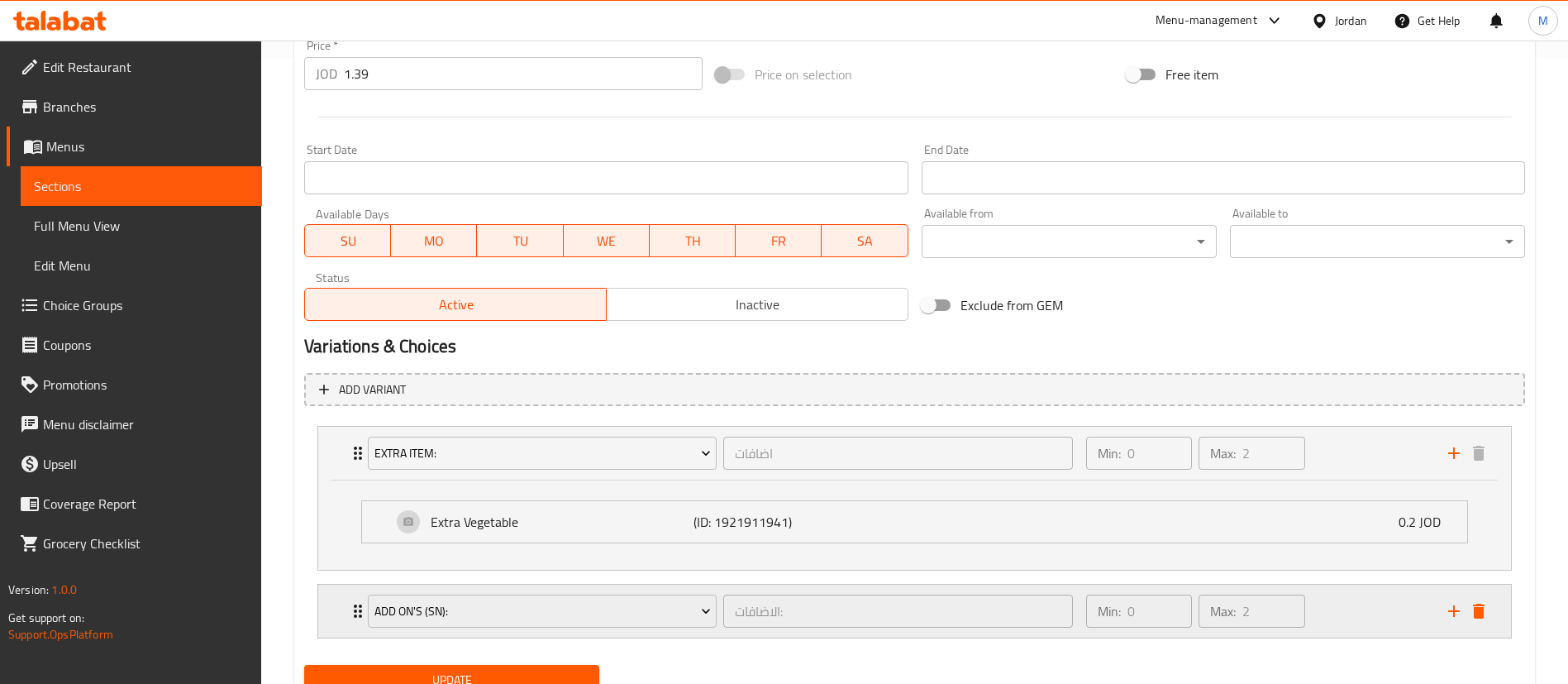
click at [1360, 609] on div "Min: 0 ​ Max: 2 ​" at bounding box center [1257, 611] width 362 height 53
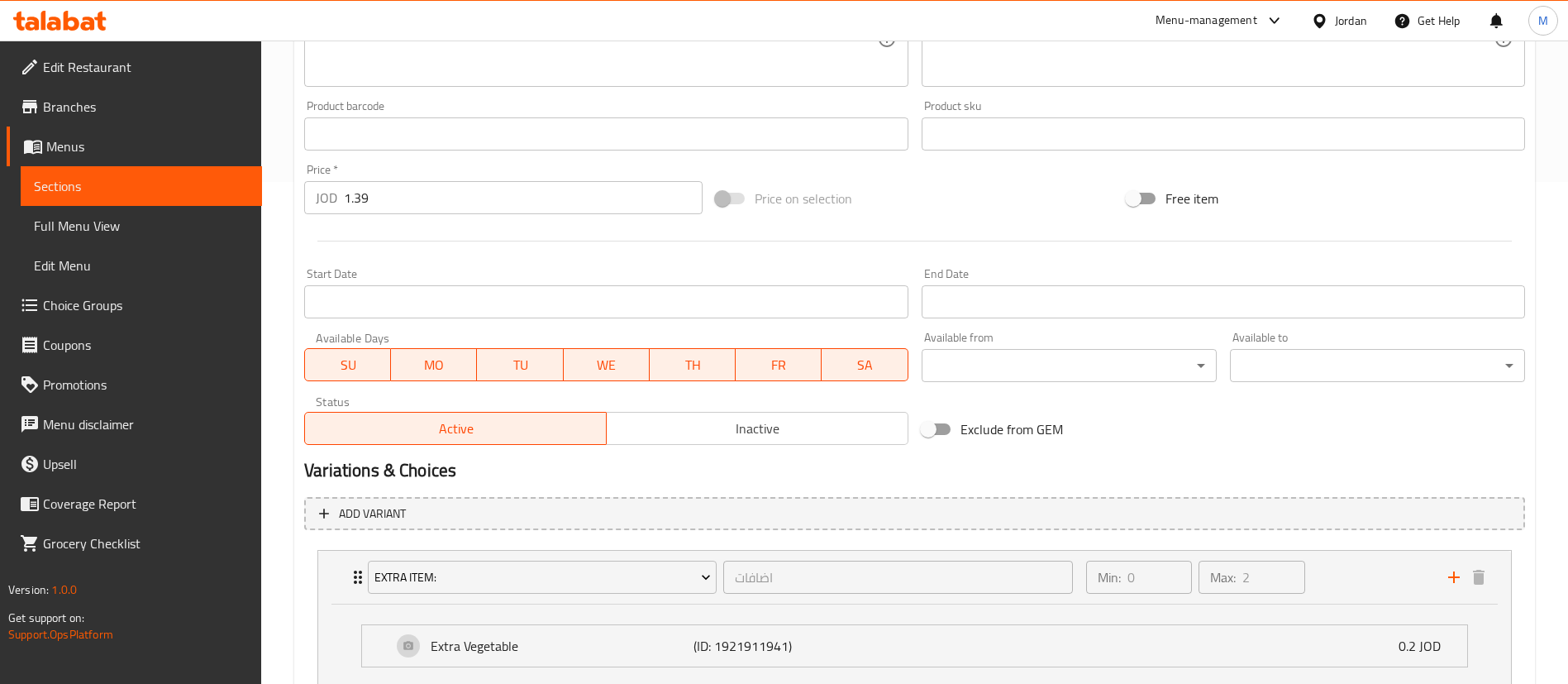
scroll to position [840, 0]
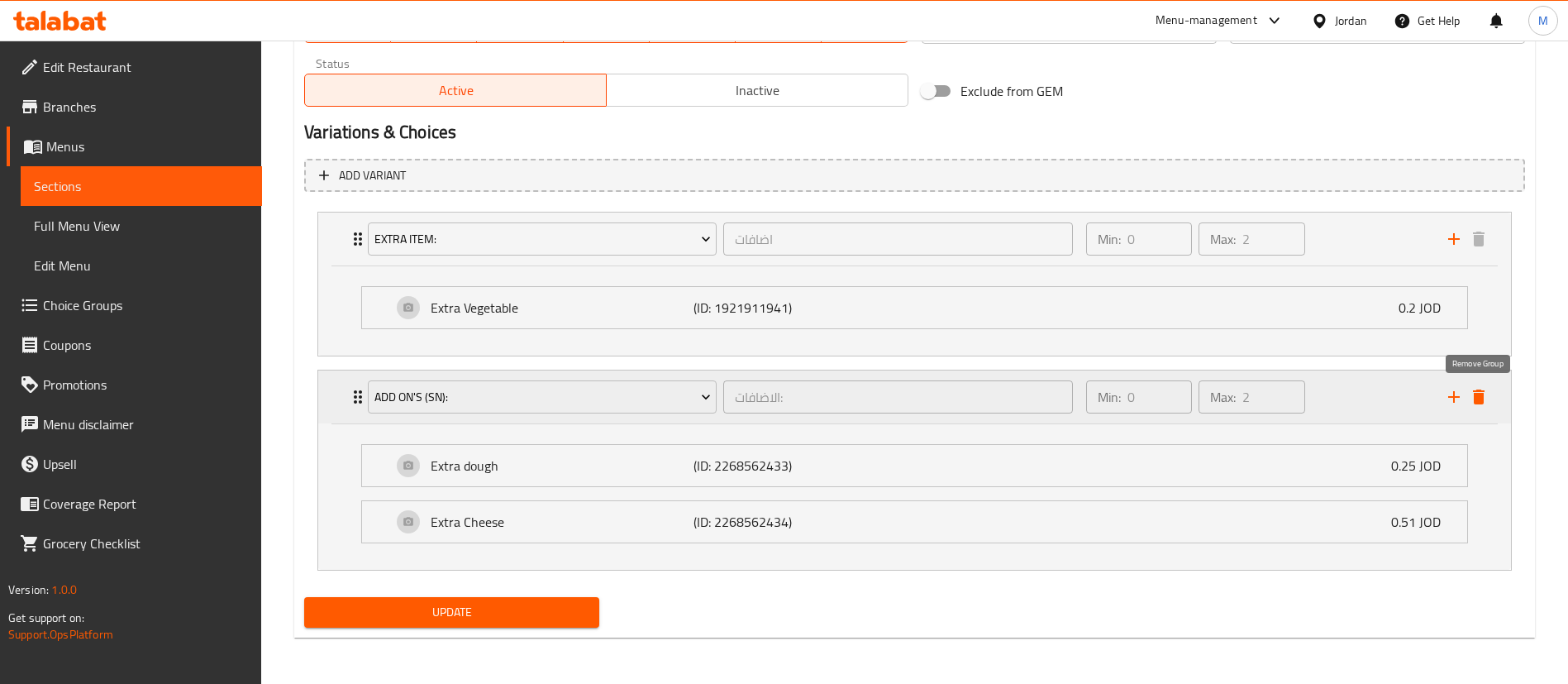
click at [1478, 402] on icon "delete" at bounding box center [1479, 397] width 12 height 15
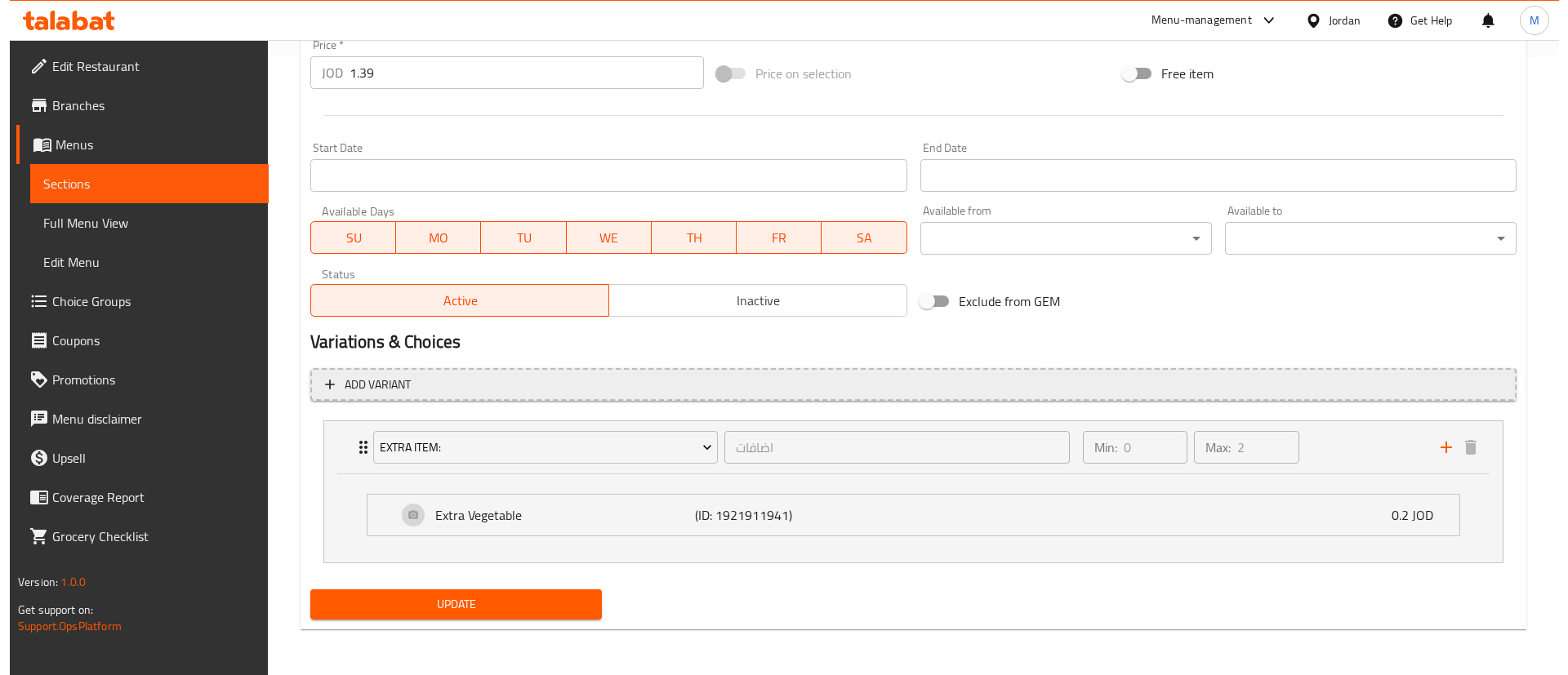
scroll to position [618, 0]
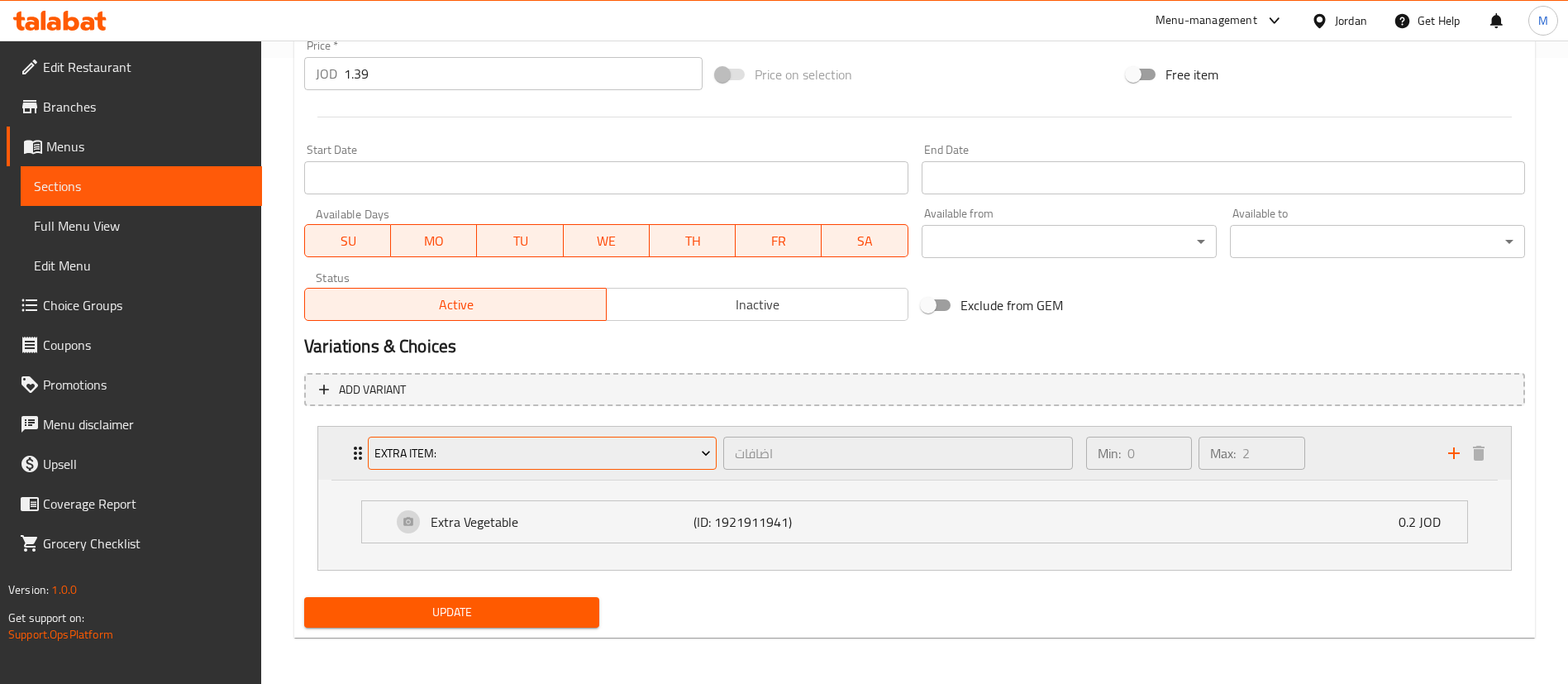
click at [622, 459] on span "Extra item:" at bounding box center [542, 453] width 337 height 20
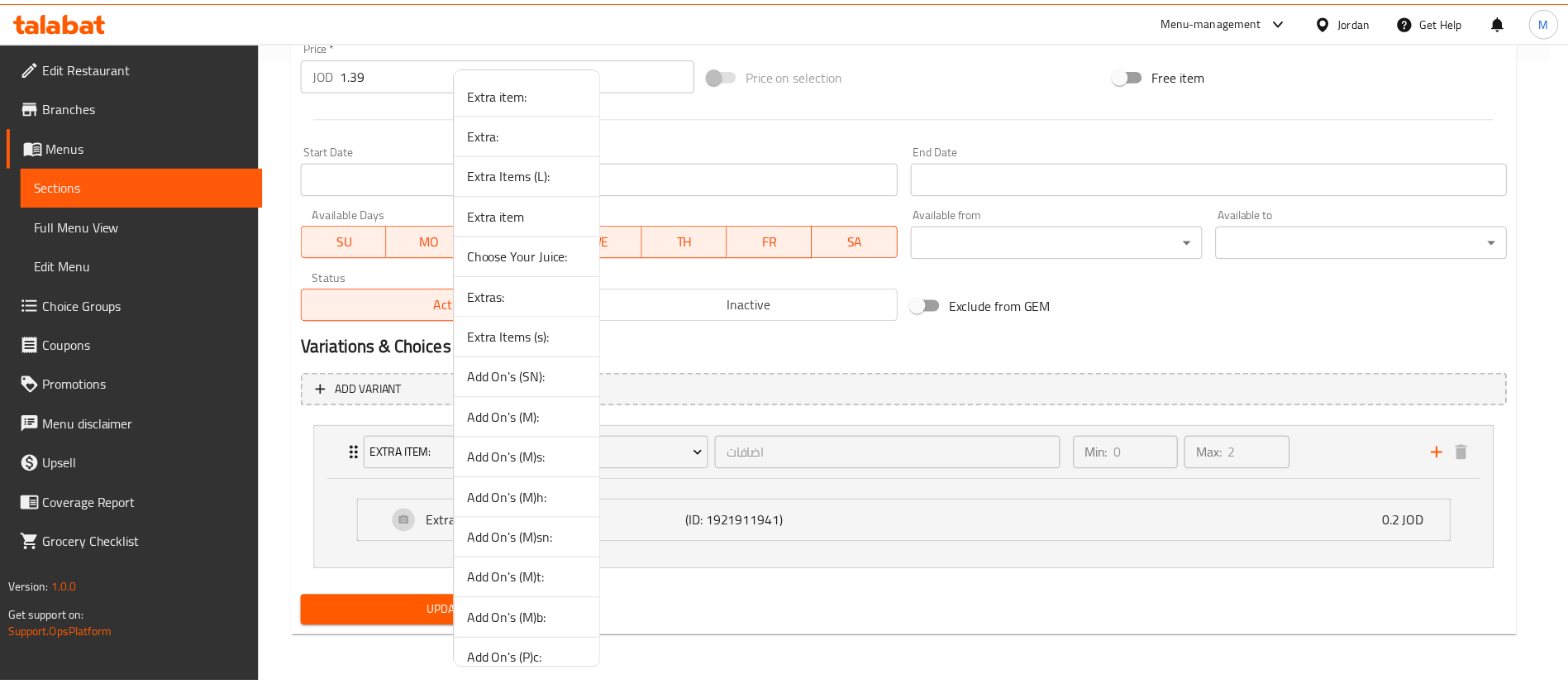
scroll to position [98, 0]
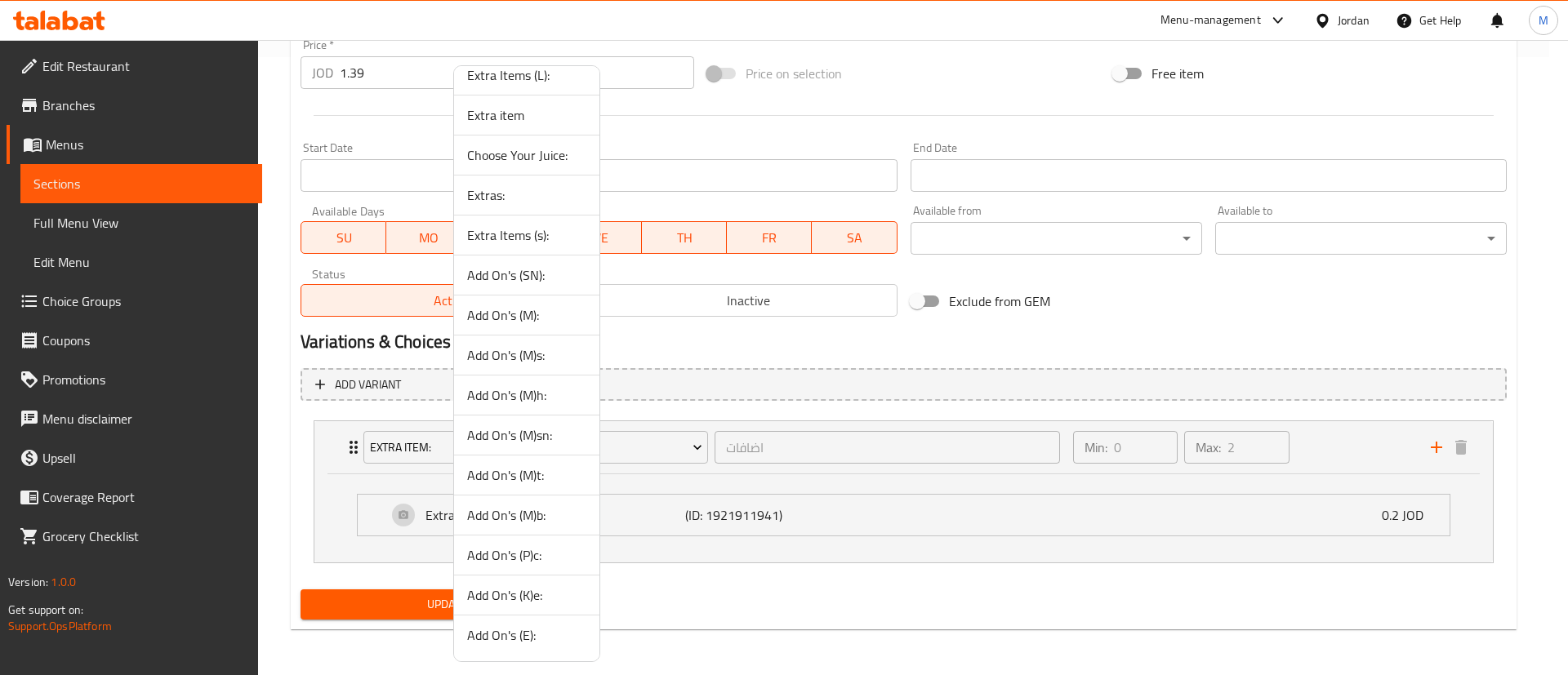
click at [845, 611] on div at bounding box center [784, 338] width 1568 height 675
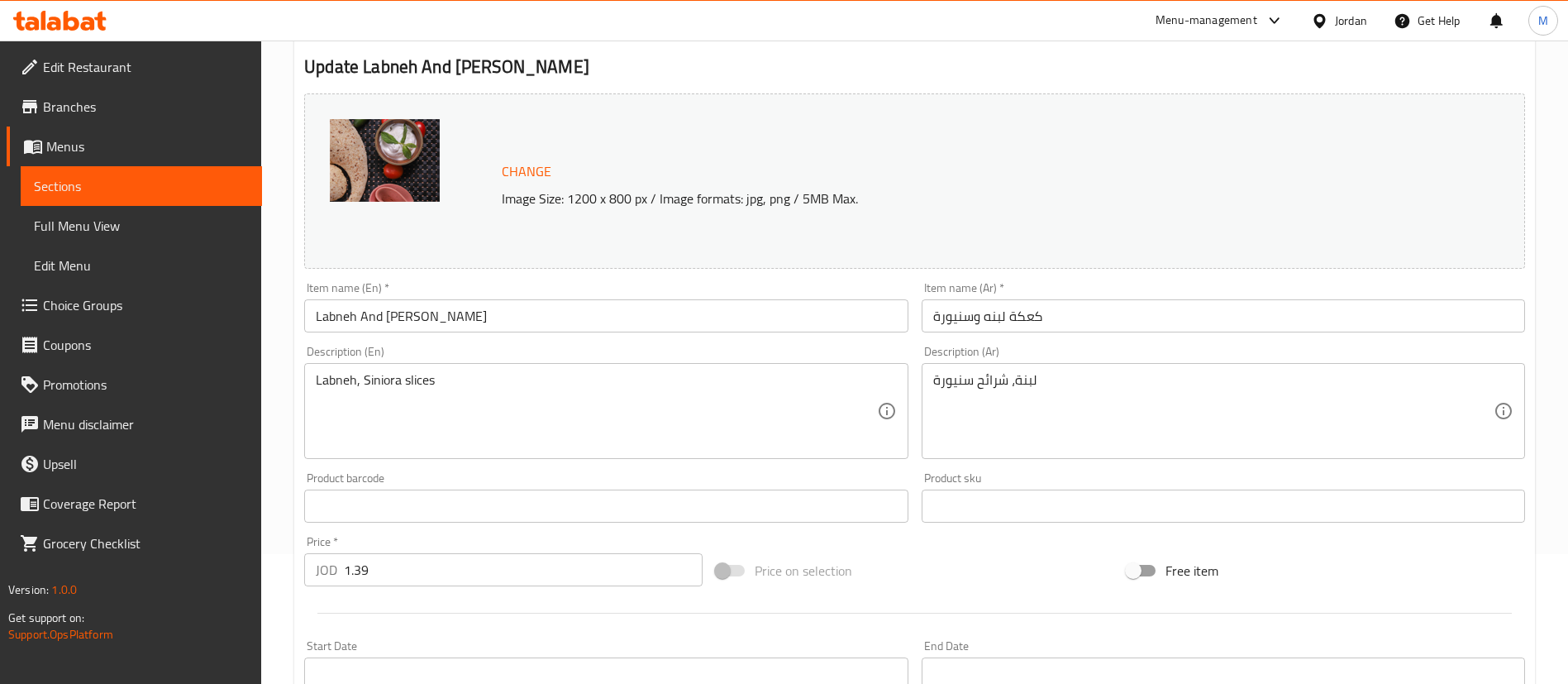
scroll to position [0, 0]
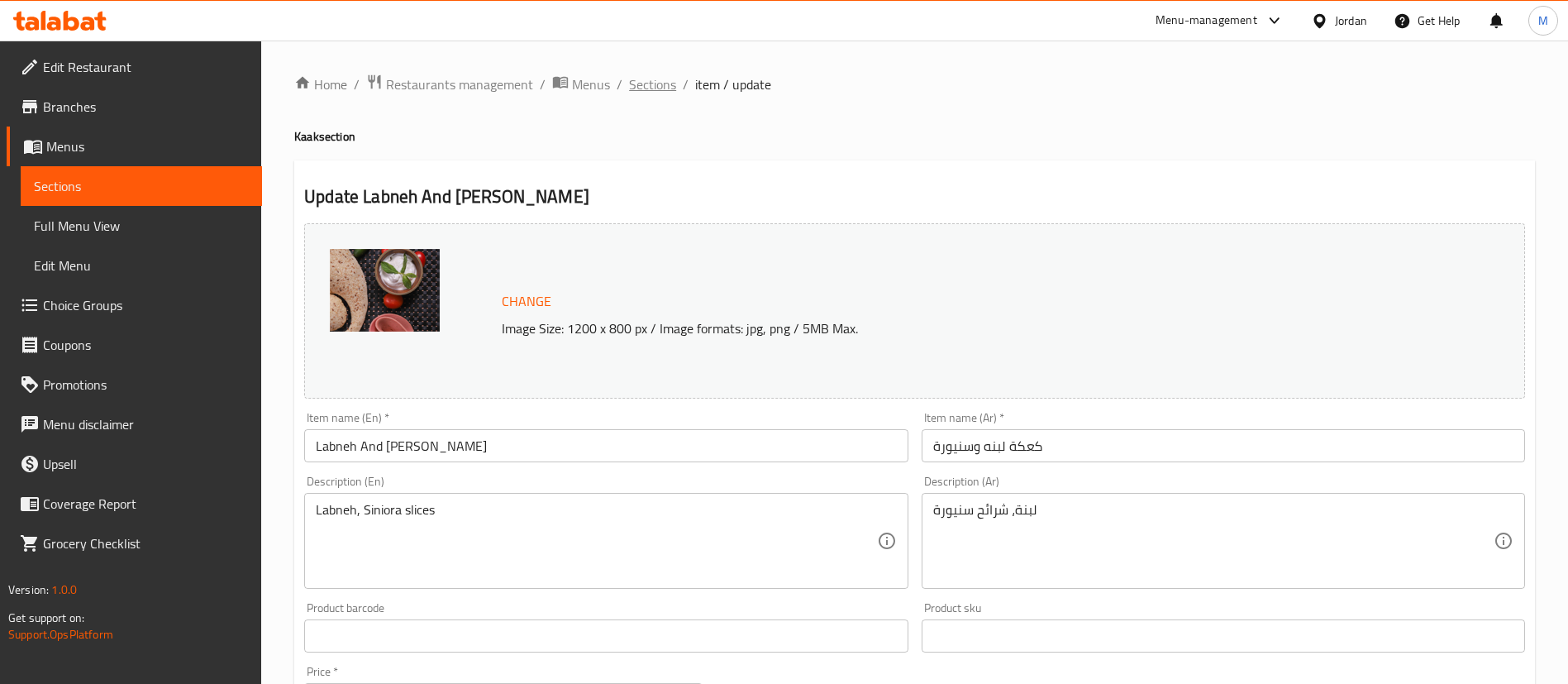
click at [656, 87] on span "Sections" at bounding box center [652, 84] width 48 height 20
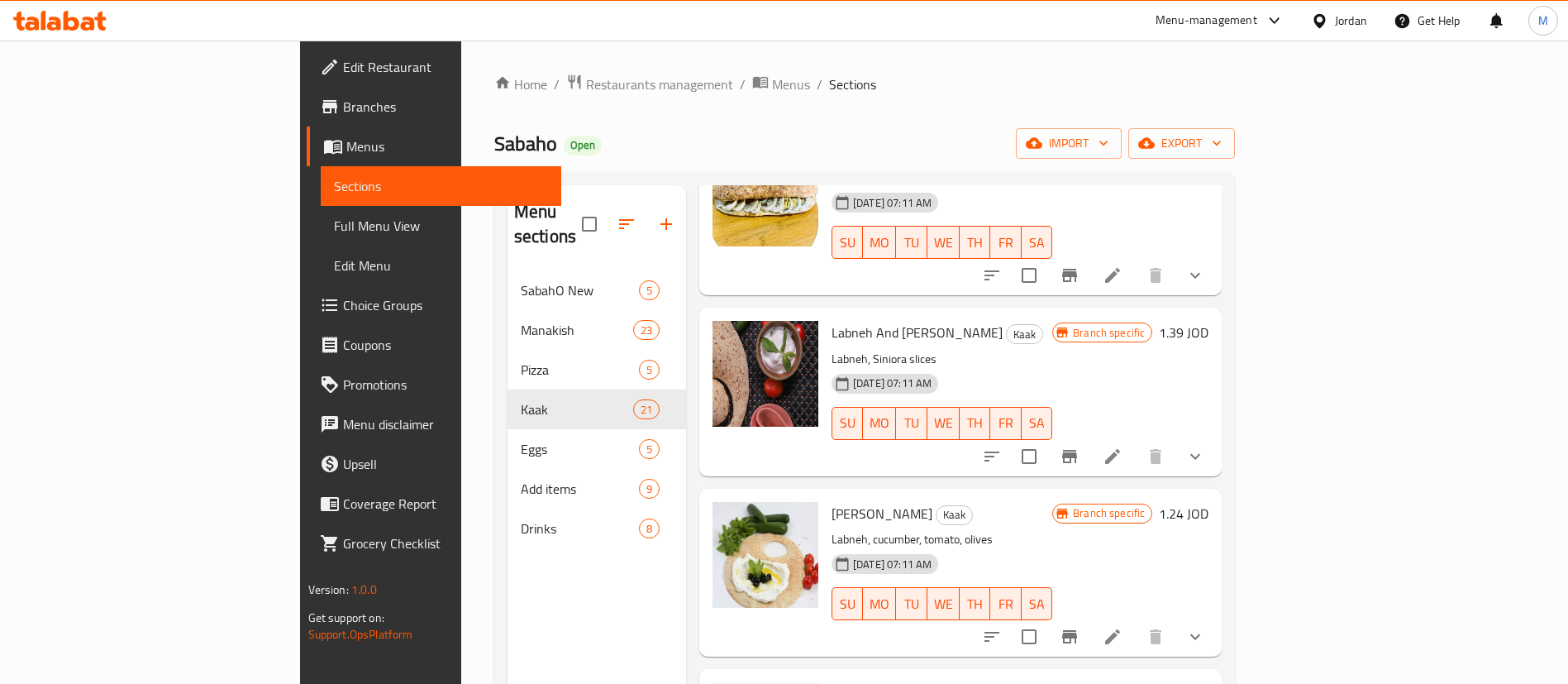
scroll to position [1984, 0]
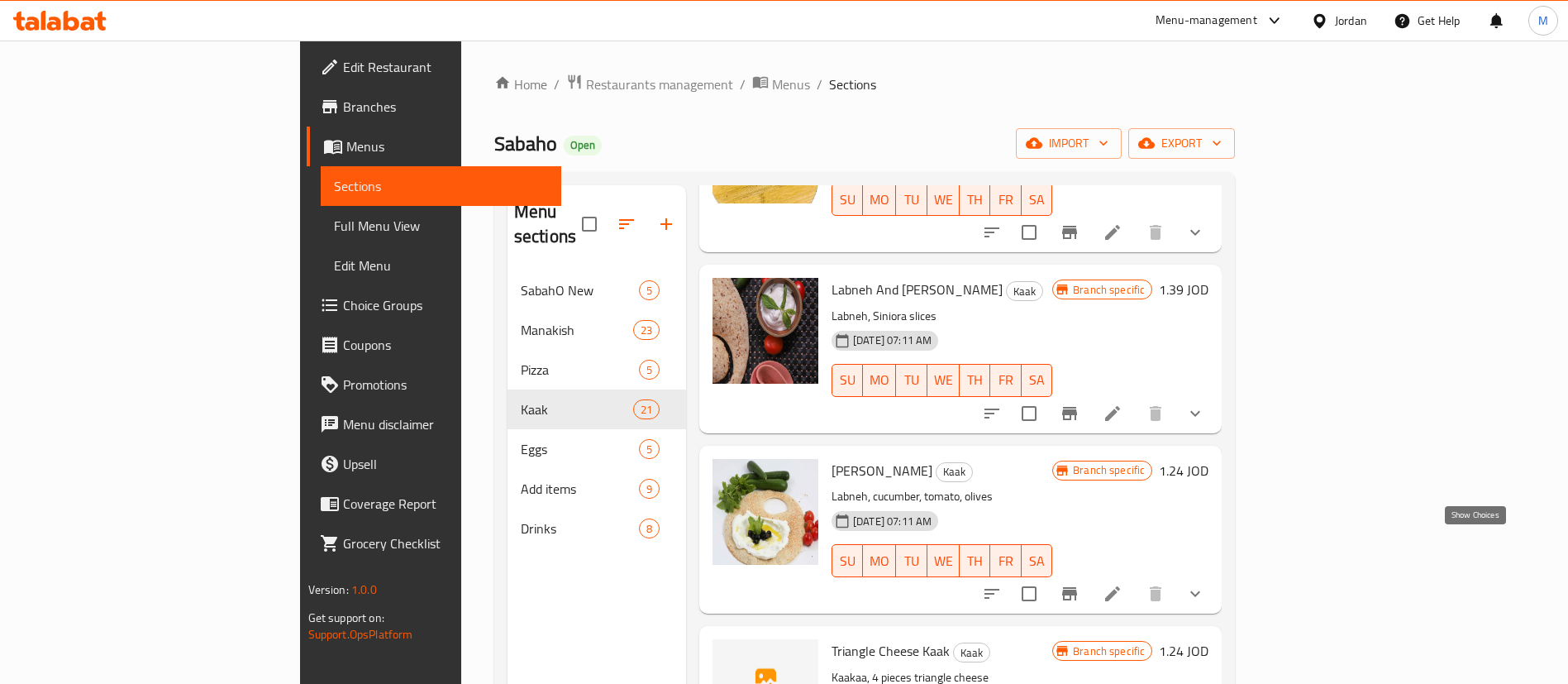
click at [1201, 591] on icon "show more" at bounding box center [1196, 594] width 10 height 6
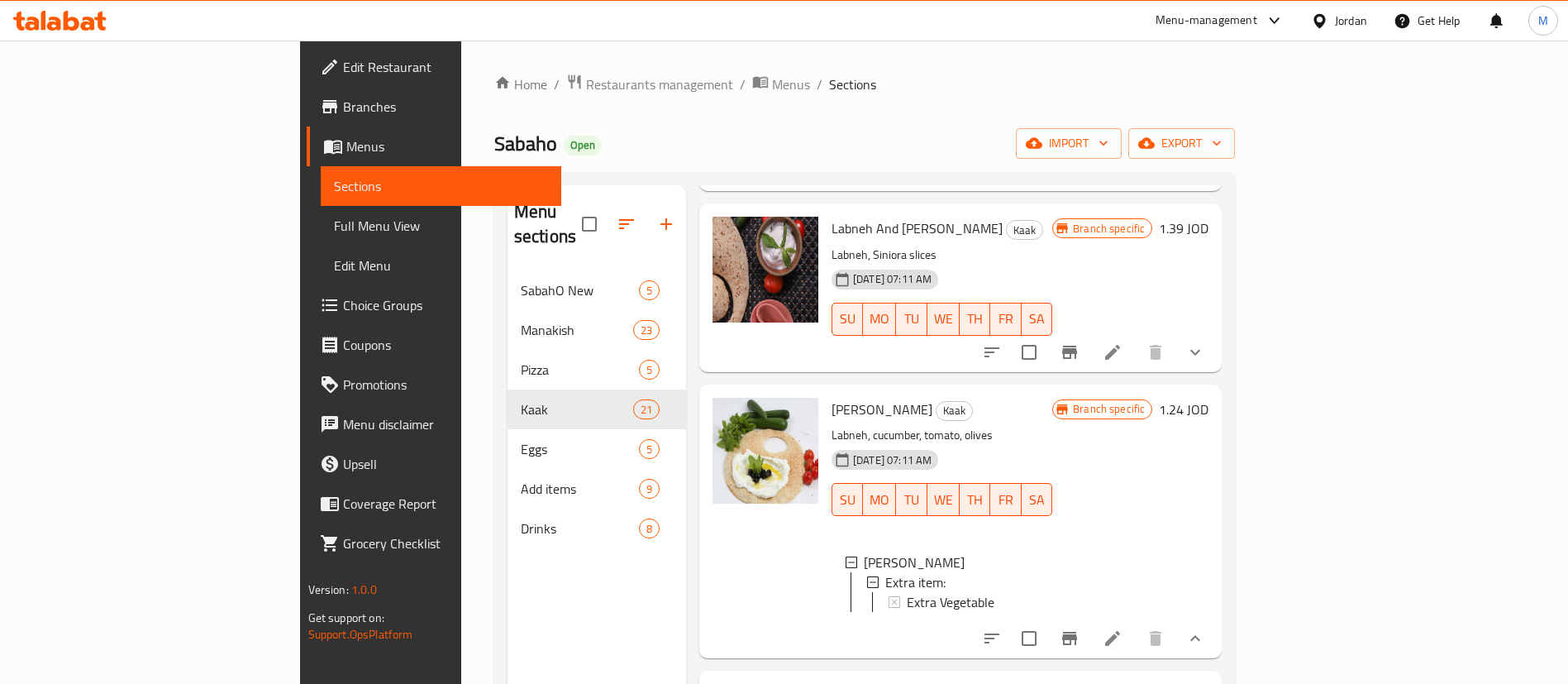
scroll to position [2108, 0]
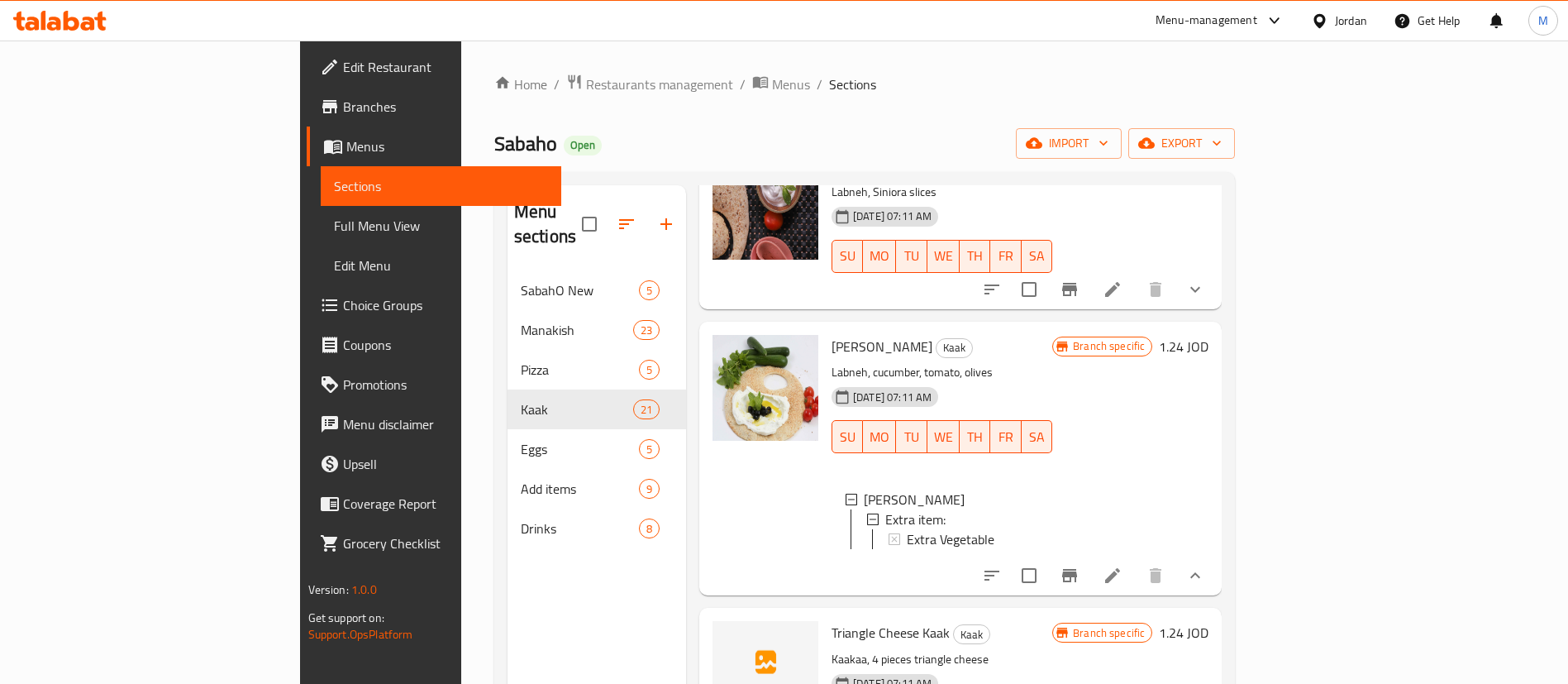
click at [343, 309] on span "Choice Groups" at bounding box center [445, 305] width 206 height 20
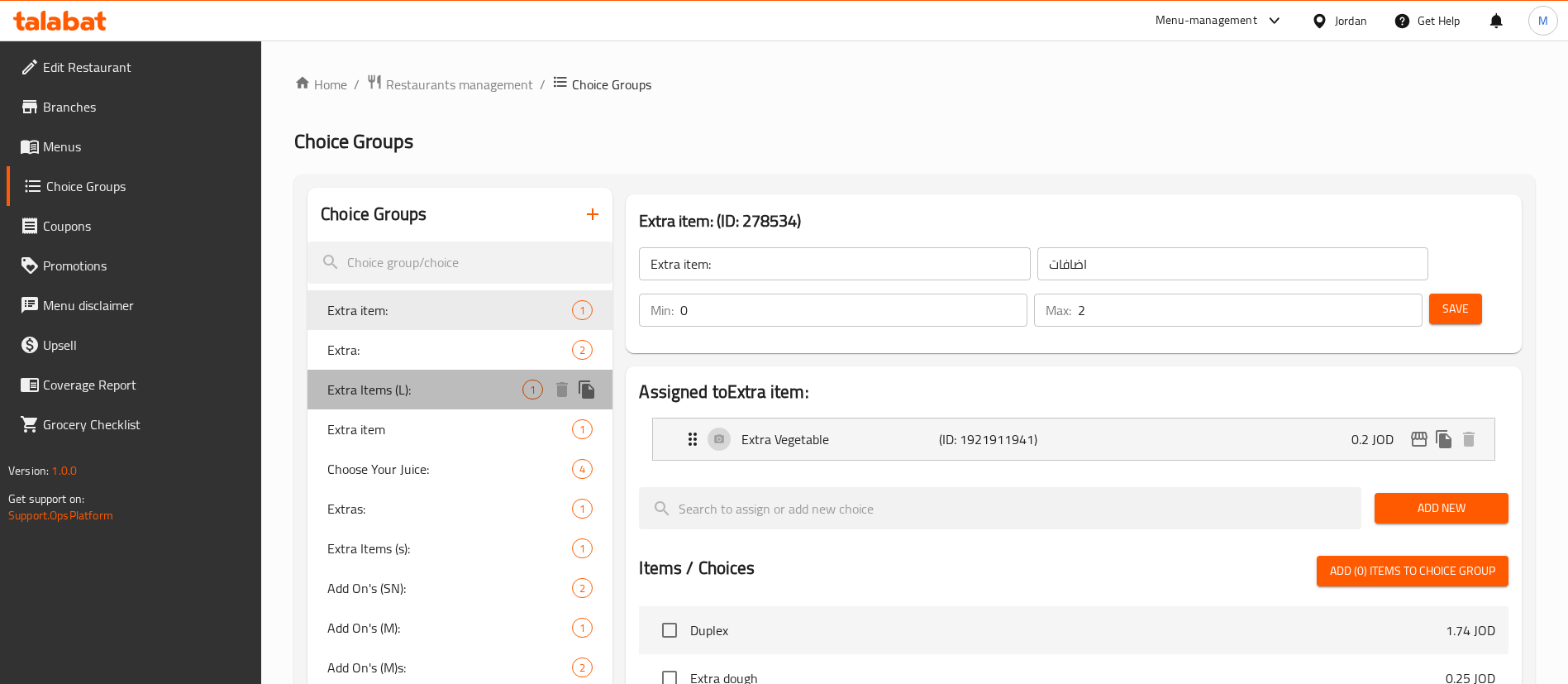
click at [403, 381] on span "Extra Items (L):" at bounding box center [425, 389] width 195 height 20
type input "Extra Items (L):"
type input "عناصر إضافية:"
type input "1"
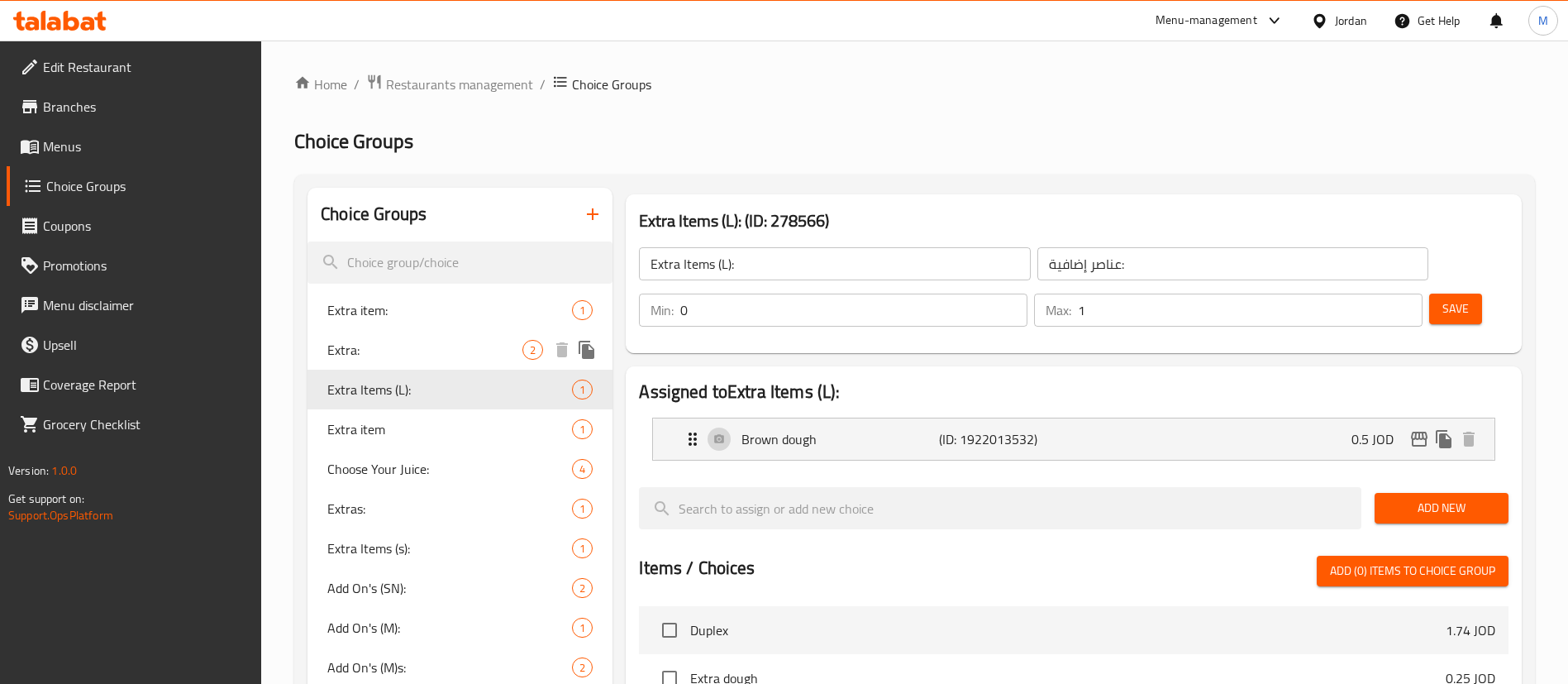
click at [398, 354] on span "Extra:" at bounding box center [425, 349] width 195 height 20
type input "Extra:"
type input "اضافة"
type input "2"
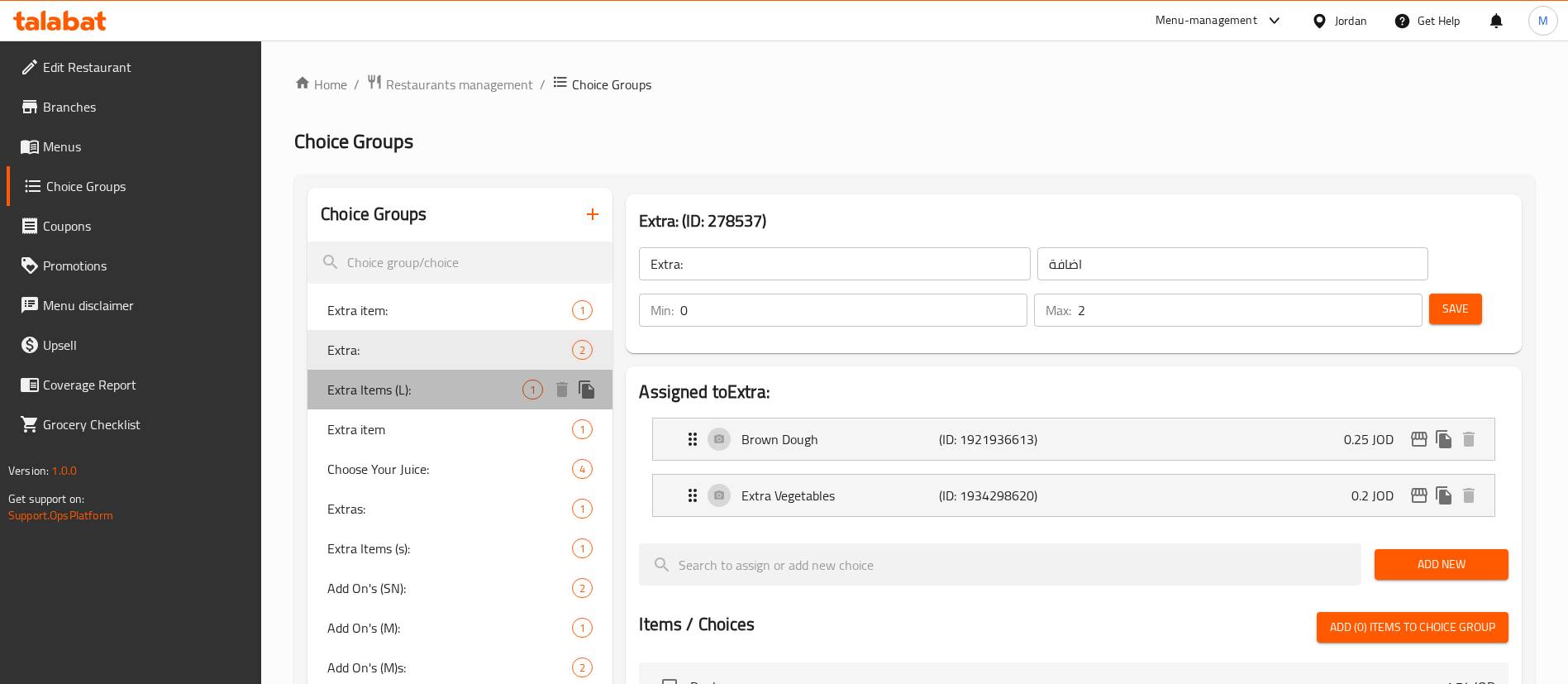
click at [413, 390] on span "Extra Items (L):" at bounding box center [425, 389] width 195 height 20
type input "Extra Items (L):"
type input "عناصر إضافية:"
type input "1"
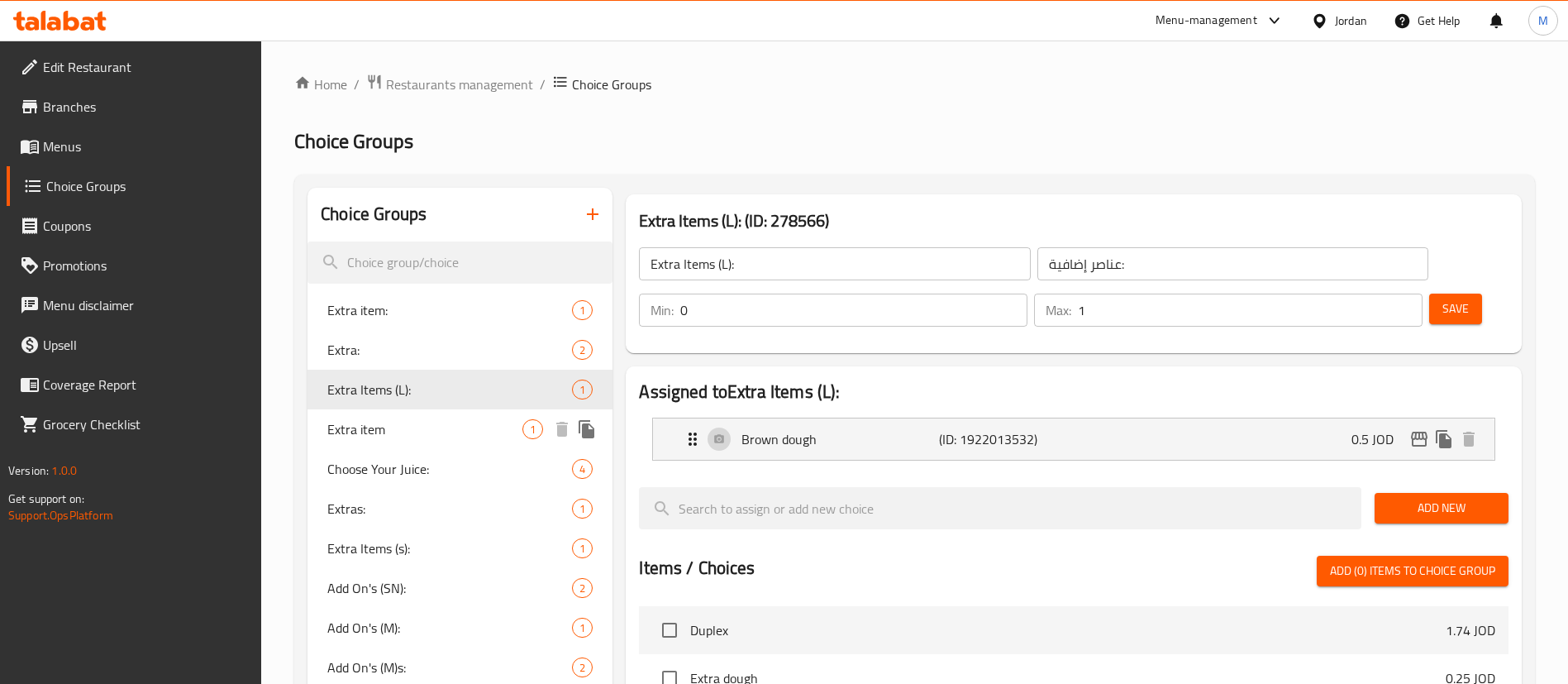
click at [434, 441] on div "Extra item 1" at bounding box center [460, 429] width 305 height 40
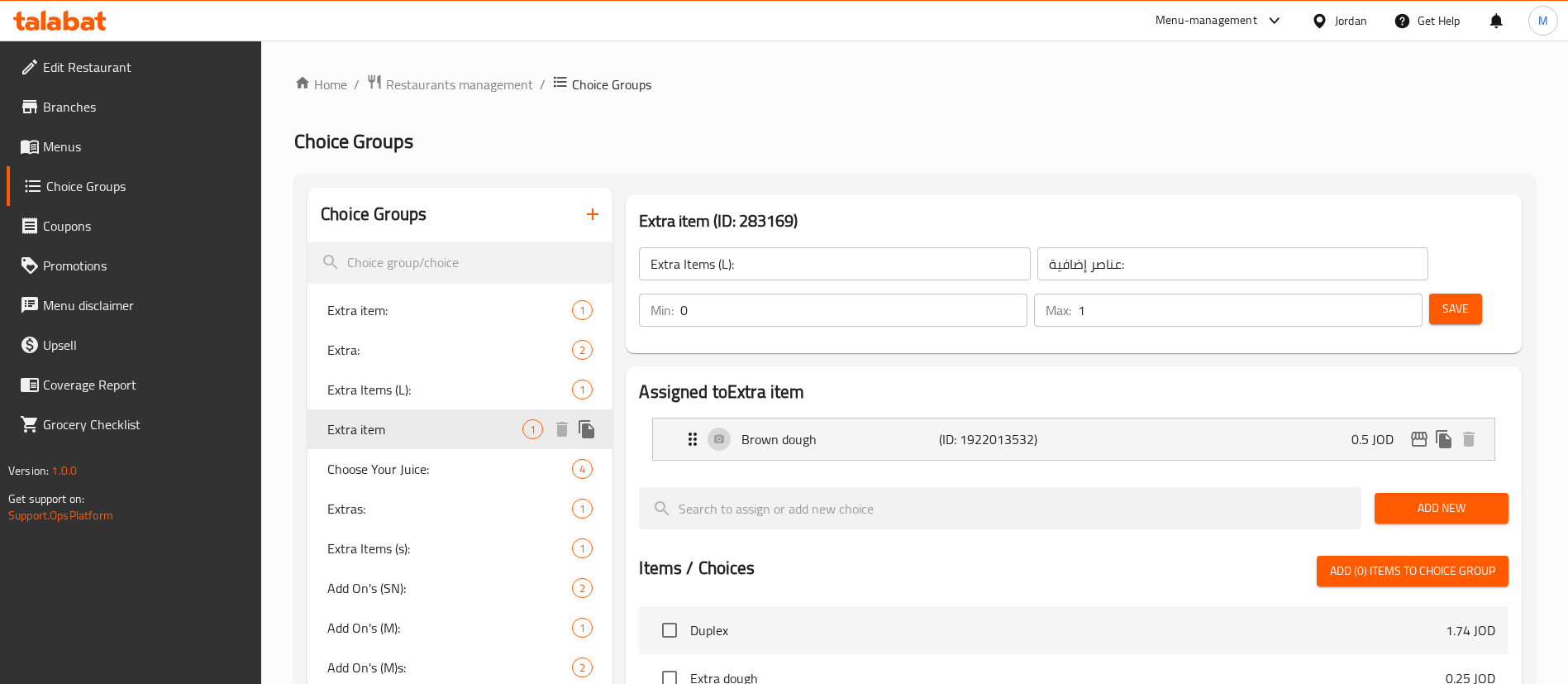
type input "Extra item"
type input "اضافة"
type input "0"
click at [439, 465] on span "Choose Your Juice:" at bounding box center [425, 468] width 195 height 20
type input "Choose Your Juice:"
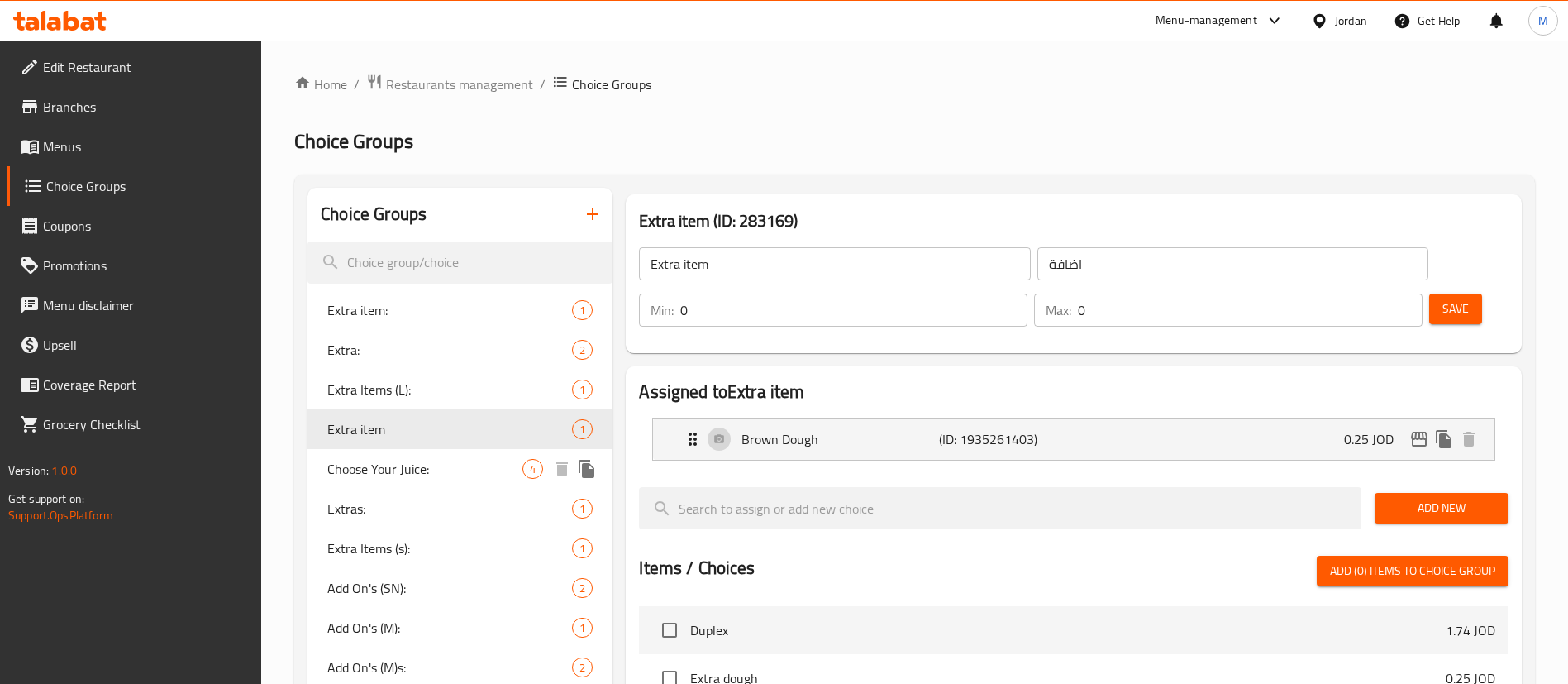
type input "اخنيارك للعصير"
type input "1"
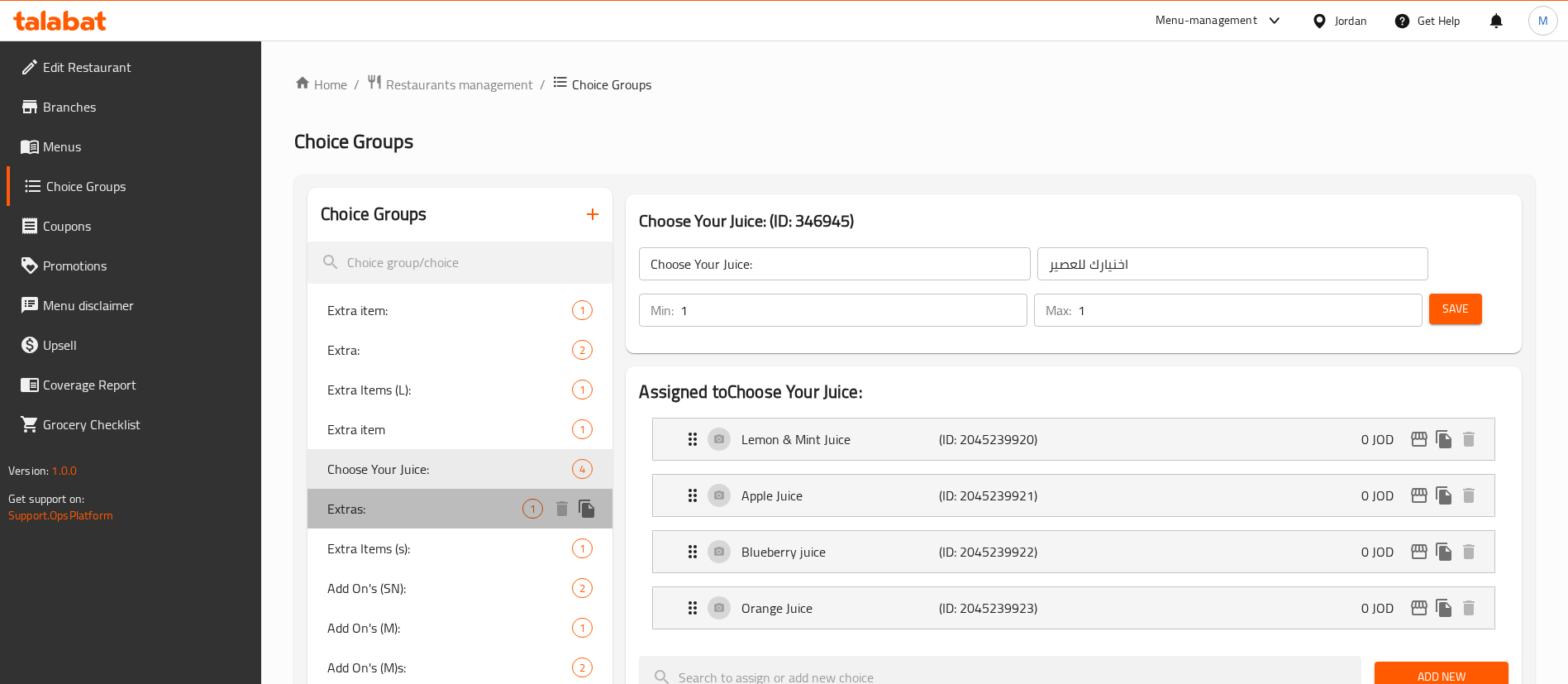
click at [436, 502] on span "Extras:" at bounding box center [425, 508] width 195 height 20
type input "Extras:"
type input "اضافات"
type input "0"
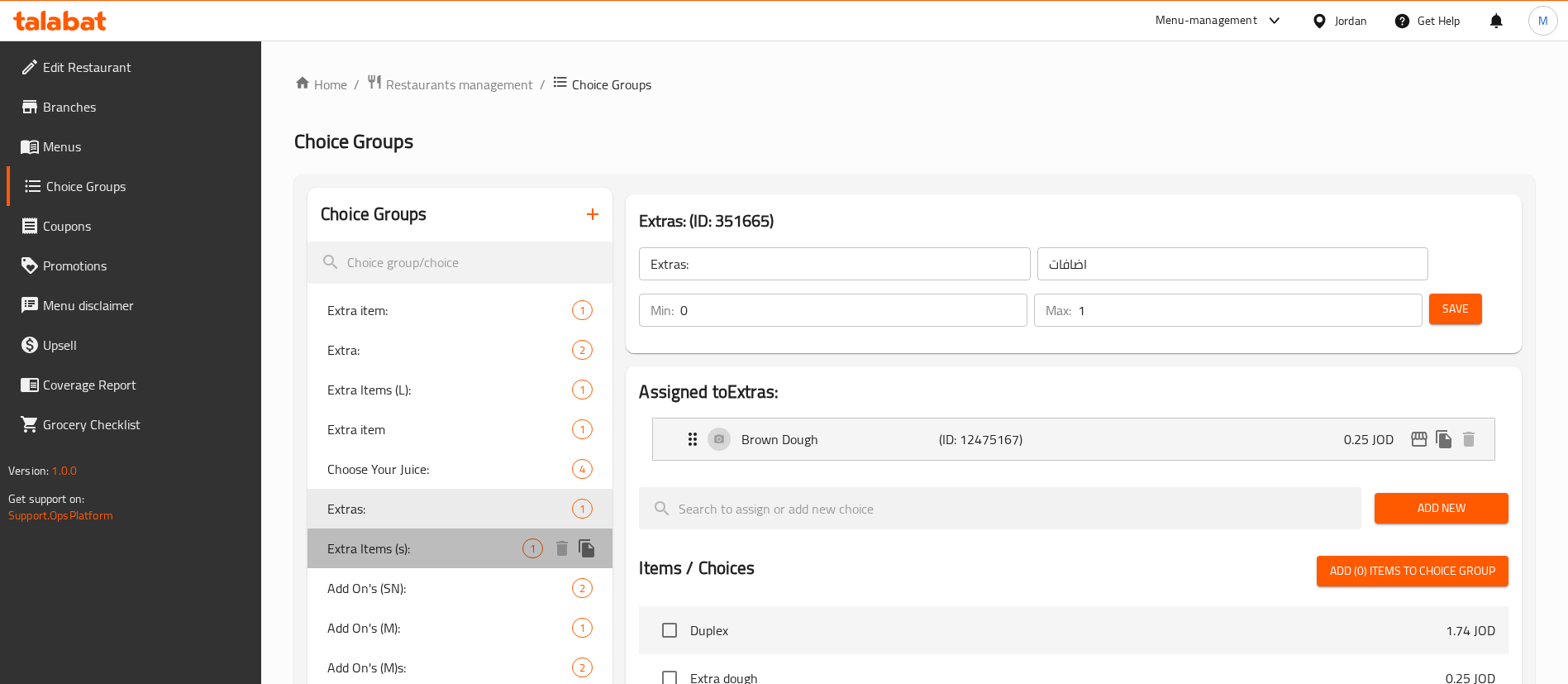
click at [413, 547] on span "Extra Items (s):" at bounding box center [425, 547] width 195 height 20
type input "Extra Items (s):"
type input "عناصر إضافية (ص):"
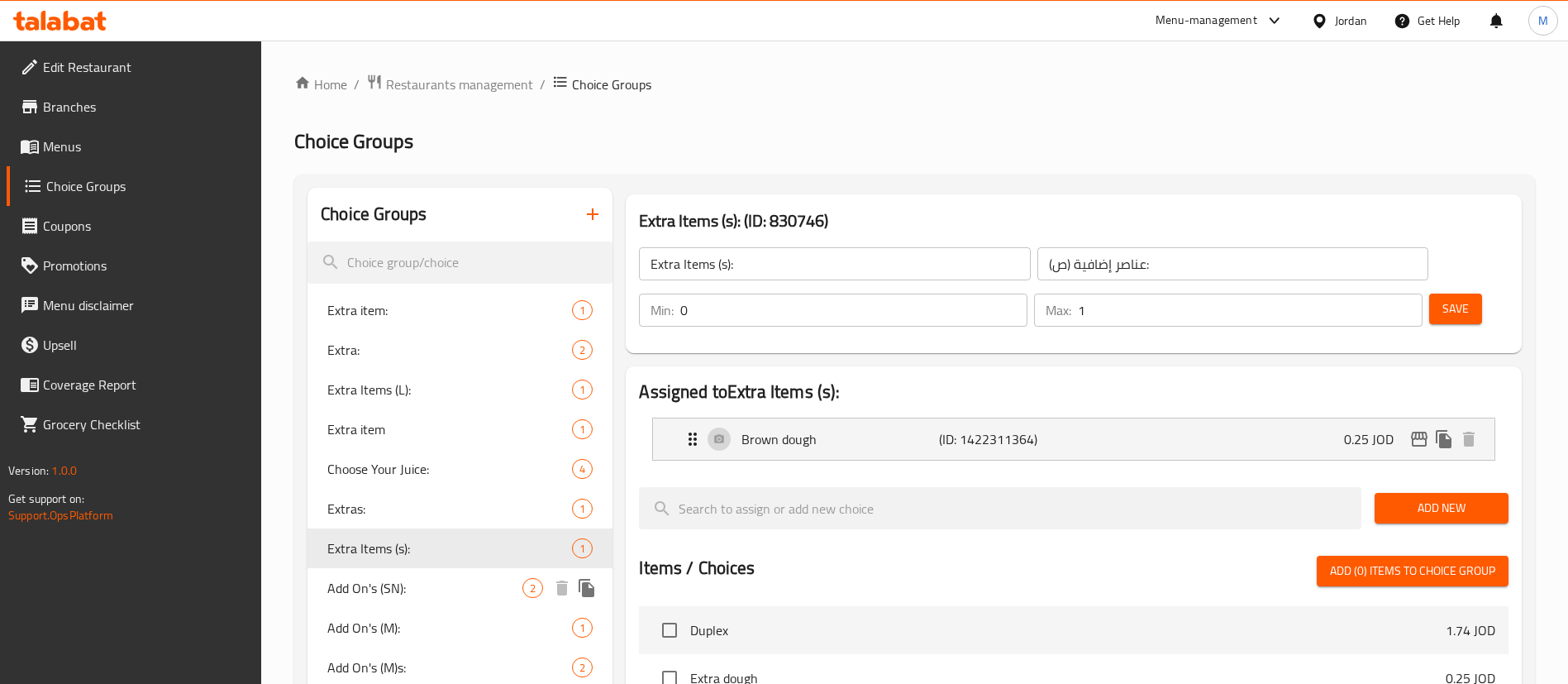
click at [456, 596] on span "Add On's (SN):" at bounding box center [425, 587] width 195 height 20
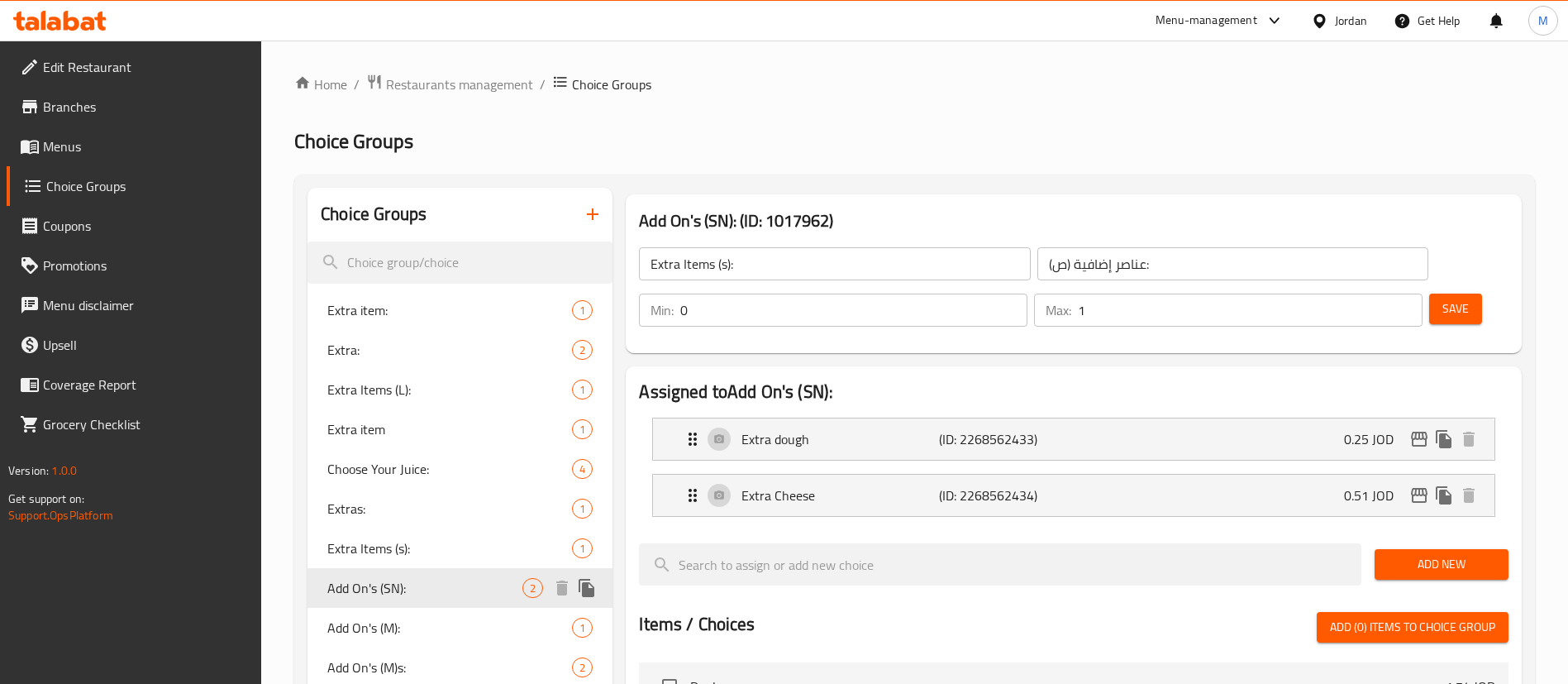
type input "Add On's (SN):"
type input "الاضافات:"
type input "2"
click at [417, 619] on span "Add On's (M):" at bounding box center [425, 627] width 195 height 20
type input "Add On's (M):"
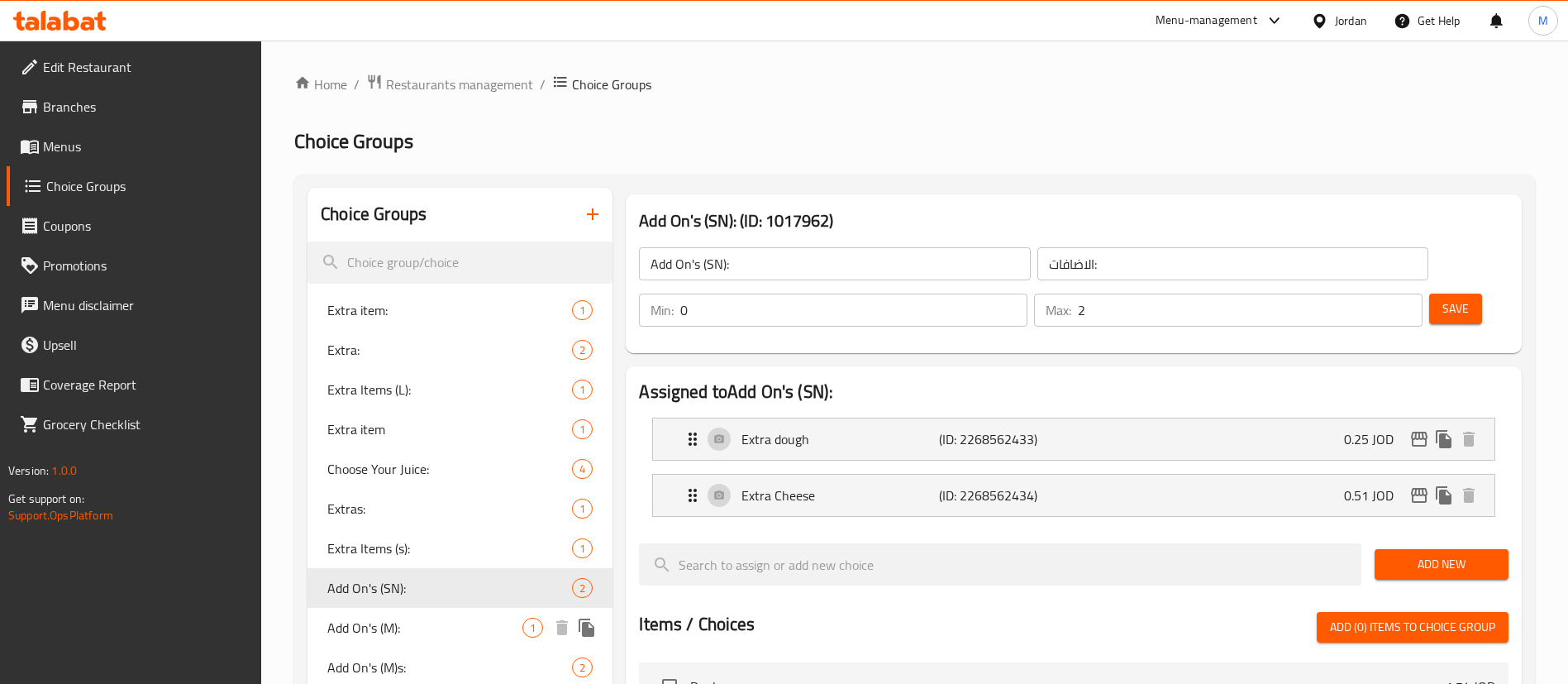
type input "1"
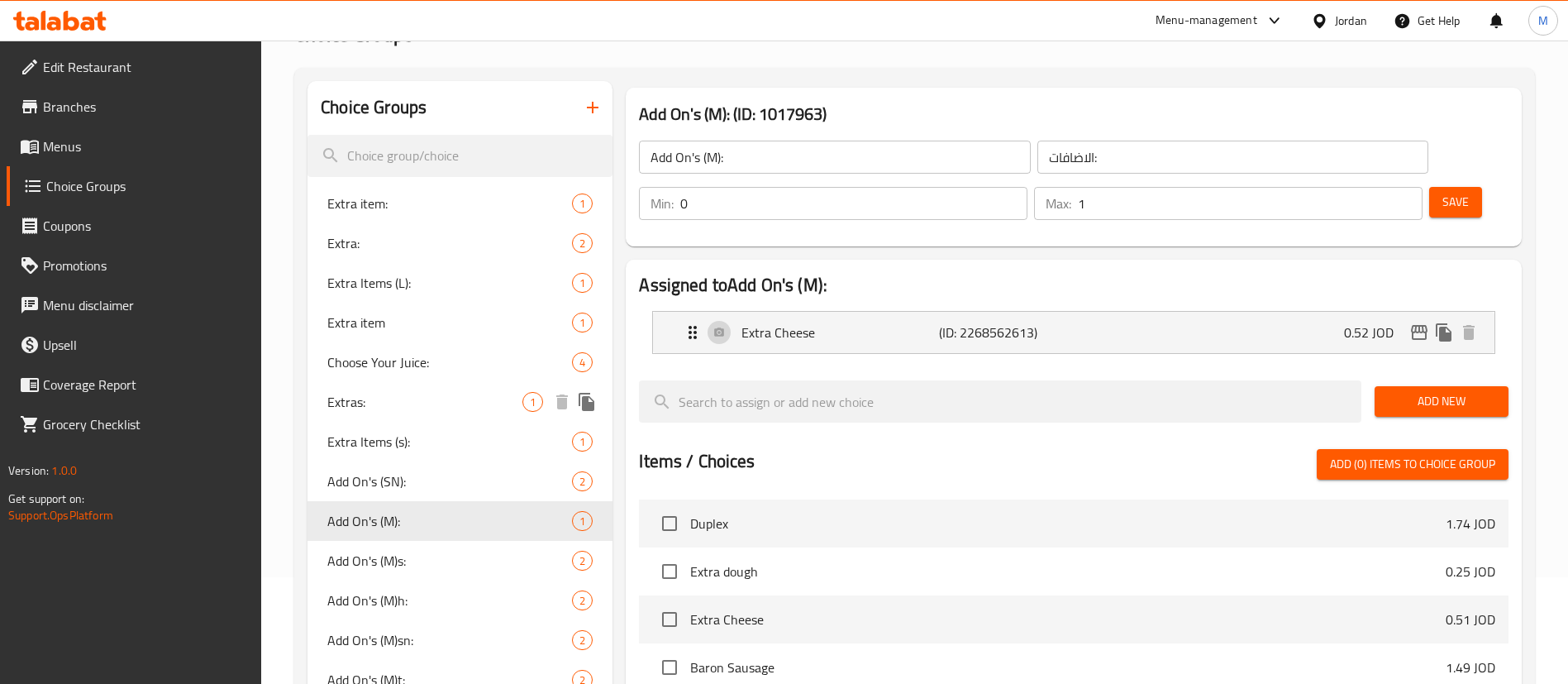
scroll to position [124, 0]
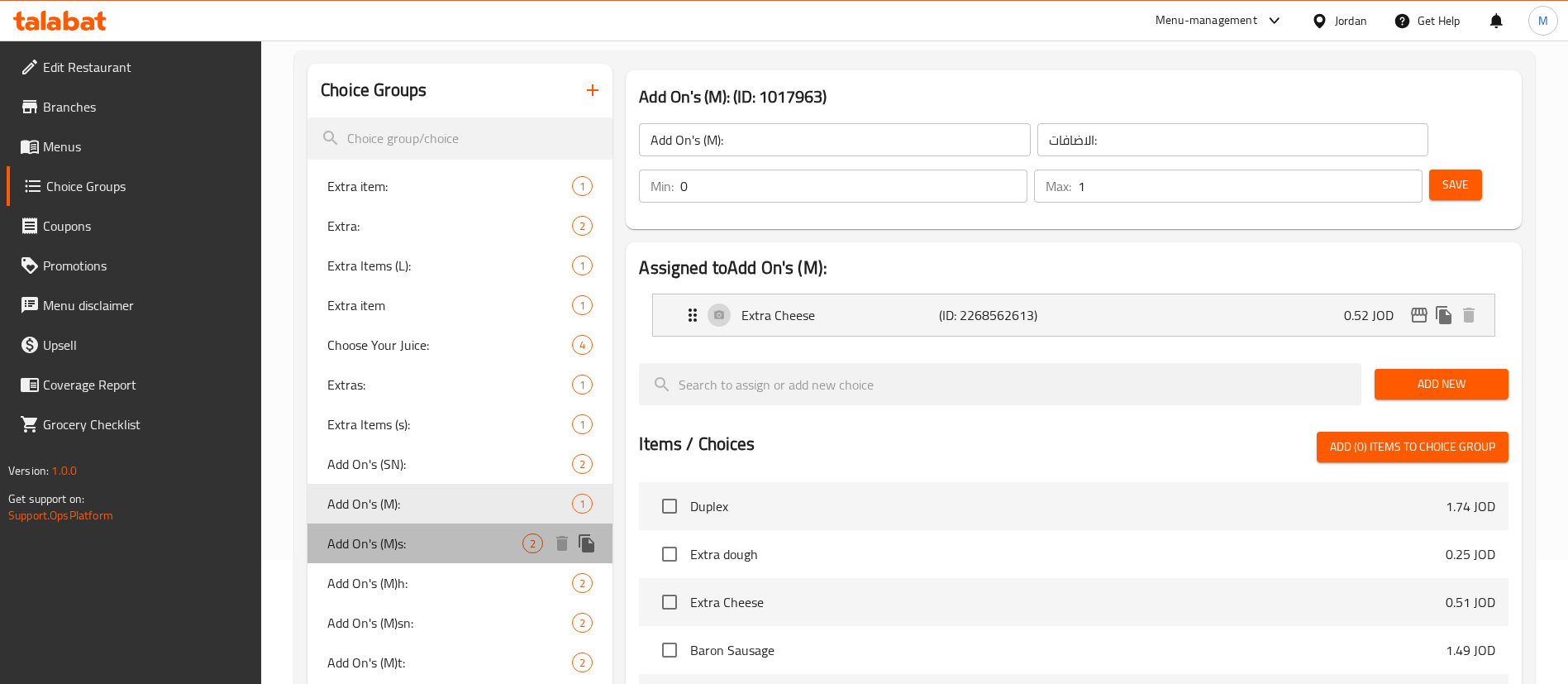
click at [467, 546] on span "Add On's (M)s:" at bounding box center [425, 542] width 195 height 20
type input "Add On's (M)s:"
type input "2"
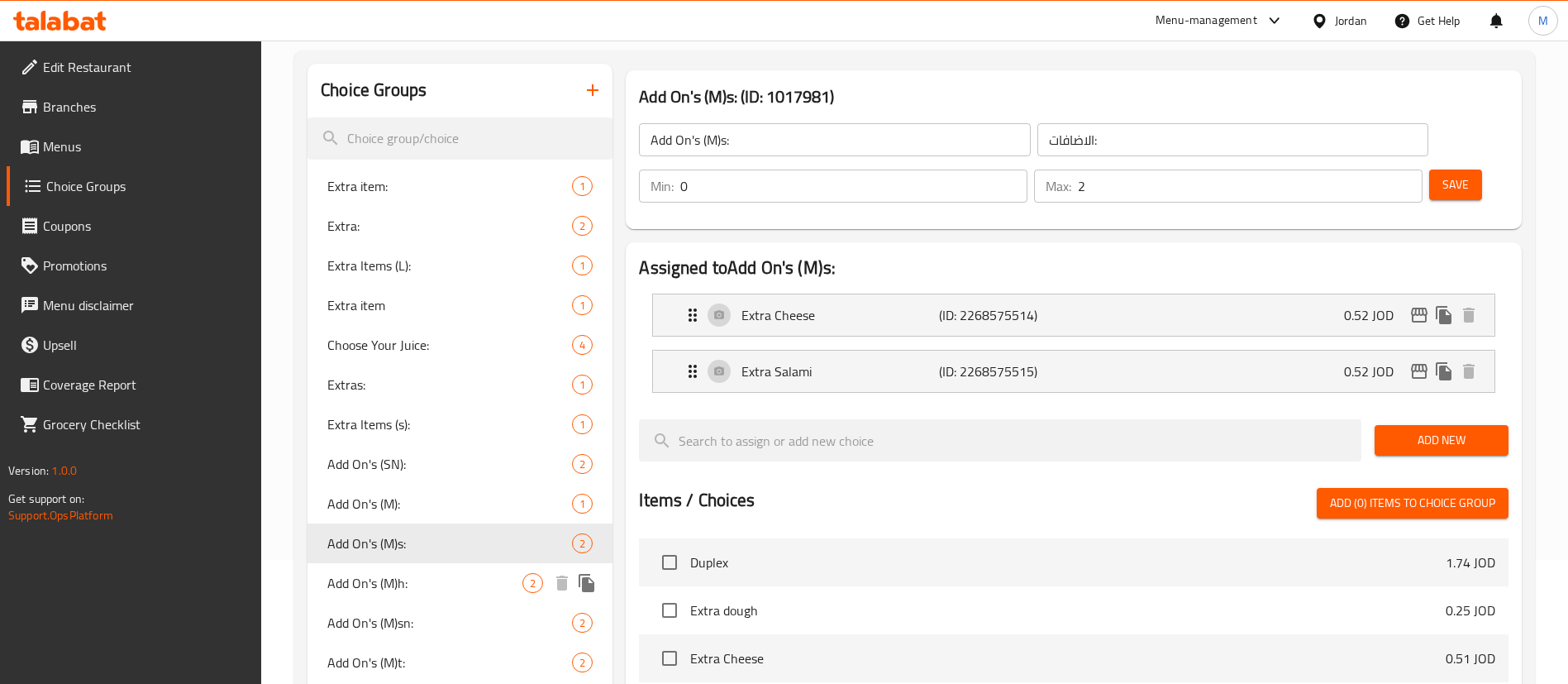
click at [451, 580] on span "Add On's (M)h:" at bounding box center [425, 582] width 195 height 20
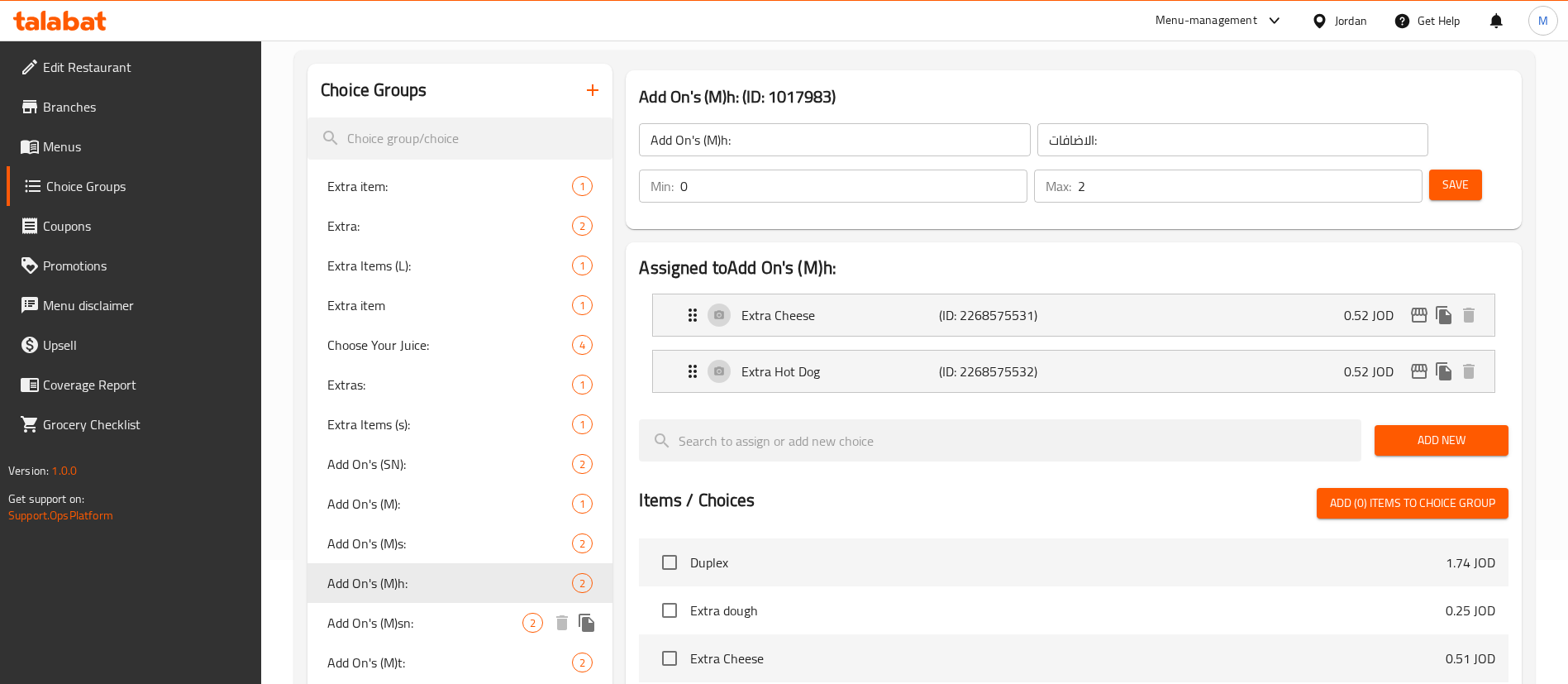
click at [448, 619] on span "Add On's (M)sn:" at bounding box center [425, 622] width 195 height 20
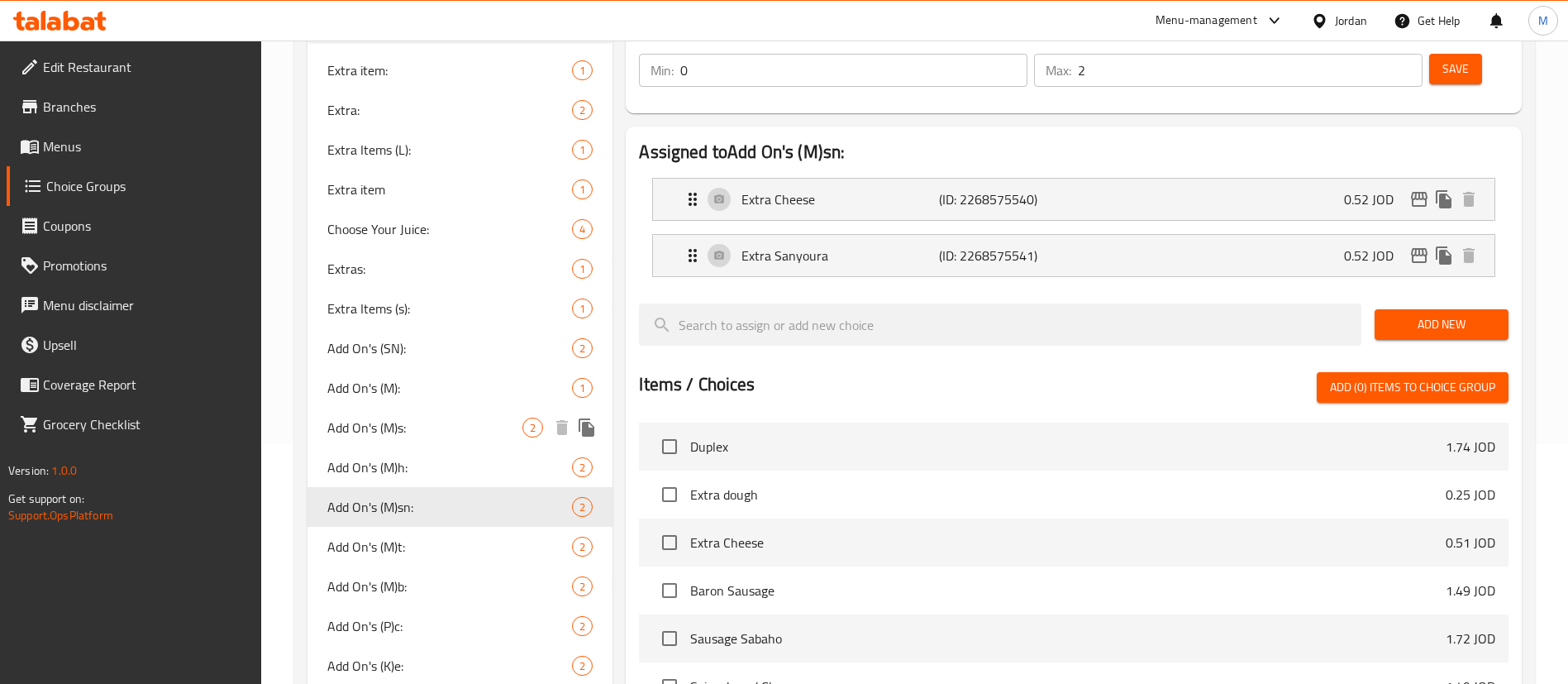
scroll to position [248, 0]
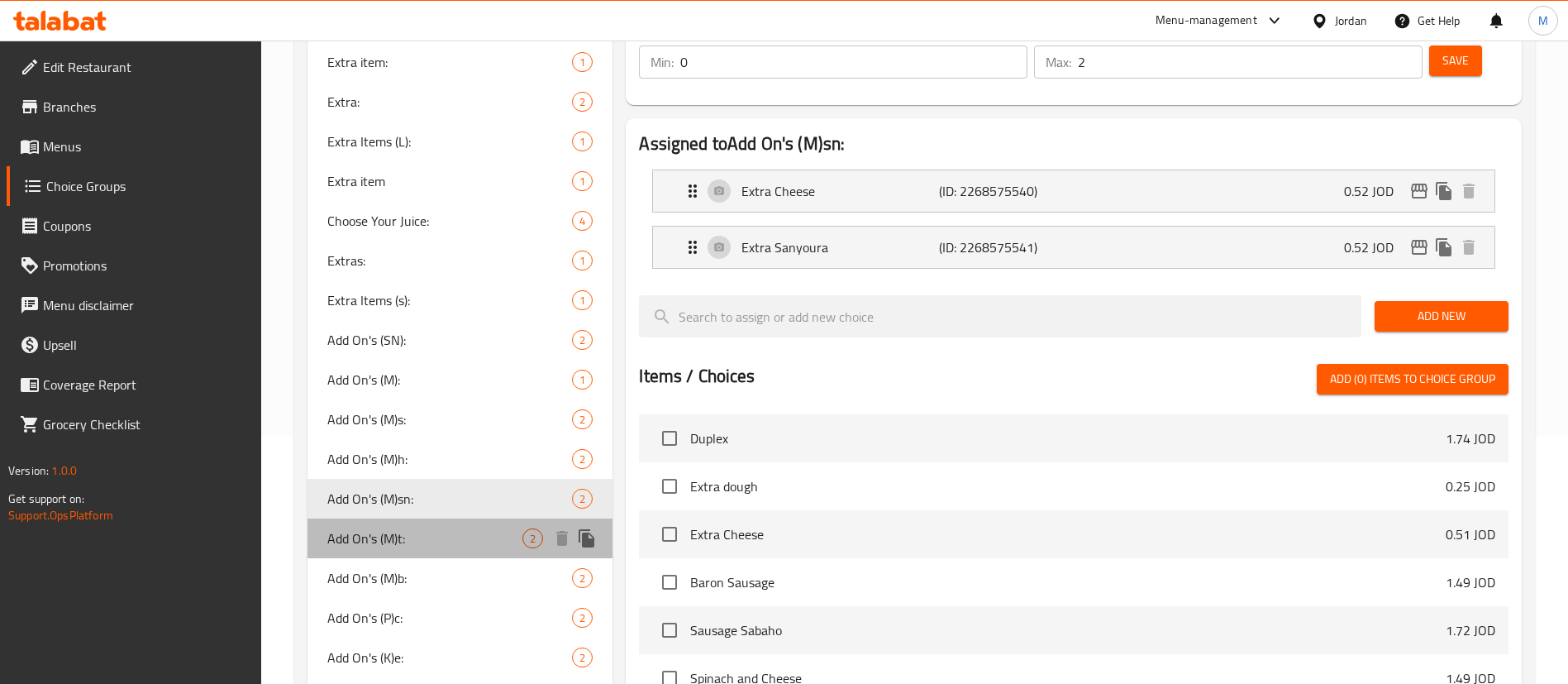
click at [432, 544] on span "Add On's (M)t:" at bounding box center [425, 538] width 195 height 20
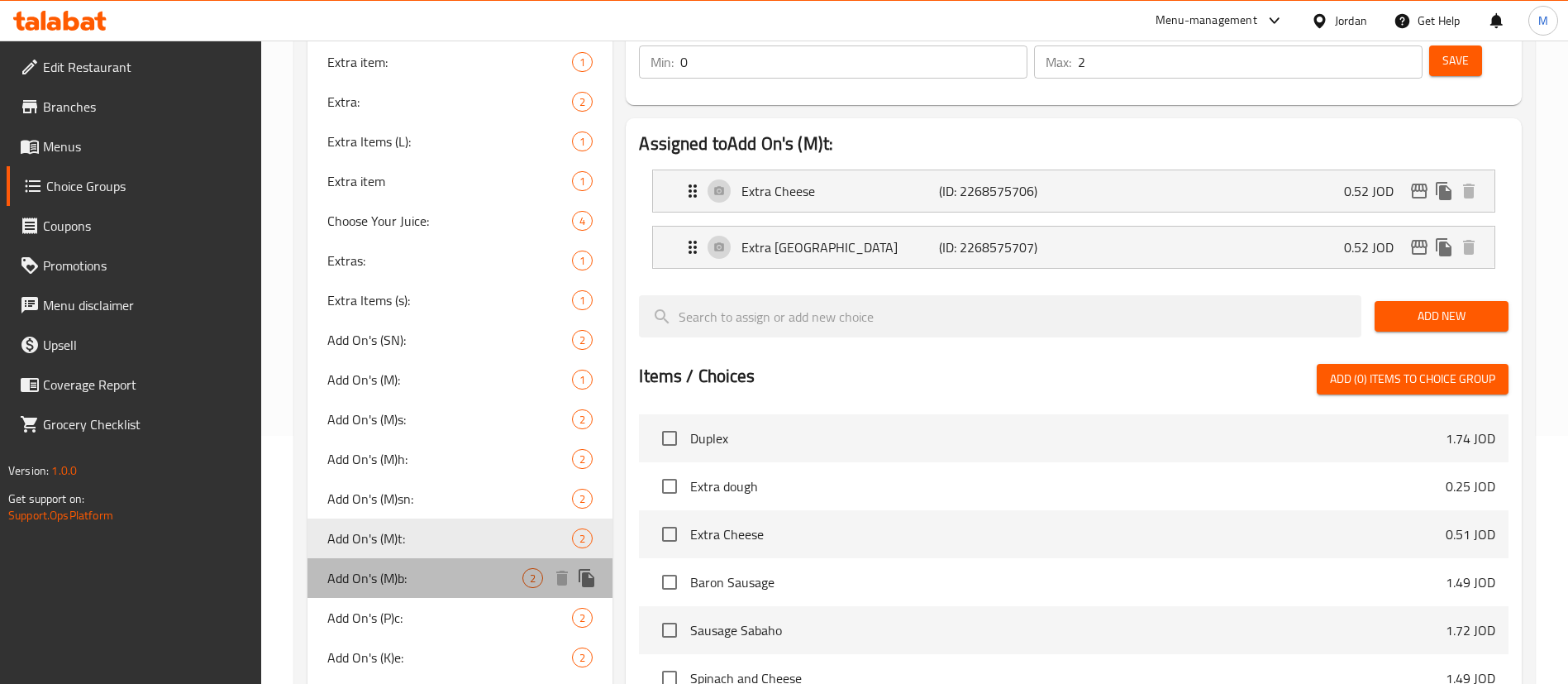
click at [428, 569] on span "Add On's (M)b:" at bounding box center [425, 577] width 195 height 20
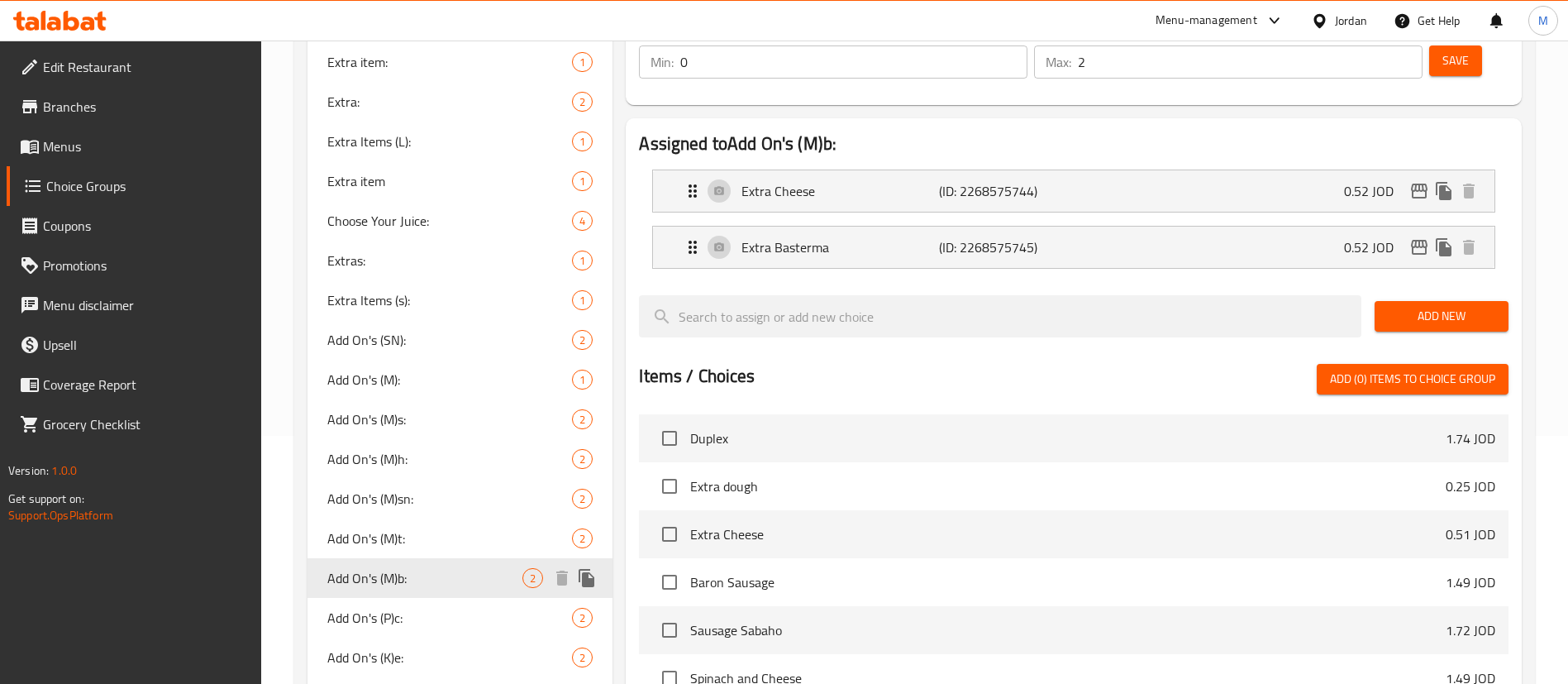
click at [425, 601] on div "Add On's (P)c: 2" at bounding box center [460, 617] width 305 height 40
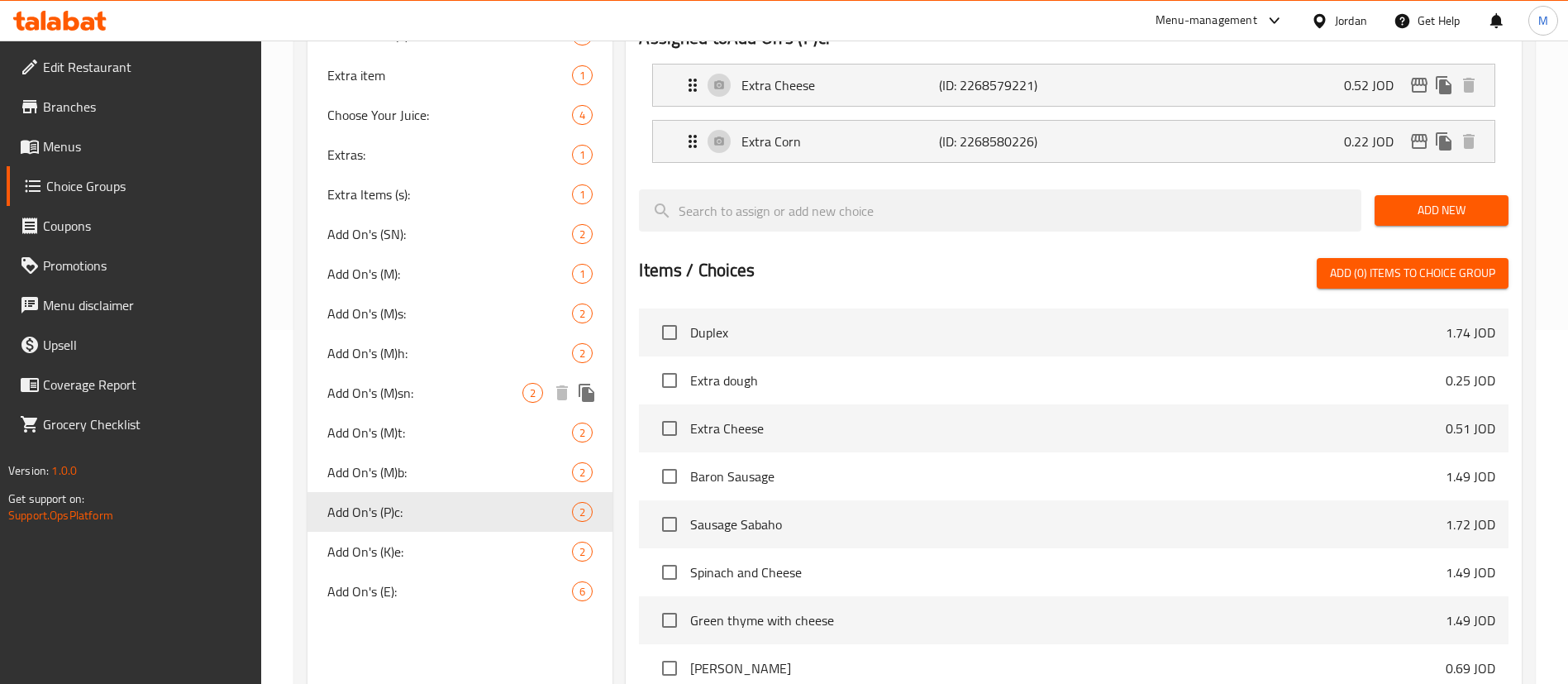
scroll to position [372, 0]
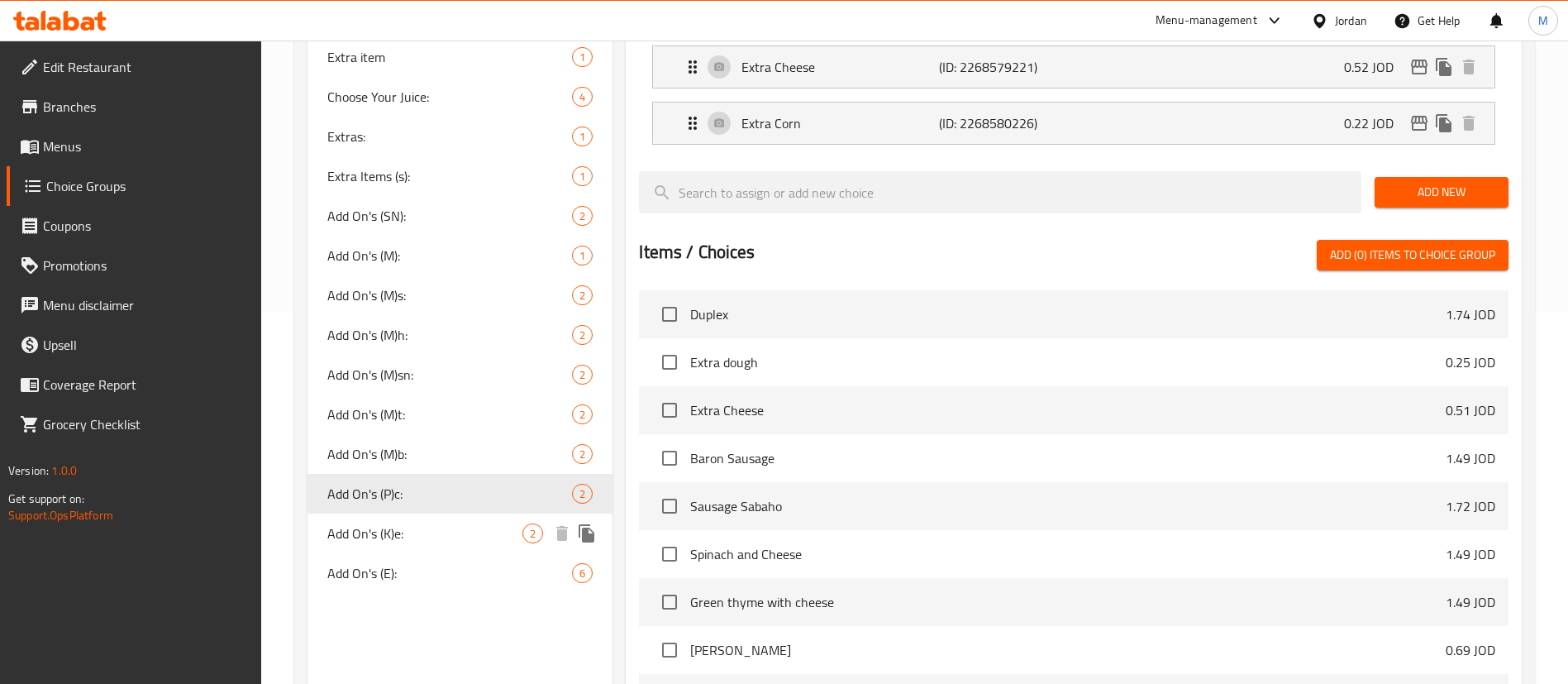
click at [436, 546] on div "Add On's (K)e: 2" at bounding box center [460, 533] width 305 height 40
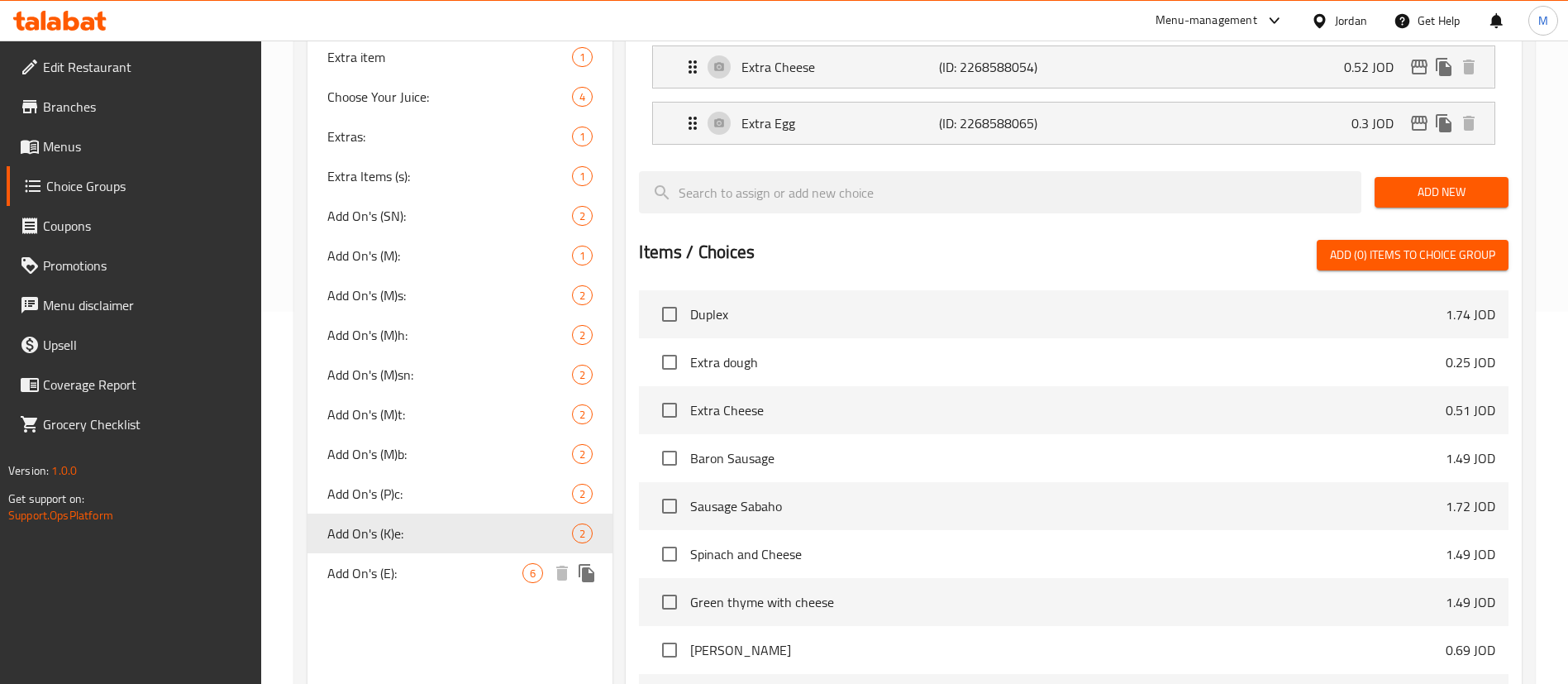
click at [422, 575] on span "Add On's (E):" at bounding box center [425, 573] width 195 height 20
type input "Add On's (E):"
type input "3"
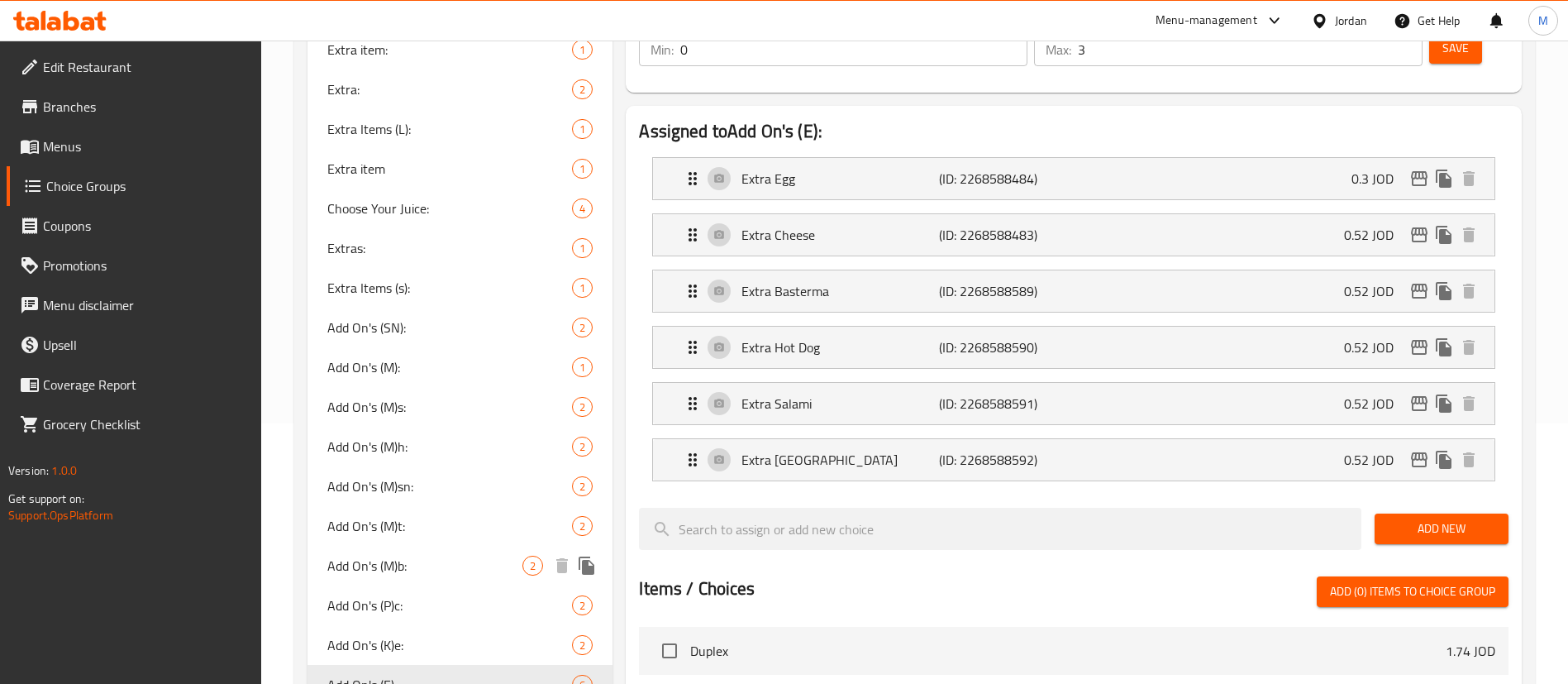
scroll to position [124, 0]
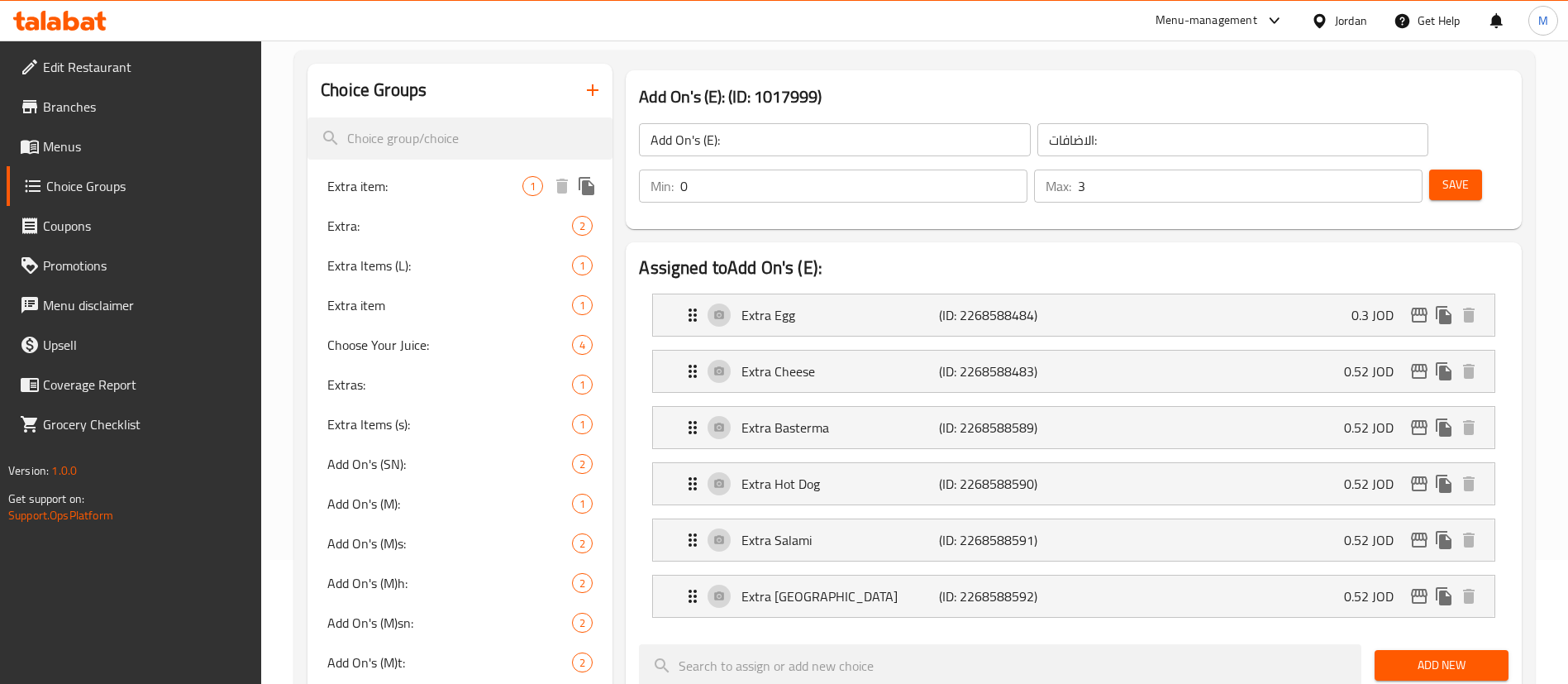
click at [469, 185] on span "Extra item:" at bounding box center [425, 186] width 195 height 20
type input "Extra item:"
type input "اضافات"
type input "2"
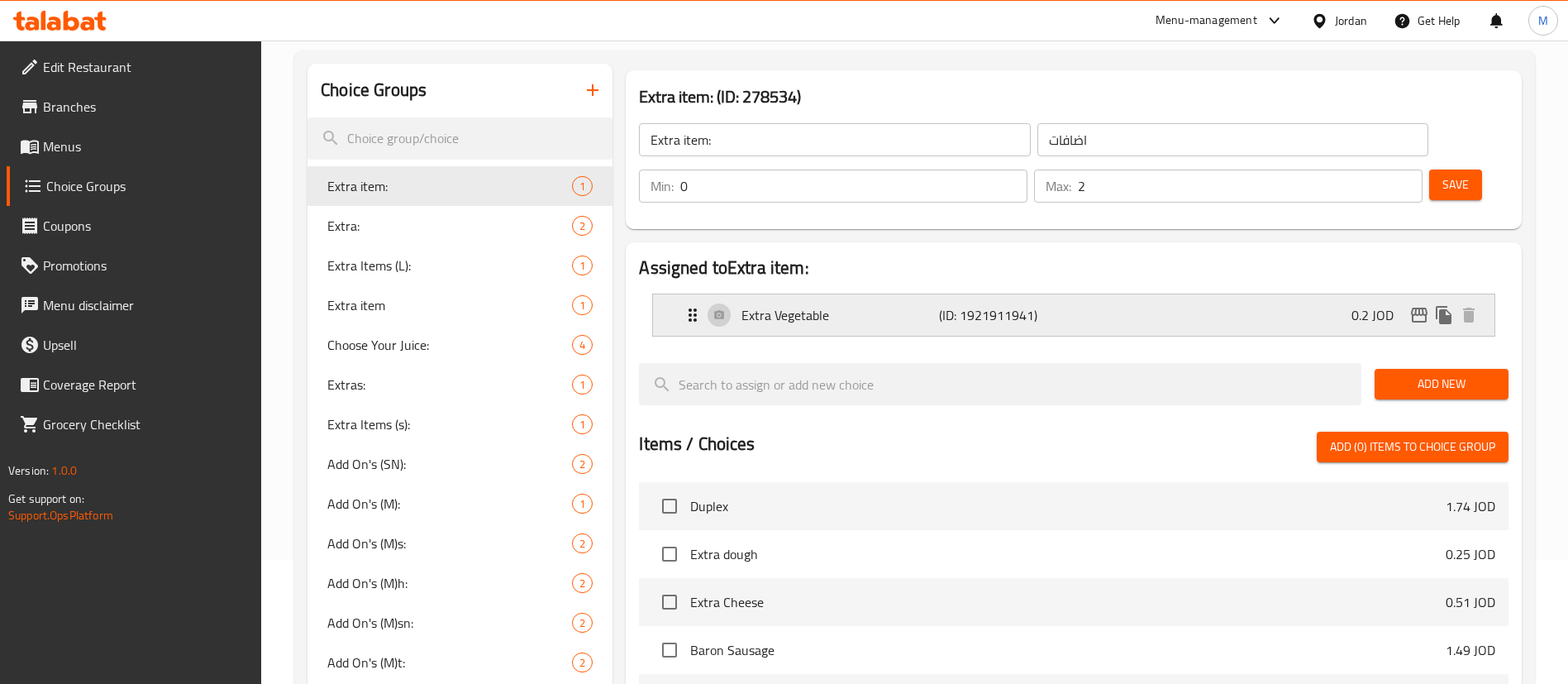
click at [1134, 294] on div "Extra Vegetable (ID: 1921911941) 0.2 JOD" at bounding box center [1078, 315] width 792 height 42
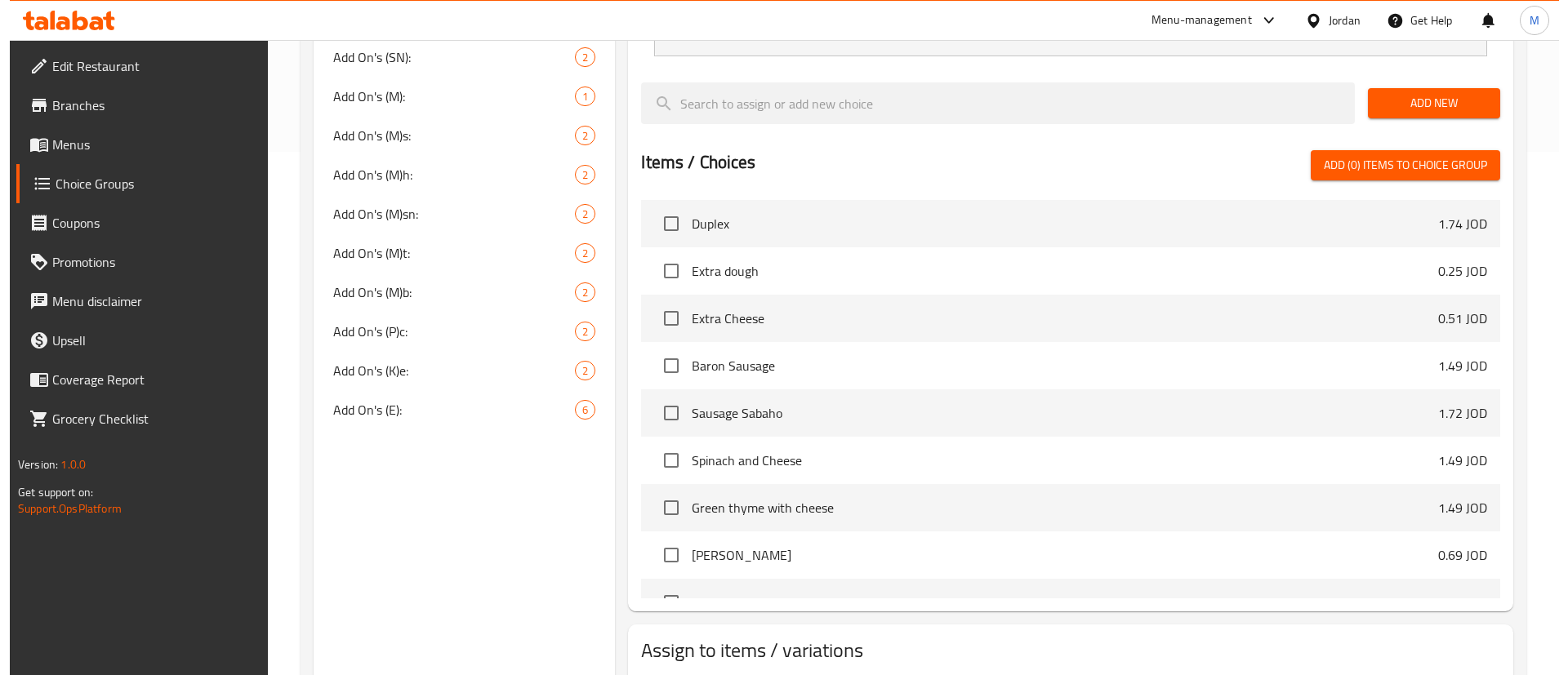
scroll to position [580, 0]
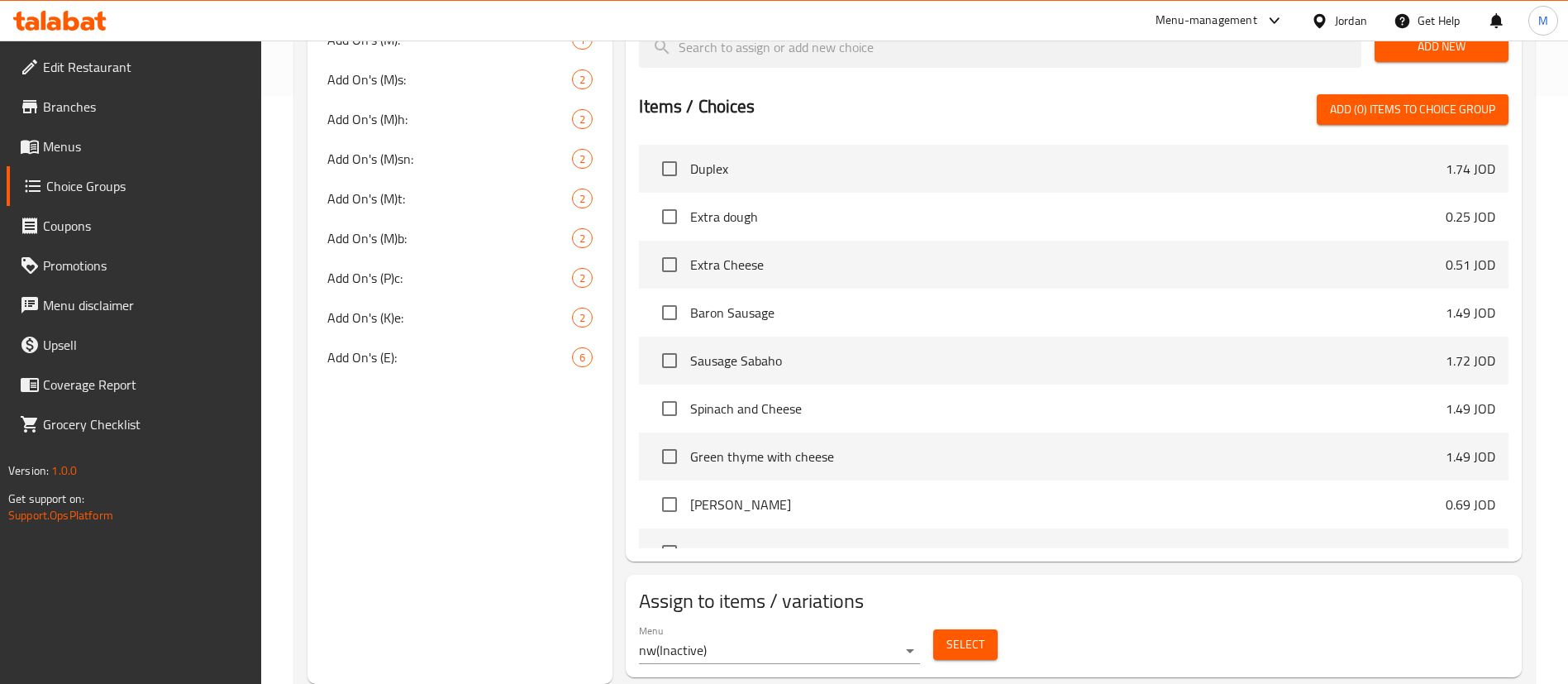
click at [966, 634] on span "Select" at bounding box center [966, 644] width 38 height 20
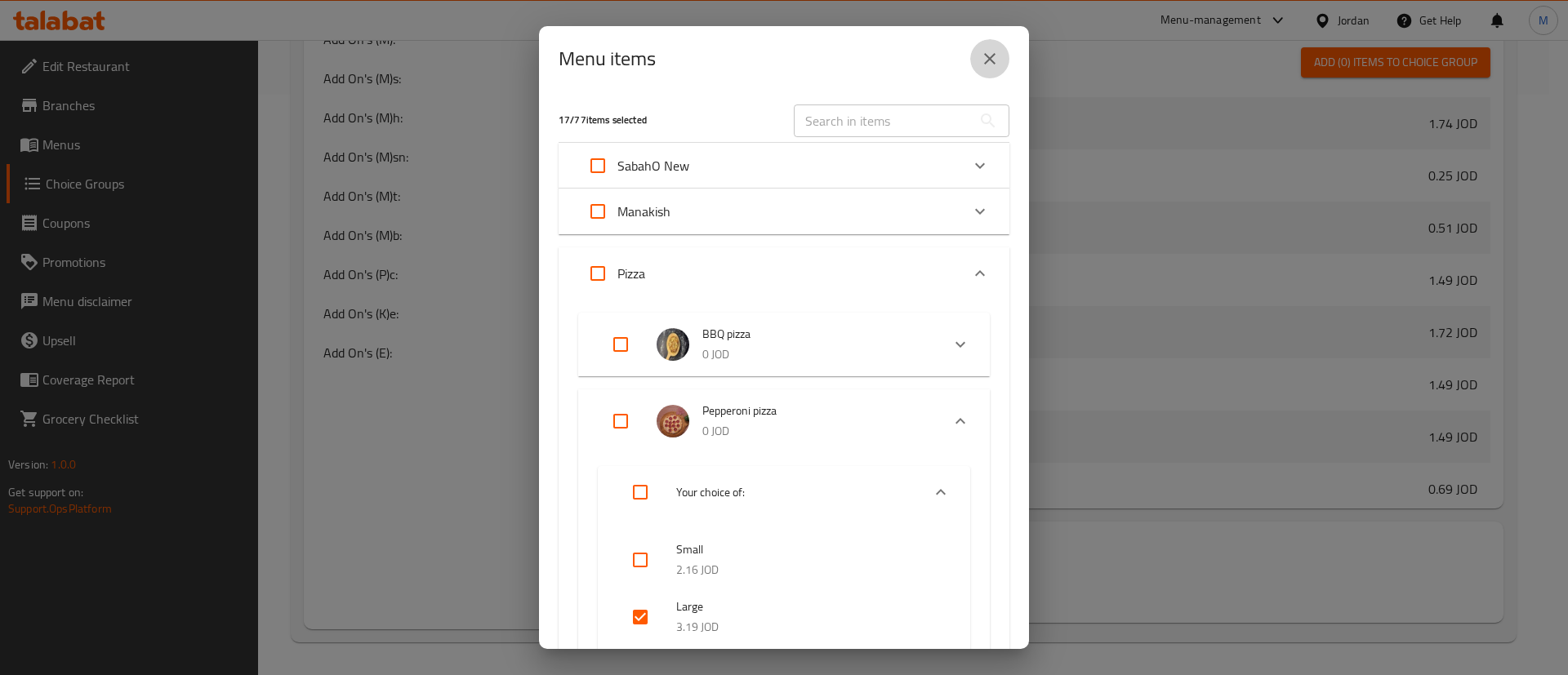
click at [979, 57] on button "close" at bounding box center [989, 59] width 39 height 39
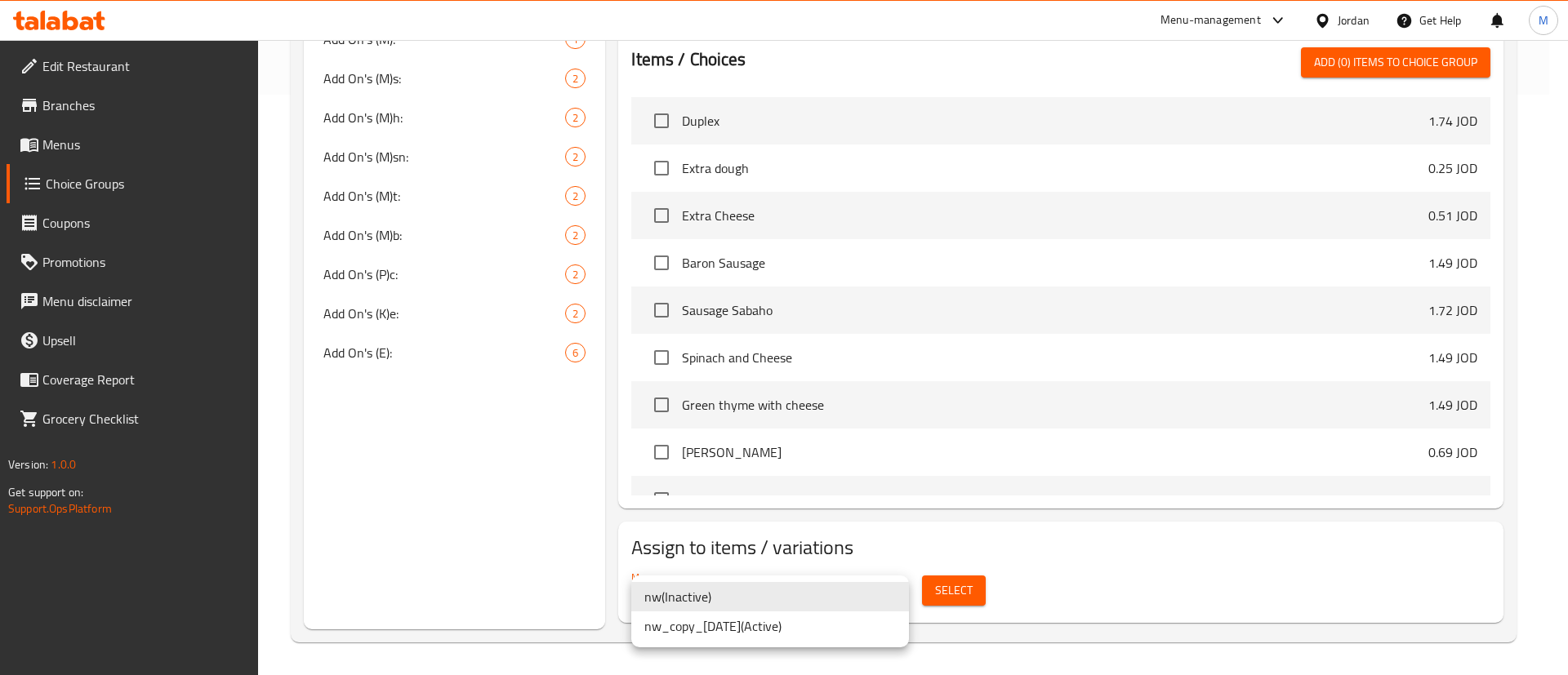
click at [779, 621] on li "nw_copy_21/08/2025 ( Active )" at bounding box center [769, 626] width 277 height 29
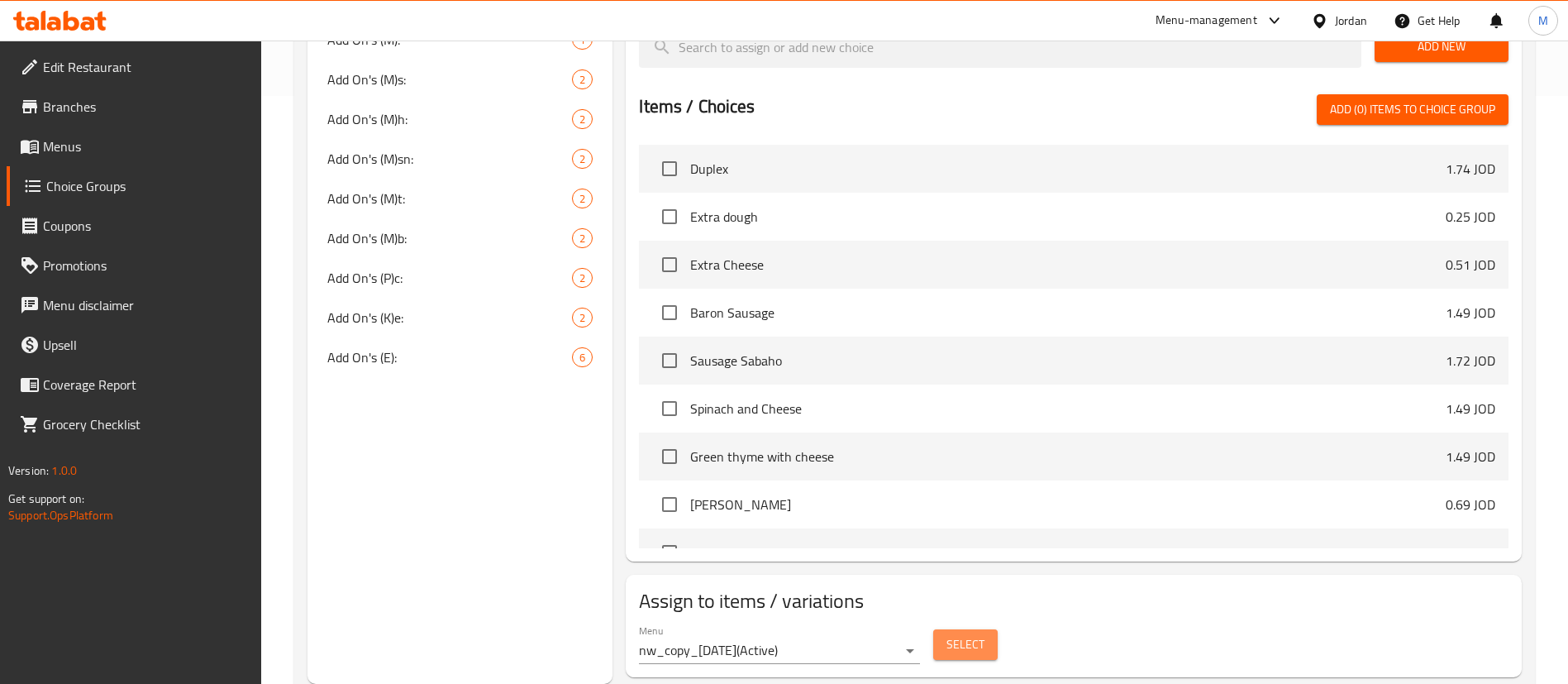
click at [957, 634] on span "Select" at bounding box center [966, 644] width 38 height 20
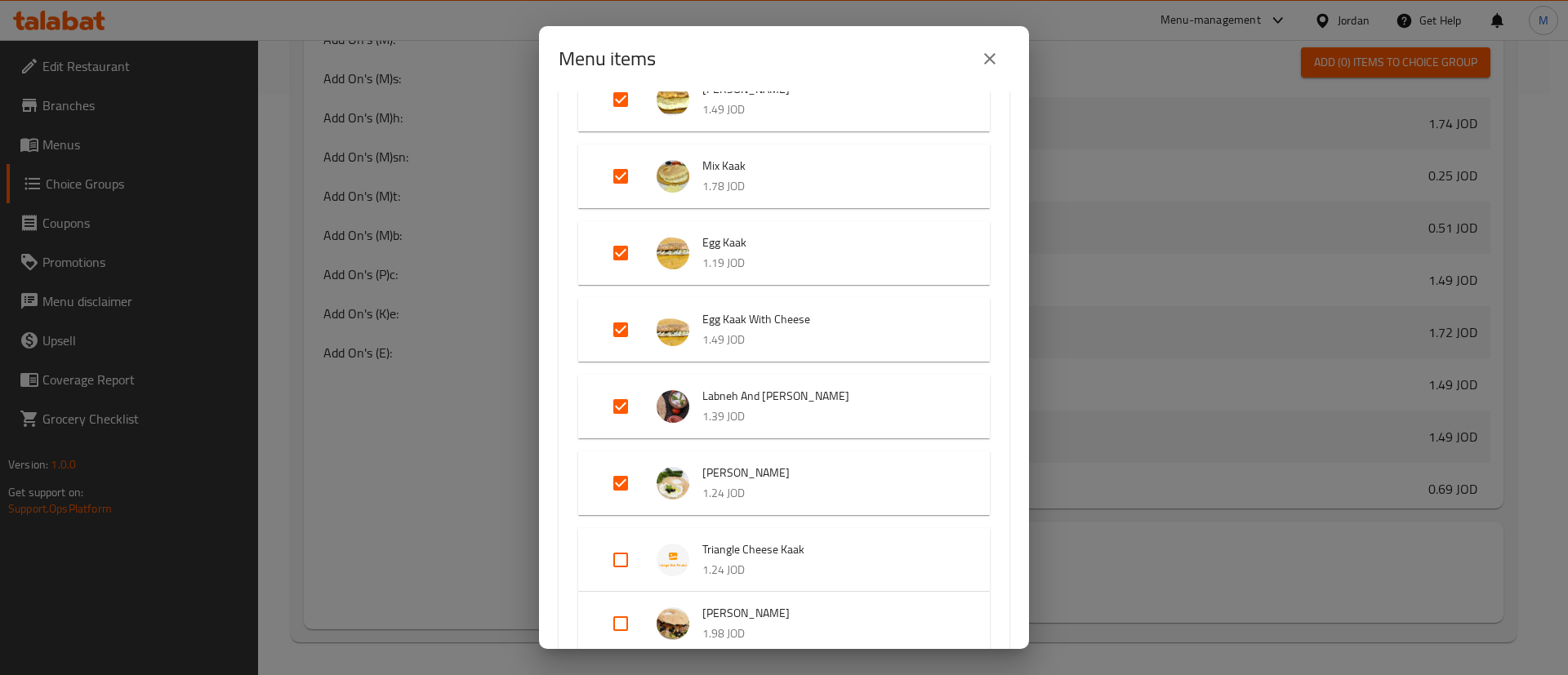
scroll to position [857, 0]
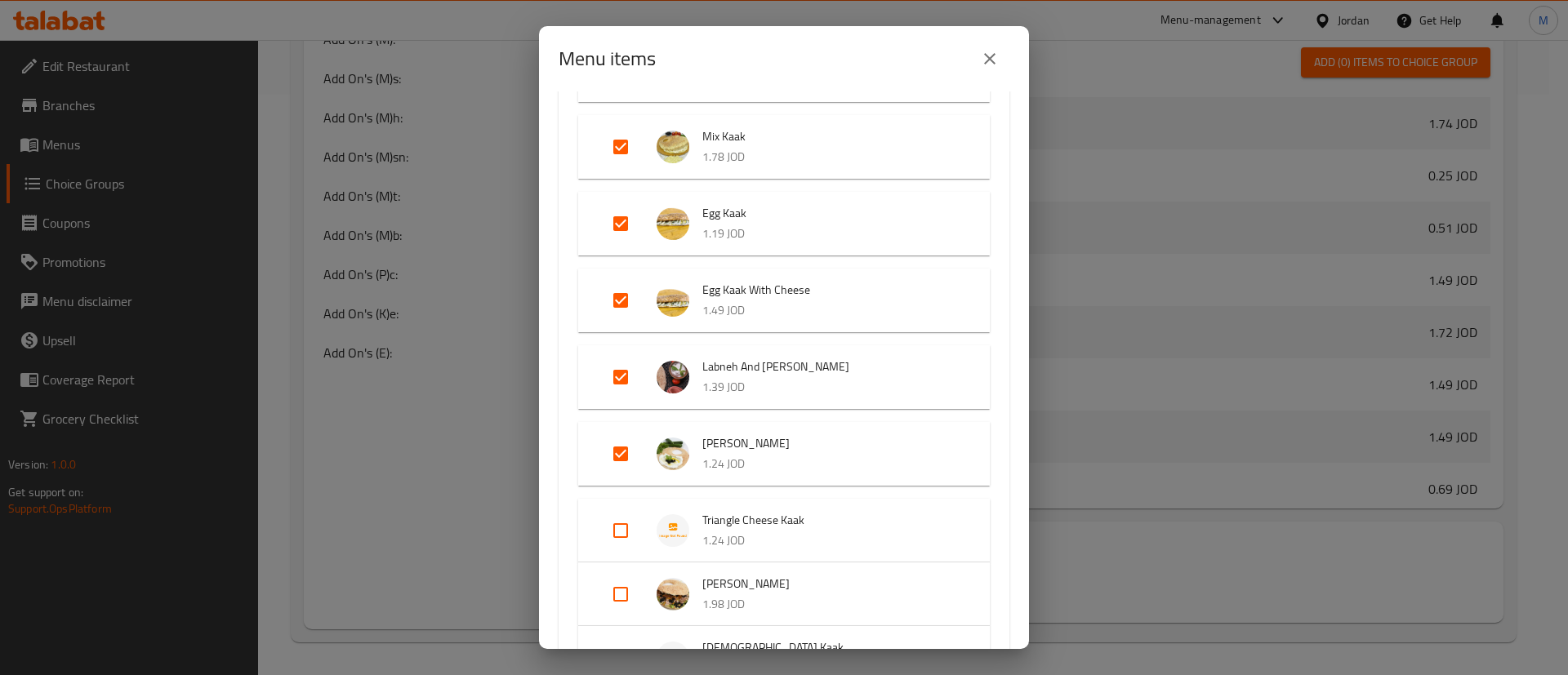
click at [620, 452] on input "Expand" at bounding box center [620, 453] width 39 height 39
checkbox input "false"
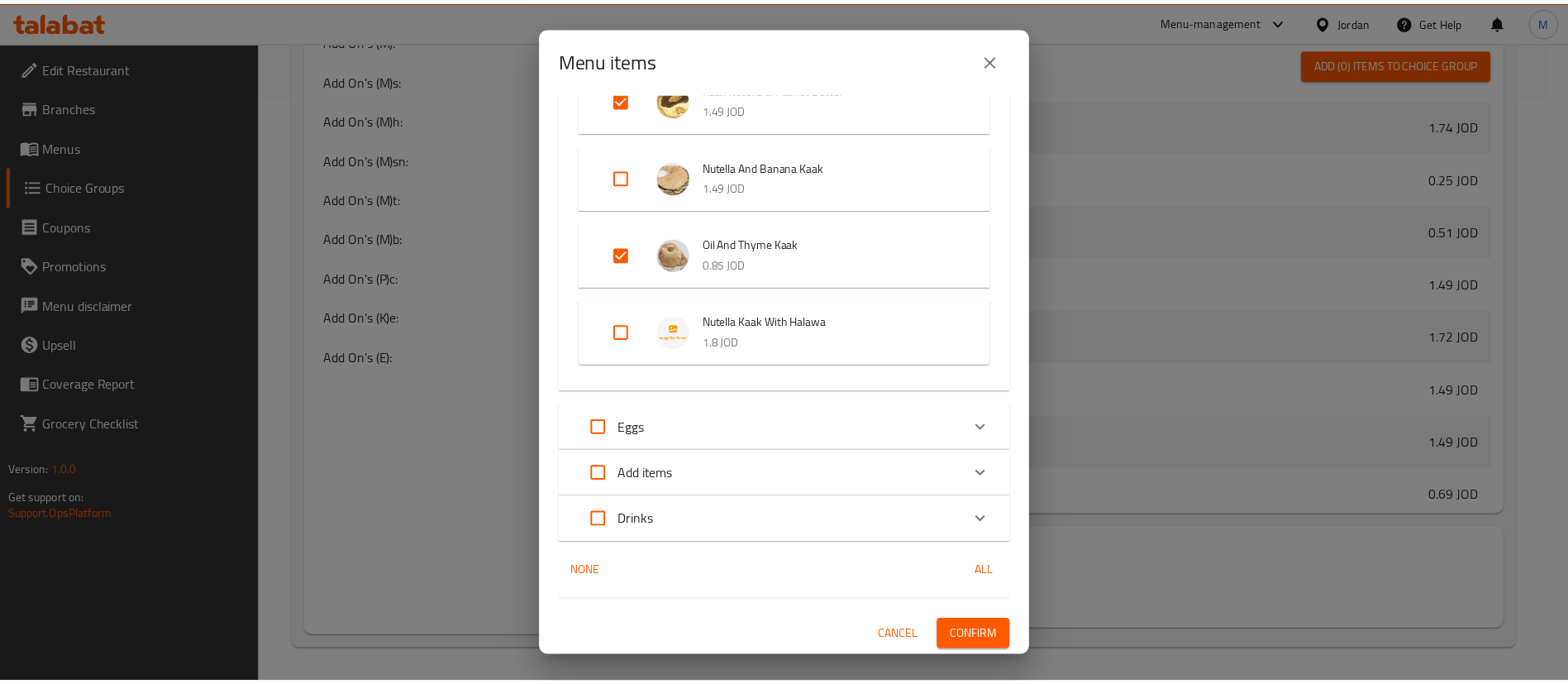
scroll to position [1565, 0]
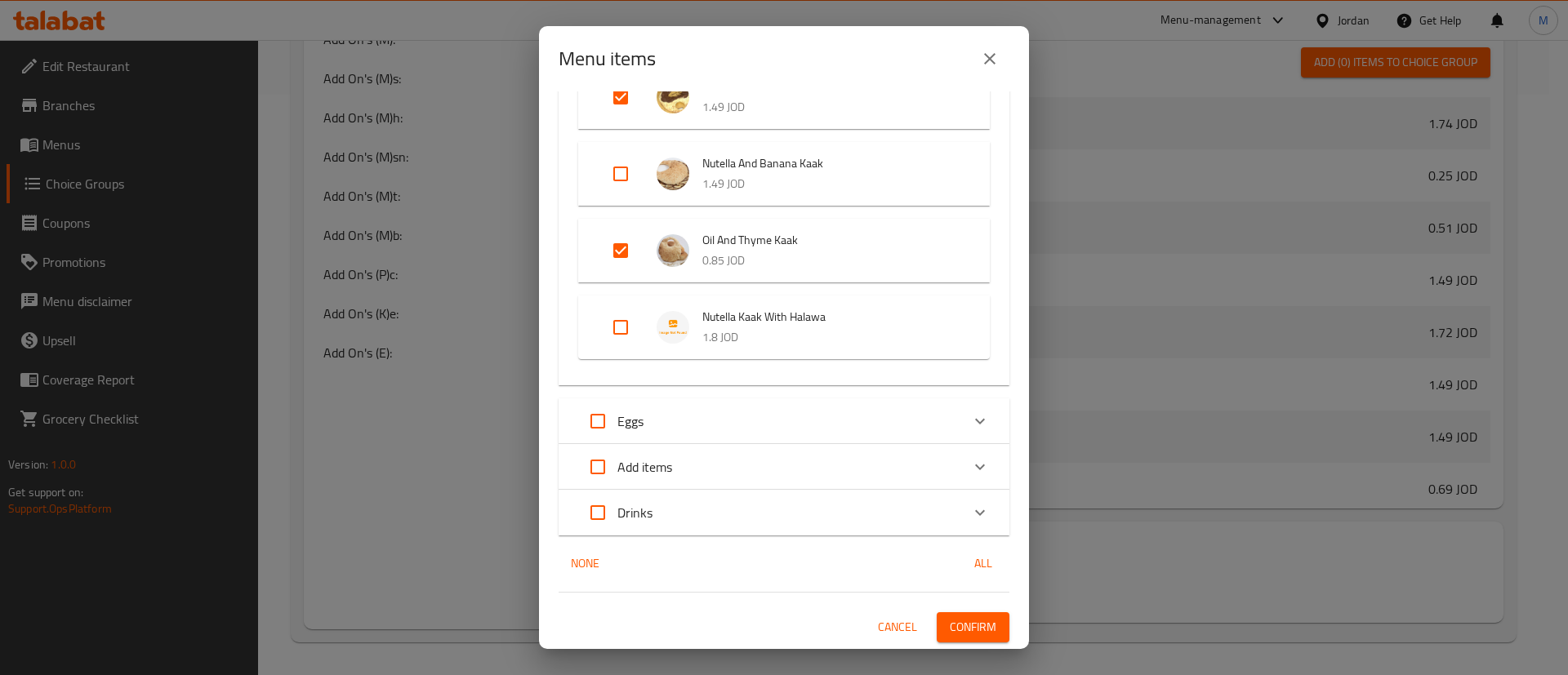
click at [950, 617] on span "Confirm" at bounding box center [973, 627] width 47 height 20
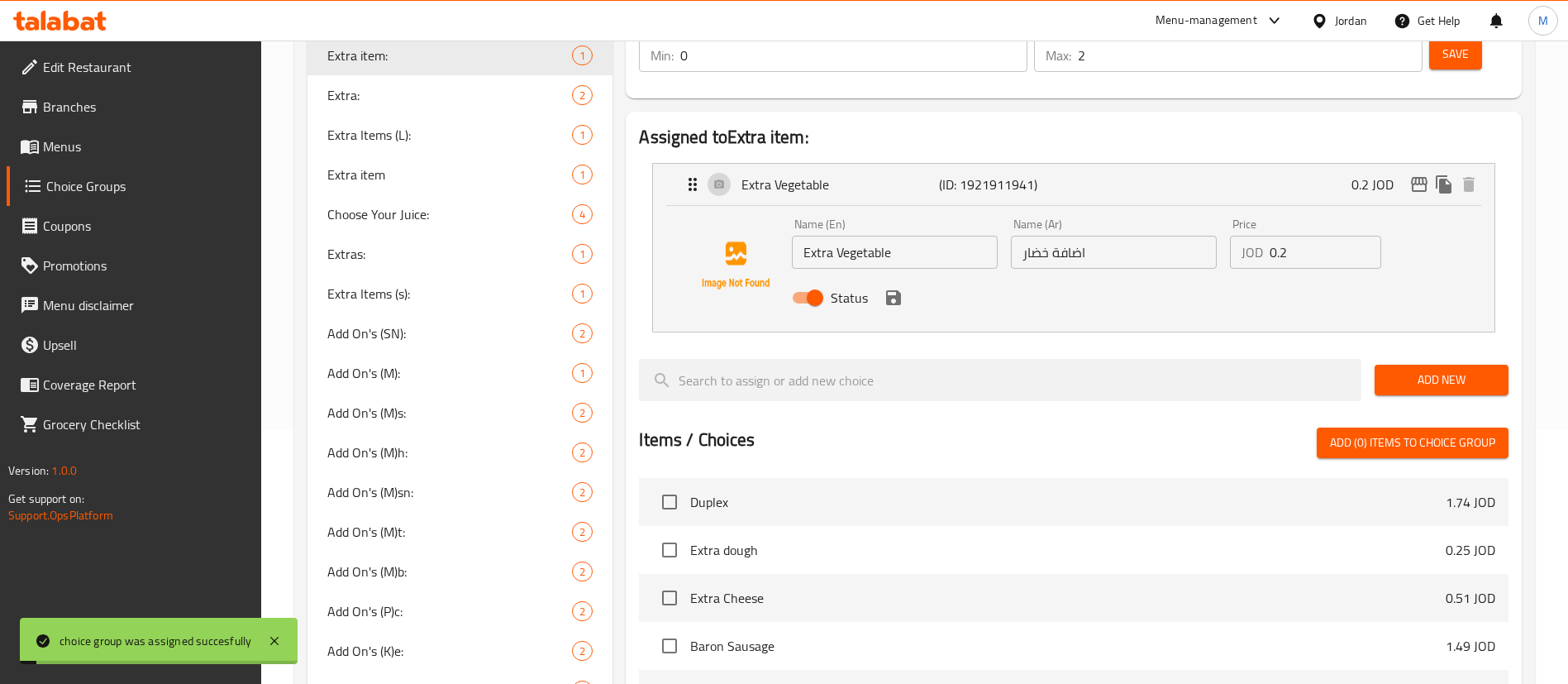
scroll to position [0, 0]
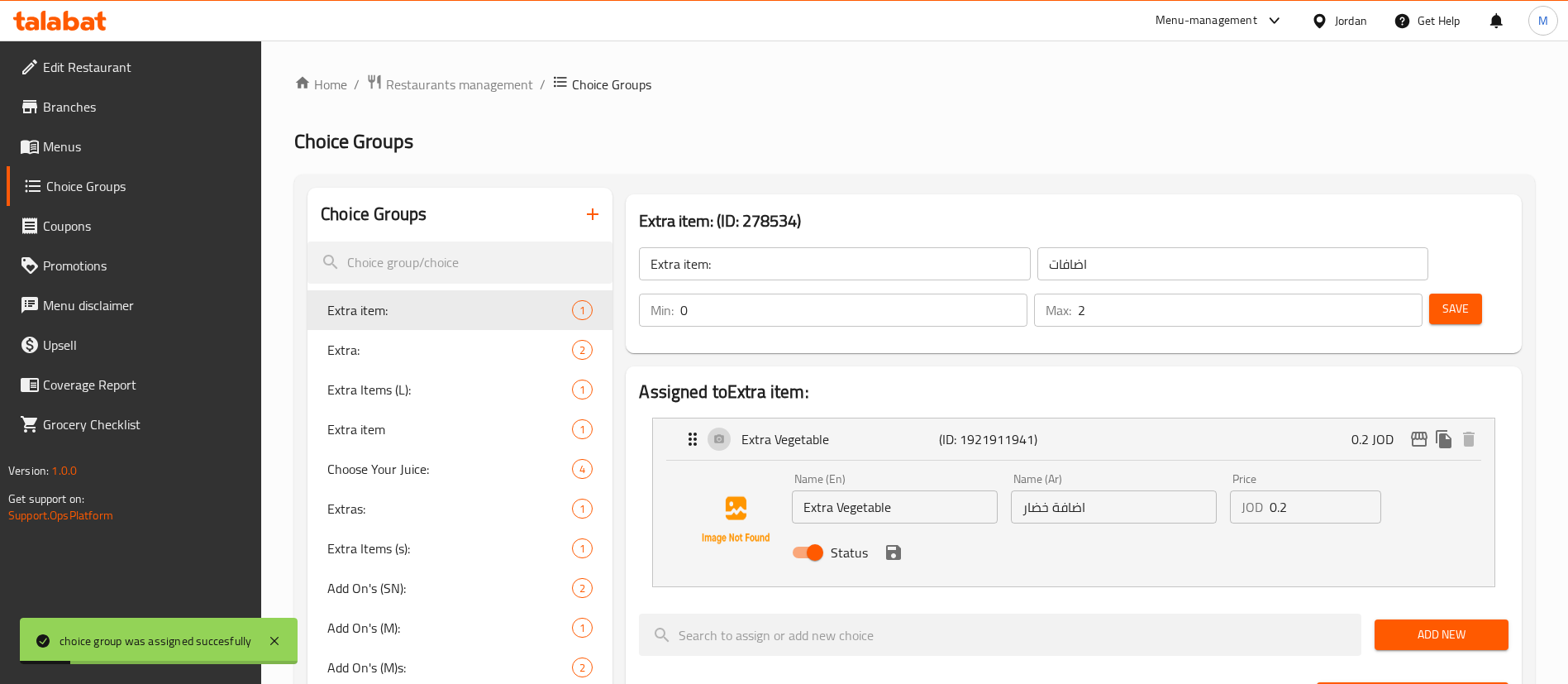
click at [1309, 491] on input "0.2" at bounding box center [1326, 507] width 112 height 33
click at [899, 545] on icon "save" at bounding box center [893, 552] width 15 height 15
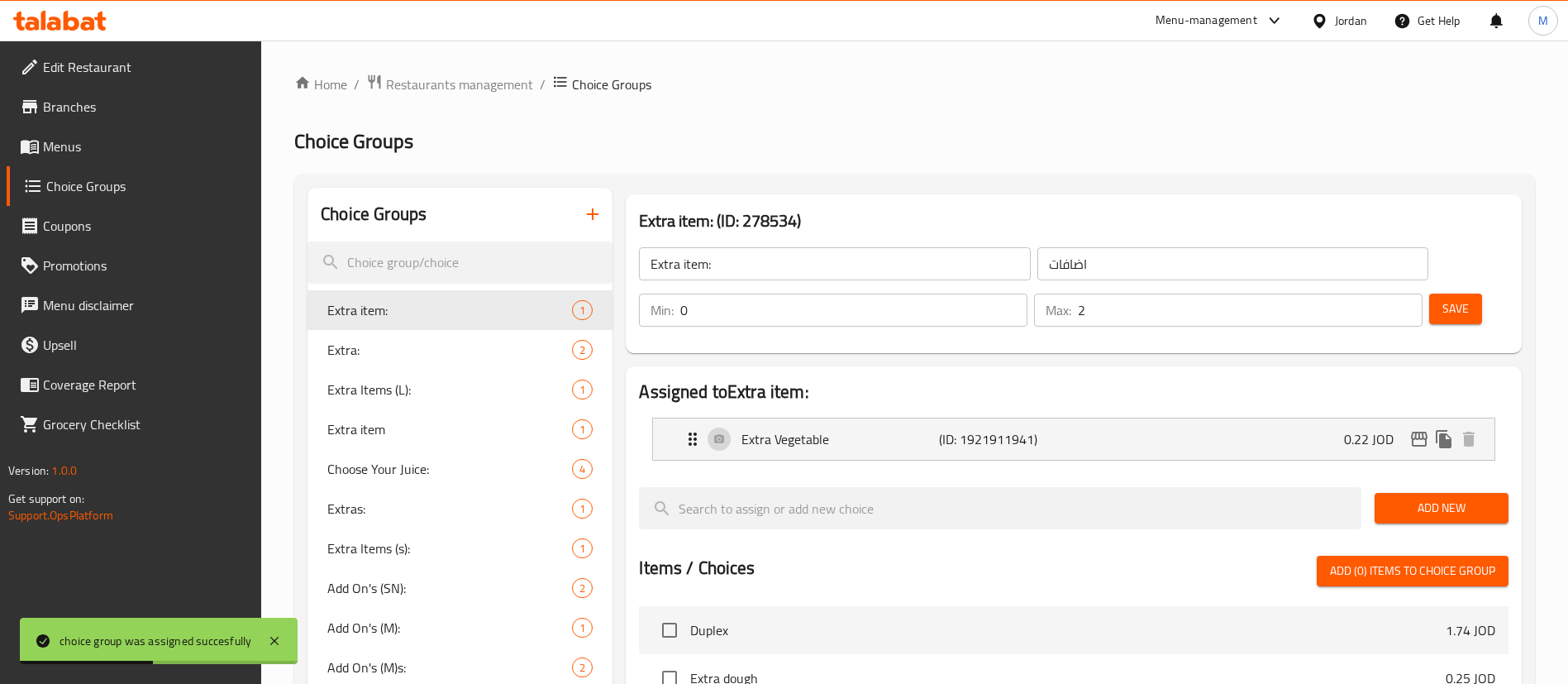
type input "0.22"
click at [1455, 290] on div "Save" at bounding box center [1463, 310] width 73 height 40
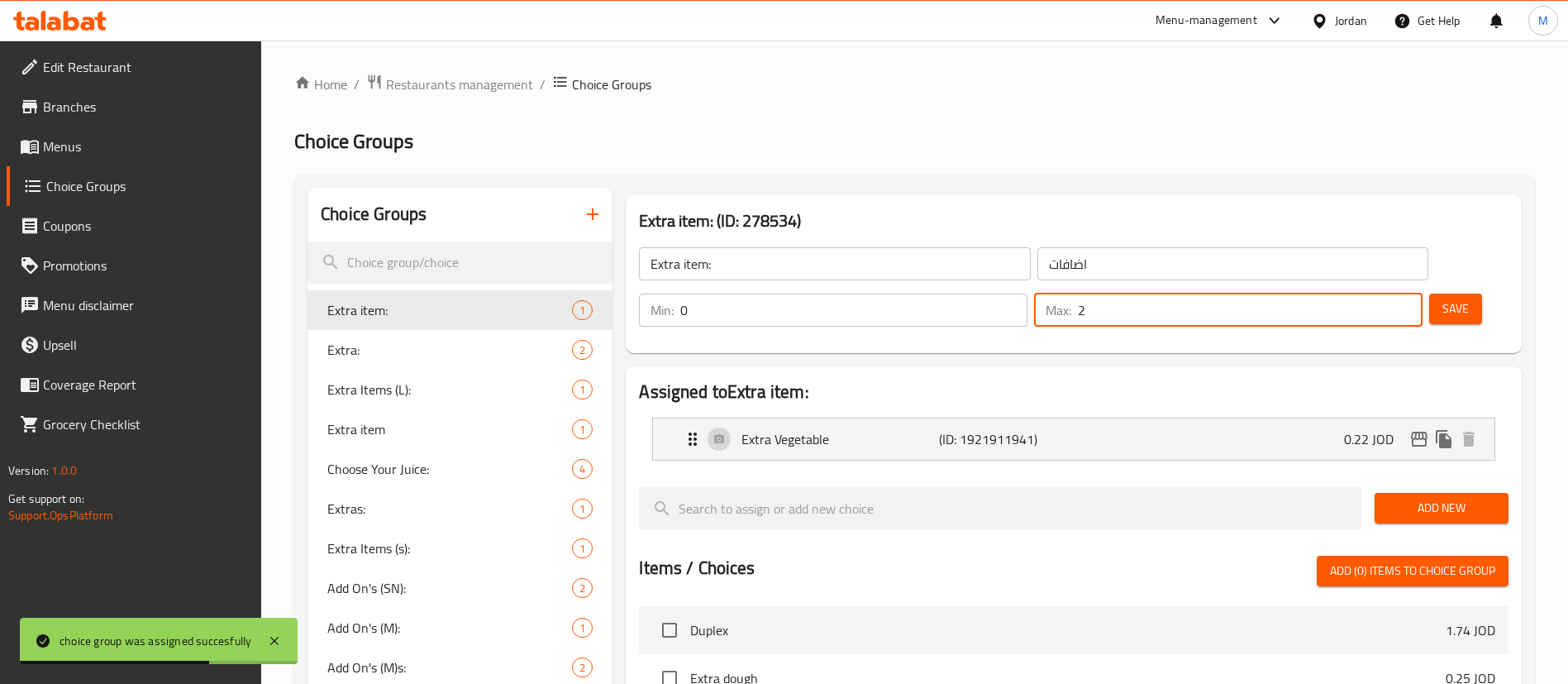
drag, startPoint x: 1369, startPoint y: 265, endPoint x: 1359, endPoint y: 265, distance: 10.0
click at [1359, 294] on input "2" at bounding box center [1251, 310] width 344 height 33
type input "1"
click at [1442, 299] on span "Save" at bounding box center [1455, 309] width 26 height 20
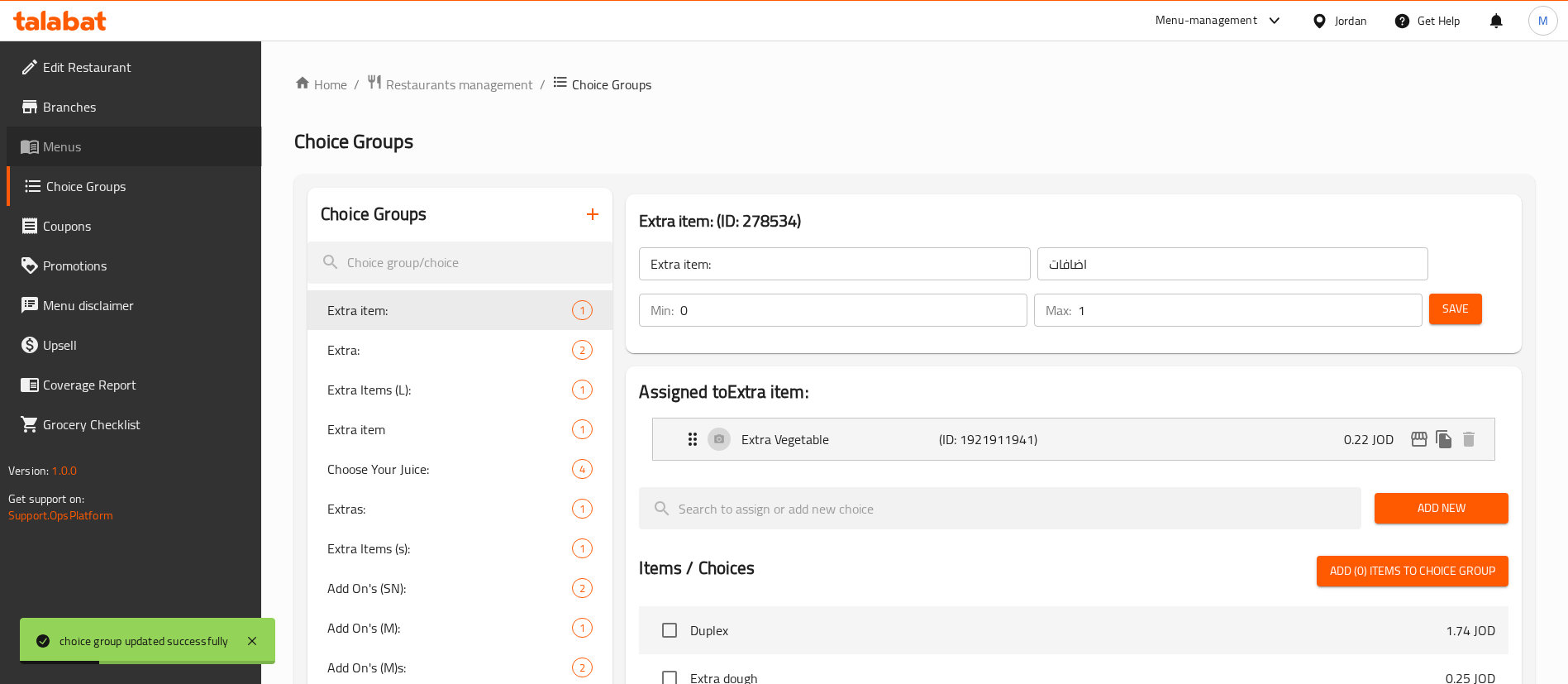
click at [160, 137] on span "Menus" at bounding box center [146, 146] width 206 height 20
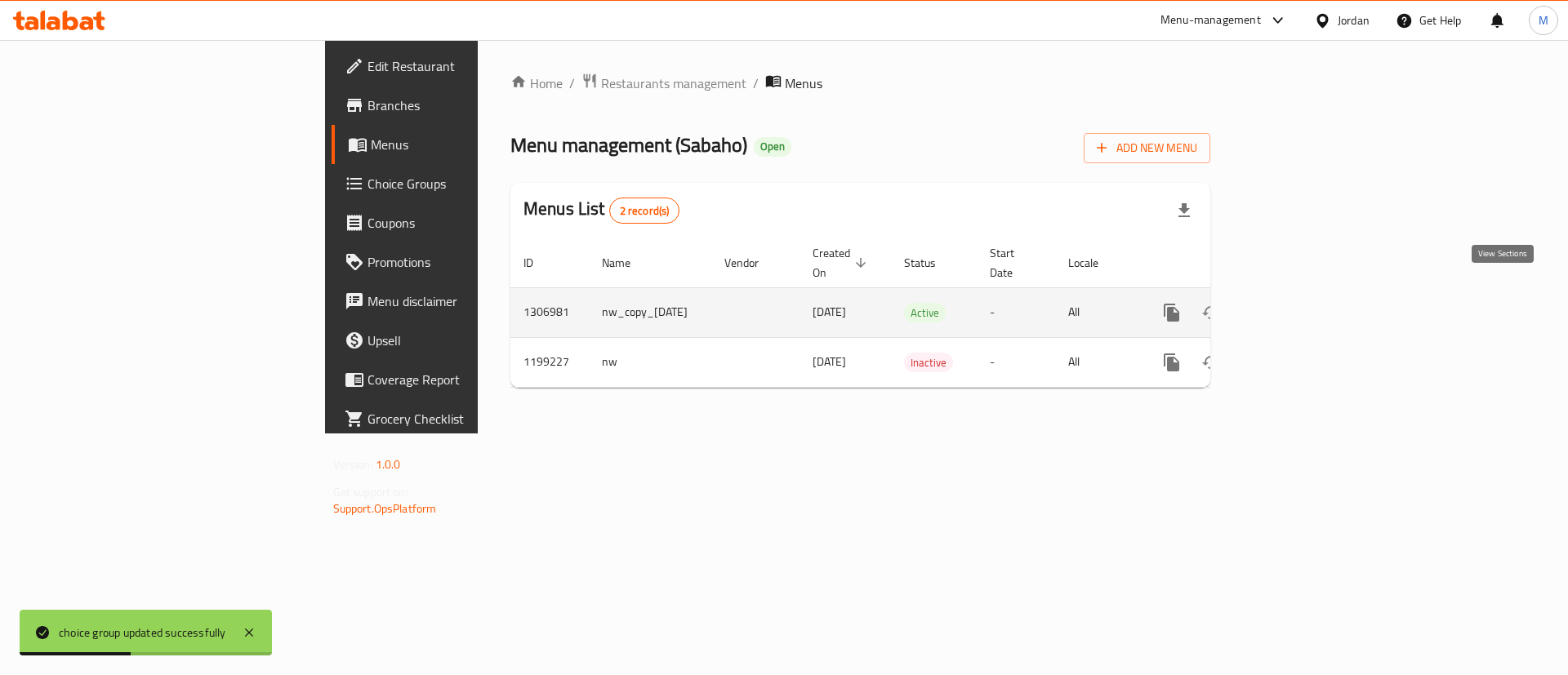
click at [1309, 303] on link "enhanced table" at bounding box center [1289, 312] width 39 height 39
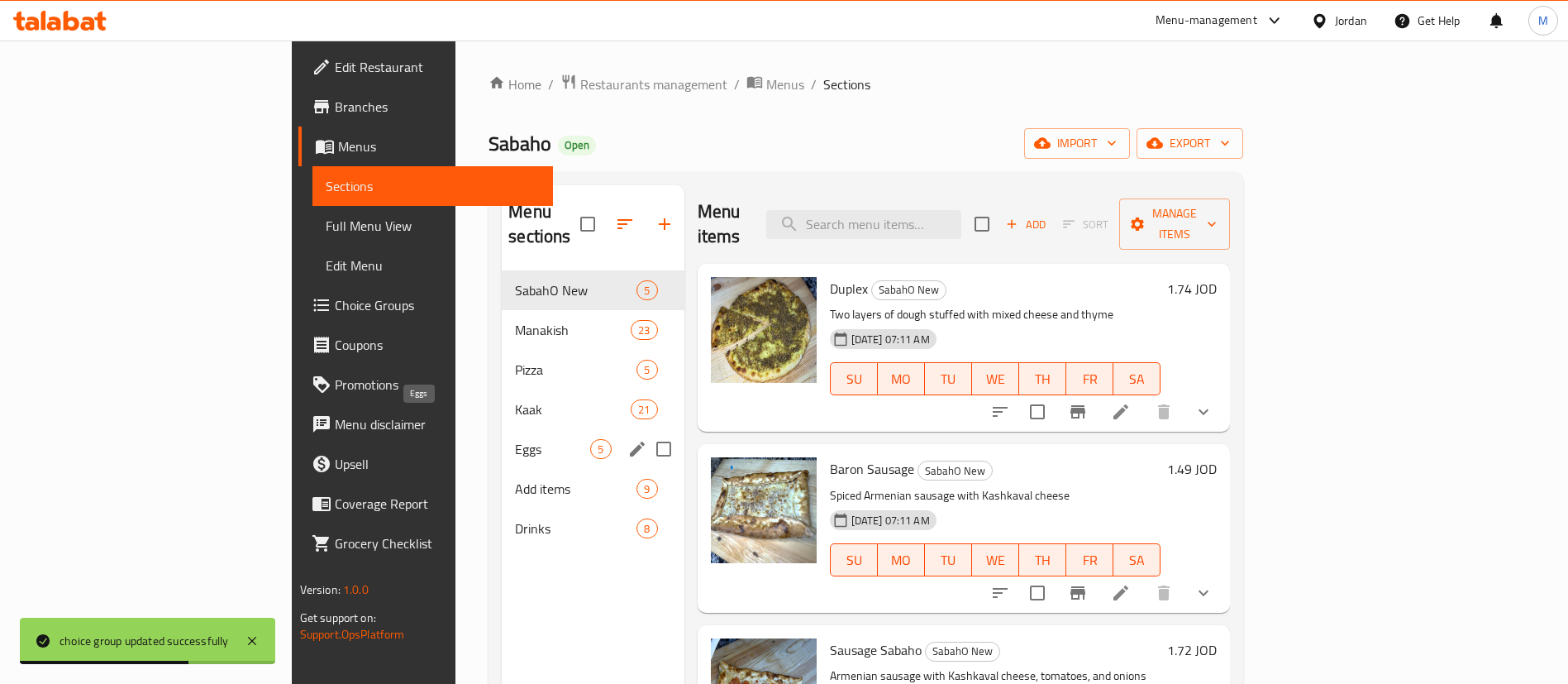
click at [515, 439] on span "Eggs" at bounding box center [552, 448] width 76 height 20
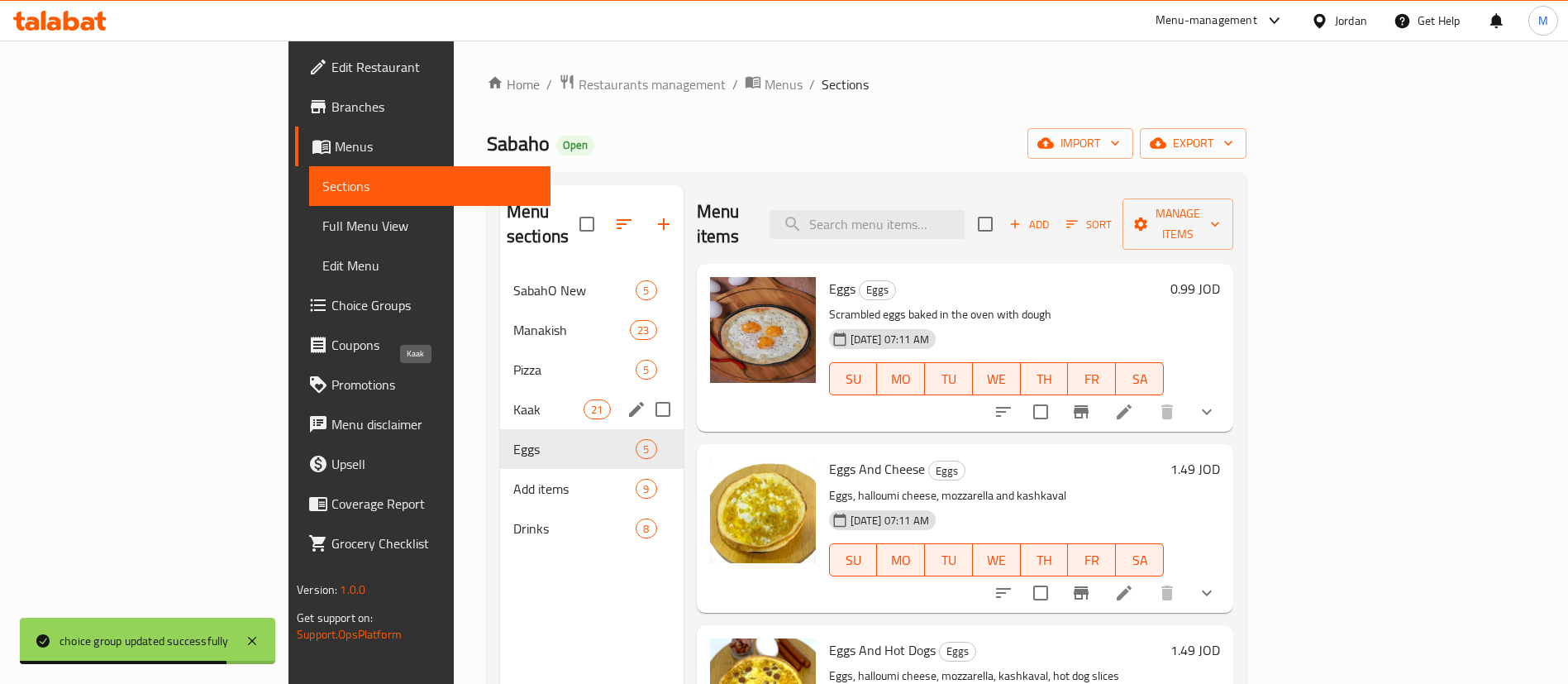
click at [513, 400] on span "Kaak" at bounding box center [548, 409] width 70 height 20
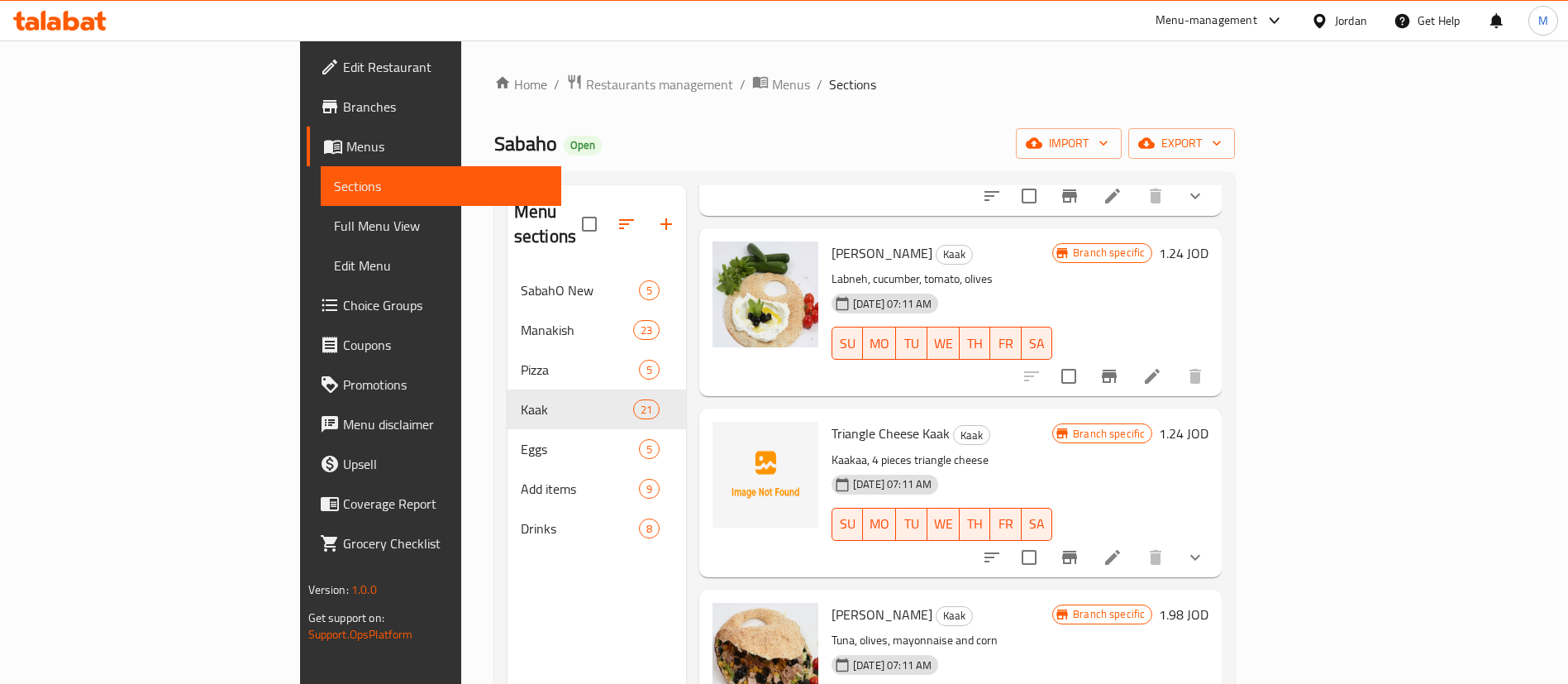
scroll to position [2233, 0]
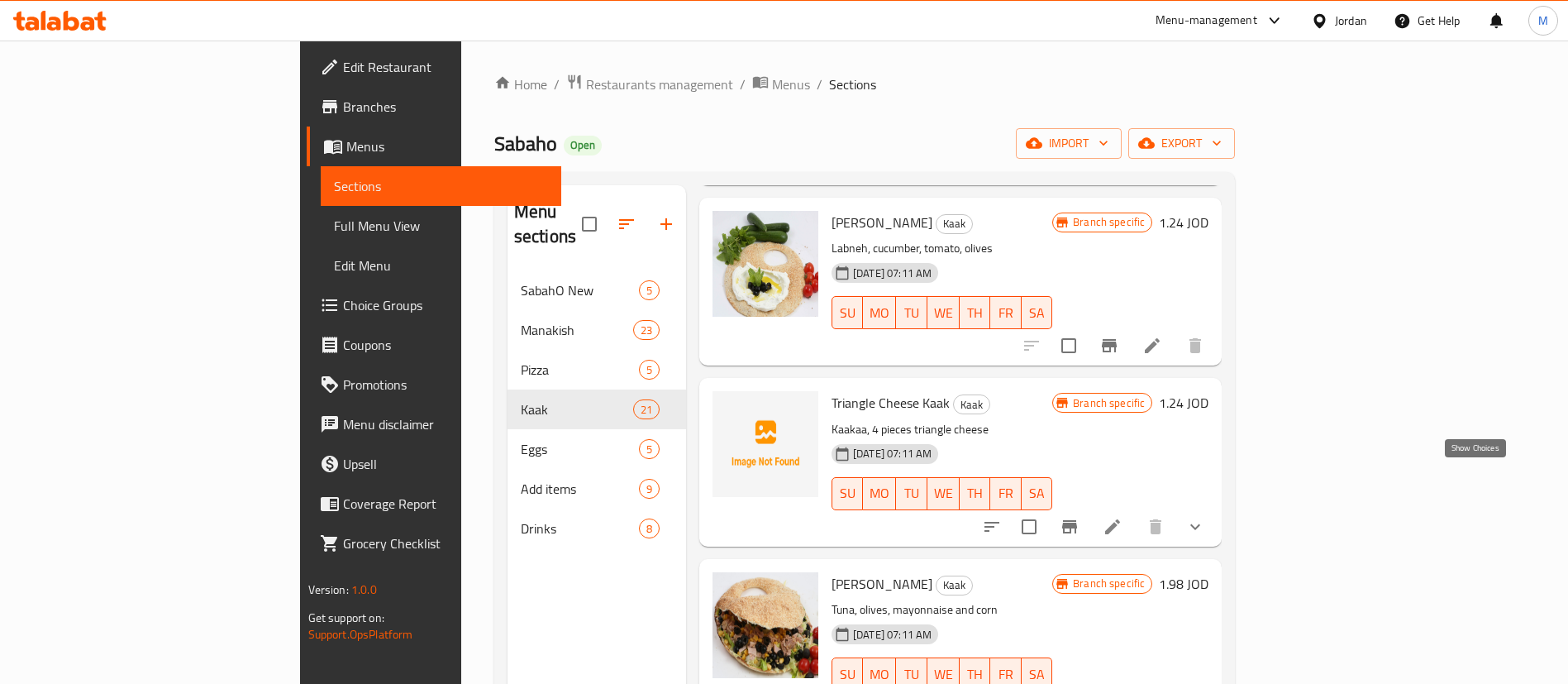
click at [1206, 517] on icon "show more" at bounding box center [1195, 526] width 20 height 20
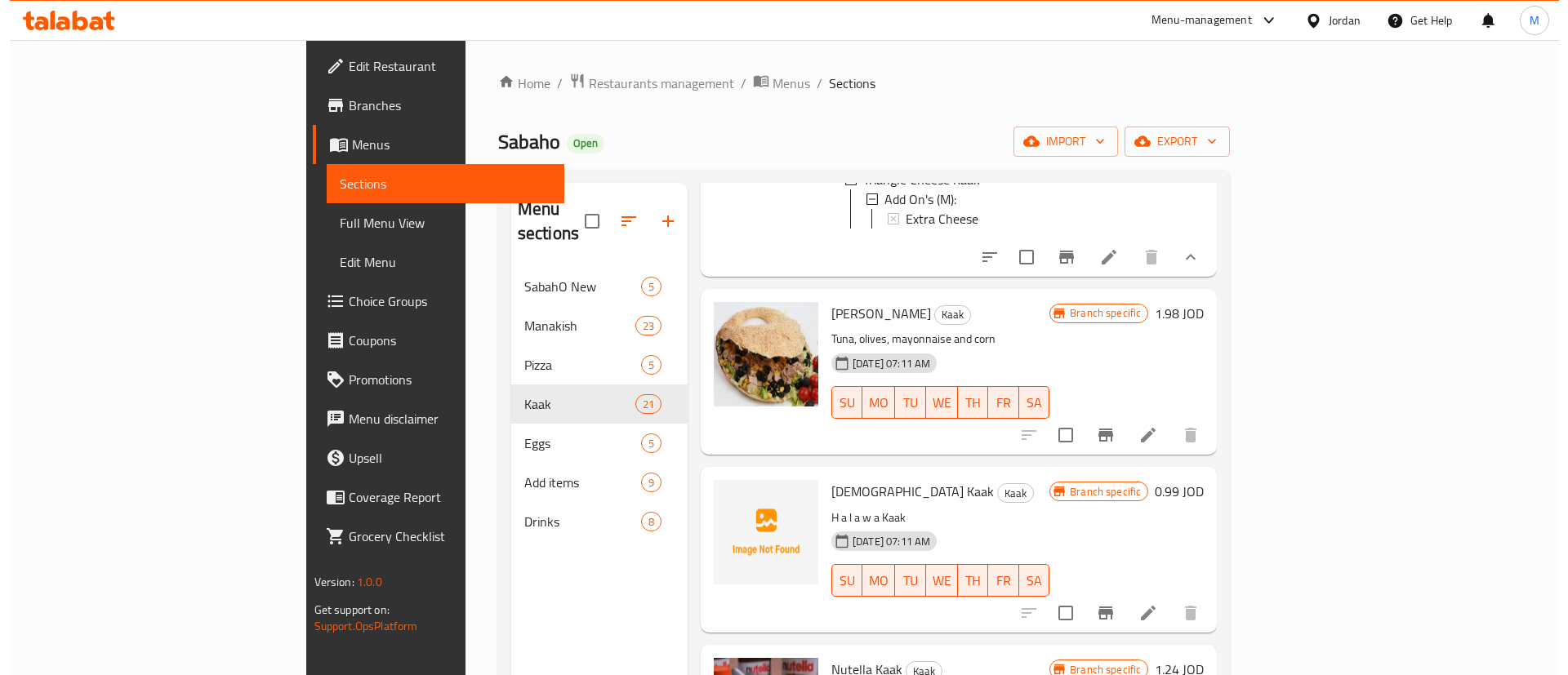
scroll to position [2326, 0]
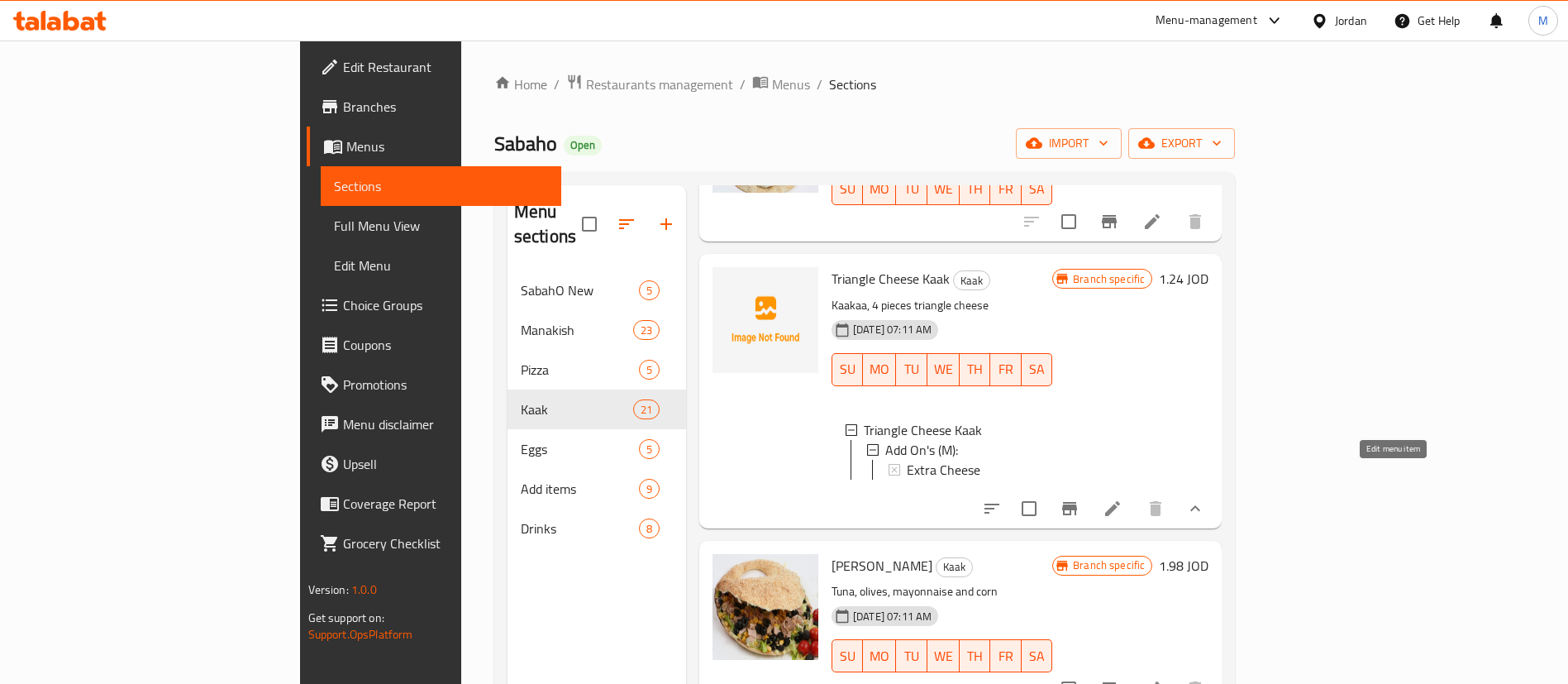
click at [1123, 499] on icon at bounding box center [1112, 508] width 20 height 20
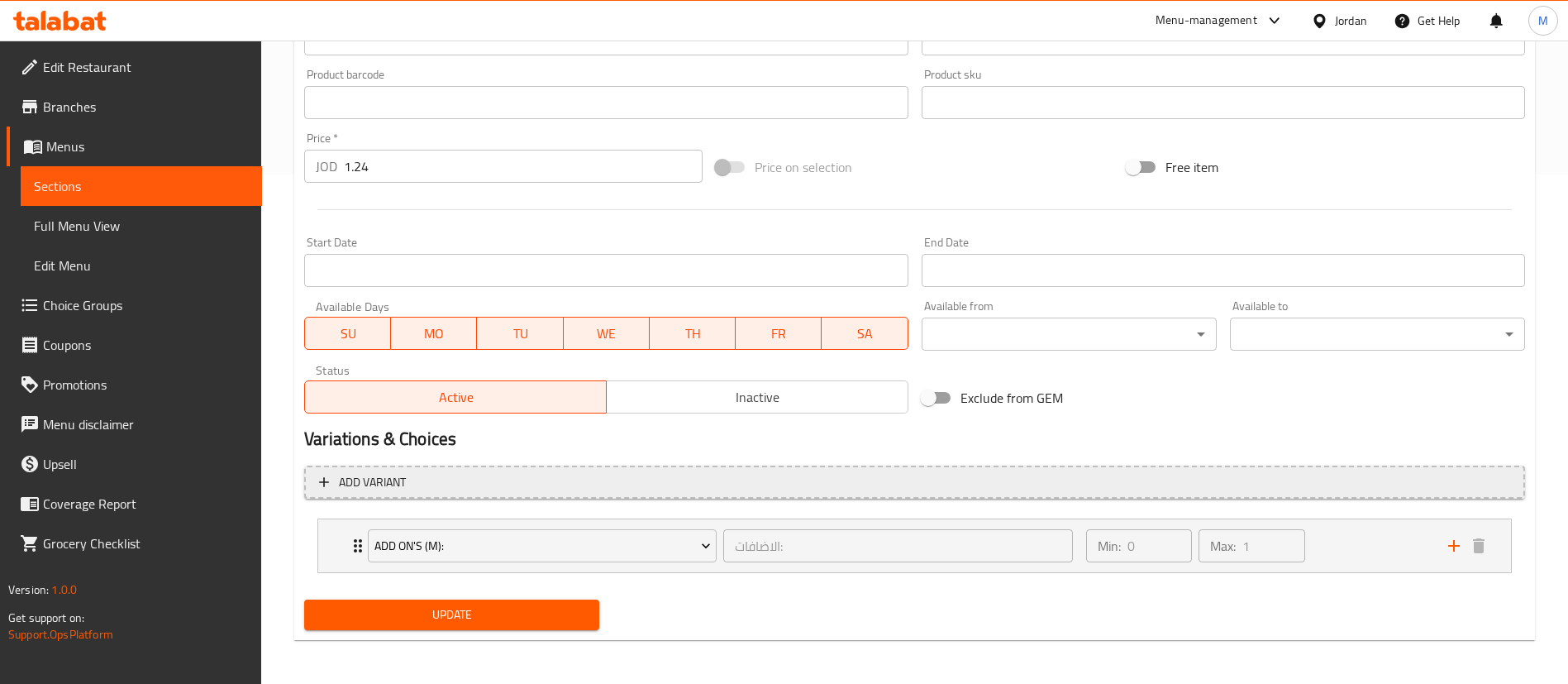
scroll to position [512, 0]
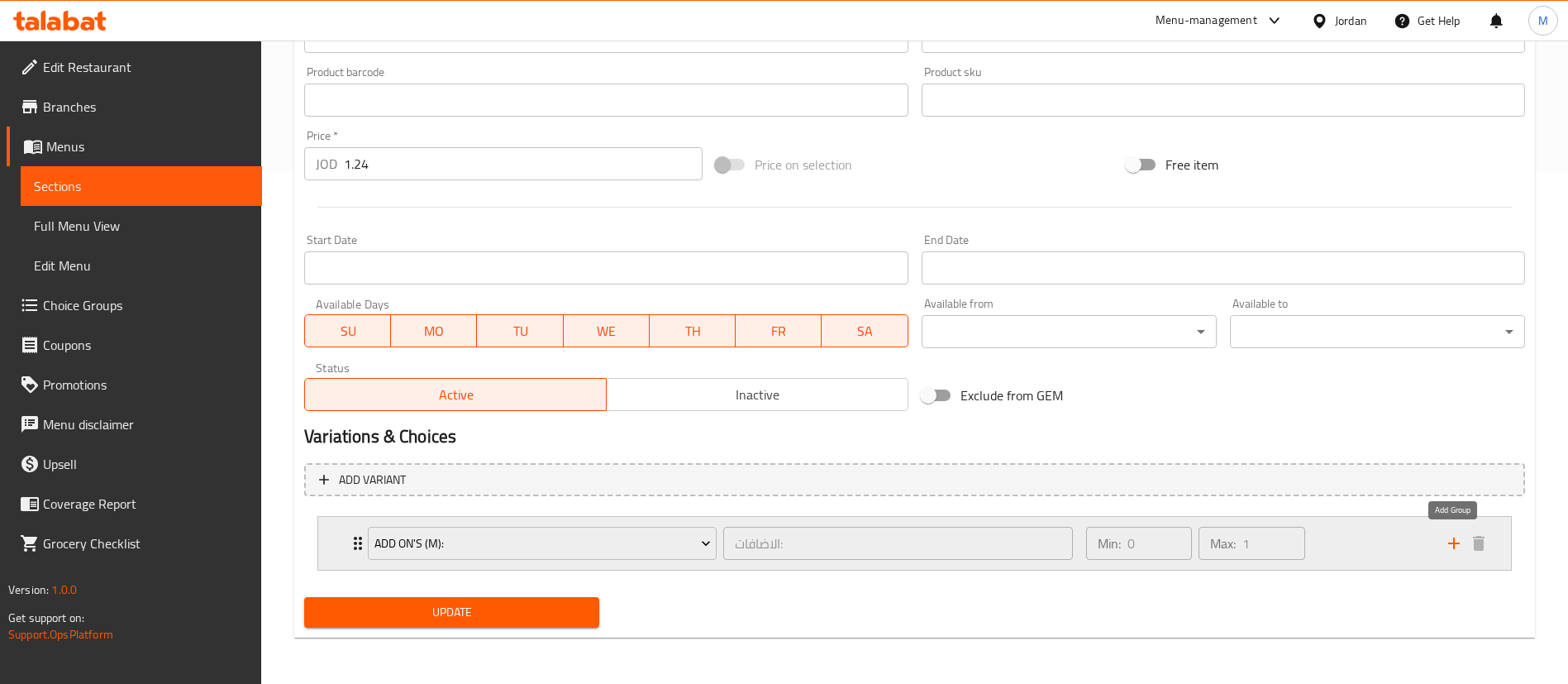
click at [1447, 543] on icon "add" at bounding box center [1453, 542] width 20 height 20
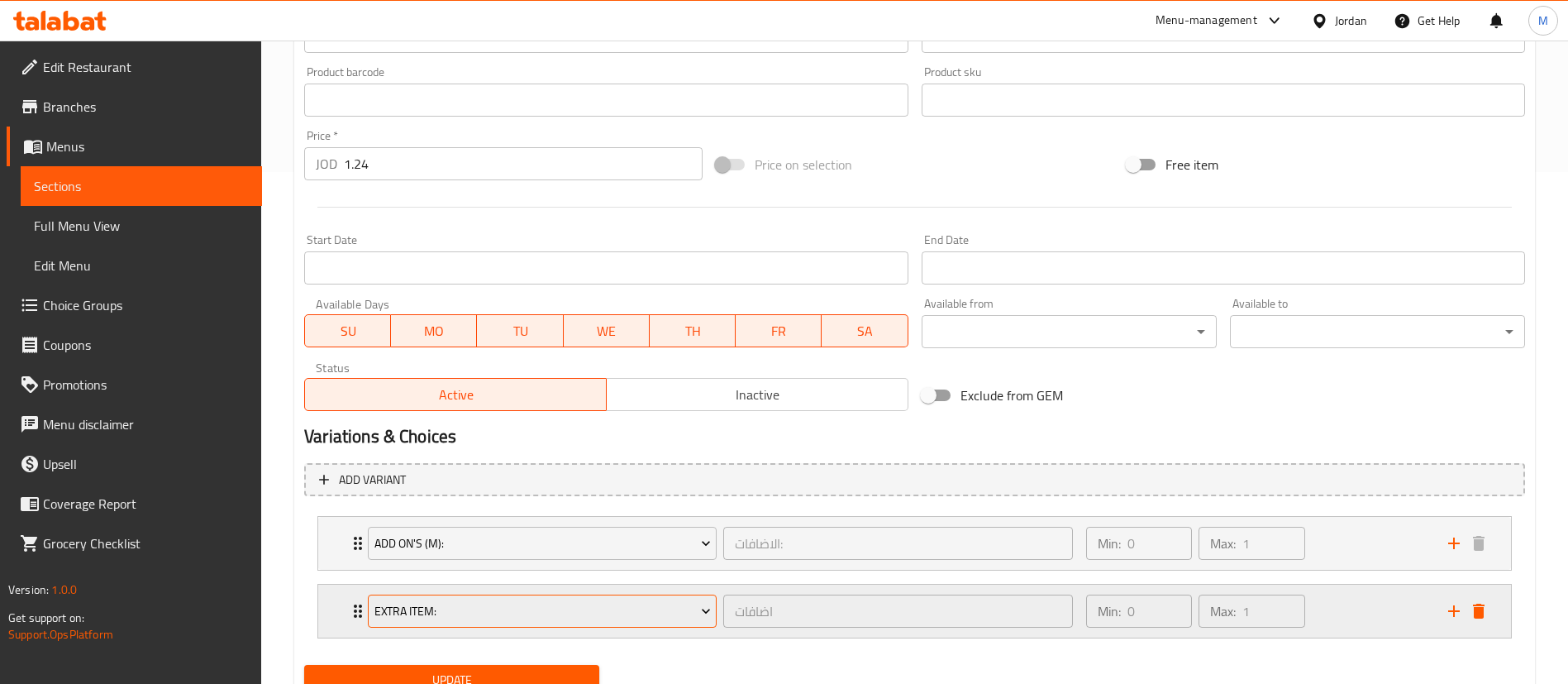
click at [596, 620] on span "Extra item:" at bounding box center [542, 611] width 337 height 20
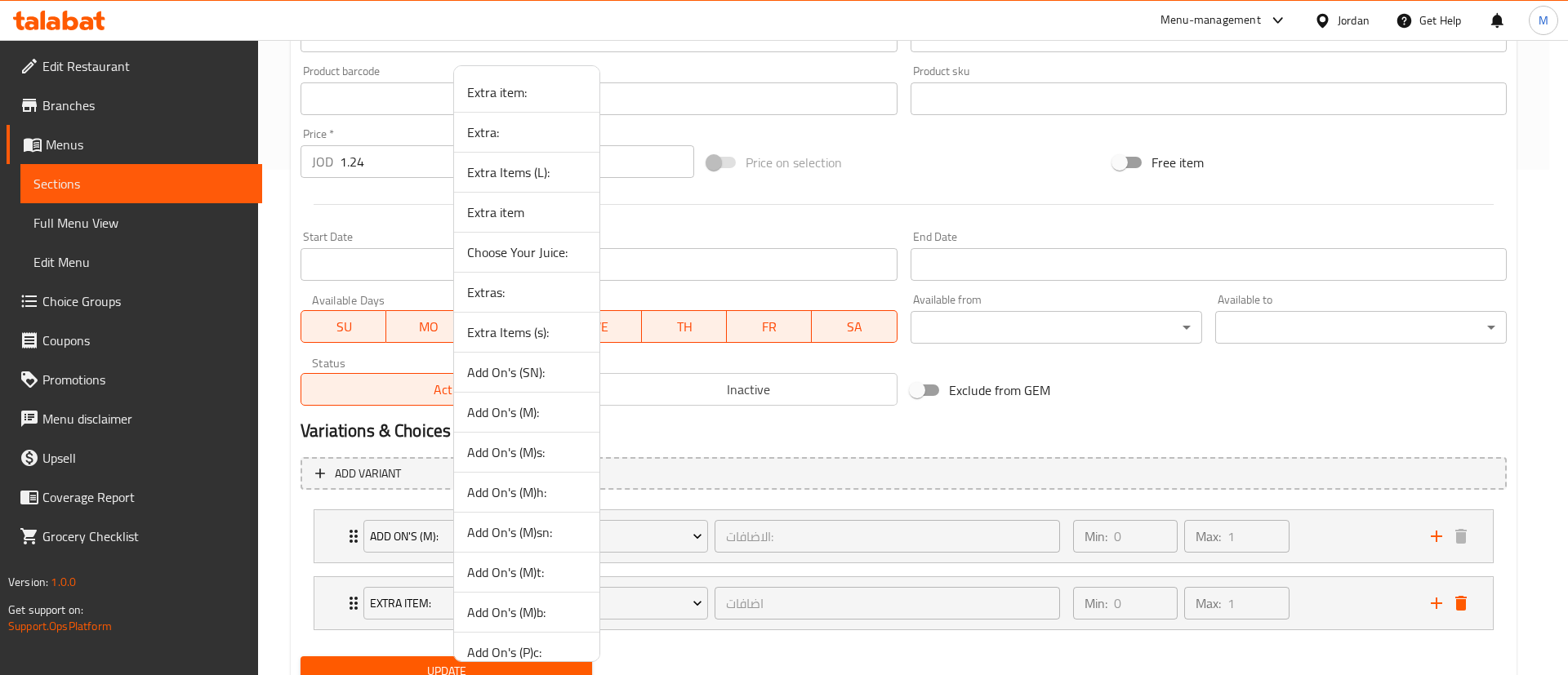
click at [538, 102] on li "Extra item:" at bounding box center [526, 93] width 145 height 40
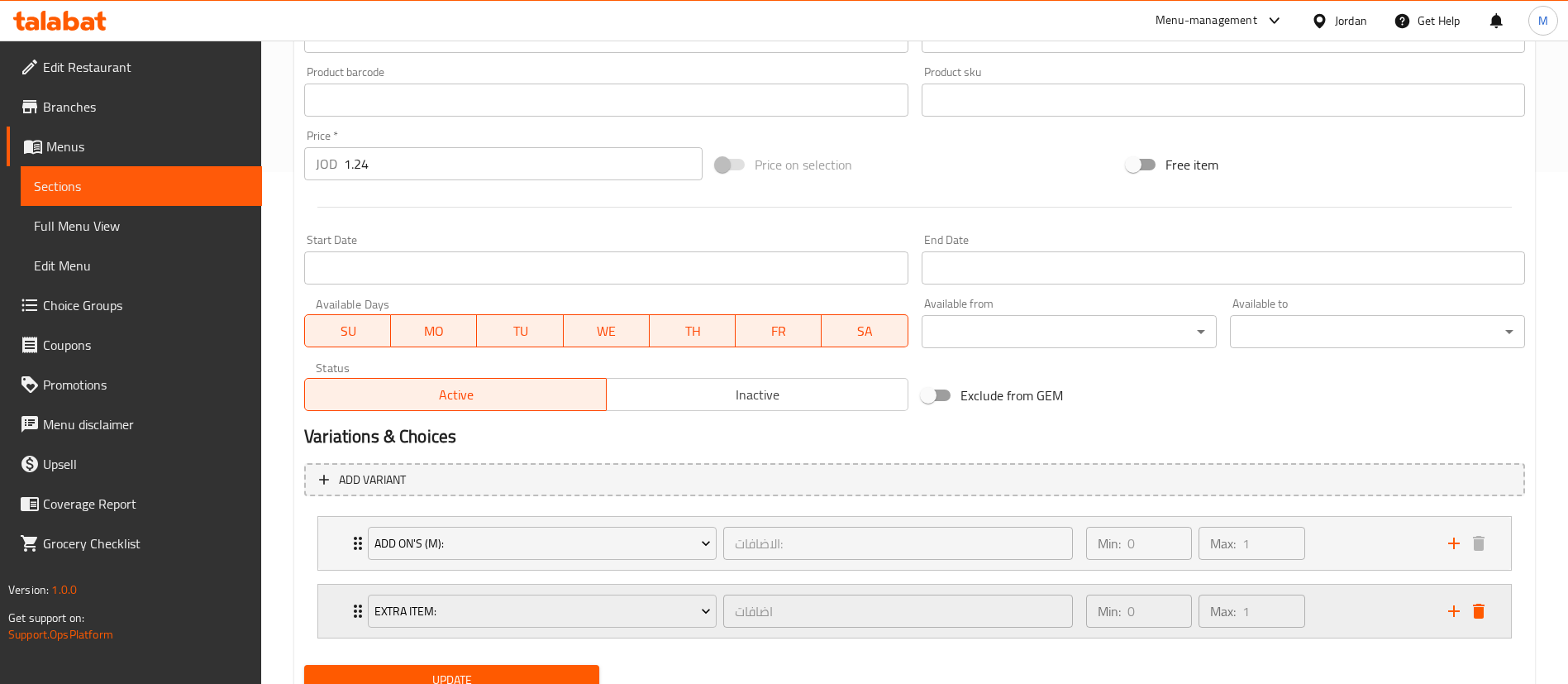
click at [1366, 609] on div "Min: 0 ​ Max: 1 ​" at bounding box center [1257, 611] width 362 height 53
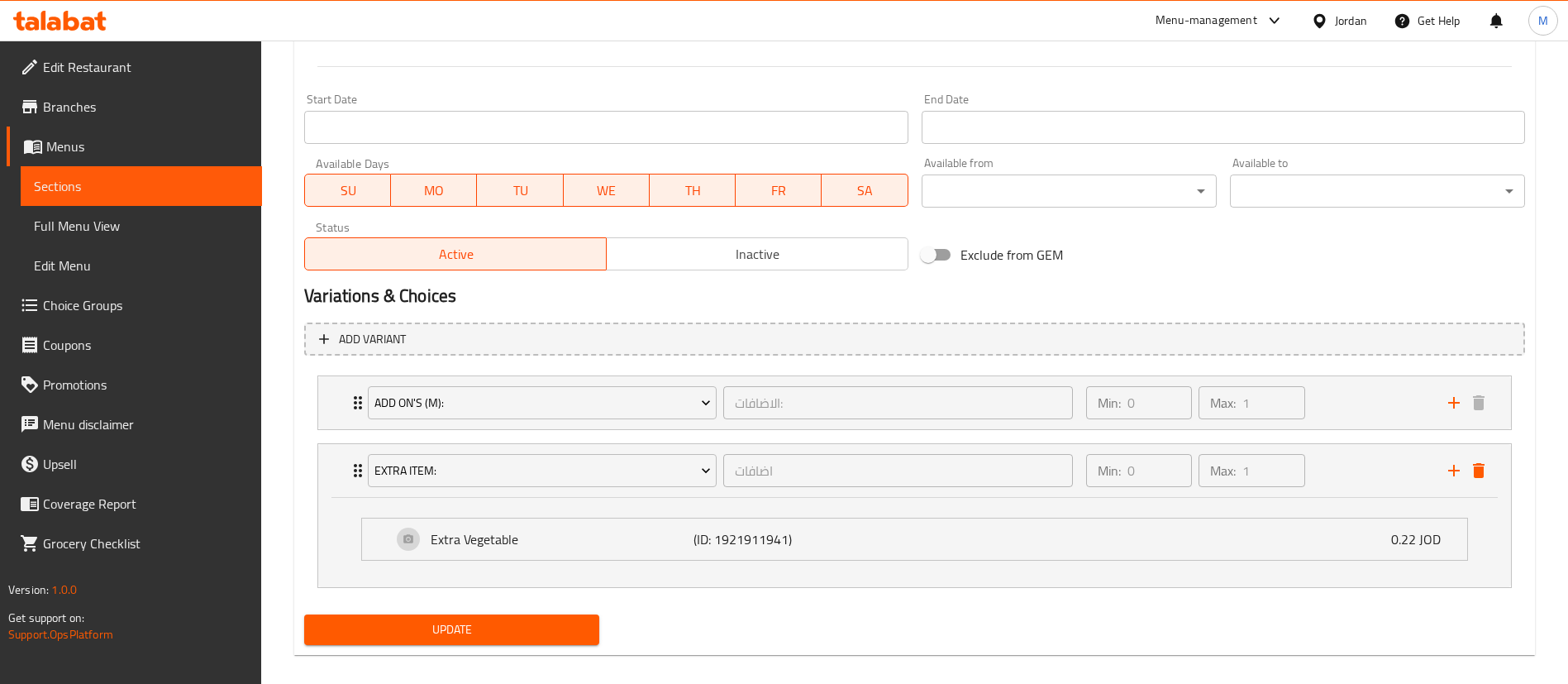
scroll to position [670, 0]
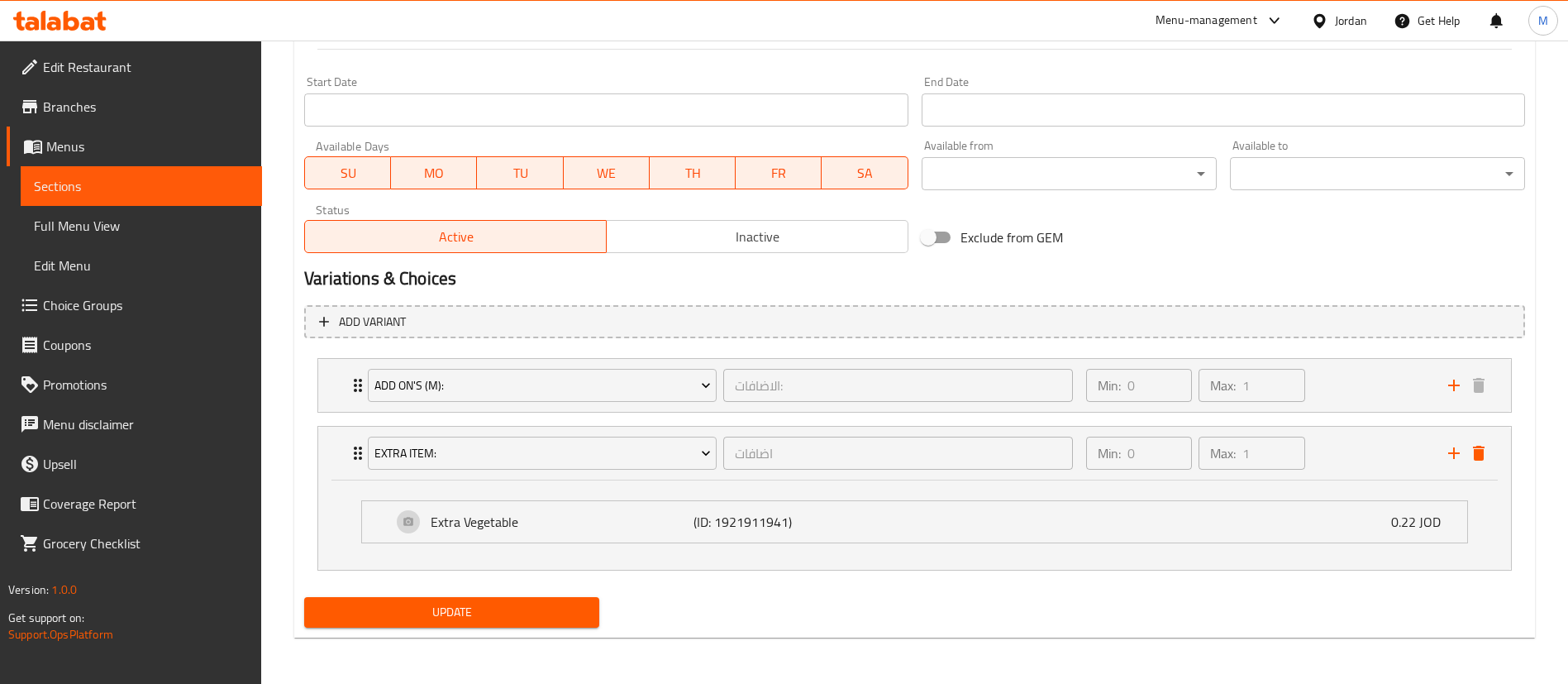
click at [563, 611] on span "Update" at bounding box center [451, 612] width 269 height 20
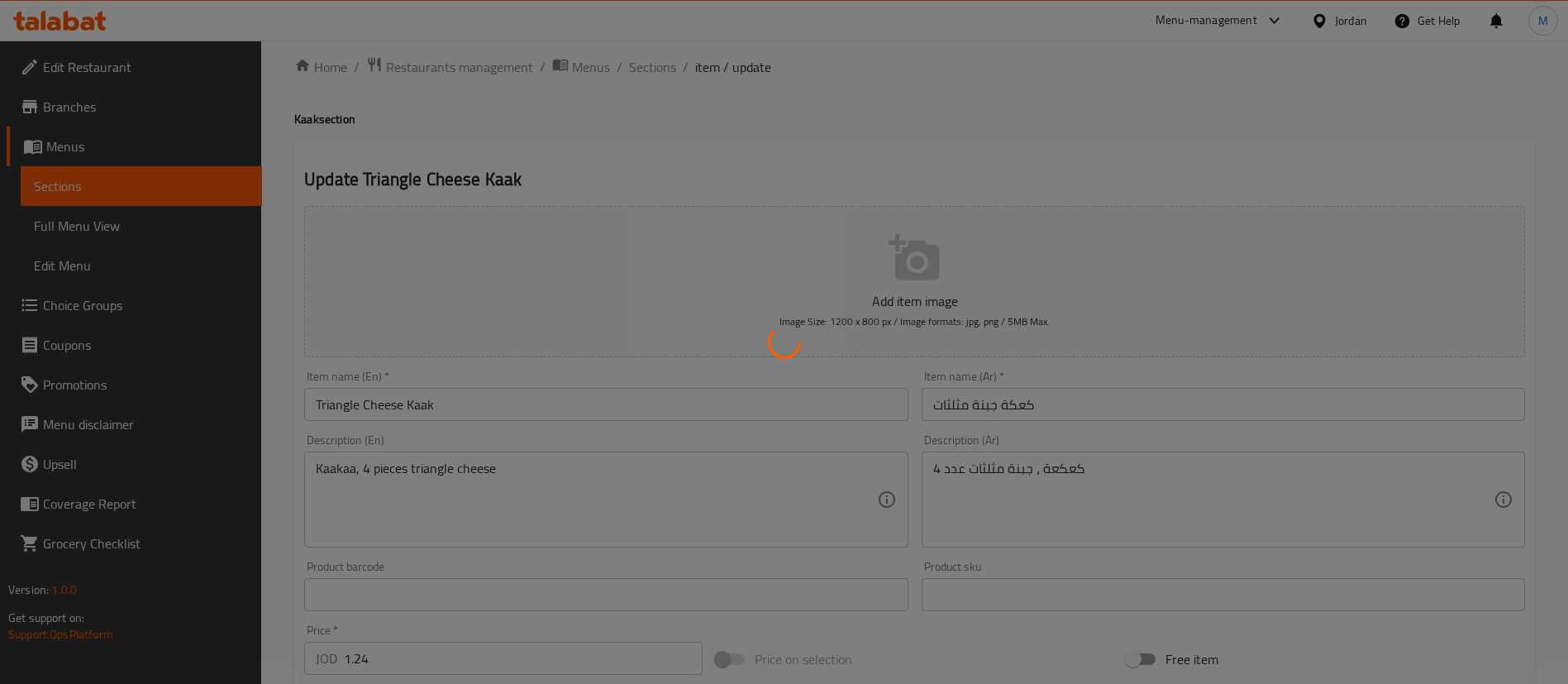
scroll to position [0, 0]
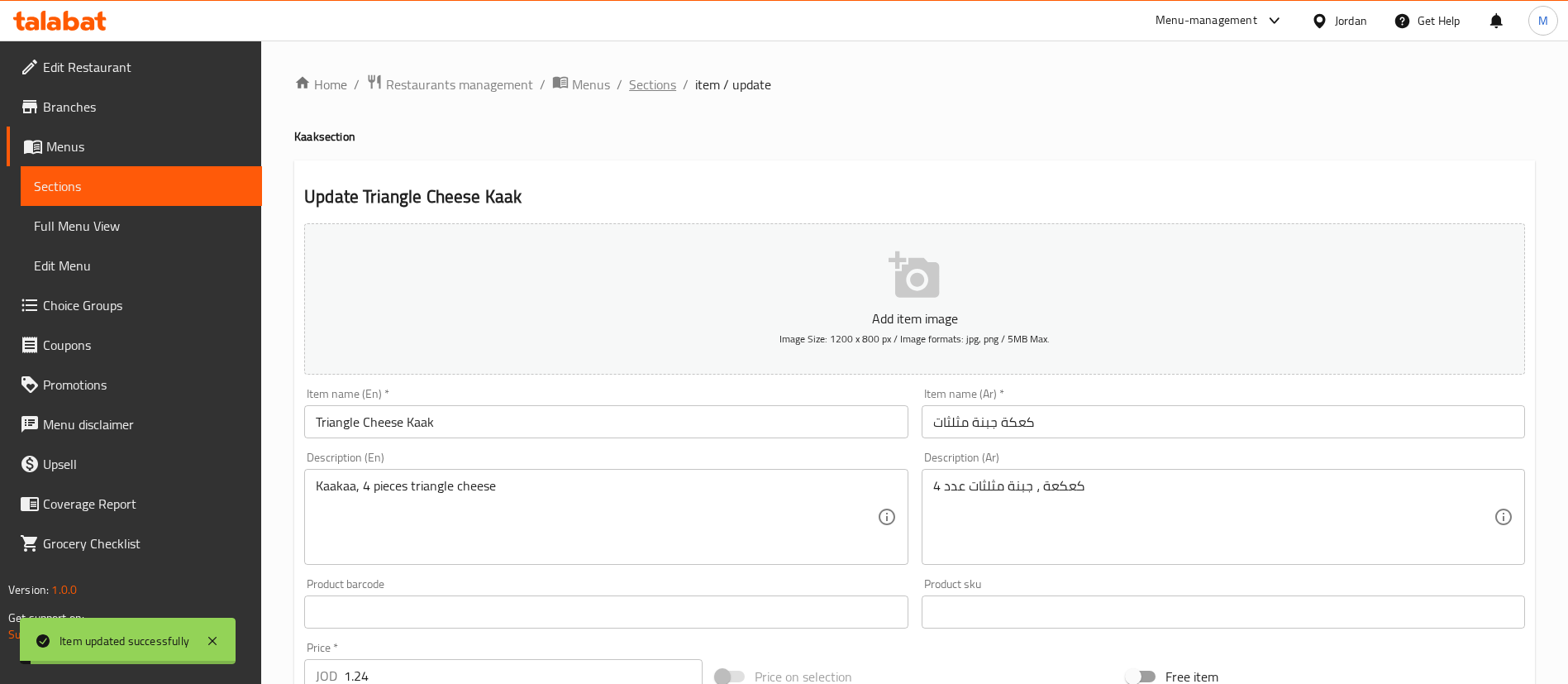
click at [668, 88] on span "Sections" at bounding box center [652, 84] width 48 height 20
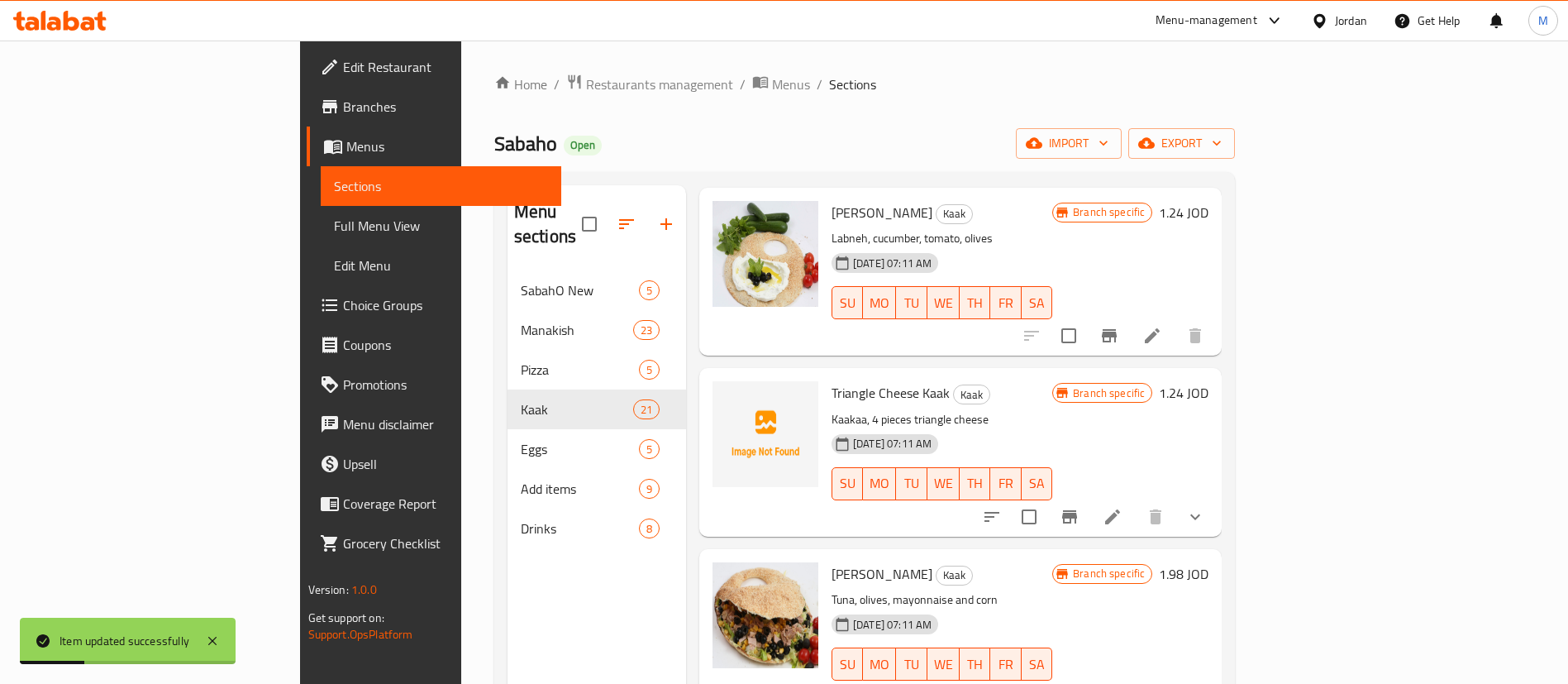
scroll to position [2481, 0]
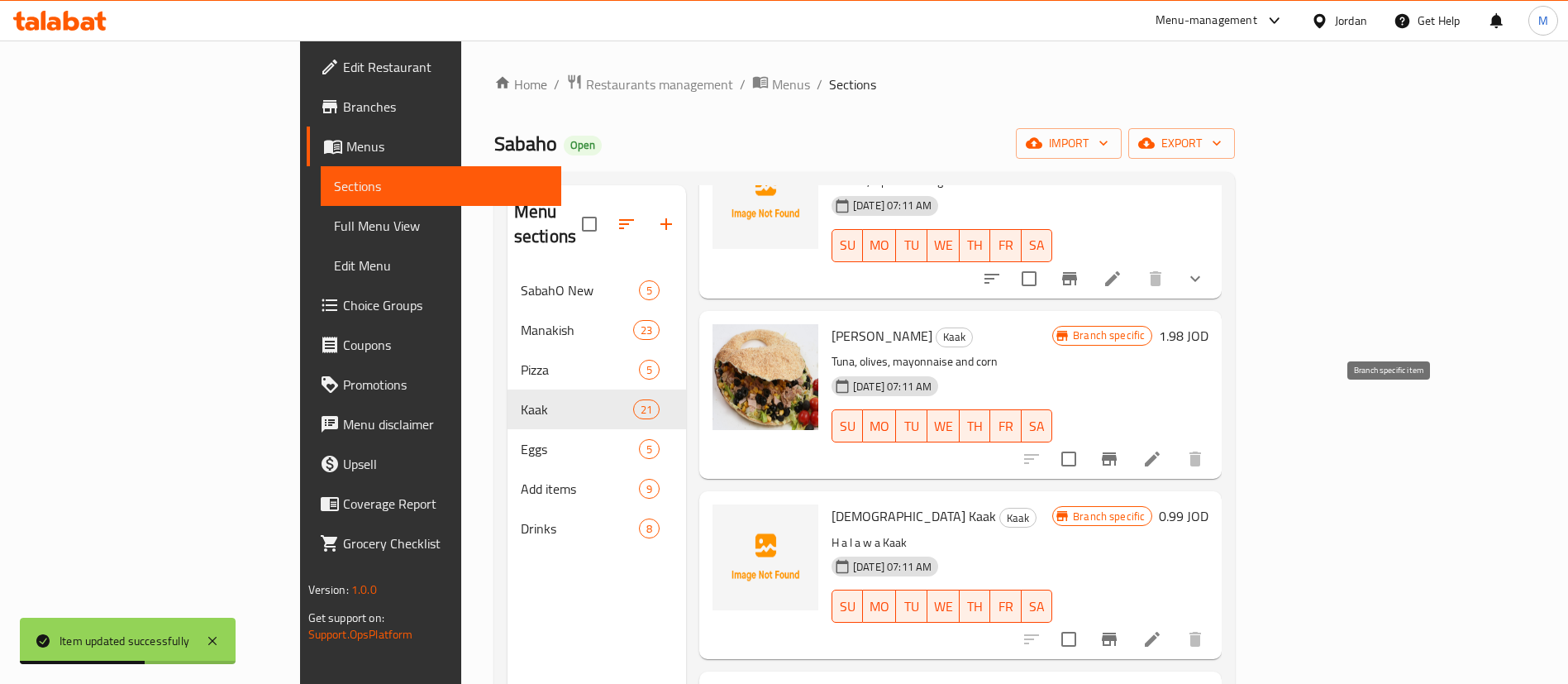
click at [1119, 449] on icon "Branch-specific-item" at bounding box center [1109, 458] width 20 height 20
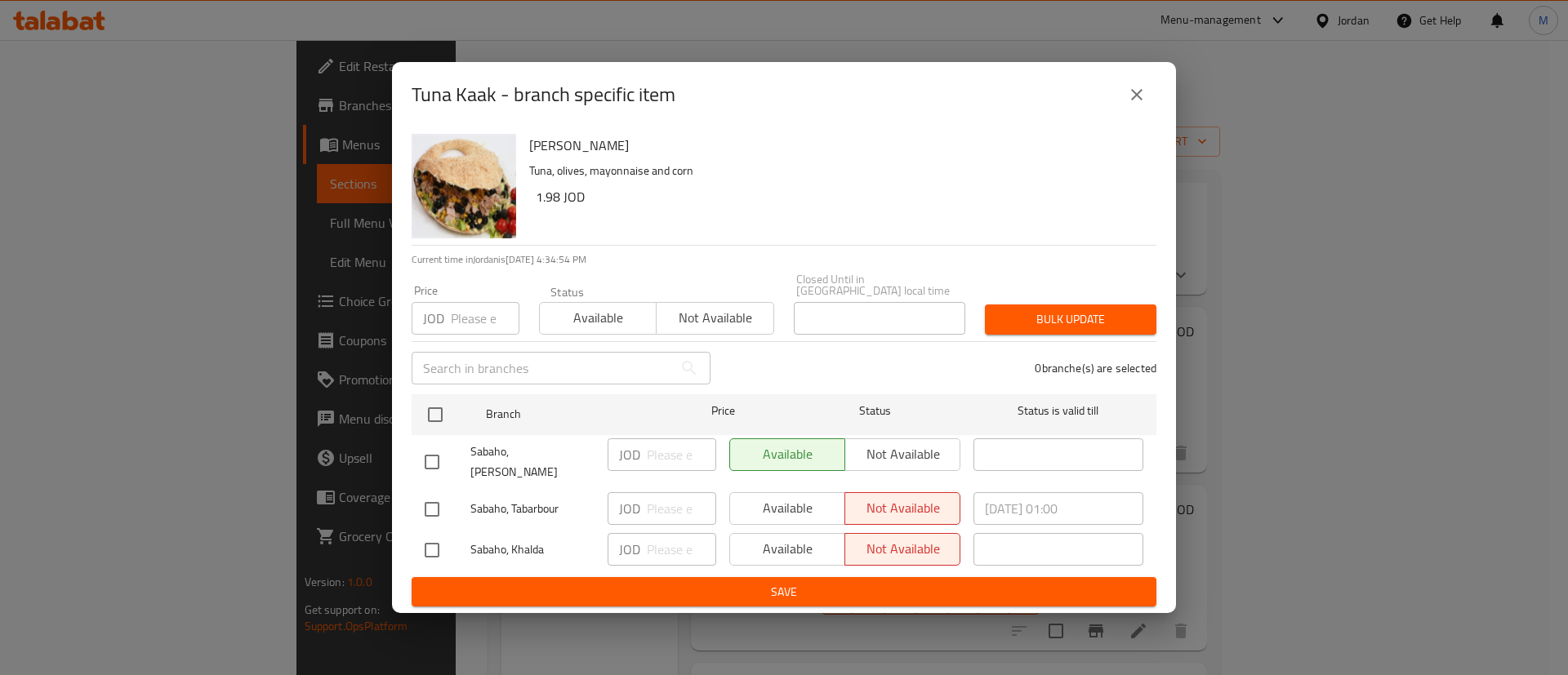
click at [1140, 100] on icon "close" at bounding box center [1136, 95] width 12 height 12
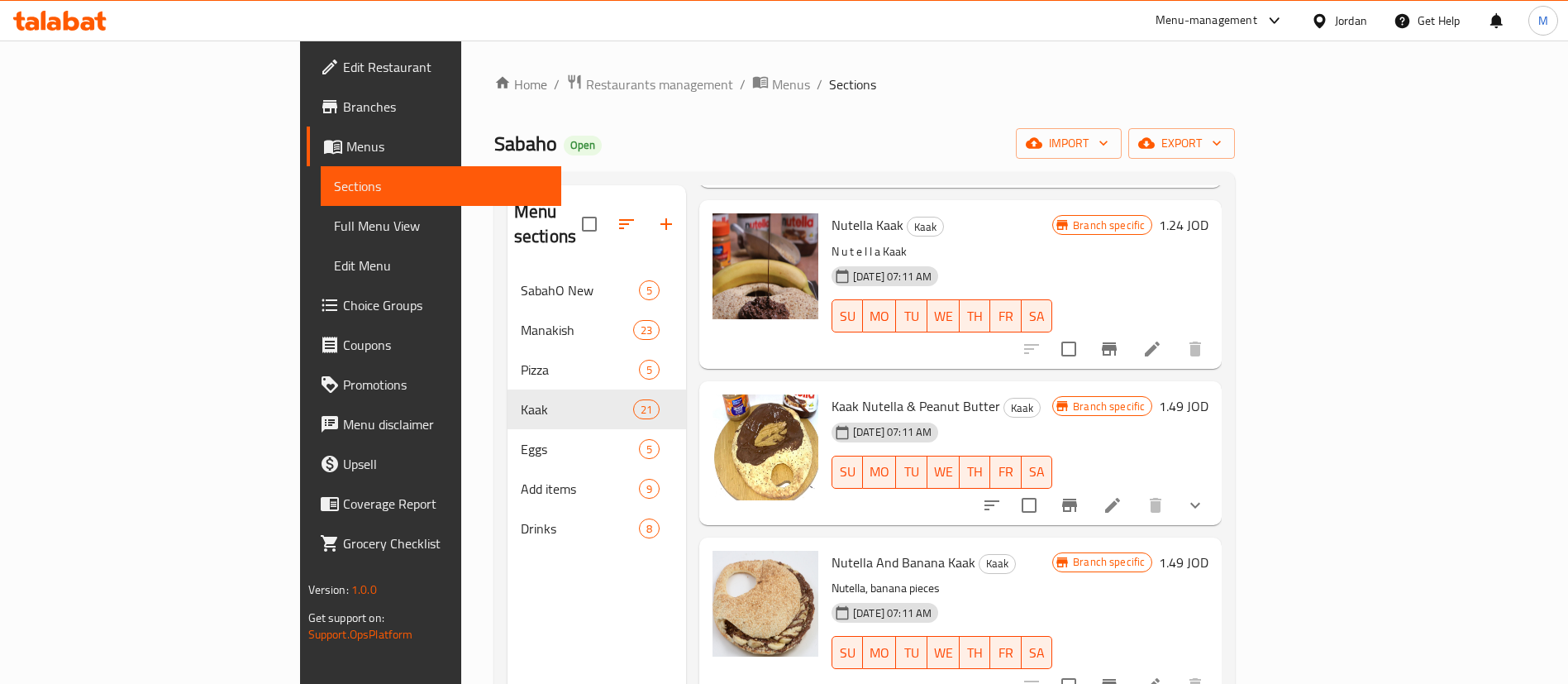
scroll to position [2977, 0]
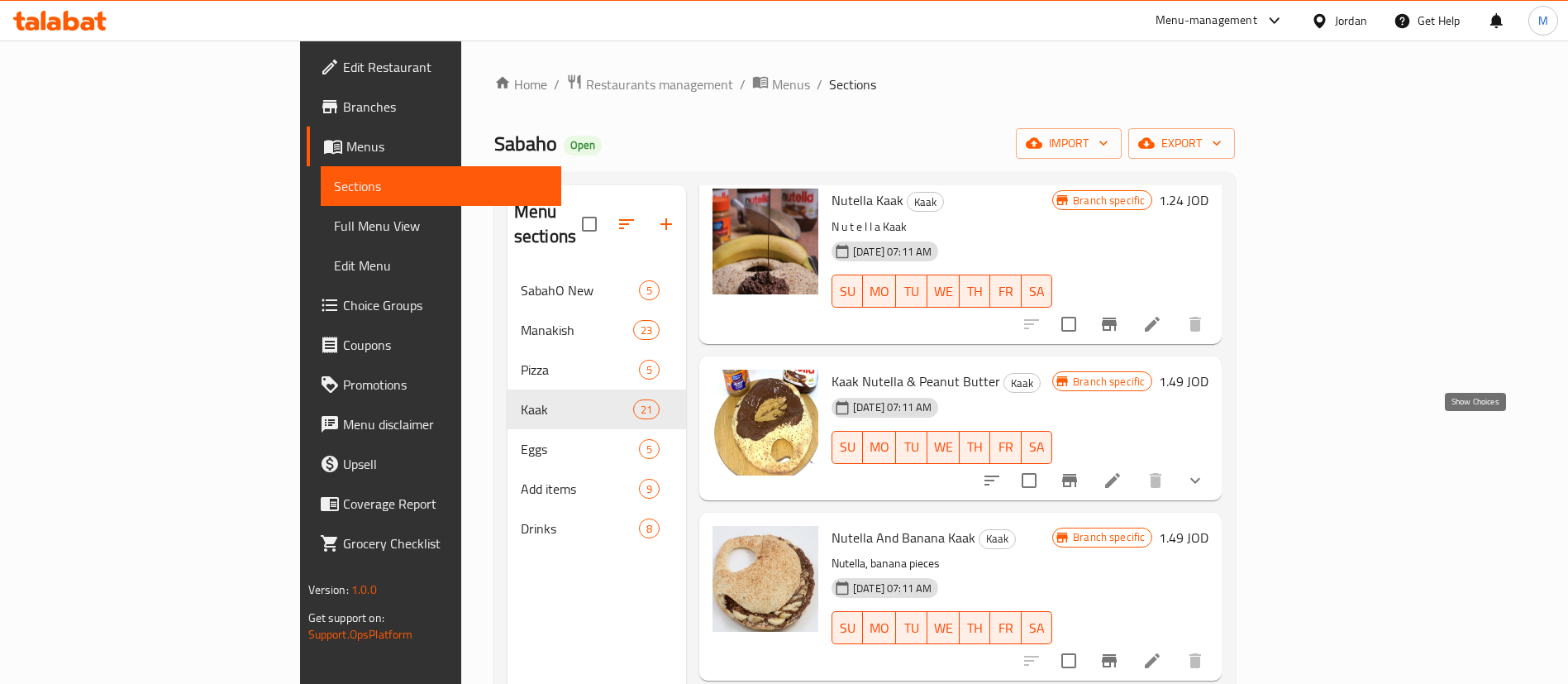
click at [1206, 470] on icon "show more" at bounding box center [1195, 479] width 20 height 20
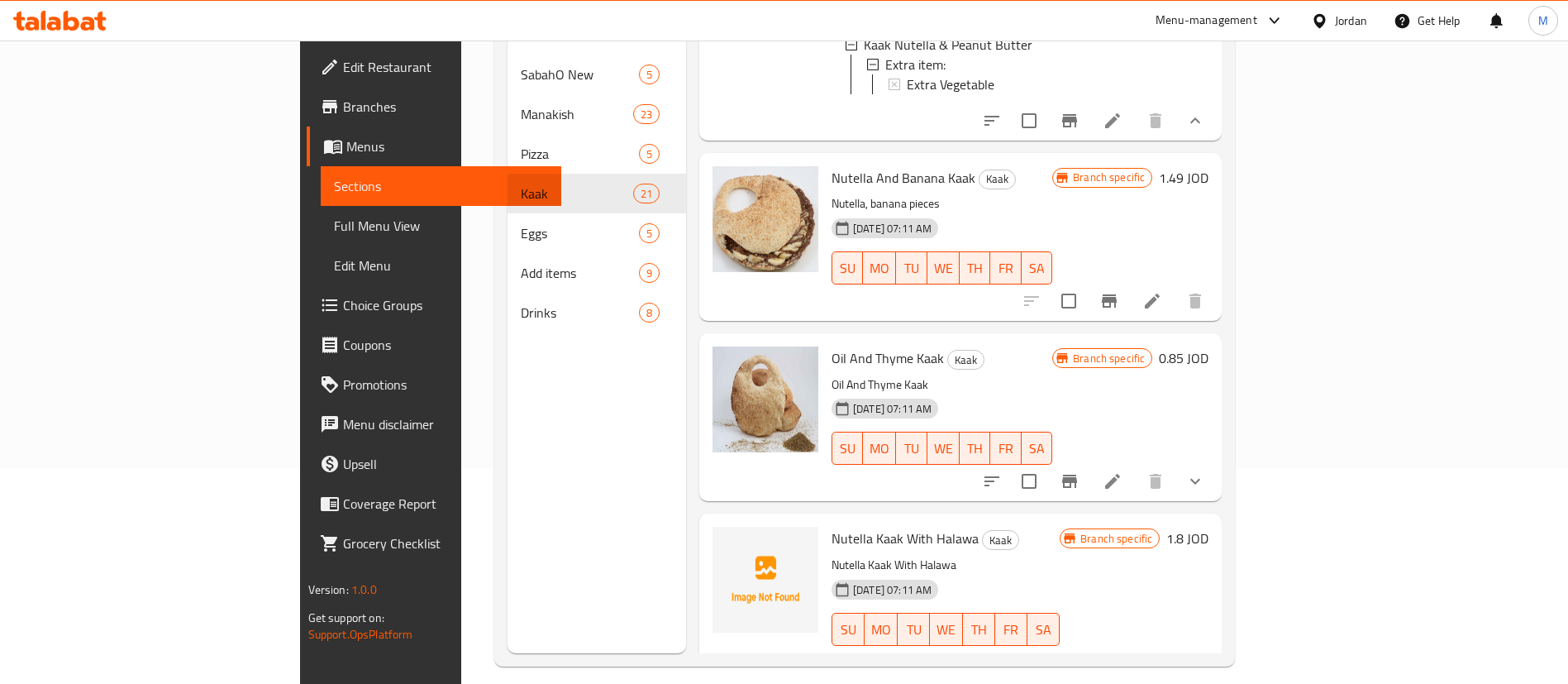
scroll to position [232, 0]
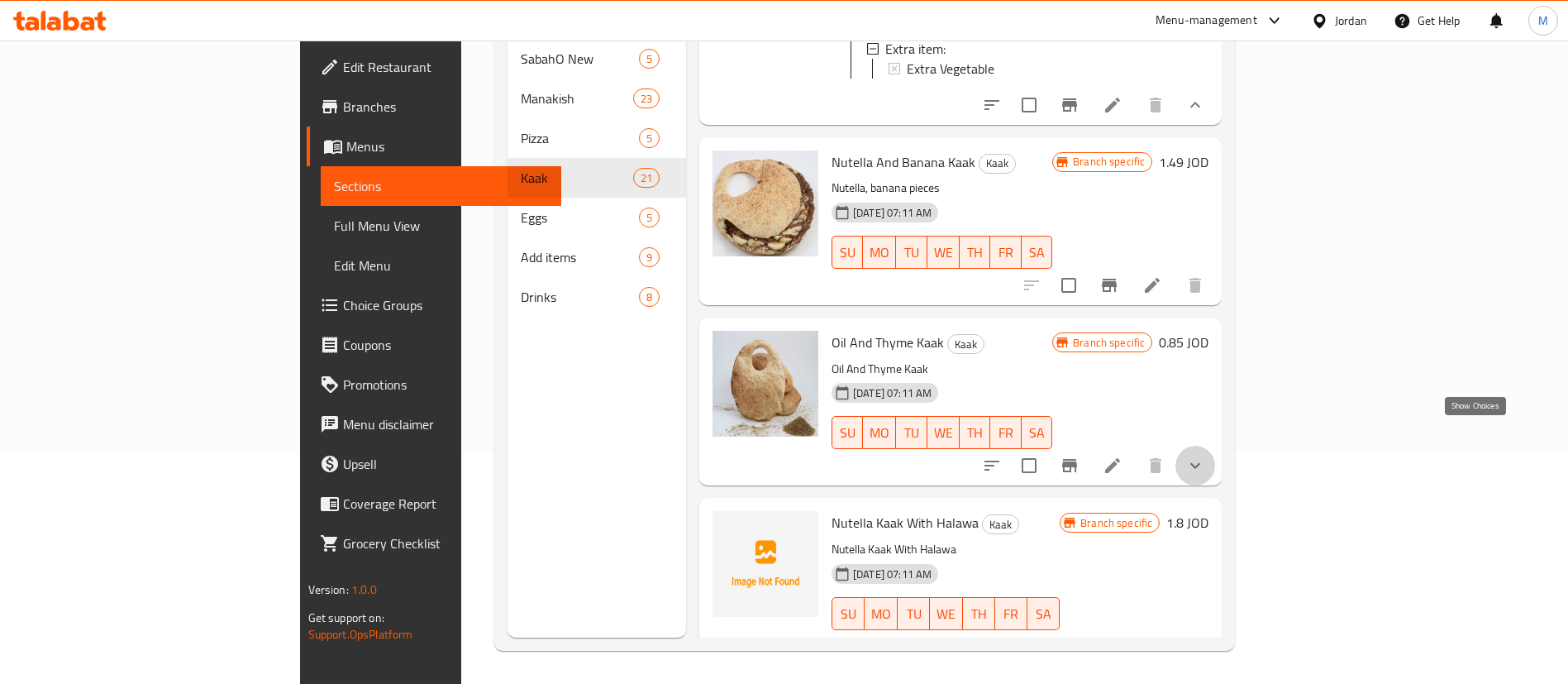
click at [1206, 456] on icon "show more" at bounding box center [1195, 465] width 20 height 20
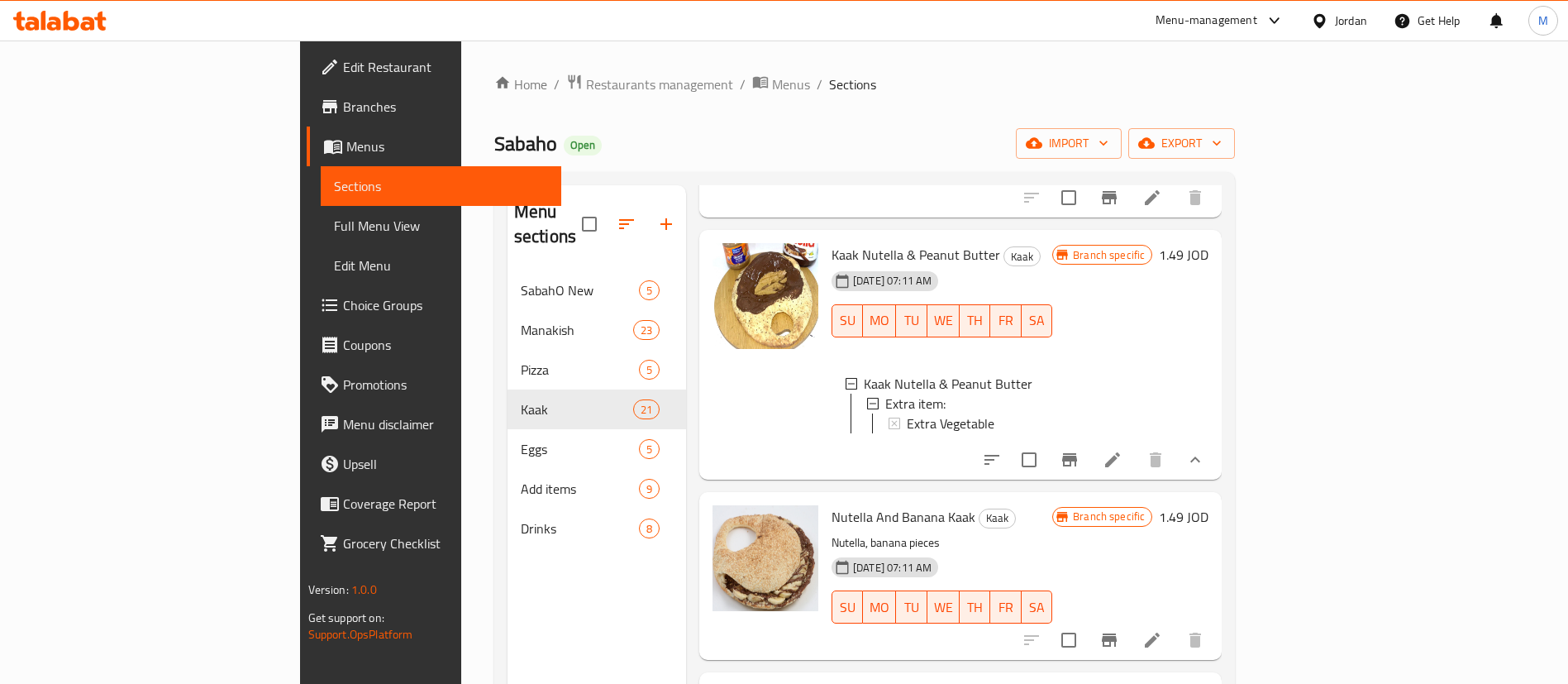
scroll to position [2979, 0]
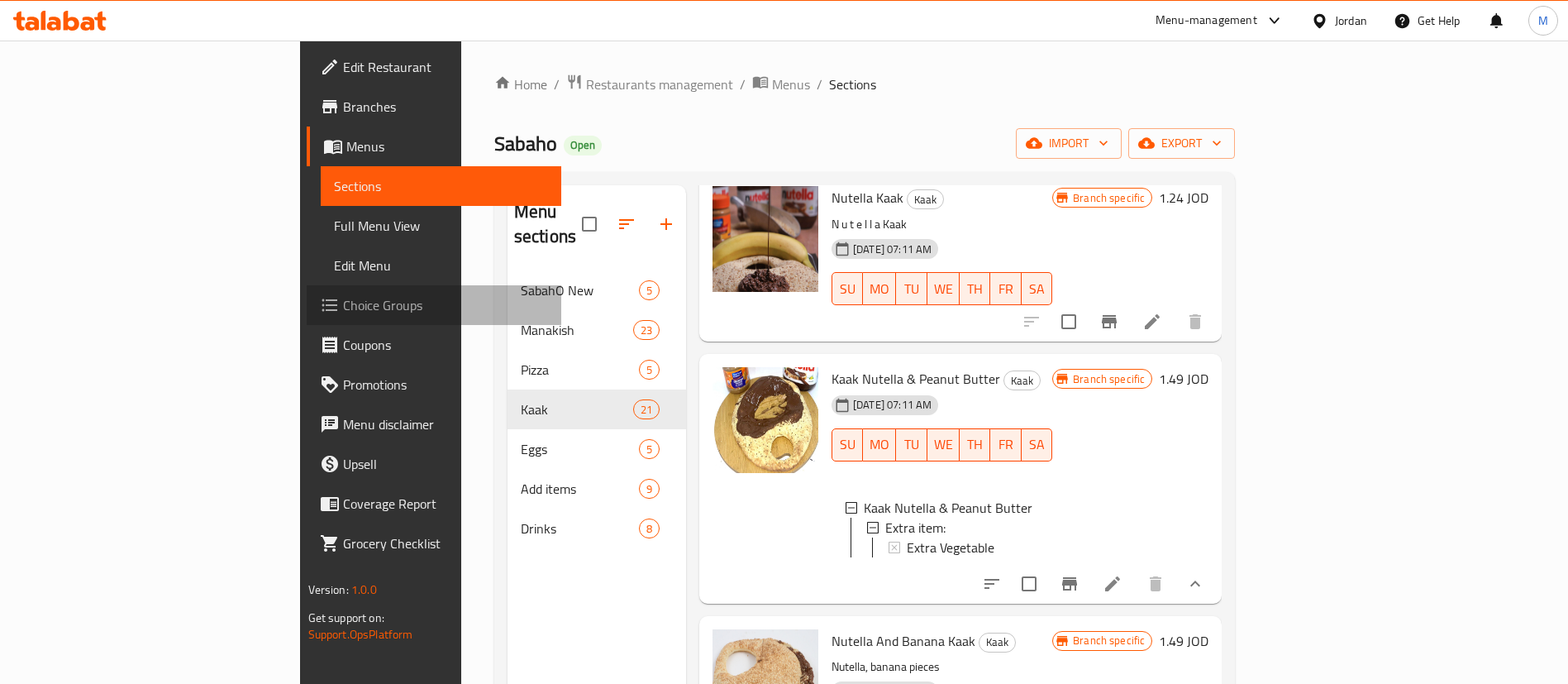
click at [343, 308] on span "Choice Groups" at bounding box center [445, 305] width 206 height 20
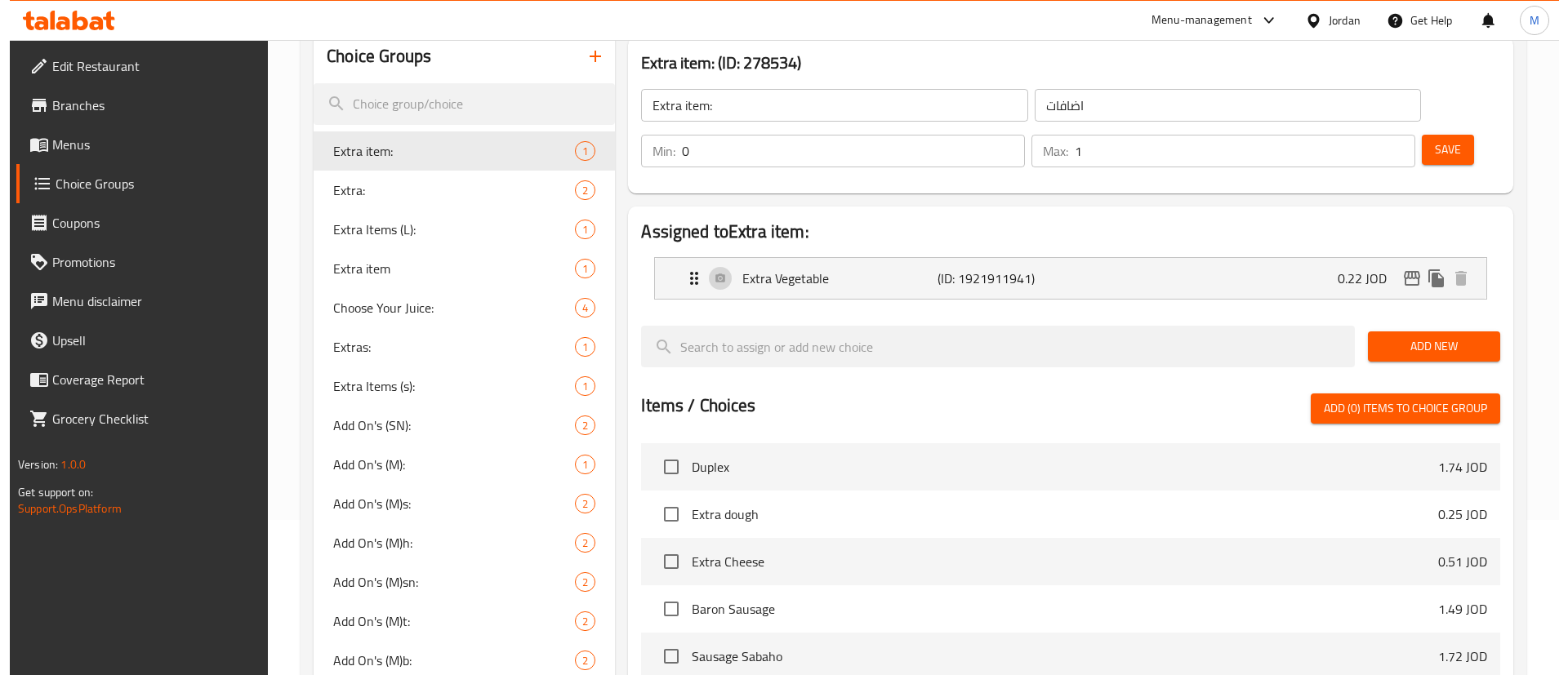
scroll to position [456, 0]
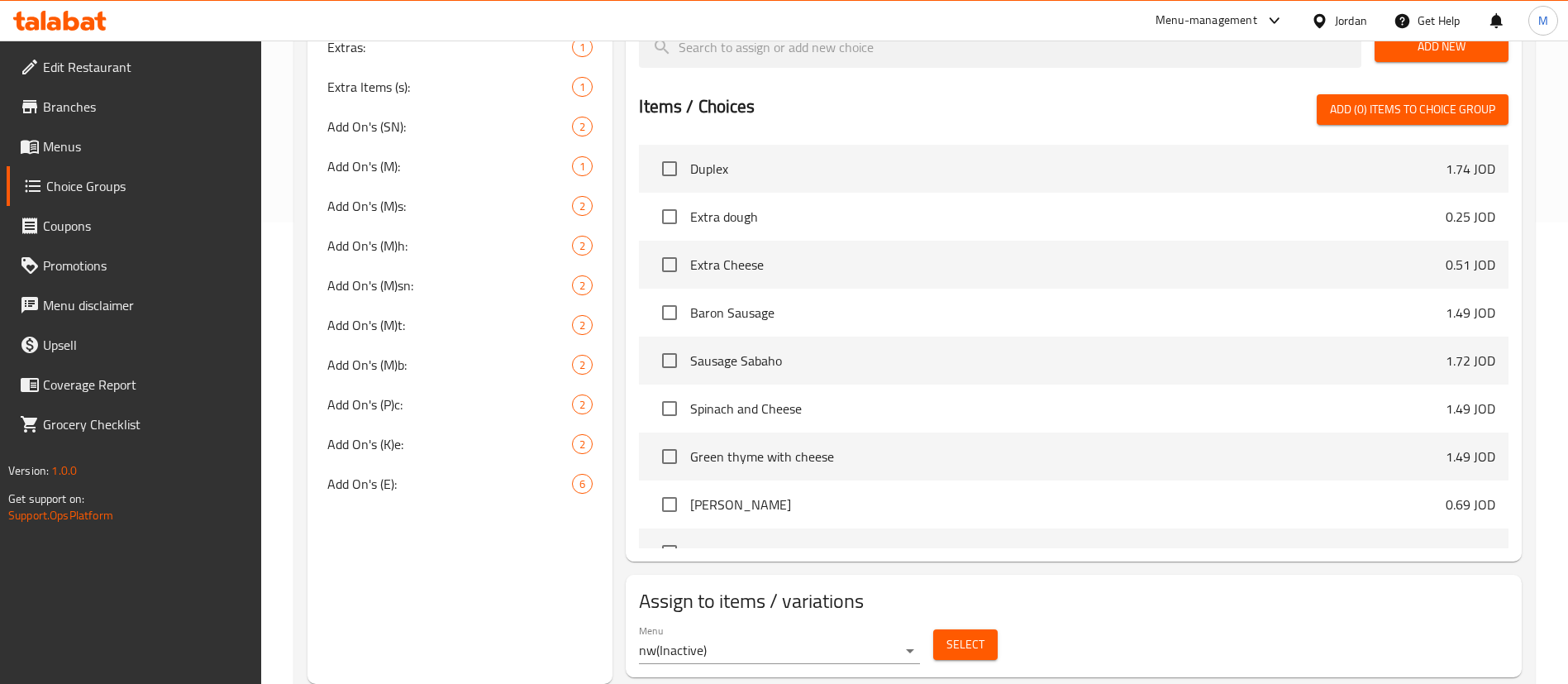
click at [984, 629] on button "Select" at bounding box center [966, 644] width 64 height 31
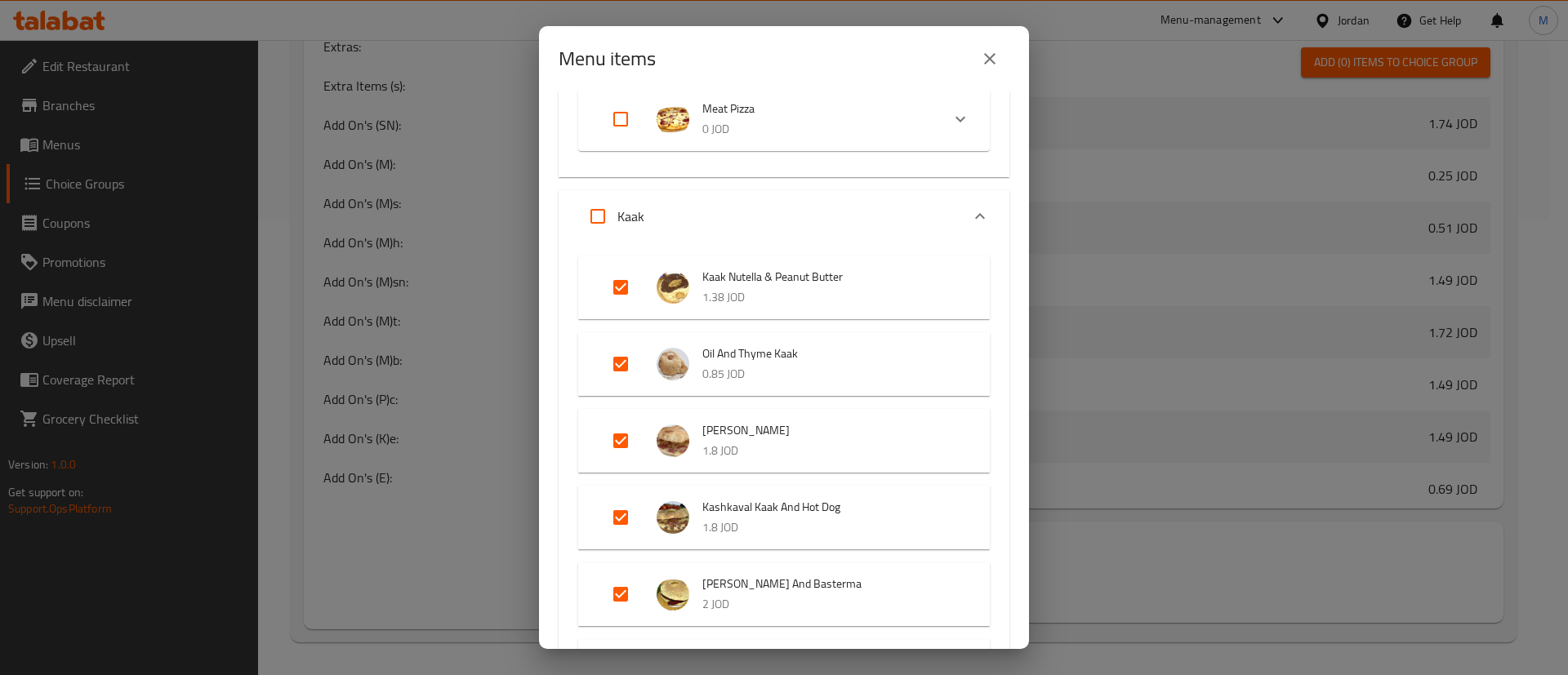
scroll to position [734, 0]
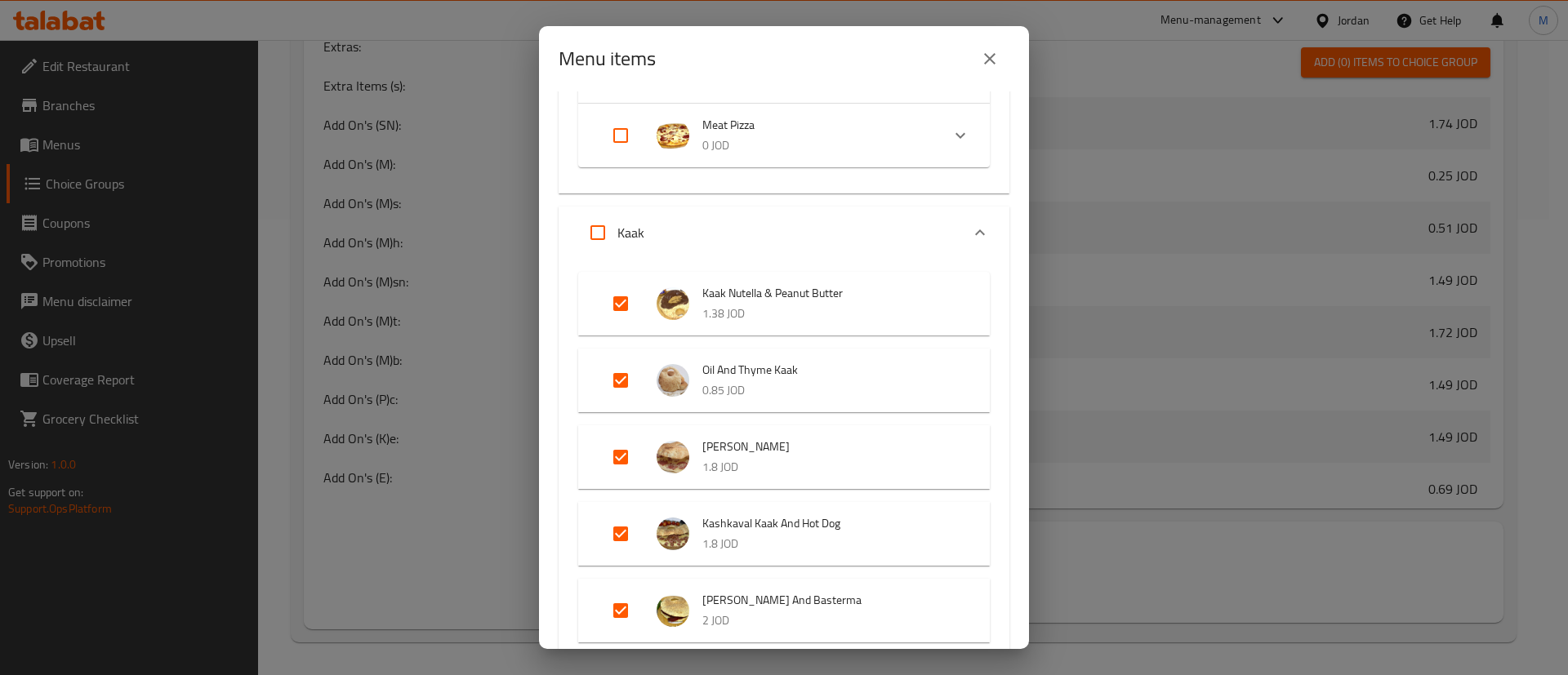
click at [606, 304] on input "Expand" at bounding box center [620, 303] width 39 height 39
checkbox input "false"
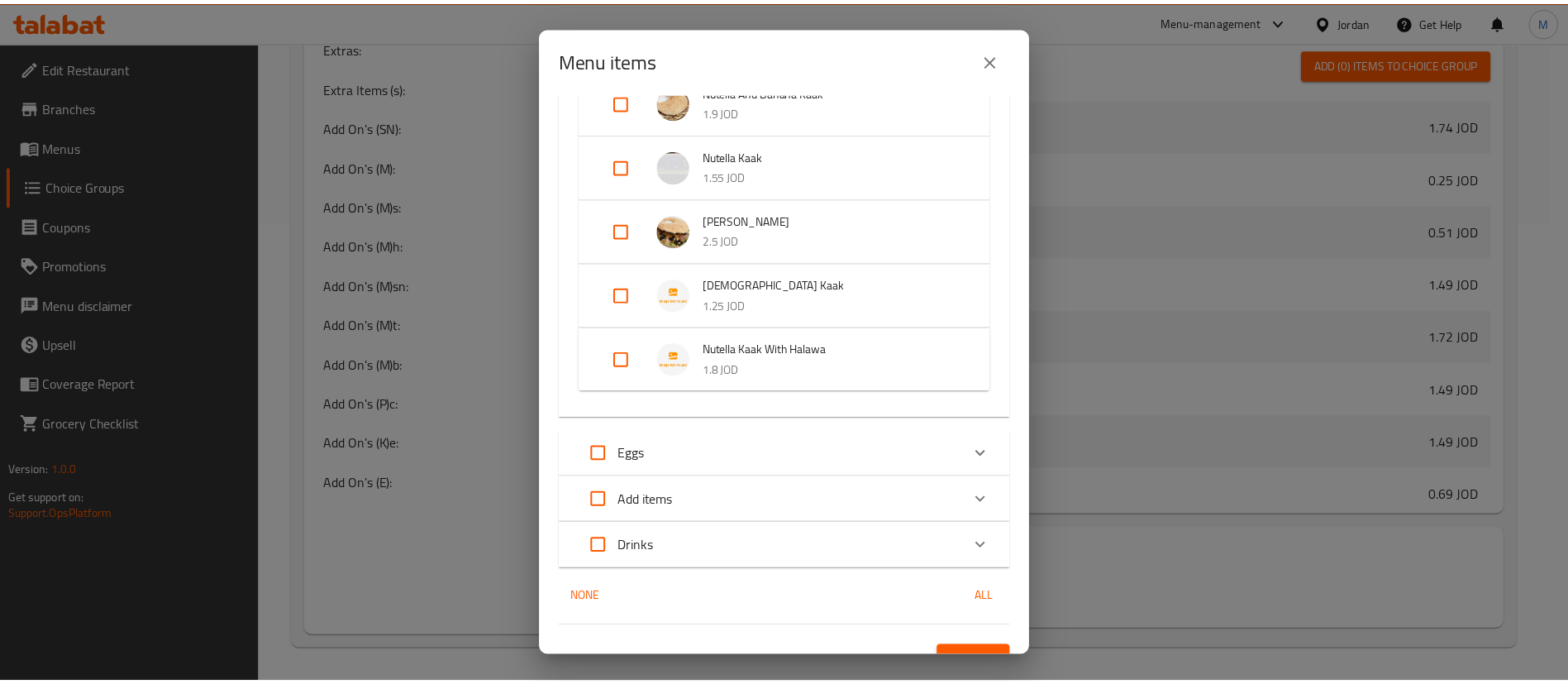
scroll to position [2299, 0]
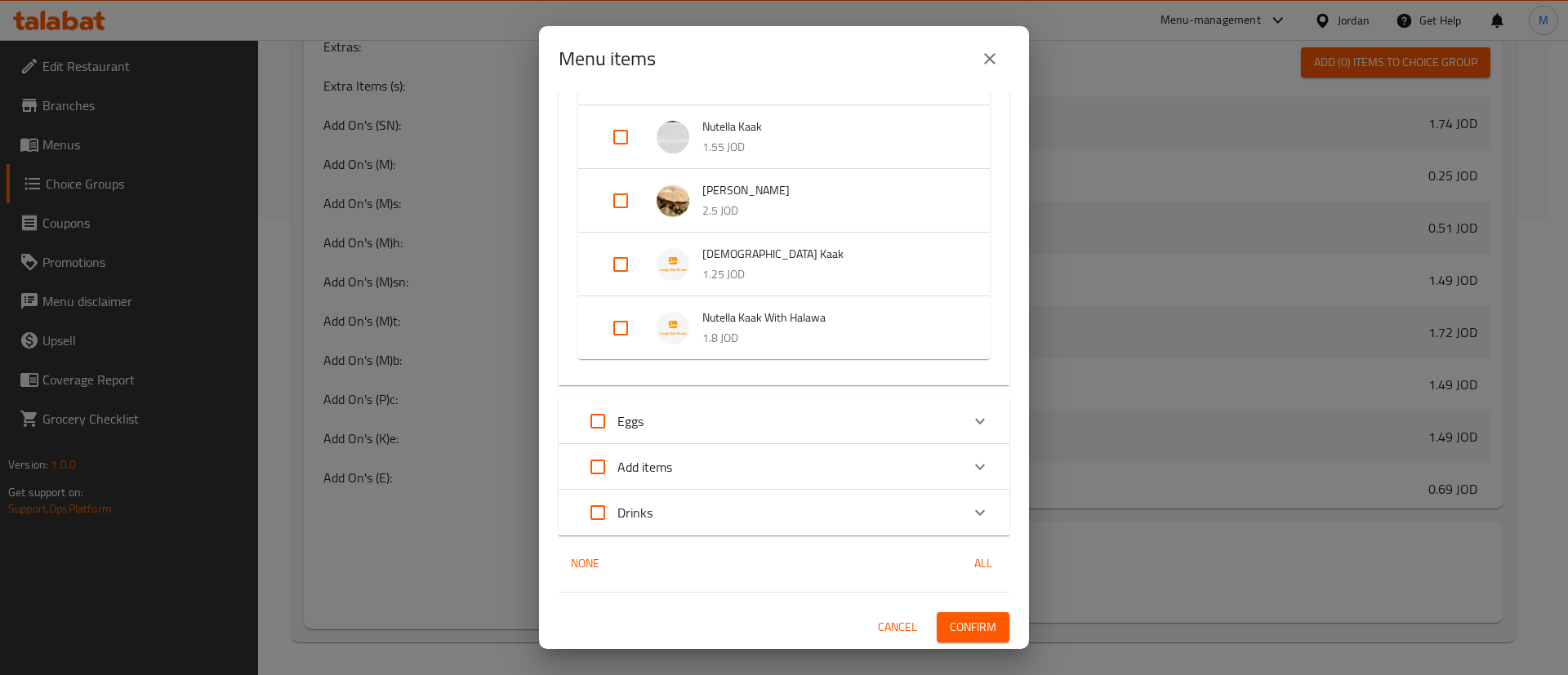
click at [974, 621] on span "Confirm" at bounding box center [973, 627] width 47 height 20
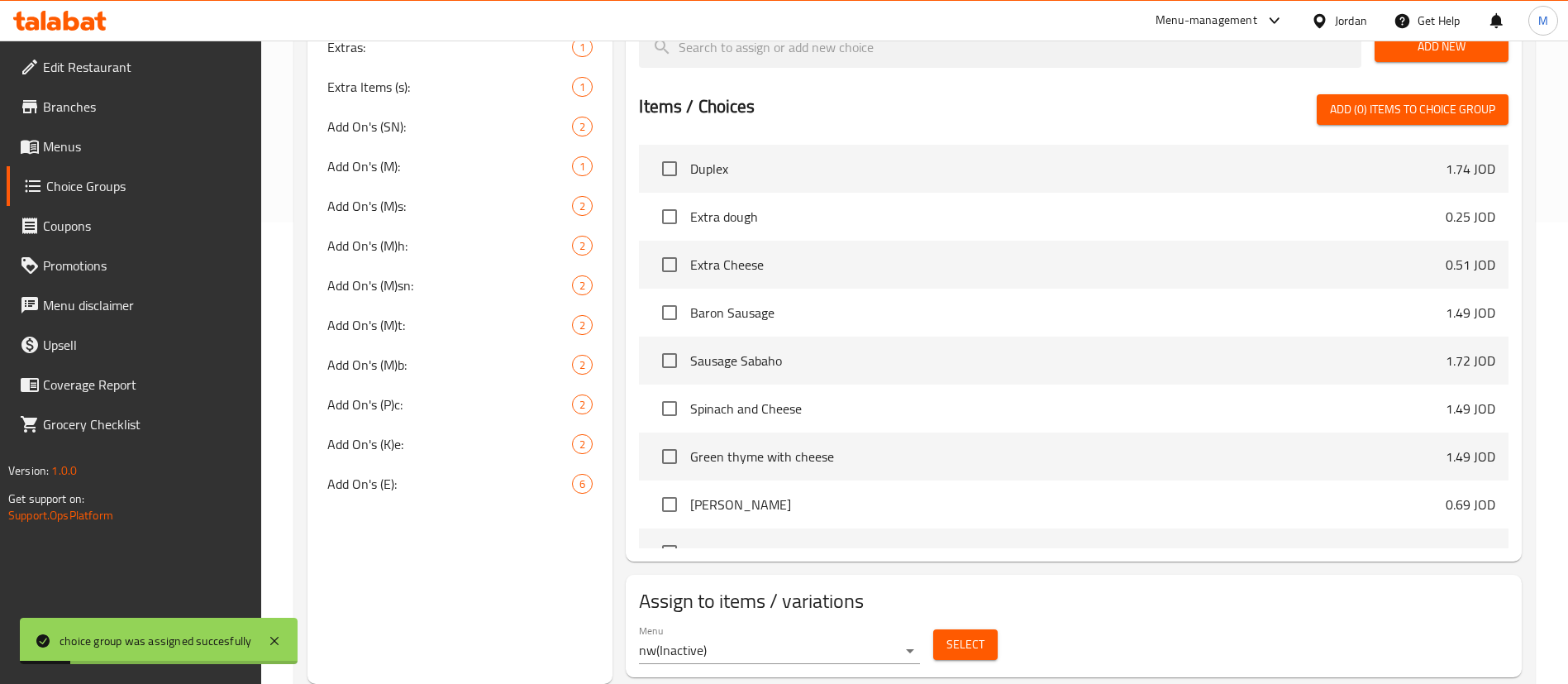
click at [99, 159] on link "Menus" at bounding box center [134, 146] width 255 height 40
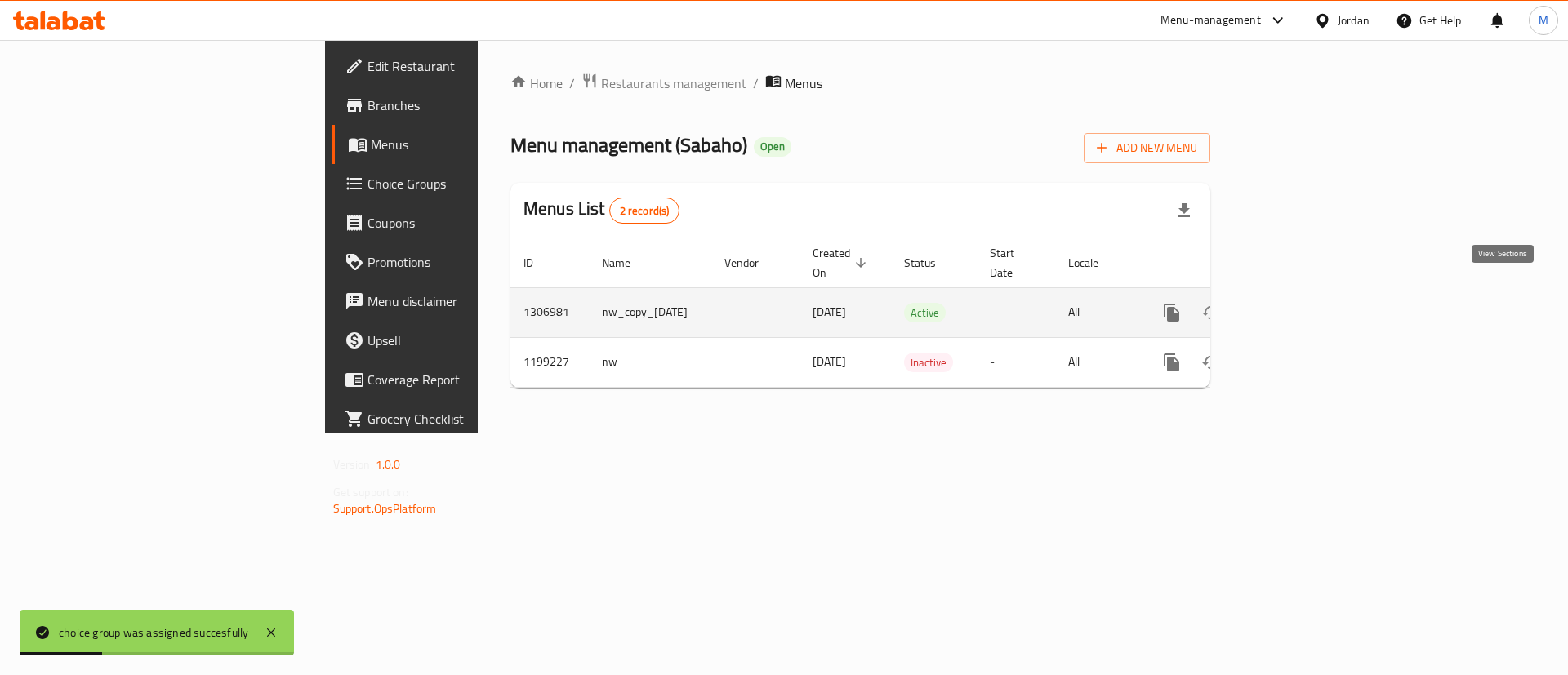
click at [1309, 304] on link "enhanced table" at bounding box center [1289, 312] width 39 height 39
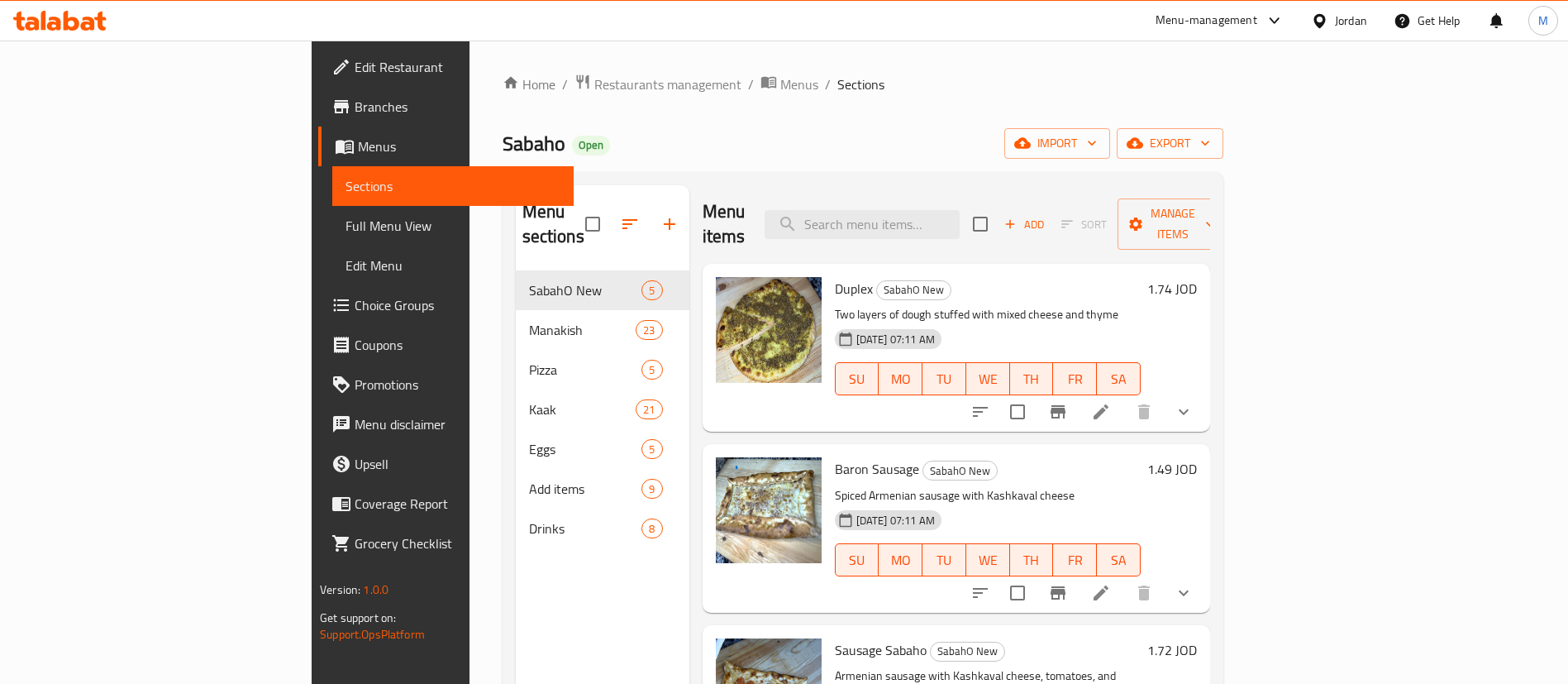
click at [529, 439] on span "Eggs" at bounding box center [585, 448] width 113 height 20
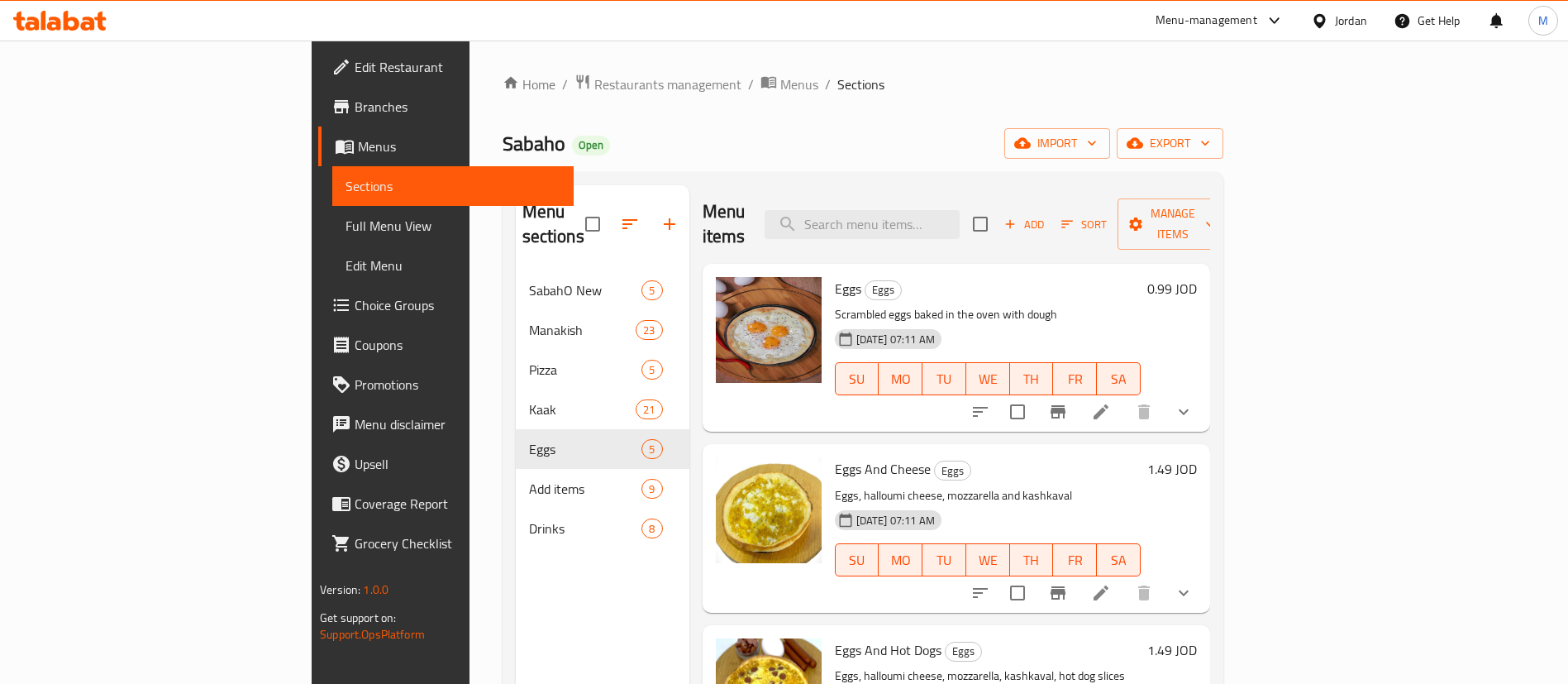
click at [1204, 392] on button "show more" at bounding box center [1184, 412] width 40 height 40
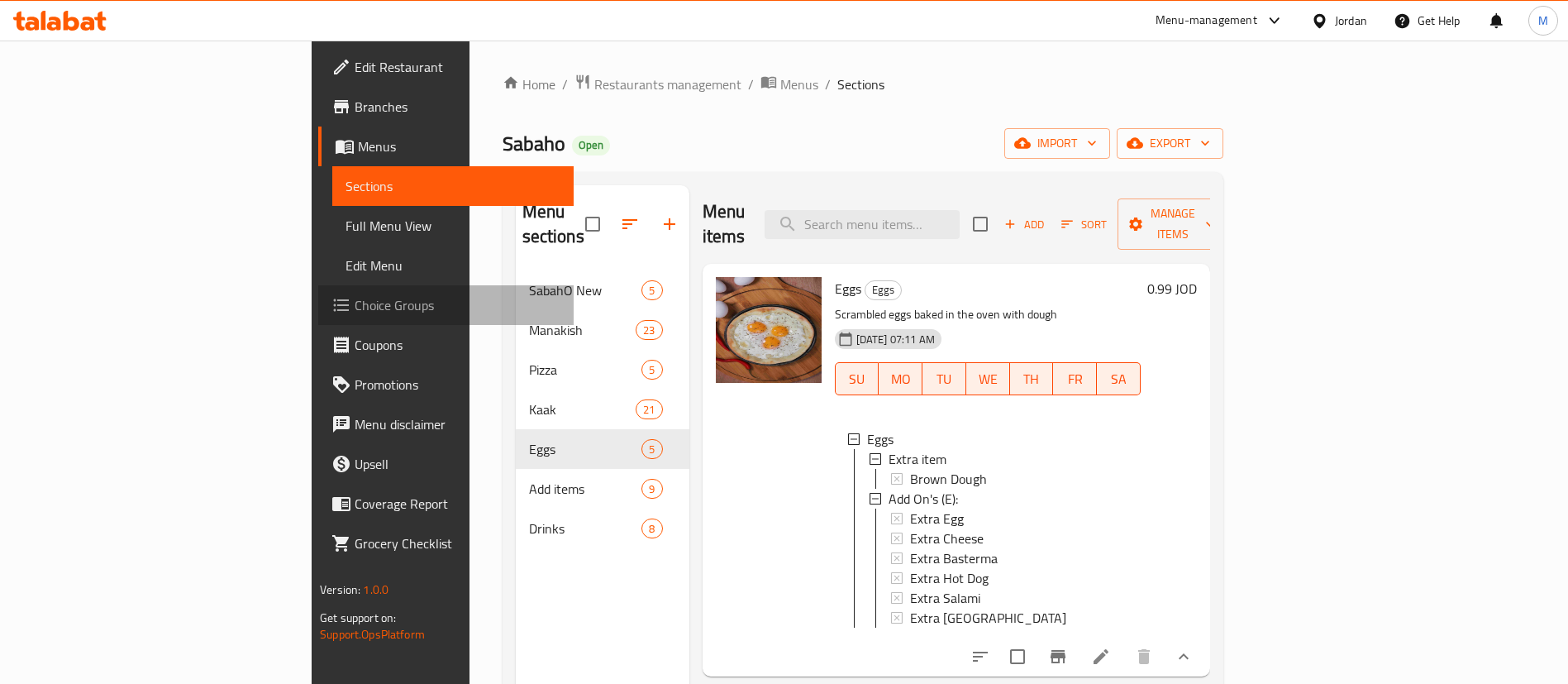
click at [355, 311] on span "Choice Groups" at bounding box center [457, 305] width 206 height 20
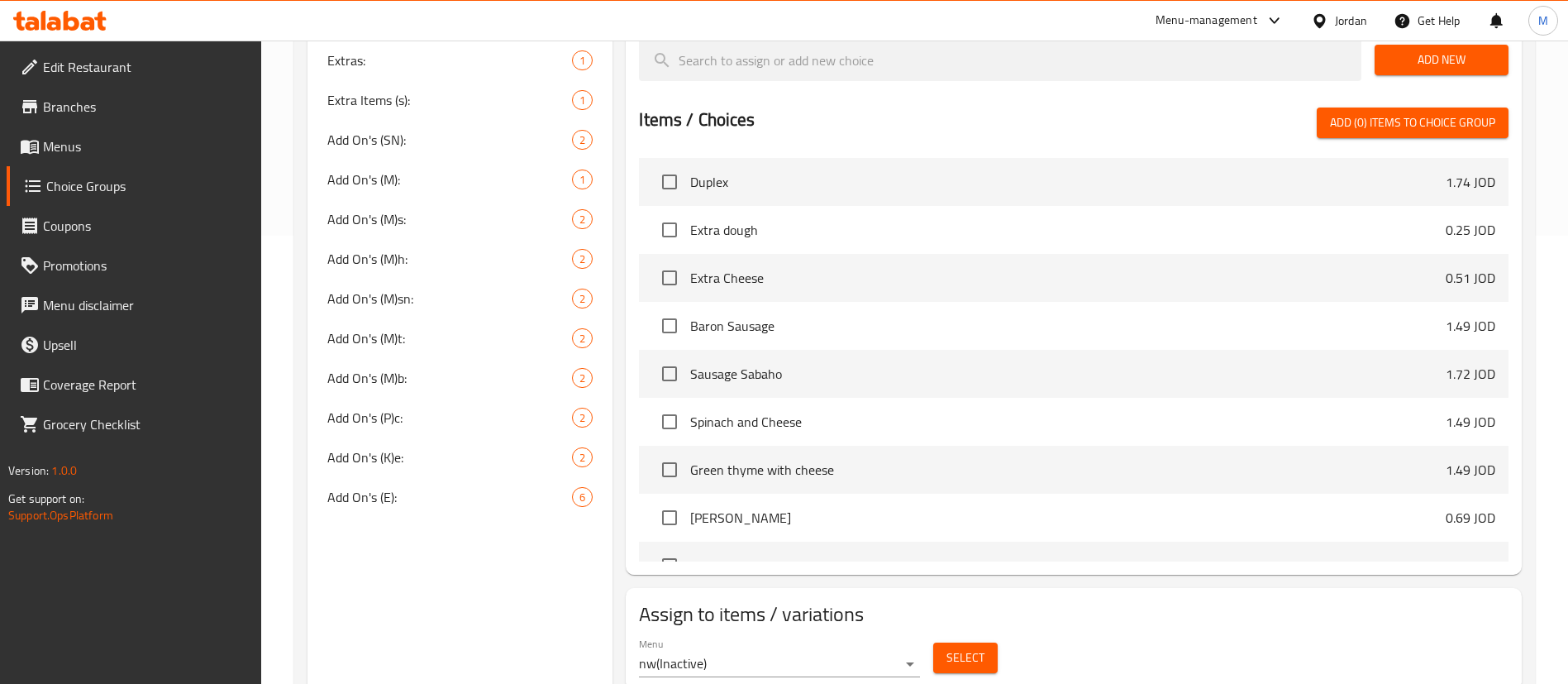
scroll to position [462, 0]
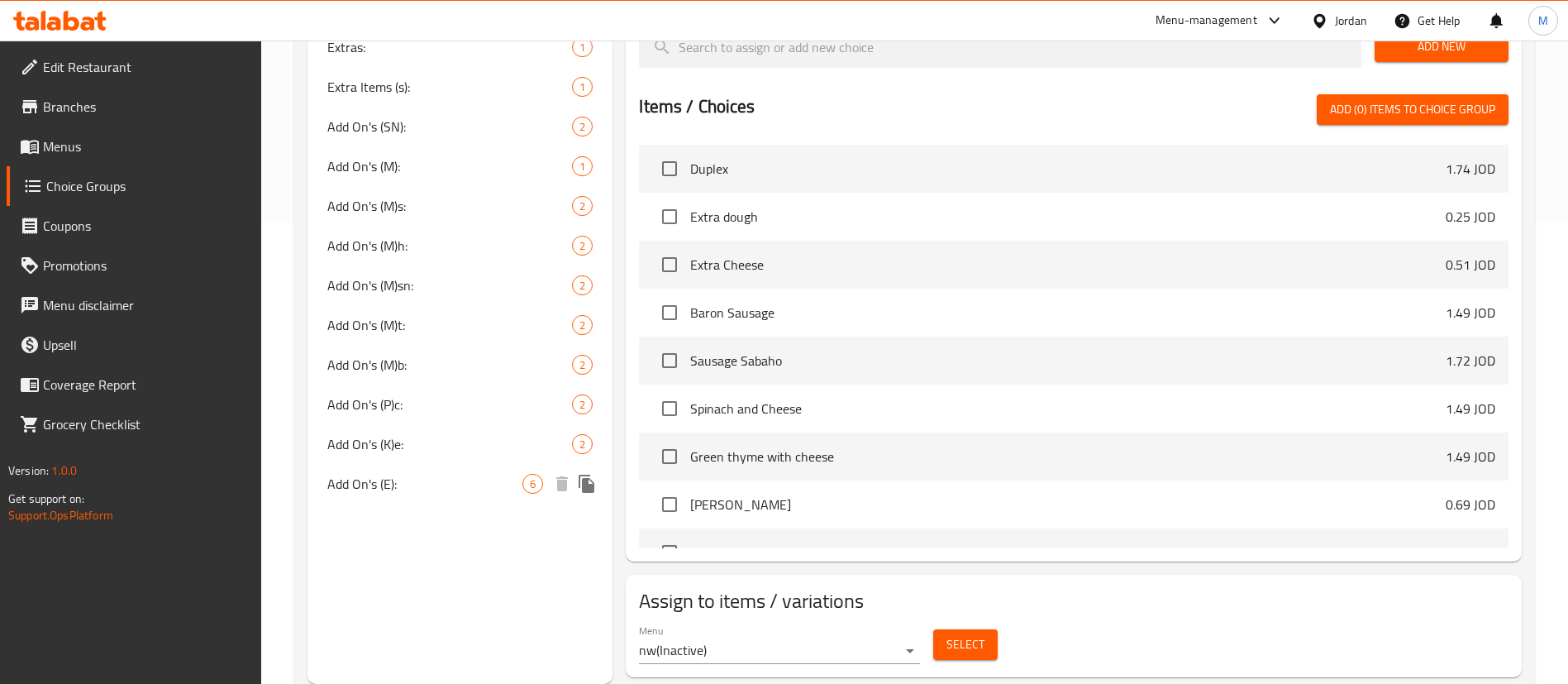
click at [430, 489] on span "Add On's (E):" at bounding box center [425, 483] width 195 height 20
type input "Add On's (E):"
type input "الاضافات:"
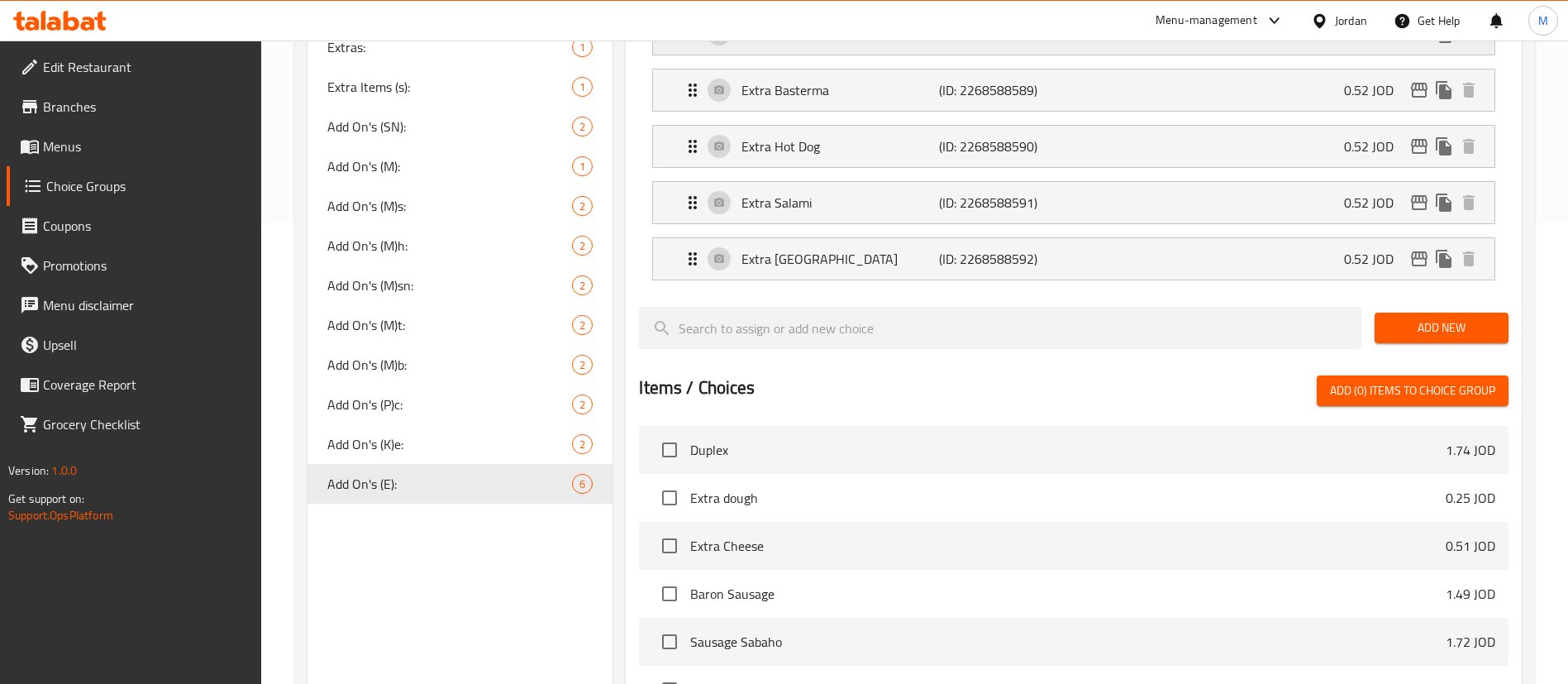
scroll to position [0, 0]
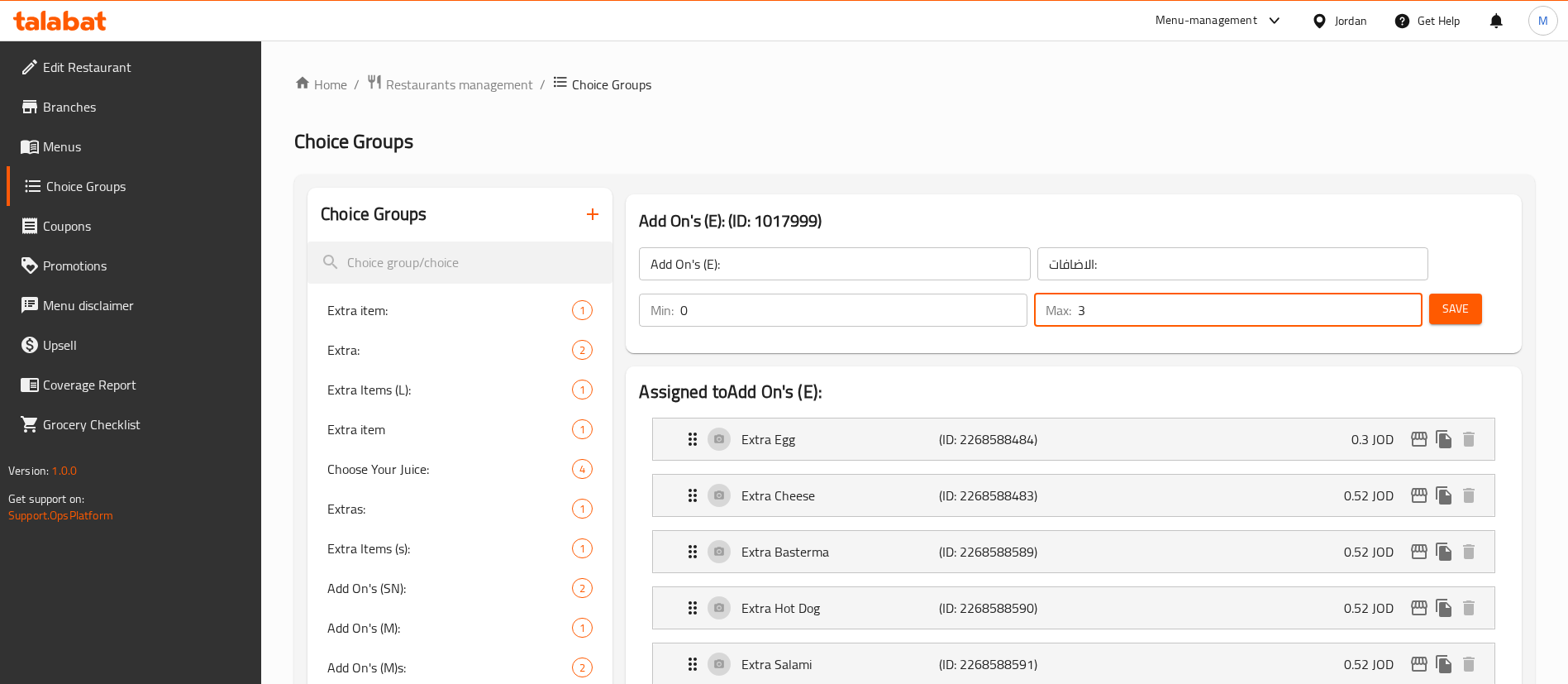
click at [1357, 294] on input "3" at bounding box center [1251, 310] width 344 height 33
type input "2"
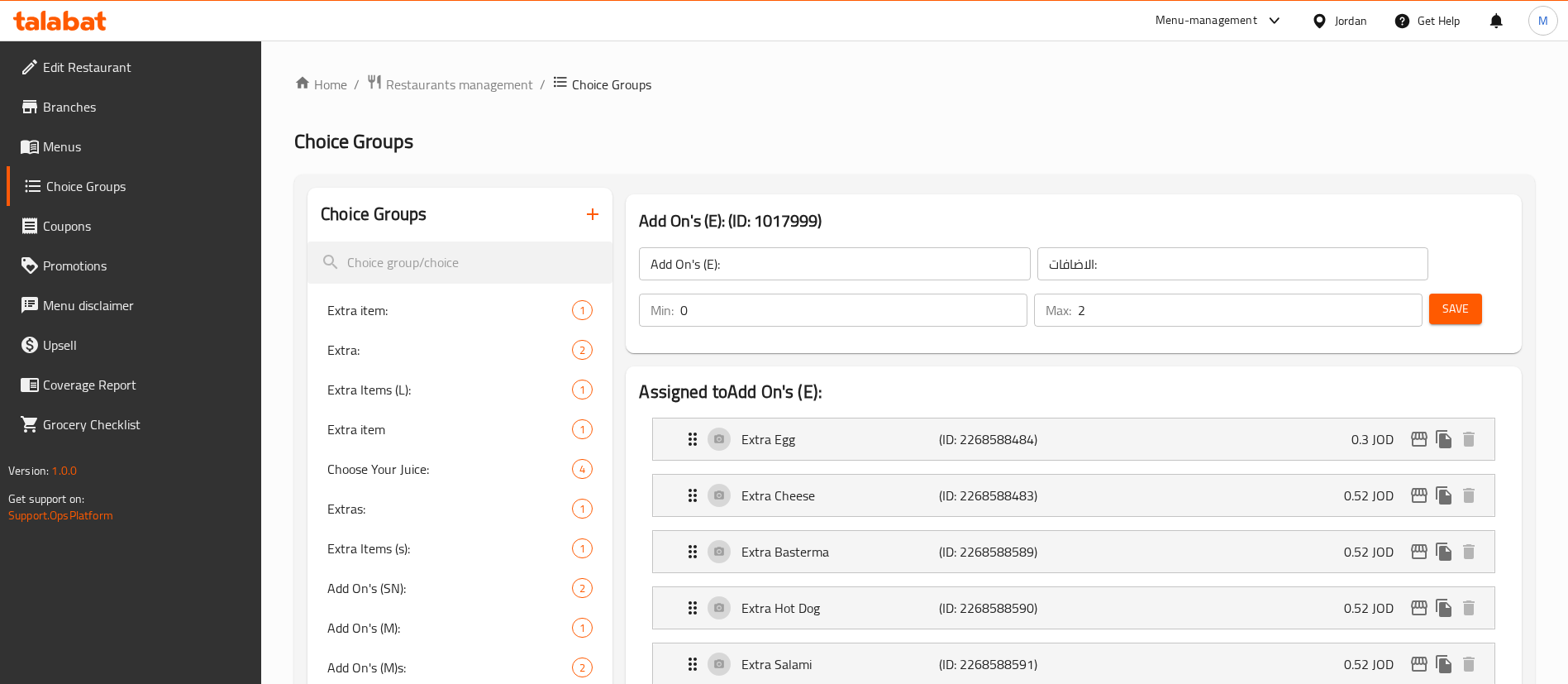
click at [1445, 294] on button "Save" at bounding box center [1456, 309] width 53 height 31
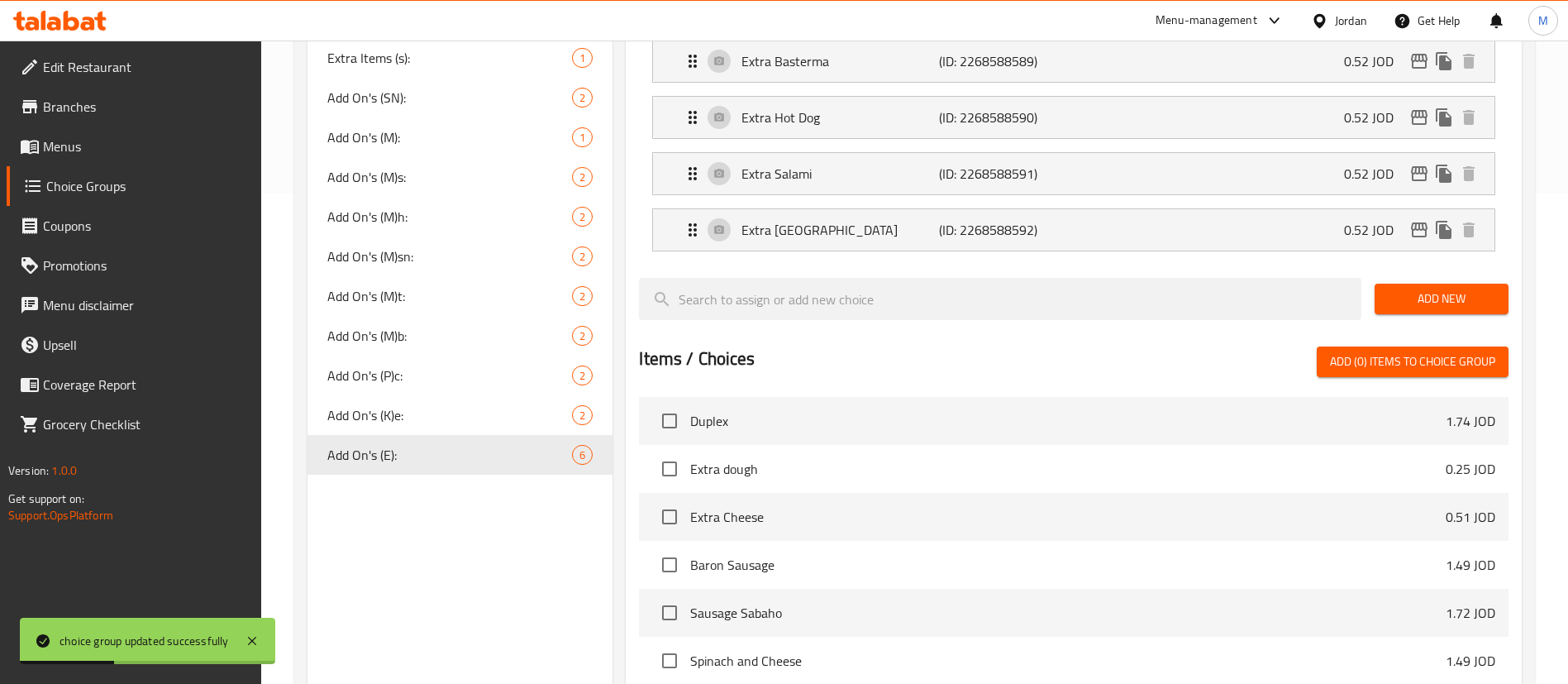
scroll to position [496, 0]
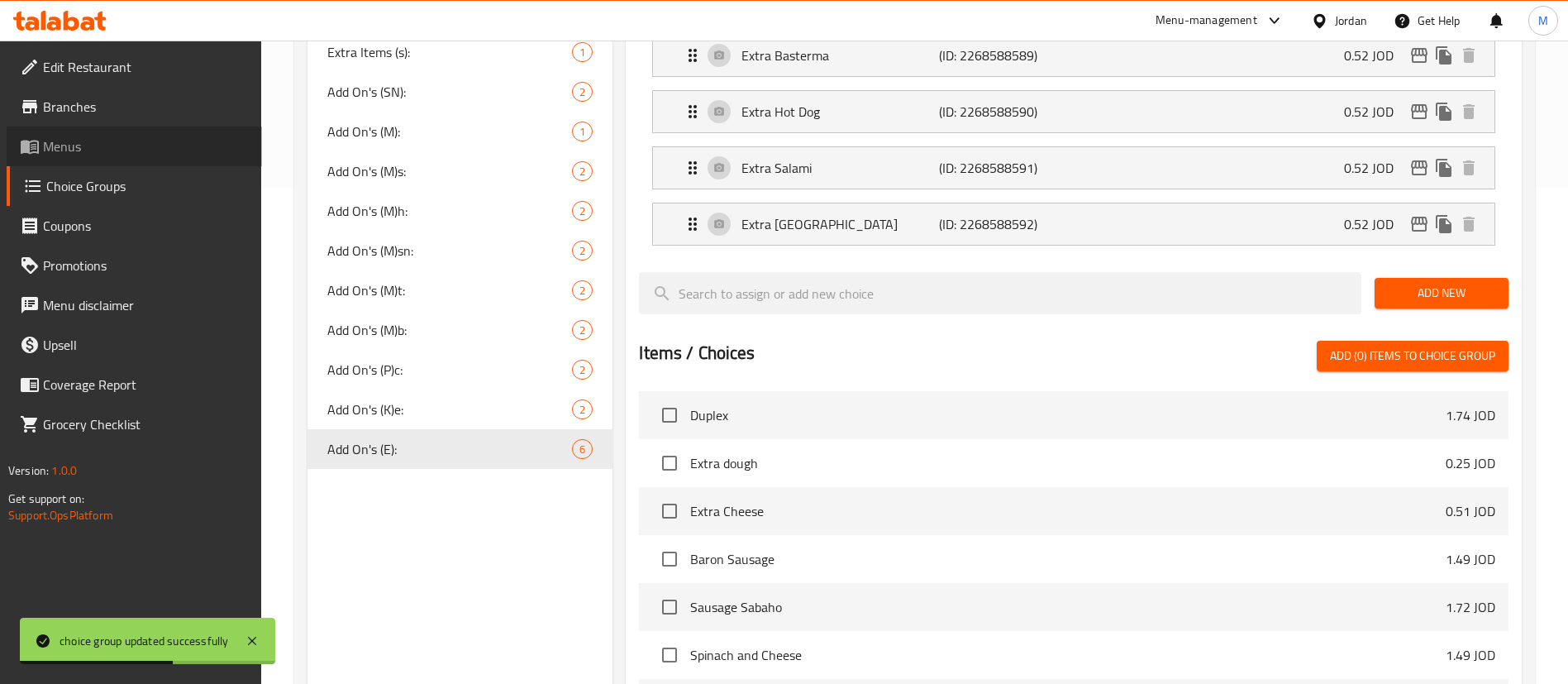
click at [165, 154] on span "Menus" at bounding box center [146, 146] width 206 height 20
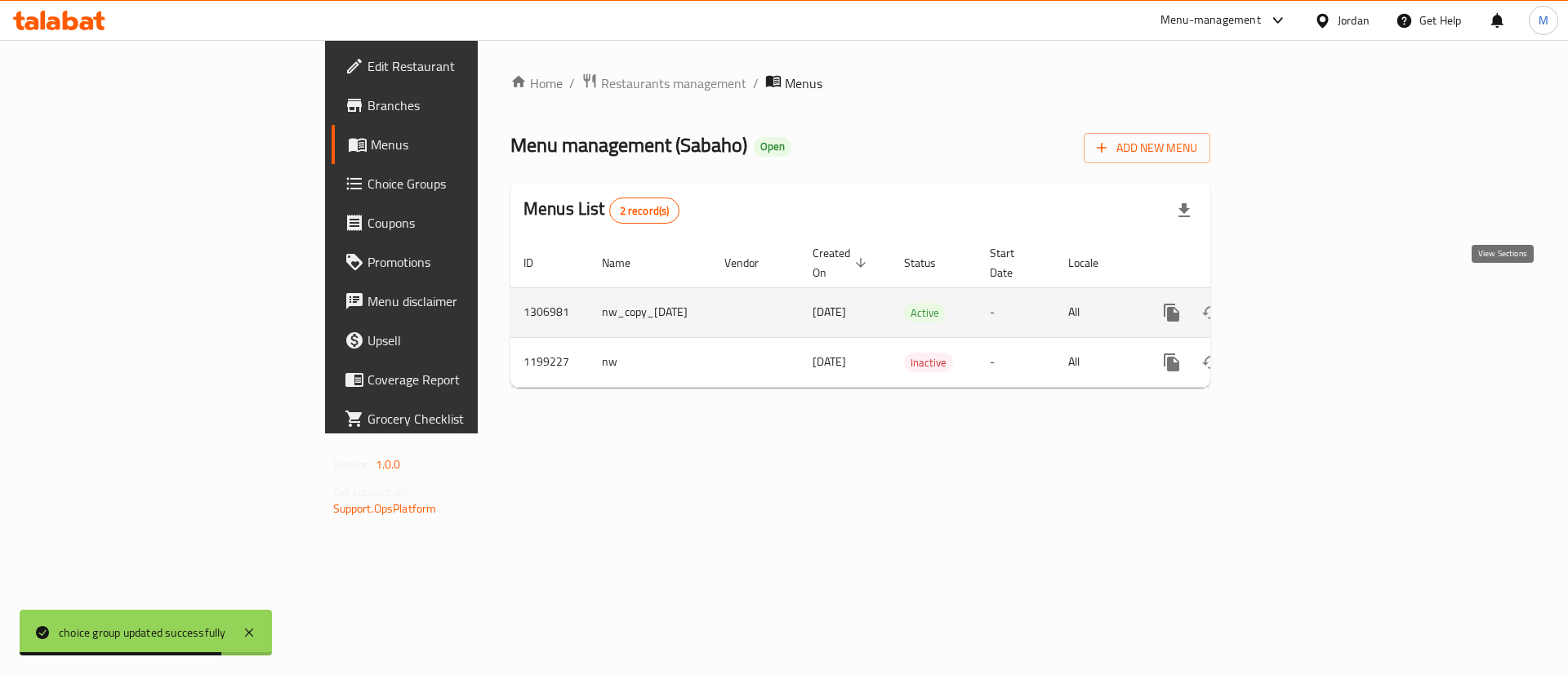
click at [1309, 296] on link "enhanced table" at bounding box center [1289, 312] width 39 height 39
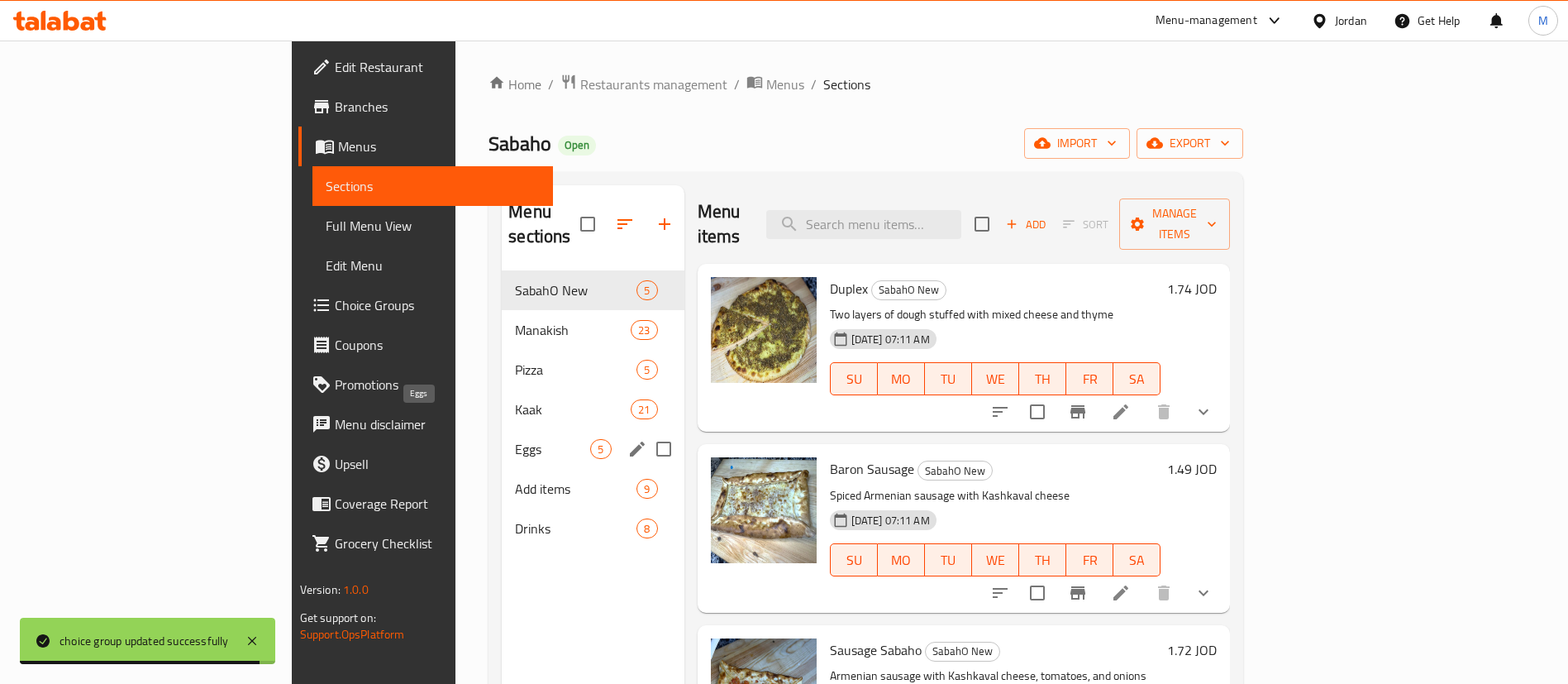
click at [515, 439] on span "Eggs" at bounding box center [552, 448] width 76 height 20
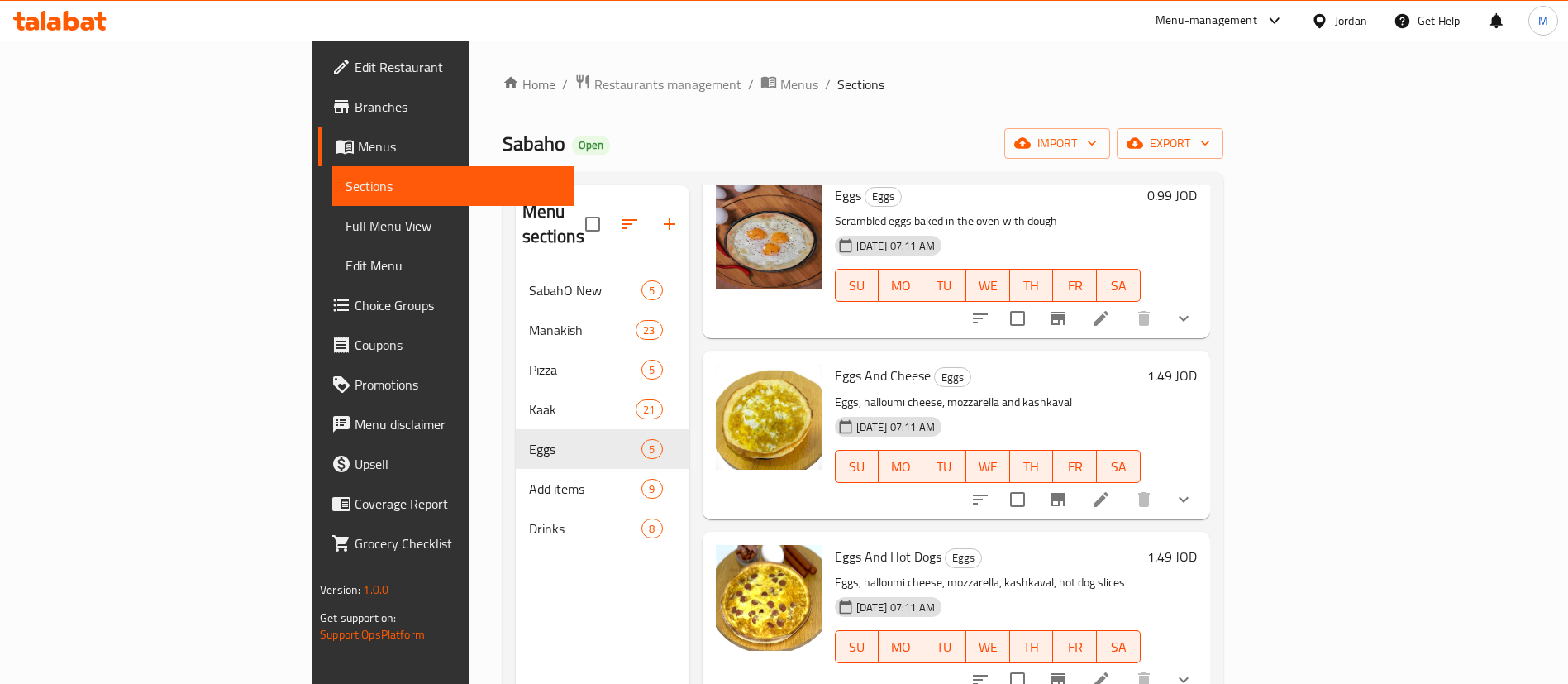
scroll to position [124, 0]
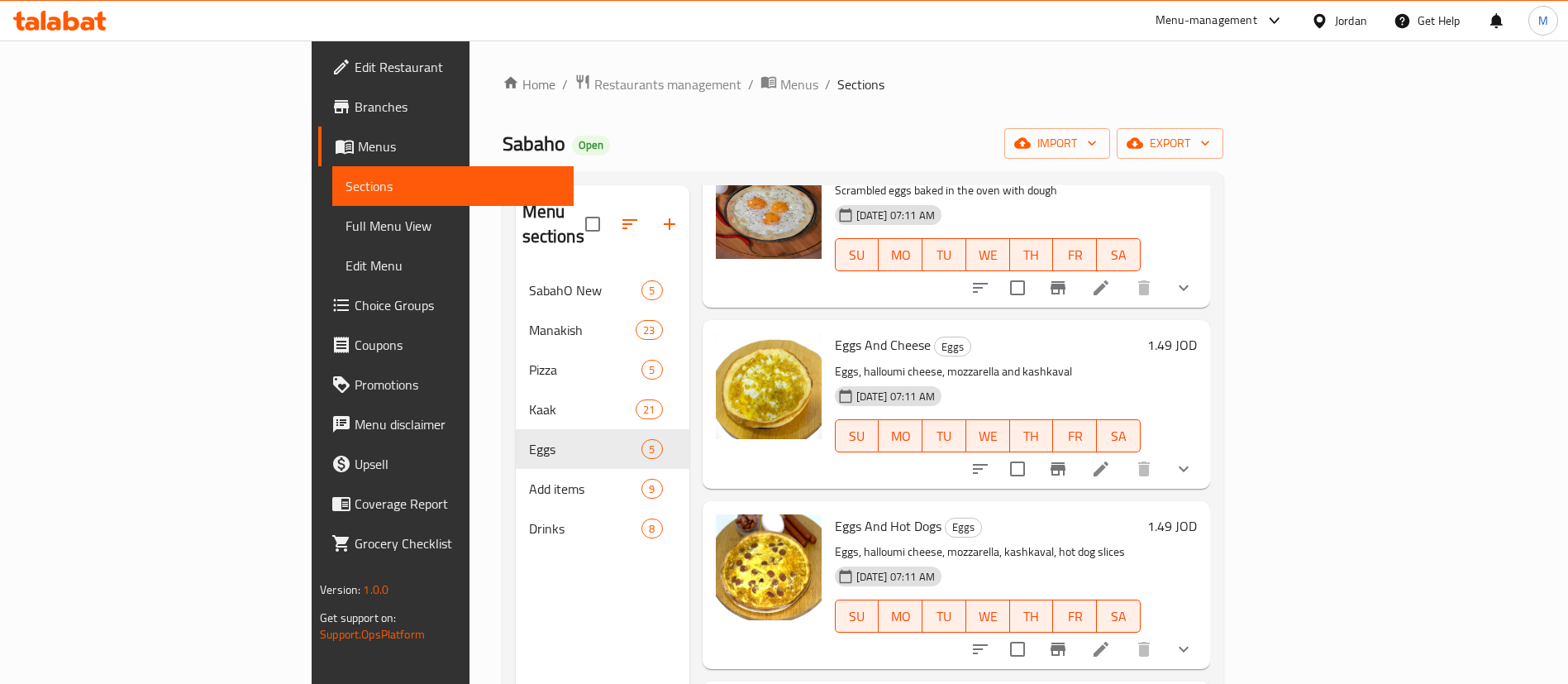
click at [1189, 466] on icon "show more" at bounding box center [1184, 468] width 10 height 6
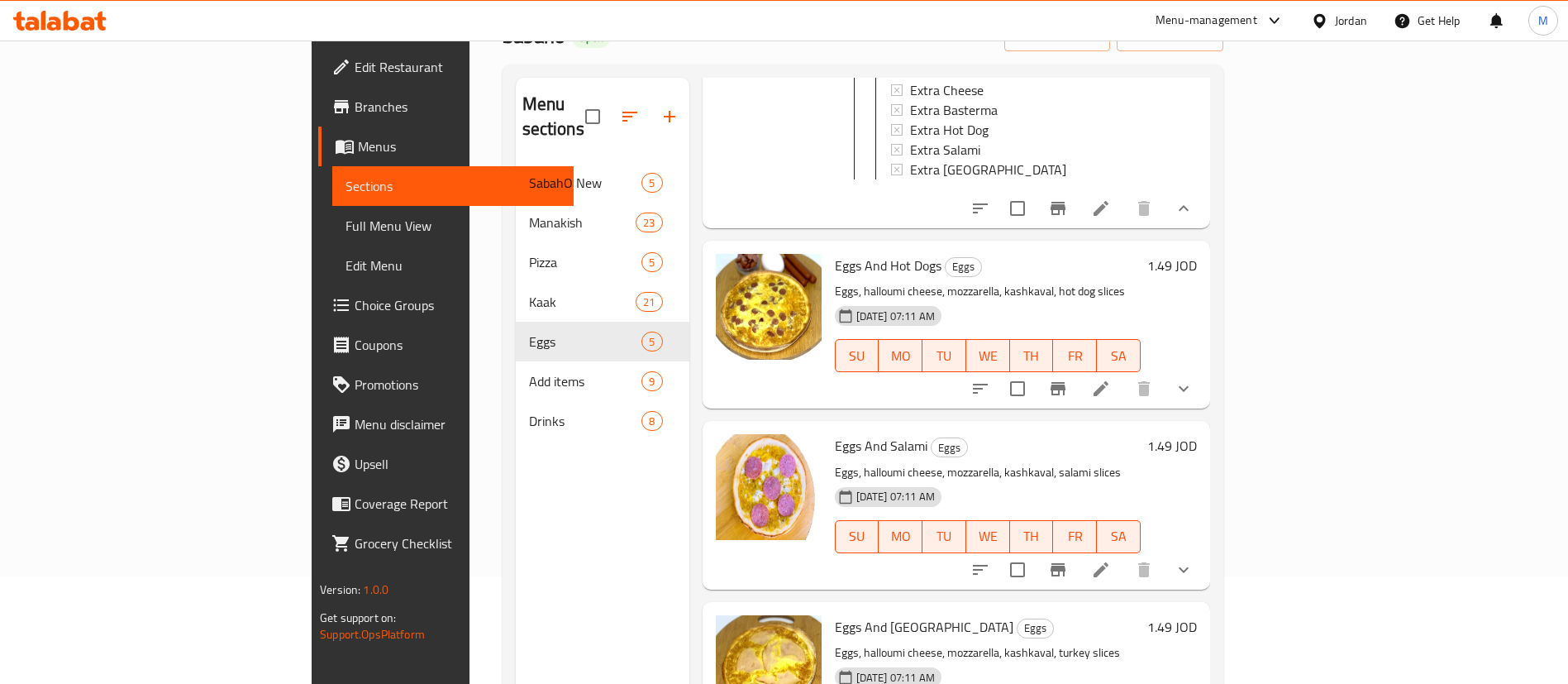
scroll to position [524, 0]
click at [1194, 377] on icon "show more" at bounding box center [1184, 385] width 20 height 20
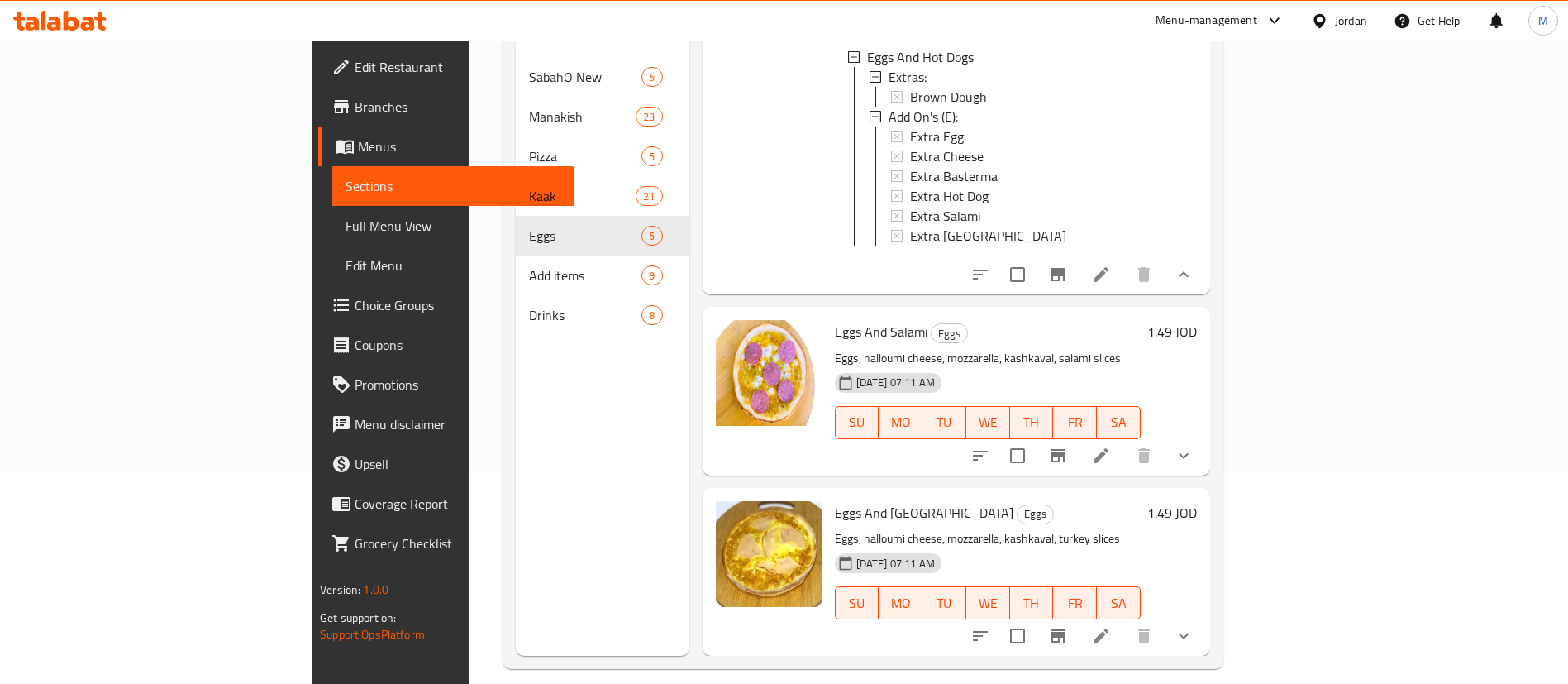
scroll to position [232, 0]
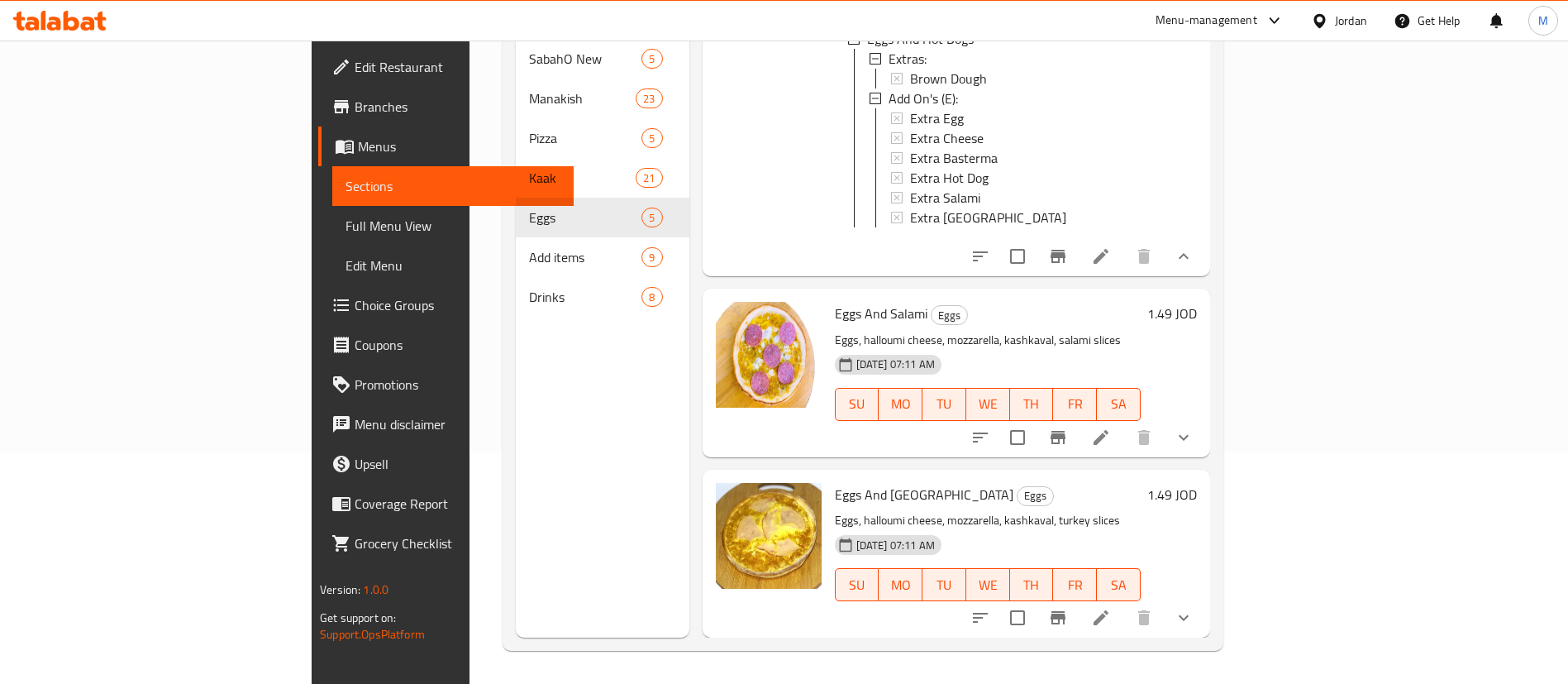
click at [355, 301] on span "Choice Groups" at bounding box center [457, 305] width 206 height 20
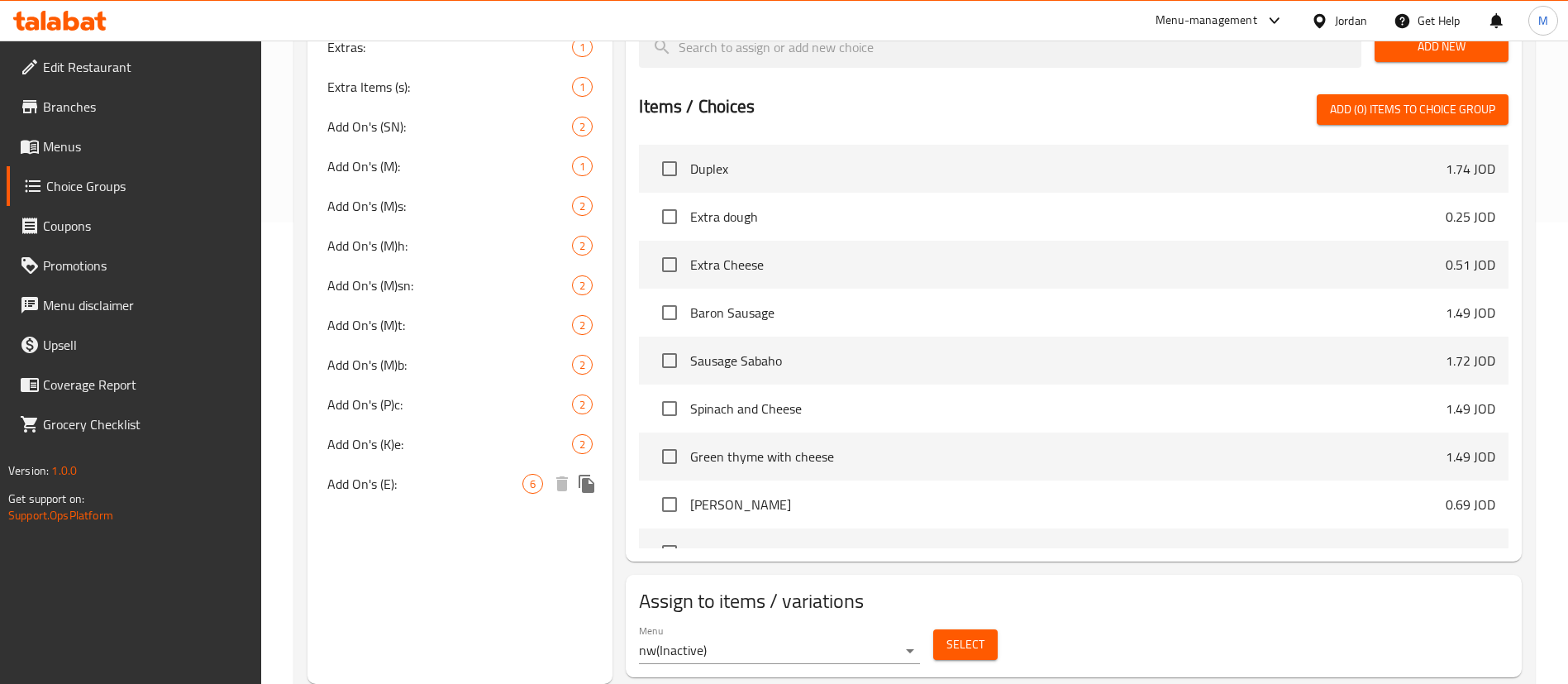
scroll to position [462, 0]
click at [445, 490] on span "Add On's (E):" at bounding box center [425, 483] width 195 height 20
type input "Add On's (E):"
type input "الاضافات:"
type input "2"
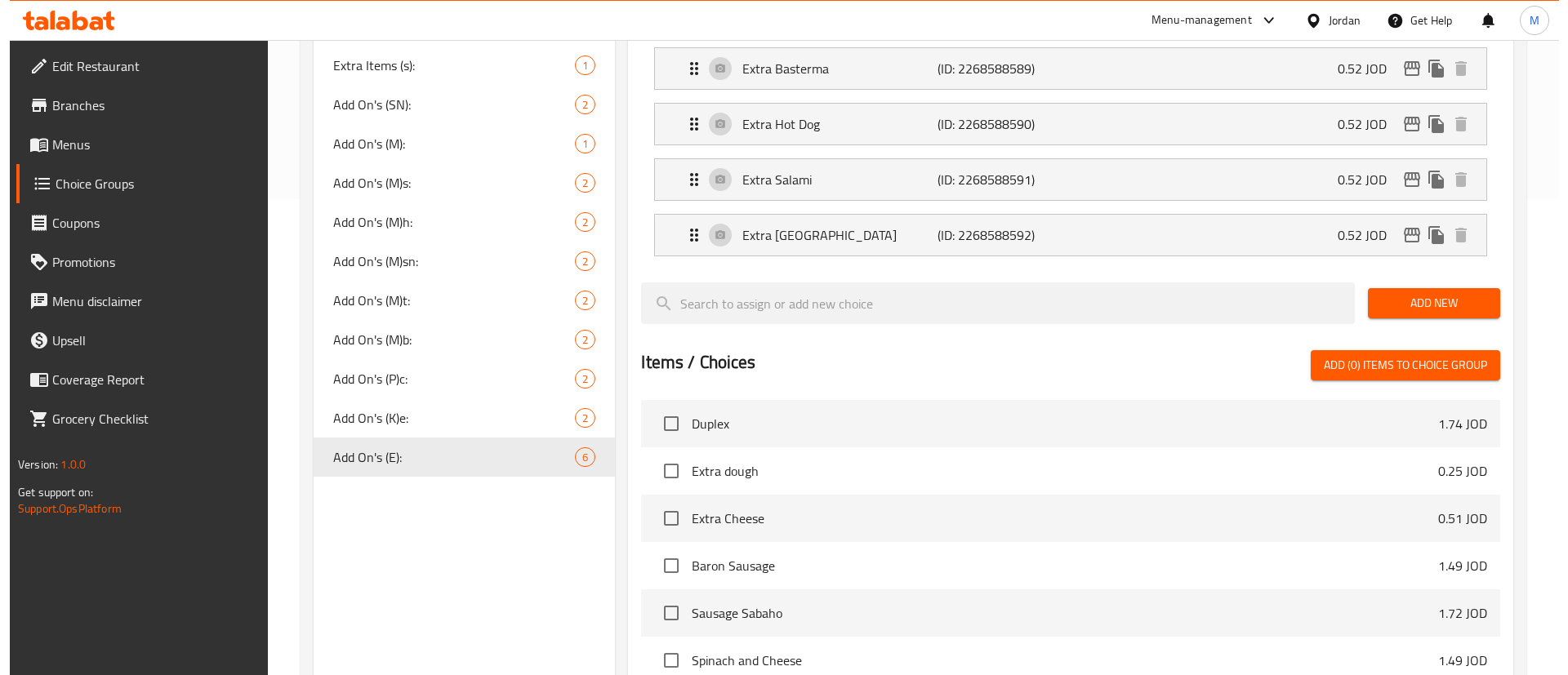
scroll to position [733, 0]
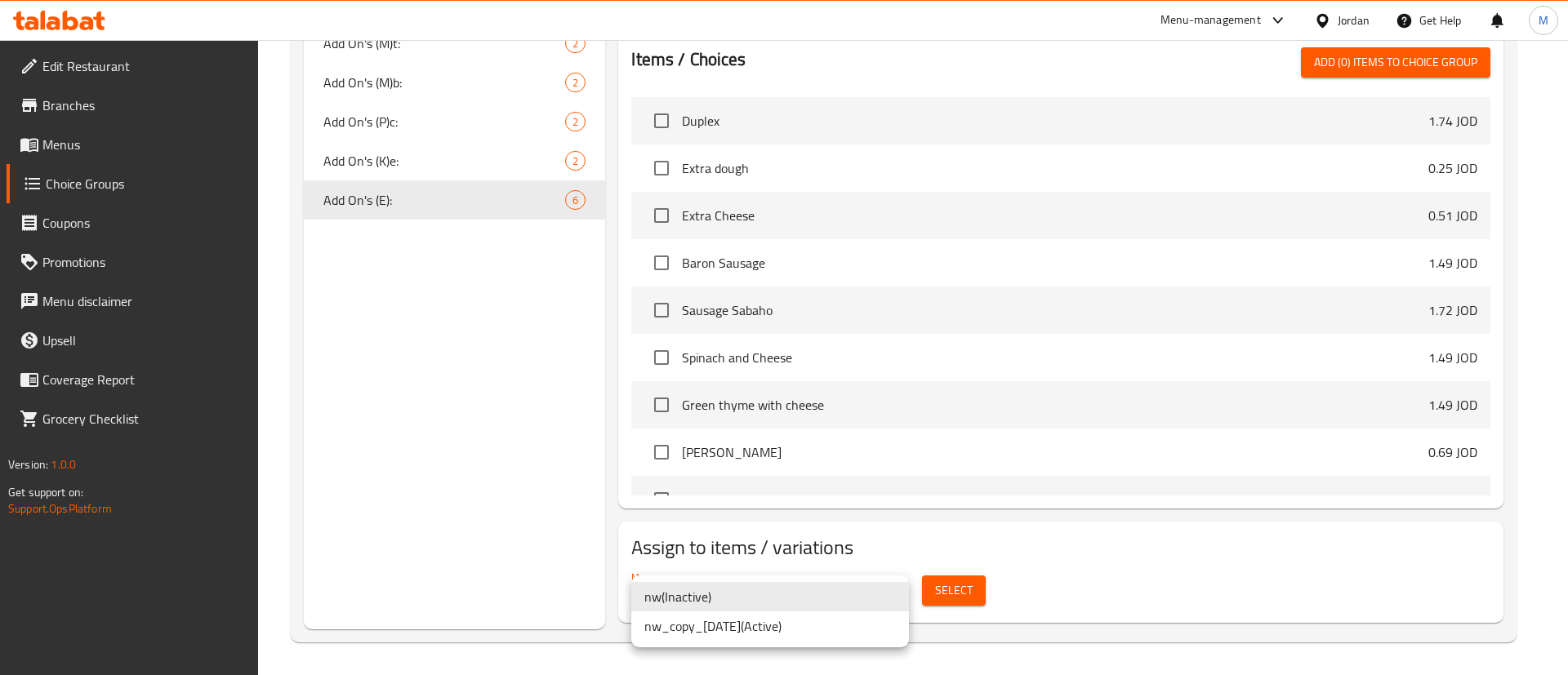
click at [800, 625] on li "nw_copy_21/08/2025 ( Active )" at bounding box center [769, 626] width 277 height 29
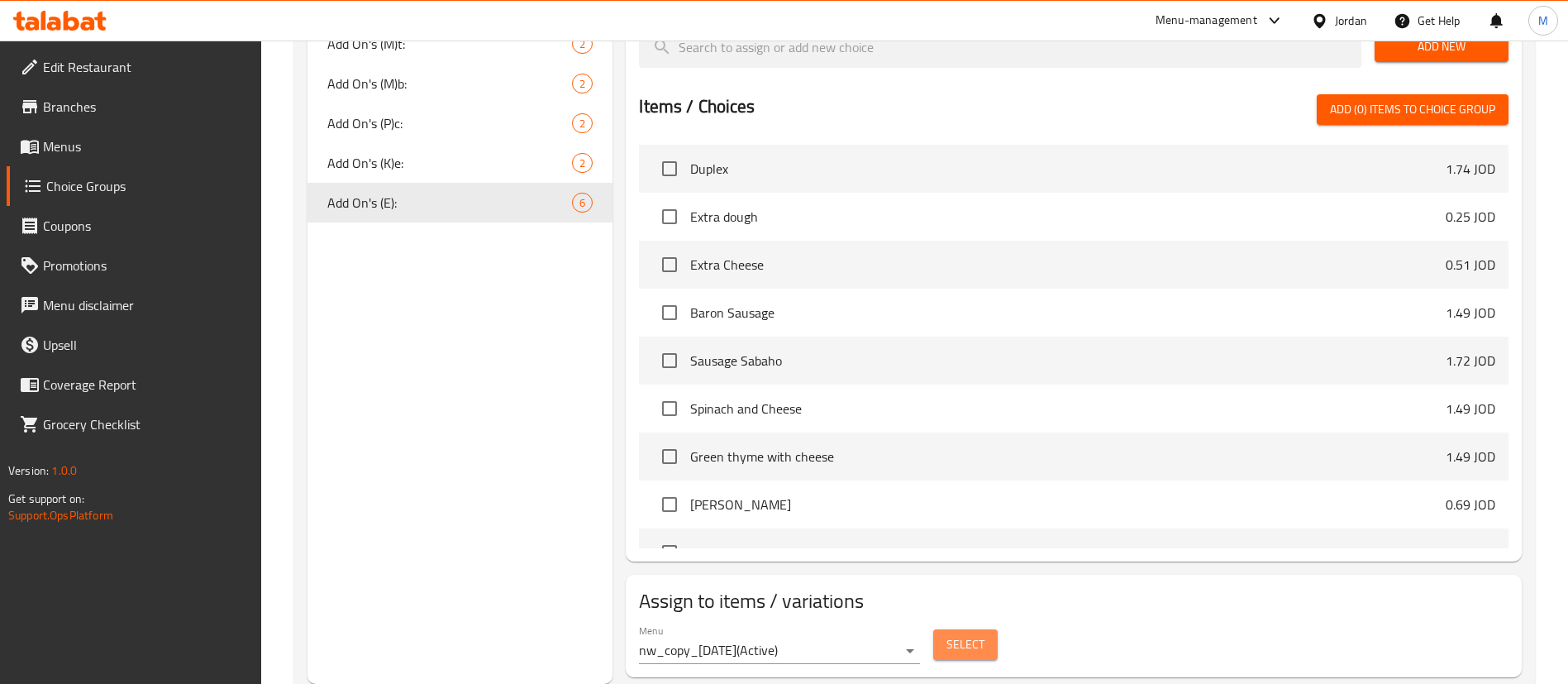
click at [964, 634] on span "Select" at bounding box center [966, 644] width 38 height 20
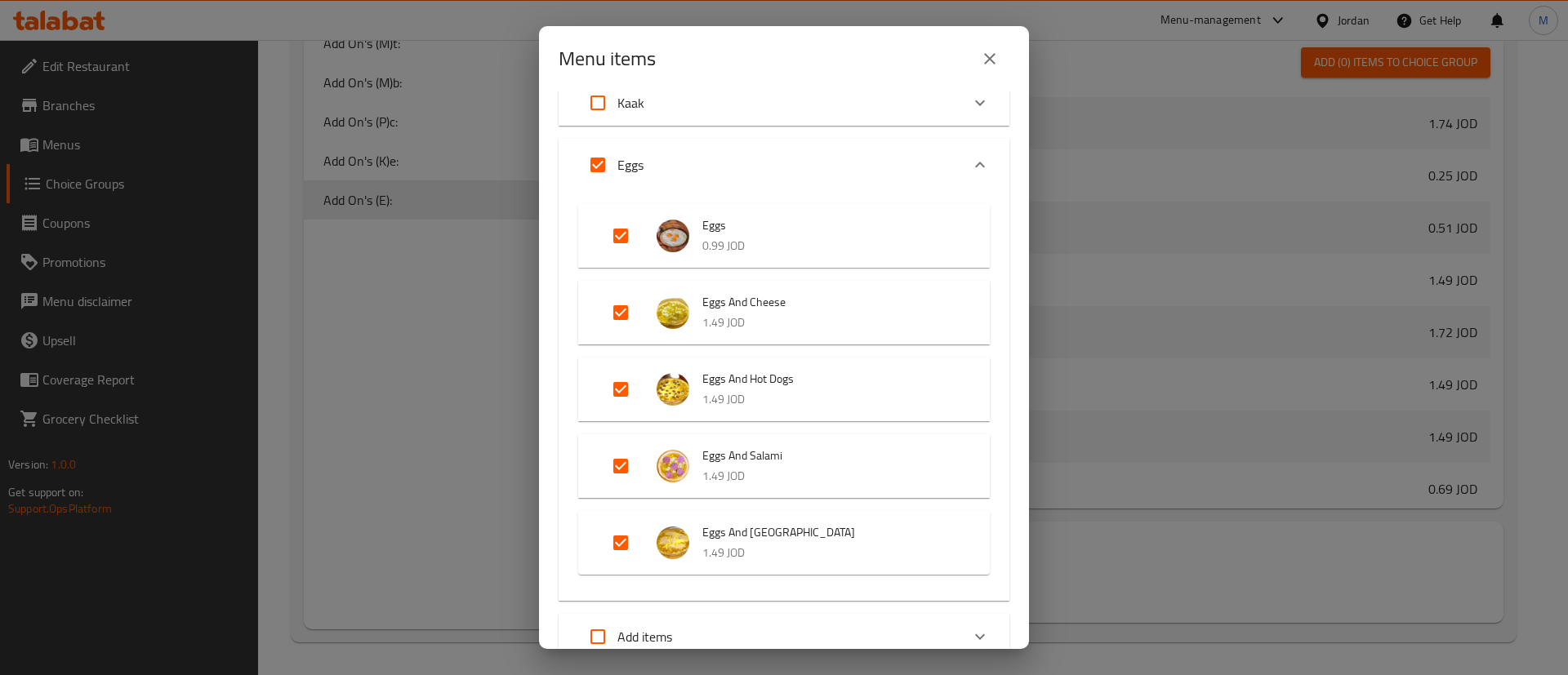
scroll to position [245, 0]
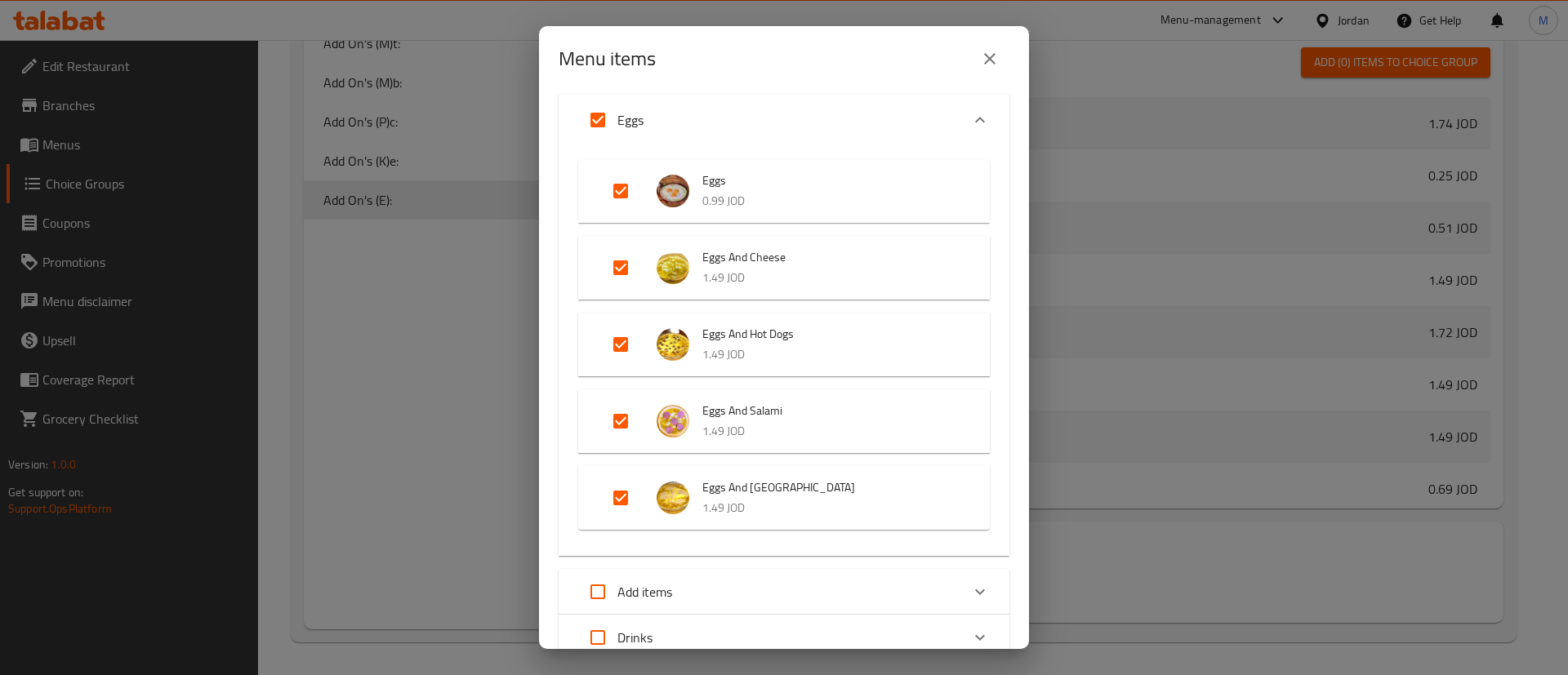
click at [624, 334] on input "Expand" at bounding box center [620, 344] width 39 height 39
checkbox input "false"
click at [616, 412] on input "Expand" at bounding box center [620, 420] width 39 height 39
checkbox input "false"
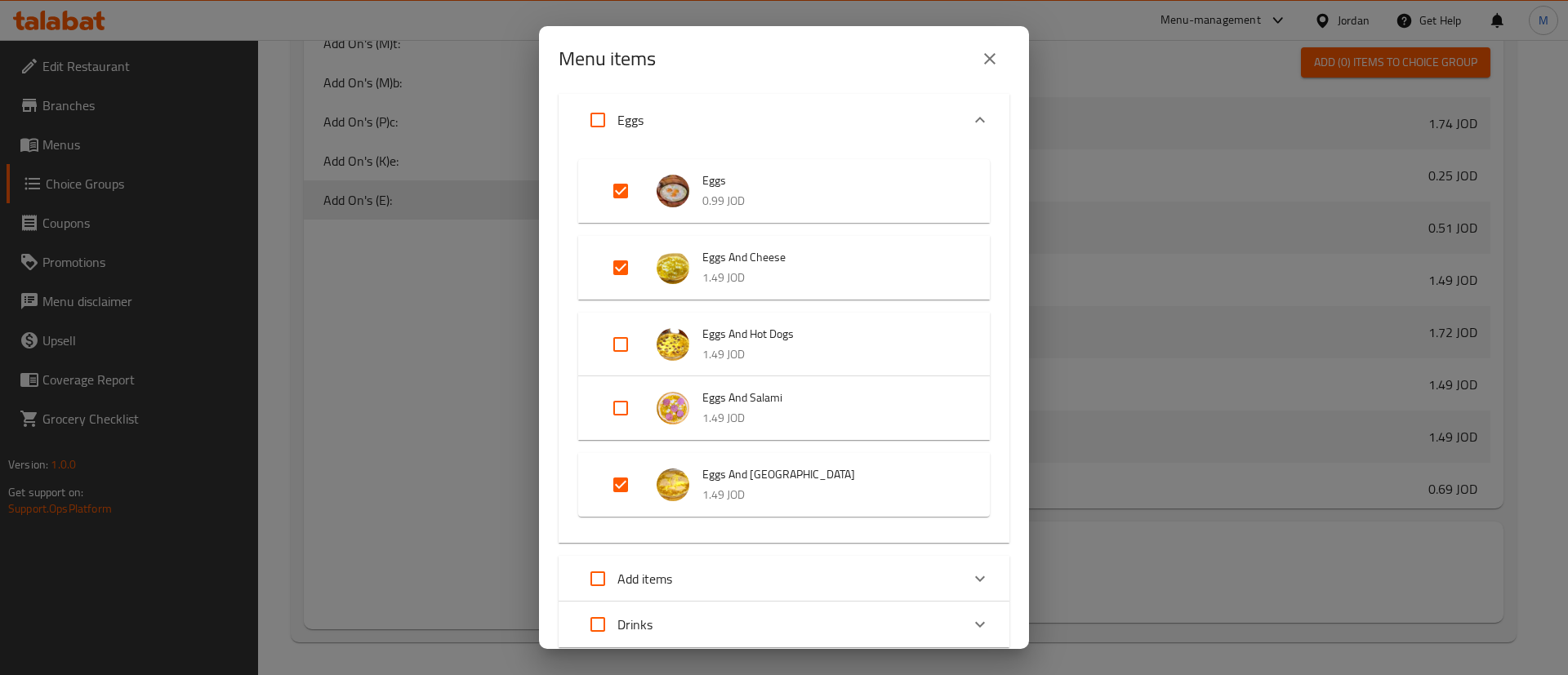
click at [620, 492] on input "Expand" at bounding box center [620, 484] width 39 height 39
checkbox input "false"
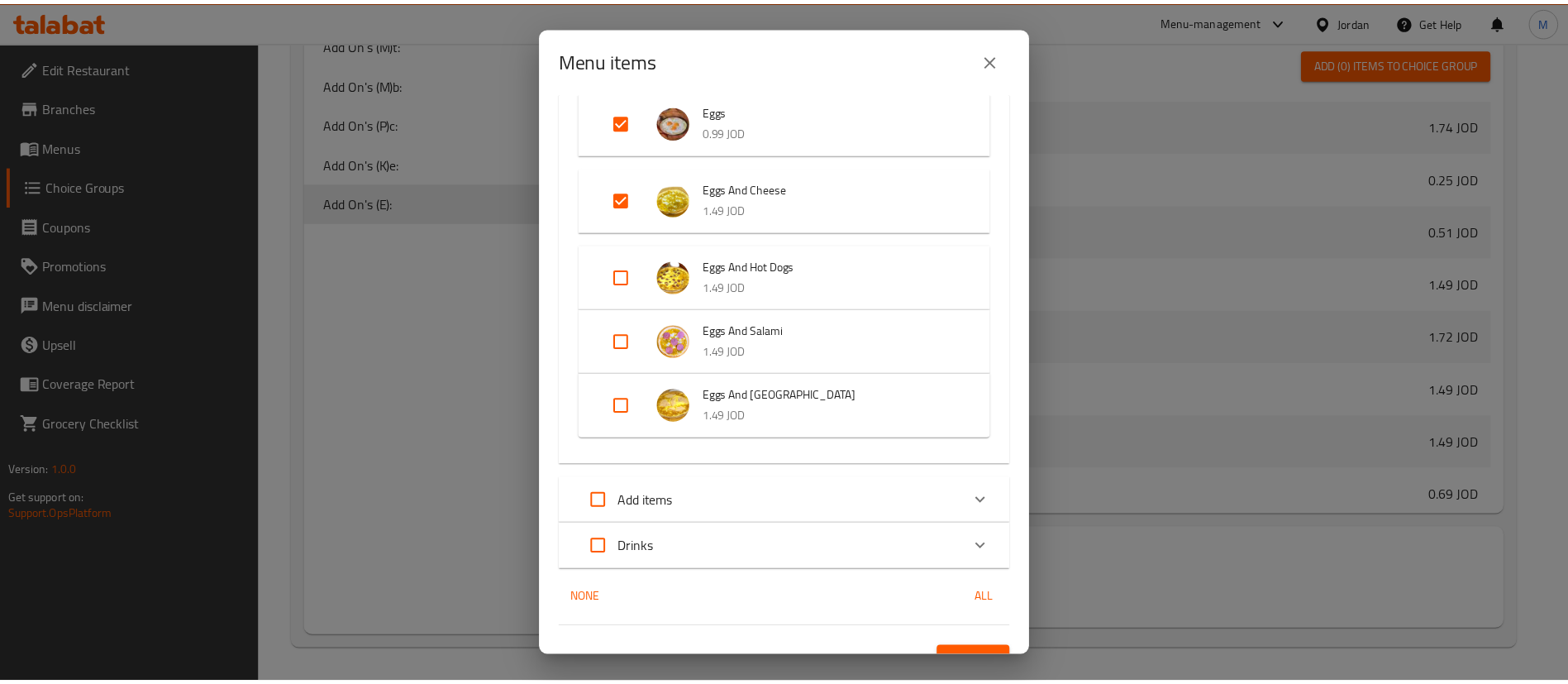
scroll to position [348, 0]
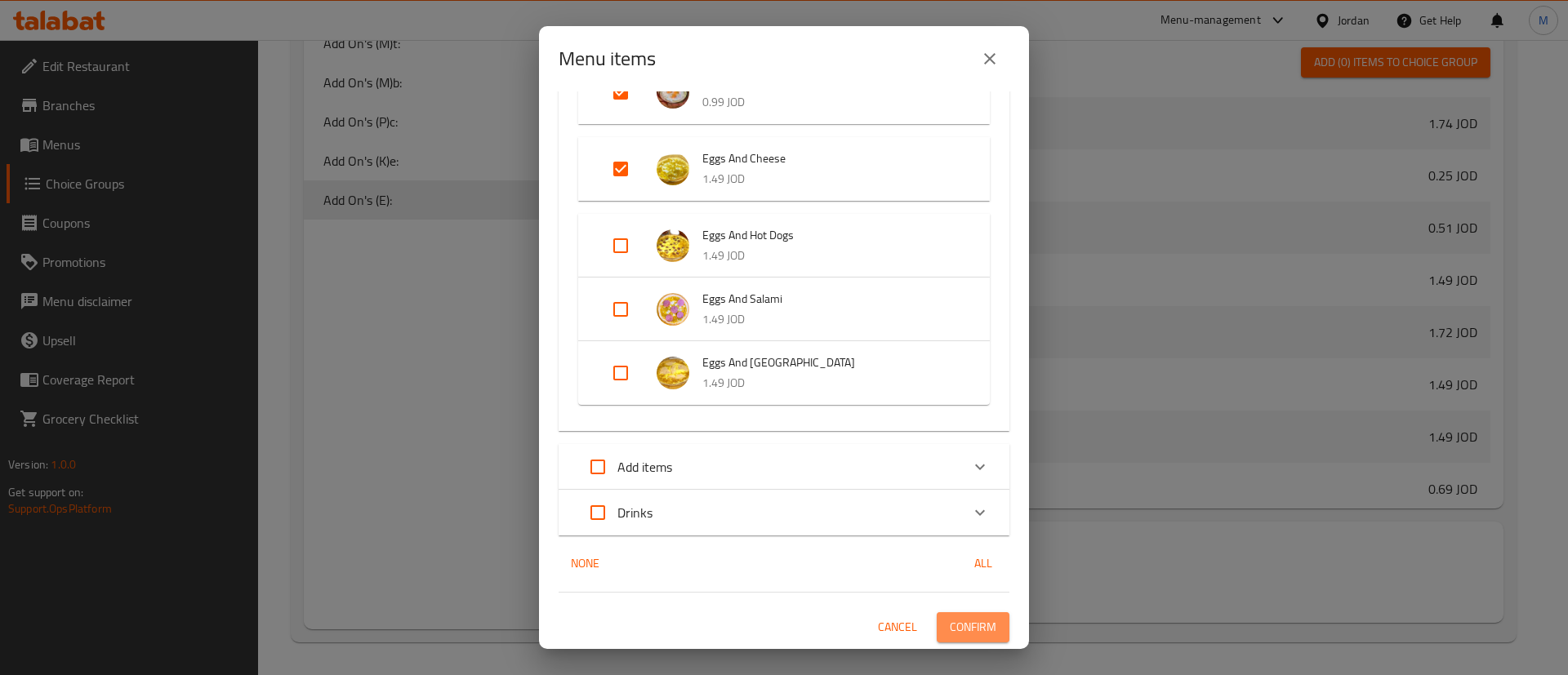
click at [967, 636] on span "Confirm" at bounding box center [973, 627] width 47 height 20
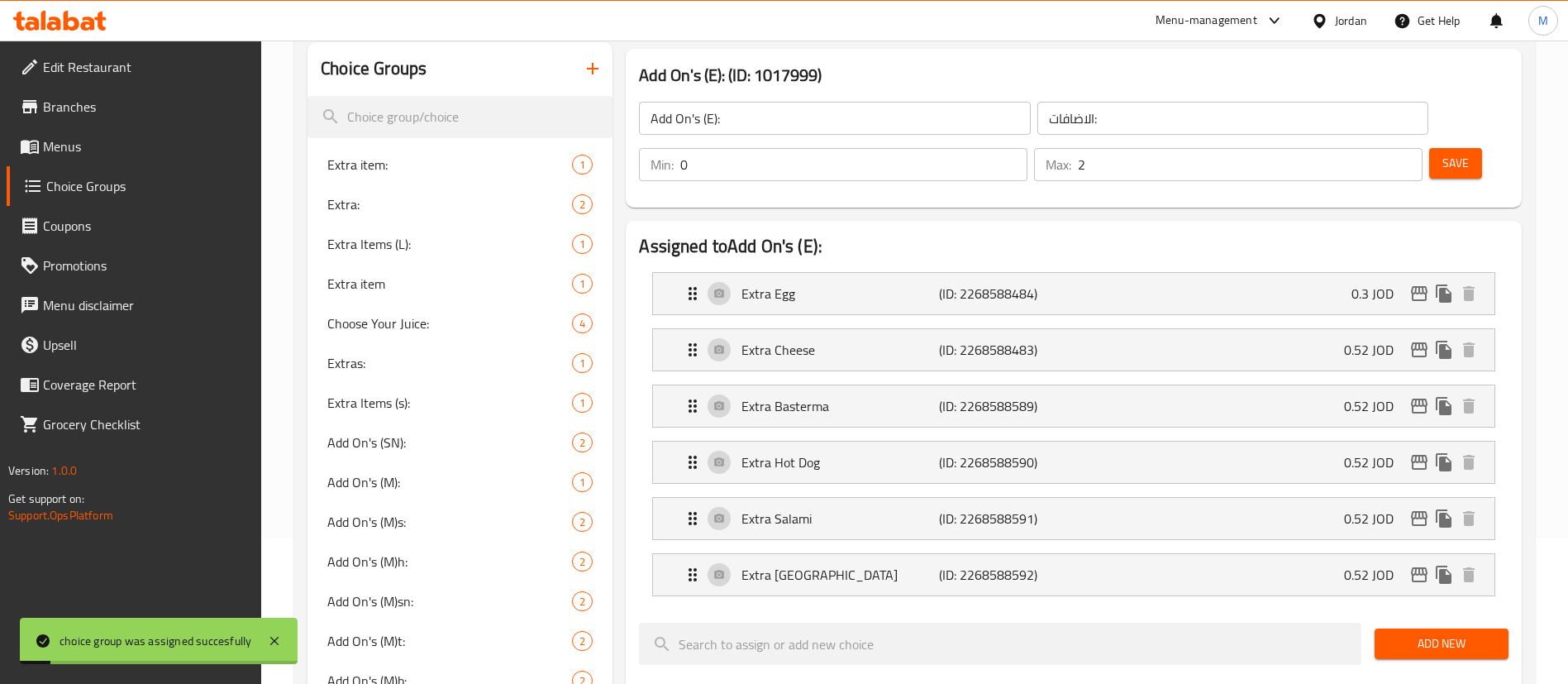
scroll to position [122, 0]
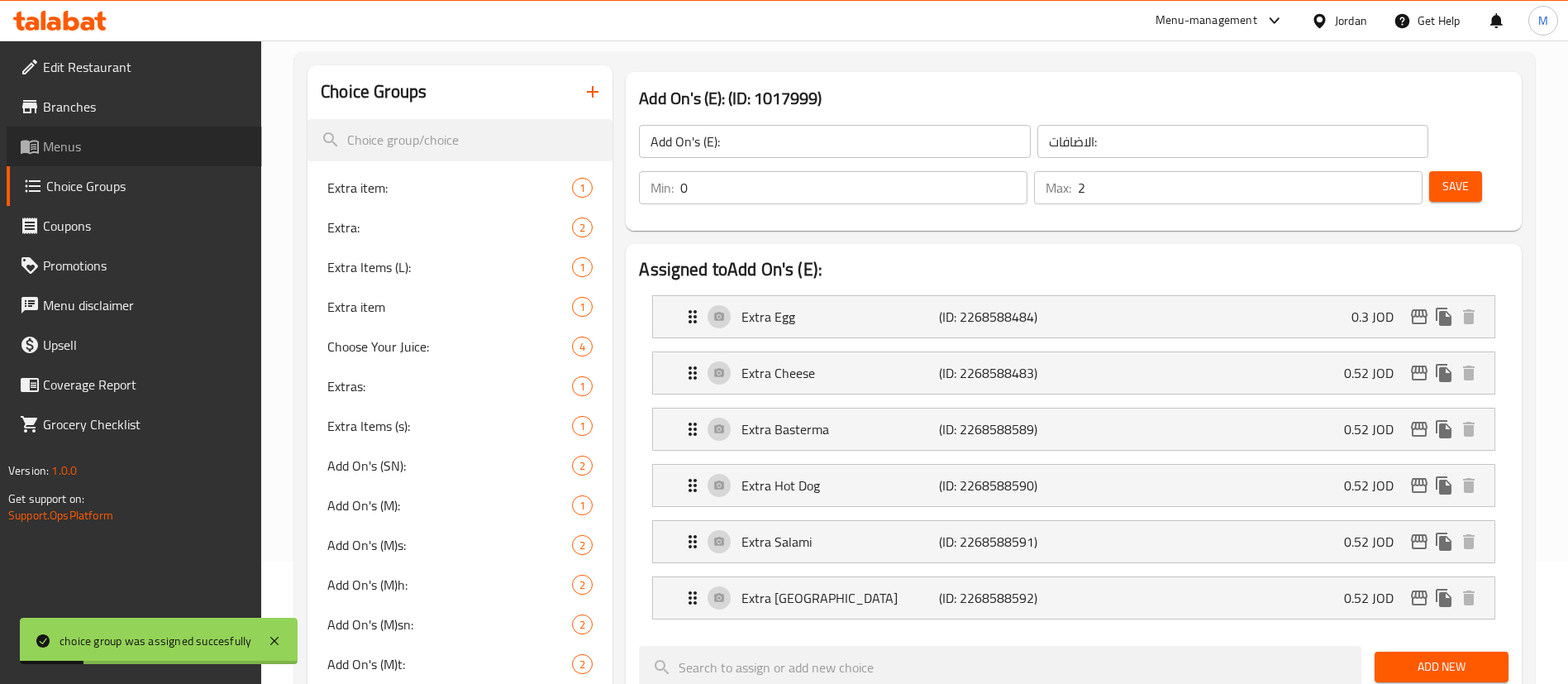
click at [169, 153] on span "Menus" at bounding box center [146, 146] width 206 height 20
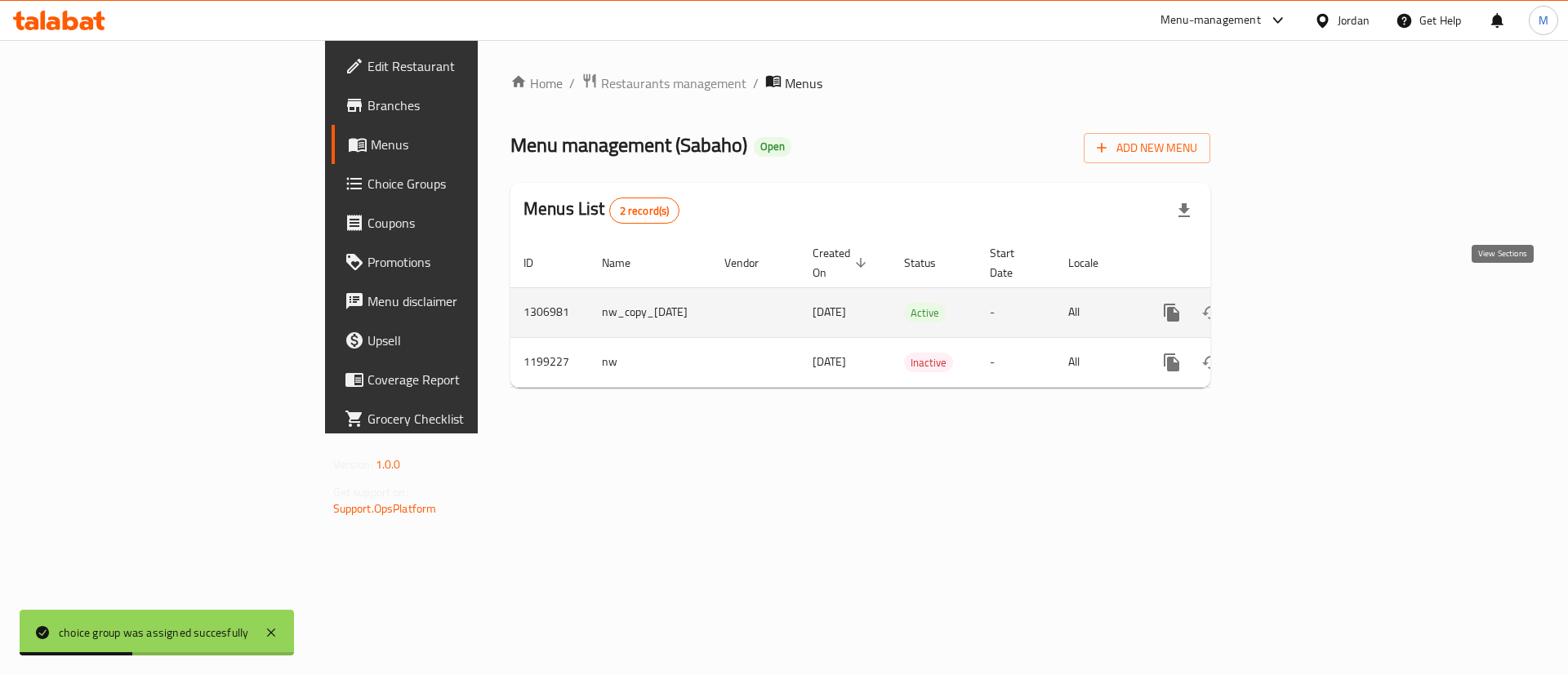
click at [1299, 302] on icon "enhanced table" at bounding box center [1289, 312] width 19 height 19
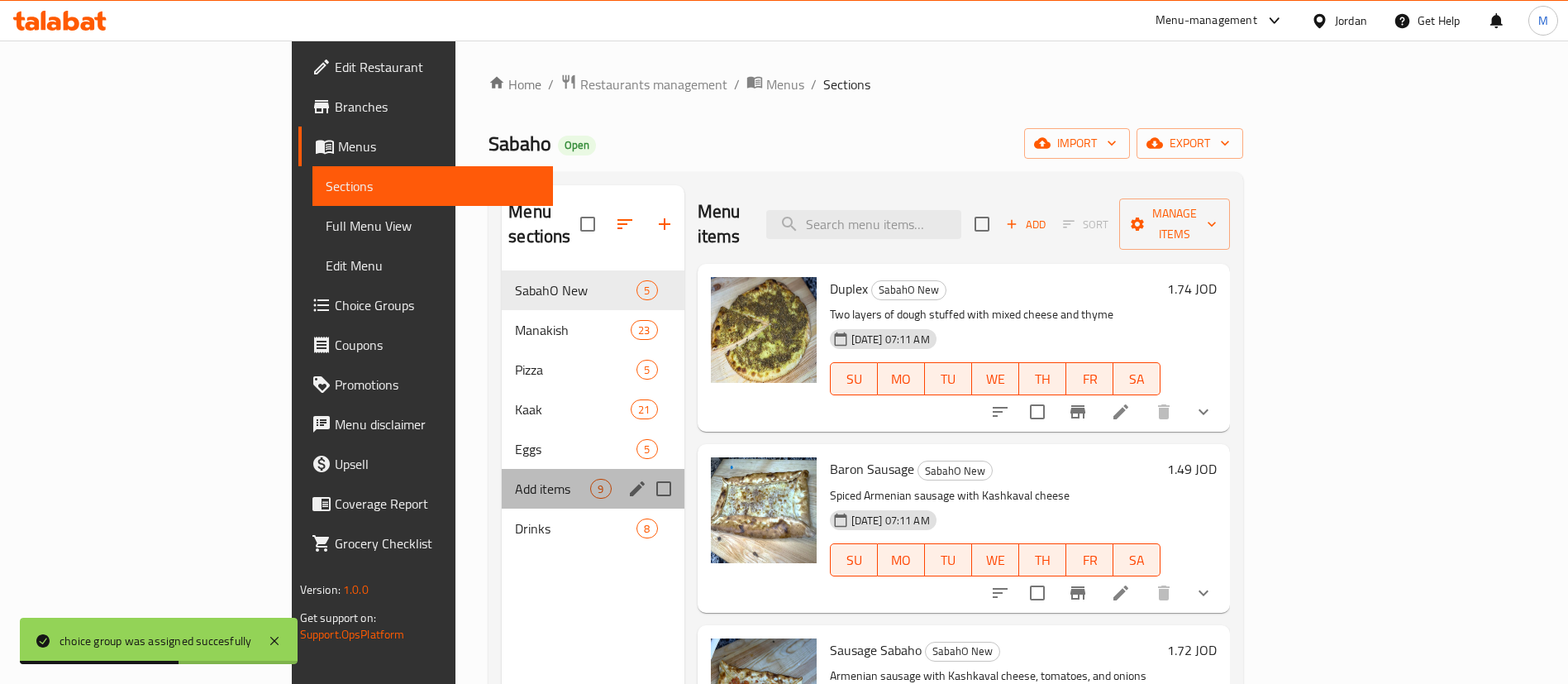
click at [501, 468] on div "Add items 9" at bounding box center [592, 488] width 182 height 40
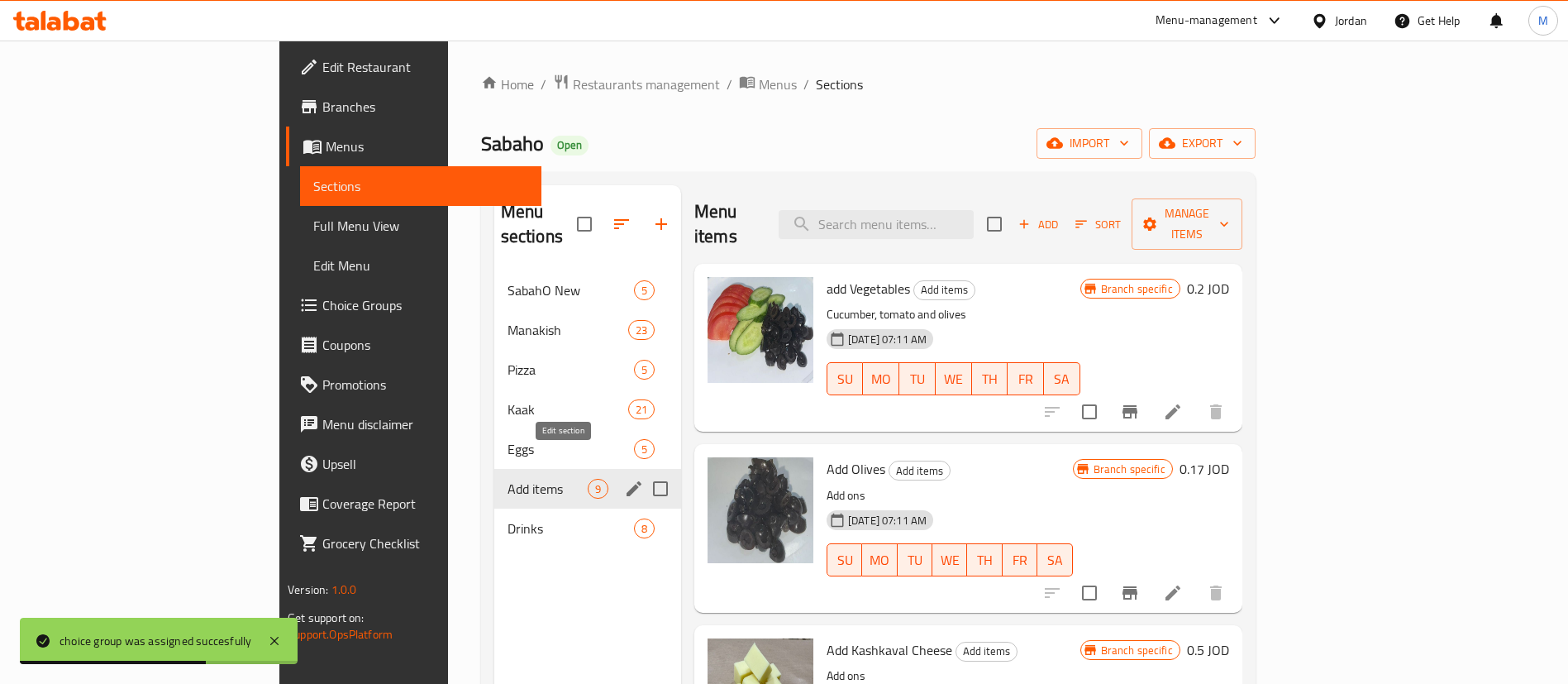
click at [624, 479] on icon "edit" at bounding box center [634, 488] width 20 height 20
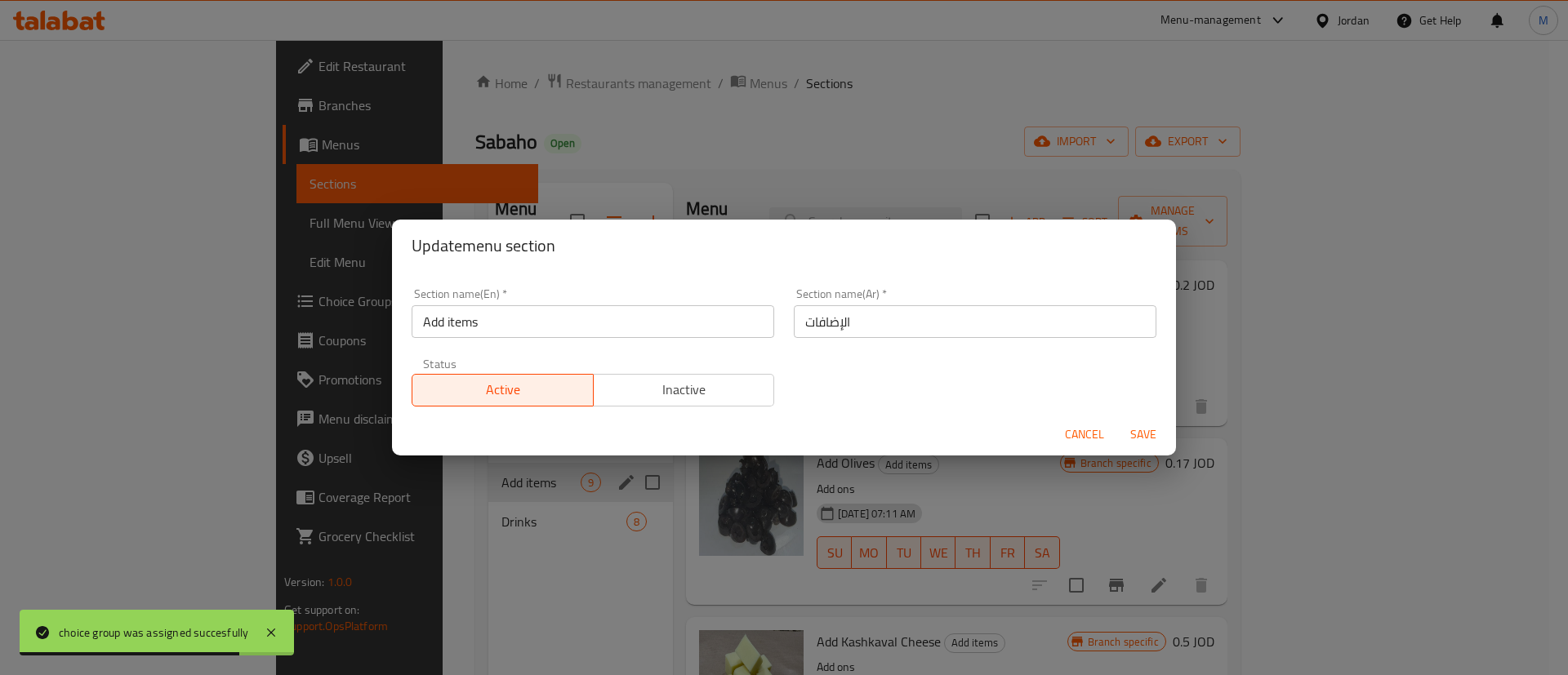
click at [627, 406] on div "Status Active Inactive" at bounding box center [593, 382] width 382 height 69
click at [639, 395] on span "Inactive" at bounding box center [684, 389] width 168 height 23
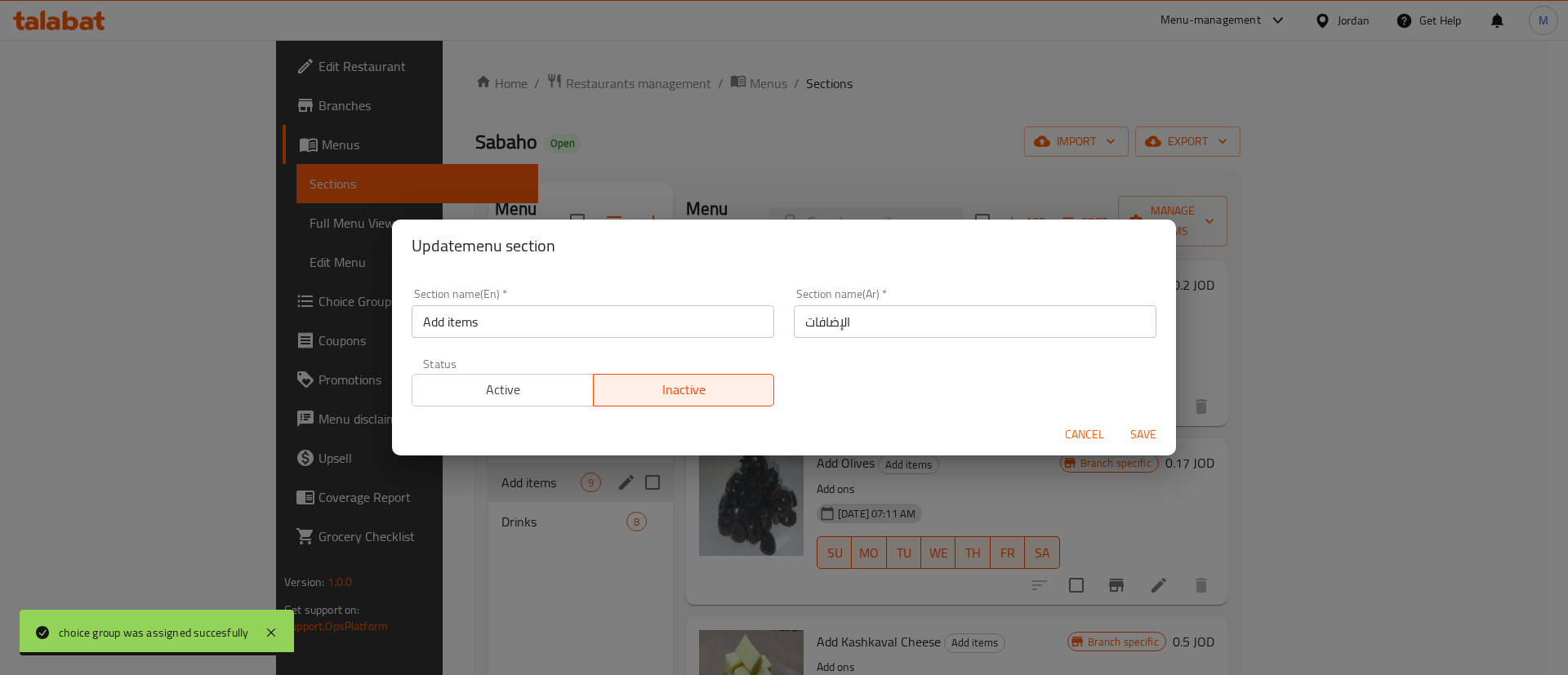
click at [1132, 433] on span "Save" at bounding box center [1143, 435] width 39 height 20
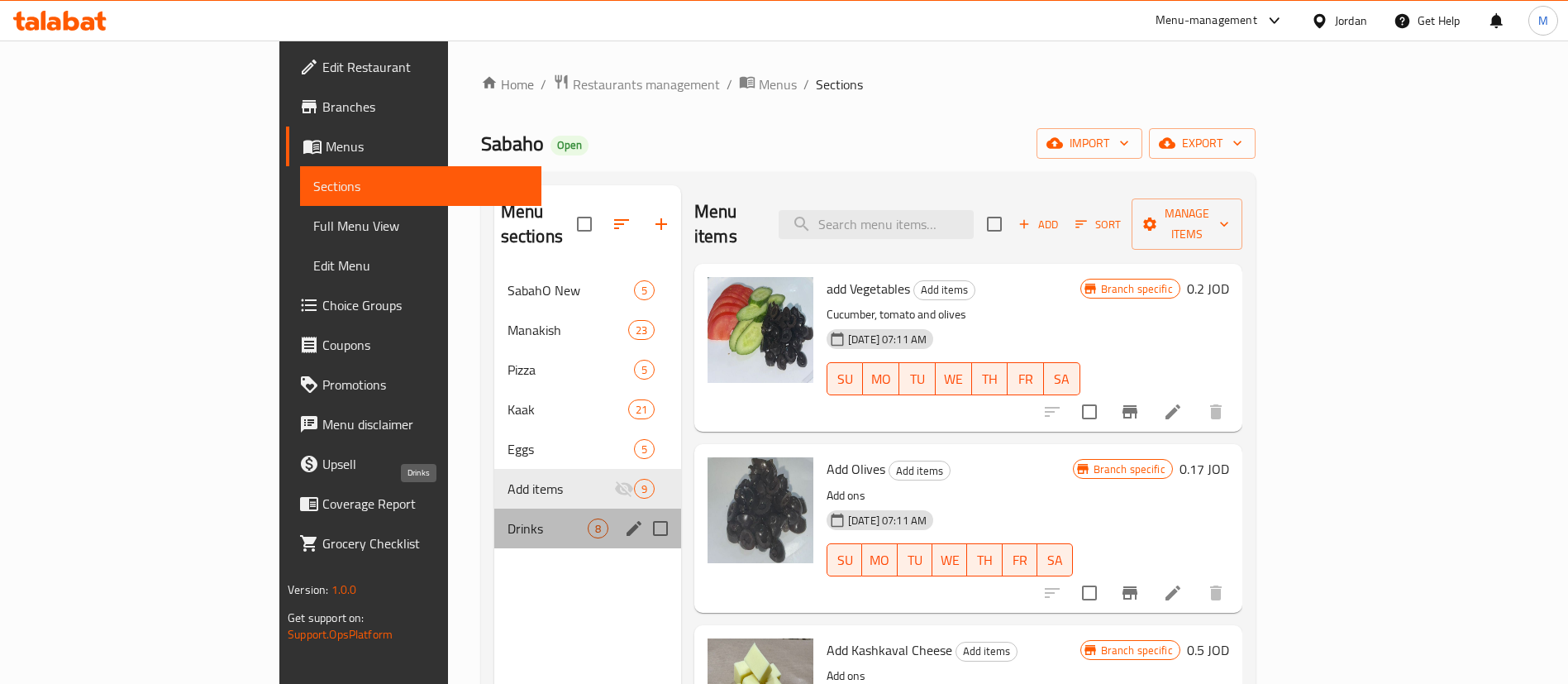
click at [507, 519] on span "Drinks" at bounding box center [547, 528] width 81 height 20
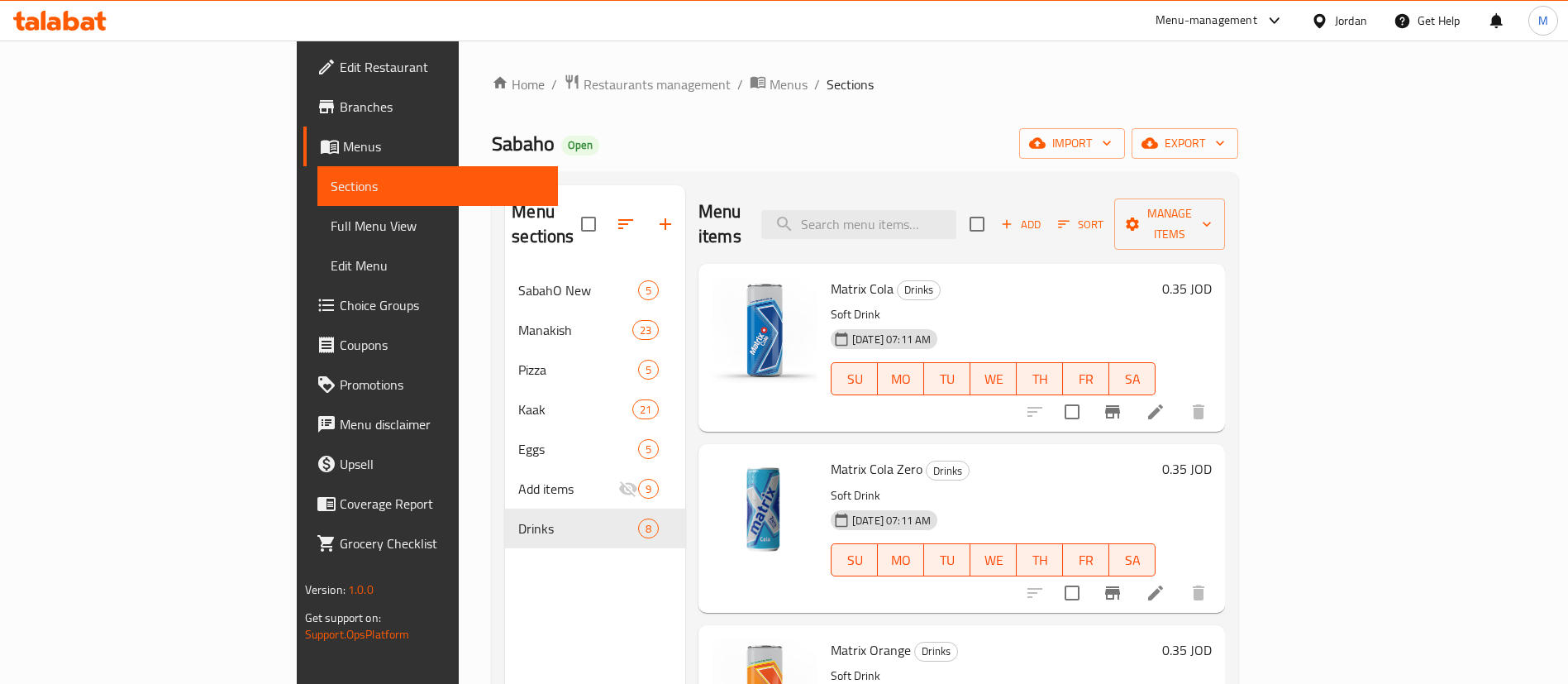
click at [949, 109] on div "Home / Restaurants management / Menus / Sections Sabaho Open import export Menu…" at bounding box center [865, 478] width 747 height 809
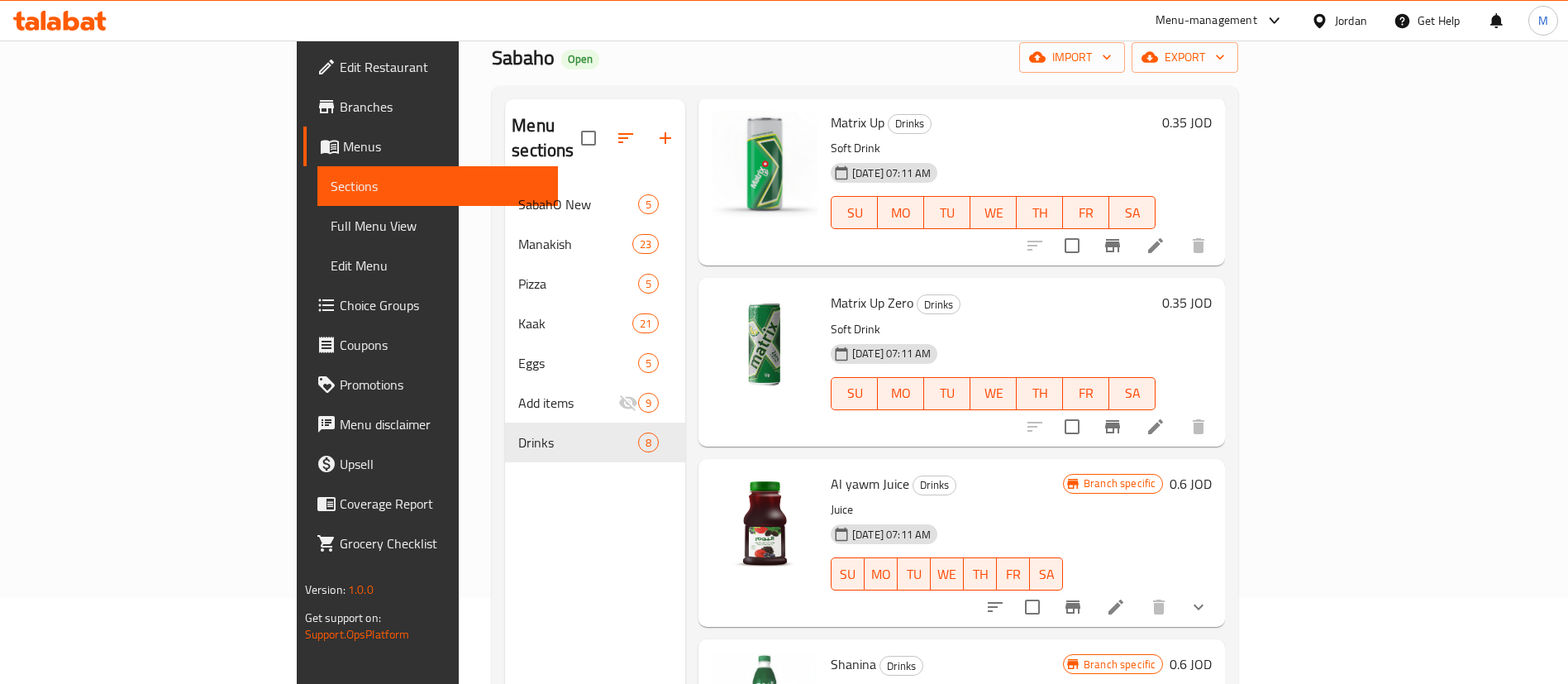
scroll to position [232, 0]
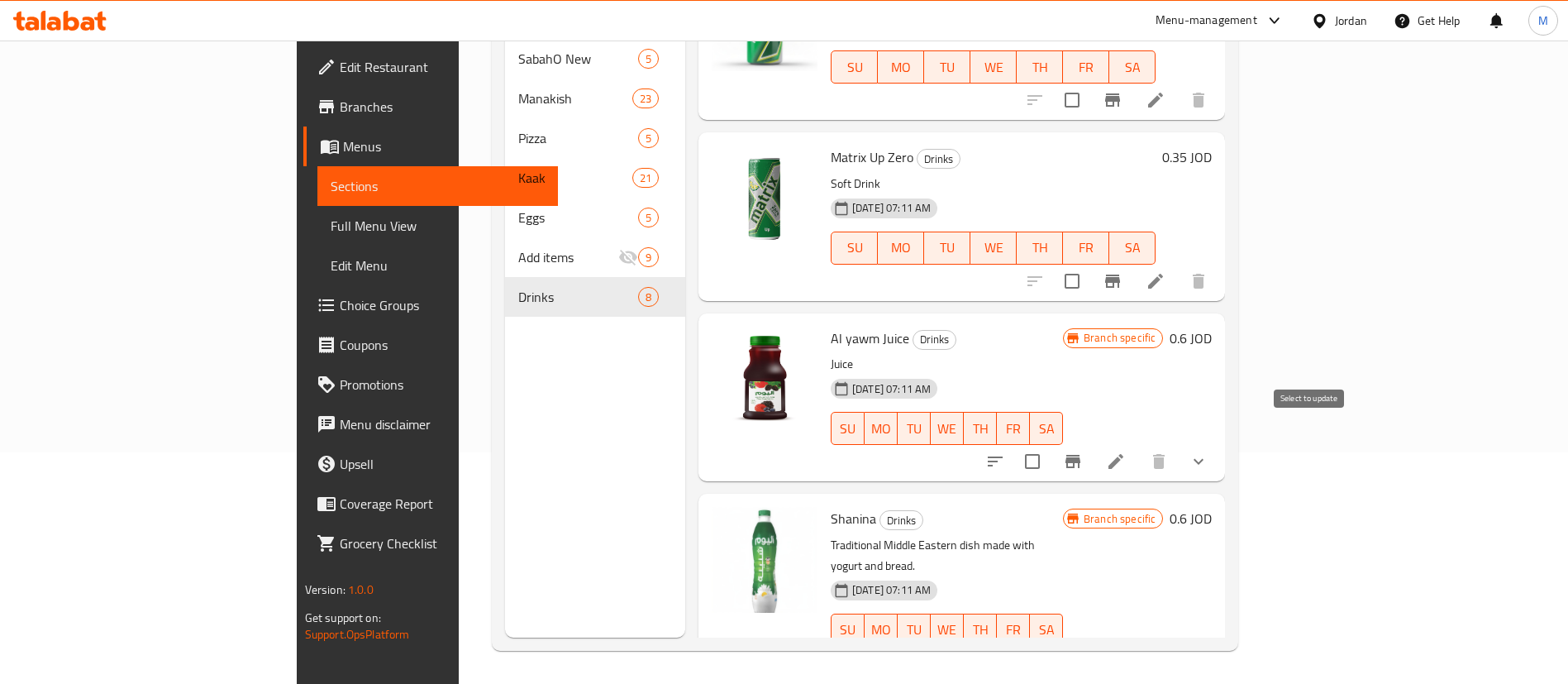
click at [1050, 444] on input "checkbox" at bounding box center [1032, 461] width 35 height 35
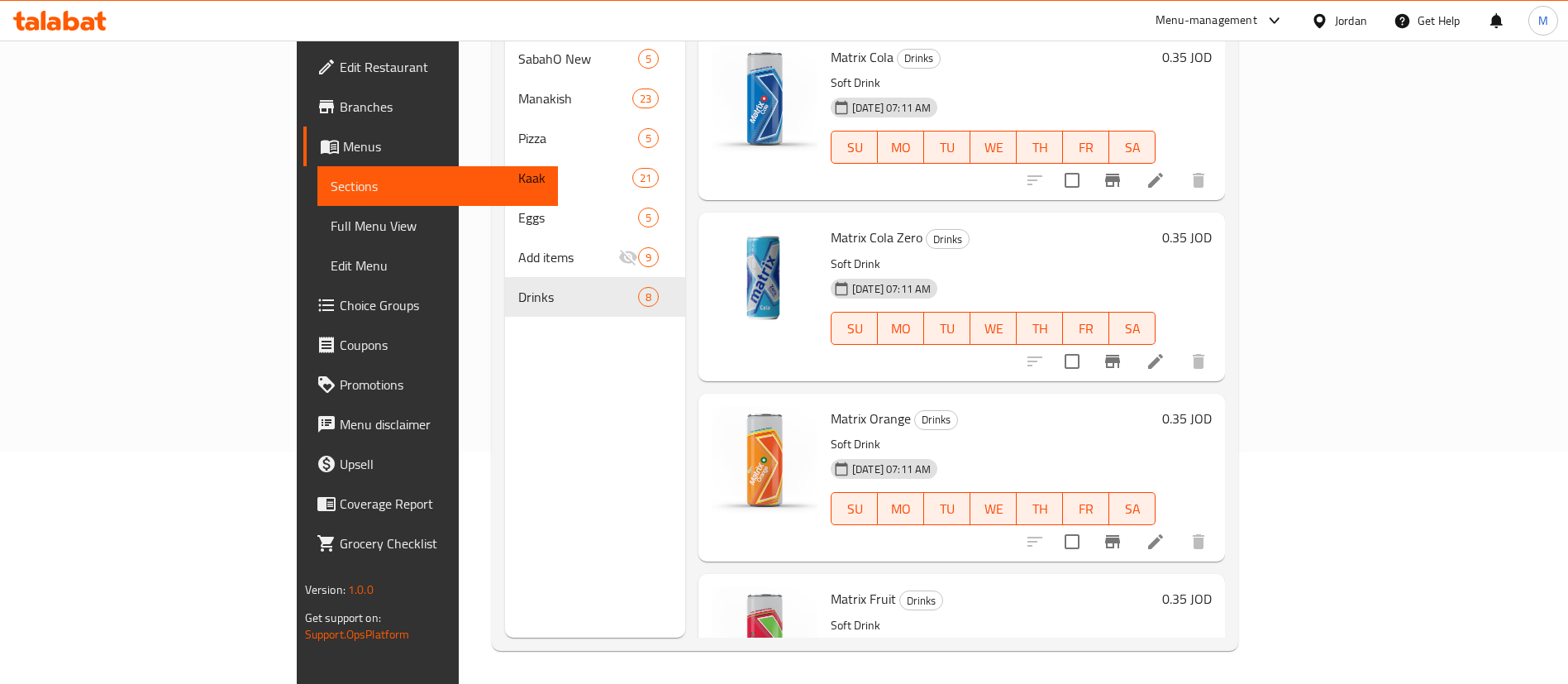
scroll to position [0, 0]
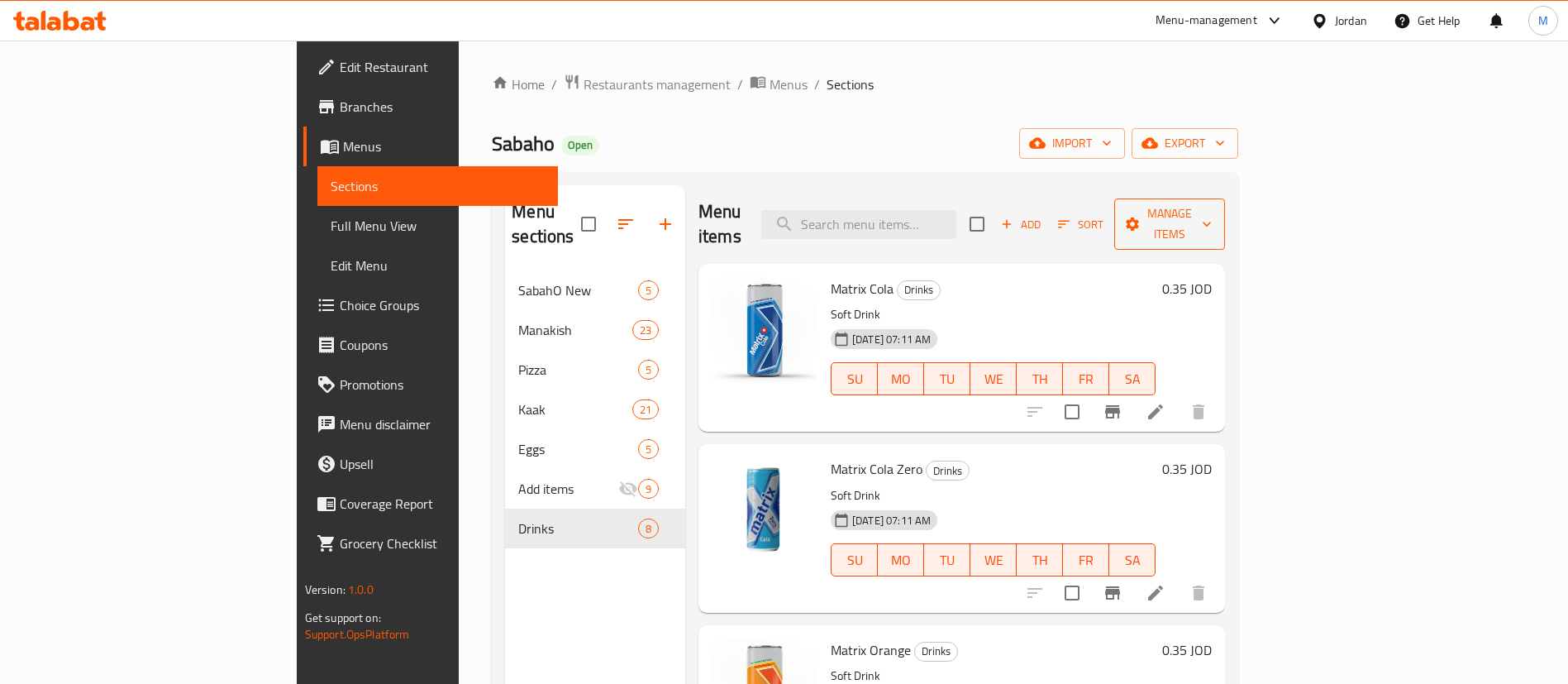
click at [1212, 204] on span "Manage items" at bounding box center [1169, 224] width 84 height 42
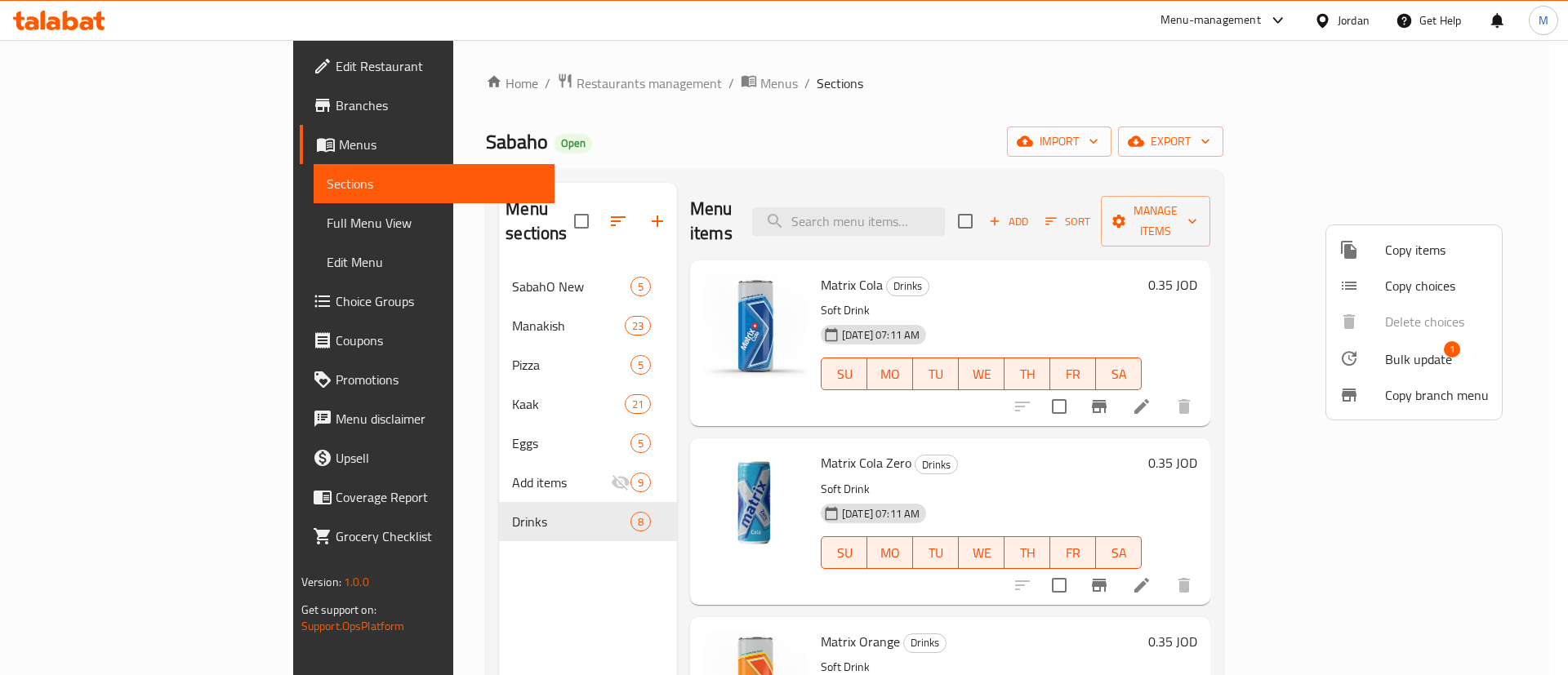
click at [1409, 350] on span "Bulk update" at bounding box center [1418, 358] width 67 height 19
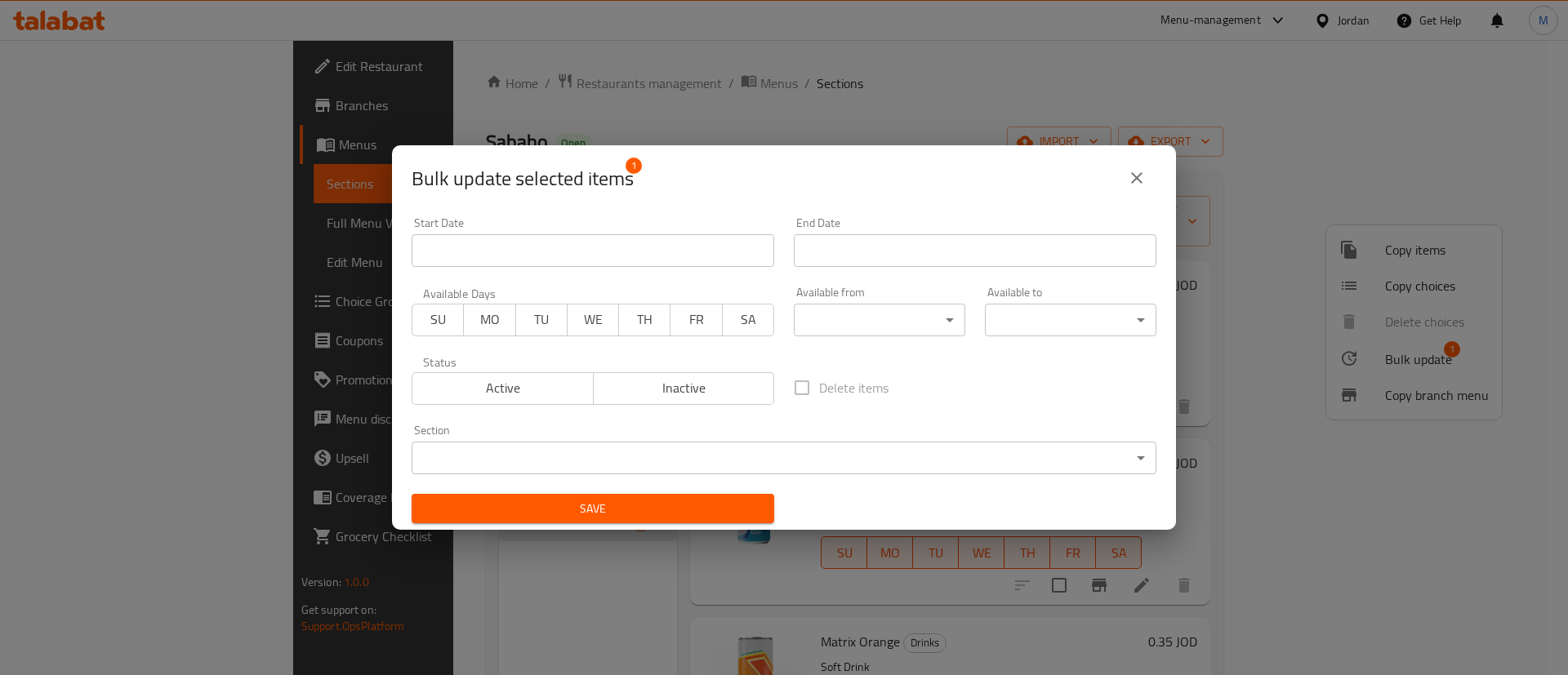
click at [686, 388] on span "Inactive" at bounding box center [684, 388] width 168 height 23
click at [720, 511] on span "Save" at bounding box center [593, 508] width 336 height 20
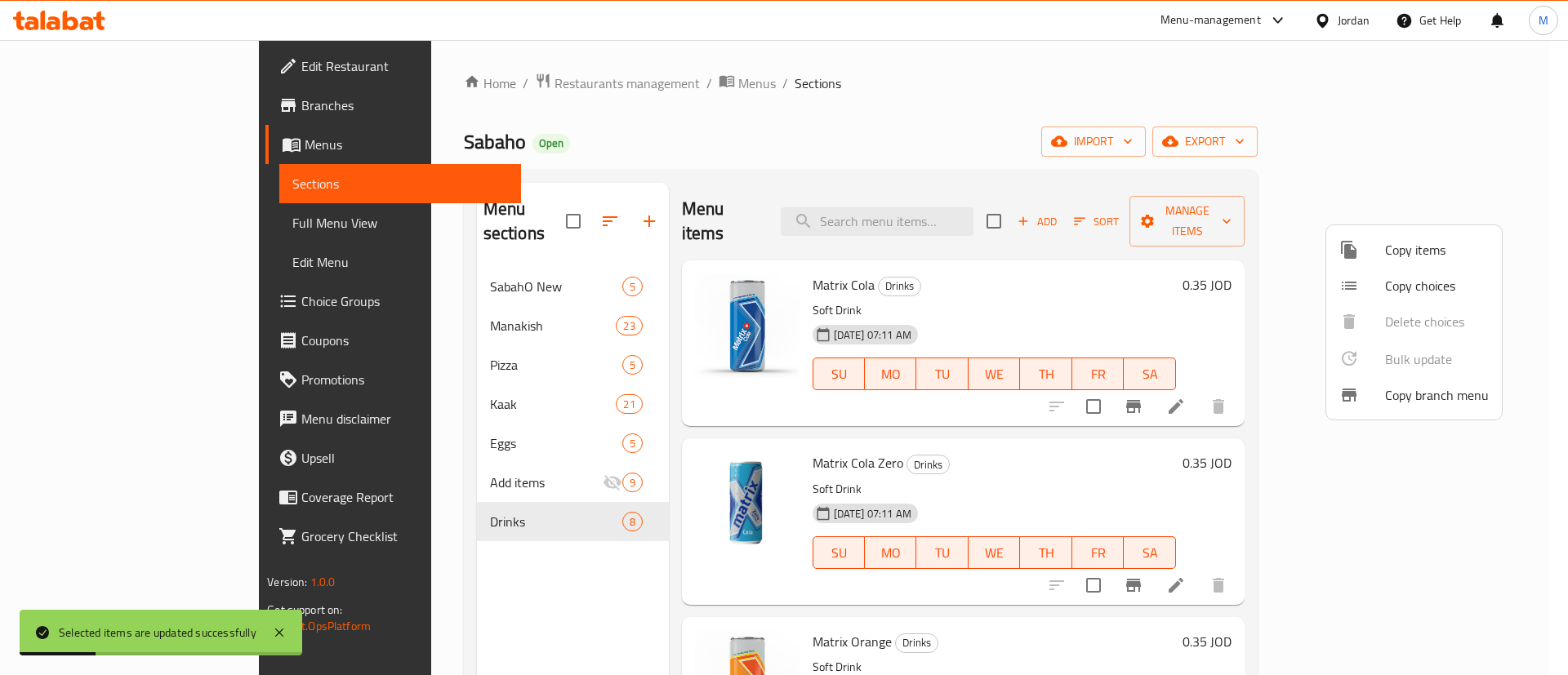
click at [1143, 64] on div at bounding box center [784, 338] width 1568 height 675
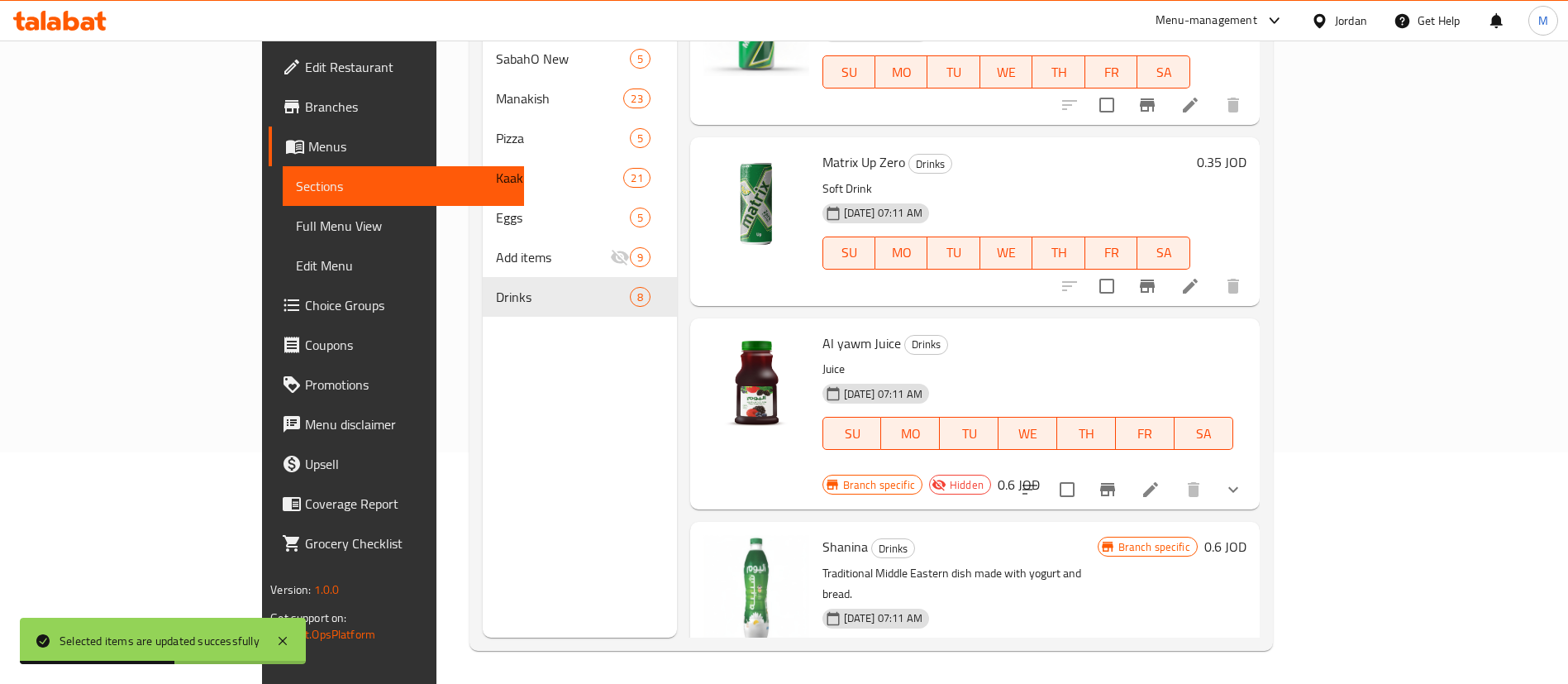
scroll to position [803, 0]
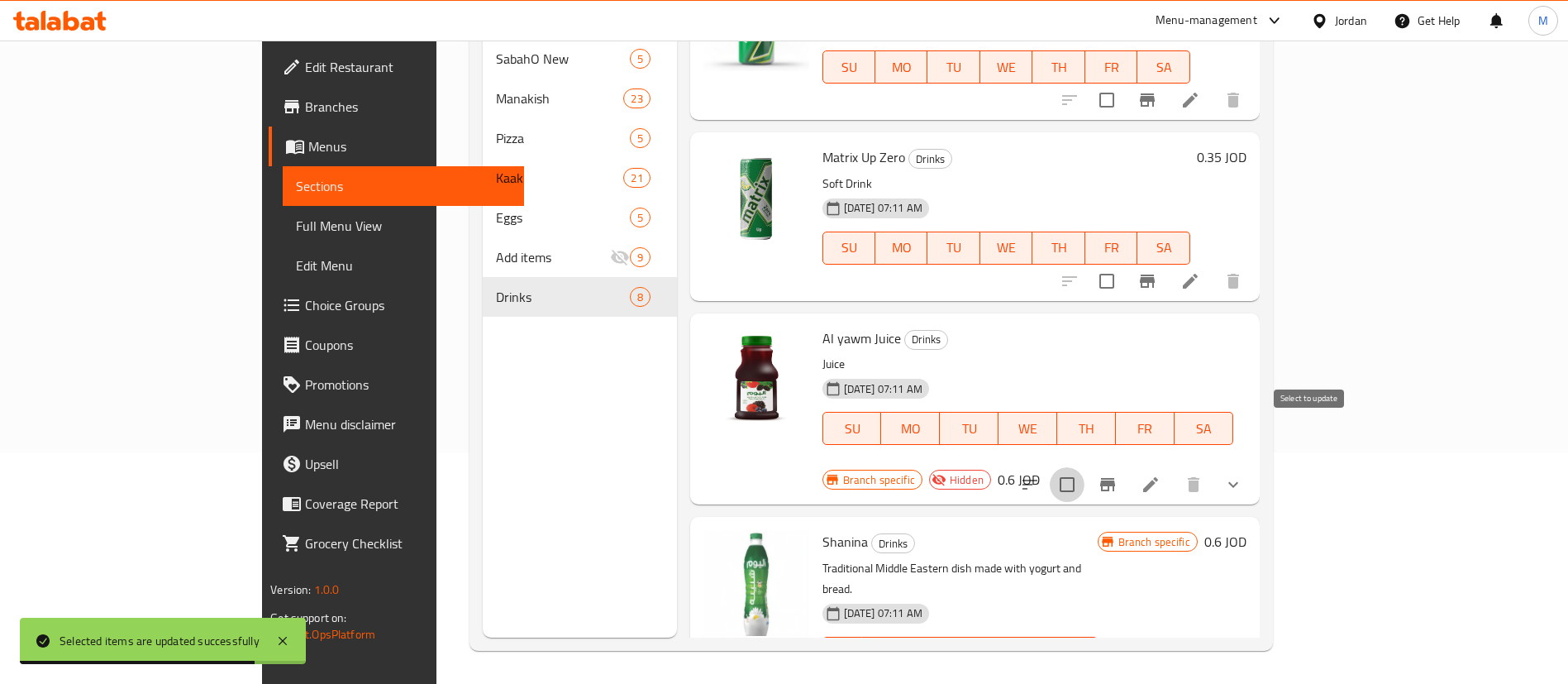
click at [1084, 467] on input "checkbox" at bounding box center [1067, 484] width 35 height 35
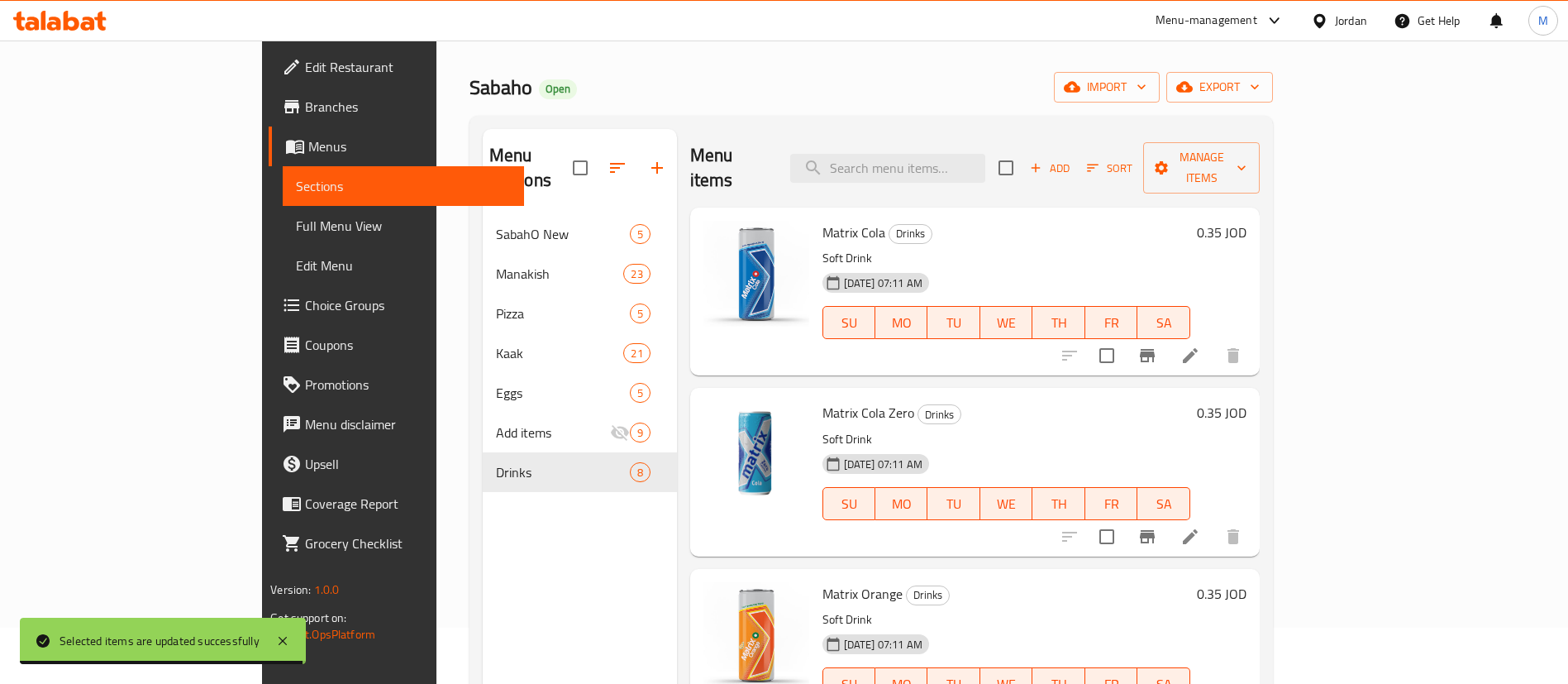
scroll to position [0, 0]
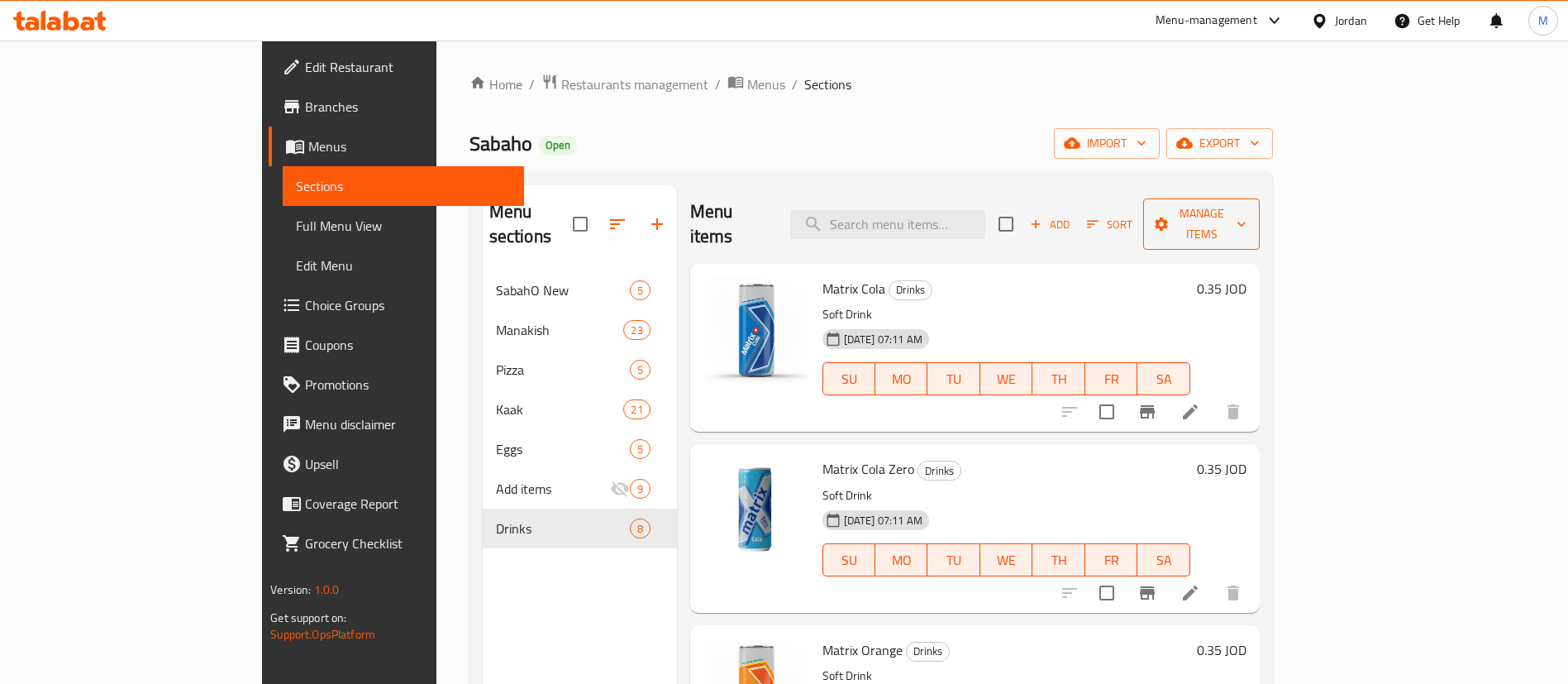
click at [1259, 199] on button "Manage items" at bounding box center [1201, 224] width 115 height 51
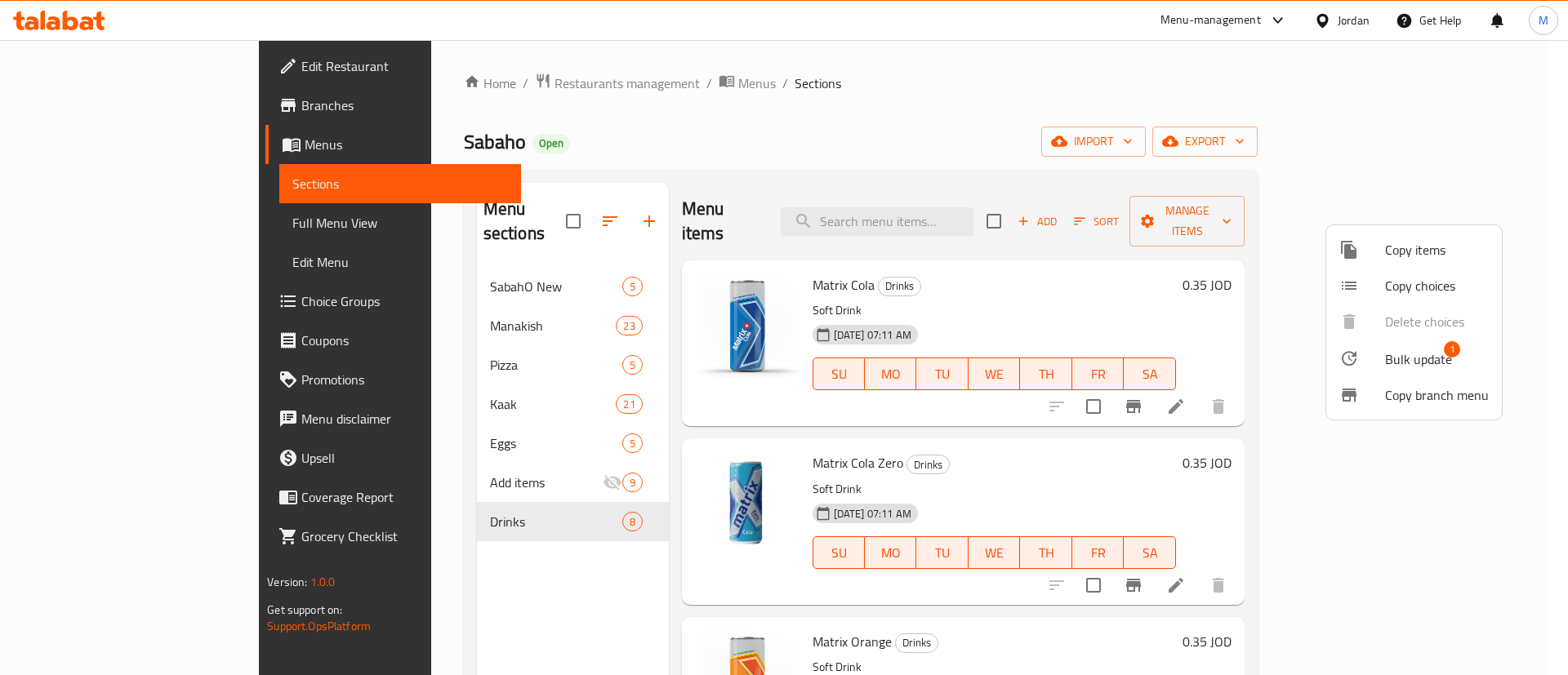
click at [1377, 356] on div at bounding box center [1362, 358] width 46 height 19
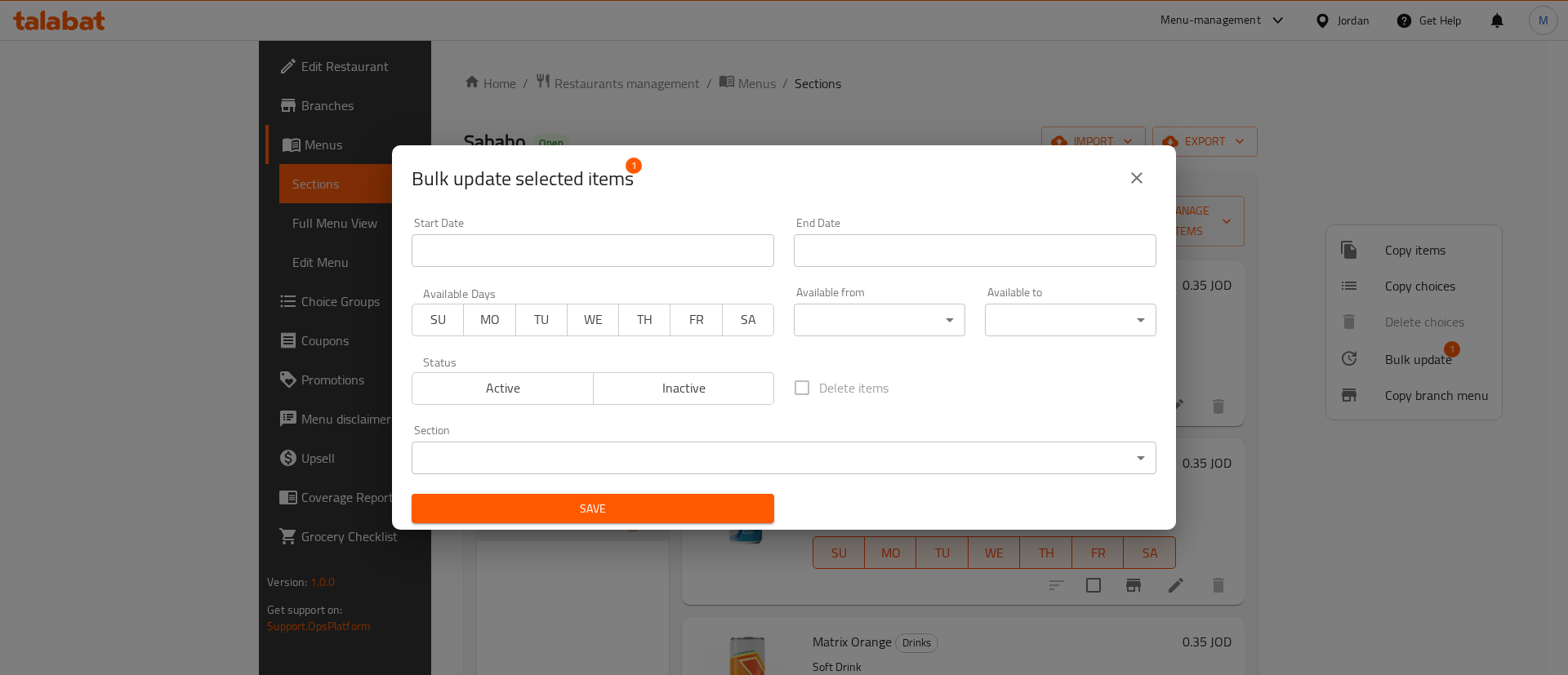
click at [535, 381] on span "Active" at bounding box center [503, 388] width 168 height 23
click at [600, 512] on span "Save" at bounding box center [593, 508] width 336 height 20
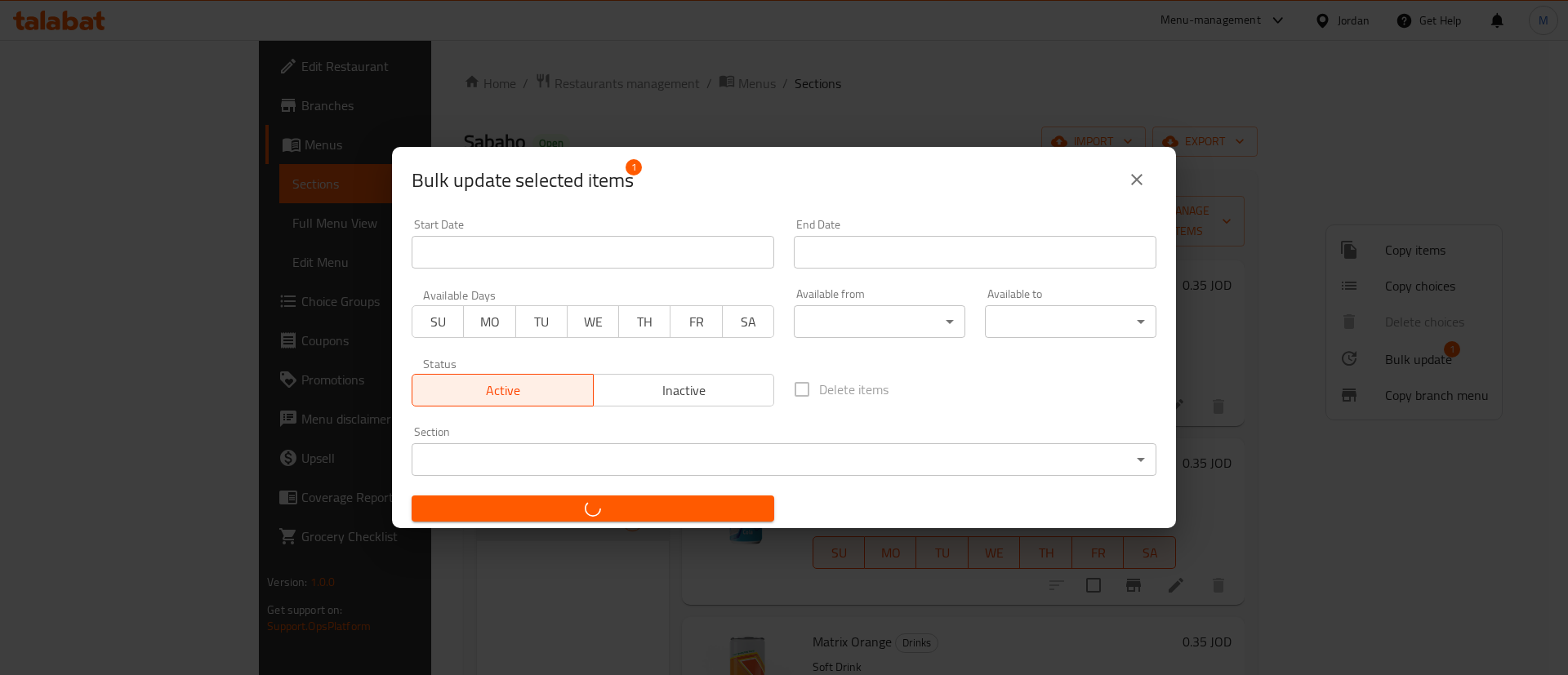
checkbox input "false"
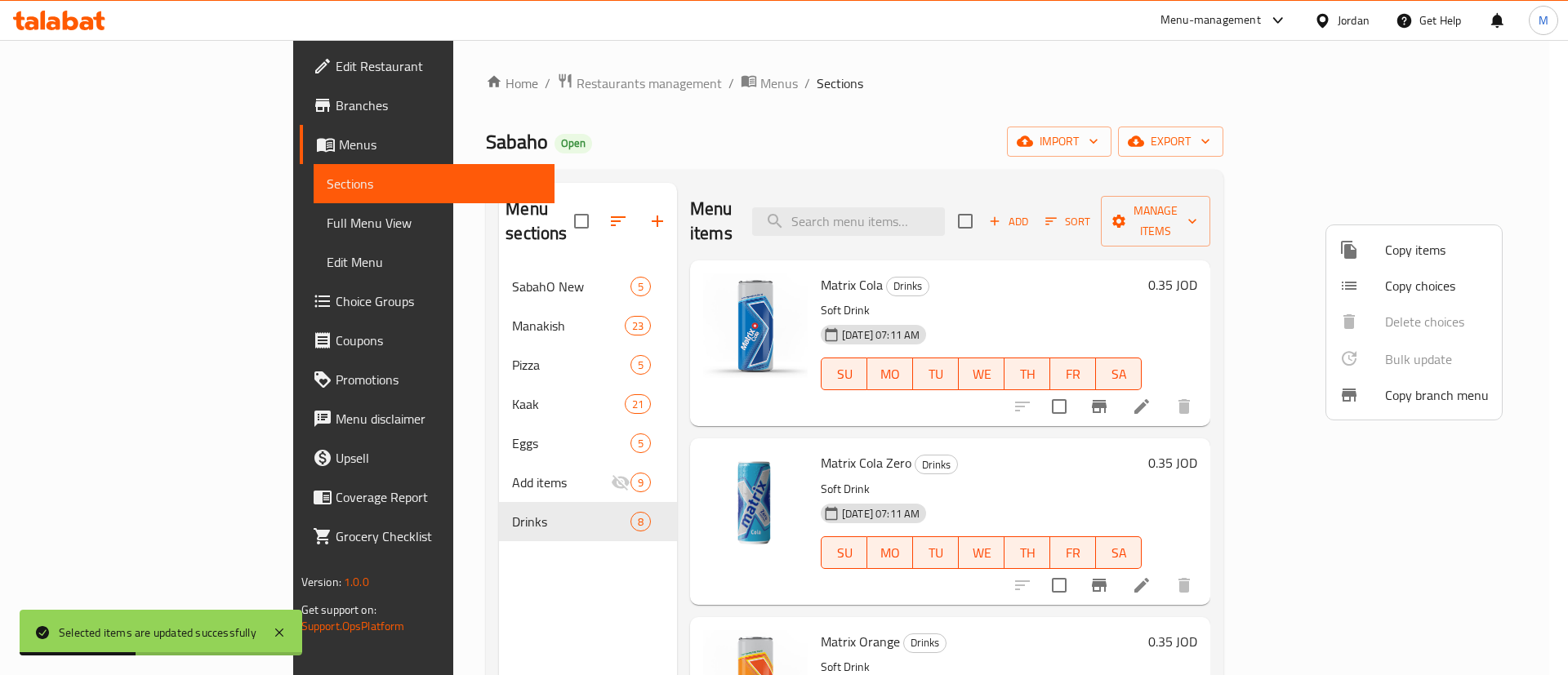
click at [1523, 317] on div at bounding box center [784, 338] width 1568 height 675
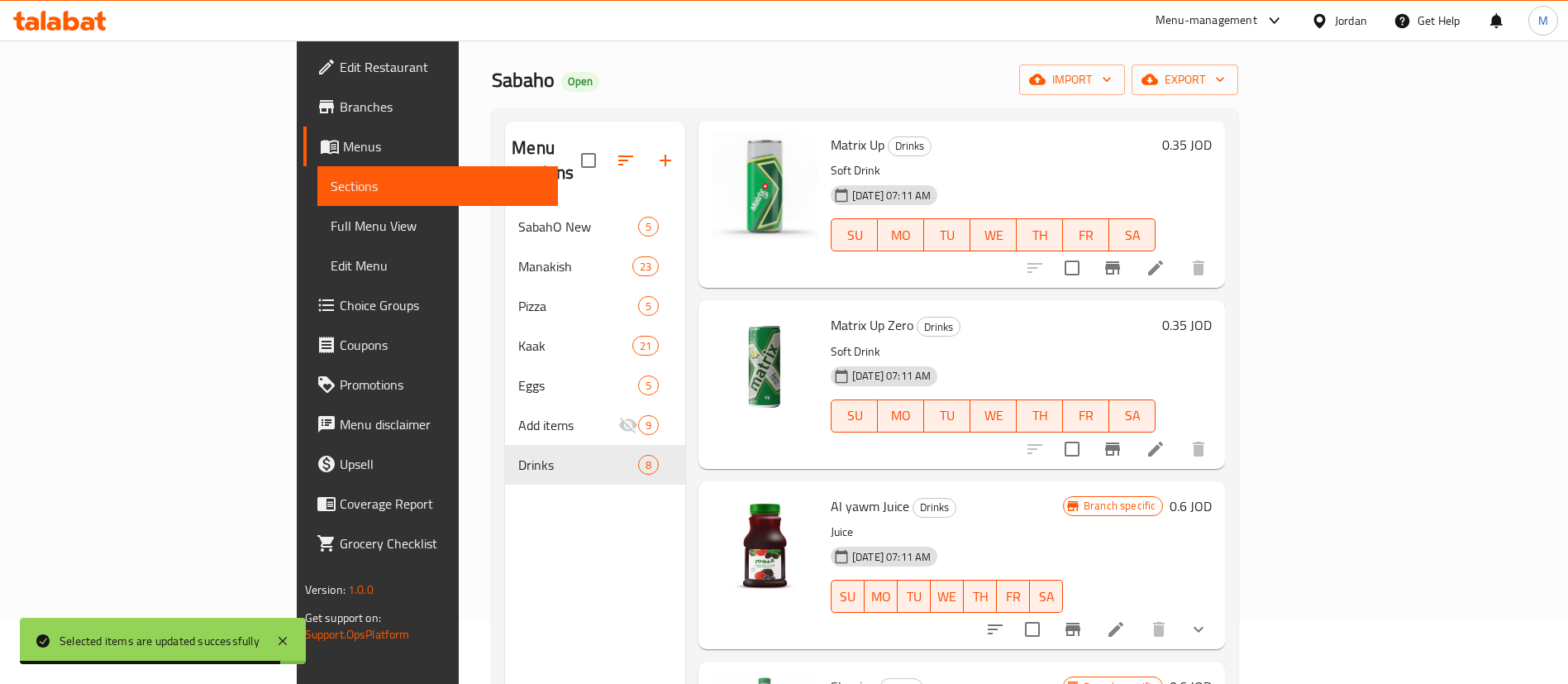
scroll to position [232, 0]
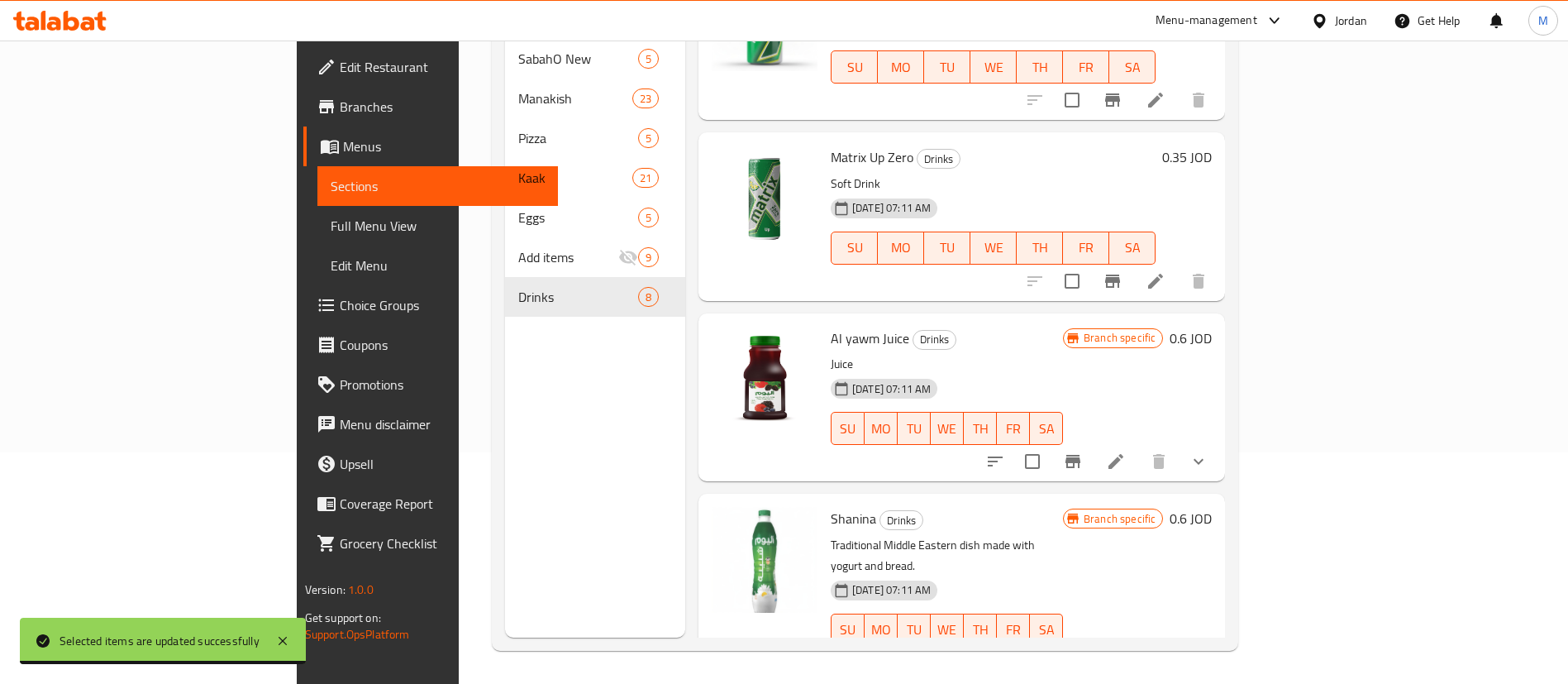
click at [505, 513] on div "Menu sections SabahO New 5 Manakish 23 Pizza 5 Kaak 21 Eggs 5 Add items 9 Drink…" at bounding box center [595, 295] width 180 height 684
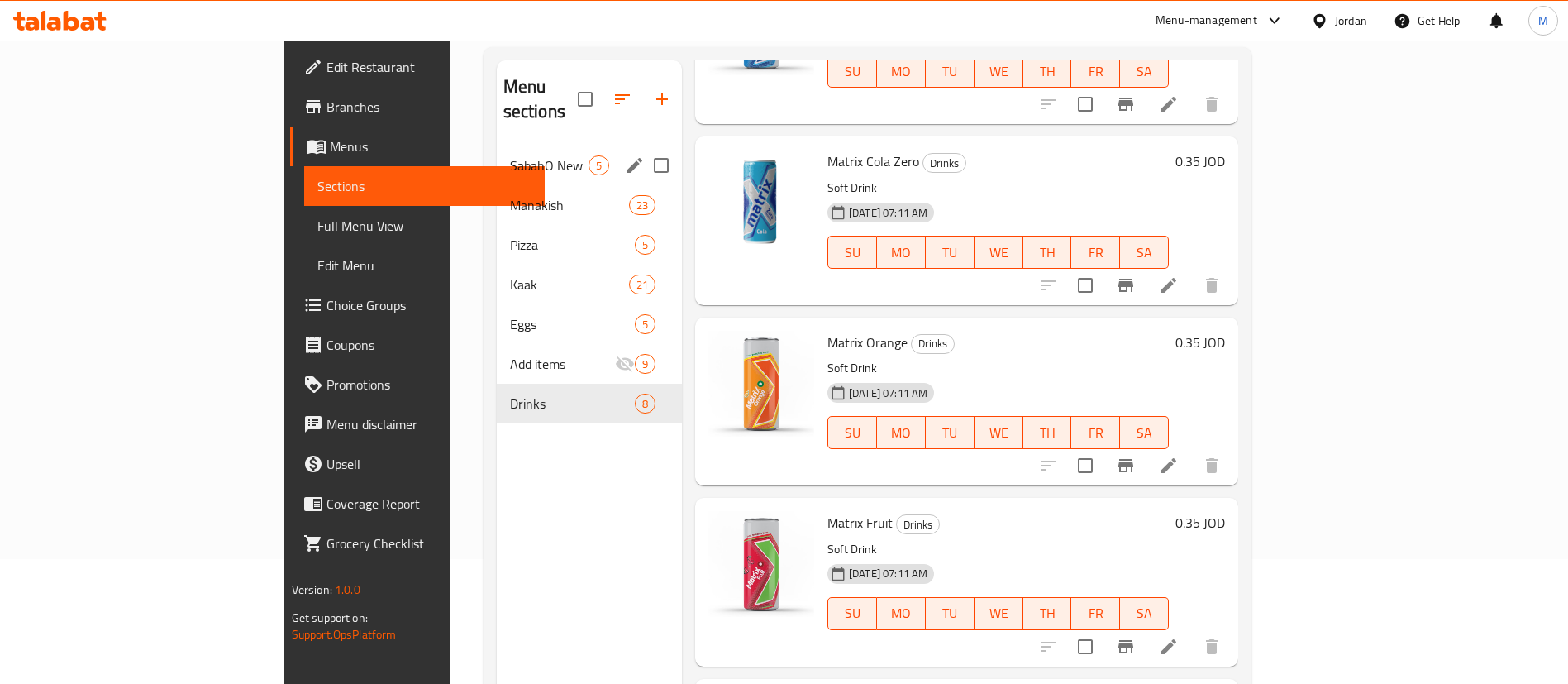
scroll to position [108, 0]
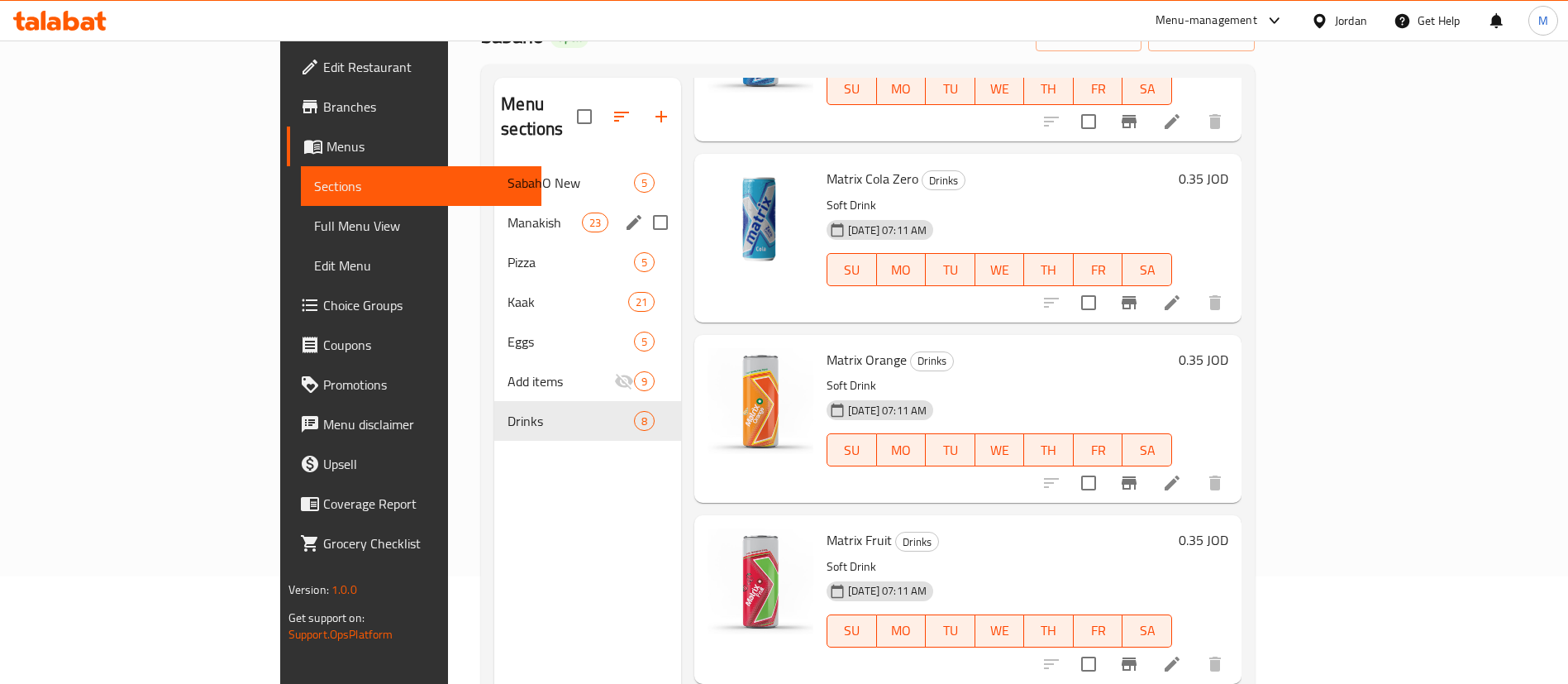
click at [495, 203] on div "Manakish 23" at bounding box center [588, 222] width 187 height 40
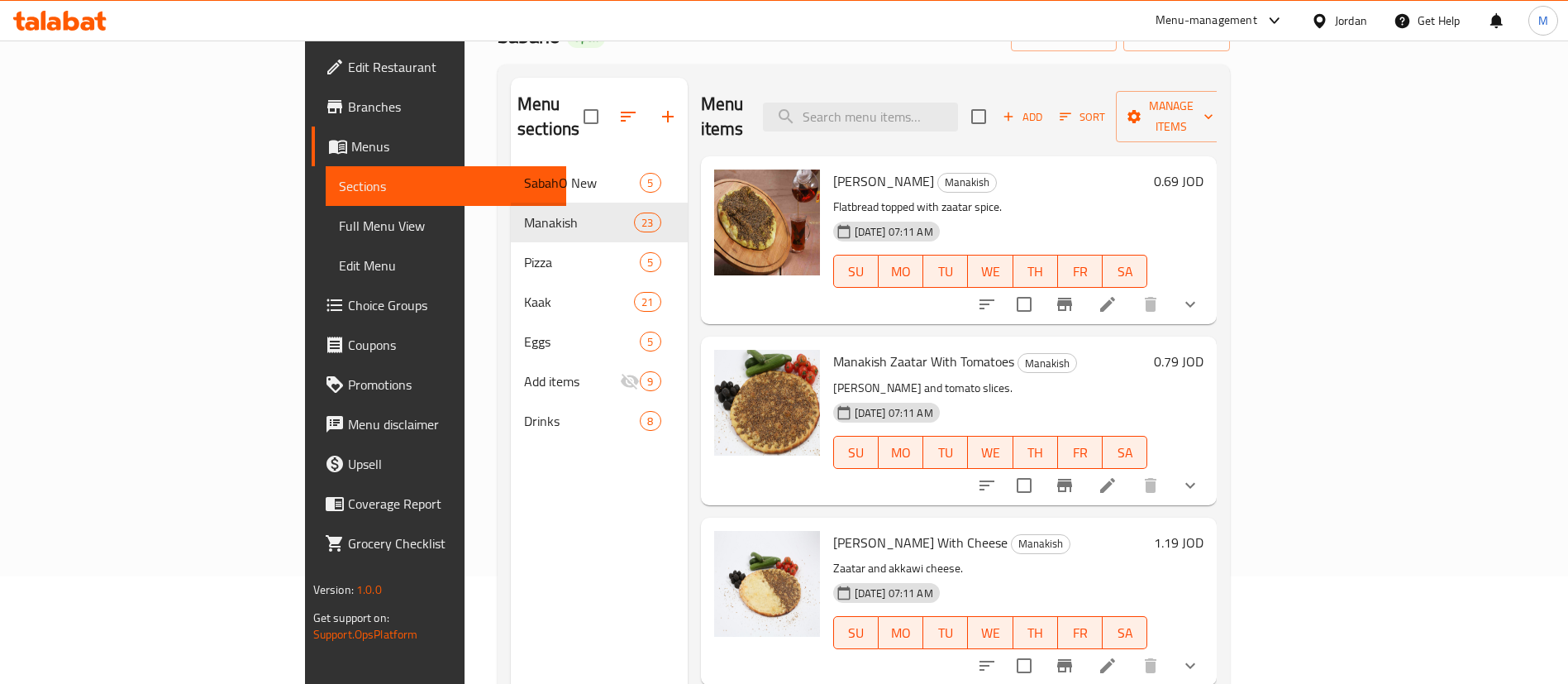
click at [1115, 297] on icon at bounding box center [1108, 305] width 15 height 15
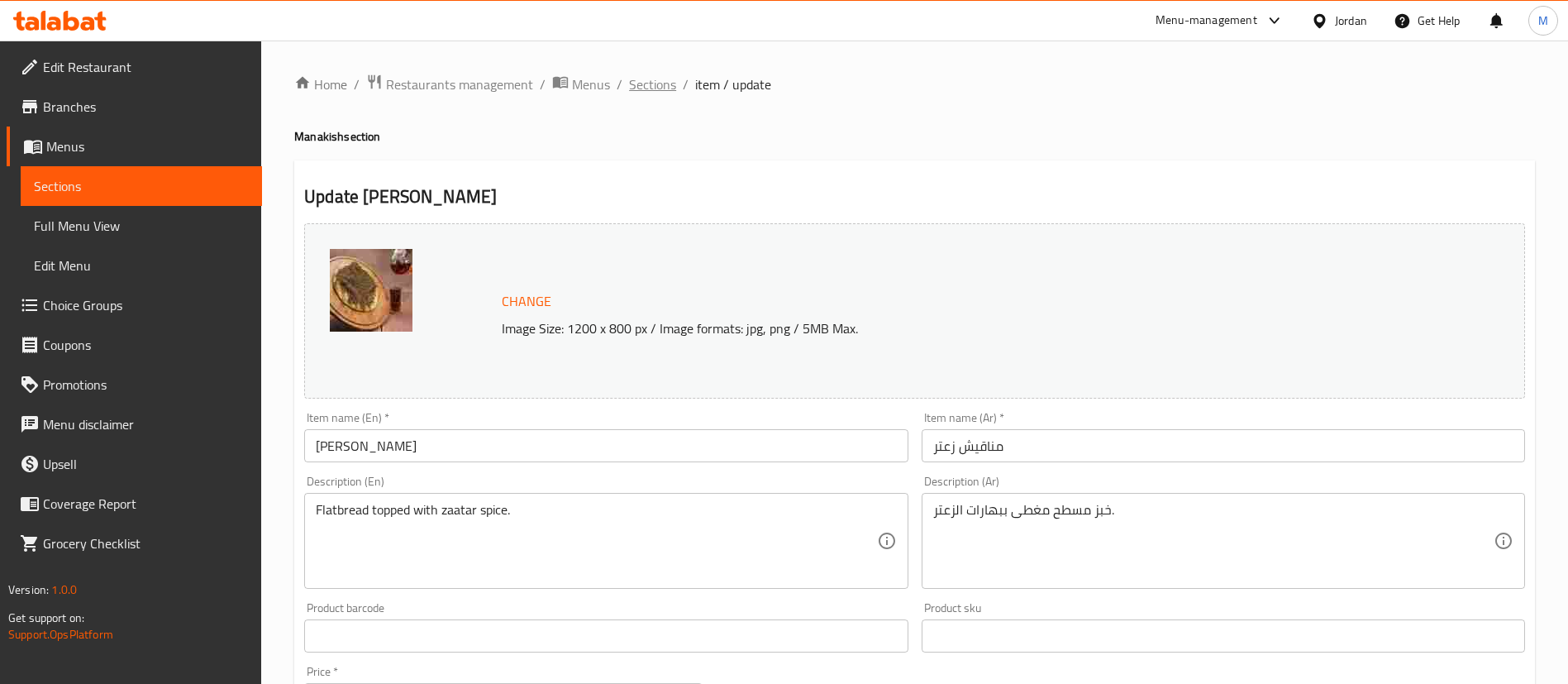
click at [629, 88] on span "Sections" at bounding box center [652, 84] width 48 height 20
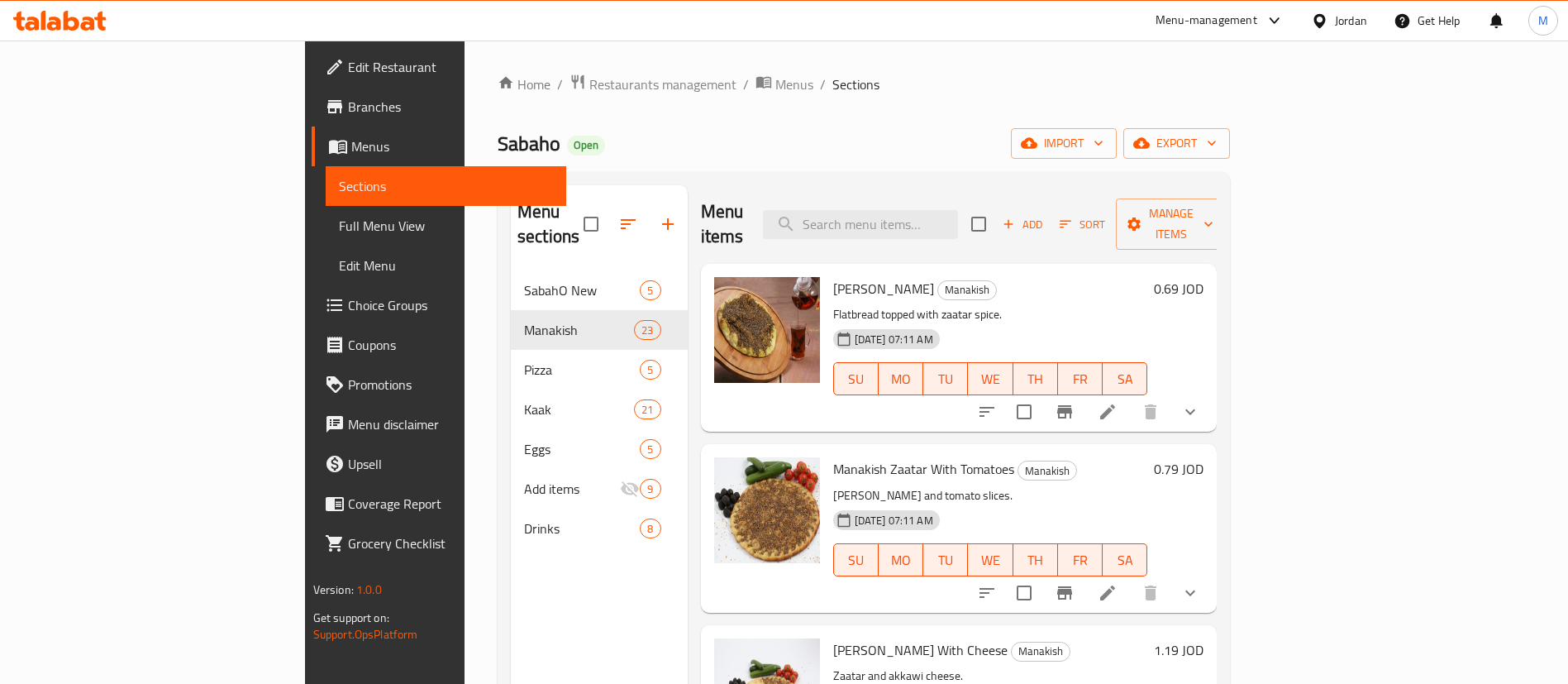
click at [1204, 277] on h6 "0.69 JOD" at bounding box center [1179, 288] width 49 height 23
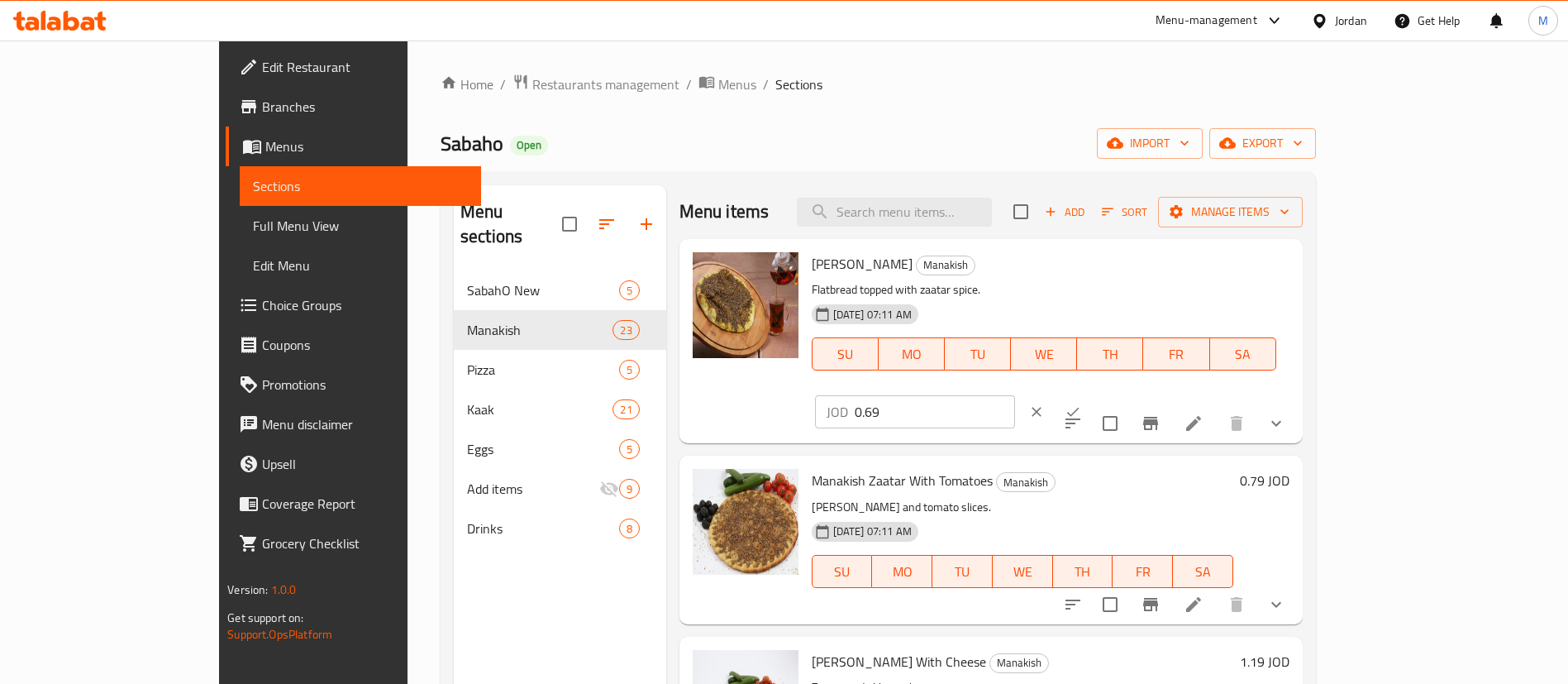
click at [1235, 156] on div "Sabaho Open import export" at bounding box center [878, 143] width 876 height 31
click at [1115, 394] on div "JOD 0.69 ​" at bounding box center [964, 412] width 304 height 36
click at [1045, 403] on icon "clear" at bounding box center [1036, 411] width 16 height 16
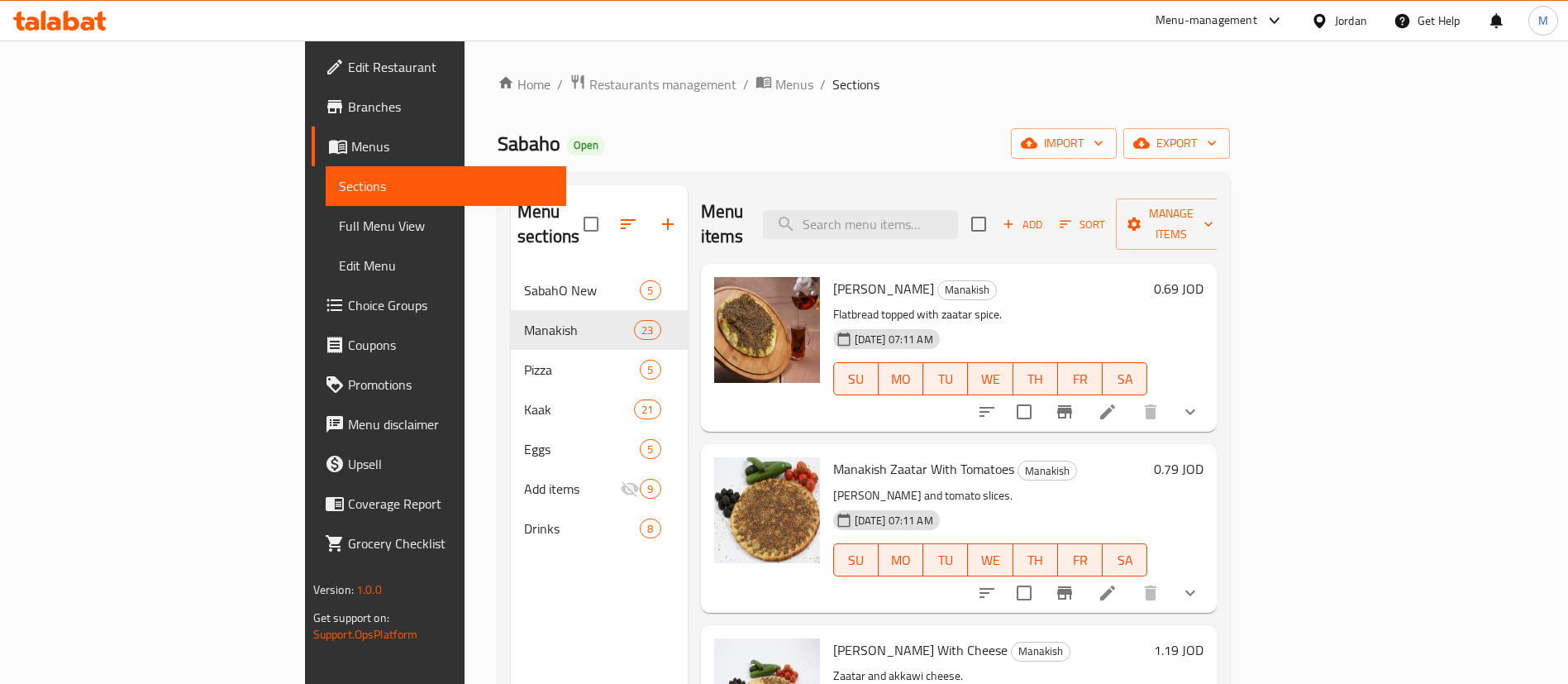
click at [1204, 457] on h6 "0.79 JOD" at bounding box center [1179, 468] width 49 height 23
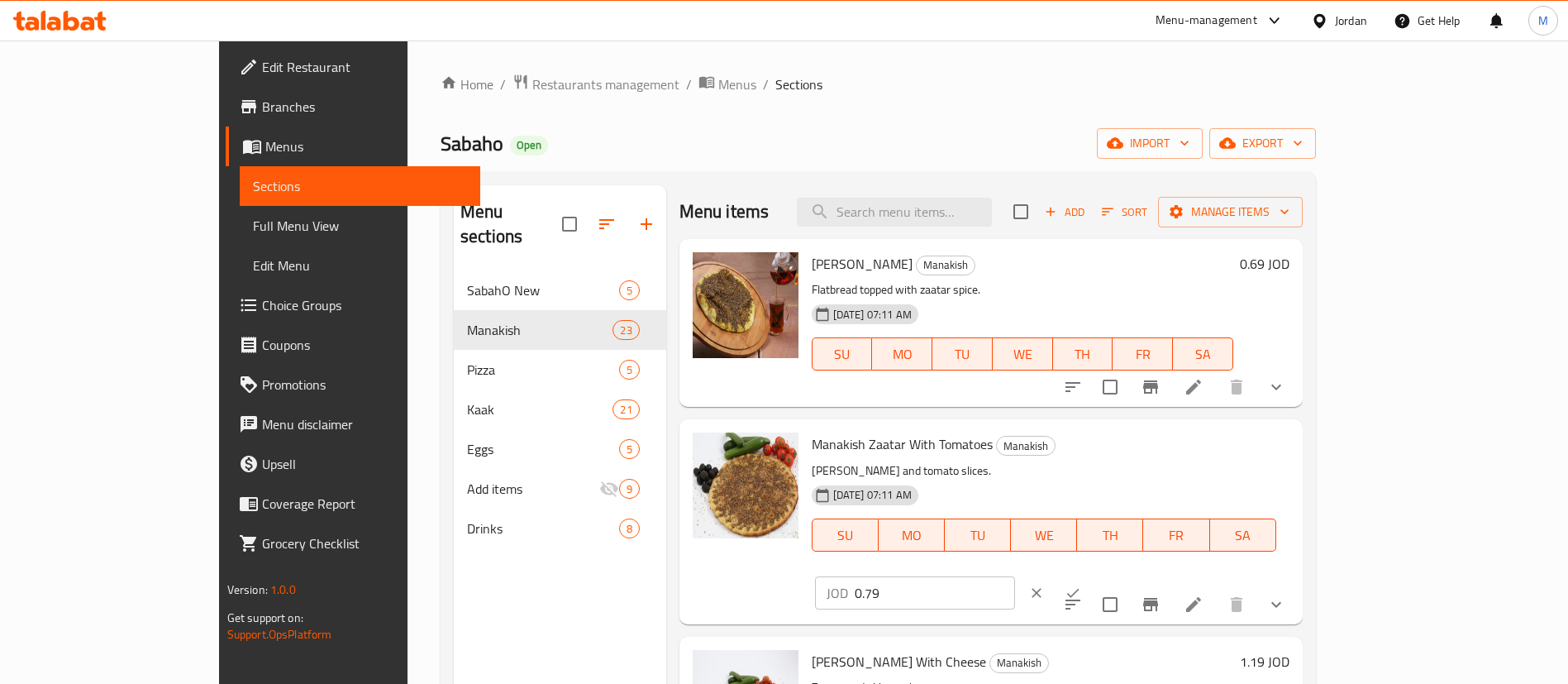
click at [1015, 576] on input "0.79" at bounding box center [934, 592] width 160 height 33
type input "0.78"
click at [1081, 585] on icon "ok" at bounding box center [1072, 592] width 16 height 16
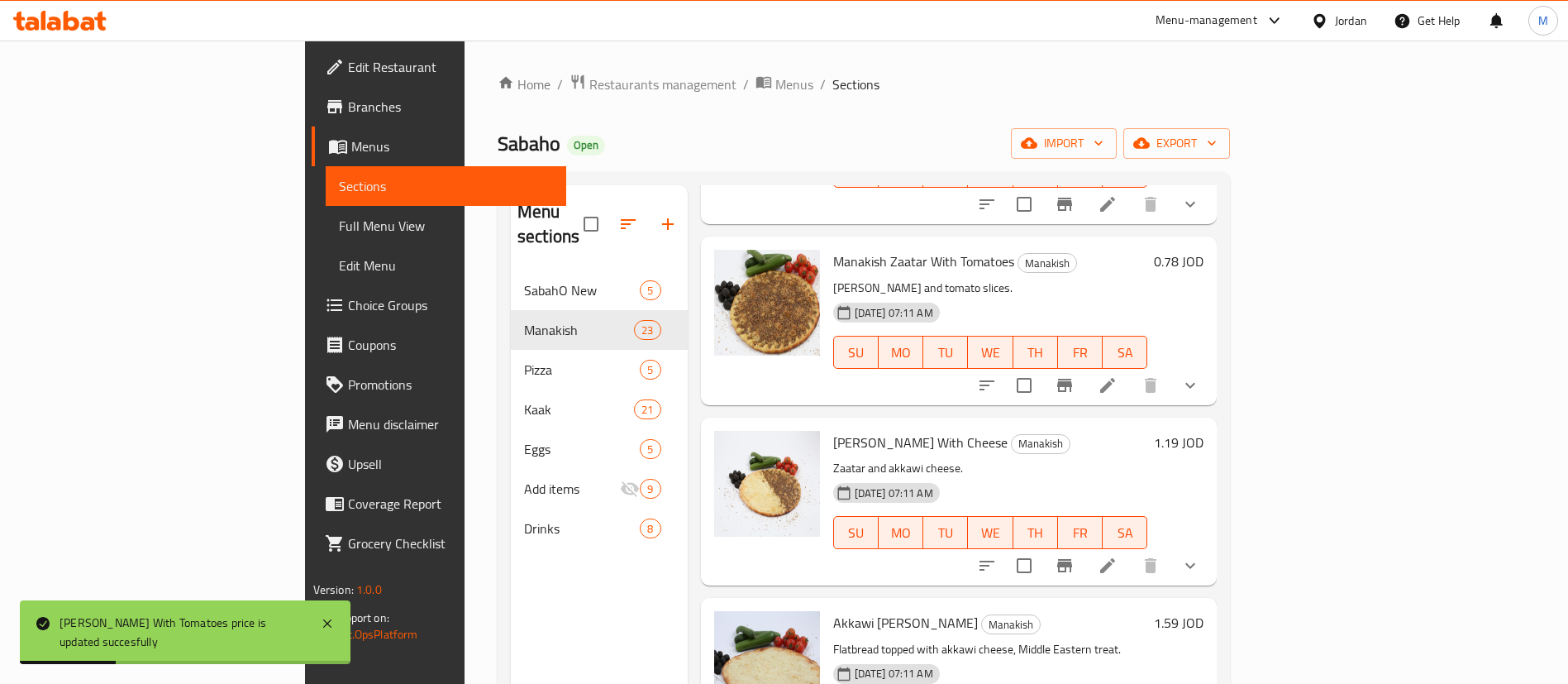
scroll to position [248, 0]
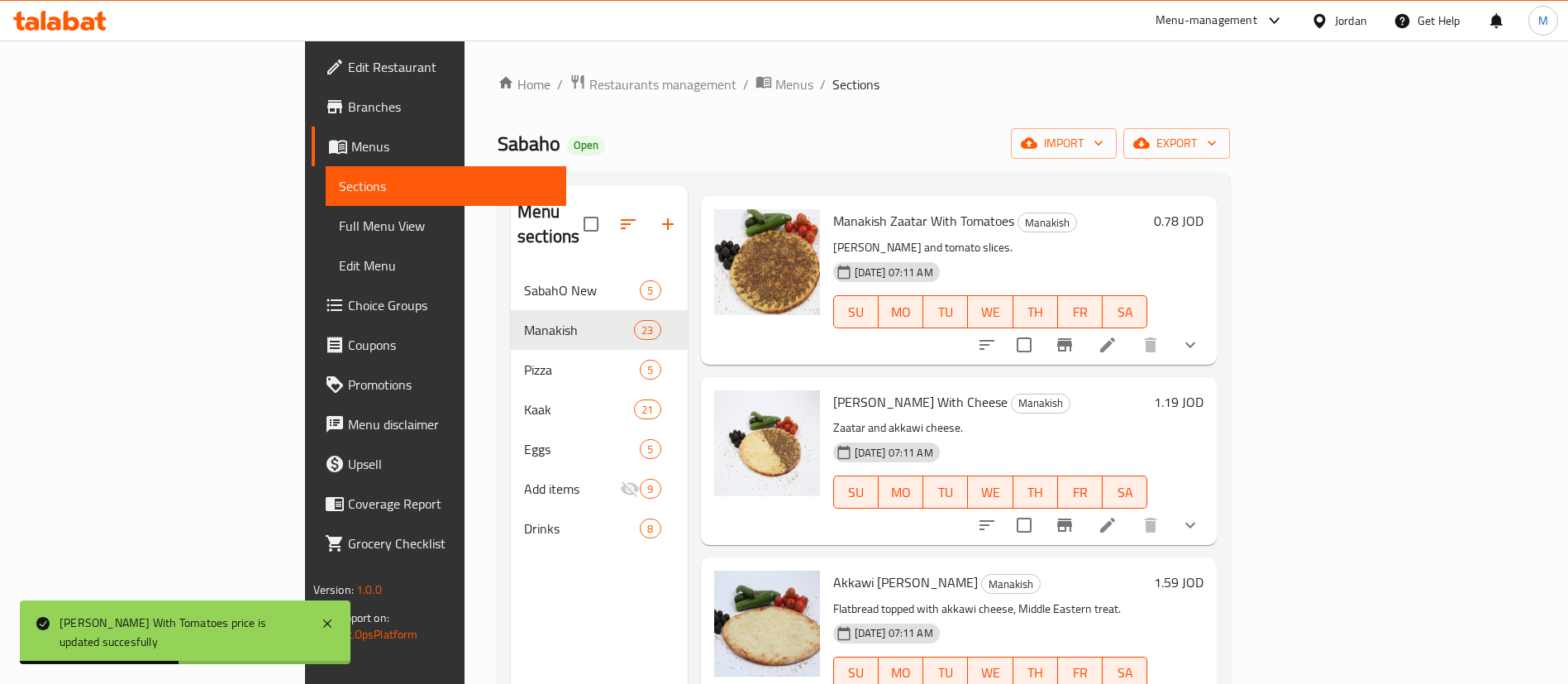
click at [1204, 390] on h6 "1.19 JOD" at bounding box center [1179, 401] width 49 height 23
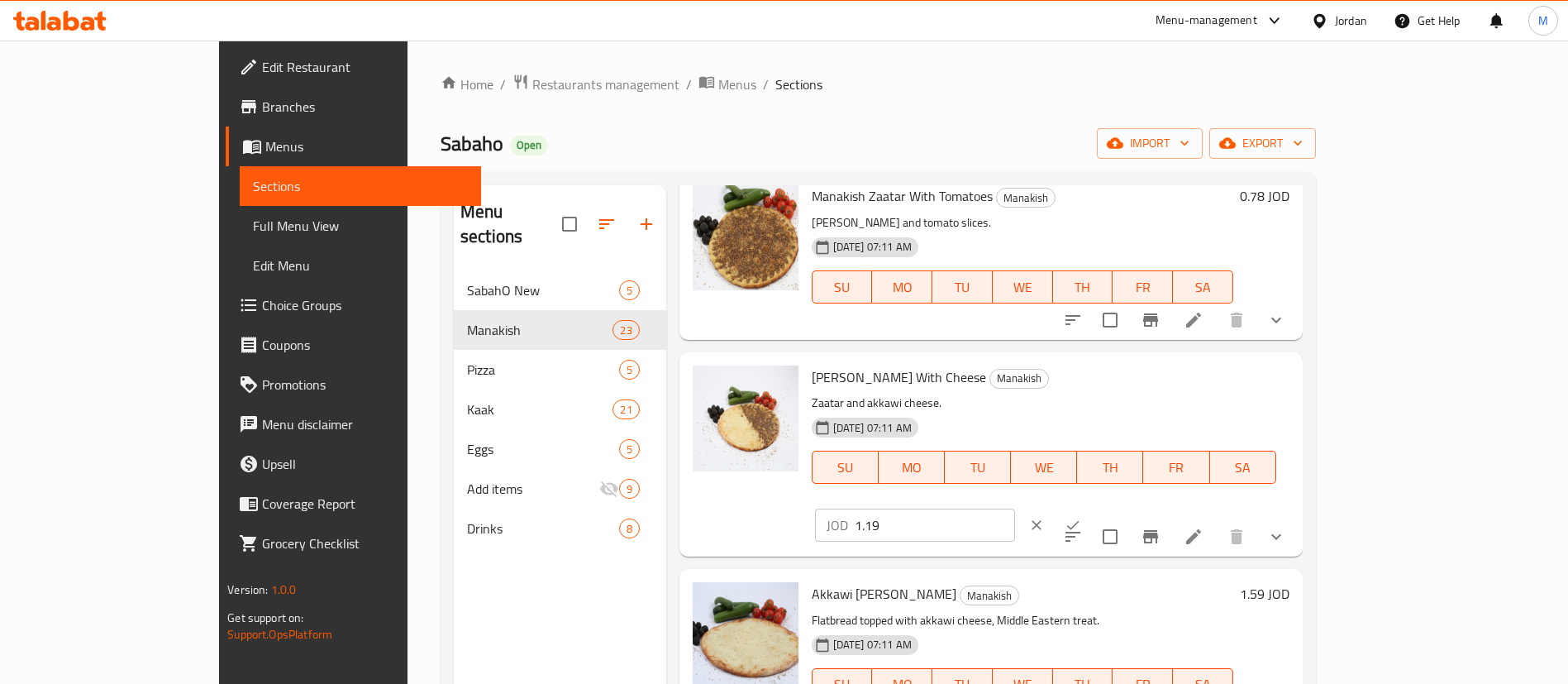
click at [1015, 508] on input "1.19" at bounding box center [934, 524] width 160 height 33
type input "1.21"
click at [1091, 507] on button "ok" at bounding box center [1072, 524] width 36 height 36
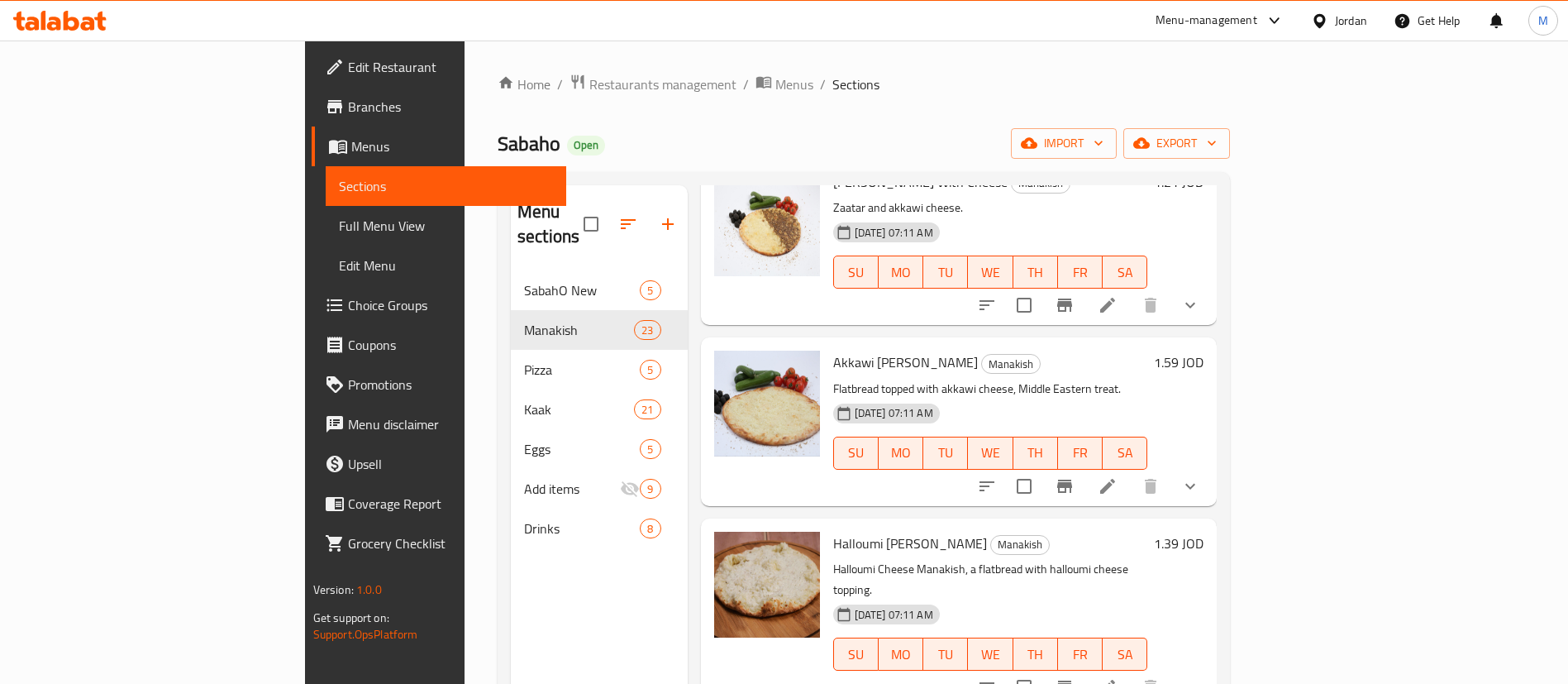
scroll to position [496, 0]
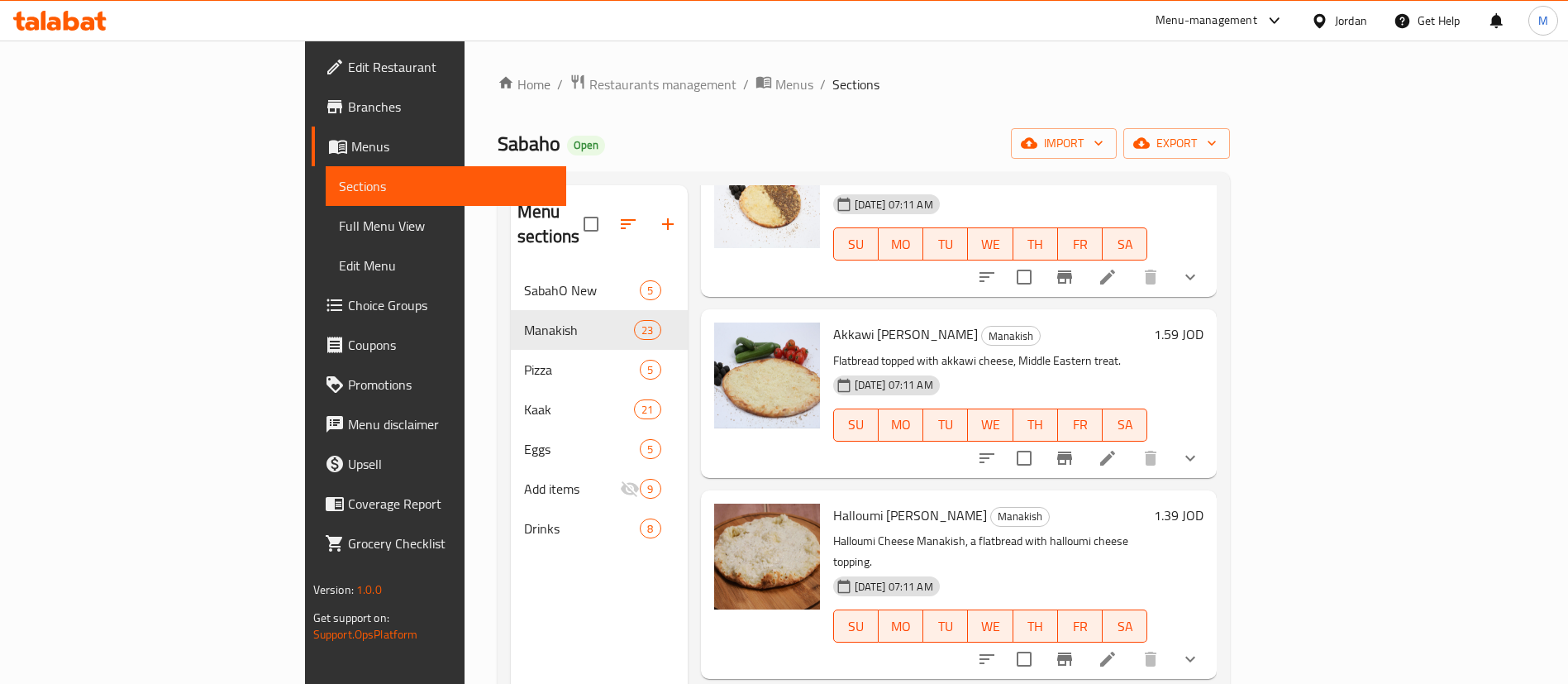
click at [1204, 503] on h6 "1.39 JOD" at bounding box center [1179, 514] width 49 height 23
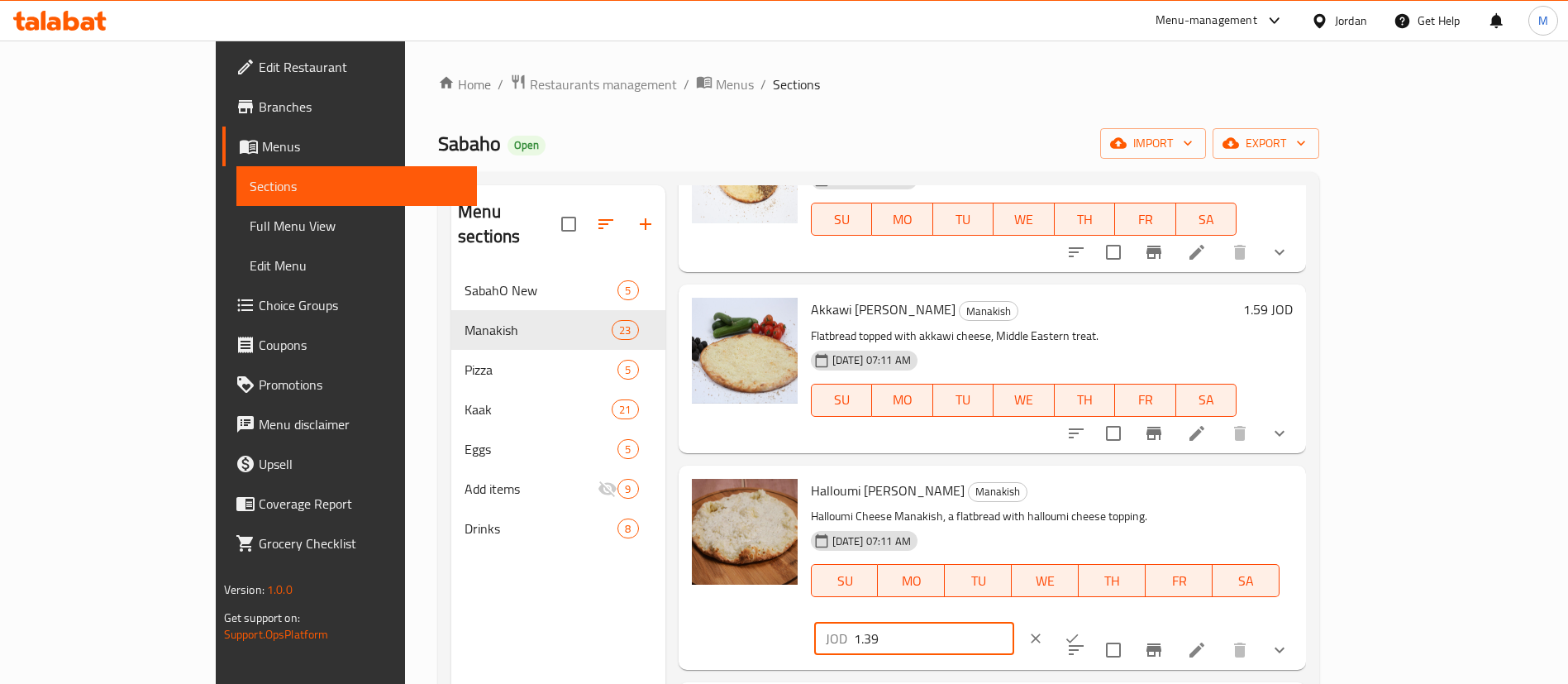
click at [1014, 622] on input "1.39" at bounding box center [933, 638] width 160 height 33
type input "1.38"
click at [1080, 630] on icon "ok" at bounding box center [1072, 637] width 16 height 16
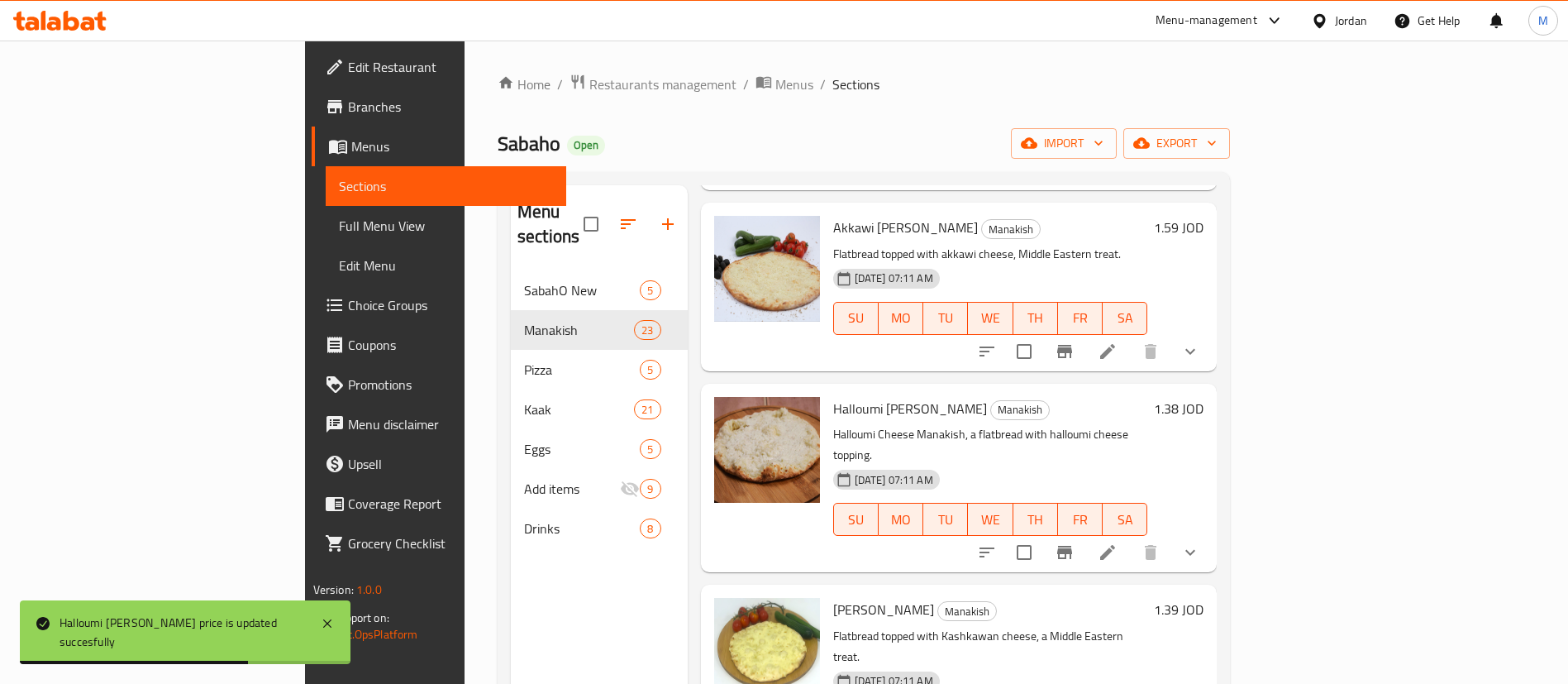
scroll to position [620, 0]
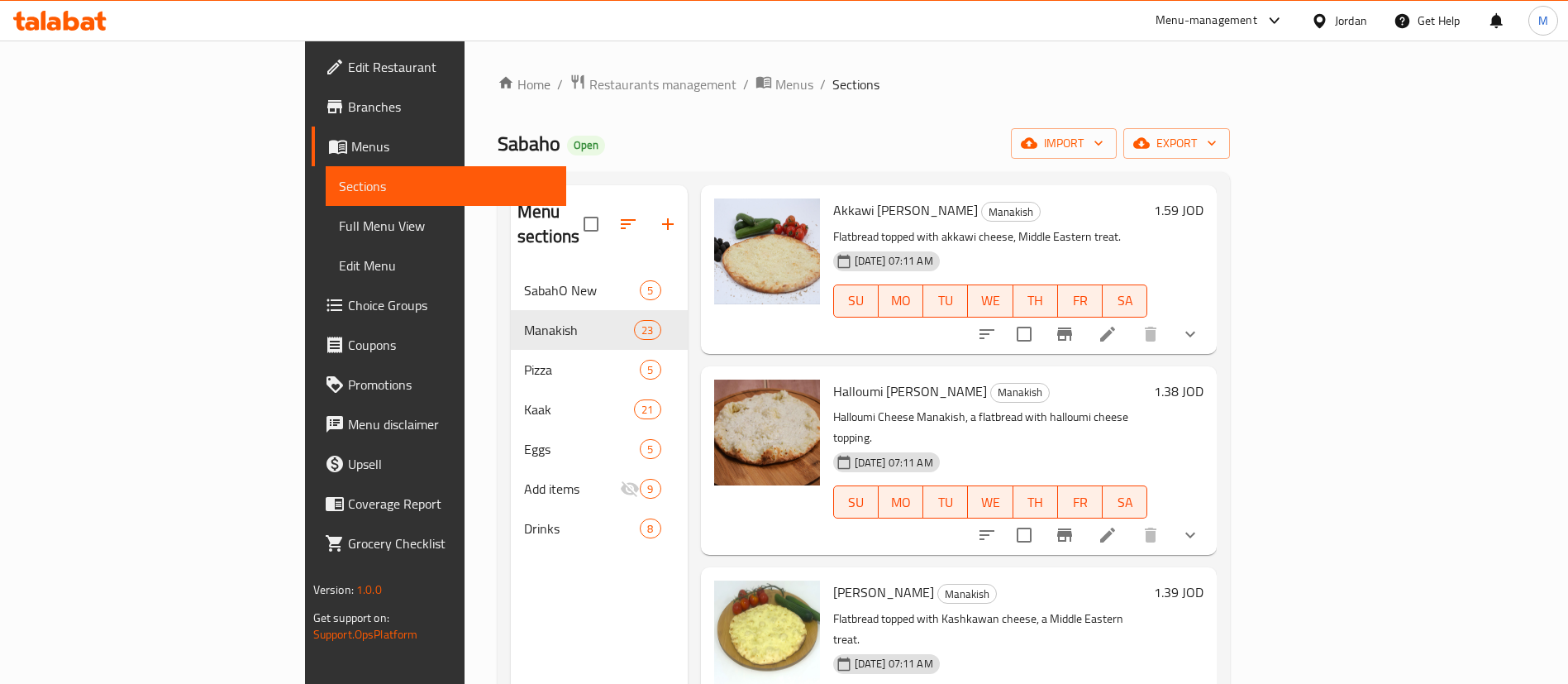
click at [1204, 580] on h6 "1.39 JOD" at bounding box center [1179, 591] width 49 height 23
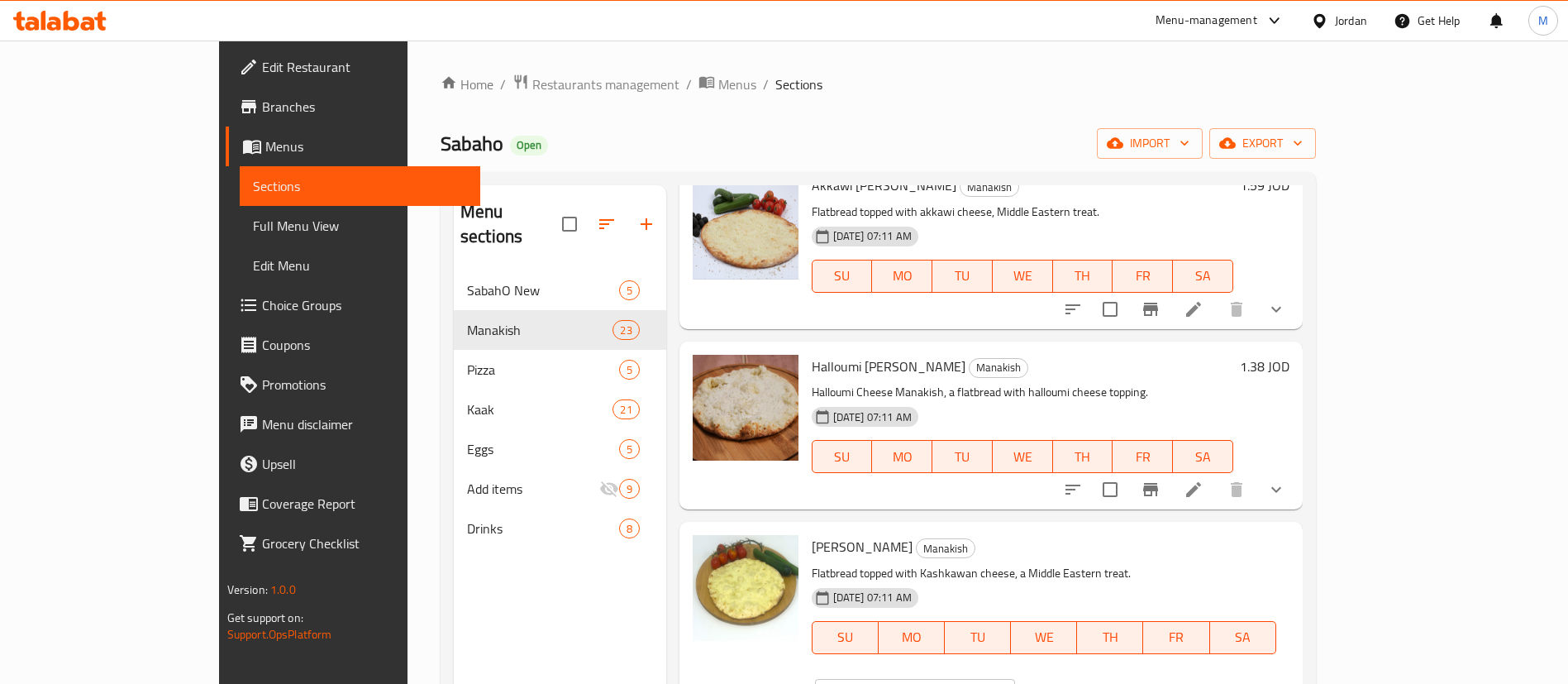
click at [1015, 679] on input "1.39" at bounding box center [934, 695] width 160 height 33
type input "1.38"
click at [1081, 683] on icon "ok" at bounding box center [1072, 695] width 16 height 16
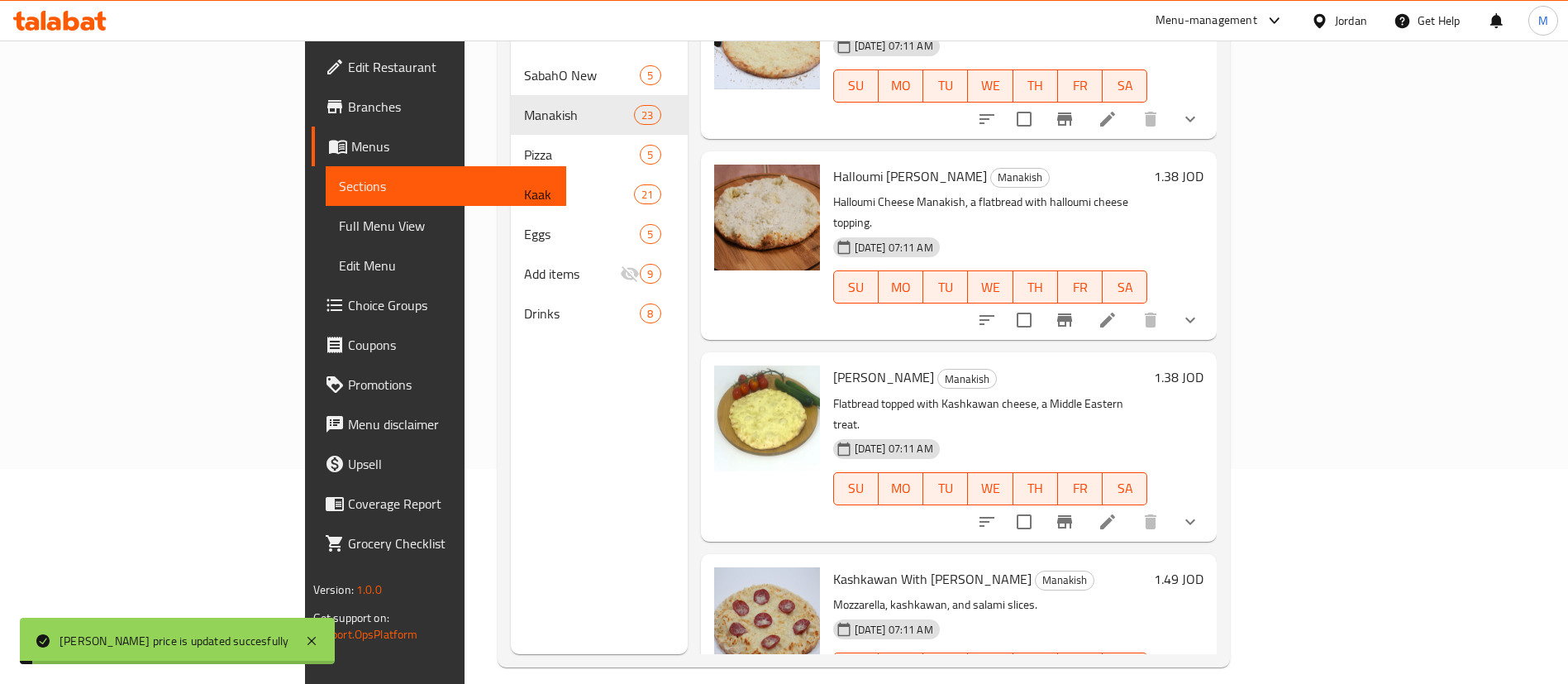
scroll to position [232, 0]
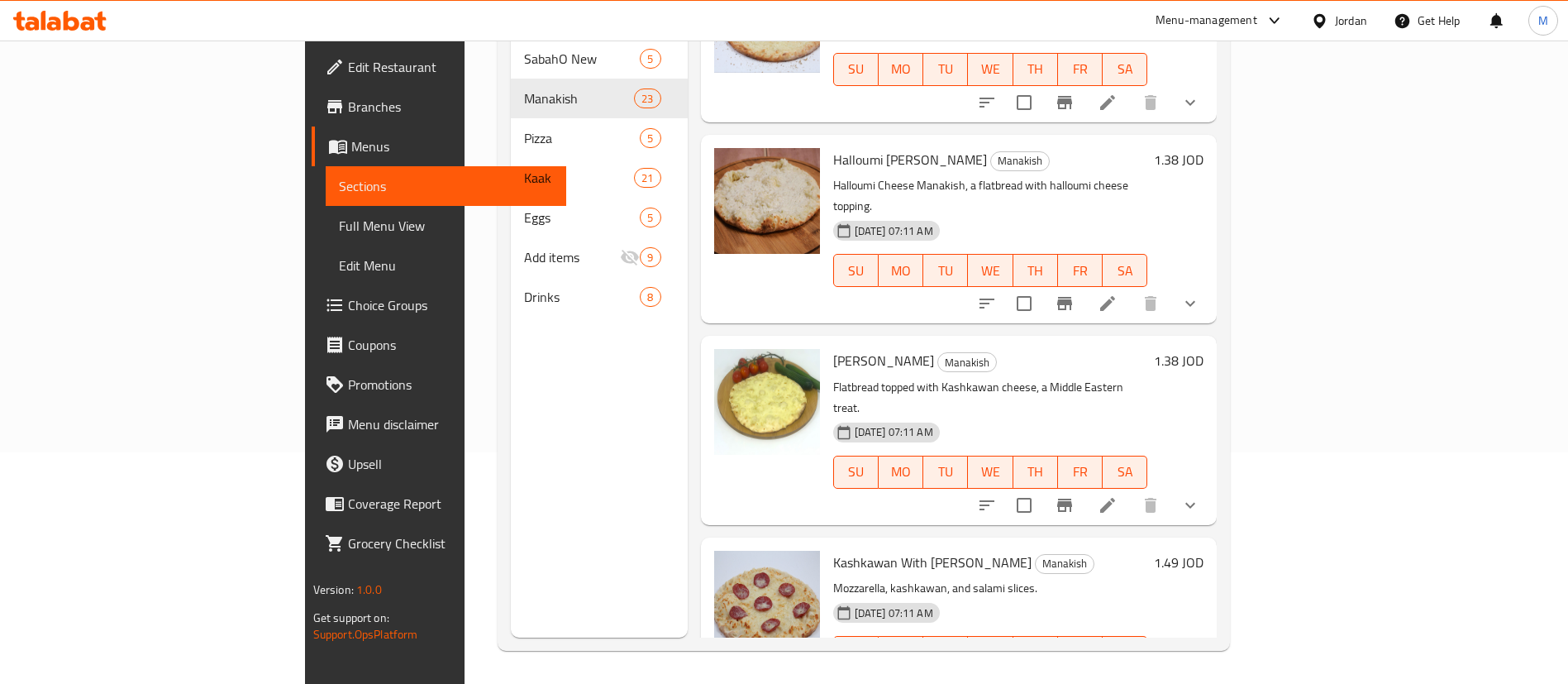
click at [1204, 551] on h6 "1.49 JOD" at bounding box center [1179, 562] width 49 height 23
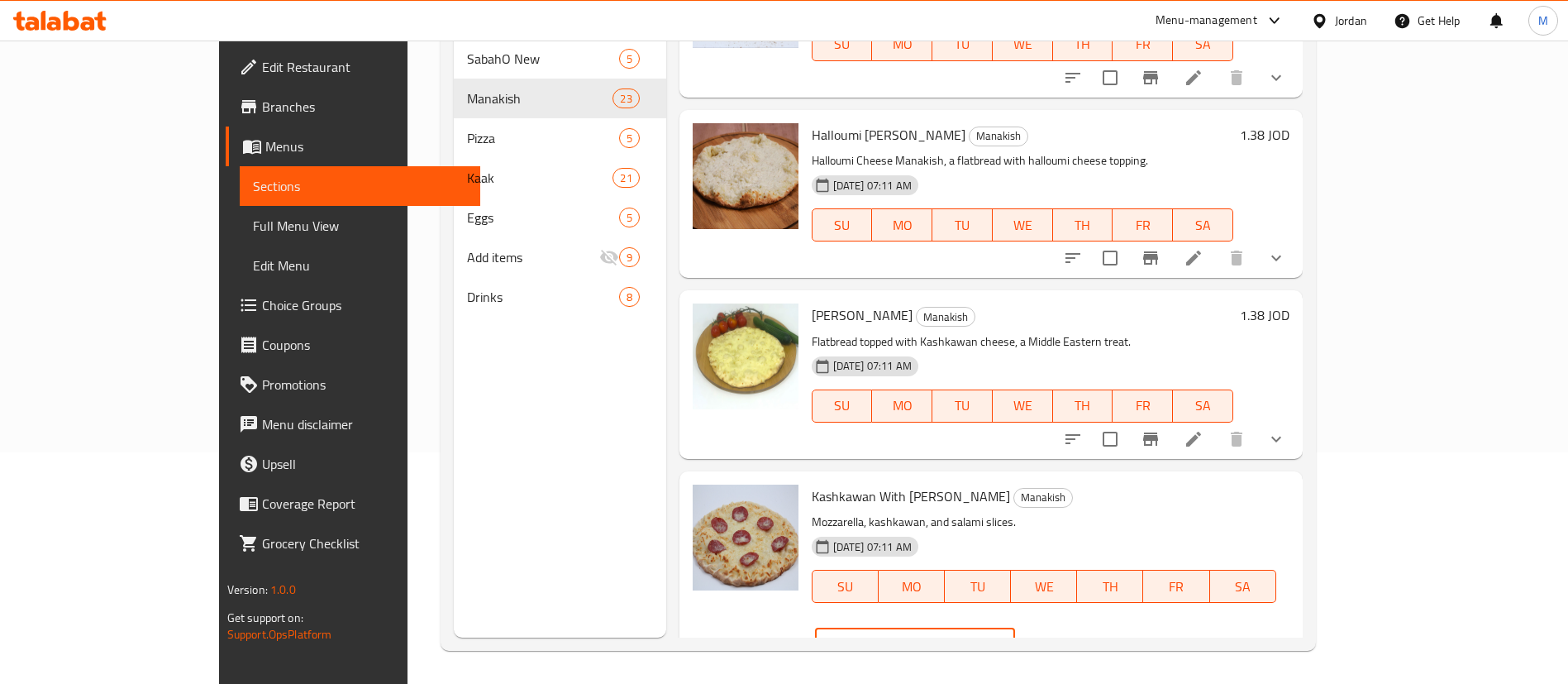
click at [1015, 628] on input "1.49" at bounding box center [934, 644] width 160 height 33
type input "1.51"
click at [1081, 636] on icon "ok" at bounding box center [1072, 643] width 16 height 16
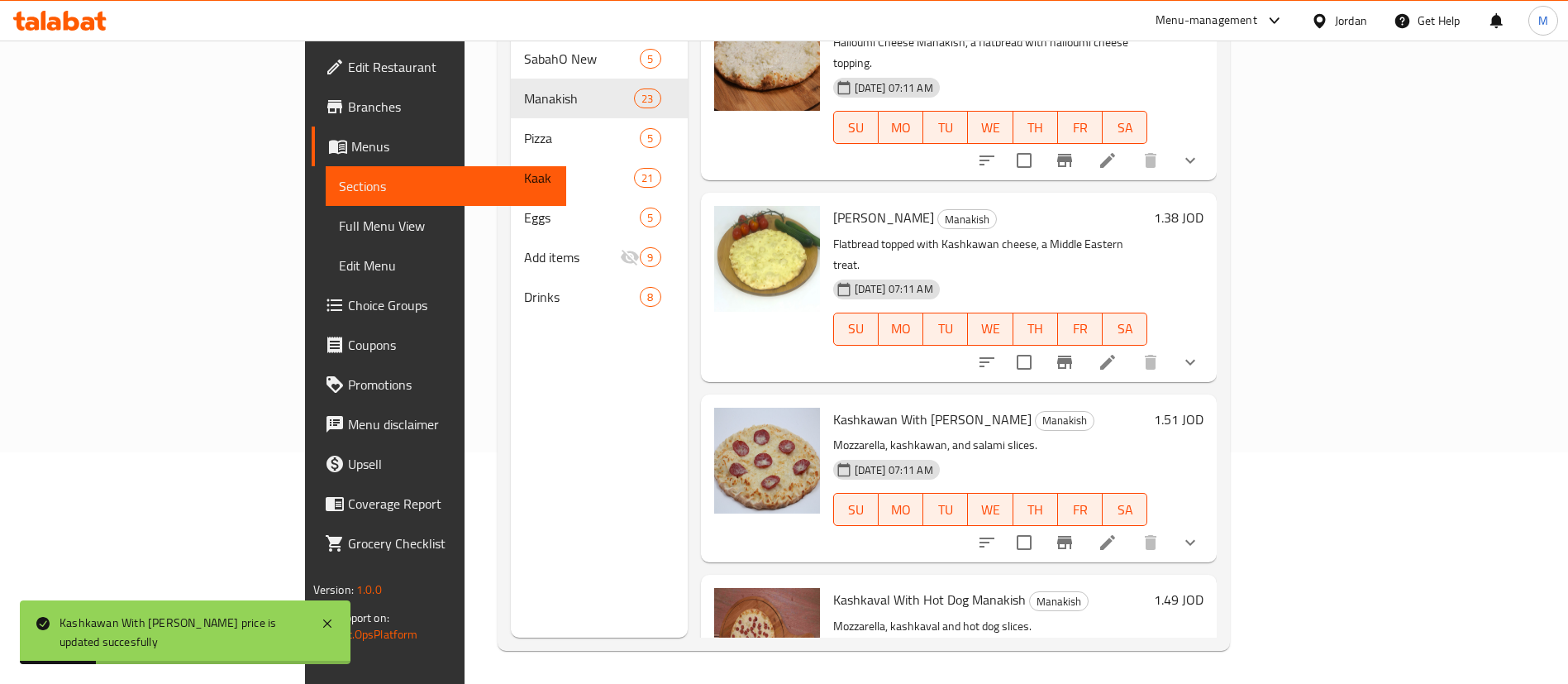
scroll to position [868, 0]
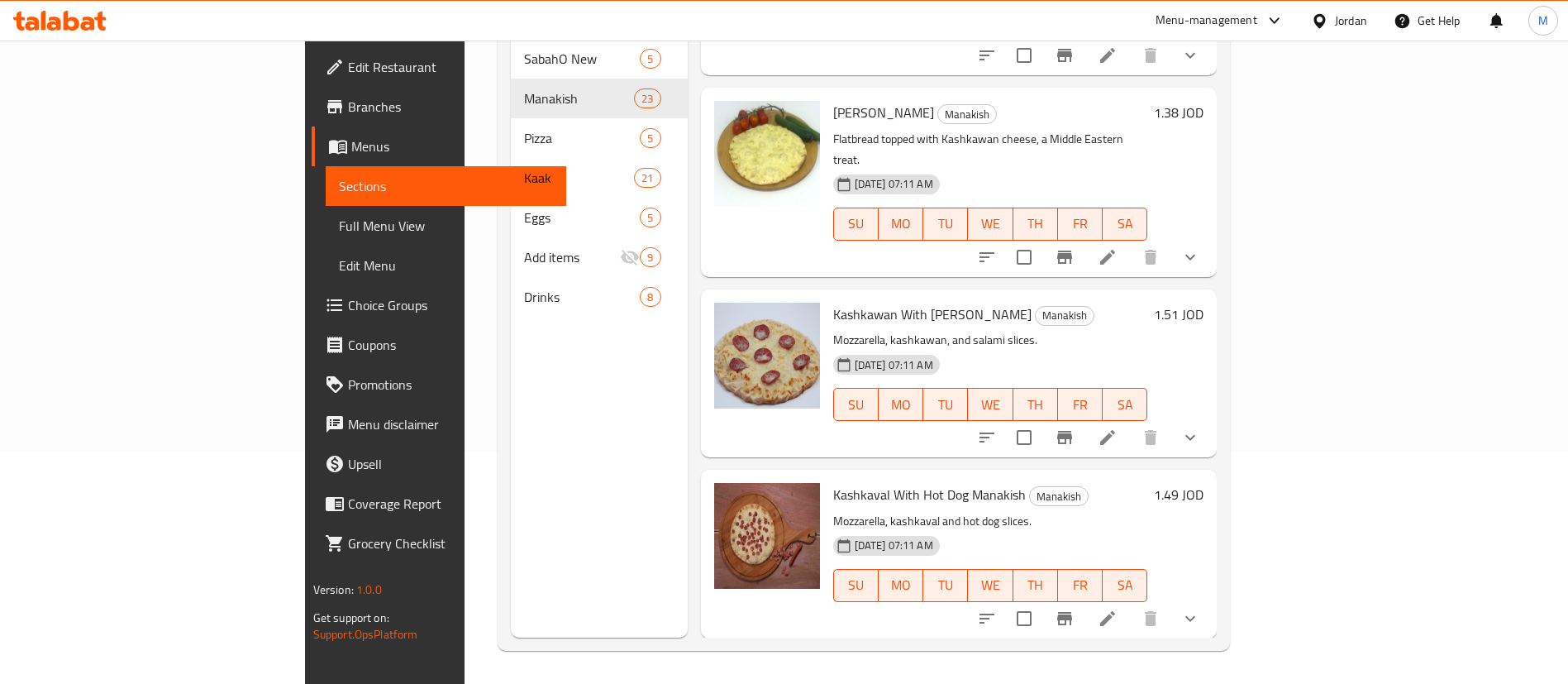
click at [1204, 483] on h6 "1.49 JOD" at bounding box center [1179, 494] width 49 height 23
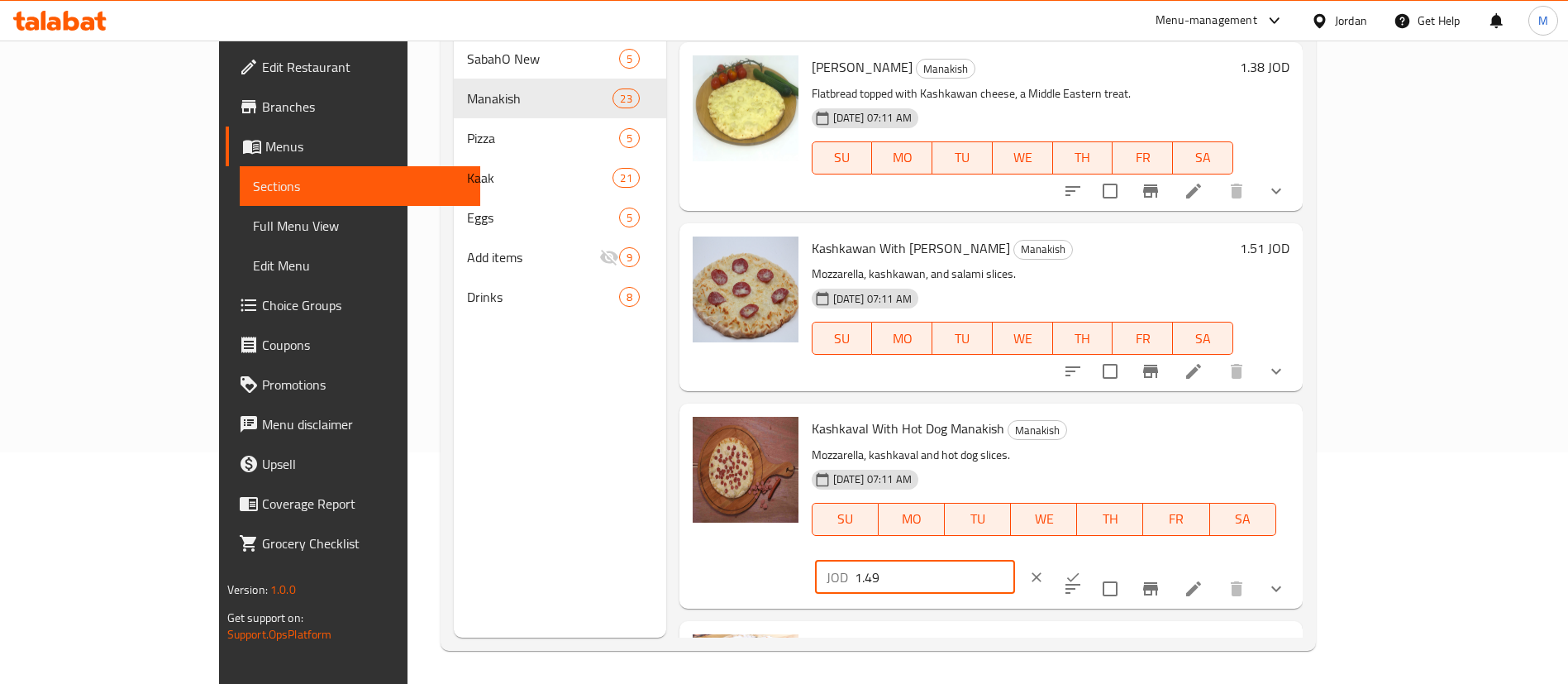
click at [1015, 561] on input "1.49" at bounding box center [934, 577] width 160 height 33
type input "1.51"
click at [1081, 569] on icon "ok" at bounding box center [1072, 576] width 16 height 16
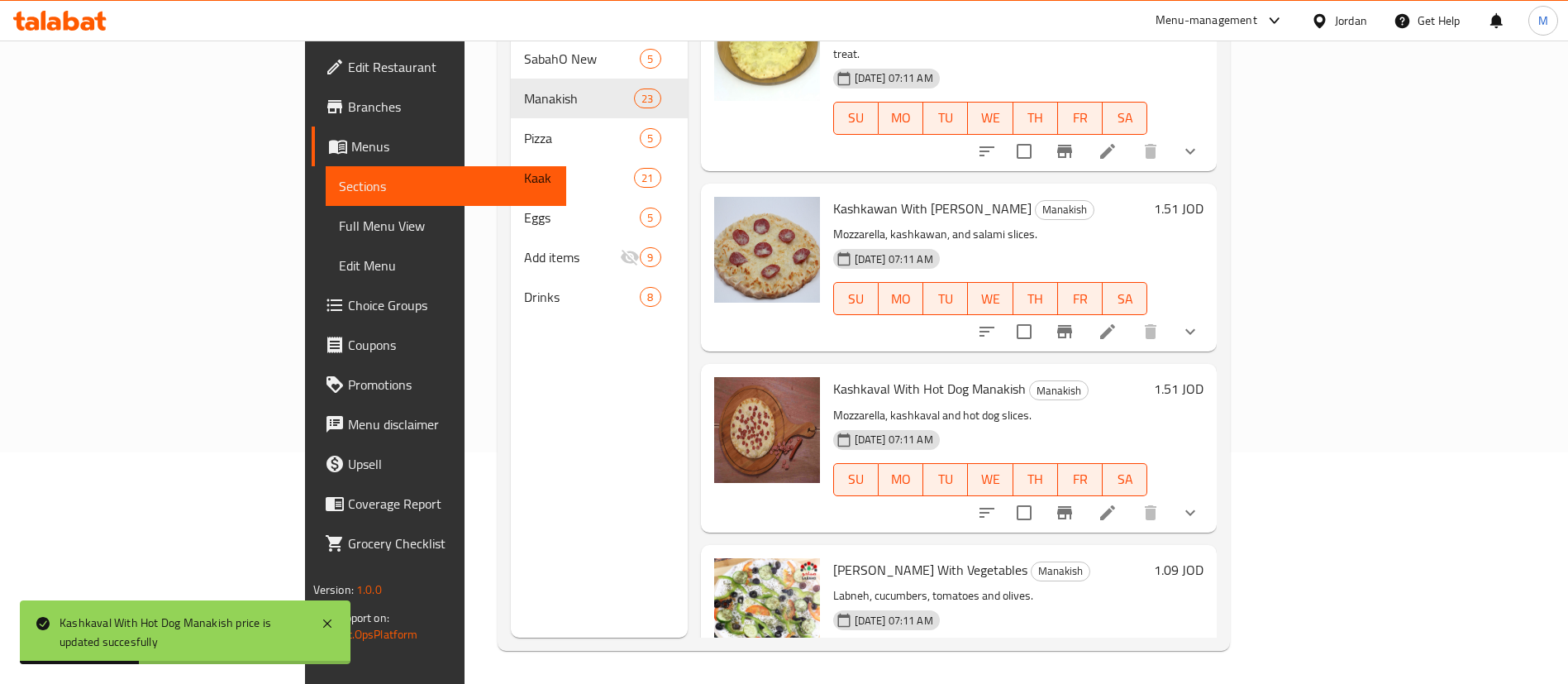
scroll to position [1116, 0]
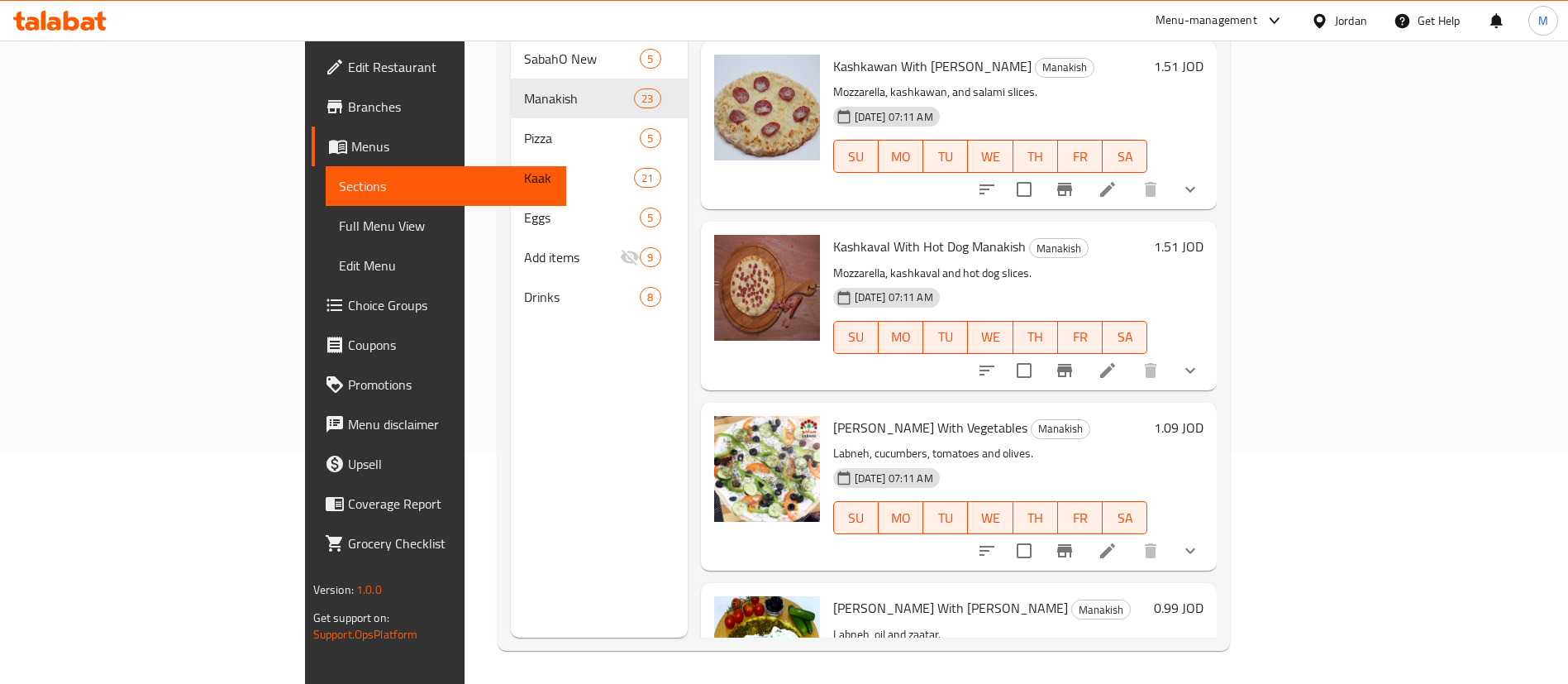
click at [1204, 416] on h6 "1.09 JOD" at bounding box center [1179, 427] width 49 height 23
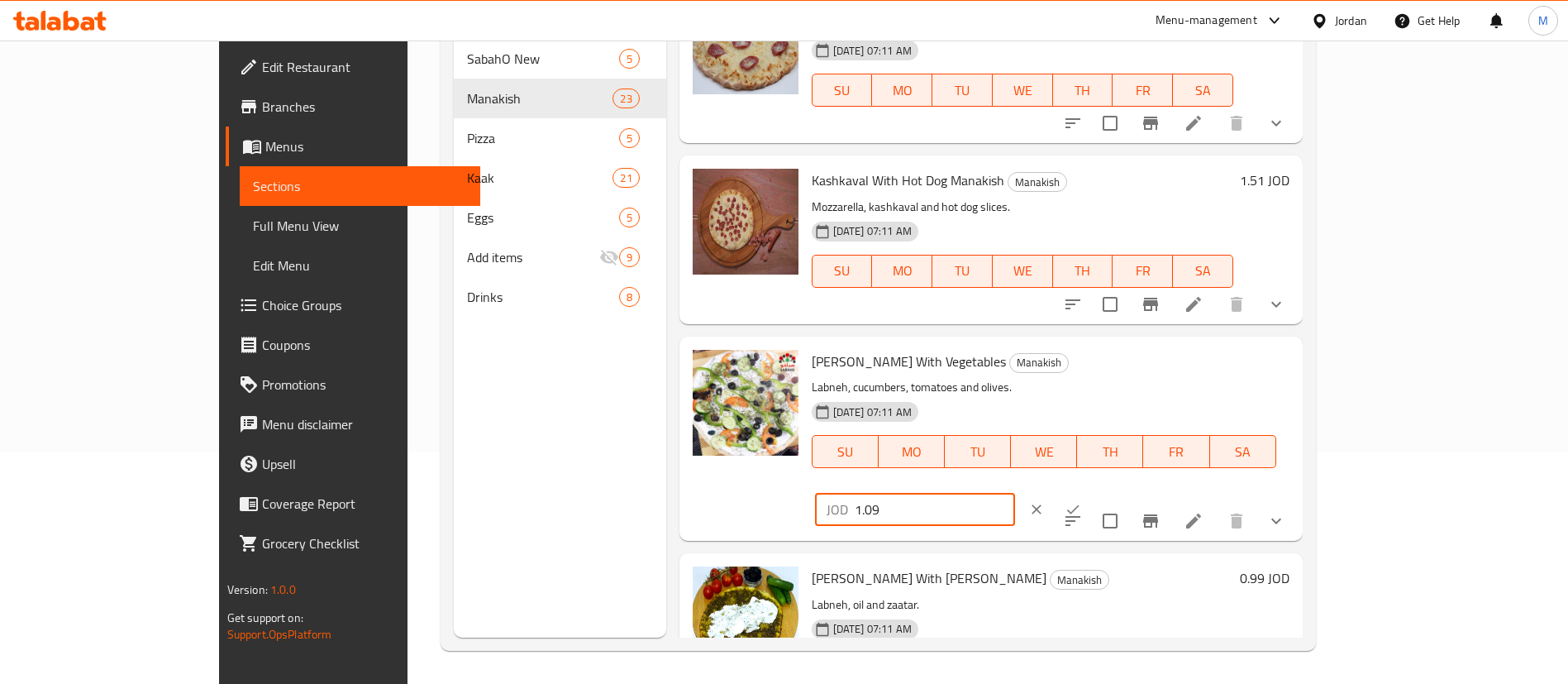
click at [1015, 493] on input "1.09" at bounding box center [934, 509] width 160 height 33
type input "1.12"
click at [1091, 491] on button "ok" at bounding box center [1072, 509] width 36 height 36
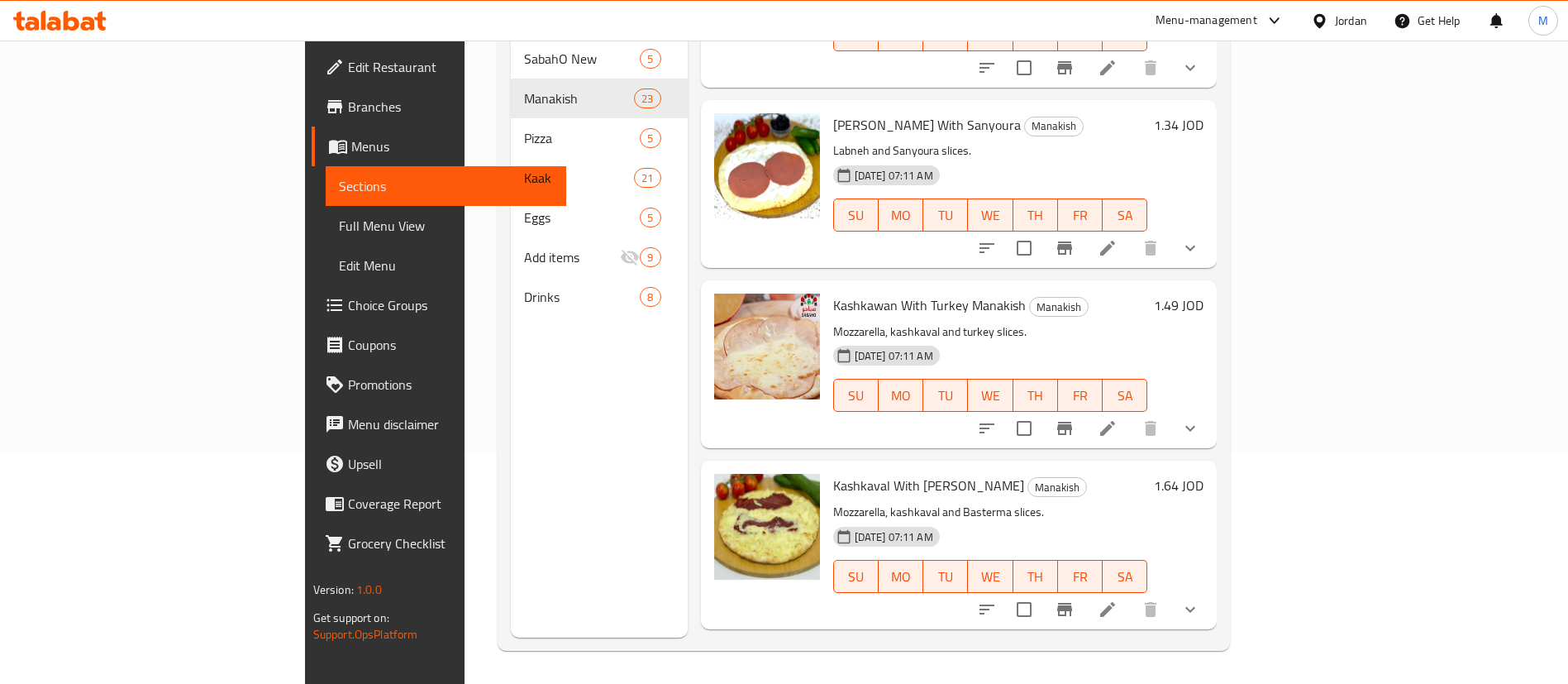
scroll to position [1860, 0]
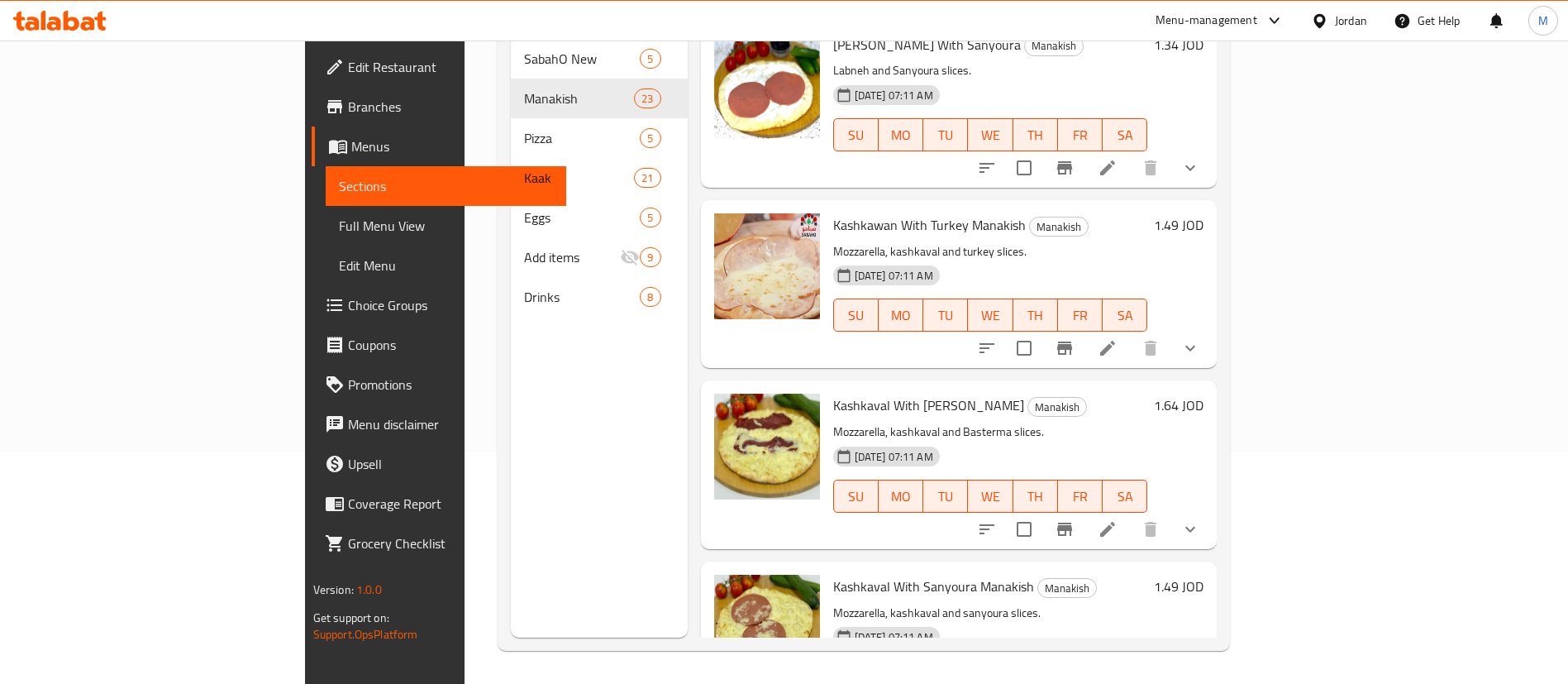
click at [1204, 213] on h6 "1.49 JOD" at bounding box center [1179, 224] width 49 height 23
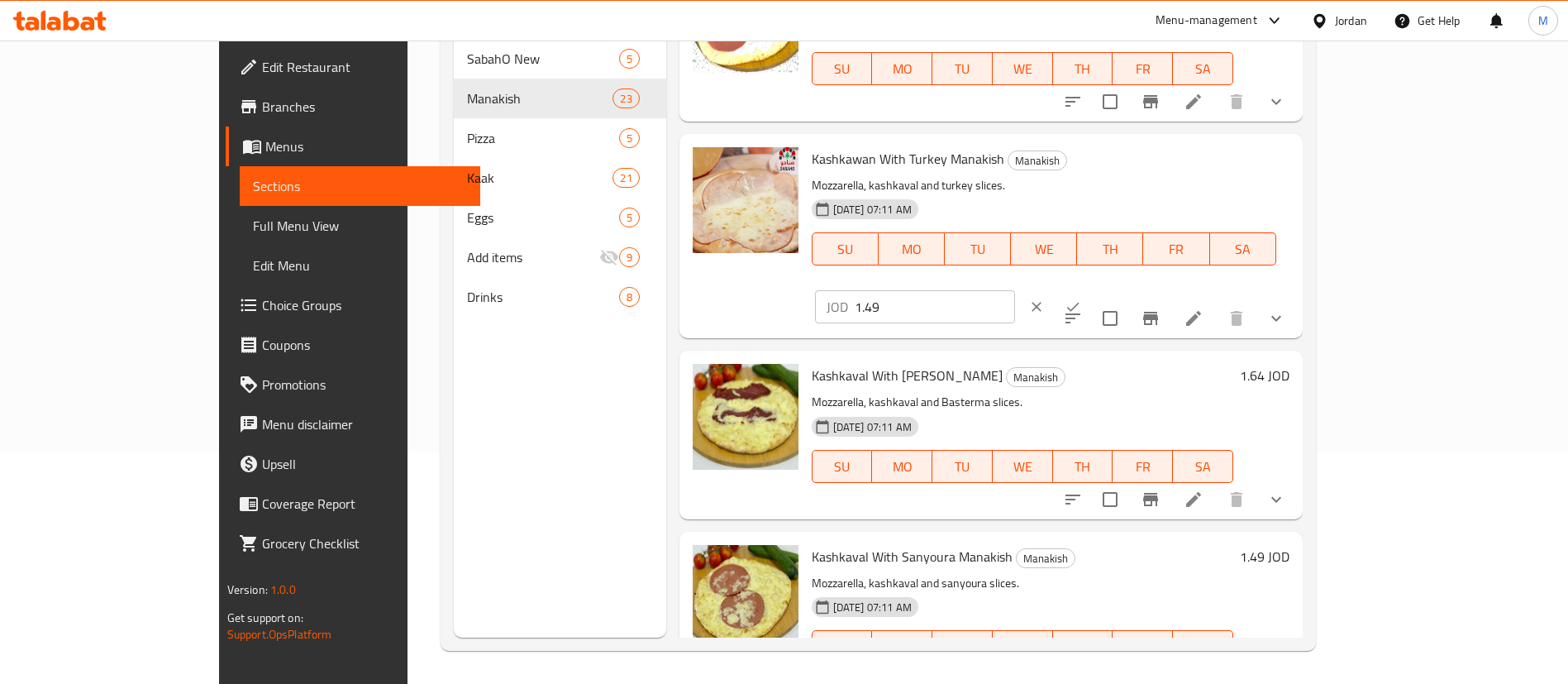
click at [1015, 290] on input "1.49" at bounding box center [934, 306] width 160 height 33
type input "1.51"
click at [1091, 289] on button "ok" at bounding box center [1072, 306] width 36 height 36
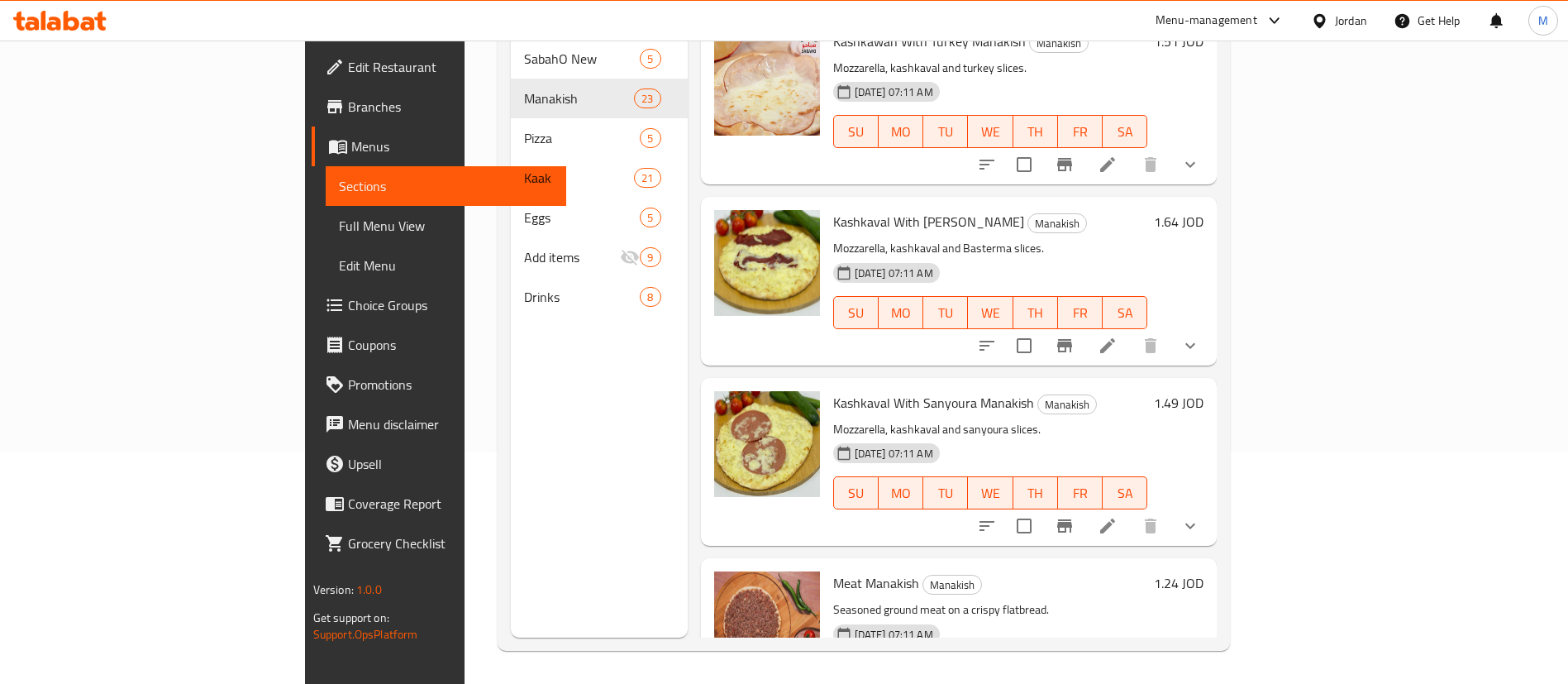
scroll to position [2108, 0]
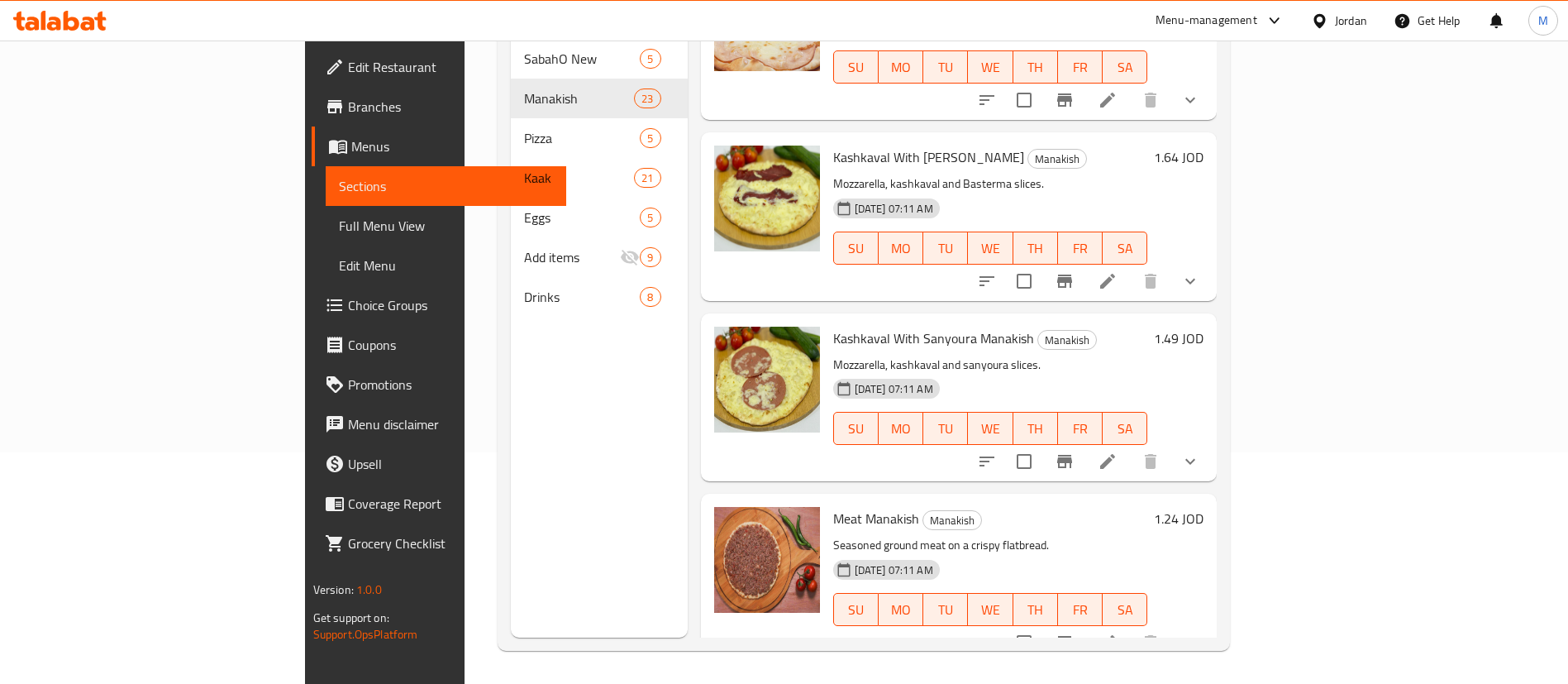
click at [1204, 327] on h6 "1.49 JOD" at bounding box center [1179, 338] width 49 height 23
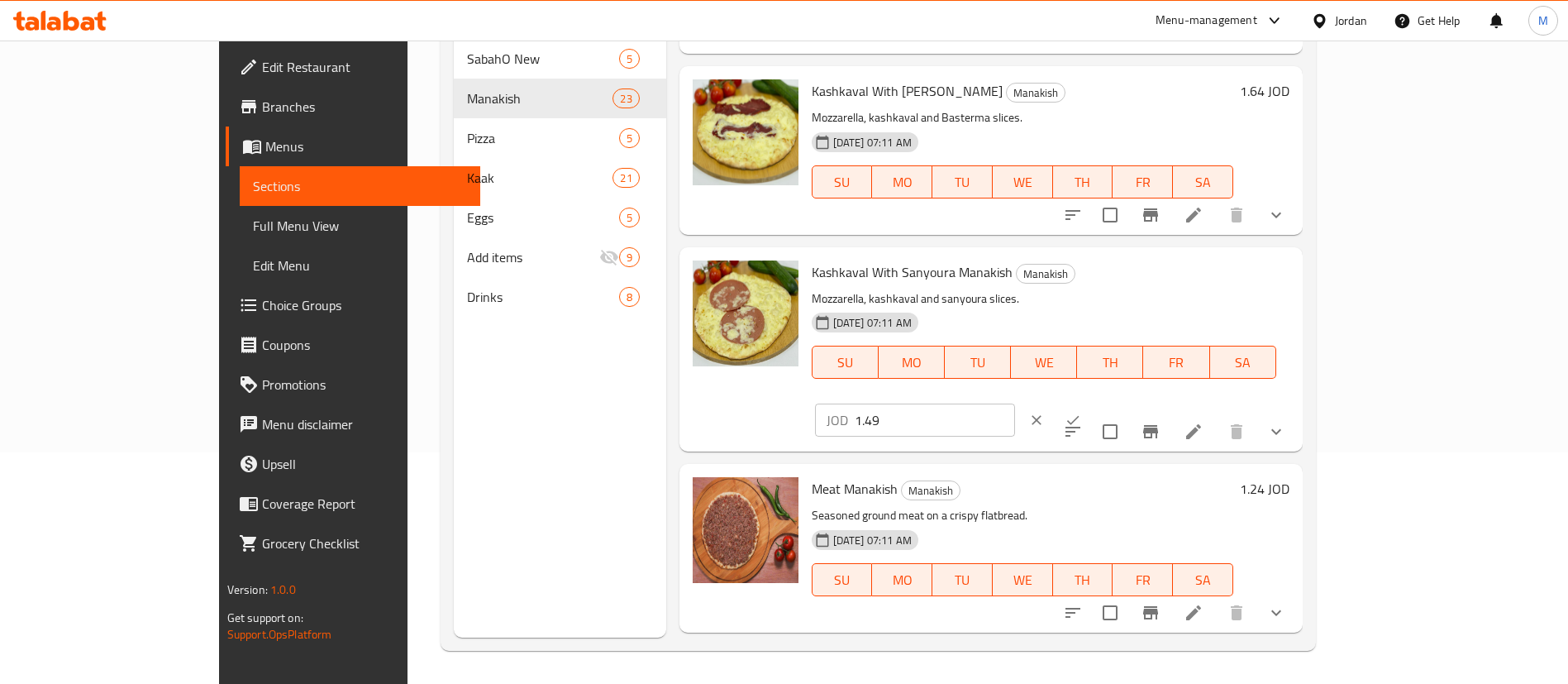
click at [1015, 403] on input "1.49" at bounding box center [934, 419] width 160 height 33
type input "1.51"
click at [1079, 416] on icon "ok" at bounding box center [1073, 420] width 13 height 9
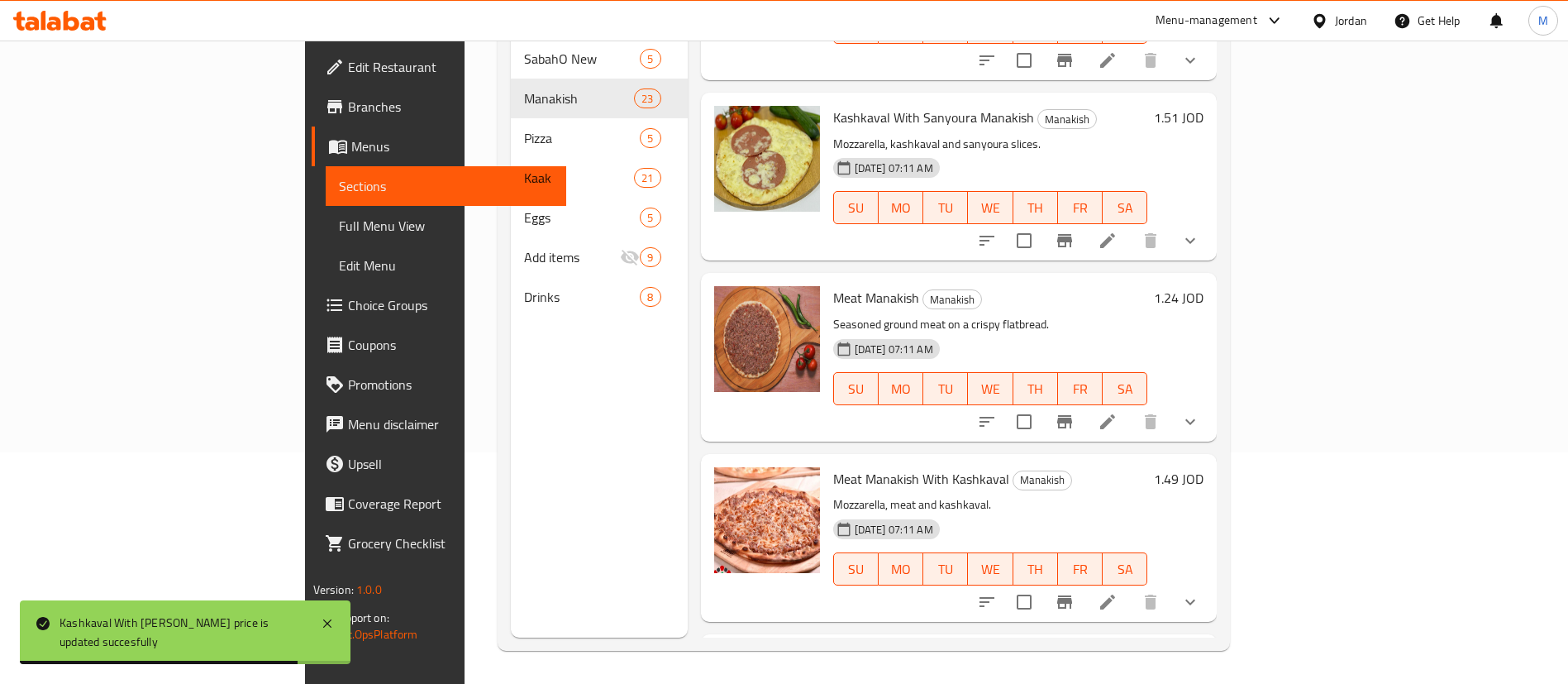
scroll to position [2357, 0]
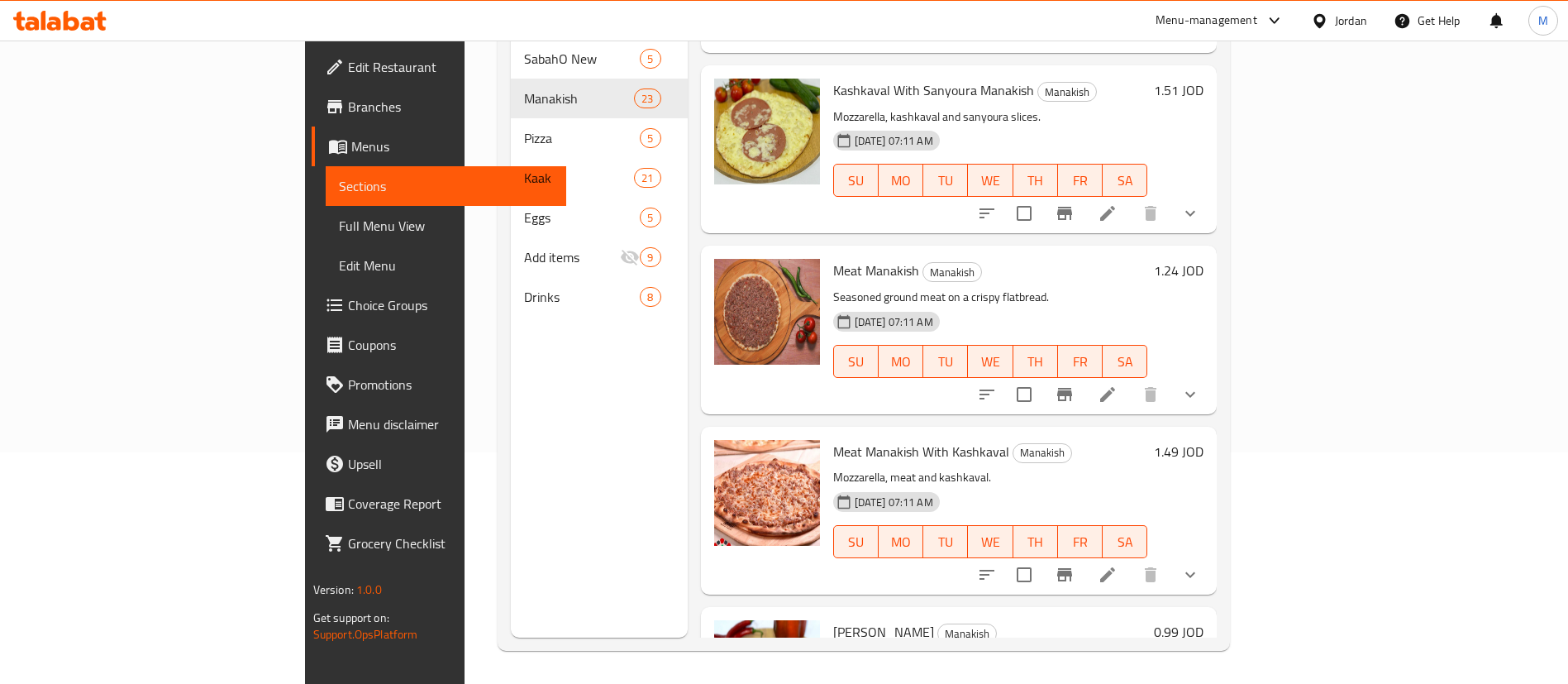
click at [1204, 259] on h6 "1.24 JOD" at bounding box center [1179, 270] width 49 height 23
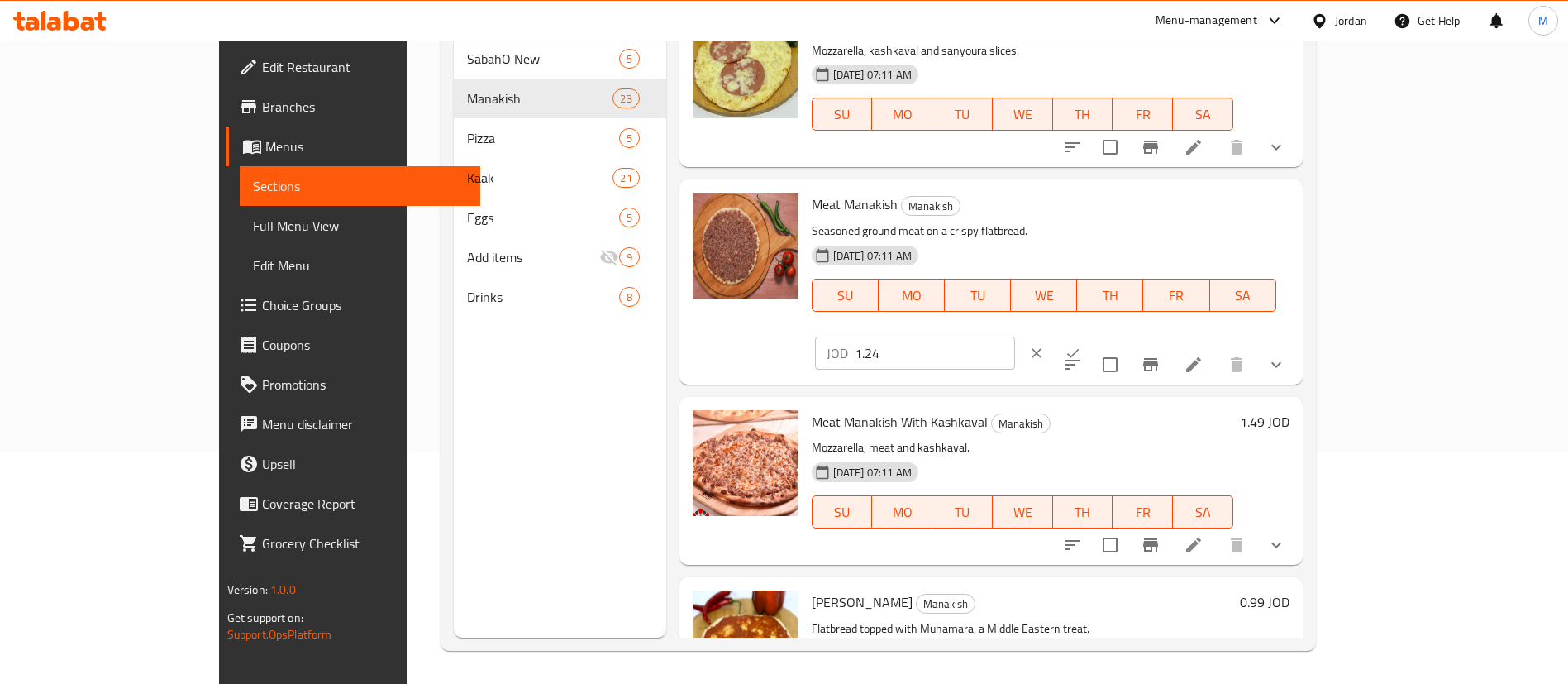
click at [1015, 337] on input "1.24" at bounding box center [934, 353] width 160 height 33
type input "1.25"
click at [1081, 345] on icon "ok" at bounding box center [1072, 352] width 16 height 16
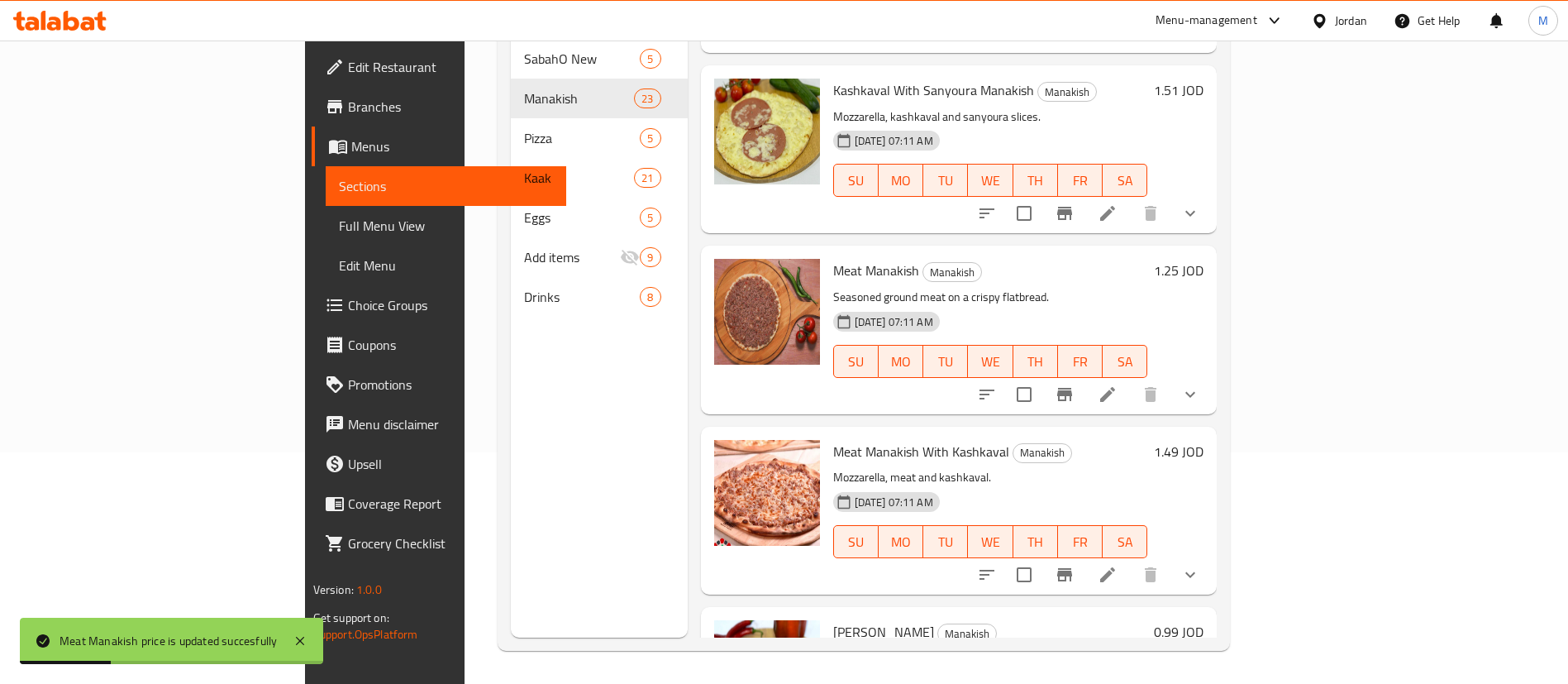
scroll to position [2481, 0]
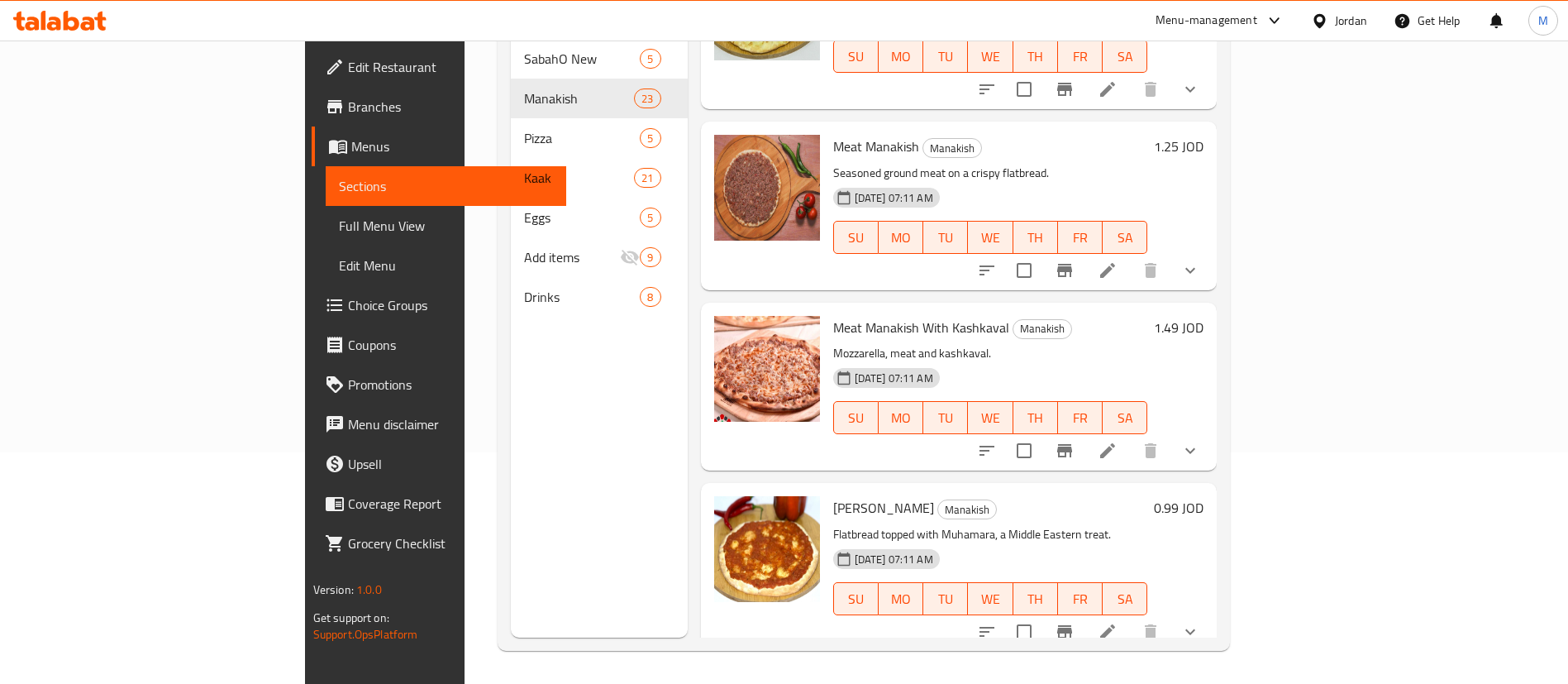
click at [1204, 316] on h6 "1.49 JOD" at bounding box center [1179, 327] width 49 height 23
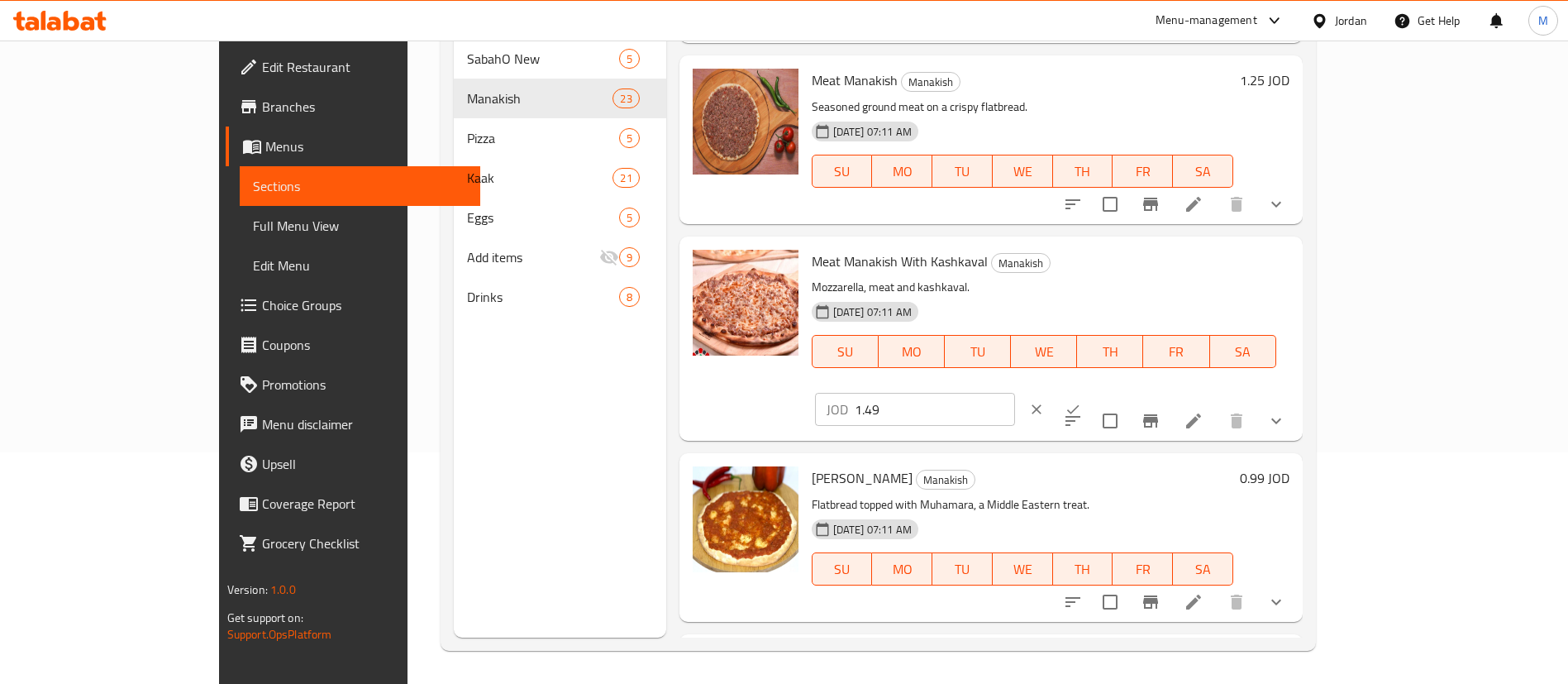
click at [1015, 393] on input "1.49" at bounding box center [934, 409] width 160 height 33
type input "1.51"
click at [1081, 401] on icon "ok" at bounding box center [1072, 409] width 16 height 16
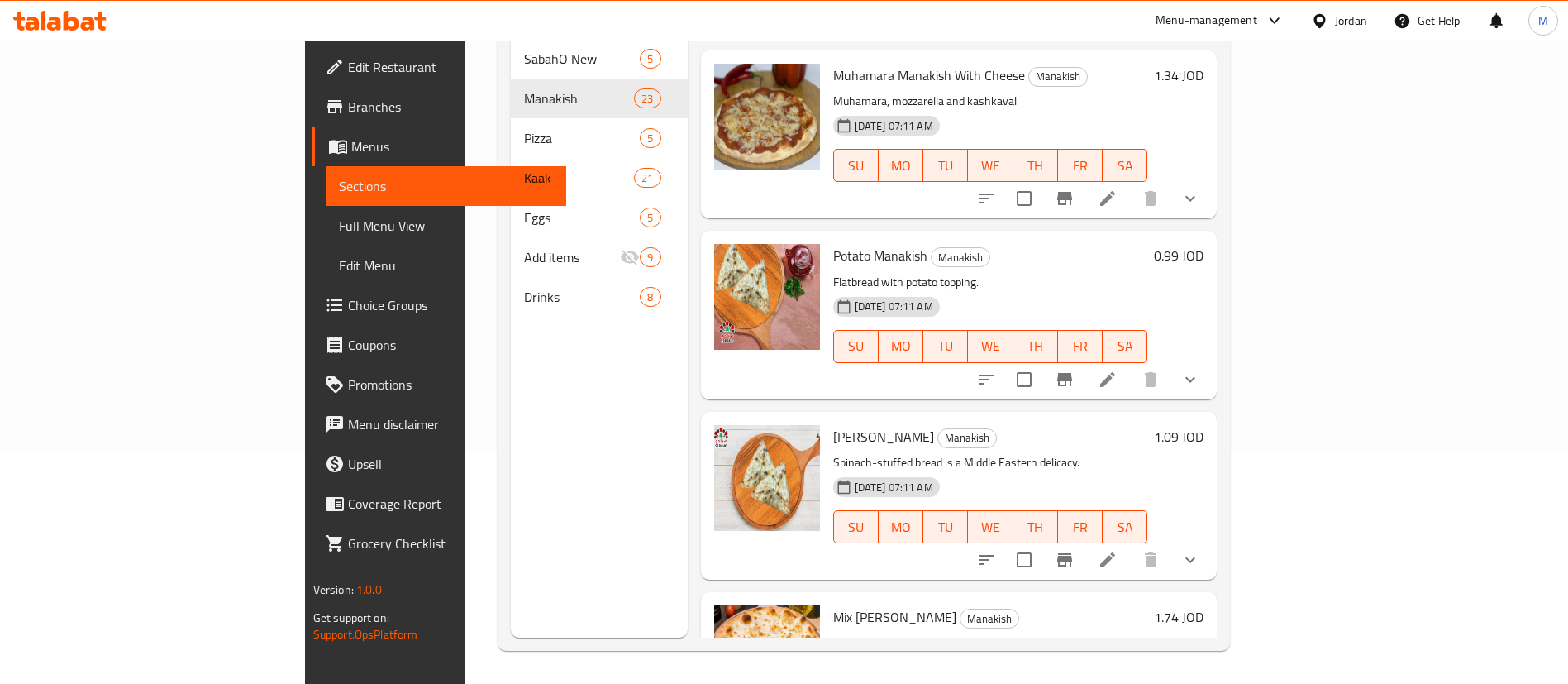
scroll to position [3101, 0]
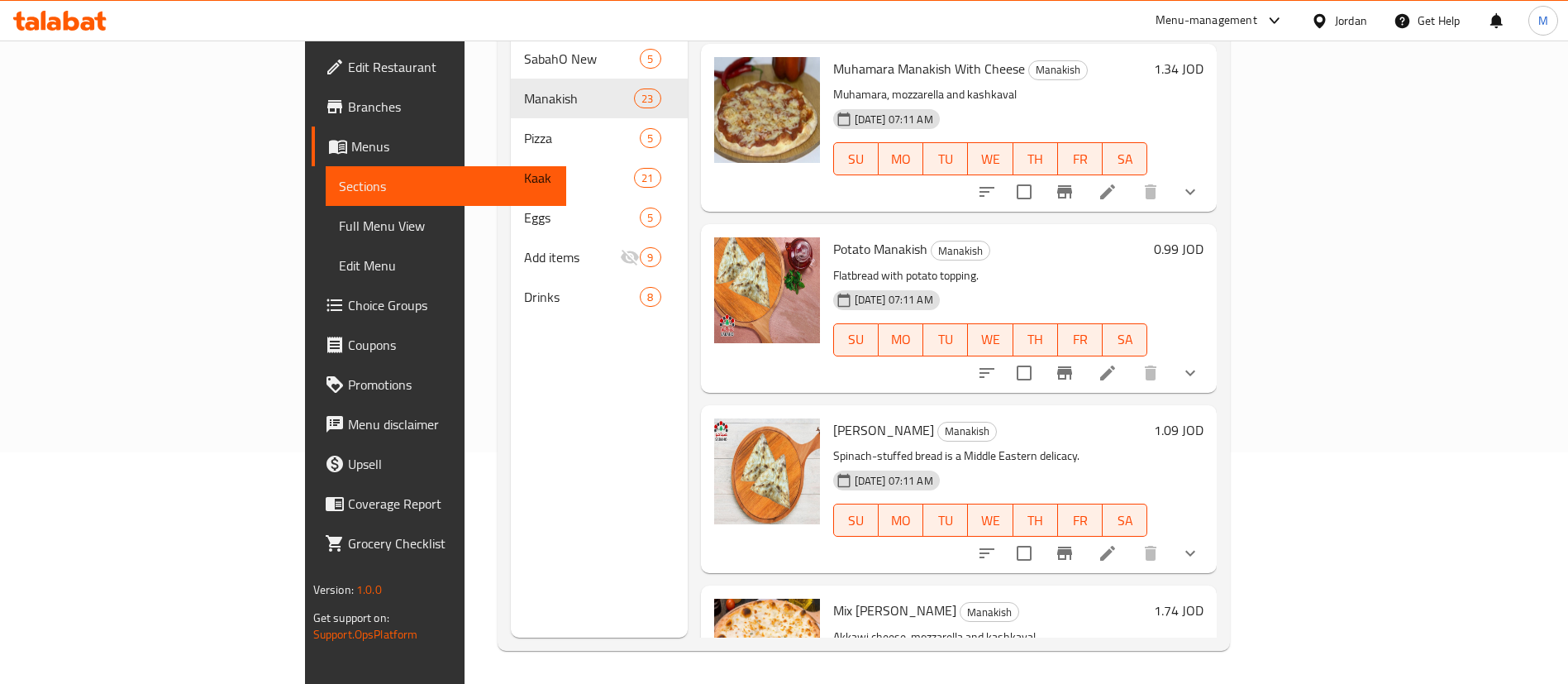
click at [1204, 418] on h6 "1.09 JOD" at bounding box center [1179, 429] width 49 height 23
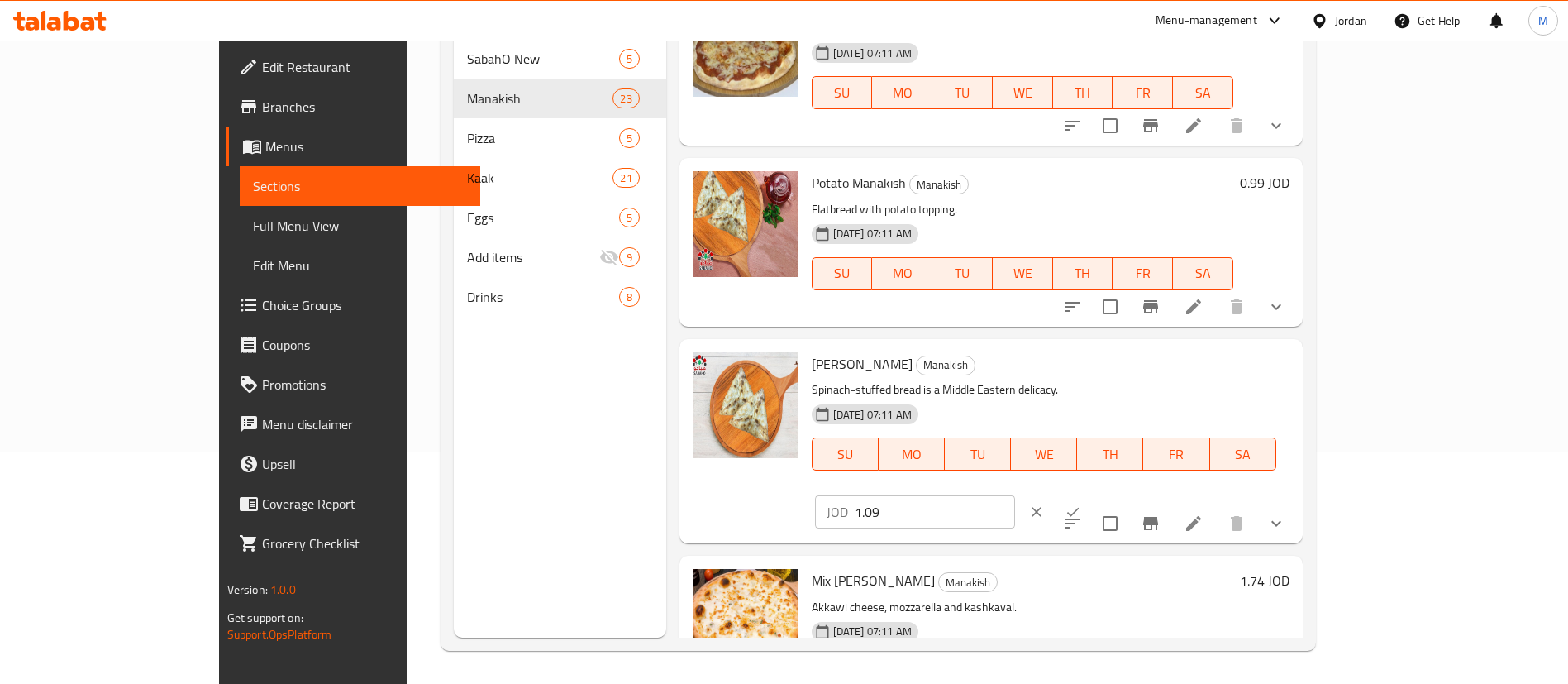
click at [1015, 496] on input "1.09" at bounding box center [934, 512] width 160 height 33
type input "1.12"
click at [1081, 503] on icon "ok" at bounding box center [1072, 511] width 16 height 16
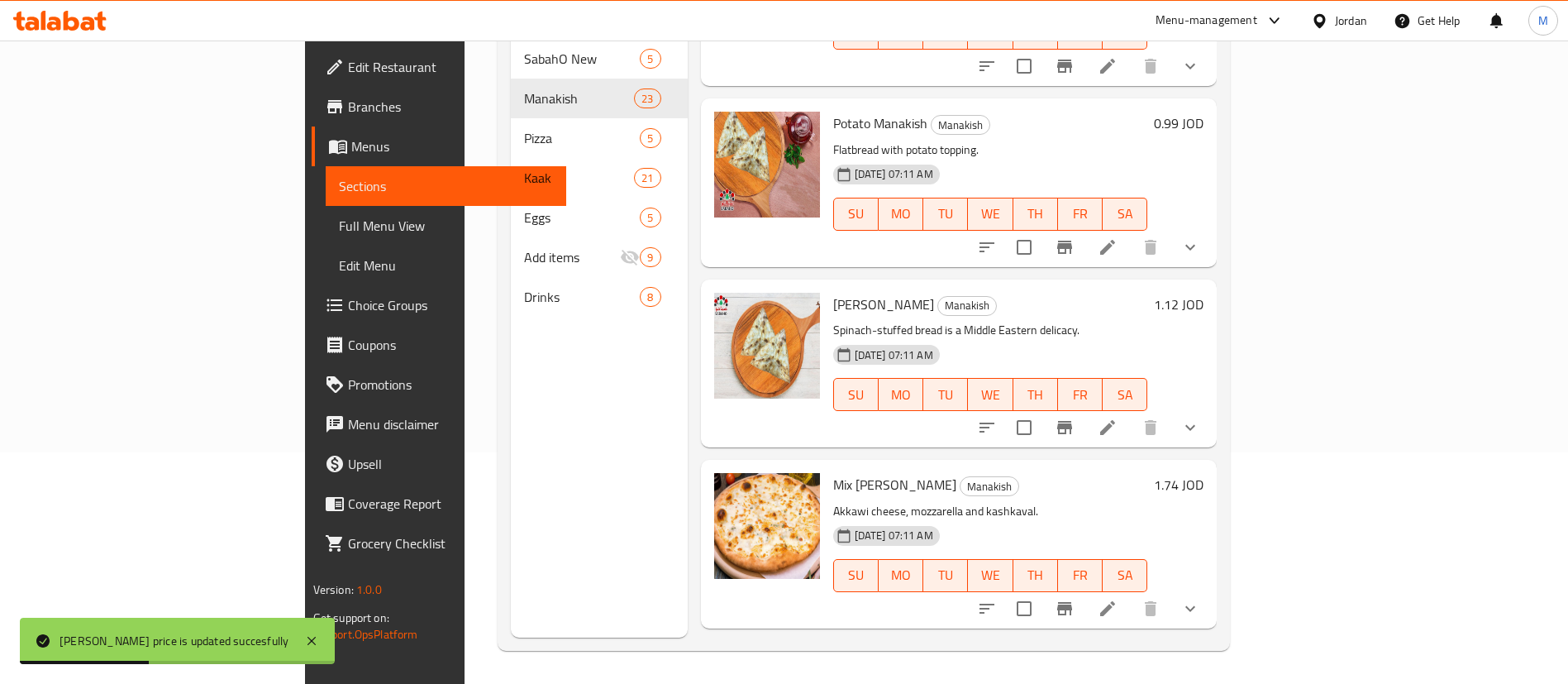
scroll to position [3349, 0]
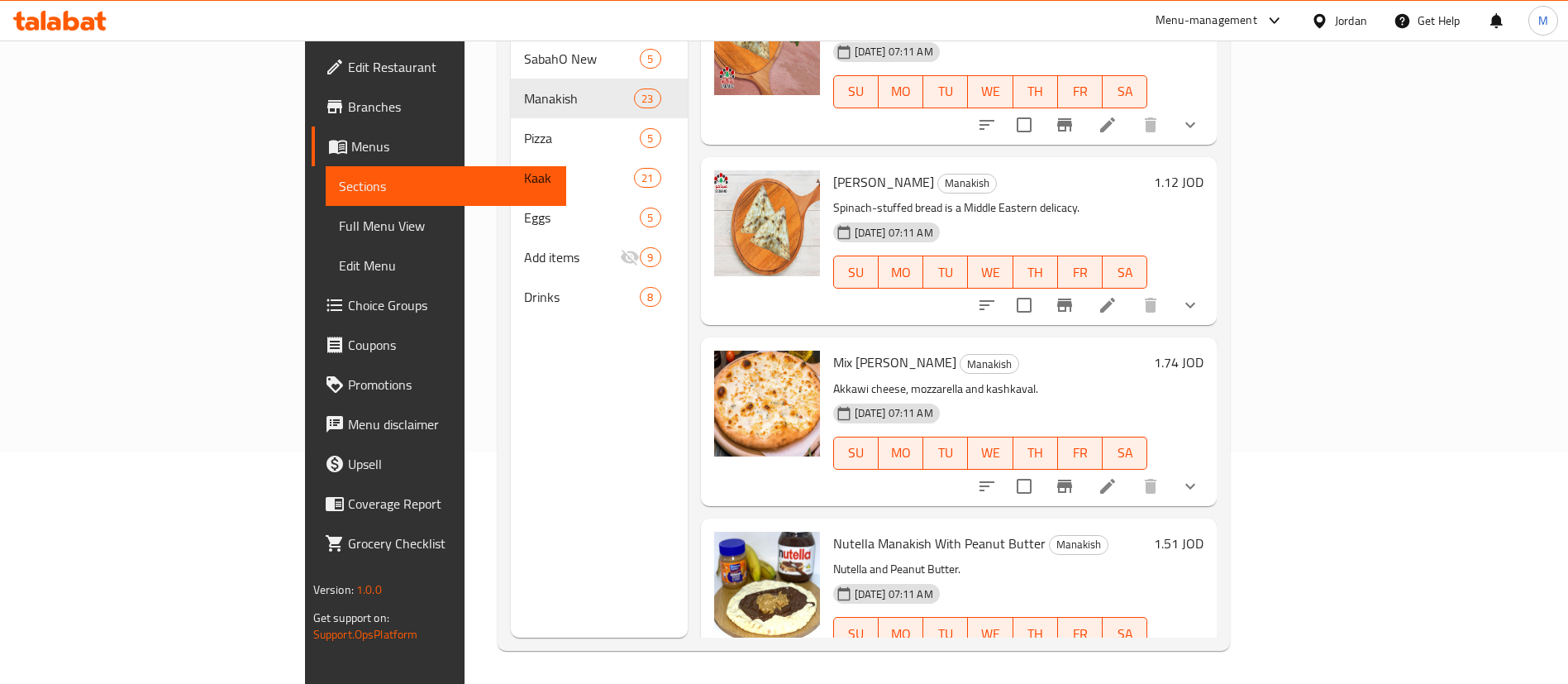
click at [1204, 350] on h6 "1.74 JOD" at bounding box center [1179, 362] width 49 height 23
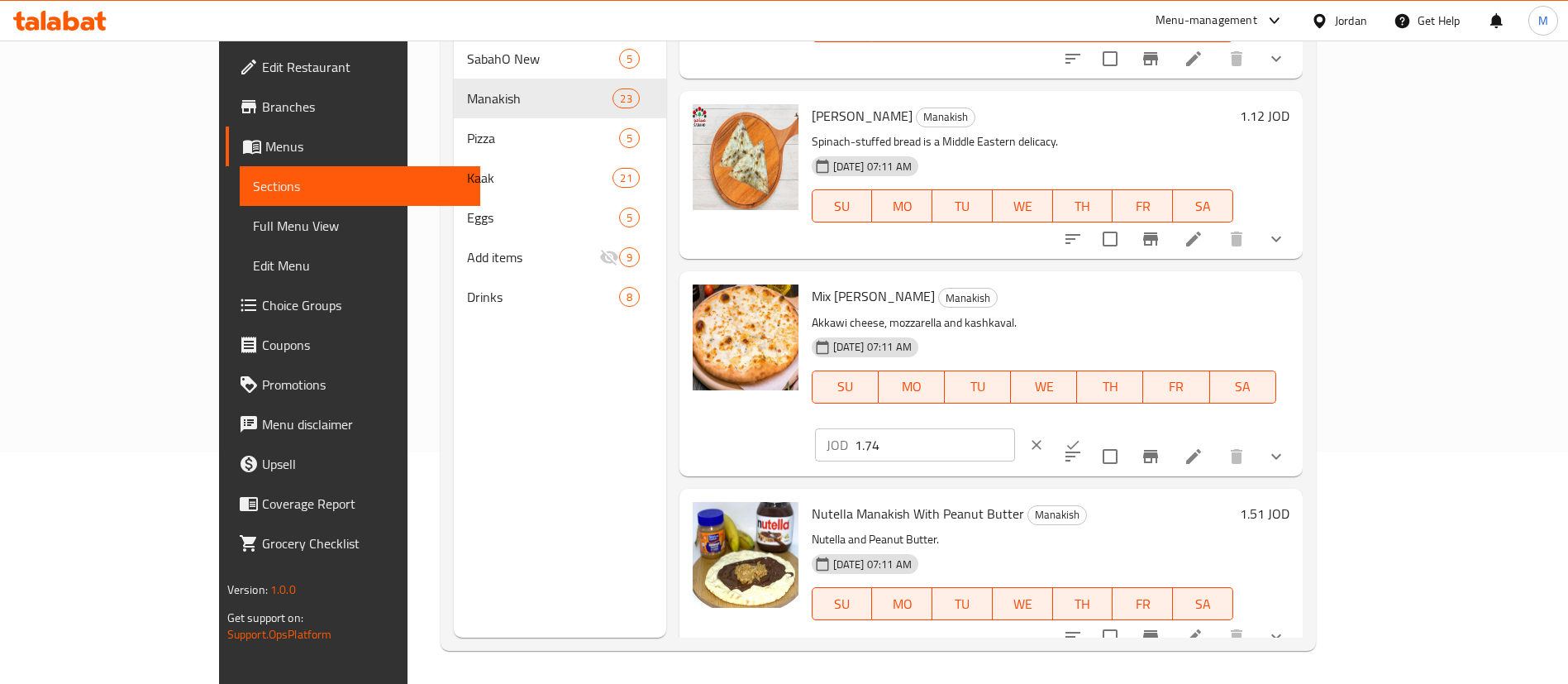
click at [1015, 429] on input "1.74" at bounding box center [934, 445] width 160 height 33
type input "1.72"
click at [1081, 436] on icon "ok" at bounding box center [1072, 444] width 16 height 16
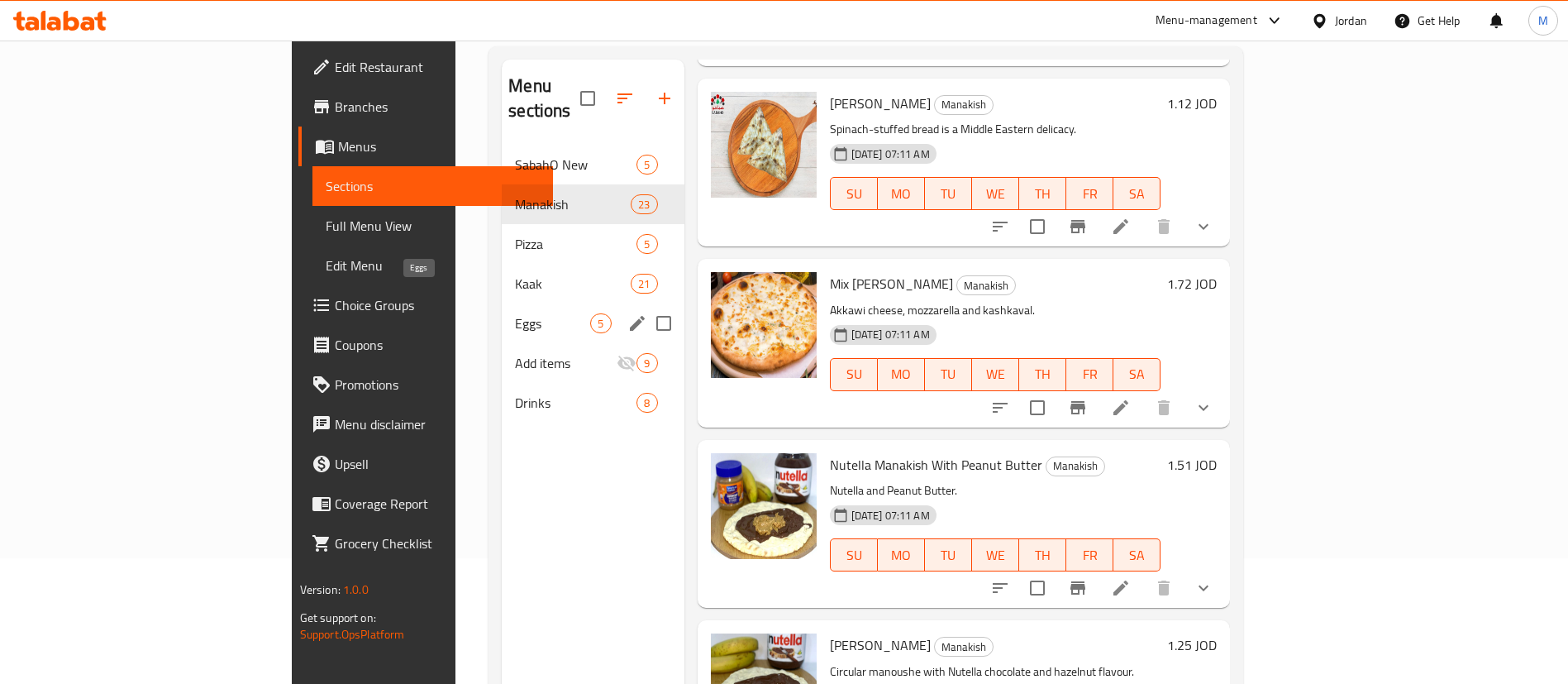
scroll to position [108, 0]
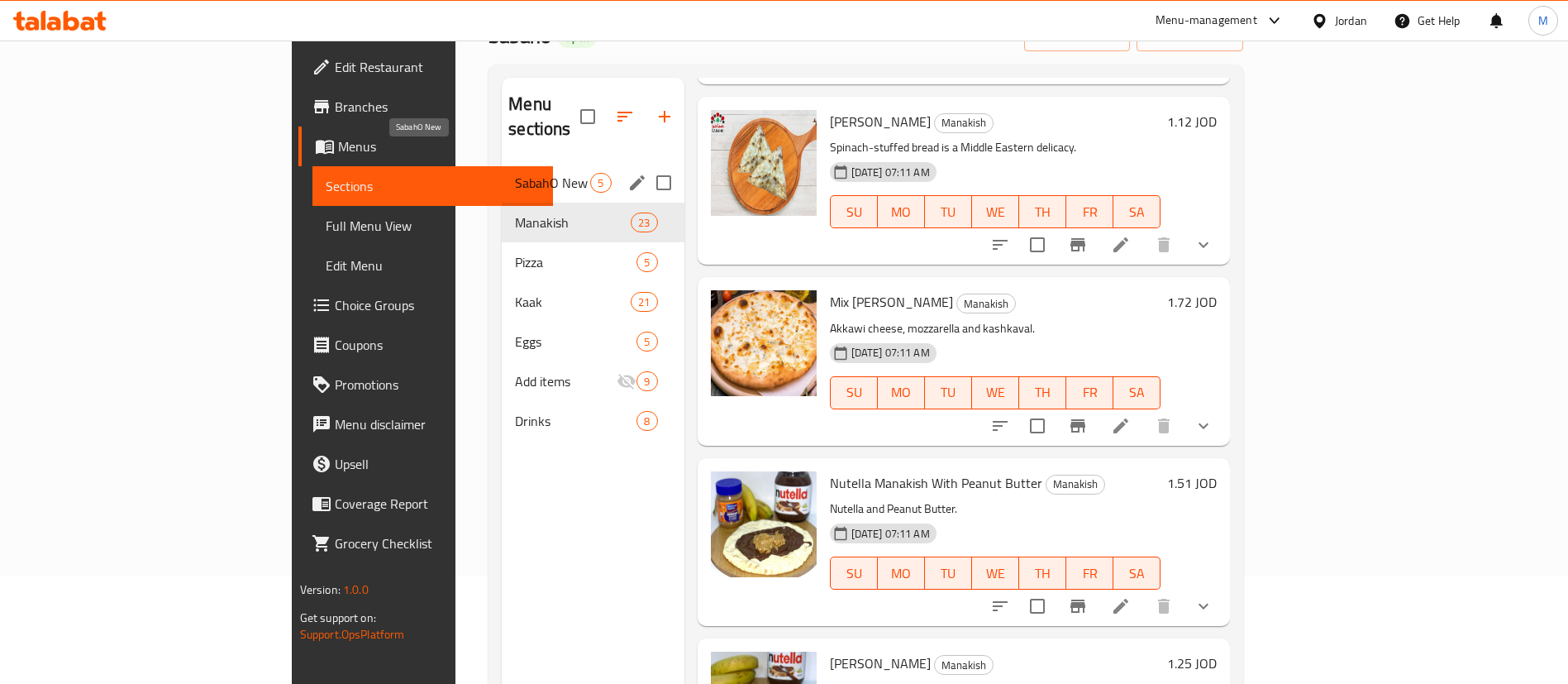
click at [515, 173] on span "SabahO New" at bounding box center [552, 182] width 76 height 20
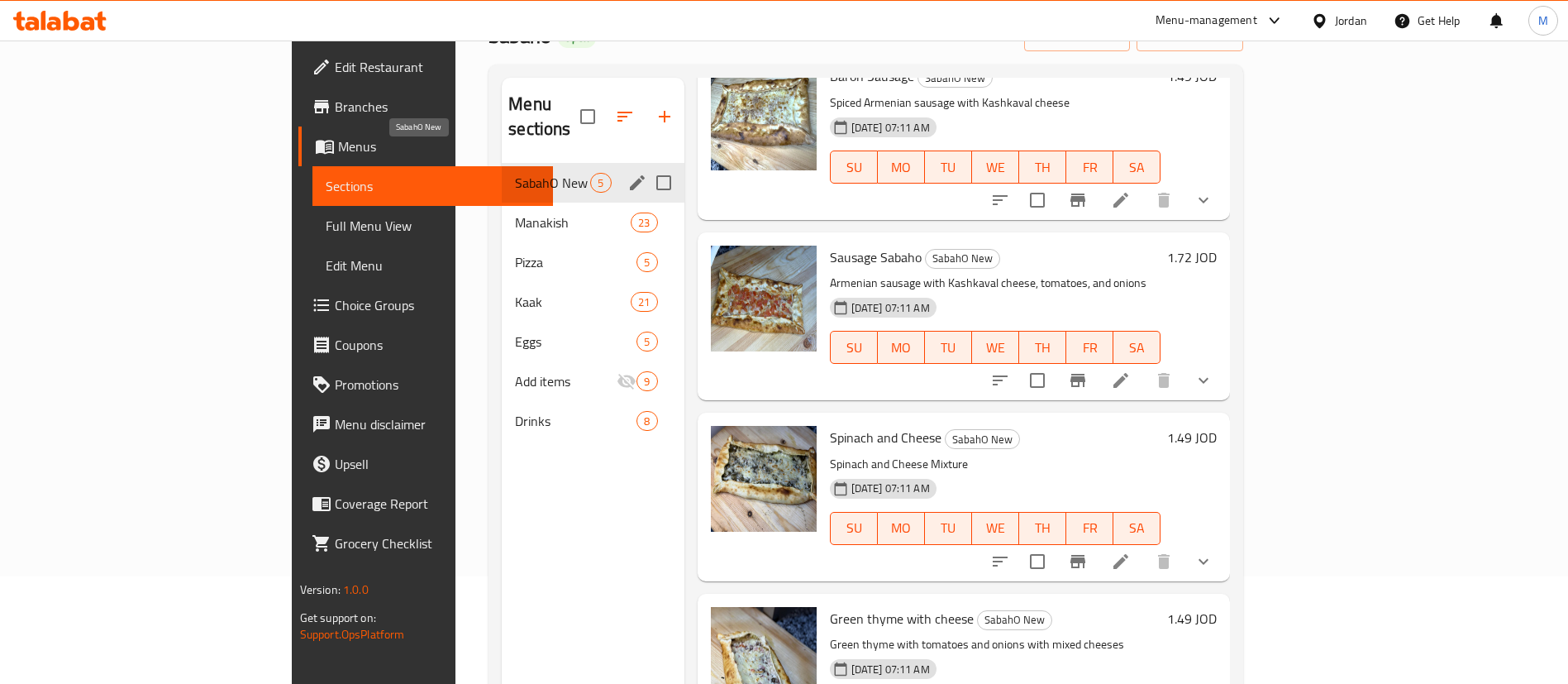
scroll to position [261, 0]
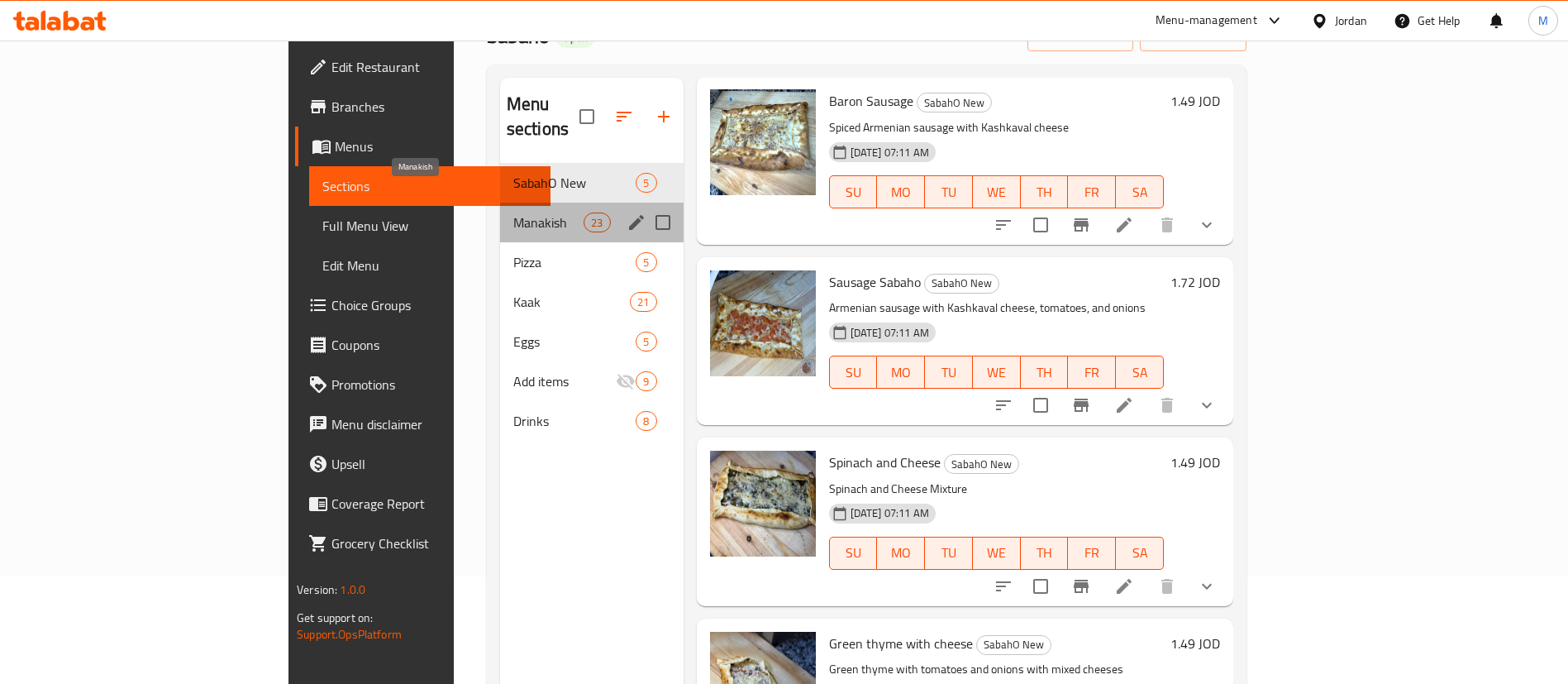
click at [513, 212] on span "Manakish" at bounding box center [548, 221] width 70 height 20
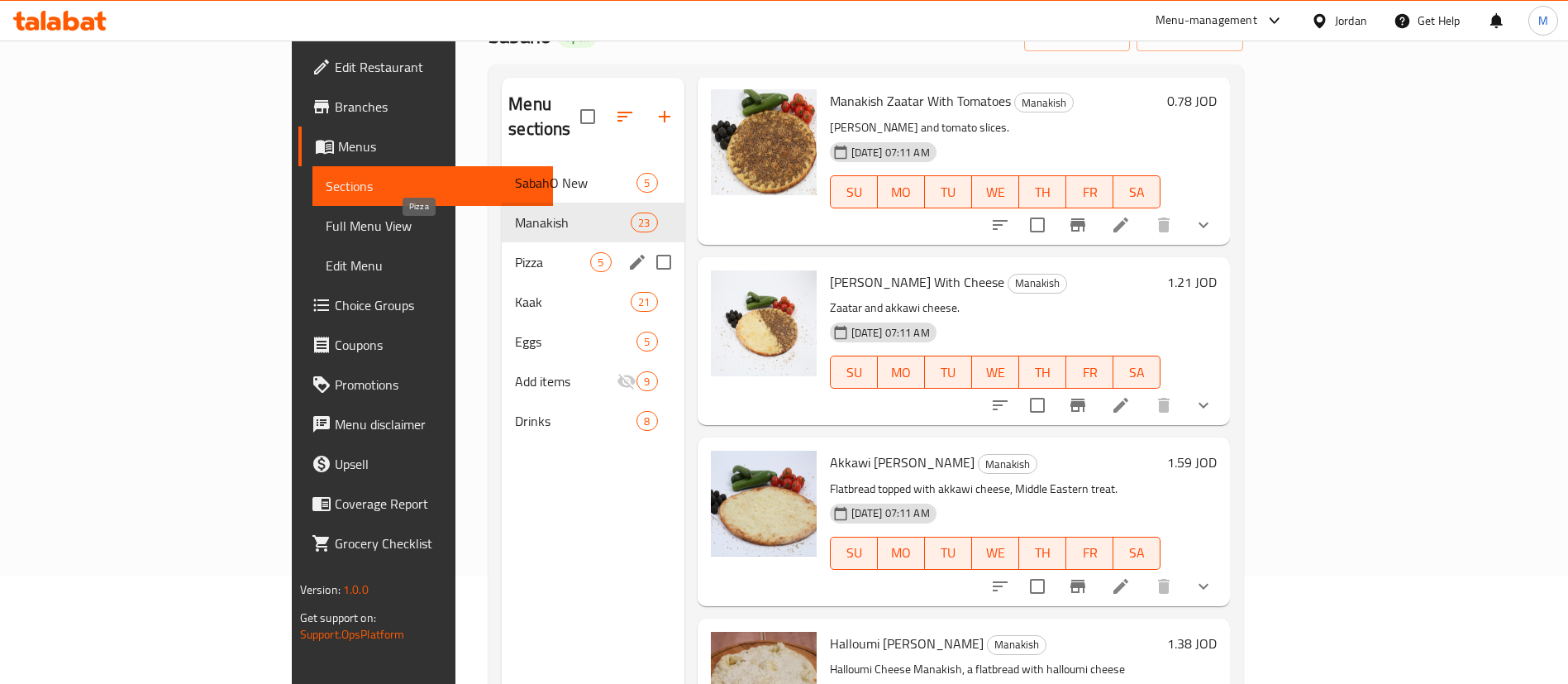
click at [515, 252] on span "Pizza" at bounding box center [552, 261] width 76 height 20
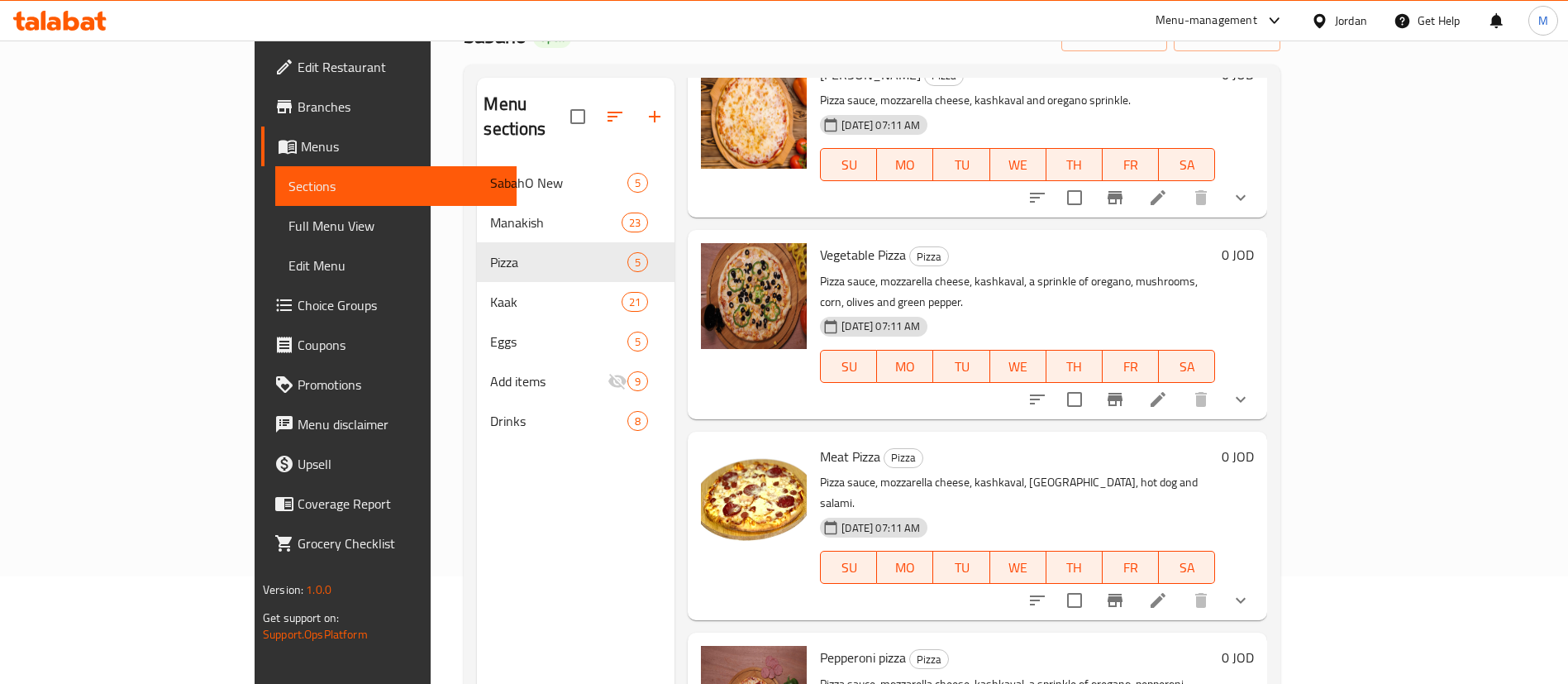
scroll to position [13, 0]
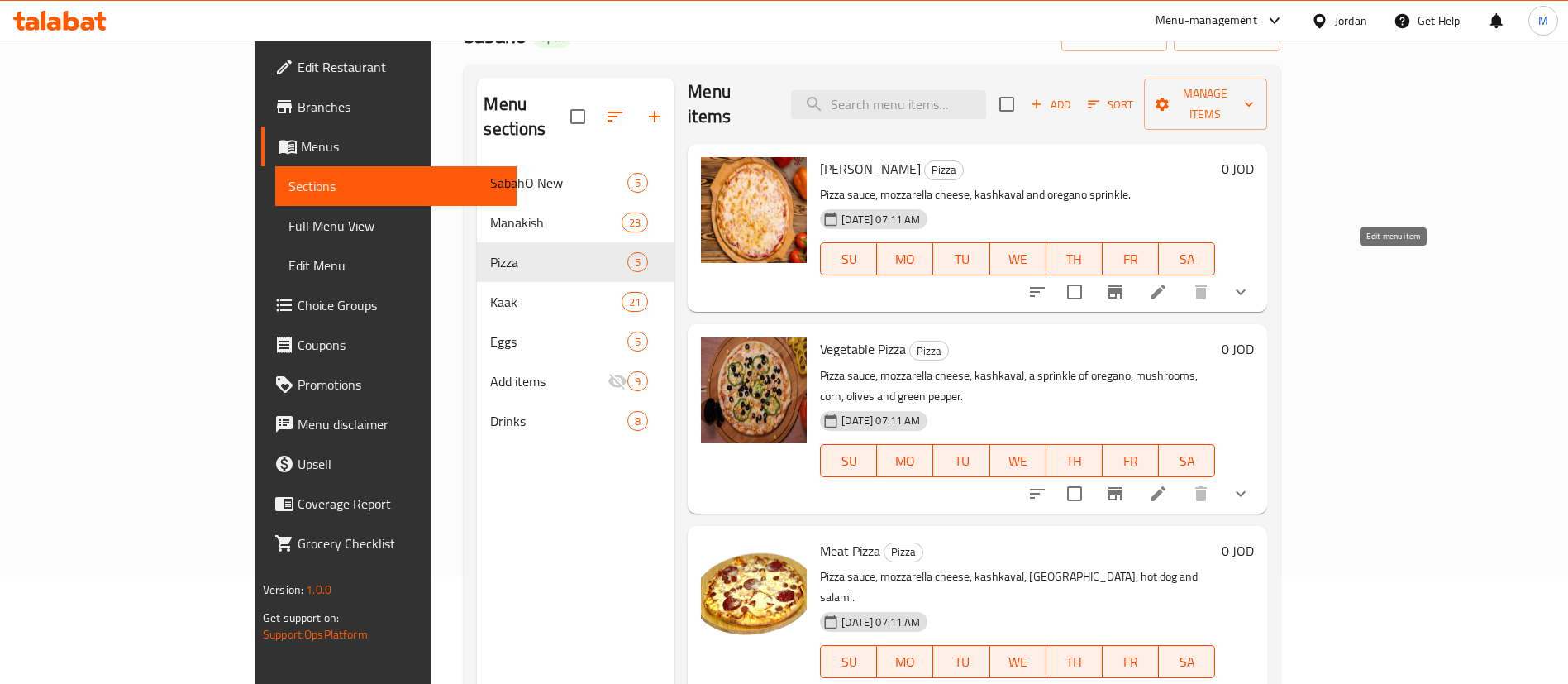
click at [1168, 282] on icon at bounding box center [1157, 291] width 20 height 20
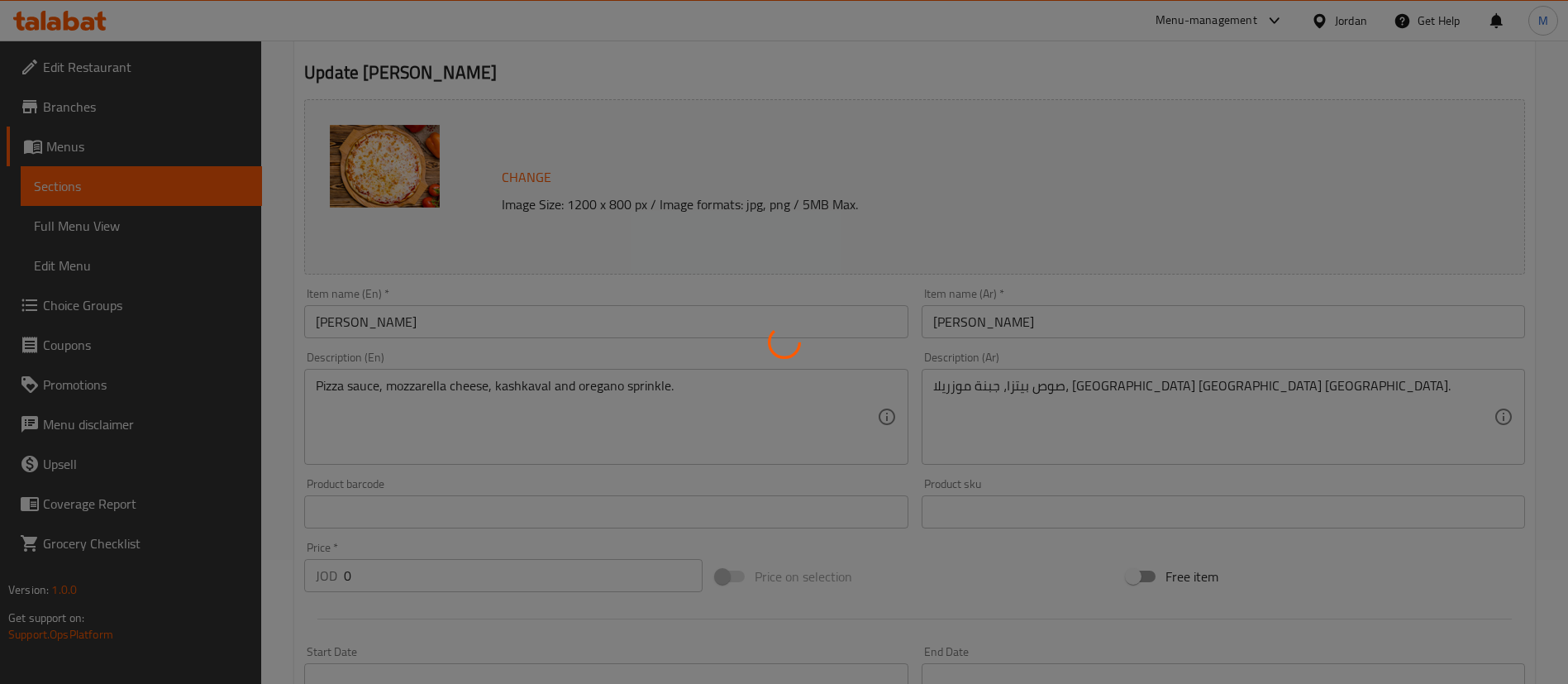
type input "عناصر إضافية:"
type input "0"
type input "1"
type input "الاضافات:"
type input "0"
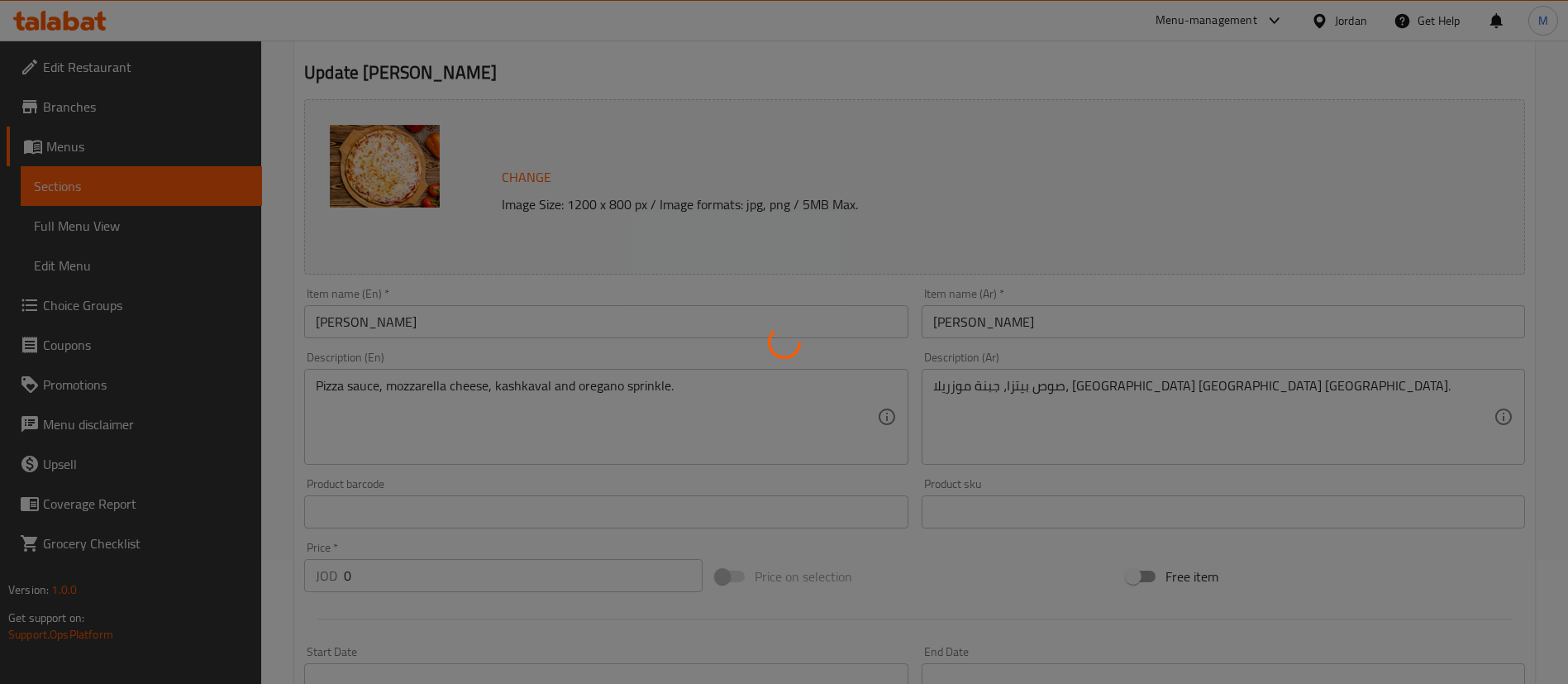
type input "1"
type input "عناصر إضافية:"
type input "0"
type input "1"
type input "الاضافات:"
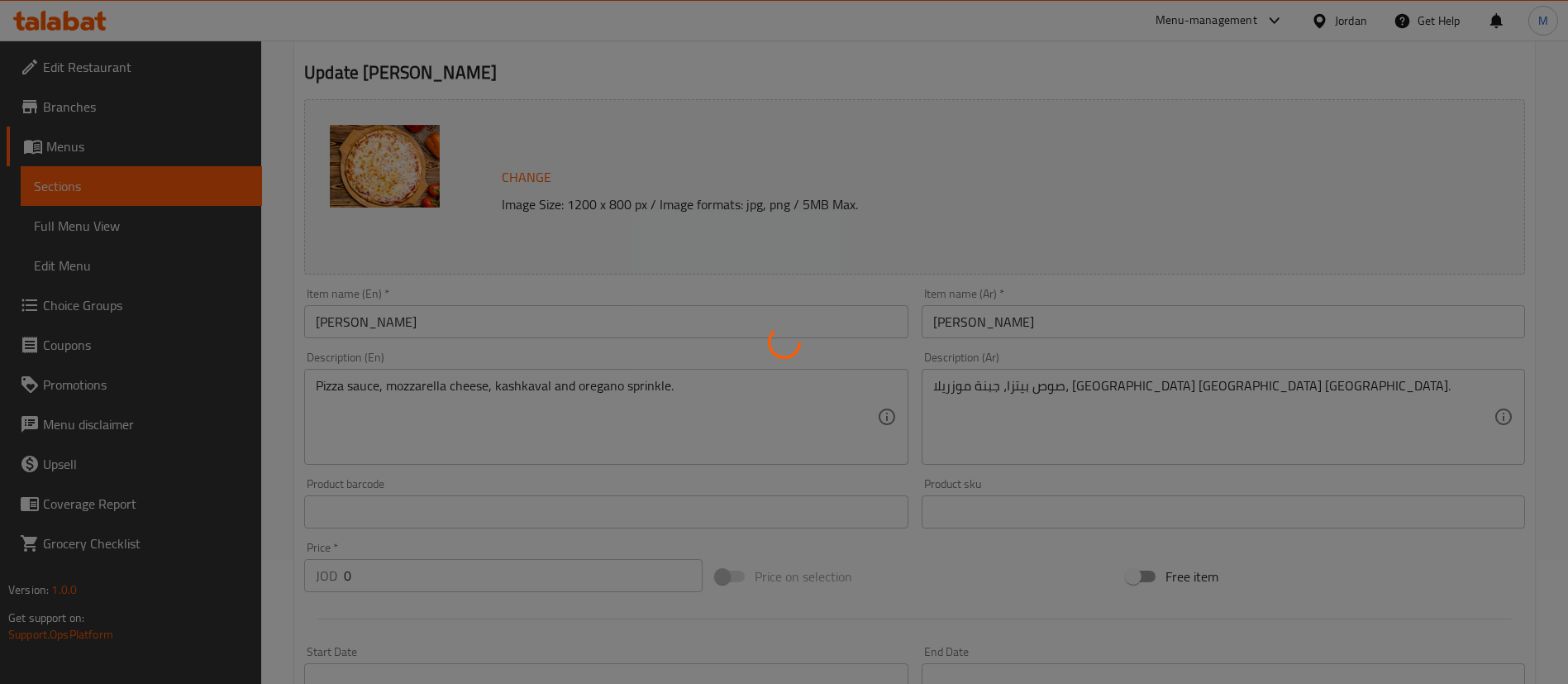
type input "0"
type input "1"
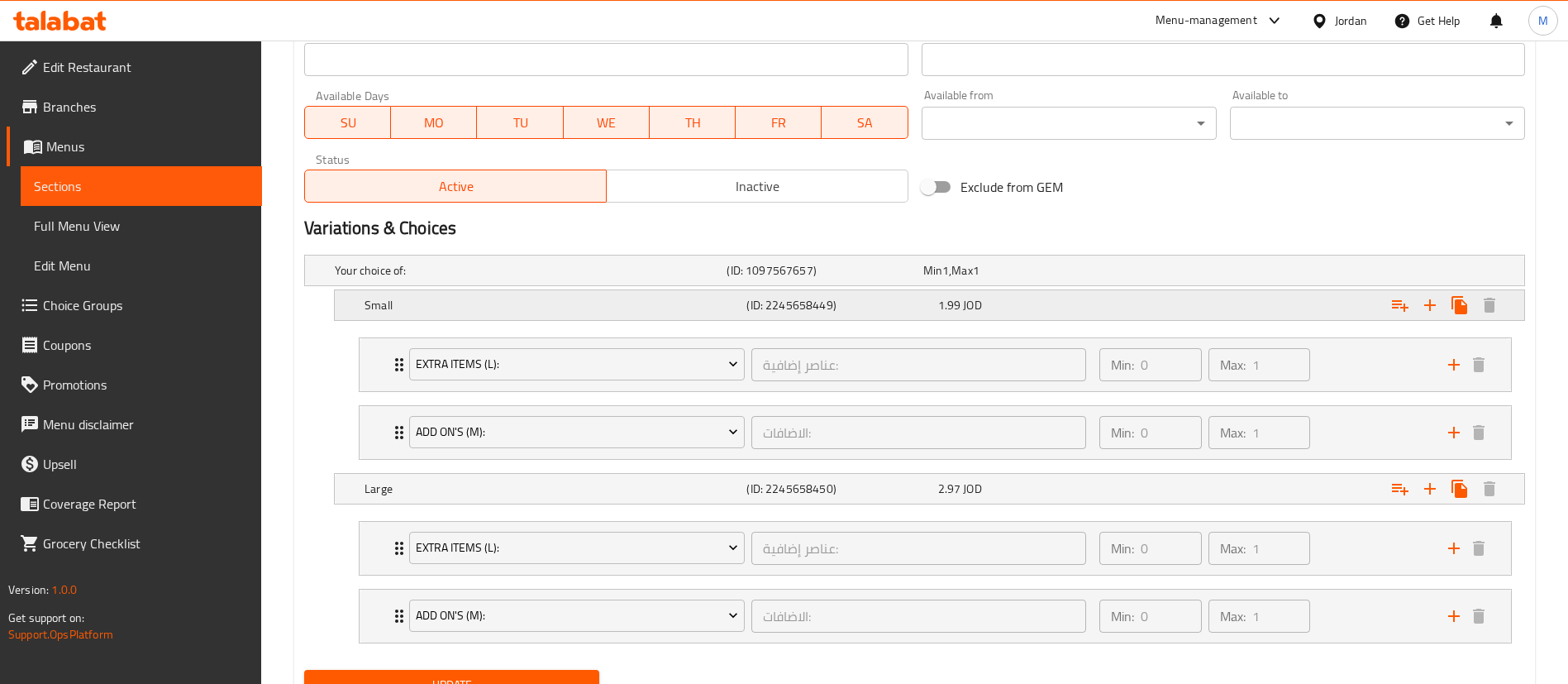
click at [1085, 289] on div "Small (ID: 2245658449) 1.99 JOD" at bounding box center [920, 270] width 1176 height 36
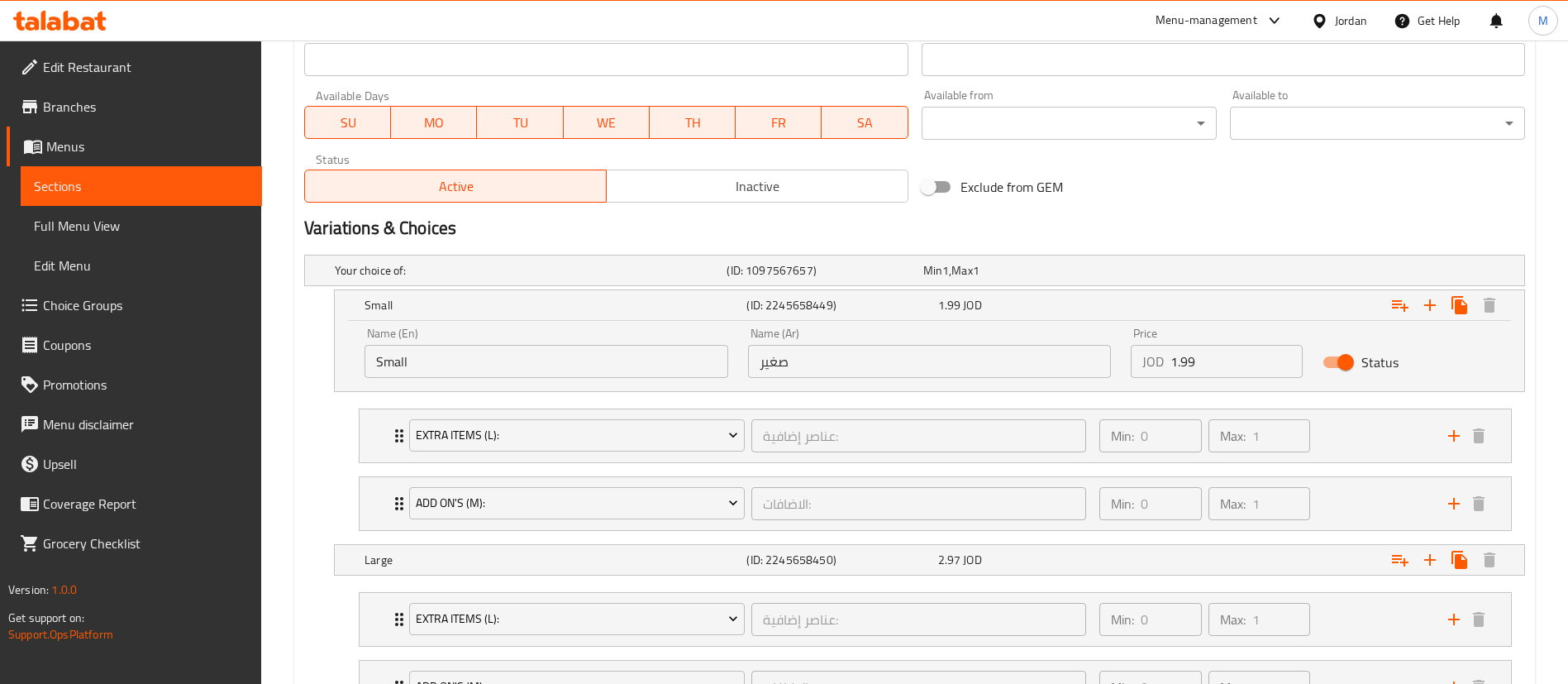
click at [1207, 362] on input "1.99" at bounding box center [1237, 361] width 132 height 33
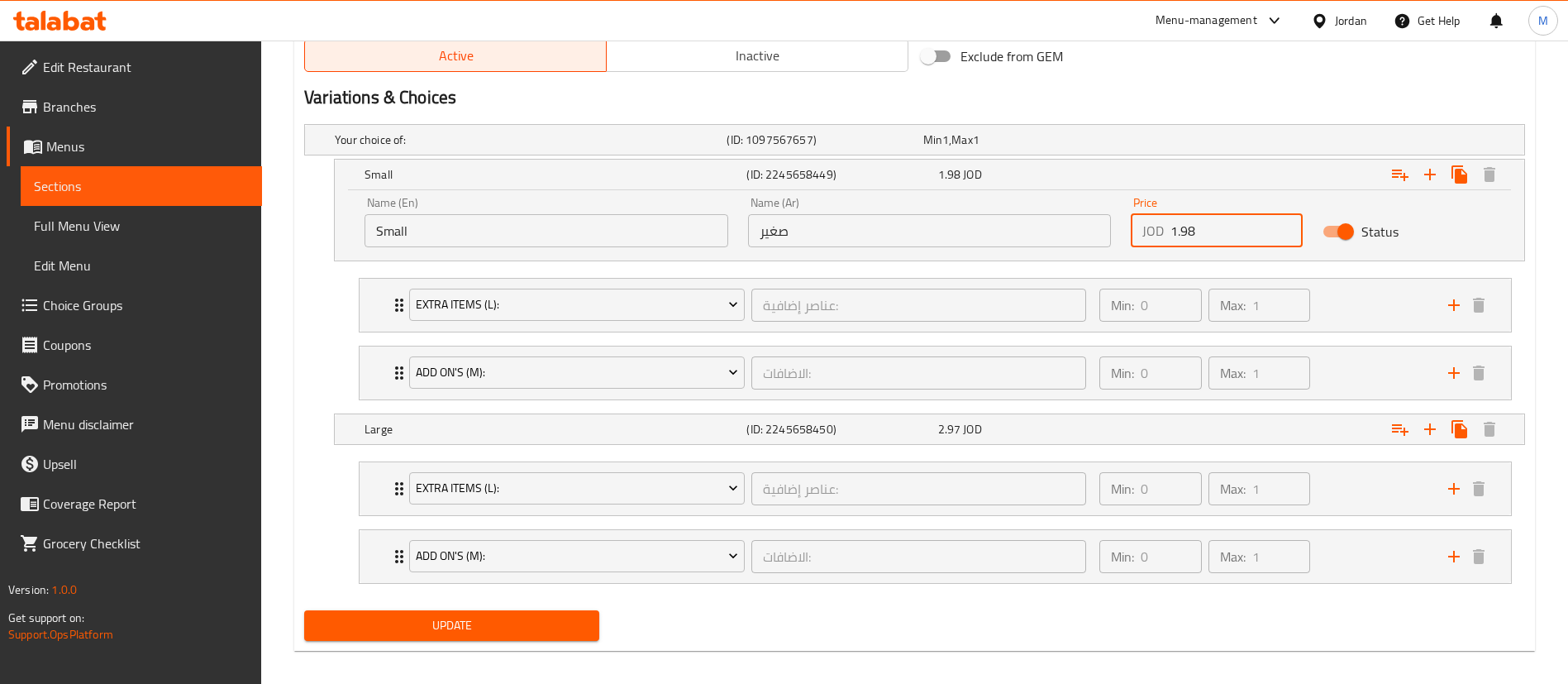
scroll to position [888, 0]
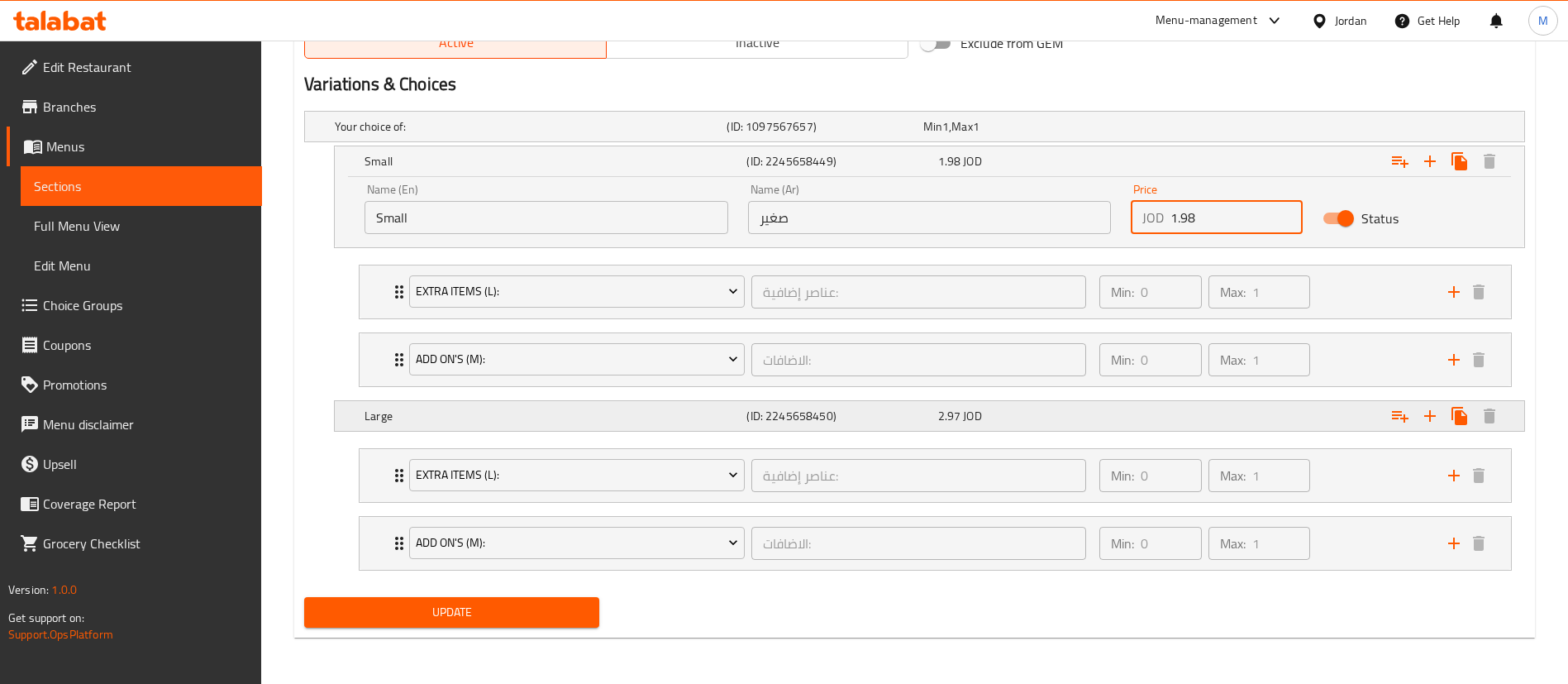
type input "1.98"
click at [1271, 130] on div "Expand" at bounding box center [1312, 126] width 392 height 7
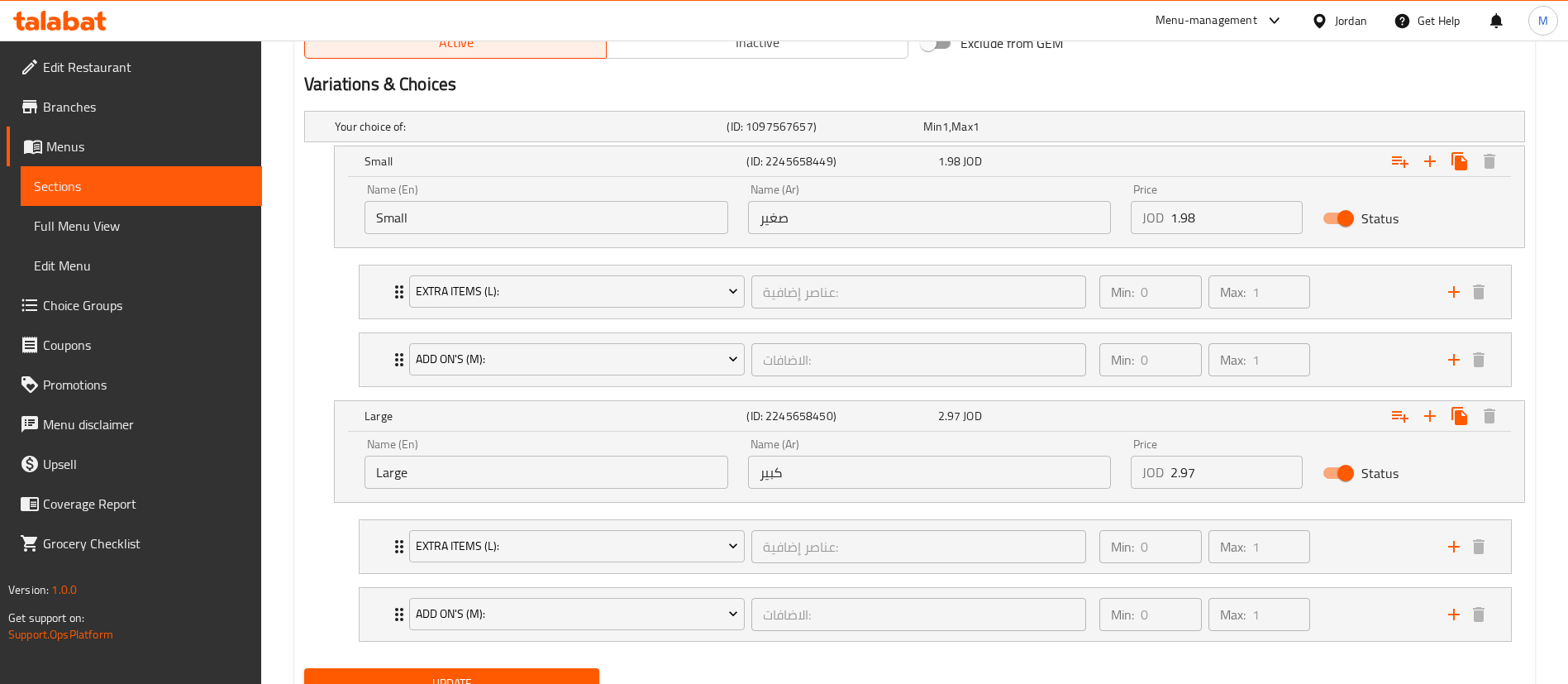
click at [1267, 474] on input "2.97" at bounding box center [1237, 472] width 132 height 33
click at [1263, 179] on div "Expand" at bounding box center [1317, 161] width 382 height 36
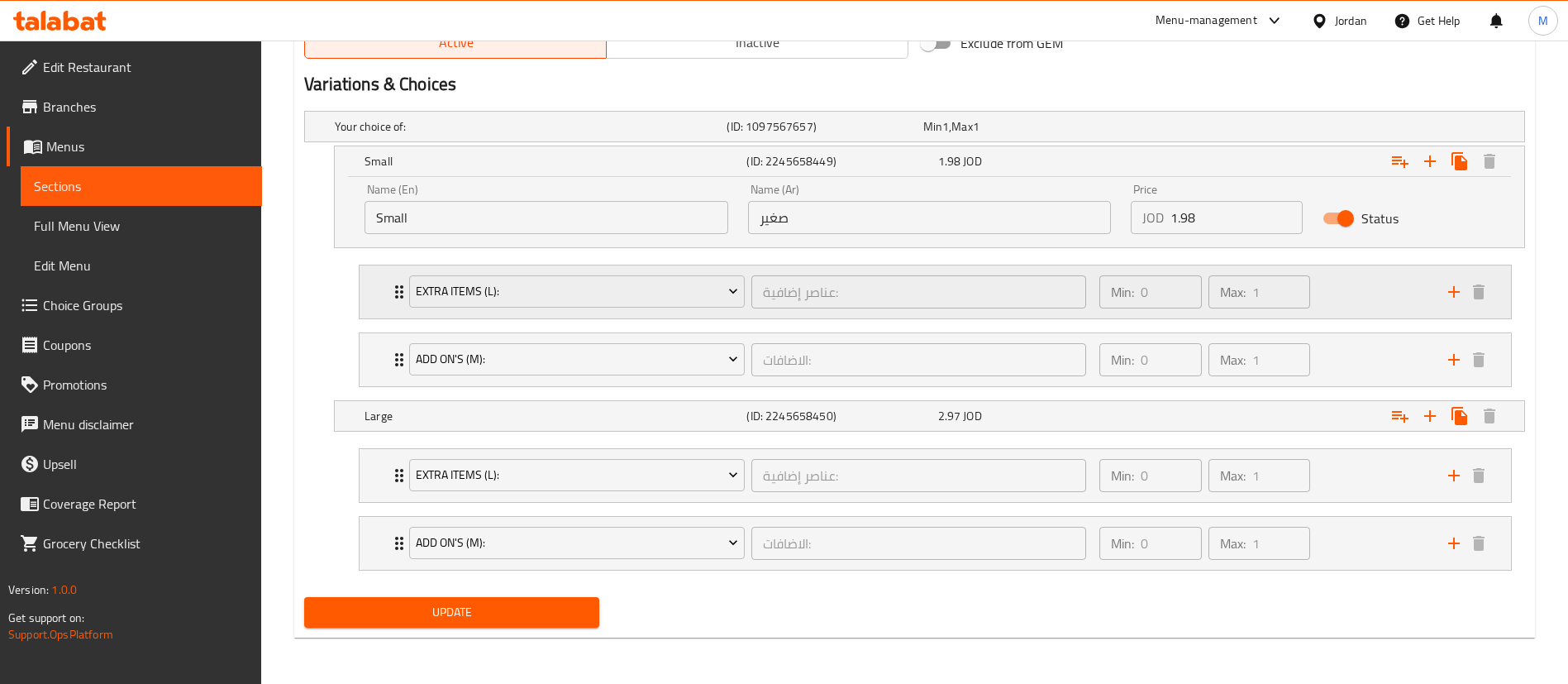
click at [1344, 280] on div "Min: 0 ​ Max: 1 ​" at bounding box center [1263, 292] width 349 height 53
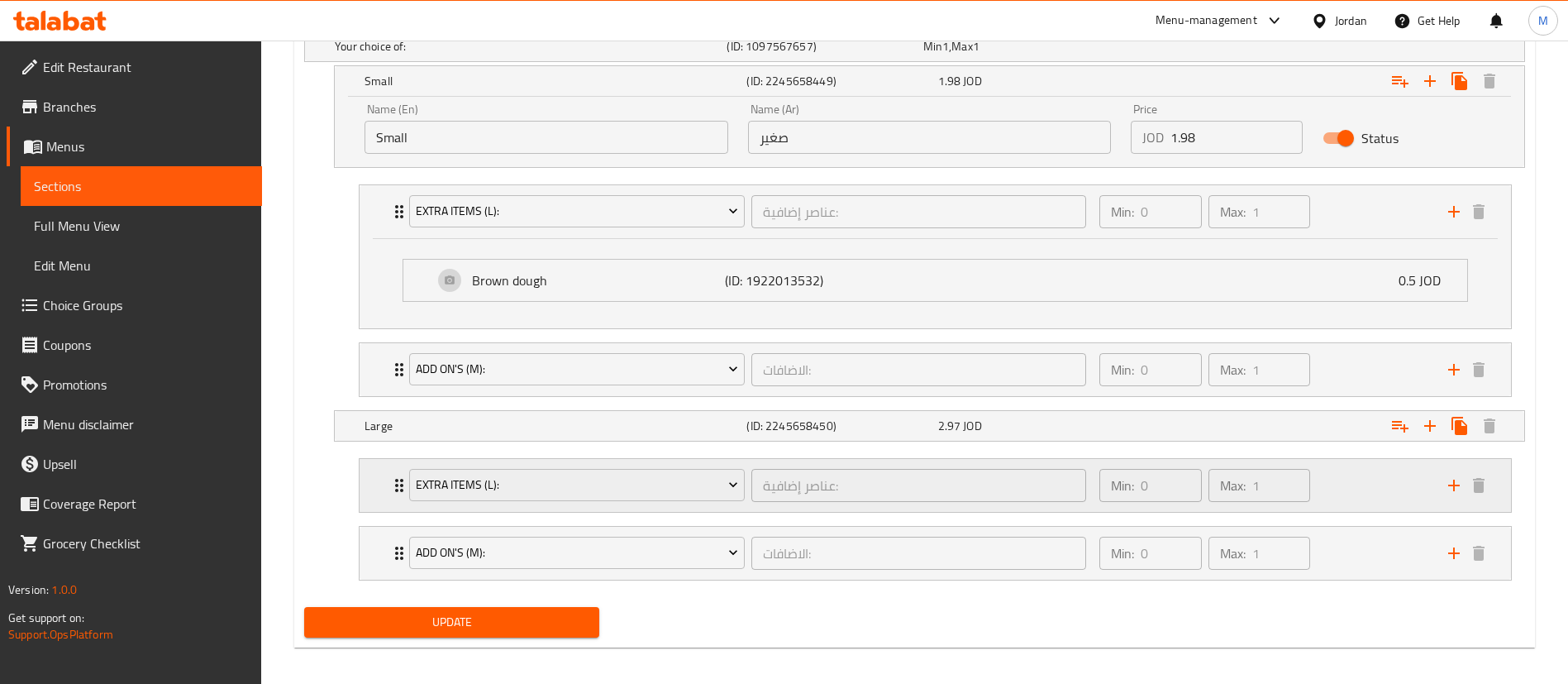
scroll to position [978, 0]
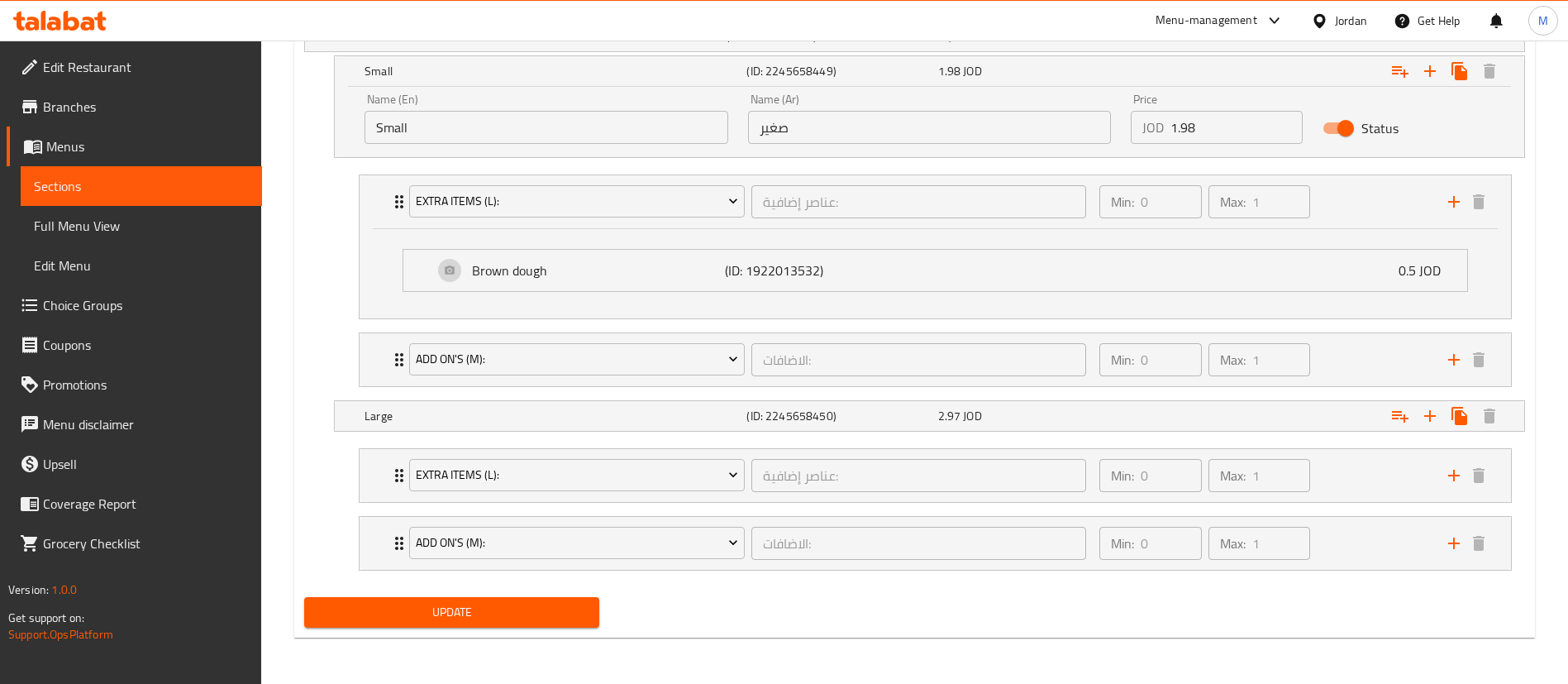
click at [518, 615] on span "Update" at bounding box center [451, 612] width 269 height 20
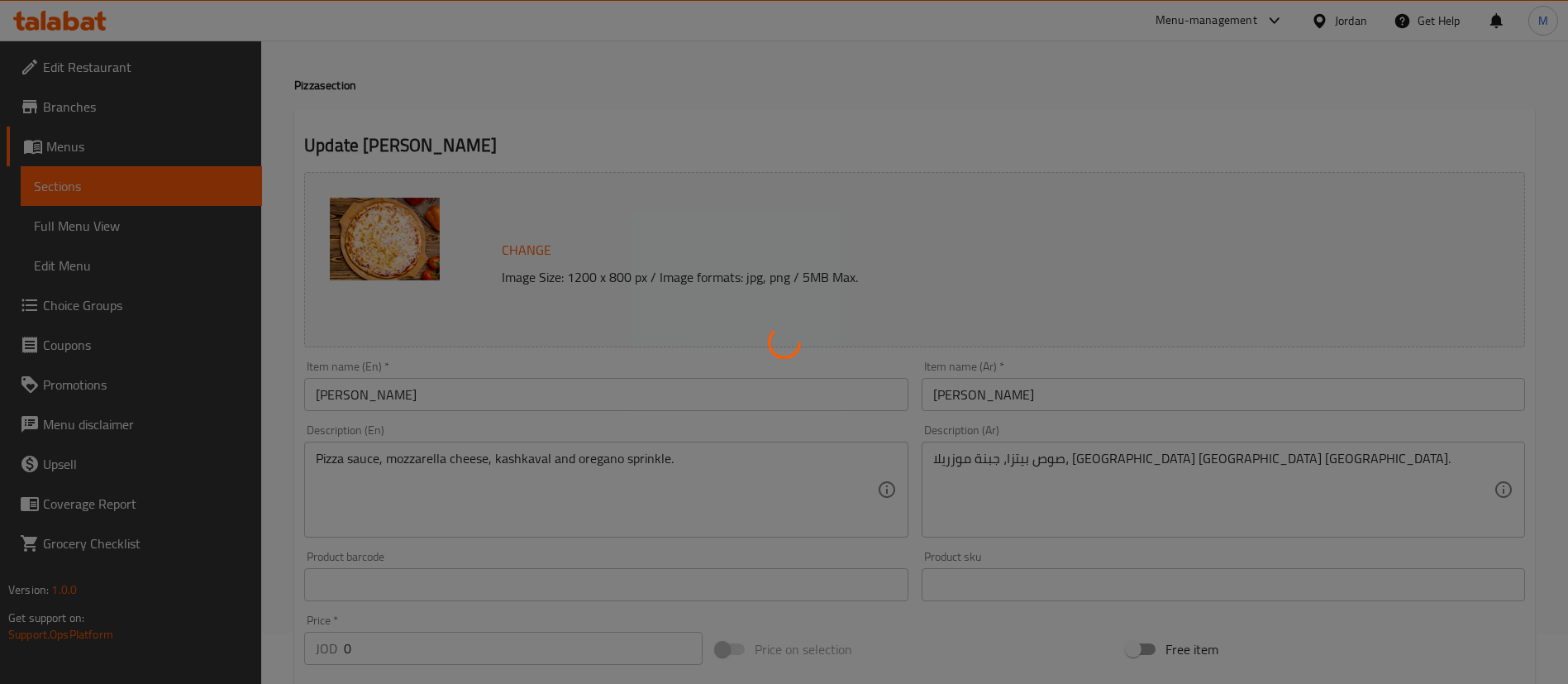
scroll to position [0, 0]
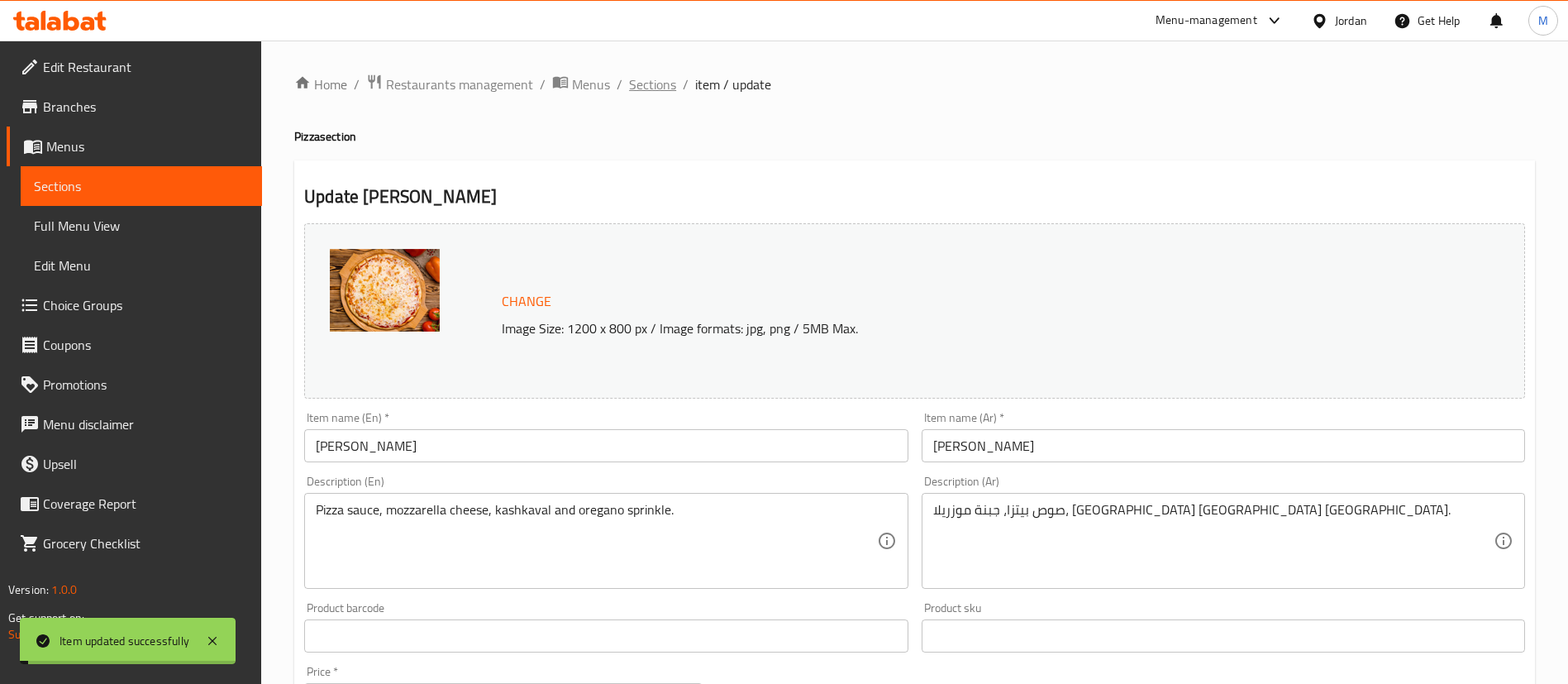
click at [664, 86] on span "Sections" at bounding box center [652, 84] width 48 height 20
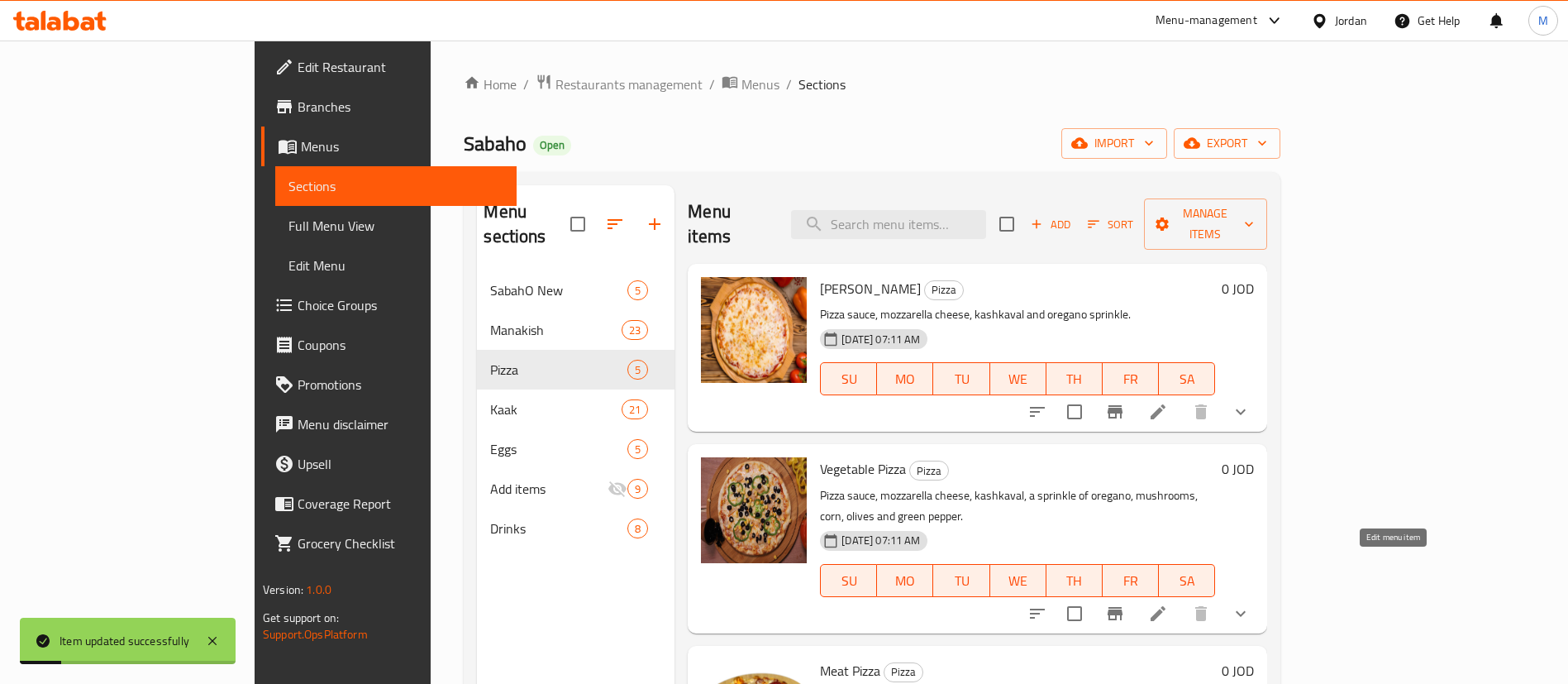
click at [1168, 603] on icon at bounding box center [1157, 613] width 20 height 20
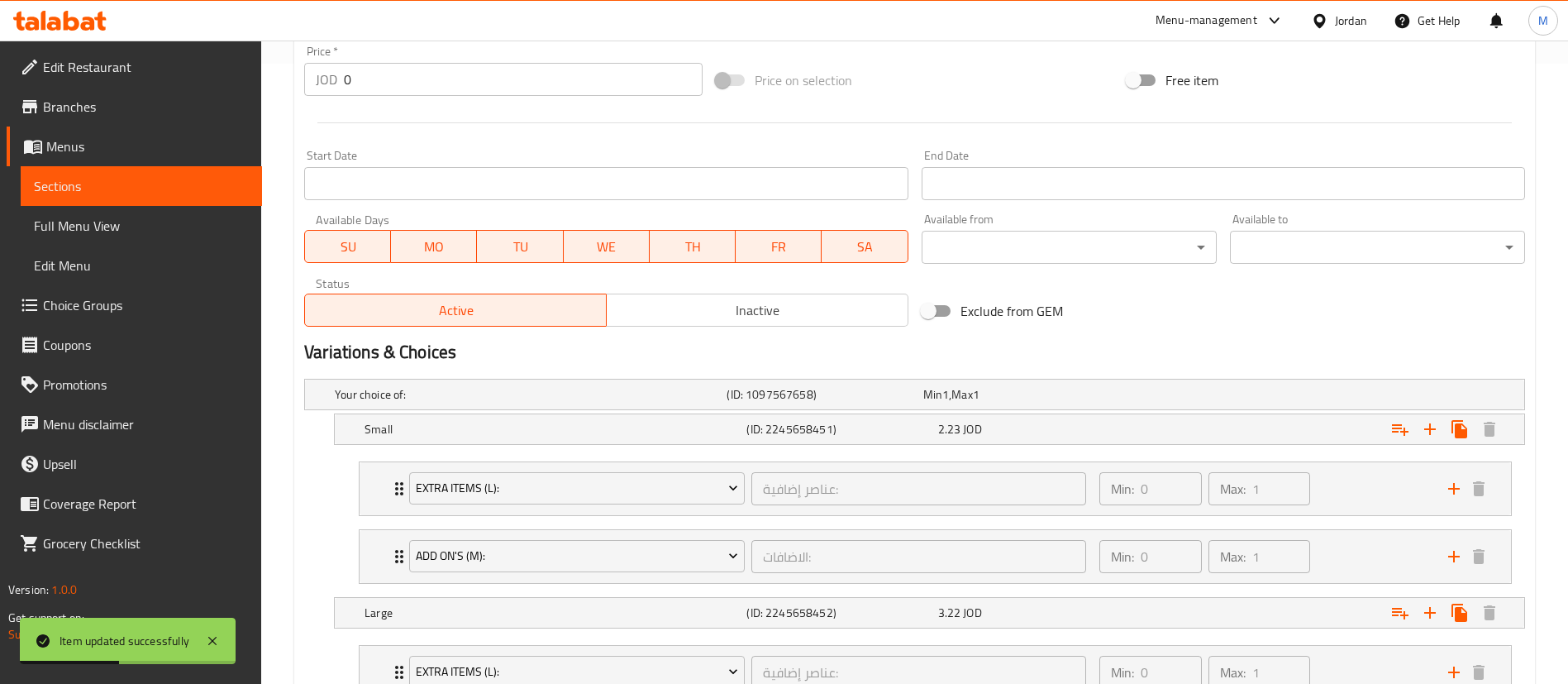
scroll to position [692, 0]
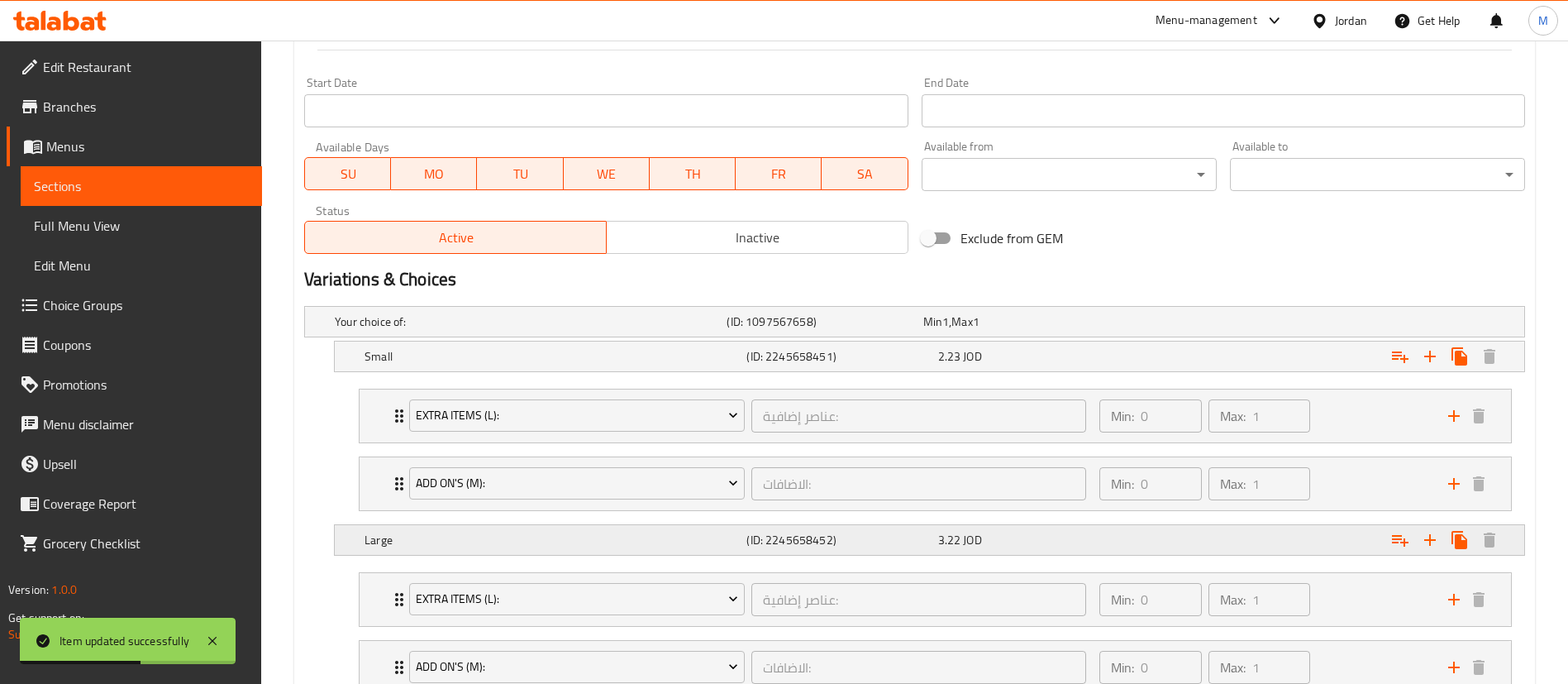
click at [1268, 325] on div "Expand" at bounding box center [1312, 322] width 392 height 7
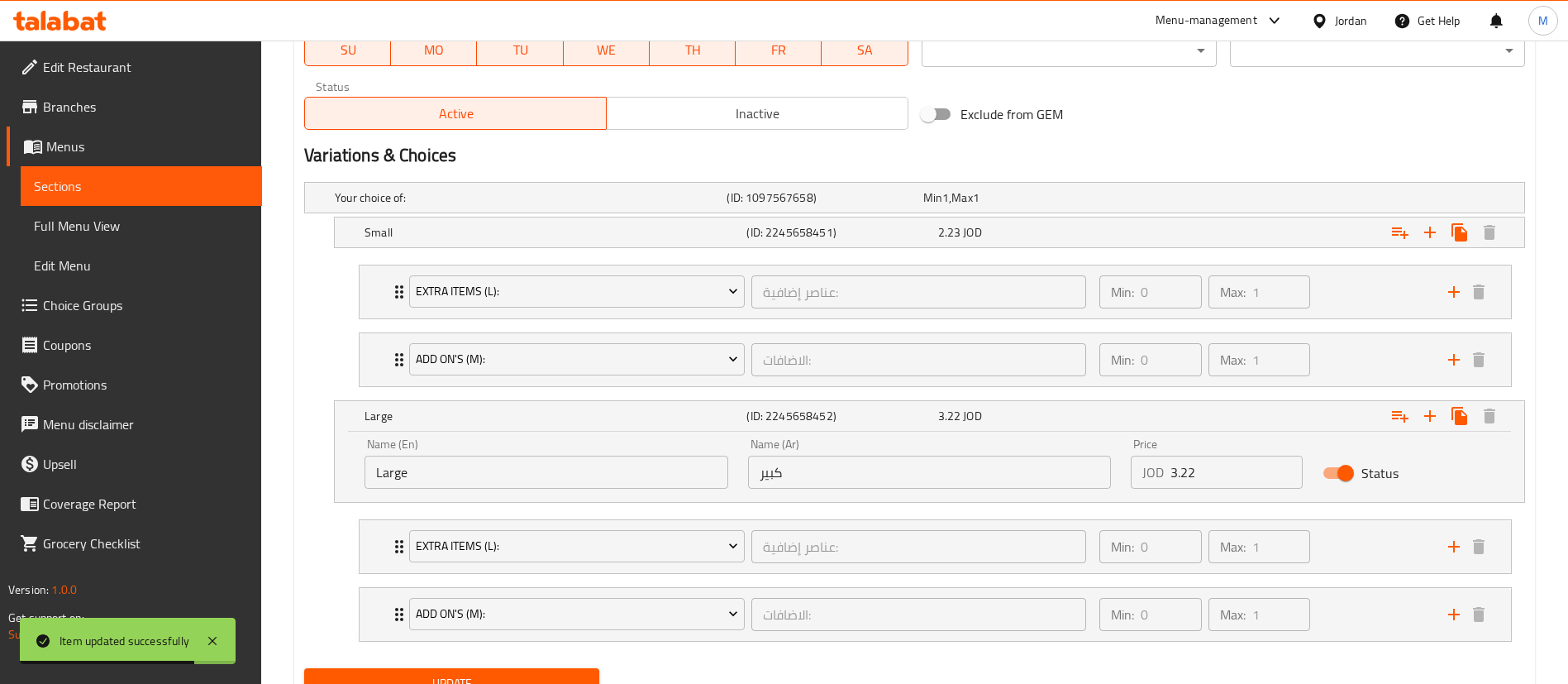
click at [1224, 476] on input "3.22" at bounding box center [1237, 472] width 132 height 33
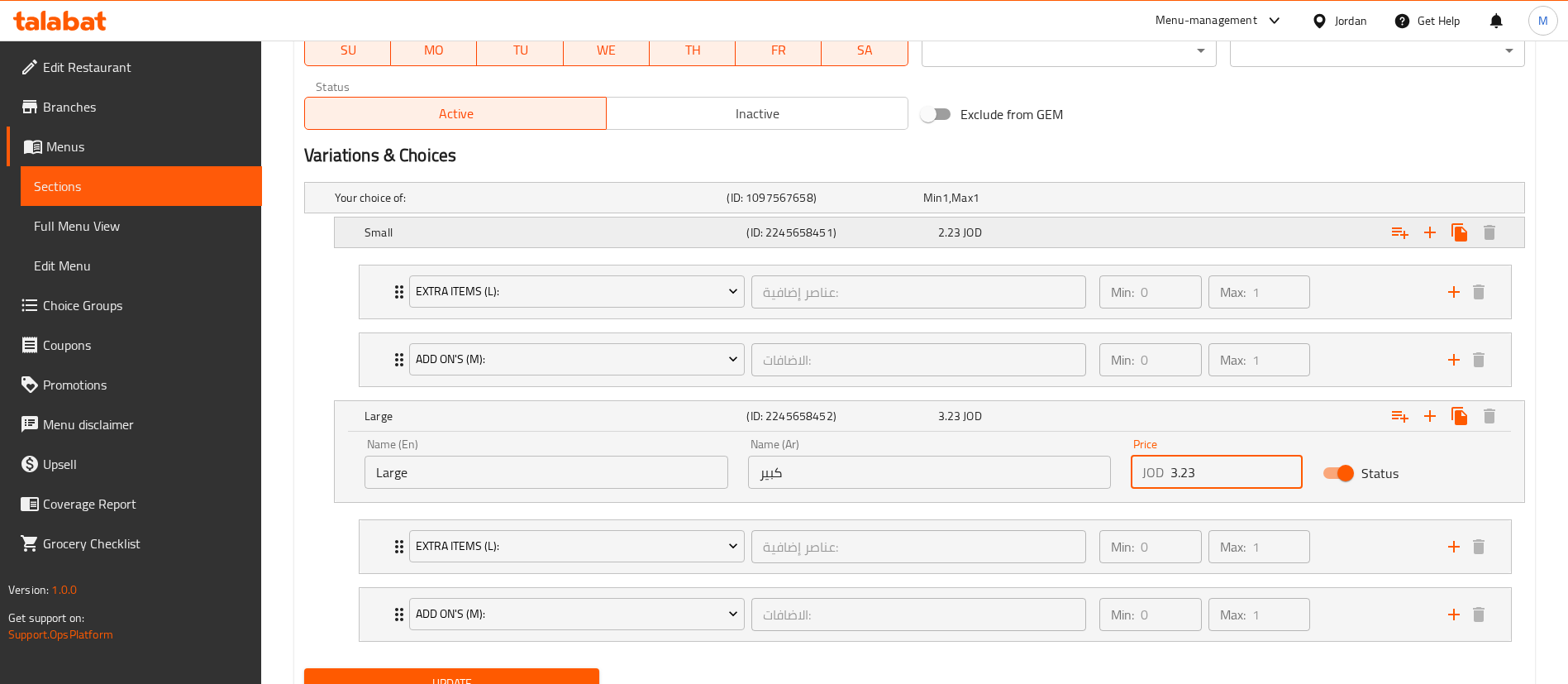
type input "3.23"
click at [1311, 201] on div "Expand" at bounding box center [1312, 198] width 392 height 7
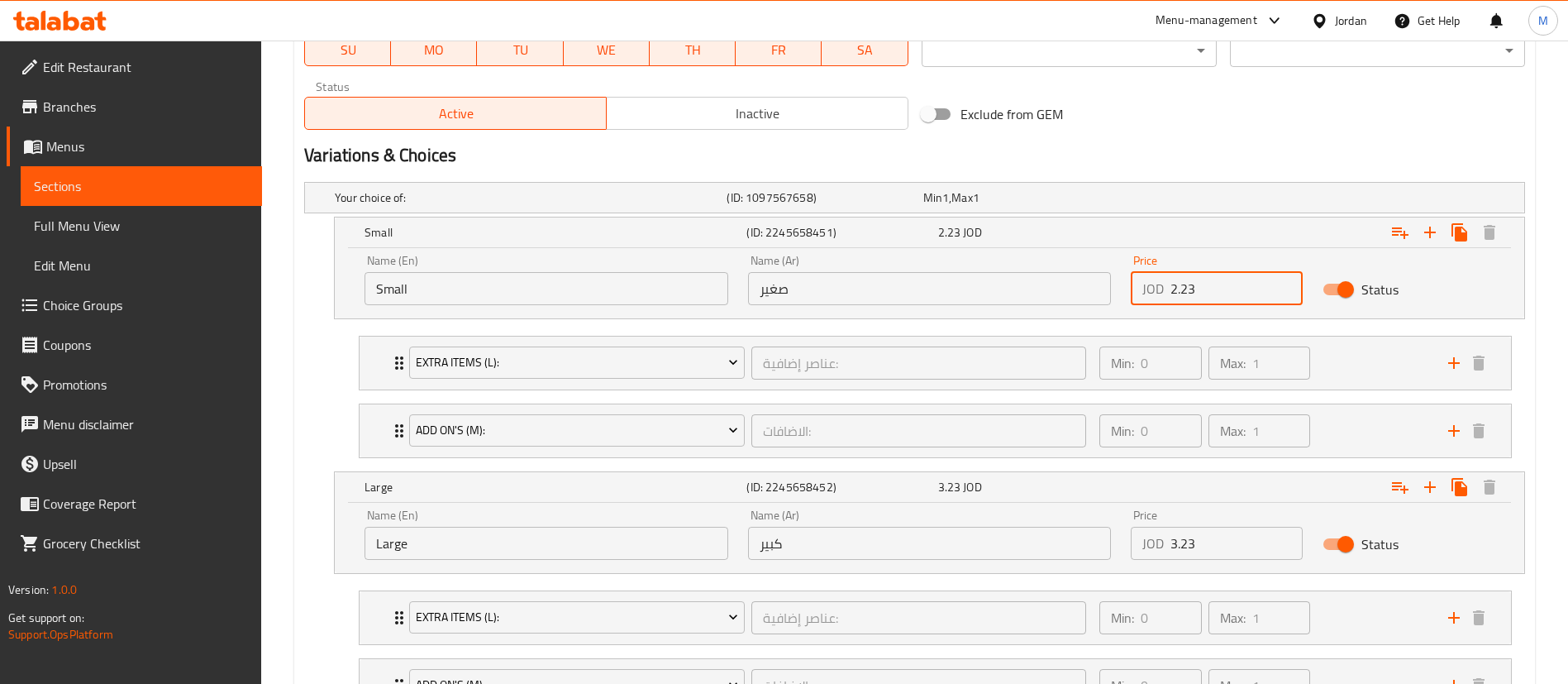
click at [1251, 300] on input "2.23" at bounding box center [1237, 289] width 132 height 33
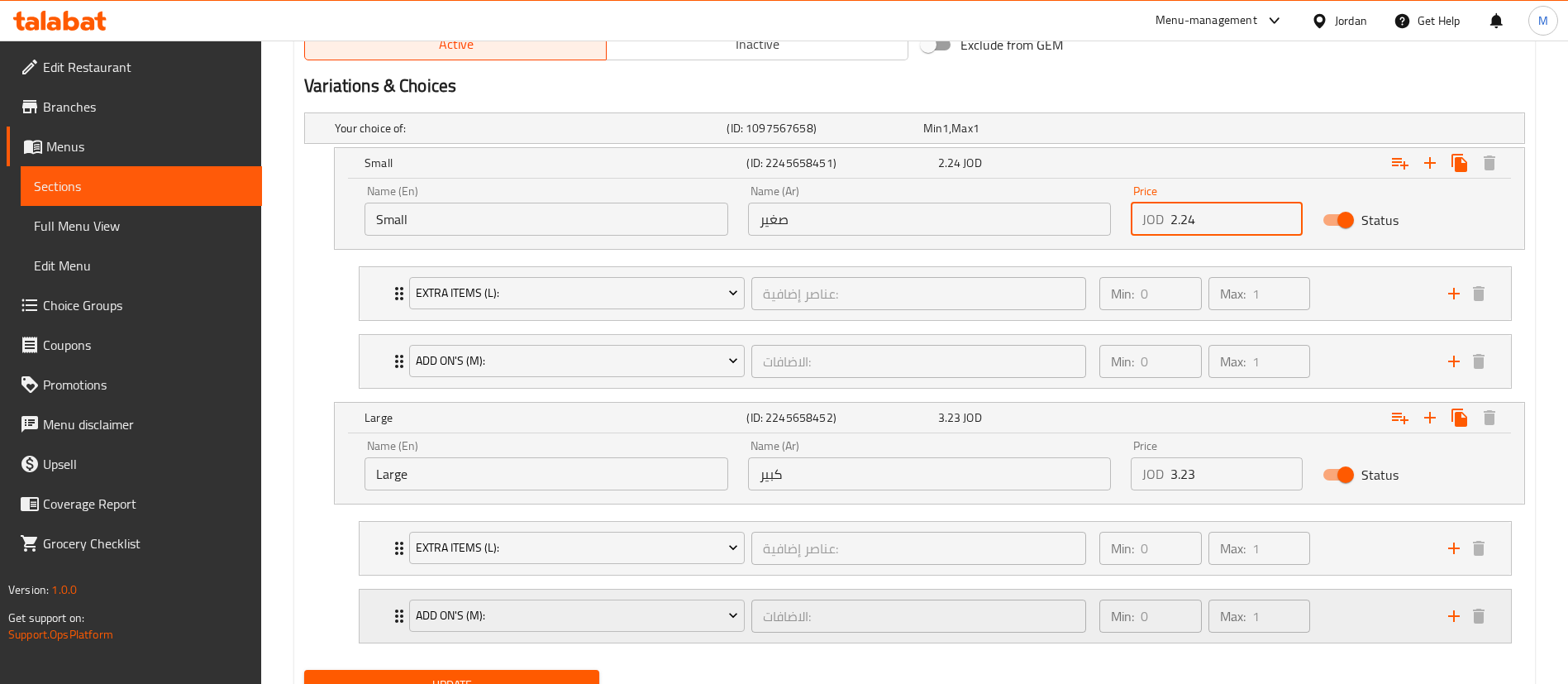
scroll to position [959, 0]
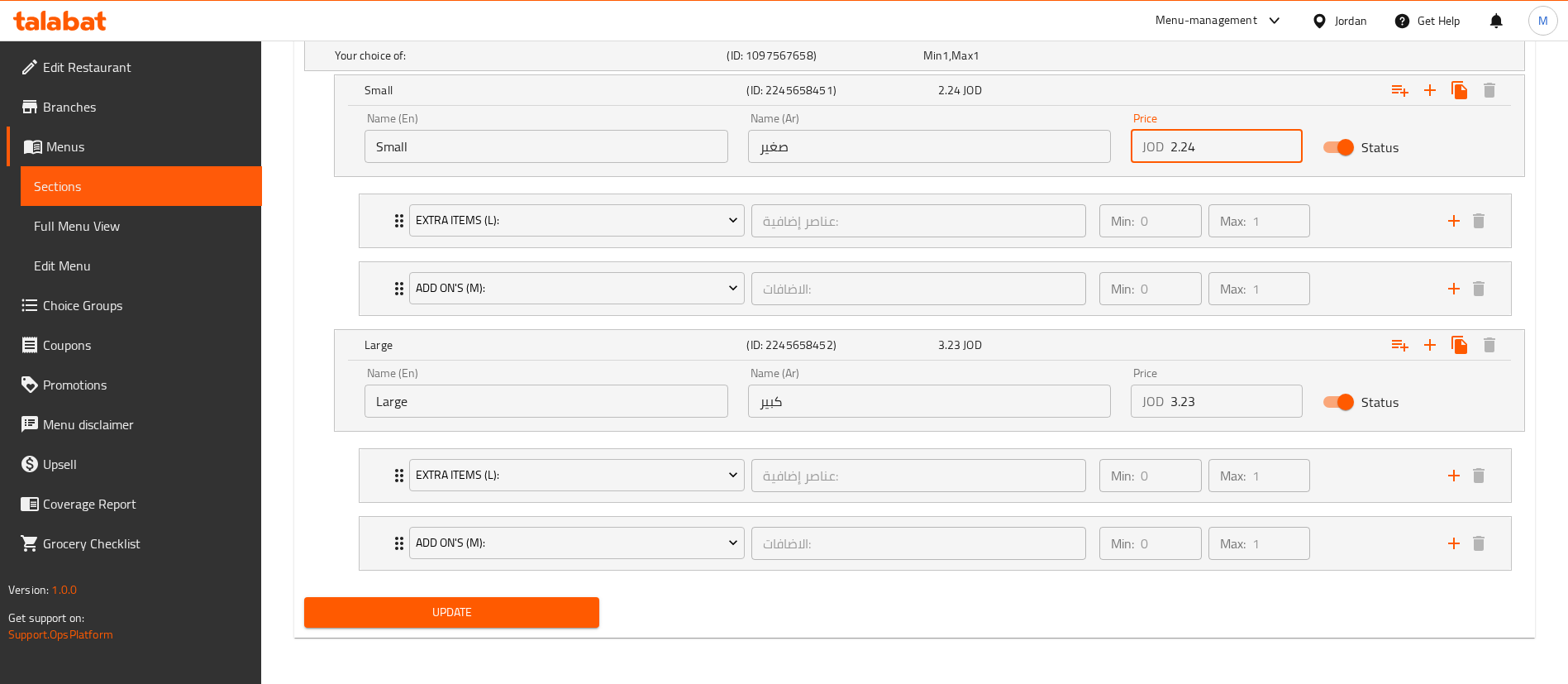
type input "2.24"
click at [578, 609] on span "Update" at bounding box center [451, 612] width 269 height 20
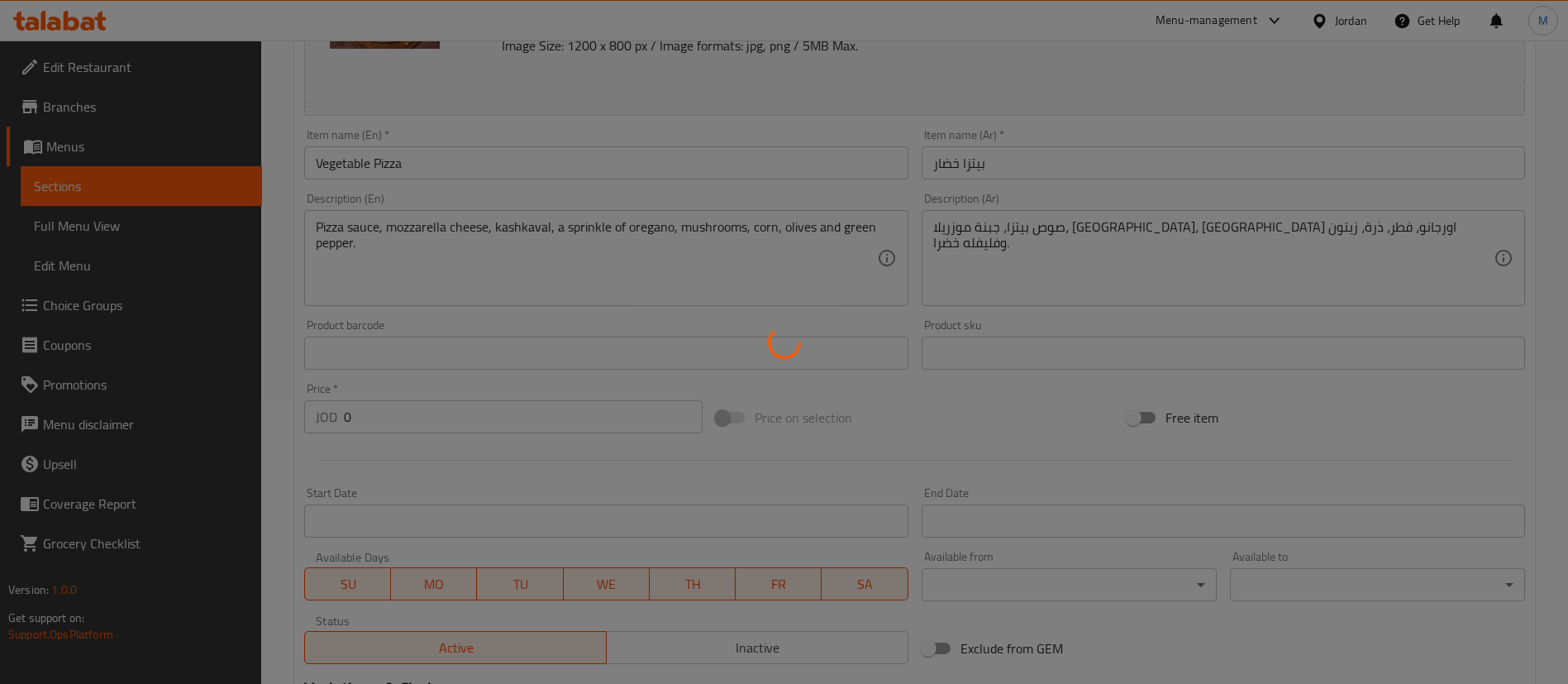
scroll to position [0, 0]
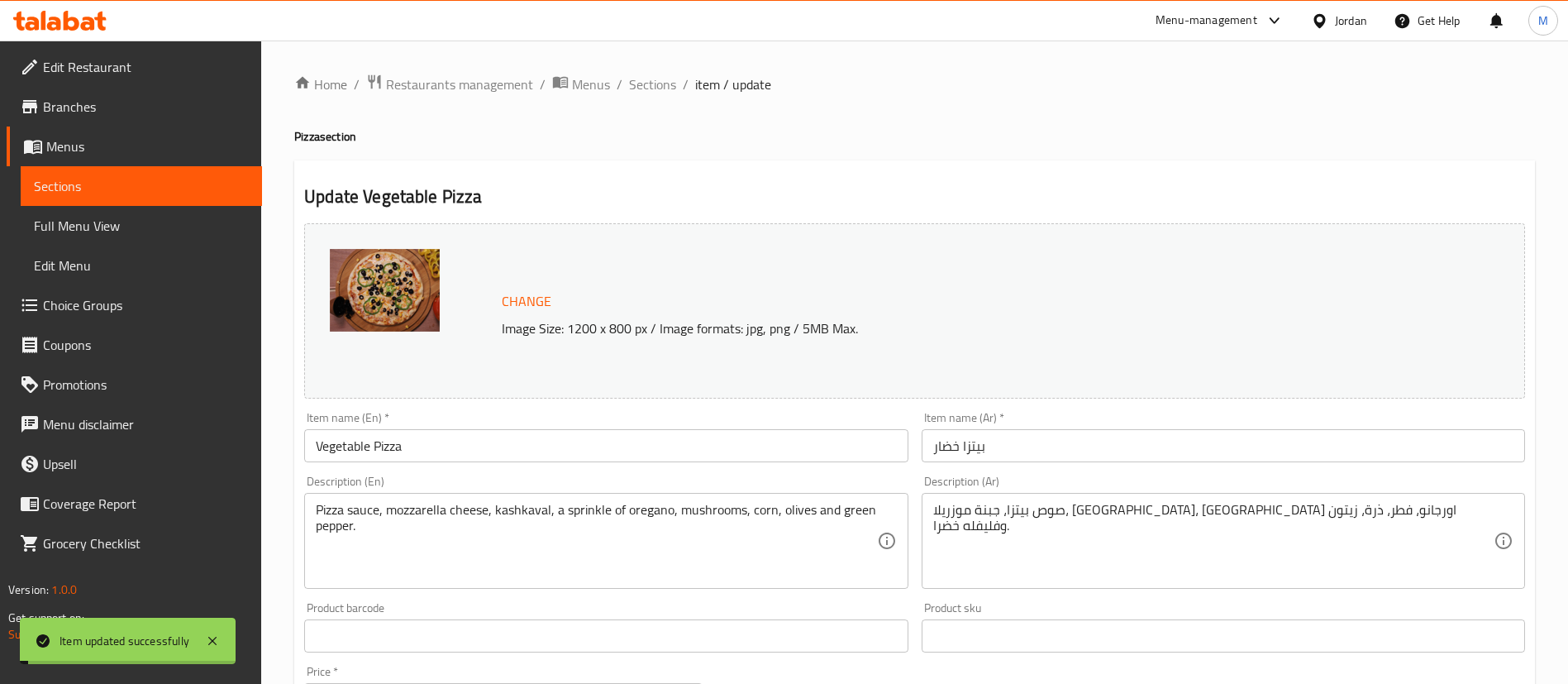
drag, startPoint x: 656, startPoint y: 88, endPoint x: 686, endPoint y: 107, distance: 35.5
click at [656, 88] on span "Sections" at bounding box center [652, 84] width 48 height 20
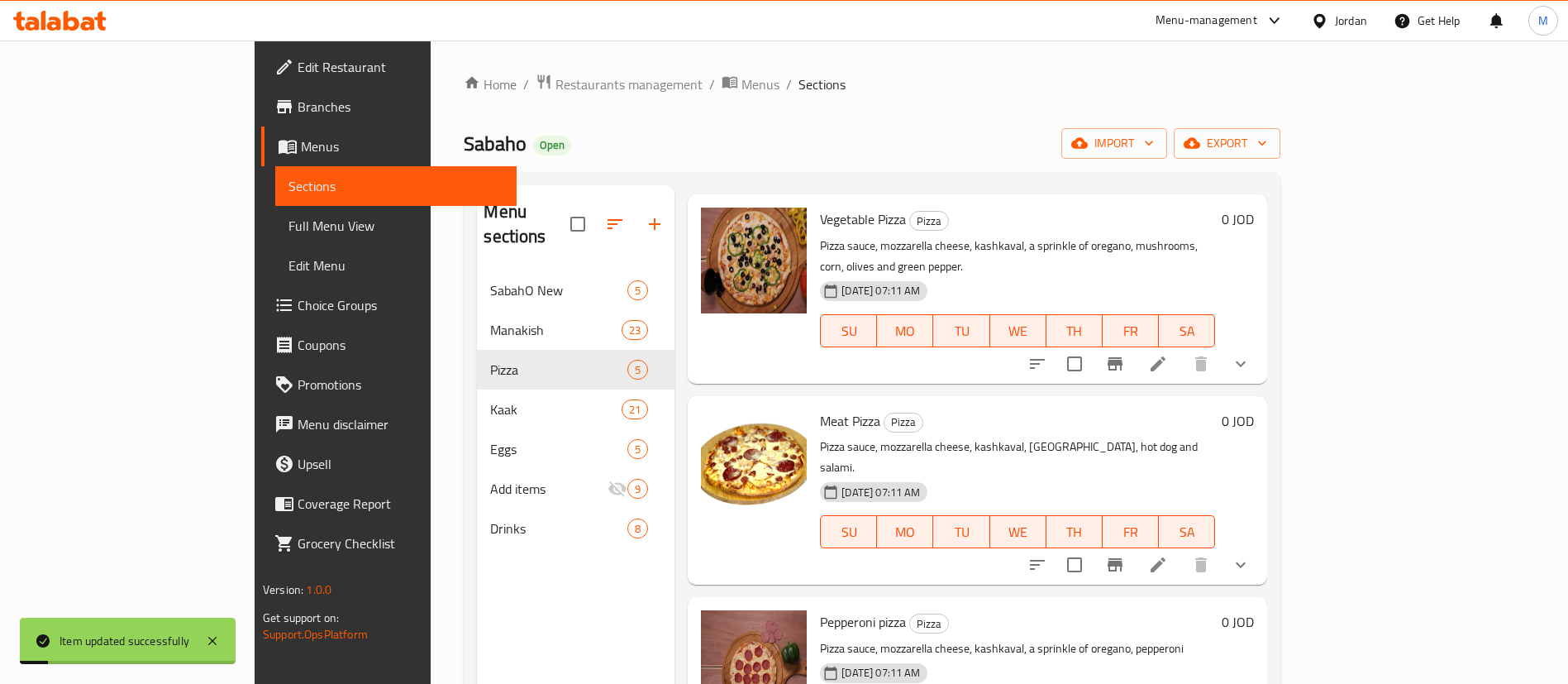
scroll to position [261, 0]
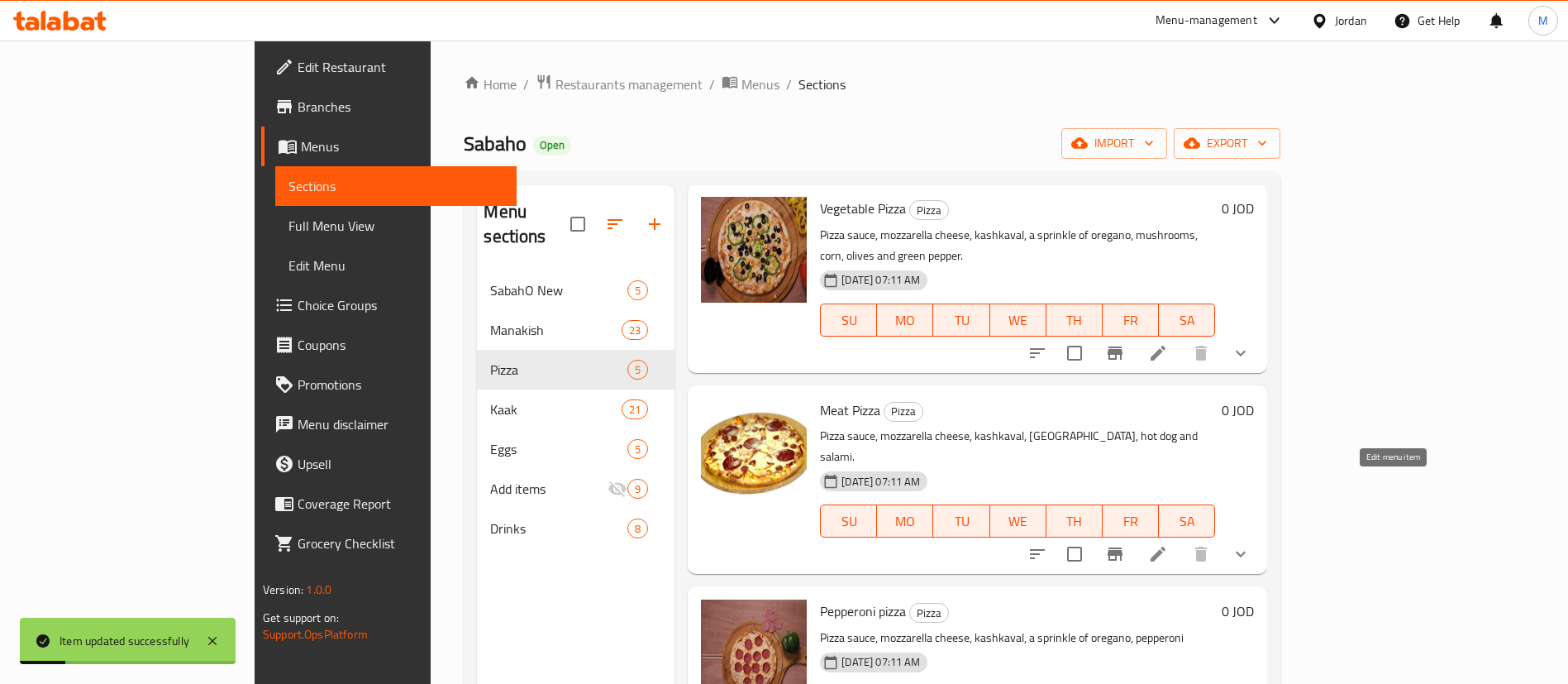
click at [1166, 547] on icon at bounding box center [1158, 554] width 15 height 15
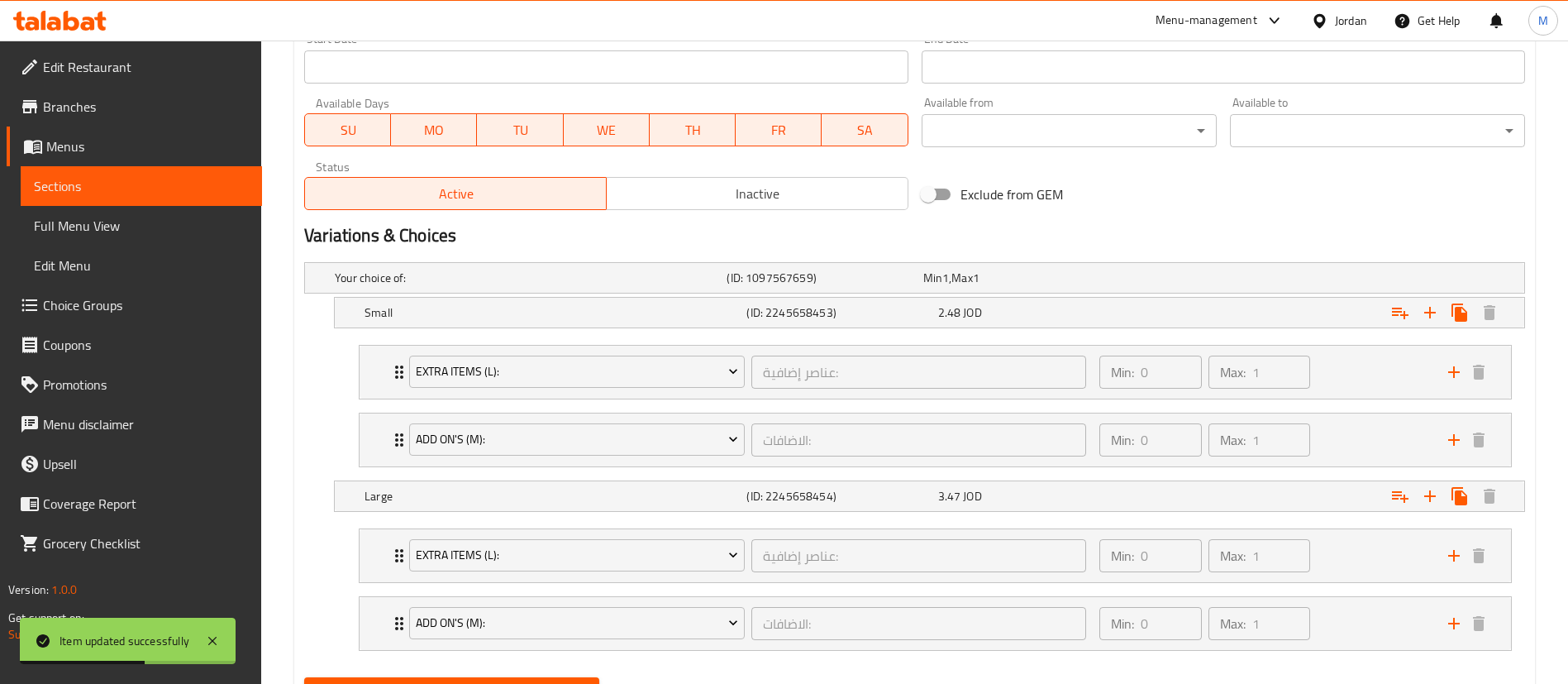
scroll to position [817, 0]
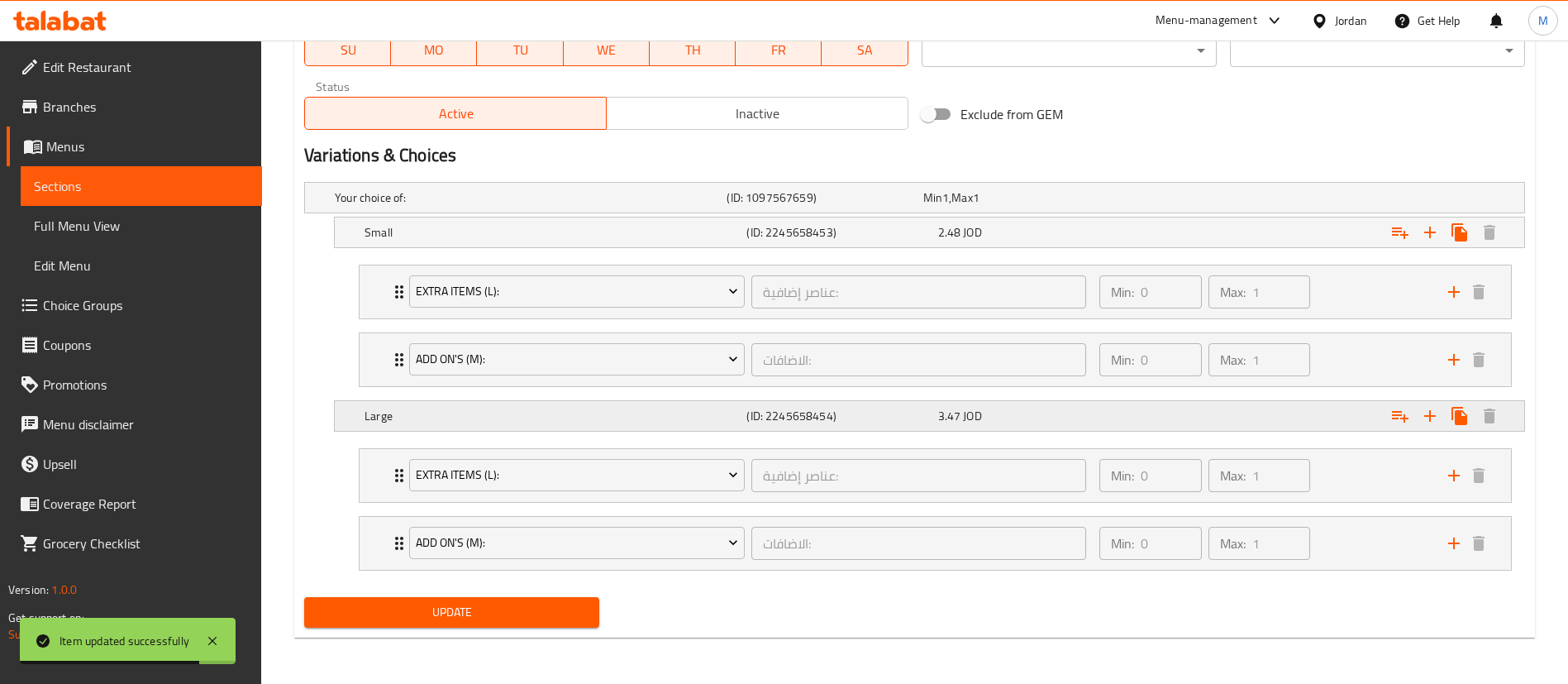
click at [1218, 201] on div "Expand" at bounding box center [1312, 198] width 392 height 7
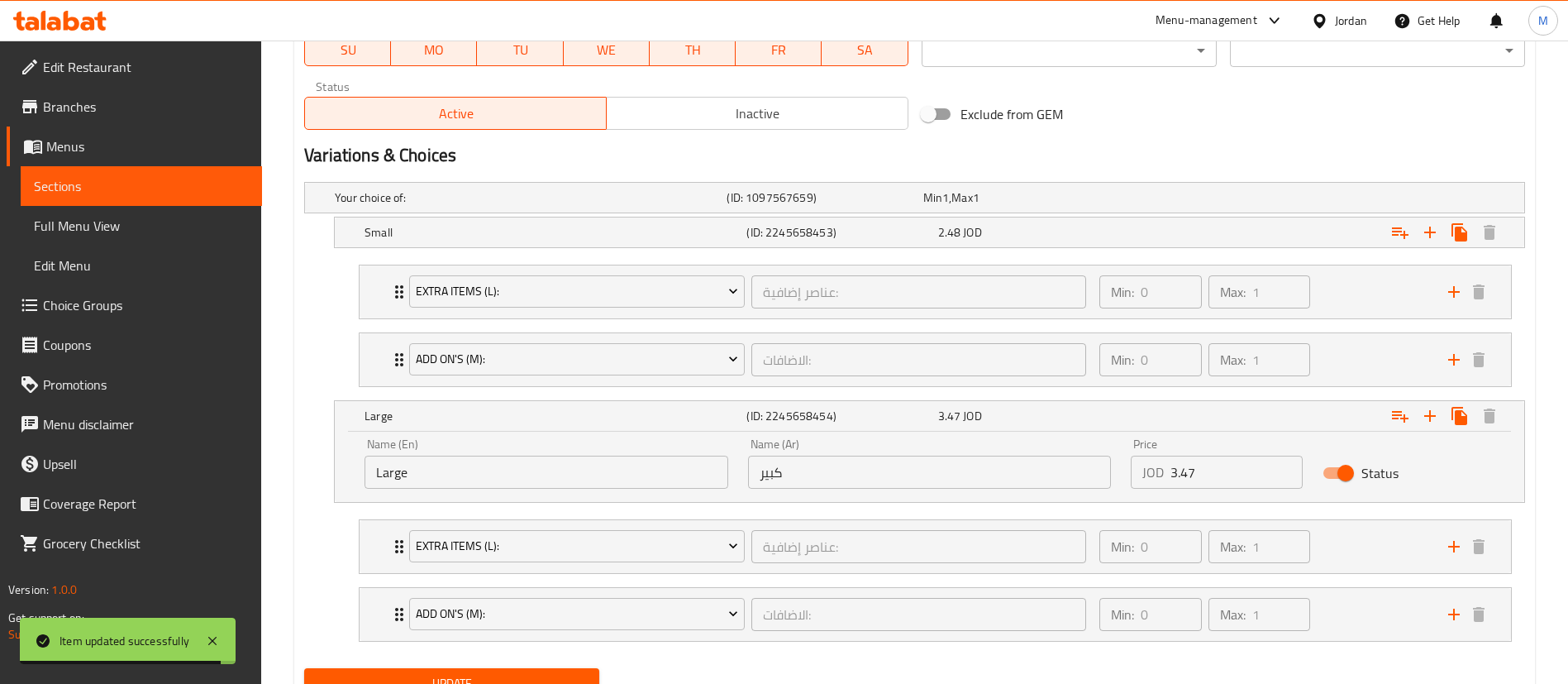
click at [1262, 471] on input "3.47" at bounding box center [1237, 472] width 132 height 33
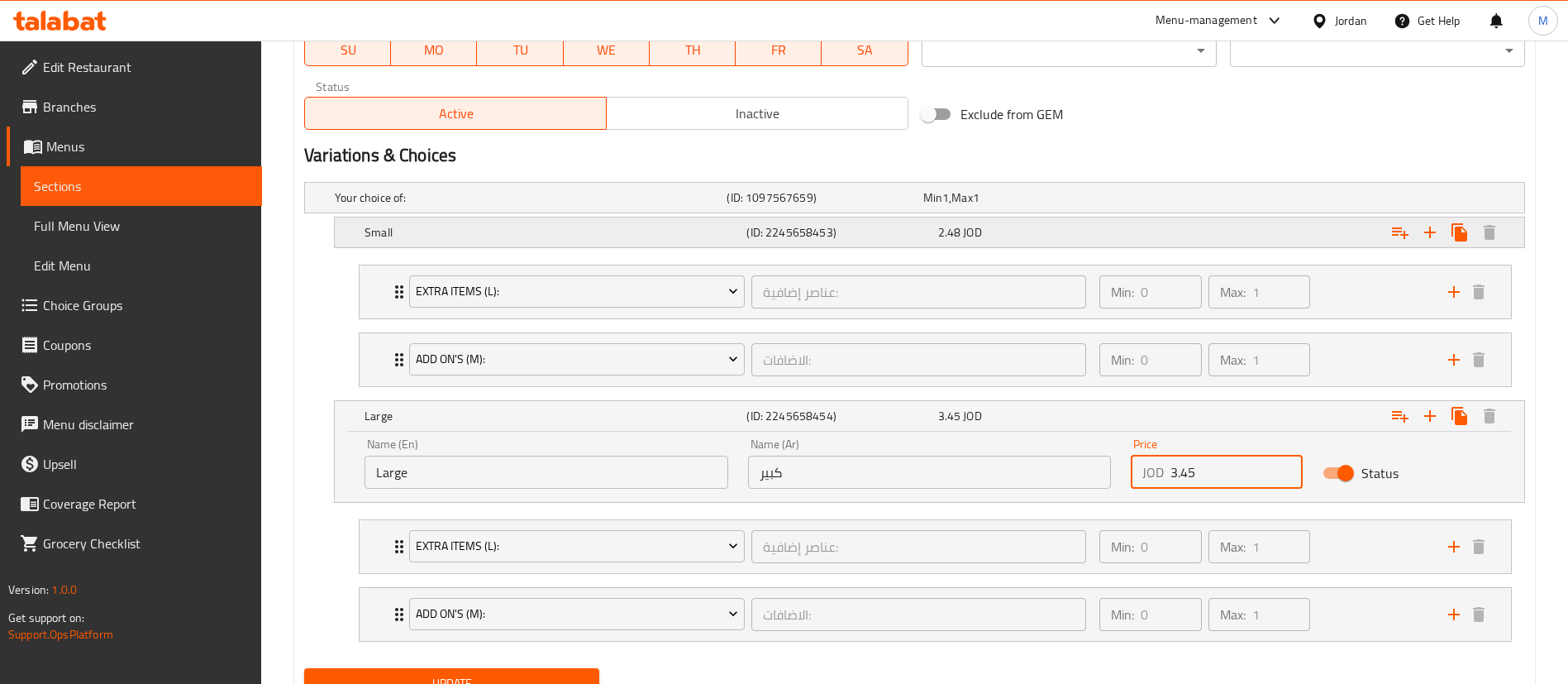
type input "3.45"
click at [1243, 201] on div "Expand" at bounding box center [1312, 198] width 392 height 7
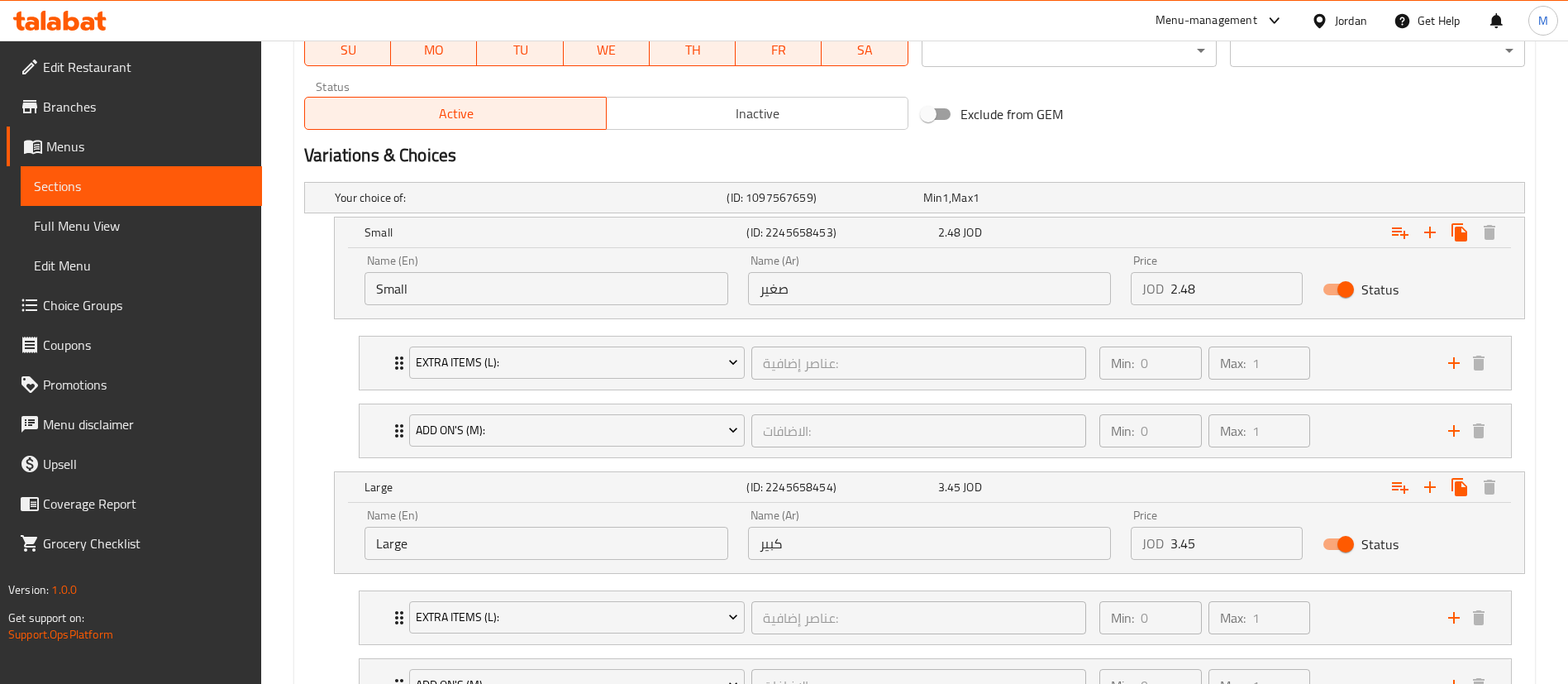
click at [1235, 283] on input "2.48" at bounding box center [1237, 289] width 132 height 33
type input "2.5"
click at [1191, 143] on h2 "Variations & Choices" at bounding box center [915, 155] width 1221 height 25
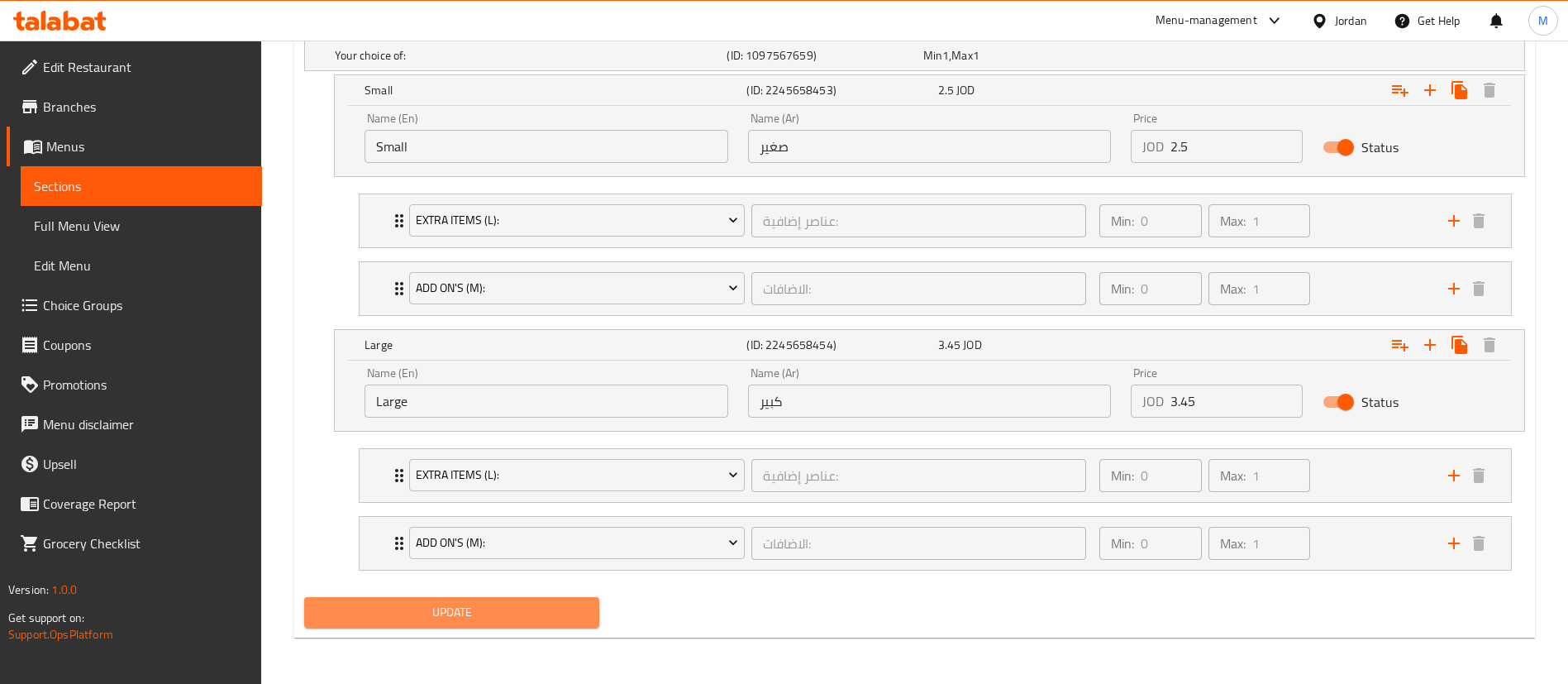
click at [479, 616] on span "Update" at bounding box center [451, 612] width 269 height 20
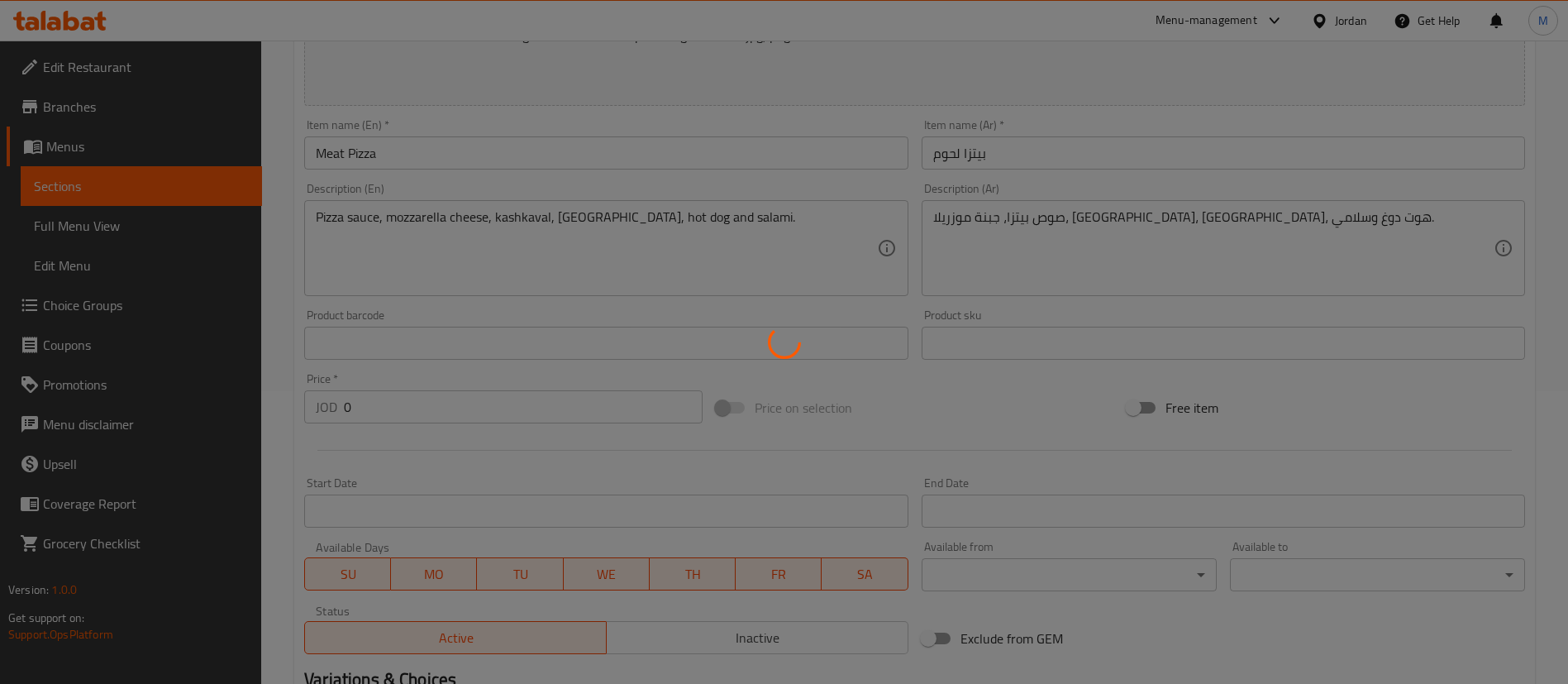
scroll to position [0, 0]
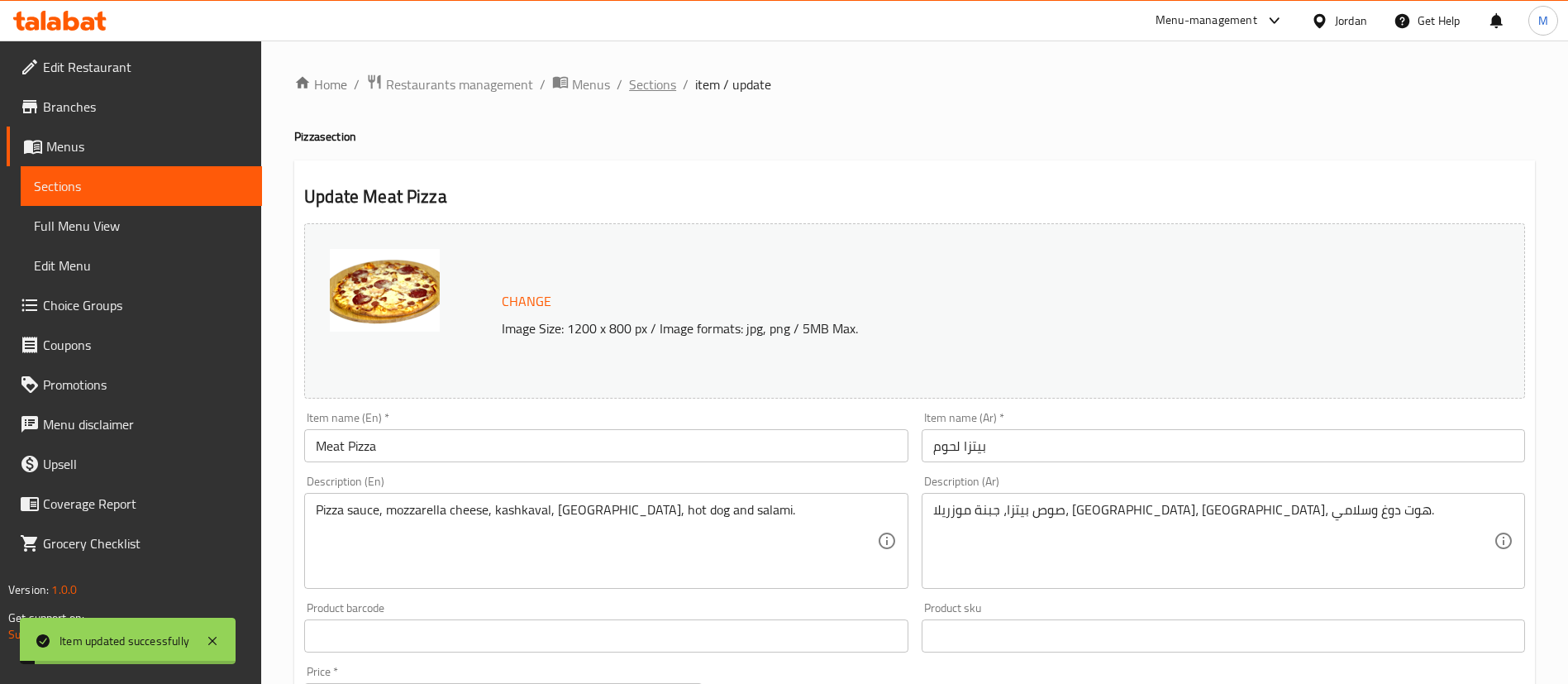
click at [664, 87] on span "Sections" at bounding box center [652, 84] width 48 height 20
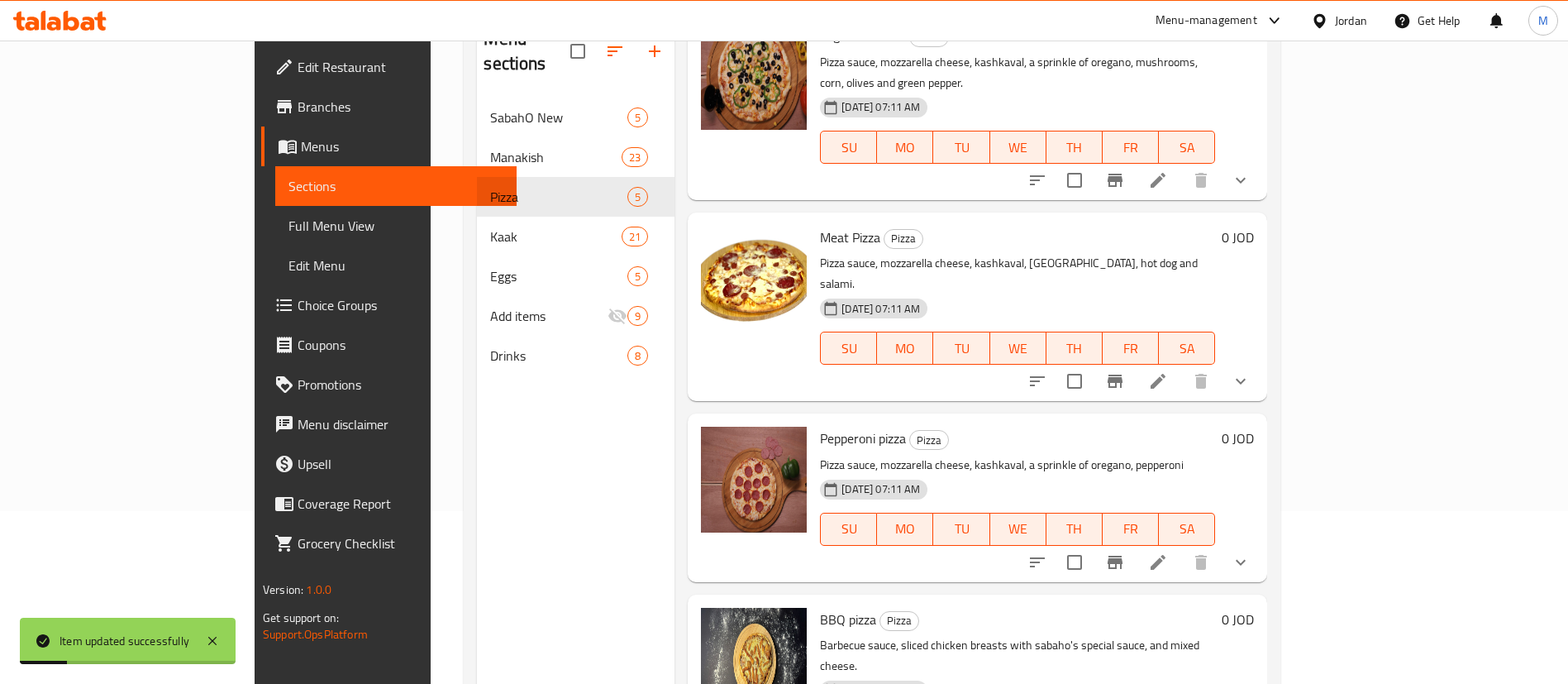
scroll to position [232, 0]
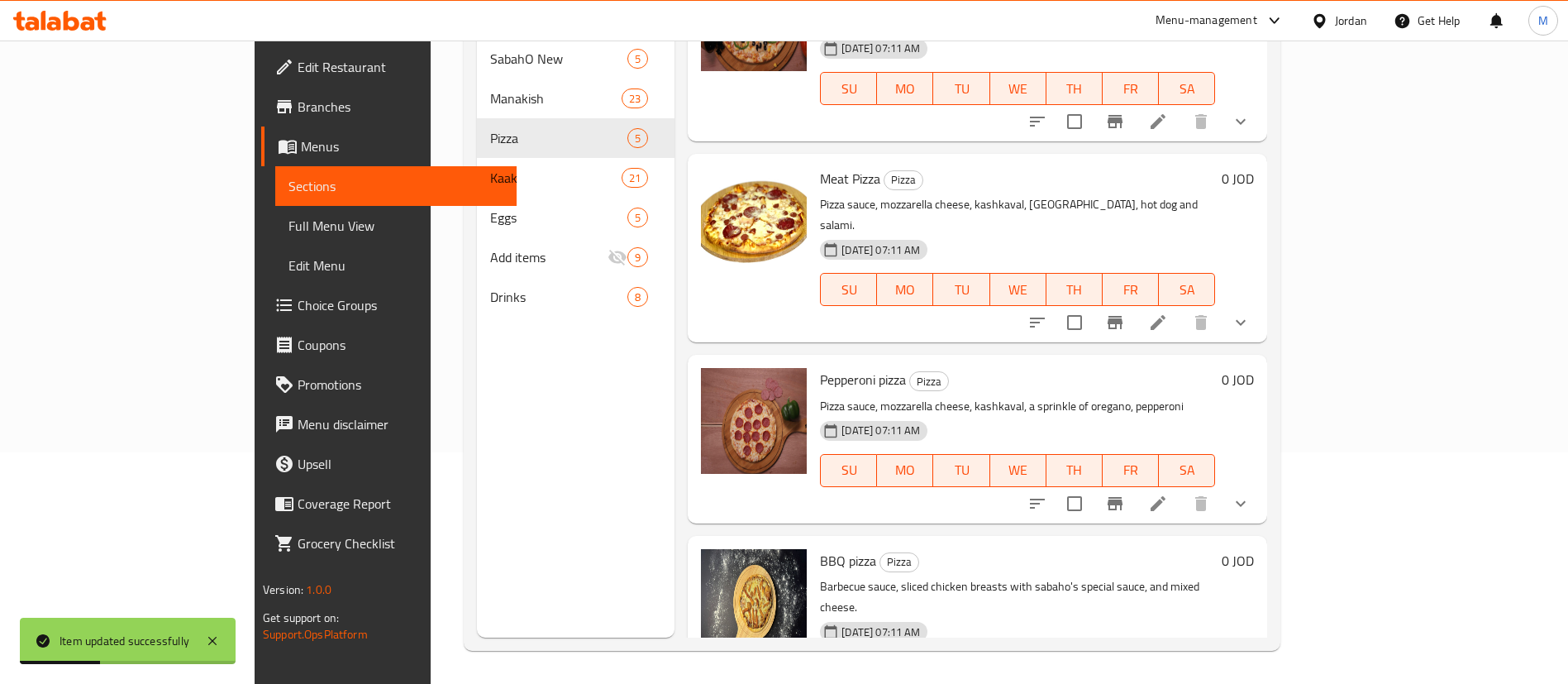
click at [1168, 494] on icon at bounding box center [1157, 503] width 20 height 20
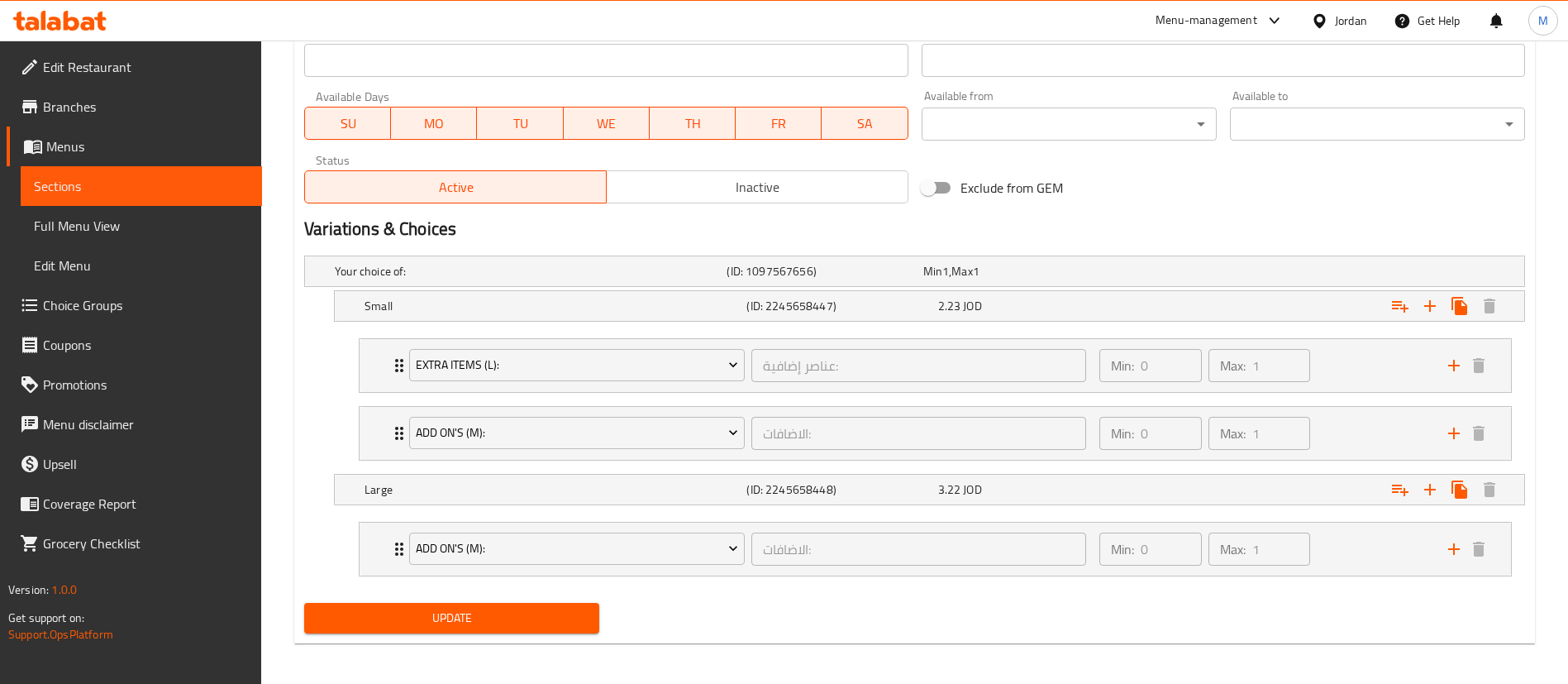
scroll to position [744, 0]
click at [1154, 273] on div "Expand" at bounding box center [1312, 271] width 392 height 7
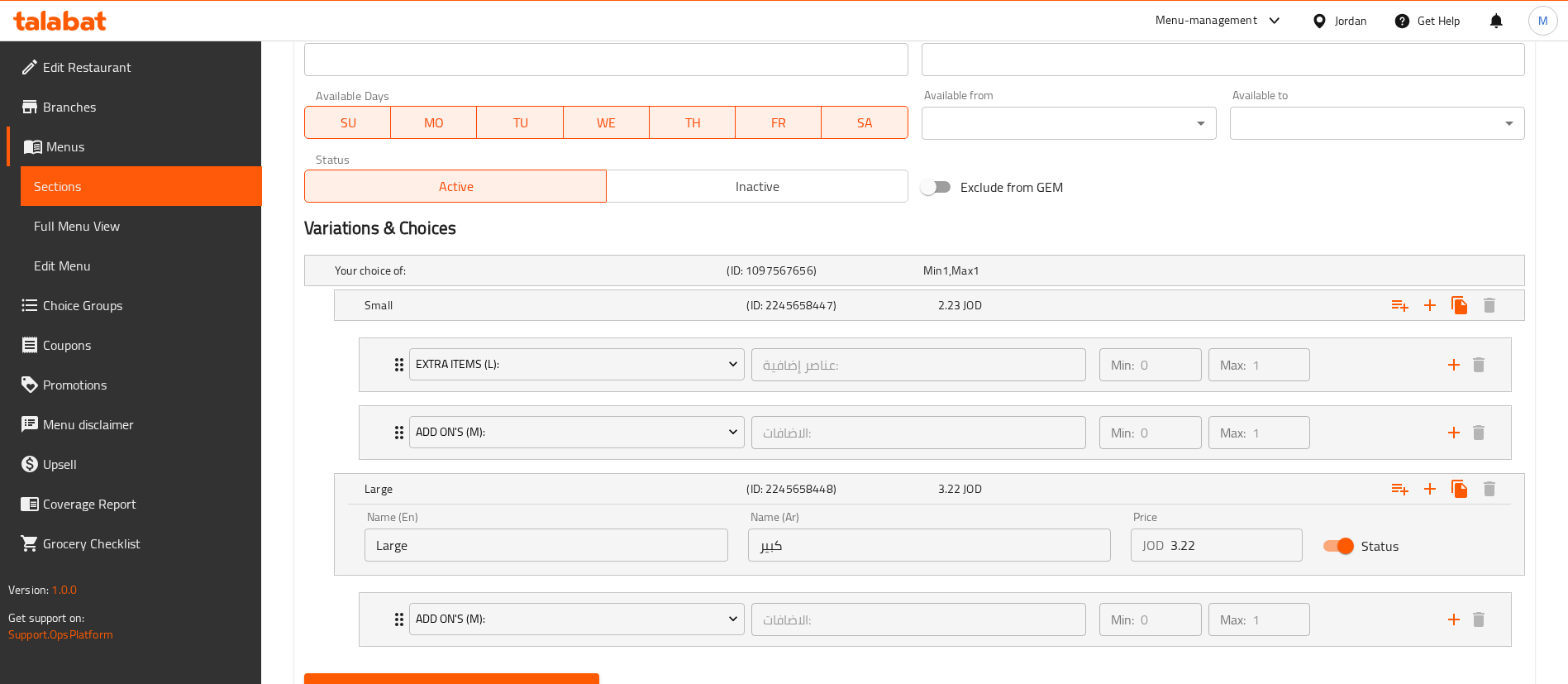
click at [1221, 547] on input "3.22" at bounding box center [1237, 545] width 132 height 33
type input "3.23"
click at [1227, 273] on div "Expand" at bounding box center [1312, 271] width 392 height 7
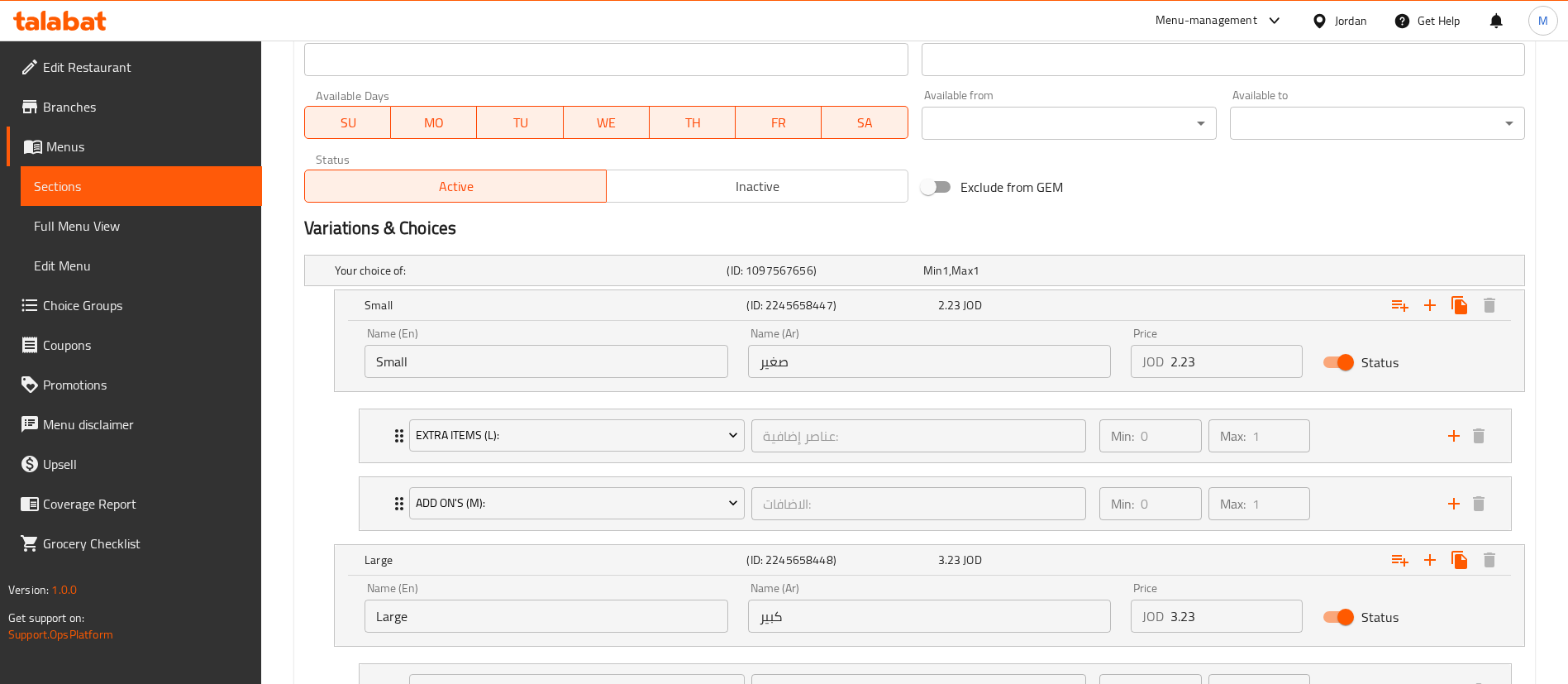
click at [1239, 362] on input "2.23" at bounding box center [1237, 361] width 132 height 33
type input "2.24"
click at [1250, 218] on h2 "Variations & Choices" at bounding box center [915, 227] width 1221 height 25
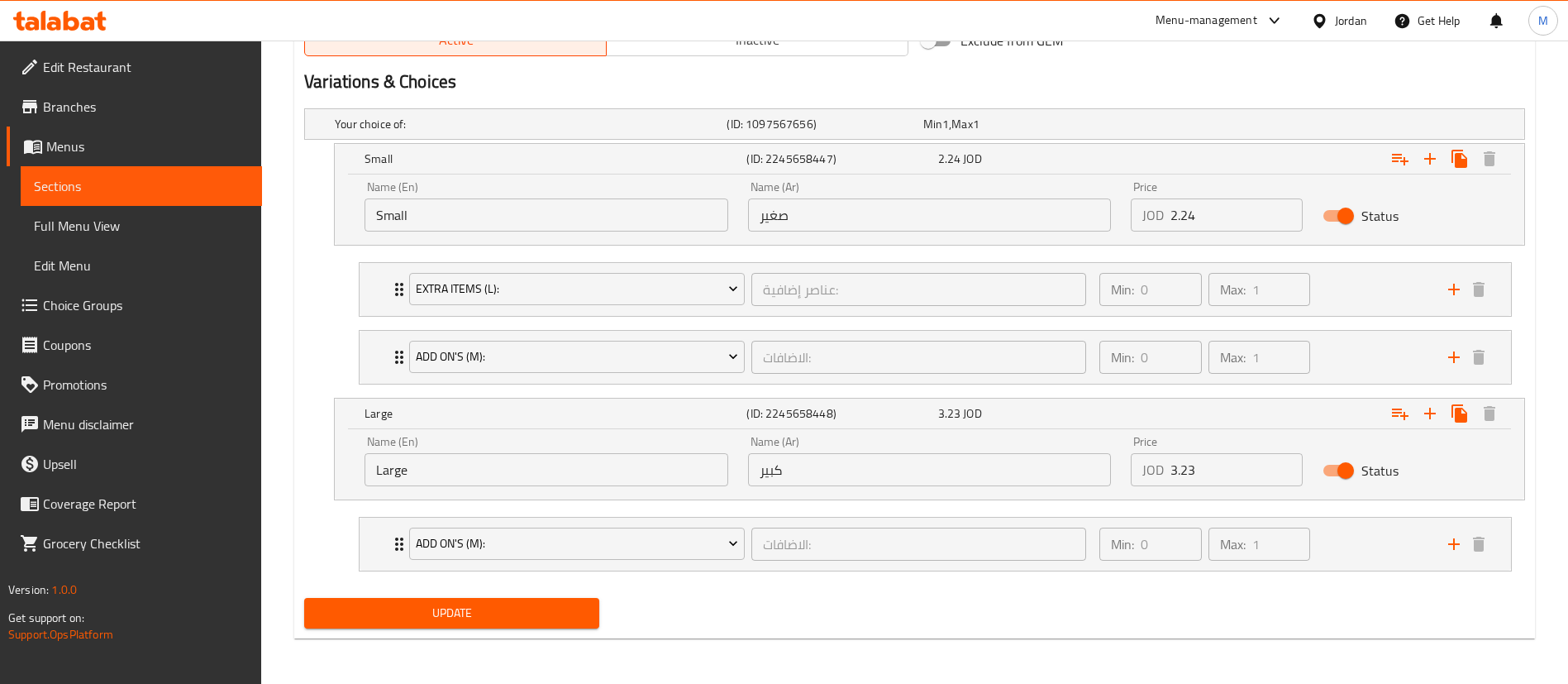
scroll to position [891, 0]
click at [535, 614] on span "Update" at bounding box center [451, 612] width 269 height 20
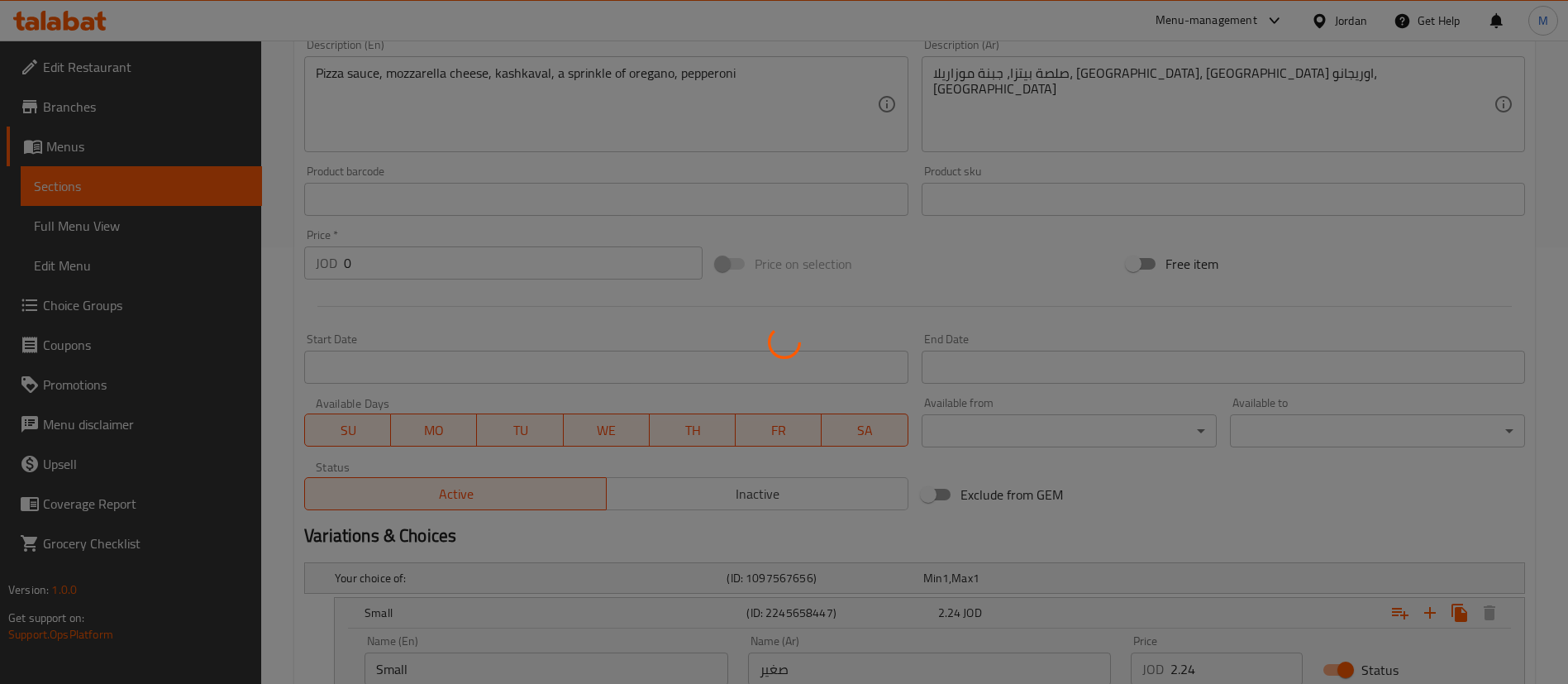
scroll to position [0, 0]
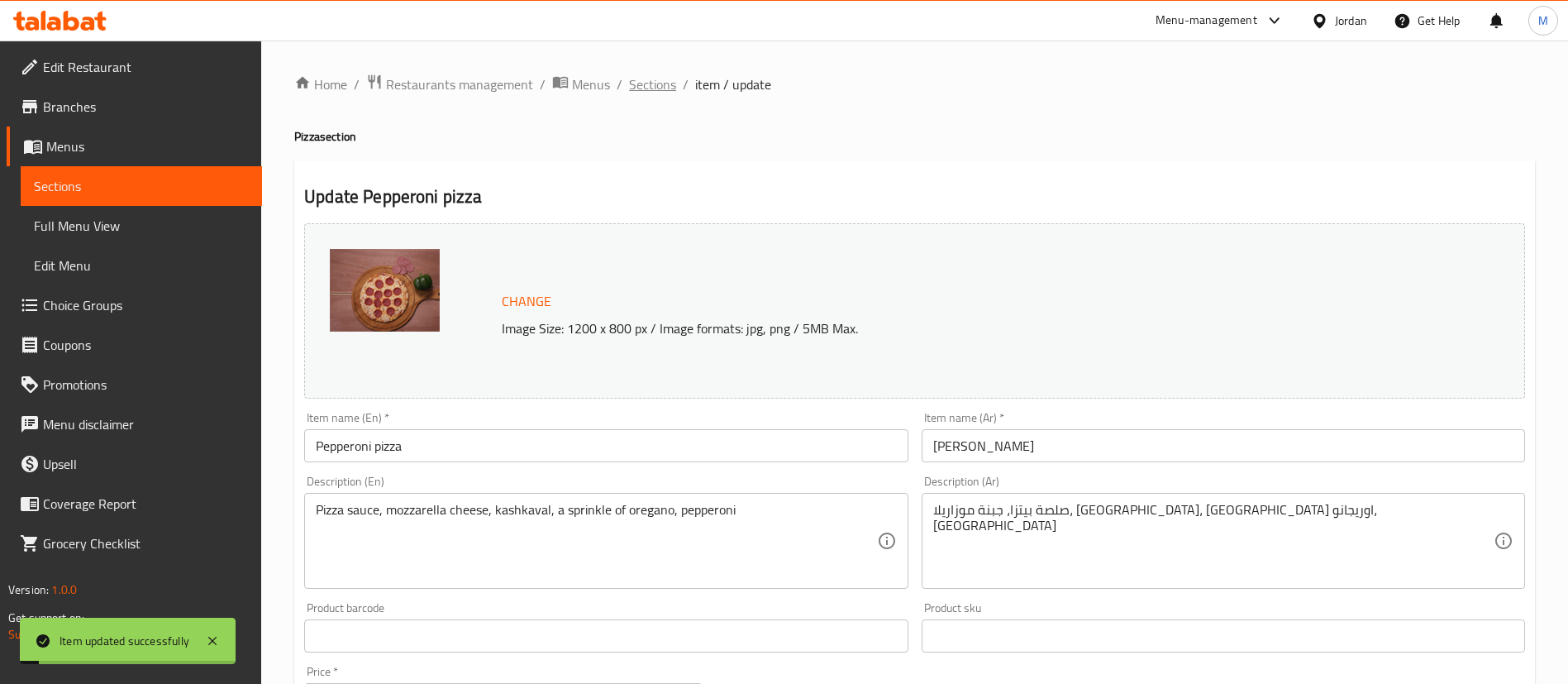
click at [651, 81] on span "Sections" at bounding box center [652, 84] width 48 height 20
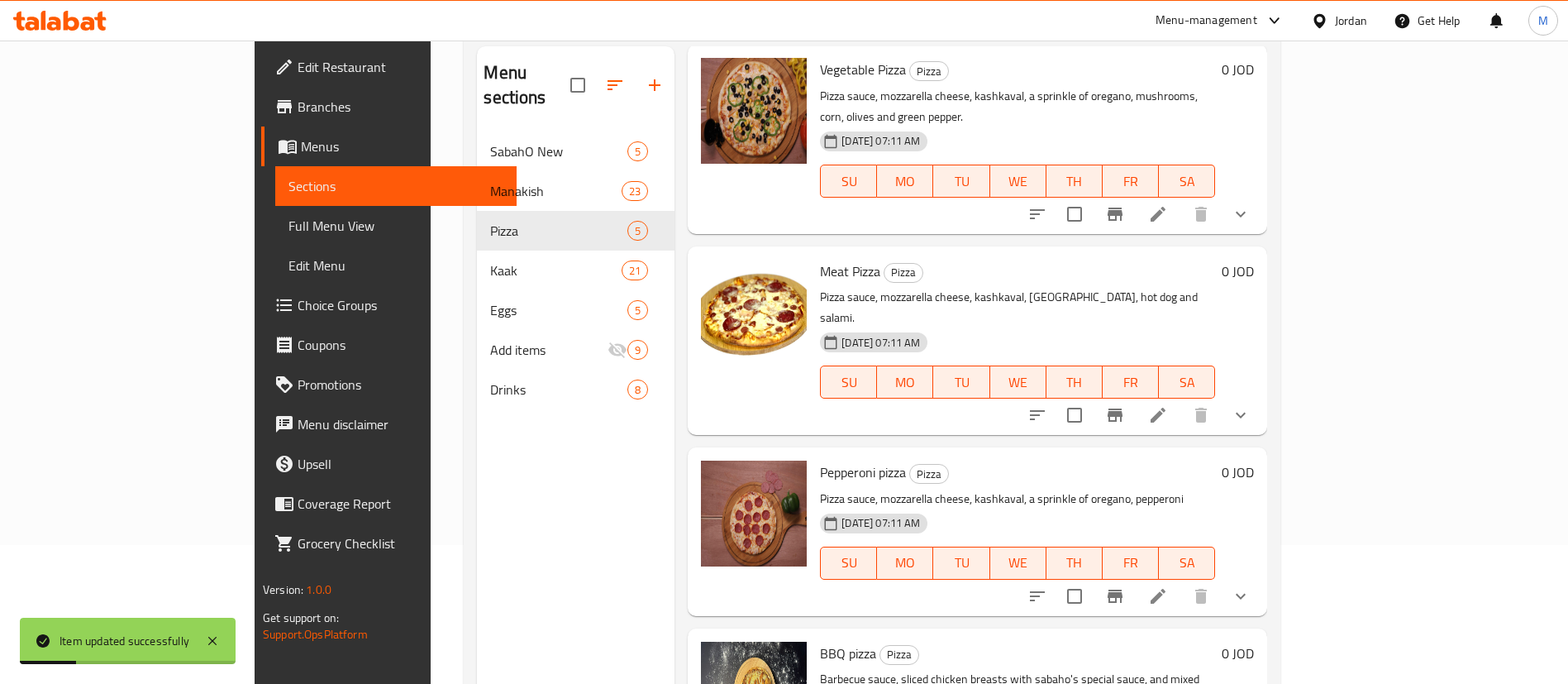
scroll to position [232, 0]
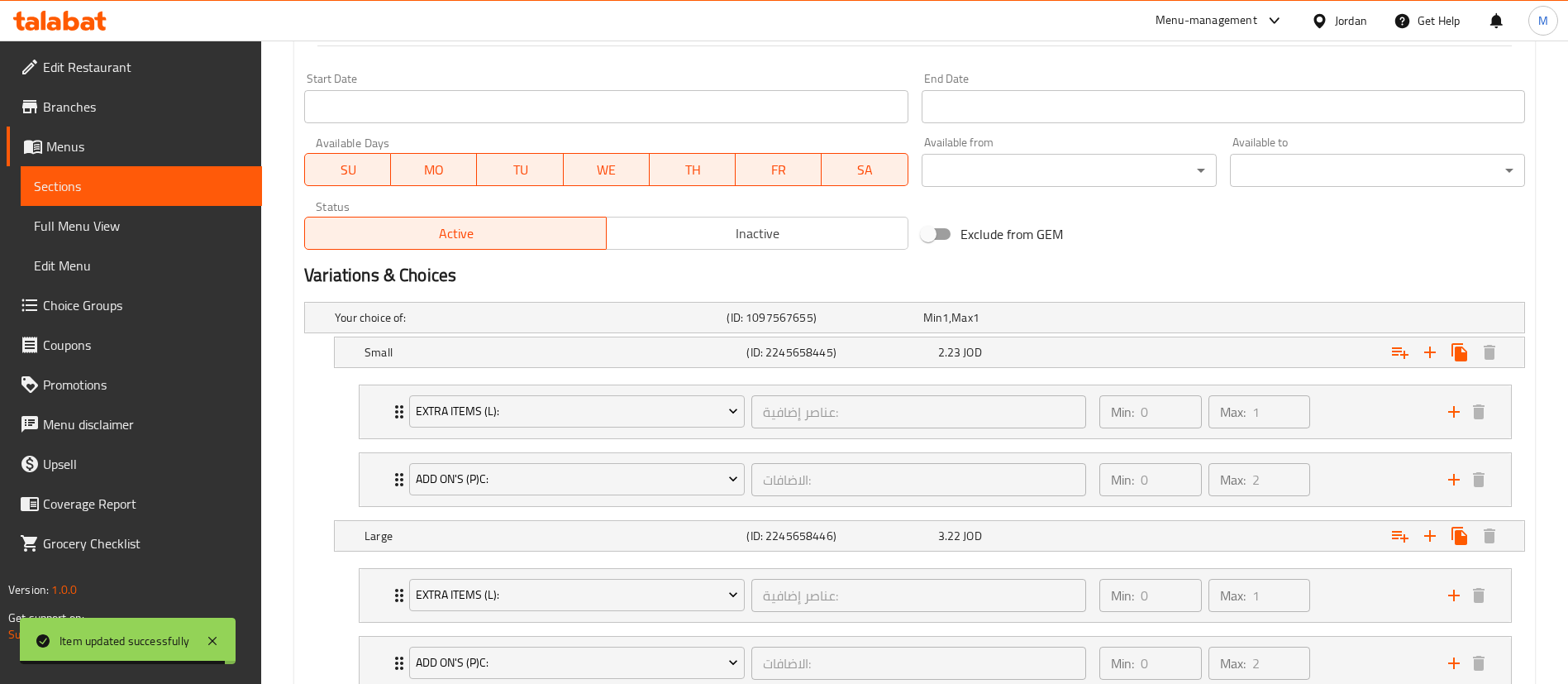
scroll to position [744, 0]
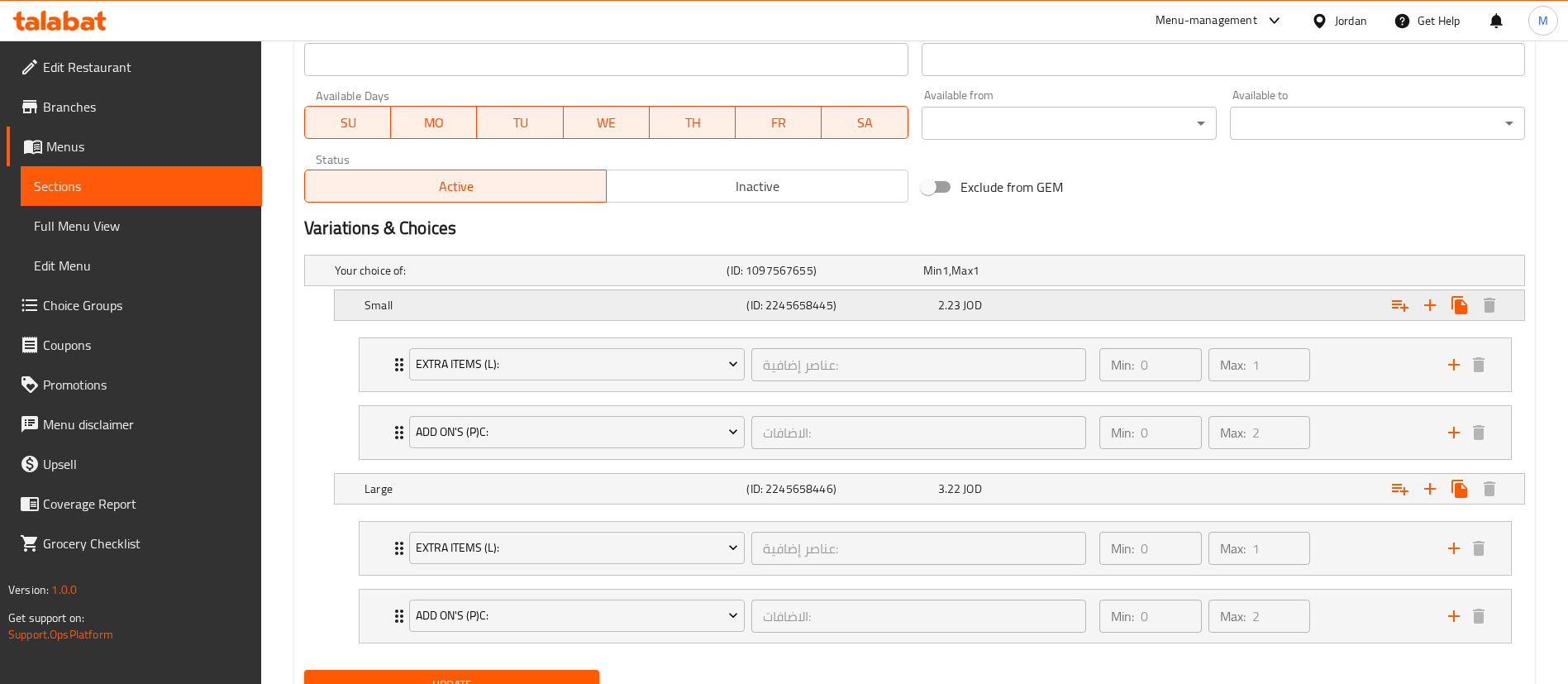
click at [1040, 278] on div "2.23 JOD" at bounding box center [1017, 270] width 189 height 16
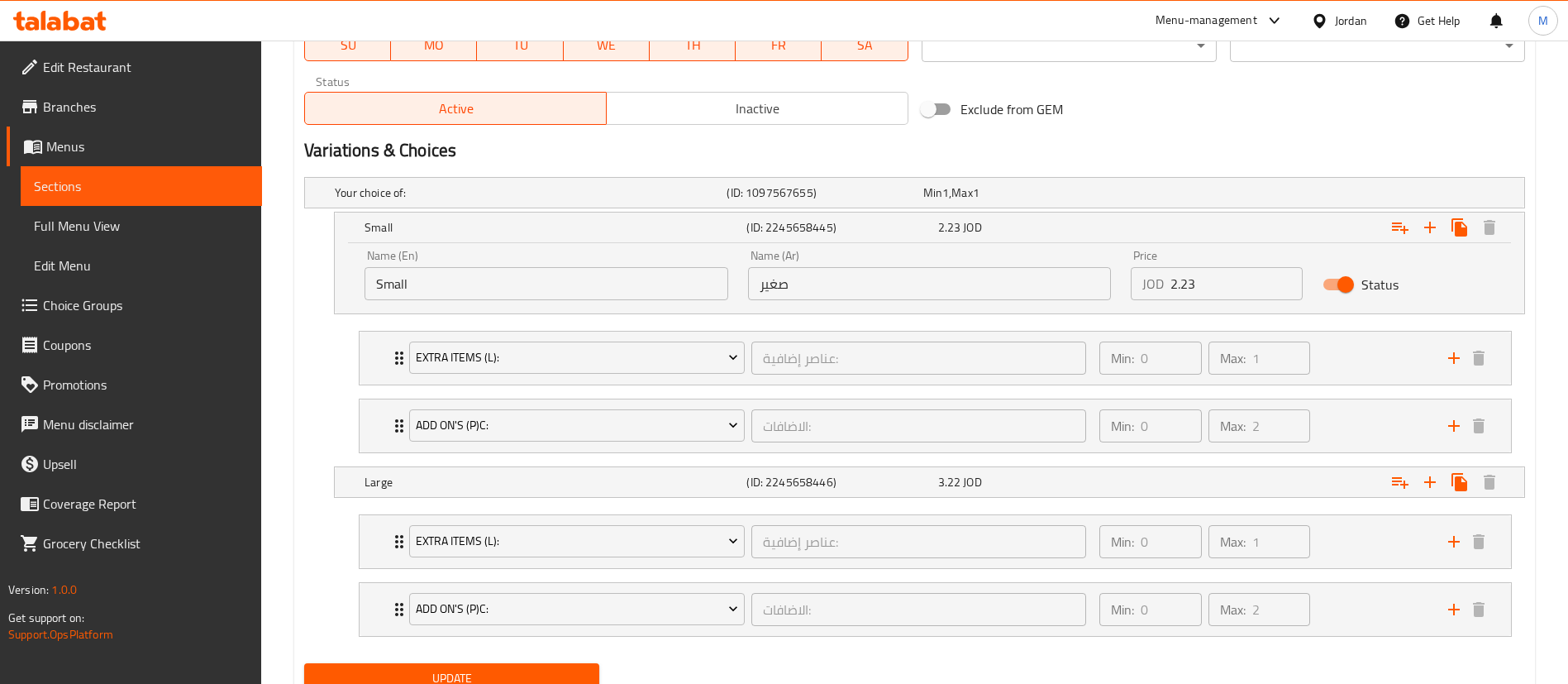
scroll to position [888, 0]
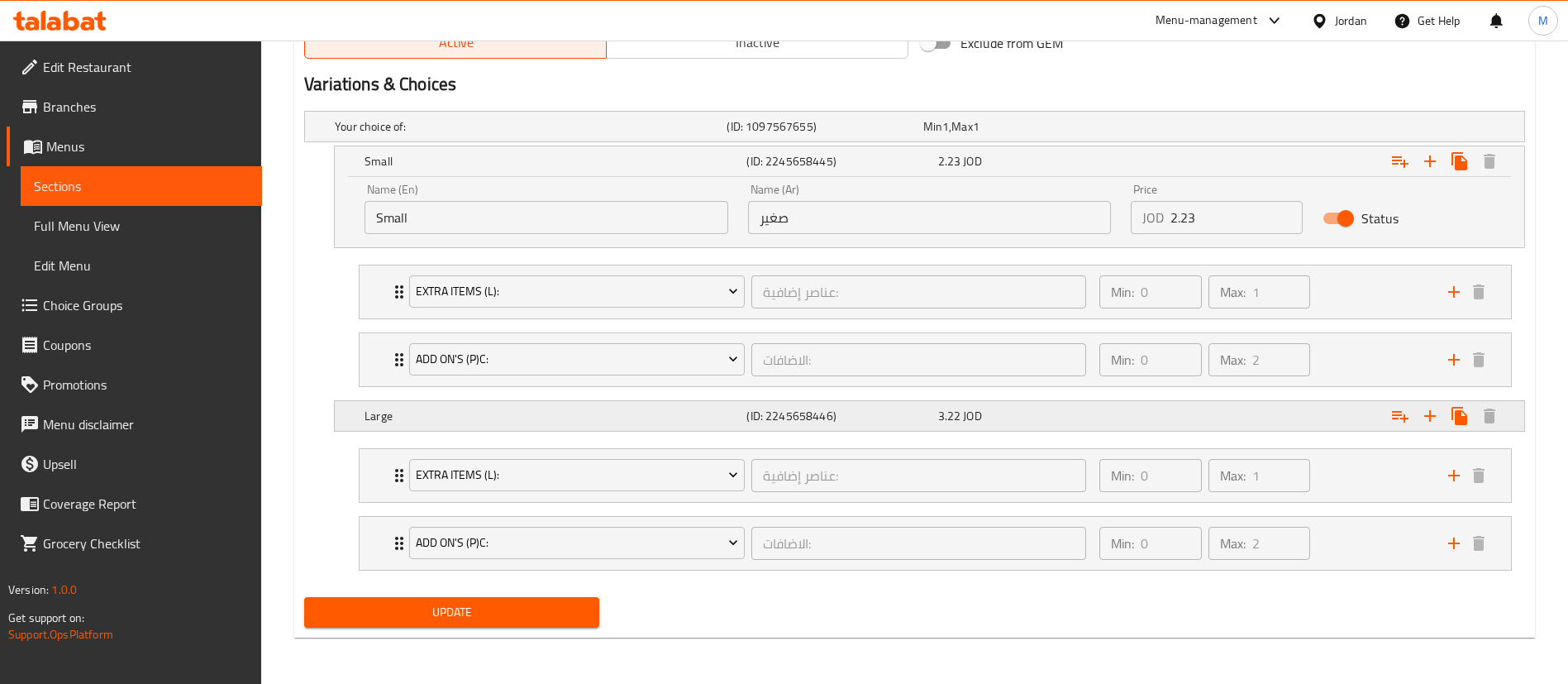
click at [1219, 130] on div "Expand" at bounding box center [1312, 126] width 392 height 7
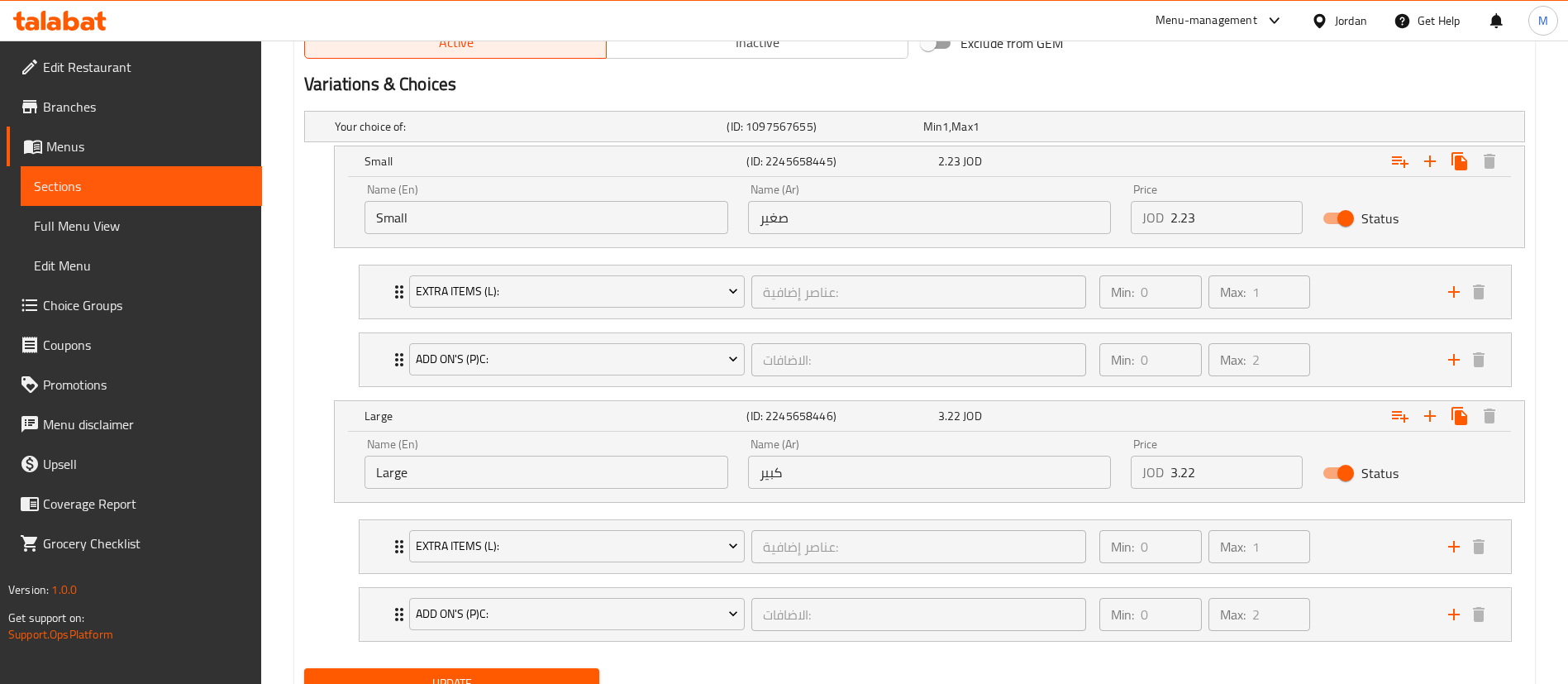
click at [1192, 468] on input "3.22" at bounding box center [1237, 472] width 132 height 33
type input "3.23"
click at [1241, 220] on input "2.23" at bounding box center [1237, 217] width 132 height 33
type input "2.24"
click at [596, 669] on button "Update" at bounding box center [452, 683] width 295 height 31
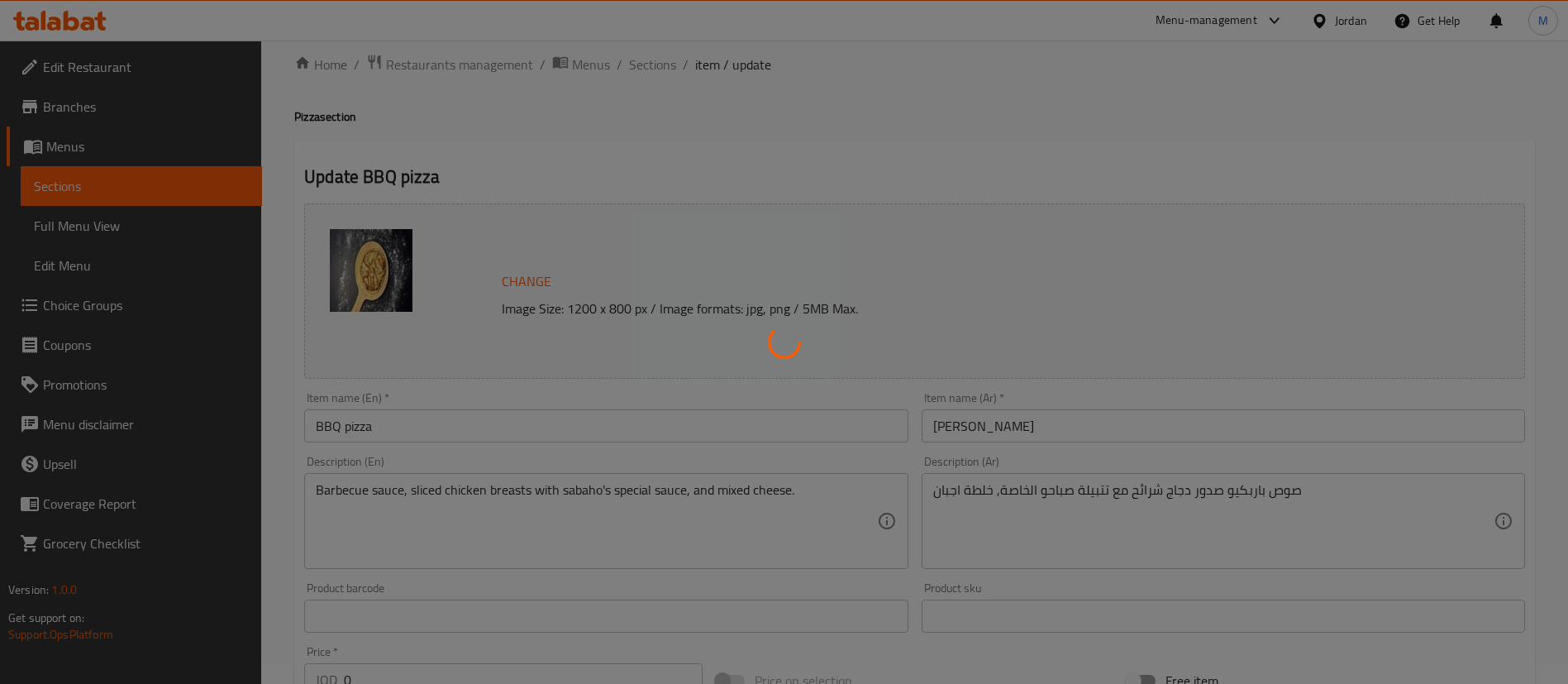
scroll to position [0, 0]
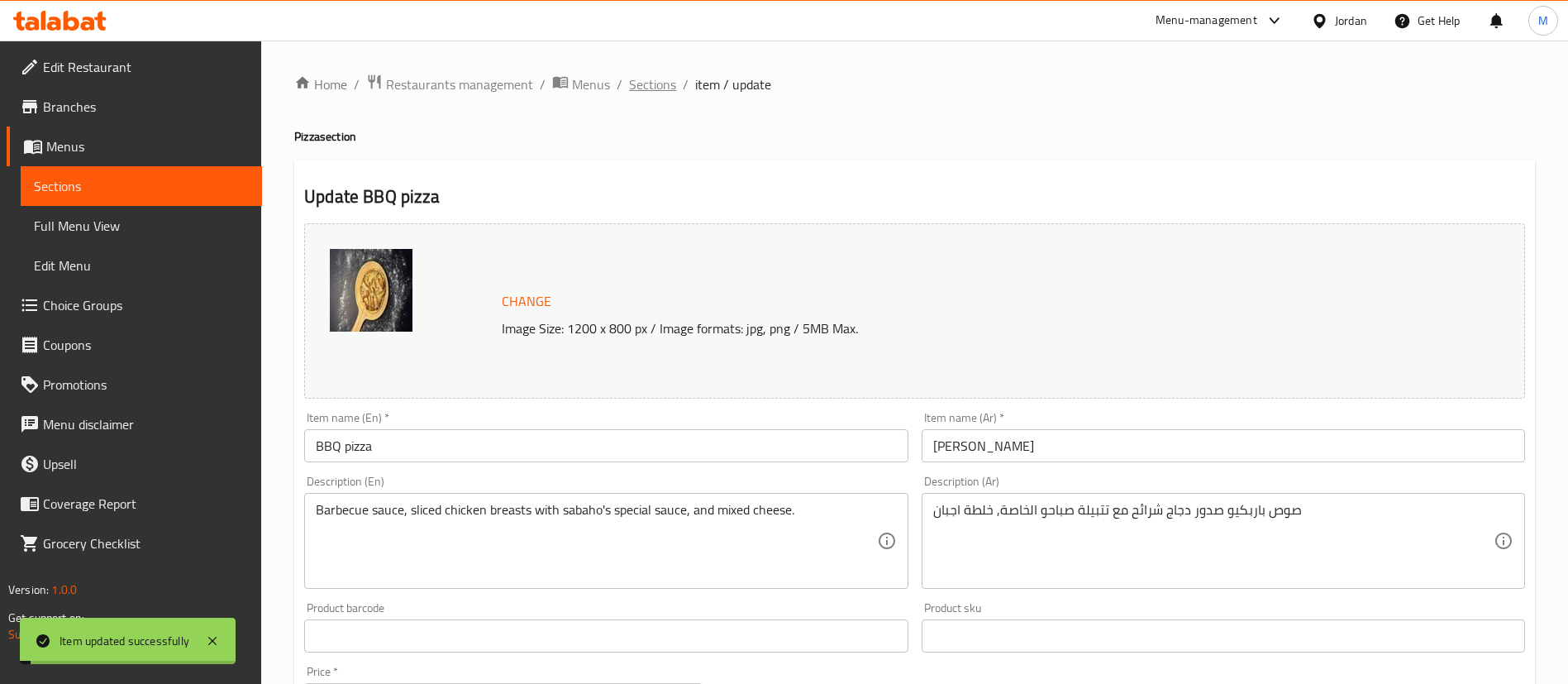
click at [660, 77] on span "Sections" at bounding box center [652, 84] width 48 height 20
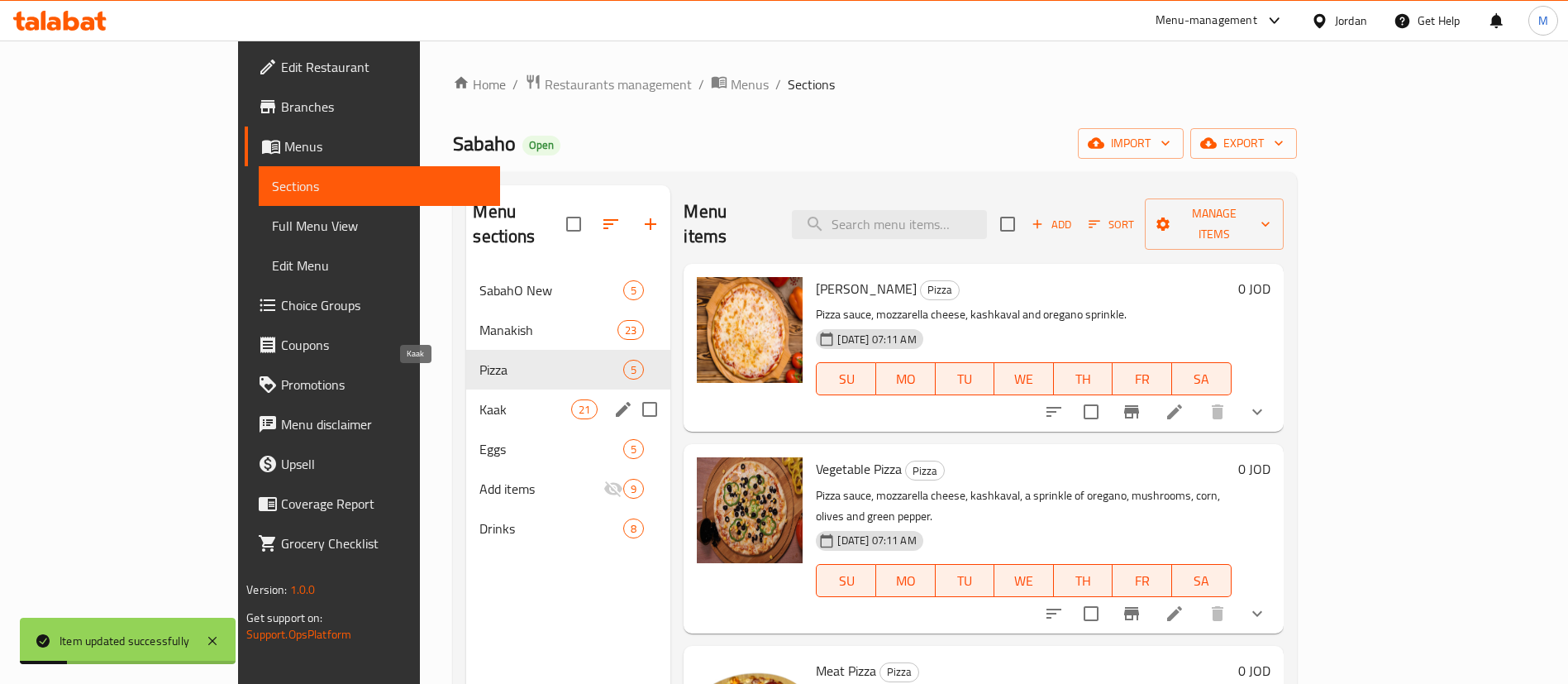
click at [479, 400] on span "Kaak" at bounding box center [525, 409] width 92 height 20
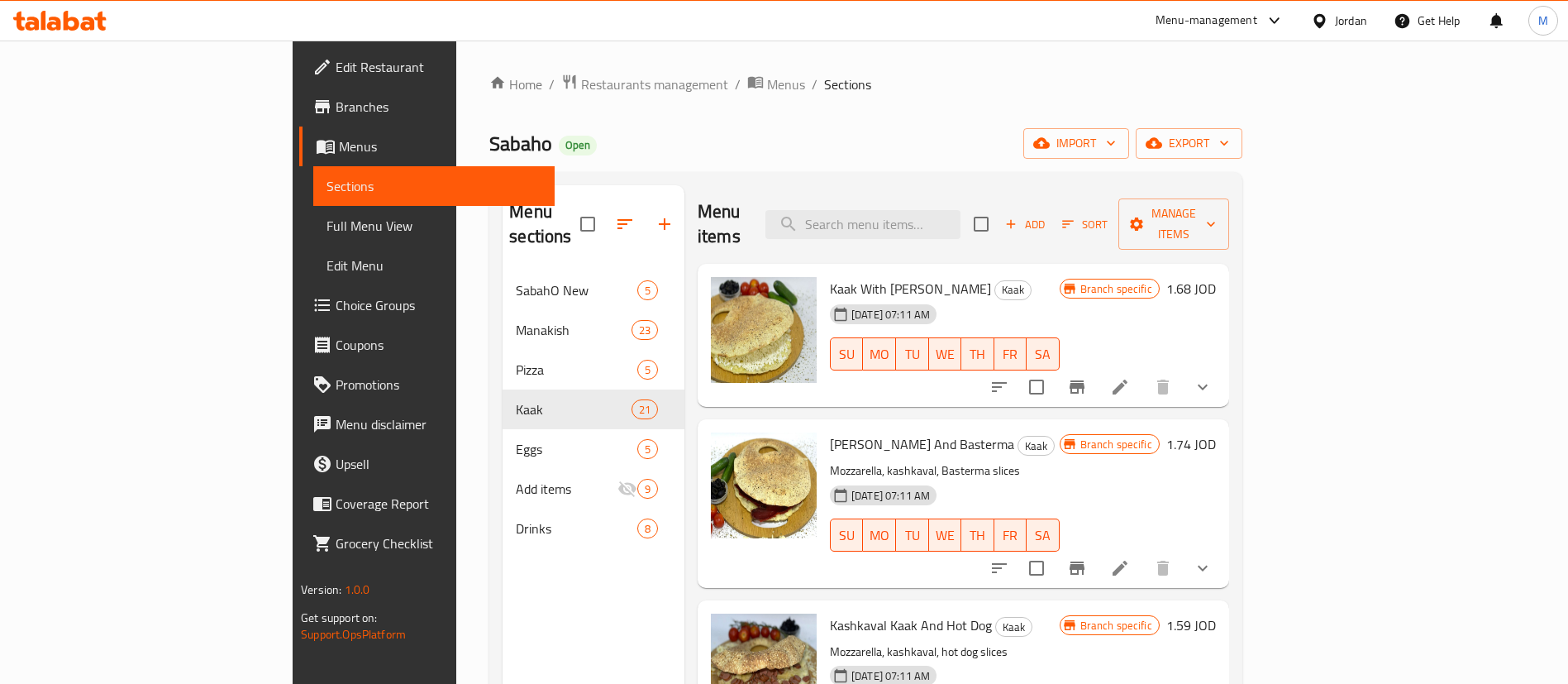
click at [1216, 433] on h6 "1.74 JOD" at bounding box center [1191, 444] width 49 height 23
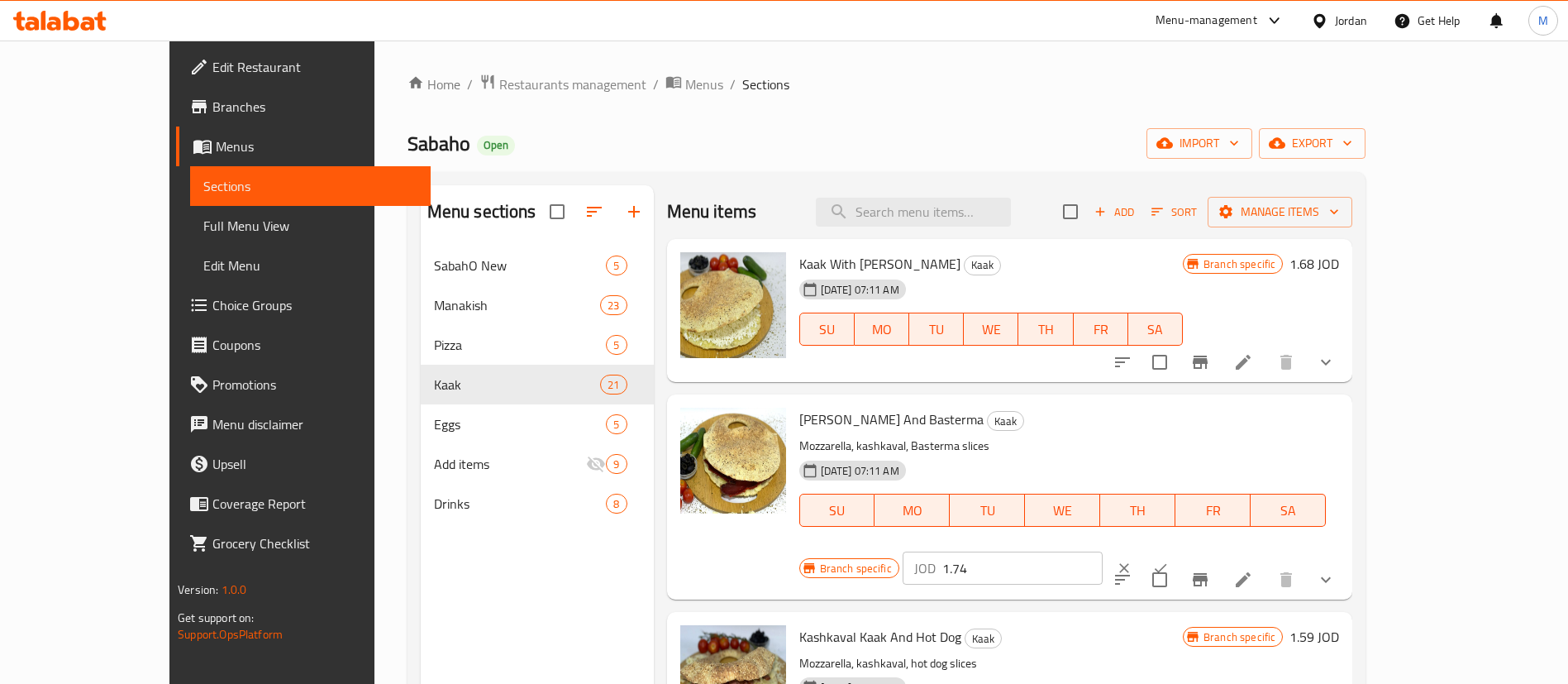
click at [1103, 552] on input "1.74" at bounding box center [1022, 568] width 160 height 33
type input "1.72"
click at [1168, 563] on icon "ok" at bounding box center [1161, 568] width 13 height 9
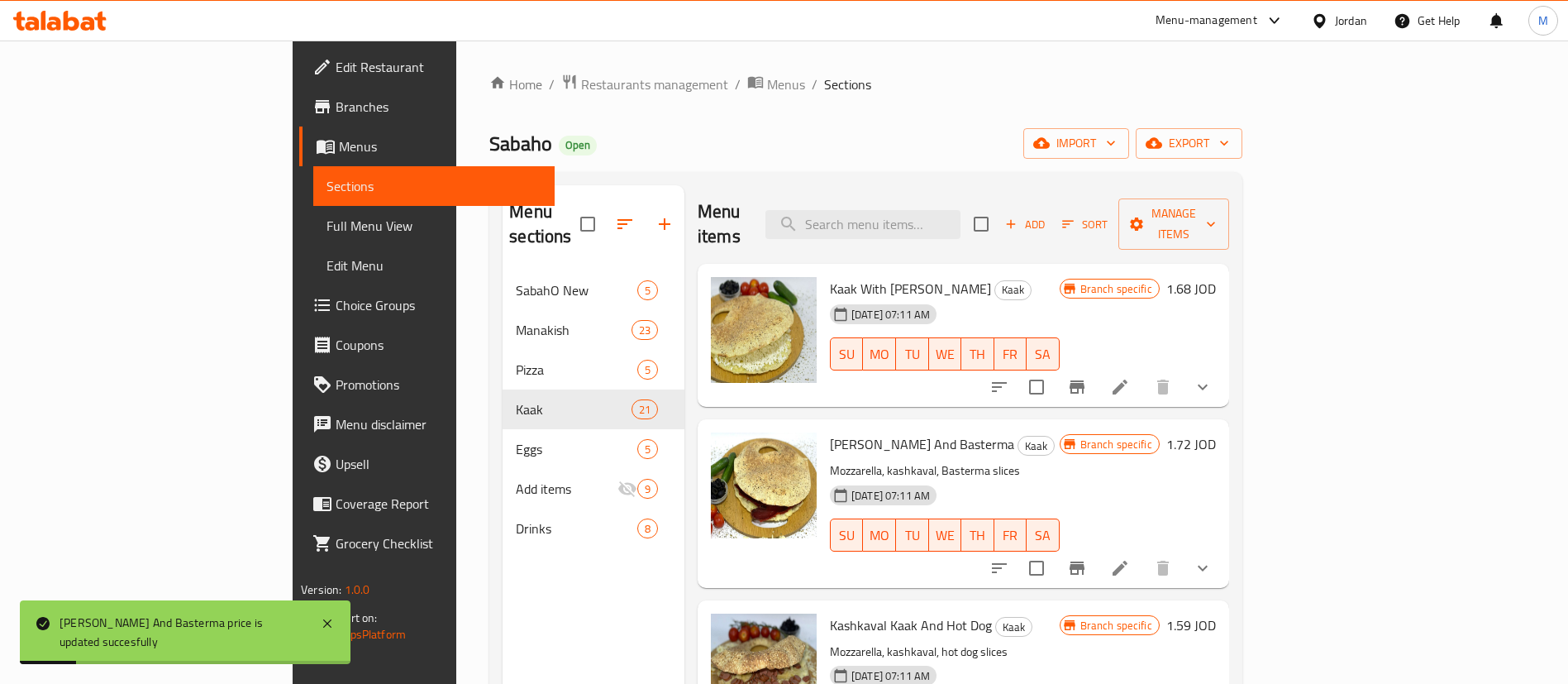
click at [1097, 548] on button "Branch-specific-item" at bounding box center [1077, 568] width 40 height 40
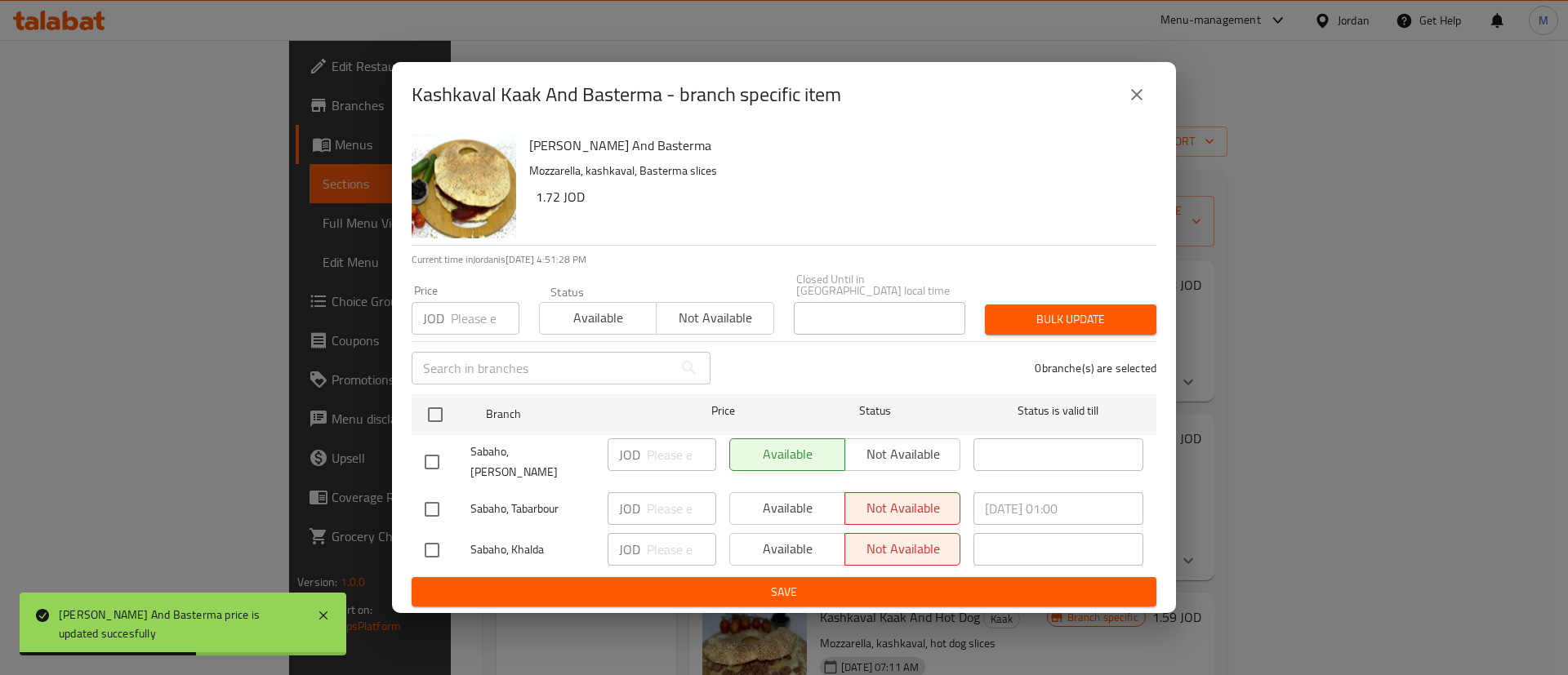
click at [1137, 100] on icon "close" at bounding box center [1136, 95] width 12 height 12
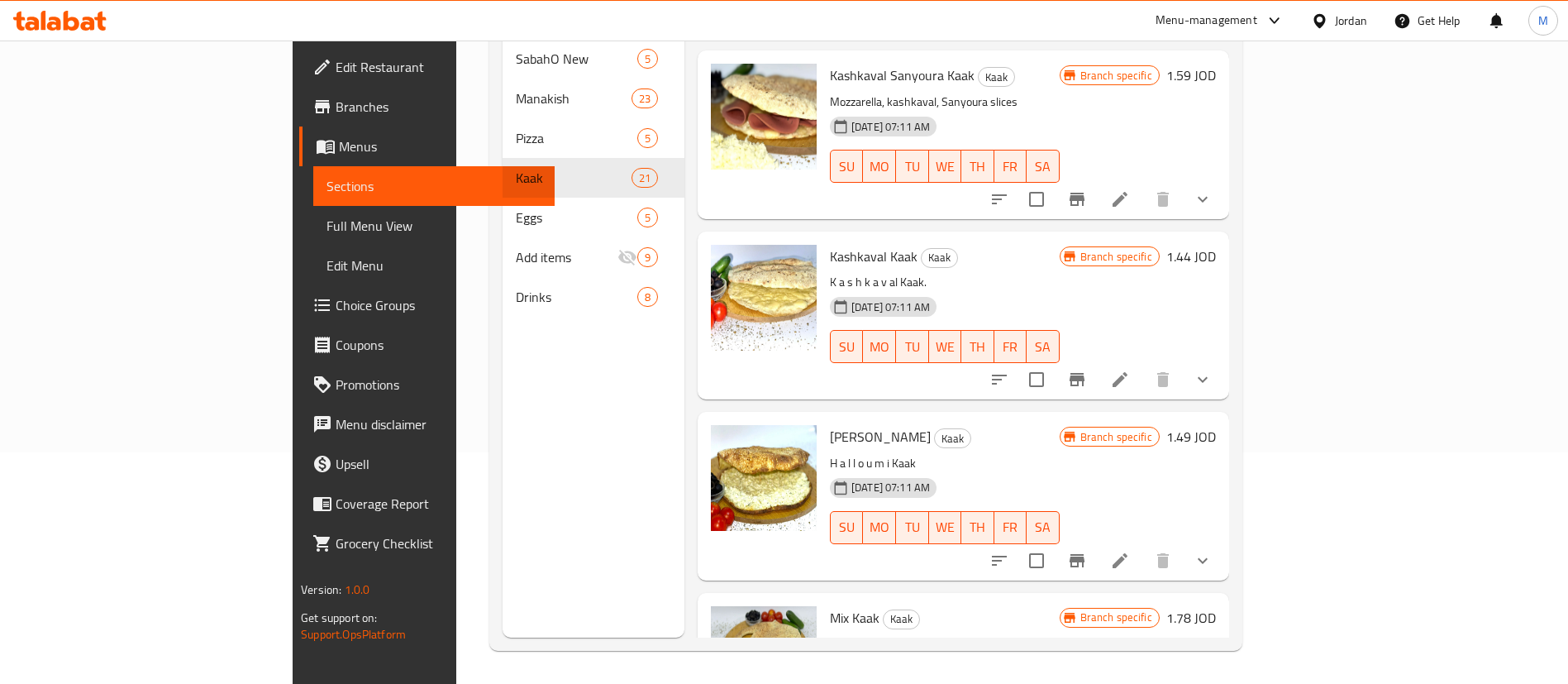
scroll to position [868, 0]
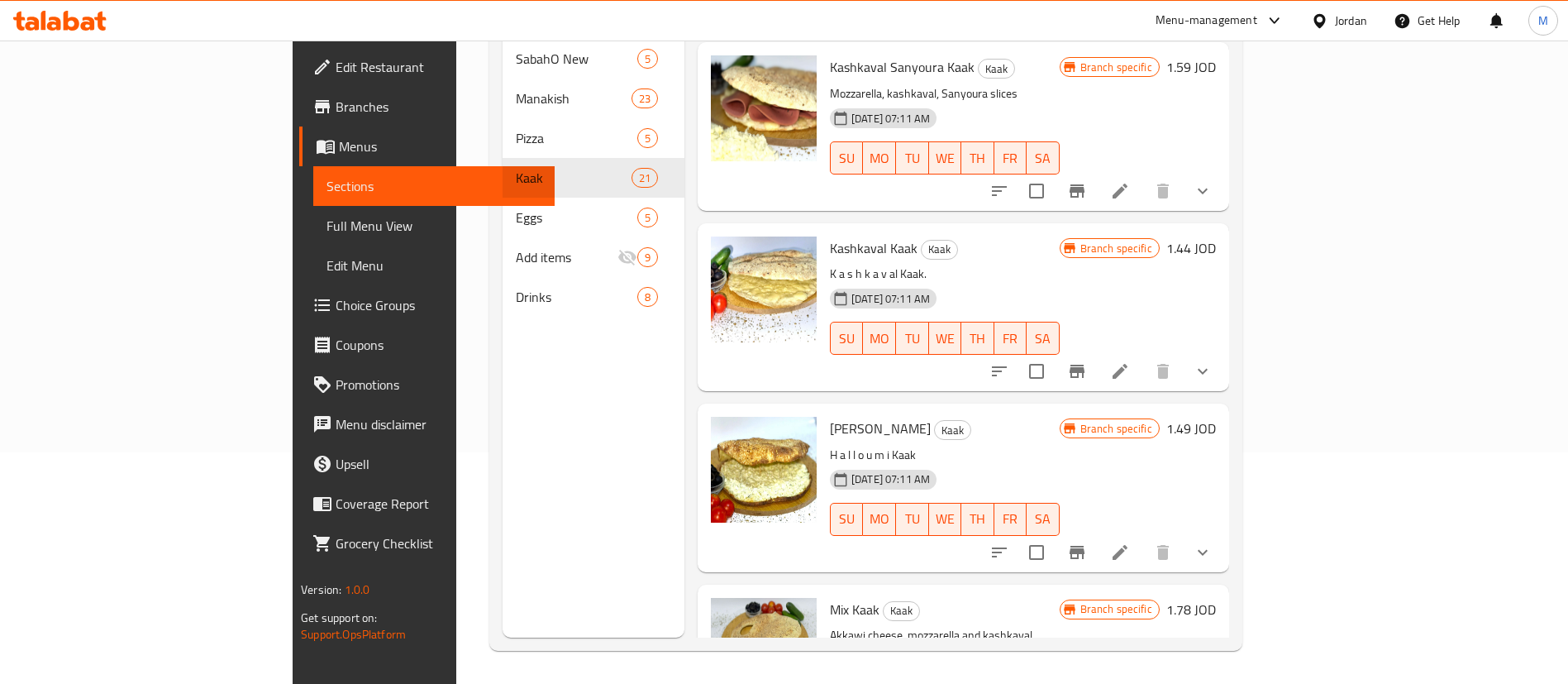
click at [1216, 237] on h6 "1.44 JOD" at bounding box center [1191, 248] width 49 height 23
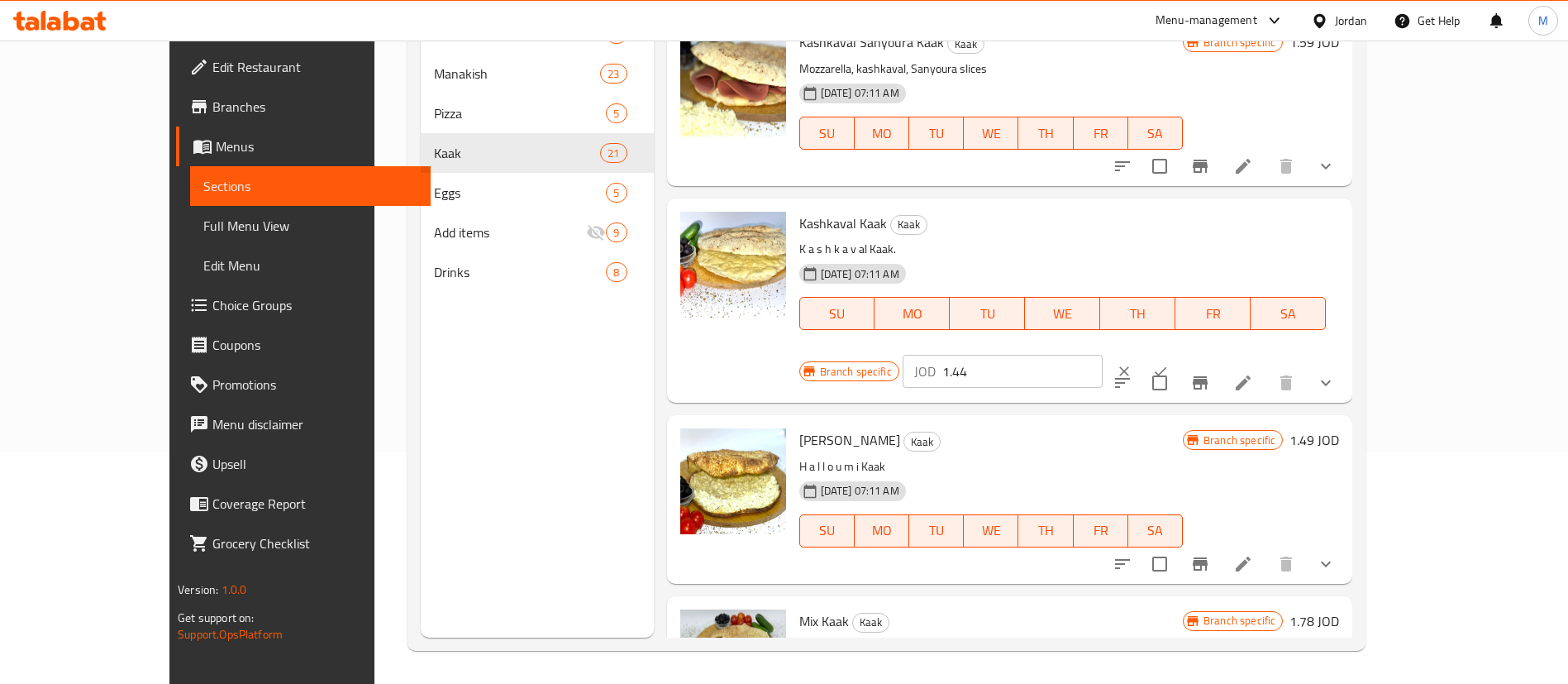
click at [1103, 355] on input "1.44" at bounding box center [1022, 371] width 160 height 33
type input "1.47"
click at [1169, 363] on icon "ok" at bounding box center [1160, 371] width 16 height 16
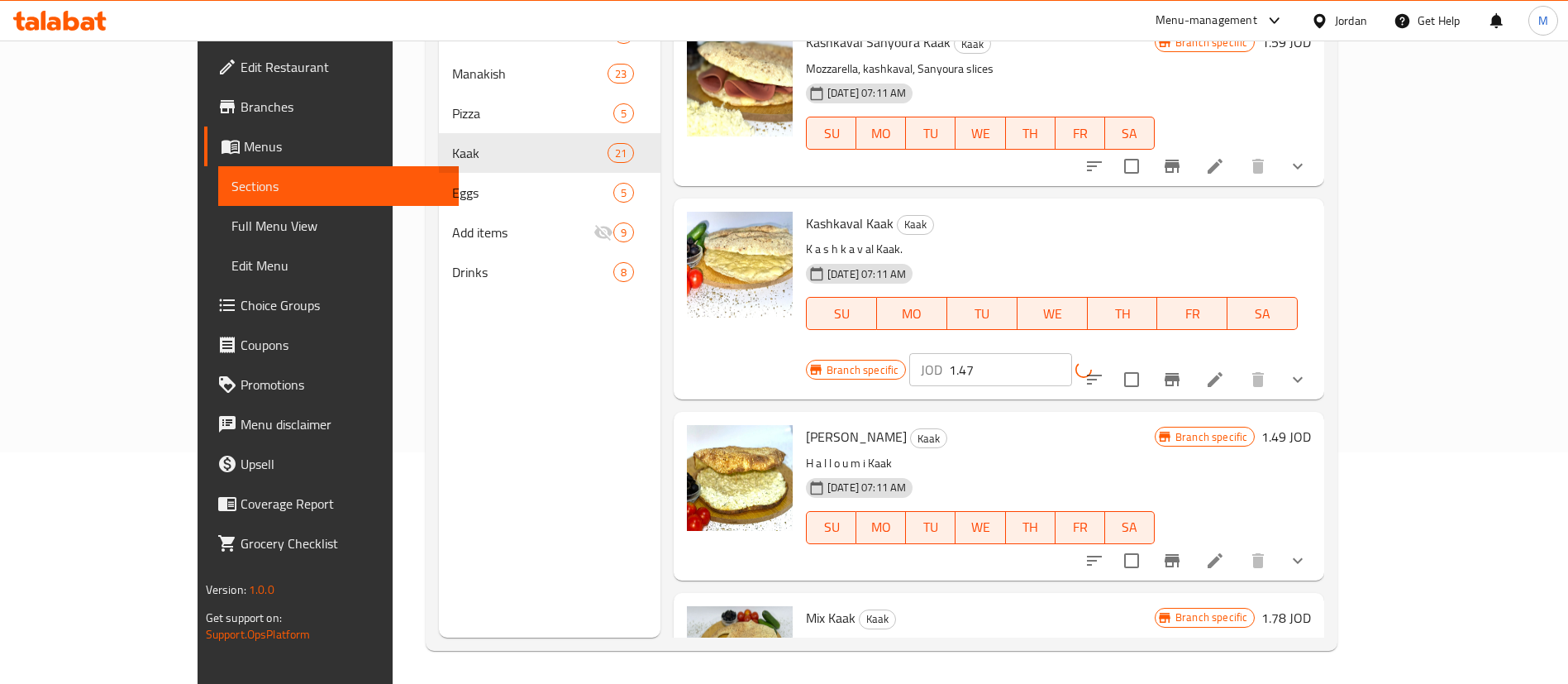
scroll to position [1116, 0]
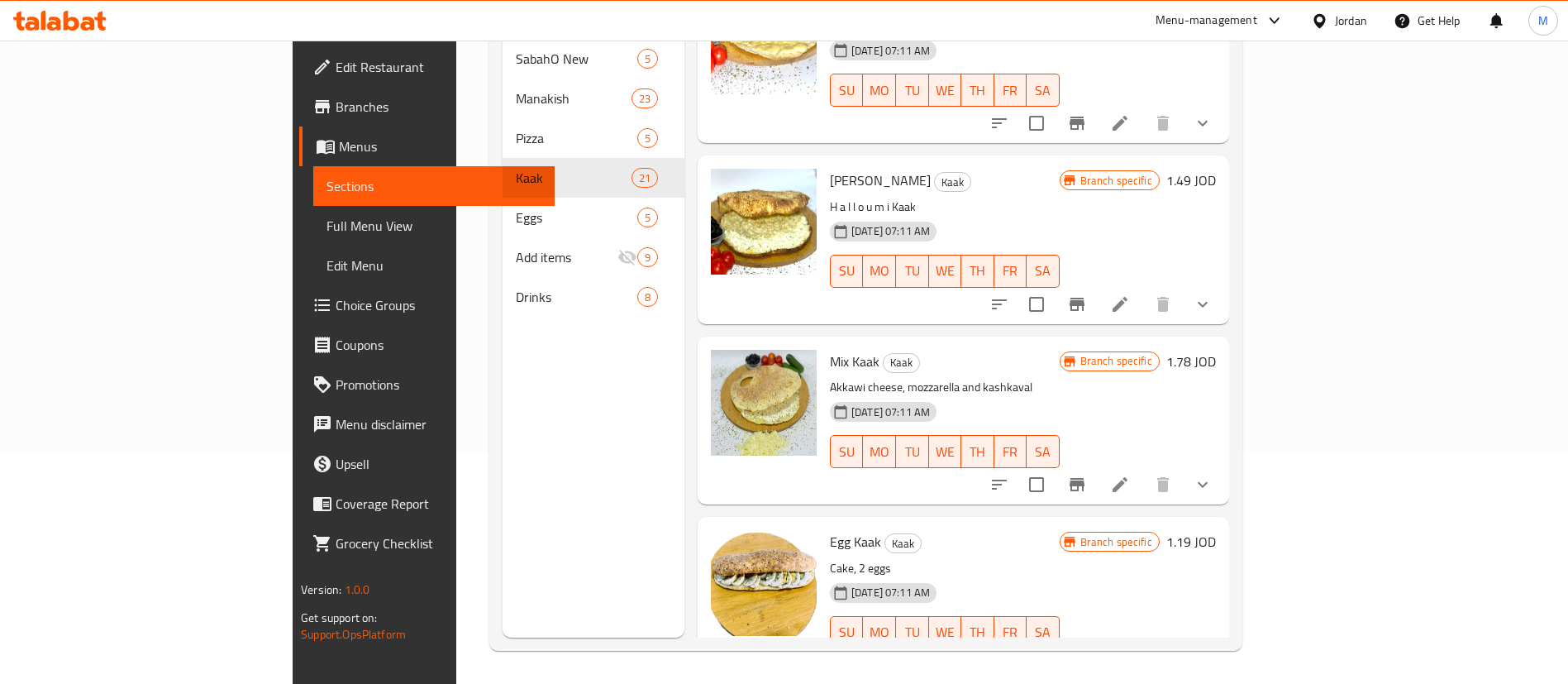
click at [1216, 169] on h6 "1.49 JOD" at bounding box center [1191, 180] width 49 height 23
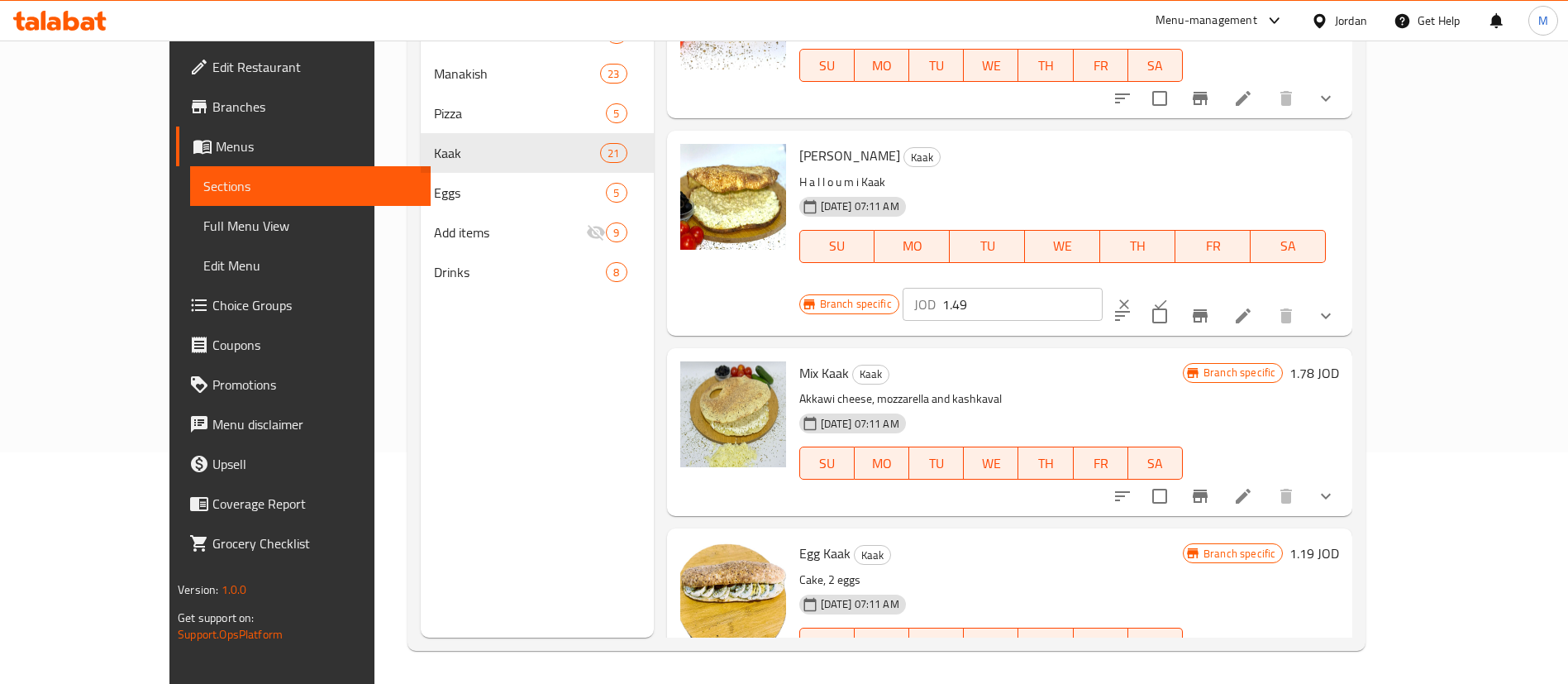
click at [1103, 288] on input "1.49" at bounding box center [1022, 304] width 160 height 33
type input "1.51"
click at [1169, 296] on icon "ok" at bounding box center [1160, 304] width 16 height 16
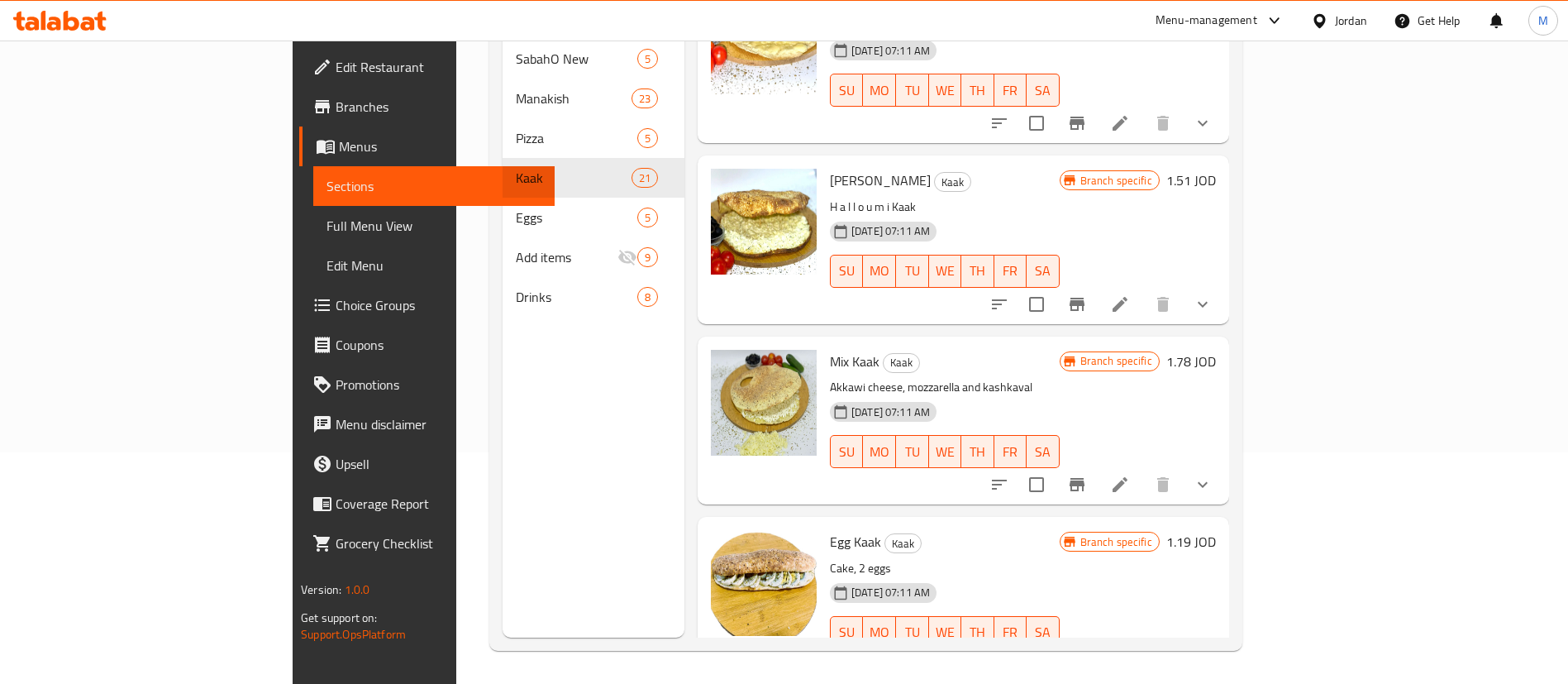
click at [1216, 350] on h6 "1.78 JOD" at bounding box center [1191, 361] width 49 height 23
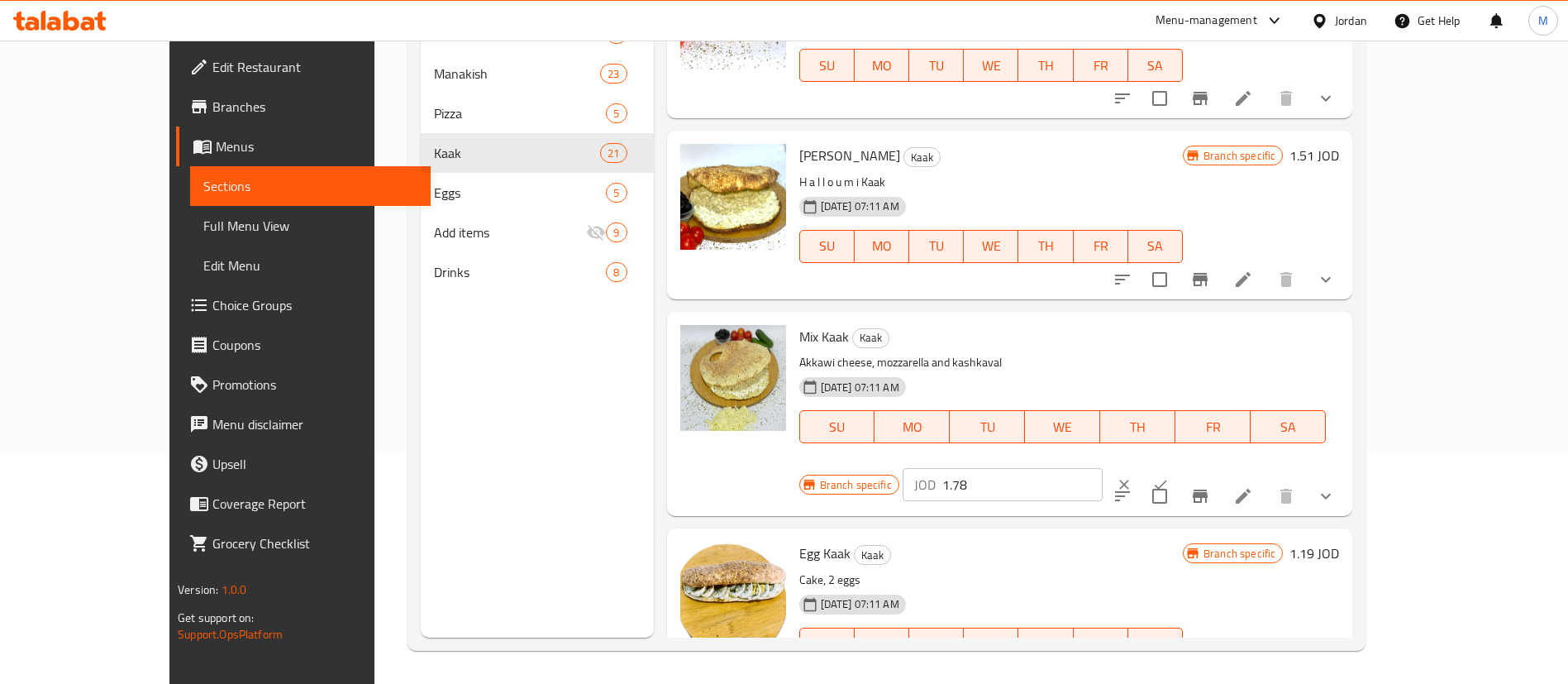
click at [1103, 468] on input "1.78" at bounding box center [1022, 484] width 160 height 33
type input "1.81"
click at [1169, 476] on icon "ok" at bounding box center [1160, 484] width 16 height 16
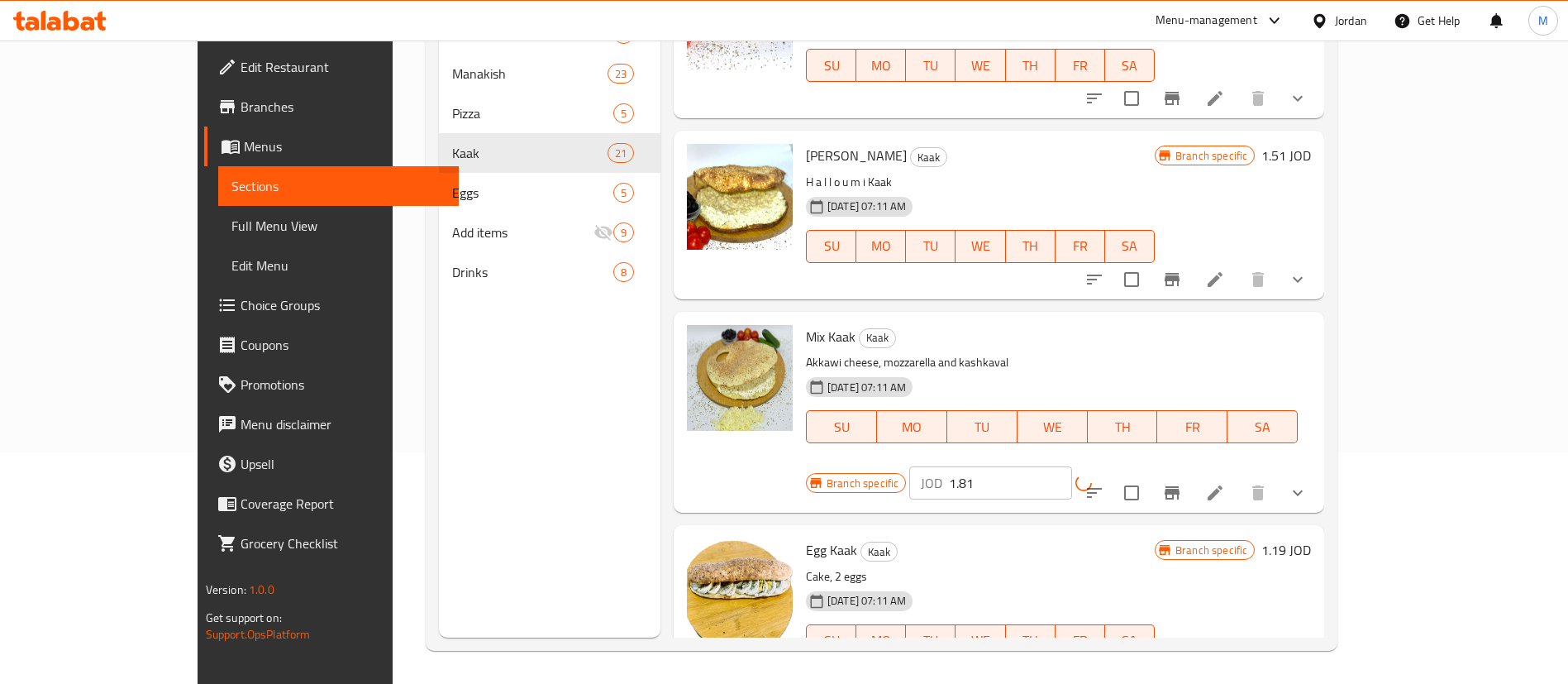
scroll to position [1240, 0]
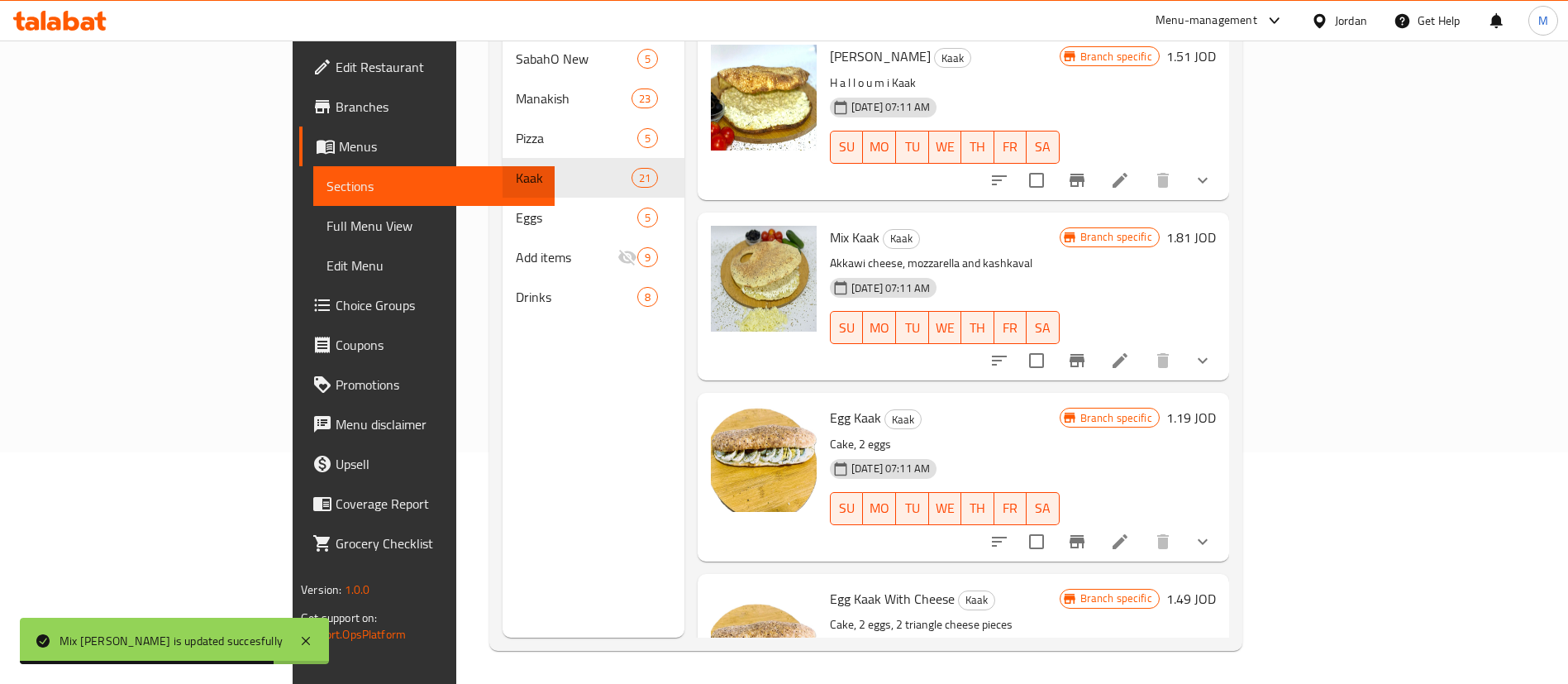
click at [1216, 406] on h6 "1.19 JOD" at bounding box center [1191, 417] width 49 height 23
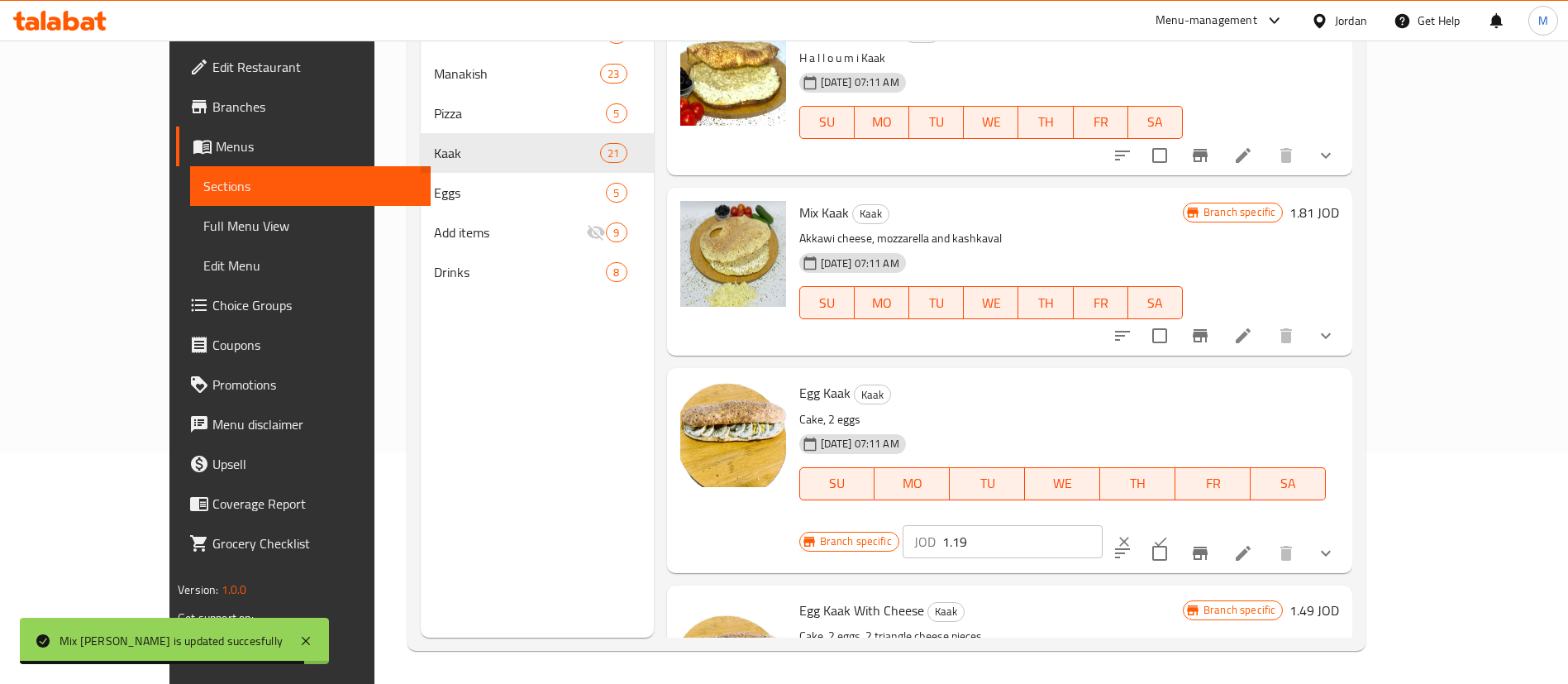
click at [1103, 525] on input "1.19" at bounding box center [1022, 541] width 160 height 33
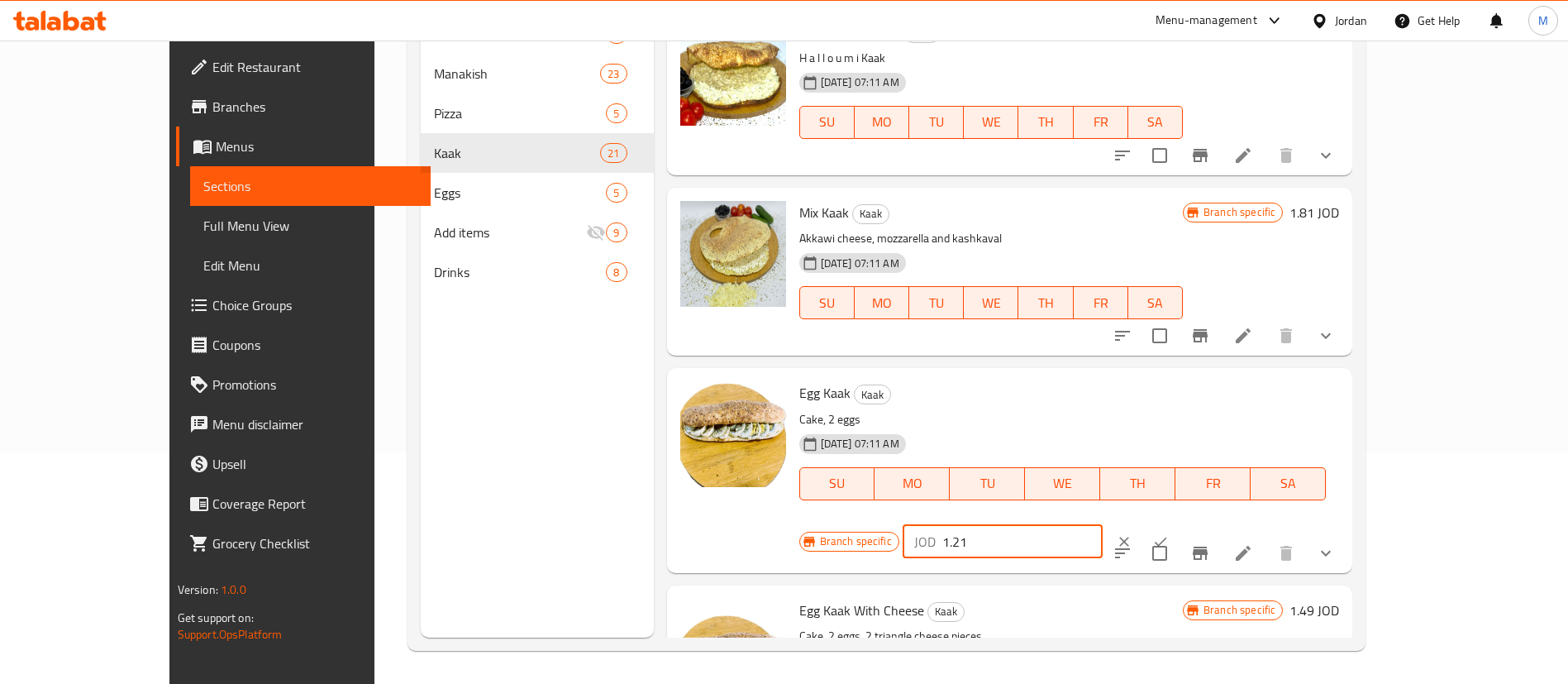
type input "1.21"
click at [1179, 524] on button "ok" at bounding box center [1160, 541] width 36 height 36
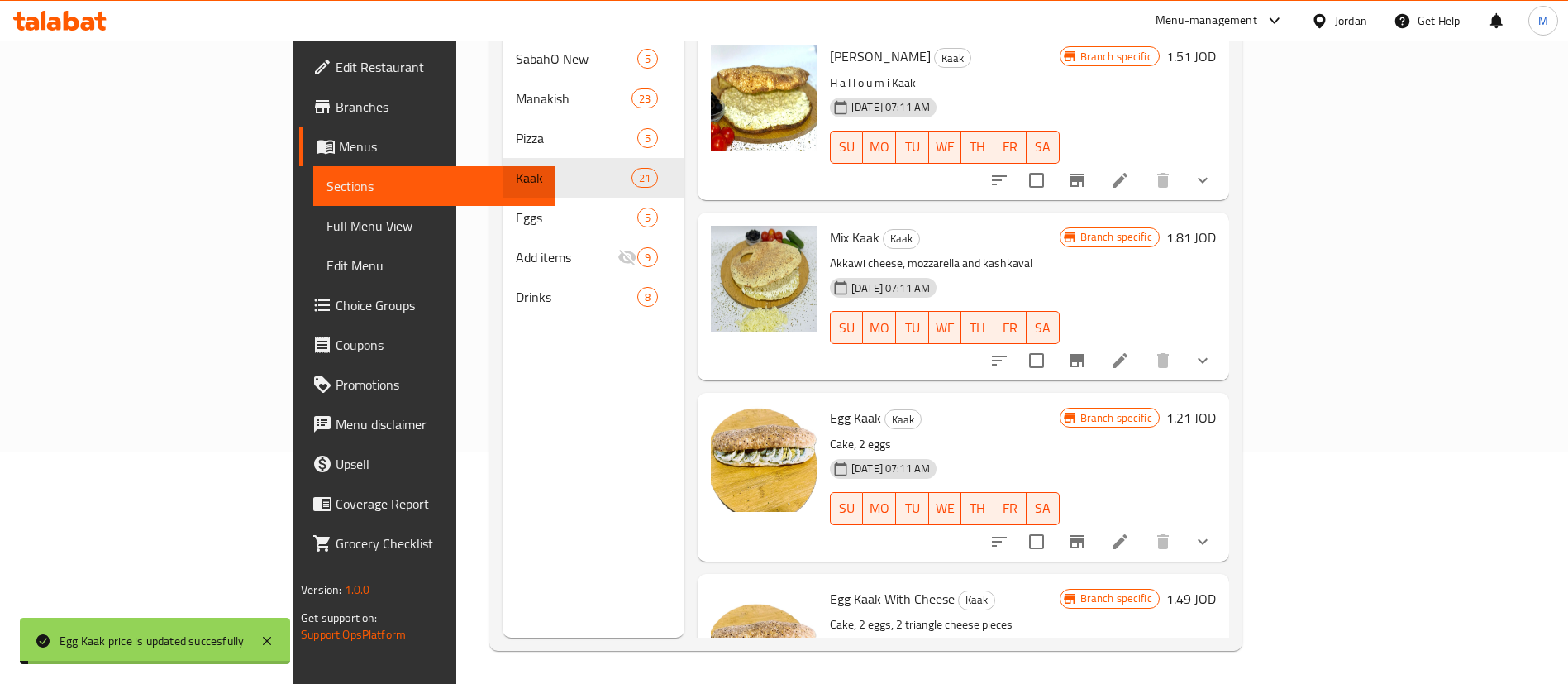
scroll to position [1489, 0]
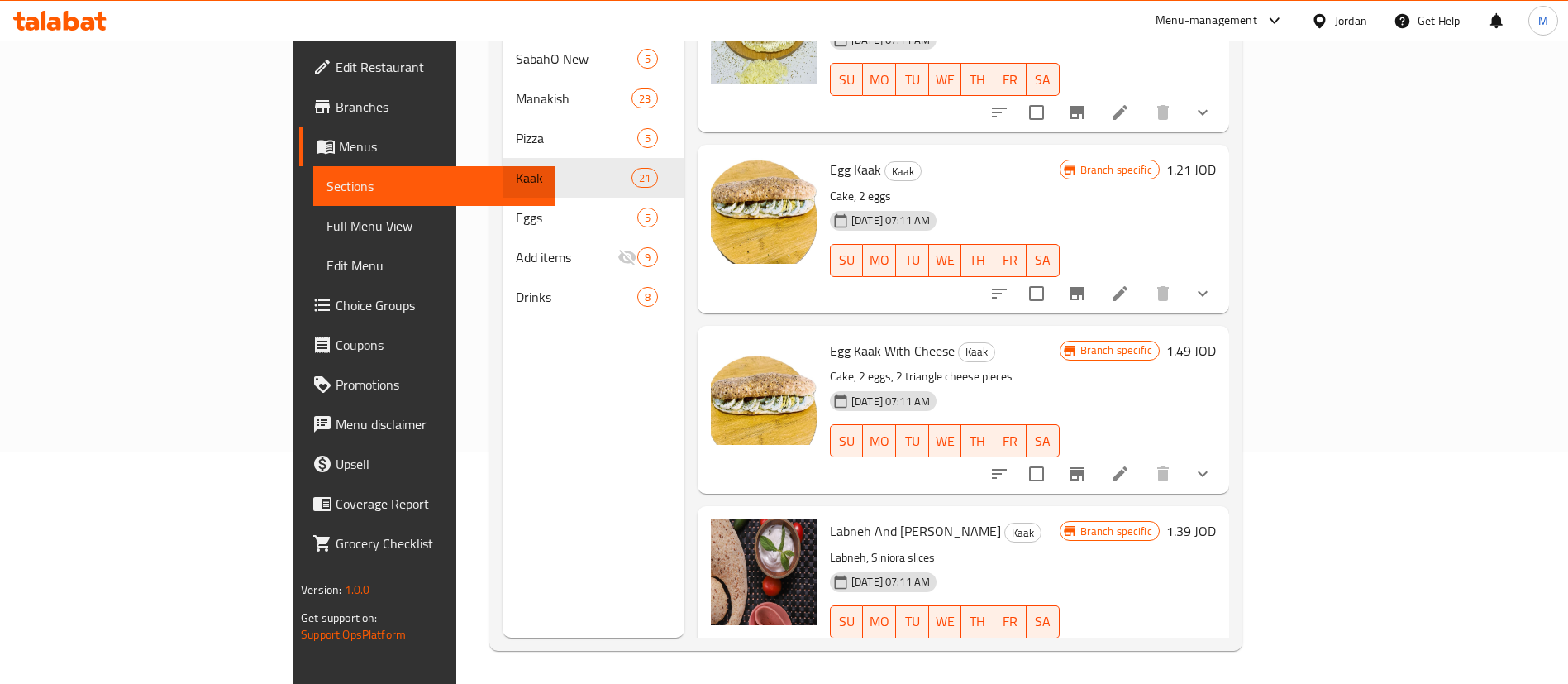
click at [1216, 339] on h6 "1.49 JOD" at bounding box center [1191, 350] width 49 height 23
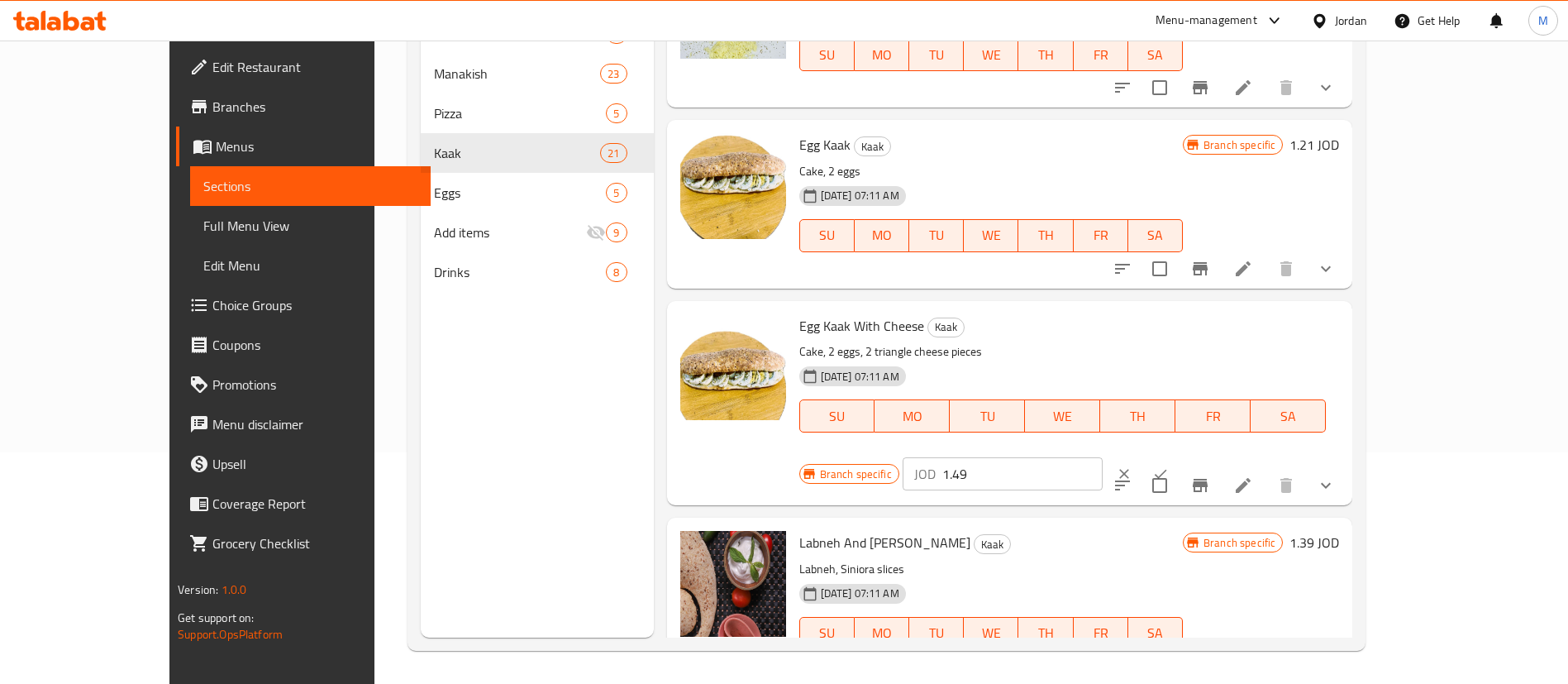
click at [1103, 457] on input "1.49" at bounding box center [1022, 474] width 160 height 33
type input "1.51"
click at [1169, 466] on icon "ok" at bounding box center [1160, 474] width 16 height 16
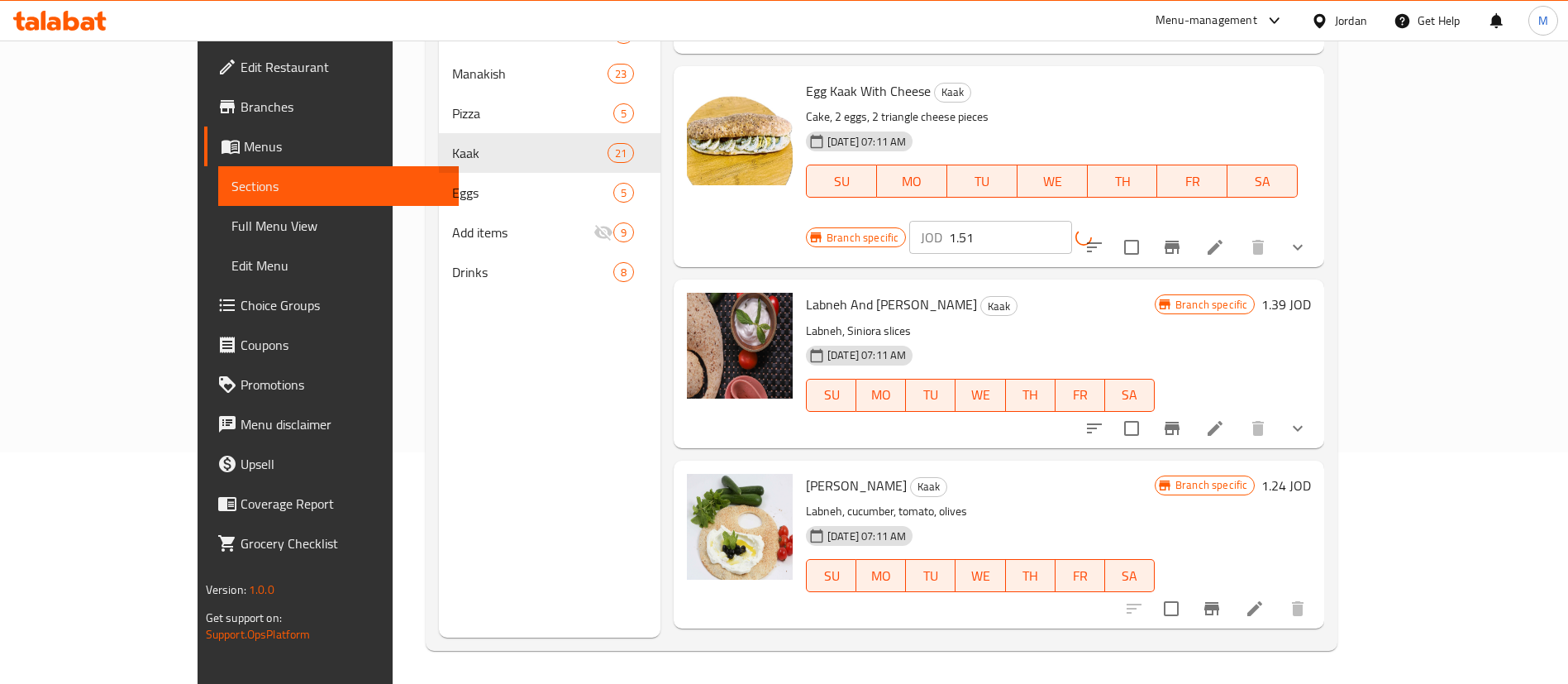
scroll to position [1736, 0]
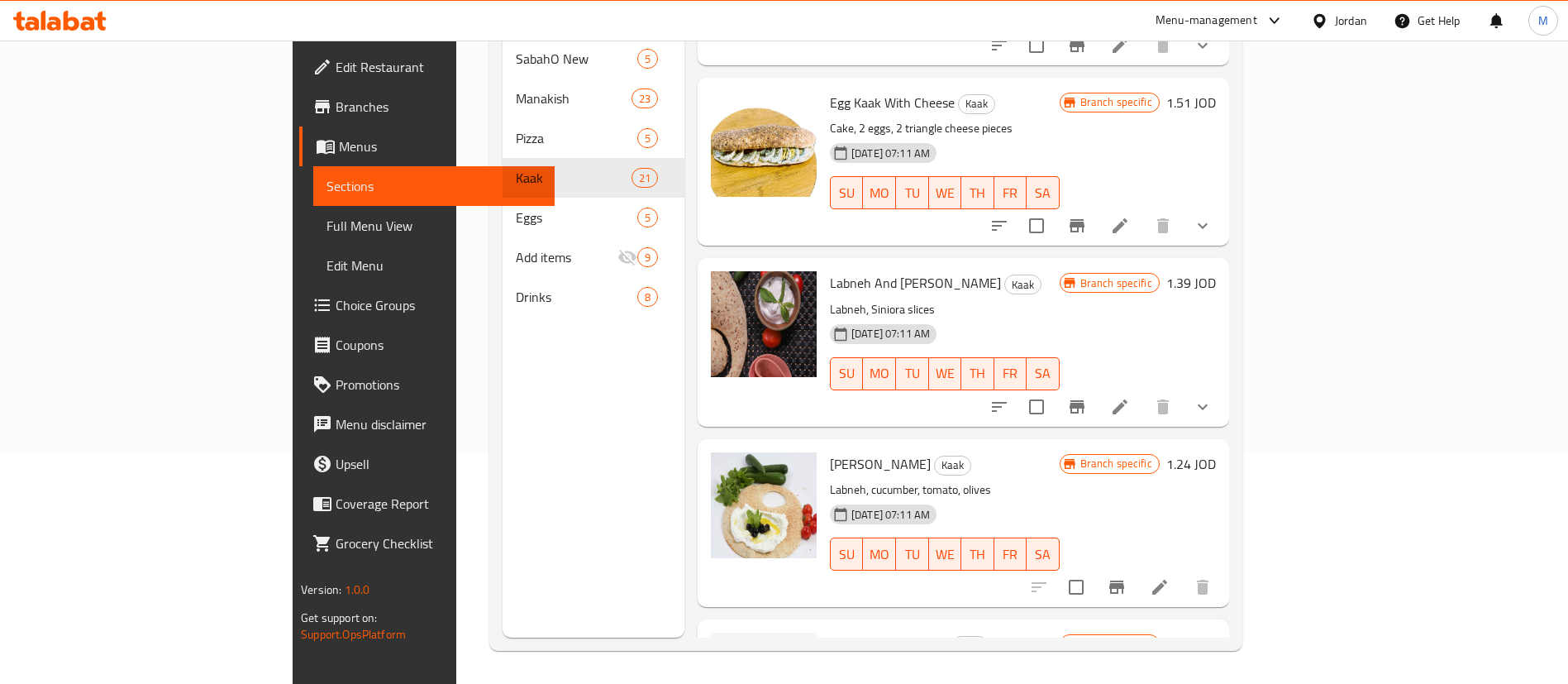
click at [1216, 272] on h6 "1.39 JOD" at bounding box center [1191, 283] width 49 height 23
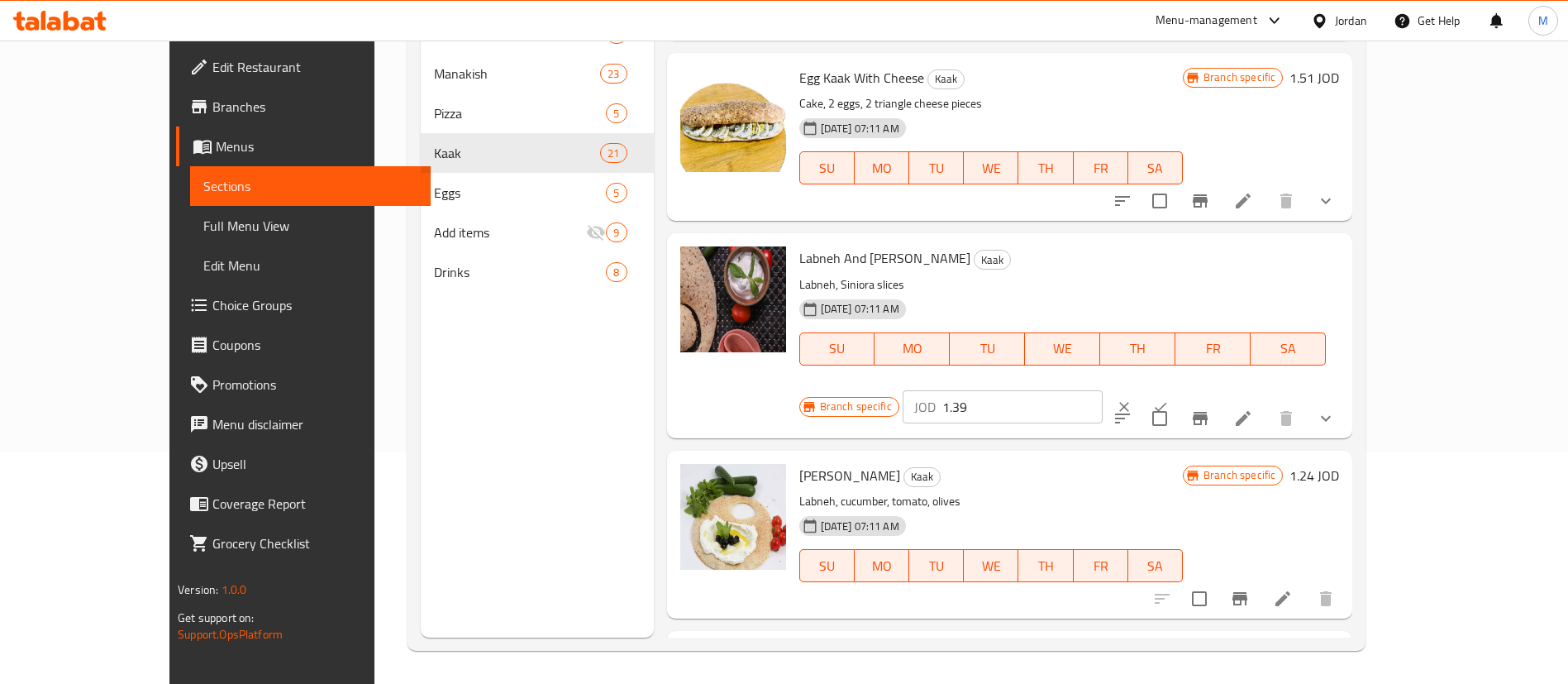
click at [1103, 390] on input "1.39" at bounding box center [1022, 406] width 160 height 33
type input "1.38"
click at [1169, 399] on icon "ok" at bounding box center [1160, 406] width 16 height 16
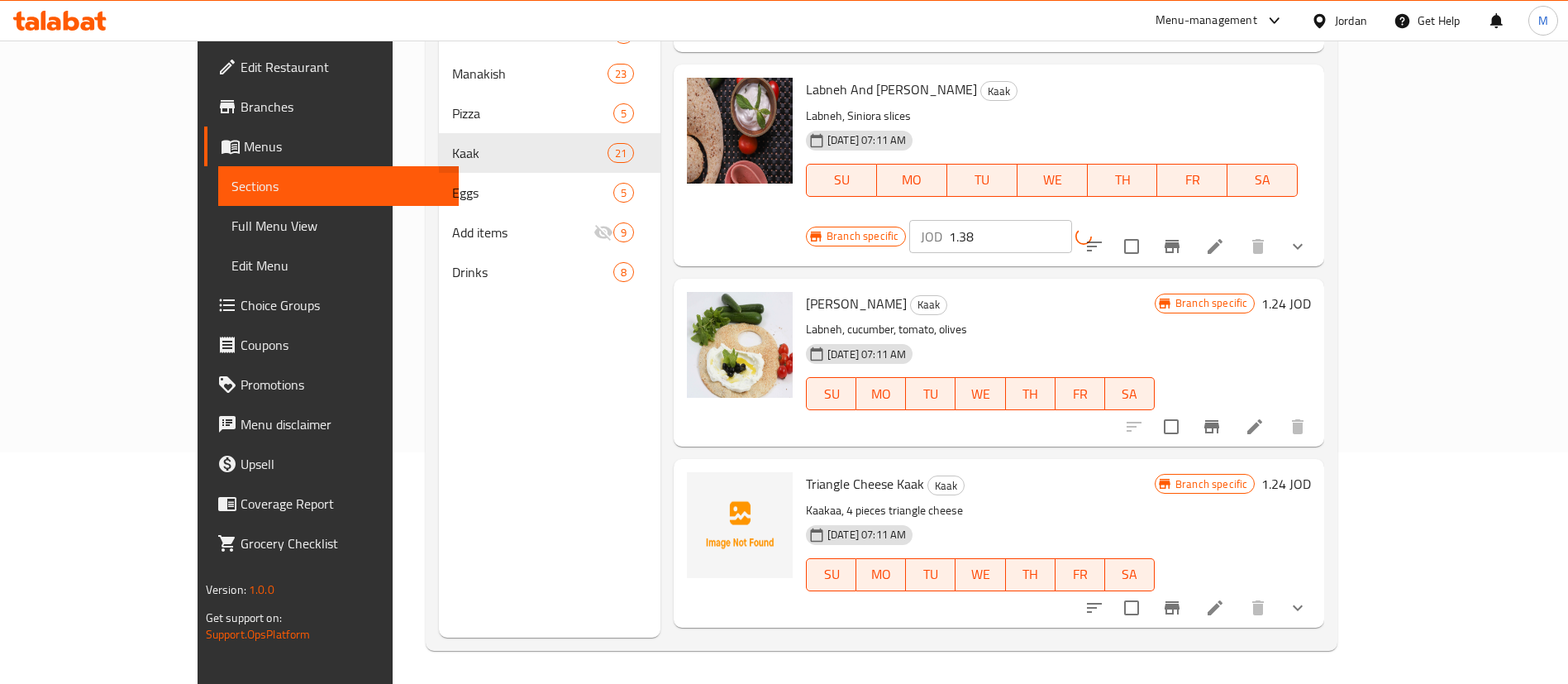
scroll to position [1984, 0]
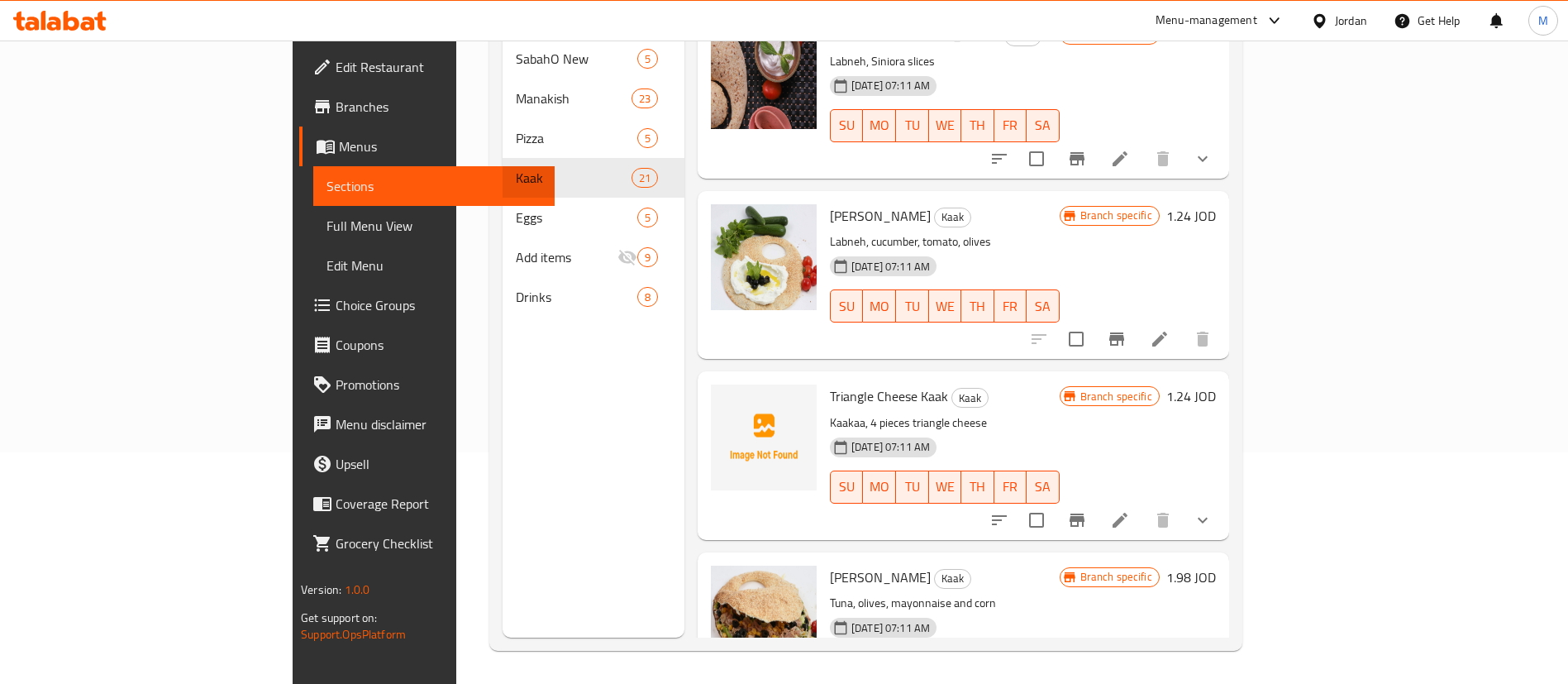
click at [1216, 205] on h6 "1.24 JOD" at bounding box center [1191, 216] width 49 height 23
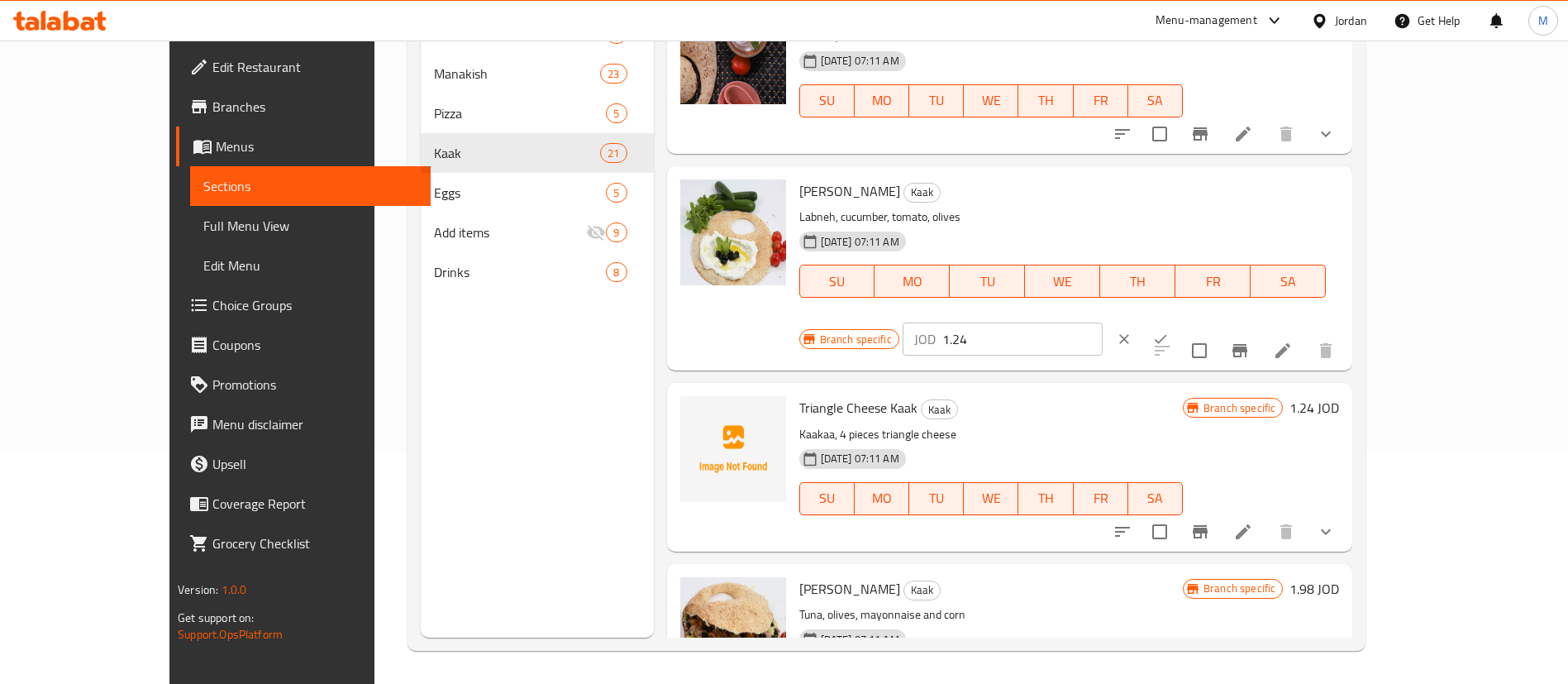
click at [1103, 322] on input "1.24" at bounding box center [1022, 339] width 160 height 33
type input "1.25"
click at [1169, 331] on icon "ok" at bounding box center [1160, 339] width 16 height 16
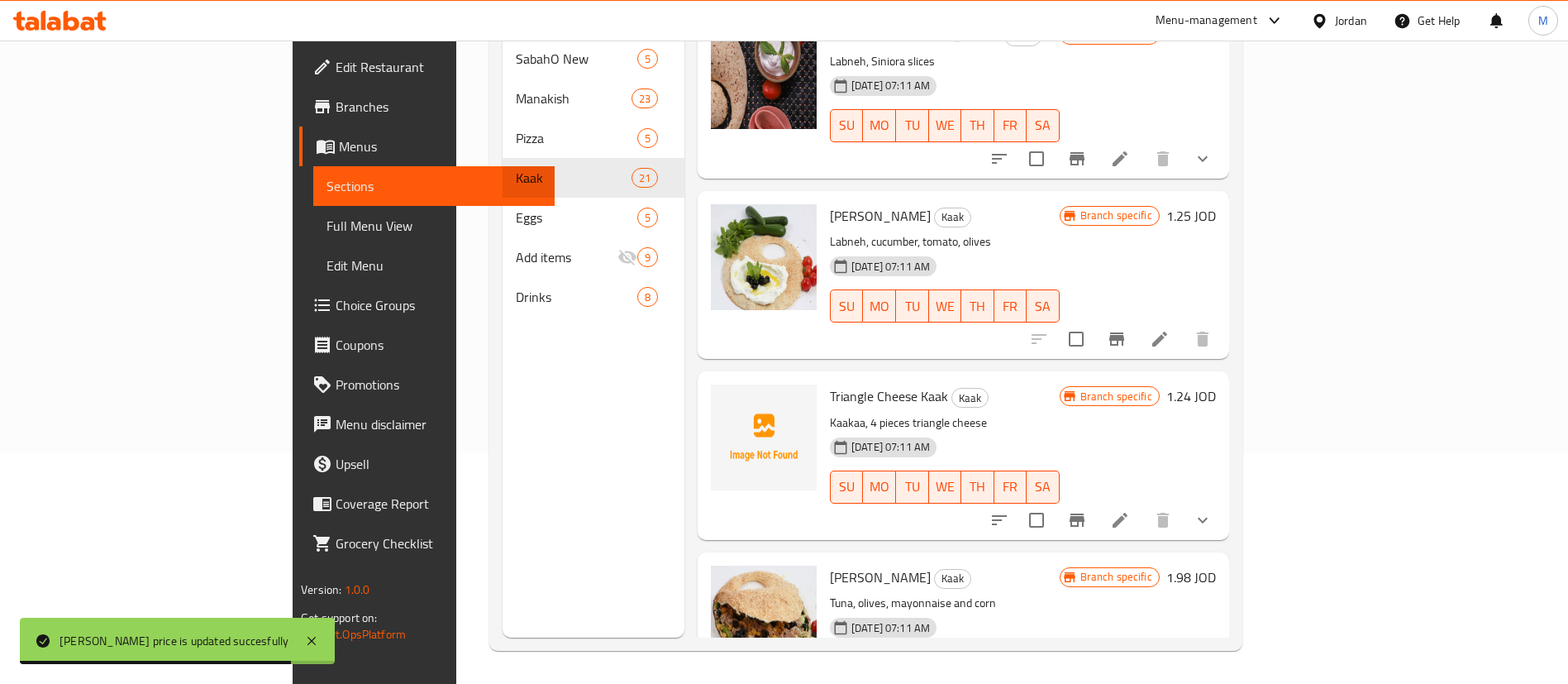
click at [1216, 384] on h6 "1.24 JOD" at bounding box center [1191, 395] width 49 height 23
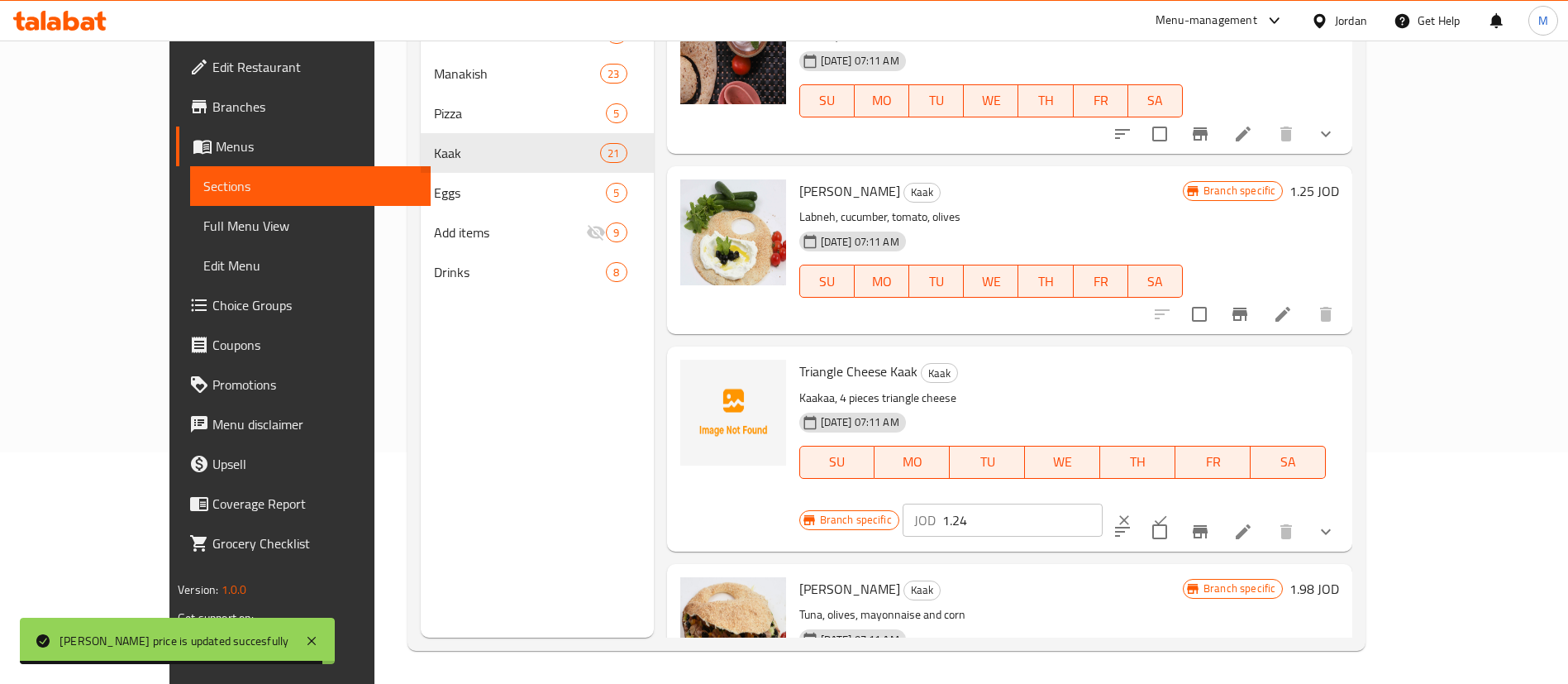
click at [1103, 503] on input "1.24" at bounding box center [1022, 519] width 160 height 33
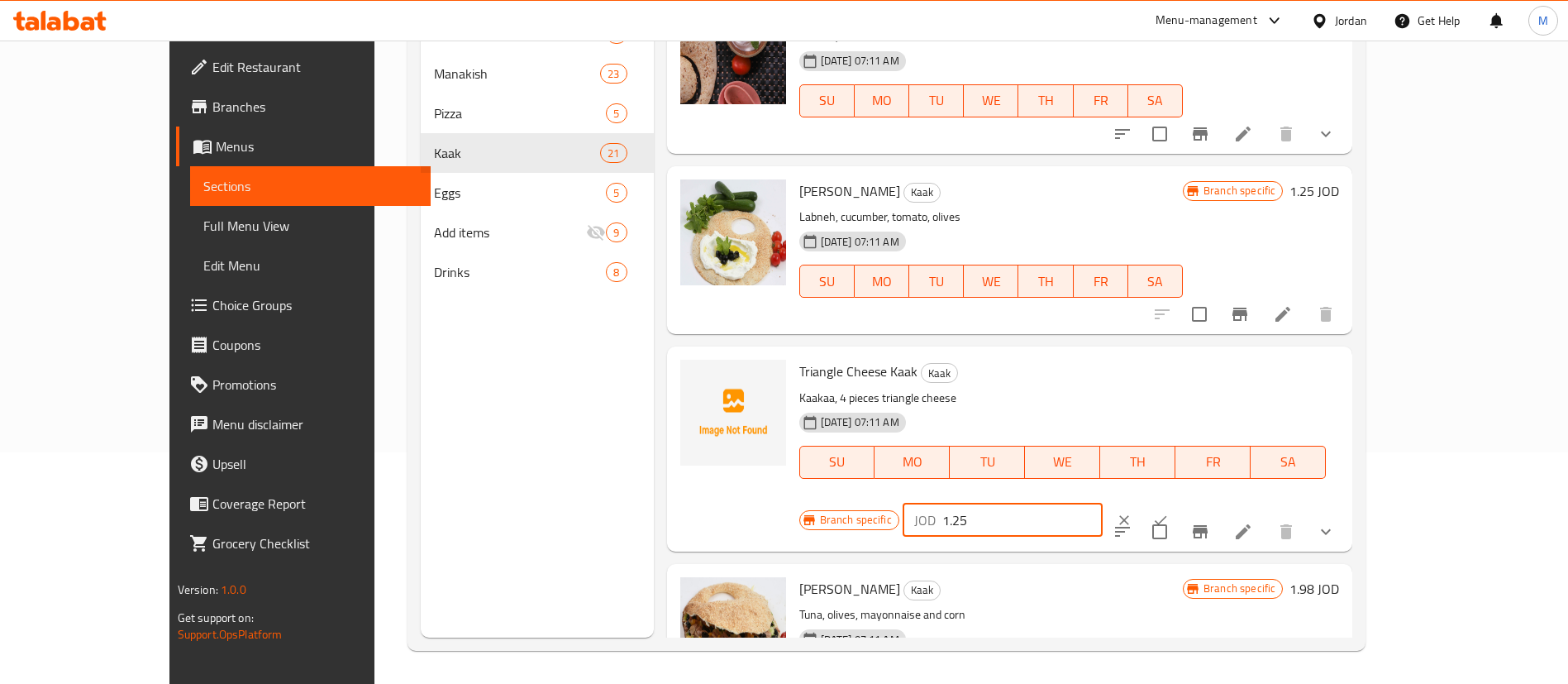
type input "1.25"
click at [1169, 512] on icon "ok" at bounding box center [1160, 519] width 16 height 16
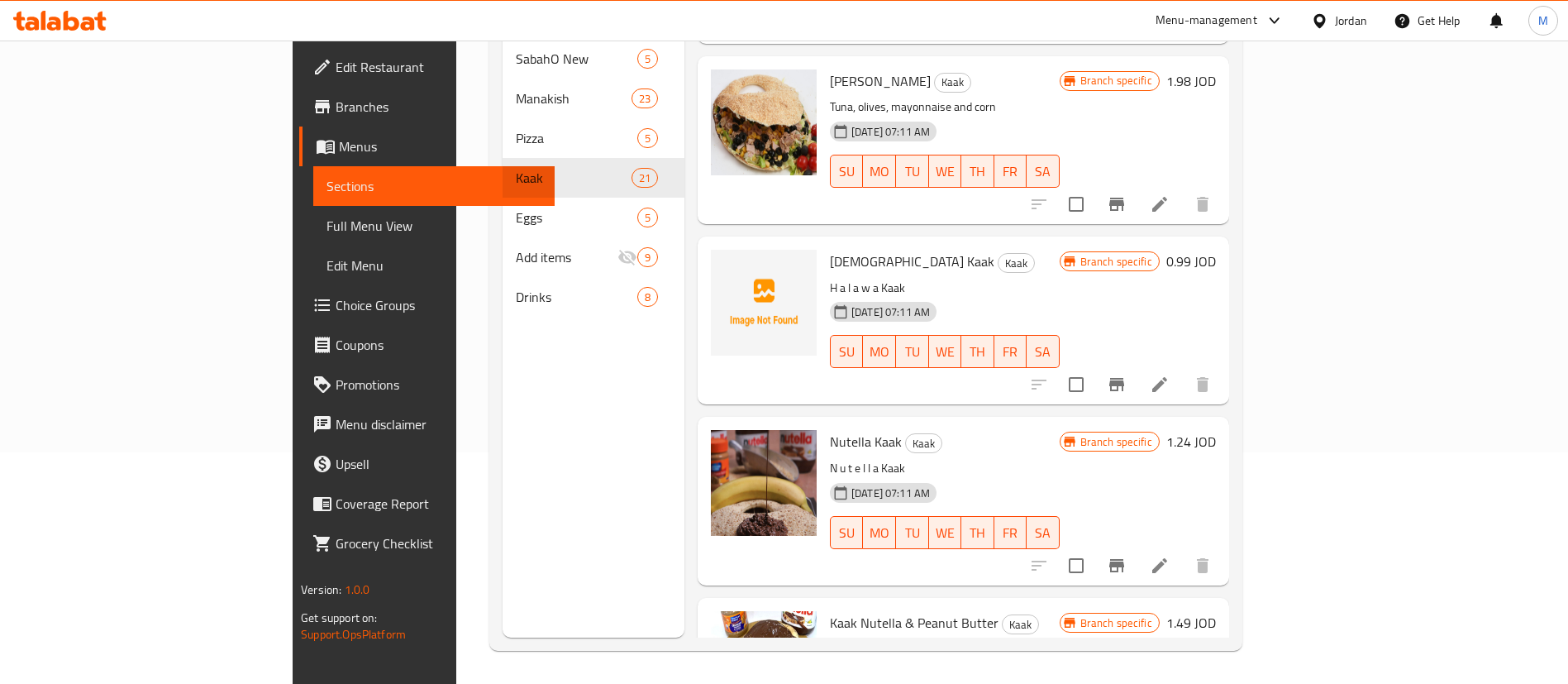
scroll to position [2604, 0]
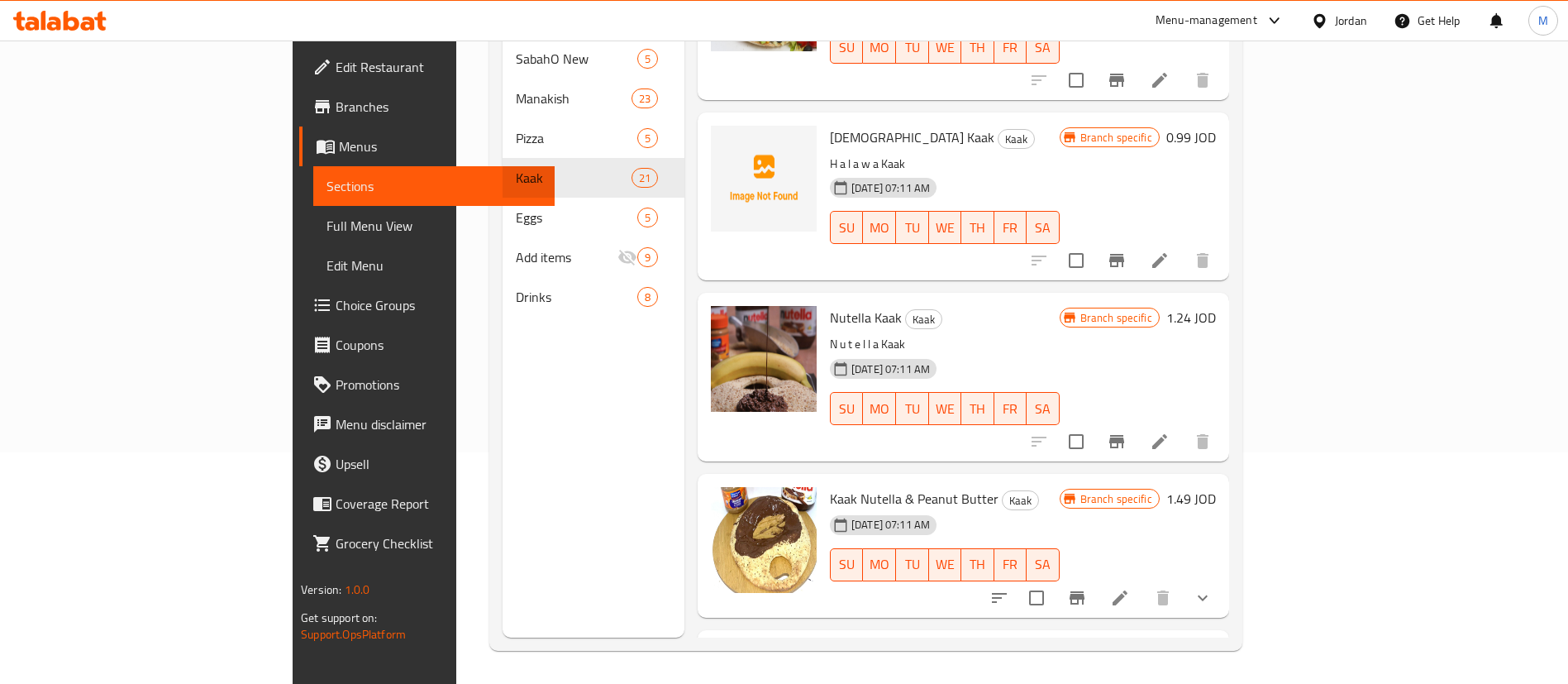
click at [1216, 306] on h6 "1.24 JOD" at bounding box center [1191, 317] width 49 height 23
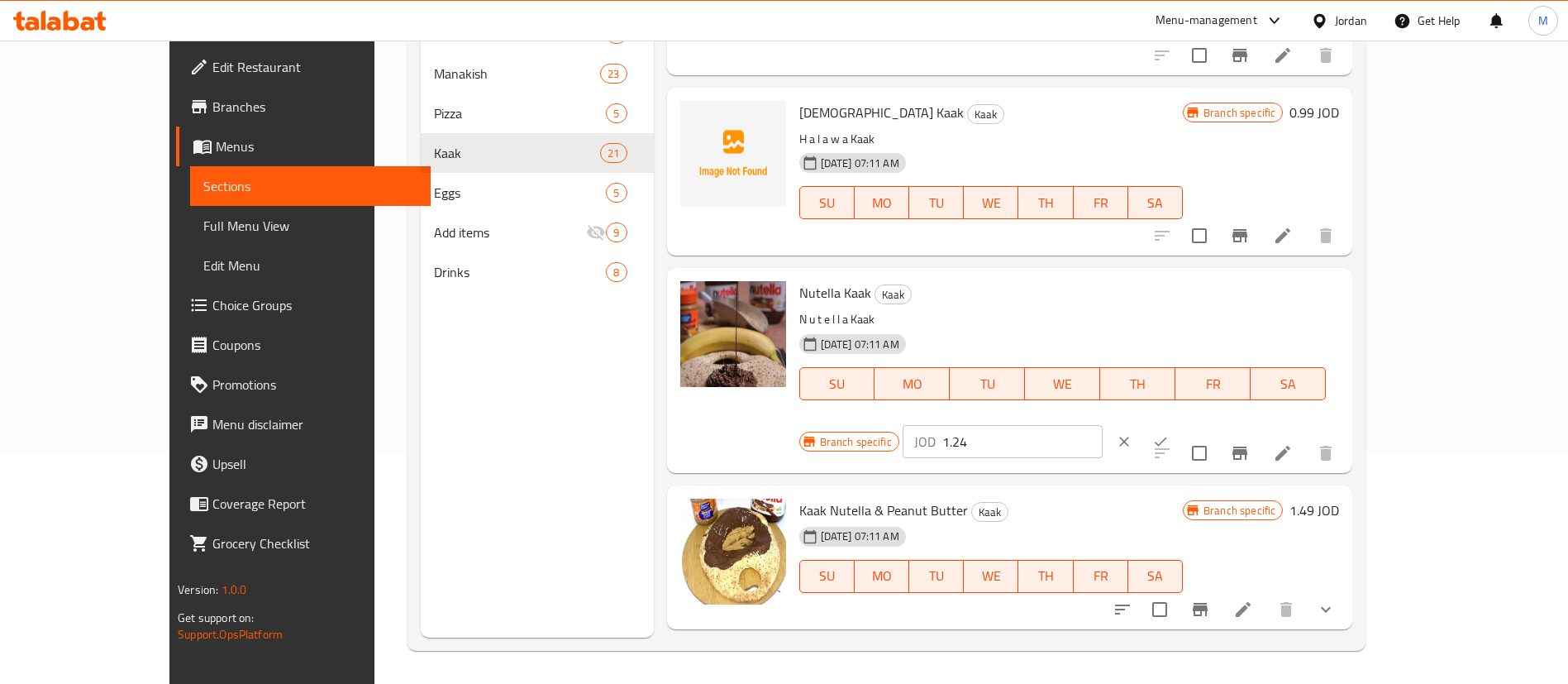
click at [1103, 425] on input "1.24" at bounding box center [1022, 441] width 160 height 33
type input "1.25"
click at [1169, 434] on icon "ok" at bounding box center [1160, 441] width 16 height 16
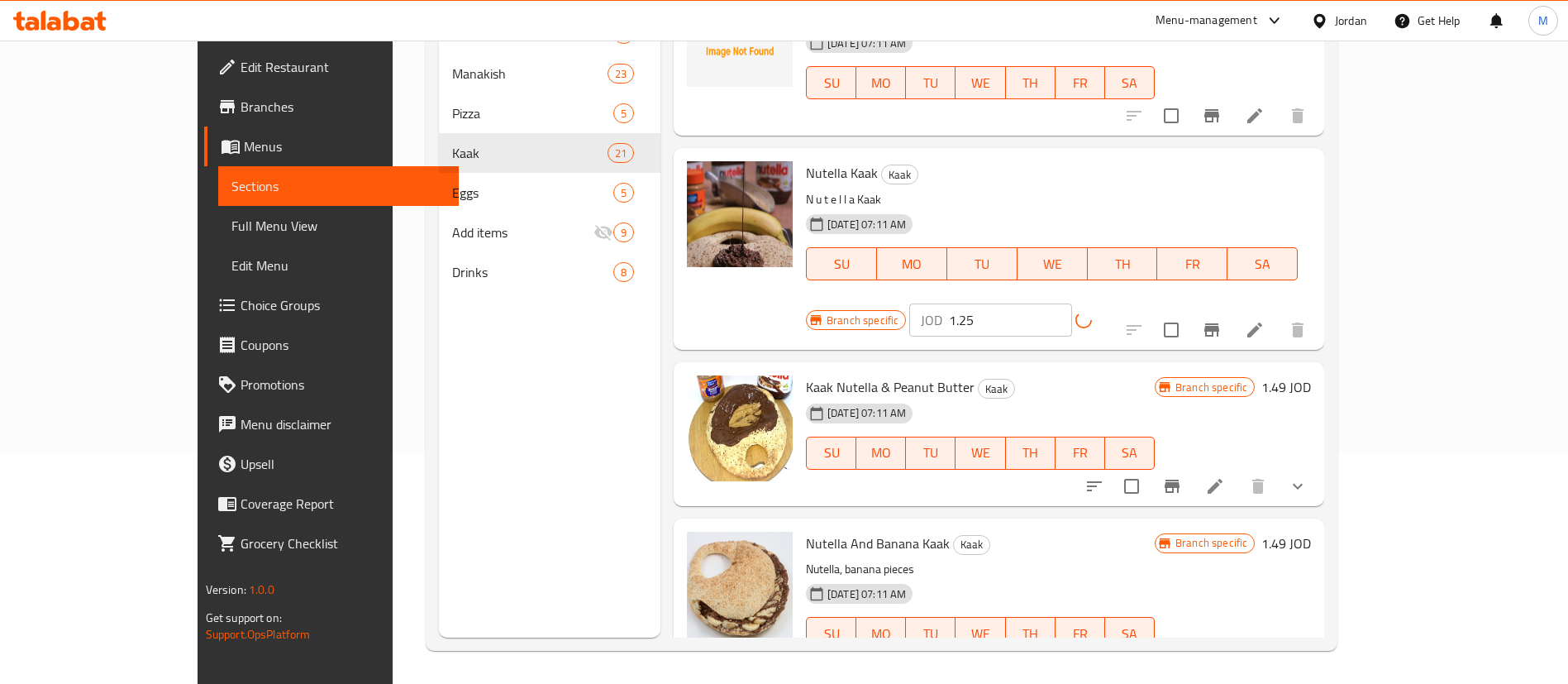
scroll to position [2728, 0]
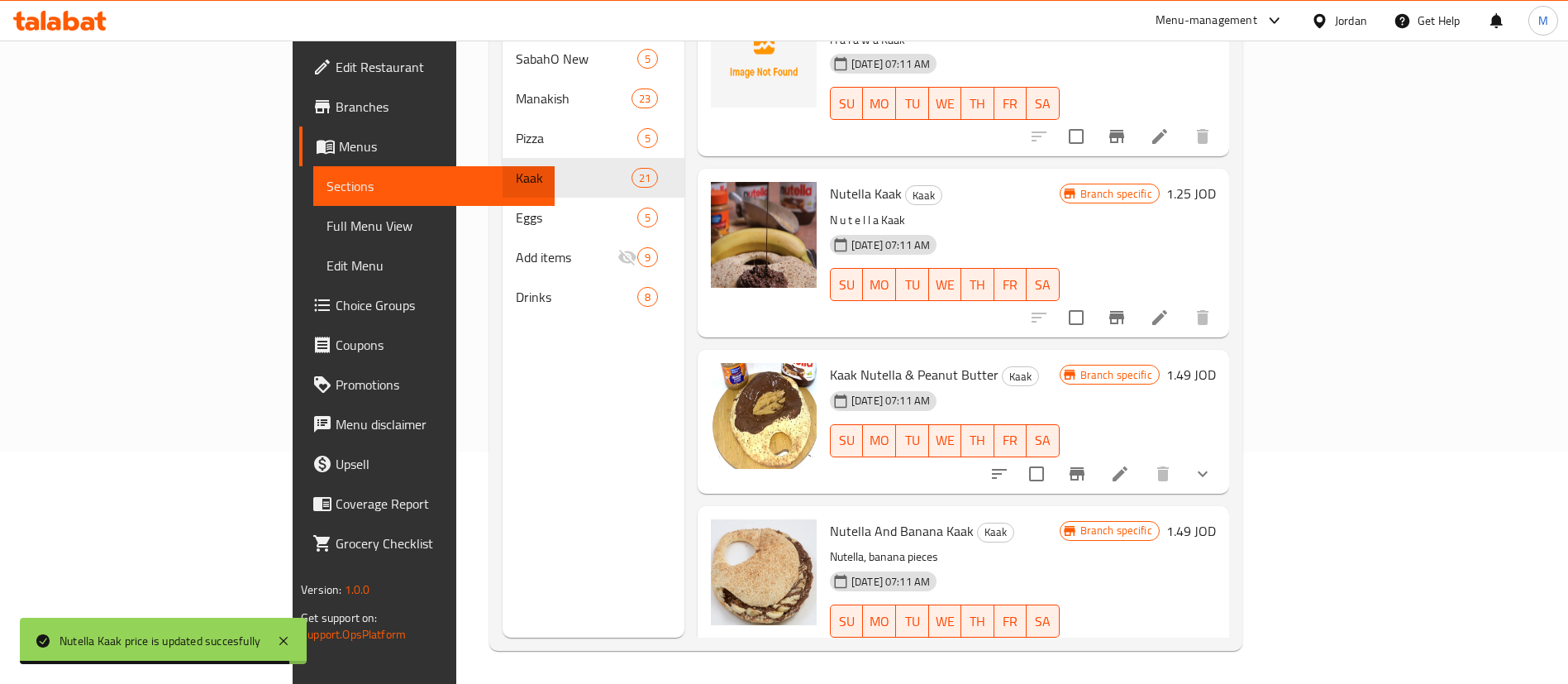
click at [1216, 363] on h6 "1.49 JOD" at bounding box center [1191, 374] width 49 height 23
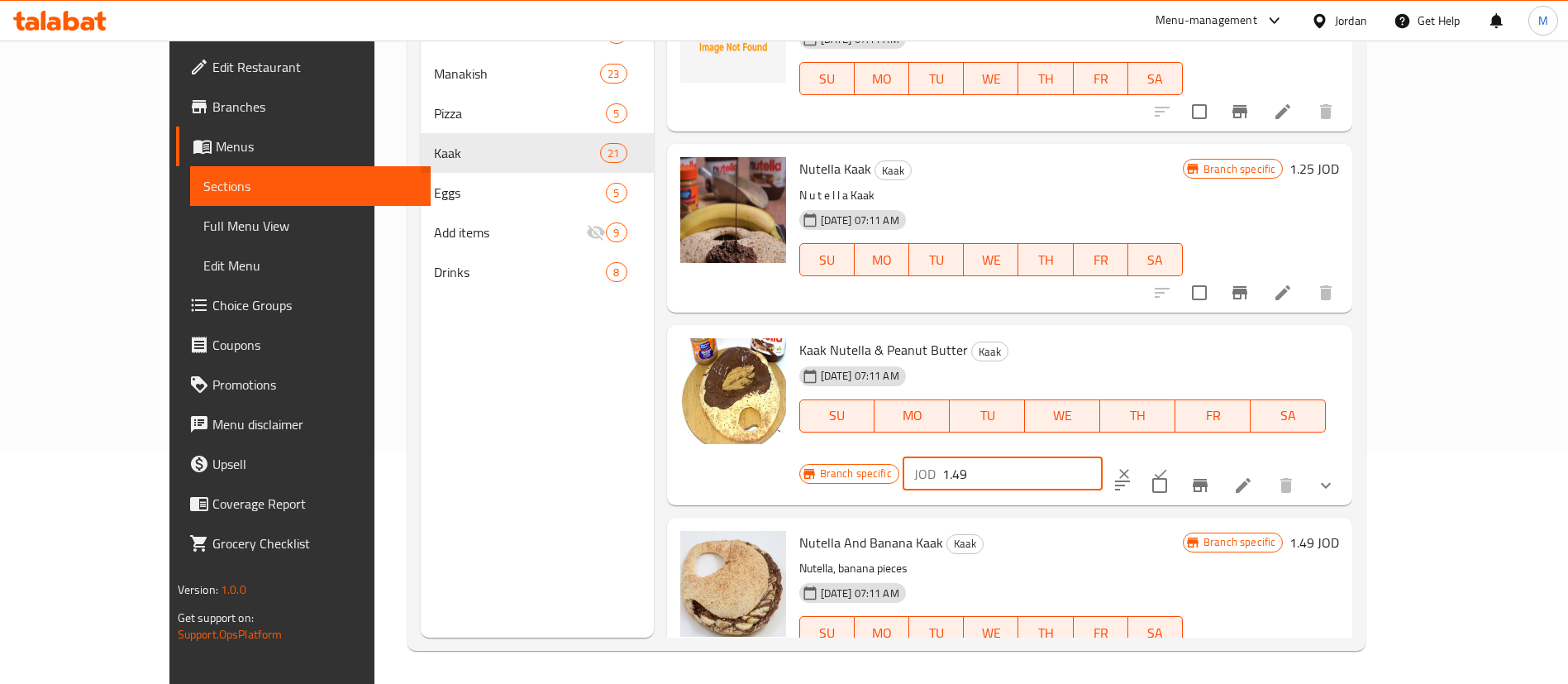
click at [1103, 457] on input "1.49" at bounding box center [1022, 474] width 160 height 33
type input "1.51"
click at [1168, 468] on icon "ok" at bounding box center [1161, 473] width 13 height 9
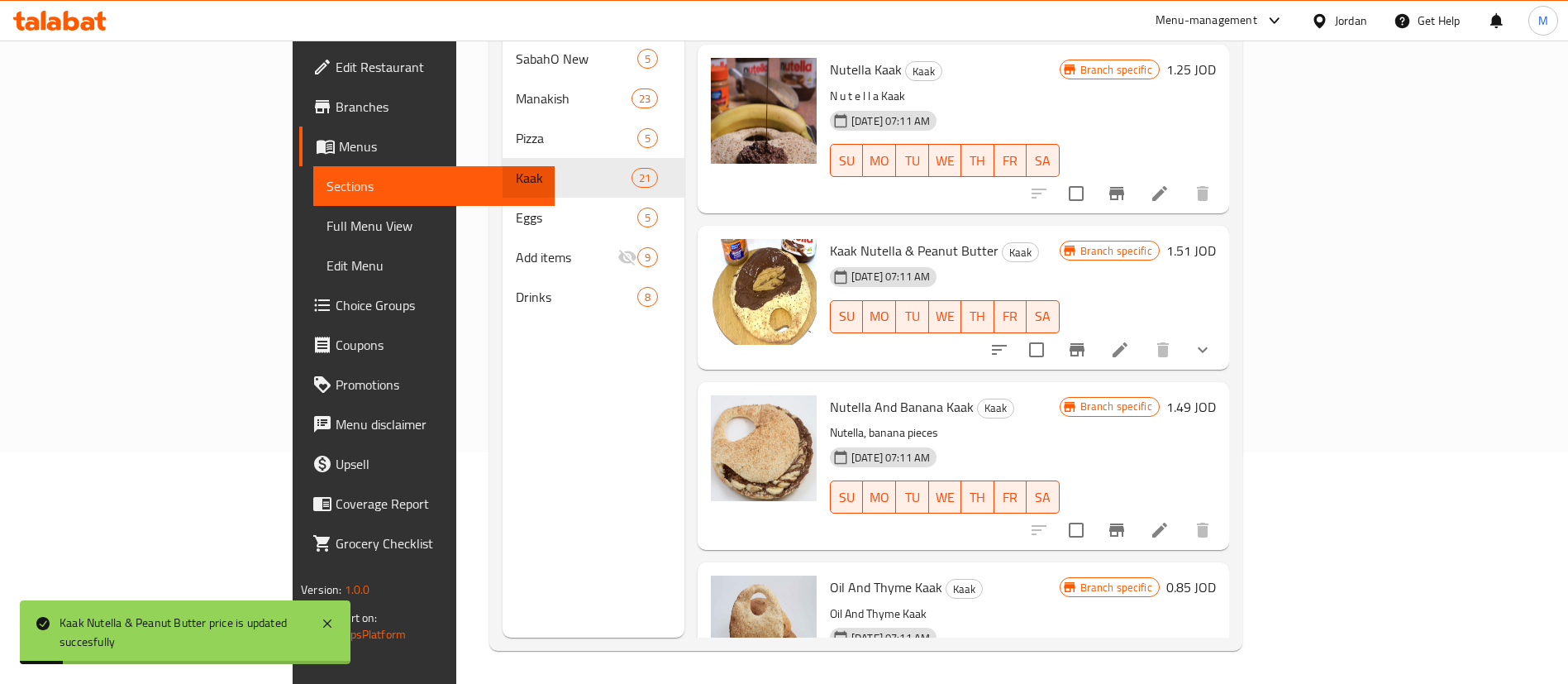
scroll to position [2977, 0]
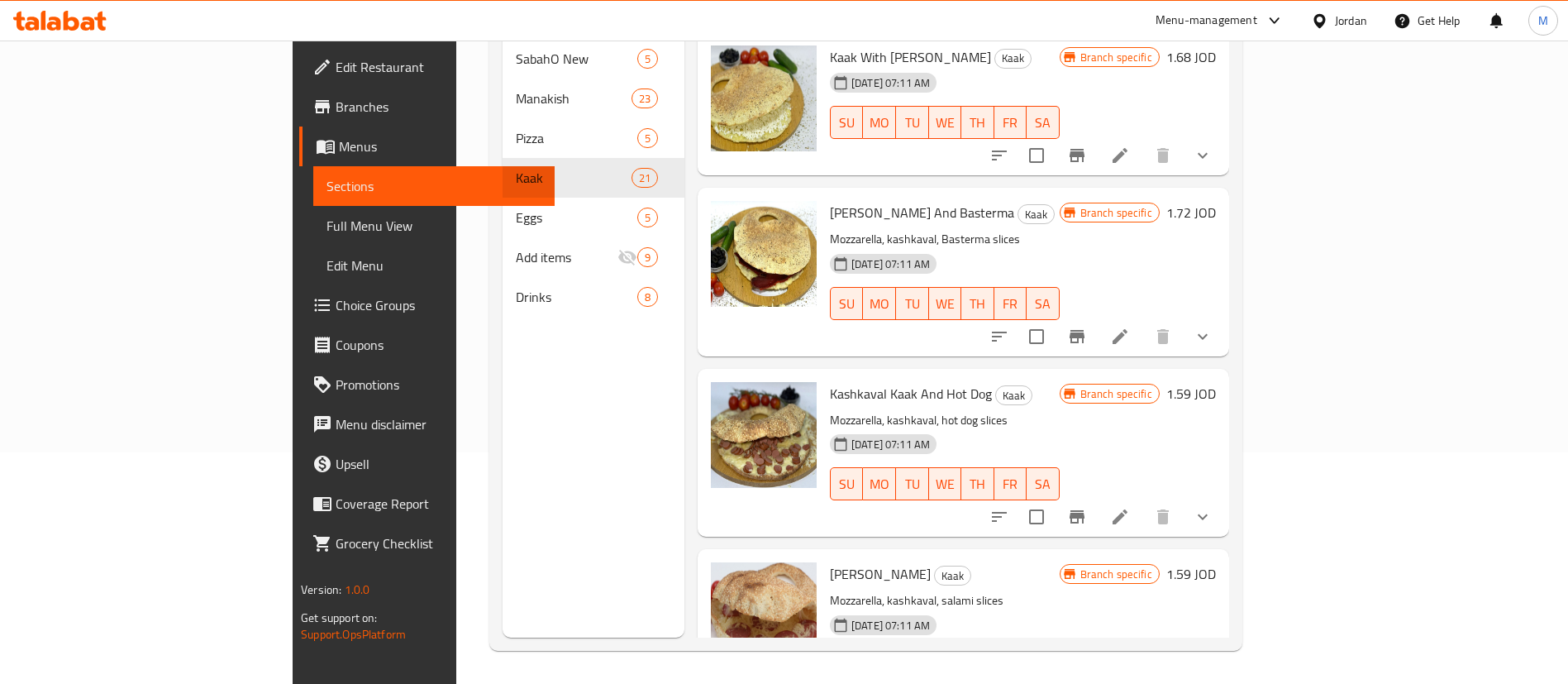
scroll to position [2977, 0]
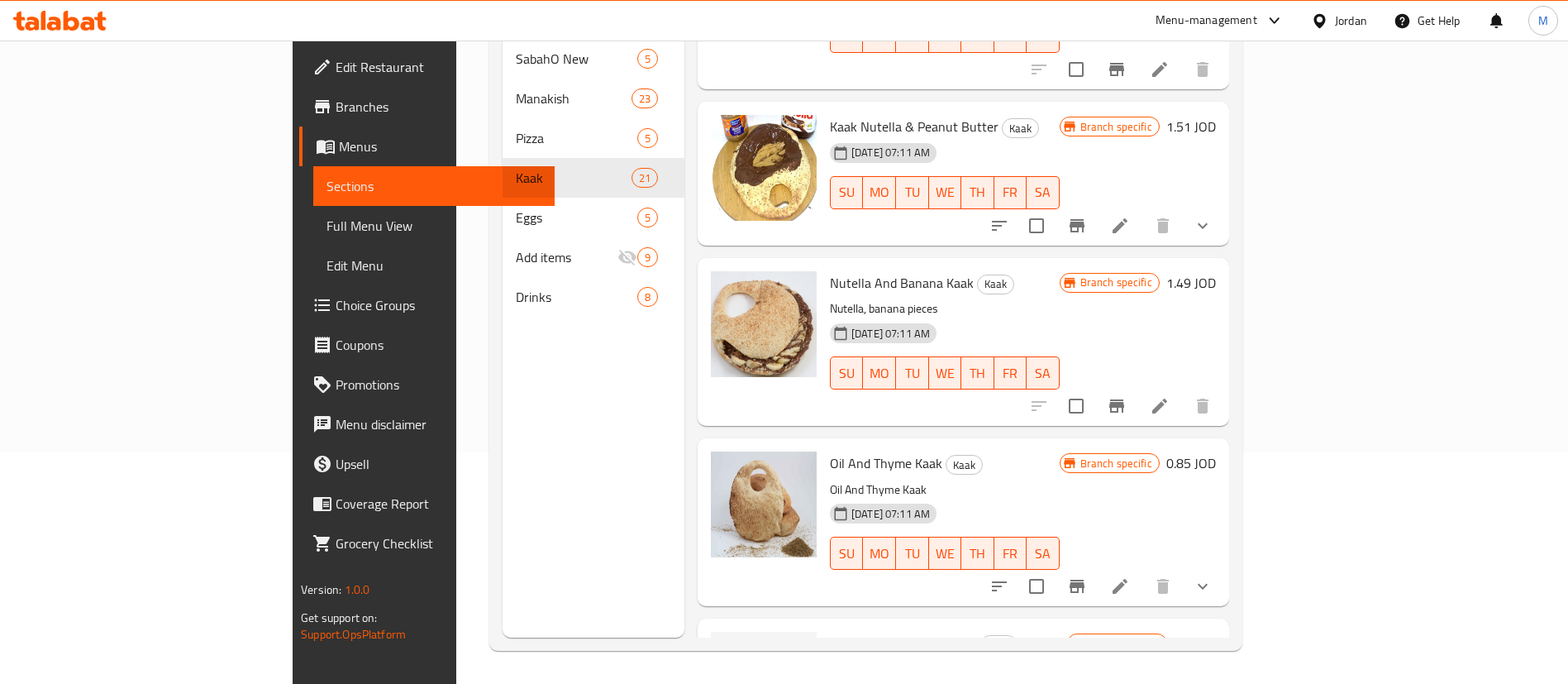
click at [1216, 272] on h6 "1.49 JOD" at bounding box center [1191, 283] width 49 height 23
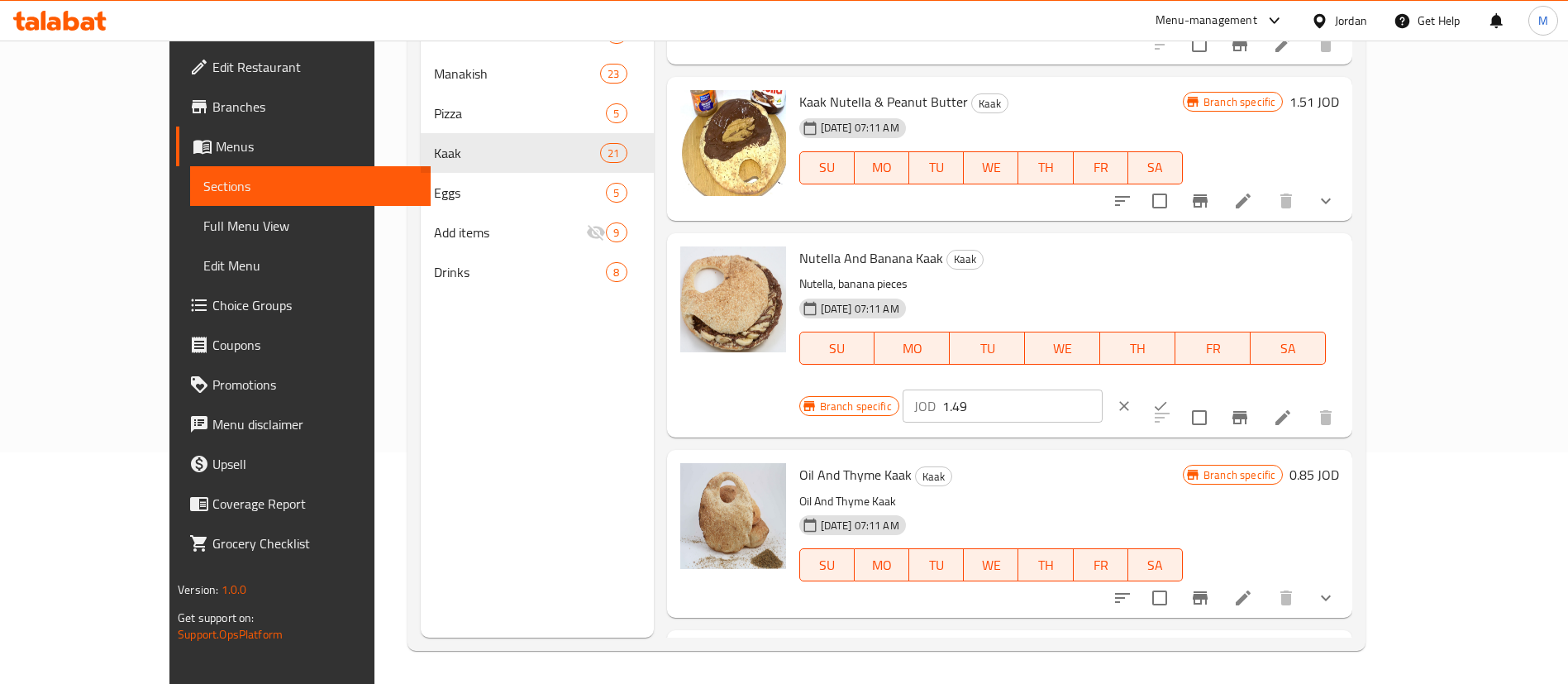
click at [1103, 390] on input "1.49" at bounding box center [1022, 406] width 160 height 33
type input "1.51"
click at [1169, 398] on icon "ok" at bounding box center [1160, 406] width 16 height 16
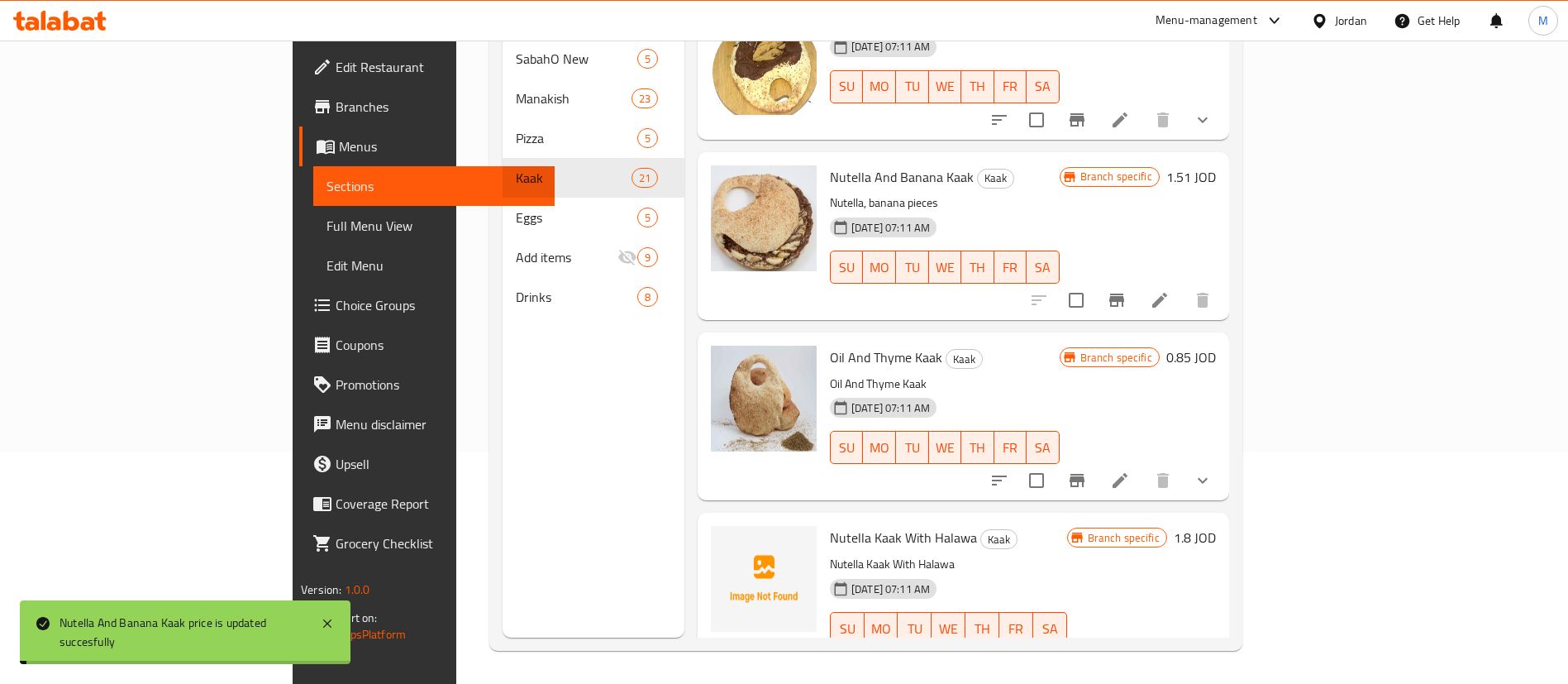
scroll to position [3101, 0]
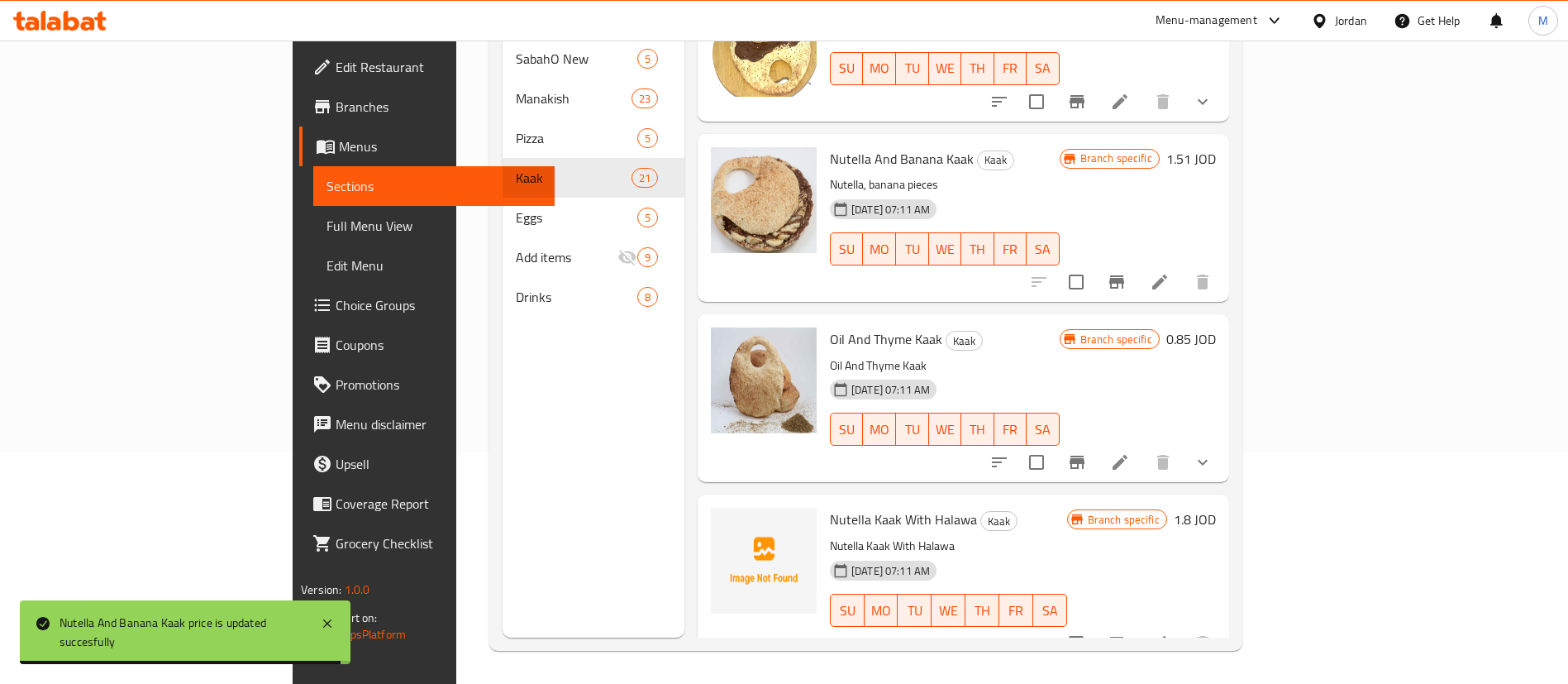
click at [1216, 328] on h6 "0.85 JOD" at bounding box center [1191, 339] width 49 height 23
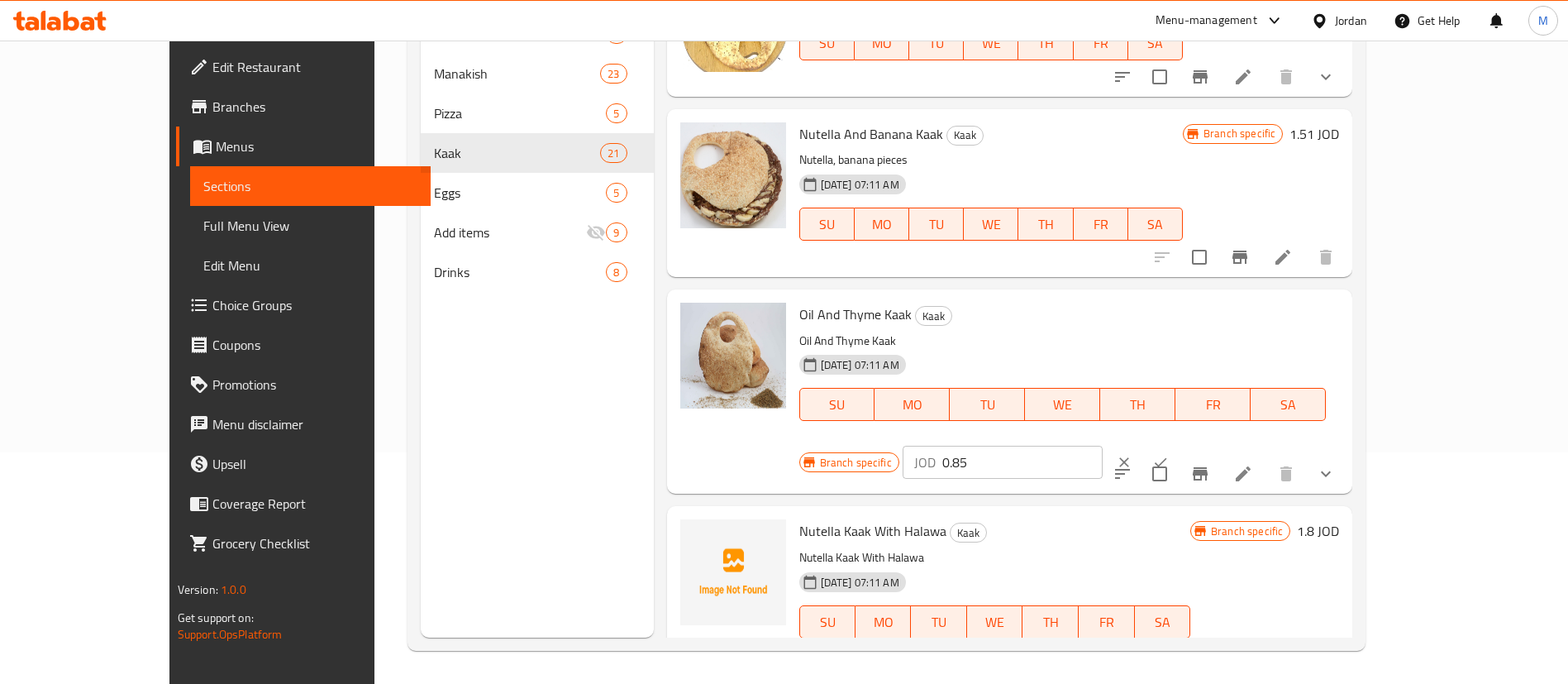
click at [1103, 446] on input "0.85" at bounding box center [1022, 462] width 160 height 33
type input "0.73"
click at [1169, 454] on icon "ok" at bounding box center [1160, 462] width 16 height 16
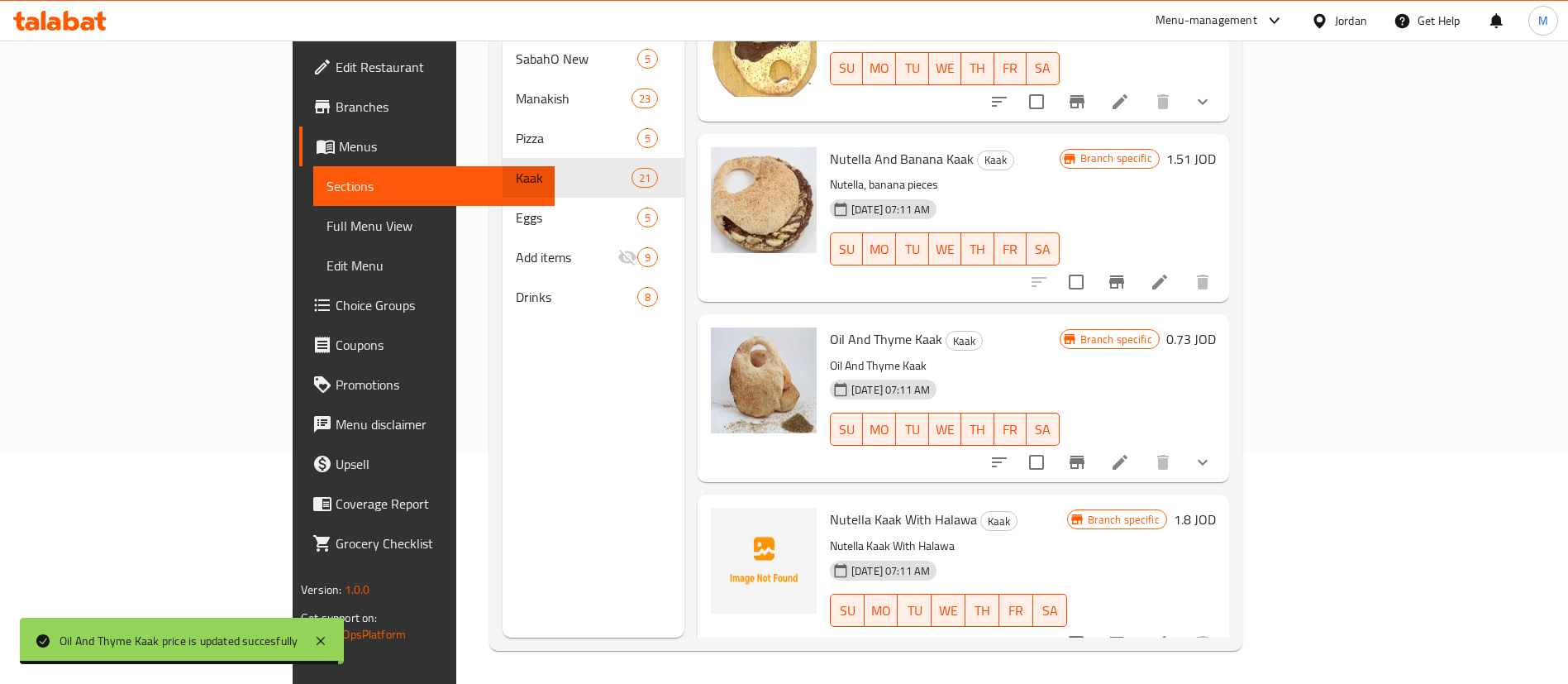
scroll to position [3102, 0]
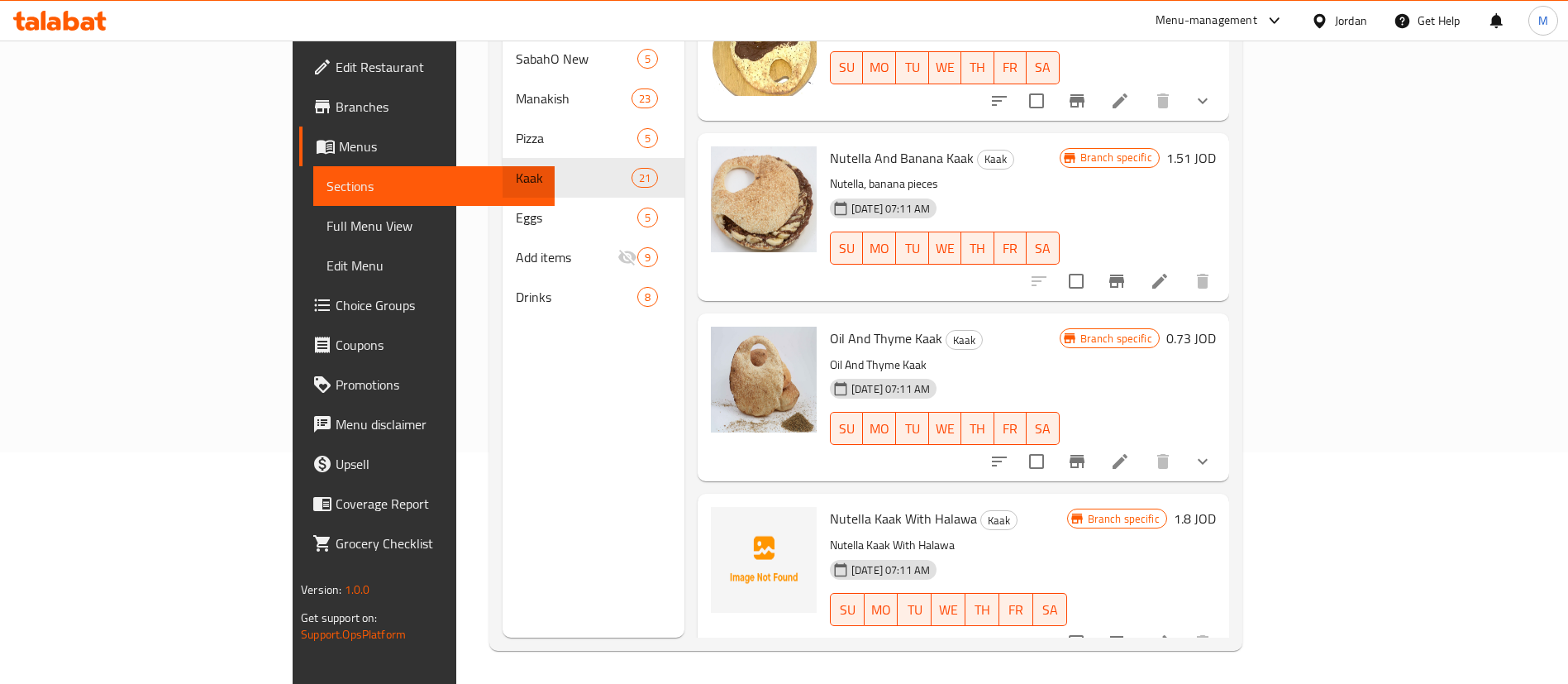
click at [1216, 507] on h6 "1.8 JOD" at bounding box center [1196, 518] width 42 height 23
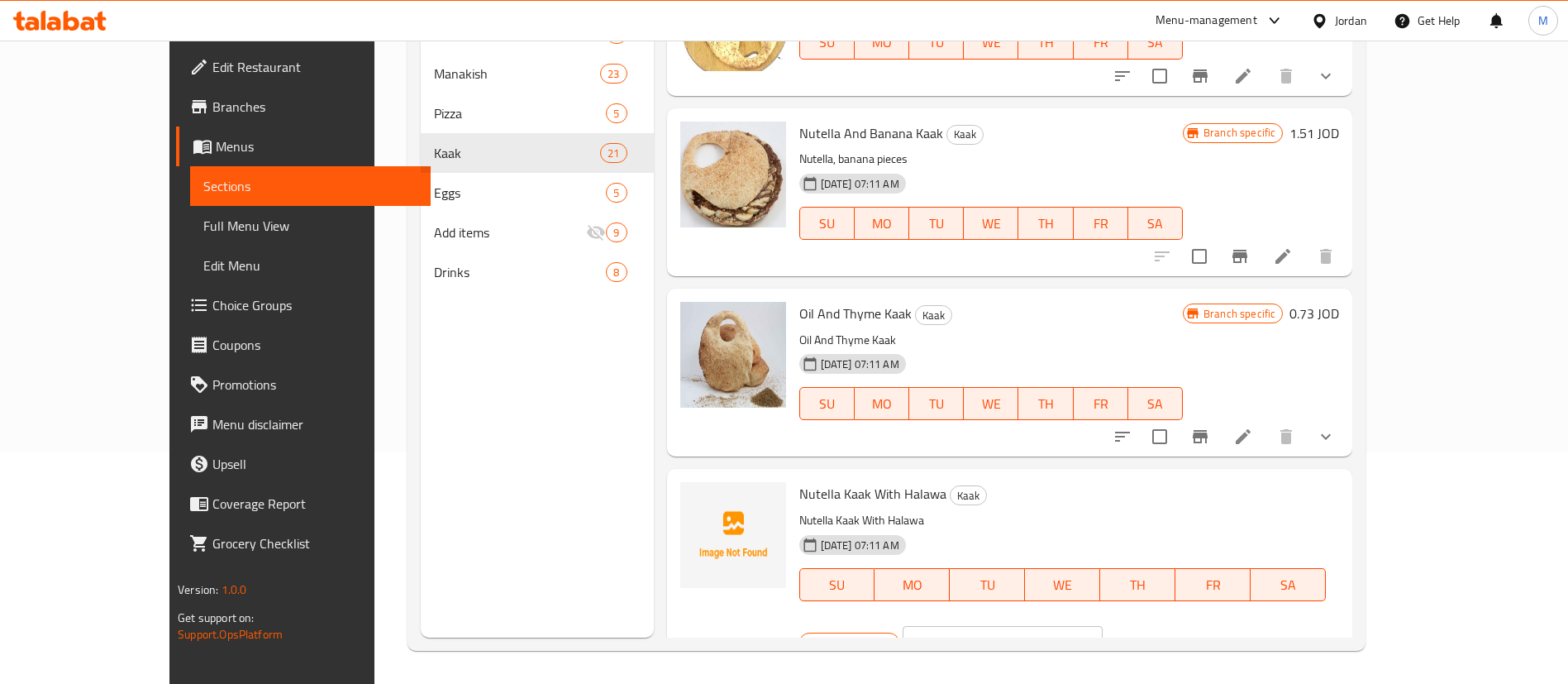
click at [1103, 626] on input "1.8" at bounding box center [1022, 642] width 160 height 33
type input "1.51"
click at [1169, 634] on icon "ok" at bounding box center [1160, 642] width 16 height 16
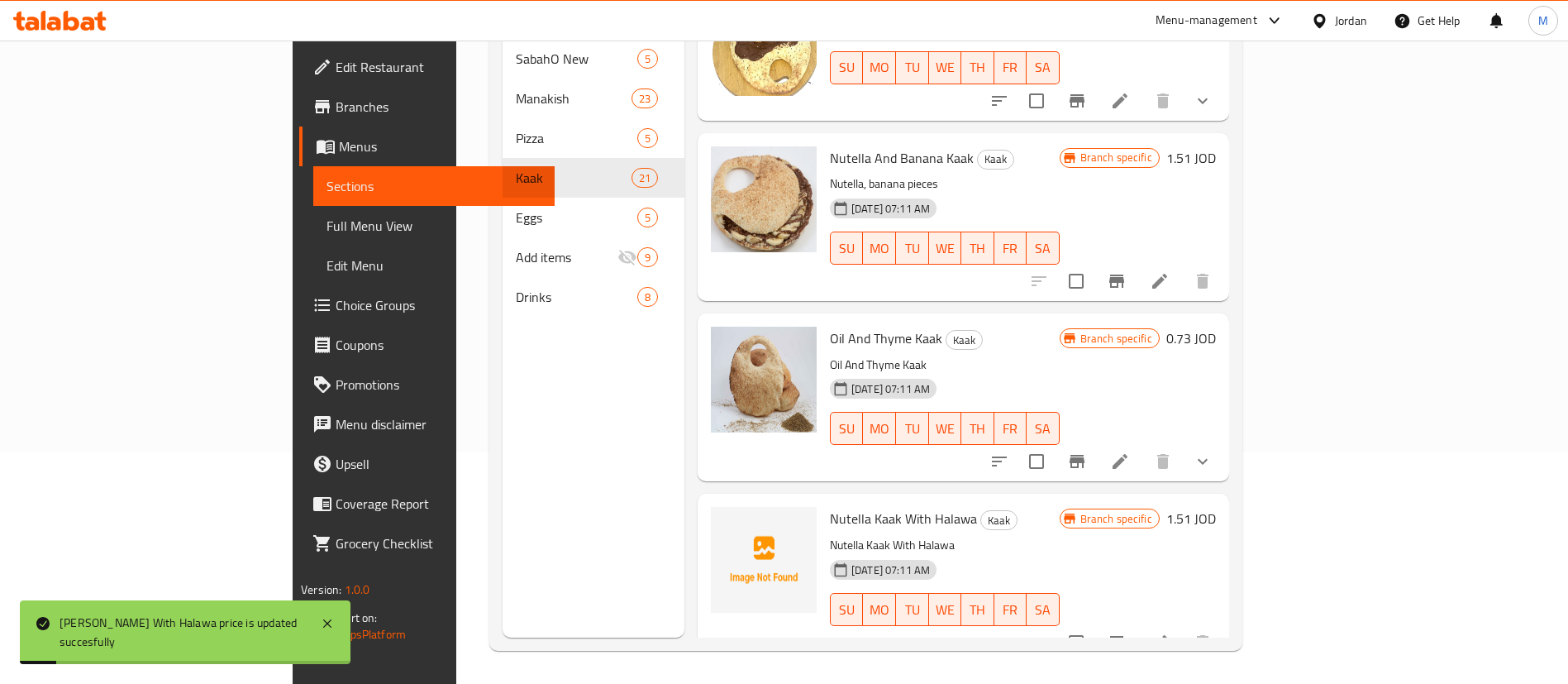
click at [502, 446] on div "Menu sections SabahO New 5 Manakish 23 Pizza 5 Kaak 21 Eggs 5 Add items 9 Drink…" at bounding box center [593, 295] width 182 height 684
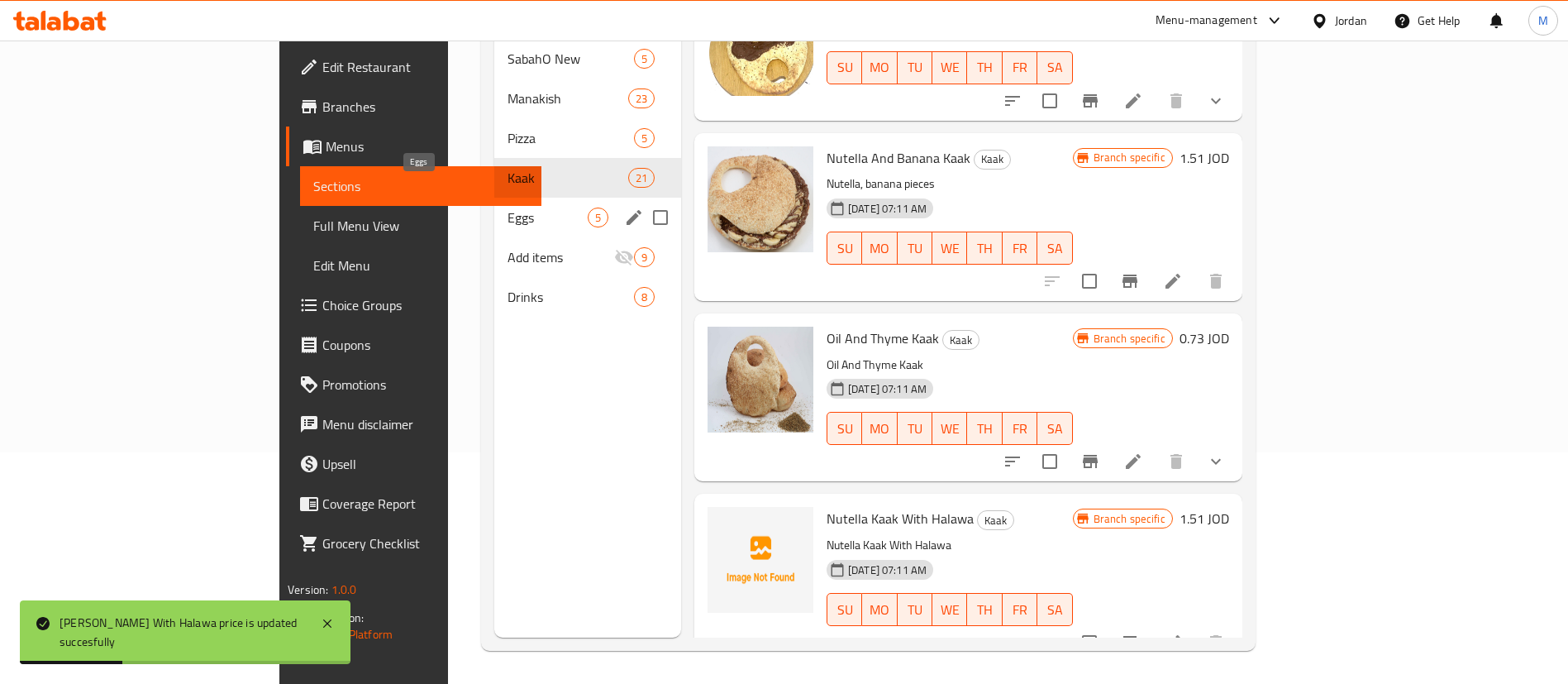
click at [507, 208] on span "Eggs" at bounding box center [547, 217] width 81 height 20
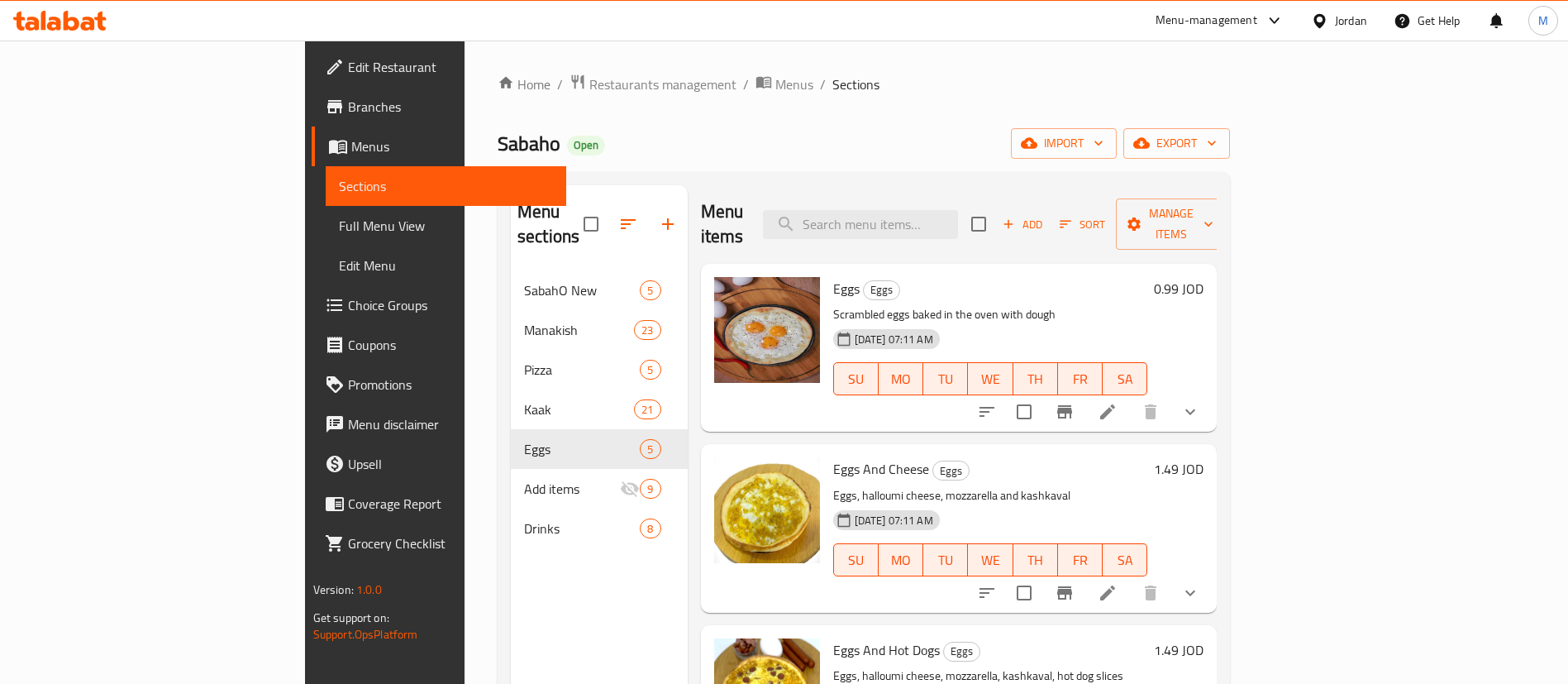
click at [1204, 277] on h6 "0.99 JOD" at bounding box center [1179, 288] width 49 height 23
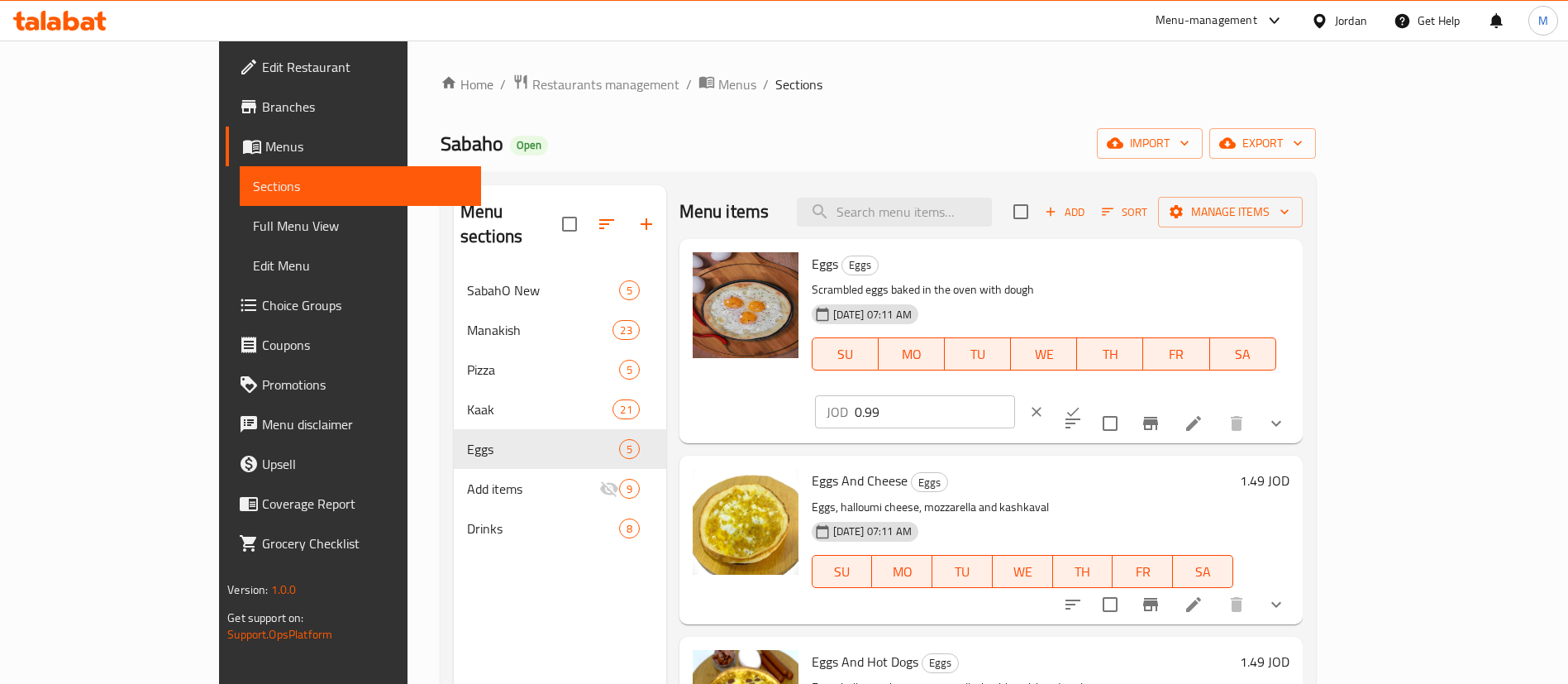
click at [1015, 395] on input "0.99" at bounding box center [934, 412] width 160 height 33
click at [1091, 394] on button "ok" at bounding box center [1072, 412] width 36 height 36
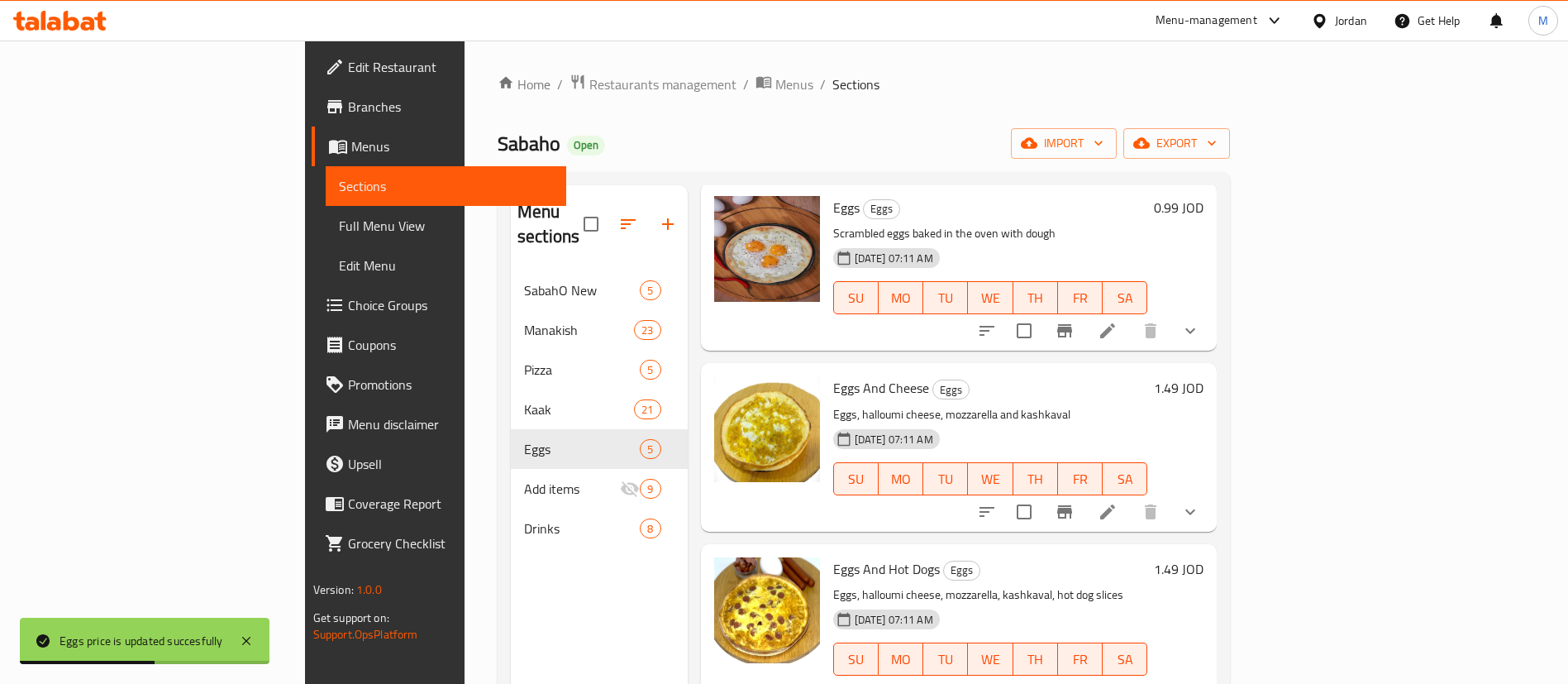
scroll to position [124, 0]
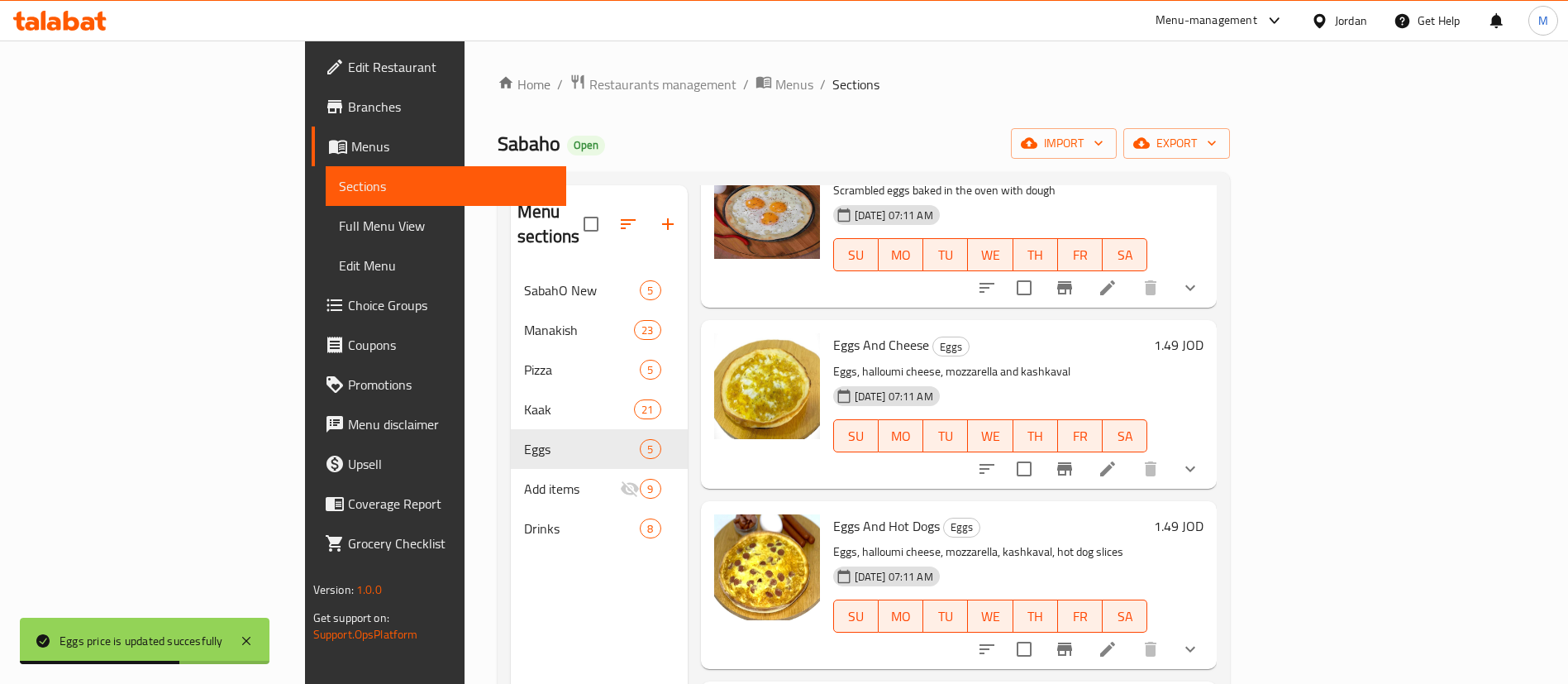
click at [1204, 334] on h6 "1.49 JOD" at bounding box center [1179, 345] width 49 height 23
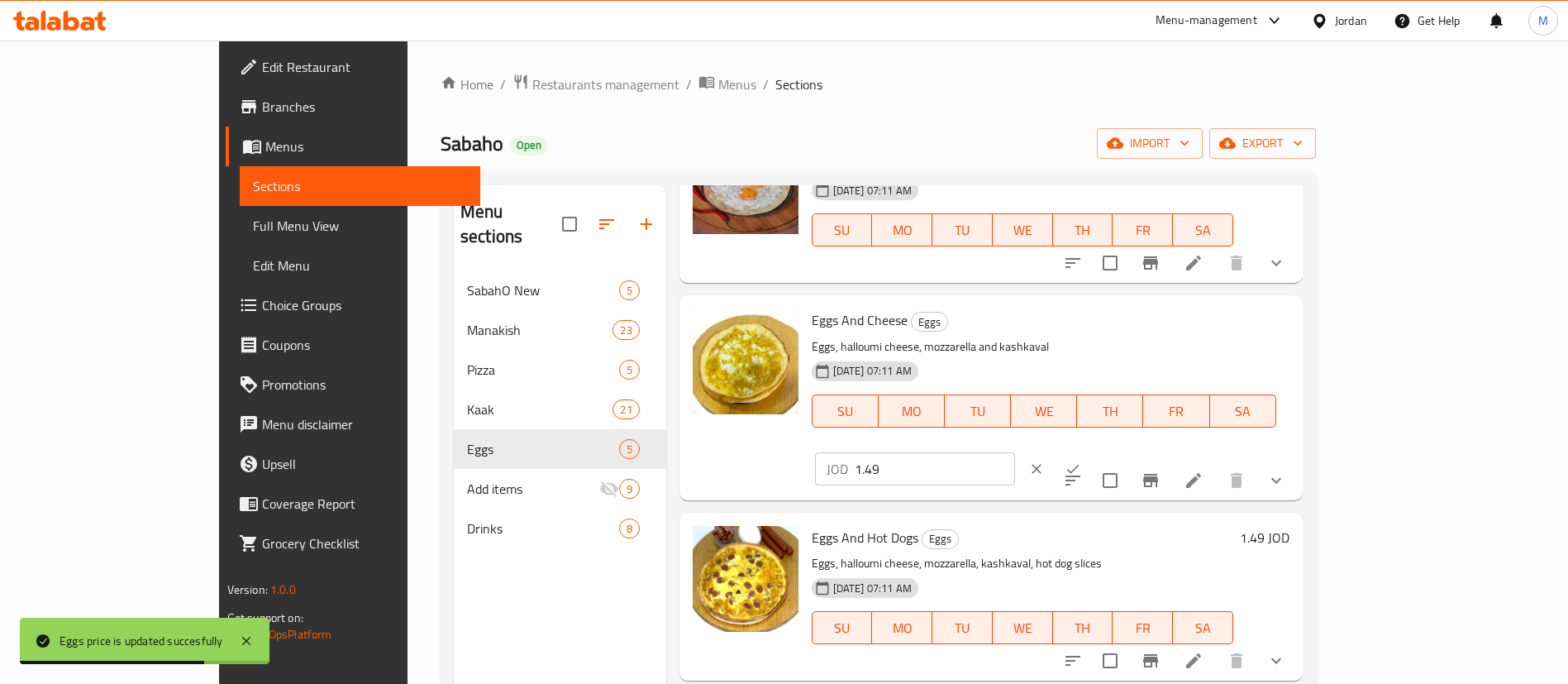
click at [1015, 452] on input "1.49" at bounding box center [934, 468] width 160 height 33
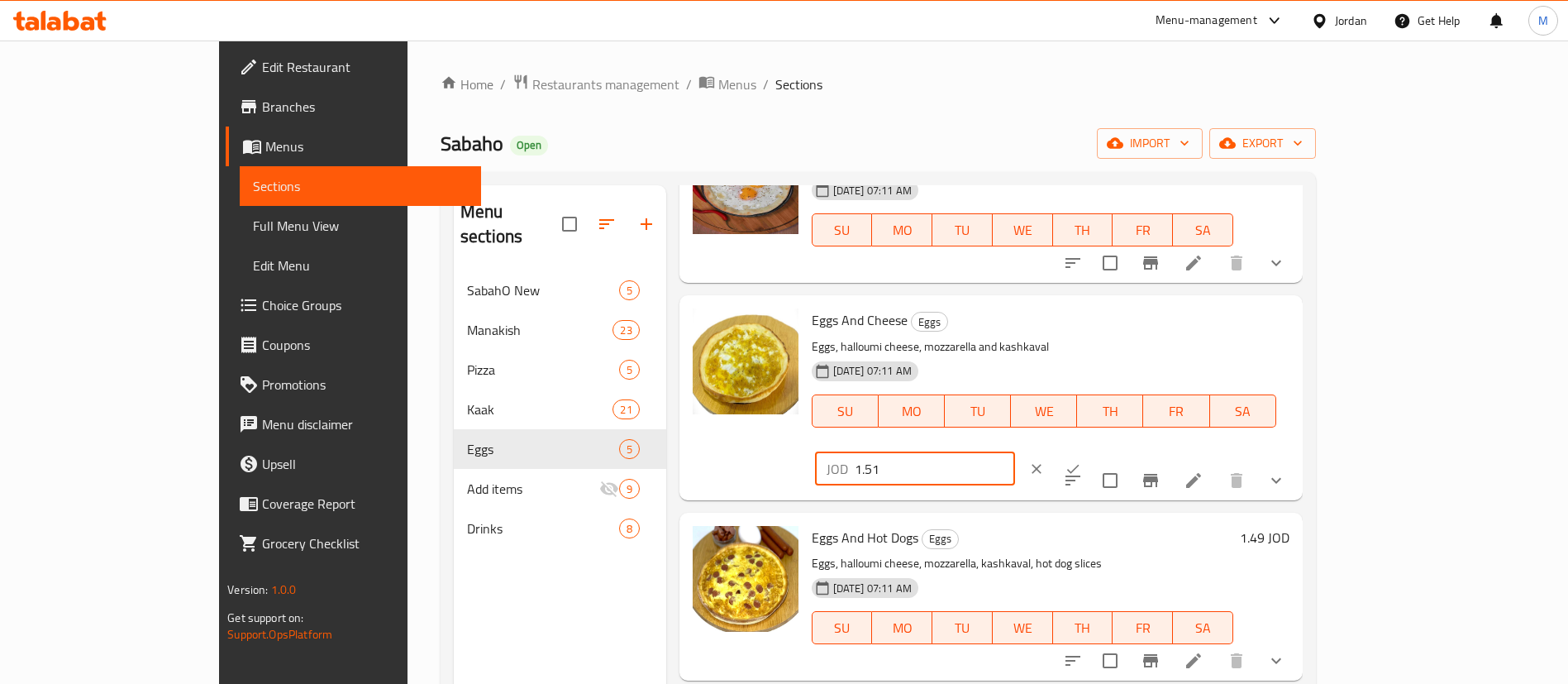
type input "1.51"
click at [1081, 461] on icon "ok" at bounding box center [1072, 468] width 16 height 16
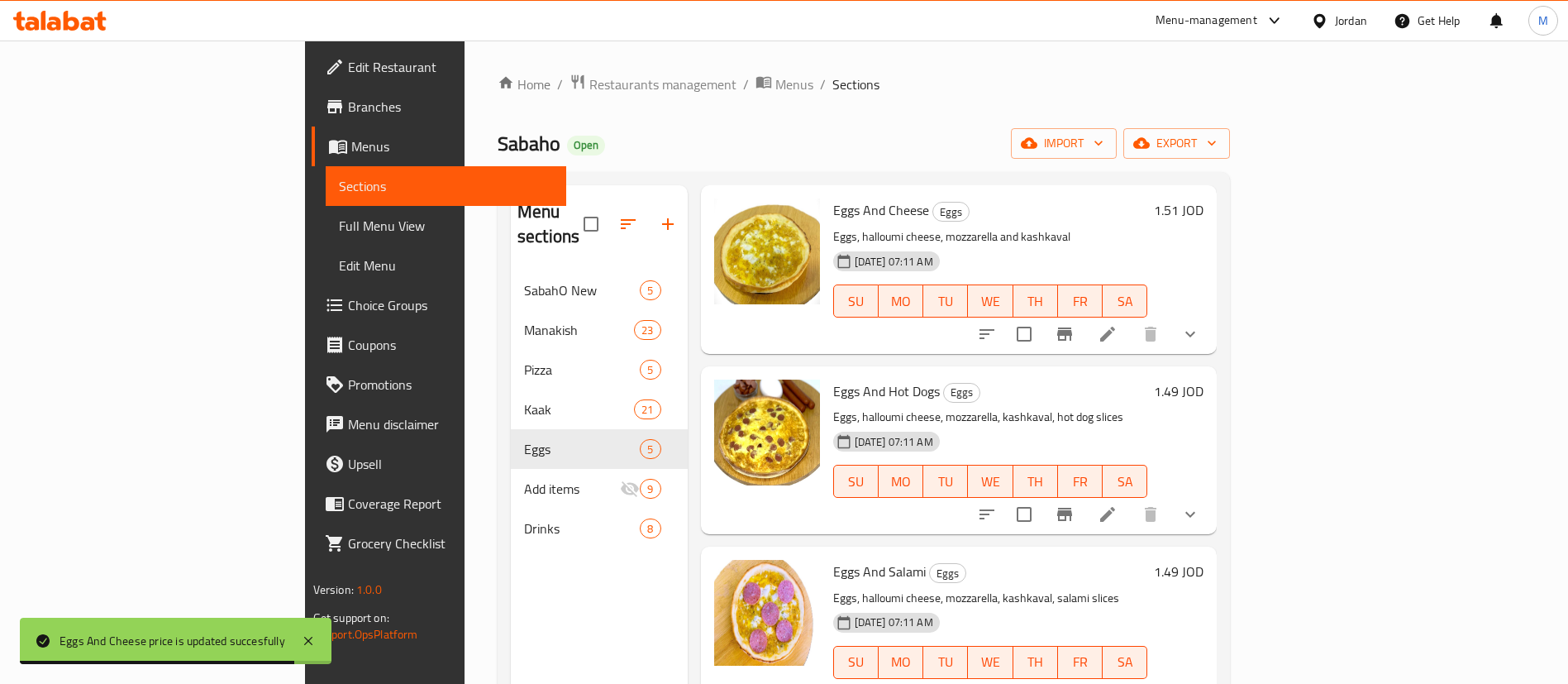
scroll to position [261, 0]
click at [1204, 378] on h6 "1.49 JOD" at bounding box center [1179, 389] width 49 height 23
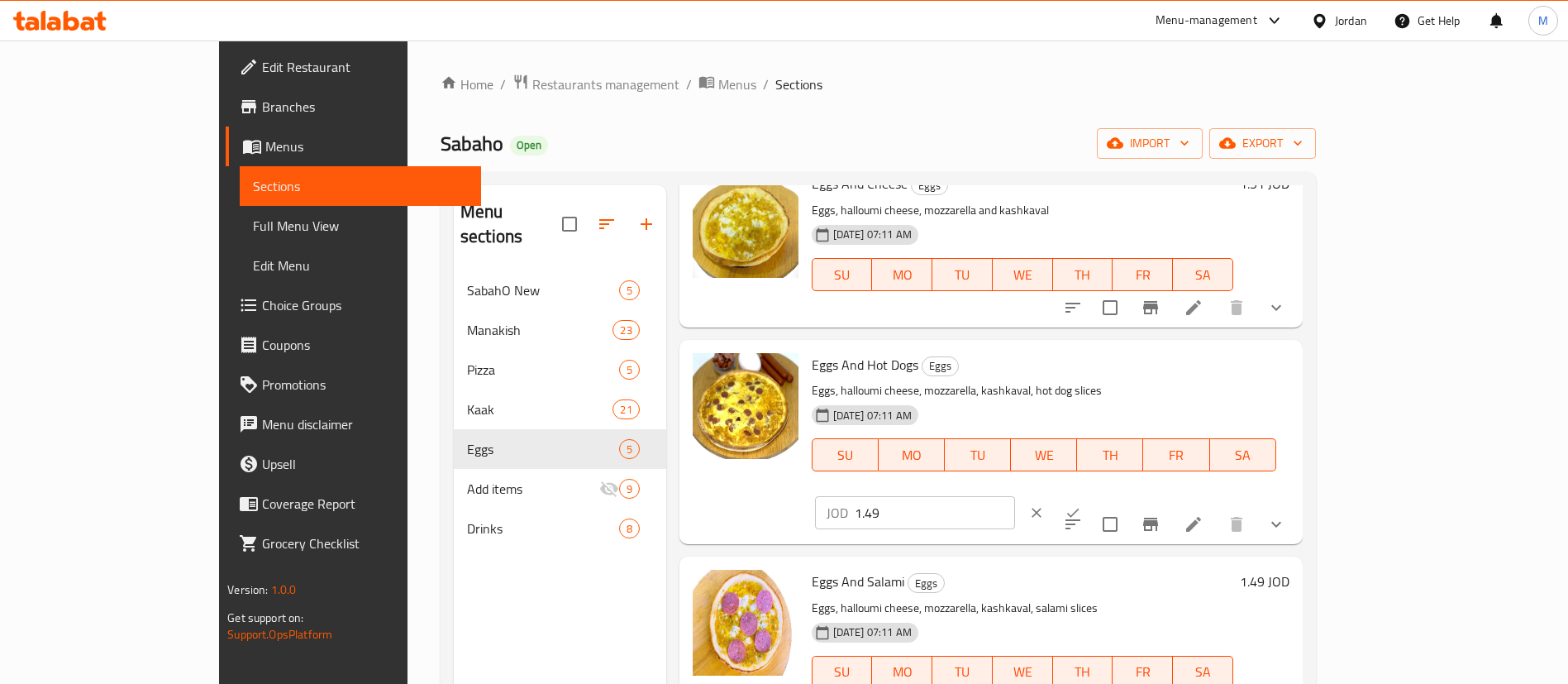
click at [1015, 496] on input "1.49" at bounding box center [934, 513] width 160 height 33
type input "1.51"
click at [1081, 504] on icon "ok" at bounding box center [1072, 512] width 16 height 16
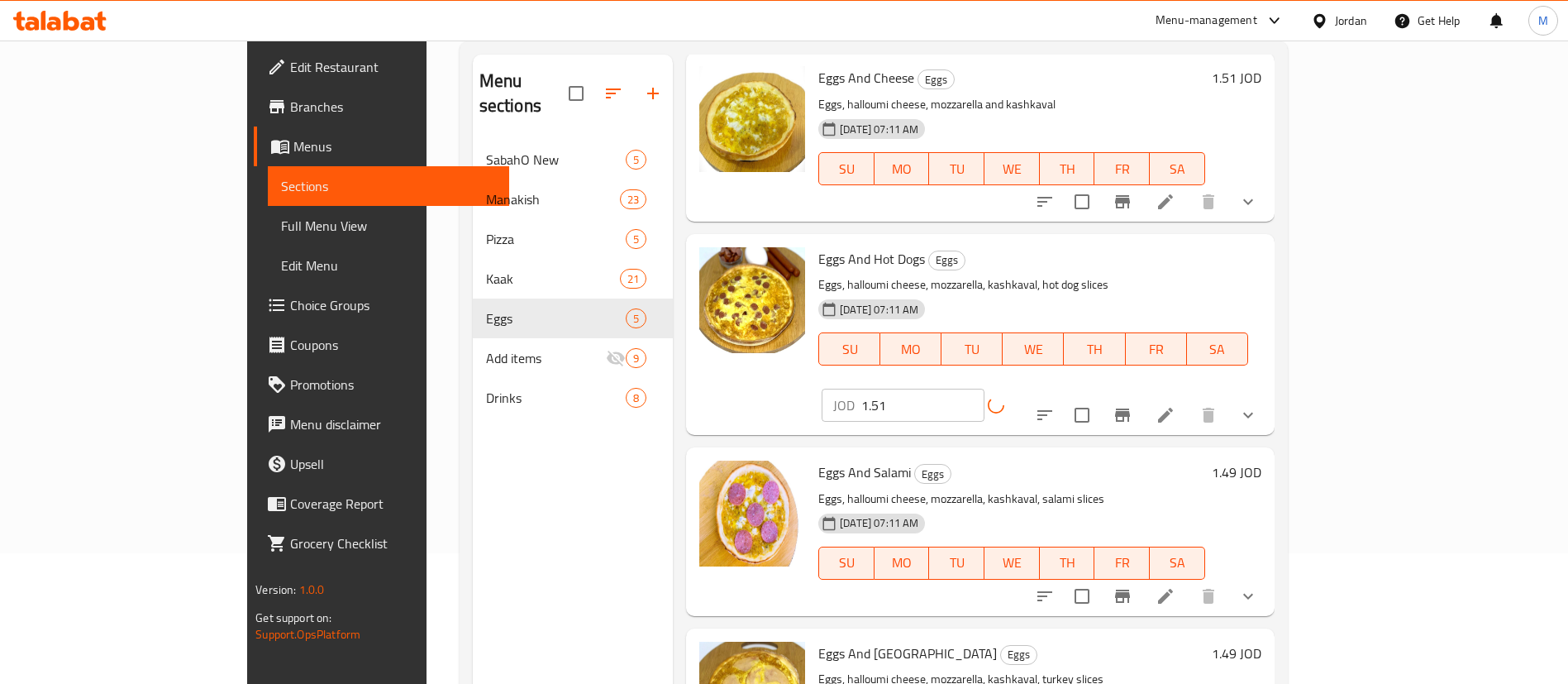
scroll to position [232, 0]
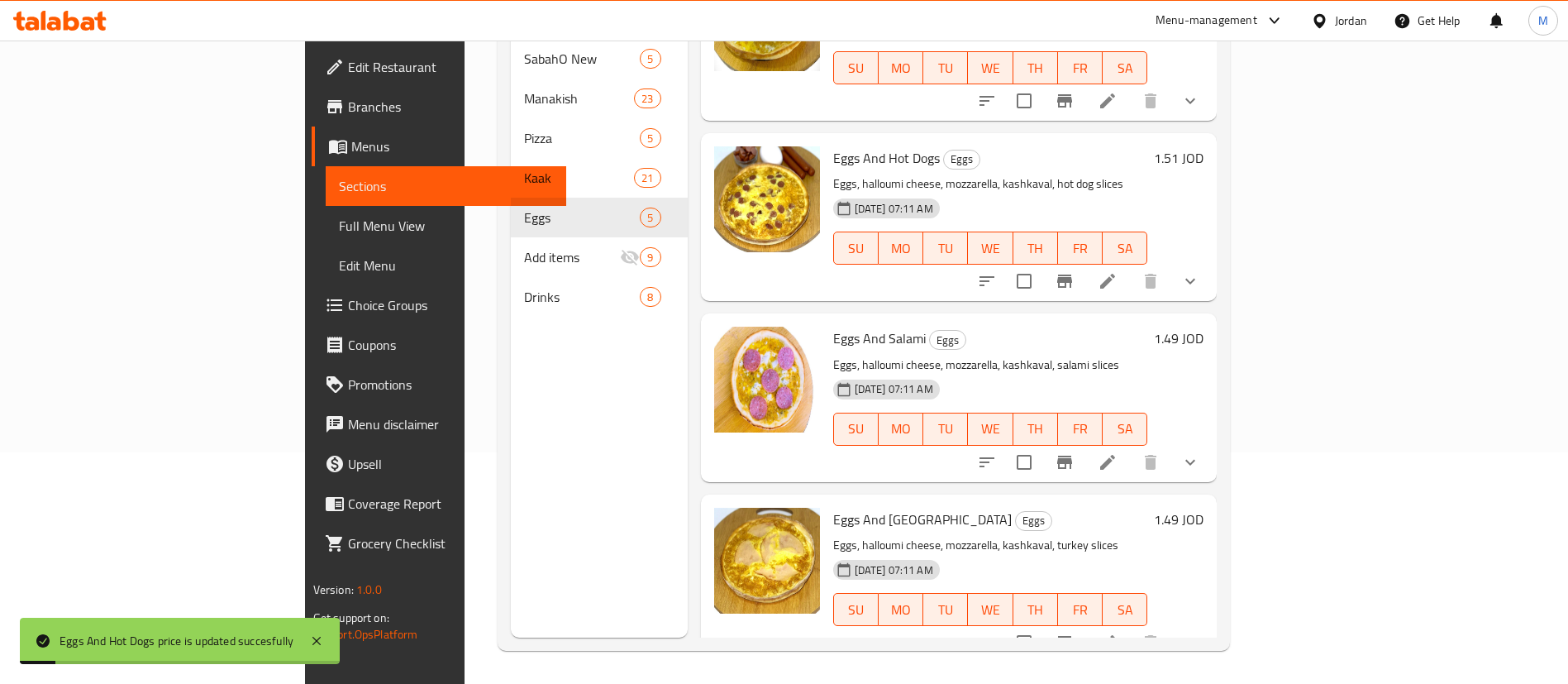
click at [1204, 327] on h6 "1.49 JOD" at bounding box center [1179, 338] width 49 height 23
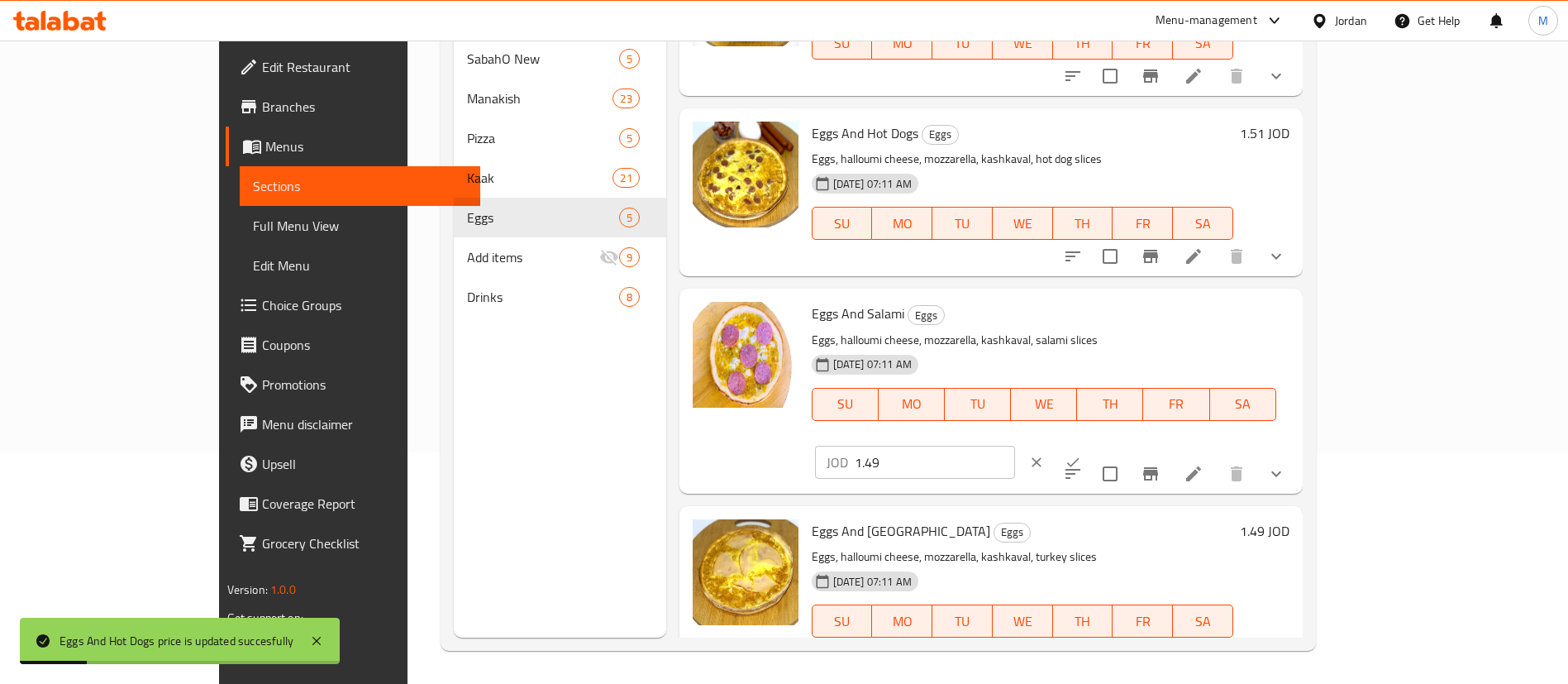
click at [1015, 446] on input "1.49" at bounding box center [934, 462] width 160 height 33
type input "1.51"
click at [1081, 454] on icon "ok" at bounding box center [1072, 462] width 16 height 16
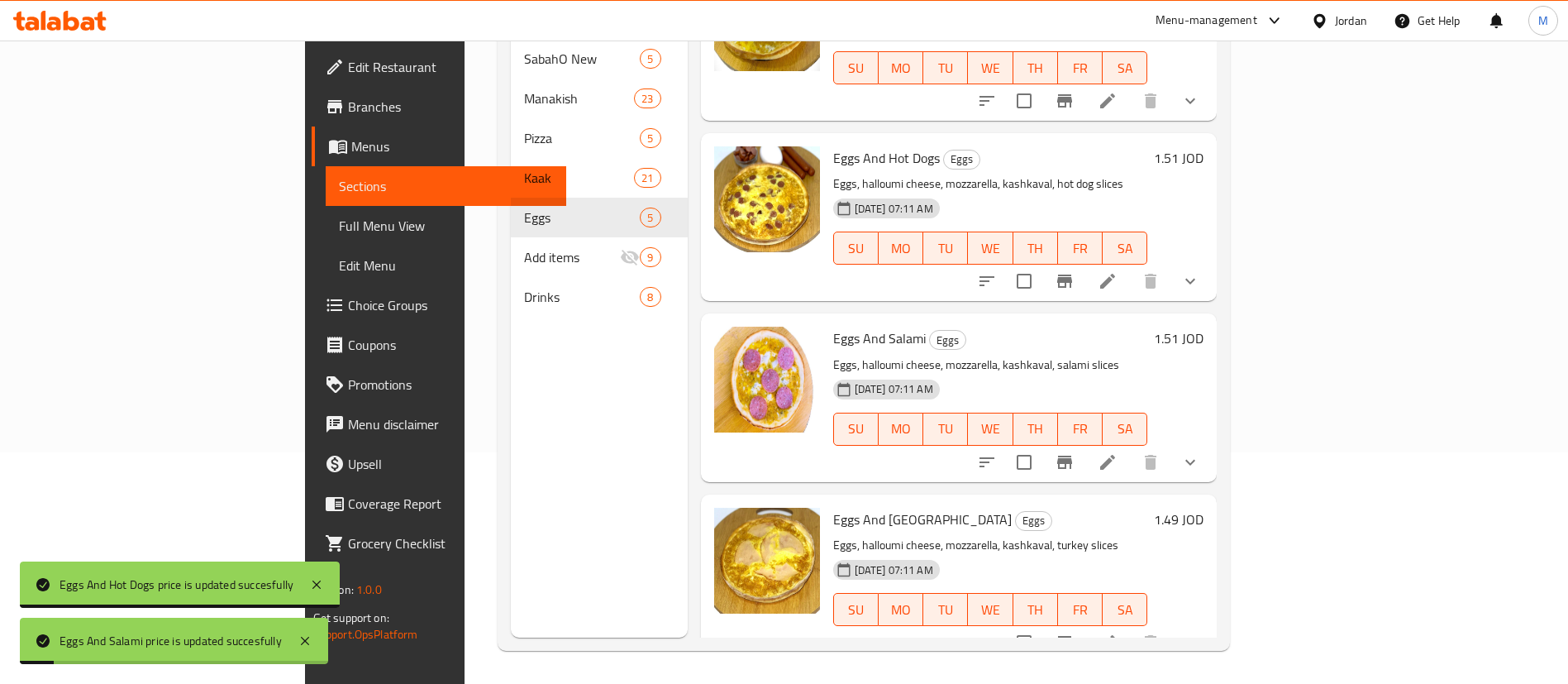
click at [1204, 507] on h6 "1.49 JOD" at bounding box center [1179, 519] width 49 height 23
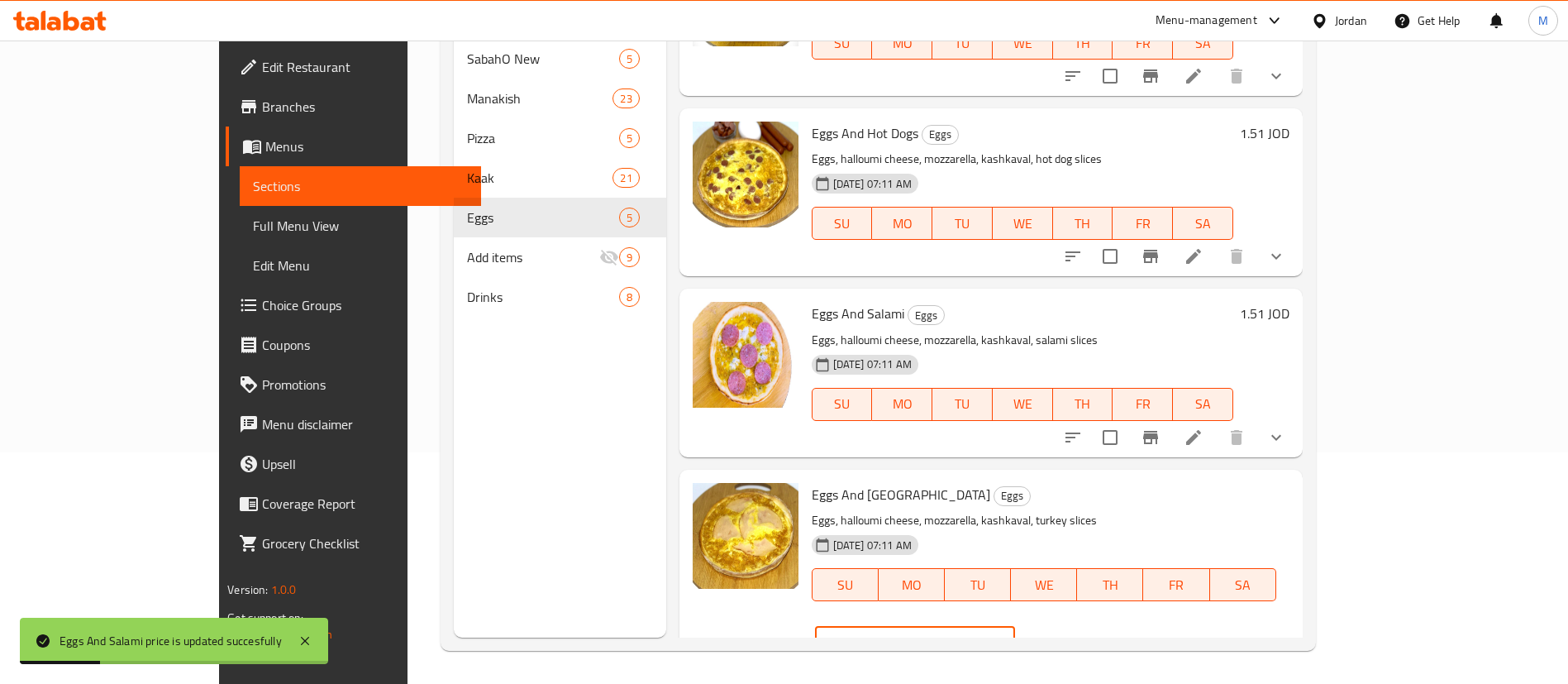
click at [1015, 626] on input "1.49" at bounding box center [934, 642] width 160 height 33
type input "1.51"
click at [1081, 634] on icon "ok" at bounding box center [1072, 642] width 16 height 16
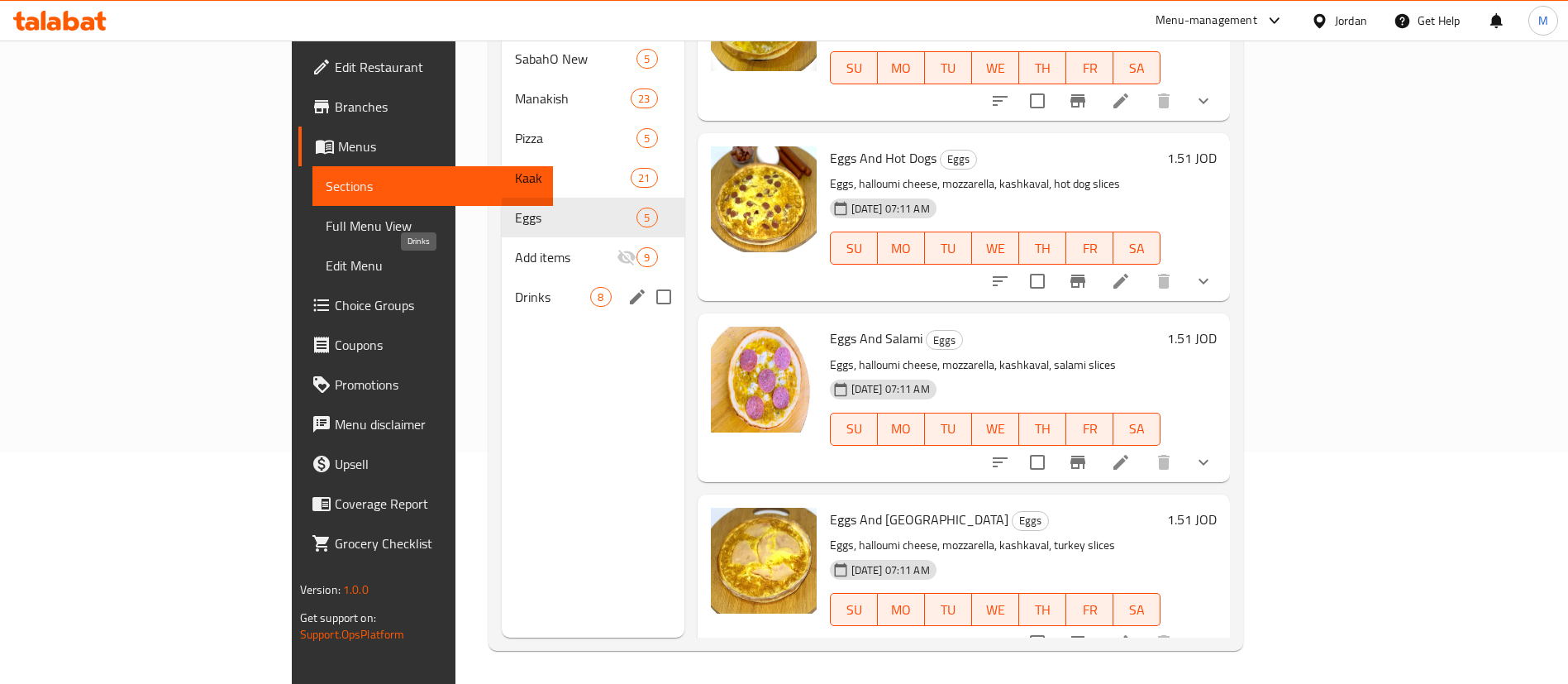
click at [515, 287] on span "Drinks" at bounding box center [552, 296] width 76 height 20
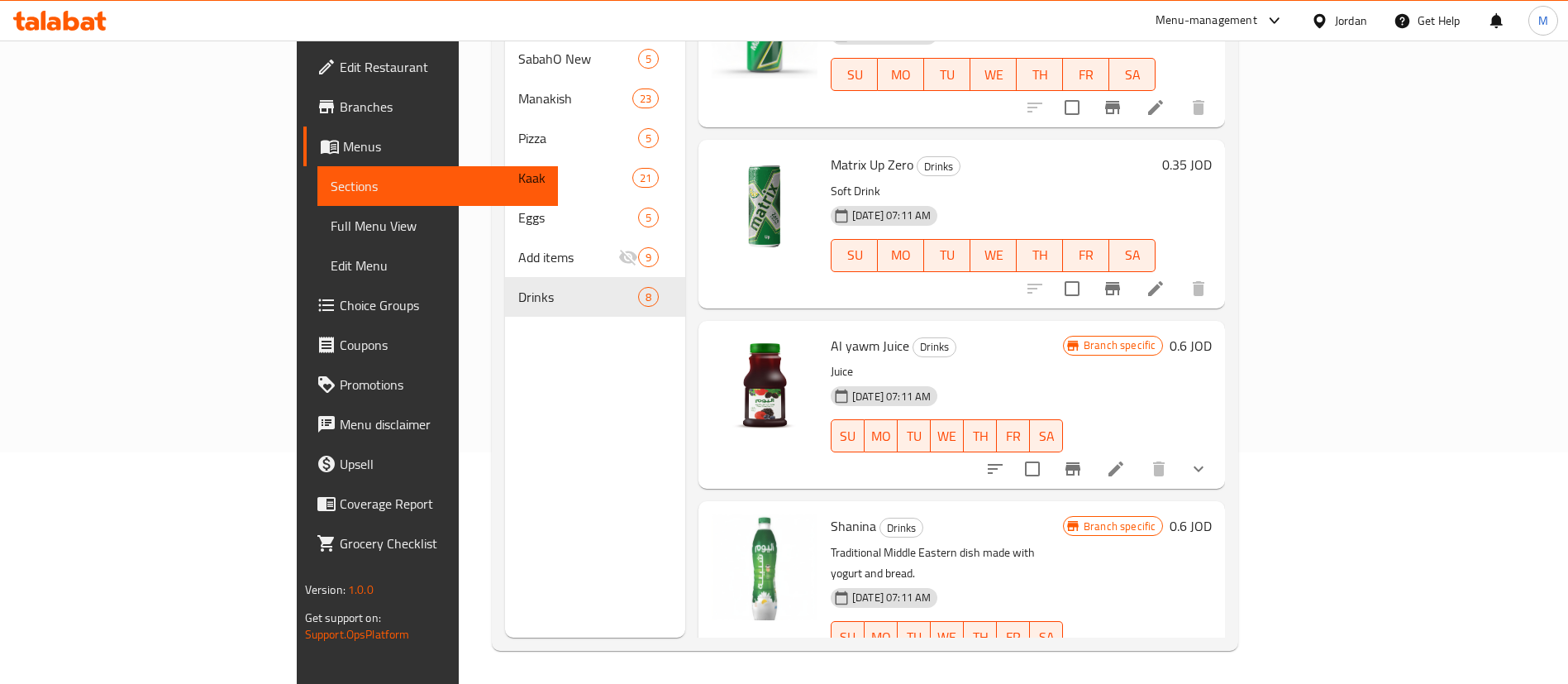
scroll to position [803, 0]
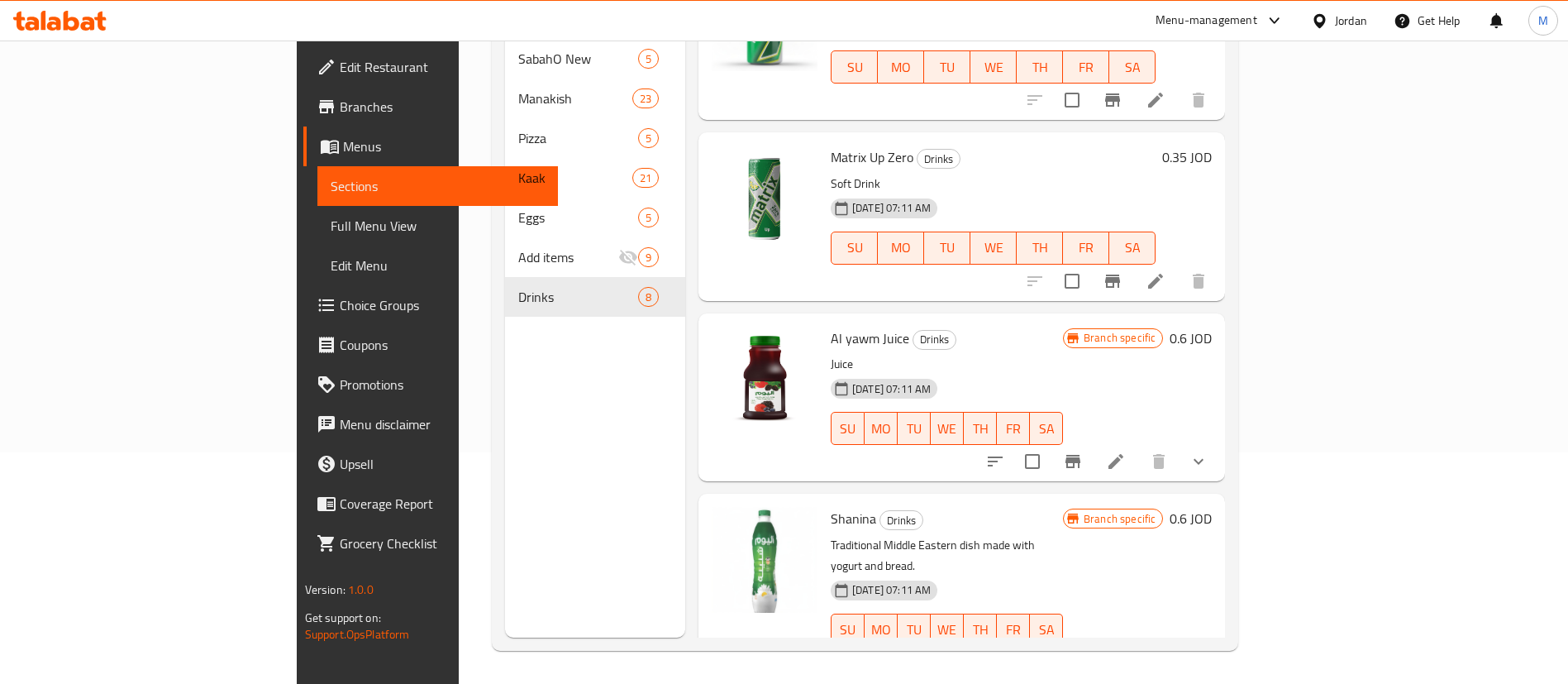
click at [1120, 657] on icon "Branch-specific-item" at bounding box center [1113, 664] width 15 height 14
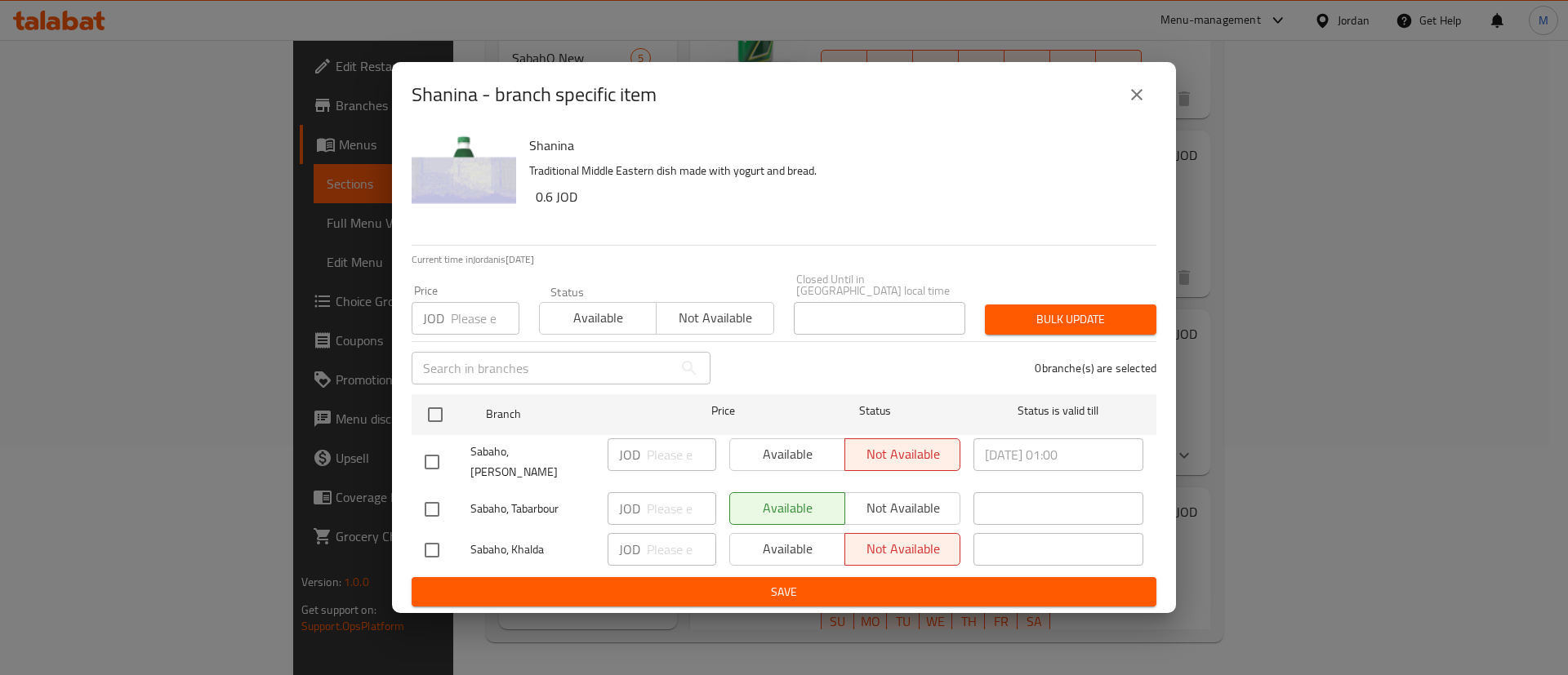
click at [1139, 100] on icon "close" at bounding box center [1136, 95] width 12 height 12
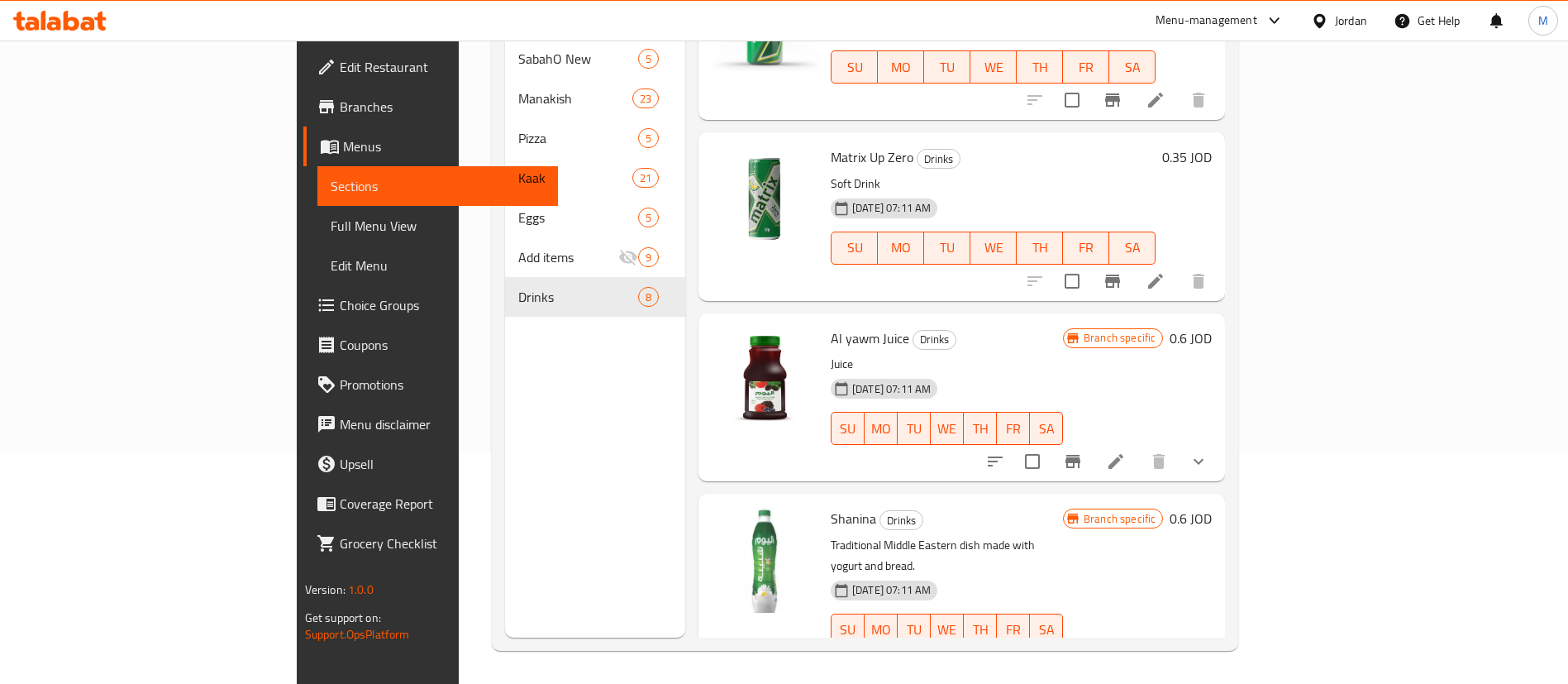
click at [339, 306] on span "Choice Groups" at bounding box center [442, 305] width 206 height 20
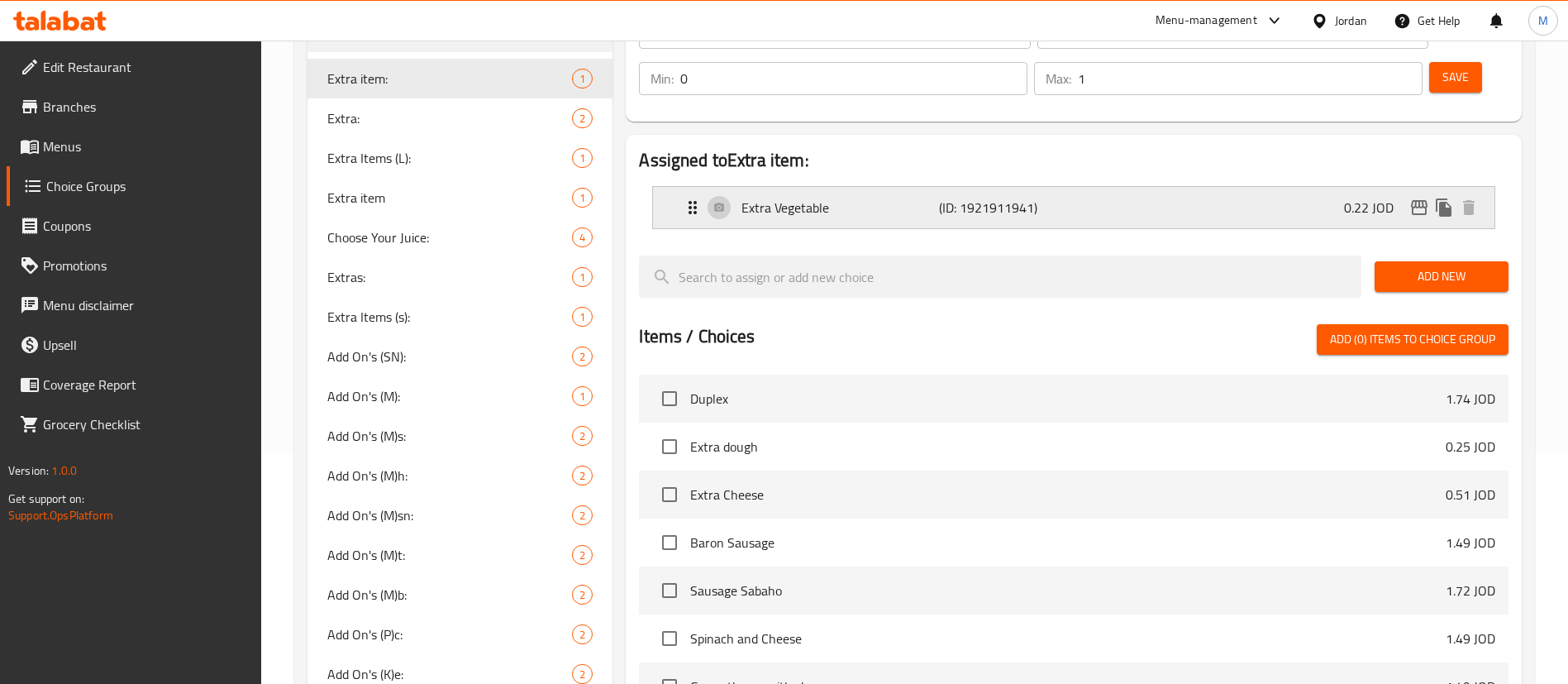
click at [1000, 198] on p "(ID: 1921911941)" at bounding box center [1005, 207] width 132 height 20
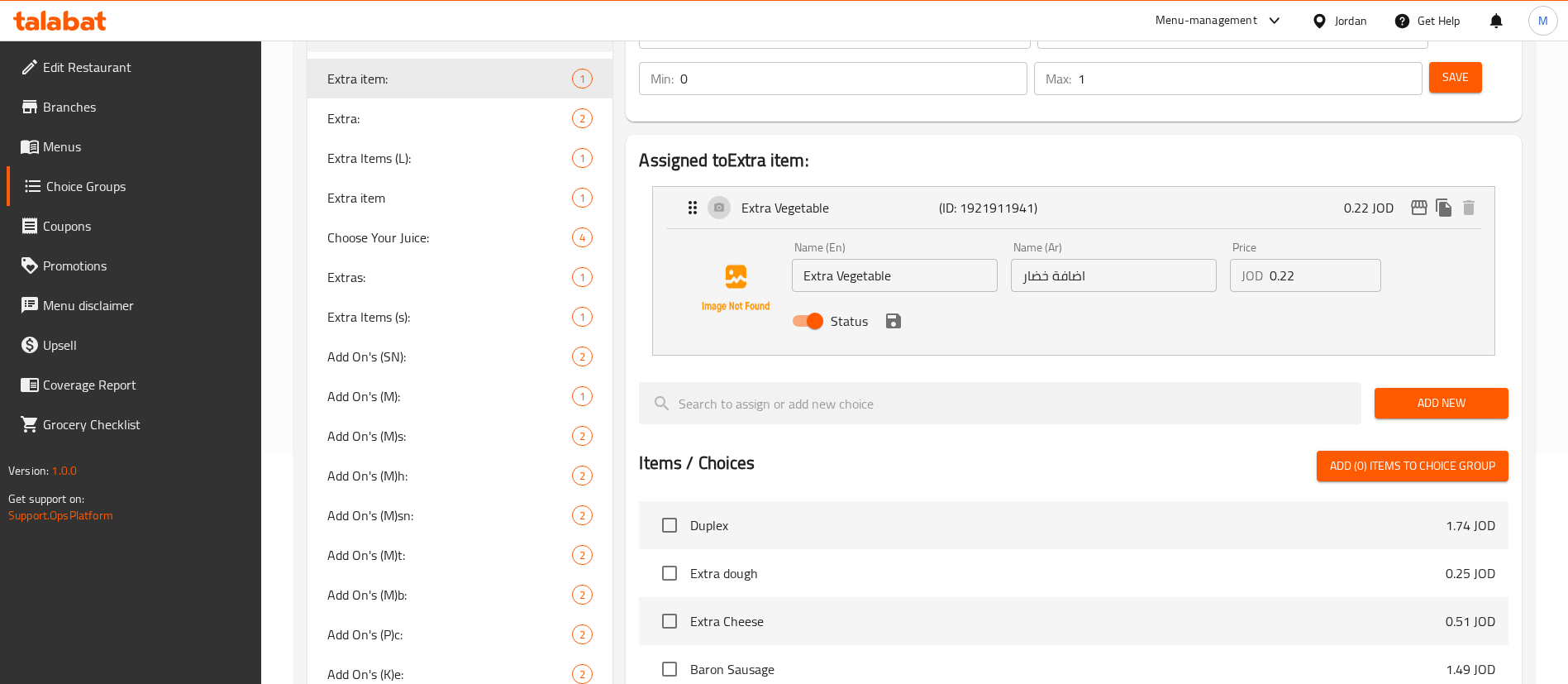
click at [1303, 259] on input "0.22" at bounding box center [1326, 275] width 112 height 33
click at [440, 115] on span "Extra:" at bounding box center [425, 118] width 195 height 20
type input "Extra:"
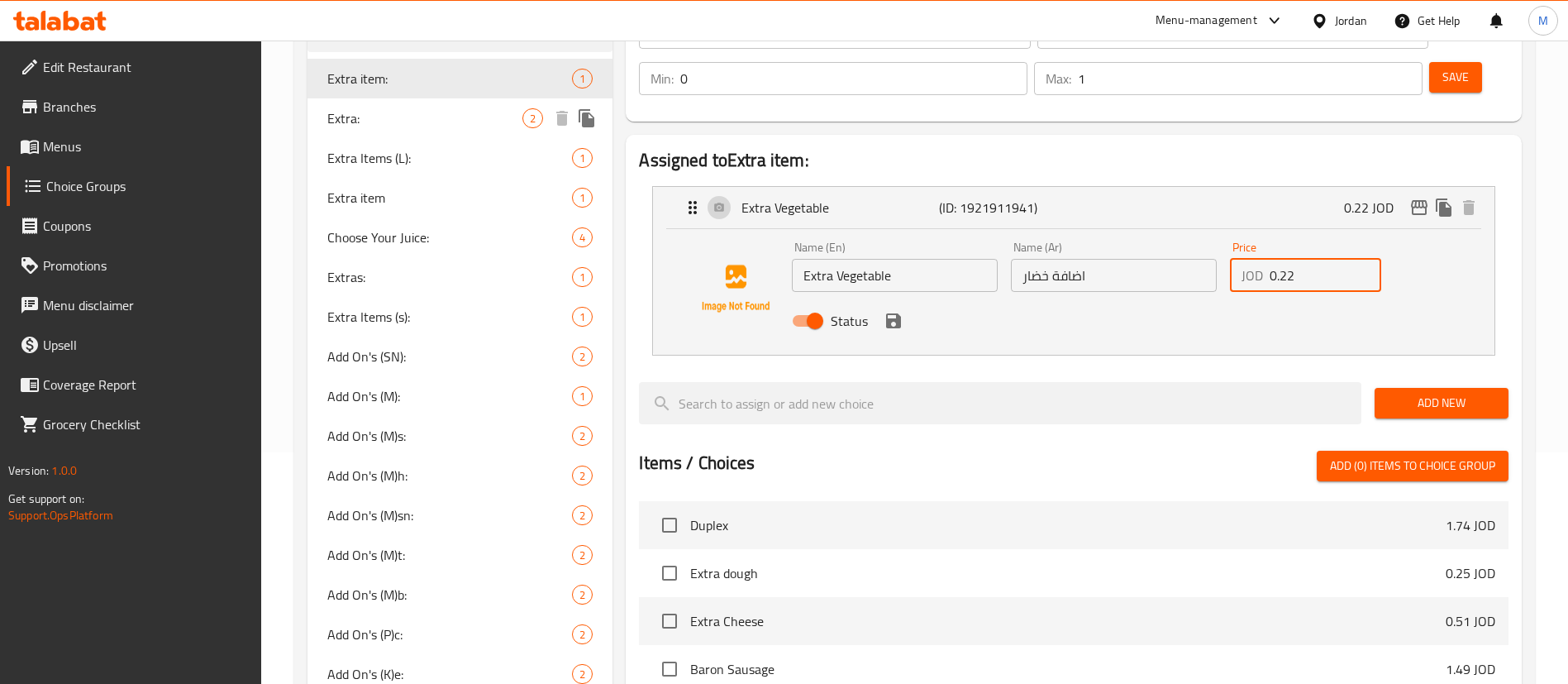
type input "اضافة"
type input "2"
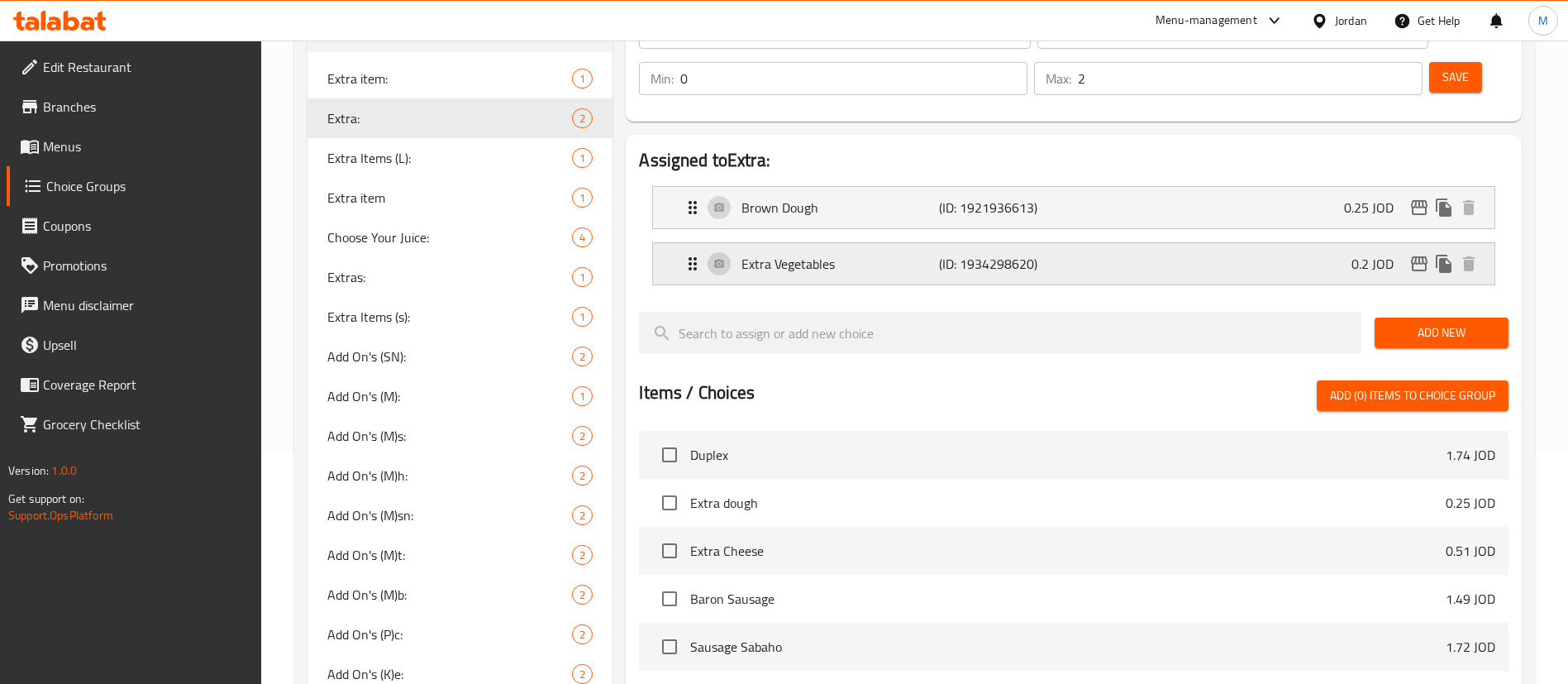
click at [1111, 243] on div "Extra Vegetables (ID: 1934298620) 0.2 JOD" at bounding box center [1078, 263] width 792 height 42
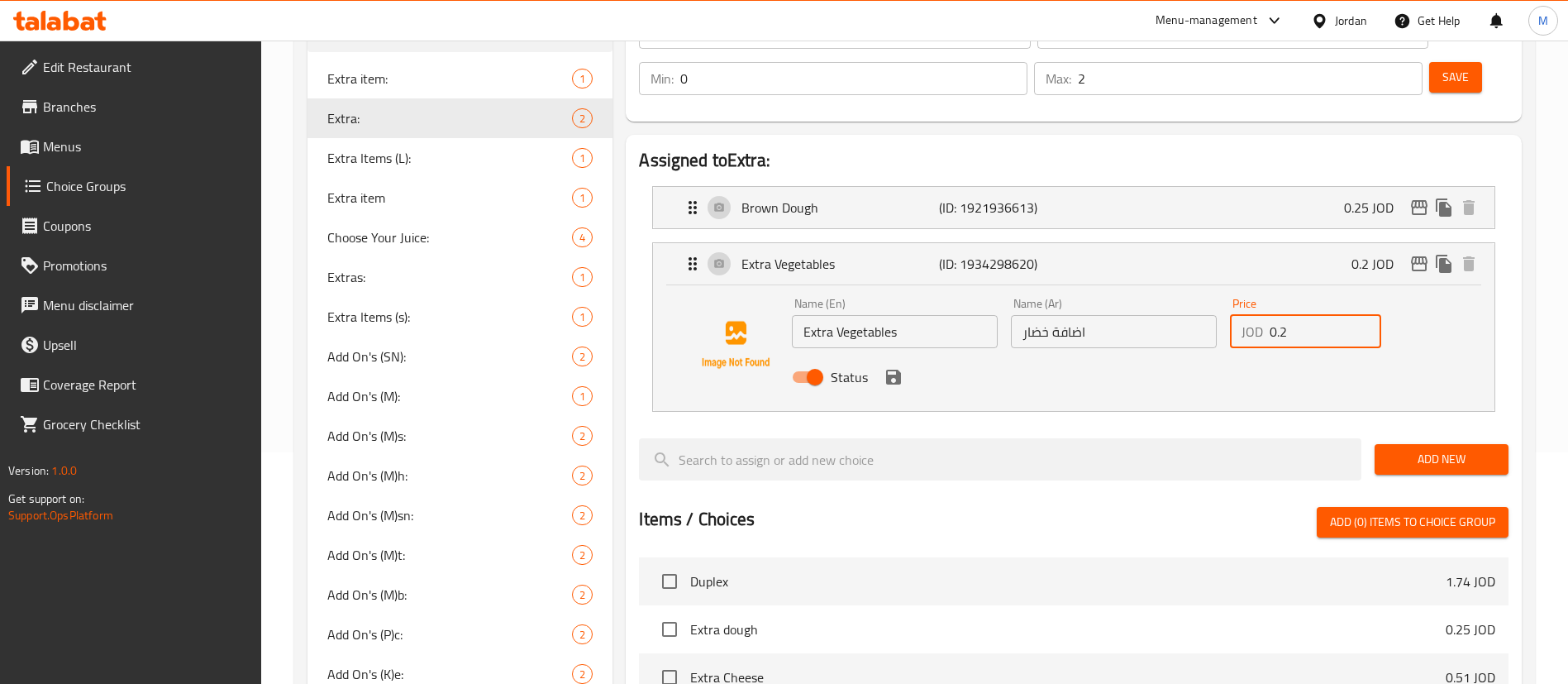
click at [1303, 315] on input "0.2" at bounding box center [1326, 331] width 112 height 33
paste input "2"
click at [899, 370] on icon "save" at bounding box center [893, 378] width 15 height 15
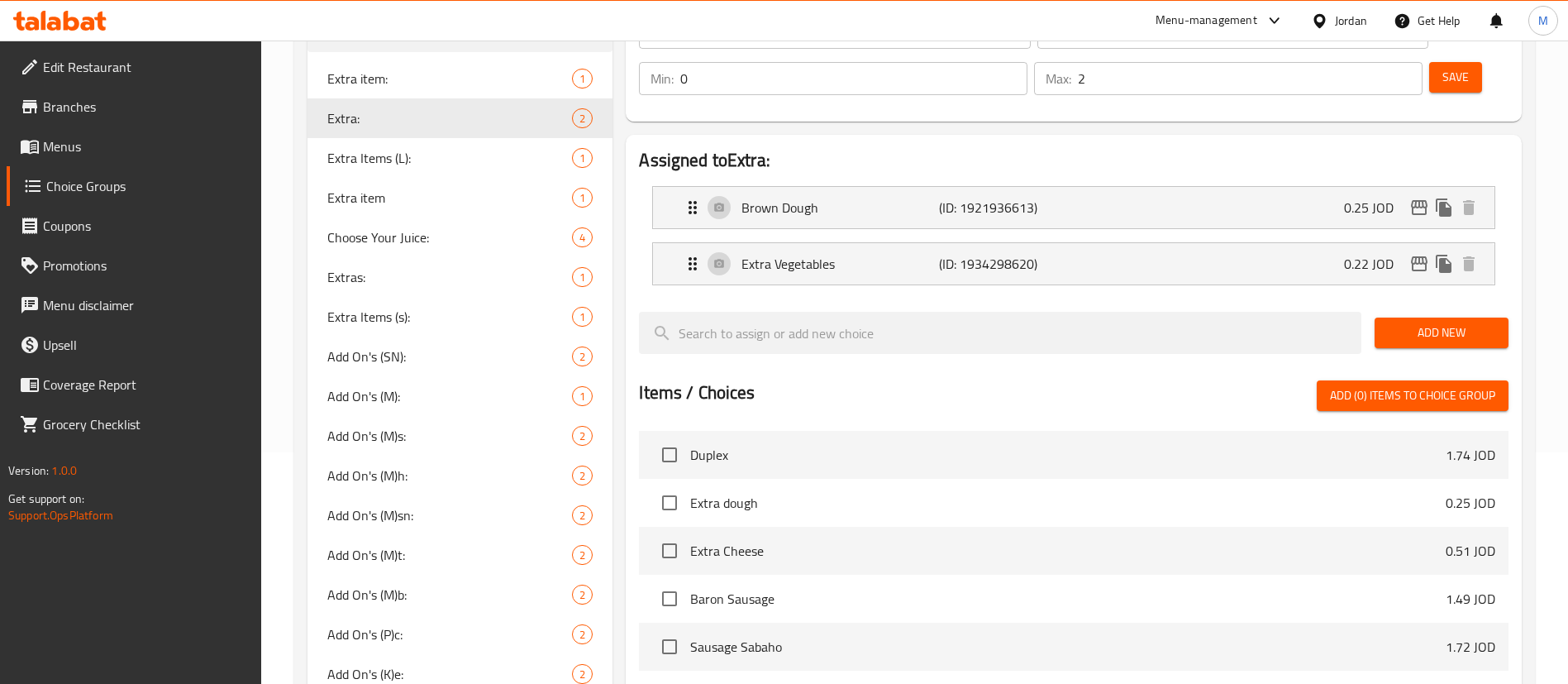
type input "0.22"
click at [1439, 59] on div "Save" at bounding box center [1463, 78] width 73 height 40
click at [1436, 62] on button "Save" at bounding box center [1456, 77] width 53 height 31
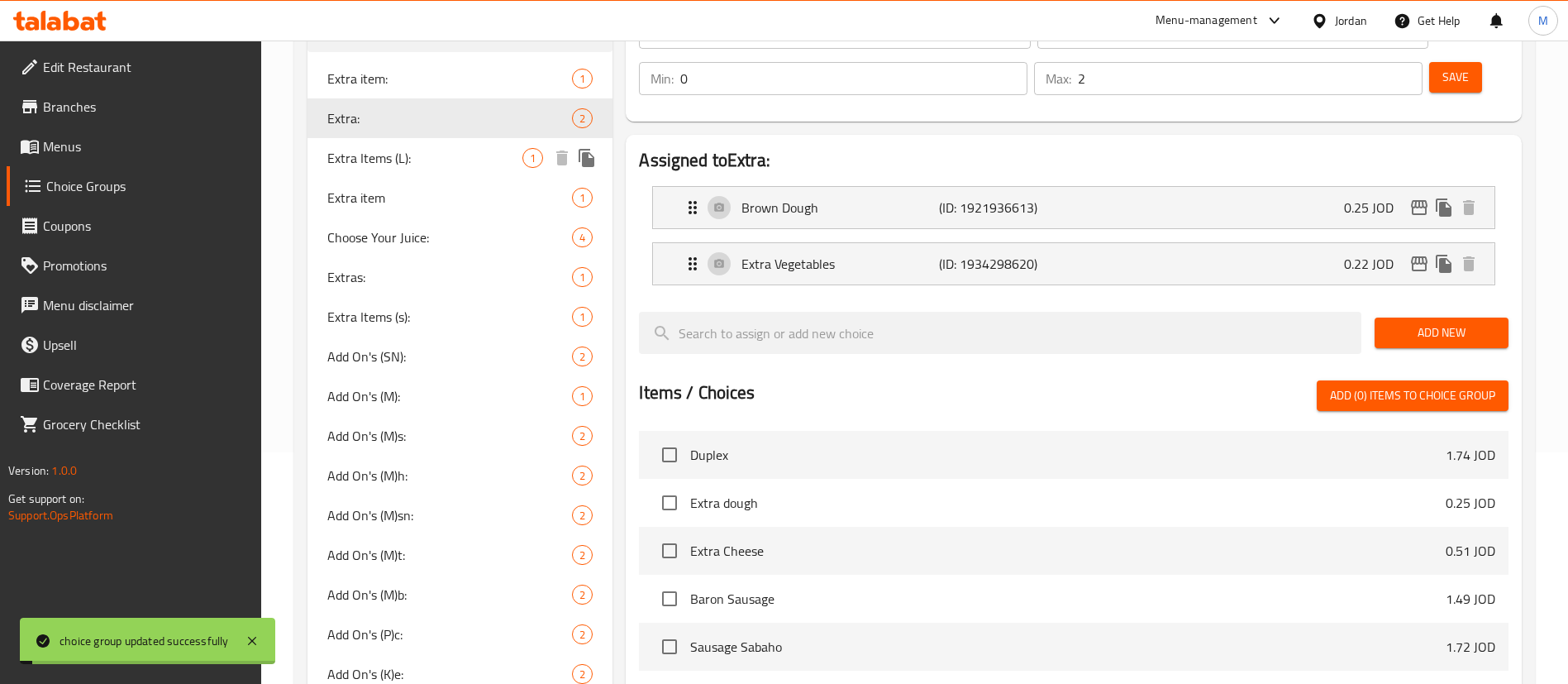
click at [443, 167] on span "Extra Items (L):" at bounding box center [425, 157] width 195 height 20
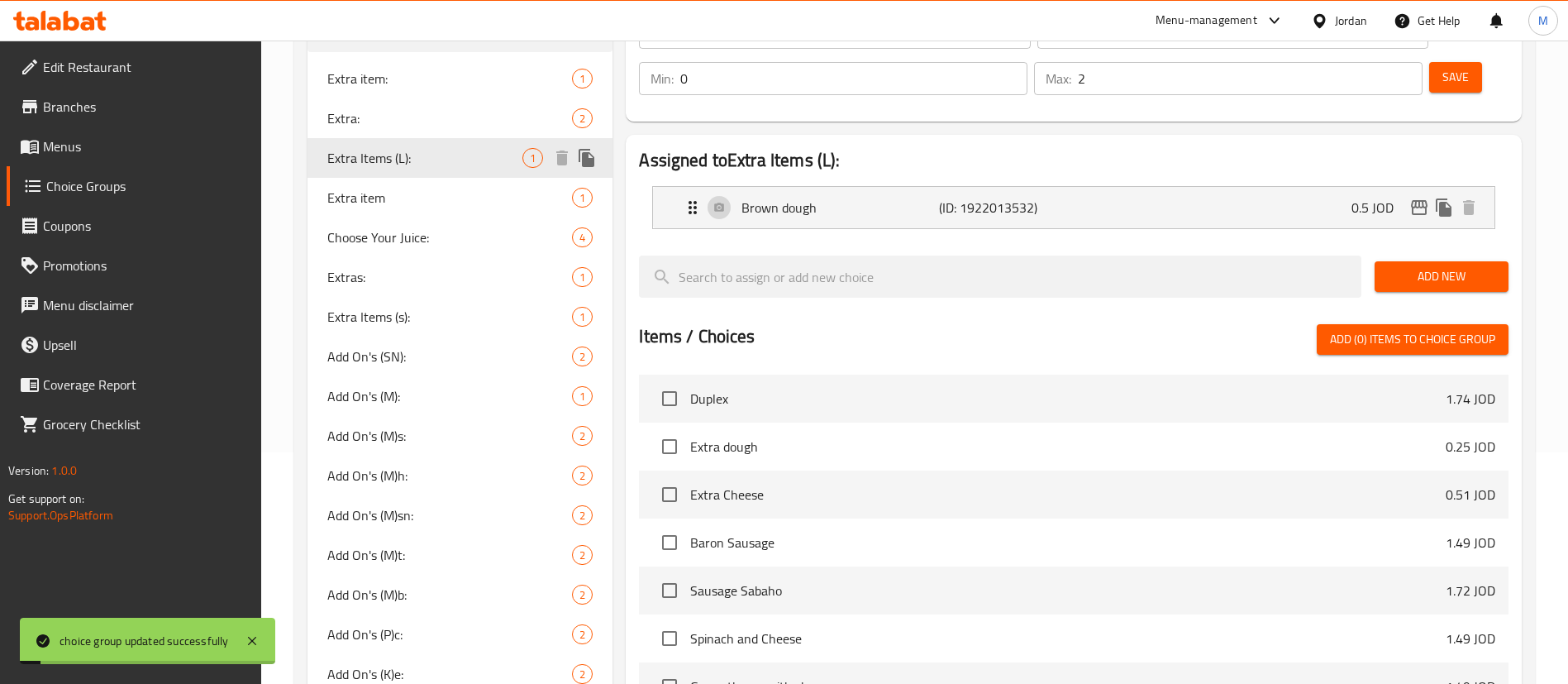
type input "Extra Items (L):"
type input "عناصر إضافية:"
type input "1"
click at [434, 197] on span "Extra item" at bounding box center [425, 197] width 195 height 20
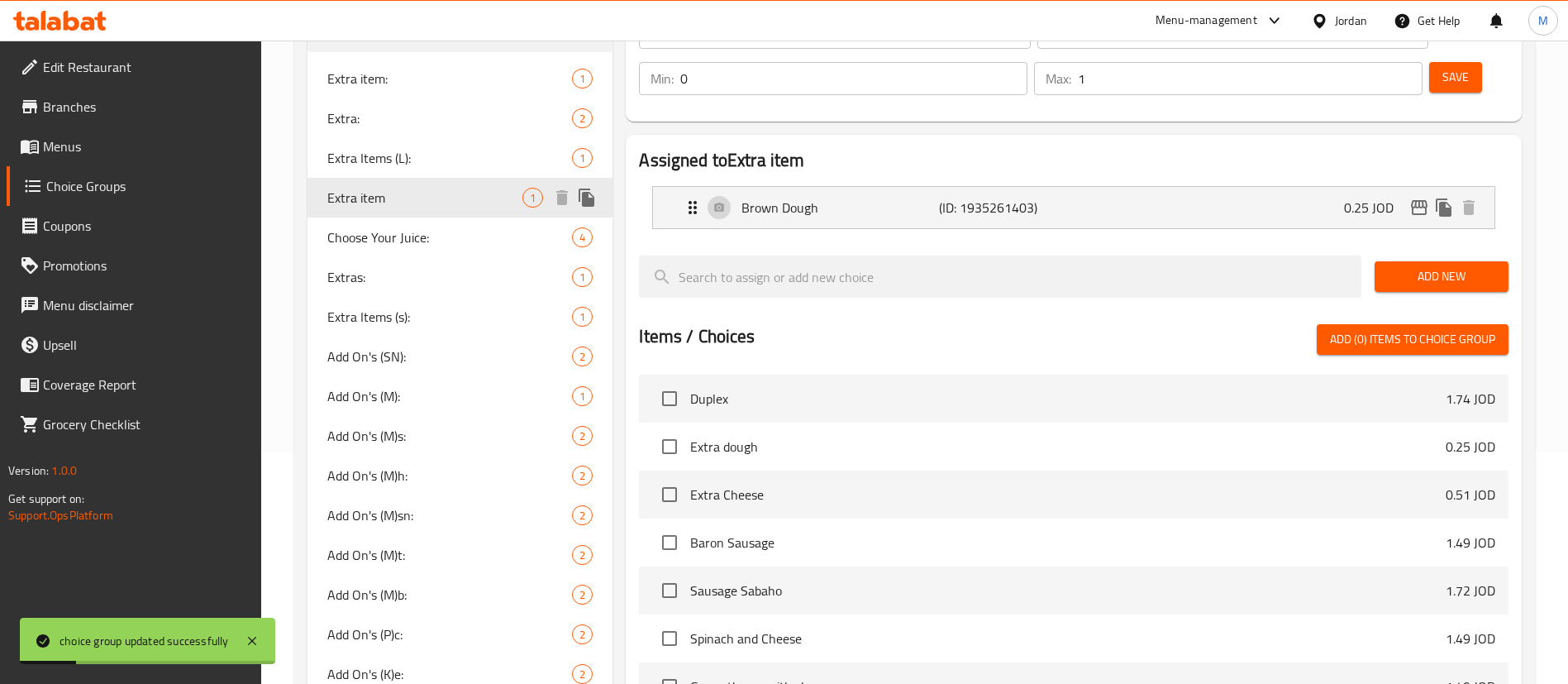
type input "Extra item"
type input "اضافة"
type input "0"
click at [423, 237] on span "Choose Your Juice:" at bounding box center [425, 237] width 195 height 20
type input "Choose Your Juice:"
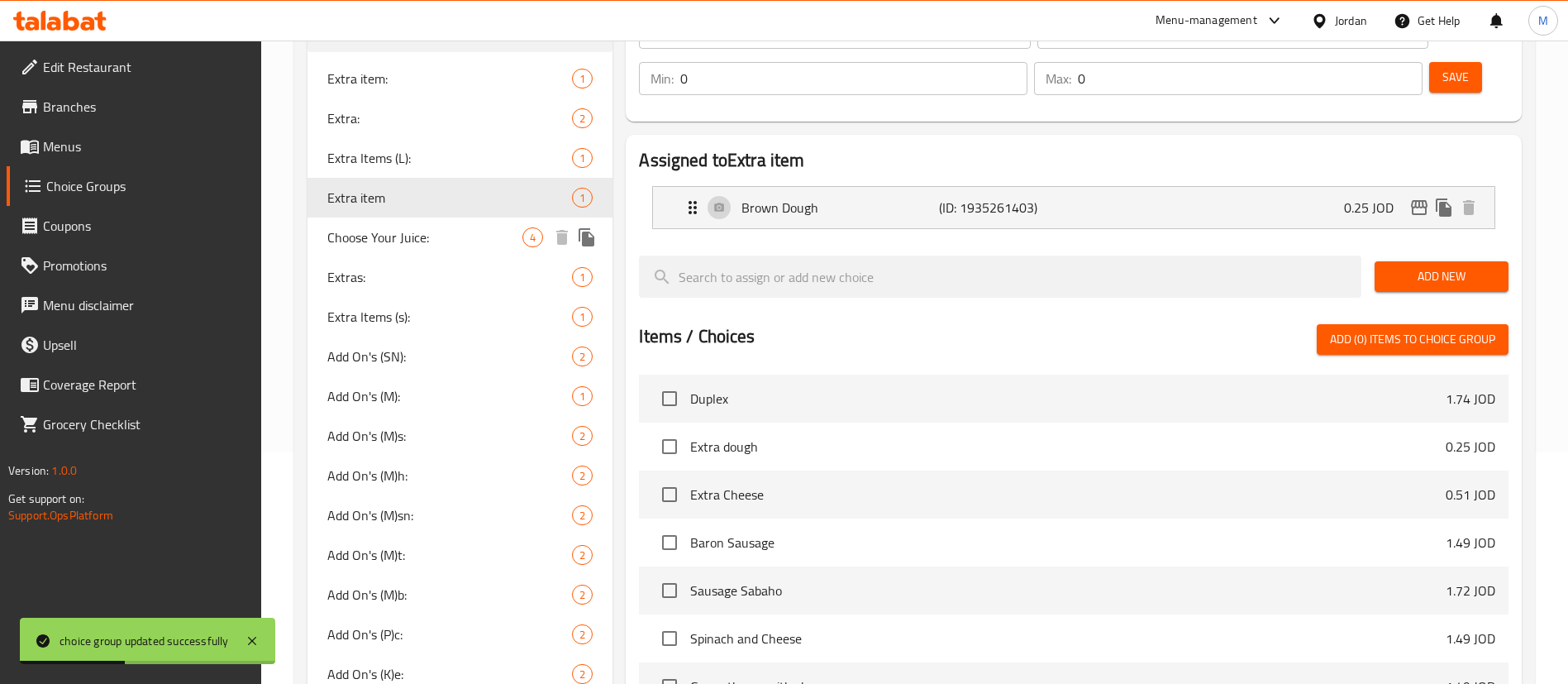
type input "اخنيارك للعصير"
type input "1"
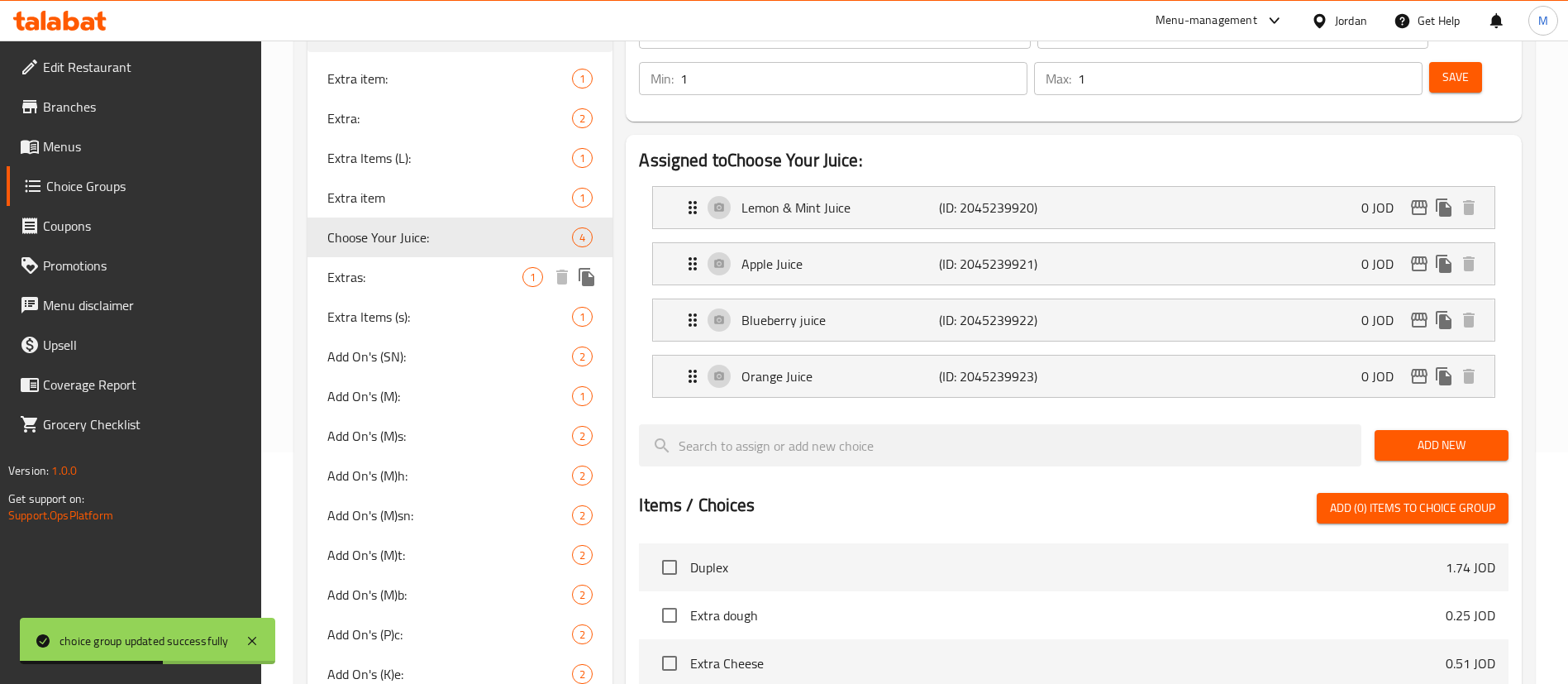
click at [416, 276] on span "Extras:" at bounding box center [425, 277] width 195 height 20
type input "Extras:"
type input "اضافات"
type input "0"
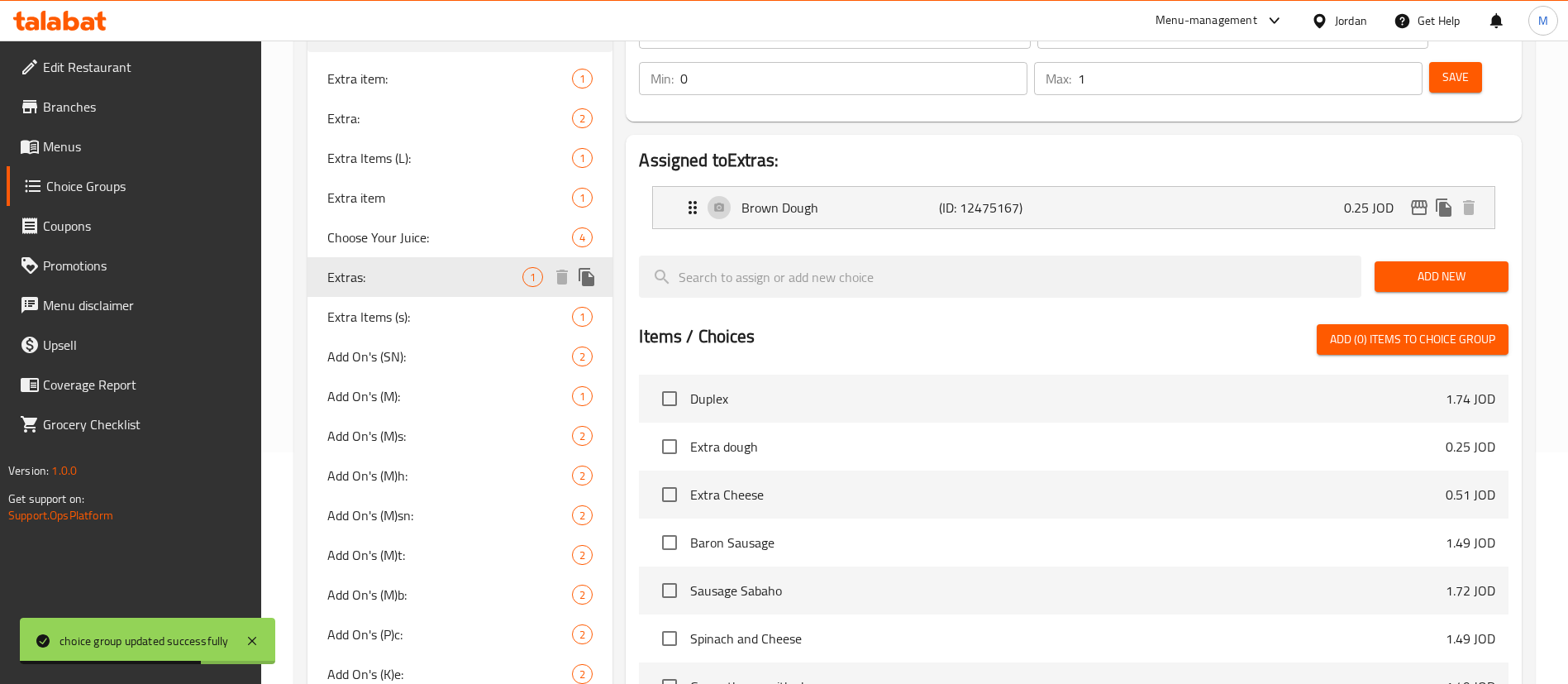
click at [412, 297] on div "Extra Items (s): 1" at bounding box center [460, 317] width 305 height 40
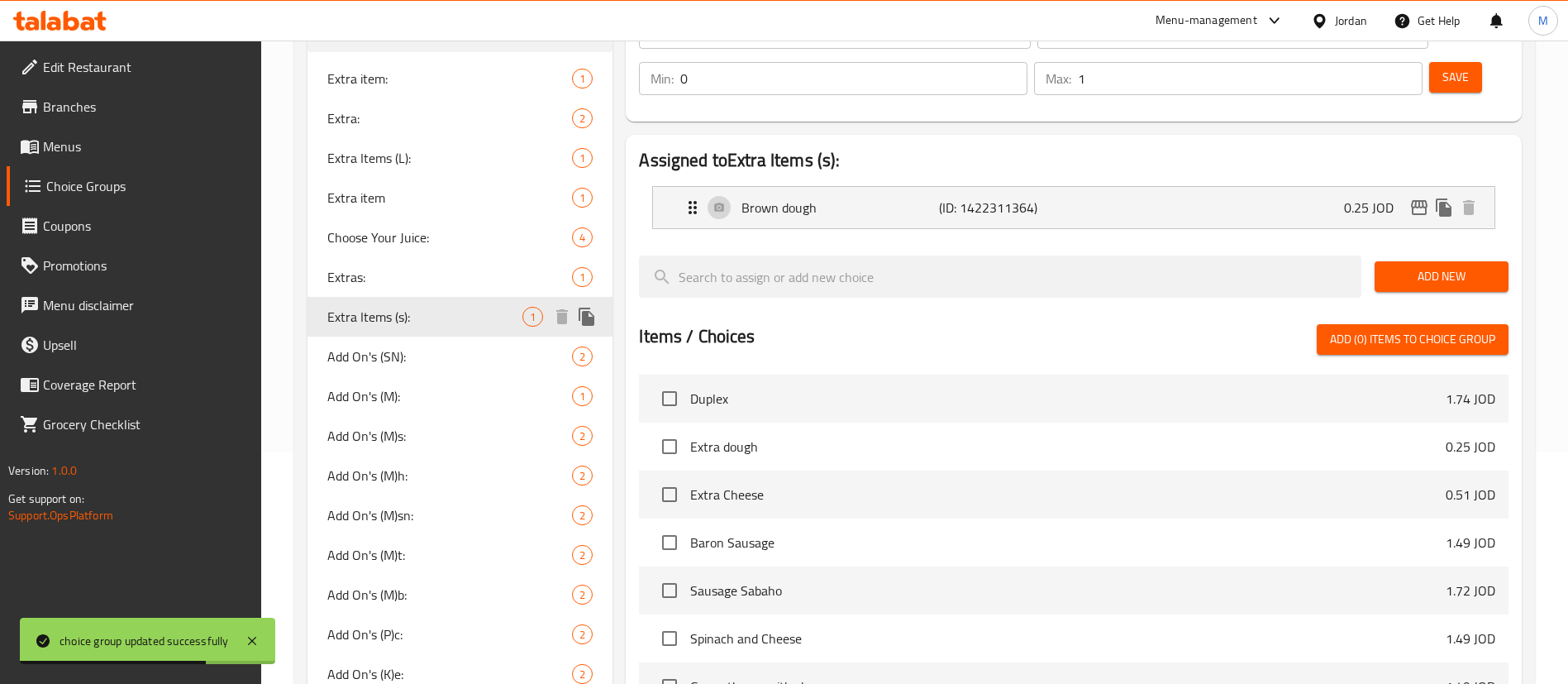
type input "Extra Items (s):"
type input "عناصر إضافية (ص):"
click at [421, 361] on span "Add On's (SN):" at bounding box center [425, 356] width 195 height 20
type input "Add On's (SN):"
type input "الاضافات:"
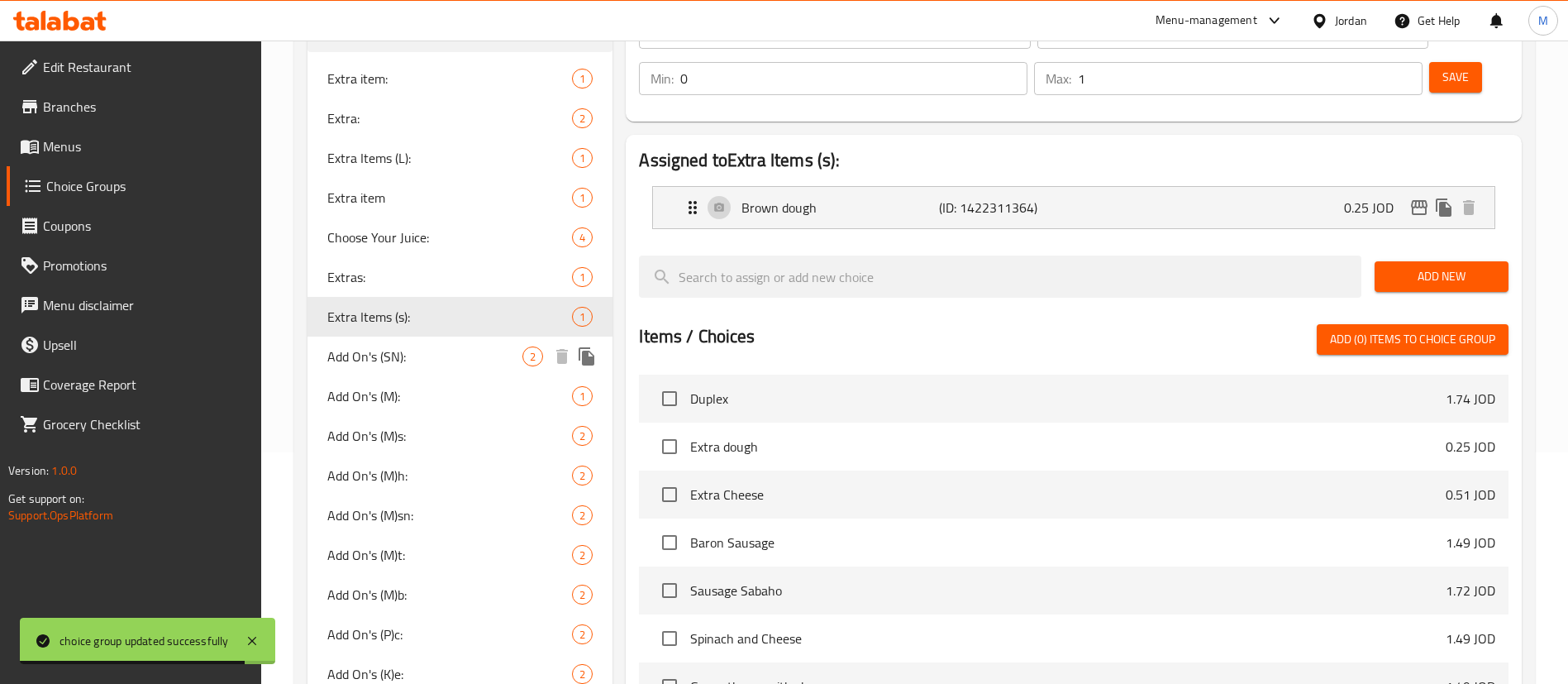
type input "2"
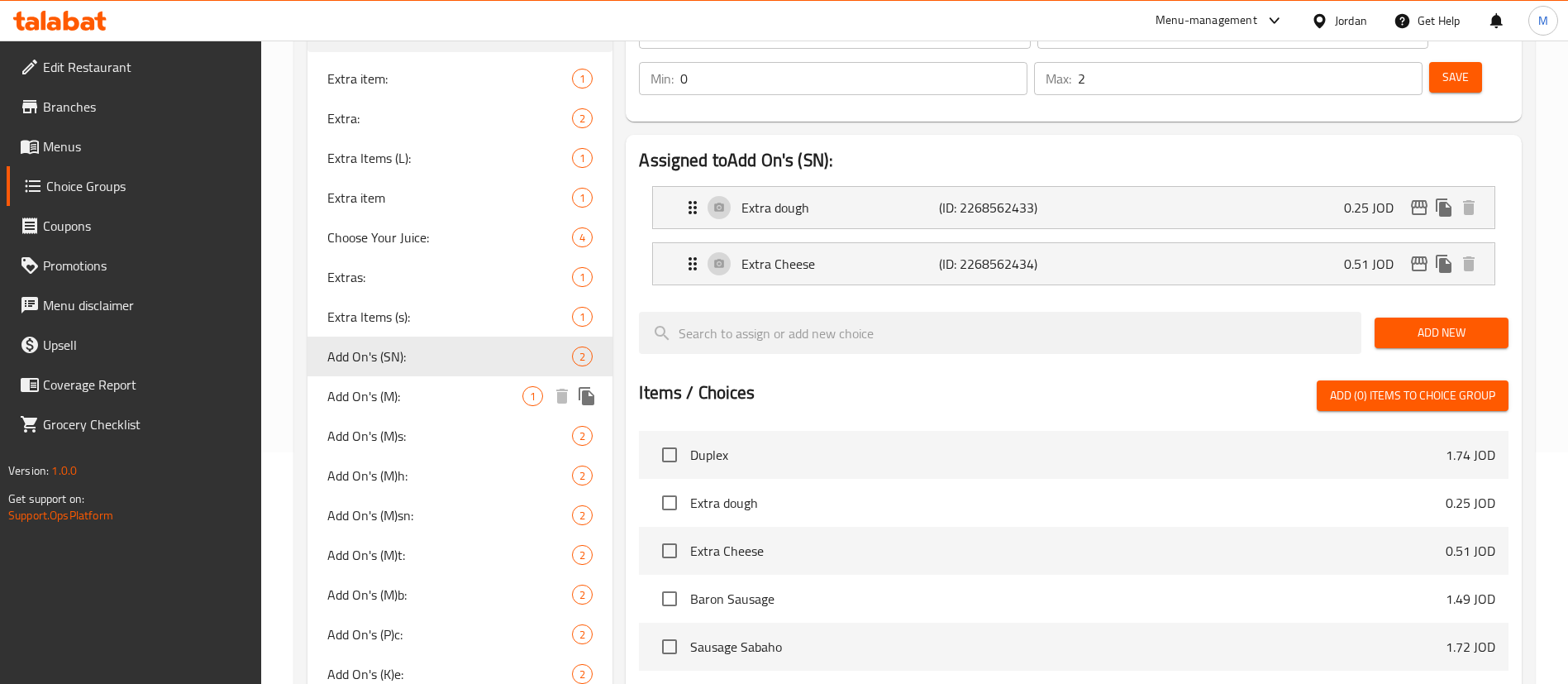
click at [421, 409] on div "Add On's (M): 1" at bounding box center [460, 395] width 305 height 40
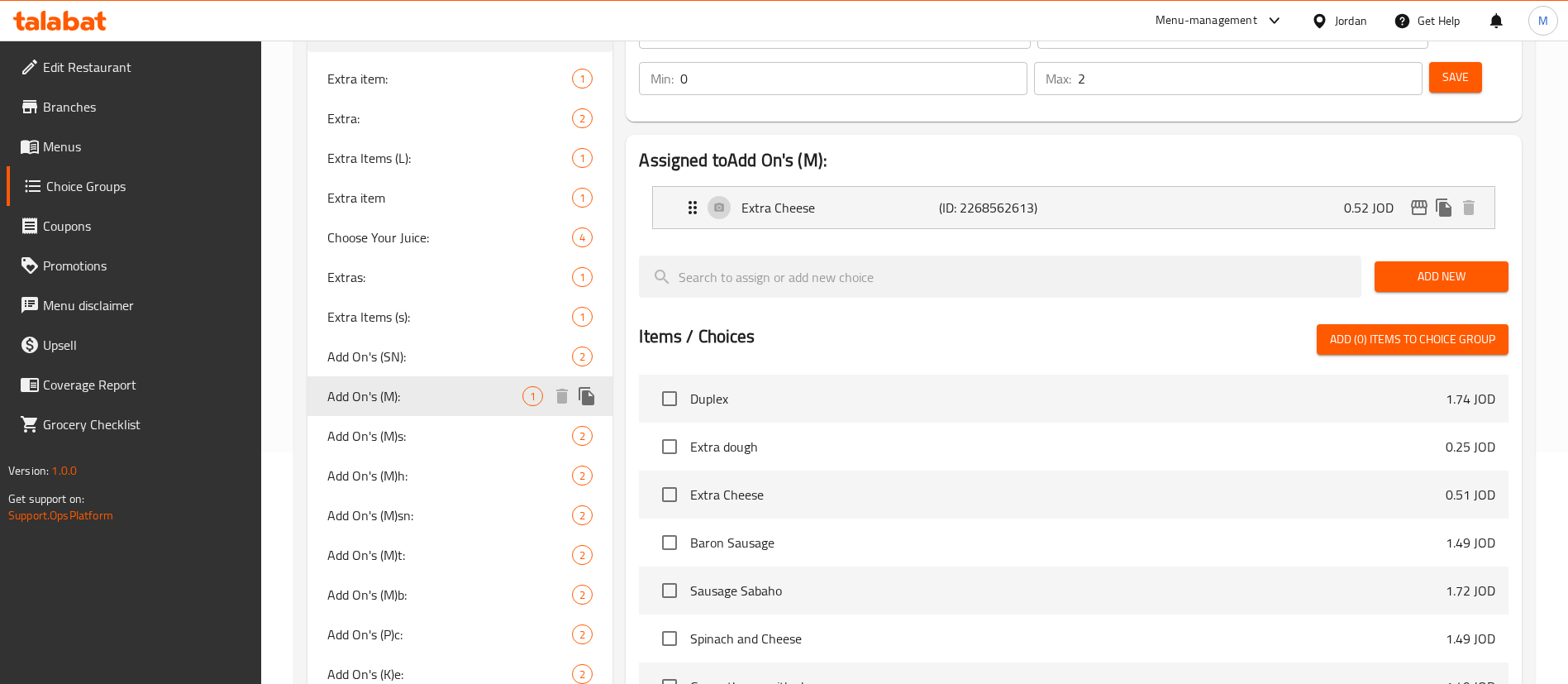
type input "Add On's (M):"
type input "1"
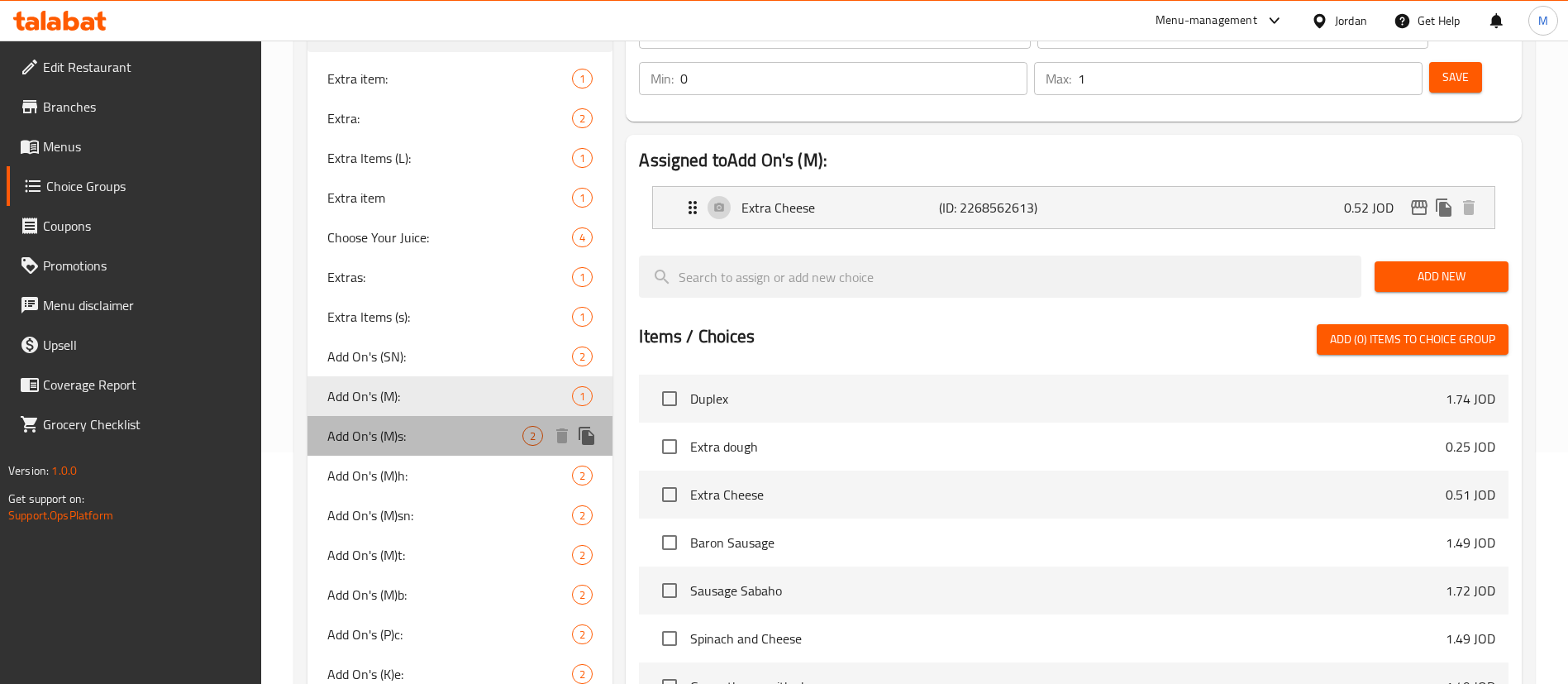
click at [421, 432] on span "Add On's (M)s:" at bounding box center [425, 435] width 195 height 20
type input "Add On's (M)s:"
type input "2"
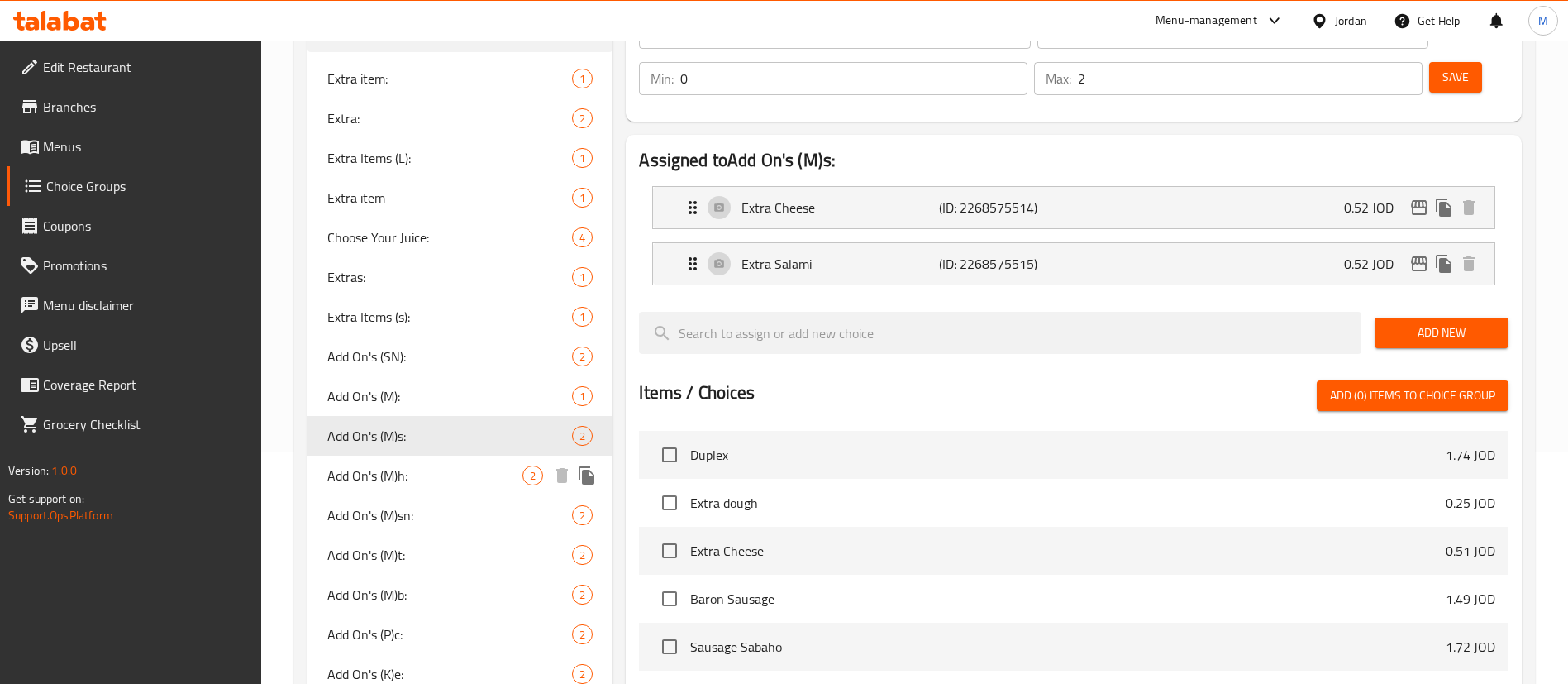
click at [424, 473] on span "Add On's (M)h:" at bounding box center [425, 475] width 195 height 20
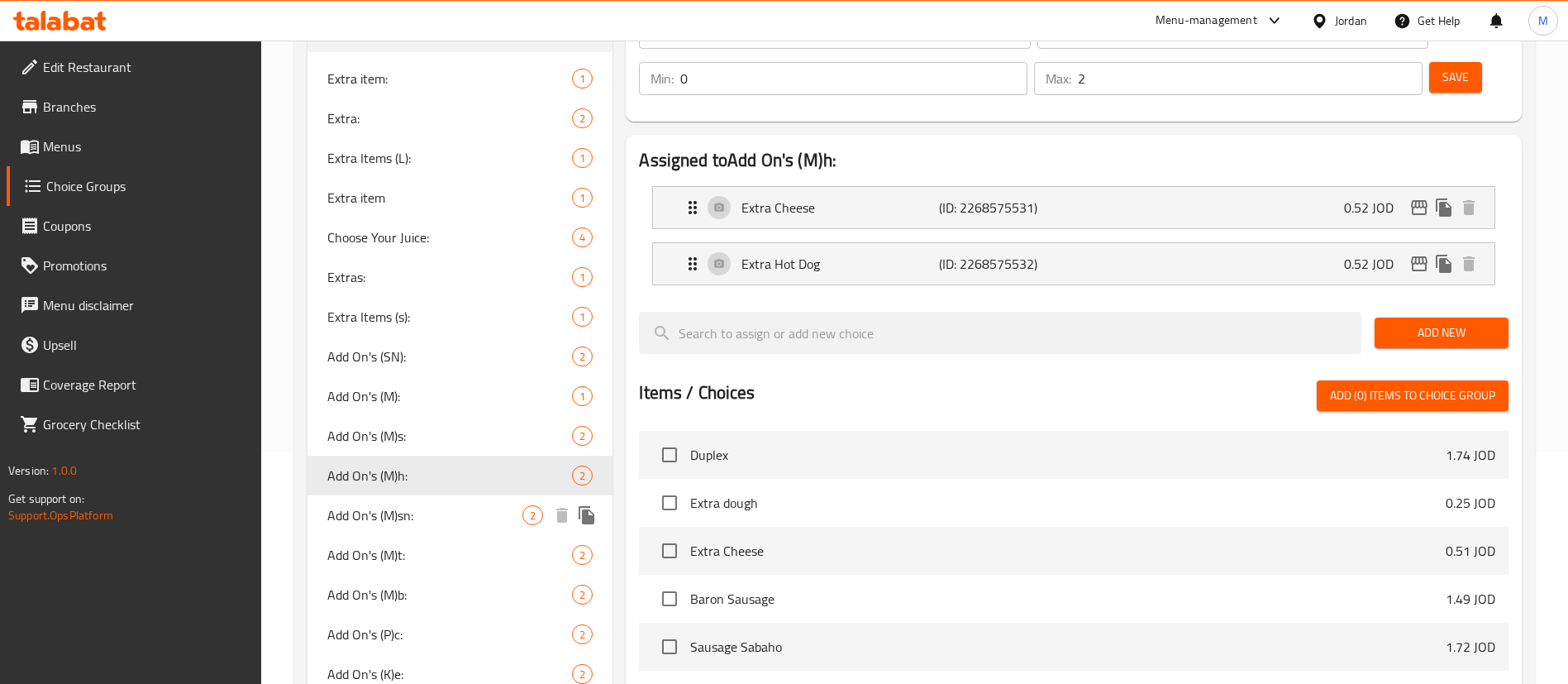
click at [424, 513] on span "Add On's (M)sn:" at bounding box center [425, 514] width 195 height 20
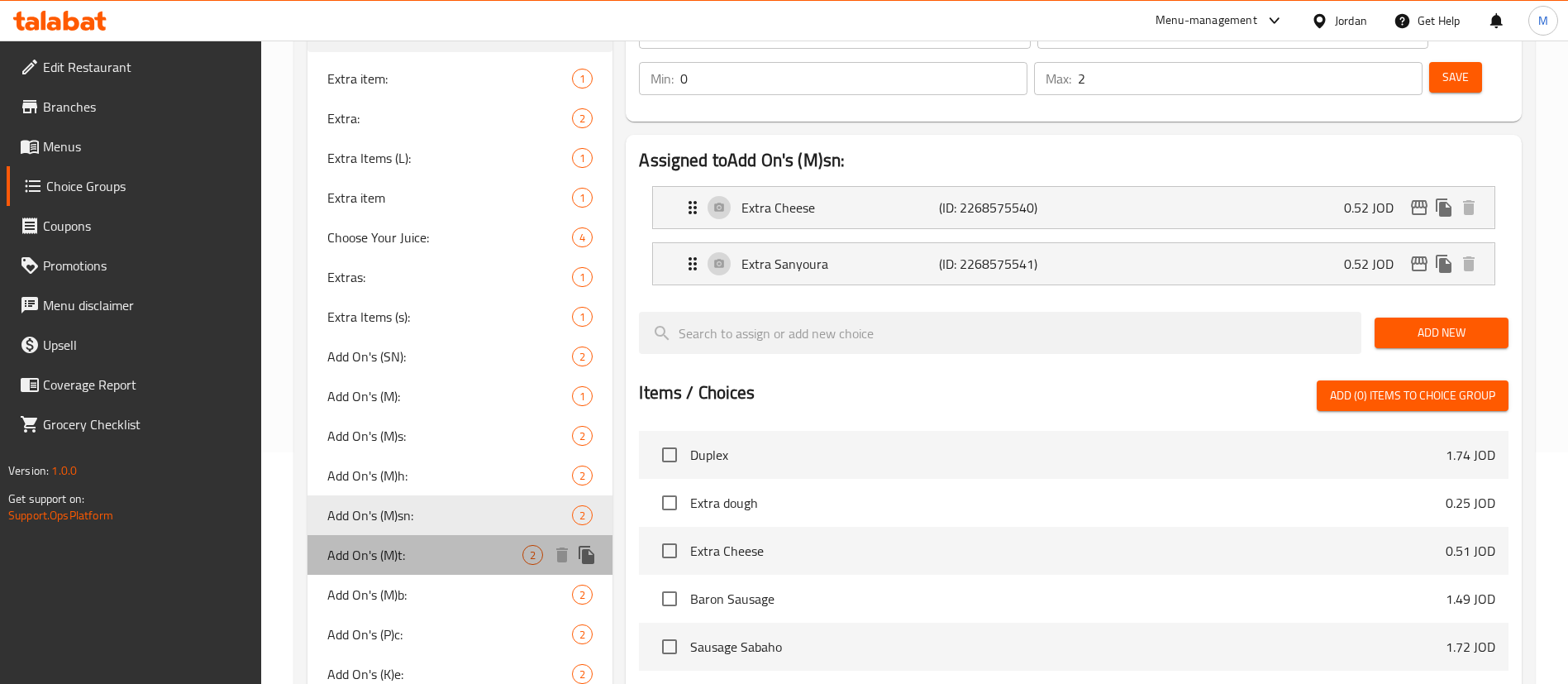
click at [420, 550] on span "Add On's (M)t:" at bounding box center [425, 554] width 195 height 20
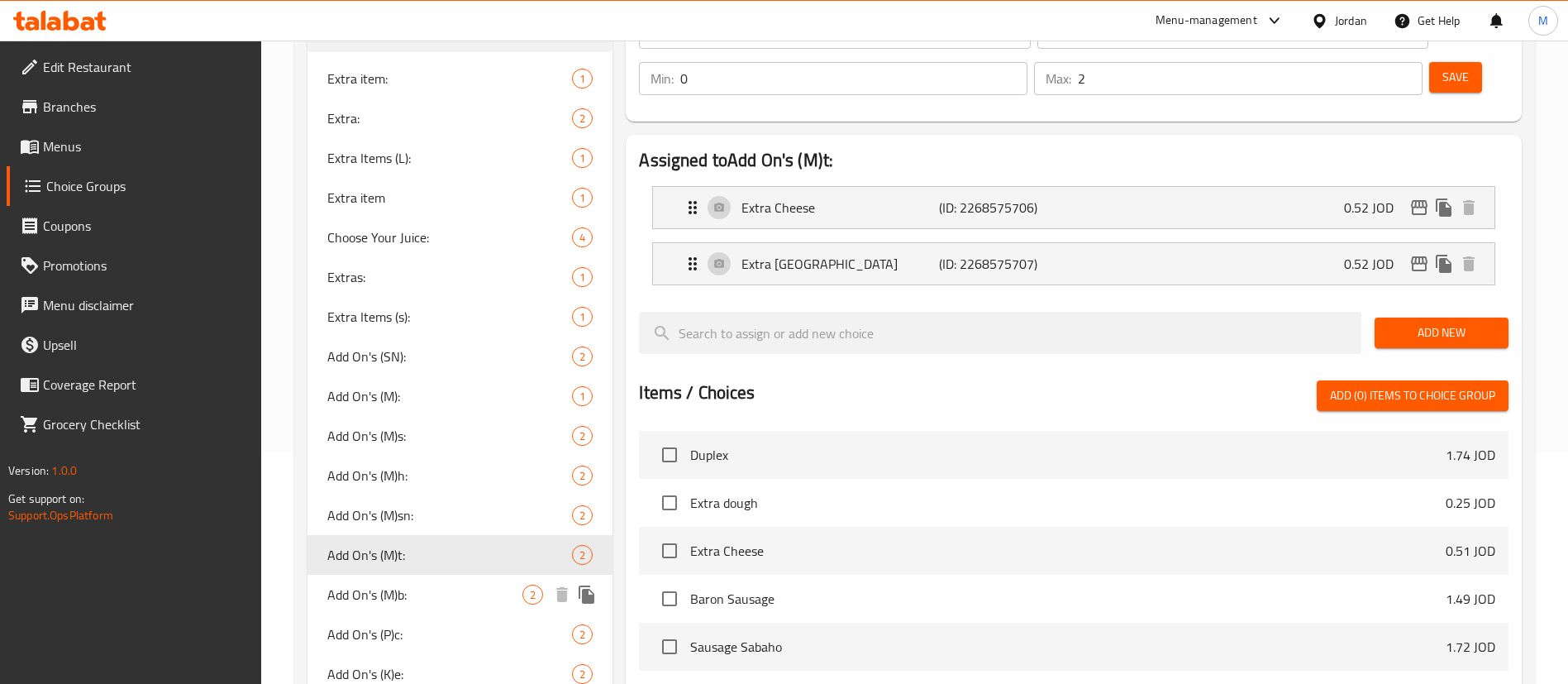
click at [419, 599] on span "Add On's (M)b:" at bounding box center [425, 594] width 195 height 20
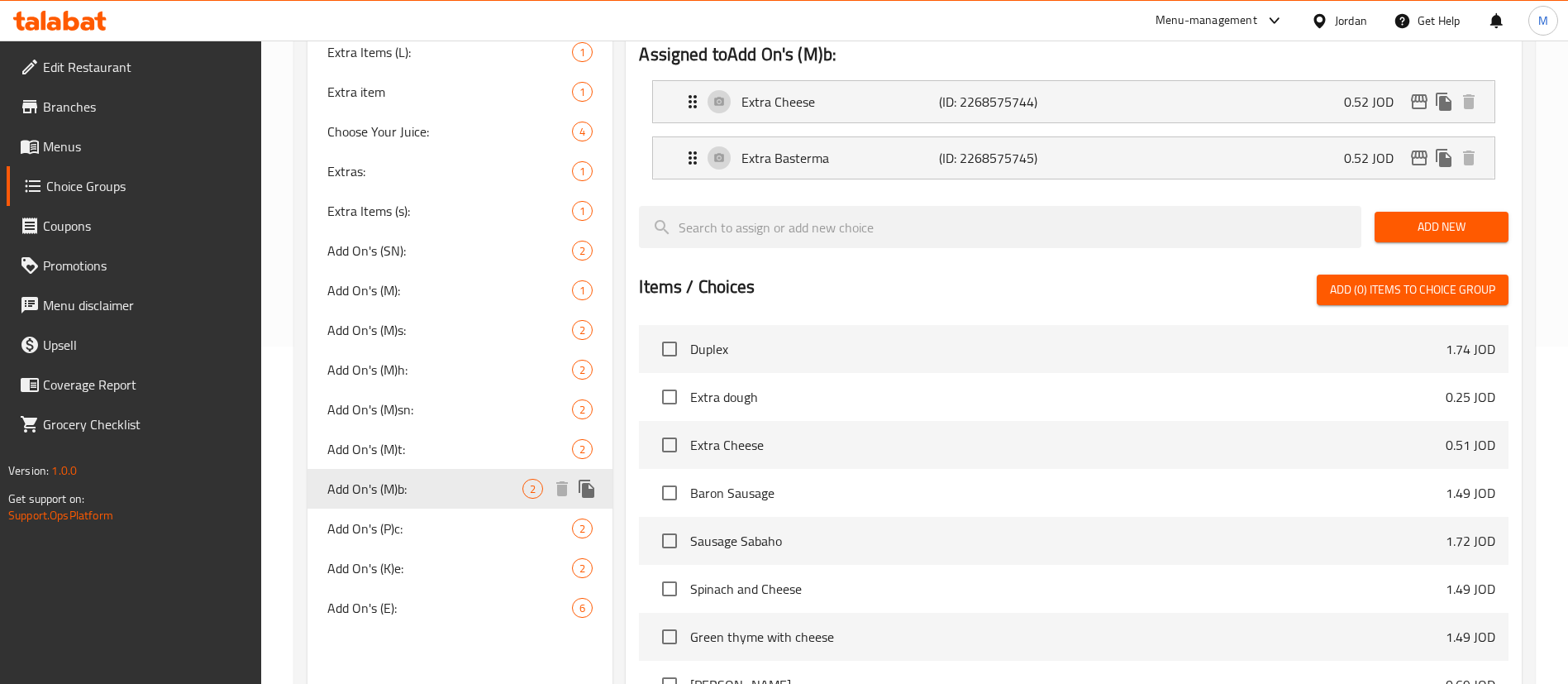
scroll to position [356, 0]
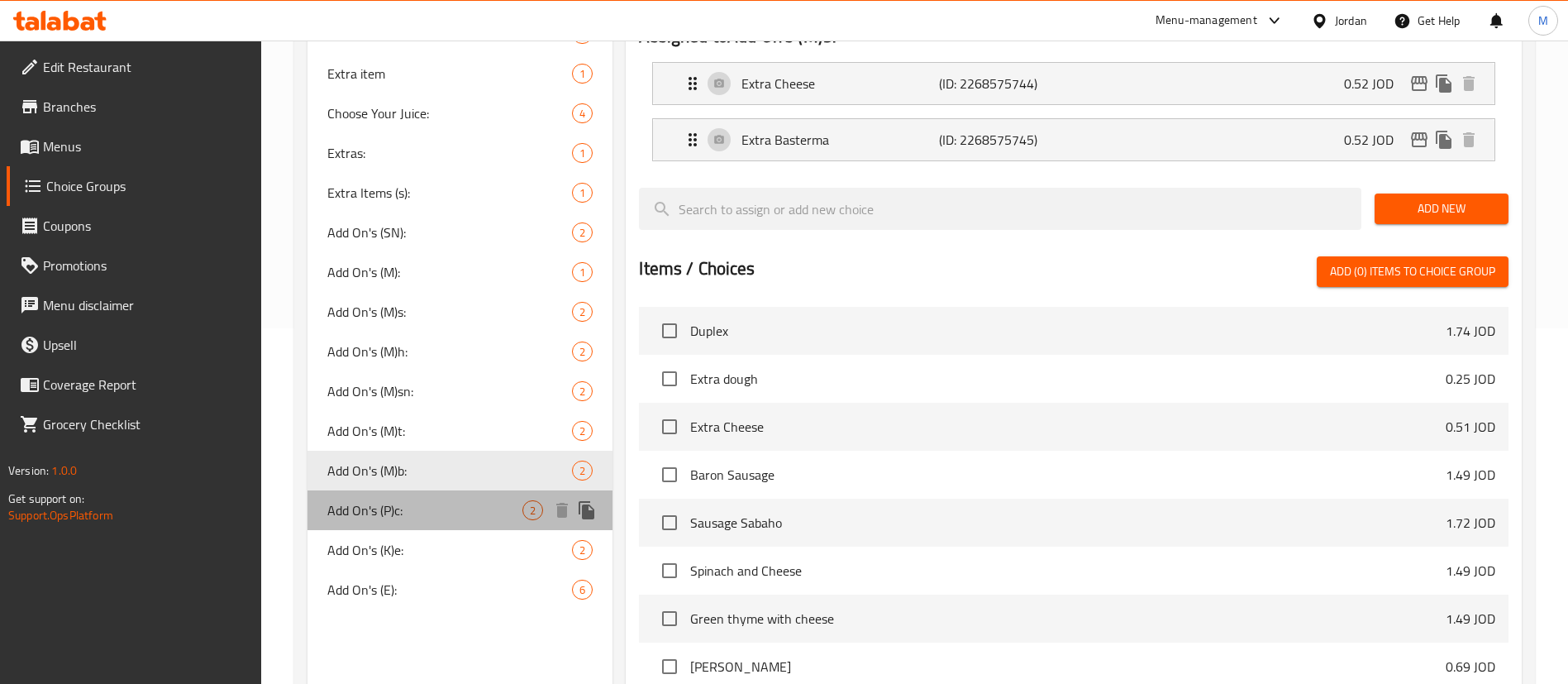
click at [422, 507] on span "Add On's (P)c:" at bounding box center [425, 509] width 195 height 20
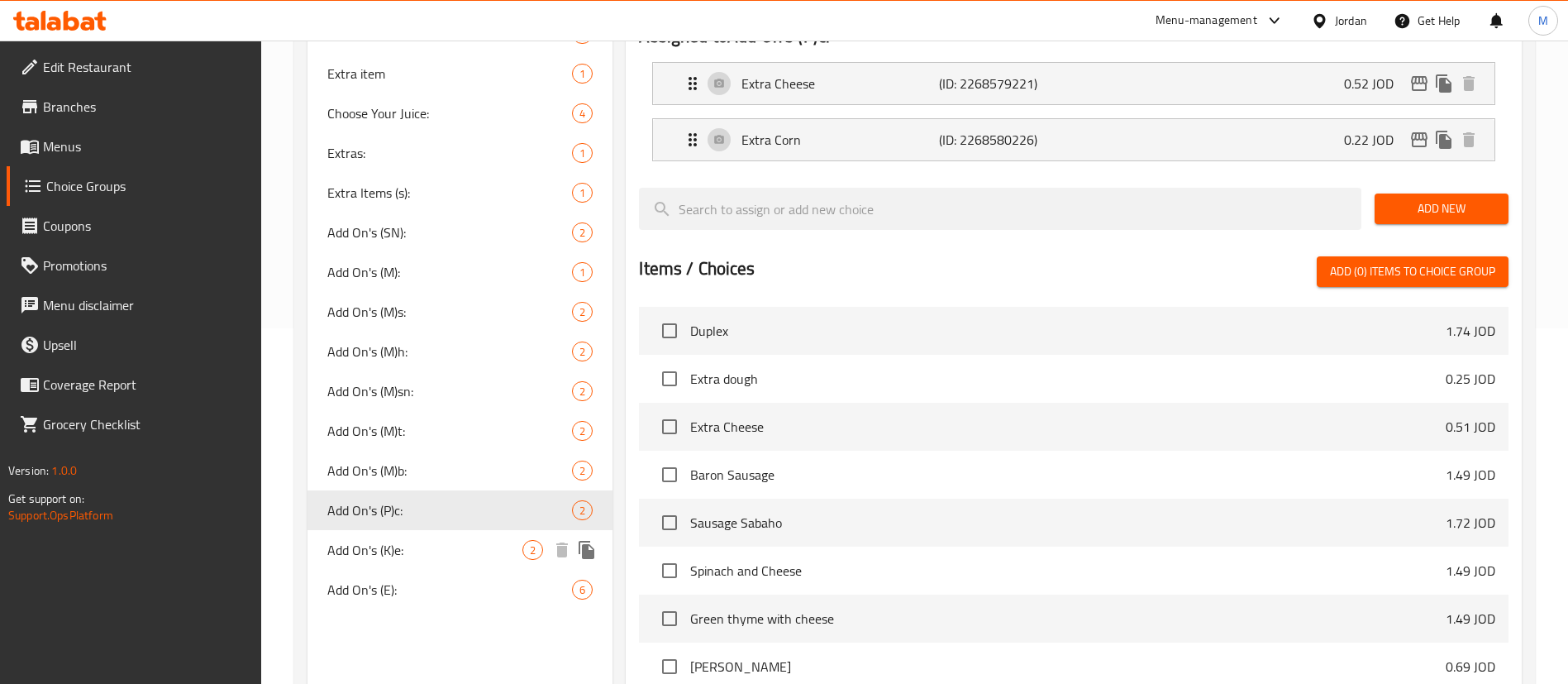
click at [426, 547] on span "Add On's (K)e:" at bounding box center [425, 549] width 195 height 20
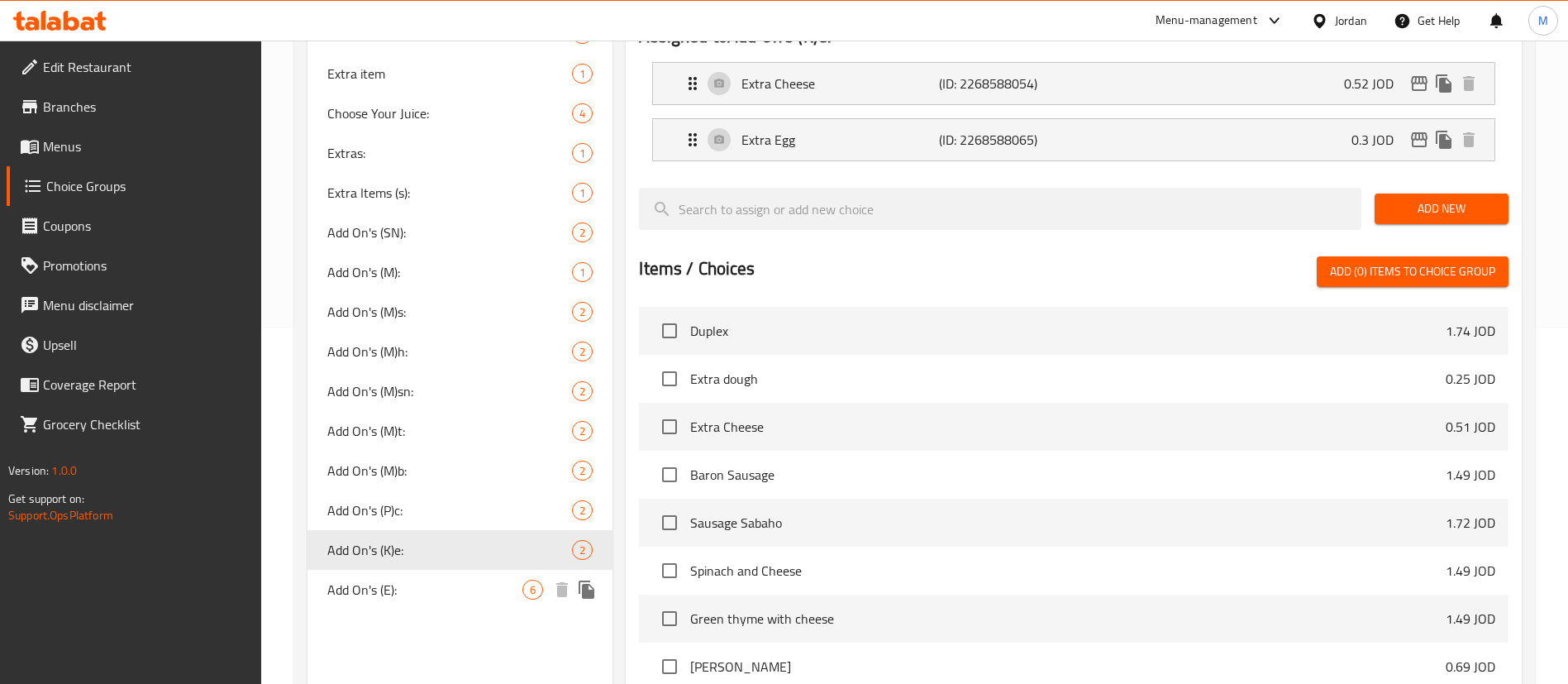
click at [419, 590] on span "Add On's (E):" at bounding box center [425, 589] width 195 height 20
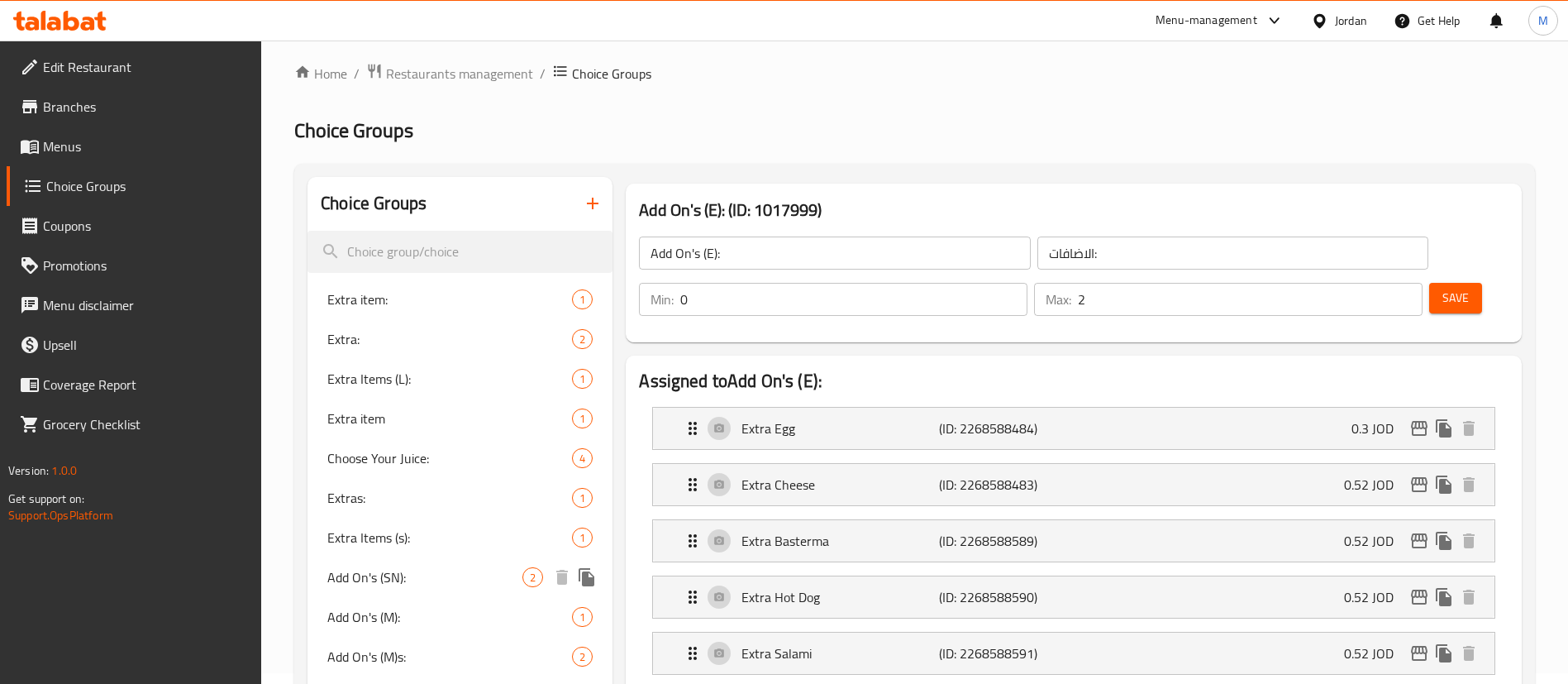
scroll to position [0, 0]
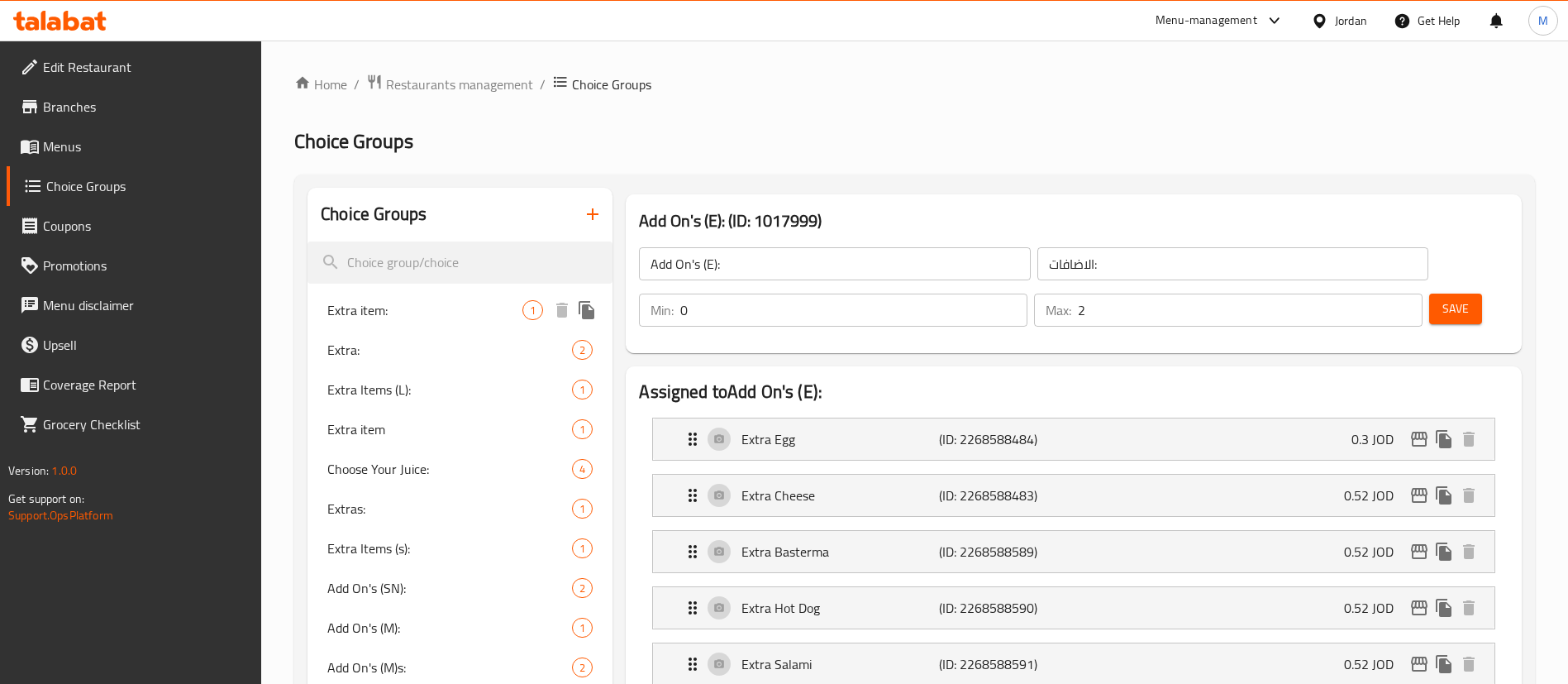
click at [415, 309] on span "Extra item:" at bounding box center [425, 310] width 195 height 20
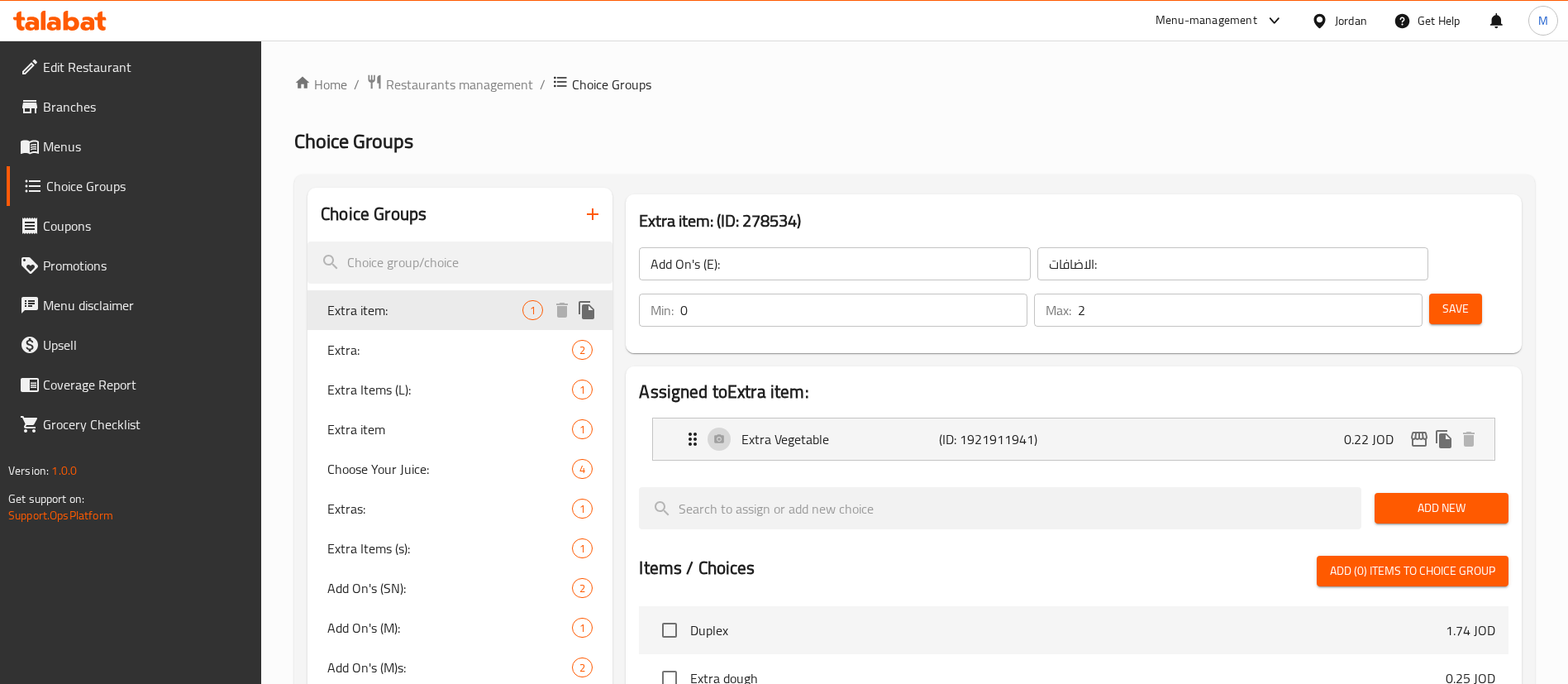
type input "Extra item:"
type input "اضافات"
type input "1"
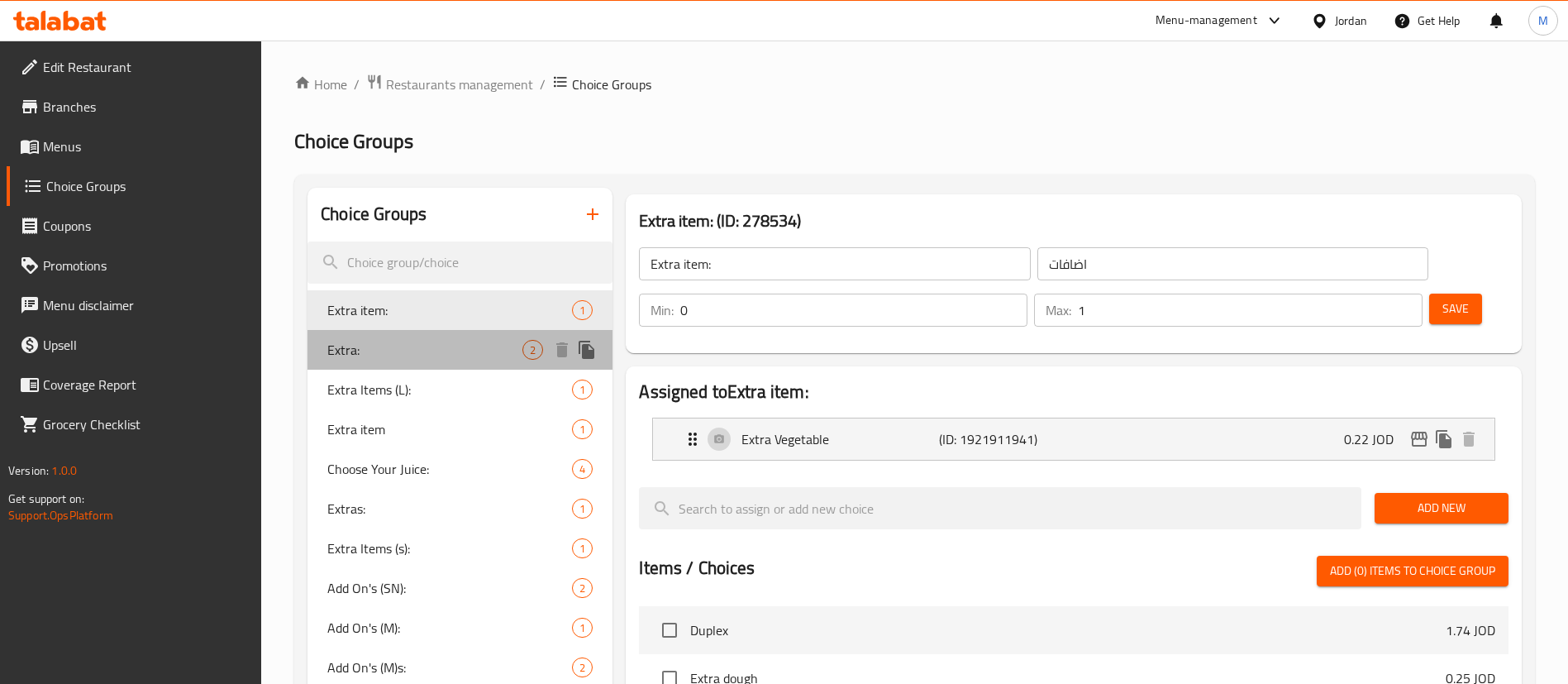
click at [412, 338] on div "Extra: 2" at bounding box center [460, 350] width 305 height 40
type input "Extra:"
type input "اضافة"
type input "2"
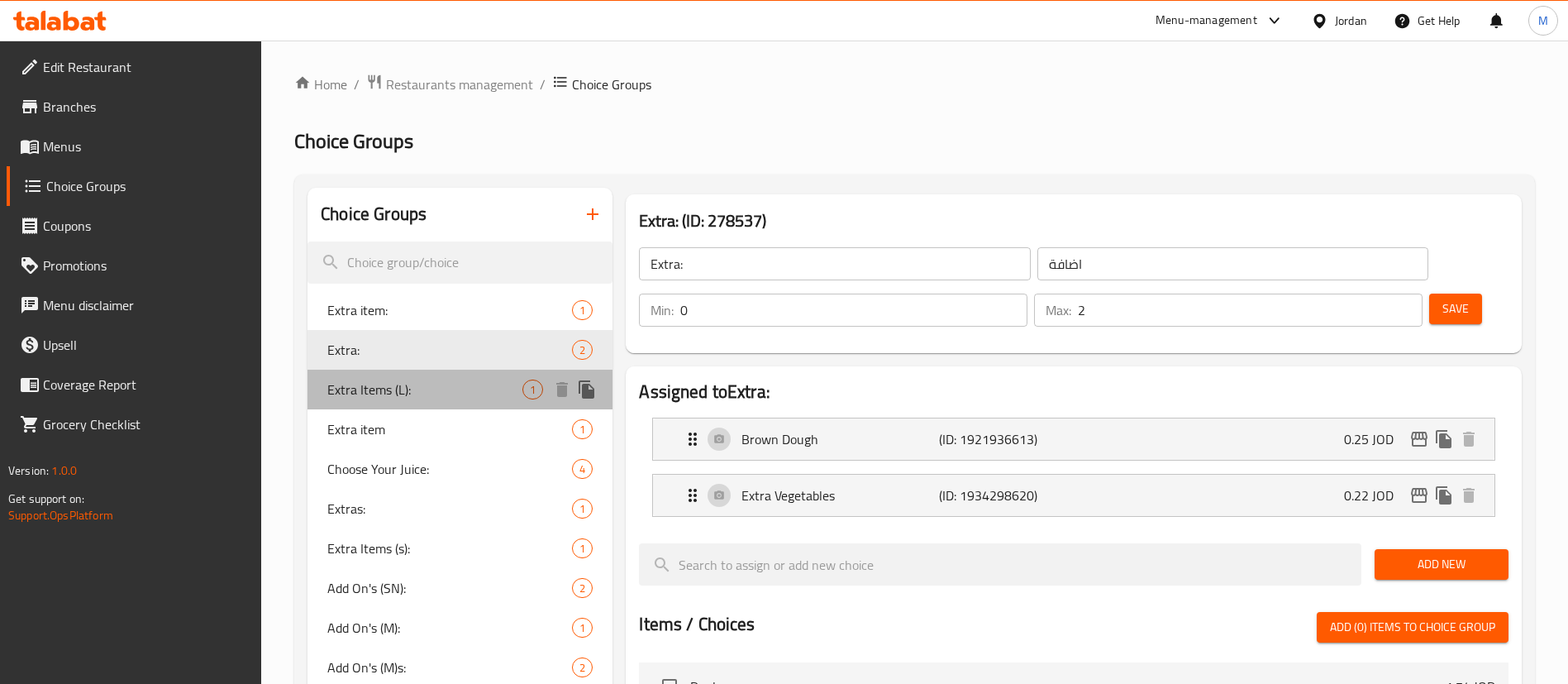
click at [414, 377] on div "Extra Items (L): 1" at bounding box center [460, 390] width 305 height 40
type input "Extra Items (L):"
type input "عناصر إضافية:"
type input "1"
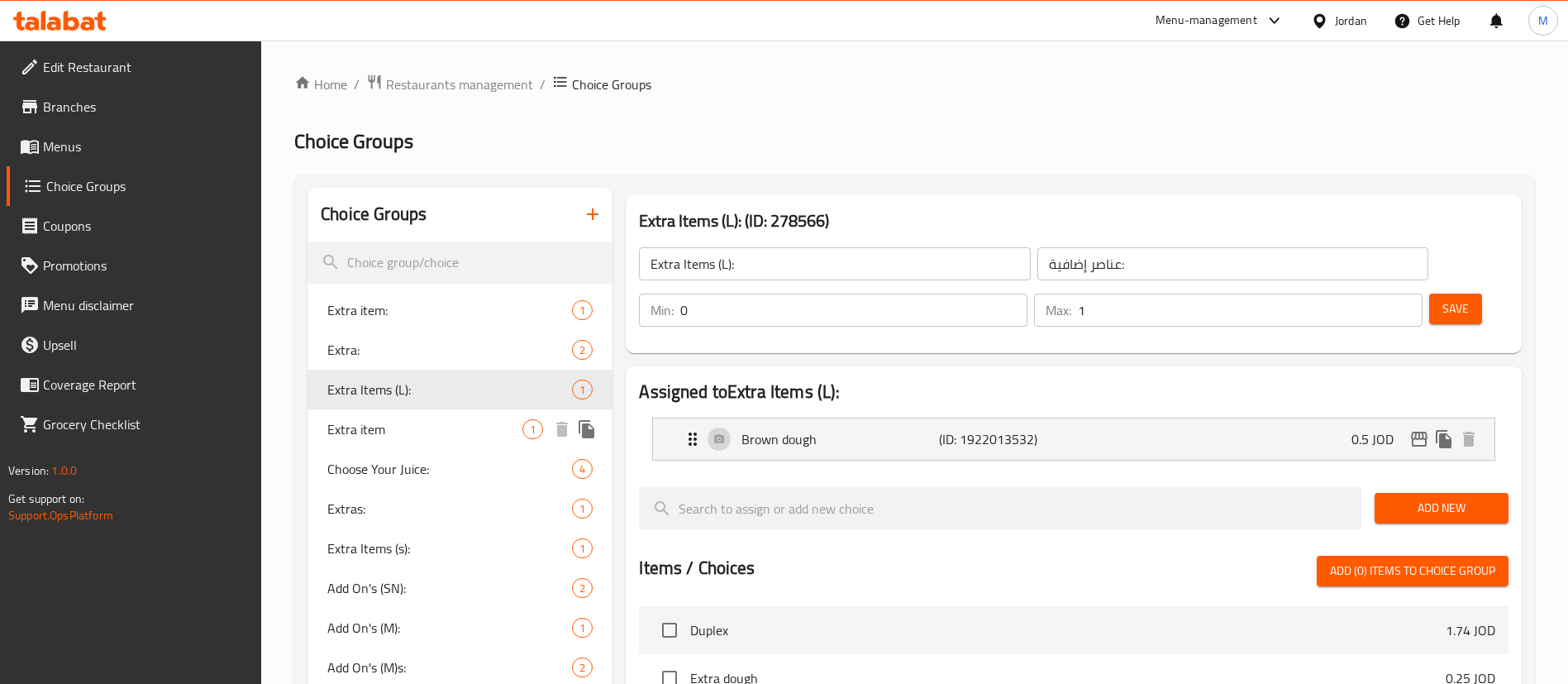
click at [421, 428] on span "Extra item" at bounding box center [425, 429] width 195 height 20
type input "Extra item"
type input "اضافة"
type input "0"
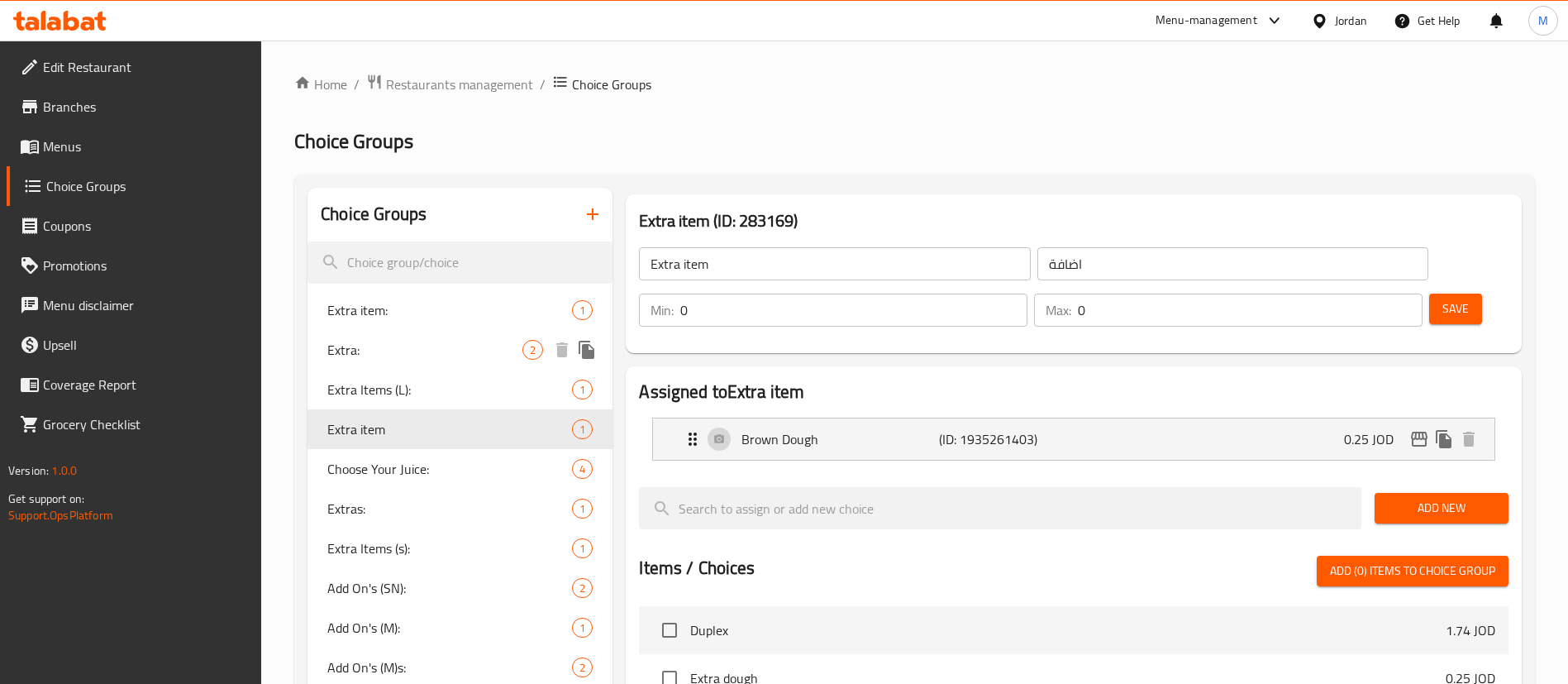
click at [440, 353] on span "Extra:" at bounding box center [425, 349] width 195 height 20
type input "Extra:"
type input "2"
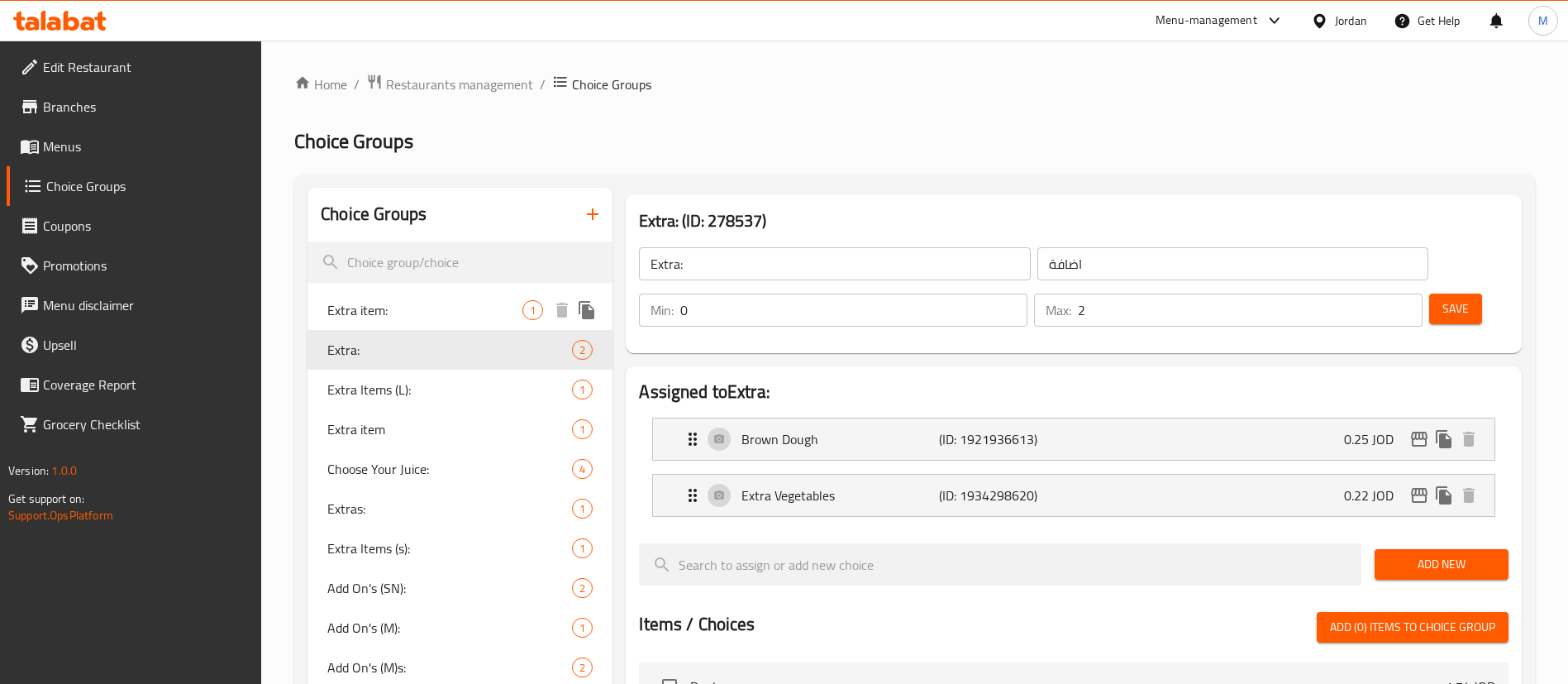
click at [467, 310] on span "Extra item:" at bounding box center [425, 310] width 195 height 20
type input "Extra item:"
type input "اضافات"
type input "1"
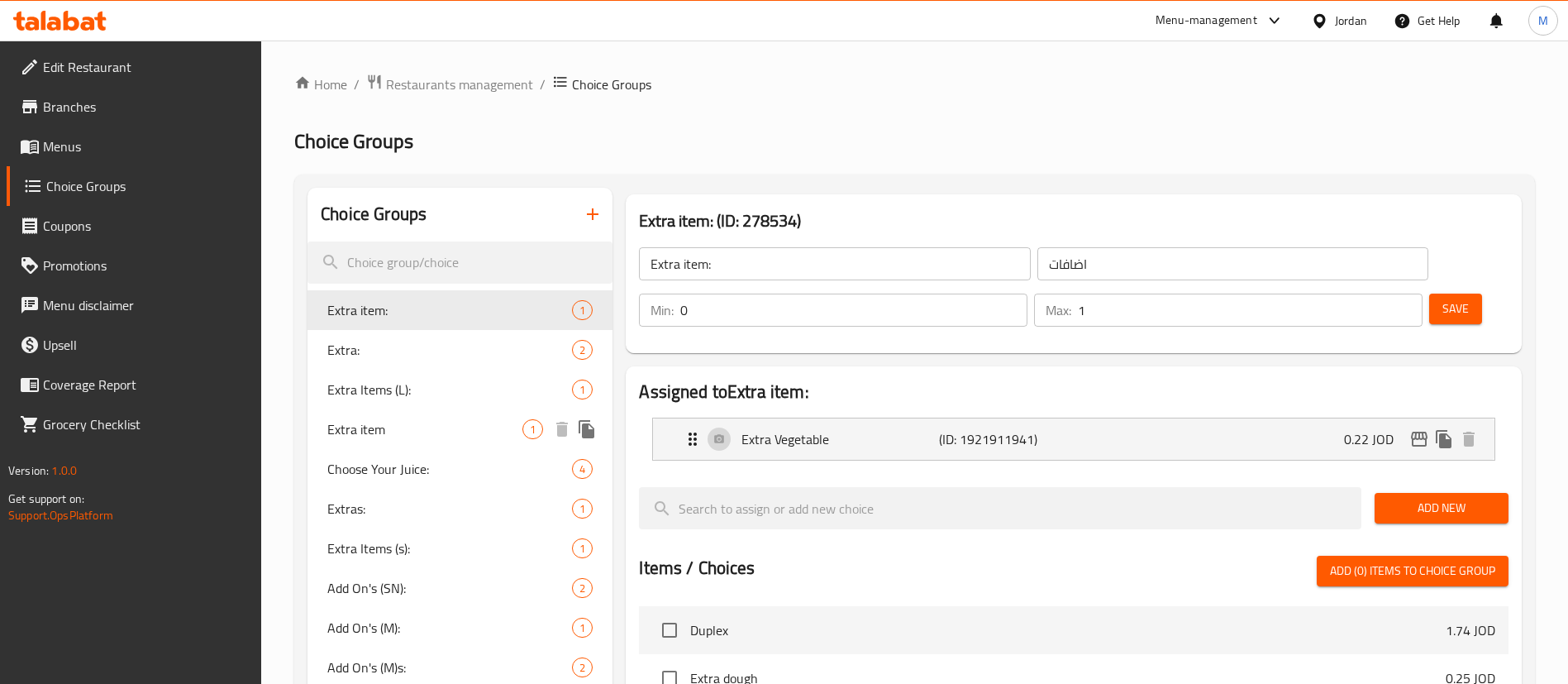
click at [468, 443] on div "Extra item 1" at bounding box center [460, 429] width 305 height 40
type input "Extra item"
type input "اضافة"
type input "0"
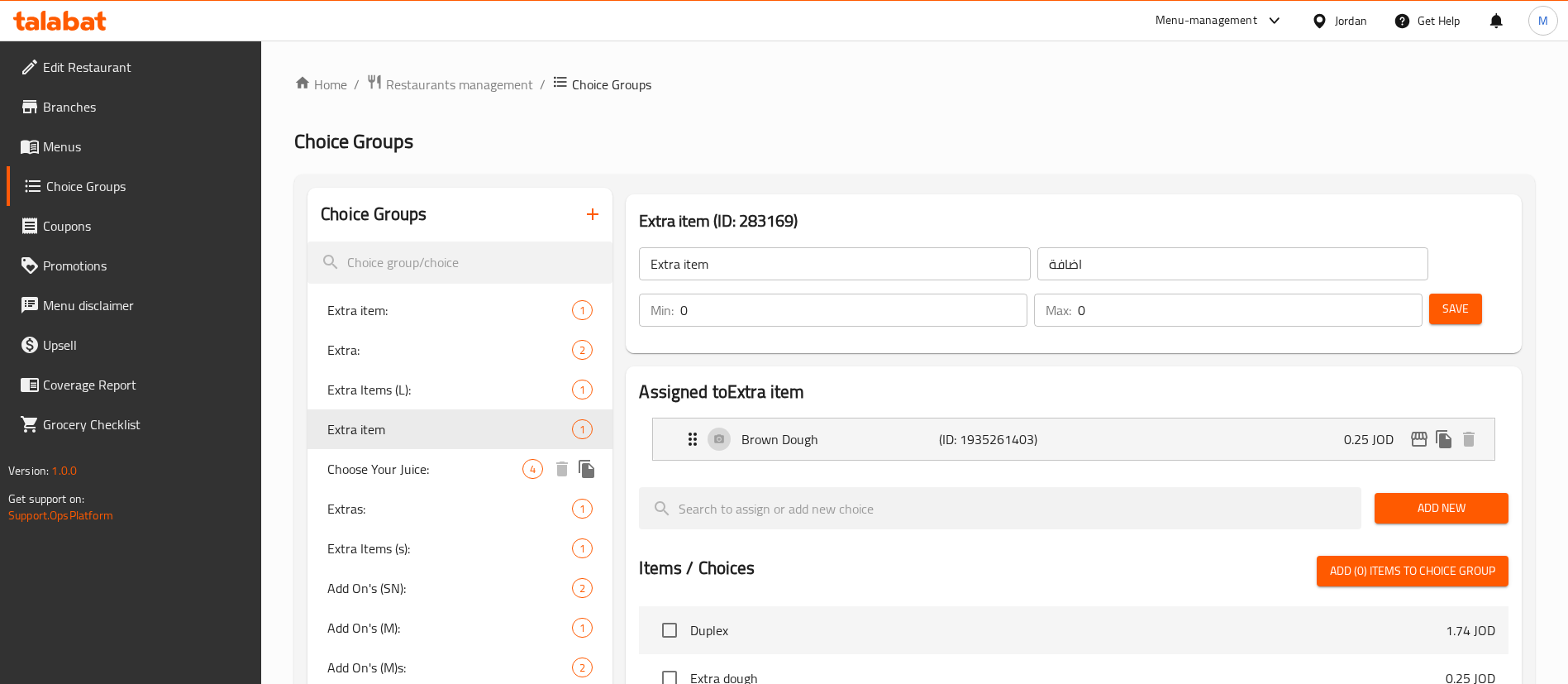
click at [468, 468] on span "Choose Your Juice:" at bounding box center [425, 468] width 195 height 20
type input "Choose Your Juice:"
type input "اخنيارك للعصير"
type input "1"
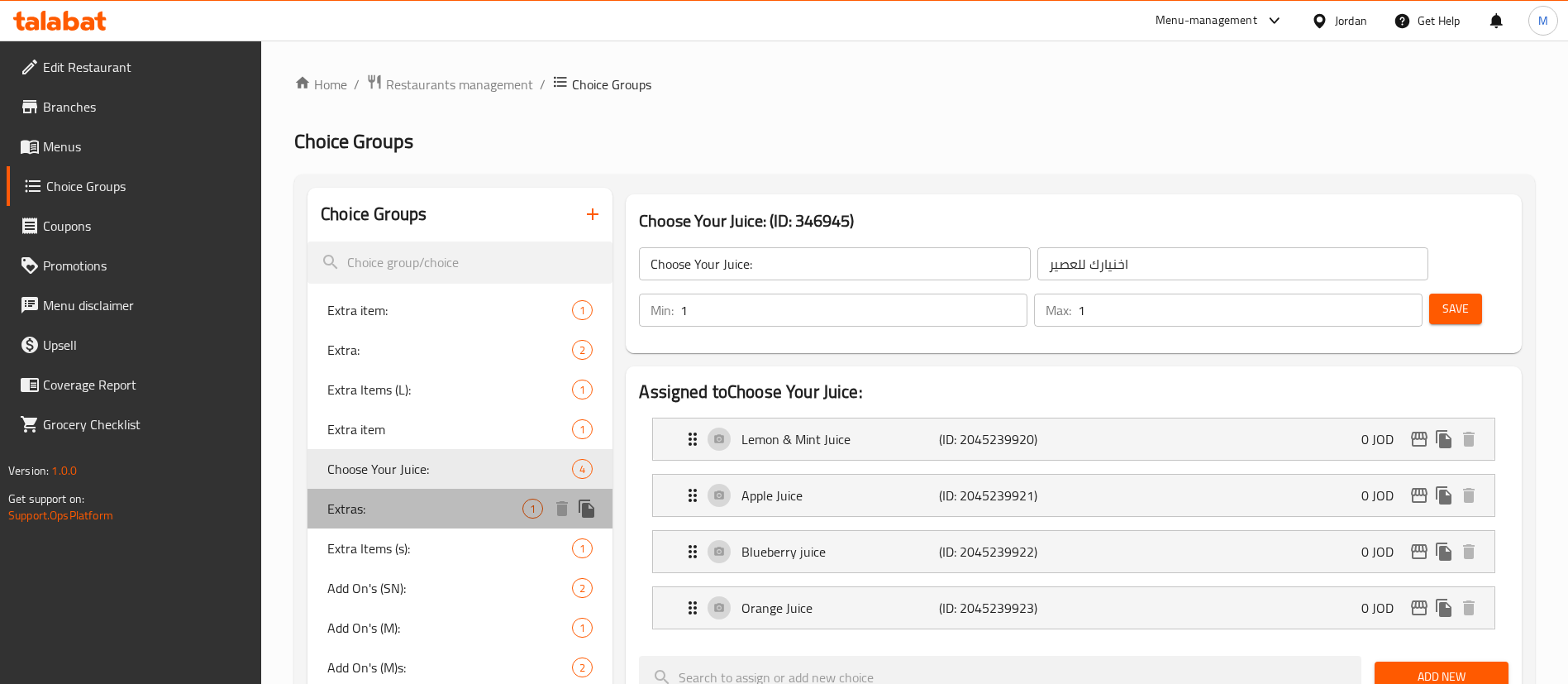
click at [455, 496] on div "Extras: 1" at bounding box center [460, 508] width 305 height 40
type input "Extras:"
type input "اضافات"
type input "0"
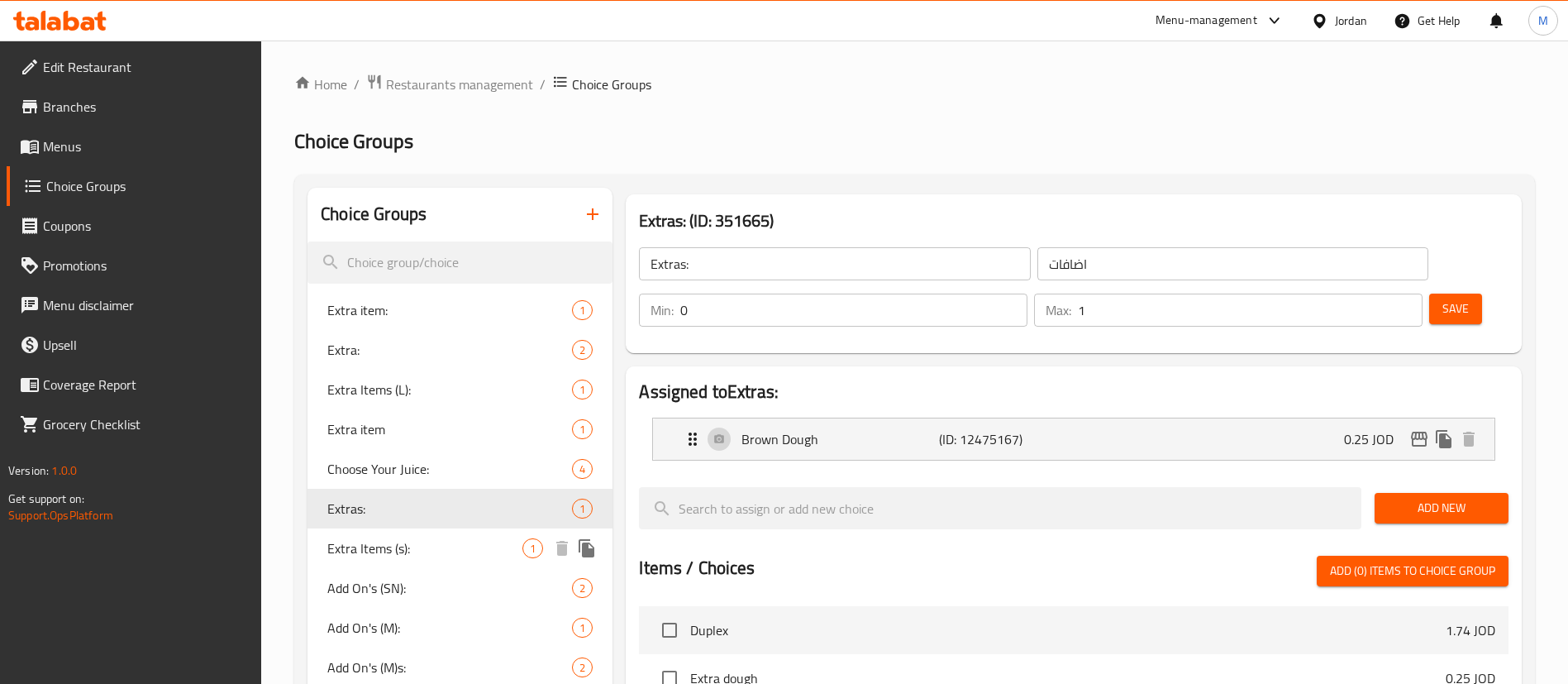
click at [454, 534] on div "Extra Items (s): 1" at bounding box center [460, 548] width 305 height 40
type input "Extra Items (s):"
type input "عناصر إضافية (ص):"
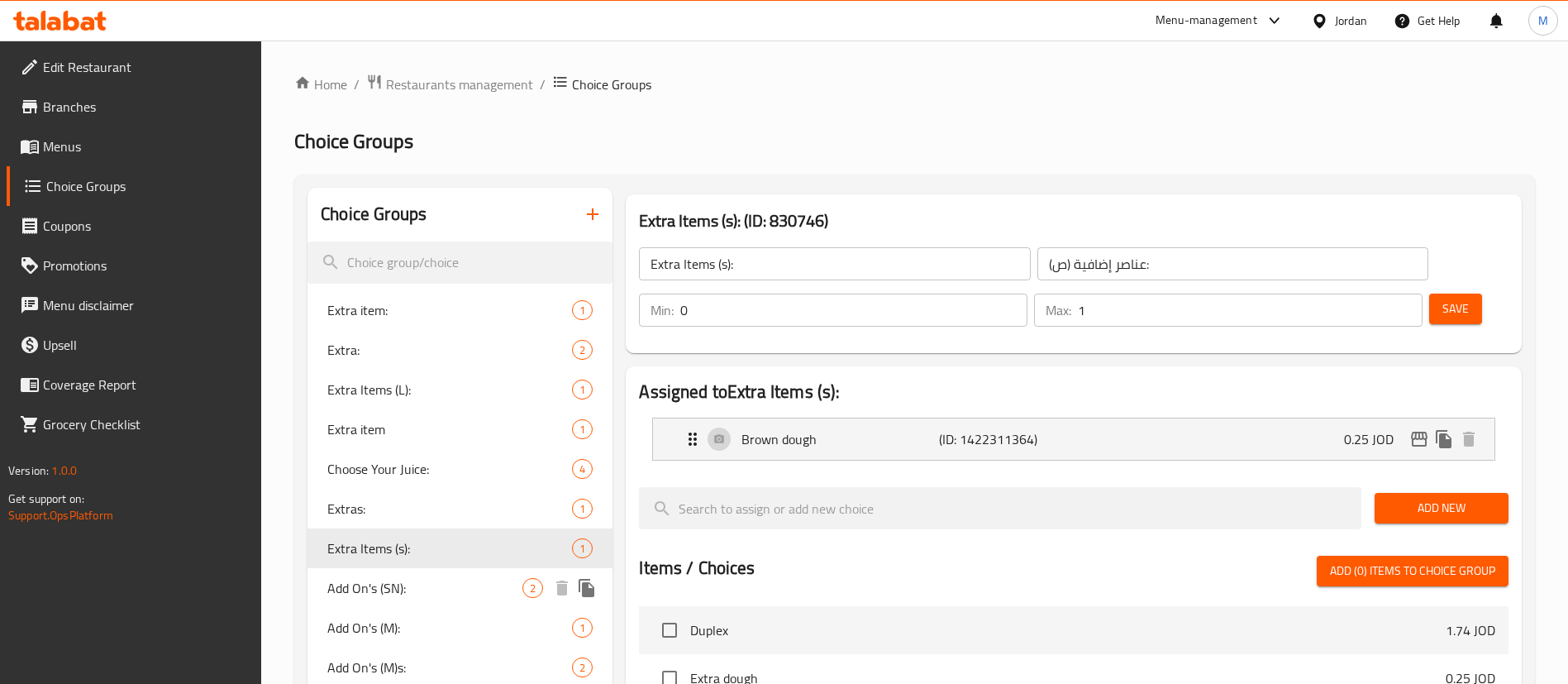
click at [468, 580] on span "Add On's (SN):" at bounding box center [425, 587] width 195 height 20
type input "Add On's (SN):"
type input "الاضافات:"
type input "2"
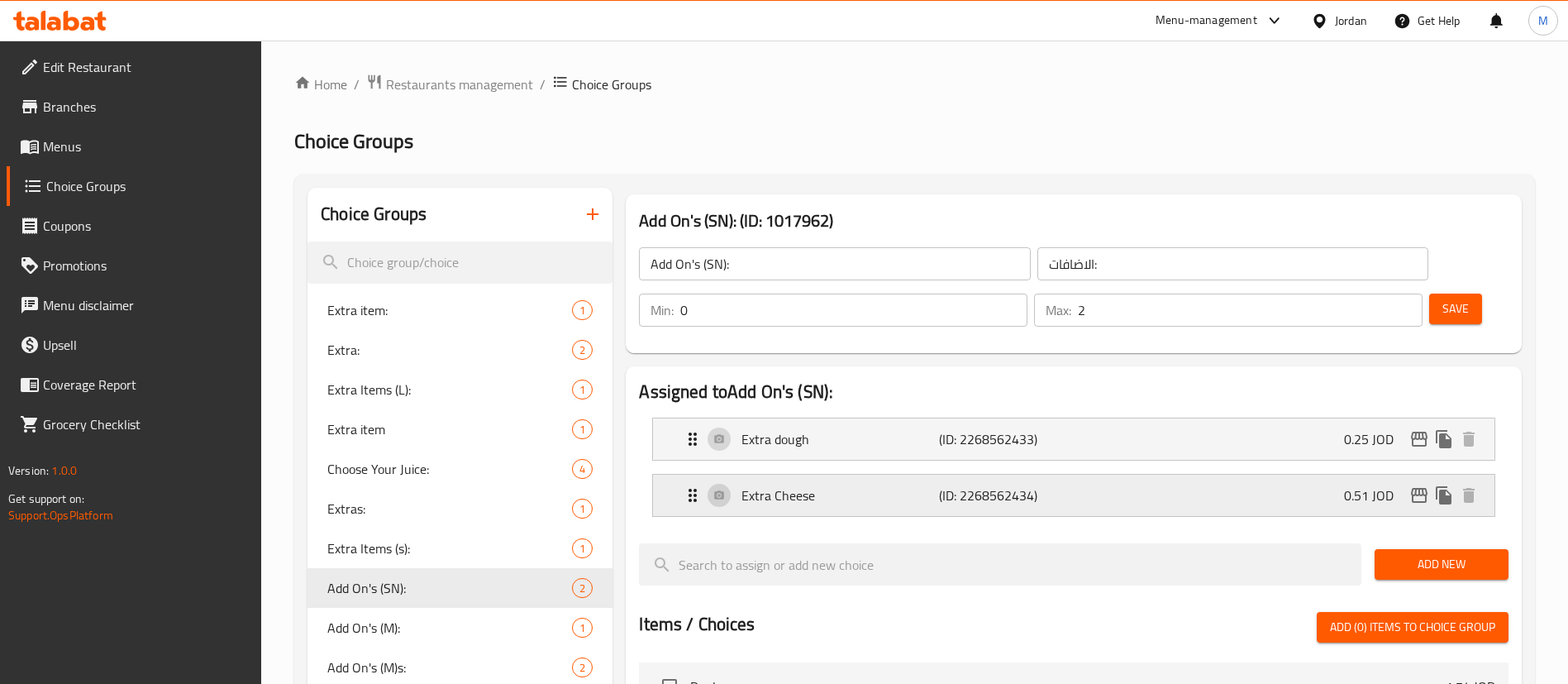
click at [1191, 474] on div "Extra Cheese (ID: 2268562434) 0.51 JOD" at bounding box center [1078, 495] width 792 height 42
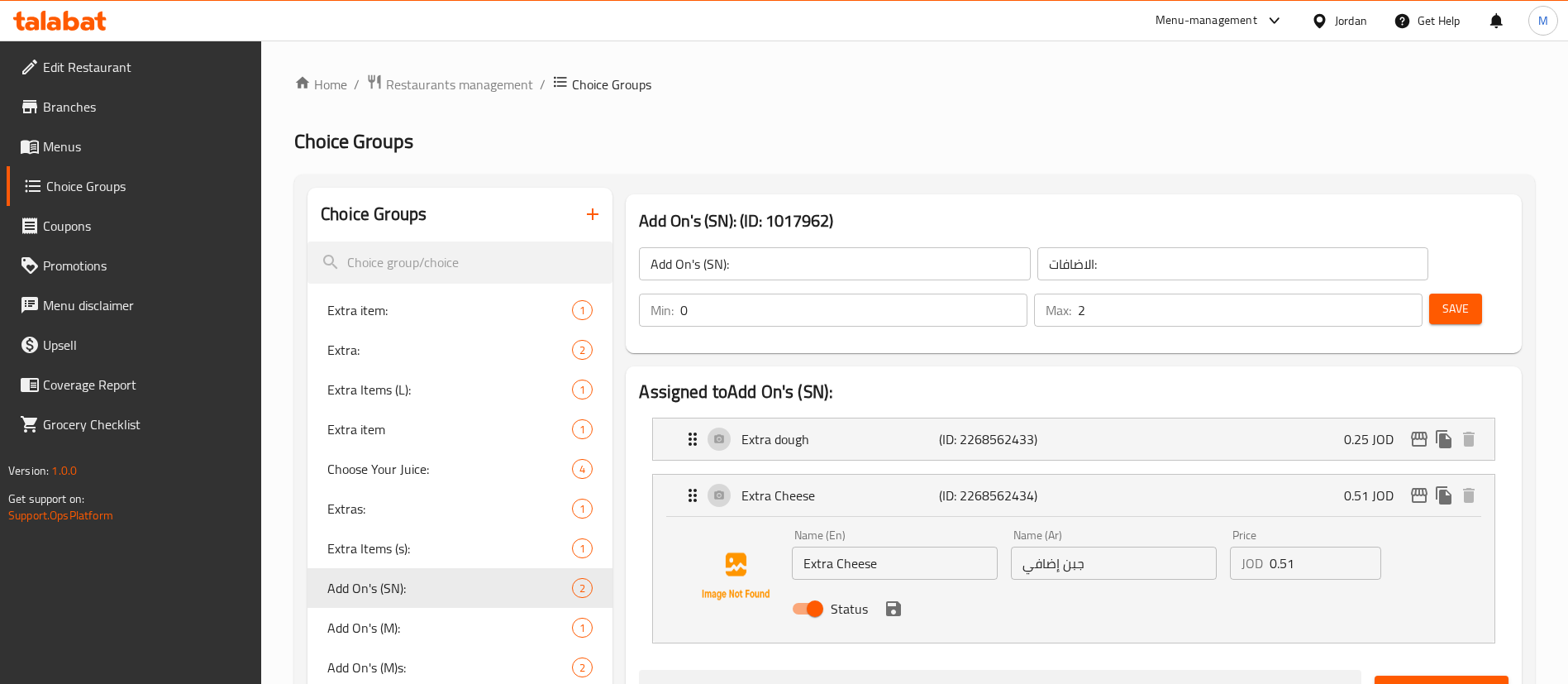
click at [1307, 547] on input "0.51" at bounding box center [1326, 563] width 112 height 33
click at [896, 601] on icon "save" at bounding box center [893, 608] width 15 height 15
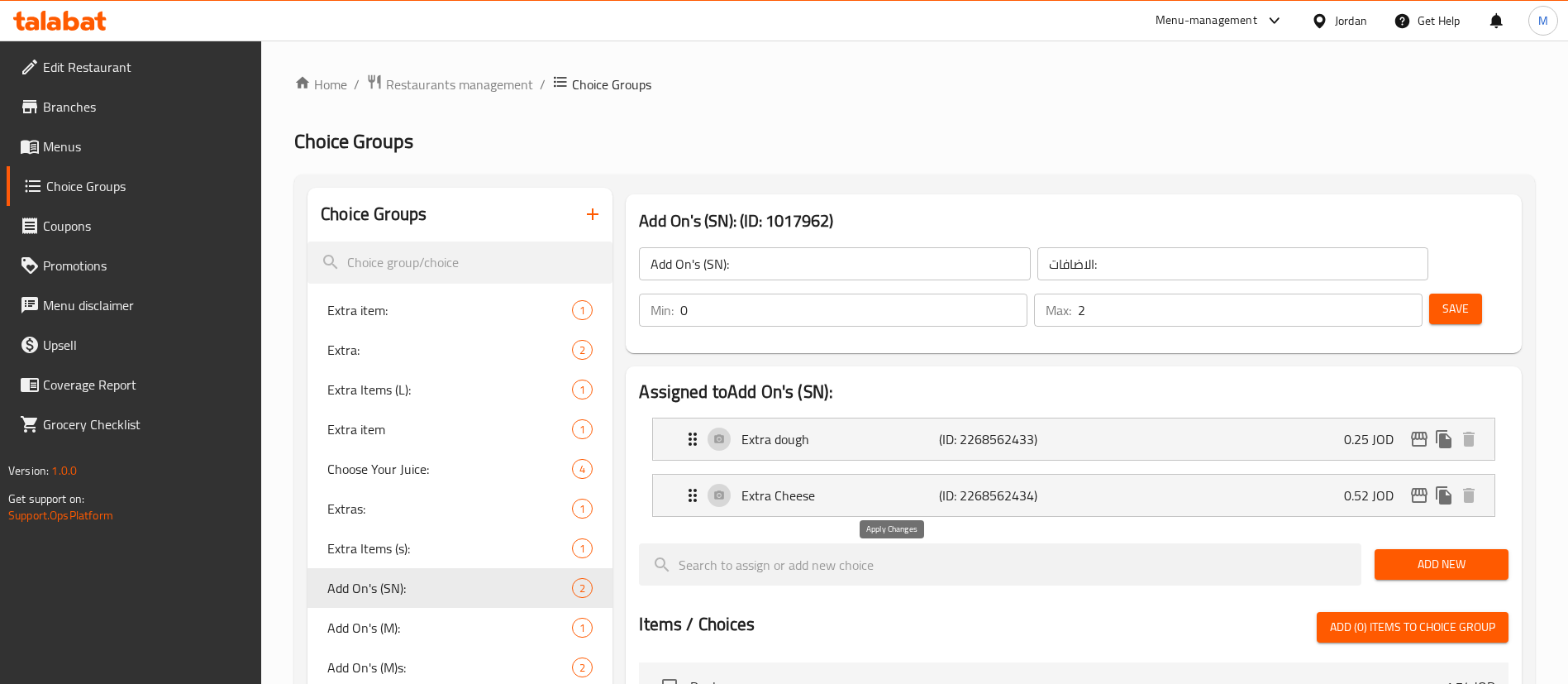
type input "0.52"
click at [1358, 485] on p "0.52 JOD" at bounding box center [1375, 495] width 63 height 20
click at [1358, 485] on p "0.52 JOD" at bounding box center [1375, 495] width 63 height 20
click at [1308, 474] on div "Extra Cheese (ID: 2268562434) 0.52 JOD" at bounding box center [1078, 495] width 792 height 42
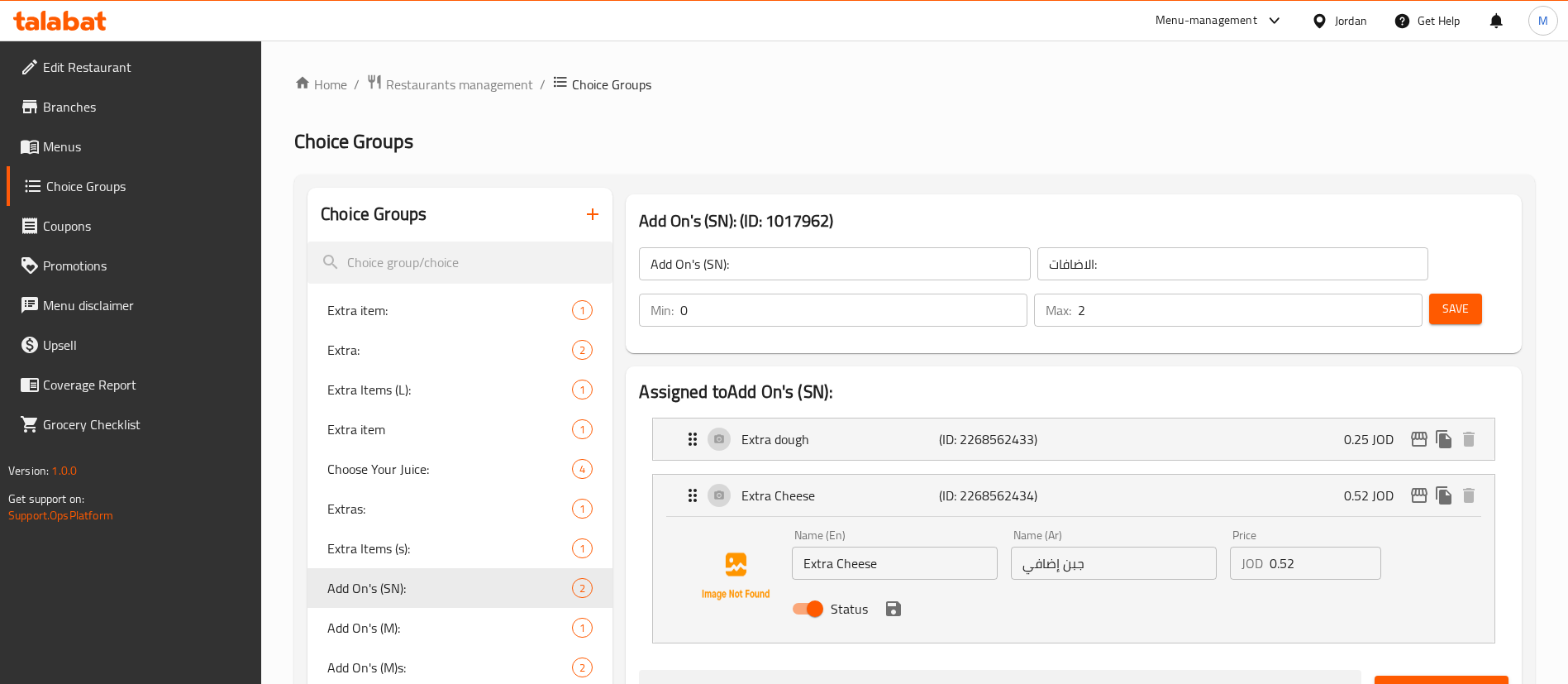
click at [1310, 547] on input "0.52" at bounding box center [1326, 563] width 112 height 33
click at [891, 598] on icon "save" at bounding box center [893, 608] width 20 height 20
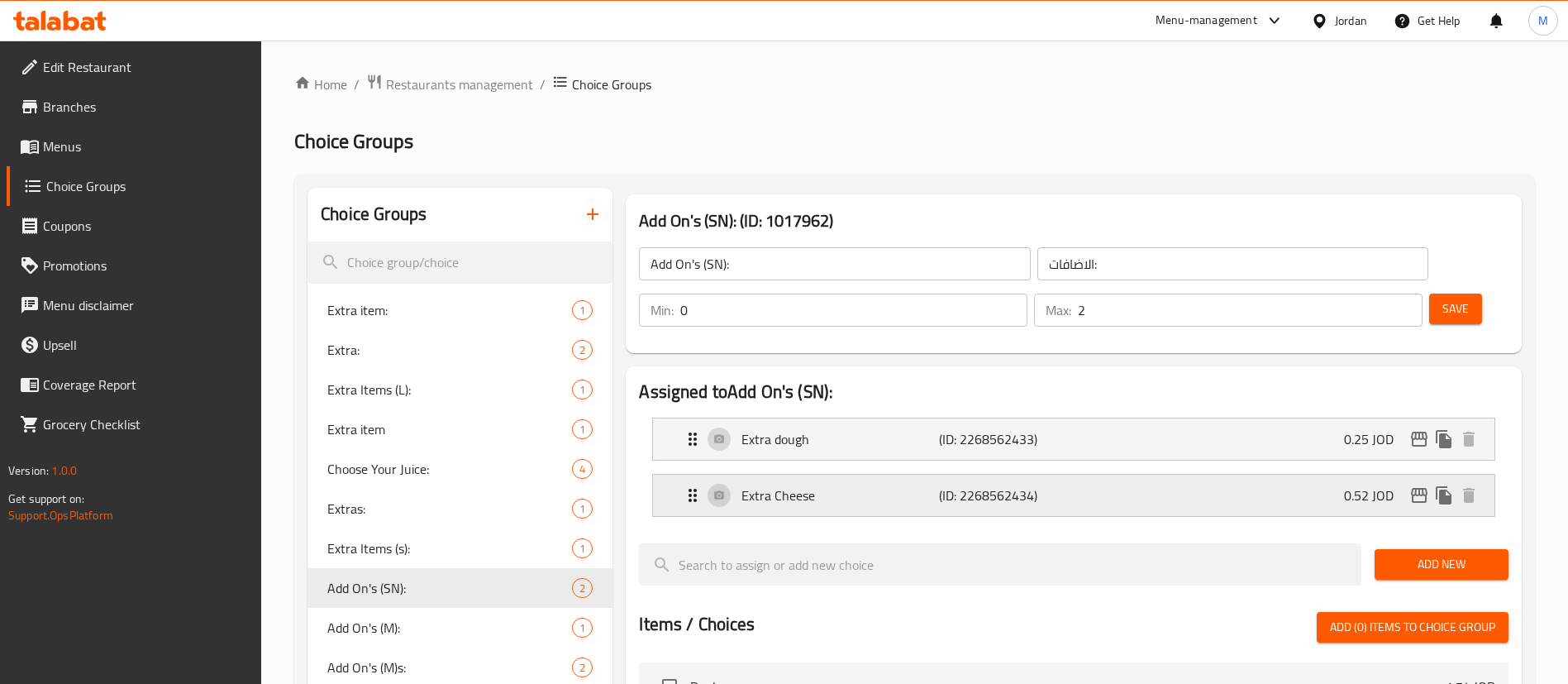
click at [1304, 474] on div "Extra Cheese (ID: 2268562434) 0.52 JOD" at bounding box center [1078, 495] width 792 height 42
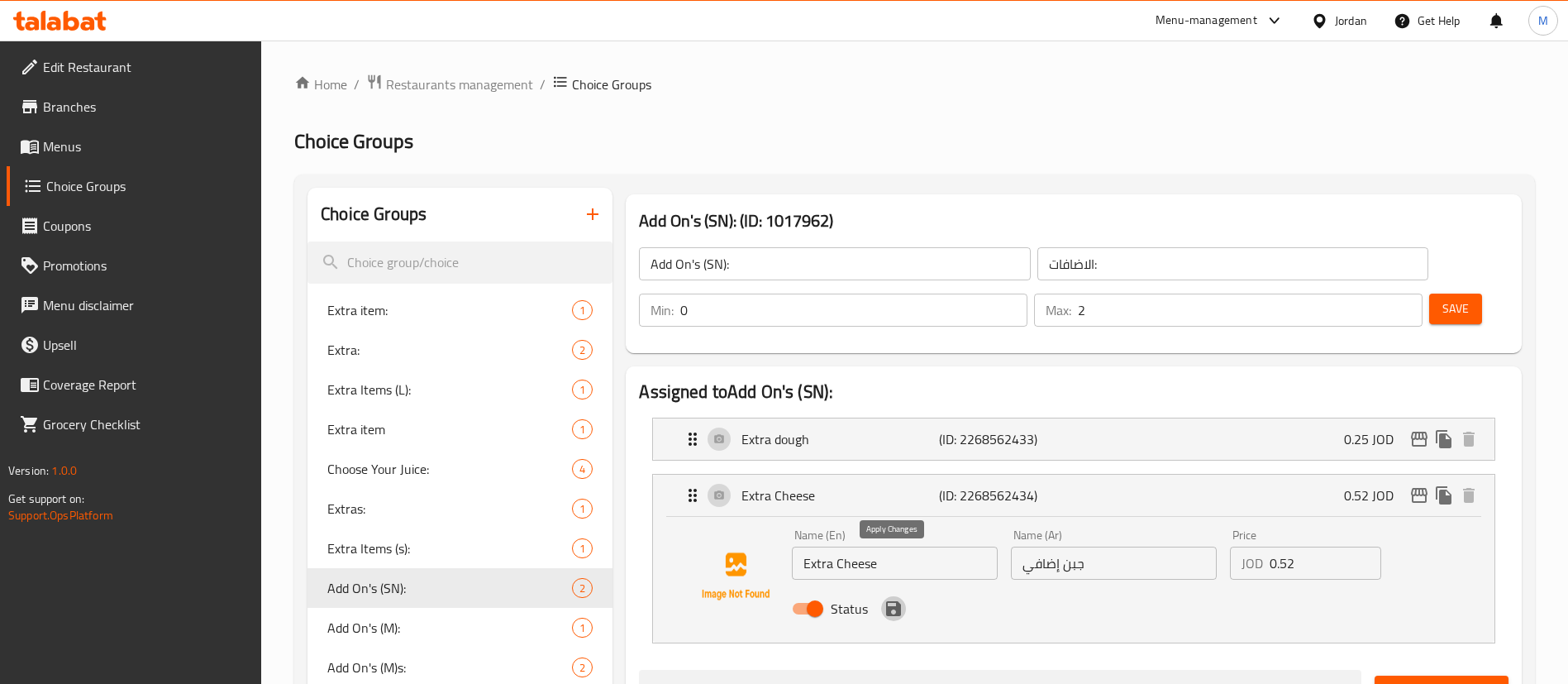
click at [888, 598] on icon "save" at bounding box center [893, 608] width 20 height 20
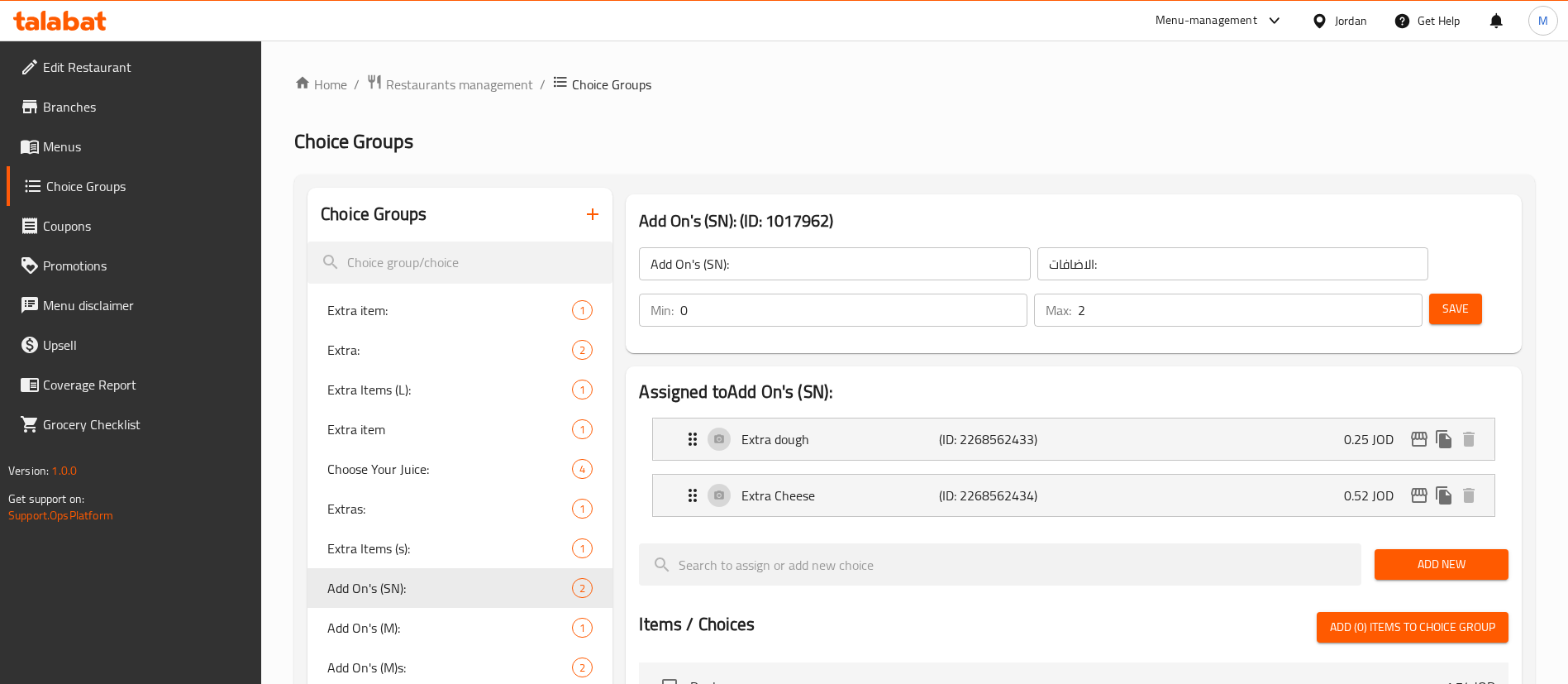
click at [1442, 299] on span "Save" at bounding box center [1455, 309] width 26 height 20
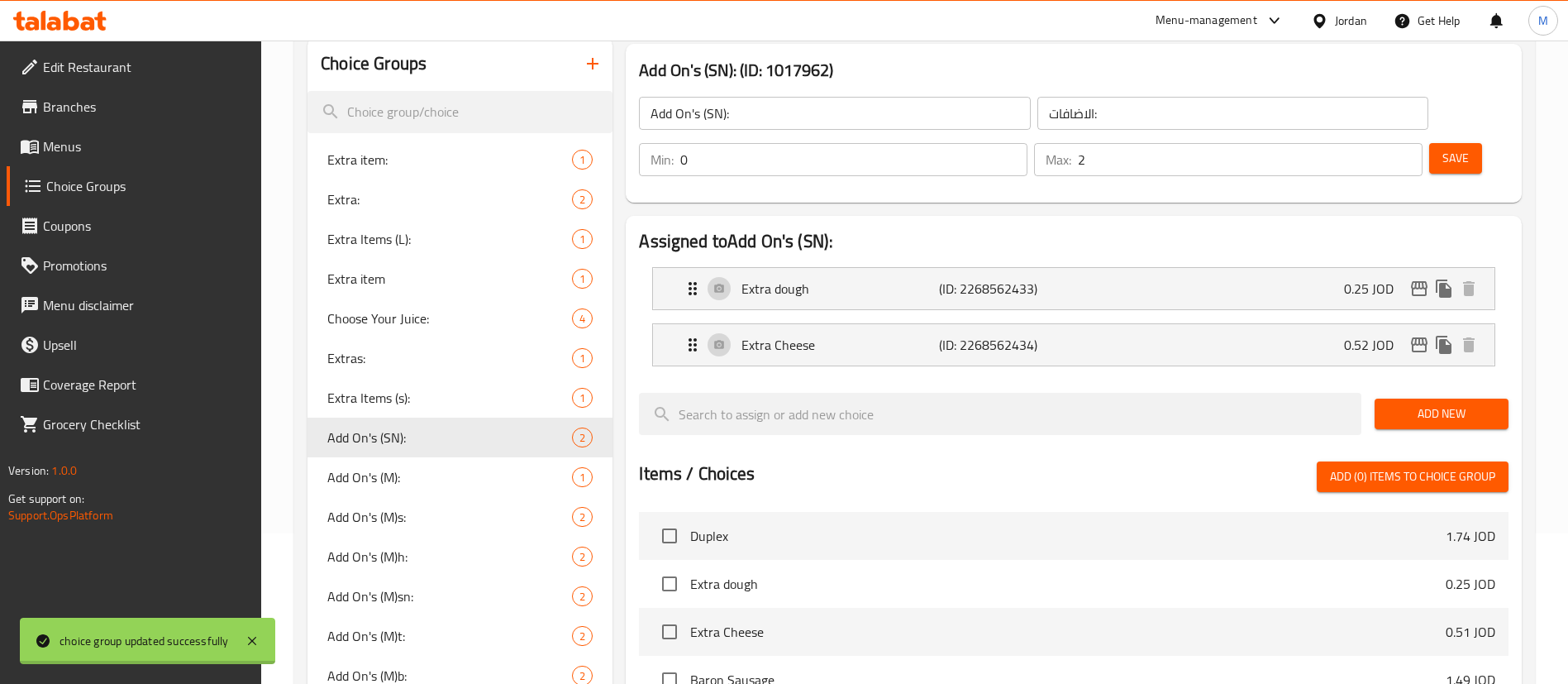
scroll to position [248, 0]
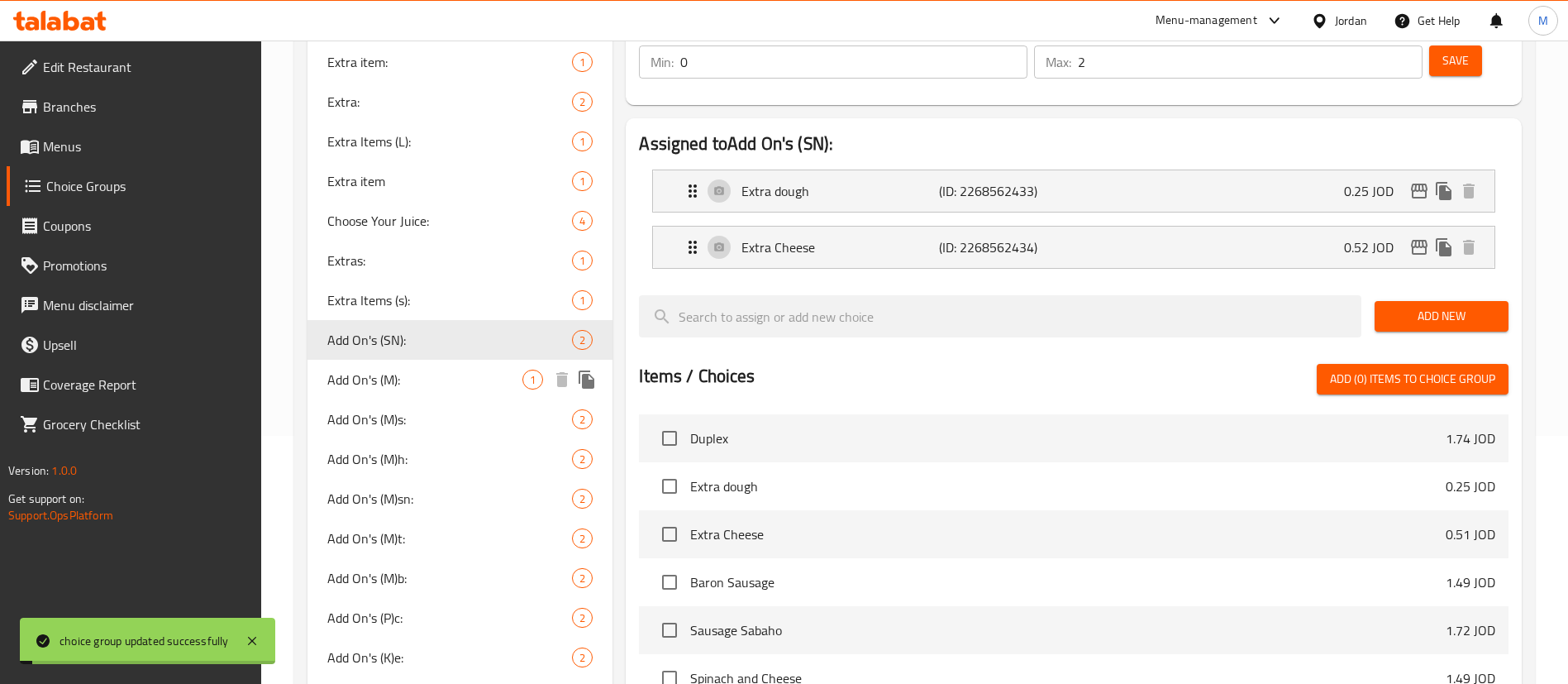
click at [432, 372] on span "Add On's (M):" at bounding box center [425, 379] width 195 height 20
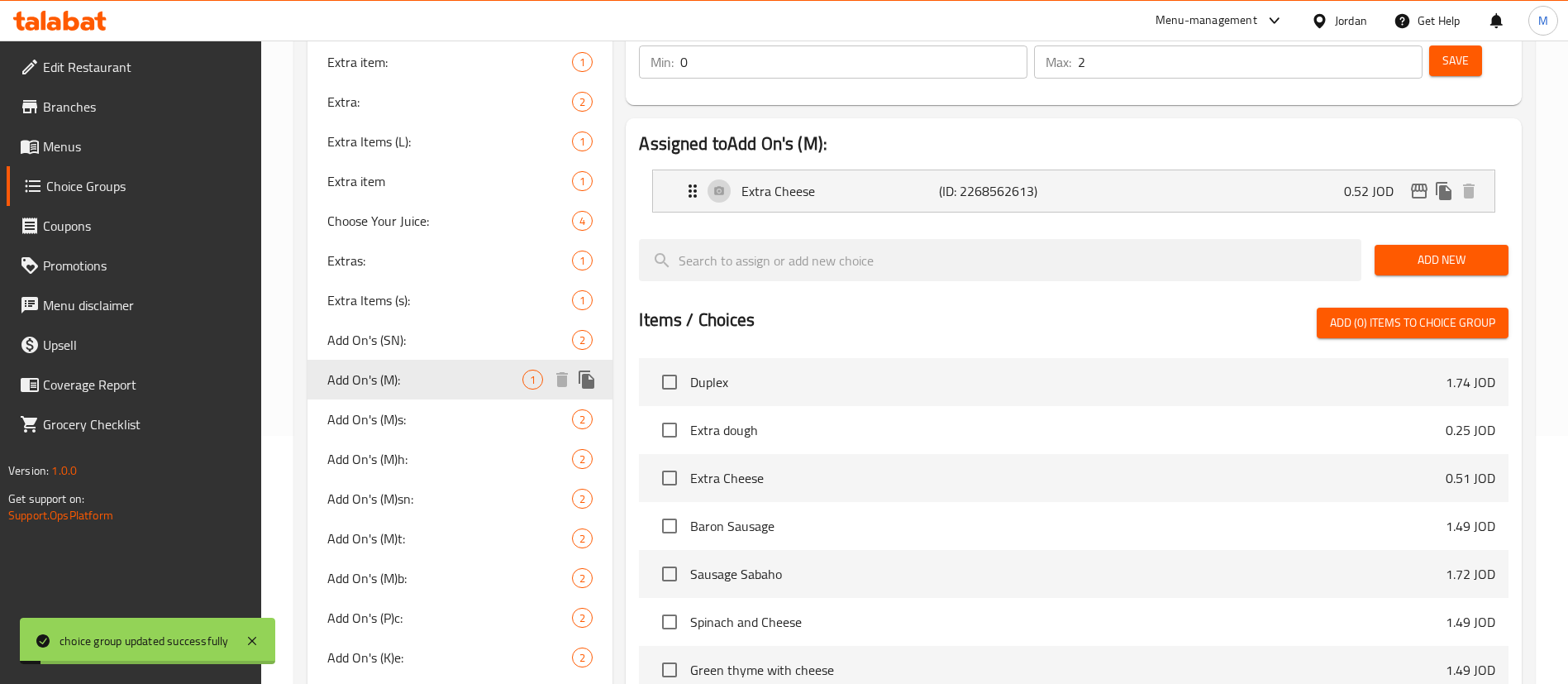
type input "Add On's (M):"
type input "1"
click at [445, 412] on span "Add On's (M)s:" at bounding box center [425, 418] width 195 height 20
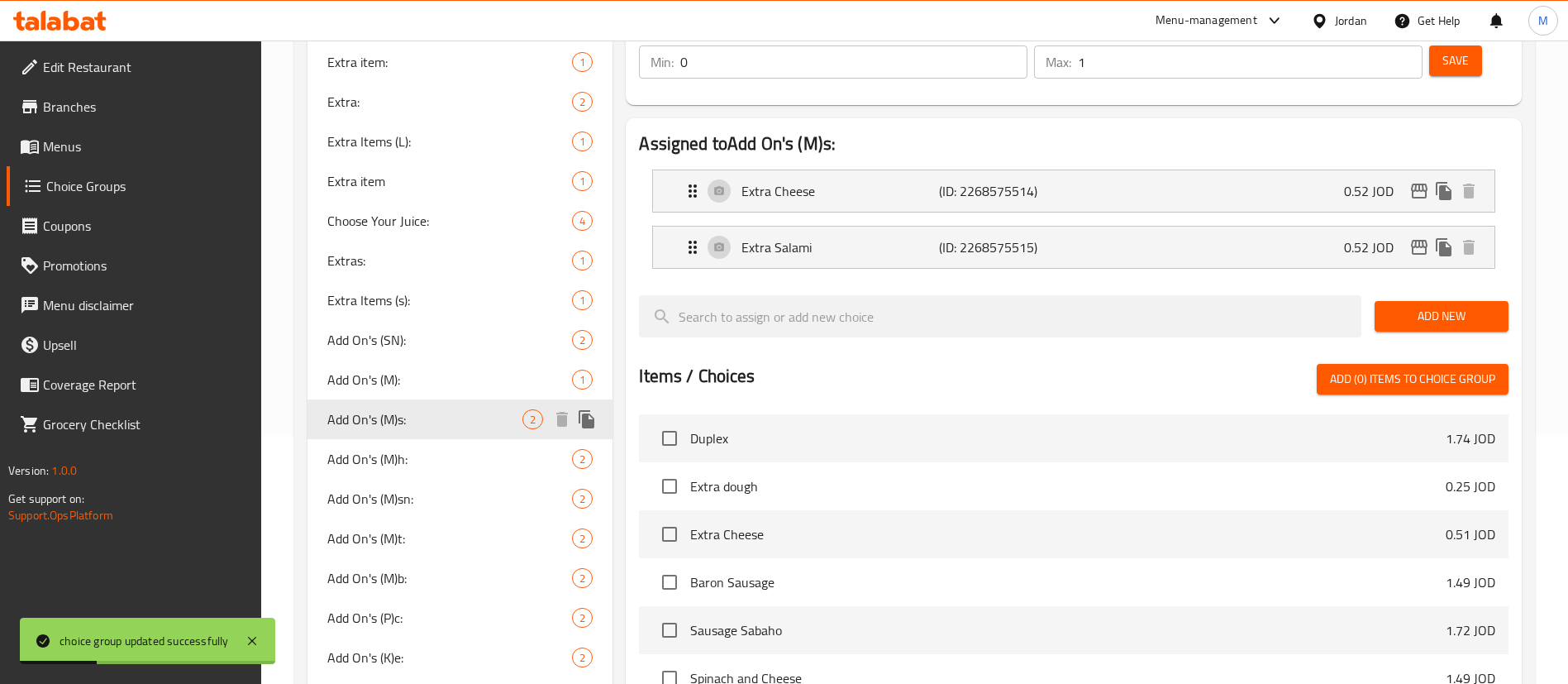
type input "Add On's (M)s:"
type input "2"
click at [434, 466] on span "Add On's (M)h:" at bounding box center [425, 458] width 195 height 20
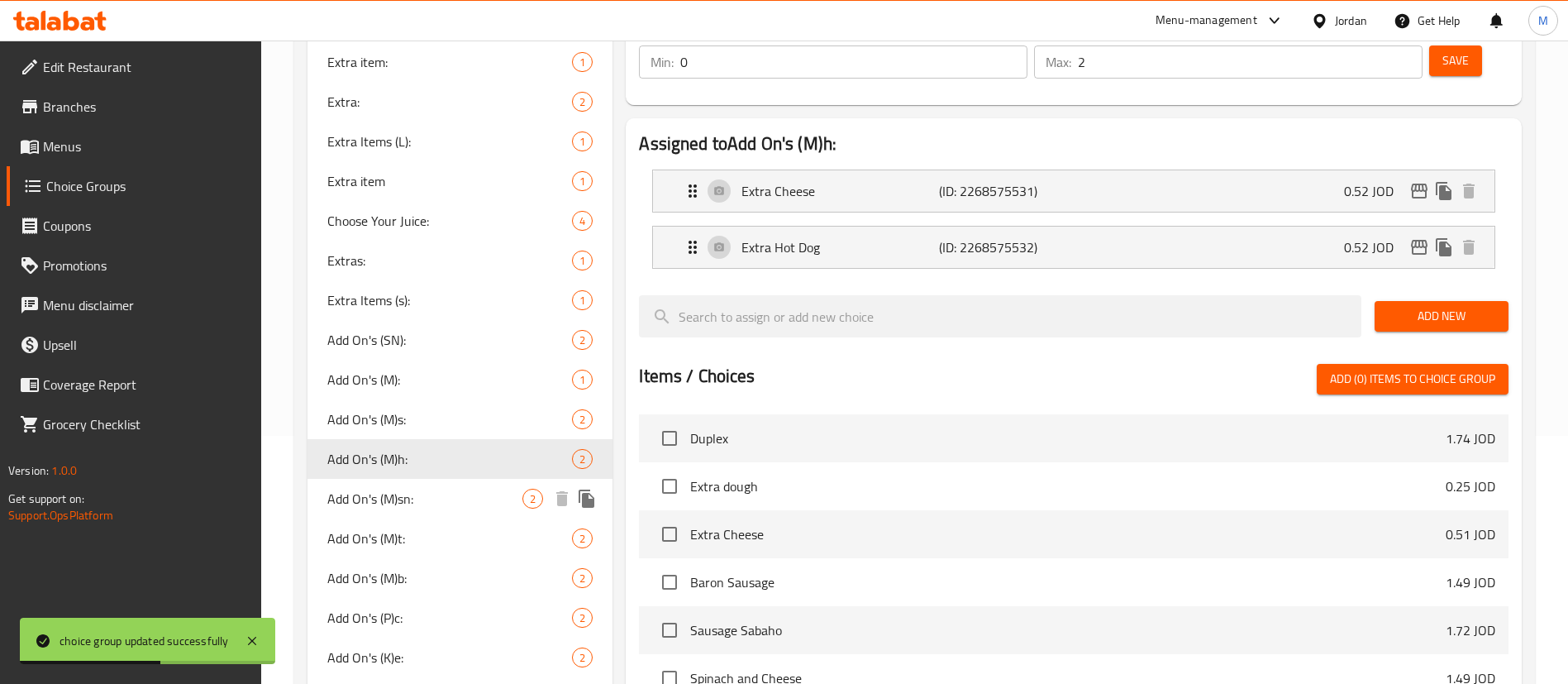
click at [434, 496] on span "Add On's (M)sn:" at bounding box center [425, 498] width 195 height 20
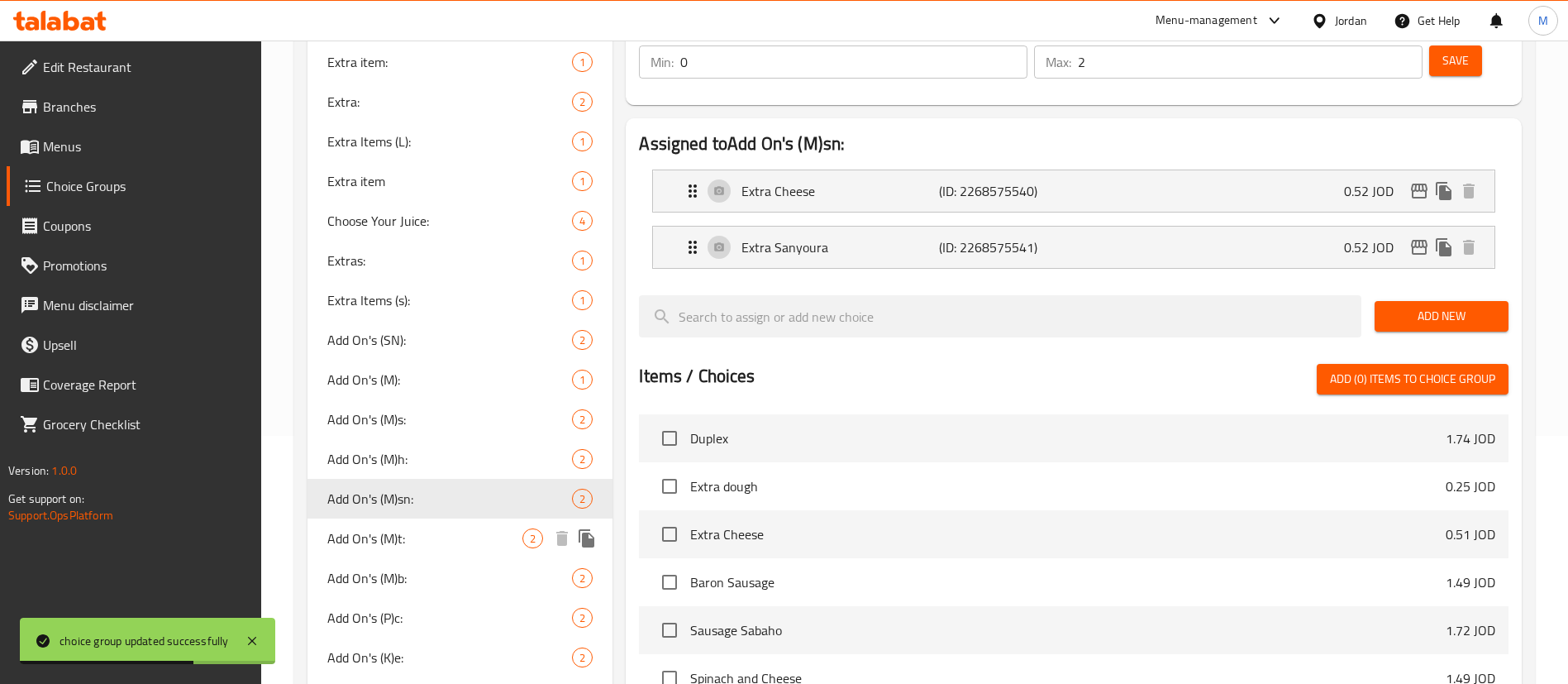
click at [423, 538] on span "Add On's (M)t:" at bounding box center [425, 538] width 195 height 20
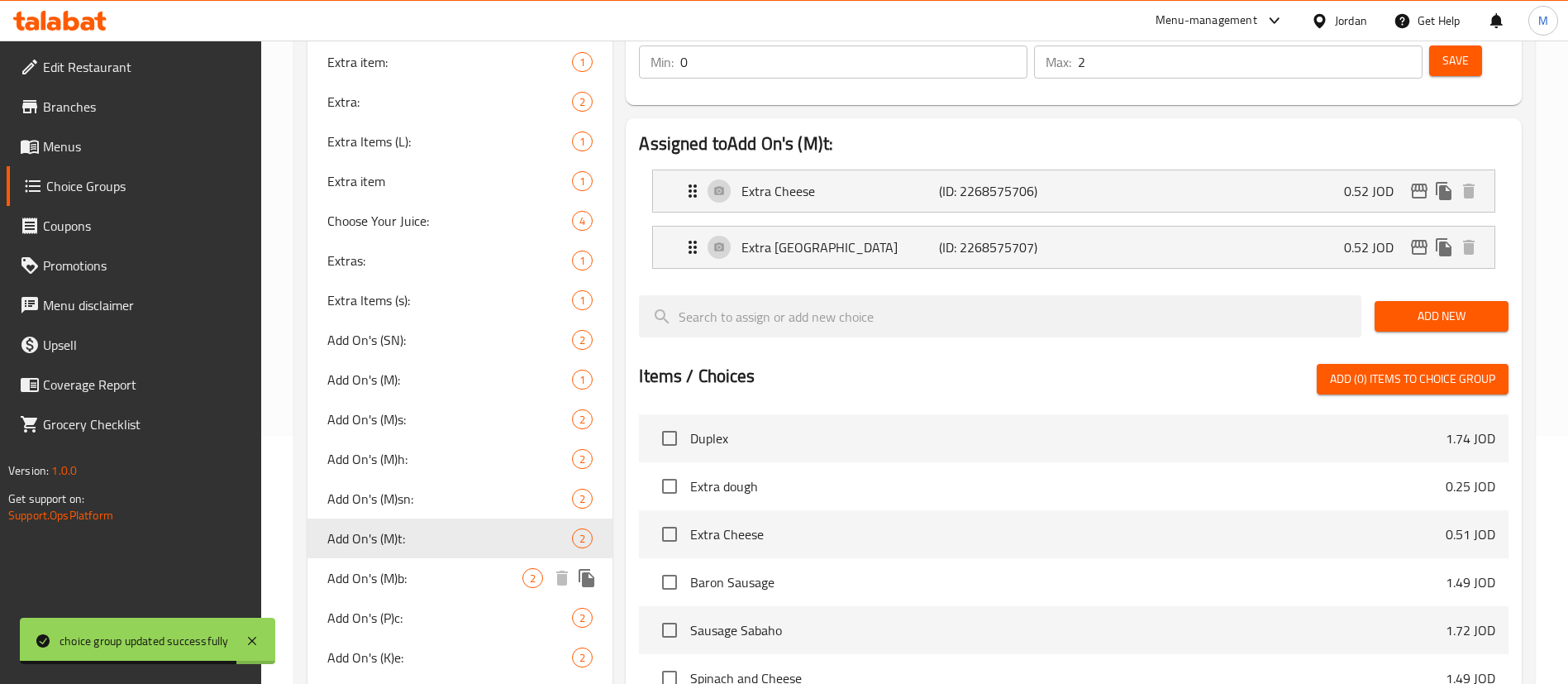
click at [421, 586] on span "Add On's (M)b:" at bounding box center [425, 577] width 195 height 20
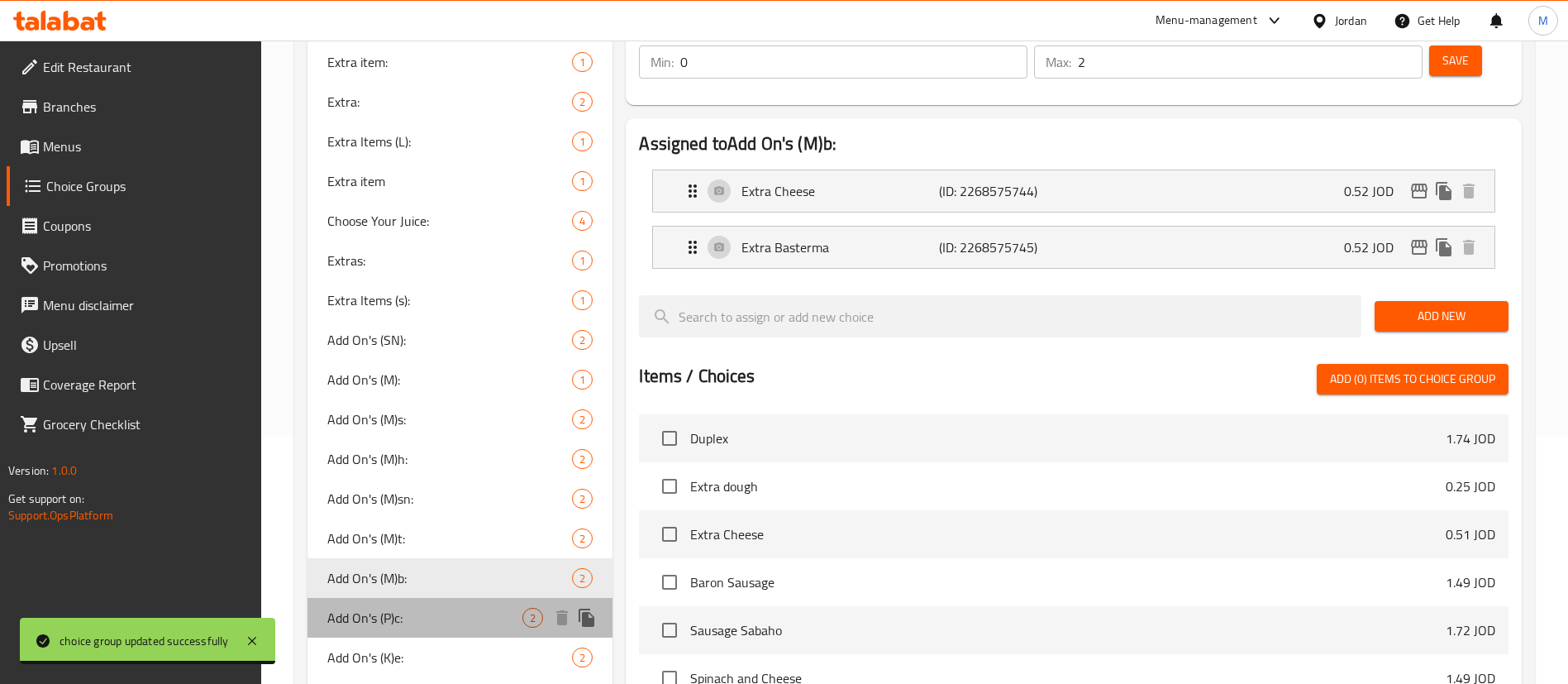
click at [411, 610] on span "Add On's (P)c:" at bounding box center [425, 617] width 195 height 20
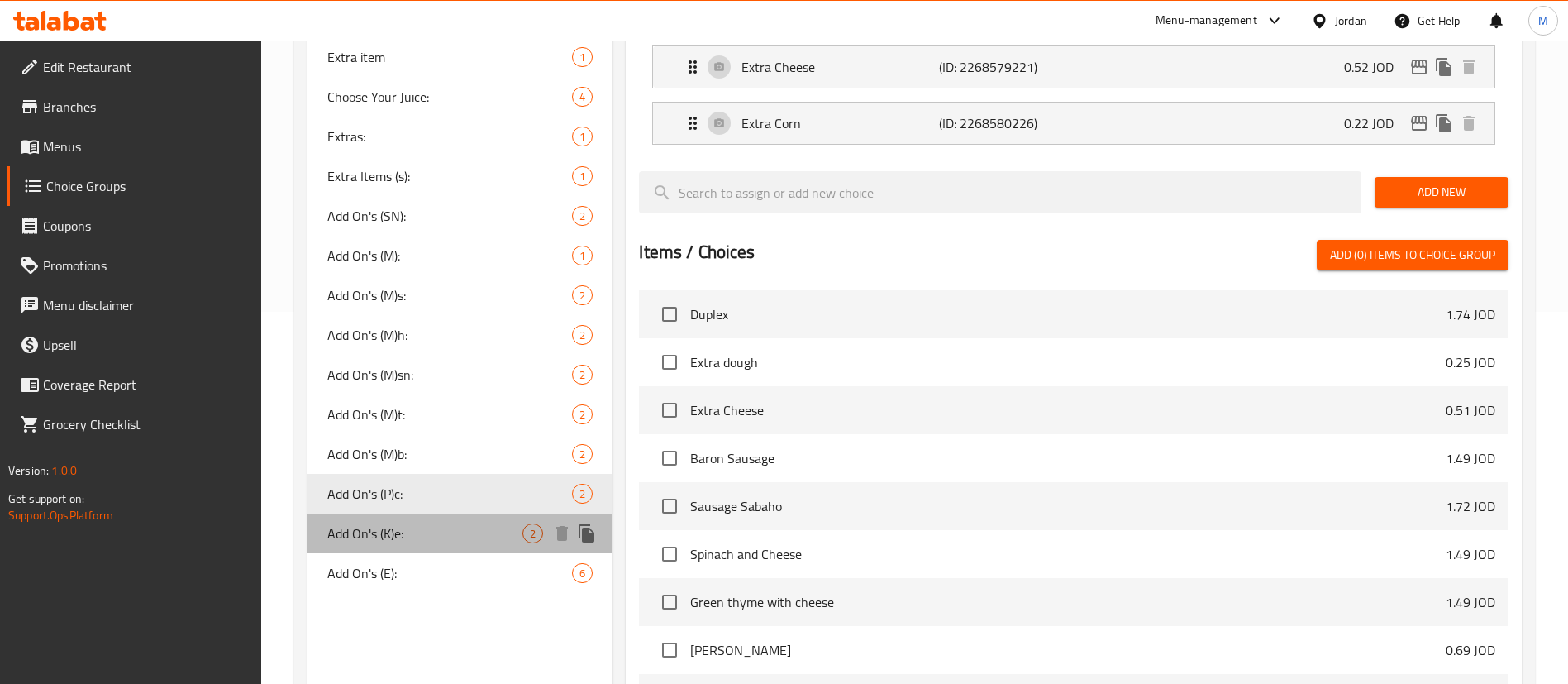
click at [406, 529] on span "Add On's (K)e:" at bounding box center [425, 533] width 195 height 20
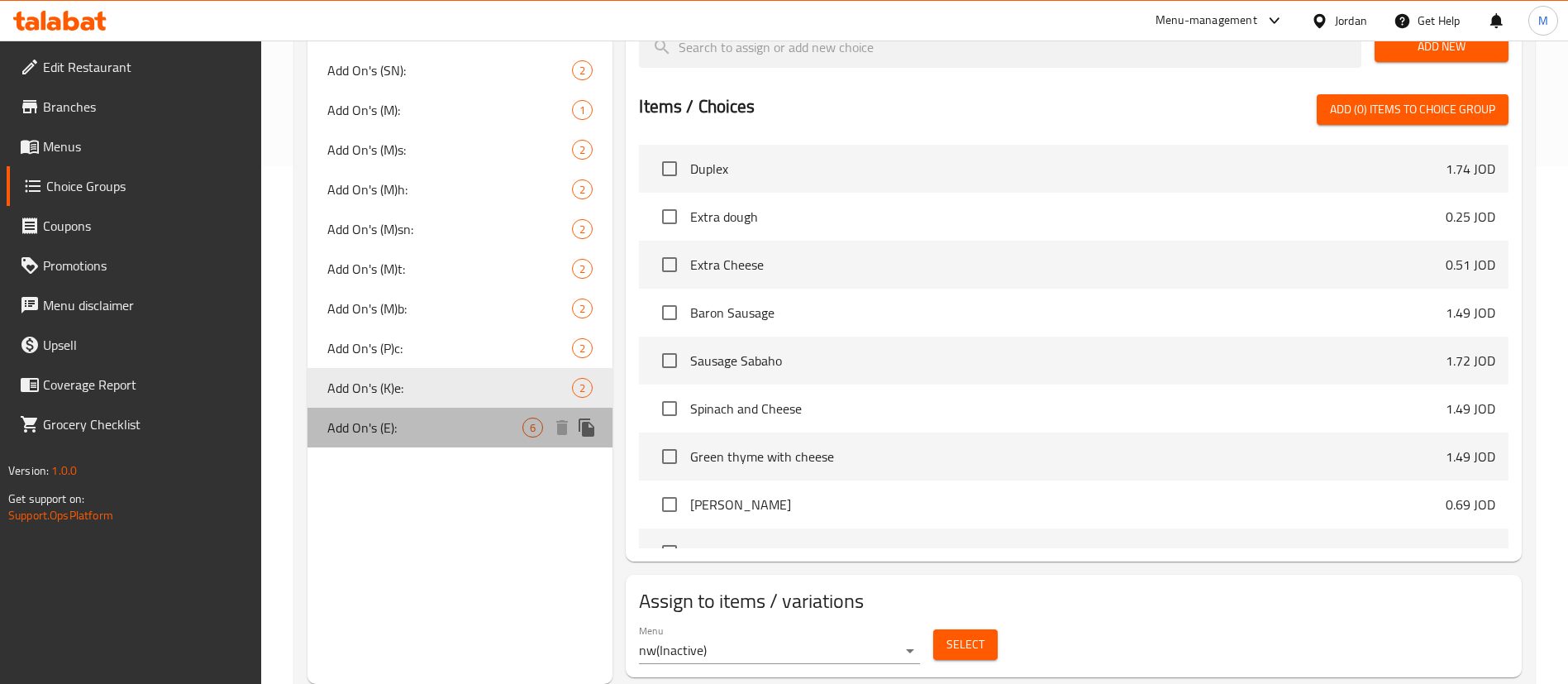
click at [407, 423] on span "Add On's (E):" at bounding box center [425, 427] width 195 height 20
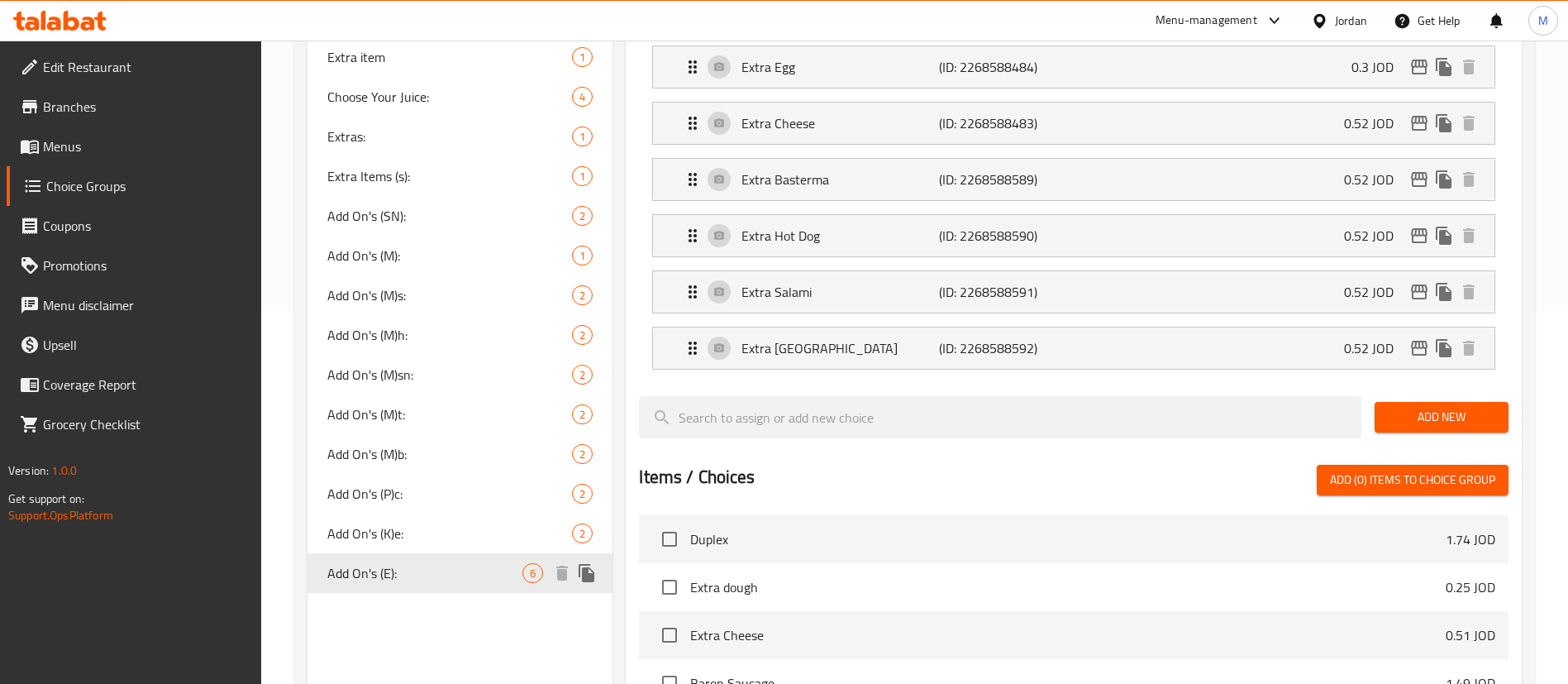
scroll to position [270, 0]
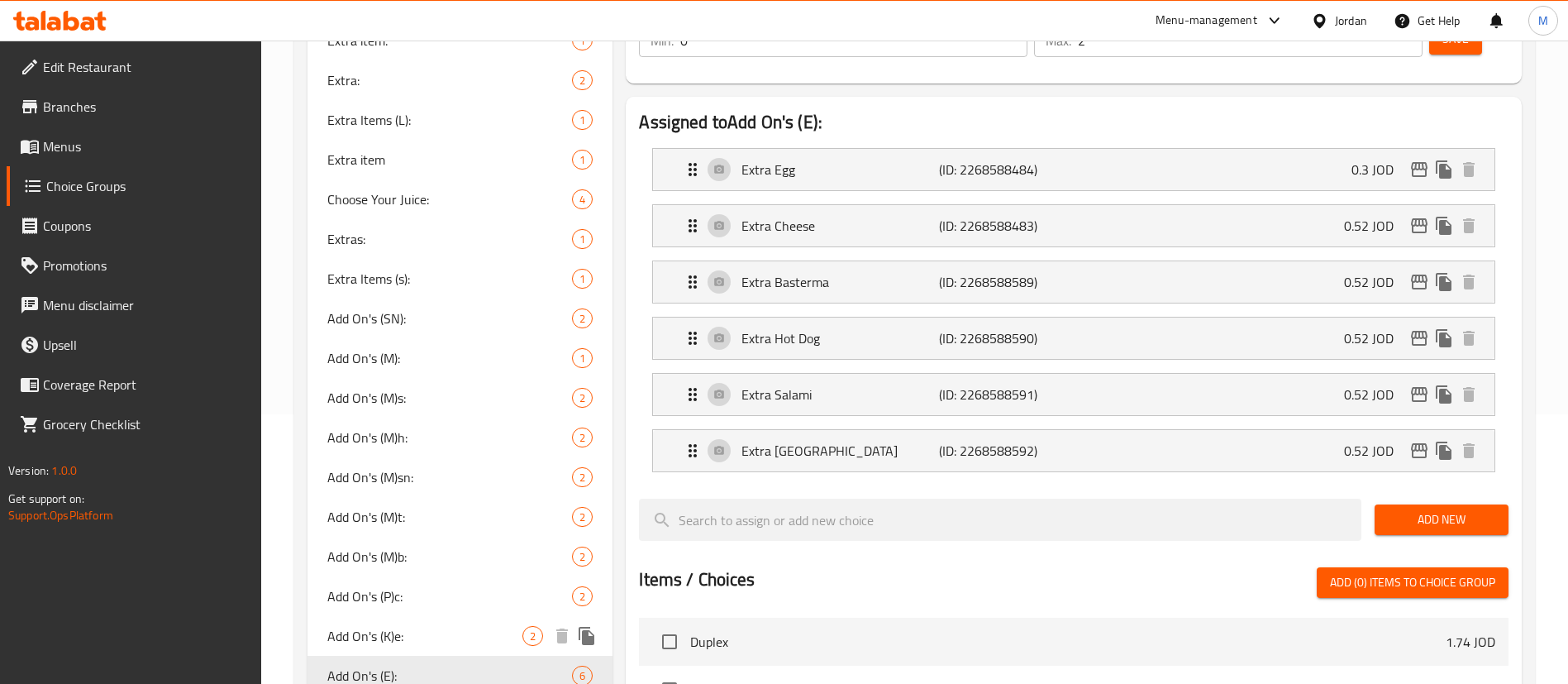
click at [432, 622] on div "Add On's (K)e: 2" at bounding box center [460, 636] width 305 height 40
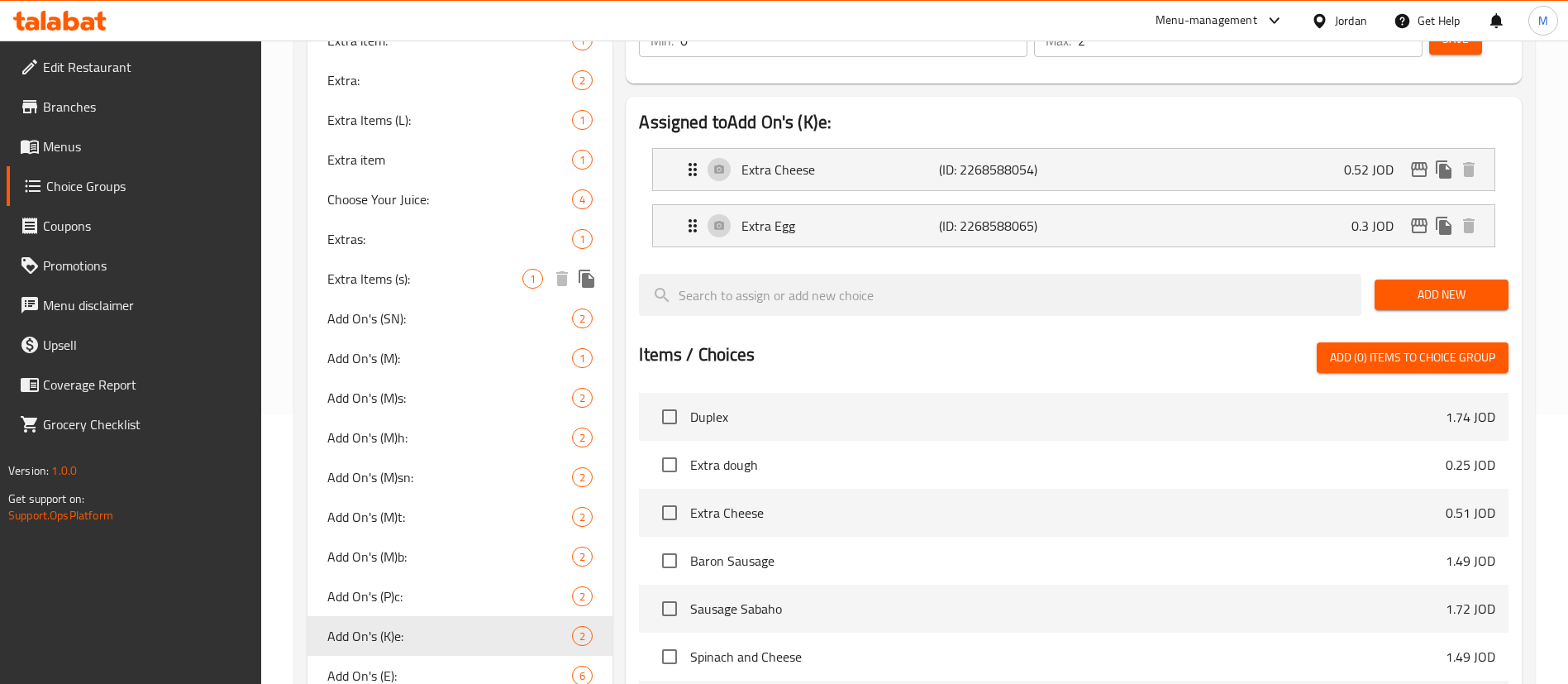
click at [466, 276] on span "Extra Items (s):" at bounding box center [425, 278] width 195 height 20
type input "Extra Items (s):"
type input "عناصر إضافية (ص):"
type input "1"
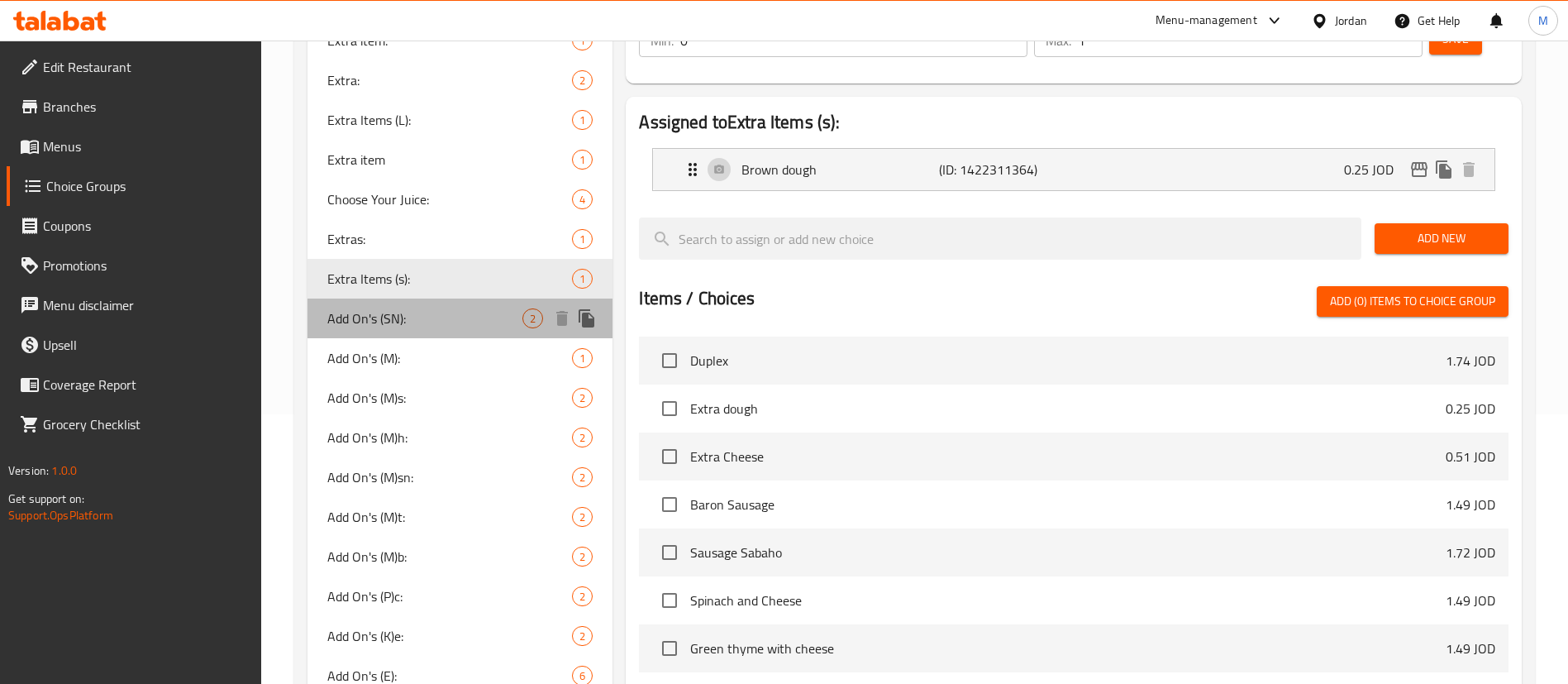
click at [448, 316] on span "Add On's (SN):" at bounding box center [425, 317] width 195 height 20
type input "Add On's (SN):"
type input "الاضافات:"
type input "2"
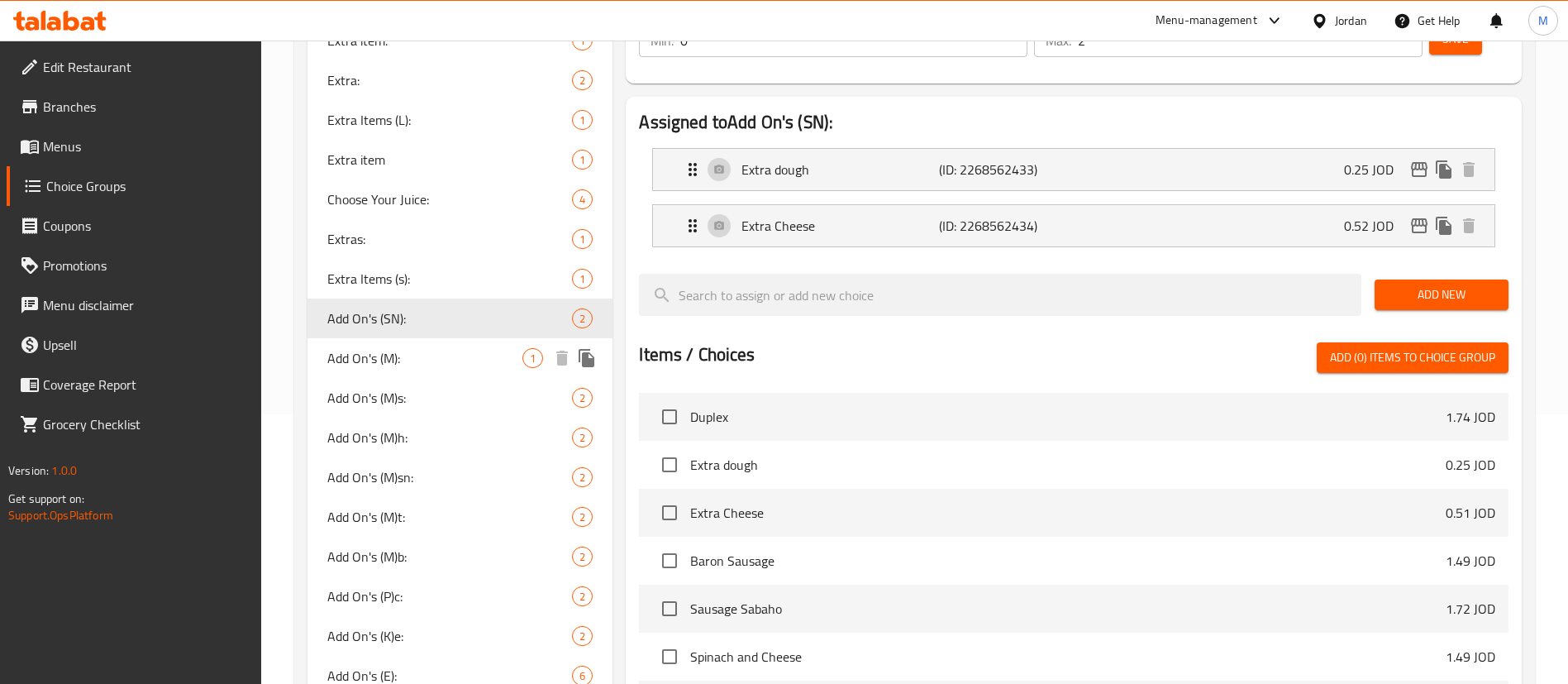
click at [434, 362] on span "Add On's (M):" at bounding box center [425, 357] width 195 height 20
type input "Add On's (M):"
type input "1"
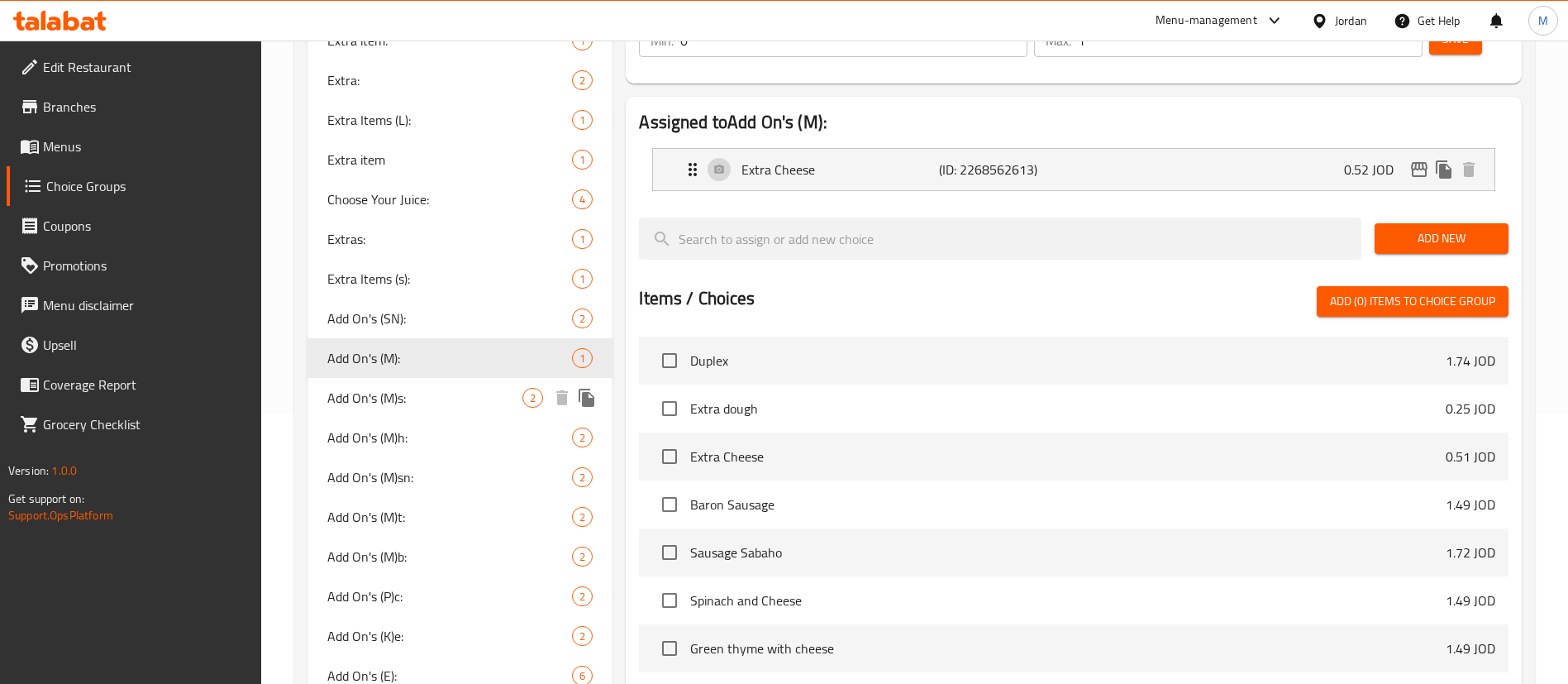
click at [426, 383] on div "Add On's (M)s: 2" at bounding box center [460, 397] width 305 height 40
type input "Add On's (M)s:"
type input "2"
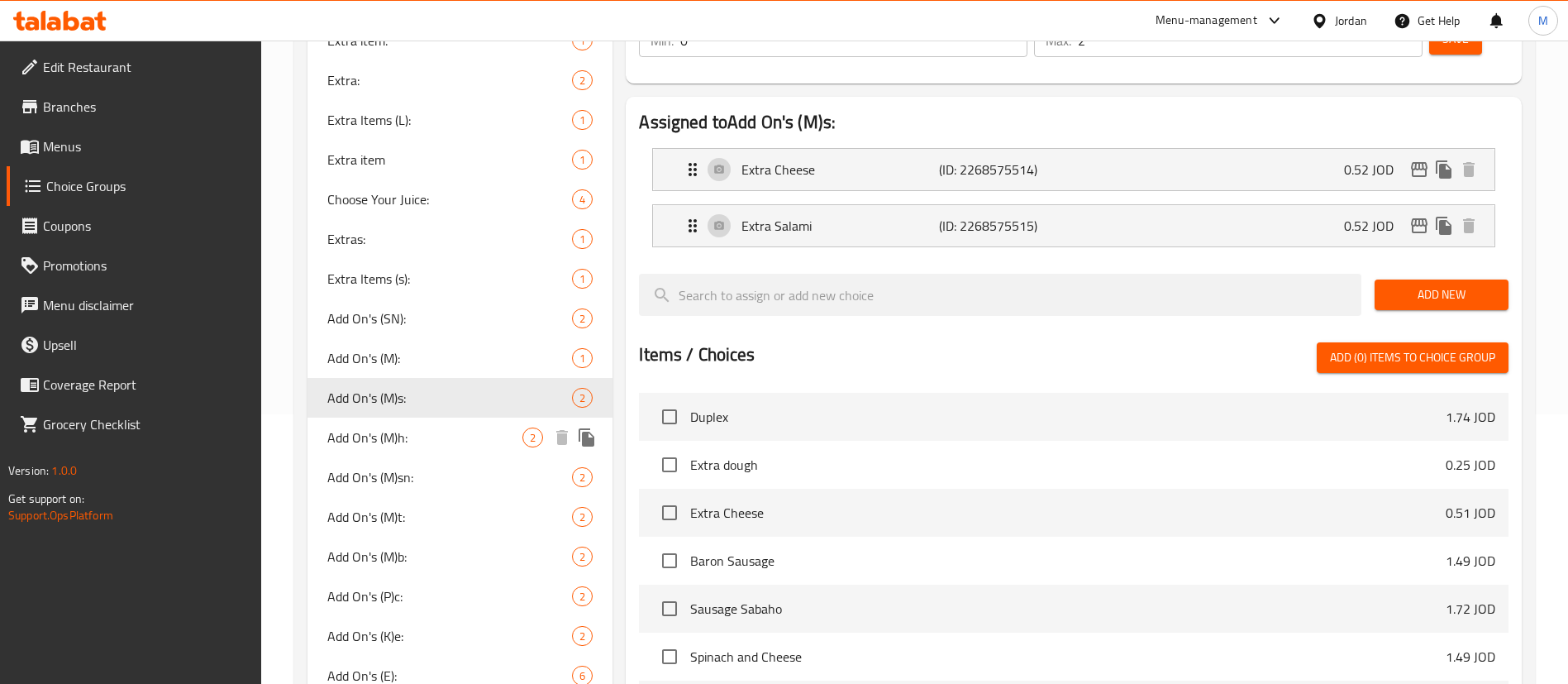
click at [425, 434] on span "Add On's (M)h:" at bounding box center [425, 437] width 195 height 20
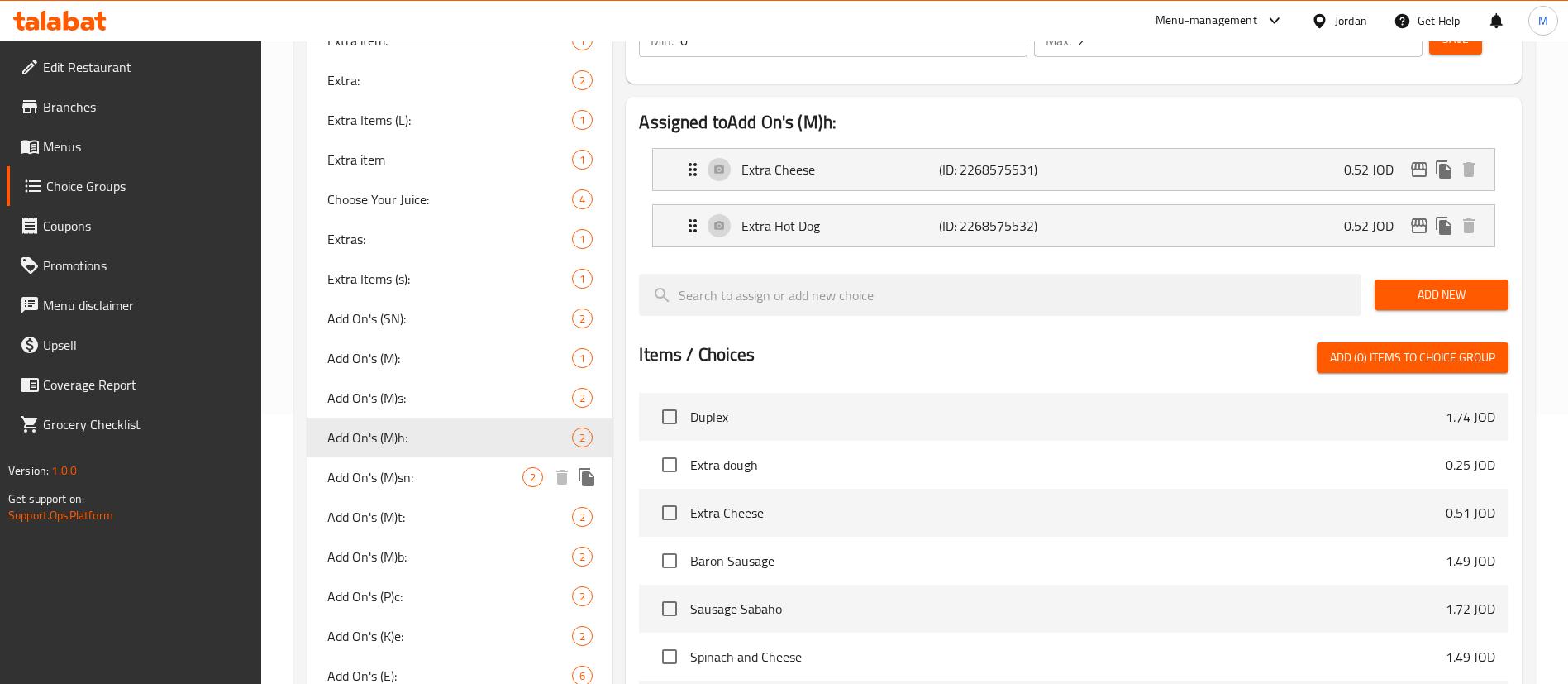
click at [425, 468] on span "Add On's (M)sn:" at bounding box center [425, 476] width 195 height 20
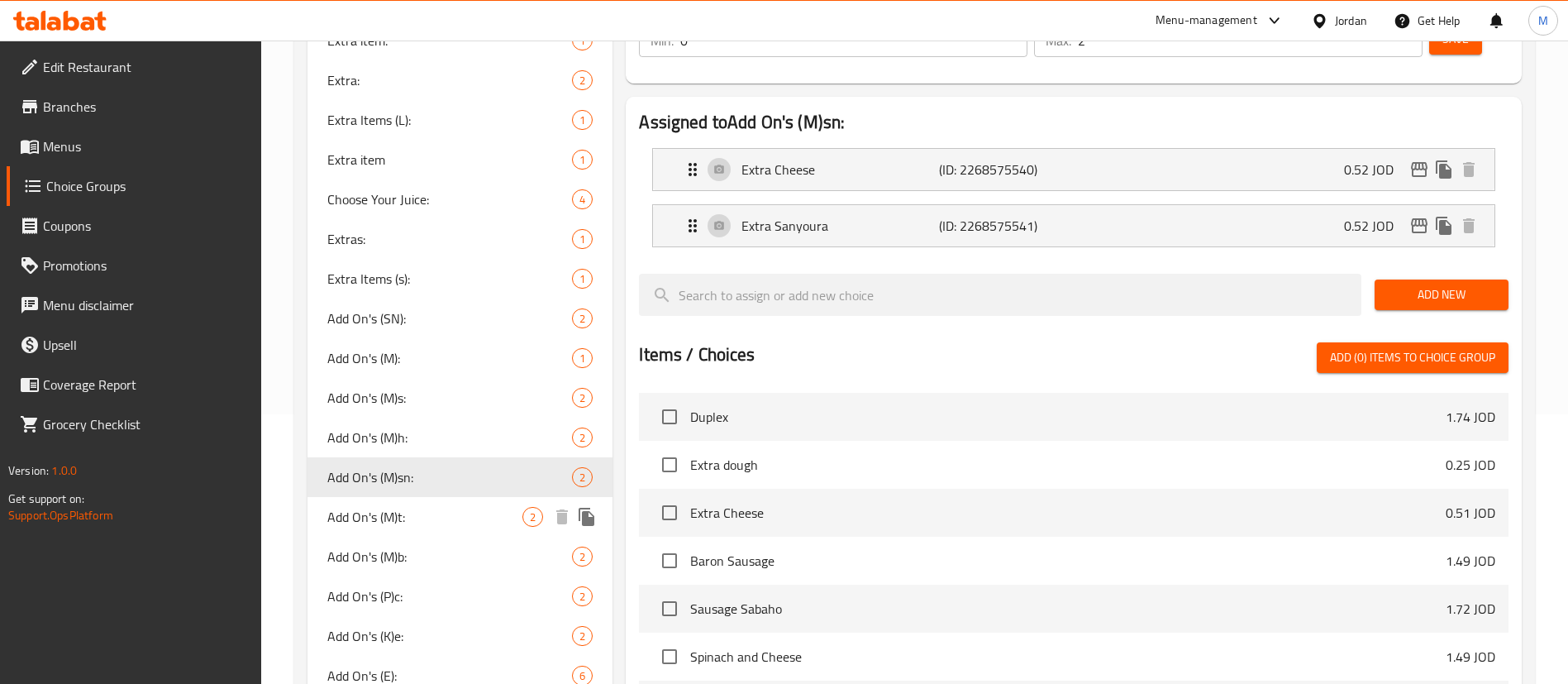
click at [425, 512] on span "Add On's (M)t:" at bounding box center [425, 516] width 195 height 20
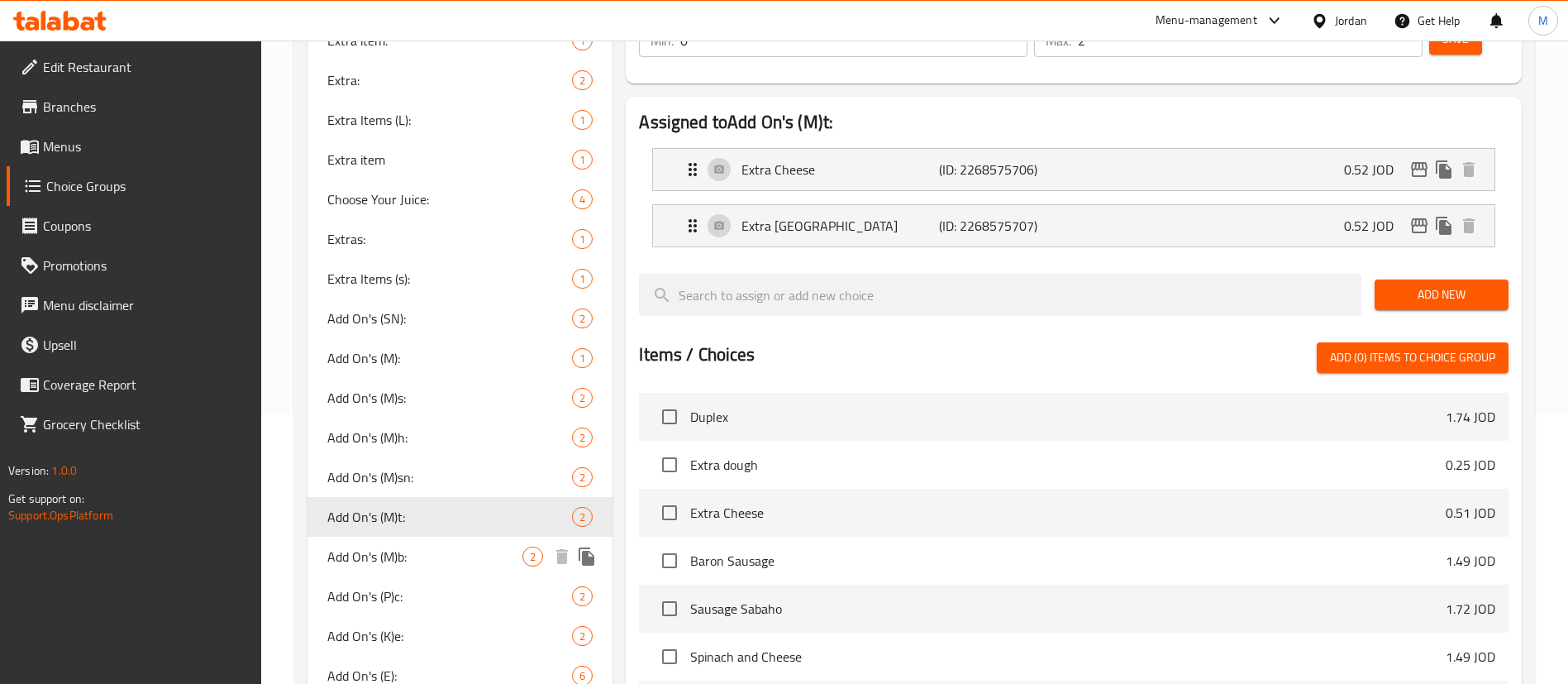
click at [426, 544] on div "Add On's (M)b: 2" at bounding box center [460, 556] width 305 height 40
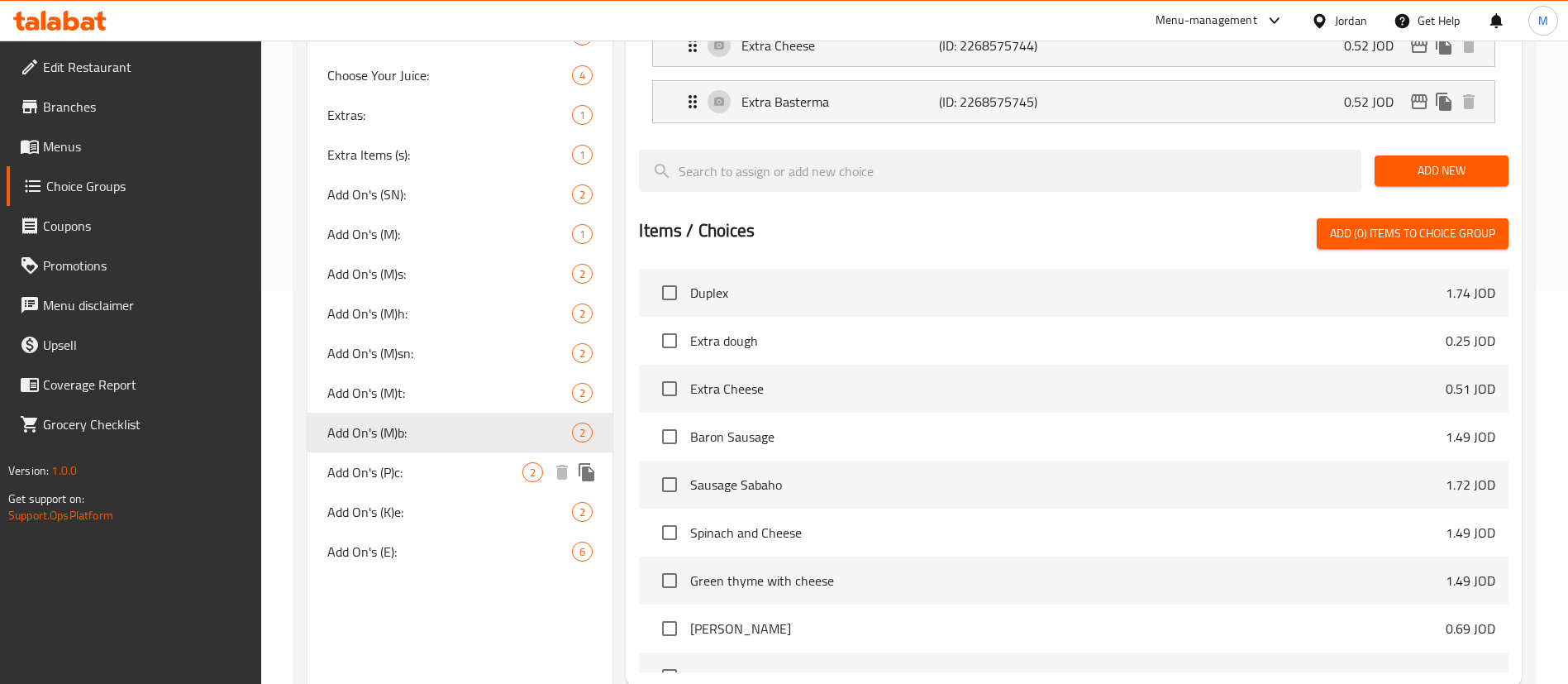
click at [412, 469] on span "Add On's (P)c:" at bounding box center [425, 472] width 195 height 20
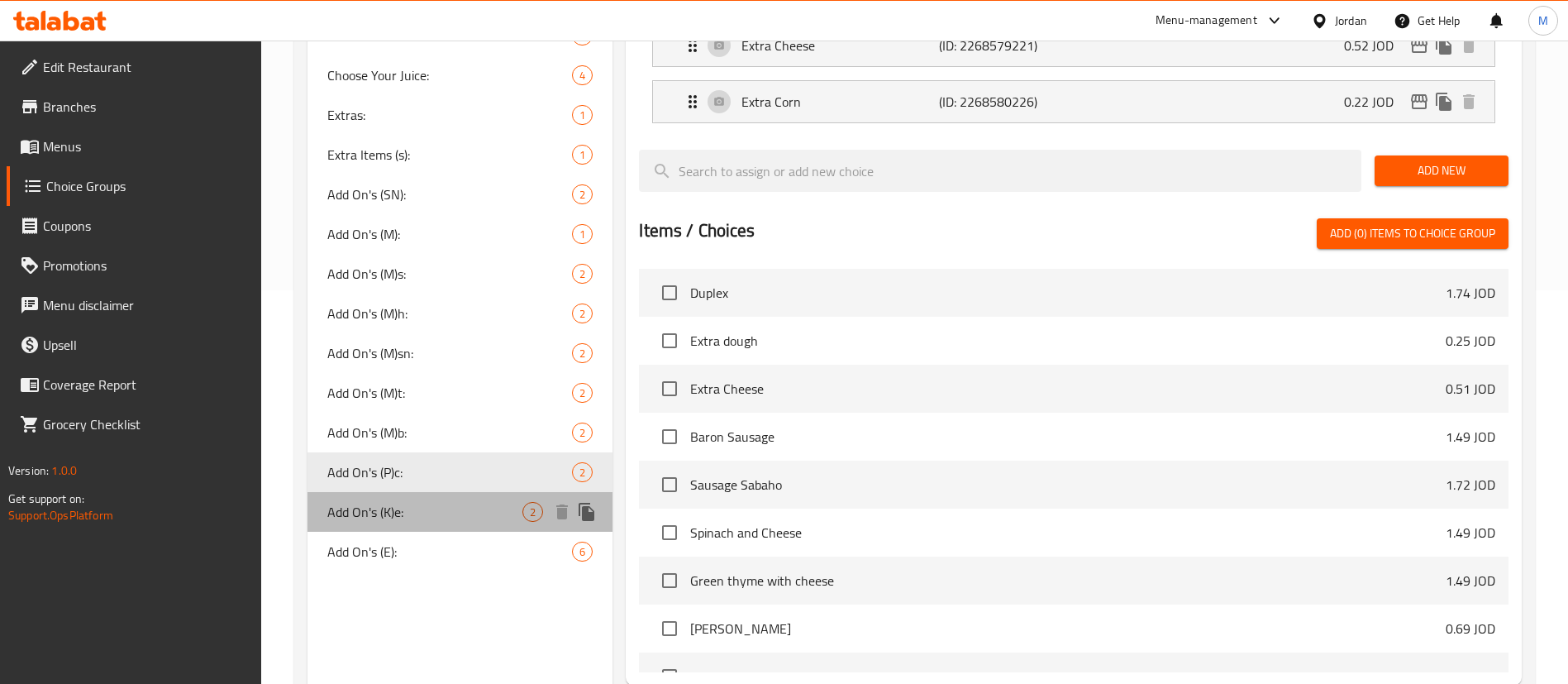
click at [440, 506] on span "Add On's (K)e:" at bounding box center [425, 511] width 195 height 20
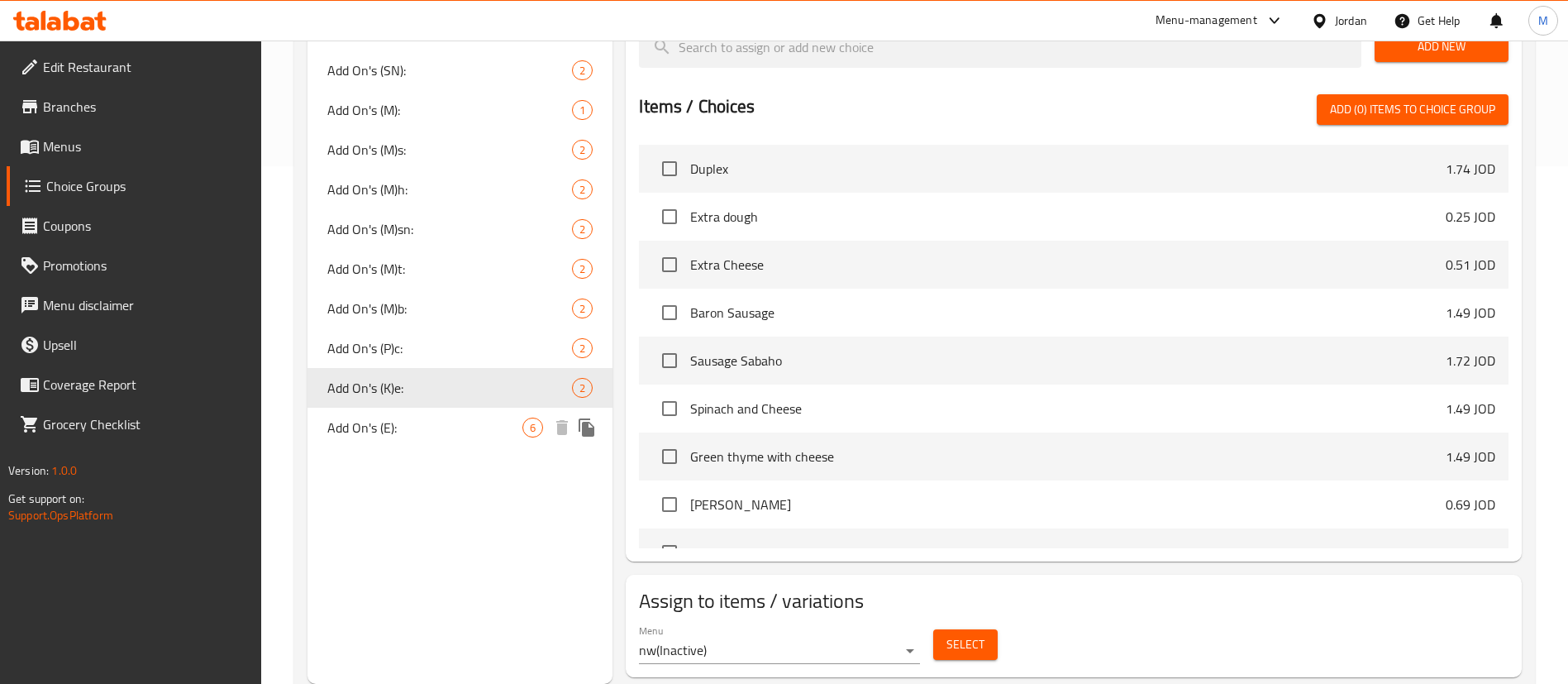
click at [437, 435] on span "Add On's (E):" at bounding box center [425, 427] width 195 height 20
type input "Add On's (E):"
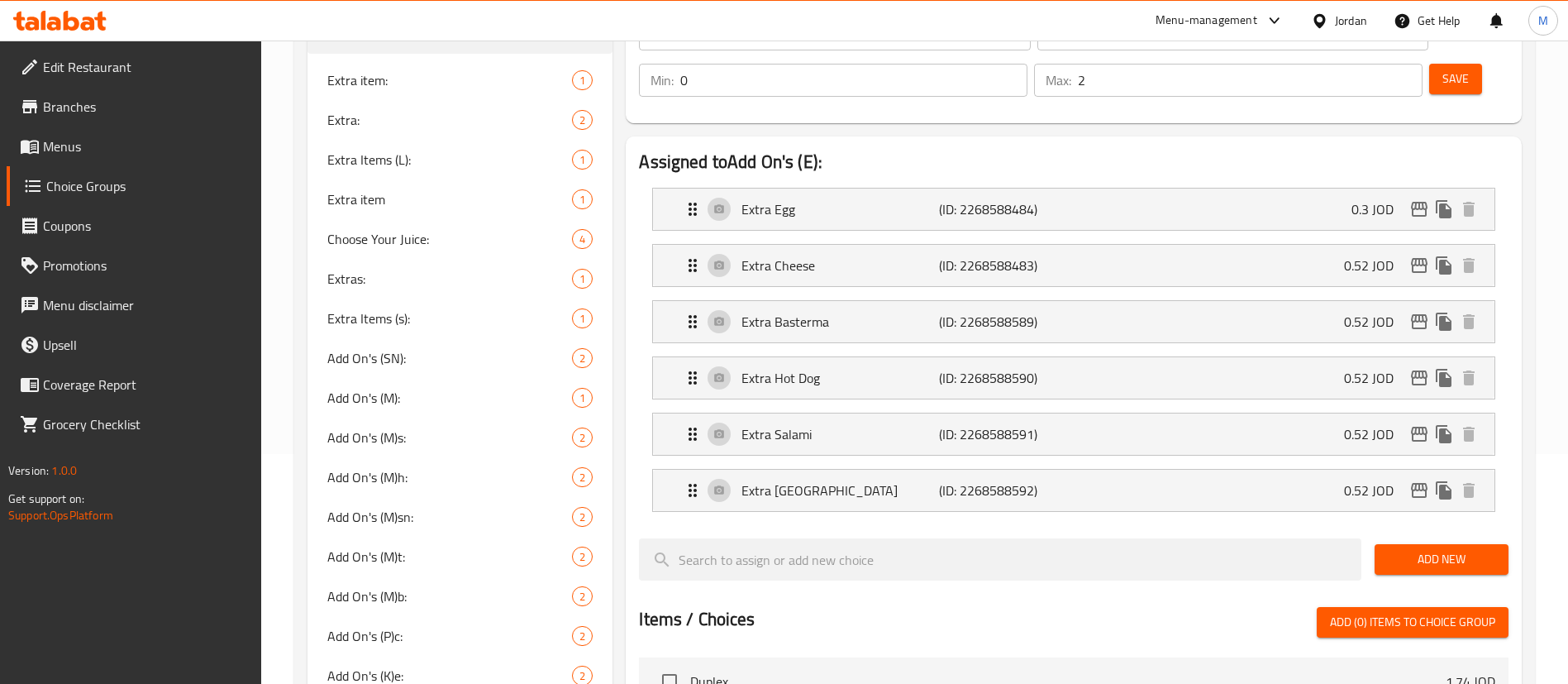
scroll to position [145, 0]
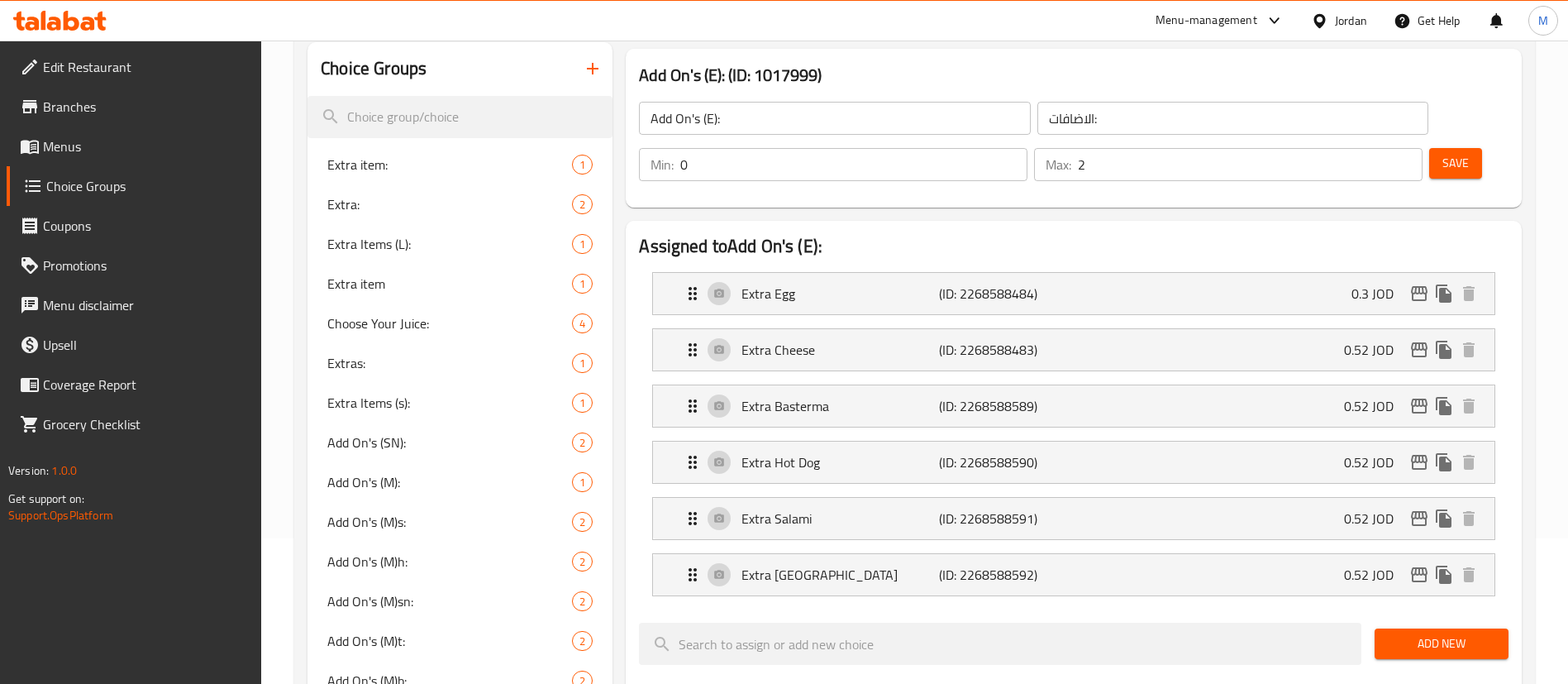
click at [87, 145] on span "Menus" at bounding box center [146, 146] width 206 height 20
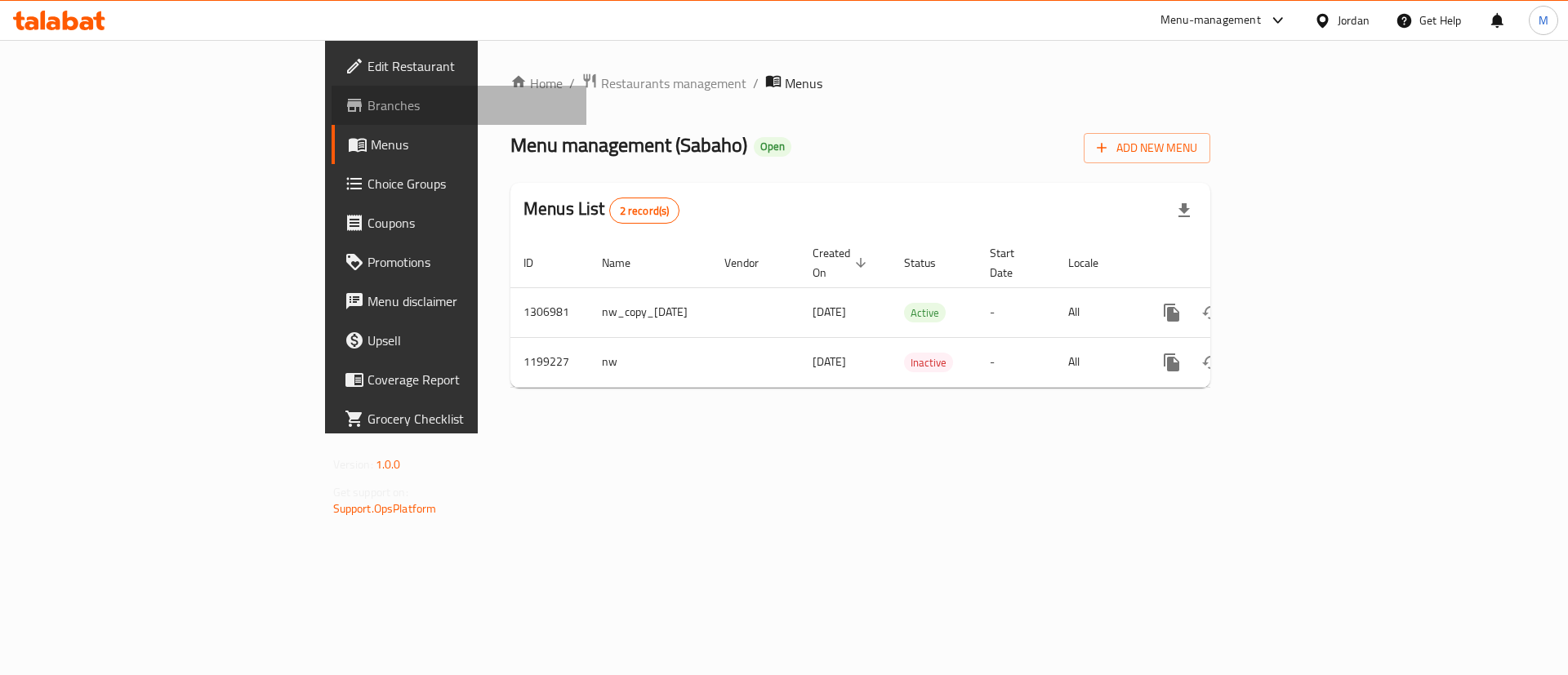
click at [367, 102] on span "Branches" at bounding box center [470, 105] width 207 height 19
